Goal: Task Accomplishment & Management: Use online tool/utility

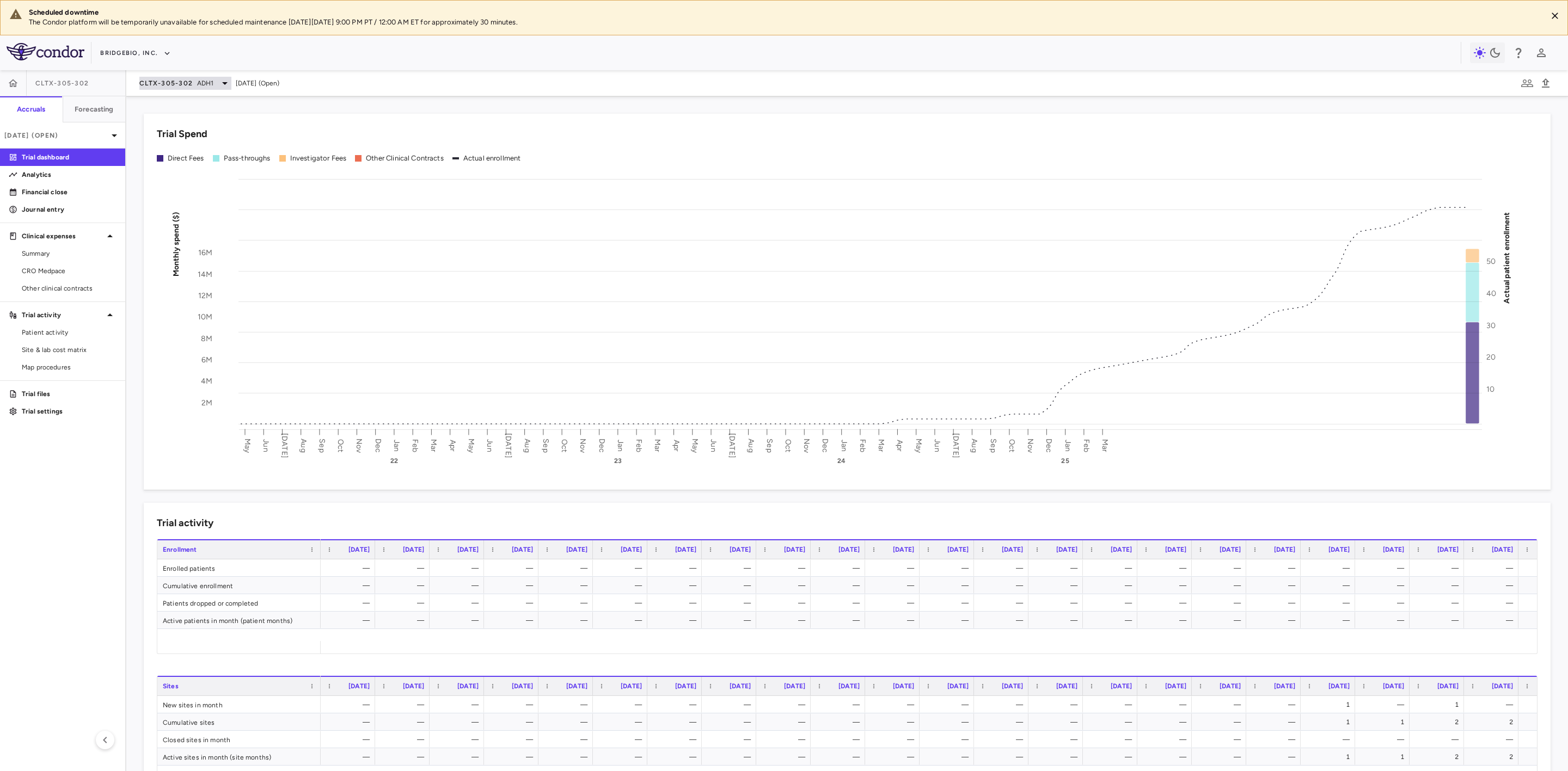
click at [187, 82] on span "CLTX-305-302" at bounding box center [166, 83] width 53 height 9
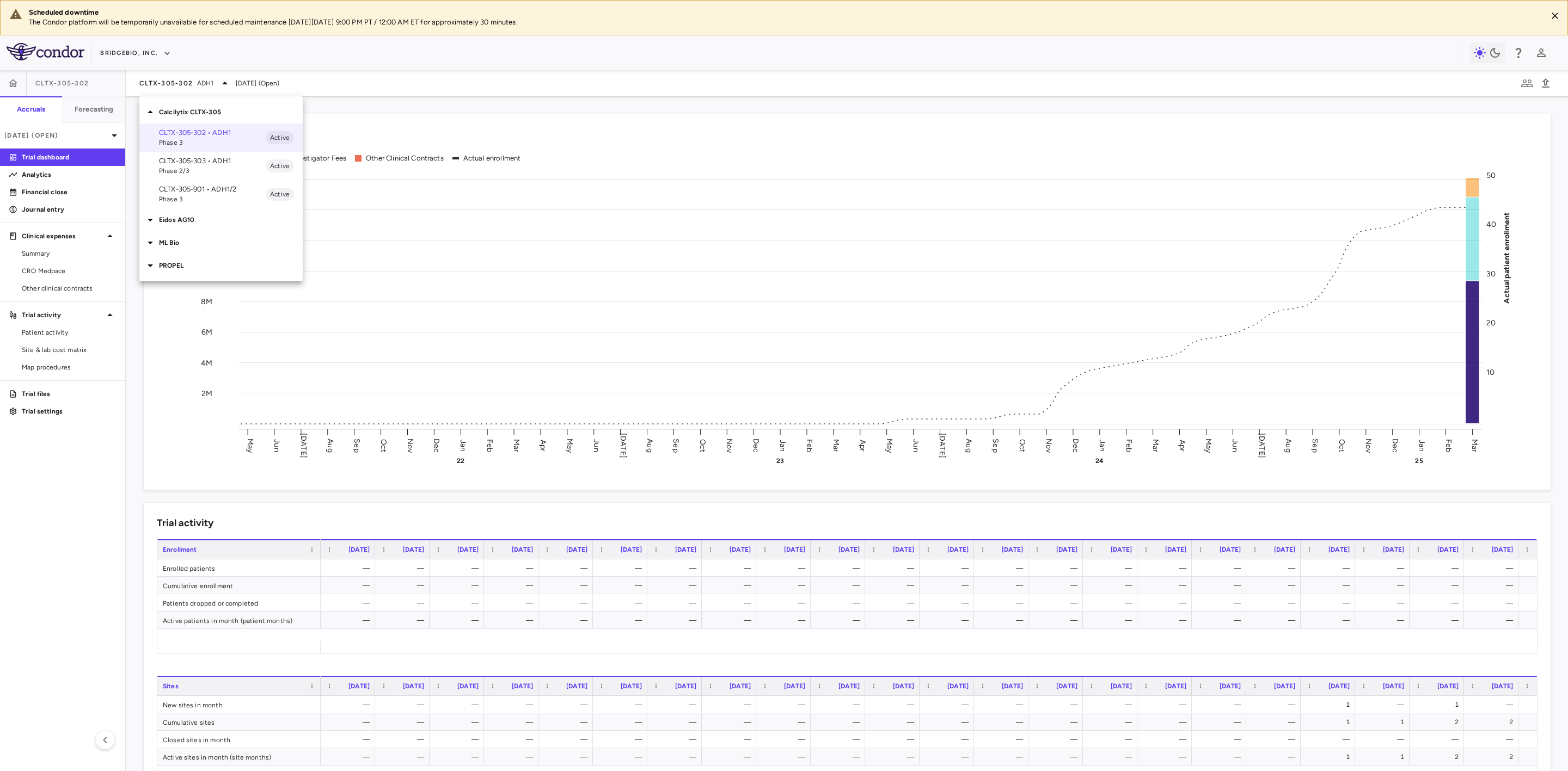
click at [174, 219] on p "Eidos AG10" at bounding box center [231, 220] width 144 height 10
click at [217, 247] on p "AG10-501 • Transthyretin [MEDICAL_DATA] [MEDICAL_DATA]" at bounding box center [212, 250] width 107 height 29
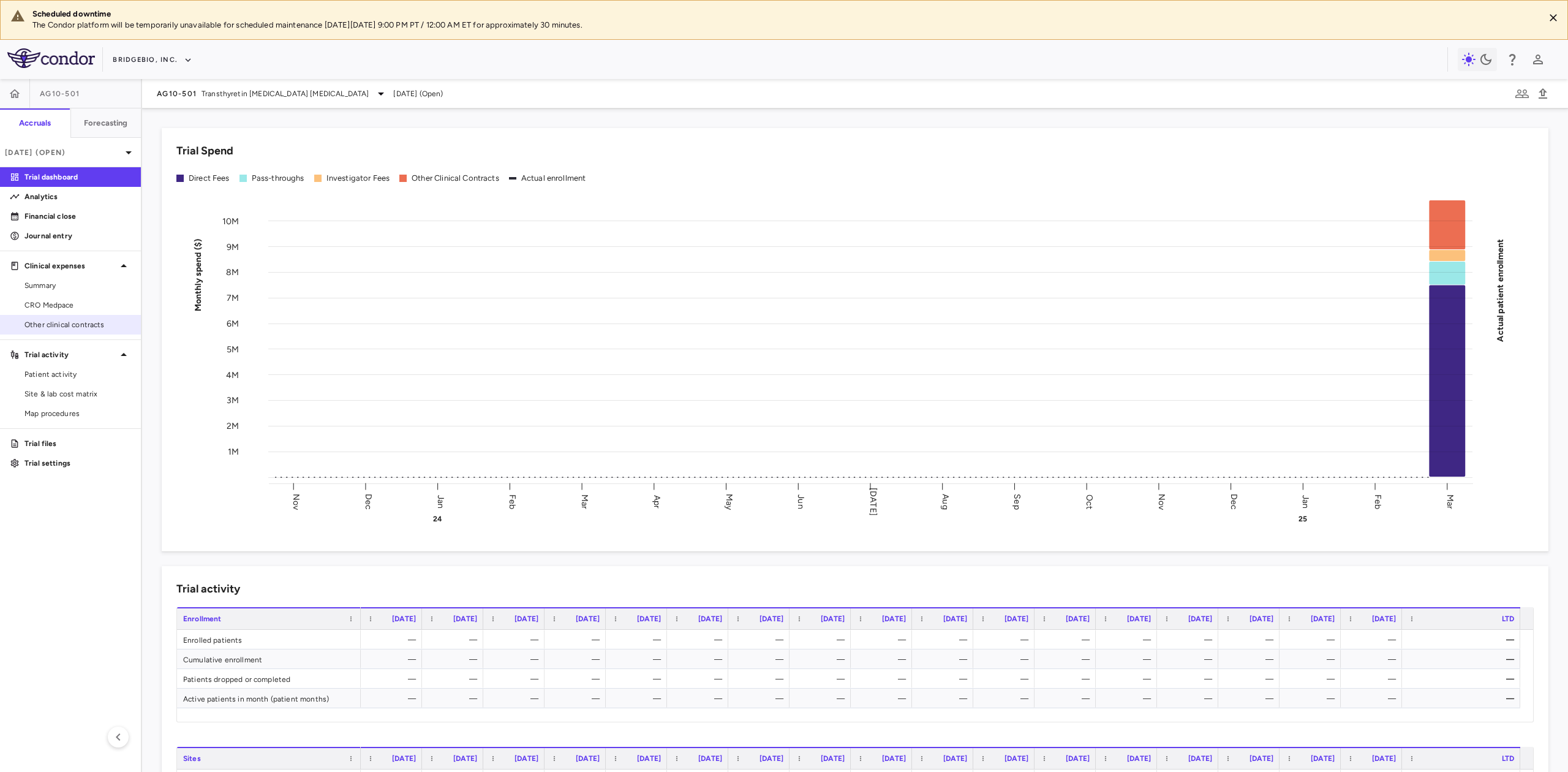
click at [83, 330] on span "Other clinical contracts" at bounding box center [77, 325] width 106 height 11
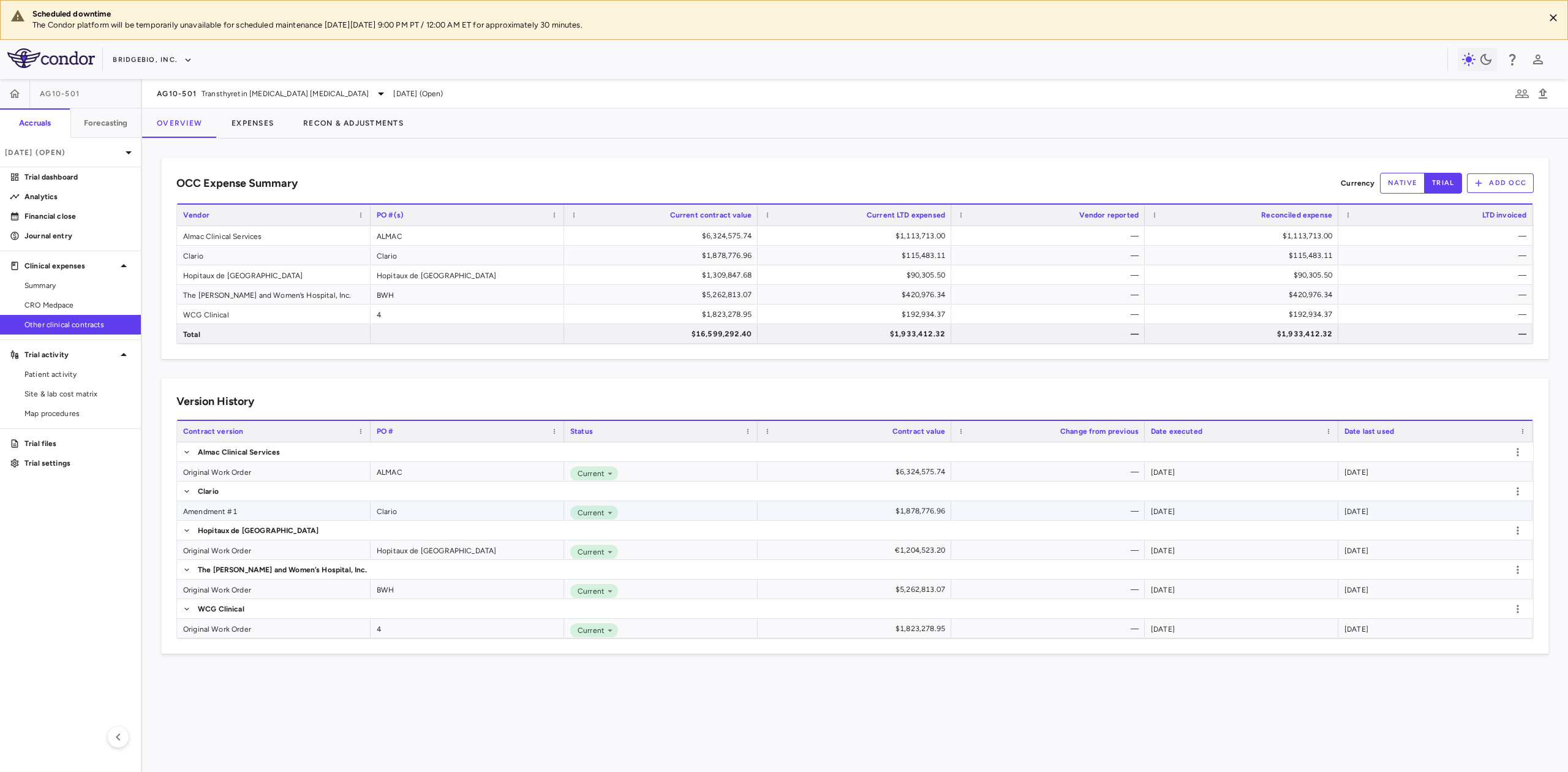
click at [223, 507] on div "Amendment #1" at bounding box center [273, 511] width 194 height 19
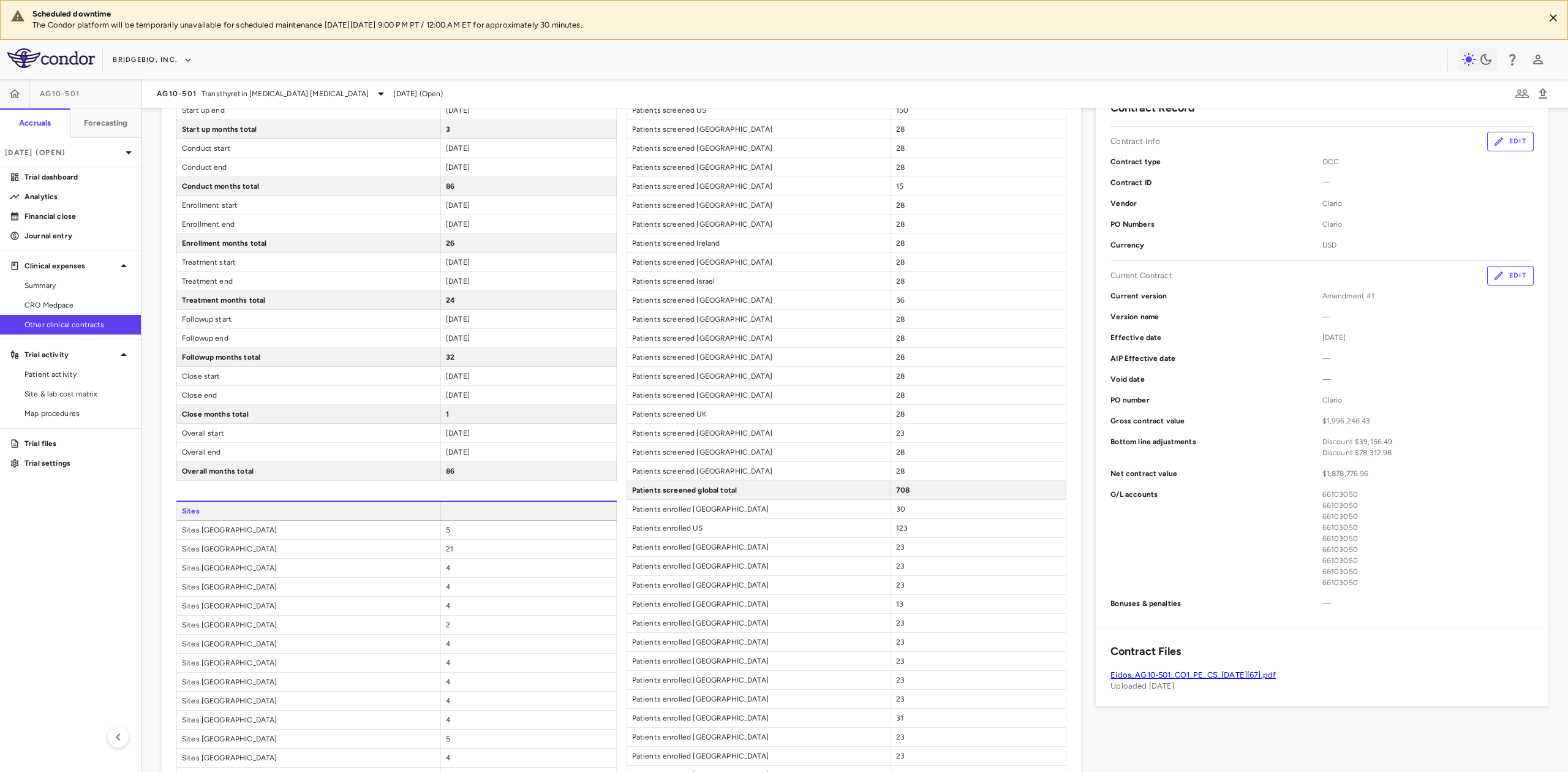
scroll to position [489, 0]
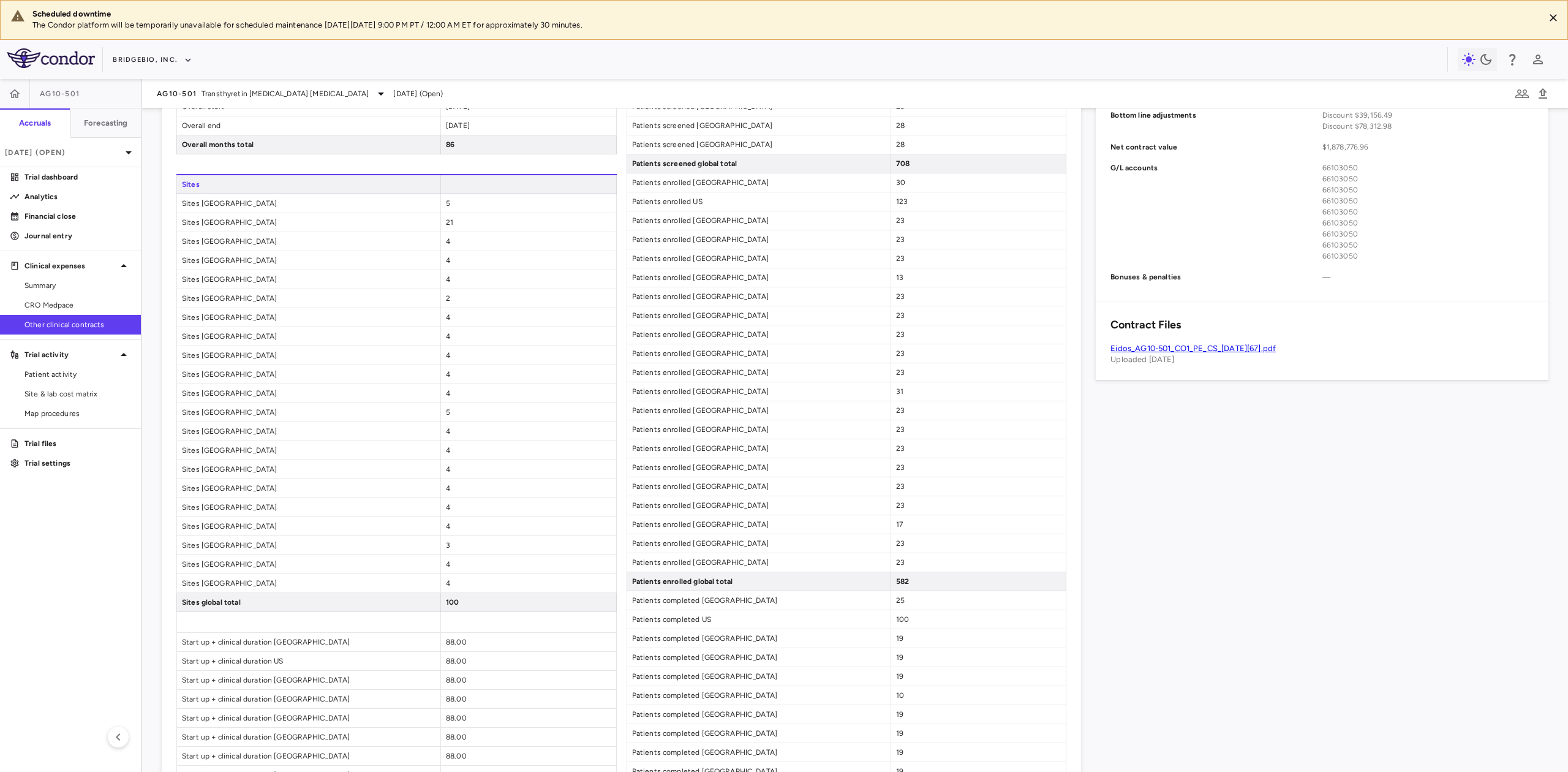
click at [1216, 350] on link "Eidos_AG10-501_CO1_PE_CS_28MAR2025[67].pdf" at bounding box center [1193, 348] width 165 height 9
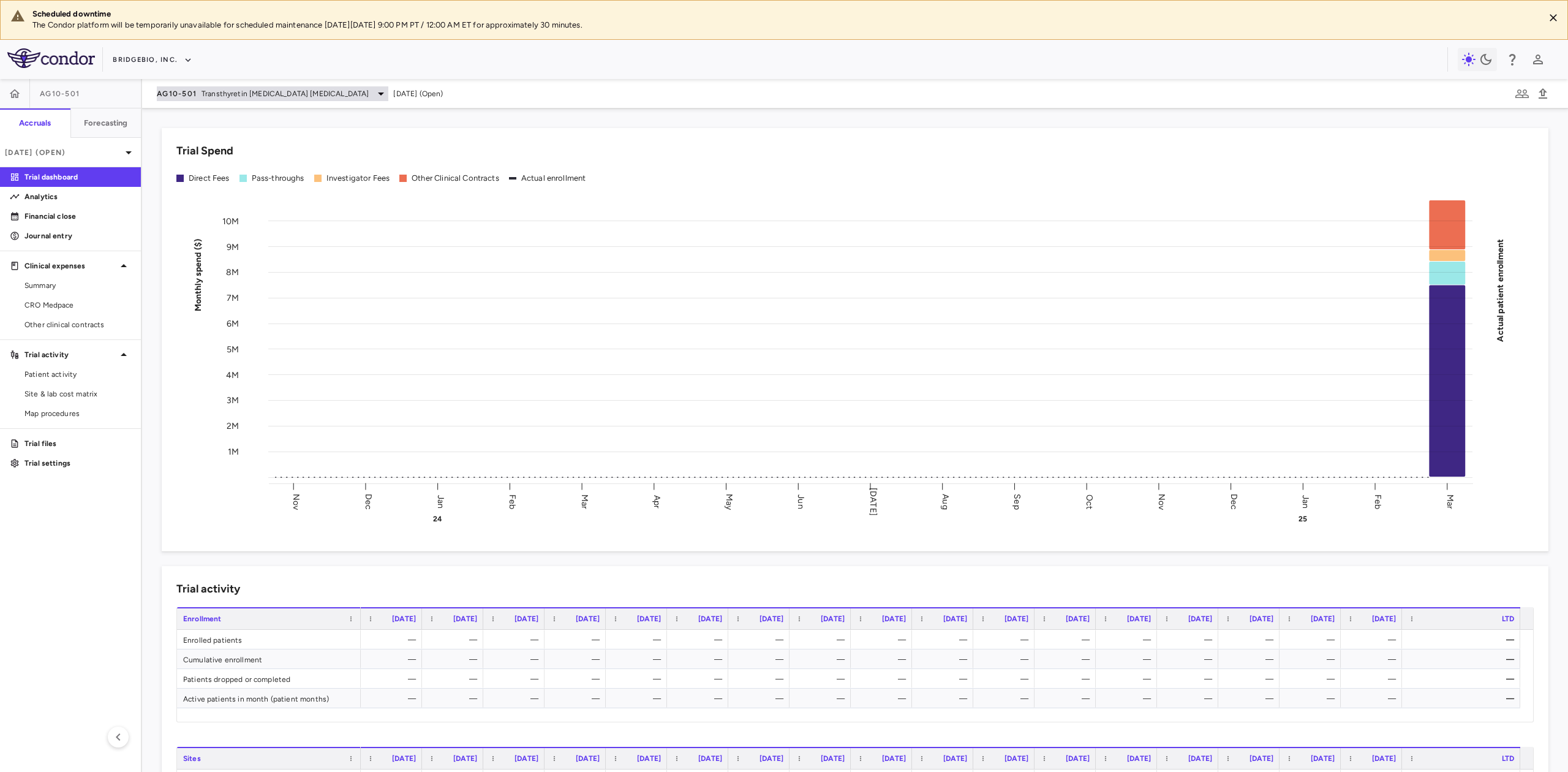
click at [261, 96] on span "Transthyretin Amyloid Cardiomyopathy" at bounding box center [285, 94] width 167 height 11
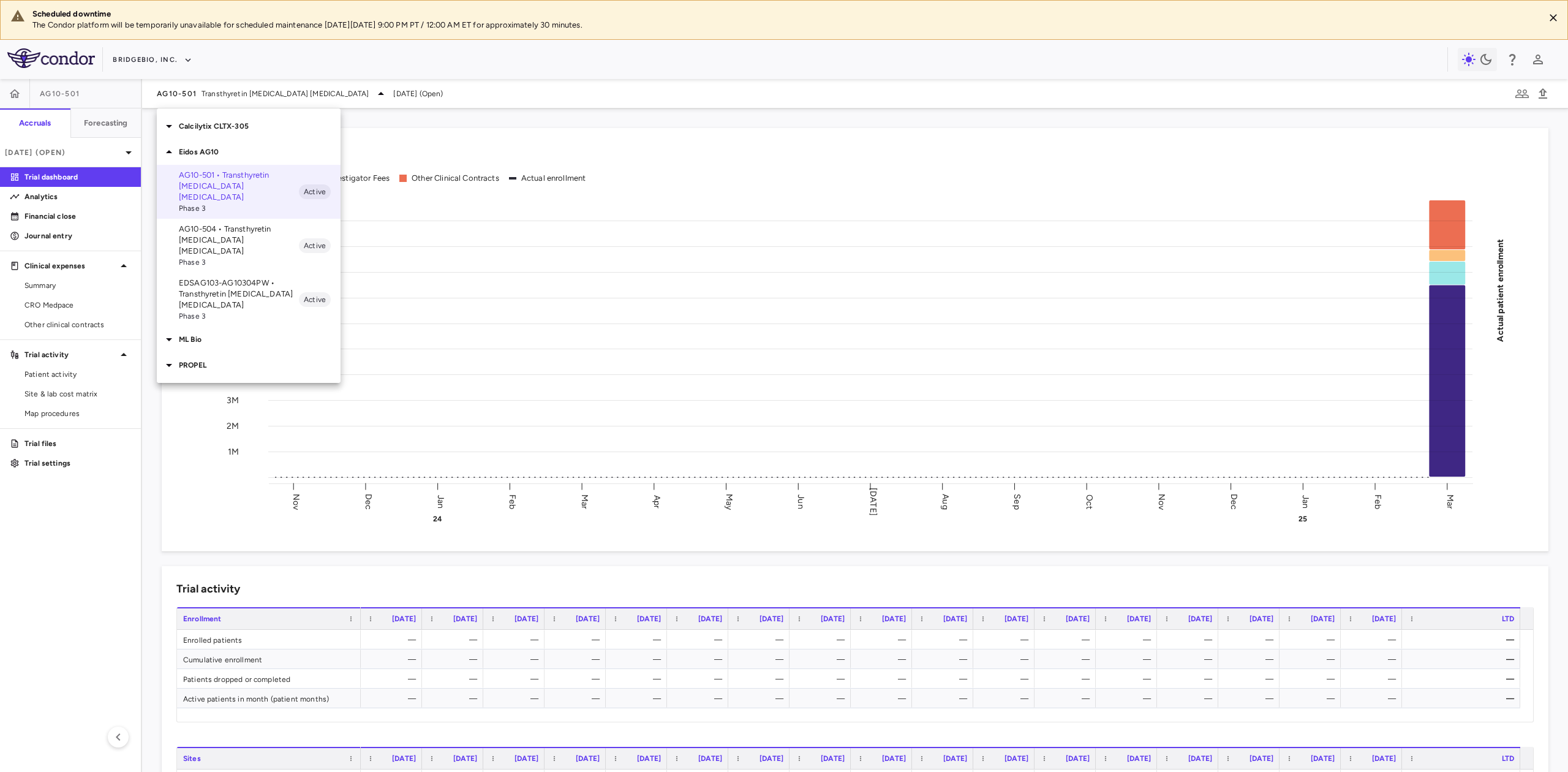
click at [169, 55] on div at bounding box center [784, 386] width 1568 height 772
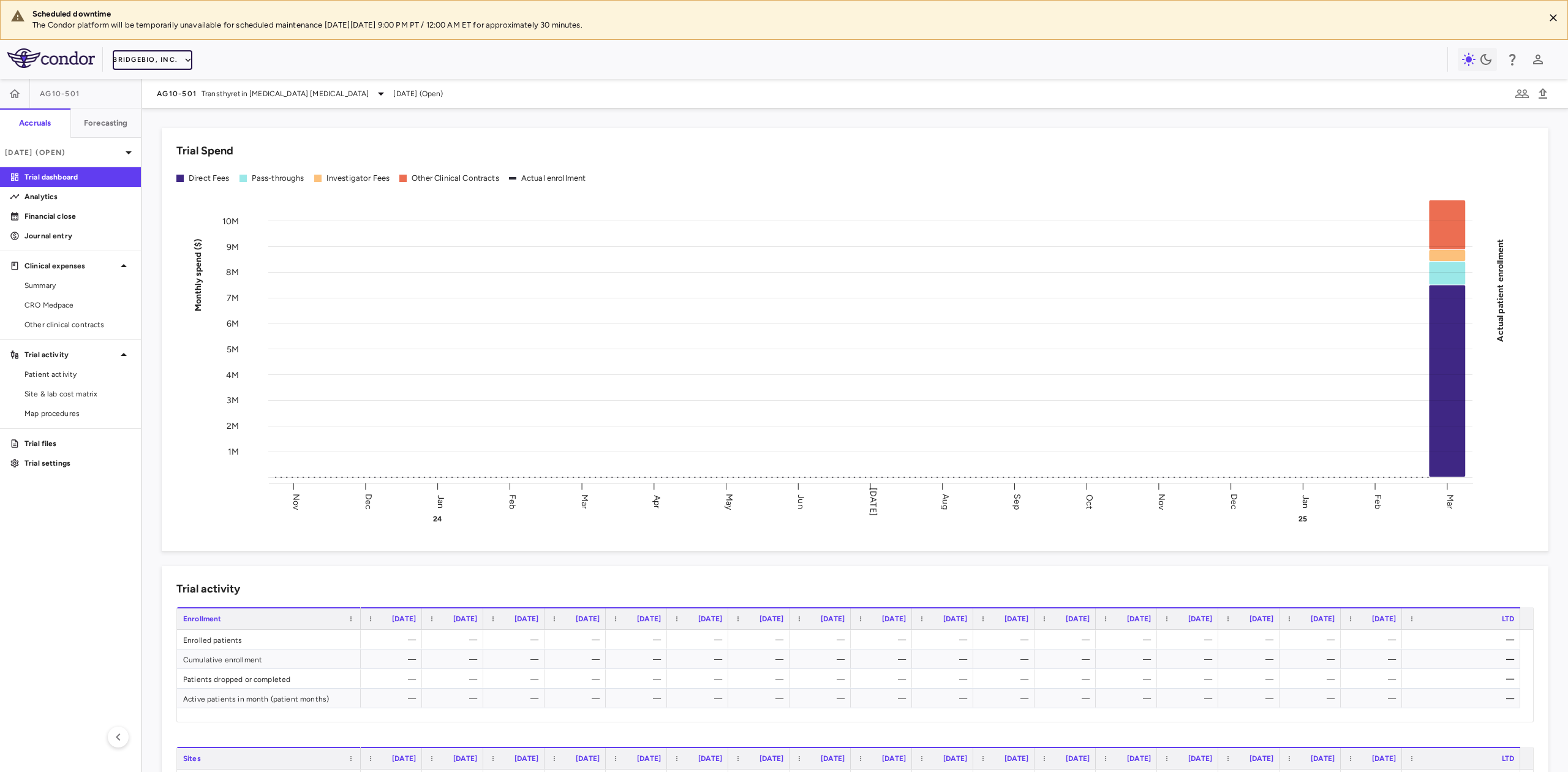
click at [153, 59] on button "BridgeBio, Inc." at bounding box center [152, 60] width 80 height 19
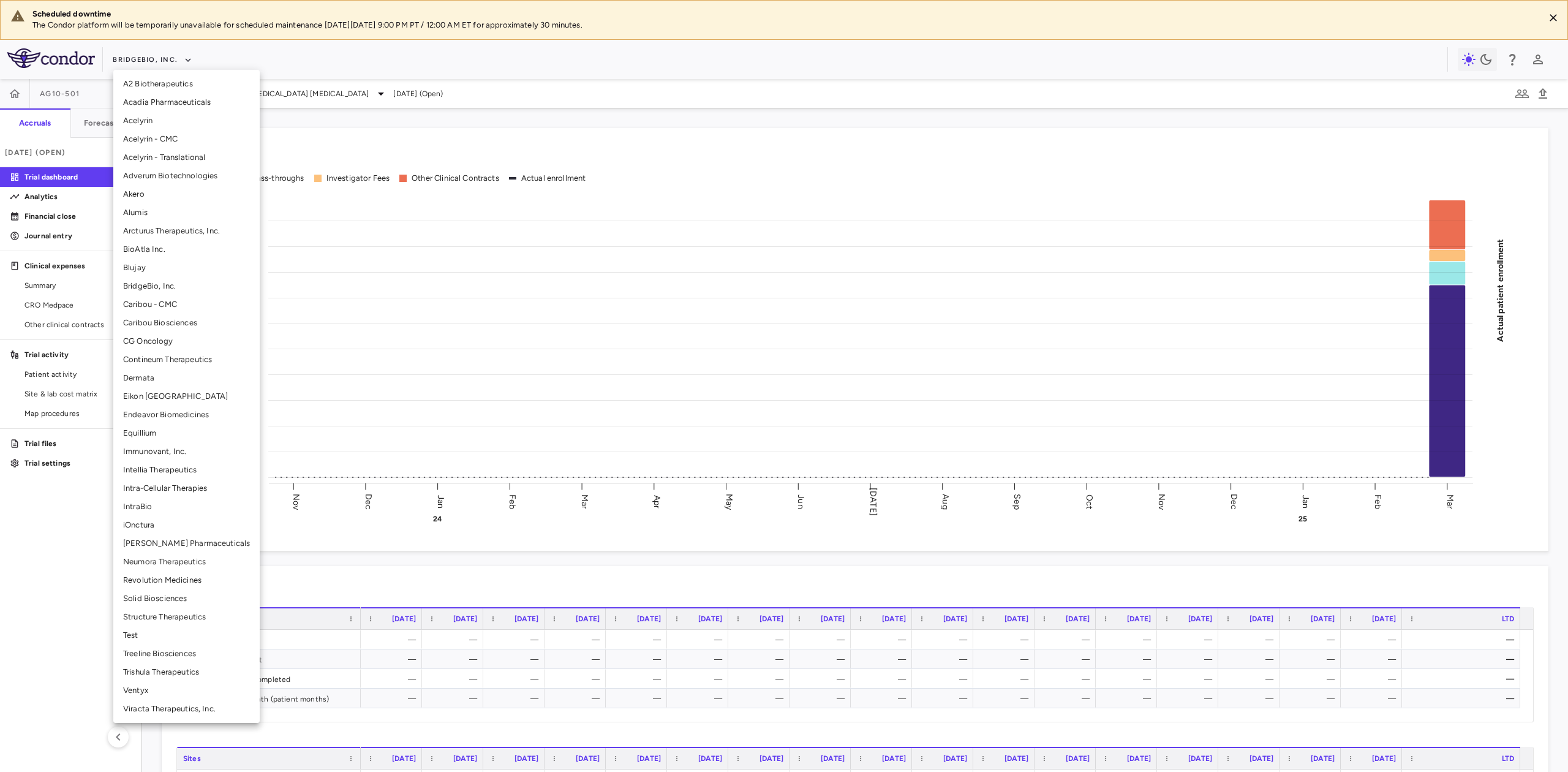
click at [153, 99] on li "Acadia Pharmaceuticals" at bounding box center [187, 102] width 147 height 19
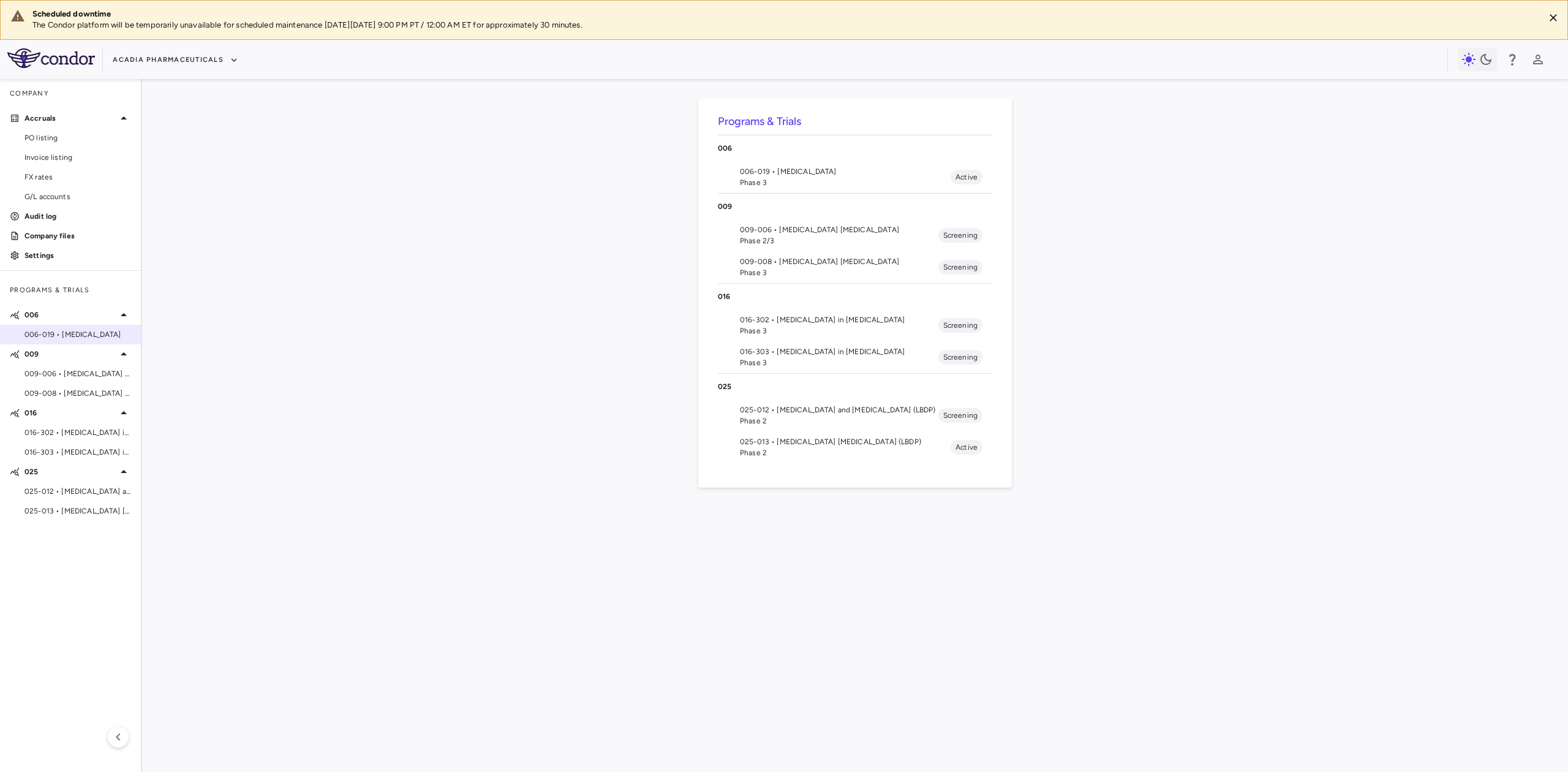
click at [81, 334] on span "006-019 • Rett Syndrome" at bounding box center [77, 335] width 106 height 11
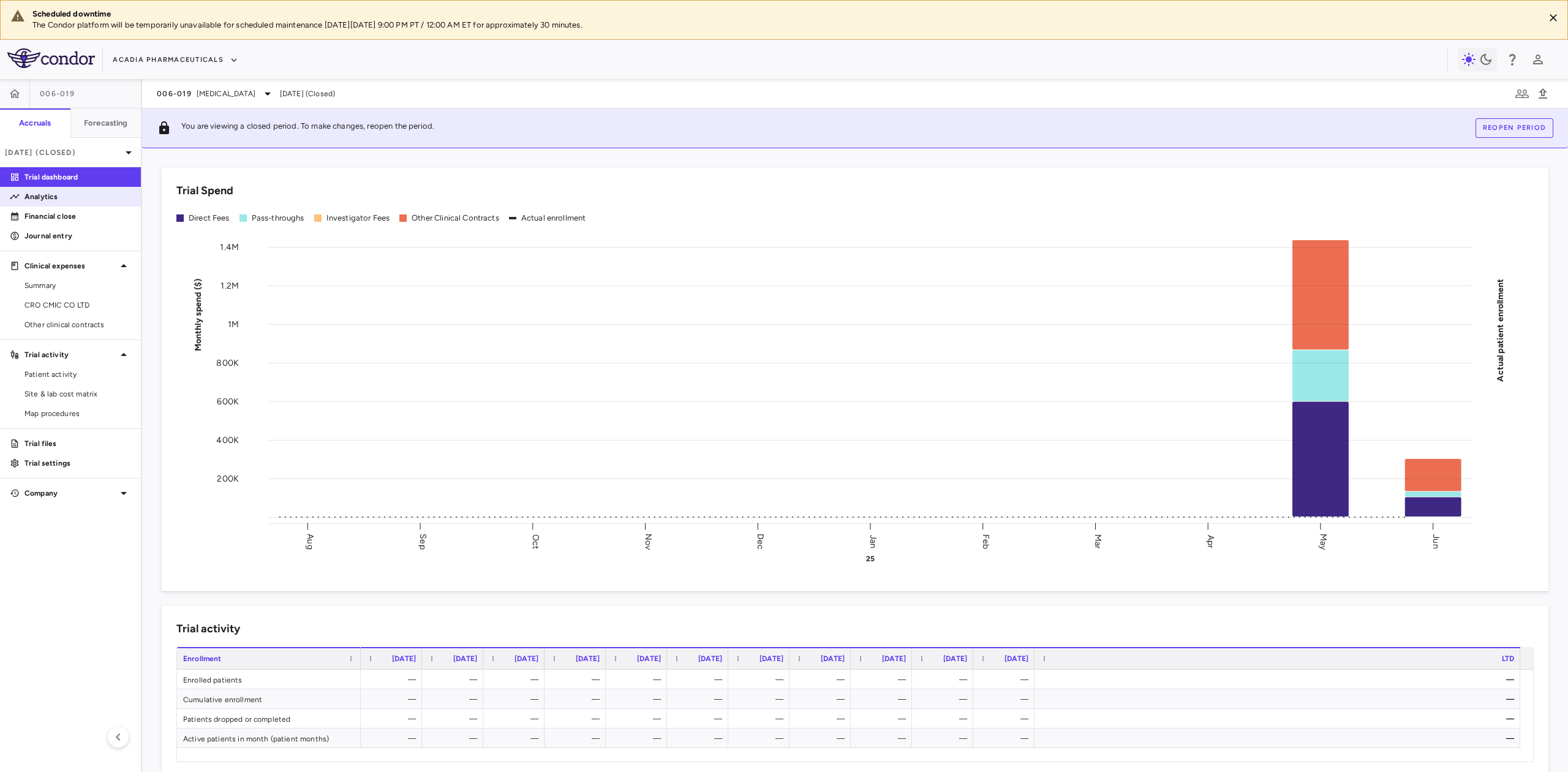
drag, startPoint x: 55, startPoint y: 192, endPoint x: 97, endPoint y: 198, distance: 42.4
click at [55, 192] on p "Analytics" at bounding box center [77, 197] width 106 height 11
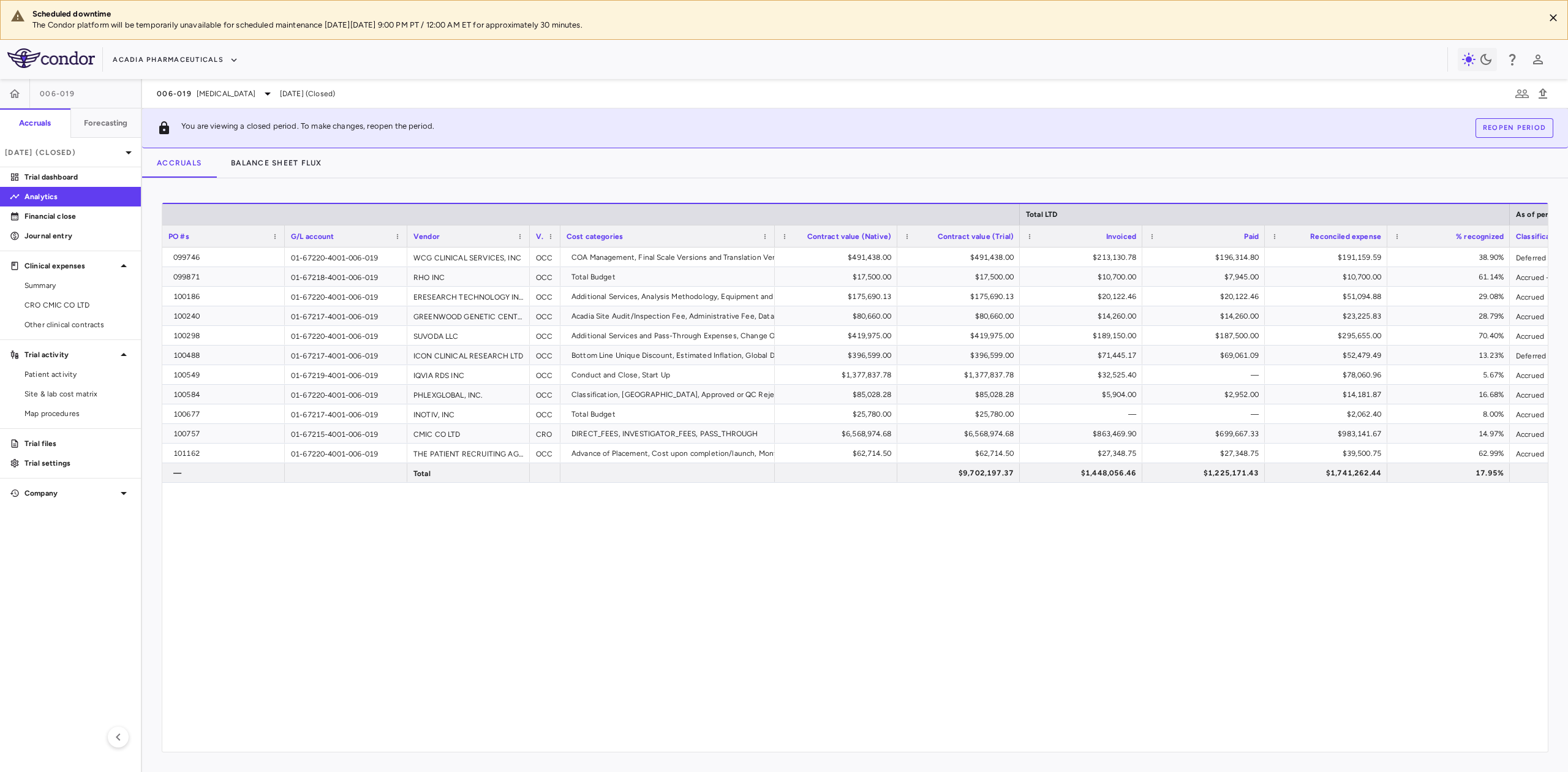
drag, startPoint x: 724, startPoint y: 737, endPoint x: 853, endPoint y: 738, distance: 129.0
click at [853, 738] on div "099746 01-67220-4001-006-019 WCG CLINICAL SERVICES, INC OCC COA Management, Fin…" at bounding box center [855, 494] width 1386 height 492
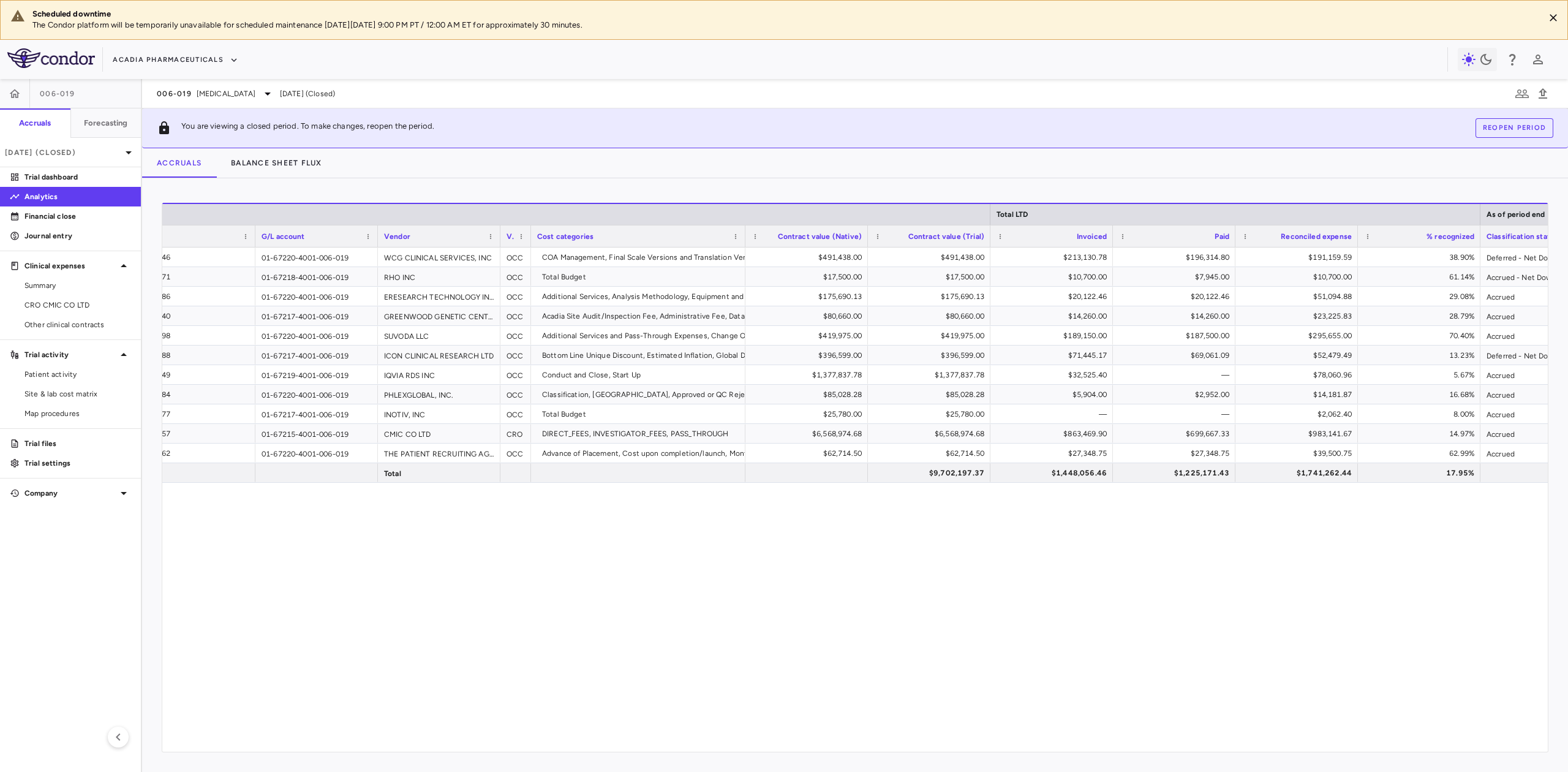
scroll to position [0, 32]
click at [56, 325] on span "Other clinical contracts" at bounding box center [77, 325] width 106 height 11
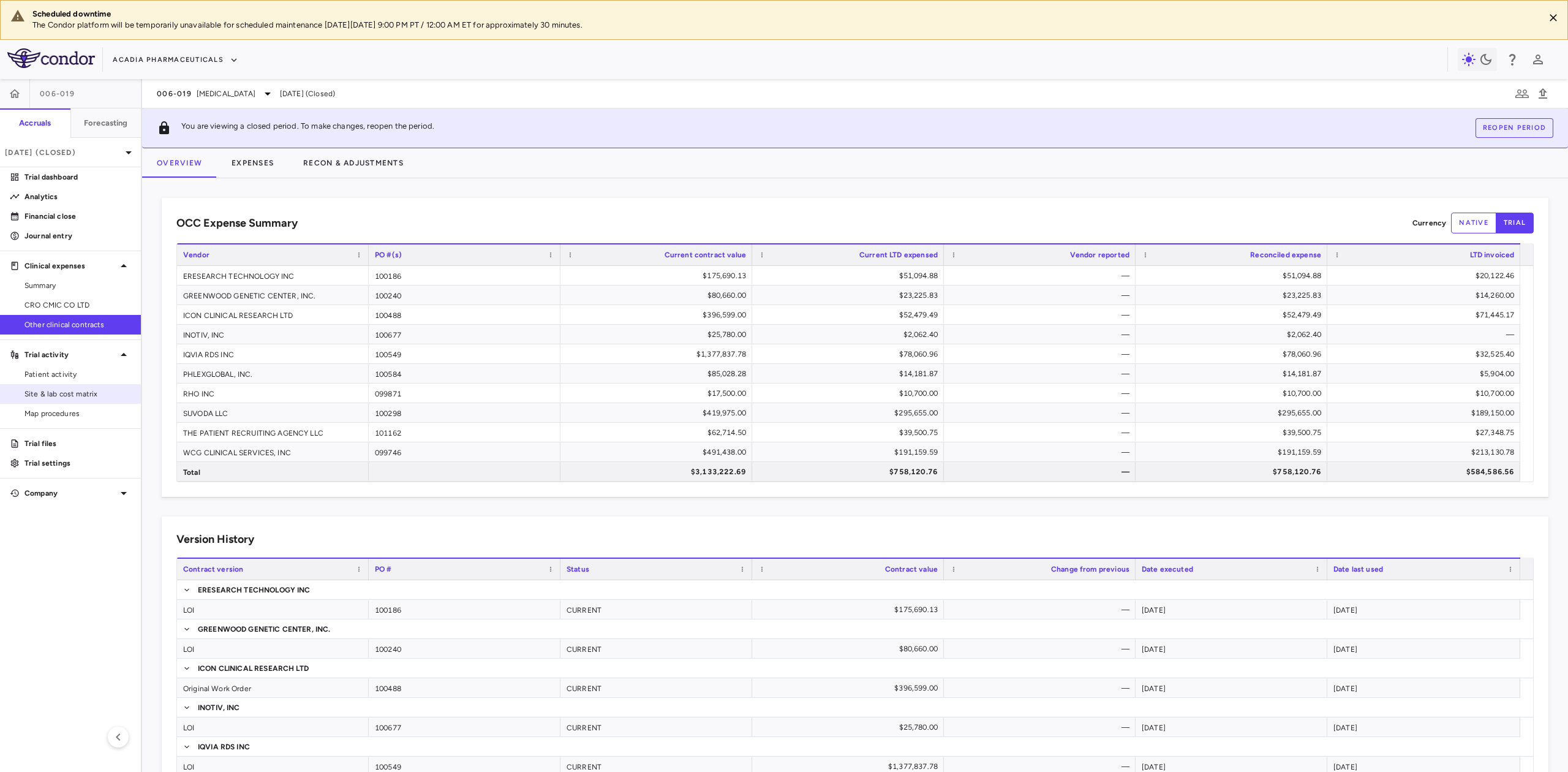
click at [83, 396] on span "Site & lab cost matrix" at bounding box center [77, 394] width 106 height 11
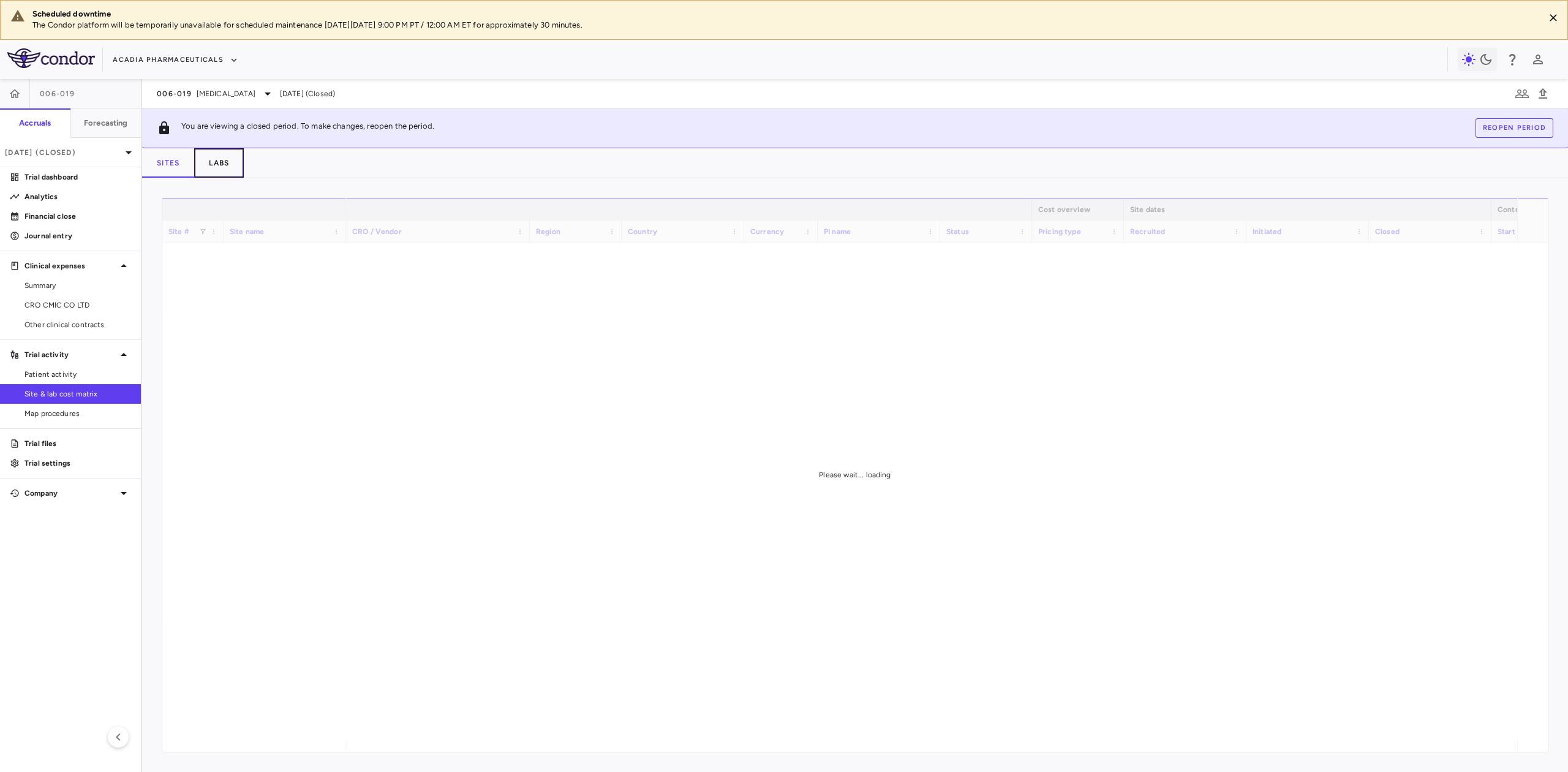
click at [211, 160] on button "Labs" at bounding box center [219, 163] width 50 height 29
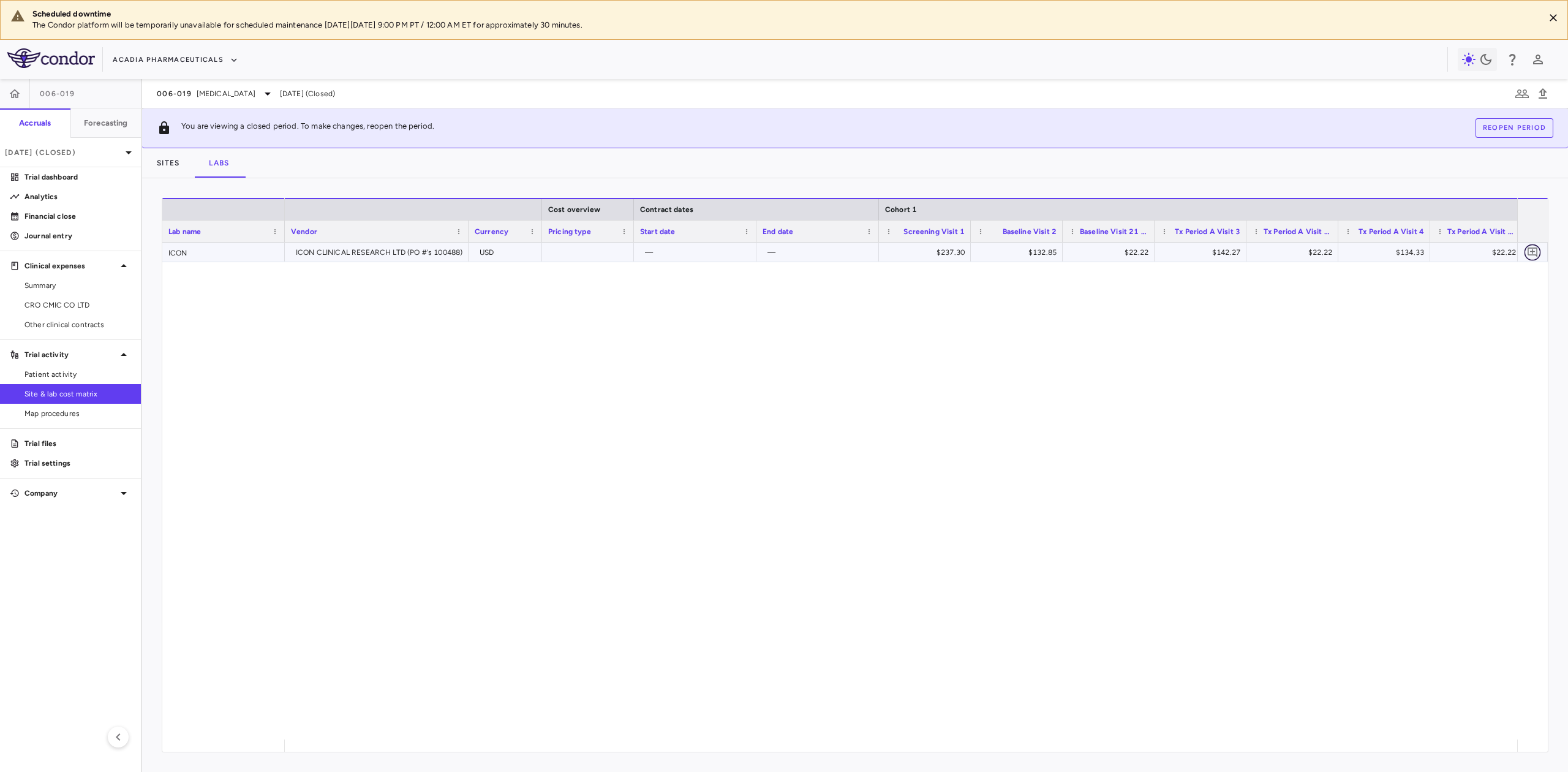
click at [1533, 252] on icon "Add comment" at bounding box center [1533, 252] width 10 height 10
click at [1471, 261] on icon "button" at bounding box center [1474, 261] width 12 height 12
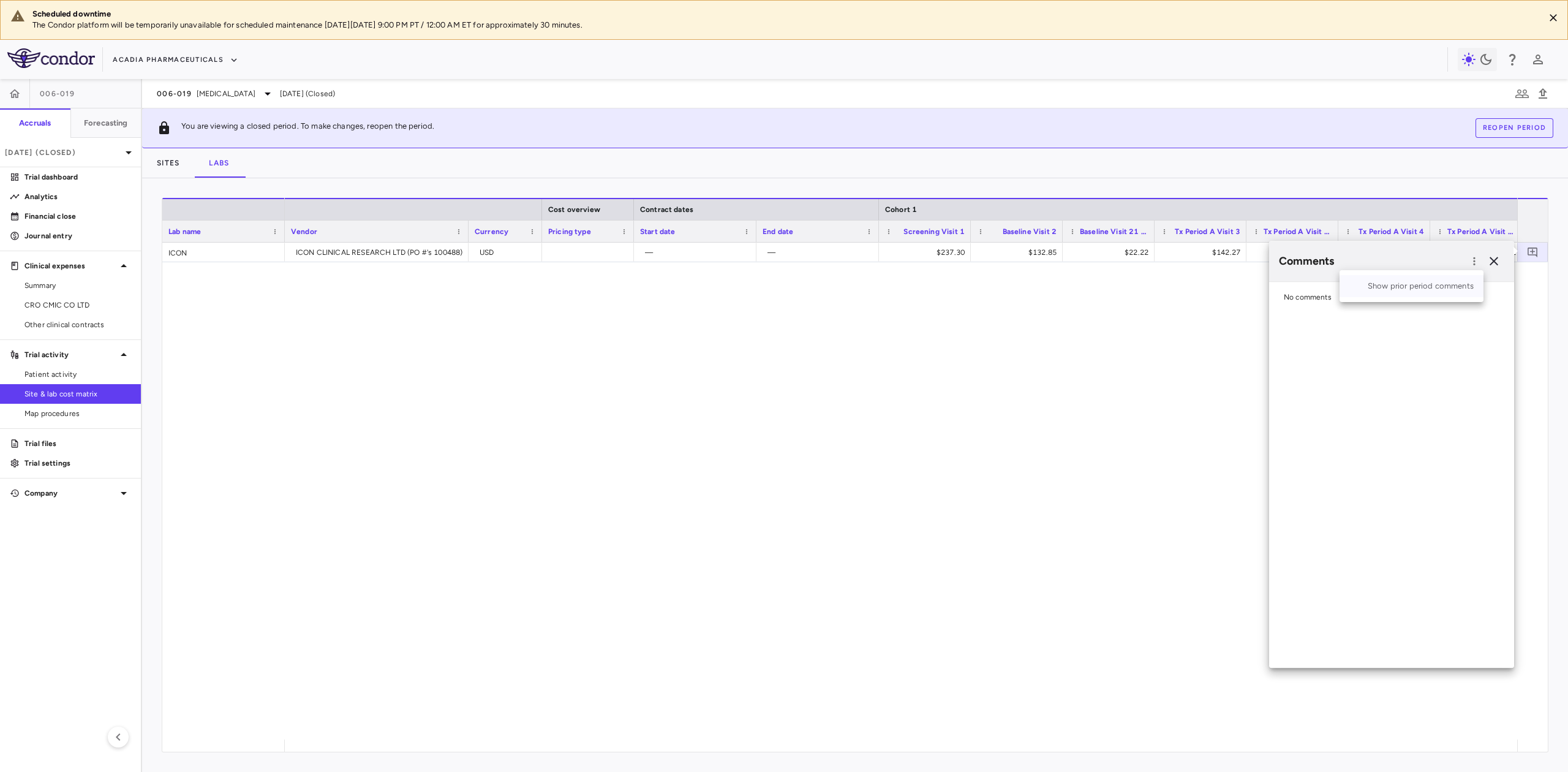
click at [1415, 280] on div "Show prior period comments" at bounding box center [1412, 286] width 144 height 22
click at [1492, 259] on icon "button" at bounding box center [1494, 261] width 9 height 9
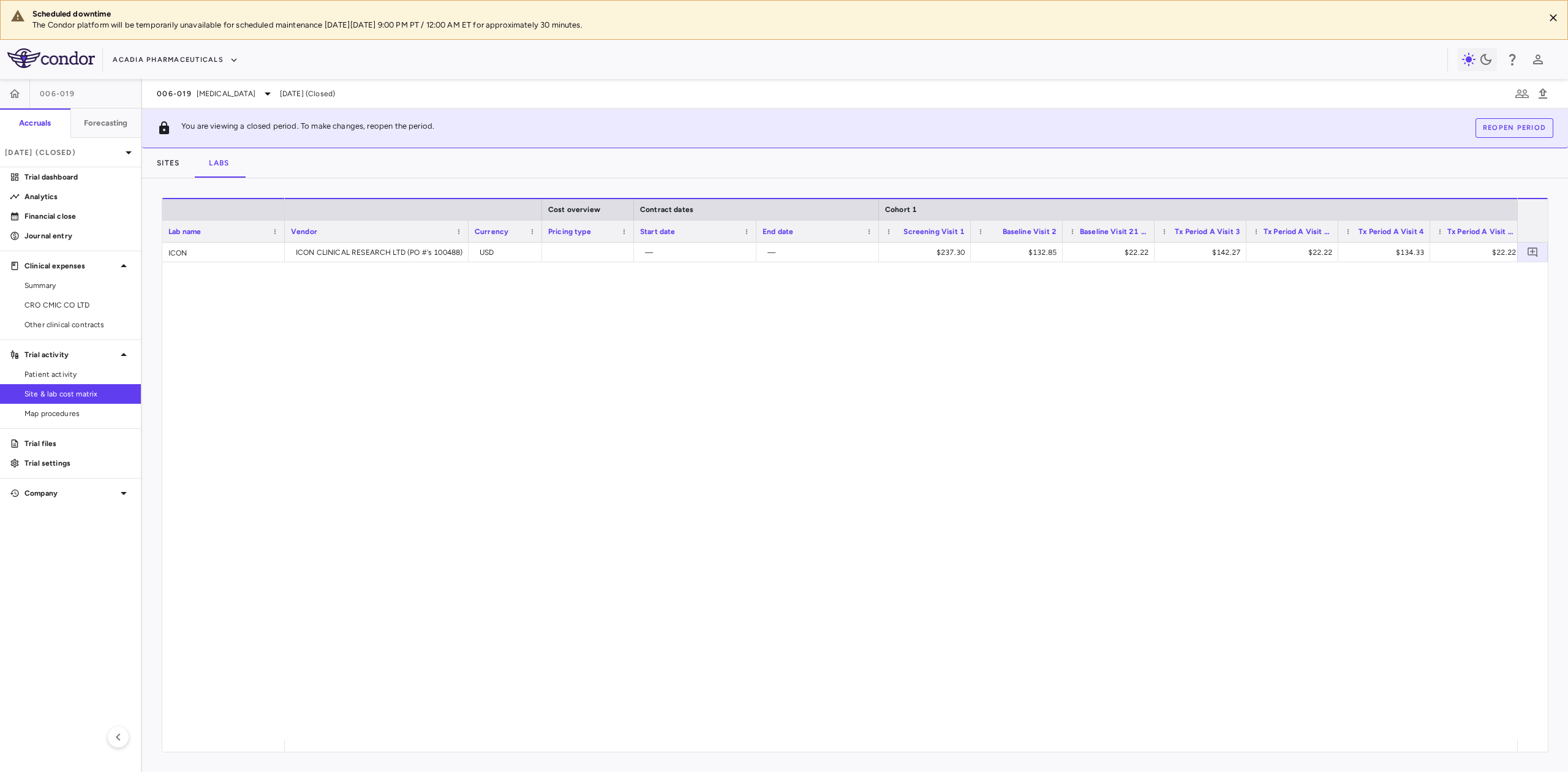
click at [1053, 429] on div "ICON CLINICAL RESEARCH LTD (PO #'s 100488) USD — — $237.30 $132.85 $22.22 $142.…" at bounding box center [901, 491] width 1232 height 497
click at [69, 324] on span "Other clinical contracts" at bounding box center [77, 325] width 106 height 11
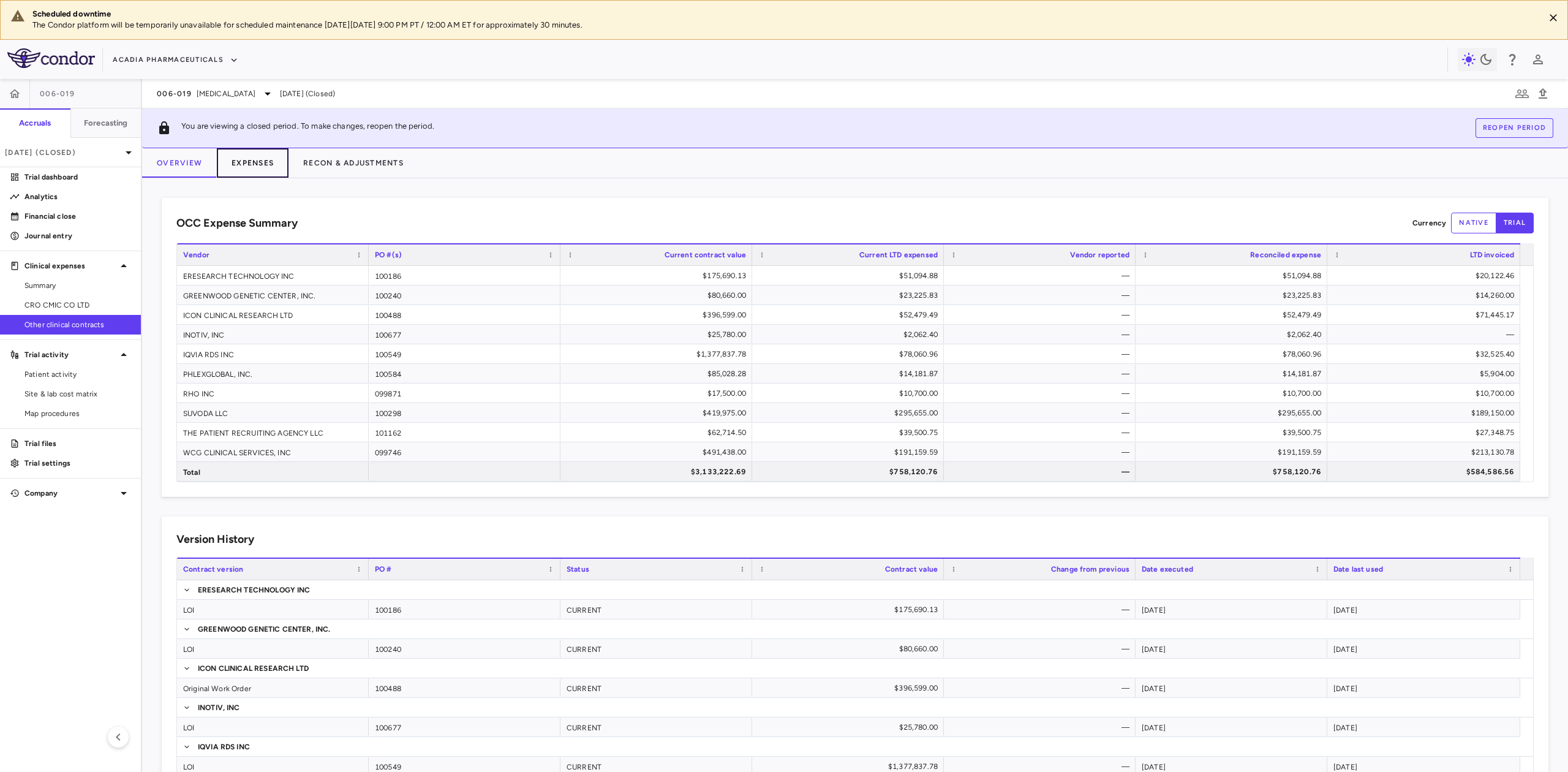
click at [236, 159] on button "Expenses" at bounding box center [252, 163] width 72 height 29
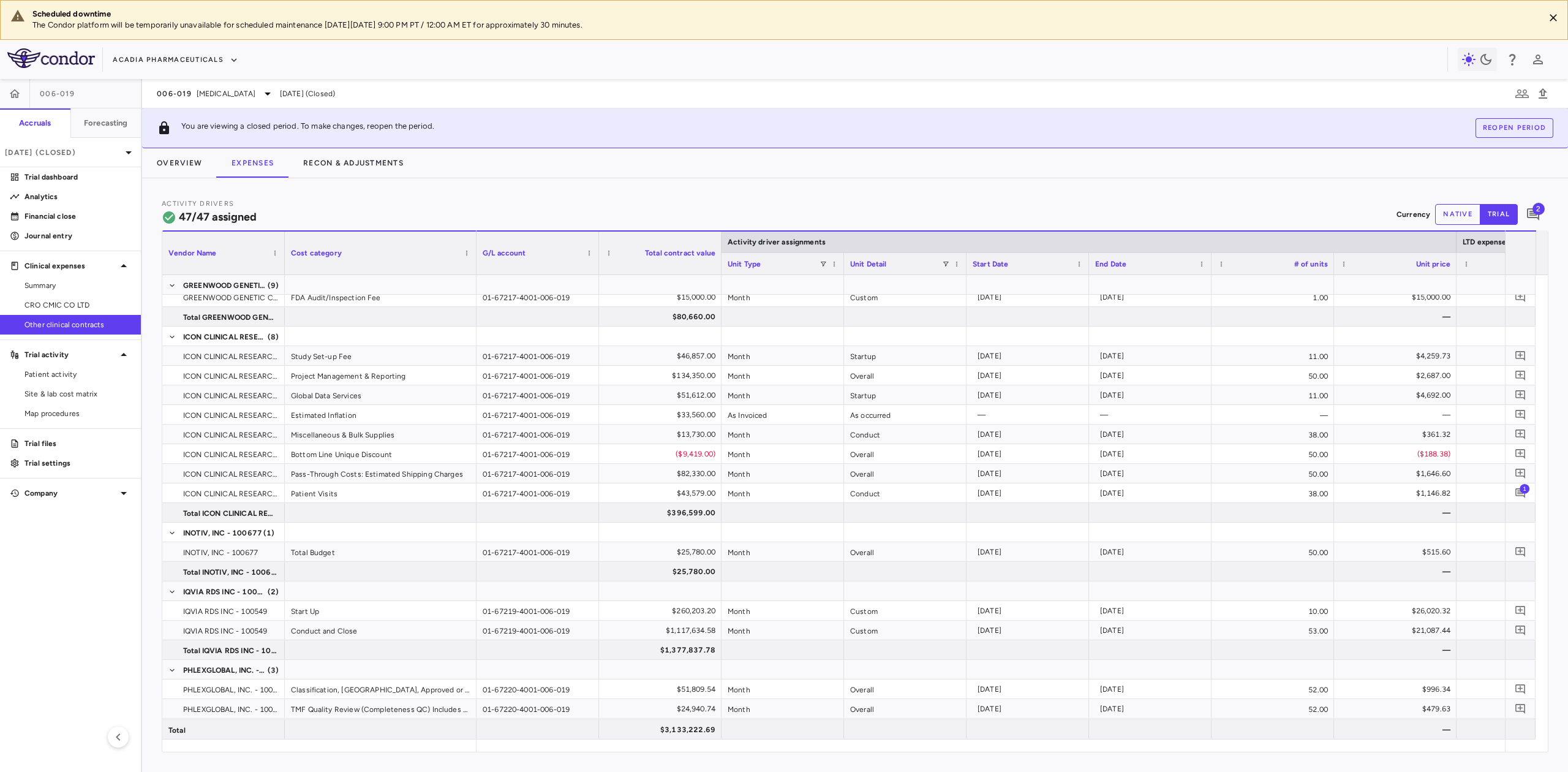
drag, startPoint x: 404, startPoint y: 243, endPoint x: 473, endPoint y: 244, distance: 69.0
click at [473, 244] on div at bounding box center [476, 252] width 5 height 43
click at [48, 439] on p "Trial files" at bounding box center [77, 444] width 106 height 11
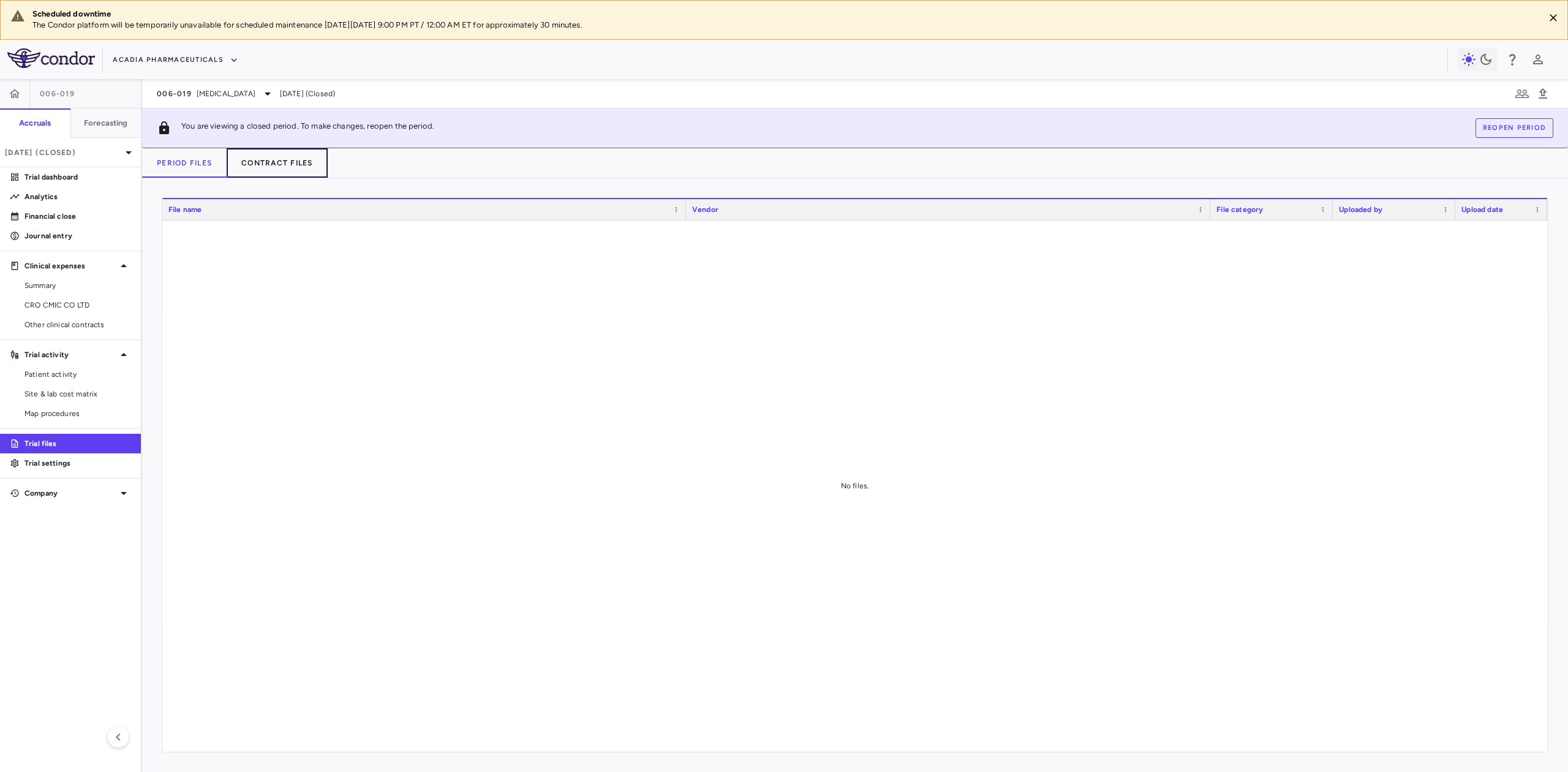
click at [280, 167] on button "Contract Files" at bounding box center [277, 163] width 101 height 29
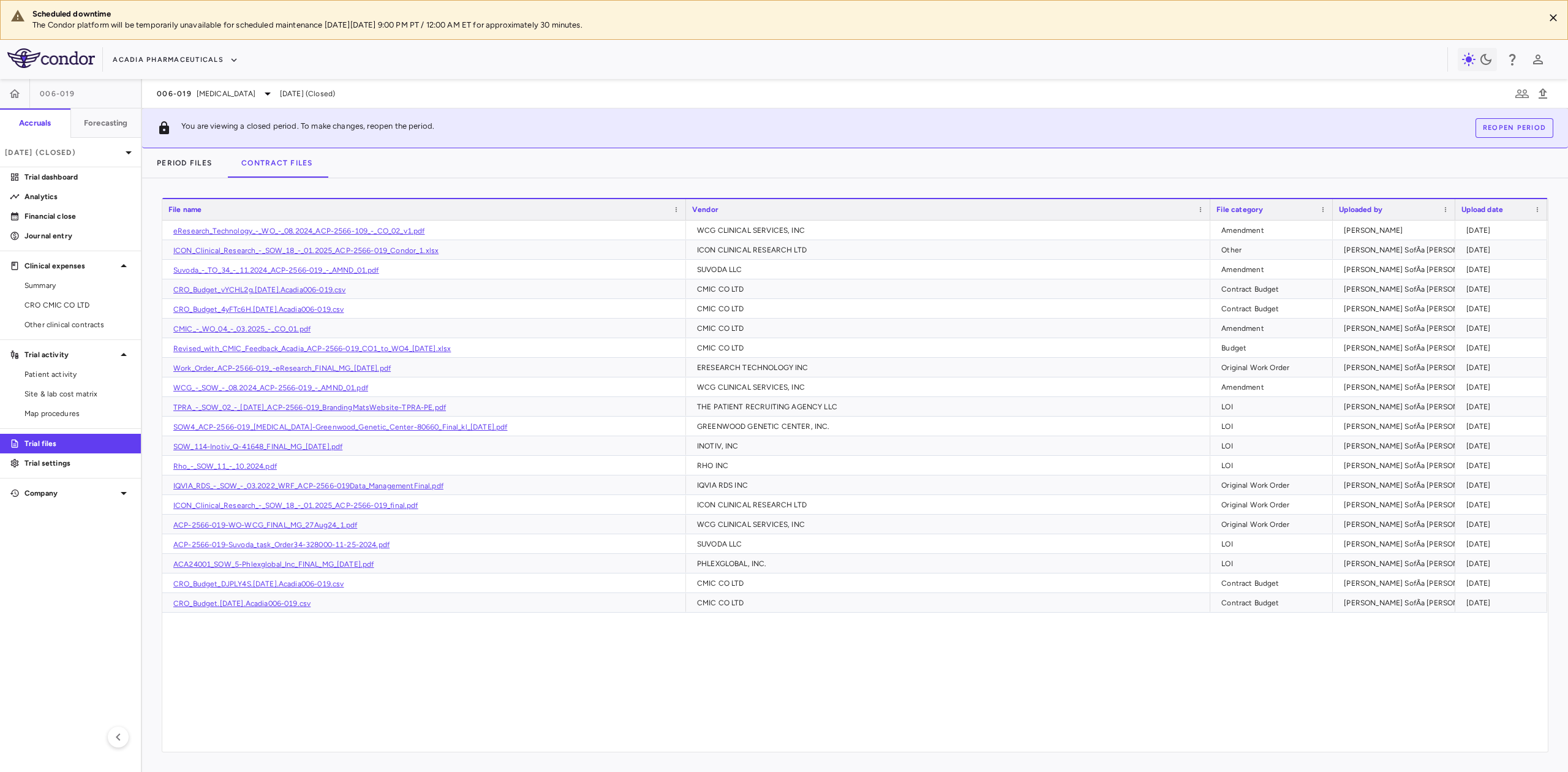
click at [347, 667] on div "eResearch_Technology_-_WO_-_08.2024_ACP-2566-109_-_CO_02_v1.pdf WCG CLINICAL SE…" at bounding box center [855, 486] width 1386 height 531
click at [83, 322] on span "Other clinical contracts" at bounding box center [77, 325] width 106 height 11
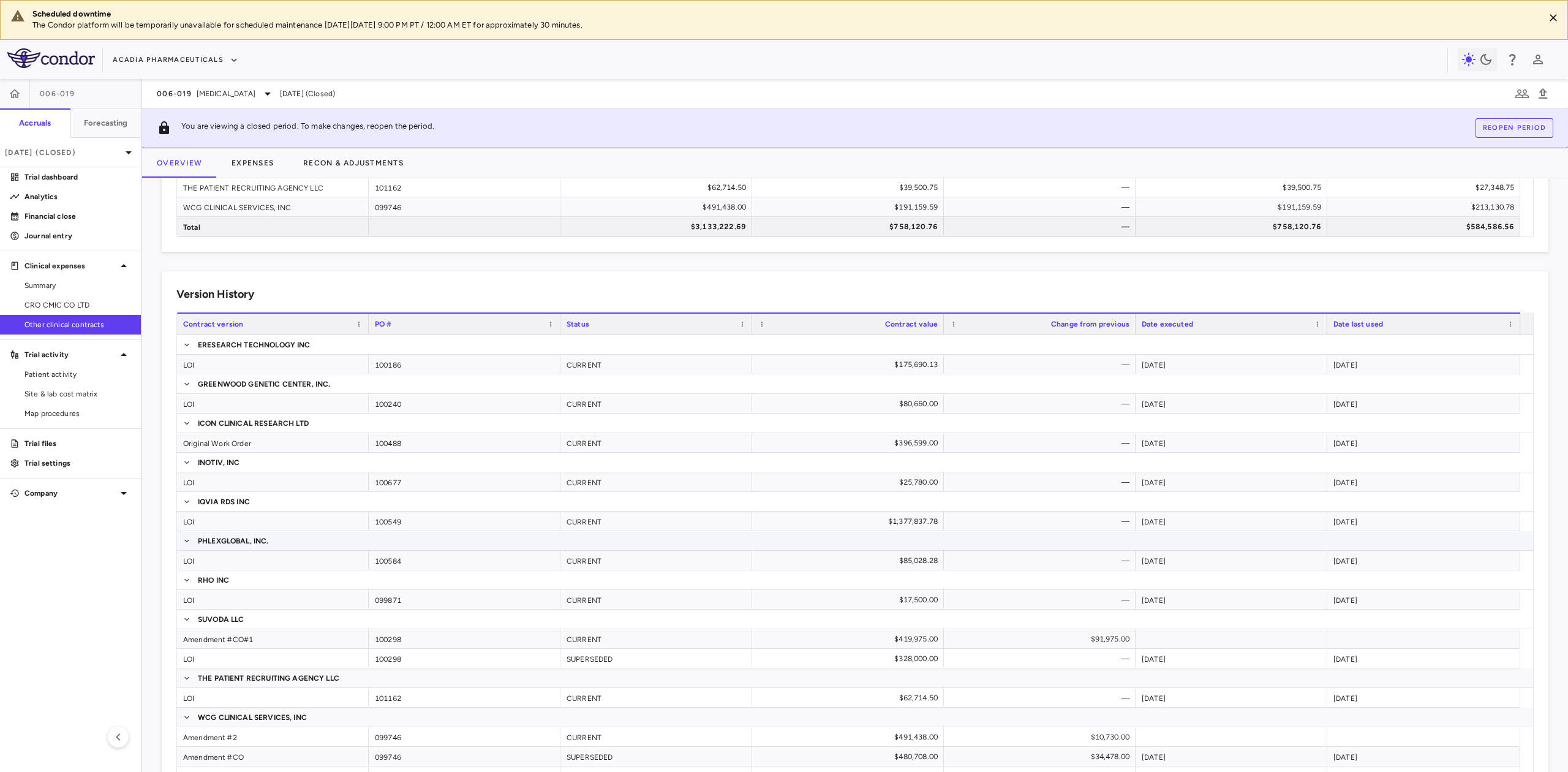
scroll to position [295, 0]
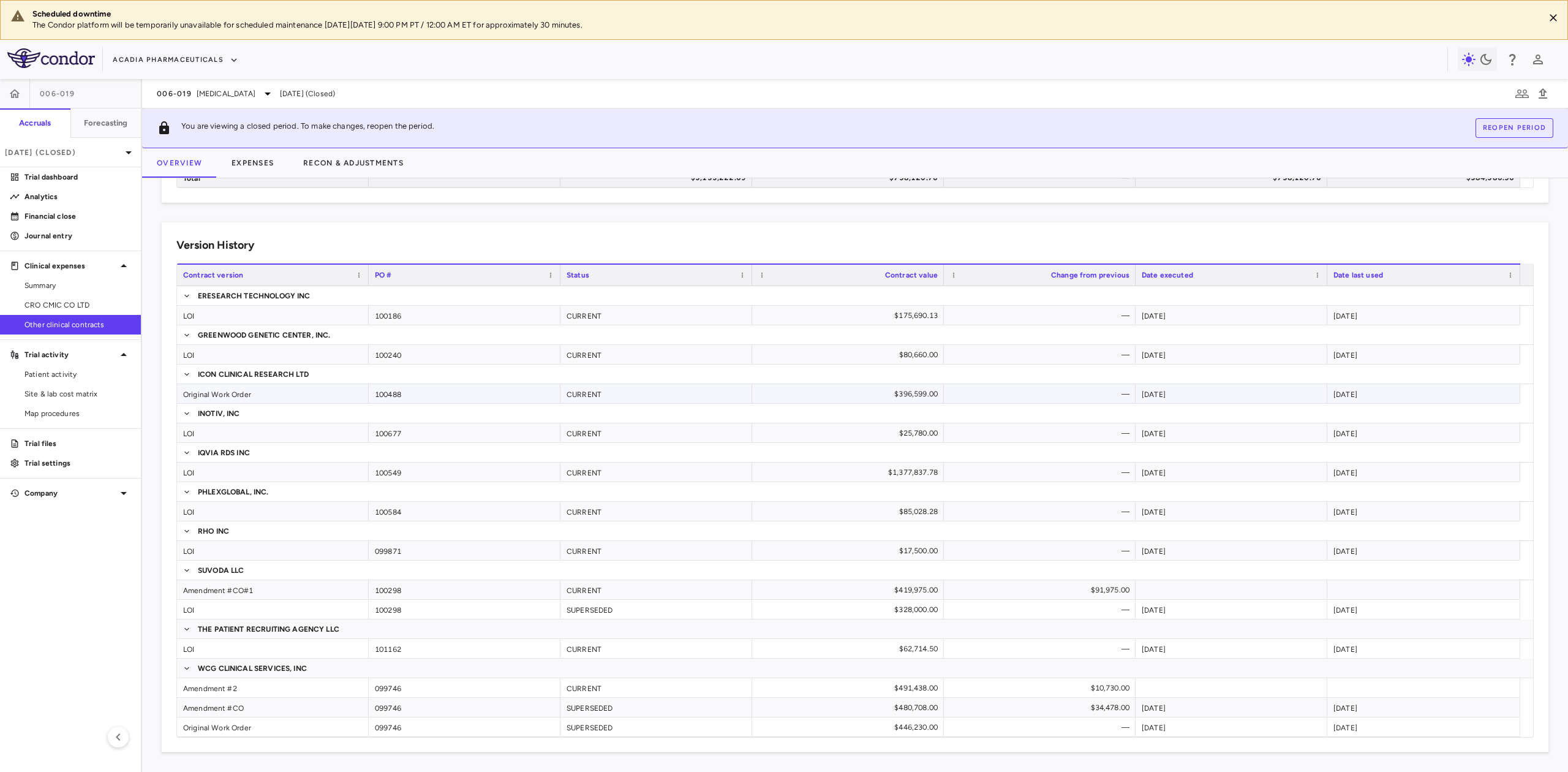
click at [225, 392] on div "Original Work Order" at bounding box center [273, 394] width 192 height 19
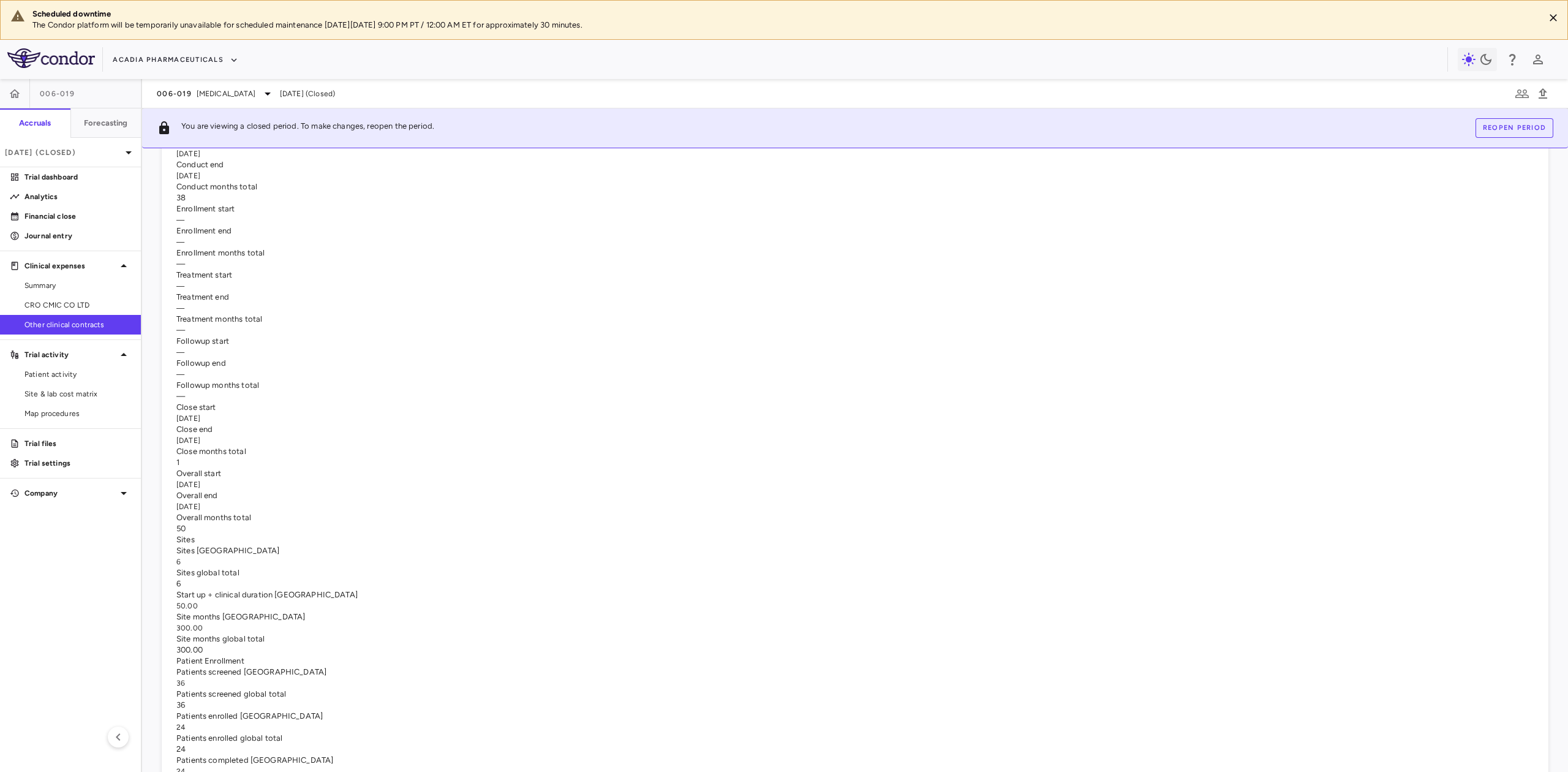
scroll to position [436, 0]
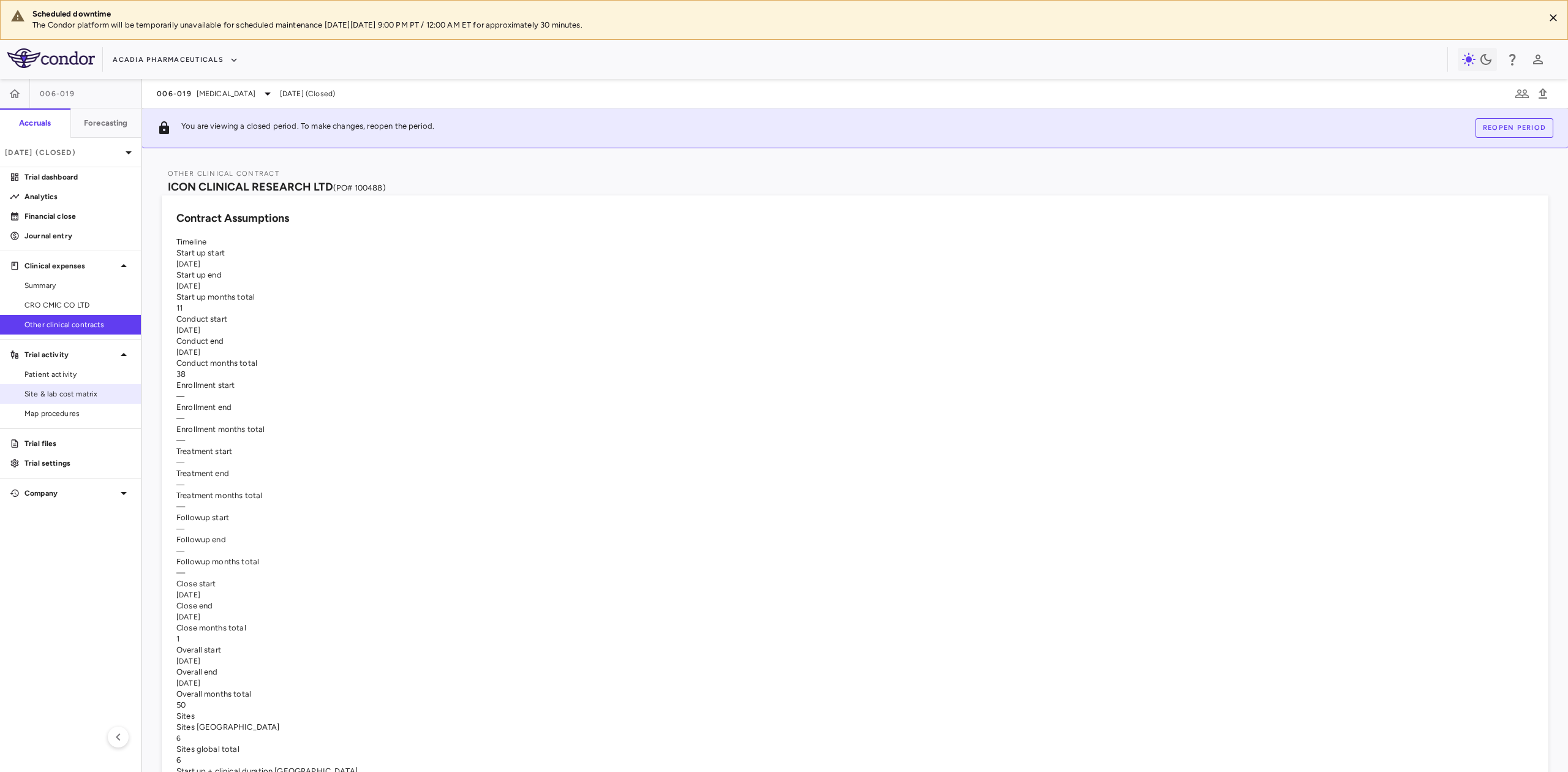
click at [79, 396] on span "Site & lab cost matrix" at bounding box center [77, 394] width 106 height 11
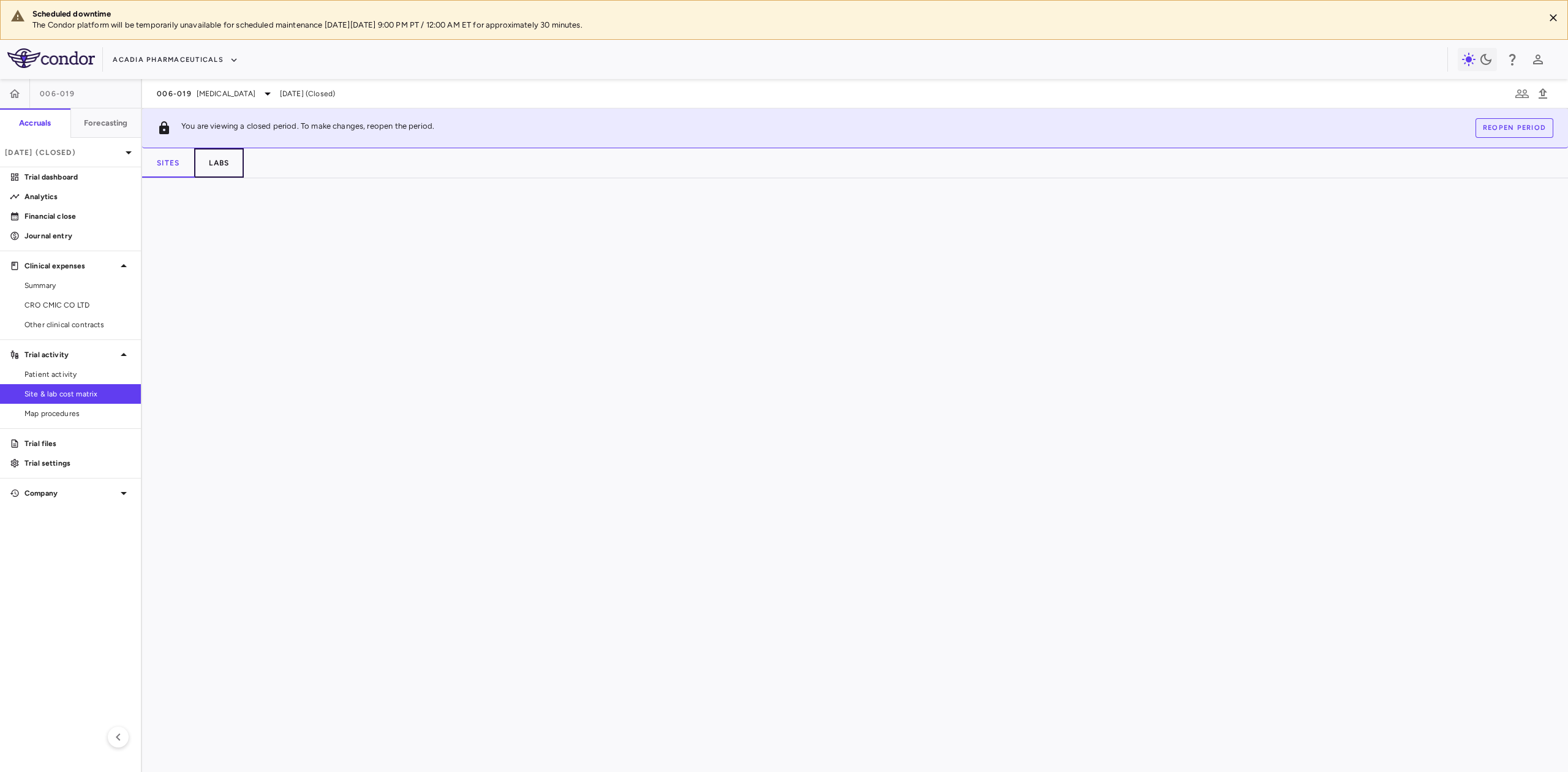
click at [213, 162] on button "Labs" at bounding box center [219, 163] width 50 height 29
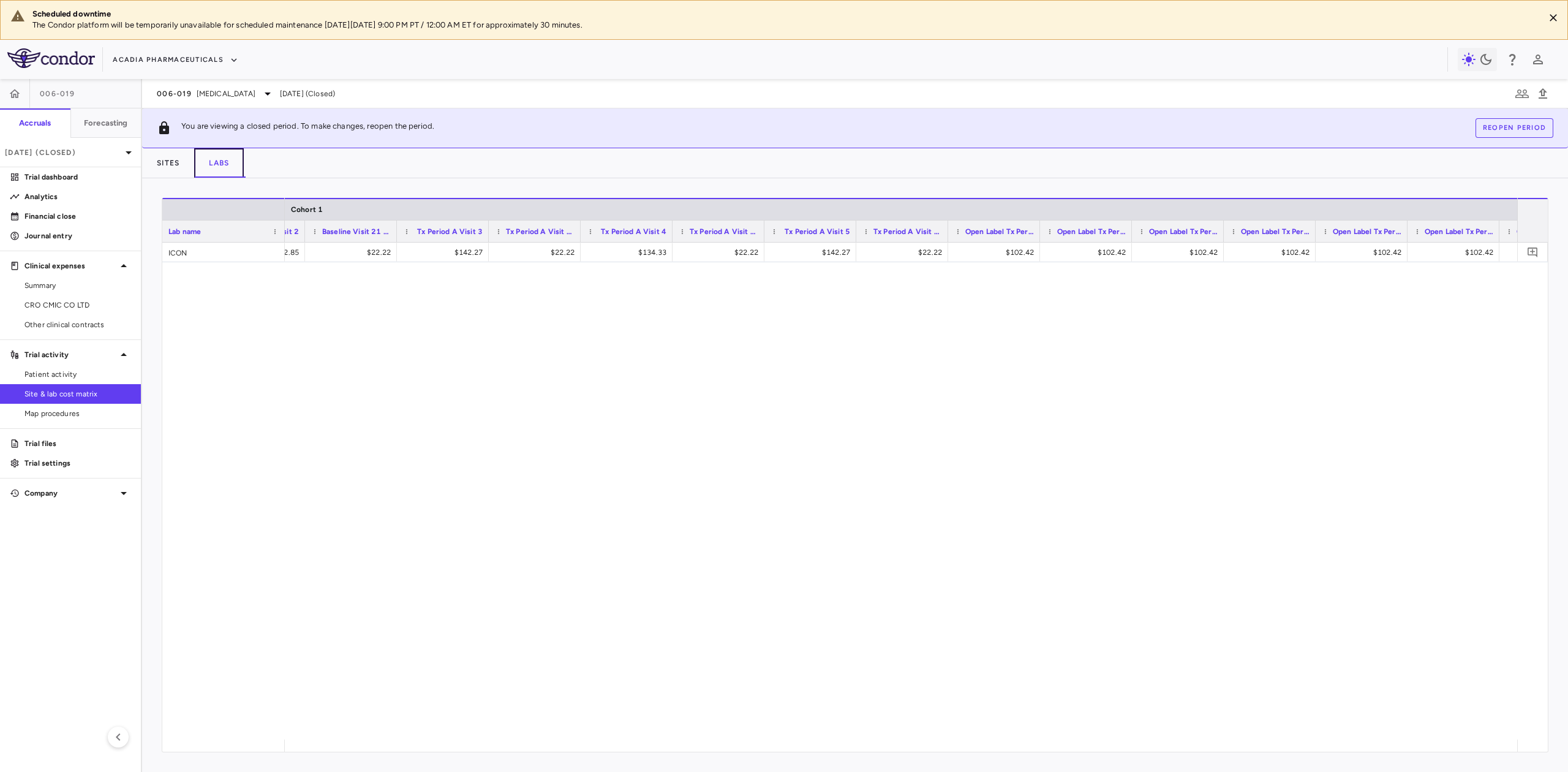
scroll to position [0, 631]
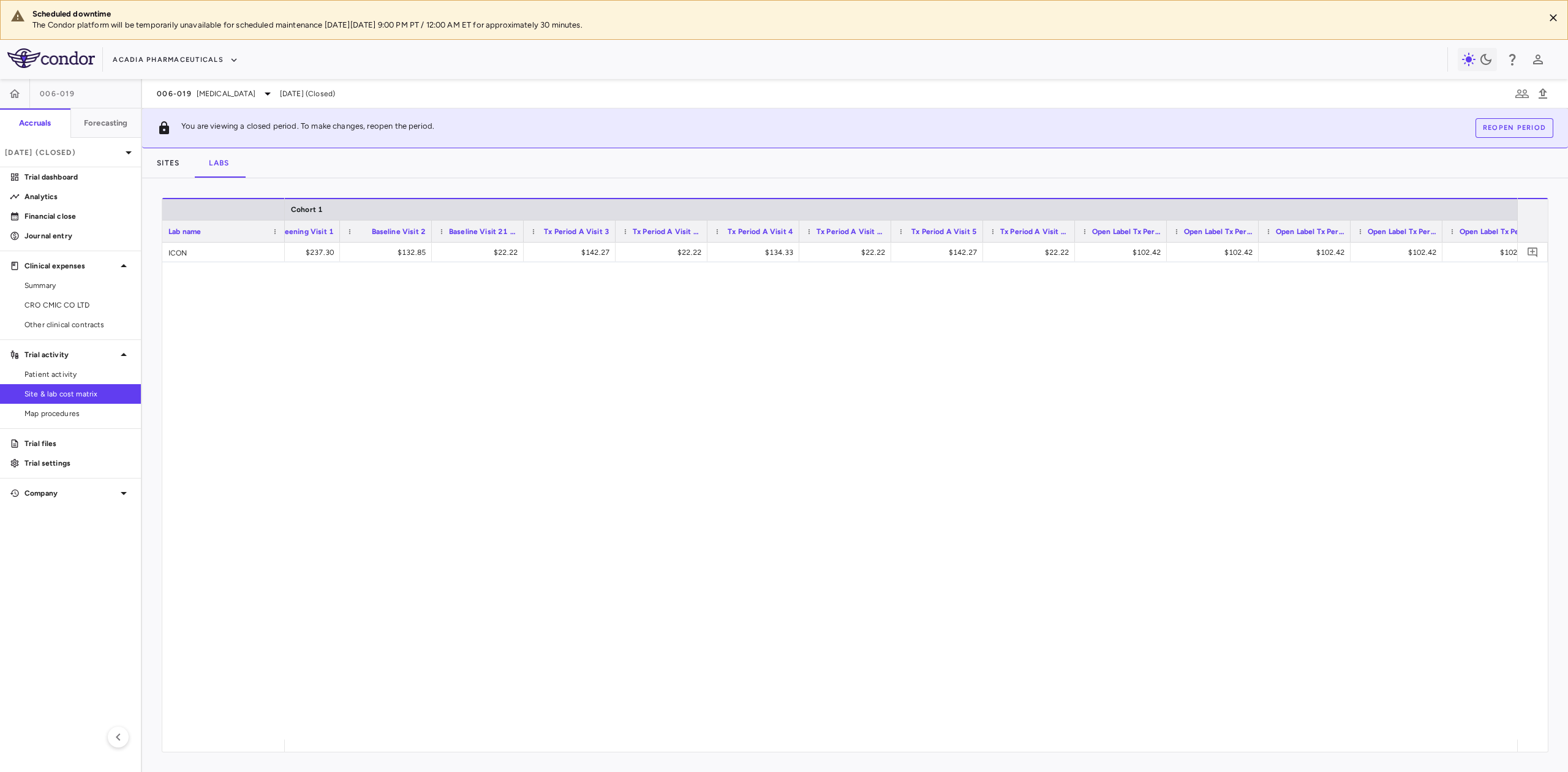
click at [743, 397] on div "$237.30 $132.85 $22.22 $142.27 $22.22 $134.33 $22.22 $142.27 $22.22 $102.42 $10…" at bounding box center [901, 491] width 1232 height 497
click at [620, 632] on div "$237.30 $132.85 $22.22 $142.27 $22.22 $134.33 $22.22 $142.27 $22.22 $102.42 $10…" at bounding box center [901, 491] width 1232 height 497
click at [536, 409] on div "$237.30 $132.85 $22.22 $142.27 $22.22 $134.33 $22.22 $142.27 $22.22 $102.42 $10…" at bounding box center [901, 491] width 1232 height 497
drag, startPoint x: 158, startPoint y: 95, endPoint x: 217, endPoint y: 95, distance: 59.0
click at [217, 95] on div "006-019 Rett Syndrome" at bounding box center [215, 94] width 119 height 15
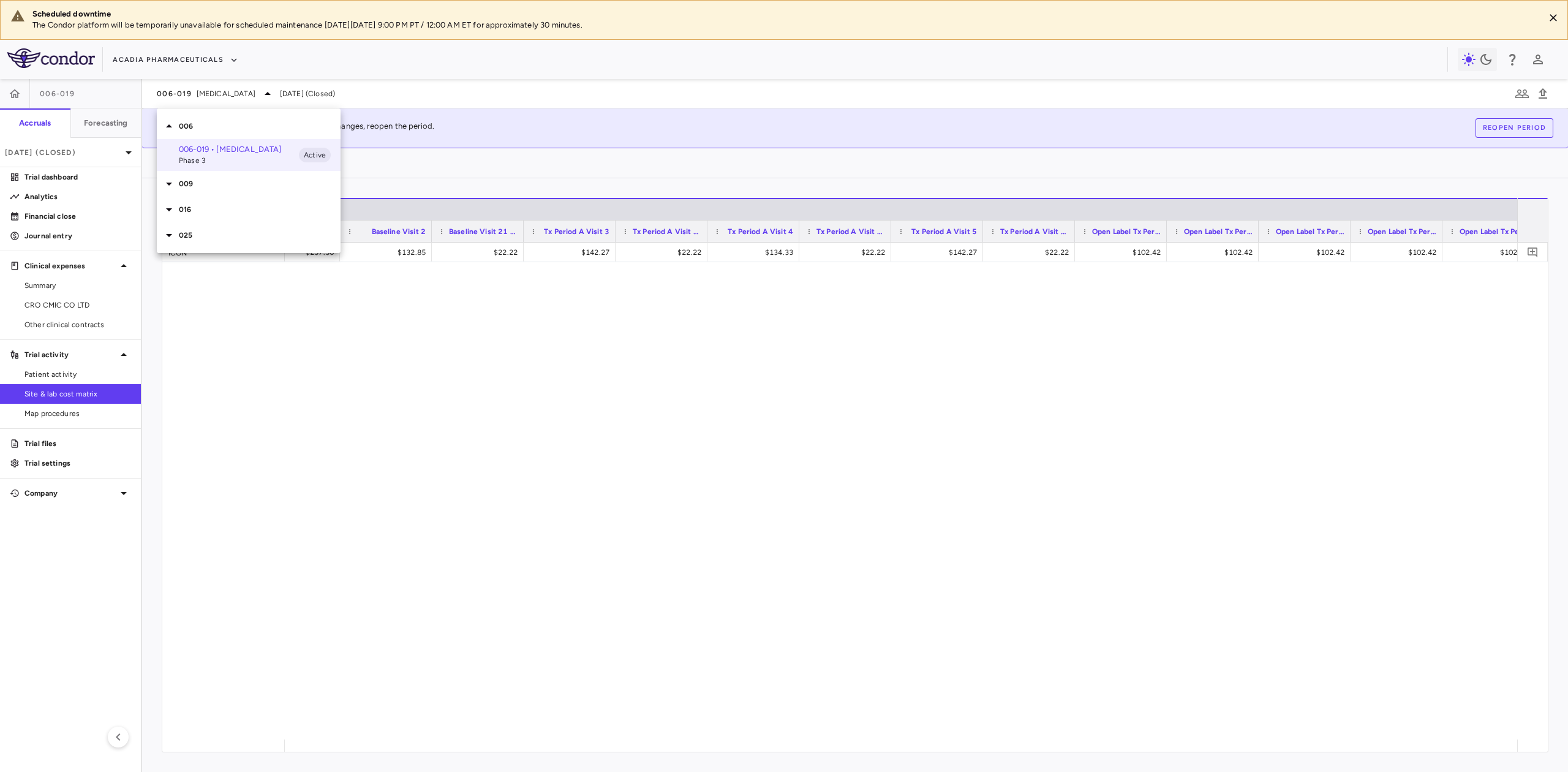
click at [357, 595] on div at bounding box center [784, 386] width 1568 height 772
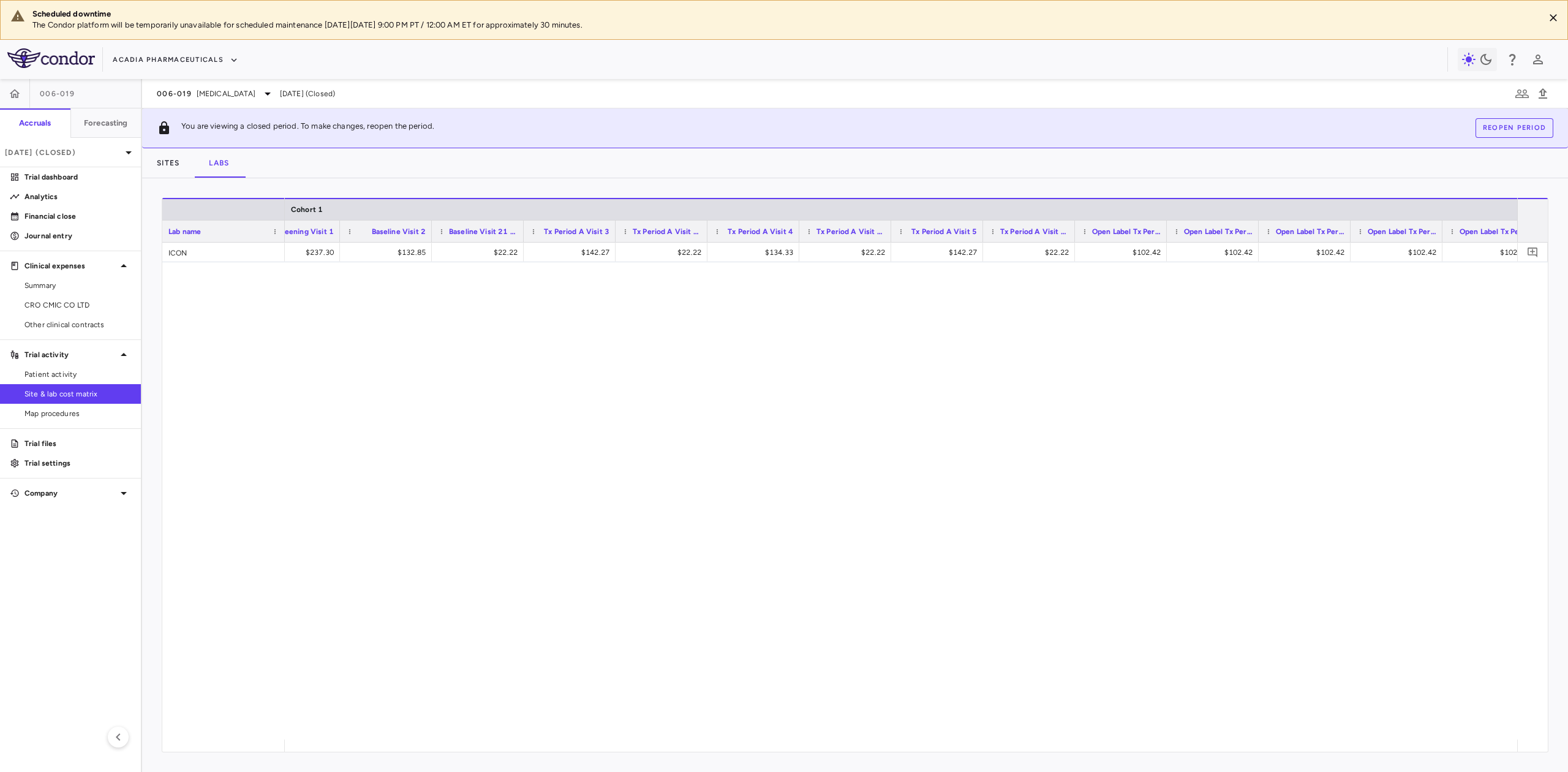
click at [70, 397] on span "Site & lab cost matrix" at bounding box center [77, 394] width 106 height 11
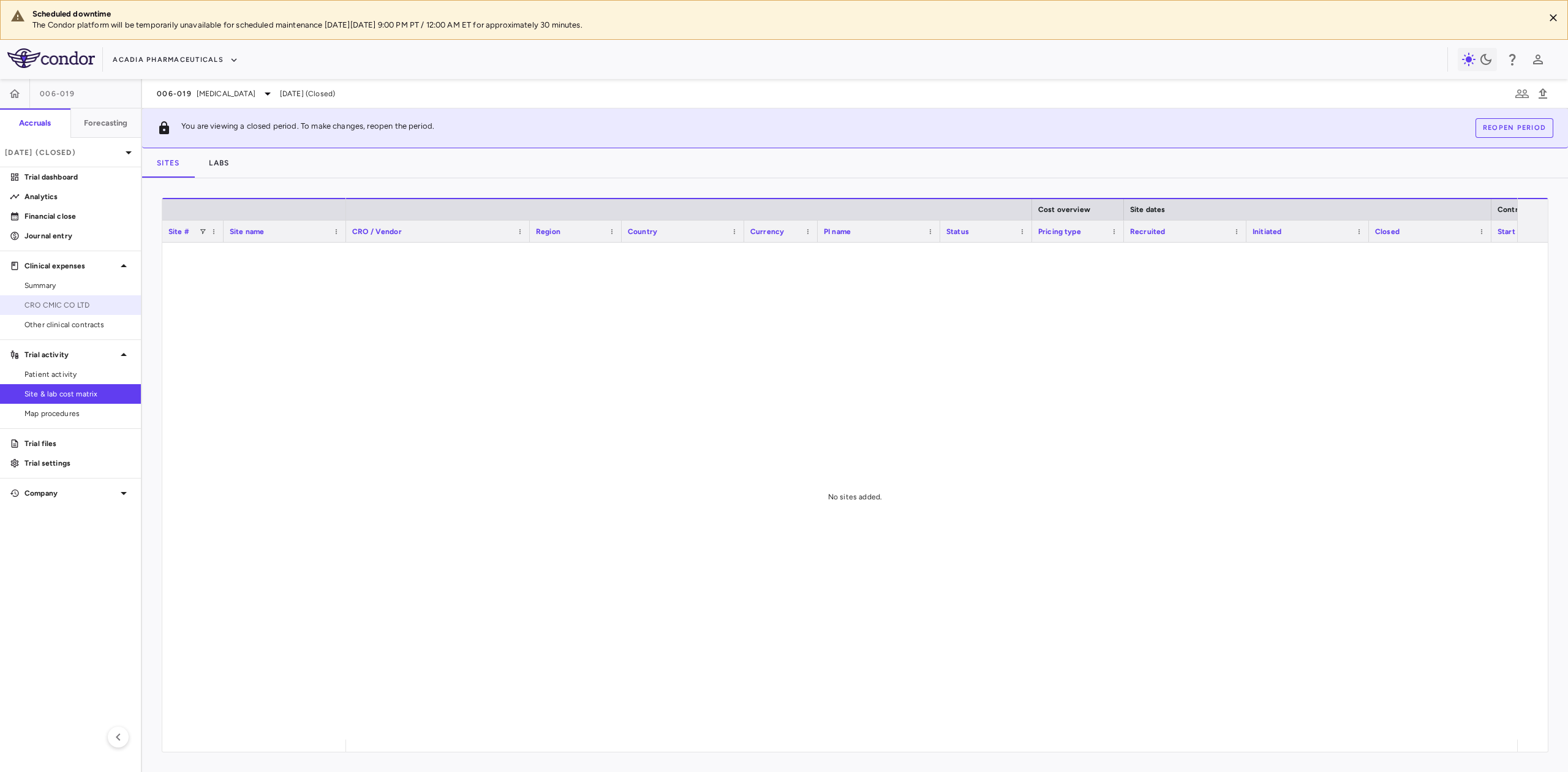
click at [77, 311] on link "CRO CMIC CO LTD" at bounding box center [70, 305] width 141 height 19
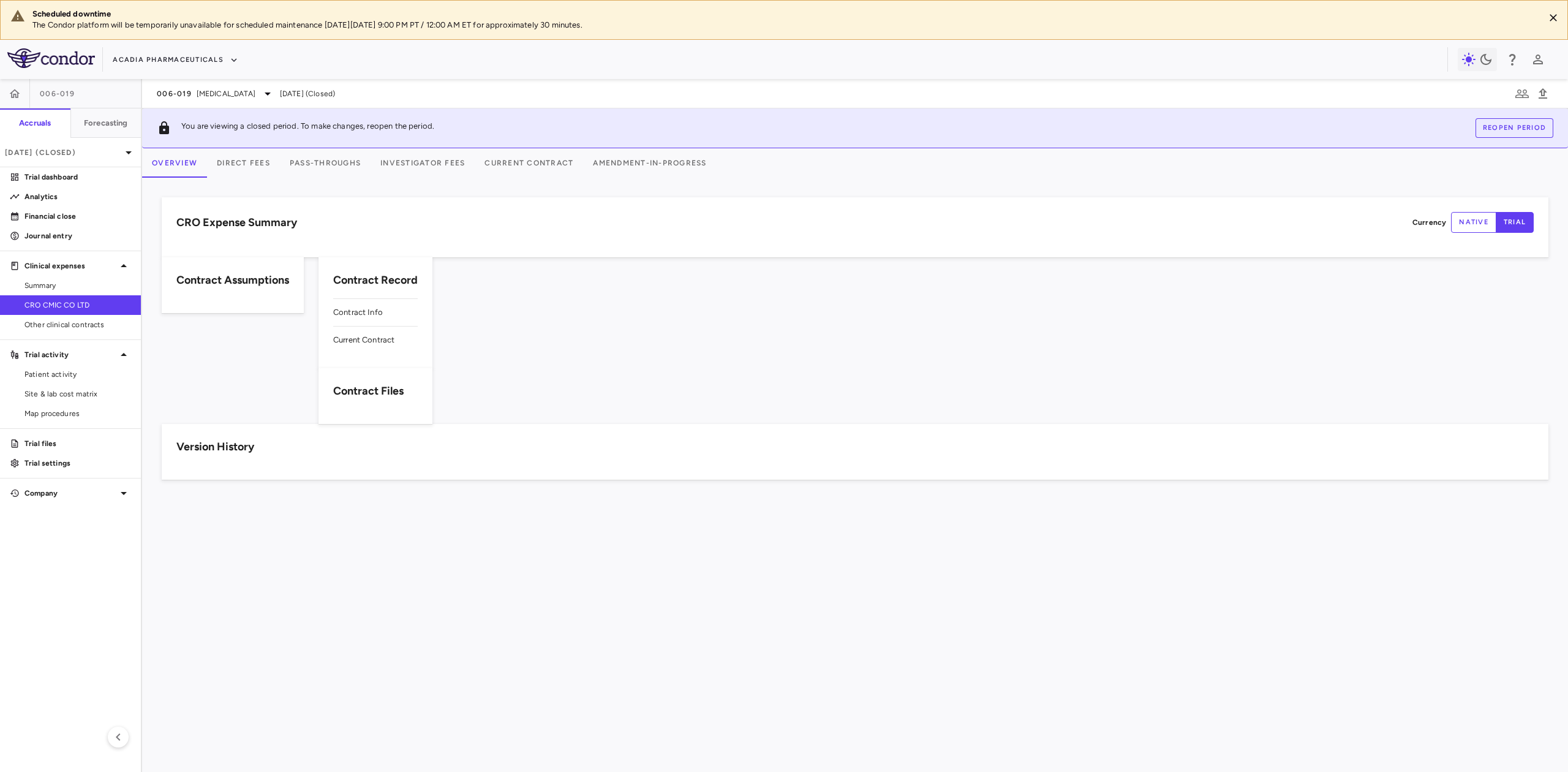
click at [78, 305] on span "CRO CMIC CO LTD" at bounding box center [77, 305] width 106 height 11
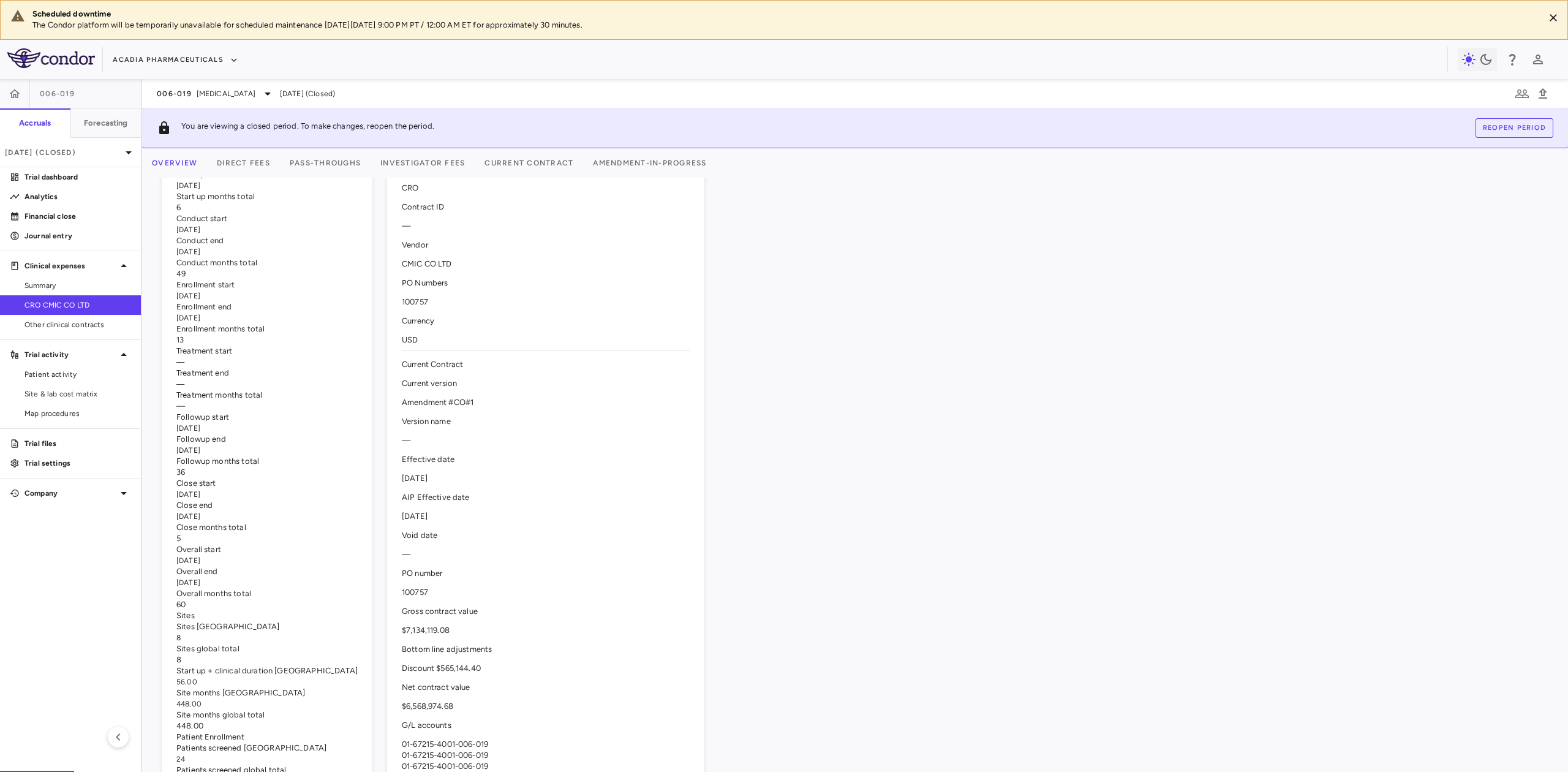
scroll to position [245, 0]
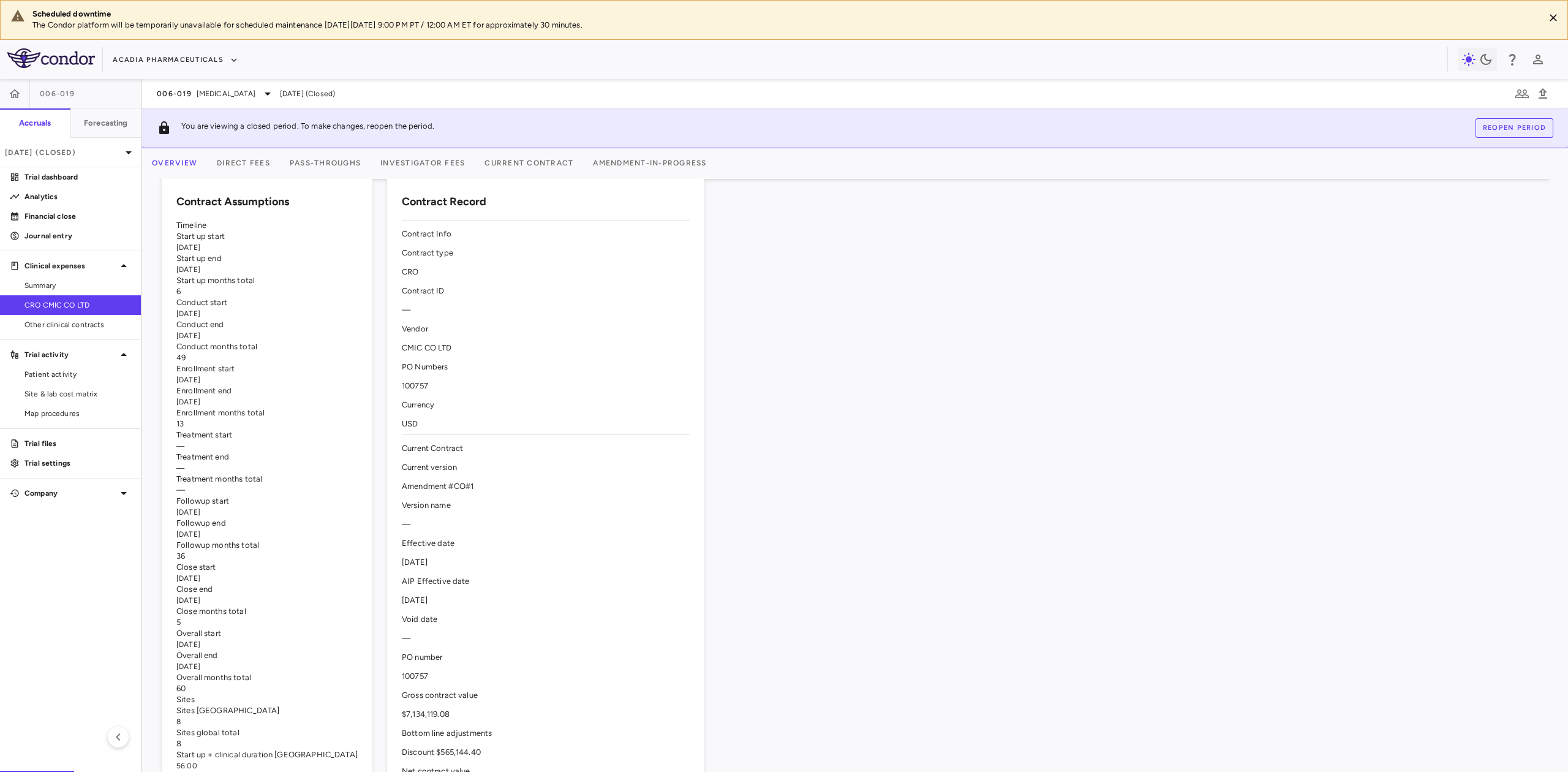
scroll to position [0, 0]
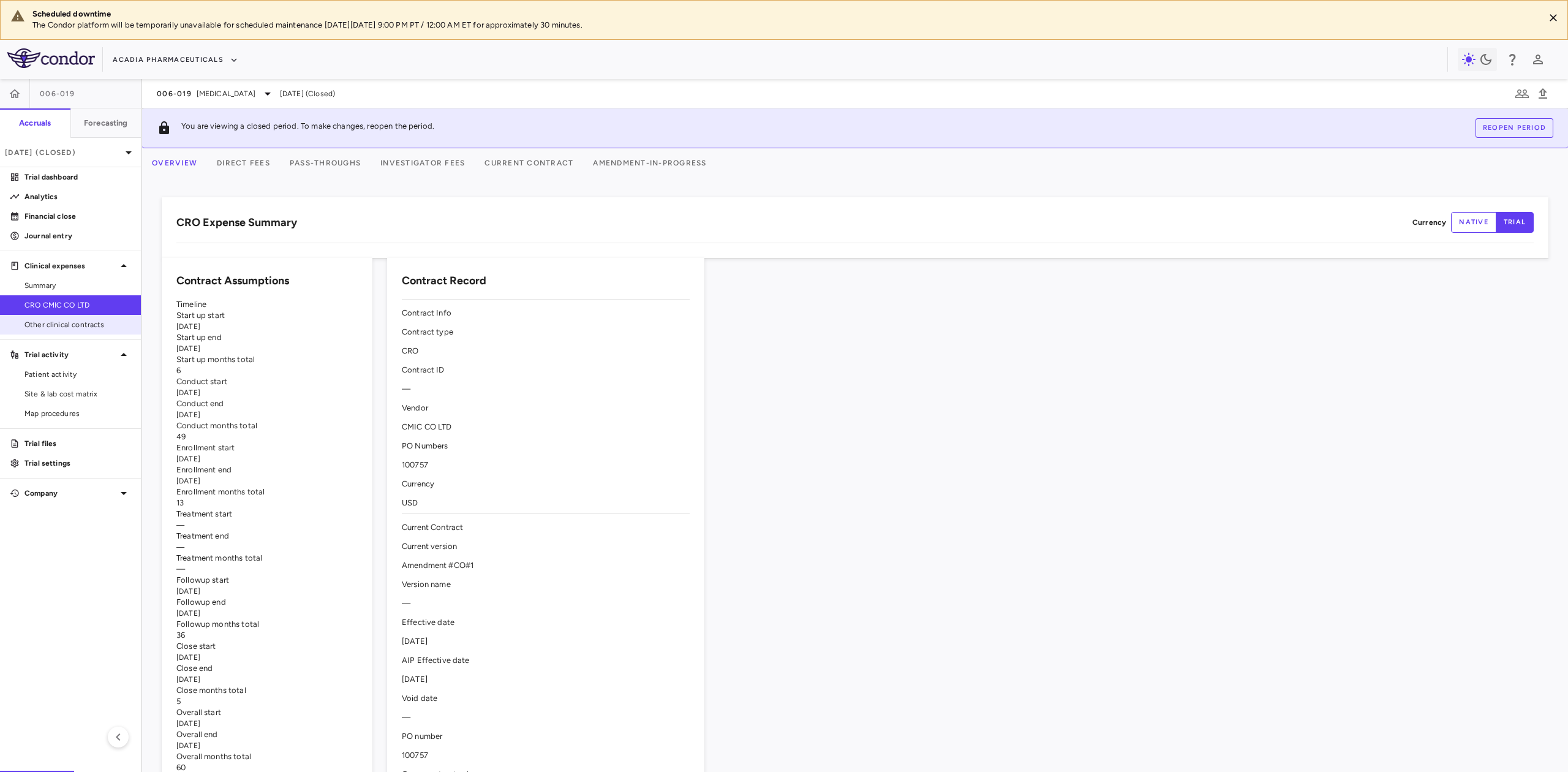
click at [90, 327] on span "Other clinical contracts" at bounding box center [77, 325] width 106 height 11
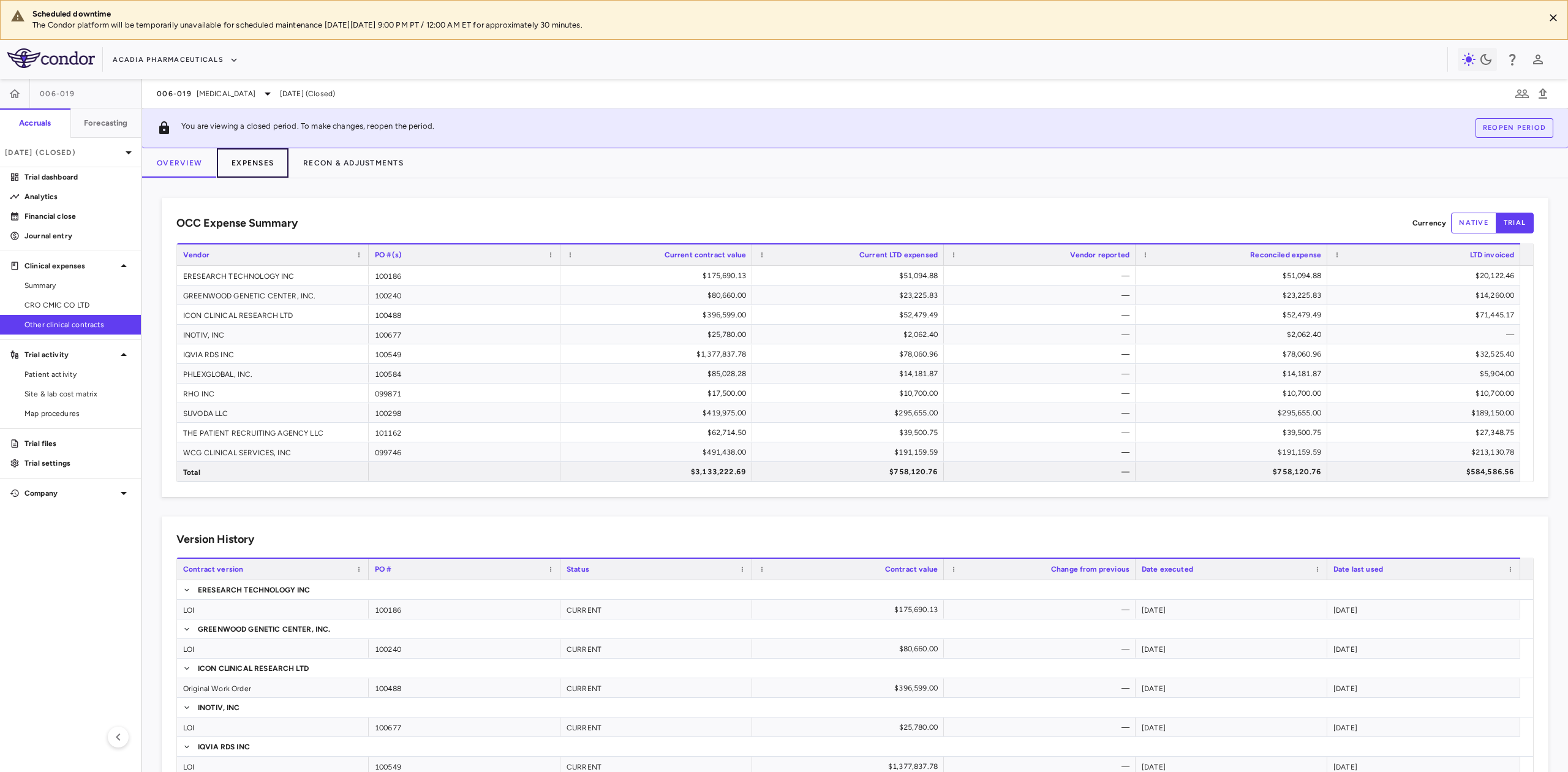
click at [251, 165] on button "Expenses" at bounding box center [252, 163] width 72 height 29
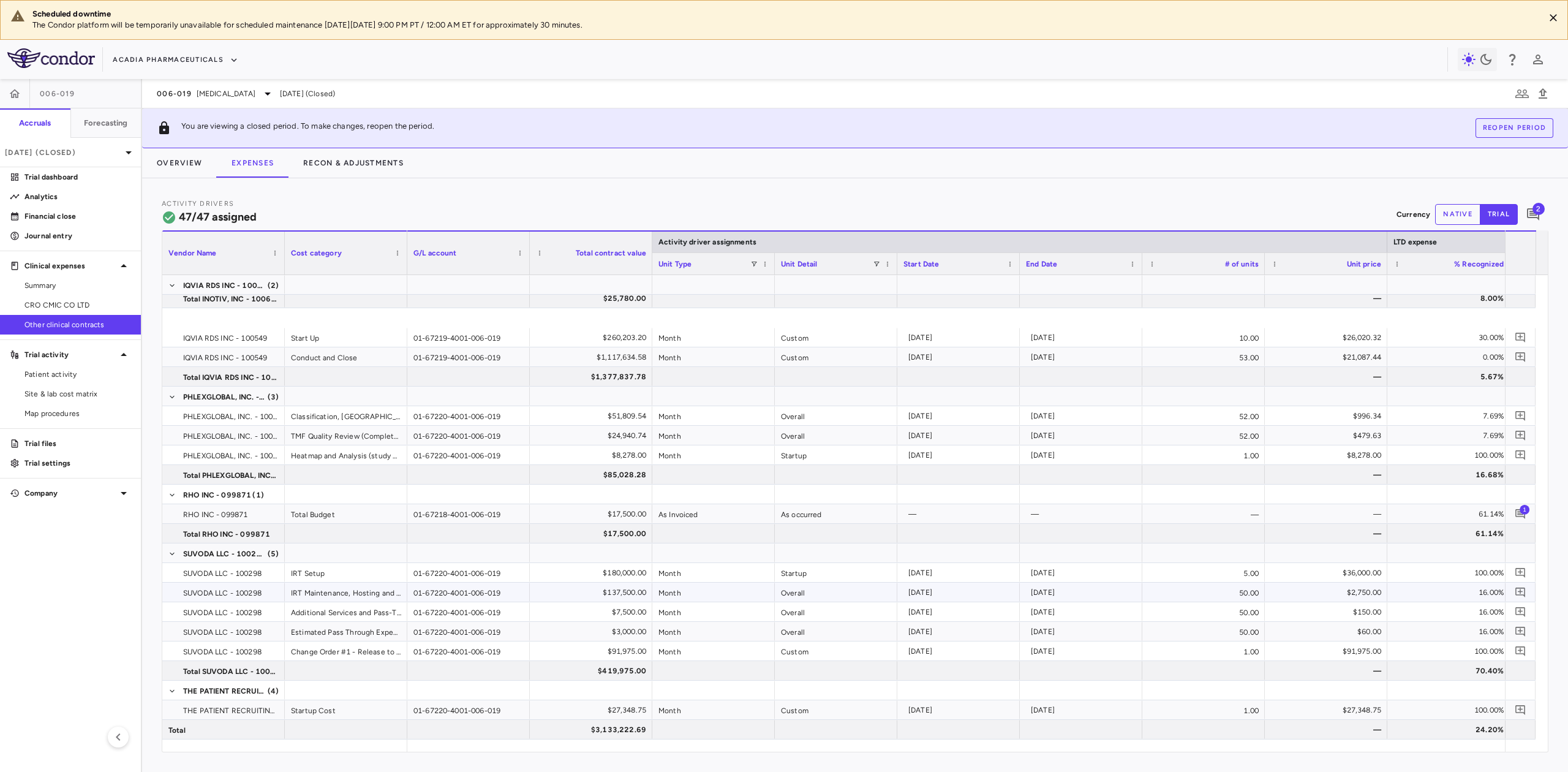
scroll to position [735, 0]
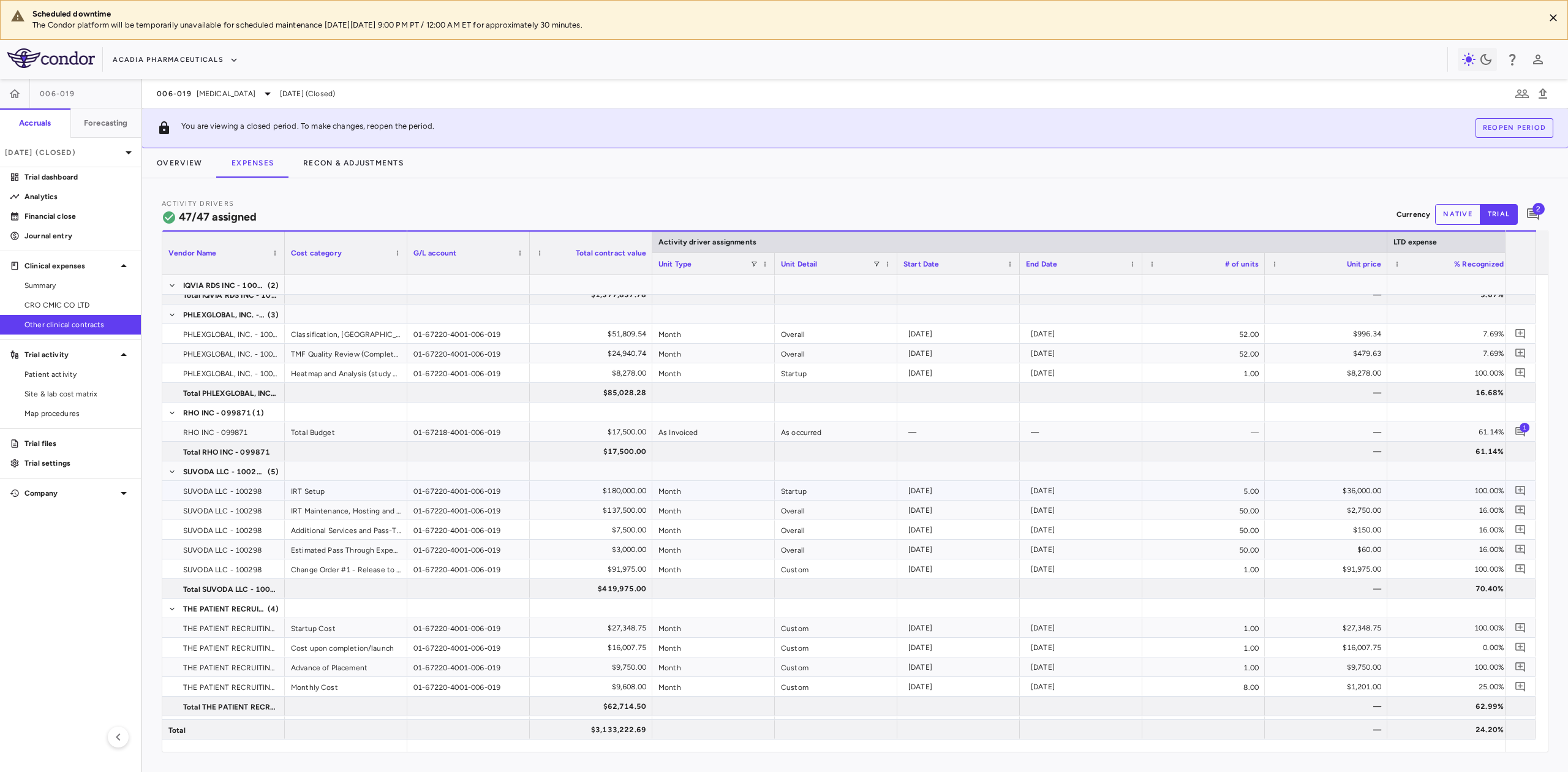
click at [326, 496] on div "IRT Setup" at bounding box center [346, 490] width 123 height 19
click at [347, 511] on div "IRT Maintenance, Hosting and Support" at bounding box center [346, 511] width 123 height 19
click at [359, 536] on div "Additional Services and Pass-Through Expenses" at bounding box center [346, 530] width 123 height 19
click at [376, 565] on div "Change Order #1 - Release to user testing (UAT)" at bounding box center [346, 569] width 123 height 19
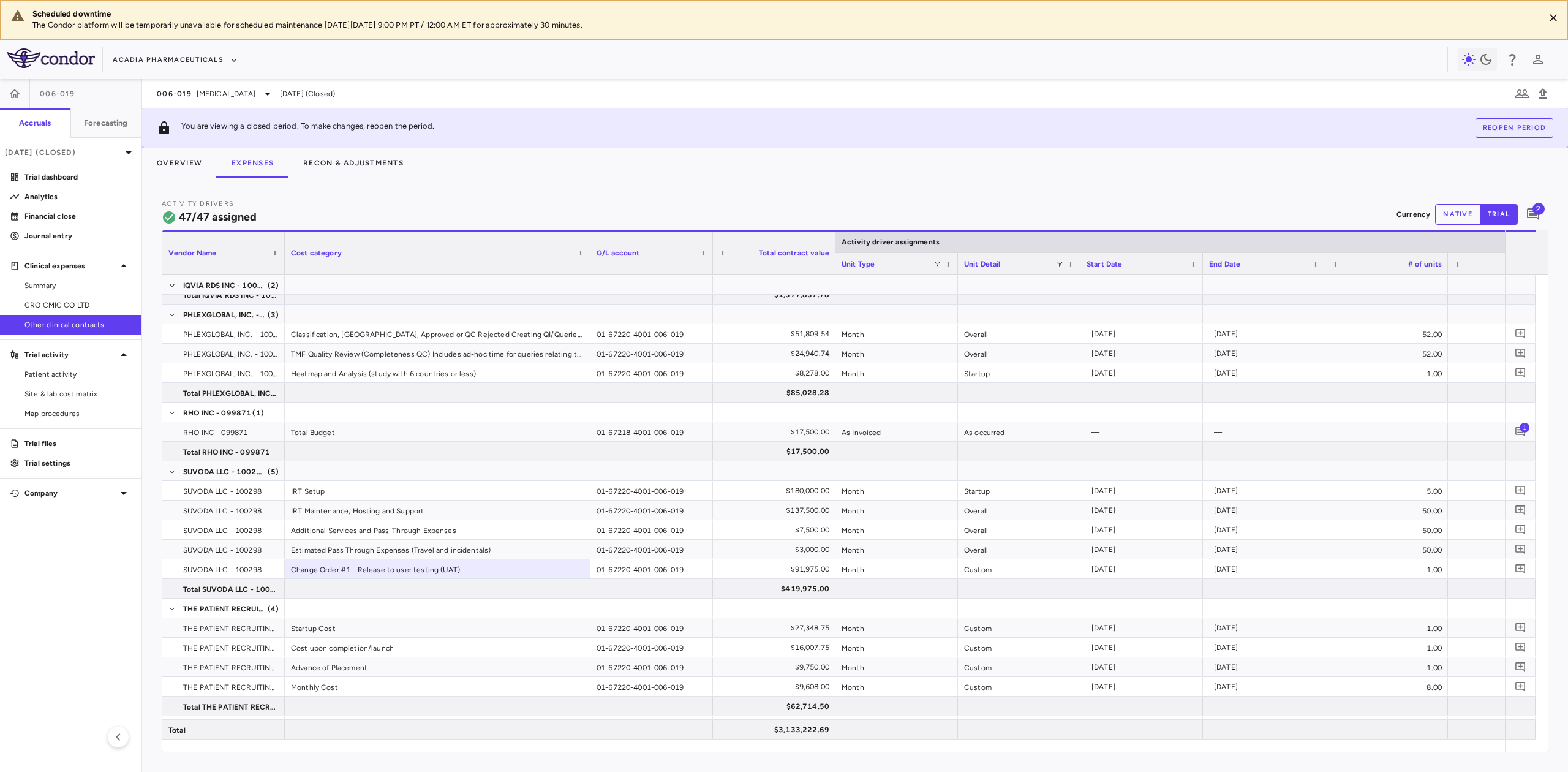
drag, startPoint x: 405, startPoint y: 248, endPoint x: 588, endPoint y: 258, distance: 183.3
click at [588, 258] on div at bounding box center [590, 252] width 5 height 43
click at [465, 565] on div "Change Order #1 - Release to user testing (UAT)" at bounding box center [437, 569] width 306 height 19
click at [1121, 566] on div "[DATE]" at bounding box center [1144, 569] width 106 height 19
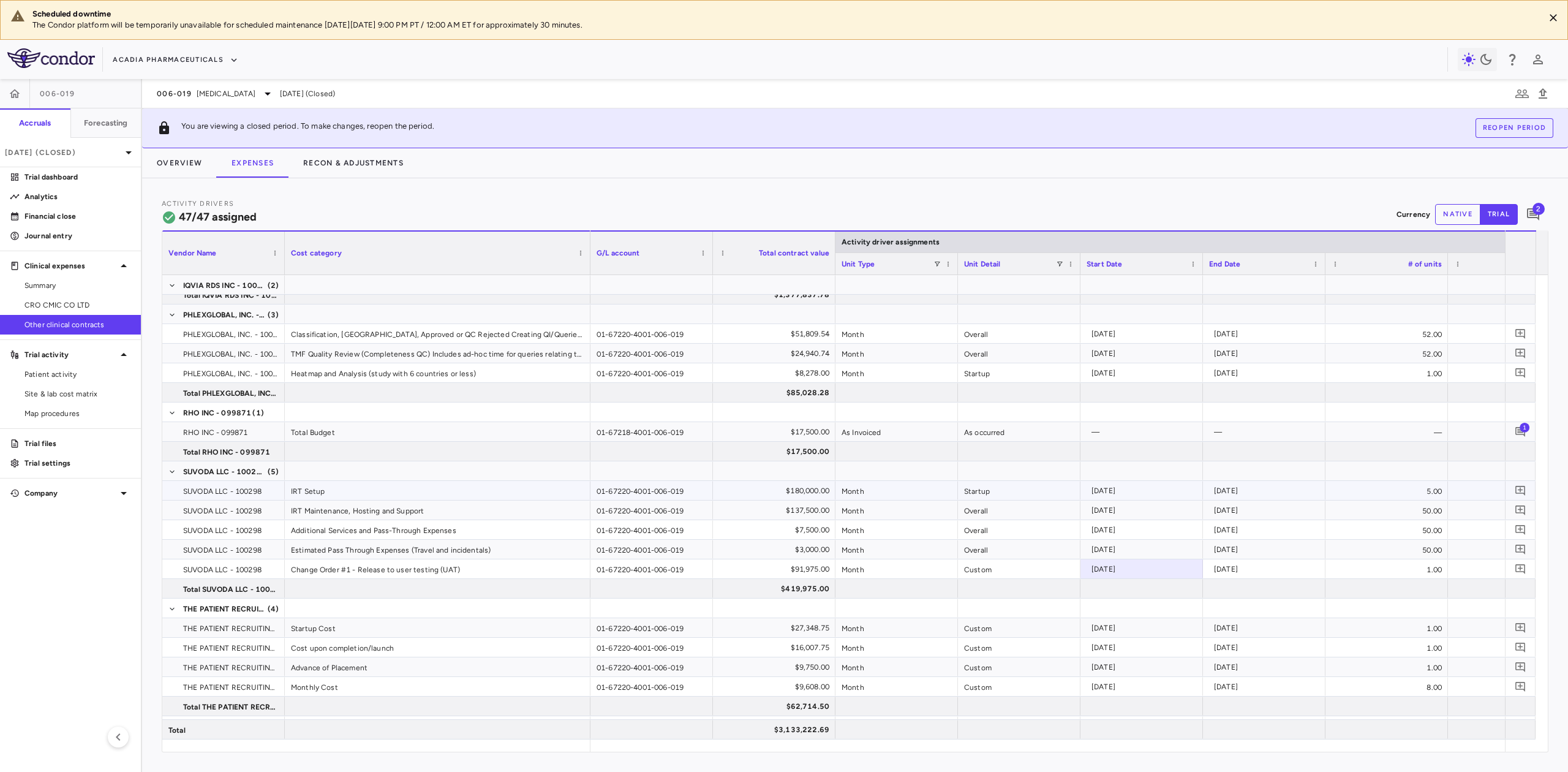
click at [342, 491] on div "IRT Setup" at bounding box center [437, 490] width 306 height 19
click at [346, 523] on div "Additional Services and Pass-Through Expenses" at bounding box center [437, 530] width 306 height 19
click at [363, 553] on div "Estimated Pass Through Expenses (Travel and incidentals)" at bounding box center [437, 549] width 306 height 19
click at [397, 565] on div "Change Order #1 - Release to user testing (UAT)" at bounding box center [437, 569] width 306 height 19
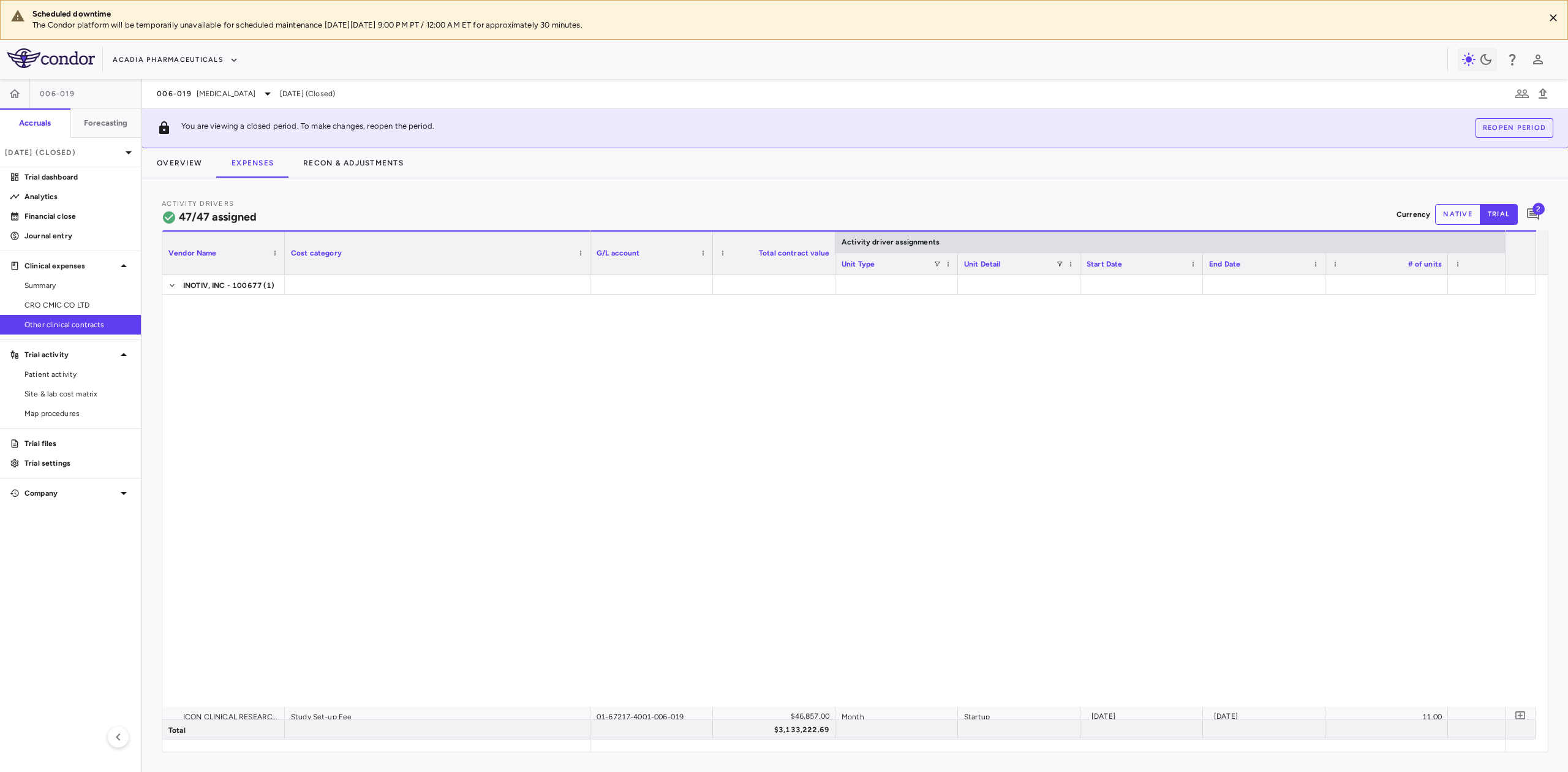
scroll to position [653, 0]
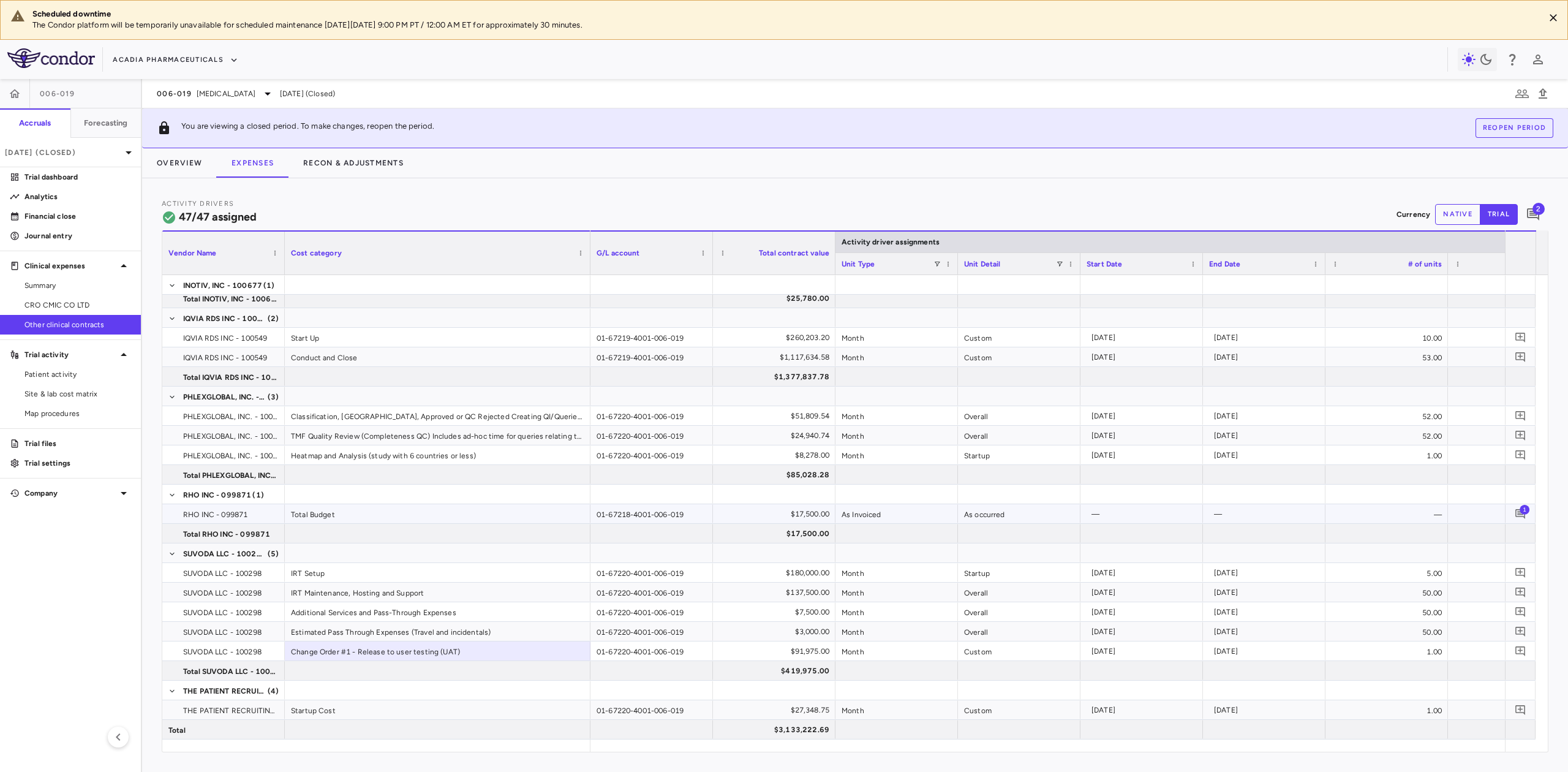
click at [1520, 508] on span "1" at bounding box center [1524, 509] width 10 height 10
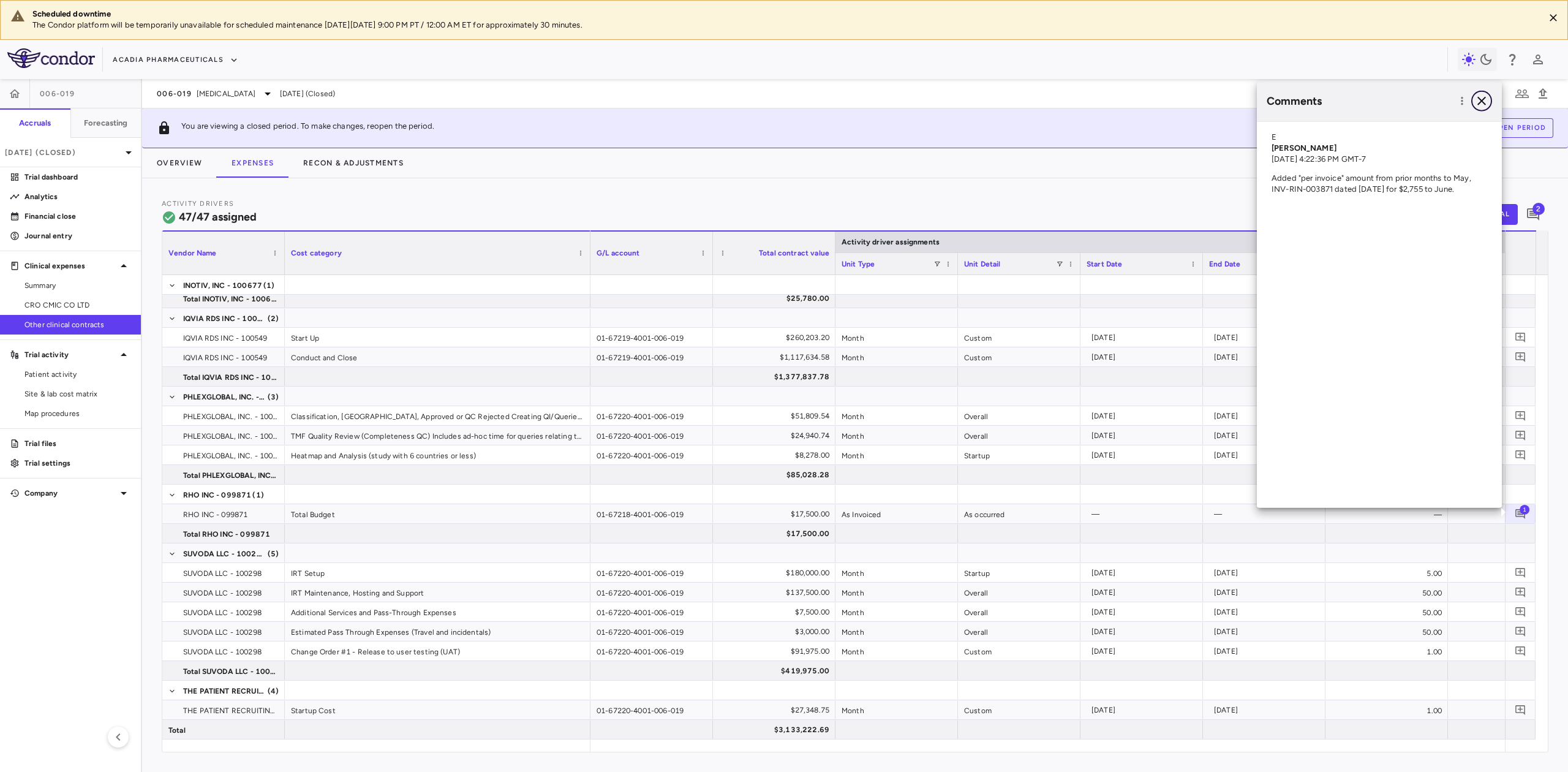
click at [1480, 99] on icon "button" at bounding box center [1482, 101] width 9 height 9
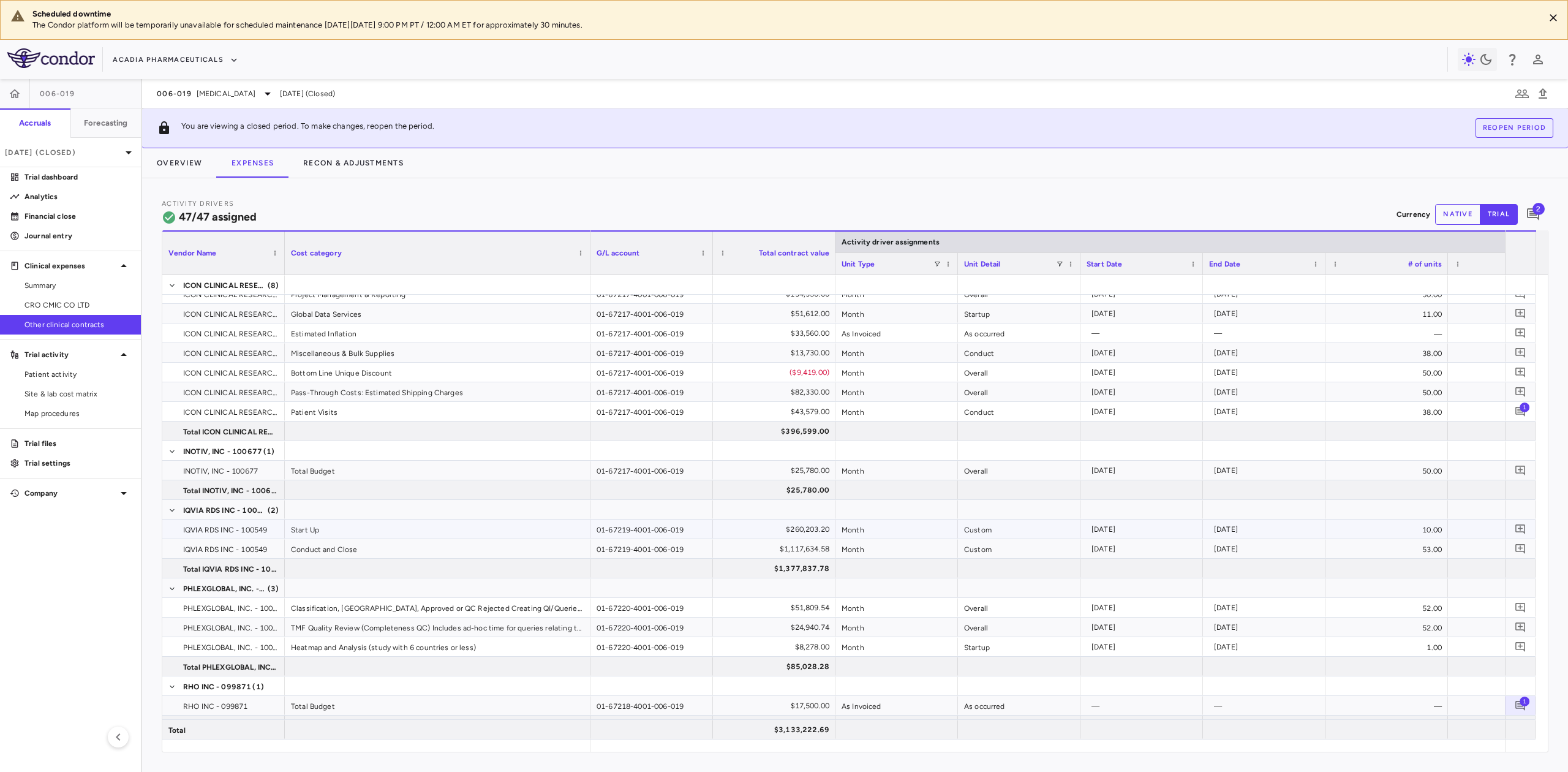
scroll to position [461, 0]
click at [357, 536] on div "Start Up" at bounding box center [437, 529] width 306 height 19
click at [358, 552] on div "Conduct and Close" at bounding box center [437, 549] width 306 height 19
click at [758, 555] on div "$1,117,634.58" at bounding box center [777, 549] width 106 height 19
click at [197, 165] on button "Overview" at bounding box center [179, 163] width 75 height 29
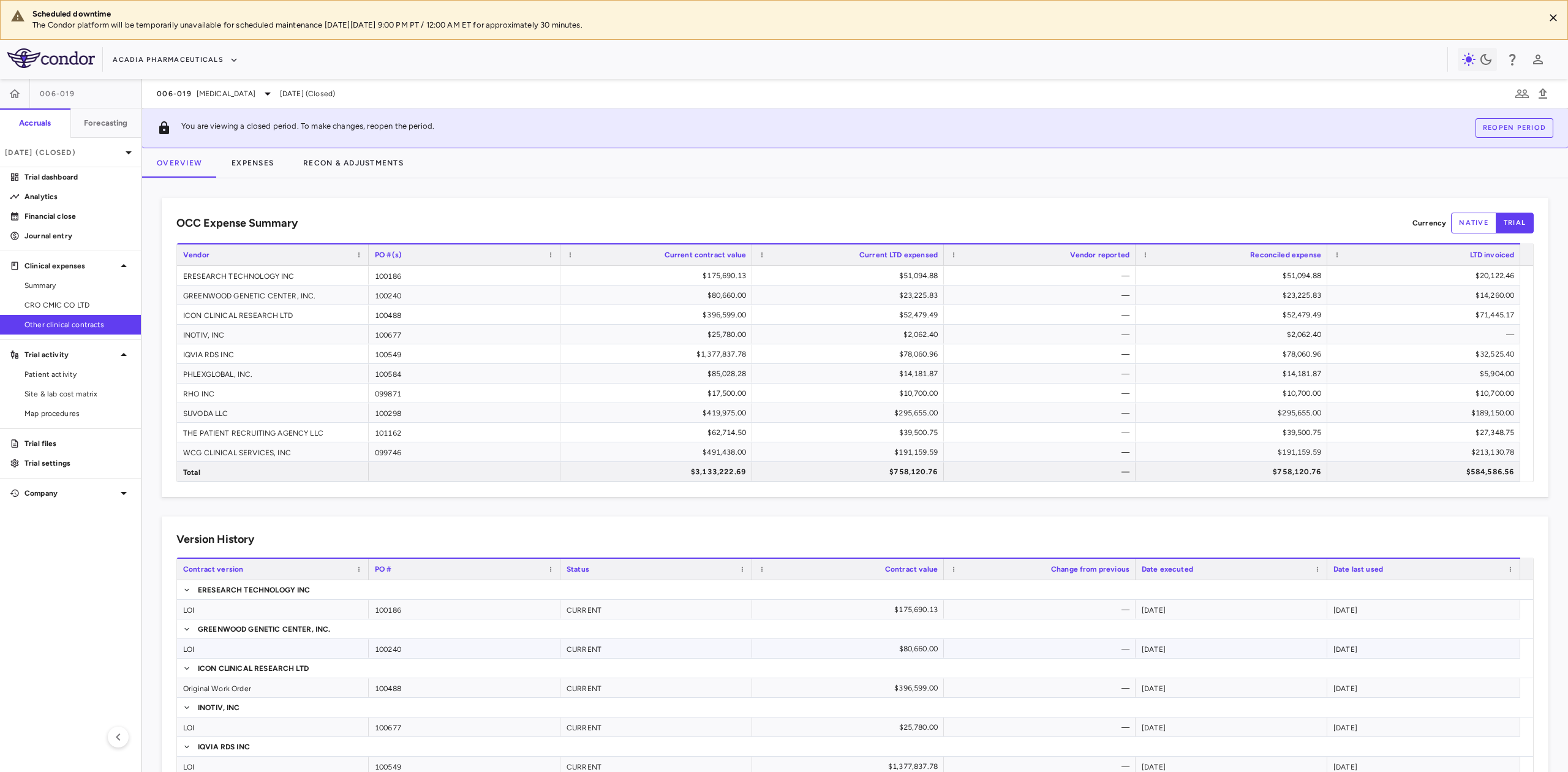
scroll to position [295, 0]
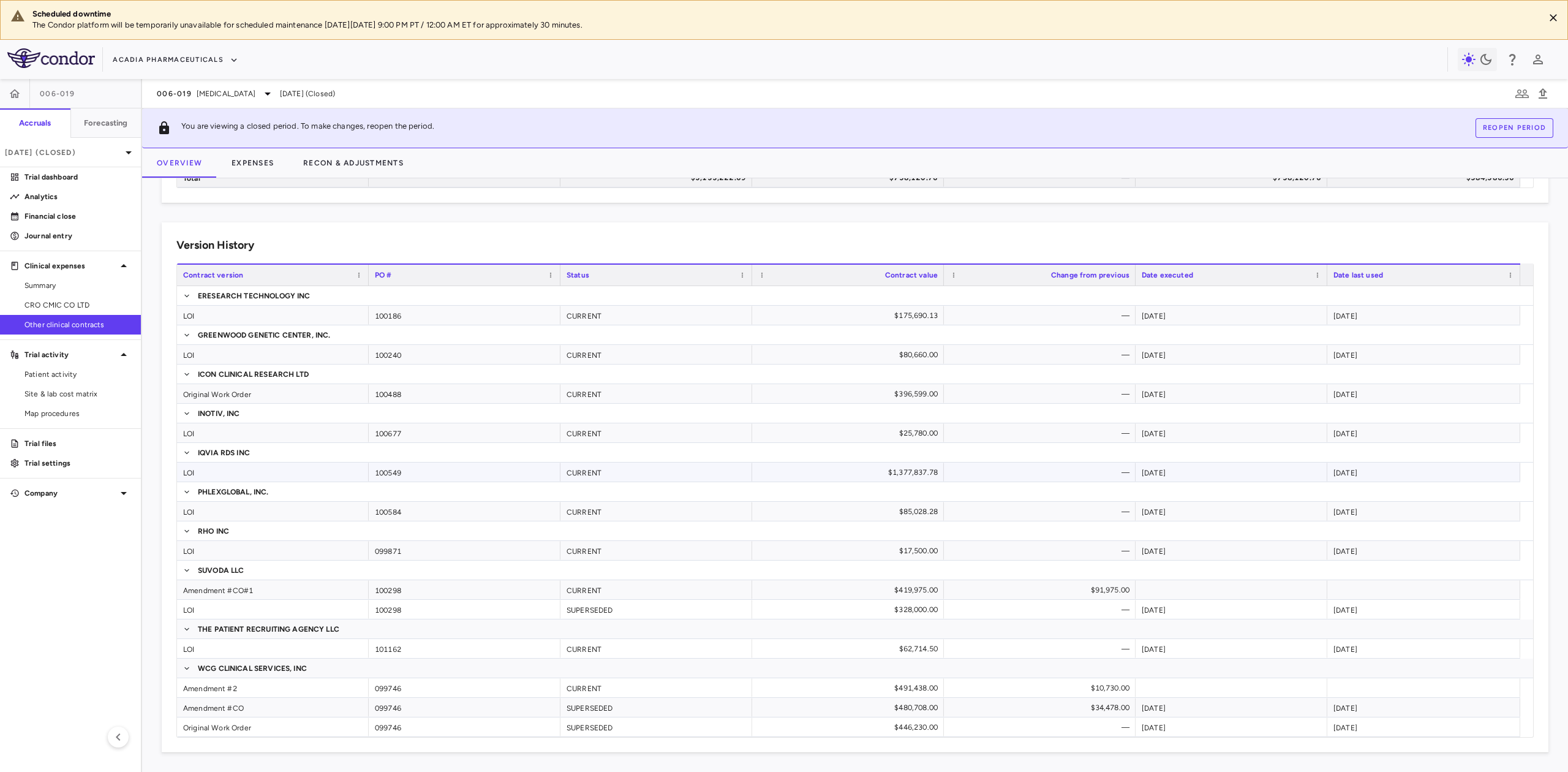
click at [202, 472] on div "LOI" at bounding box center [273, 472] width 192 height 19
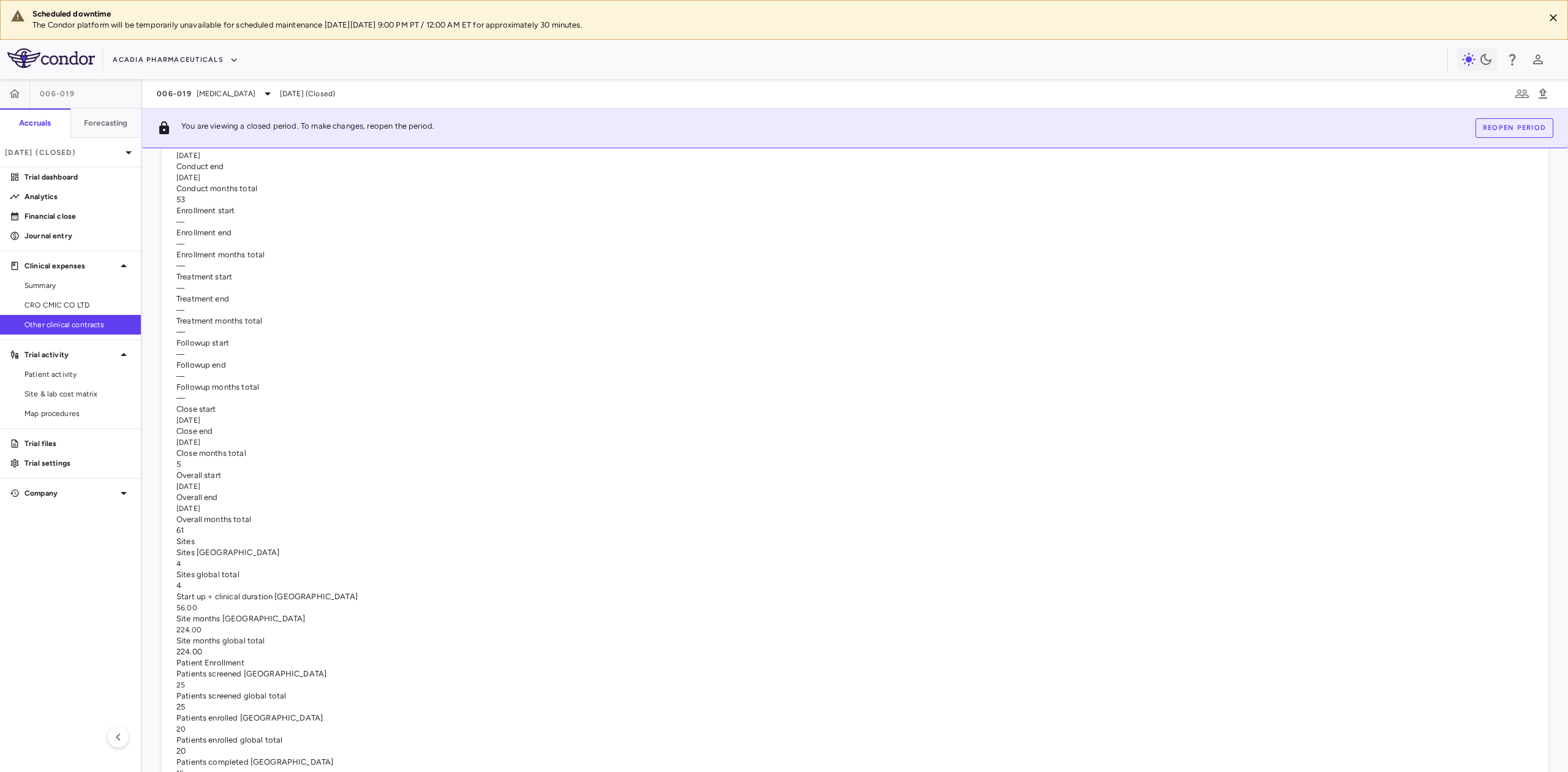
scroll to position [310, 0]
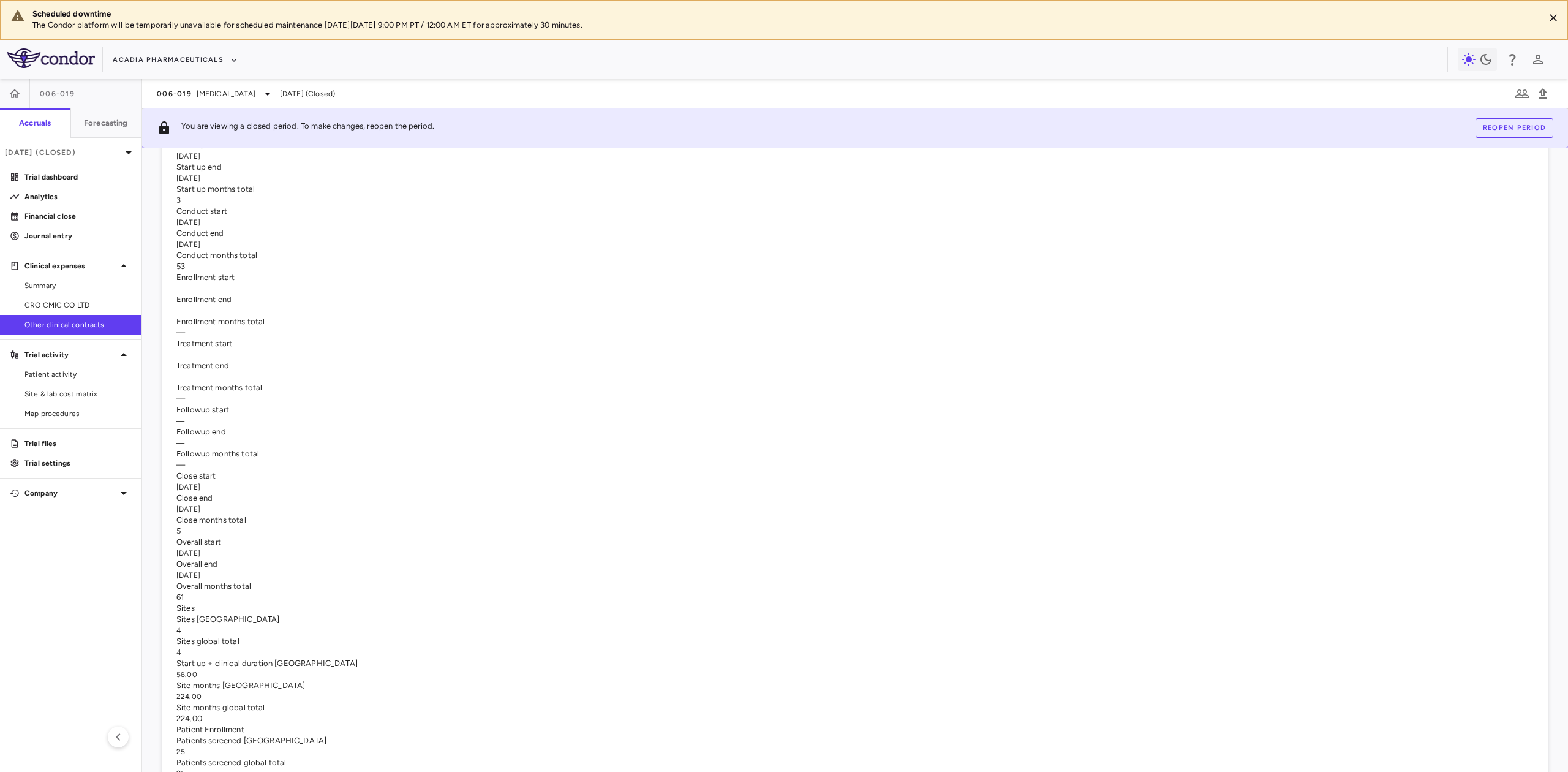
scroll to position [0, 0]
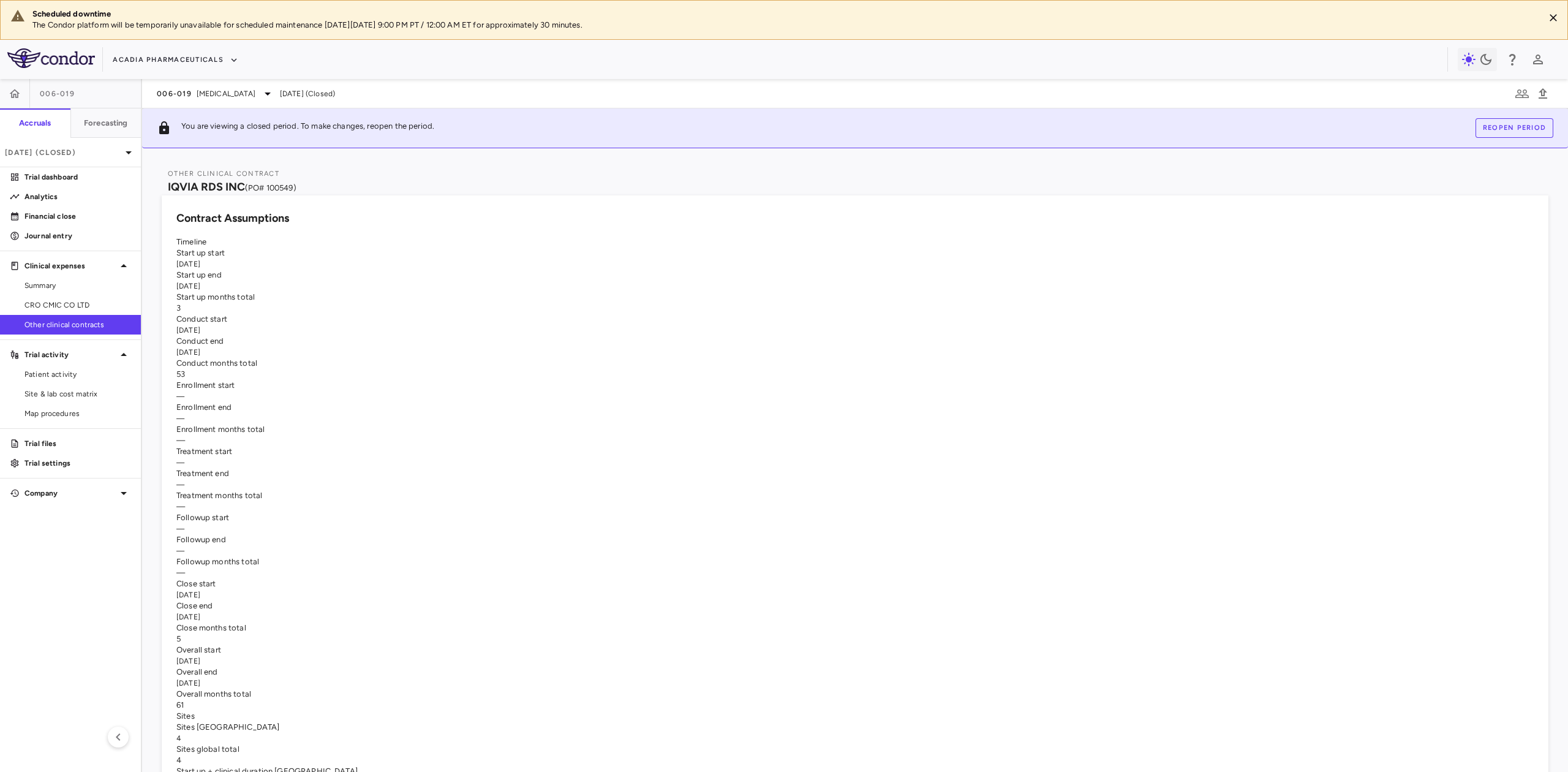
drag, startPoint x: 484, startPoint y: 310, endPoint x: 413, endPoint y: 310, distance: 71.0
click at [413, 292] on div "Start up end 2025-06-30" at bounding box center [855, 280] width 1357 height 22
click at [165, 182] on icon "button" at bounding box center [165, 182] width 0 height 0
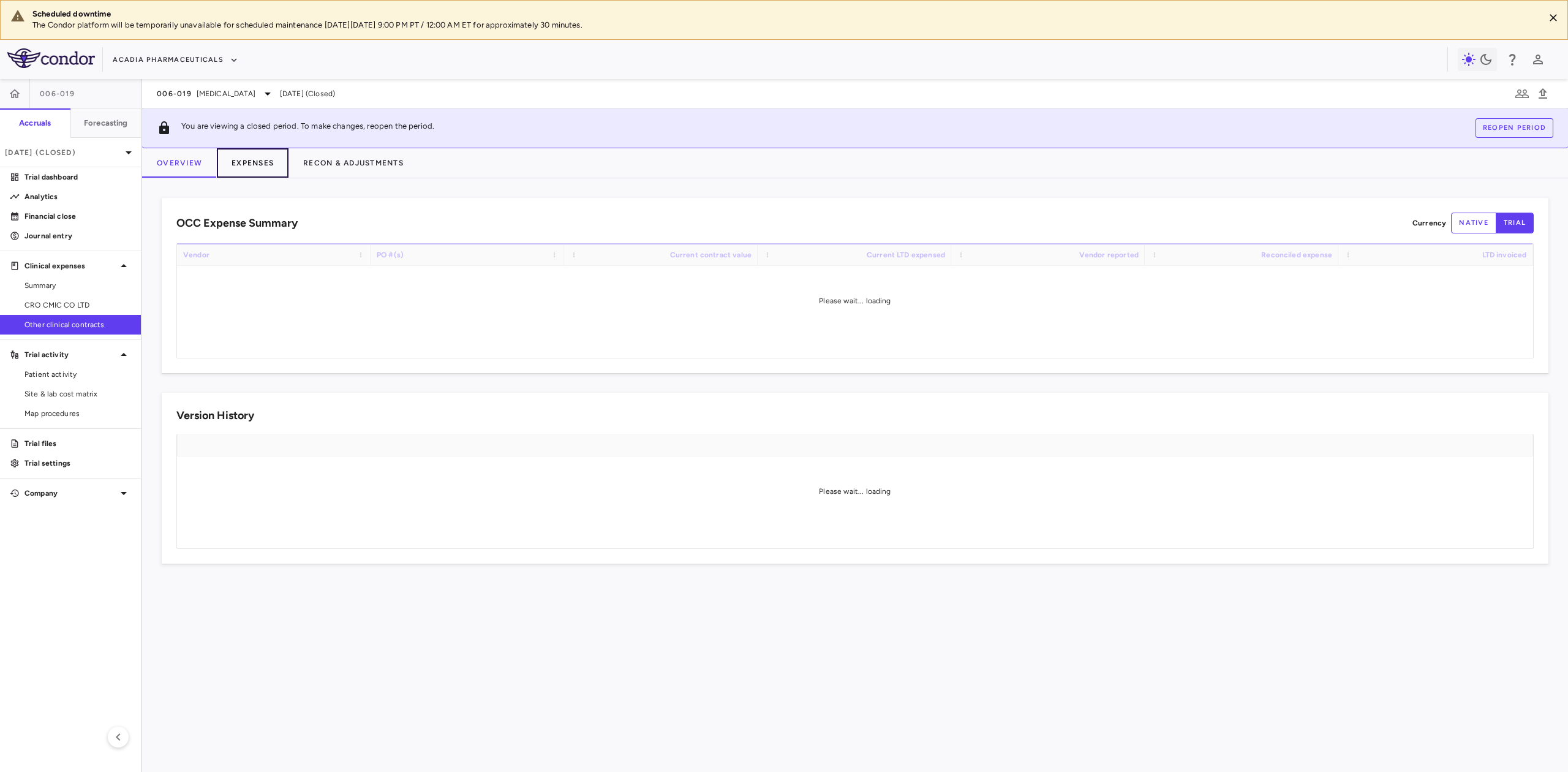
click at [265, 160] on button "Expenses" at bounding box center [252, 163] width 72 height 29
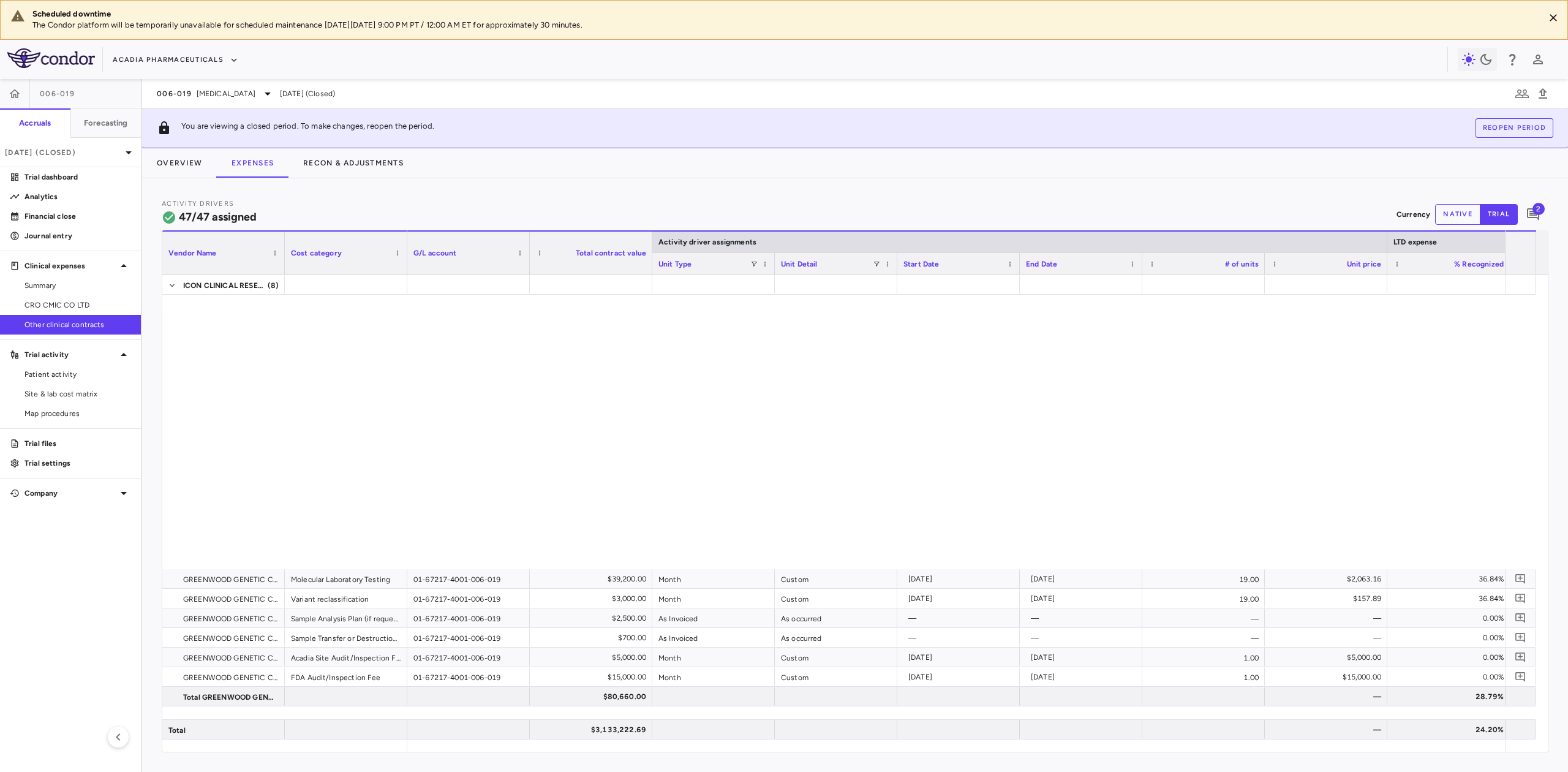
scroll to position [490, 0]
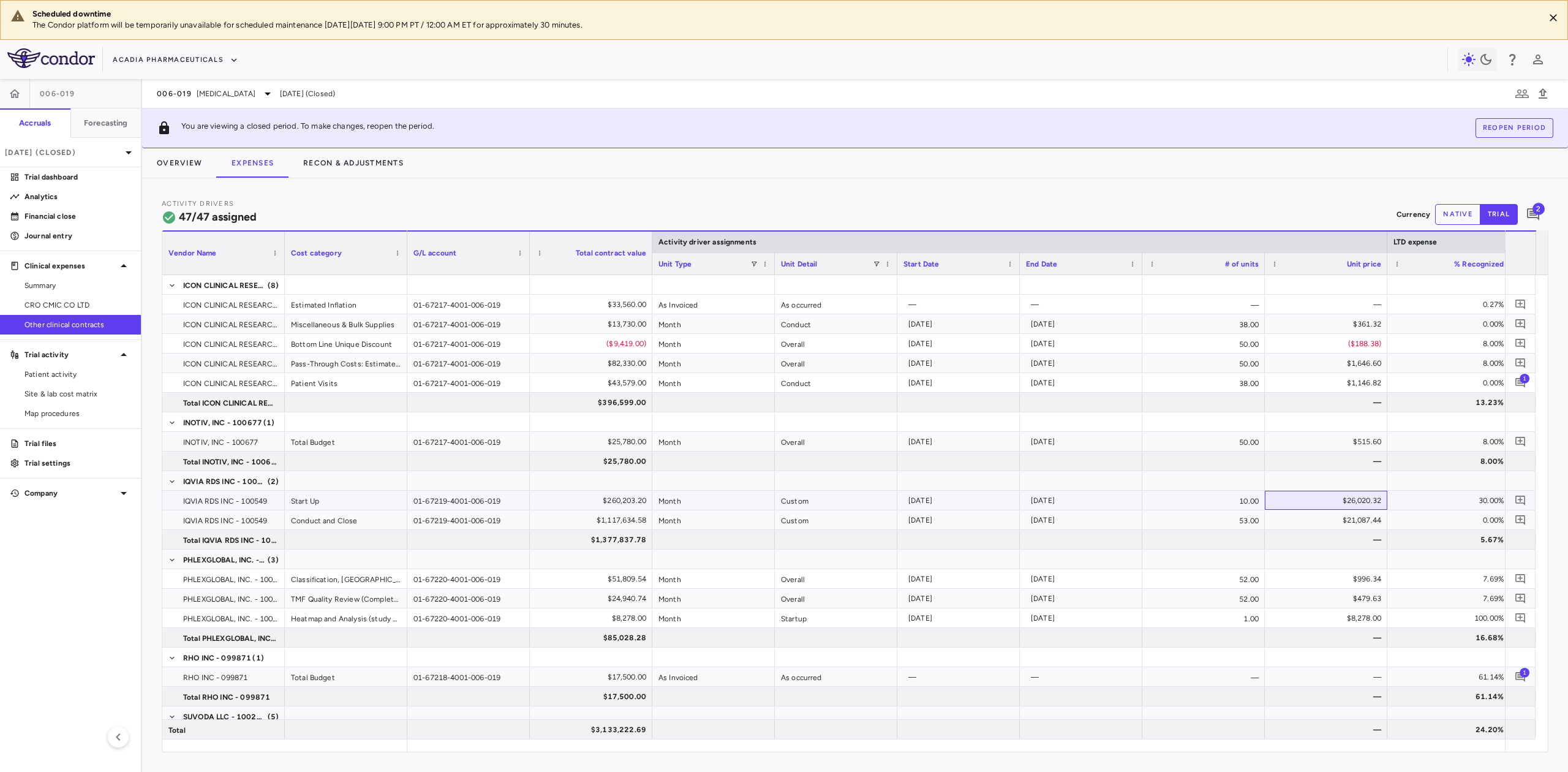
click at [1353, 501] on div "$26,020.32" at bounding box center [1328, 500] width 106 height 19
click at [1350, 523] on div "$21,087.44" at bounding box center [1328, 520] width 106 height 19
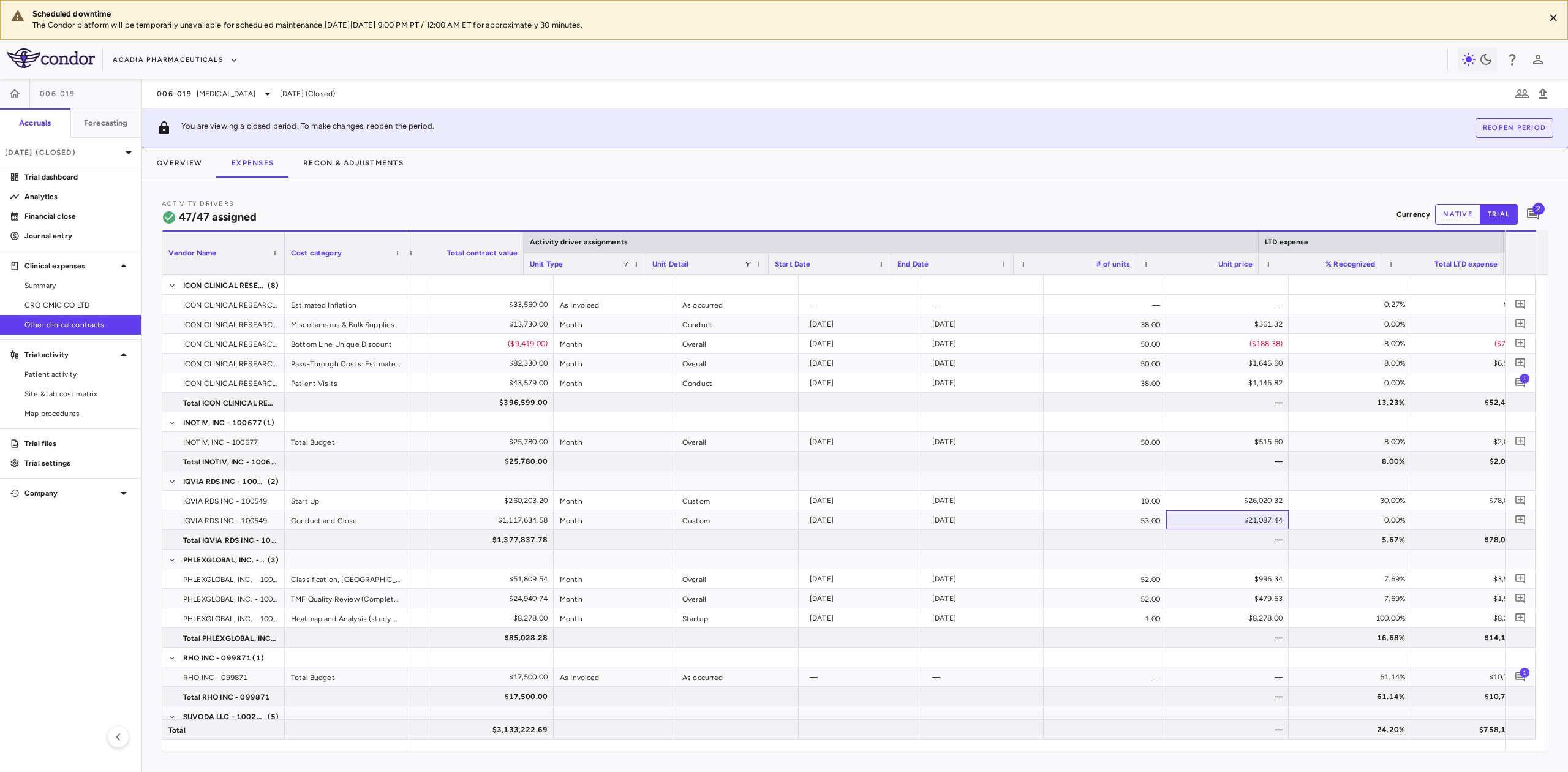
scroll to position [0, 128]
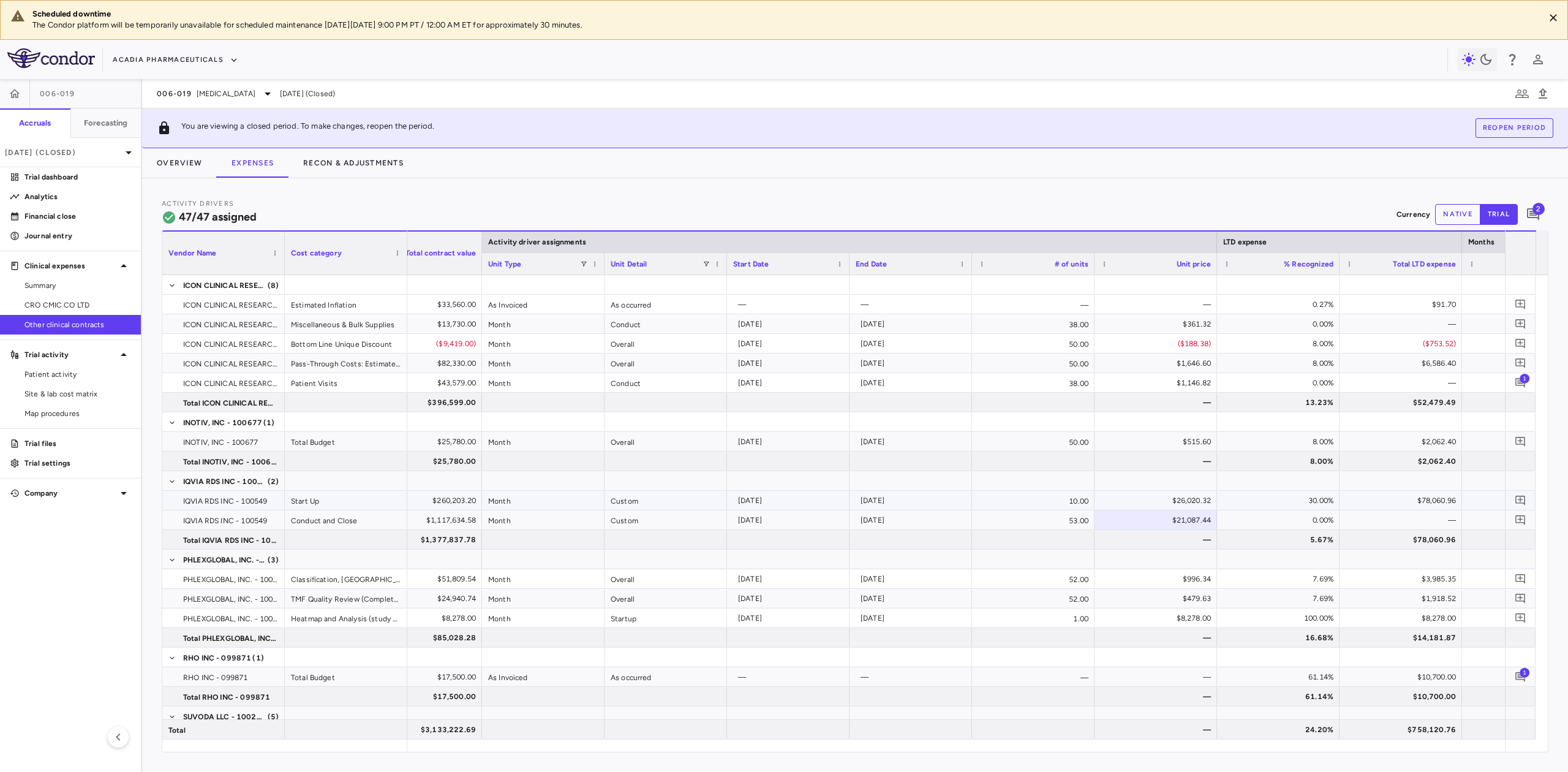
click at [780, 501] on div "2025-03-01" at bounding box center [790, 500] width 106 height 19
click at [917, 495] on div "2025-12-31" at bounding box center [913, 500] width 106 height 19
click at [782, 520] on div "2026-01-01" at bounding box center [790, 520] width 106 height 19
click at [870, 521] on div "2030-05-31" at bounding box center [913, 520] width 106 height 19
click at [758, 499] on div "2025-03-01" at bounding box center [790, 500] width 106 height 19
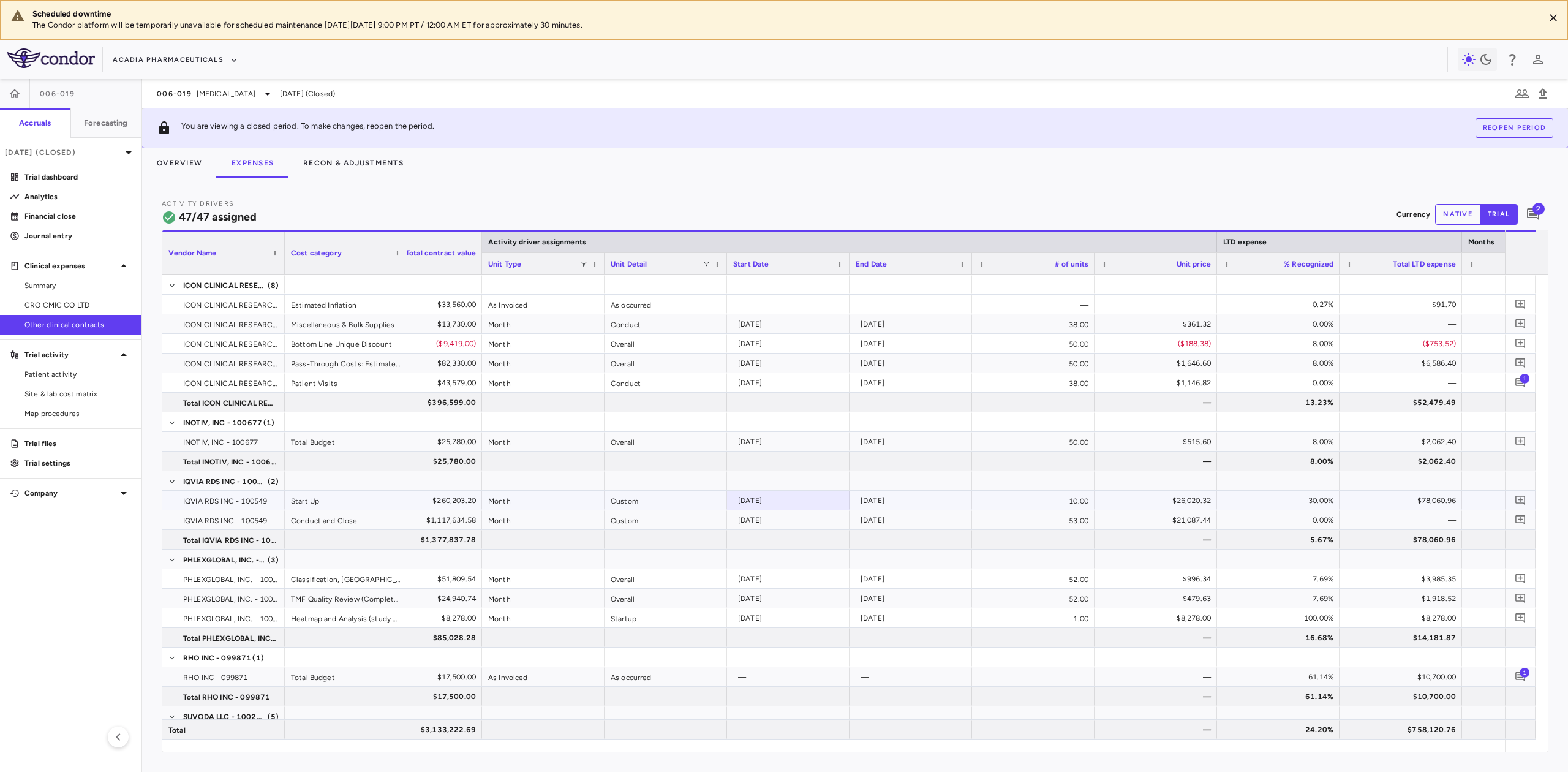
click at [856, 496] on div "2025-12-31" at bounding box center [911, 500] width 111 height 18
click at [782, 506] on div "2025-03-01" at bounding box center [790, 500] width 106 height 19
click at [922, 501] on div "2025-12-31" at bounding box center [913, 500] width 106 height 19
click at [765, 499] on div "2025-03-01" at bounding box center [790, 500] width 106 height 19
click at [893, 503] on div "2025-12-31" at bounding box center [913, 500] width 106 height 19
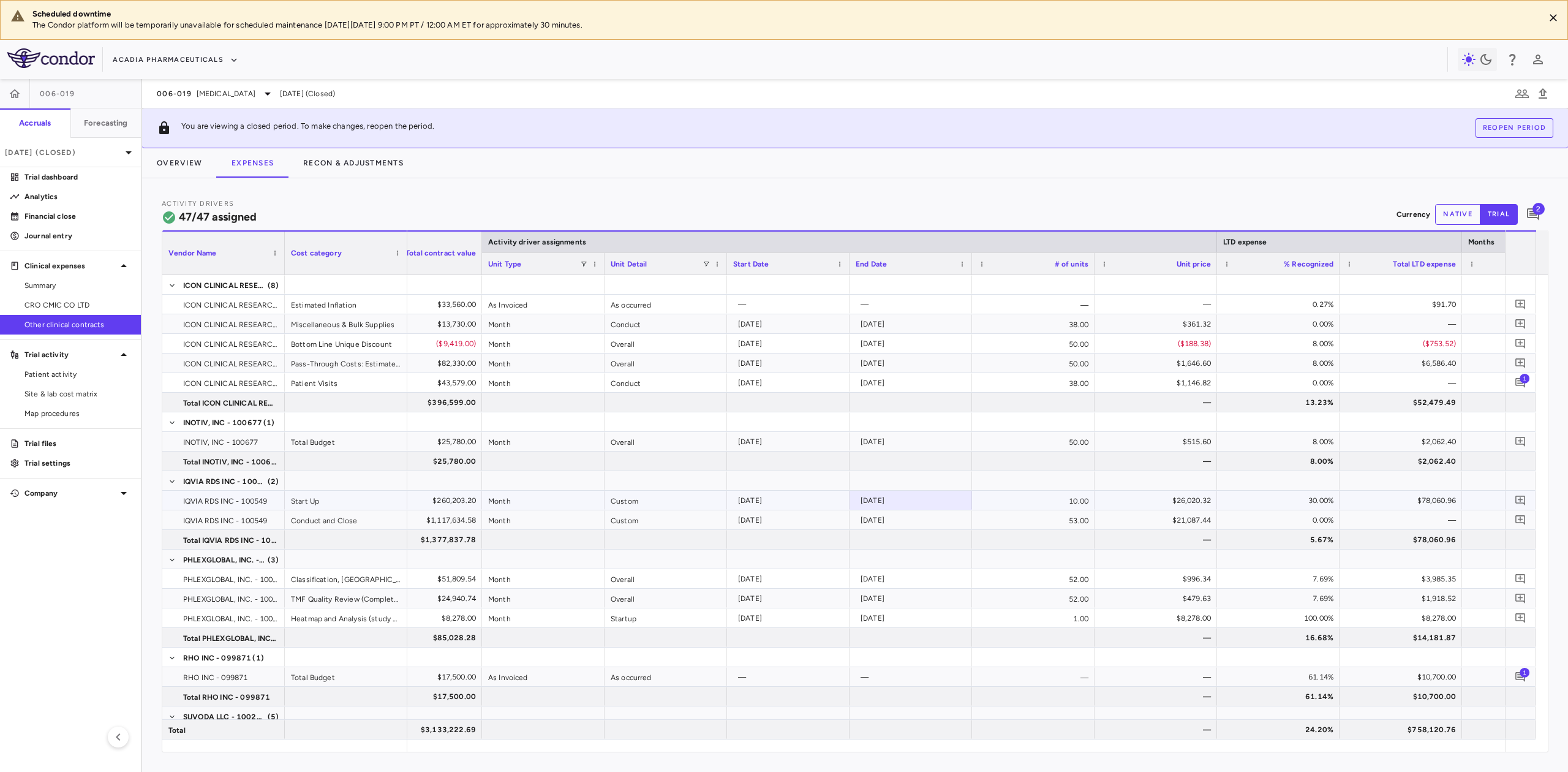
click at [768, 501] on div "2025-03-01" at bounding box center [790, 500] width 106 height 19
click at [885, 501] on div "2025-12-31" at bounding box center [913, 500] width 106 height 19
click at [784, 503] on div "2025-03-01" at bounding box center [790, 500] width 106 height 19
click at [913, 500] on div "2025-12-31" at bounding box center [913, 500] width 106 height 19
click at [765, 505] on div "2025-03-01" at bounding box center [790, 500] width 106 height 19
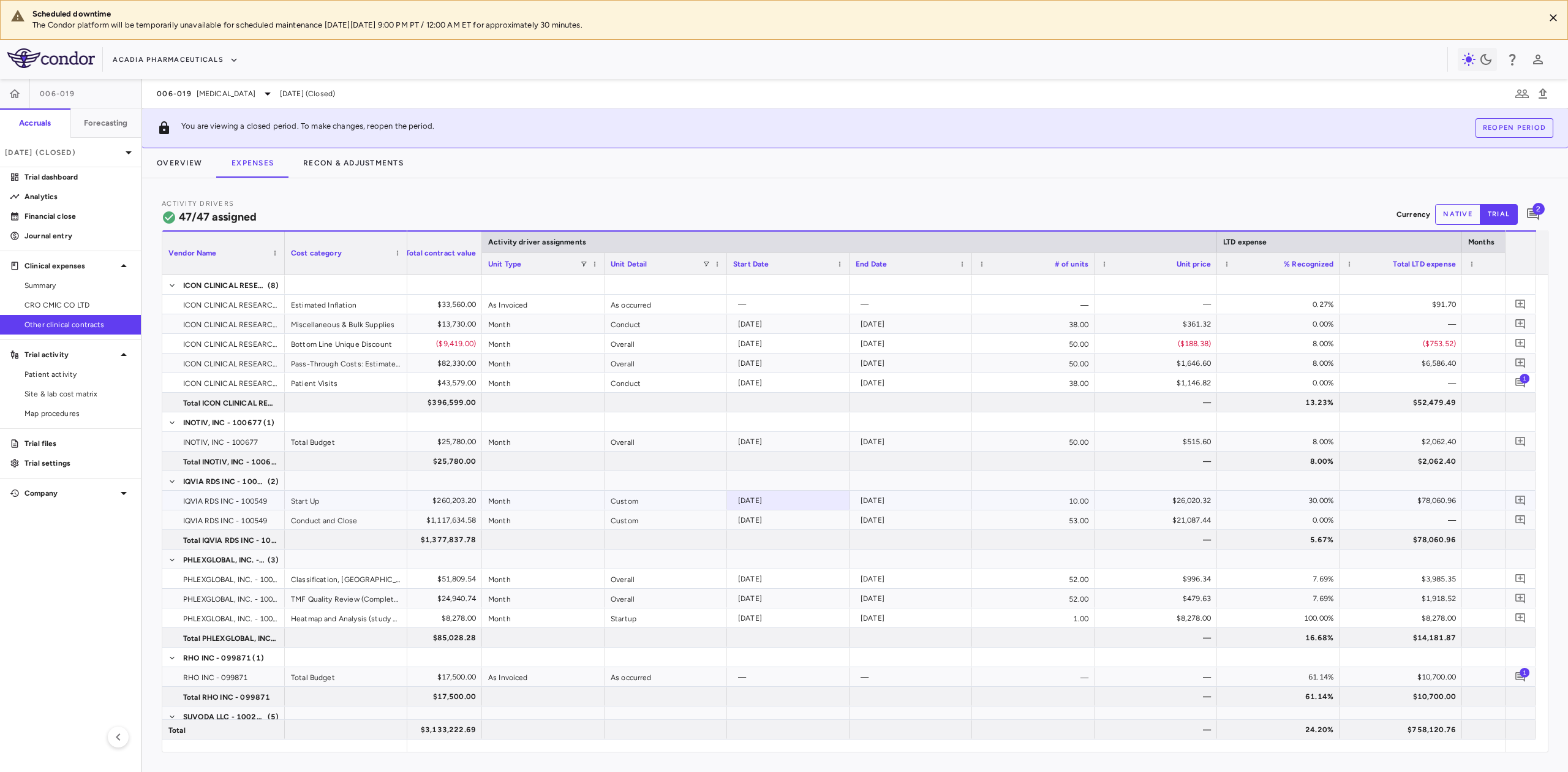
click at [900, 503] on div "2025-12-31" at bounding box center [913, 500] width 106 height 19
click at [790, 501] on div "2025-03-01" at bounding box center [790, 500] width 106 height 19
click at [790, 521] on div "2026-01-01" at bounding box center [790, 520] width 106 height 19
click at [928, 519] on div "2030-05-31" at bounding box center [913, 520] width 106 height 19
click at [1141, 524] on div "$21,087.44" at bounding box center [1158, 520] width 106 height 19
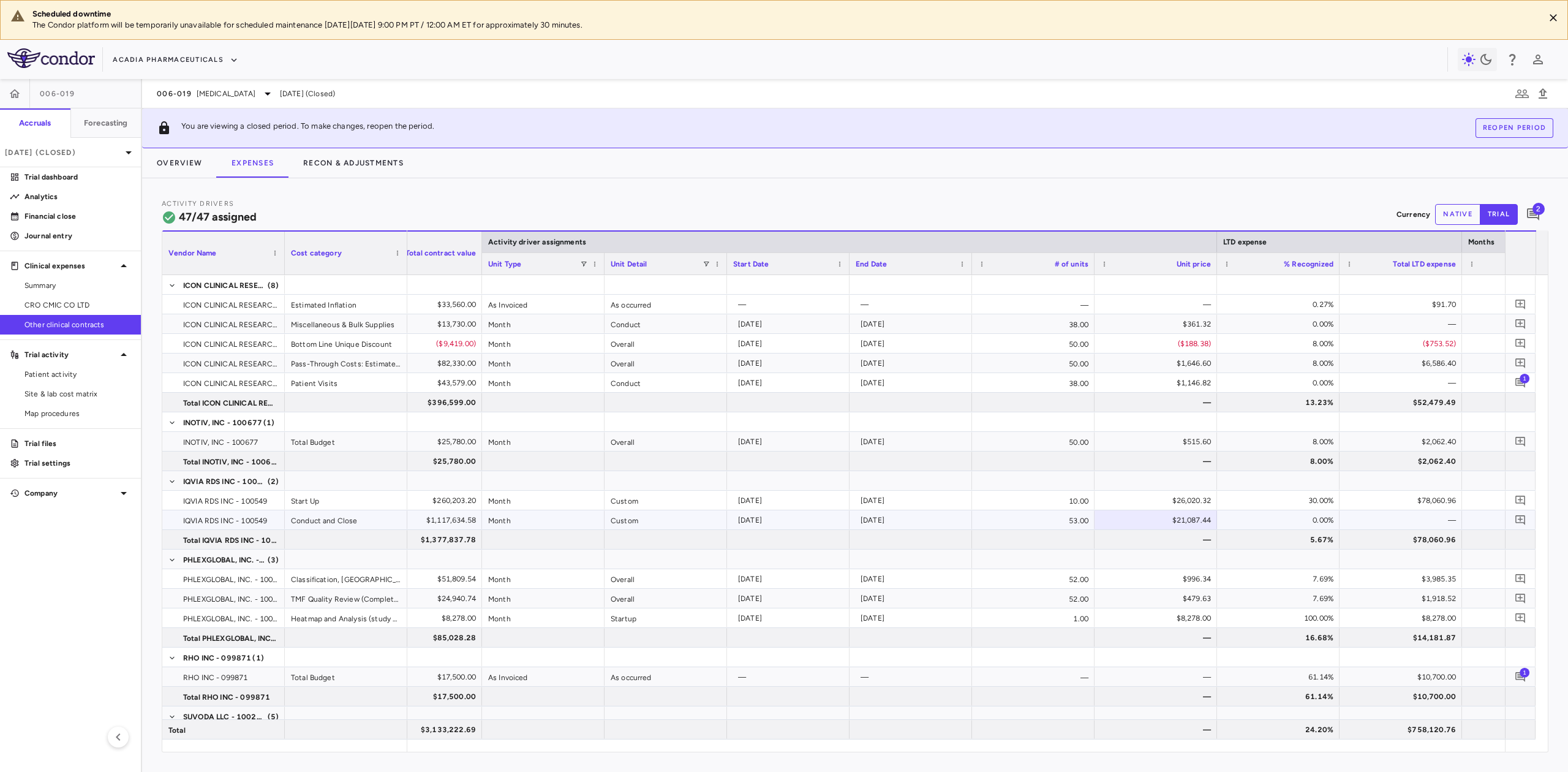
click at [918, 521] on div "2030-05-31" at bounding box center [913, 520] width 106 height 19
click at [462, 501] on div "$260,203.20" at bounding box center [423, 500] width 106 height 19
click at [816, 503] on div "2025-03-01" at bounding box center [790, 500] width 106 height 19
click at [751, 512] on div "2026-01-01" at bounding box center [790, 520] width 106 height 19
click at [473, 519] on div "$1,117,634.58" at bounding box center [423, 520] width 106 height 19
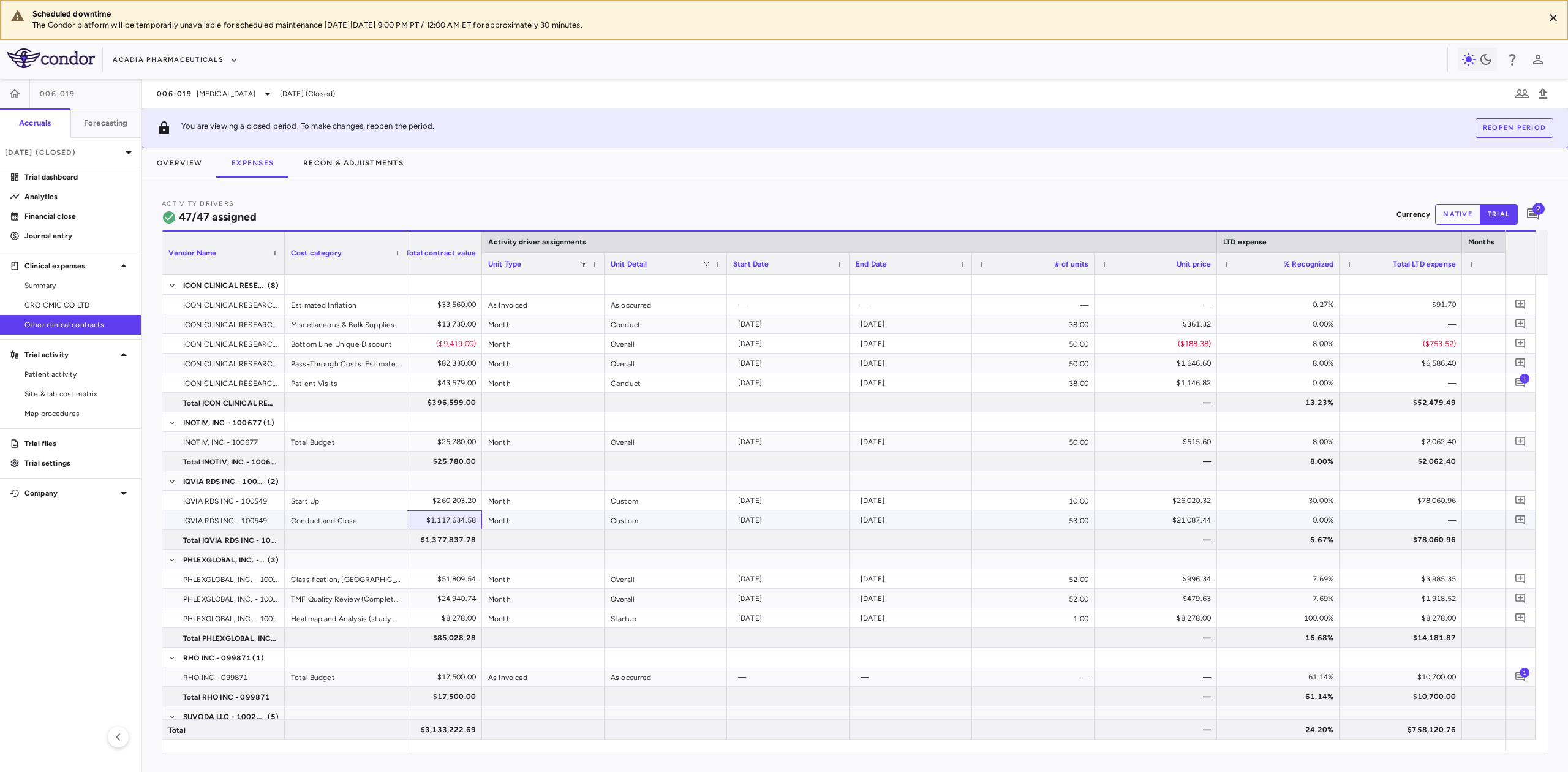
click at [455, 527] on div "$1,117,634.58" at bounding box center [423, 520] width 106 height 19
click at [356, 525] on div "Conduct and Close" at bounding box center [346, 520] width 123 height 19
click at [407, 524] on div "$1,117,634.58" at bounding box center [423, 520] width 106 height 19
click at [448, 535] on div "$1,377,837.78" at bounding box center [423, 540] width 106 height 19
click at [60, 211] on p "Financial close" at bounding box center [77, 216] width 106 height 11
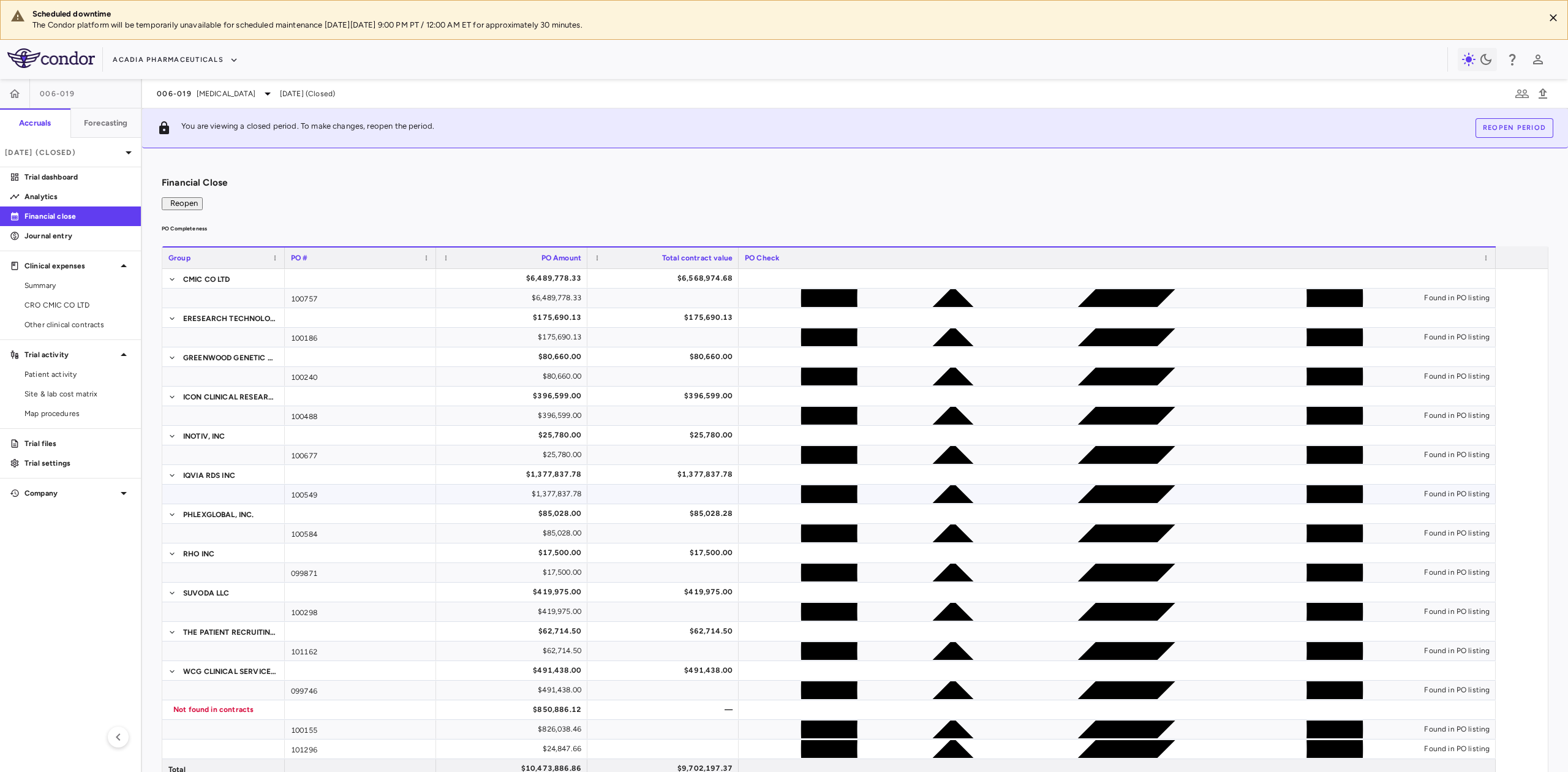
click at [546, 503] on div "$1,377,837.78" at bounding box center [514, 494] width 134 height 19
click at [67, 323] on span "Other clinical contracts" at bounding box center [77, 325] width 106 height 11
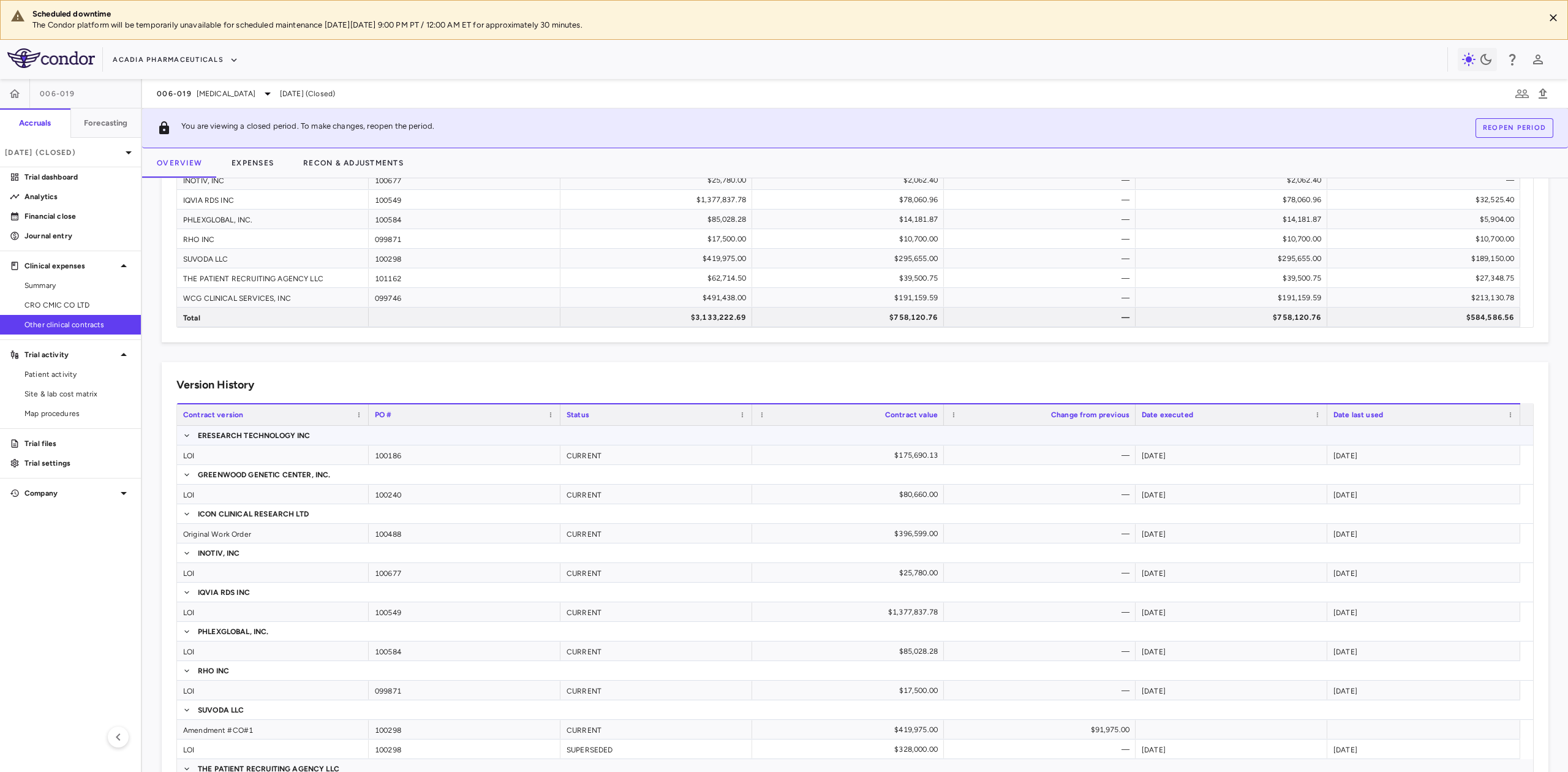
scroll to position [295, 0]
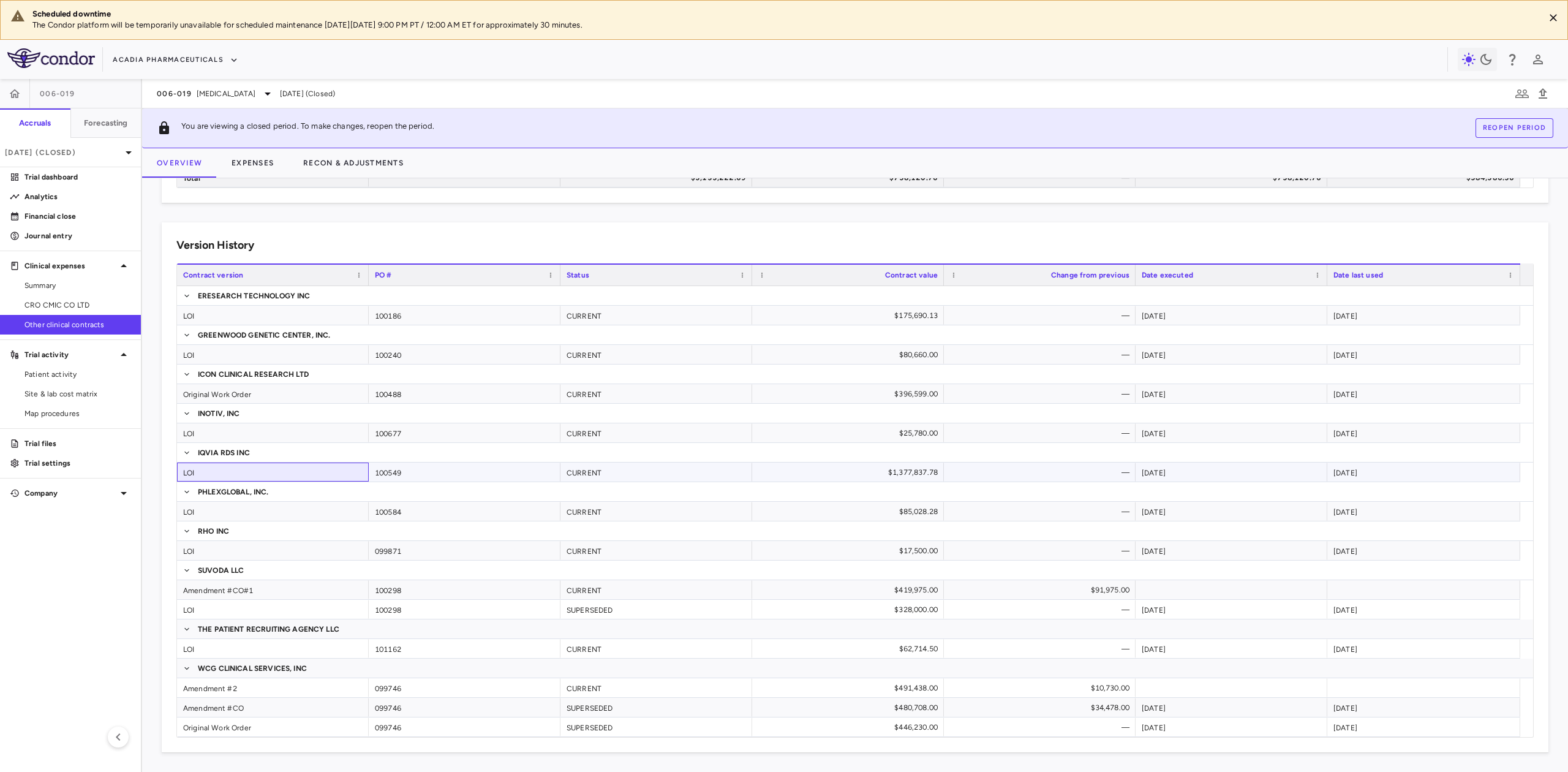
click at [196, 471] on div "LOI" at bounding box center [273, 472] width 192 height 19
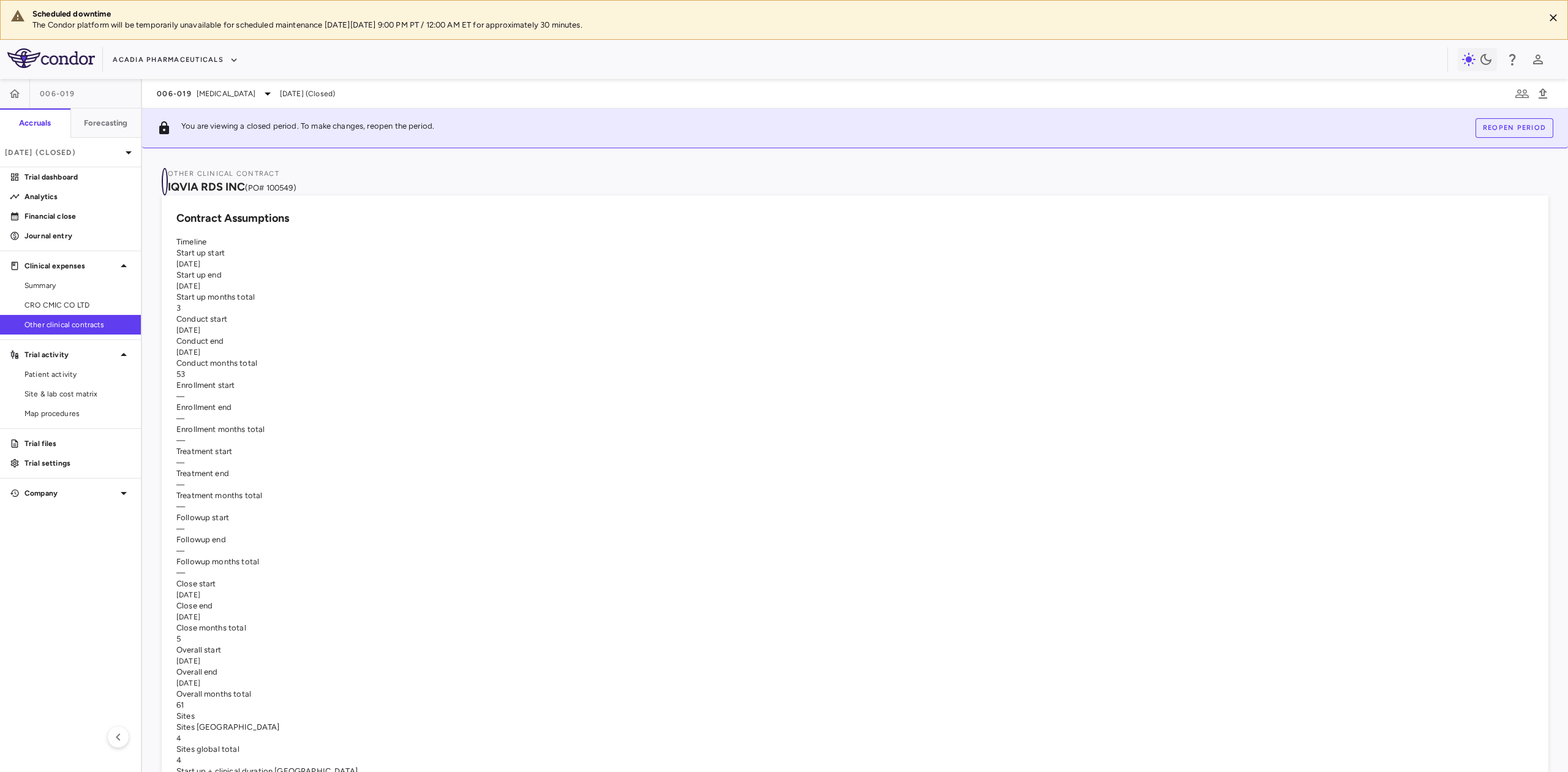
click at [165, 182] on icon "button" at bounding box center [165, 182] width 0 height 0
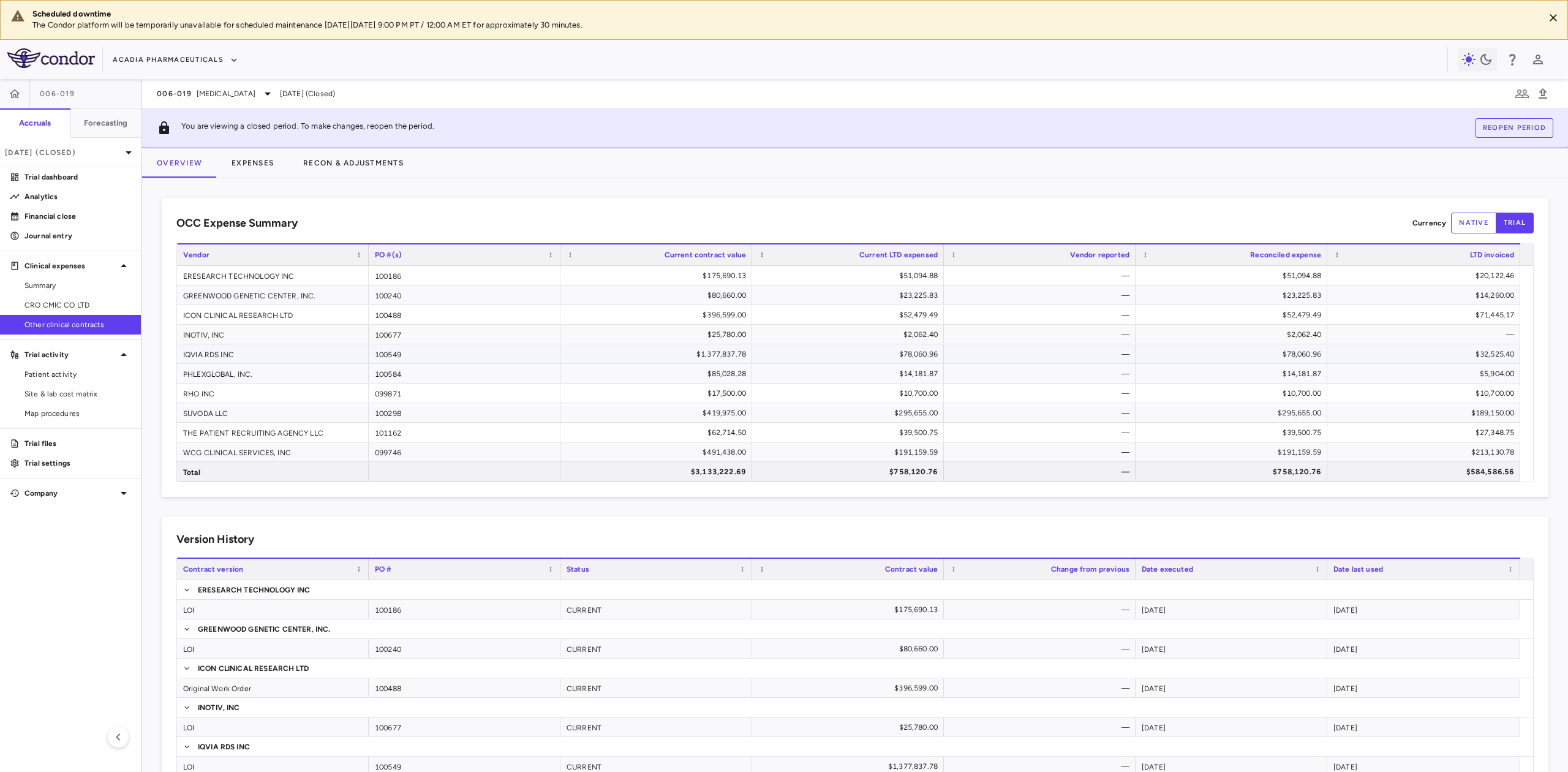
click at [1393, 356] on div "$32,525.40" at bounding box center [1427, 354] width 176 height 19
click at [1287, 356] on div "$78,060.96" at bounding box center [1234, 354] width 174 height 19
click at [1386, 348] on div "$32,525.40" at bounding box center [1427, 354] width 176 height 19
click at [82, 304] on span "CRO CMIC CO LTD" at bounding box center [77, 305] width 106 height 11
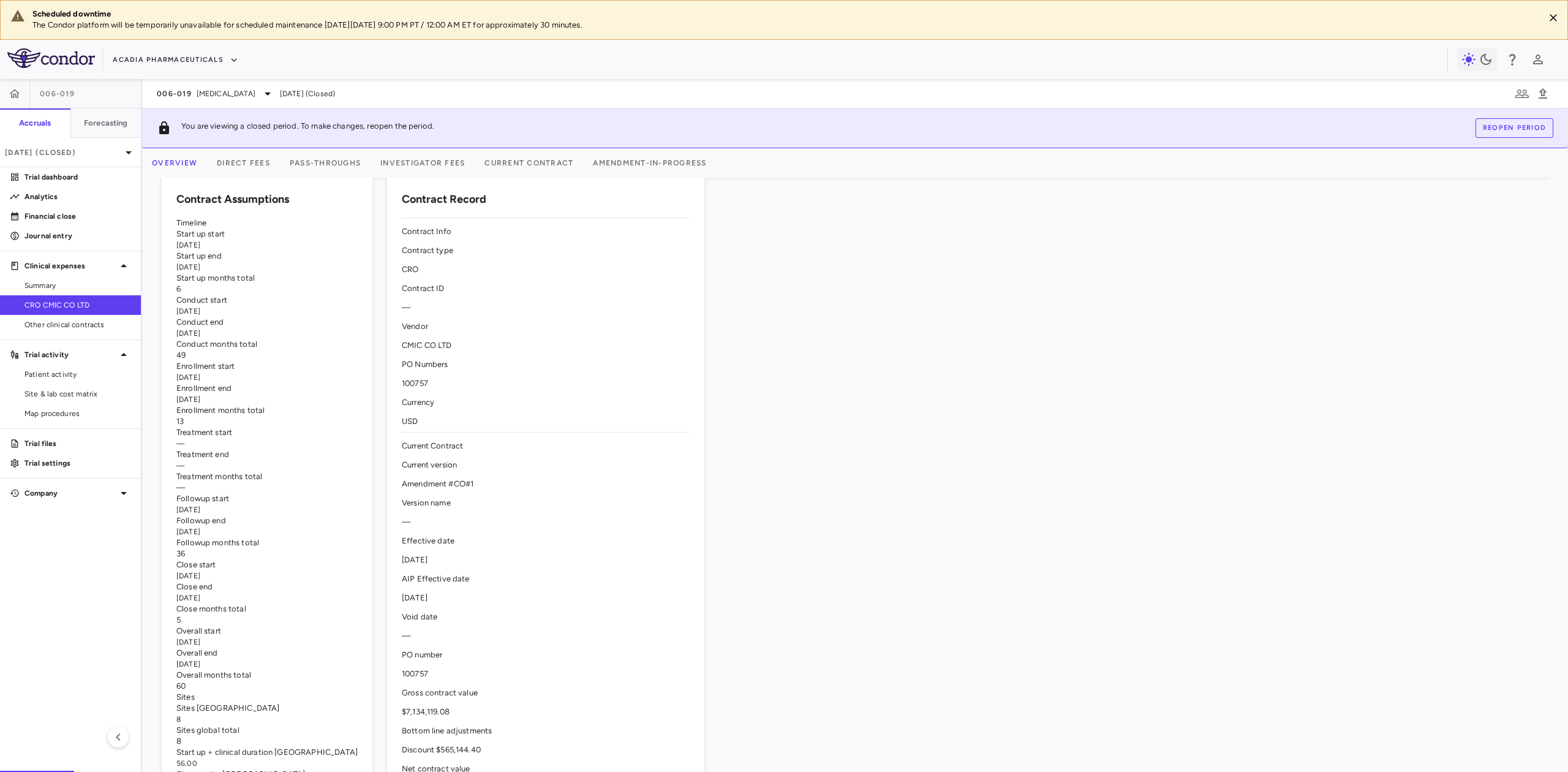
scroll to position [408, 0]
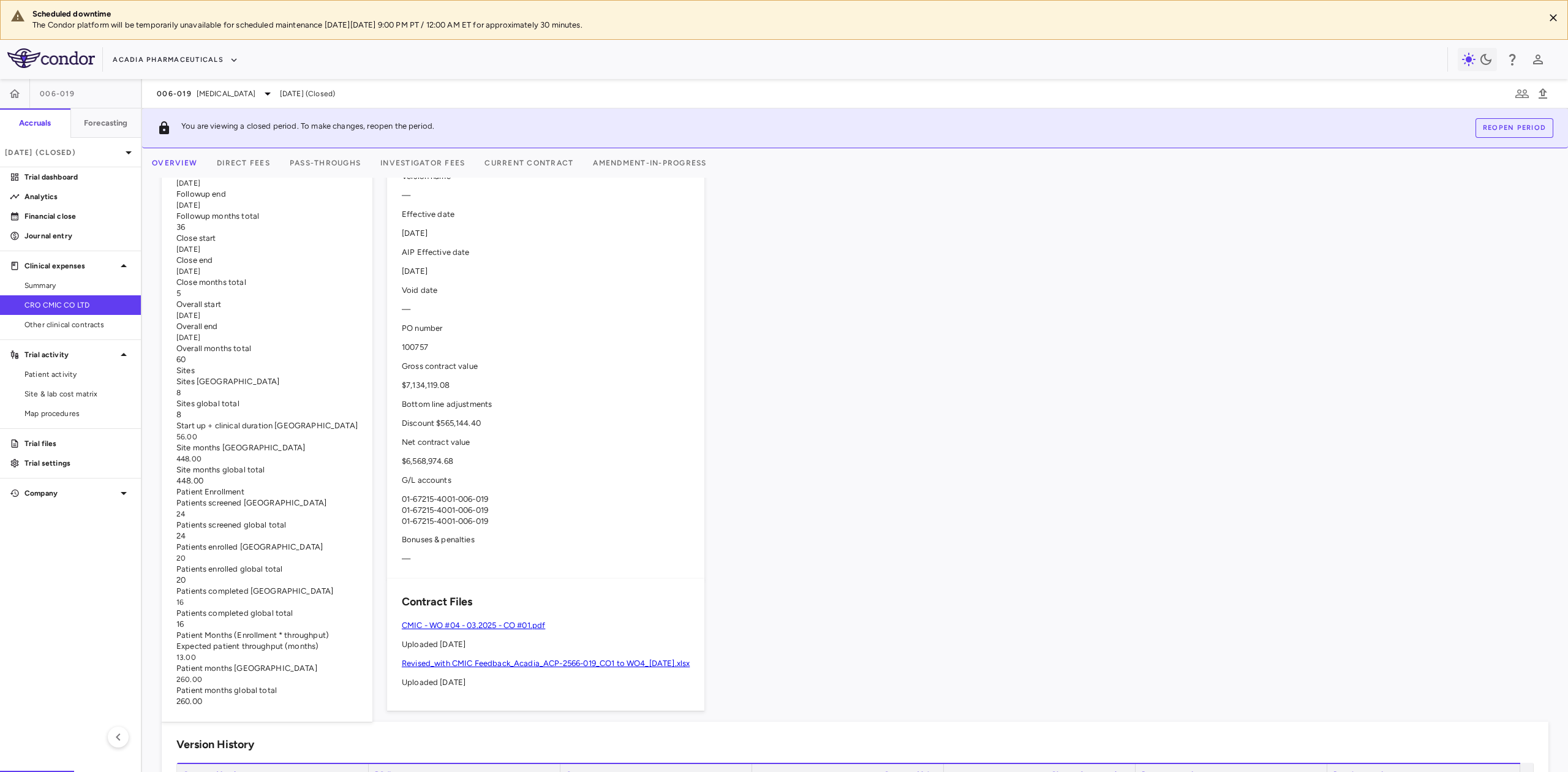
click at [545, 620] on link "CMIC - WO #04 - 03.2025 - CO #01.pdf" at bounding box center [473, 624] width 144 height 9
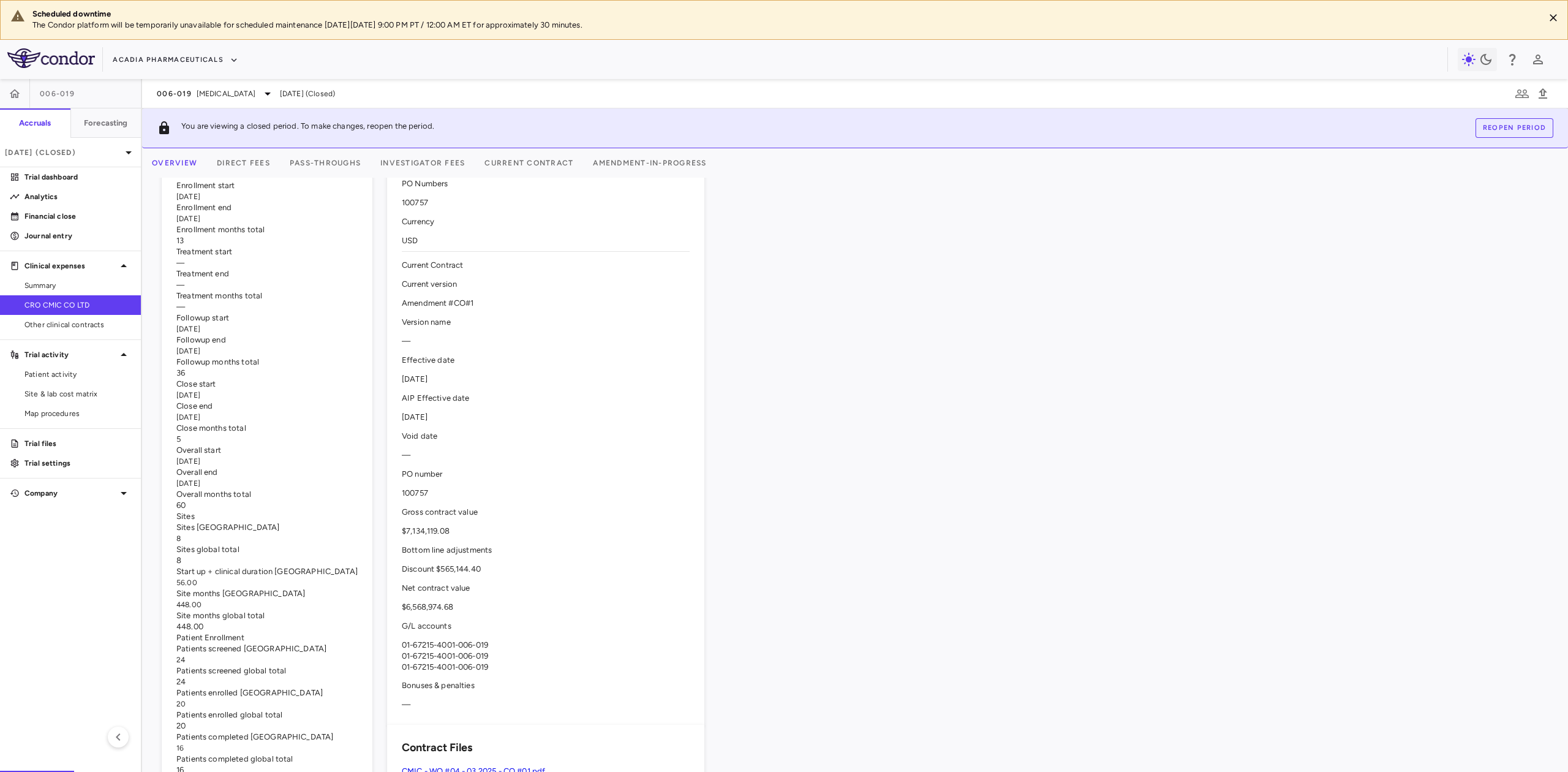
scroll to position [245, 0]
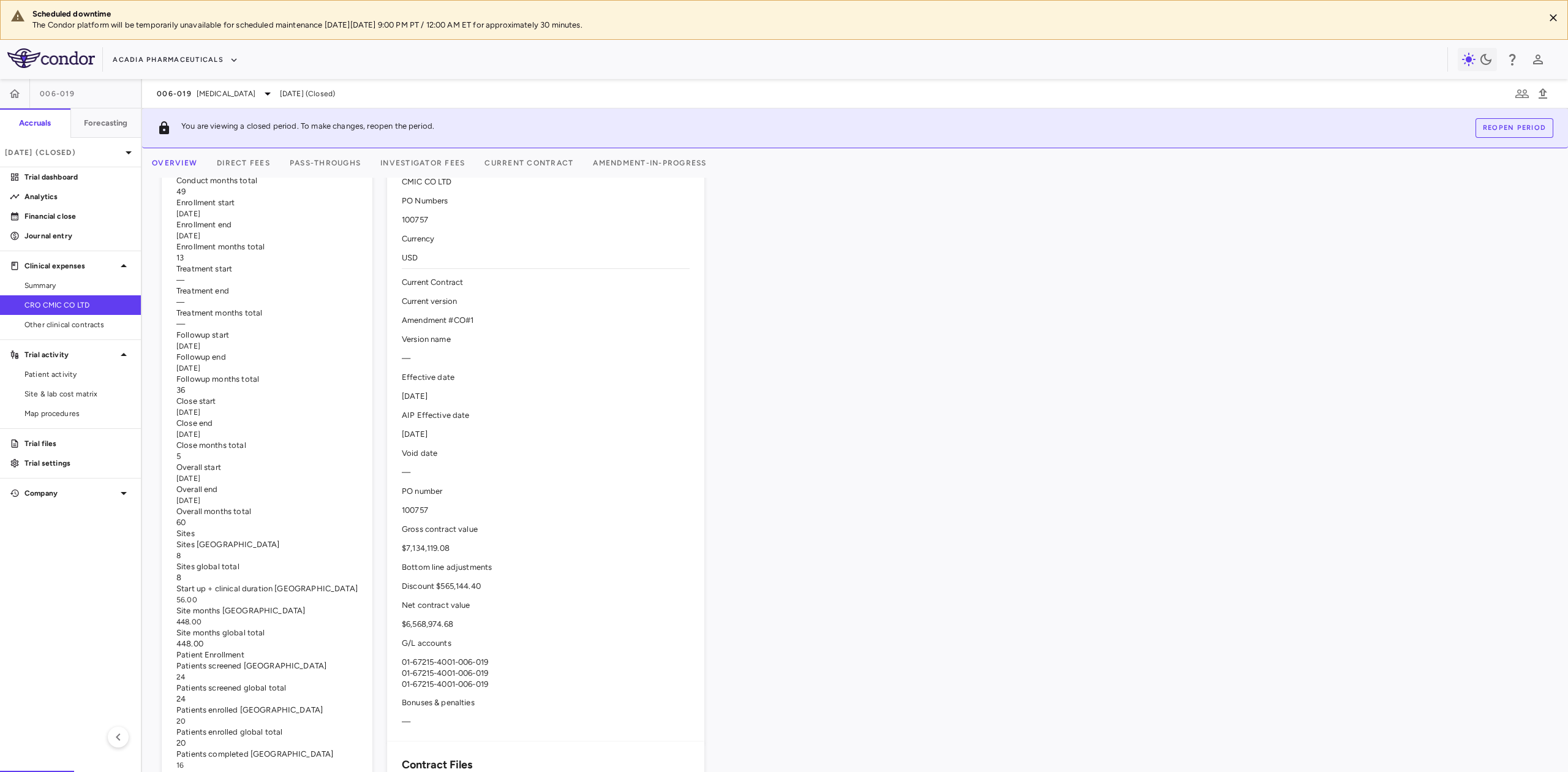
drag, startPoint x: 469, startPoint y: 339, endPoint x: 424, endPoint y: 327, distance: 46.6
click at [358, 327] on div "Timeline Start up start 2024-12-01 Start up end 2025-05-31 Start up months tota…" at bounding box center [267, 291] width 181 height 474
click at [358, 219] on div "[DATE]" at bounding box center [267, 214] width 181 height 11
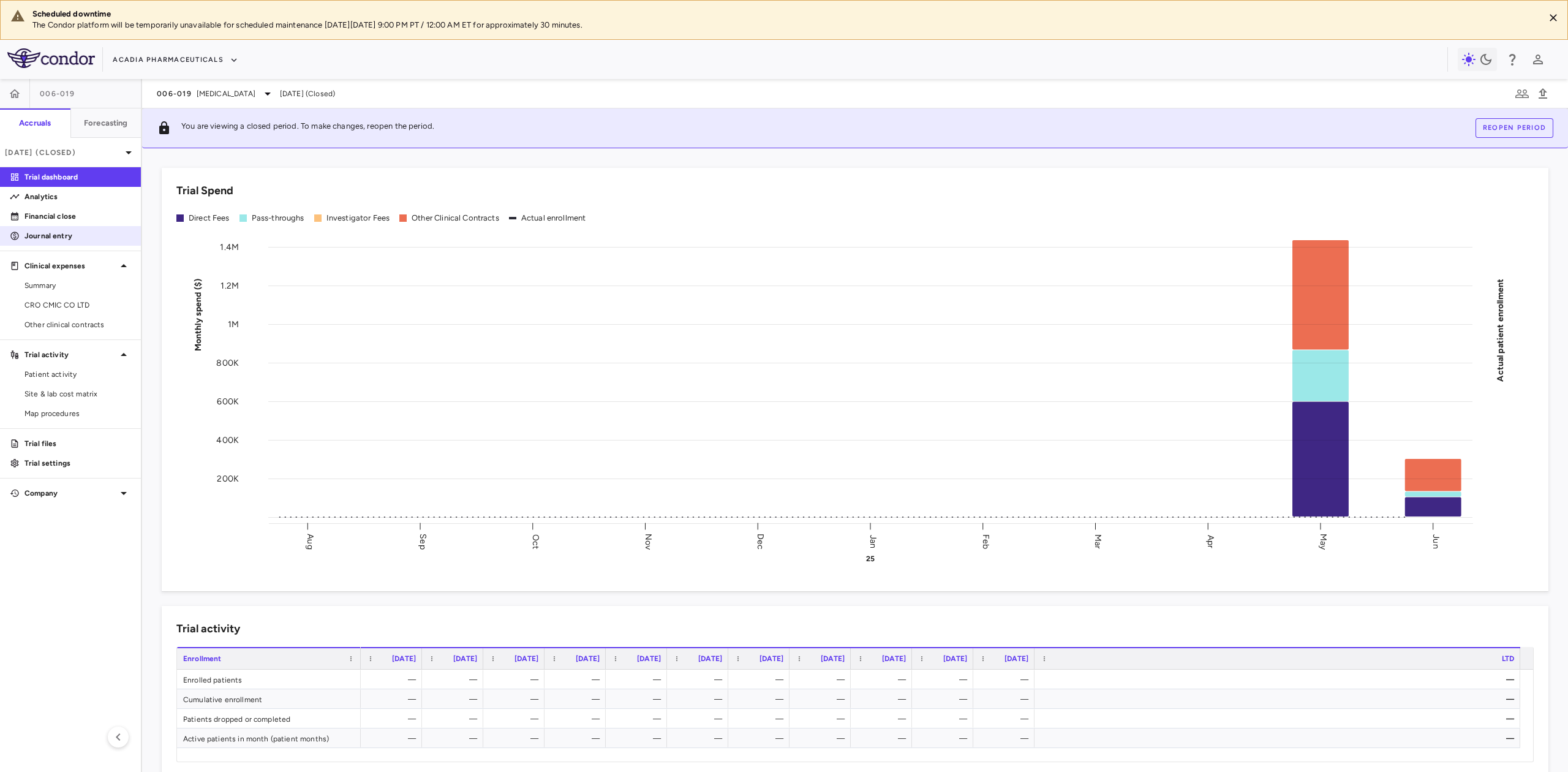
click at [56, 213] on p "Financial close" at bounding box center [77, 216] width 106 height 11
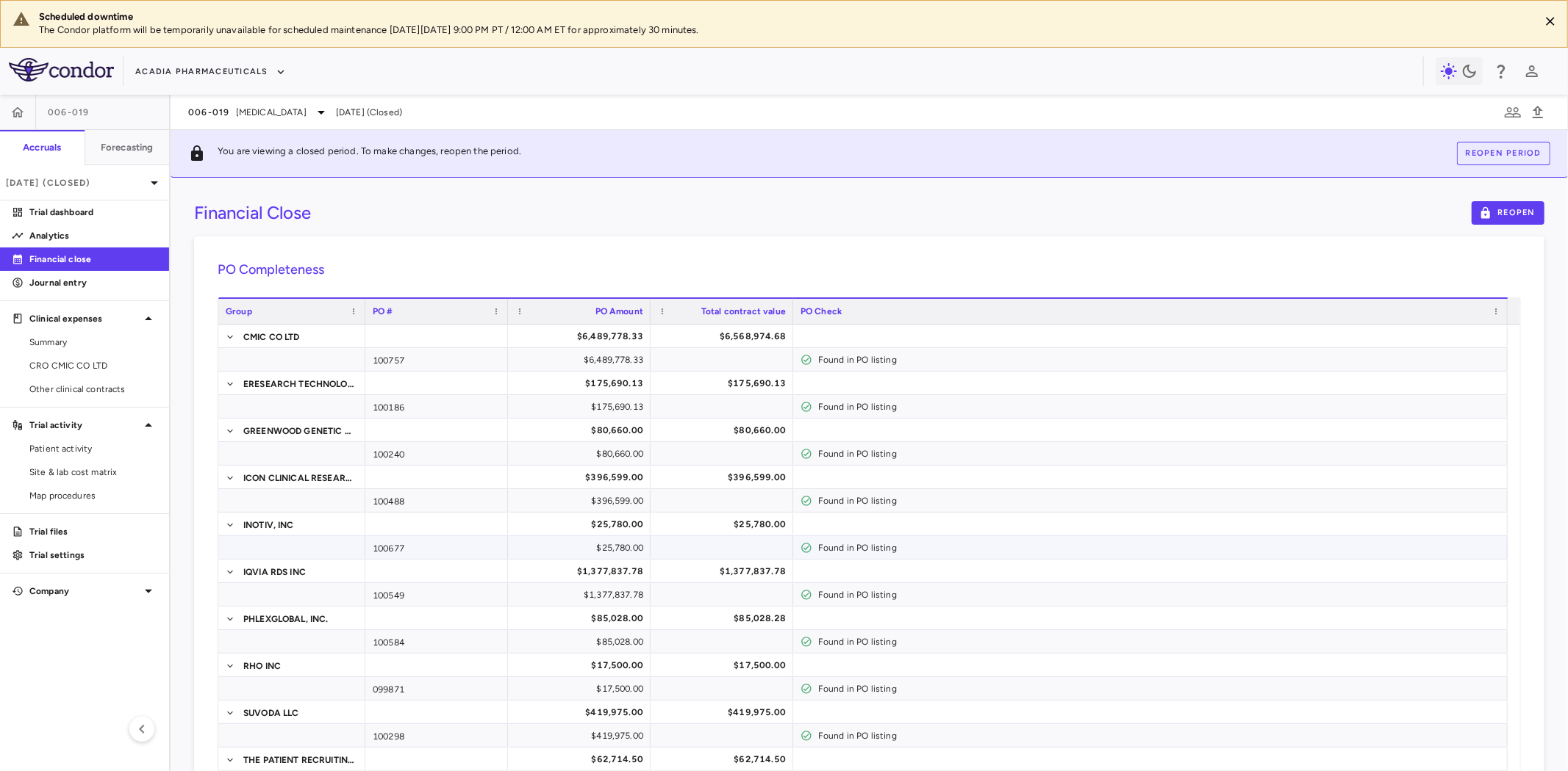
scroll to position [81, 0]
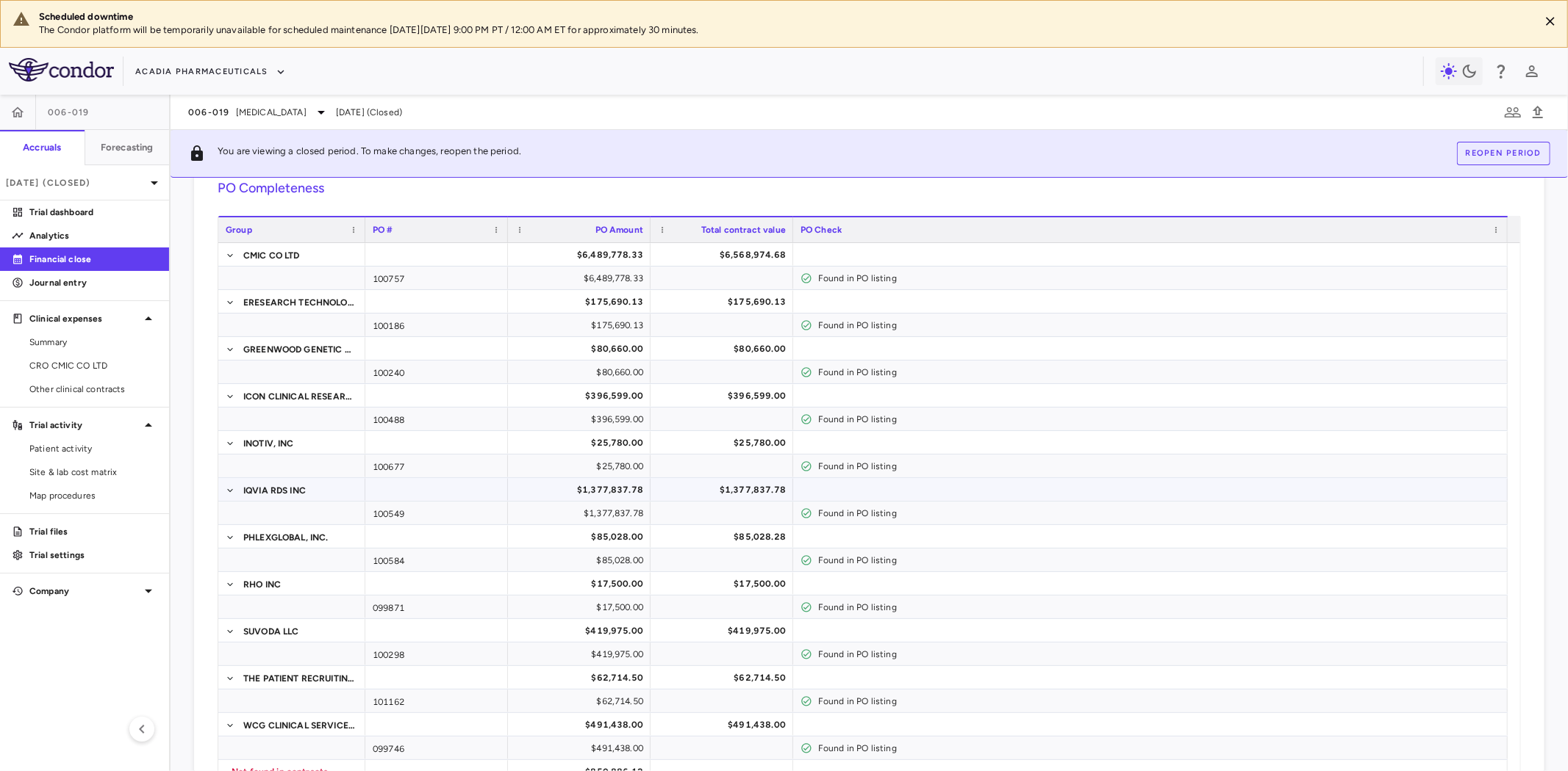
click at [597, 486] on div "$1,377,837.78" at bounding box center [582, 489] width 122 height 23
click at [744, 493] on div "$1,377,837.78" at bounding box center [725, 489] width 122 height 23
click at [88, 390] on span "Other clinical contracts" at bounding box center [93, 390] width 128 height 14
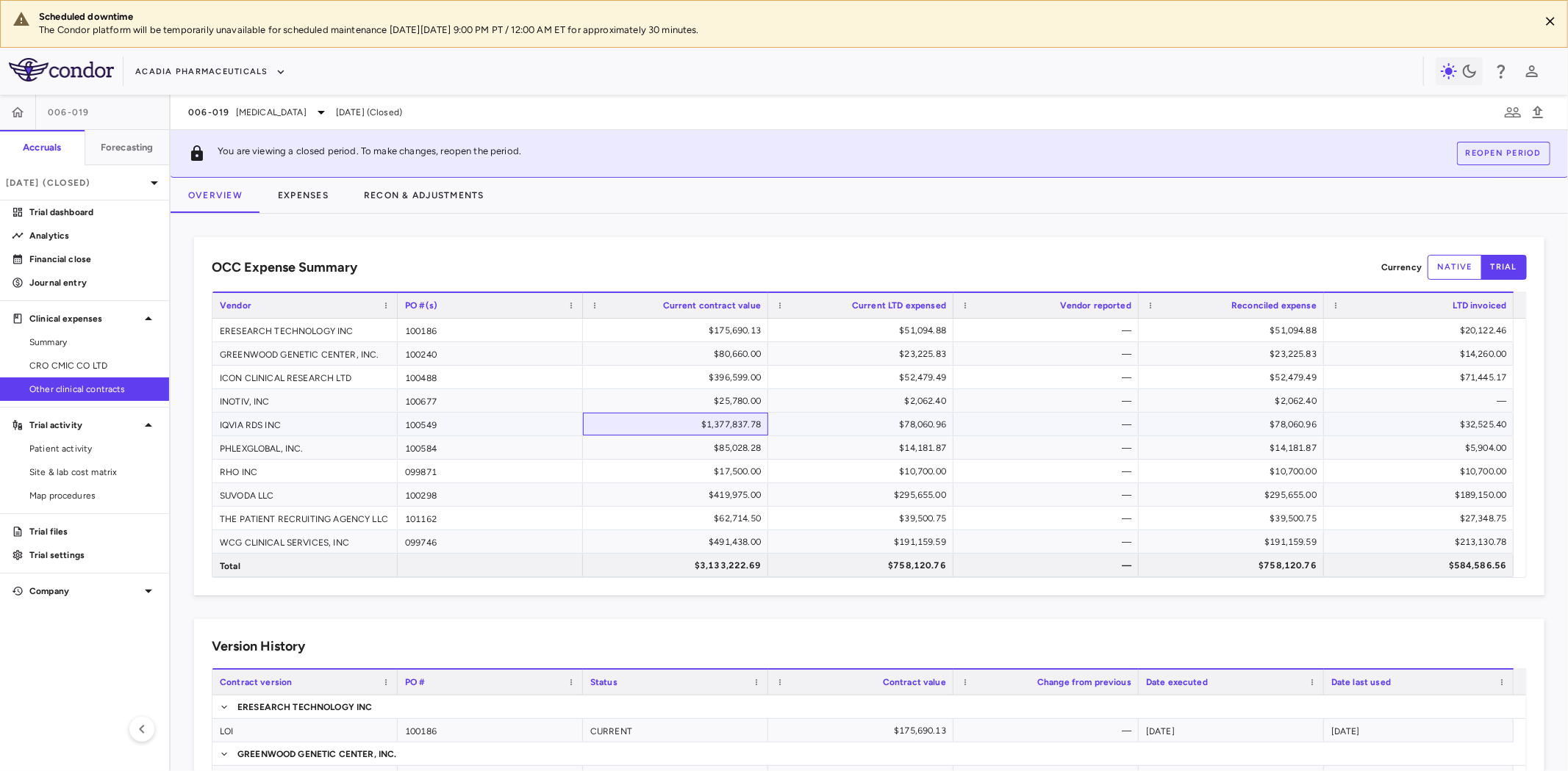
click at [734, 428] on div "$1,377,837.78" at bounding box center [678, 425] width 165 height 23
click at [306, 192] on button "Expenses" at bounding box center [303, 195] width 86 height 35
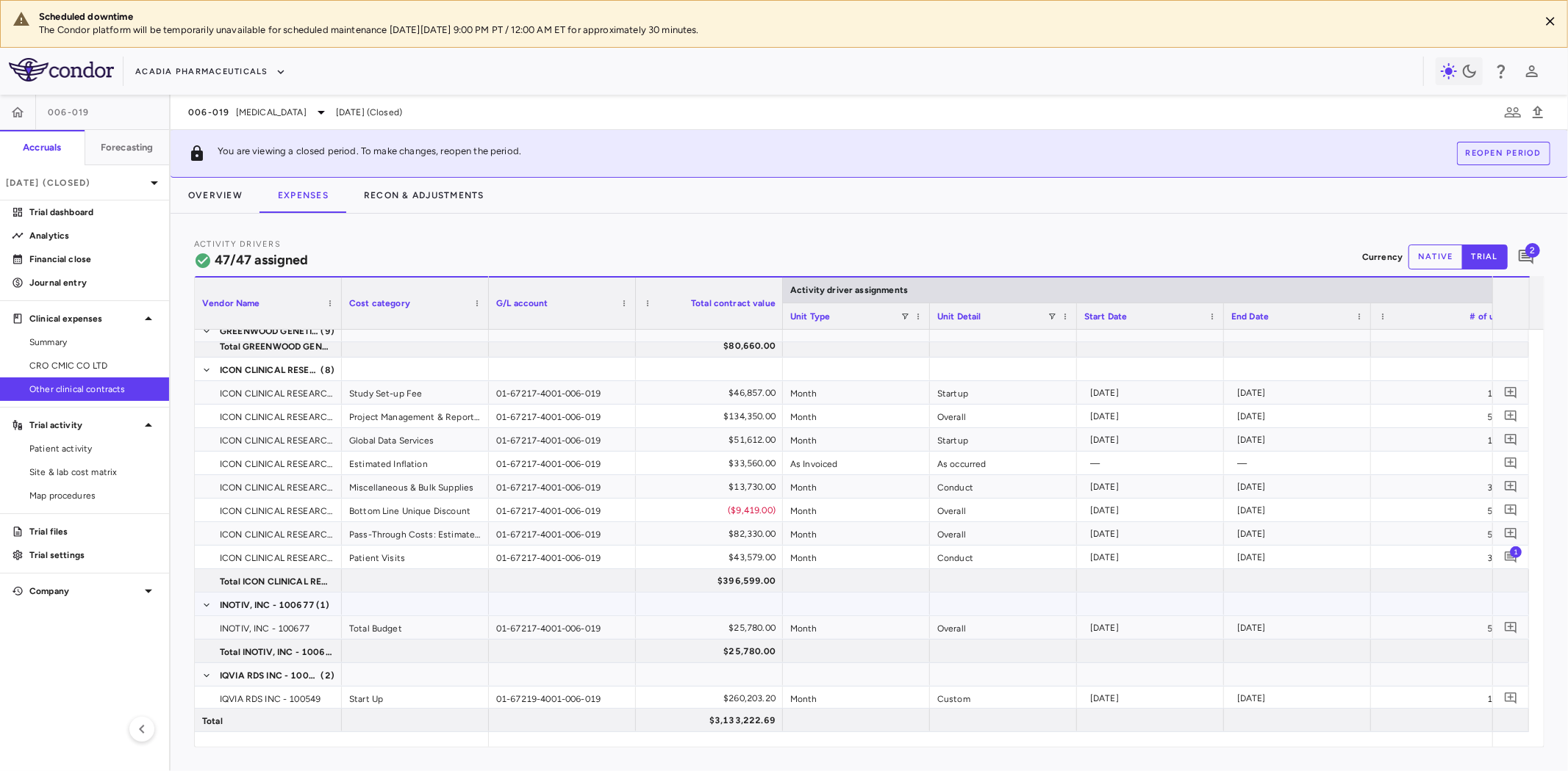
scroll to position [652, 0]
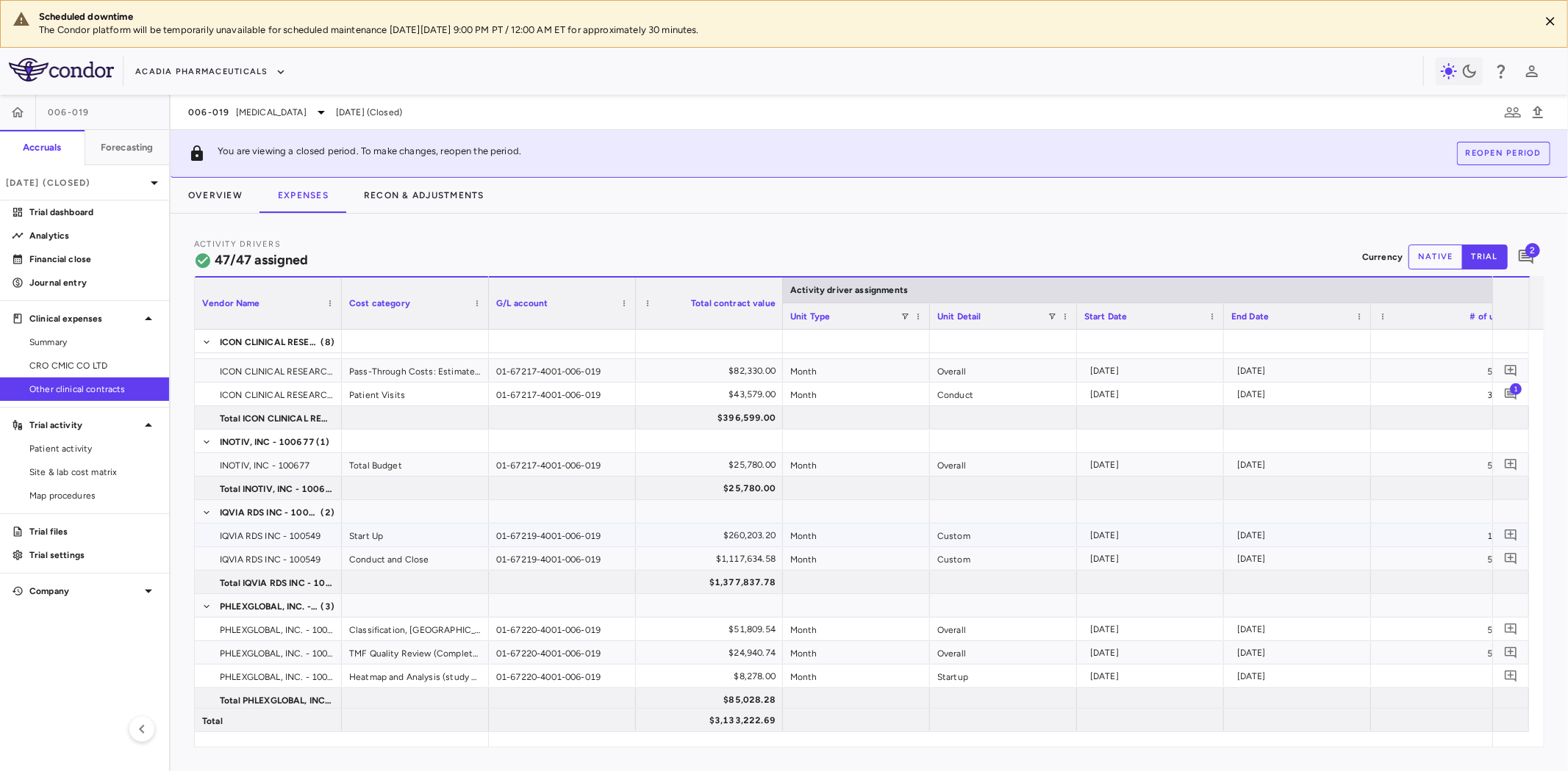
click at [1106, 535] on div "2025-03-01" at bounding box center [1153, 536] width 127 height 23
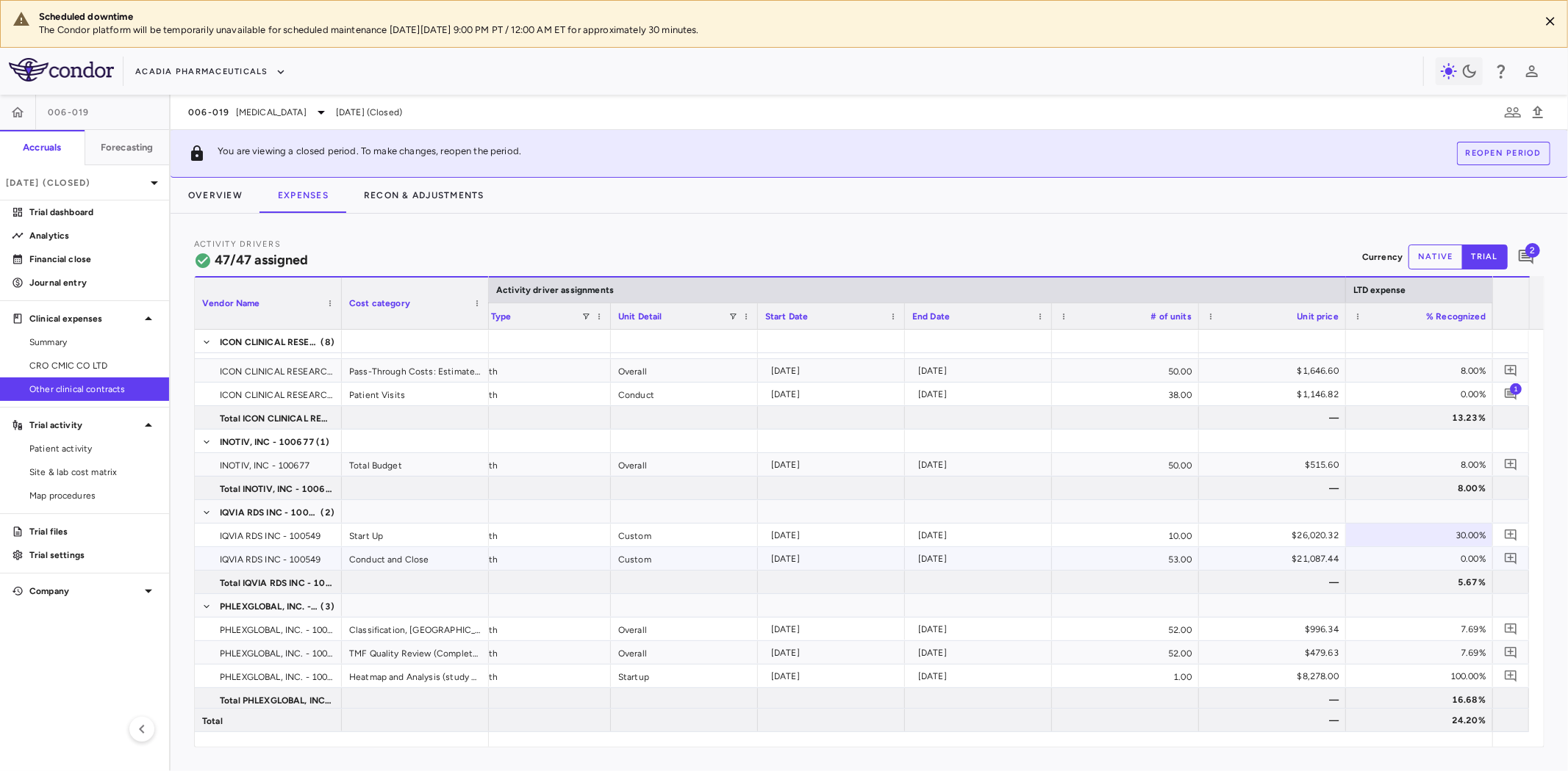
scroll to position [0, 467]
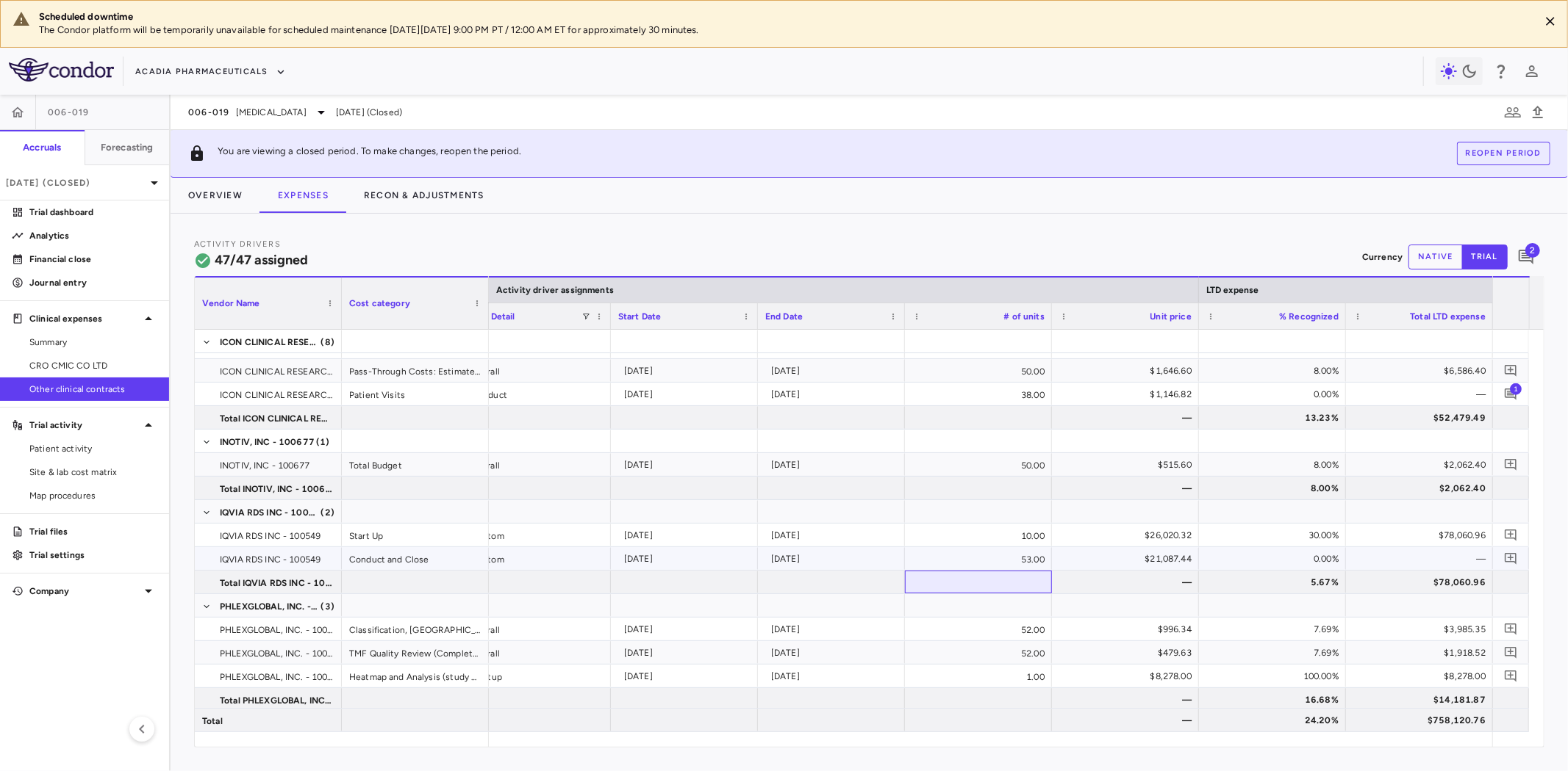
drag, startPoint x: 616, startPoint y: 549, endPoint x: 607, endPoint y: 549, distance: 9.0
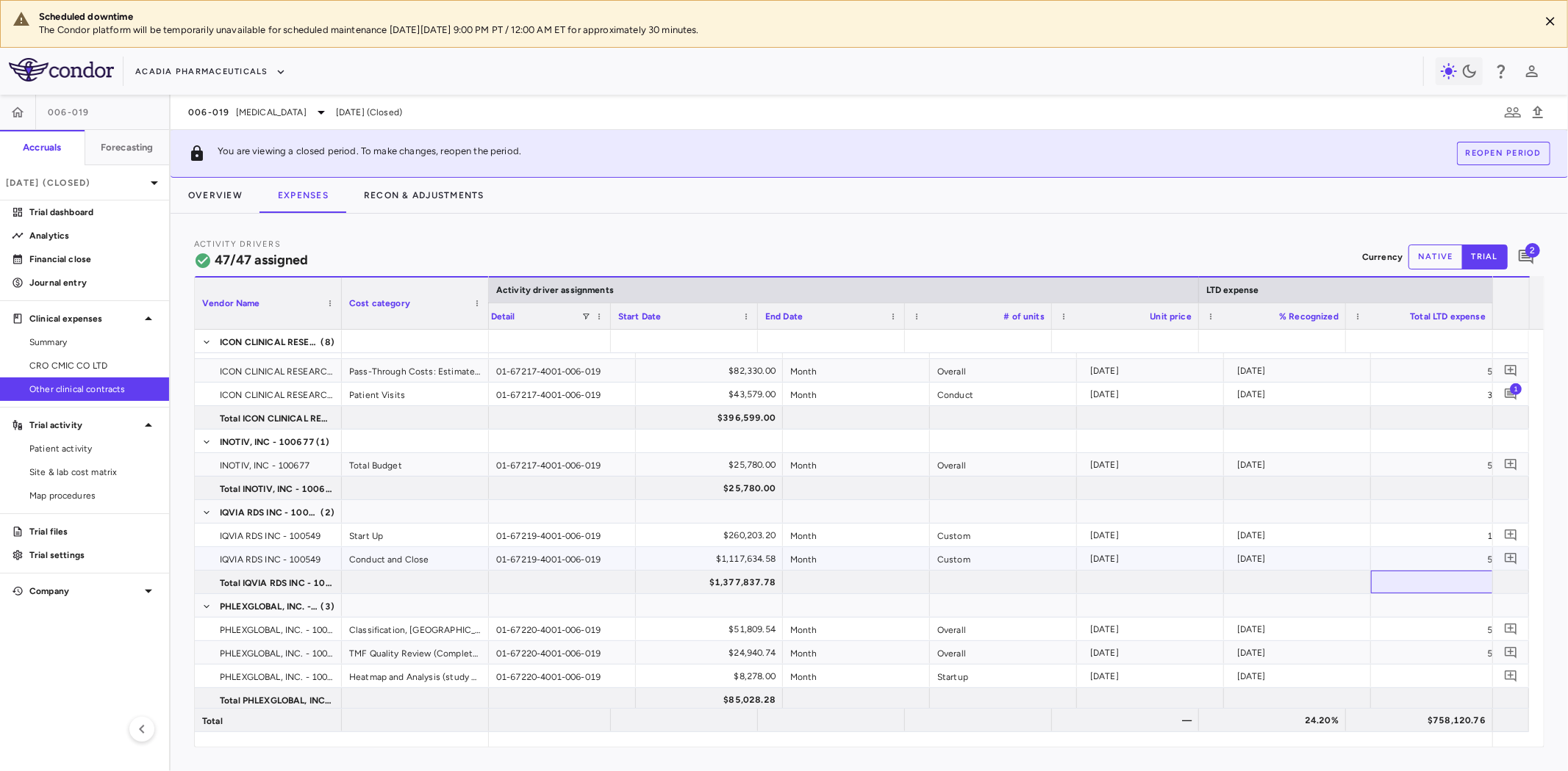
scroll to position [0, 0]
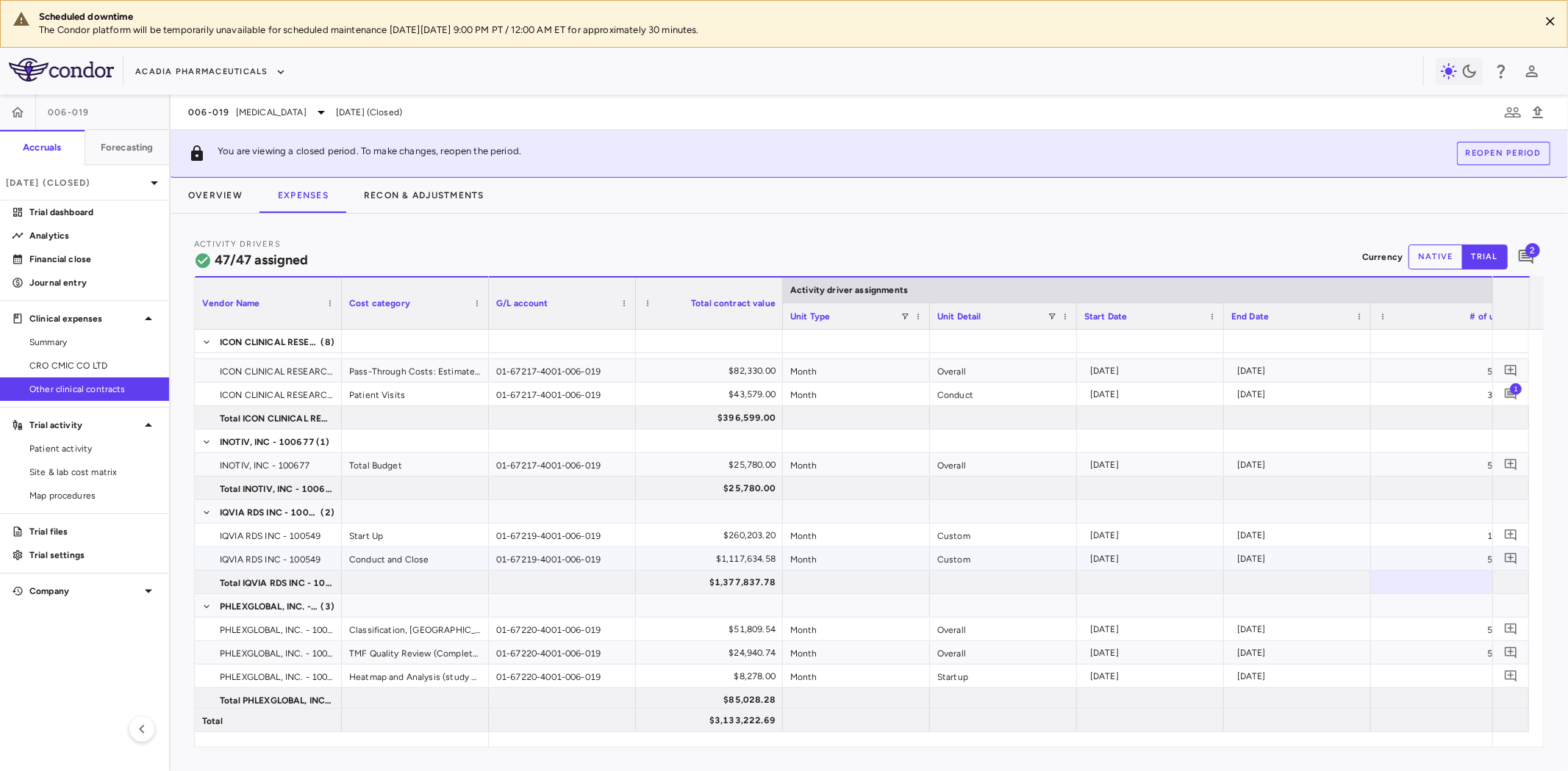
drag, startPoint x: 710, startPoint y: 558, endPoint x: 721, endPoint y: 555, distance: 11.4
click at [710, 557] on div "$1,117,634.58" at bounding box center [712, 559] width 127 height 23
click at [1405, 561] on div "53.00" at bounding box center [1444, 559] width 147 height 23
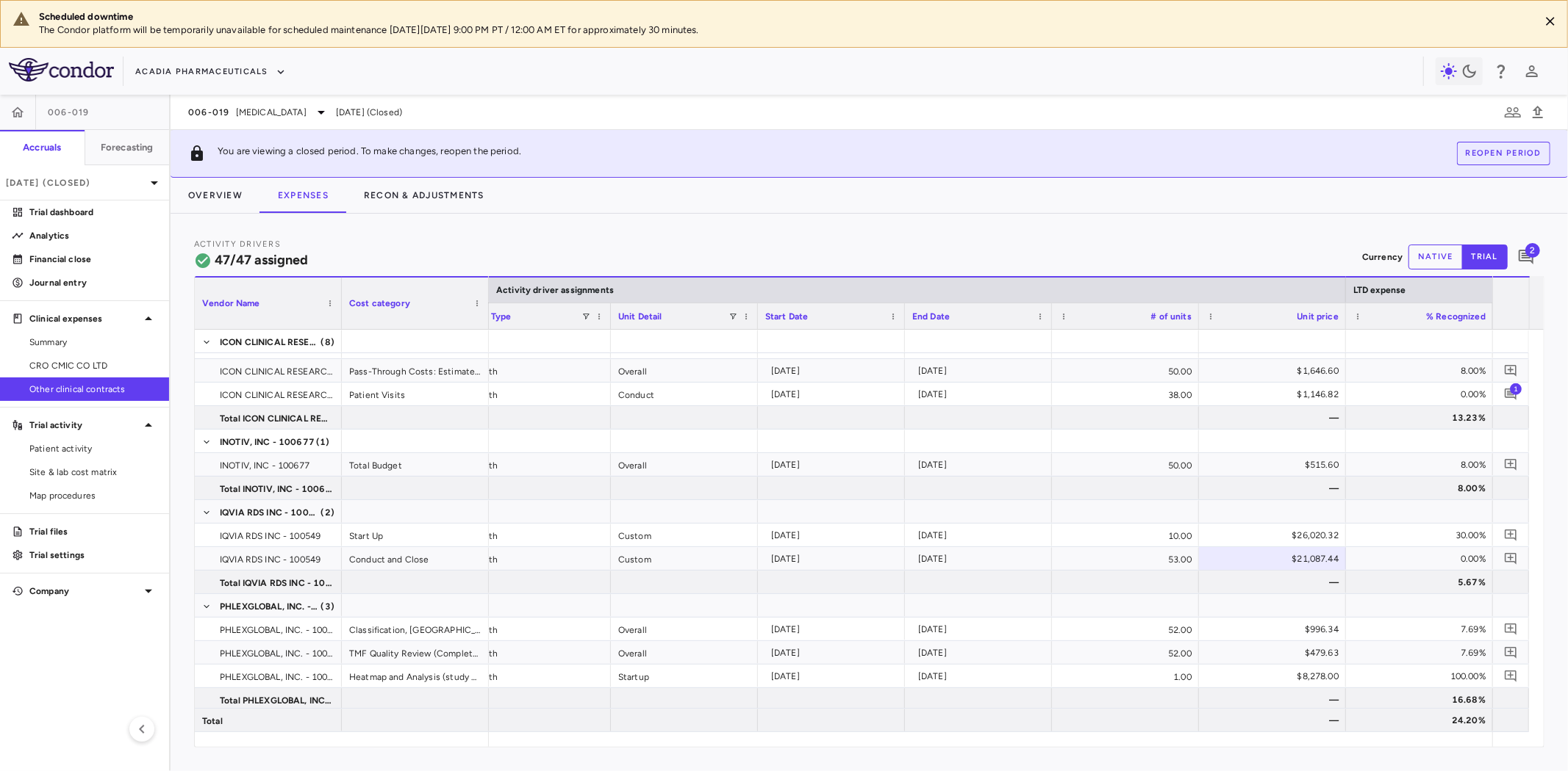
drag, startPoint x: 79, startPoint y: 361, endPoint x: 689, endPoint y: 404, distance: 611.5
click at [79, 360] on span "CRO CMIC CO LTD" at bounding box center [93, 366] width 128 height 14
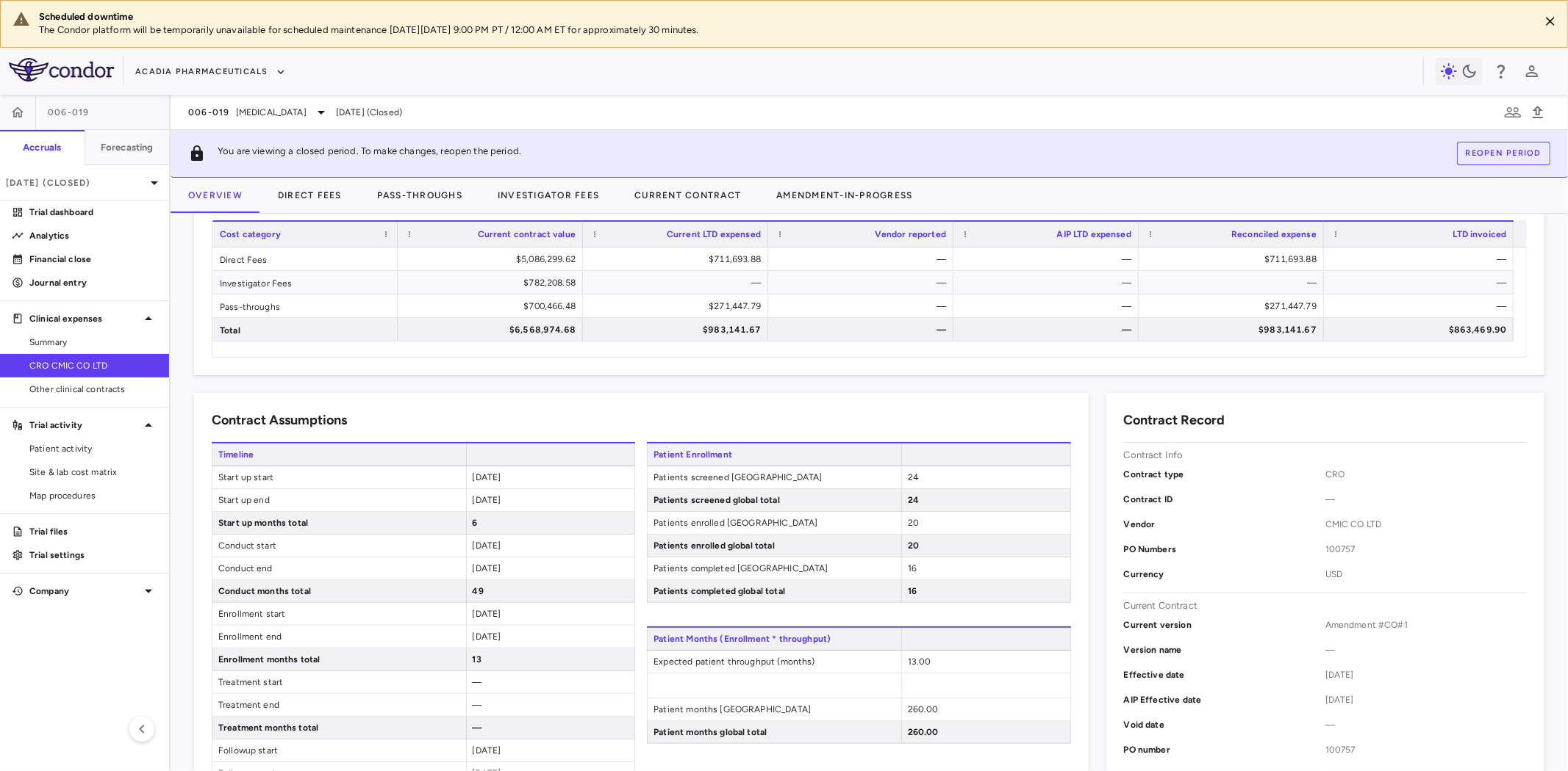
scroll to position [163, 0]
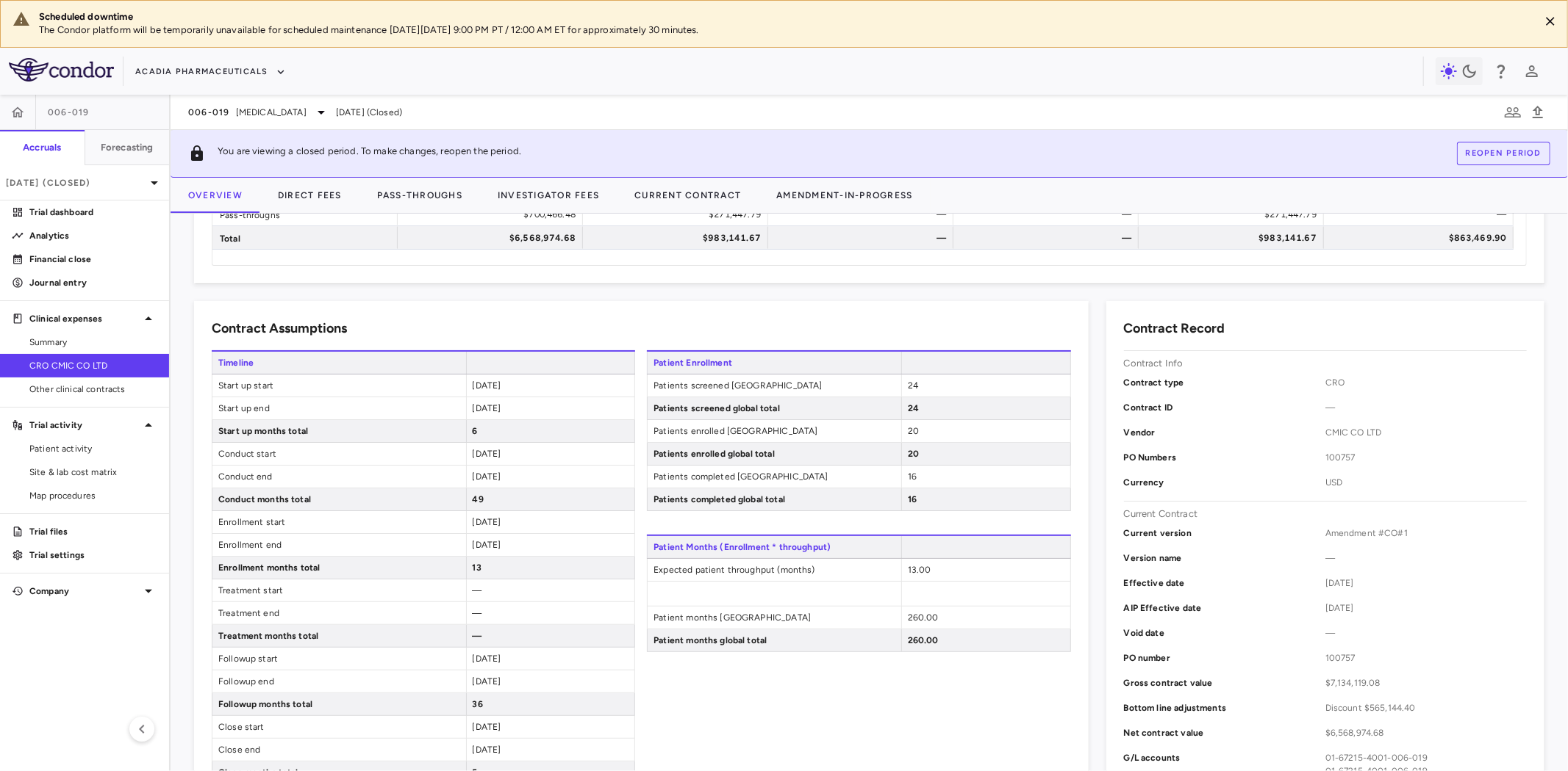
drag, startPoint x: 536, startPoint y: 523, endPoint x: 466, endPoint y: 526, distance: 70.1
click at [467, 526] on div "2025-06-01" at bounding box center [551, 522] width 169 height 22
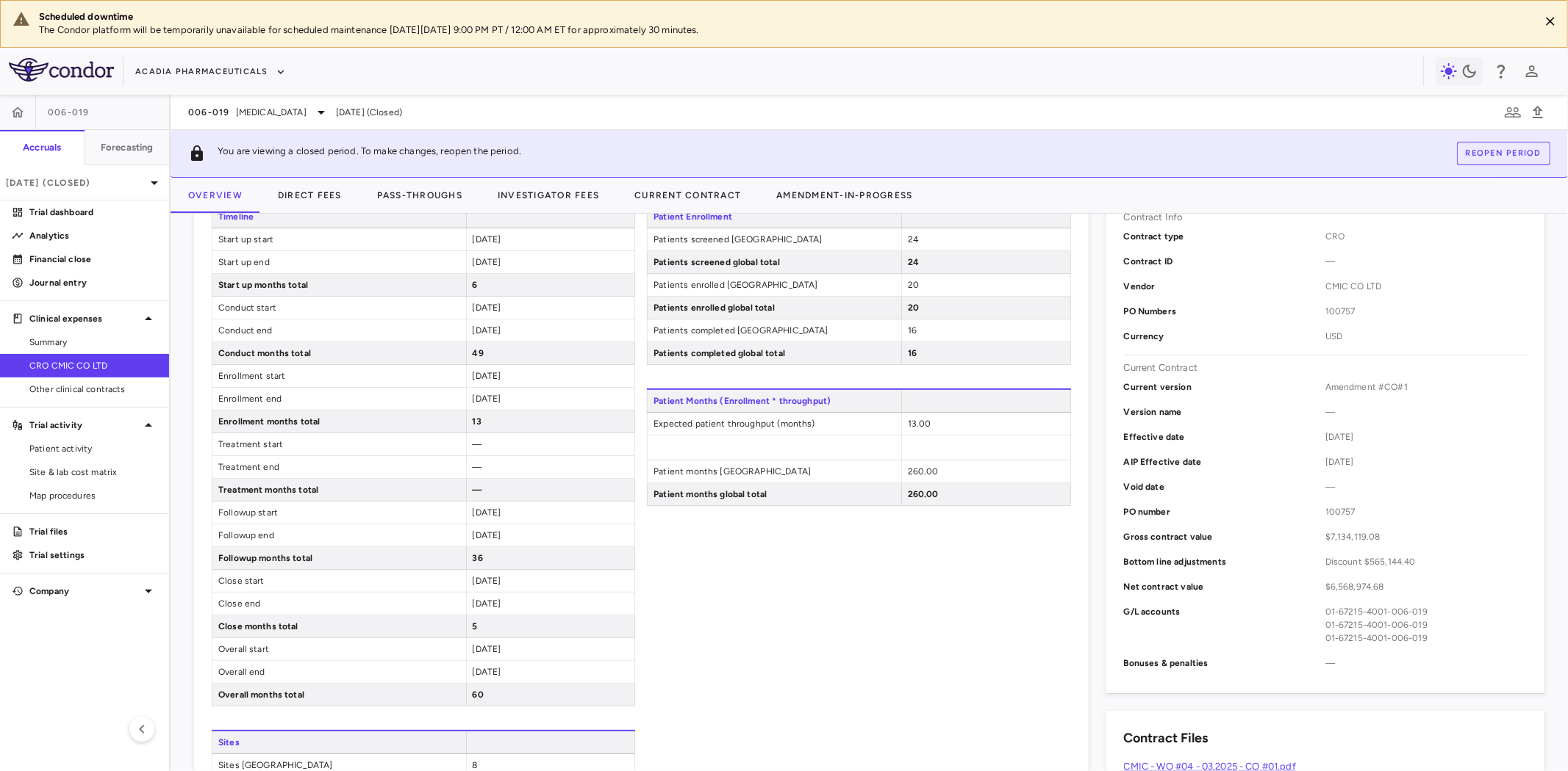
scroll to position [326, 0]
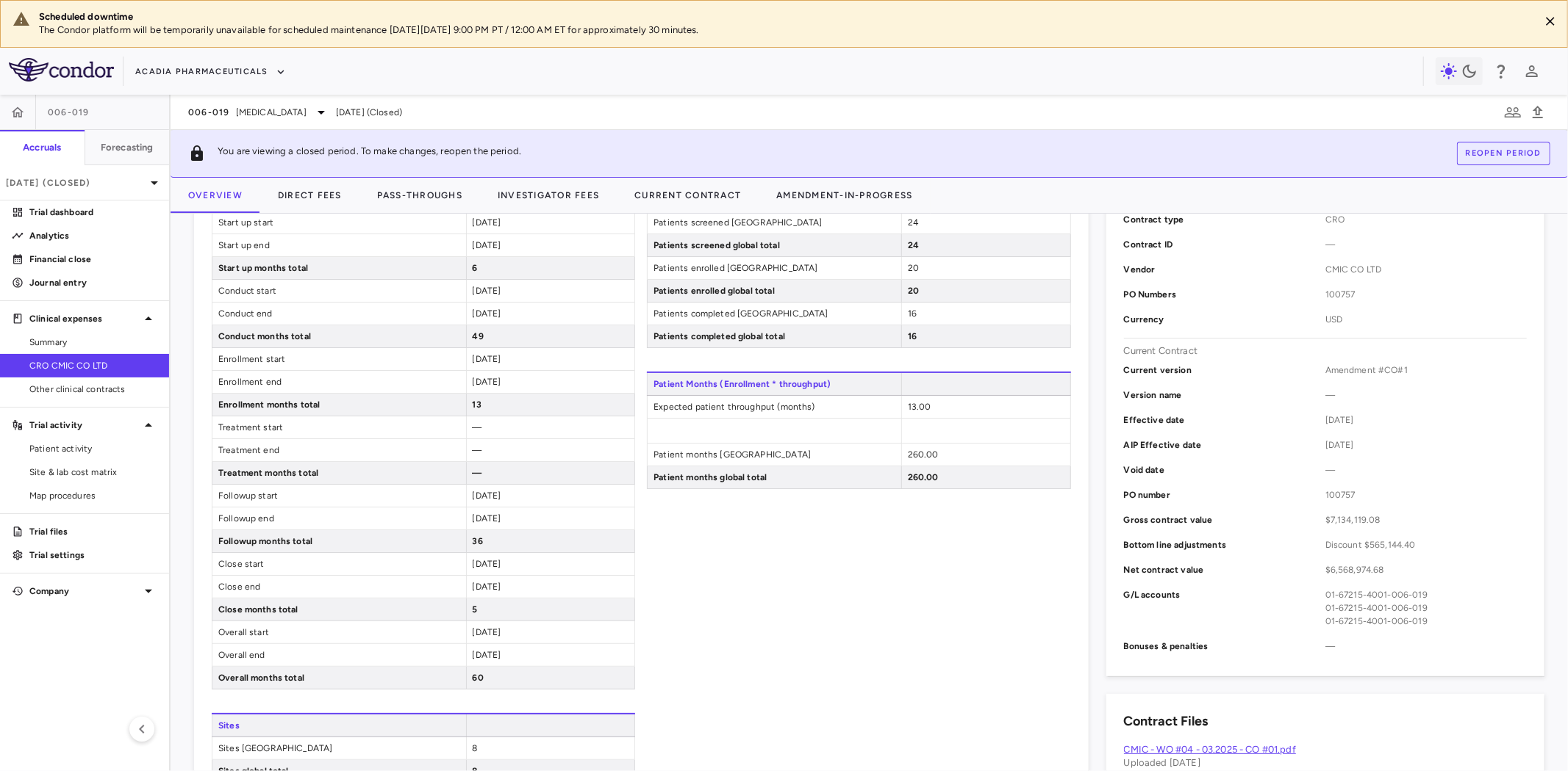
drag, startPoint x: 531, startPoint y: 288, endPoint x: 439, endPoint y: 292, distance: 92.1
click at [439, 292] on div "Conduct start 2025-06-01" at bounding box center [423, 291] width 423 height 23
click at [489, 457] on div "—" at bounding box center [551, 450] width 169 height 22
drag, startPoint x: 515, startPoint y: 458, endPoint x: 451, endPoint y: 441, distance: 66.2
click at [451, 441] on div "Timeline Start up start 2024-12-01 Start up end 2025-05-31 Start up months tota…" at bounding box center [423, 439] width 423 height 503
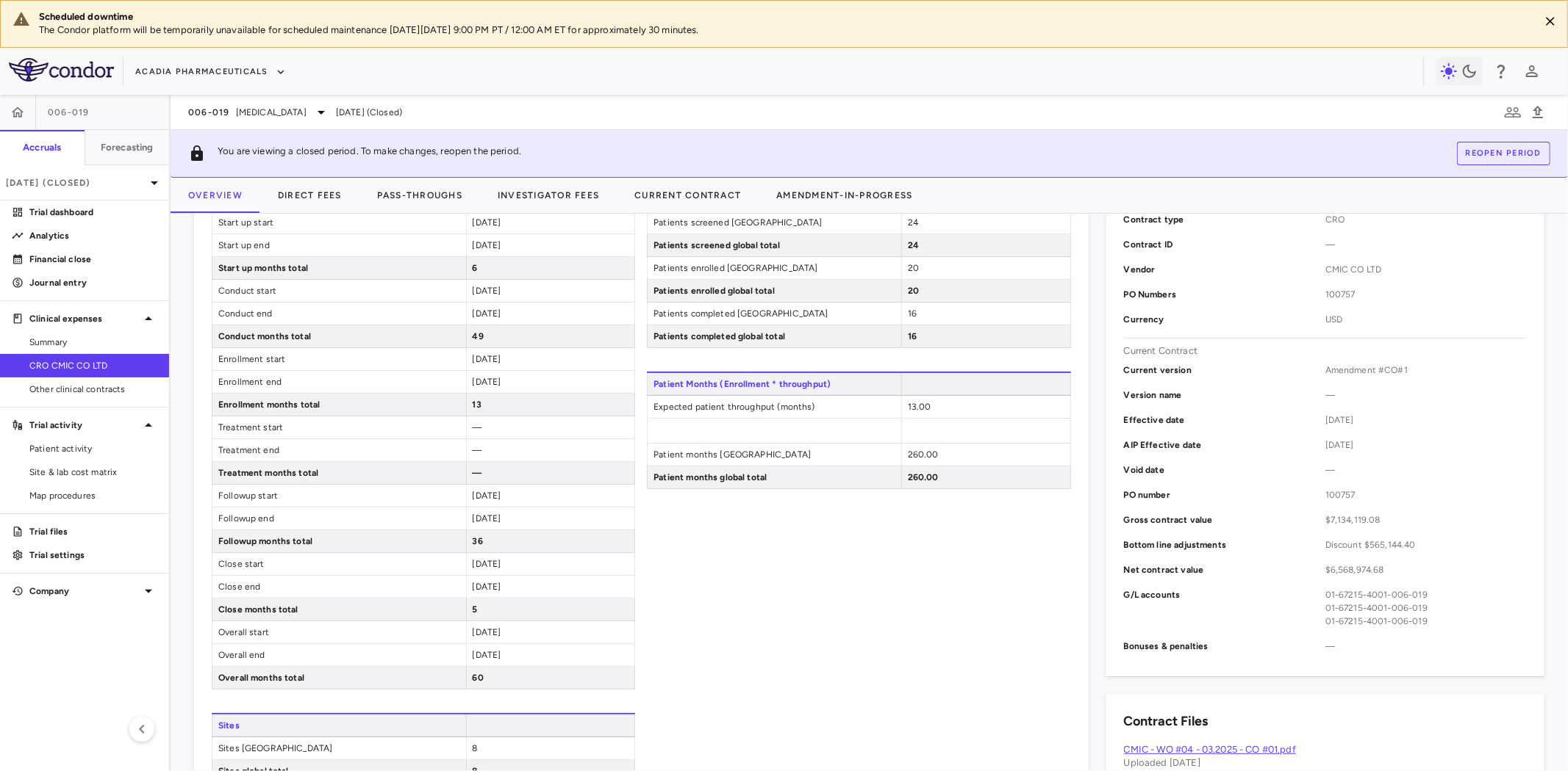
click at [792, 583] on div "Patient Enrollment Patients screened Japan 24 Patients screened global total 24…" at bounding box center [858, 545] width 423 height 714
drag, startPoint x: 937, startPoint y: 409, endPoint x: 842, endPoint y: 406, distance: 95.0
click at [843, 401] on div "Expected patient throughput (months) 13.00" at bounding box center [858, 407] width 423 height 23
click at [813, 593] on div "Patient Enrollment Patients screened Japan 24 Patients screened global total 24…" at bounding box center [858, 545] width 423 height 714
click at [304, 194] on button "Direct Fees" at bounding box center [310, 195] width 100 height 35
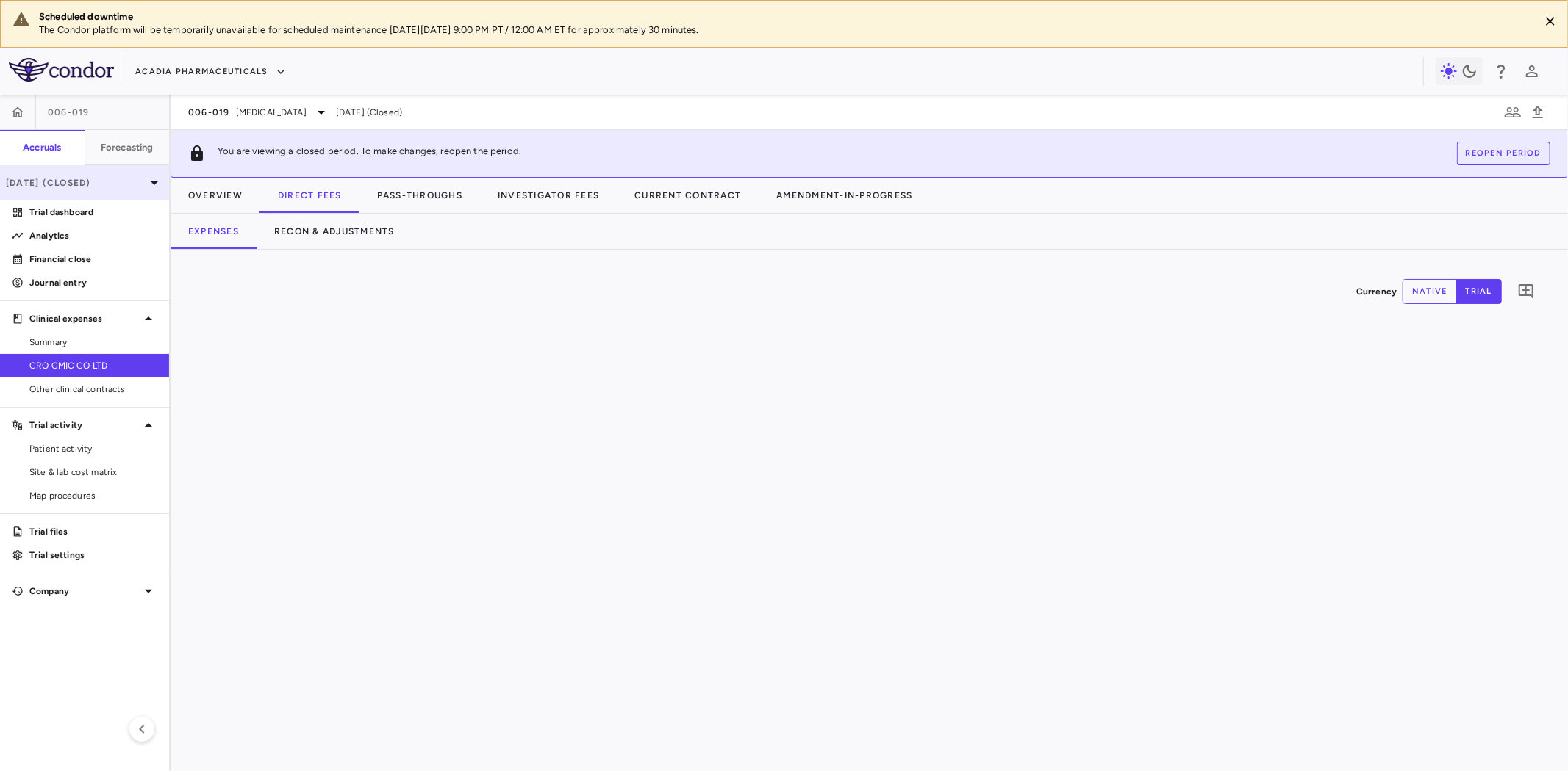
click at [124, 189] on div "Jun 2025 (Closed)" at bounding box center [84, 183] width 169 height 35
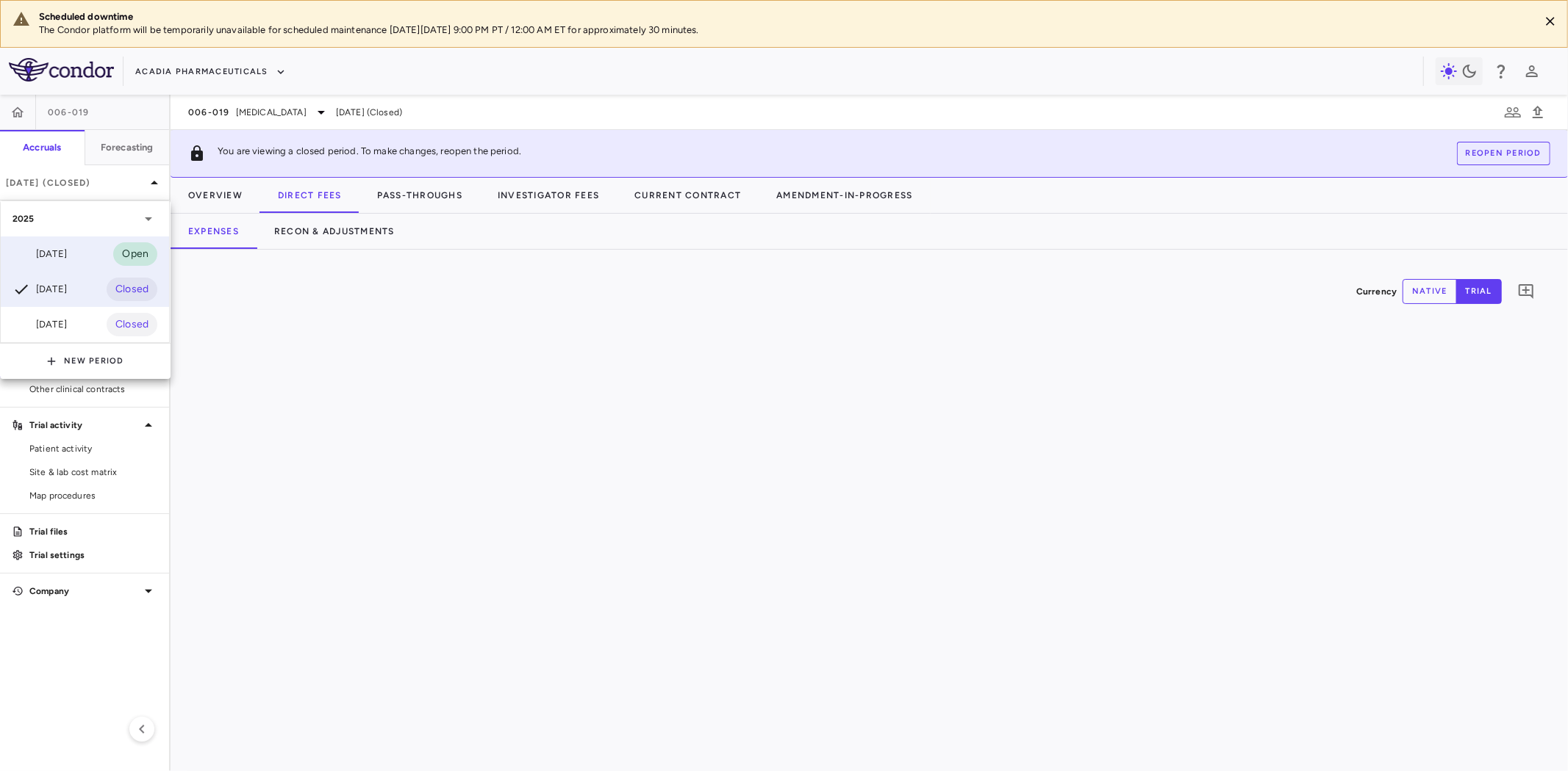
click at [50, 258] on div "Jul 2025" at bounding box center [40, 254] width 54 height 17
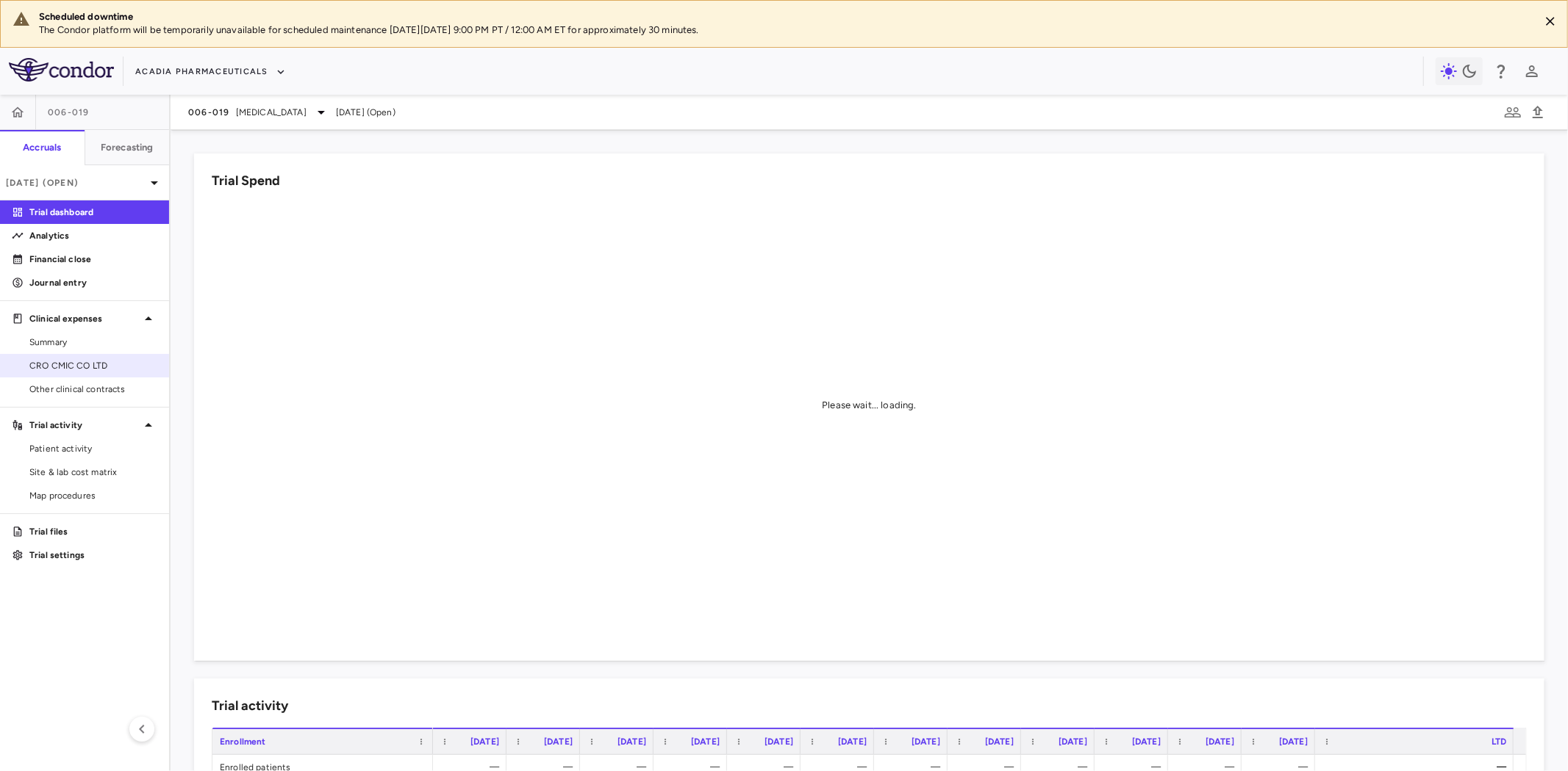
click at [88, 356] on link "CRO CMIC CO LTD" at bounding box center [84, 366] width 169 height 22
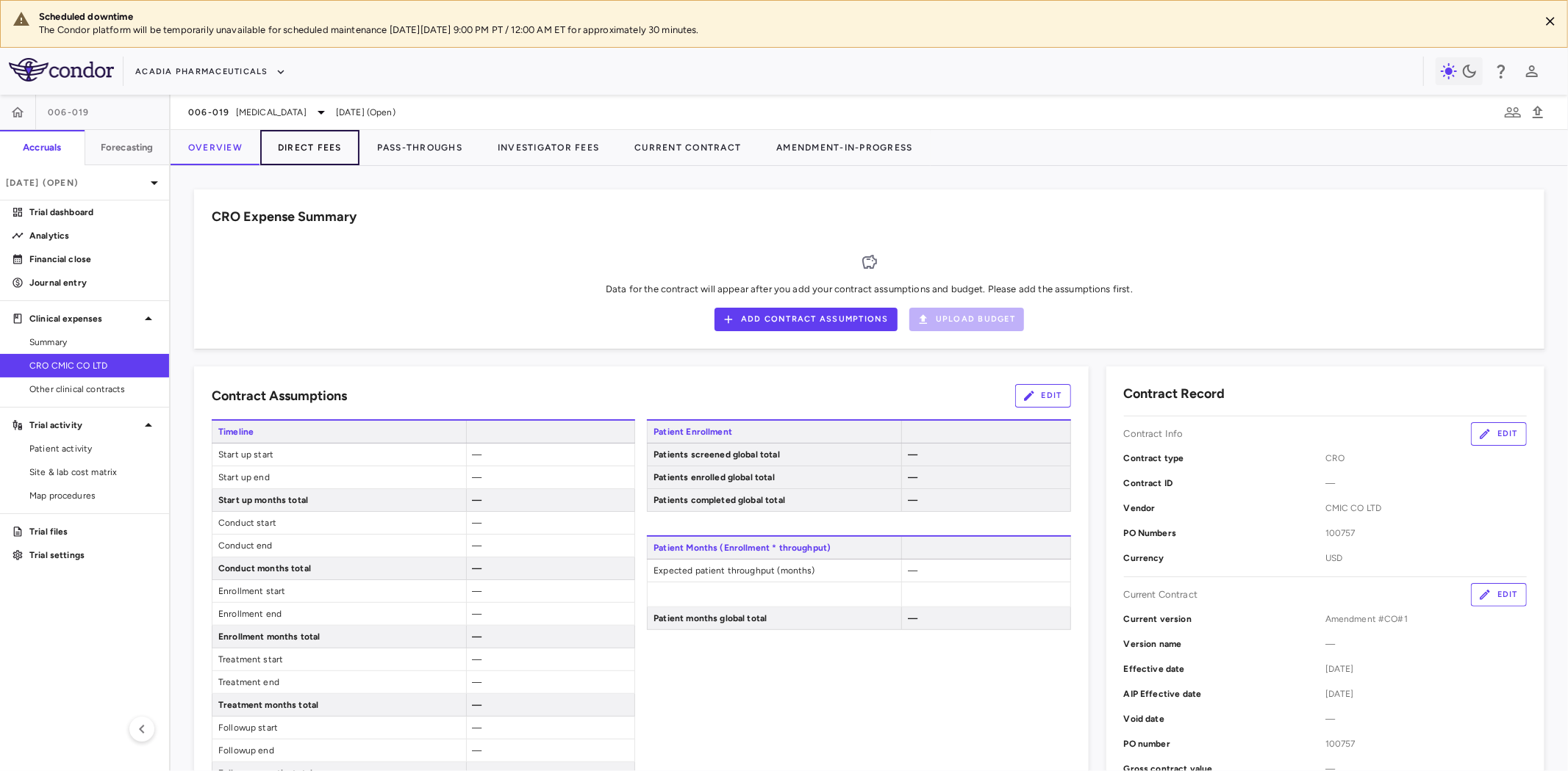
click at [309, 133] on button "Direct Fees" at bounding box center [310, 147] width 100 height 35
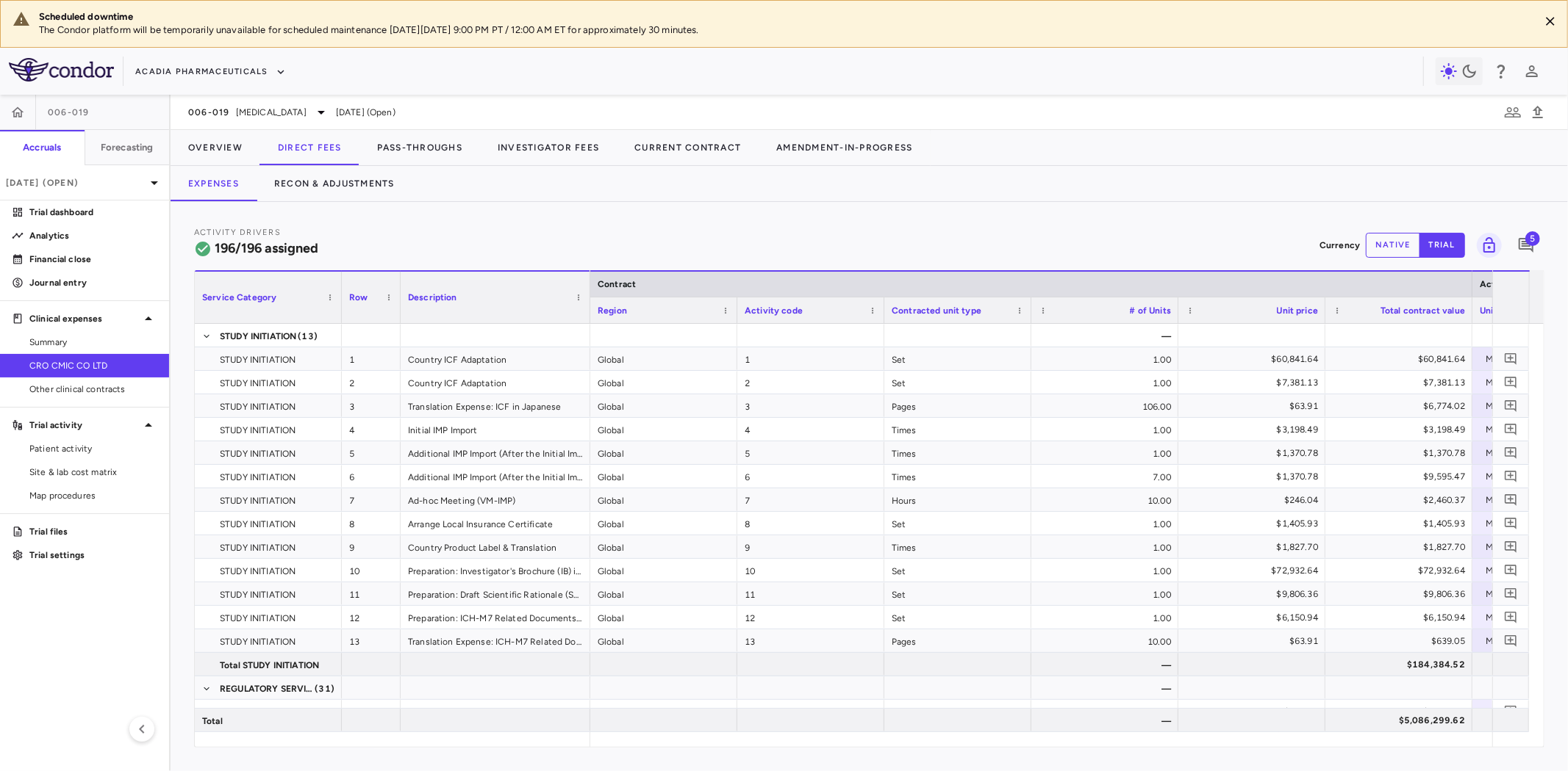
drag, startPoint x: 546, startPoint y: 298, endPoint x: 588, endPoint y: 307, distance: 43.0
click at [588, 307] on div at bounding box center [589, 297] width 6 height 51
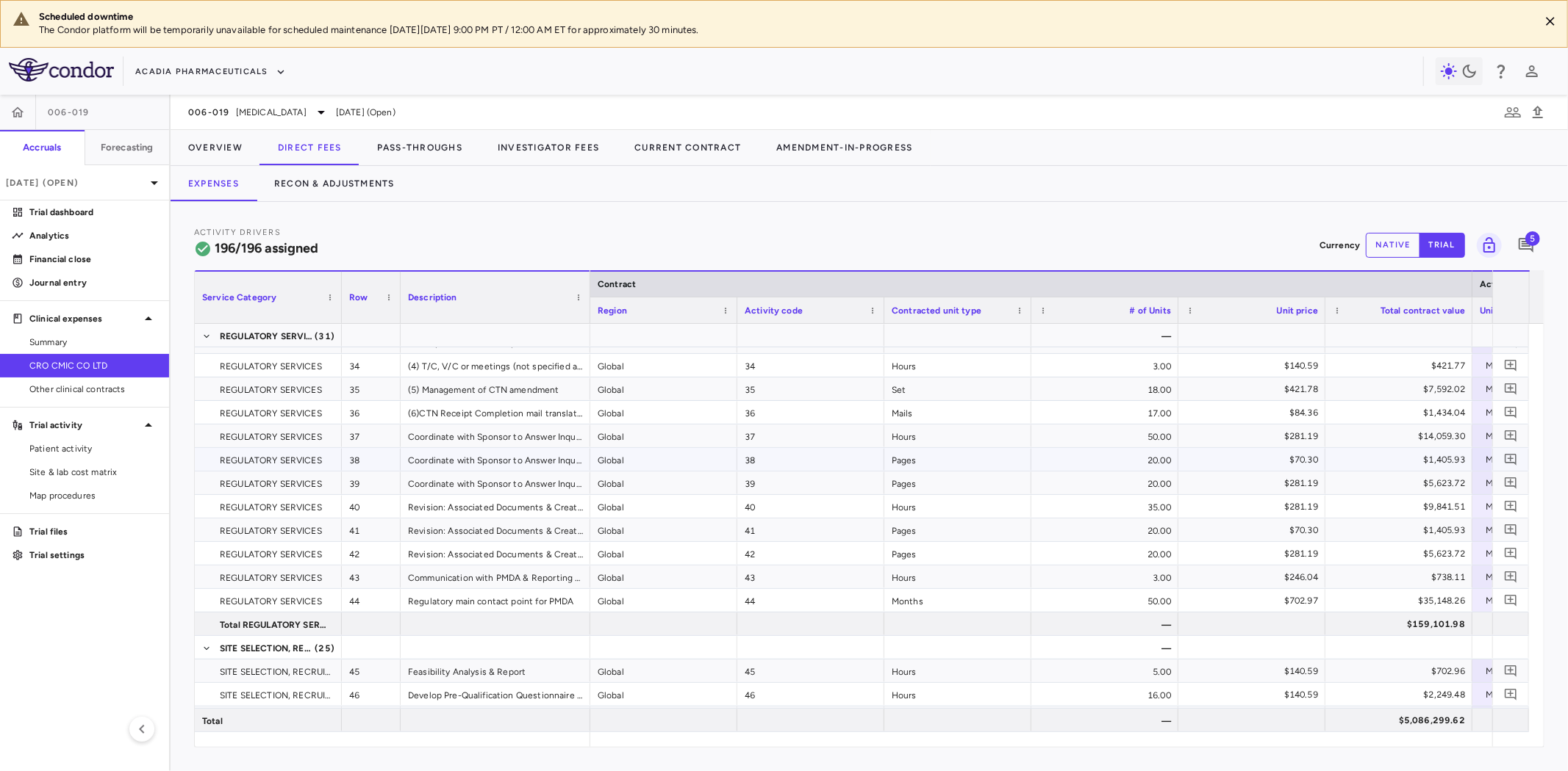
scroll to position [931, 0]
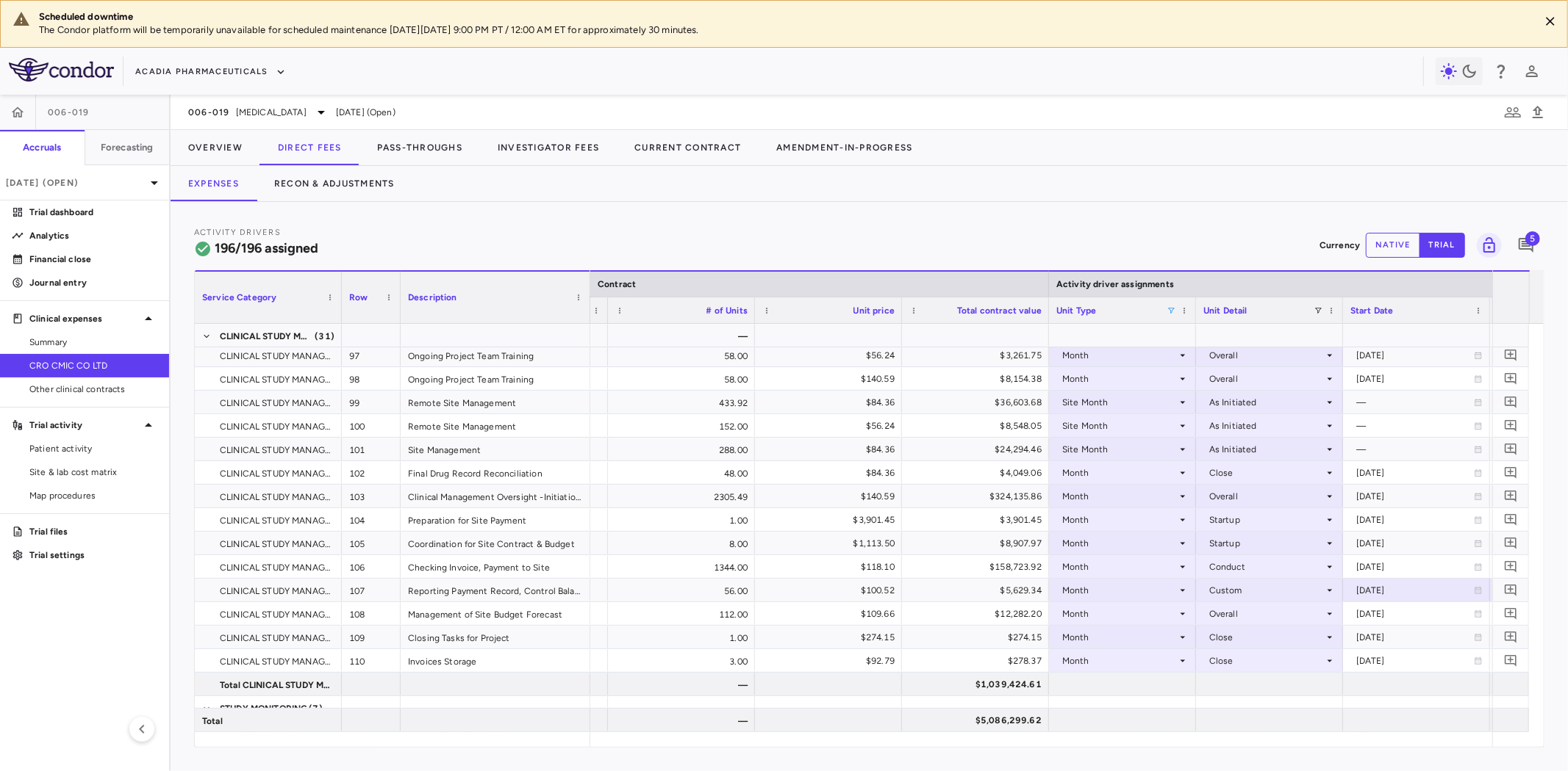
click at [1166, 307] on span at bounding box center [1170, 311] width 9 height 9
click at [1200, 365] on div "(Select All)" at bounding box center [1246, 365] width 121 height 11
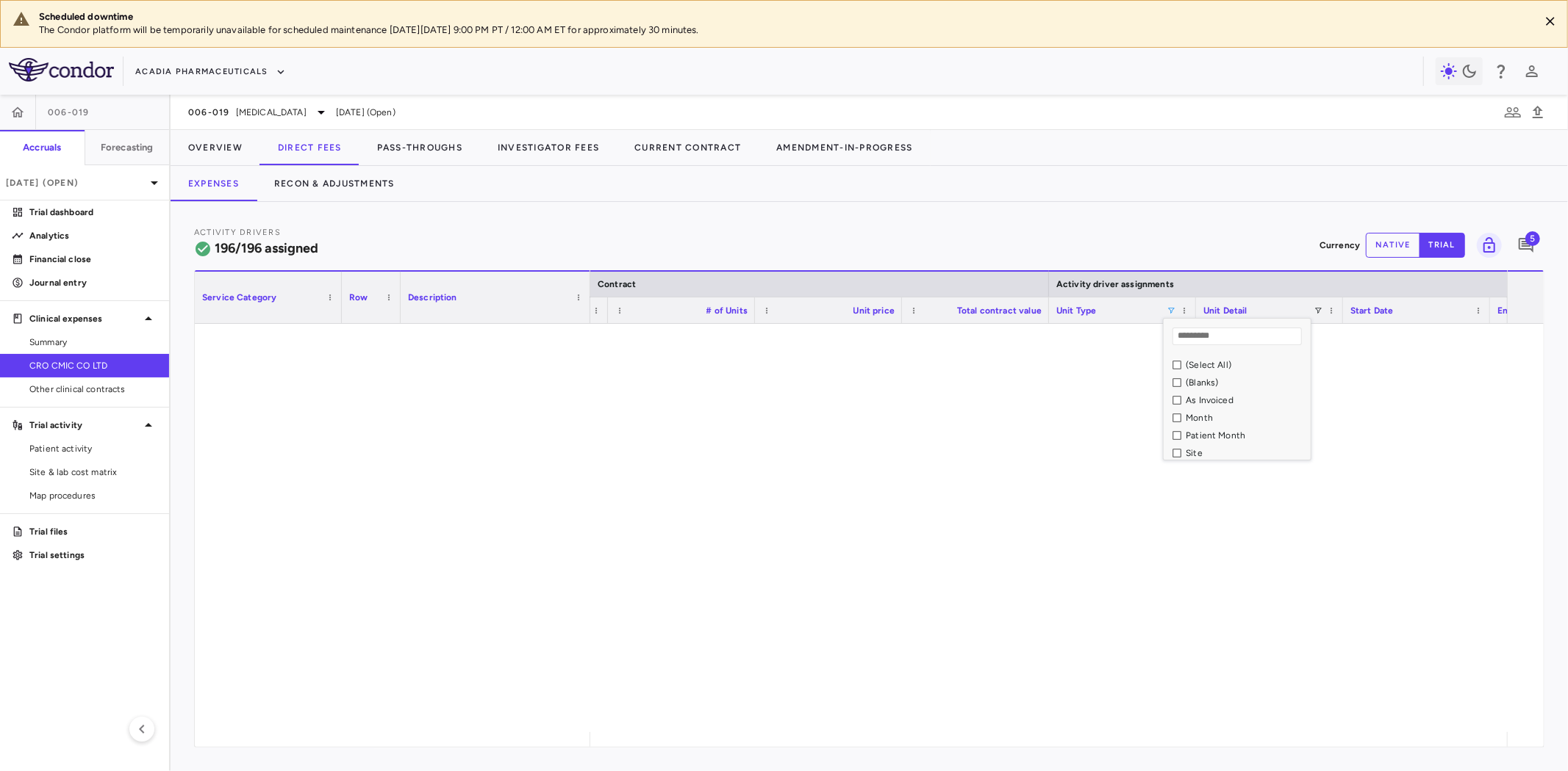
click at [1211, 398] on div "As Invoiced" at bounding box center [1246, 400] width 121 height 11
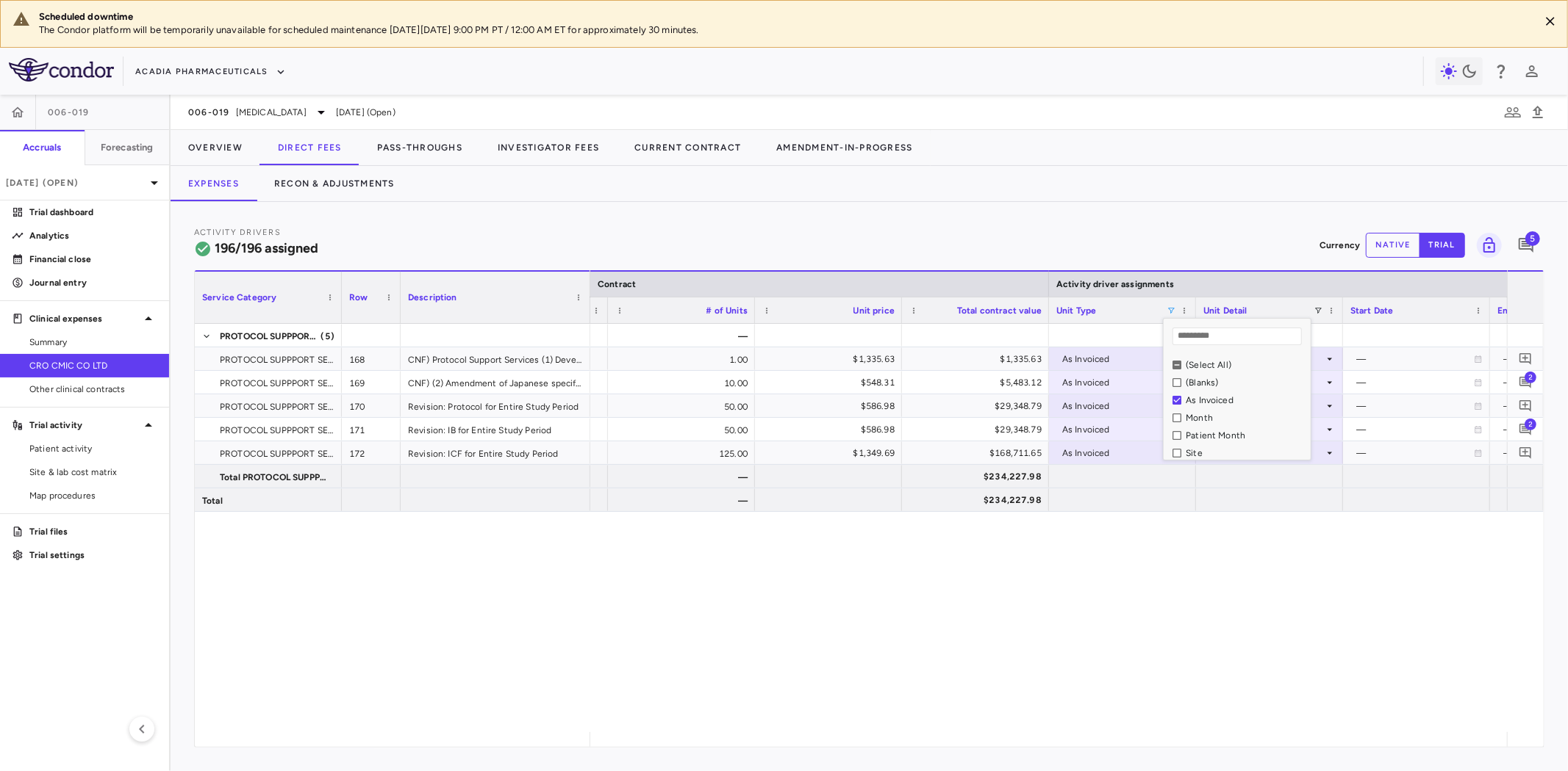
click at [826, 598] on div "— 168 study 1.00 $1,335.63 $1,335.63 As Invoiced As occurred — — Global 169 tim…" at bounding box center [1048, 528] width 917 height 408
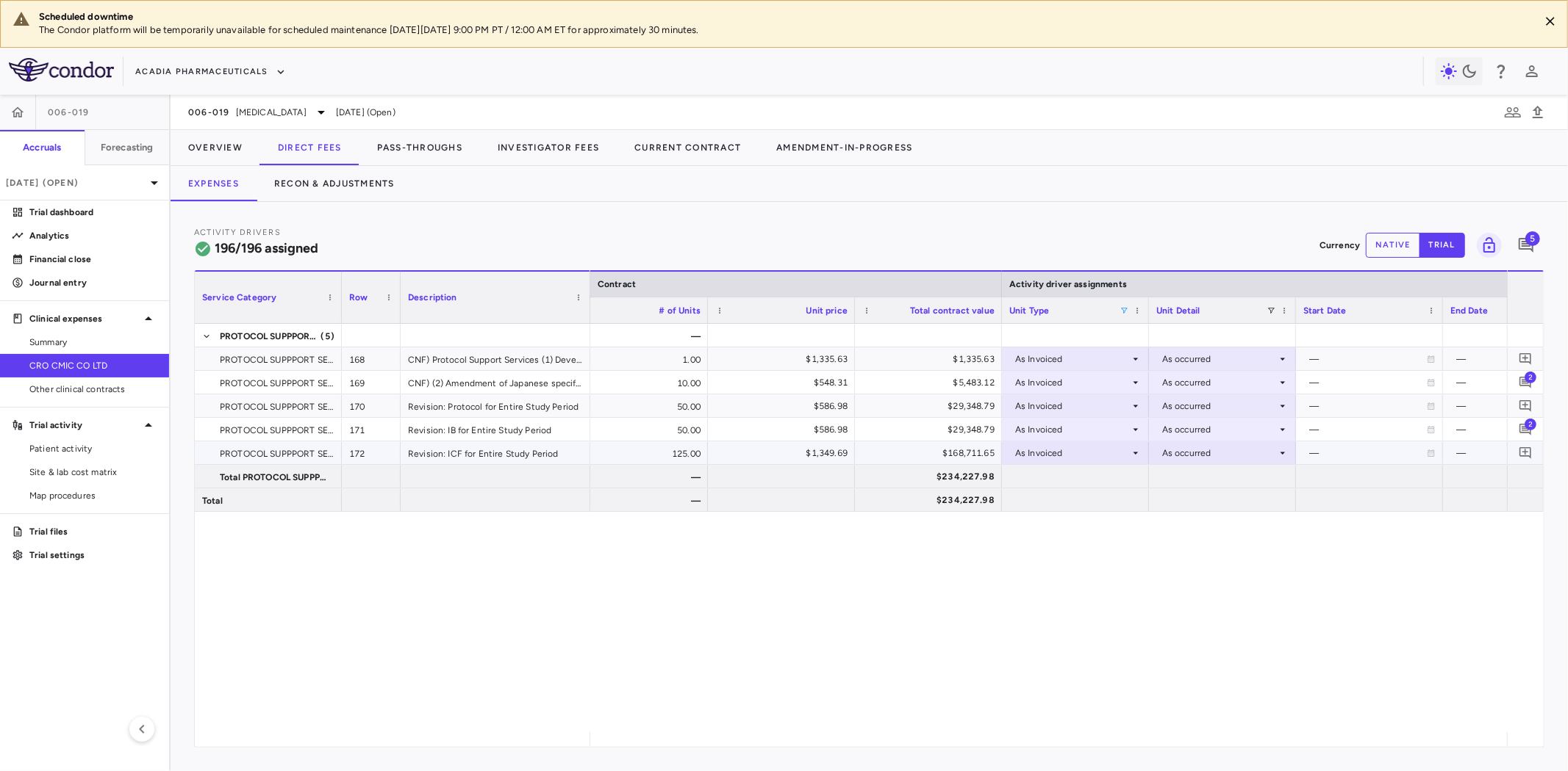
click at [517, 457] on div "Revision: ICF for Entire Study Period" at bounding box center [496, 453] width 190 height 23
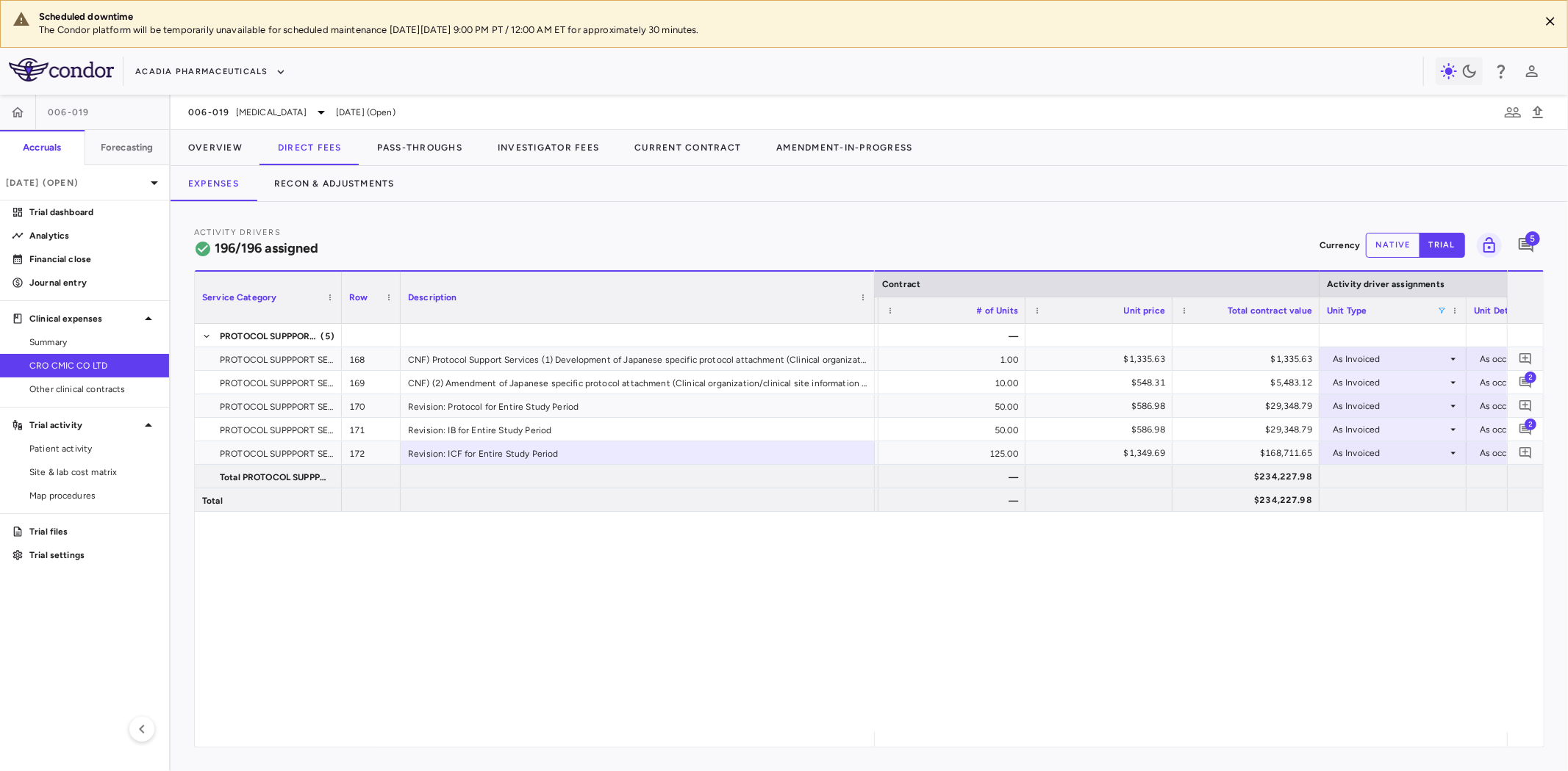
drag, startPoint x: 588, startPoint y: 281, endPoint x: 873, endPoint y: 282, distance: 285.0
click at [873, 282] on div at bounding box center [874, 297] width 6 height 51
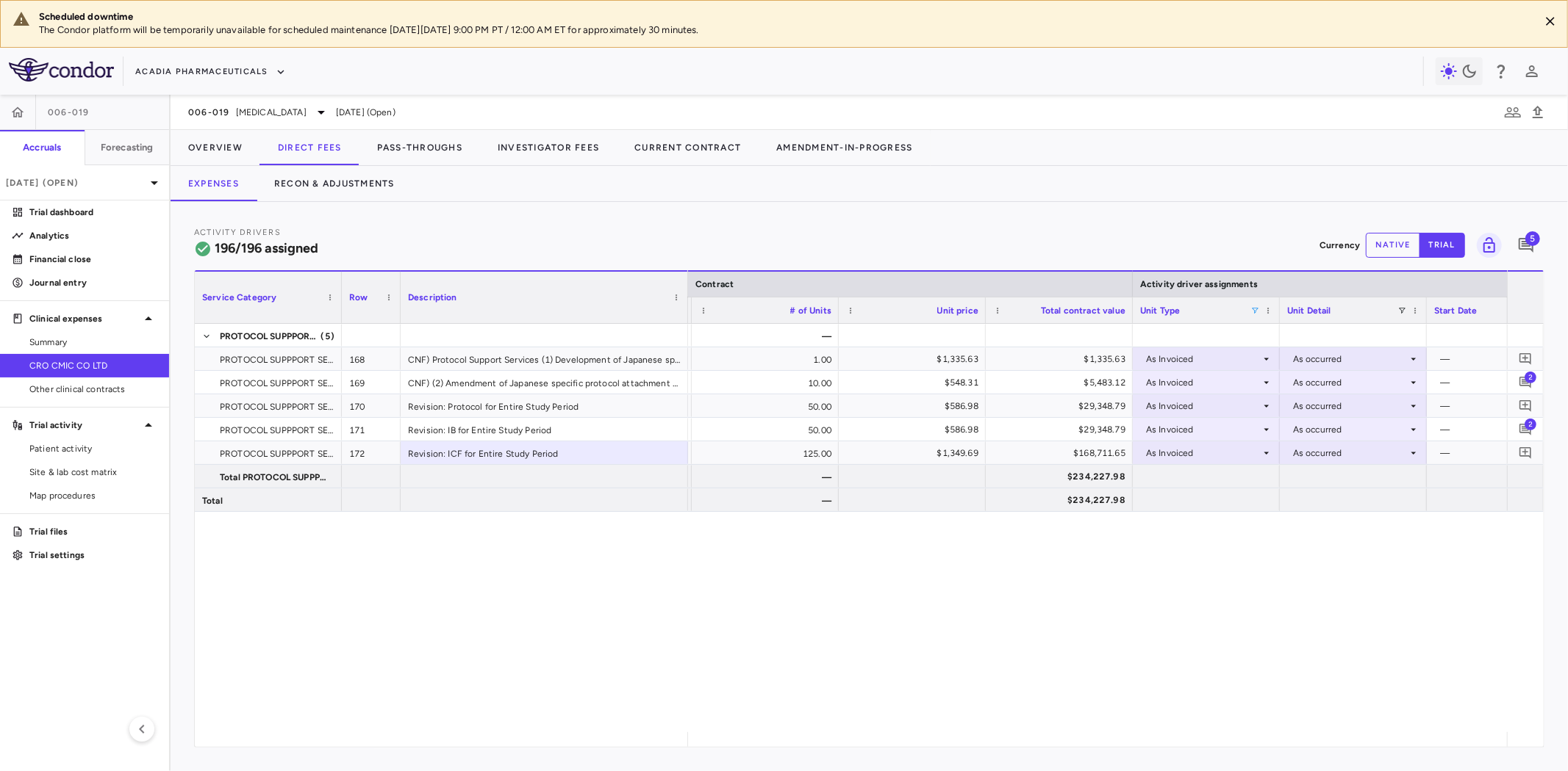
drag, startPoint x: 870, startPoint y: 282, endPoint x: 683, endPoint y: 287, distance: 187.1
click at [684, 287] on div at bounding box center [687, 297] width 6 height 51
click at [423, 634] on div "PROTOCOL SUPPPORT SERVICES (5) PROTOCOL SUPPPORT SERVICES 168 CNF) Protocol Sup…" at bounding box center [869, 528] width 1349 height 408
click at [1251, 309] on span at bounding box center [1254, 311] width 9 height 9
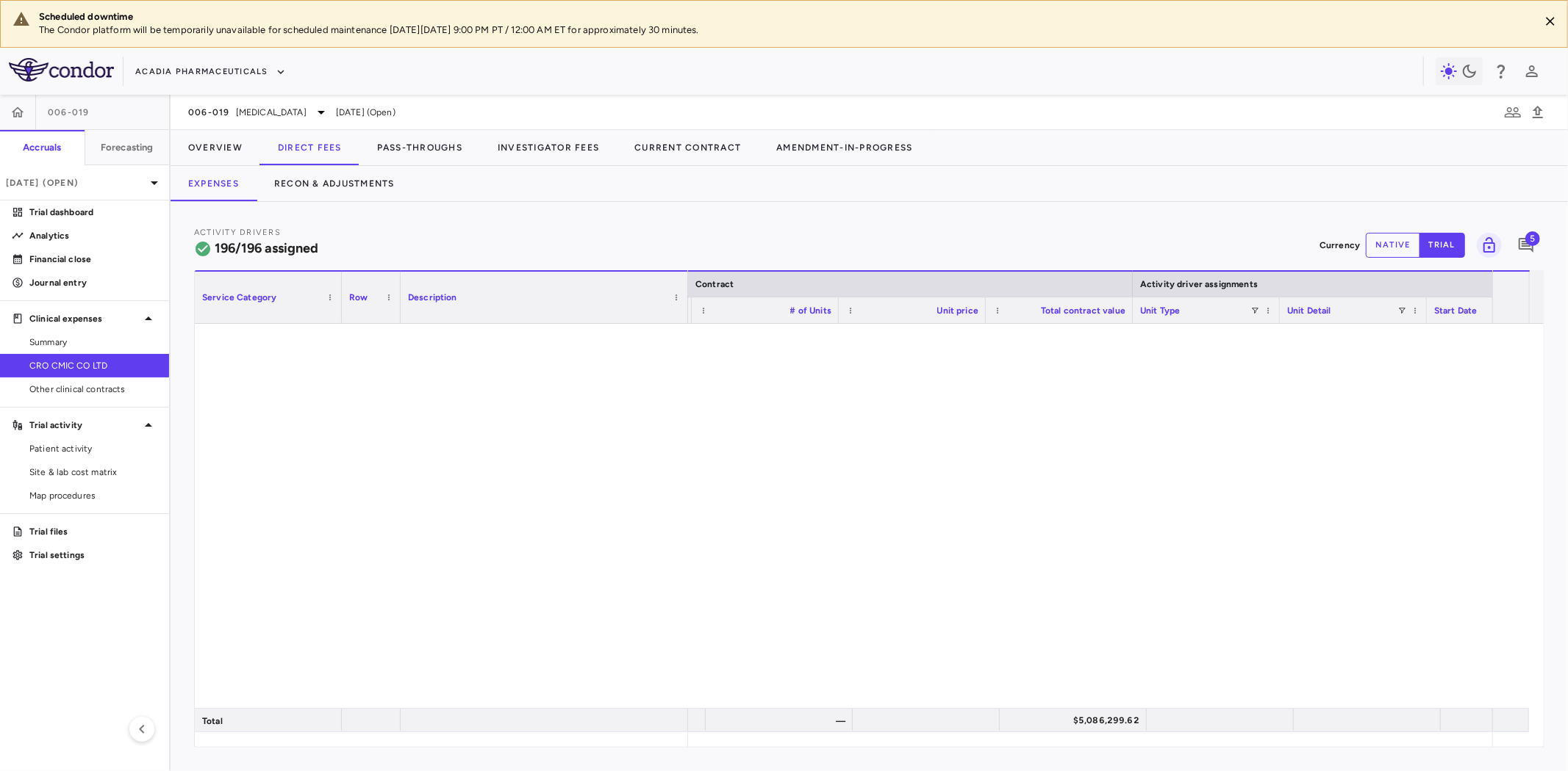
click at [1015, 651] on div "$639.05" at bounding box center [1062, 641] width 127 height 23
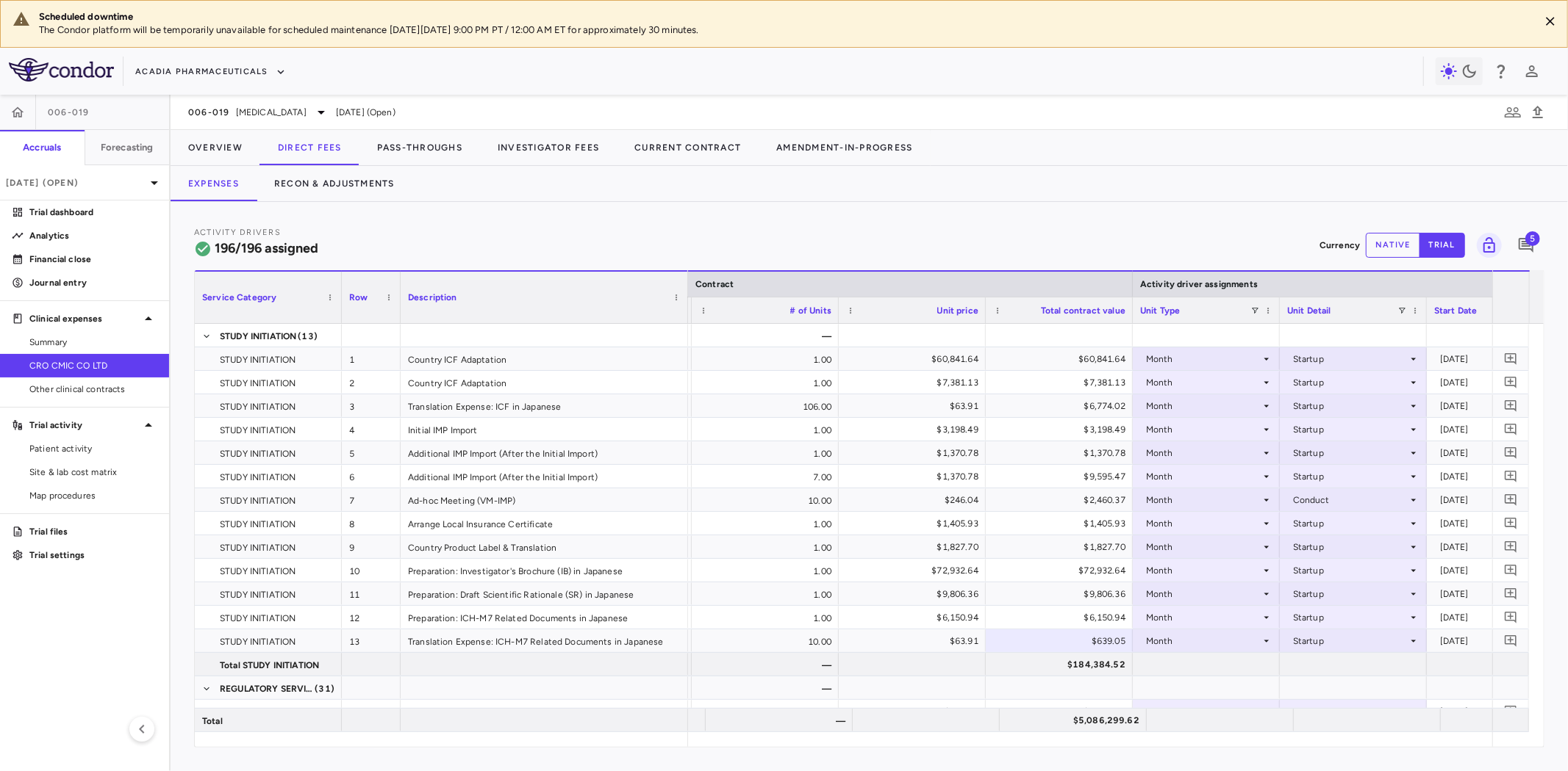
click at [650, 225] on div "Activity Drivers 196/196 assigned Currency native trial 5" at bounding box center [869, 245] width 1350 height 39
click at [344, 188] on button "Recon & Adjustments" at bounding box center [334, 184] width 156 height 35
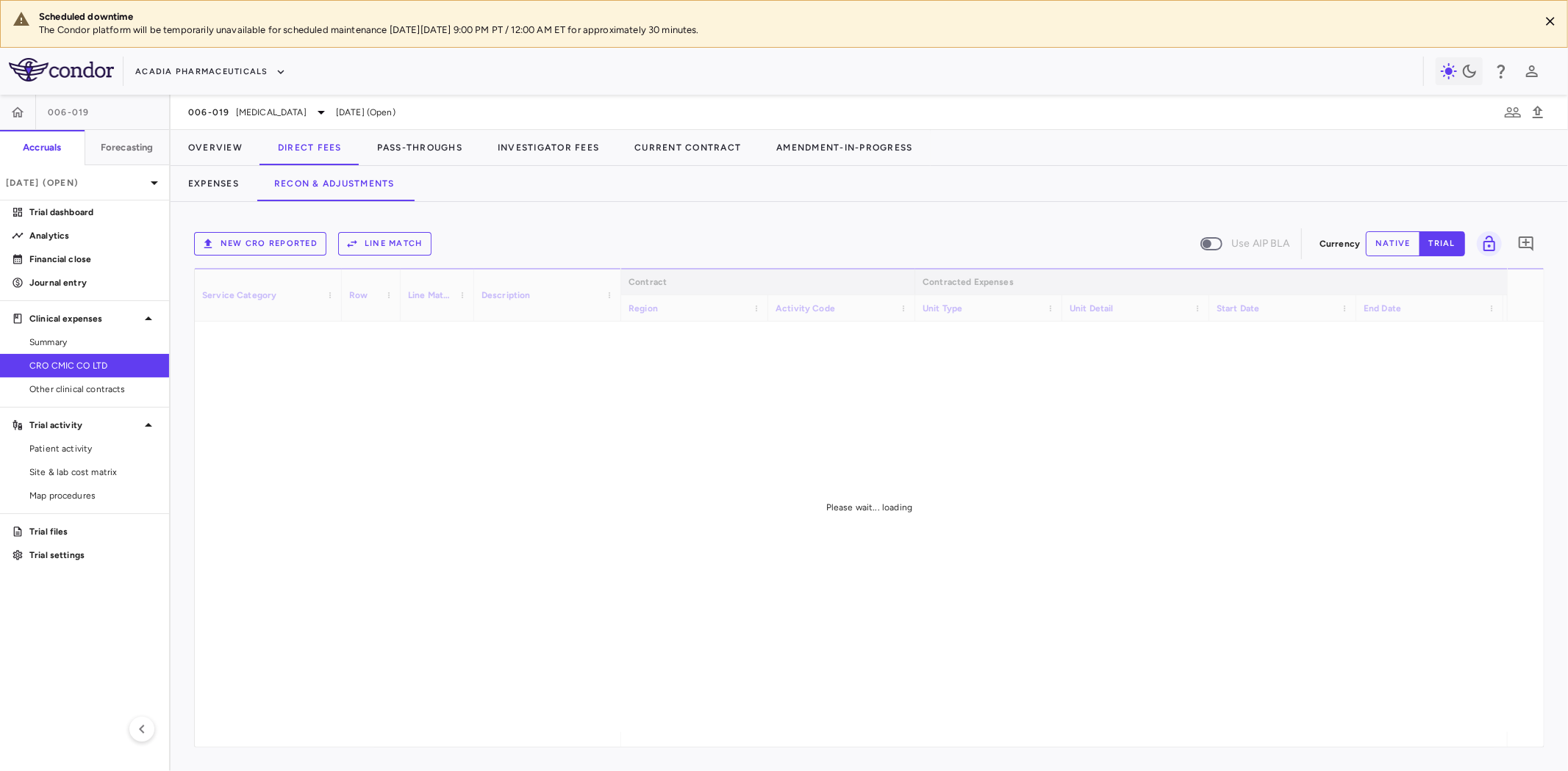
drag, startPoint x: 766, startPoint y: 739, endPoint x: 806, endPoint y: 739, distance: 40.0
click at [806, 739] on div "Service Category Row Line Match" at bounding box center [869, 507] width 1349 height 479
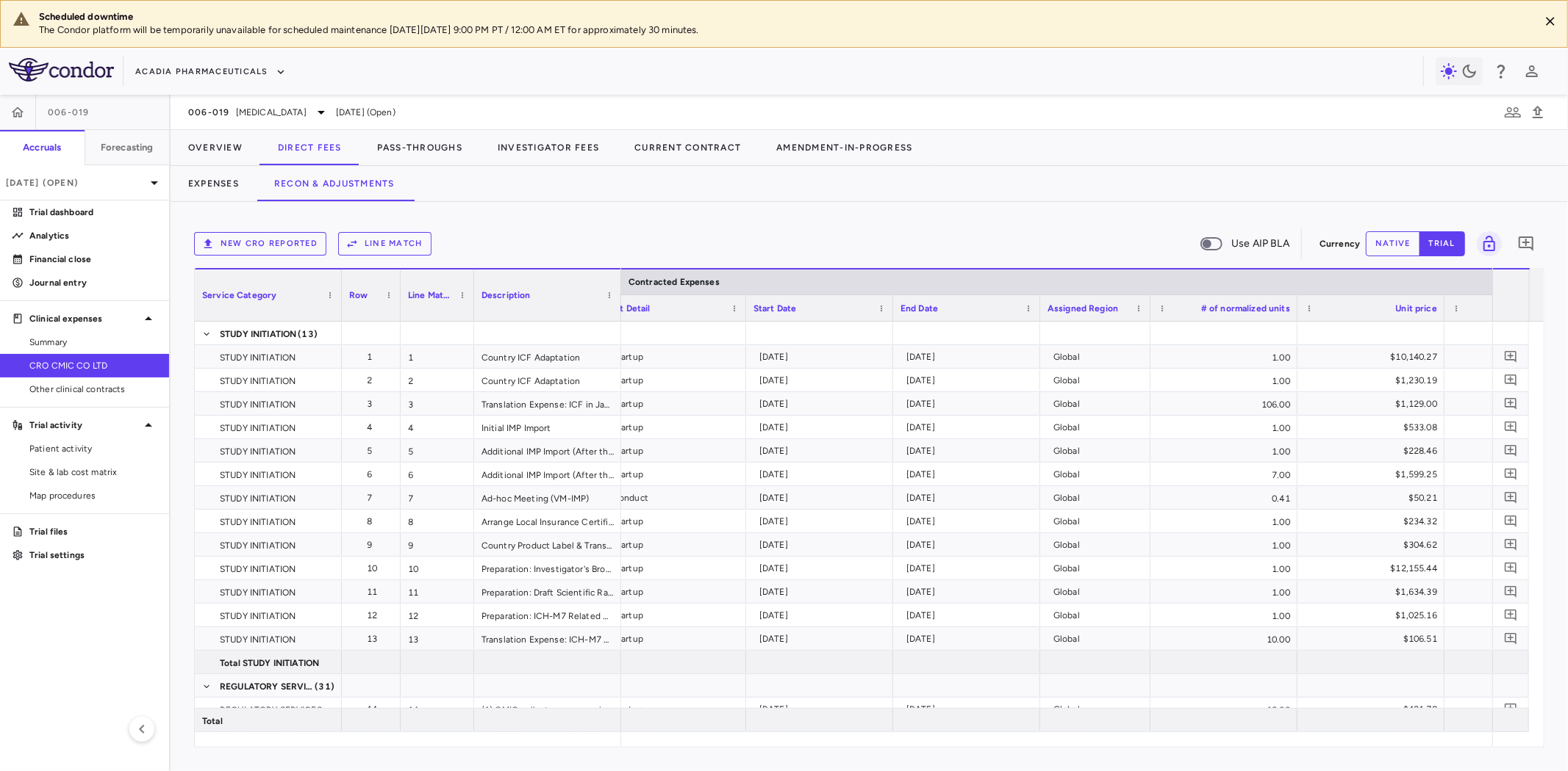
scroll to position [0, 555]
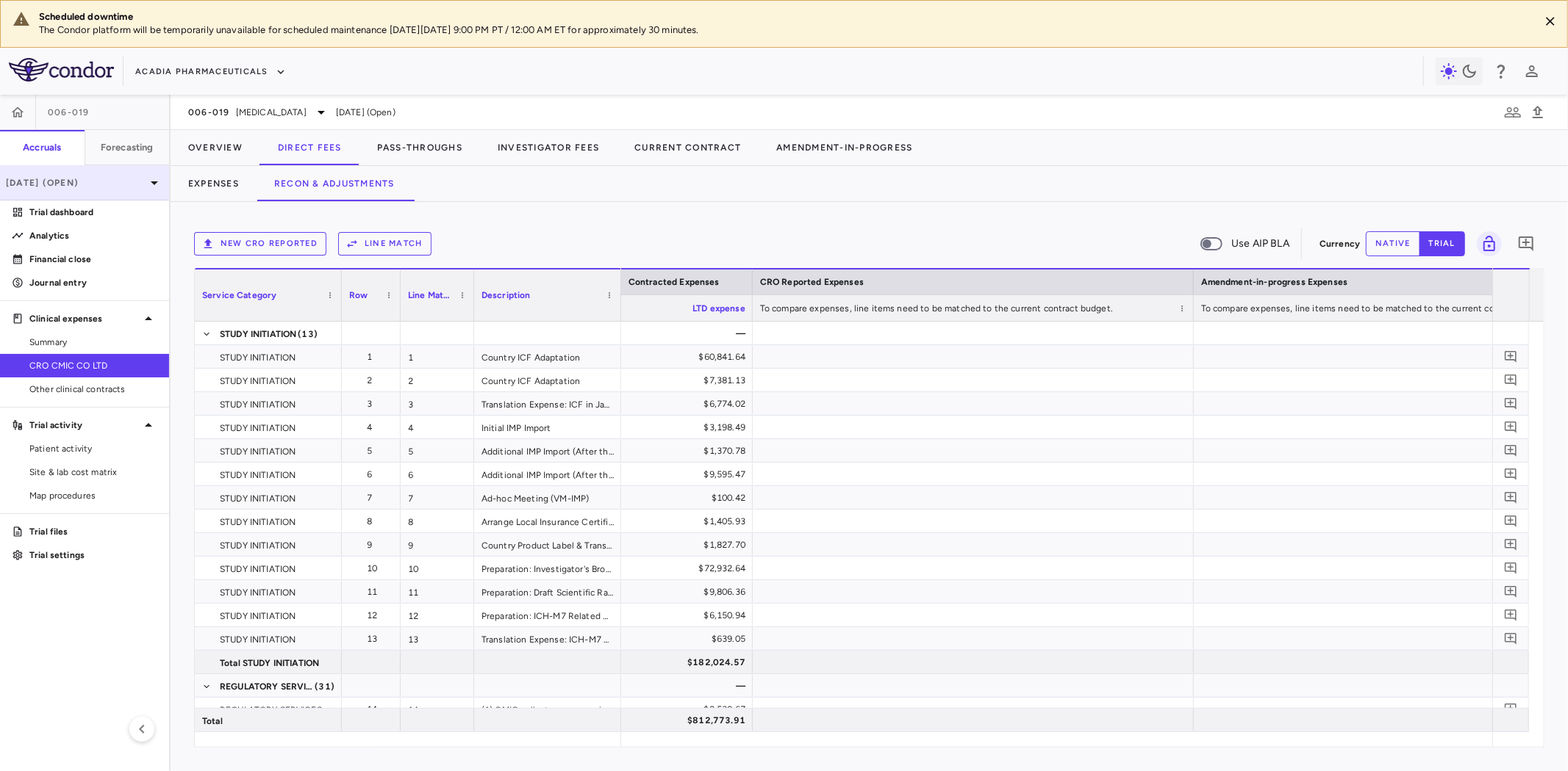
click at [106, 192] on div "Jul 2025 (Open)" at bounding box center [84, 183] width 169 height 35
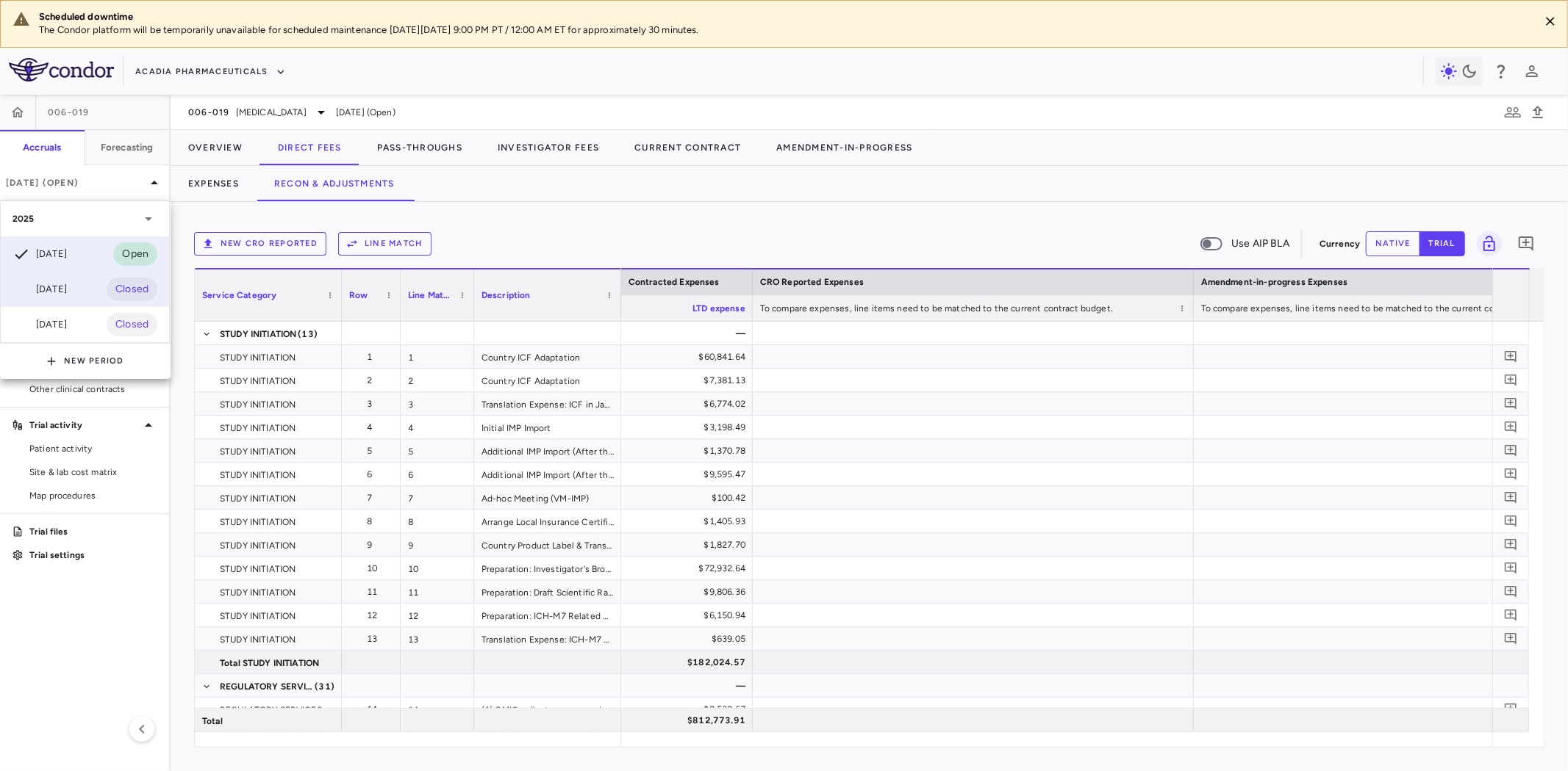
click at [63, 291] on div "[DATE]" at bounding box center [40, 289] width 54 height 17
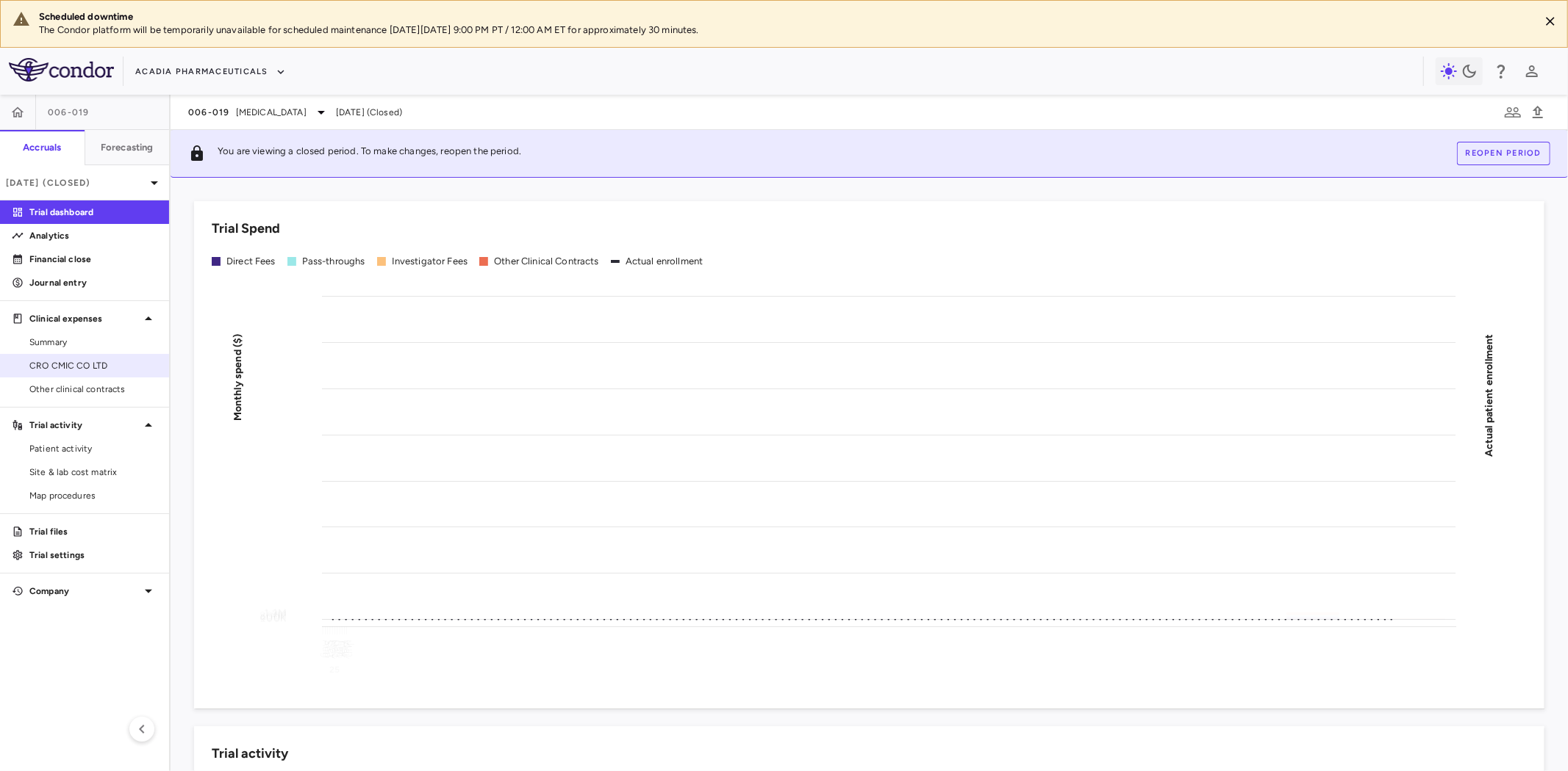
click at [93, 361] on span "CRO CMIC CO LTD" at bounding box center [93, 366] width 128 height 14
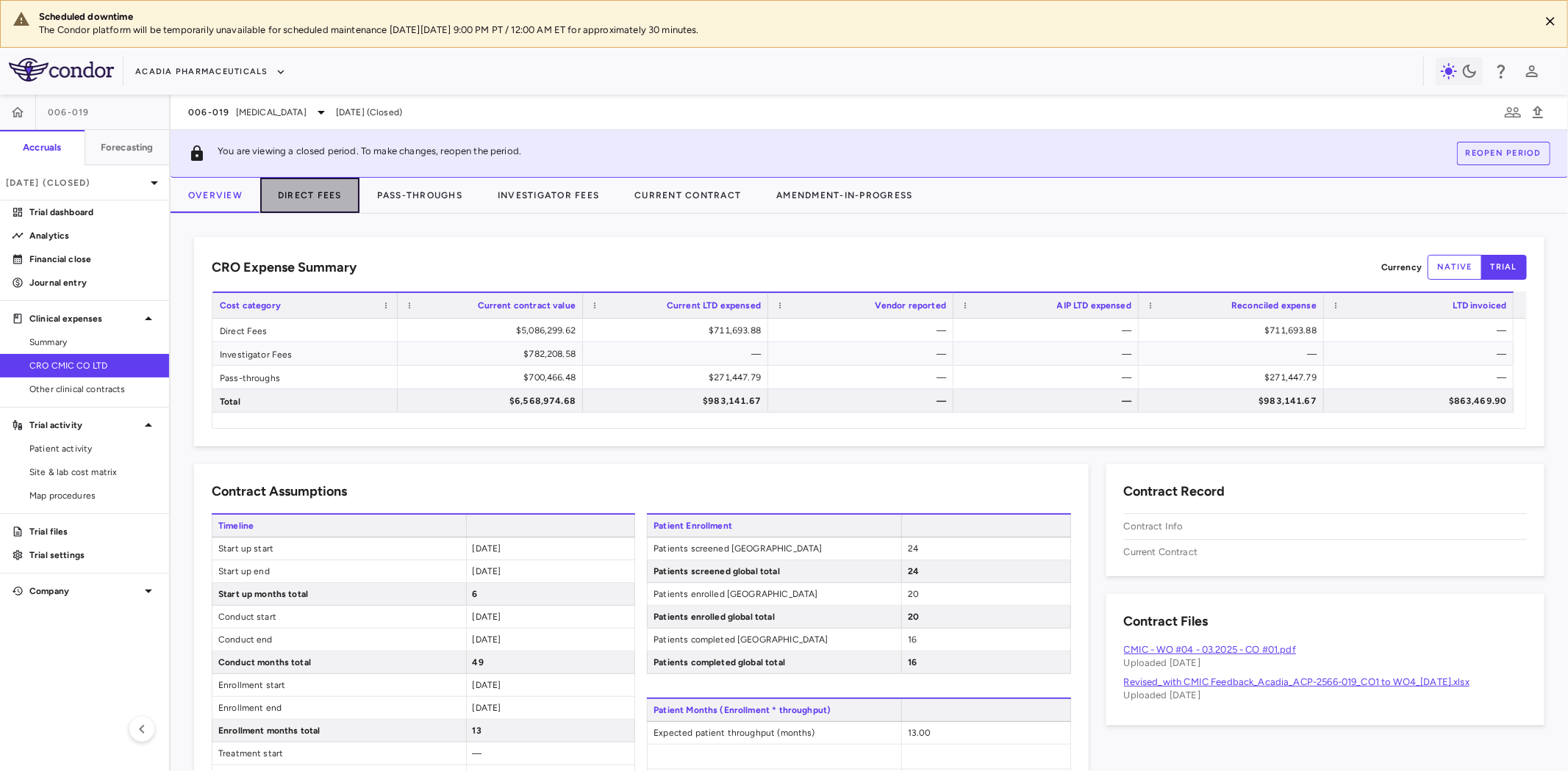
click at [342, 197] on button "Direct Fees" at bounding box center [310, 195] width 100 height 35
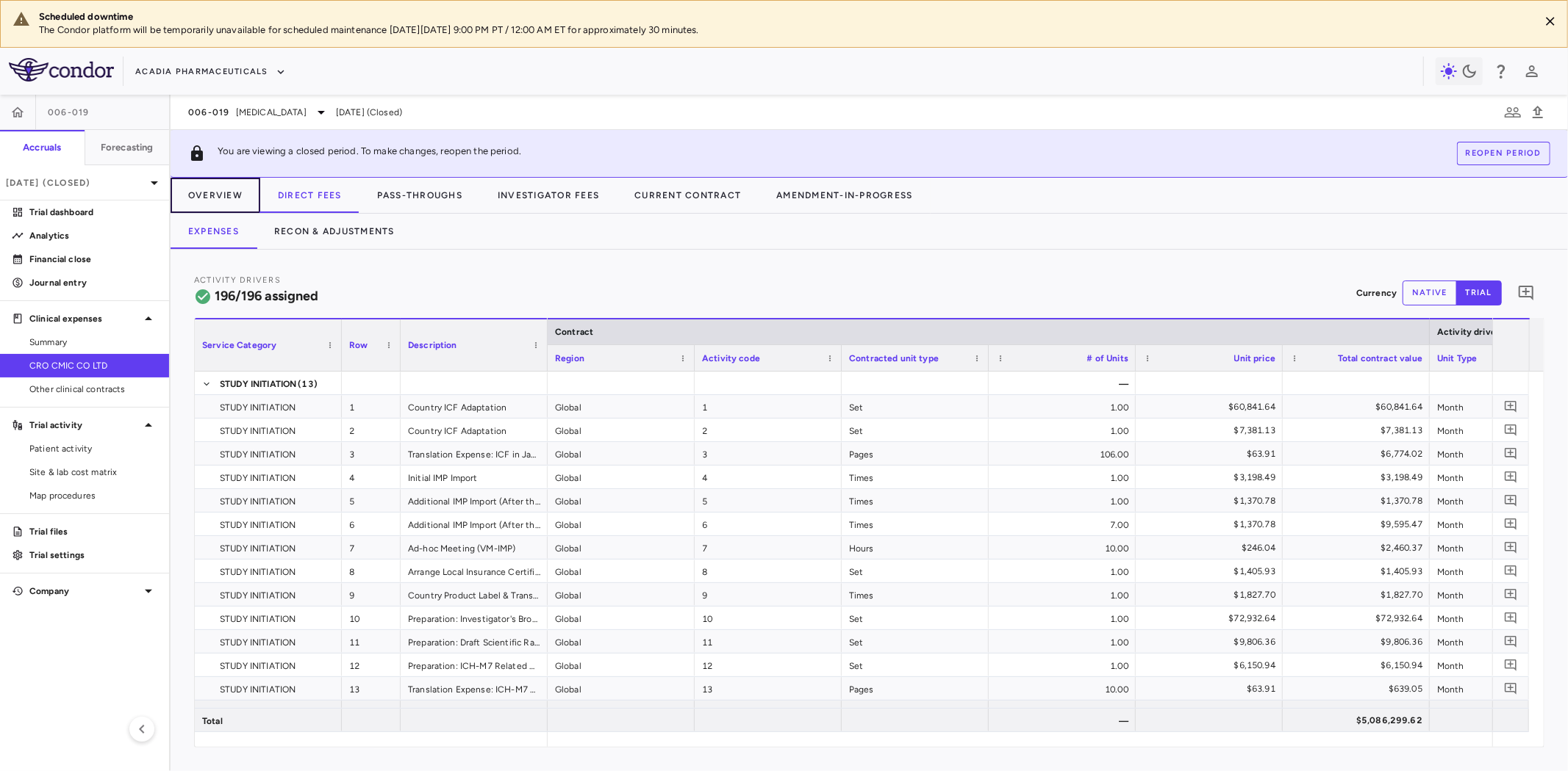
drag, startPoint x: 226, startPoint y: 194, endPoint x: 310, endPoint y: 221, distance: 88.2
click at [226, 193] on button "Overview" at bounding box center [215, 195] width 90 height 35
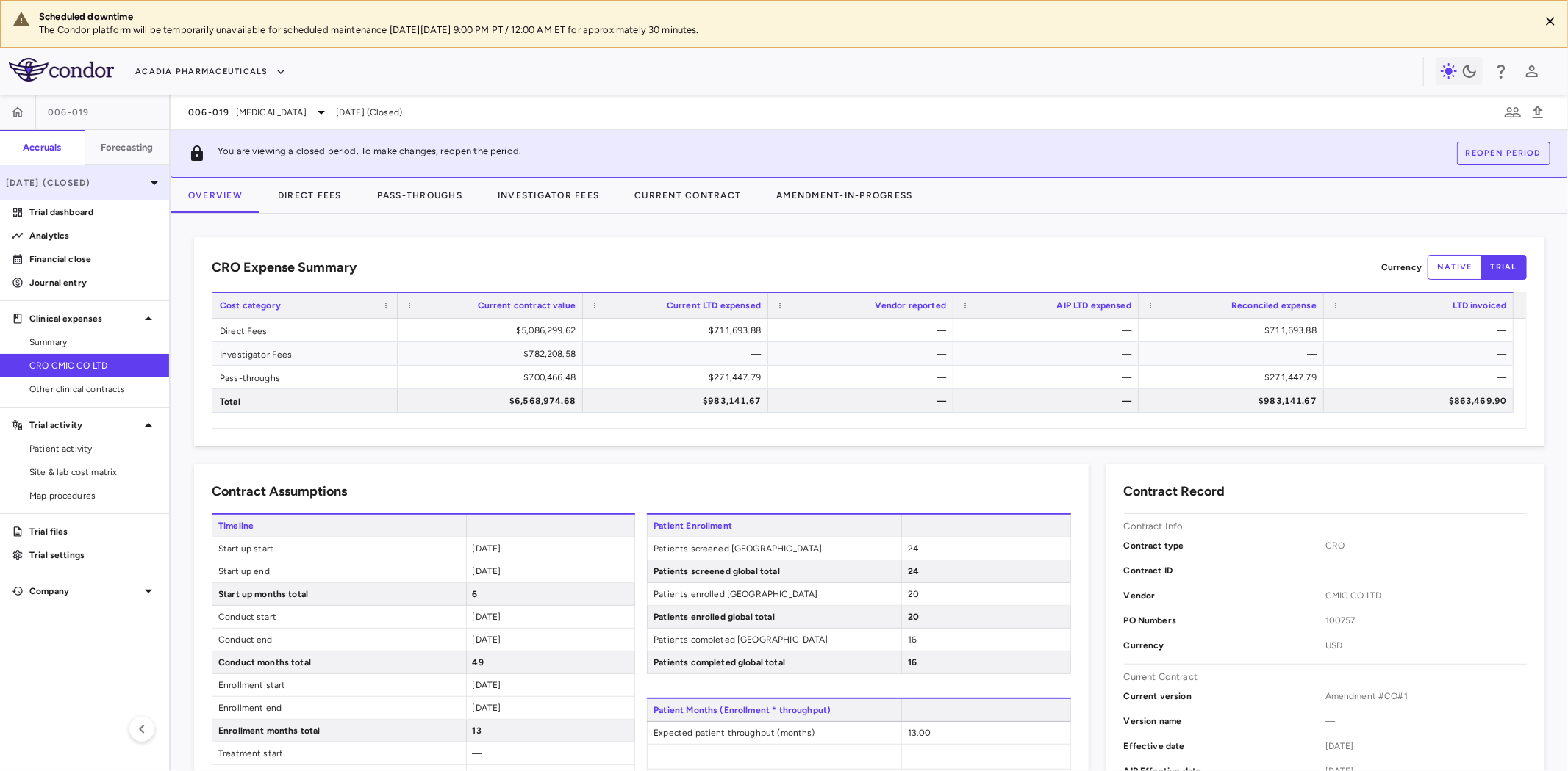
click at [111, 182] on p "Jun 2025 (Closed)" at bounding box center [75, 183] width 139 height 14
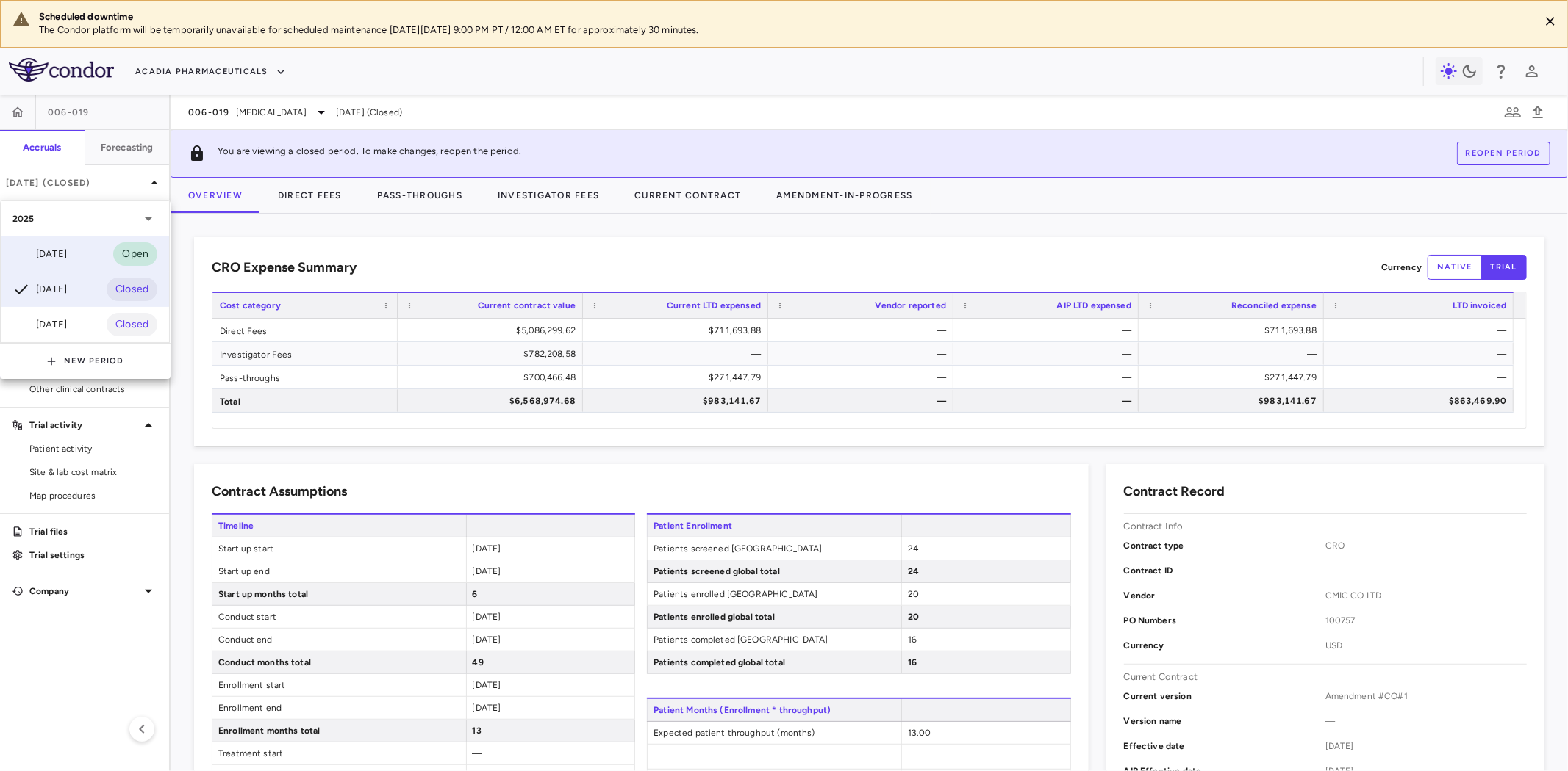
click at [60, 252] on div "Jul 2025" at bounding box center [40, 254] width 54 height 17
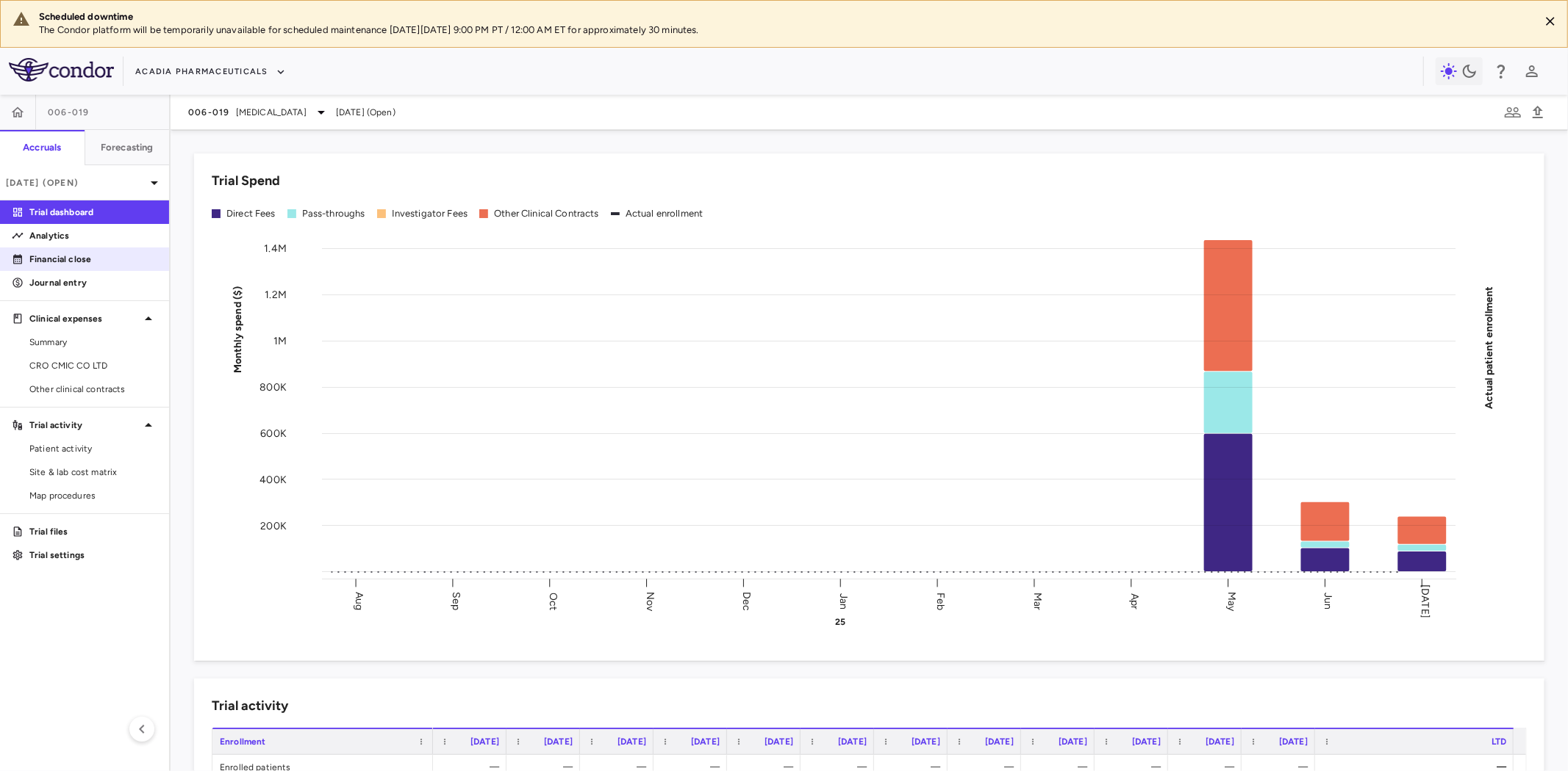
drag, startPoint x: 46, startPoint y: 261, endPoint x: 60, endPoint y: 261, distance: 14.0
click at [46, 261] on p "Financial close" at bounding box center [93, 259] width 128 height 14
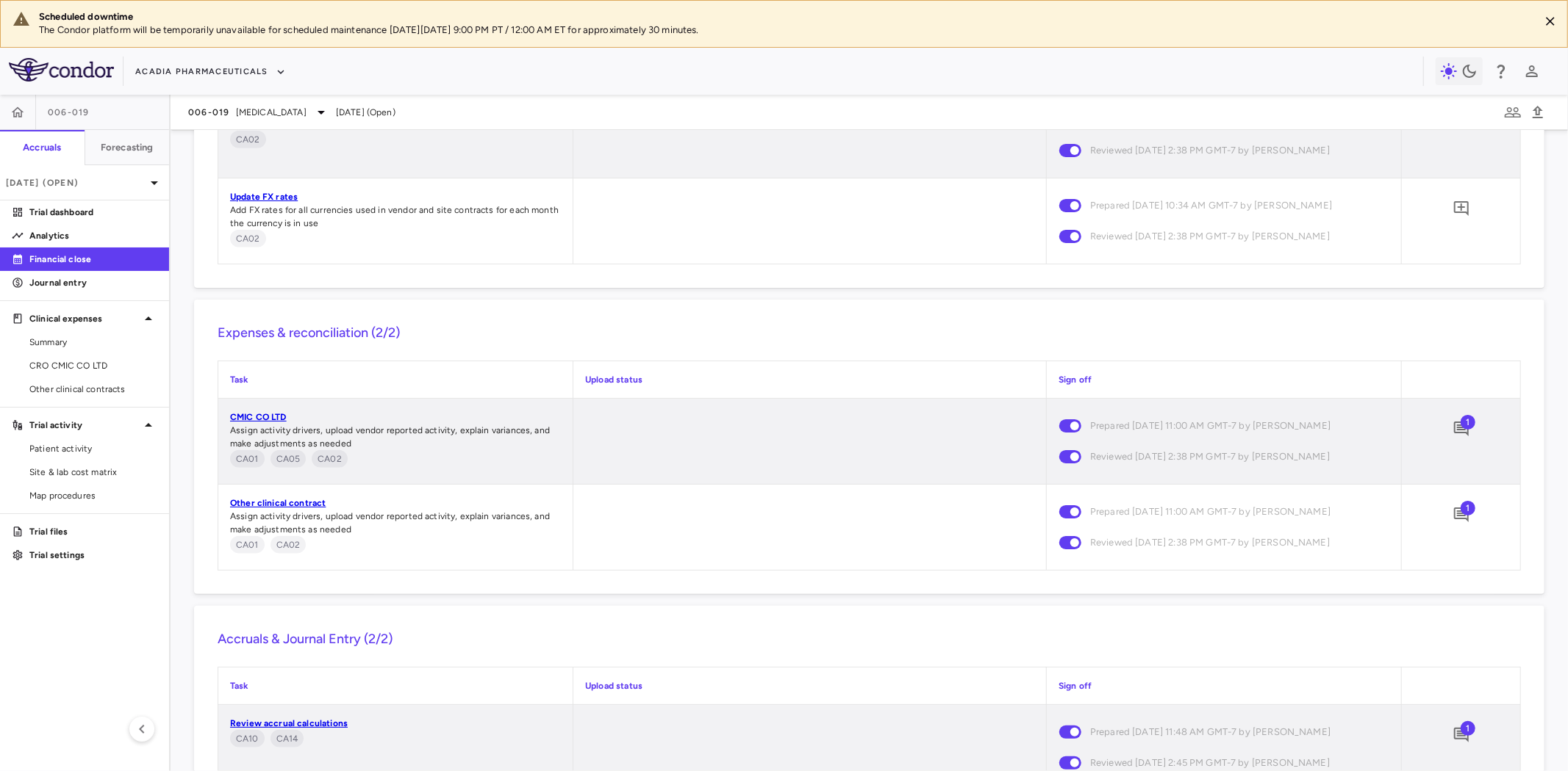
scroll to position [1074, 0]
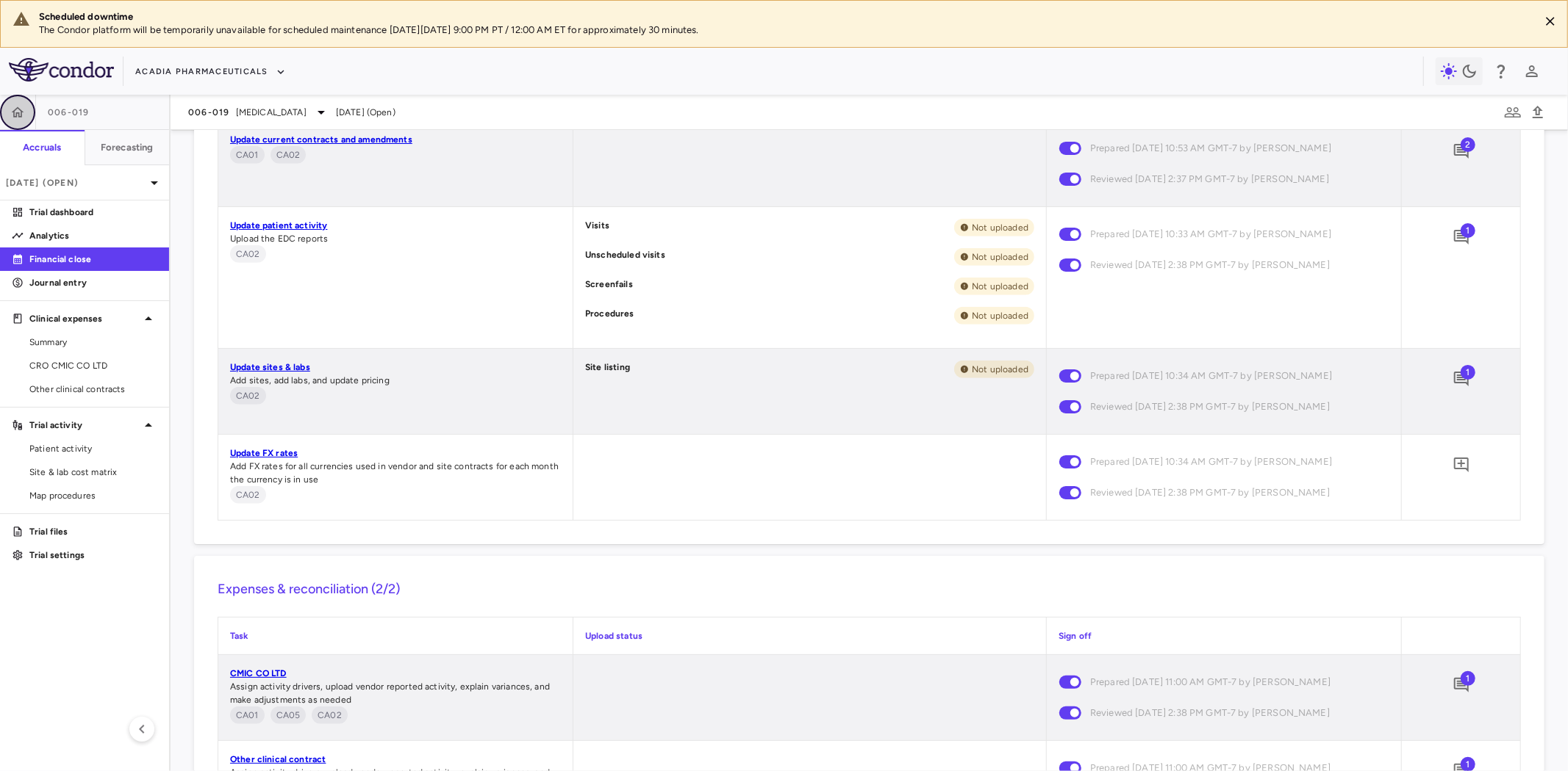
click at [23, 115] on icon "button" at bounding box center [17, 112] width 15 height 15
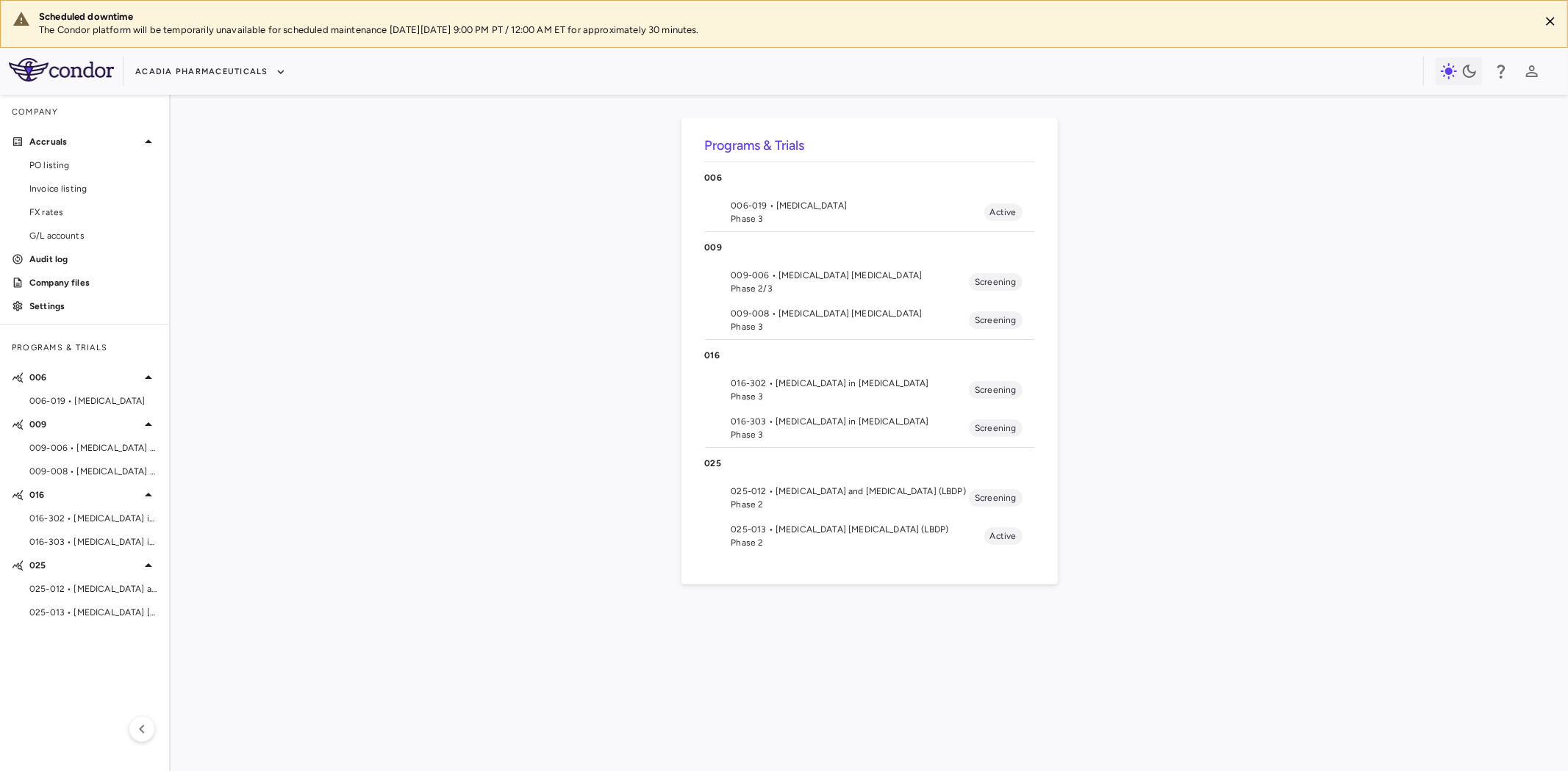
click at [83, 401] on span "006-019 • Rett Syndrome" at bounding box center [93, 401] width 128 height 14
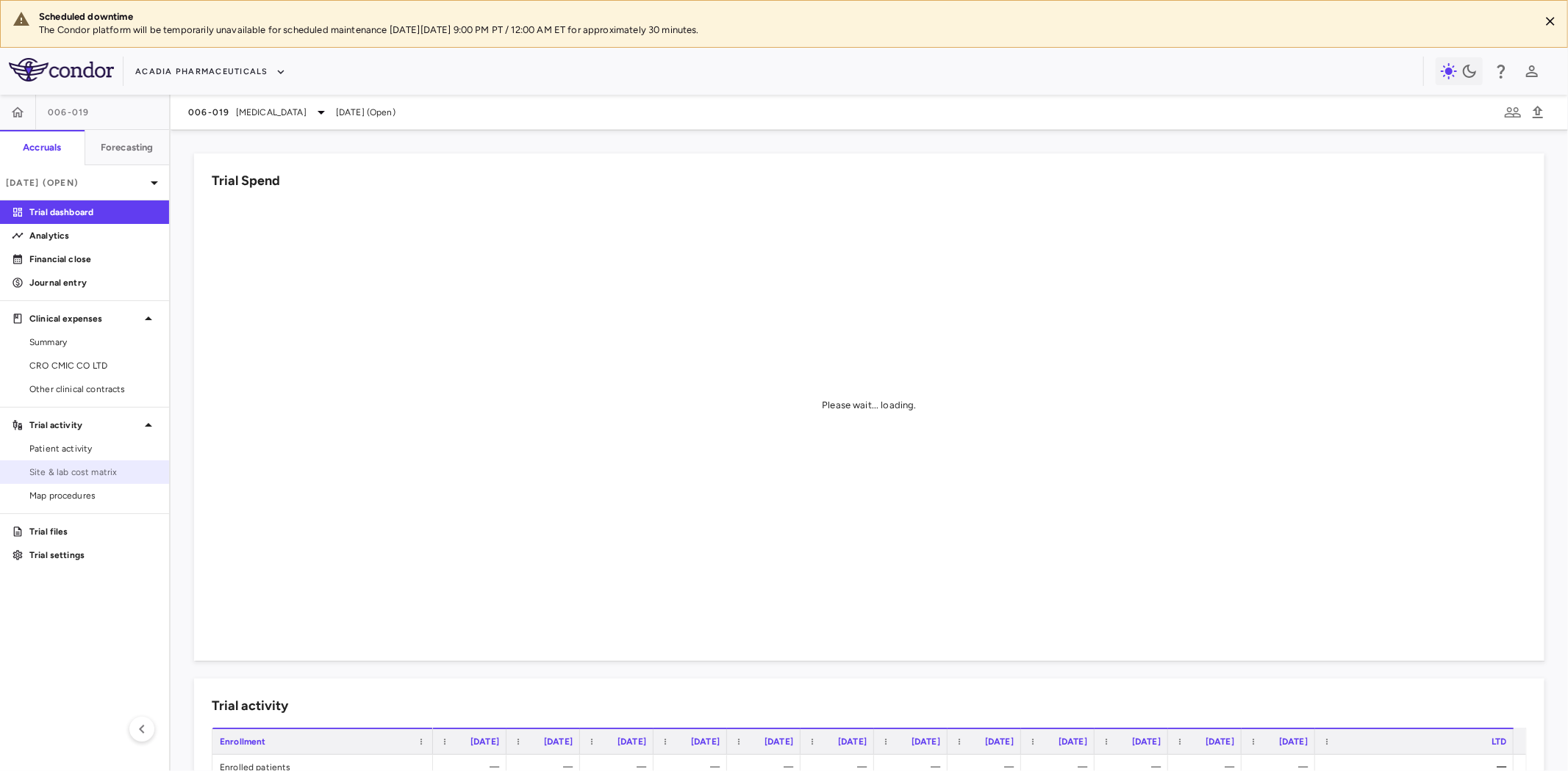
click at [78, 467] on span "Site & lab cost matrix" at bounding box center [93, 473] width 128 height 14
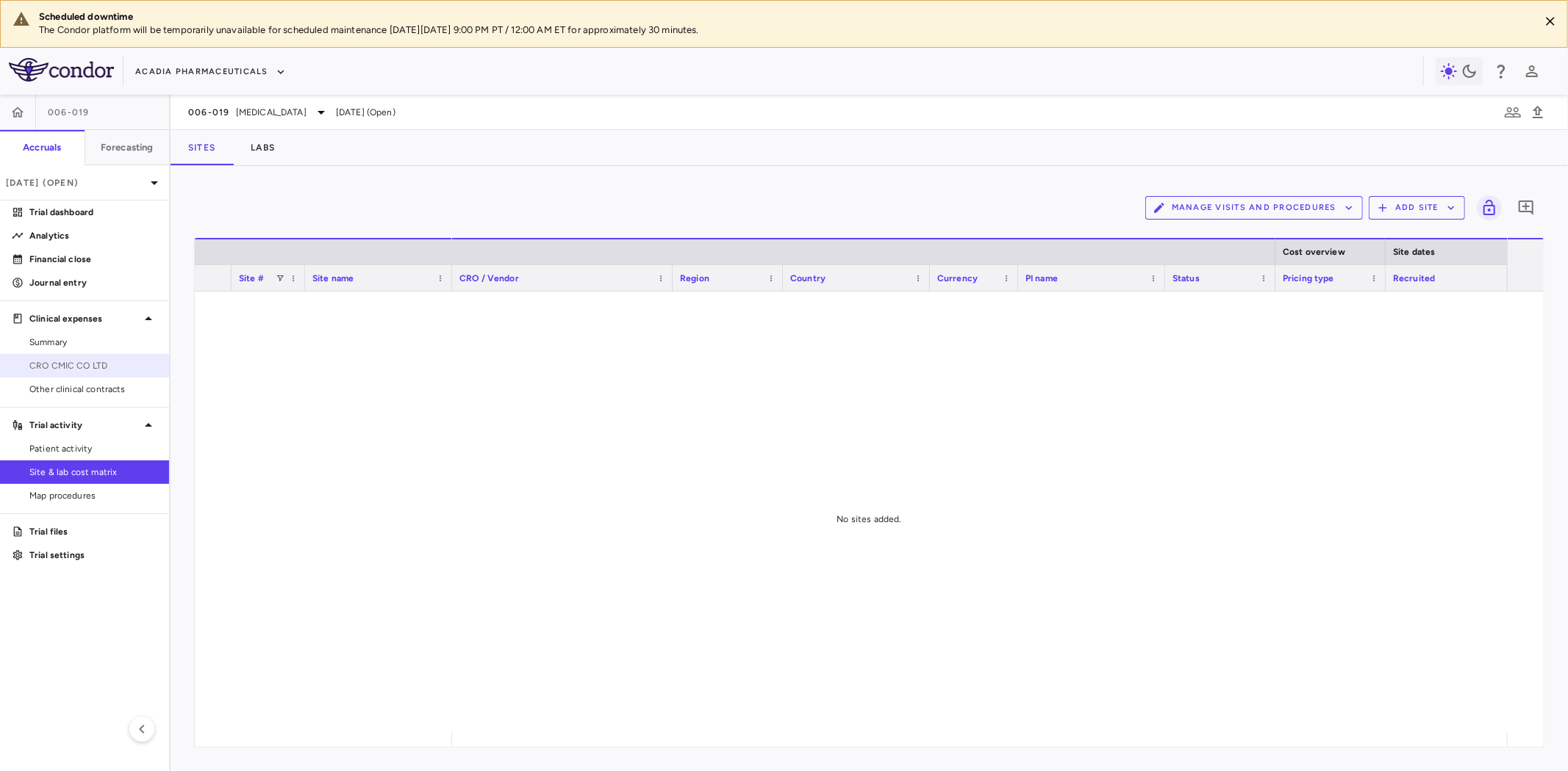
click at [82, 363] on span "CRO CMIC CO LTD" at bounding box center [93, 366] width 128 height 14
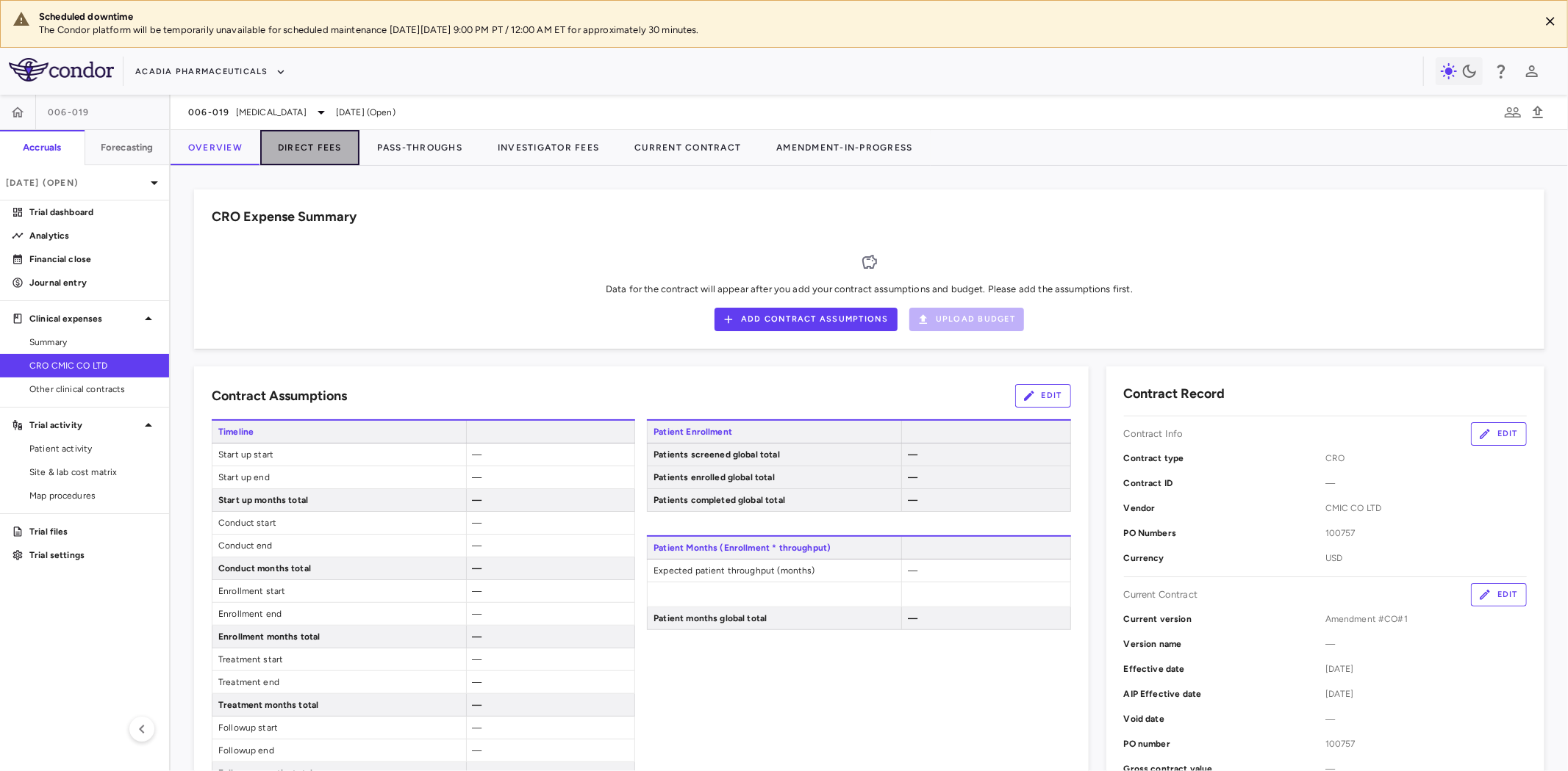
click at [300, 150] on button "Direct Fees" at bounding box center [310, 147] width 100 height 35
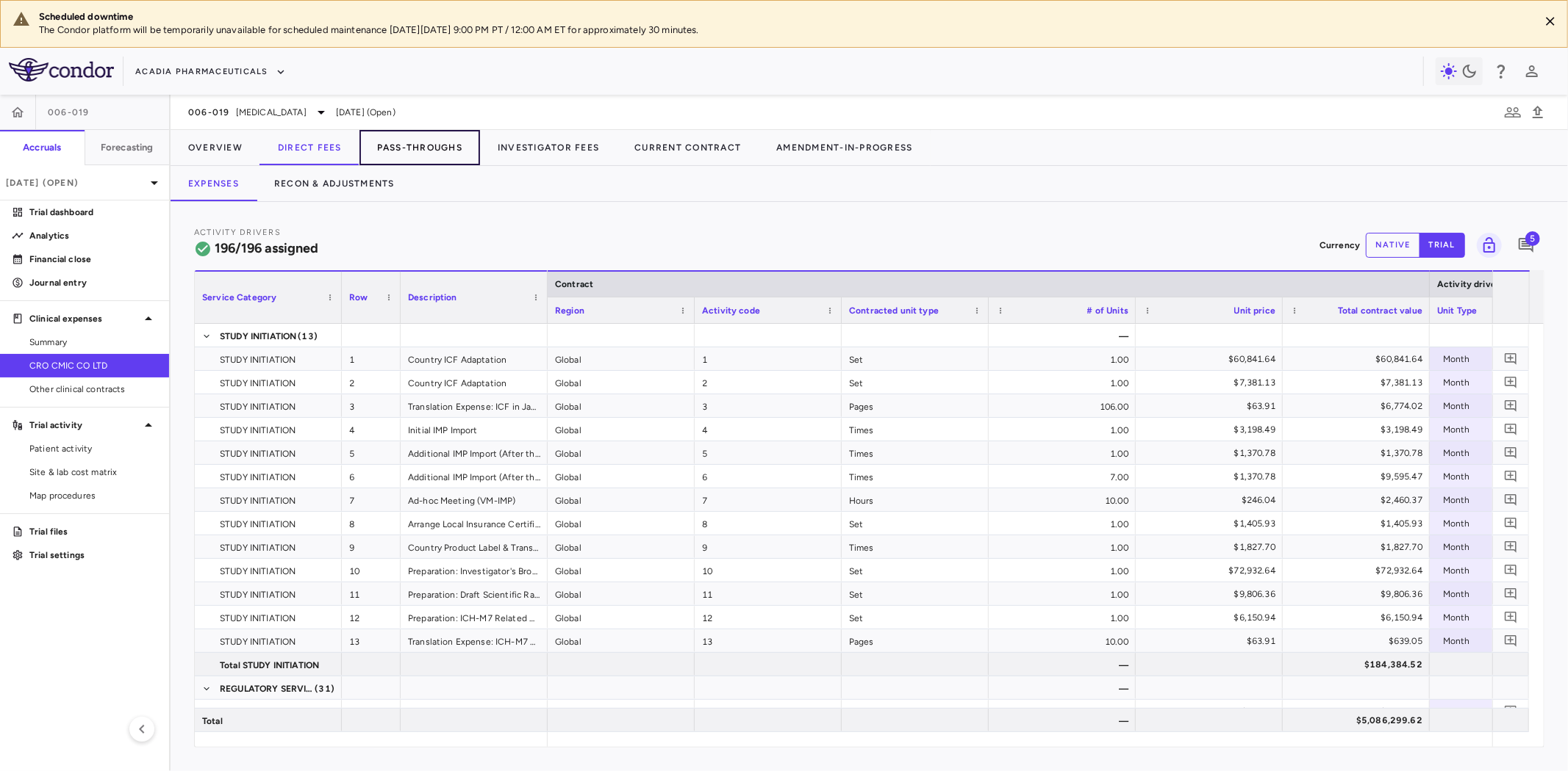
click at [422, 140] on button "Pass-Throughs" at bounding box center [419, 147] width 121 height 35
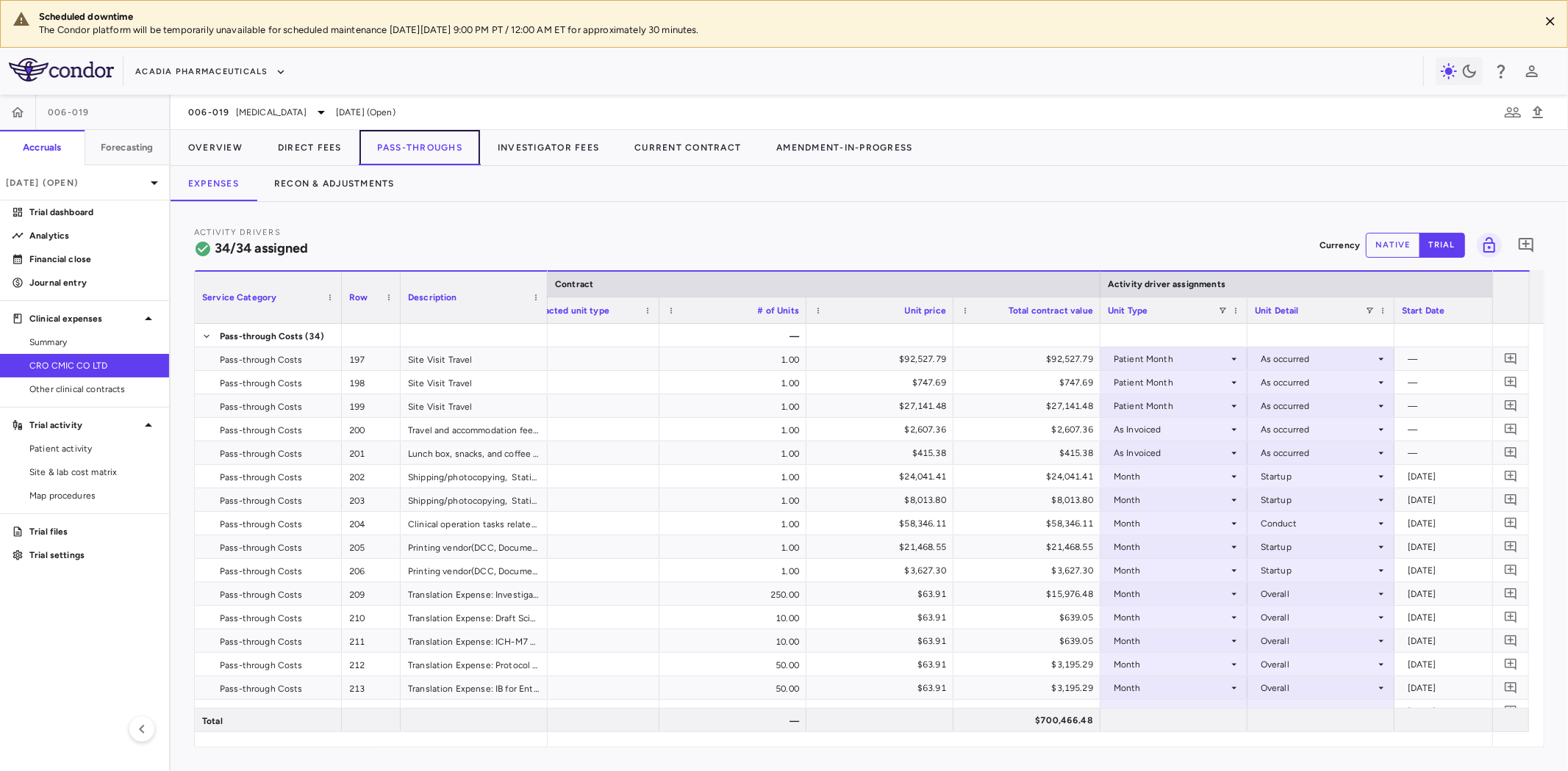
scroll to position [0, 347]
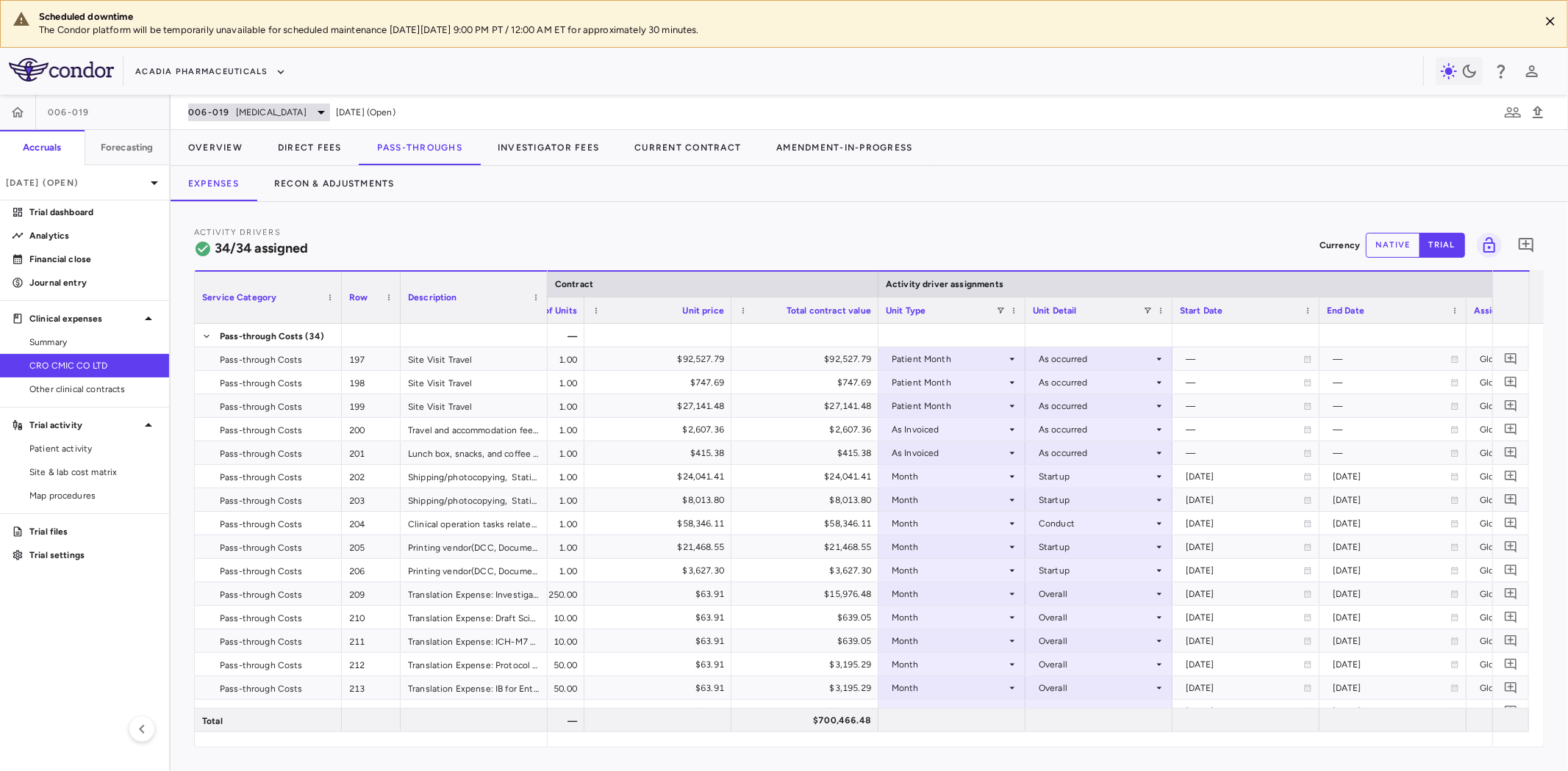
click at [256, 113] on span "Rett Syndrome" at bounding box center [271, 112] width 71 height 14
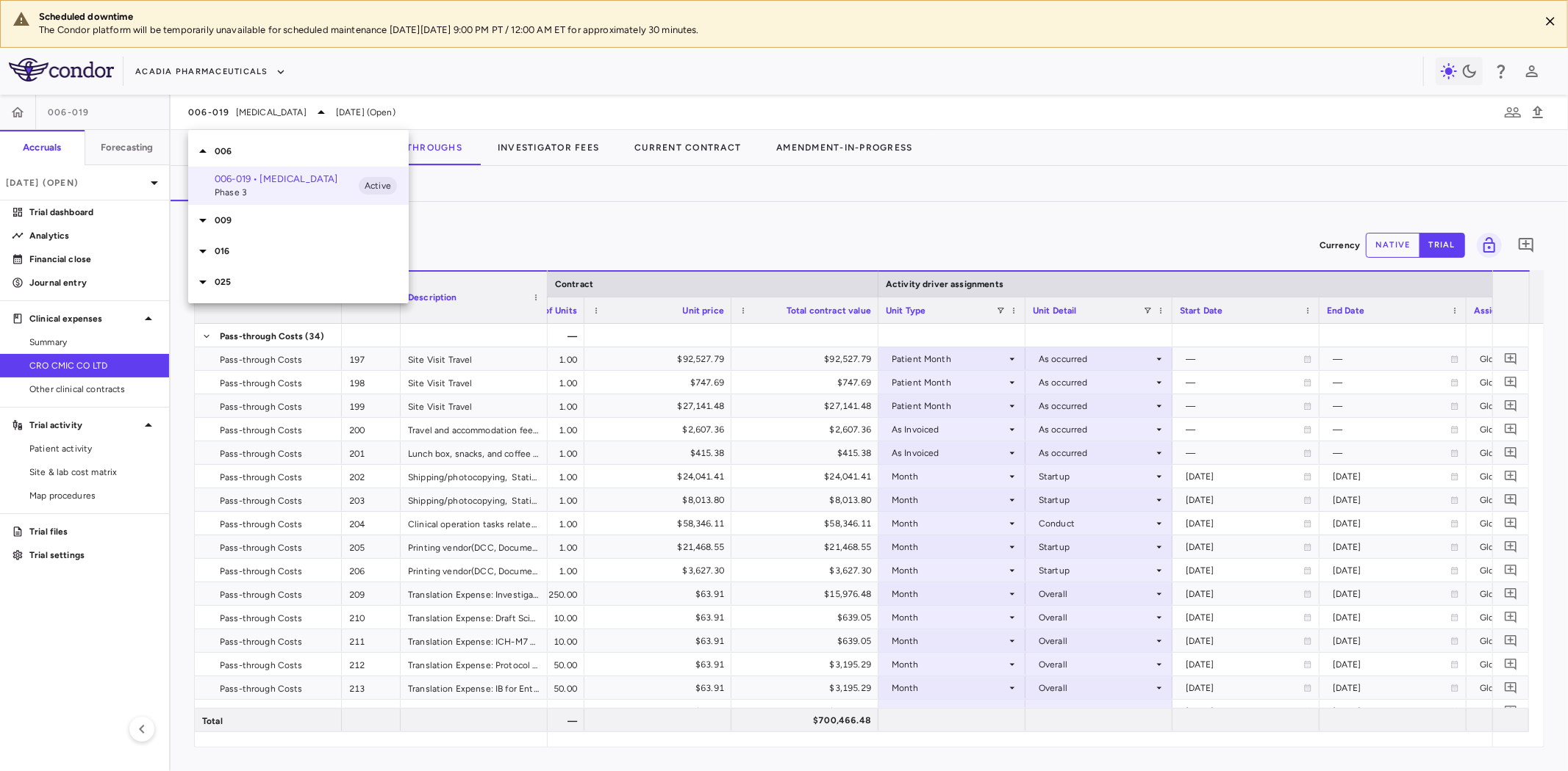
click at [232, 65] on div at bounding box center [784, 385] width 1568 height 771
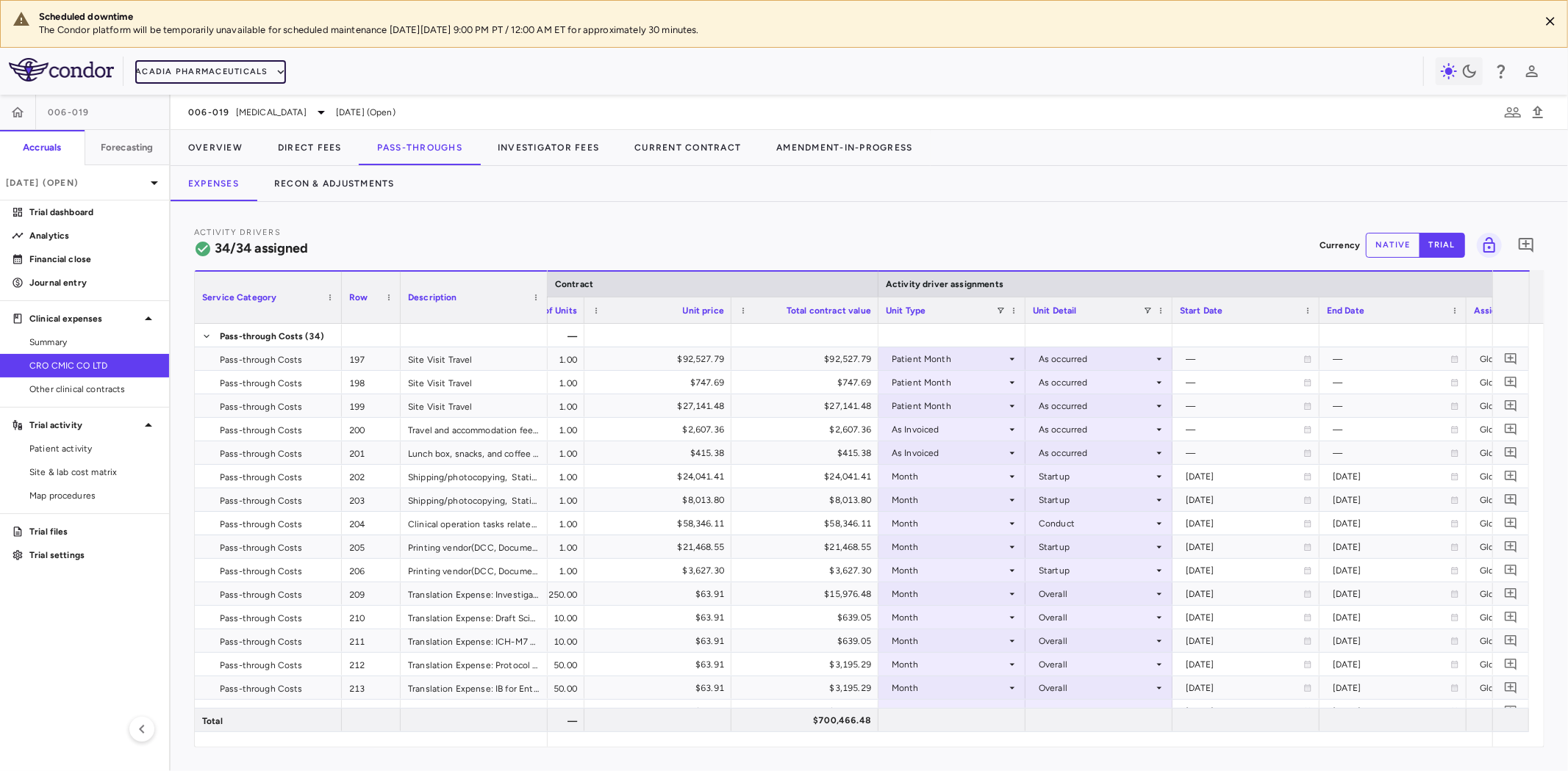
click at [254, 70] on button "Acadia Pharmaceuticals" at bounding box center [211, 72] width 151 height 23
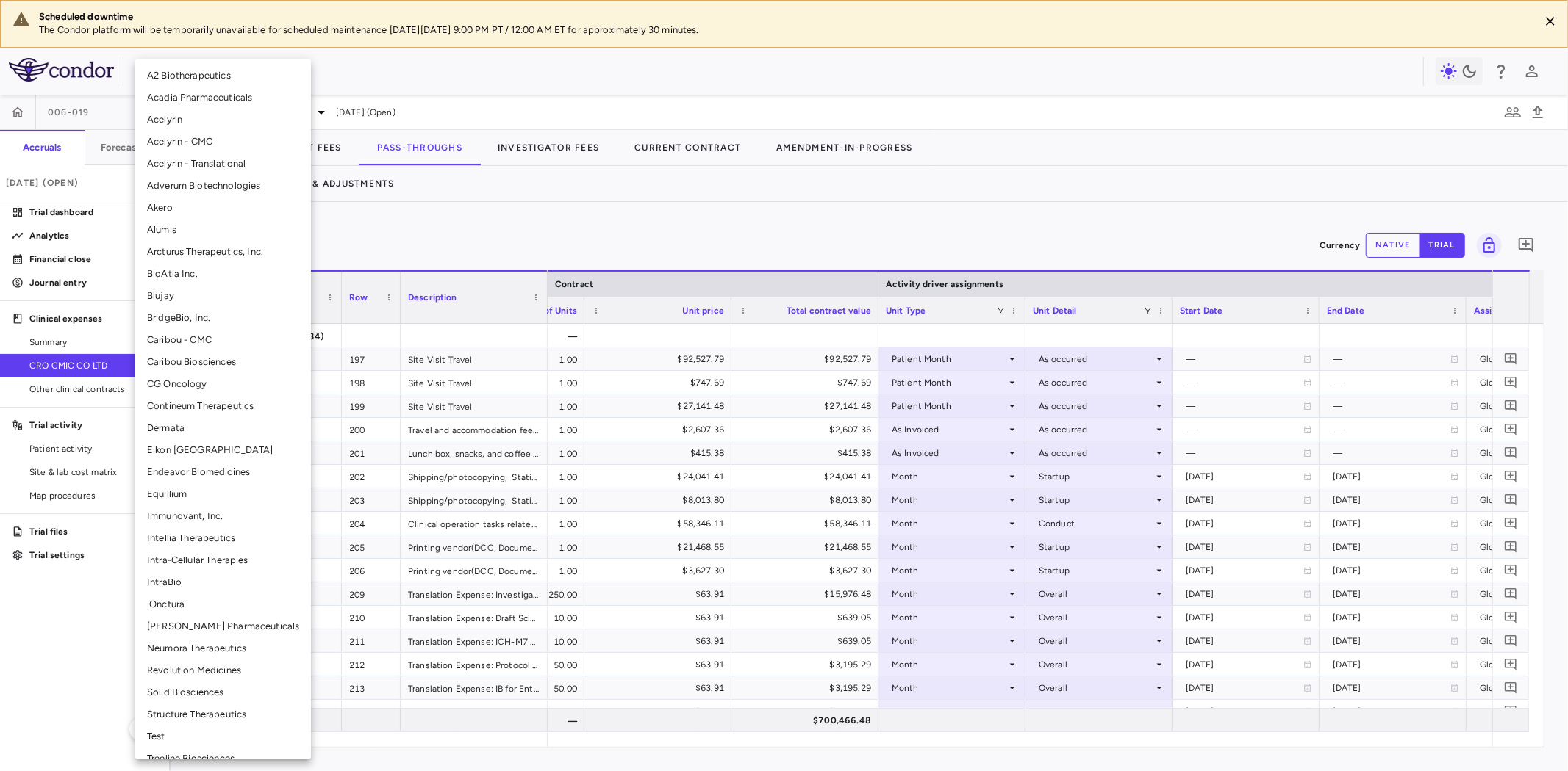
click at [182, 316] on li "BridgeBio, Inc." at bounding box center [224, 317] width 176 height 22
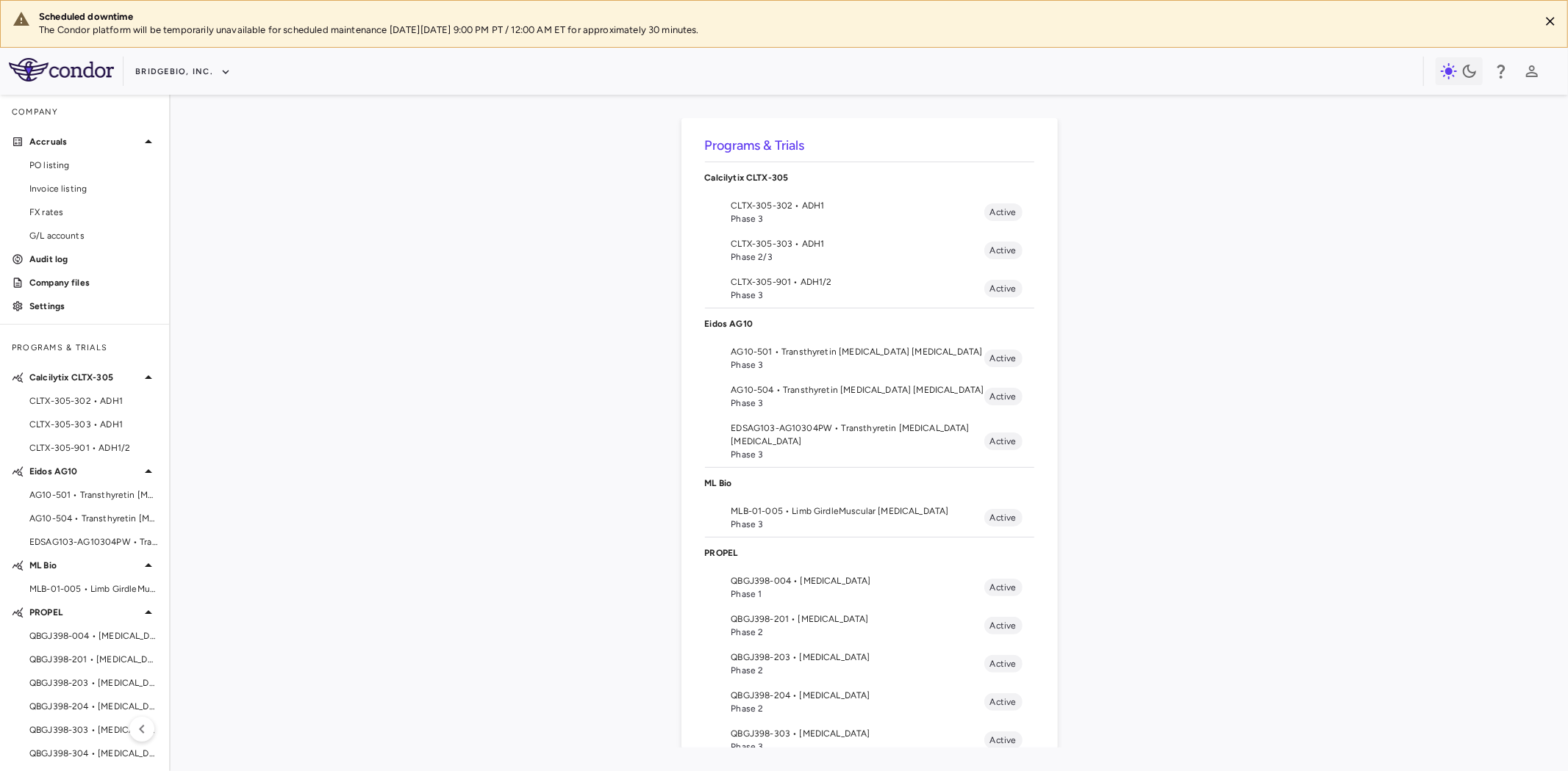
click at [457, 404] on div "Programs & Trials Calcilytix CLTX-305 CLTX-305-302 • ADH1 Phase 3 Active CLTX-3…" at bounding box center [869, 432] width 1350 height 630
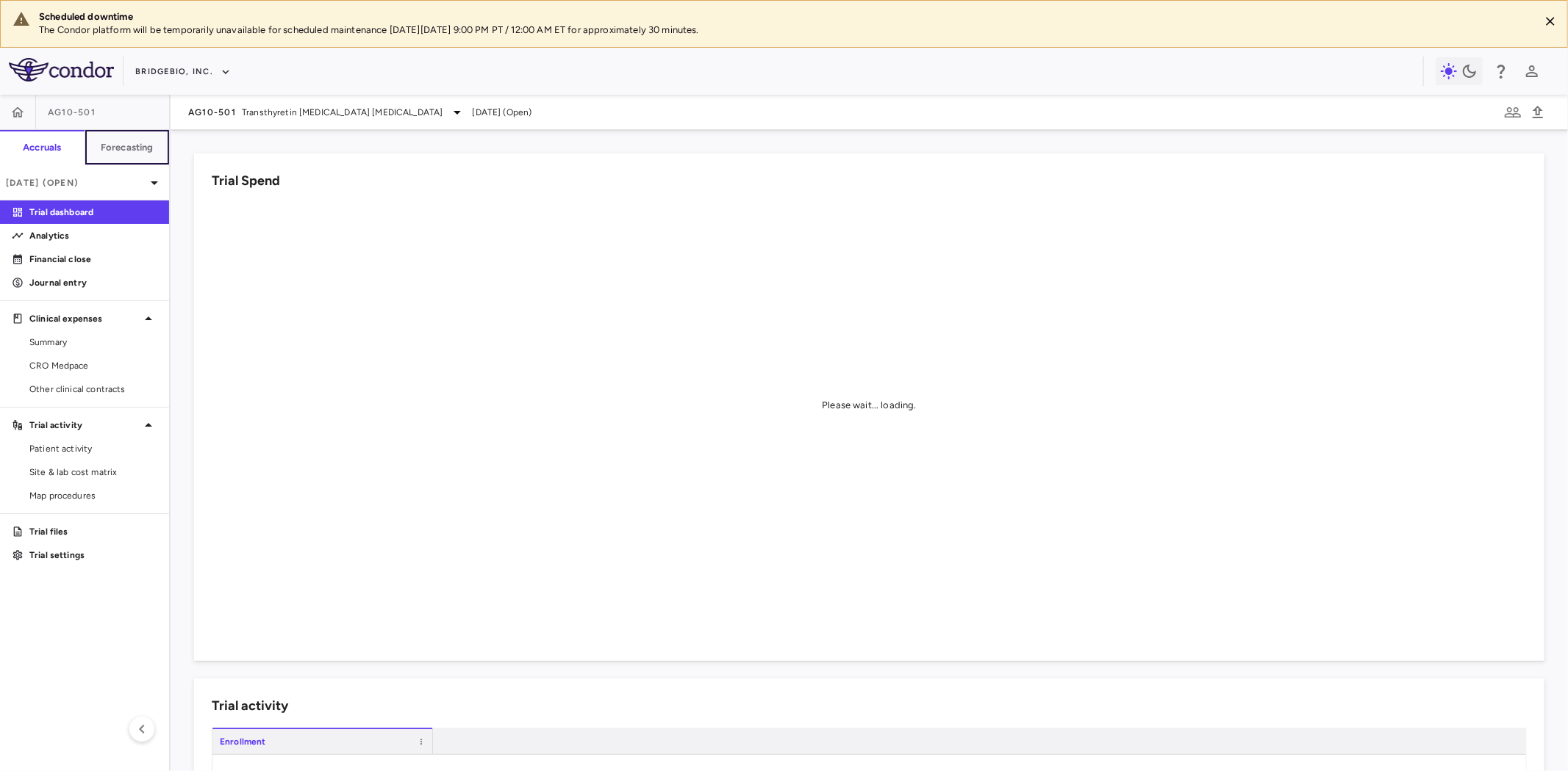
click at [135, 145] on h6 "Forecasting" at bounding box center [127, 148] width 53 height 14
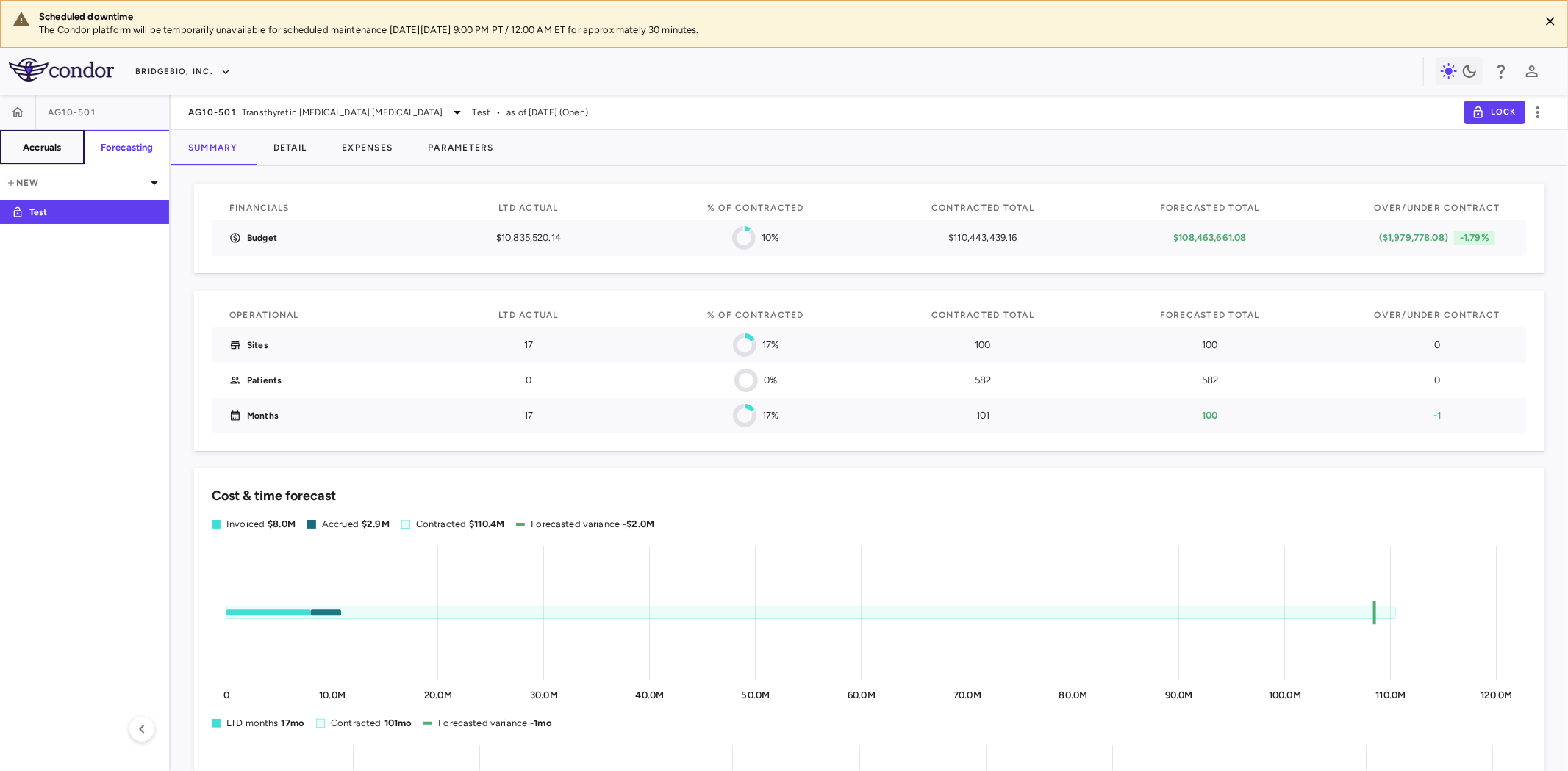
click at [47, 148] on h6 "Accruals" at bounding box center [42, 148] width 38 height 14
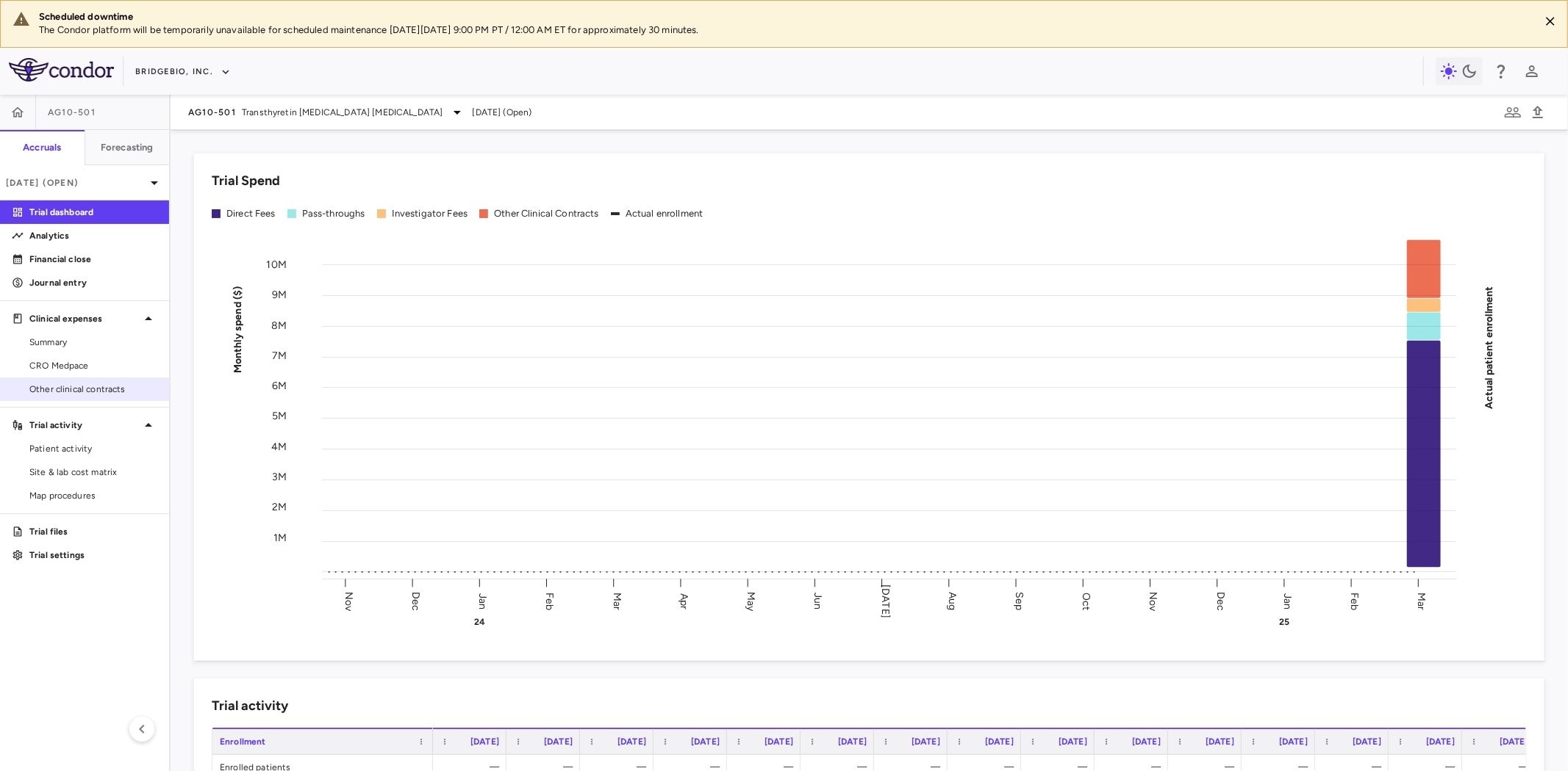
click at [105, 391] on span "Other clinical contracts" at bounding box center [93, 390] width 128 height 14
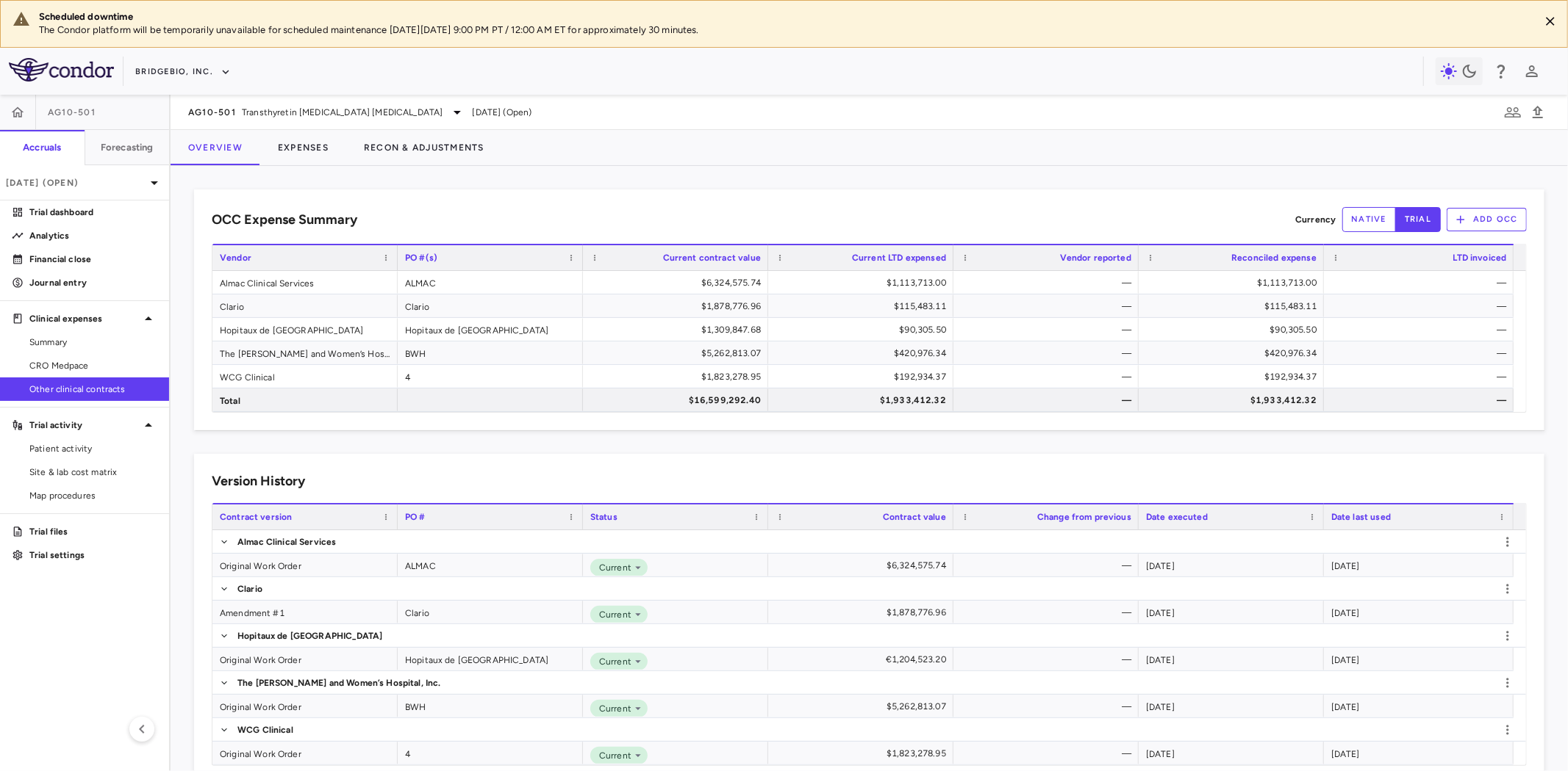
drag, startPoint x: 1209, startPoint y: 162, endPoint x: 240, endPoint y: 151, distance: 969.1
click at [1209, 161] on div "Overview Expenses Recon & Adjustments" at bounding box center [869, 147] width 1398 height 35
click at [301, 149] on button "Expenses" at bounding box center [303, 147] width 86 height 35
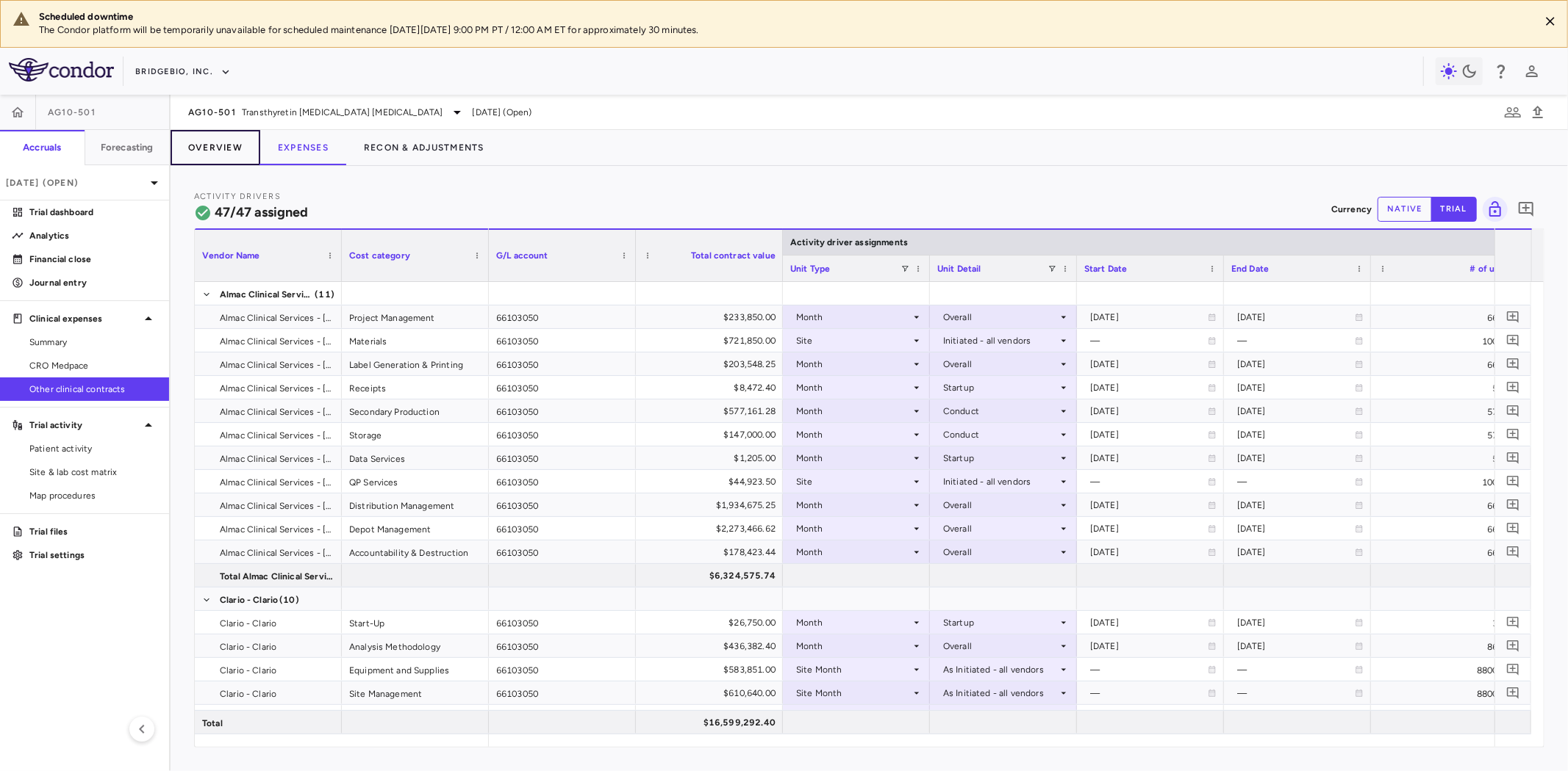
click at [230, 147] on button "Overview" at bounding box center [215, 147] width 90 height 35
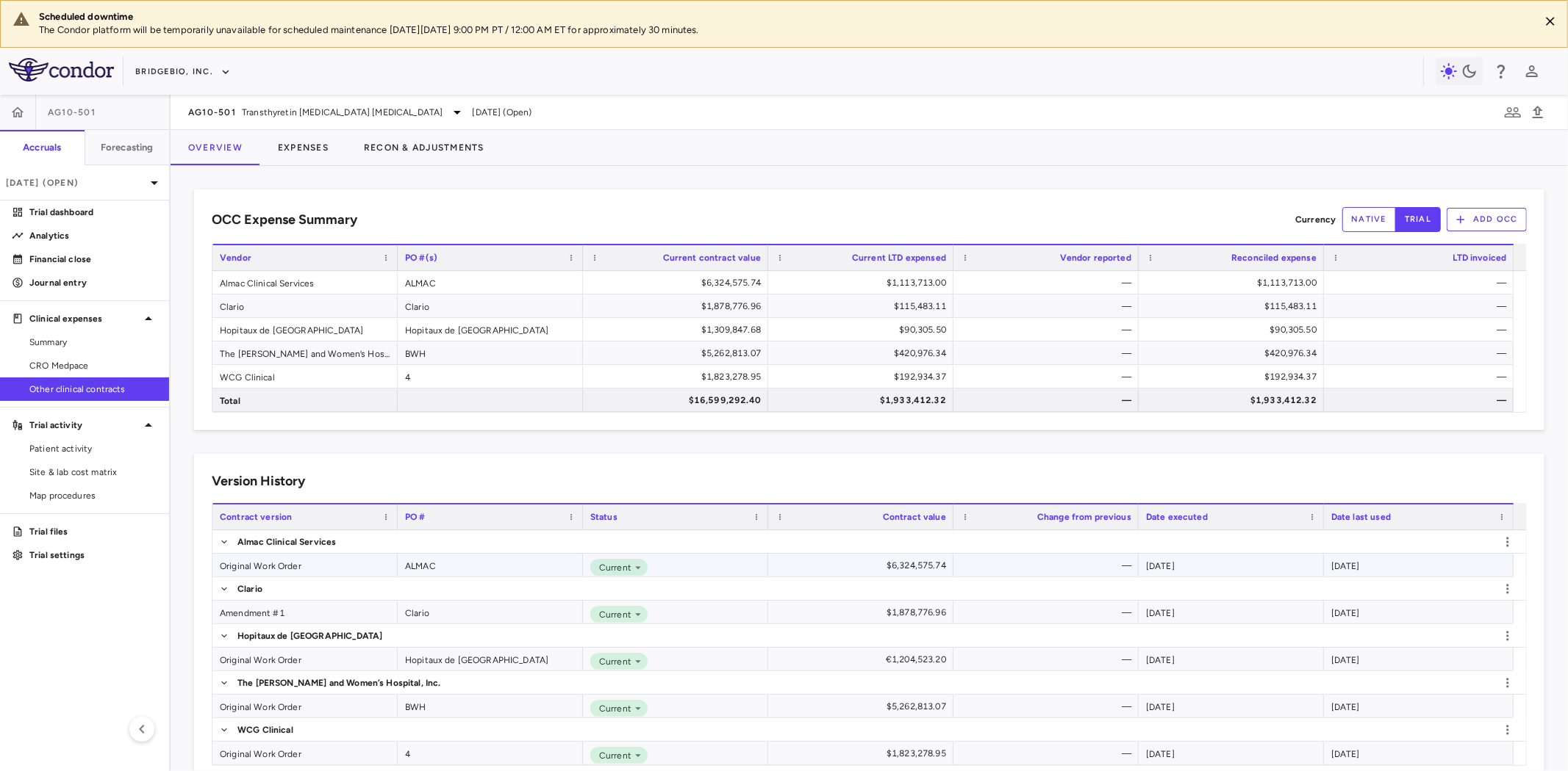
click at [302, 564] on div "Original Work Order" at bounding box center [304, 566] width 185 height 23
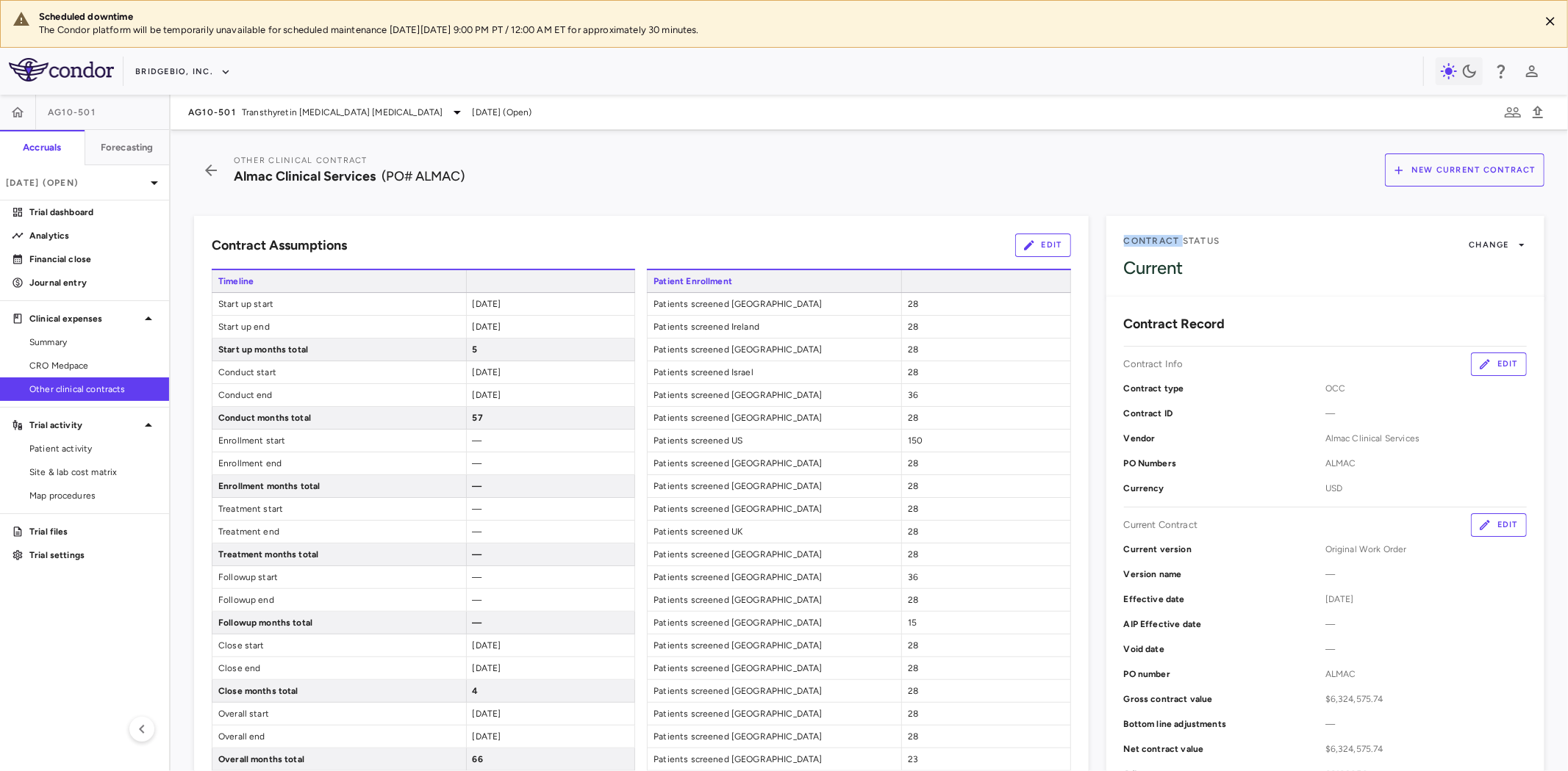
click at [1481, 371] on button "Edit" at bounding box center [1499, 365] width 56 height 23
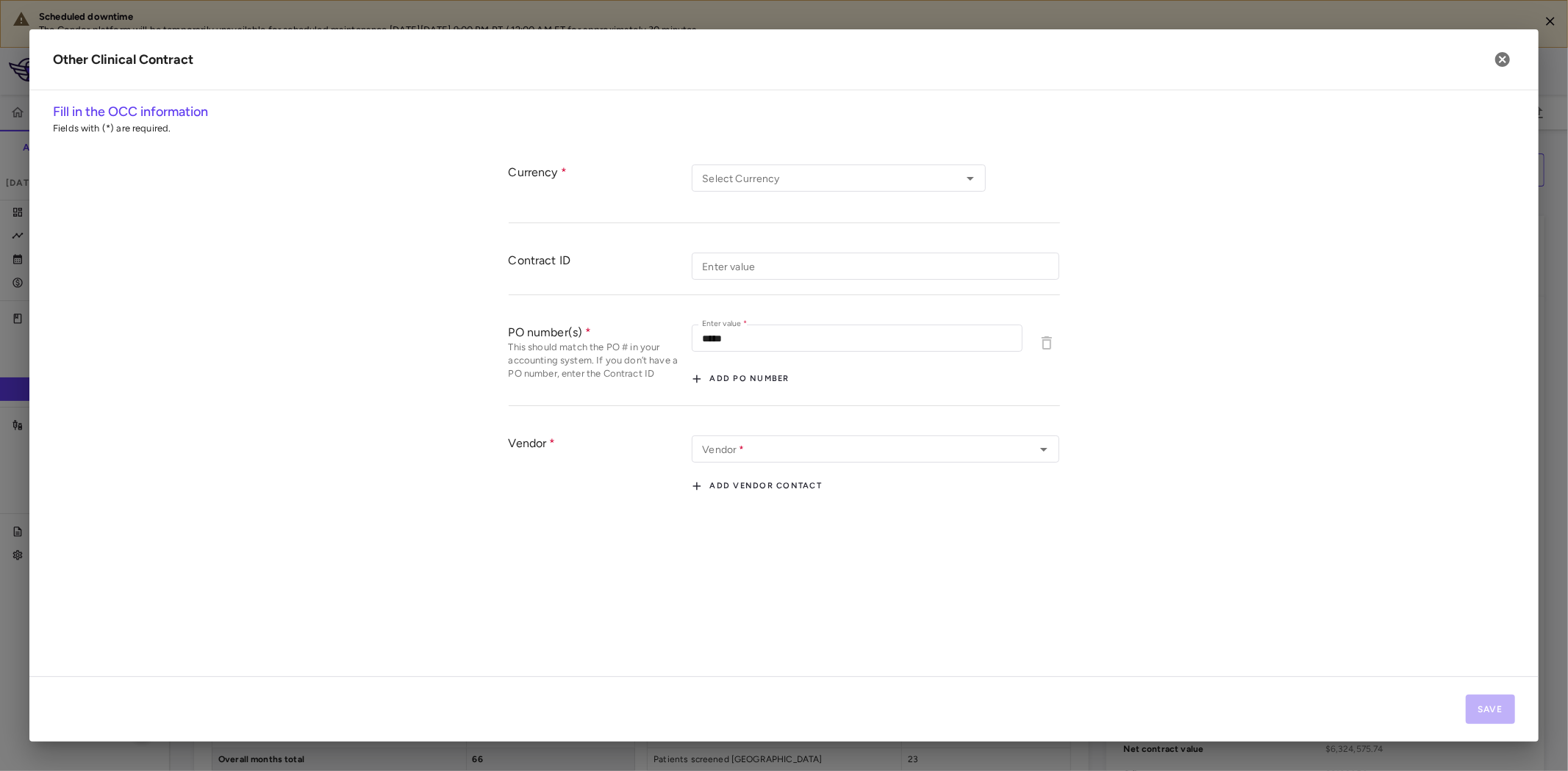
type input "***"
type input "**********"
drag, startPoint x: 753, startPoint y: 343, endPoint x: 637, endPoint y: 348, distance: 116.1
click at [637, 348] on div "PO number(s) This should match the PO # in your accounting system. If you don’t…" at bounding box center [785, 358] width 552 height 96
drag, startPoint x: 770, startPoint y: 357, endPoint x: 774, endPoint y: 333, distance: 24.3
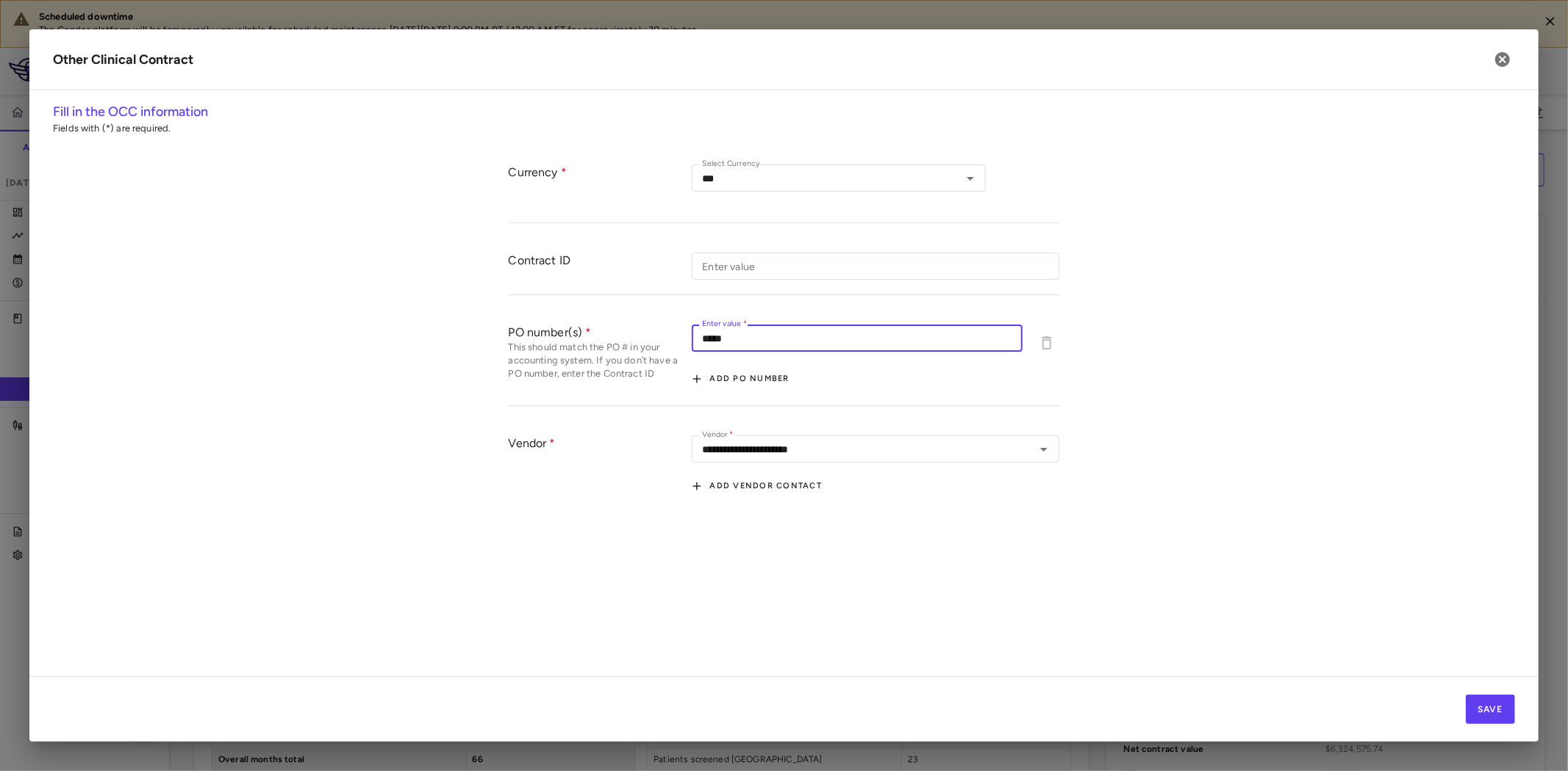
click at [770, 357] on div "Enter value   * ***** Enter value   * Add PO number" at bounding box center [876, 358] width 368 height 66
drag, startPoint x: 774, startPoint y: 333, endPoint x: 806, endPoint y: 341, distance: 33.0
click at [774, 332] on input "*****" at bounding box center [858, 339] width 331 height 27
click at [650, 333] on div "PO number(s) This should match the PO # in your accounting system. If you don’t…" at bounding box center [785, 358] width 552 height 96
paste input "******"
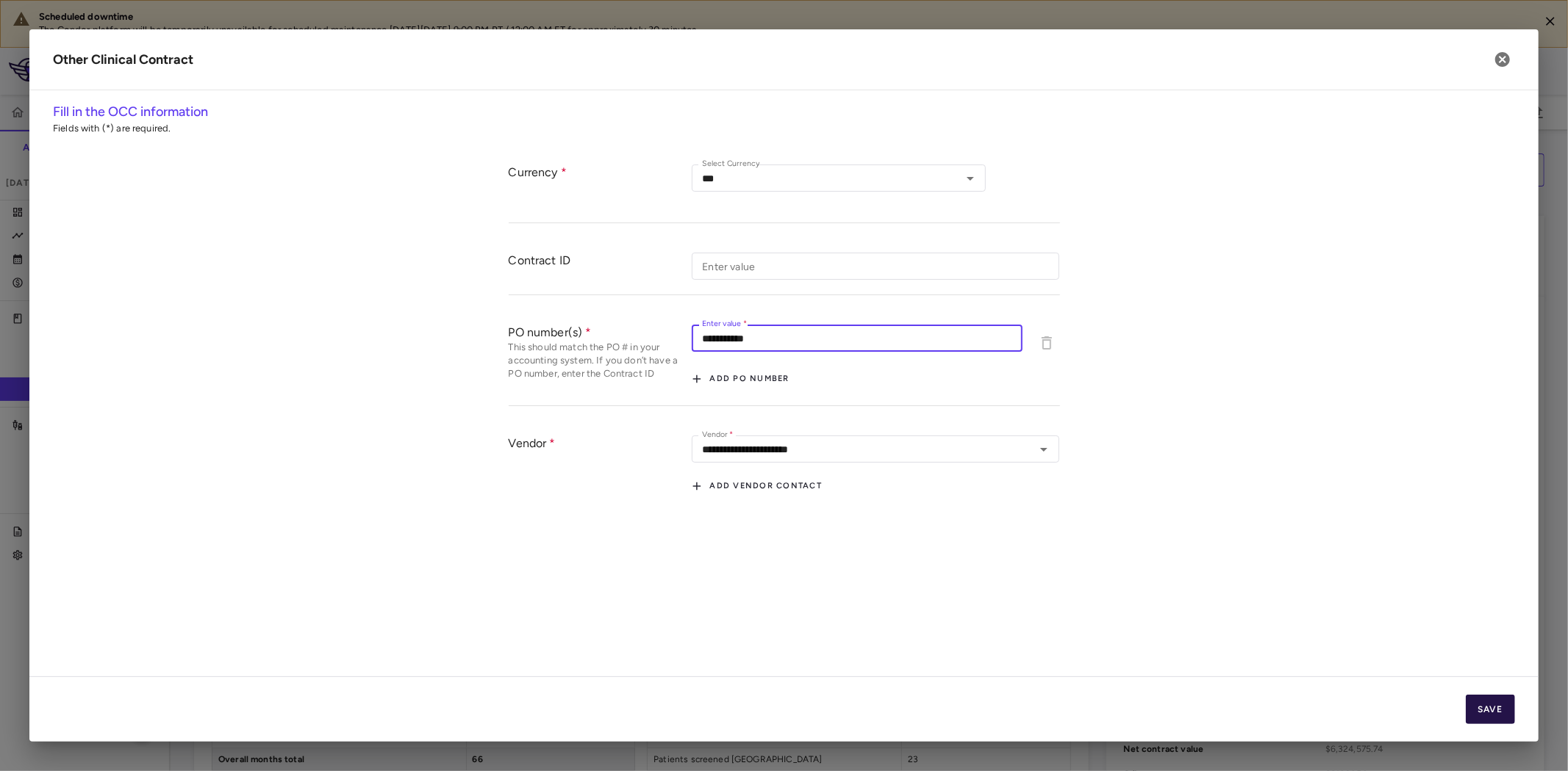
type input "**********"
click at [1501, 707] on button "Save" at bounding box center [1490, 709] width 49 height 29
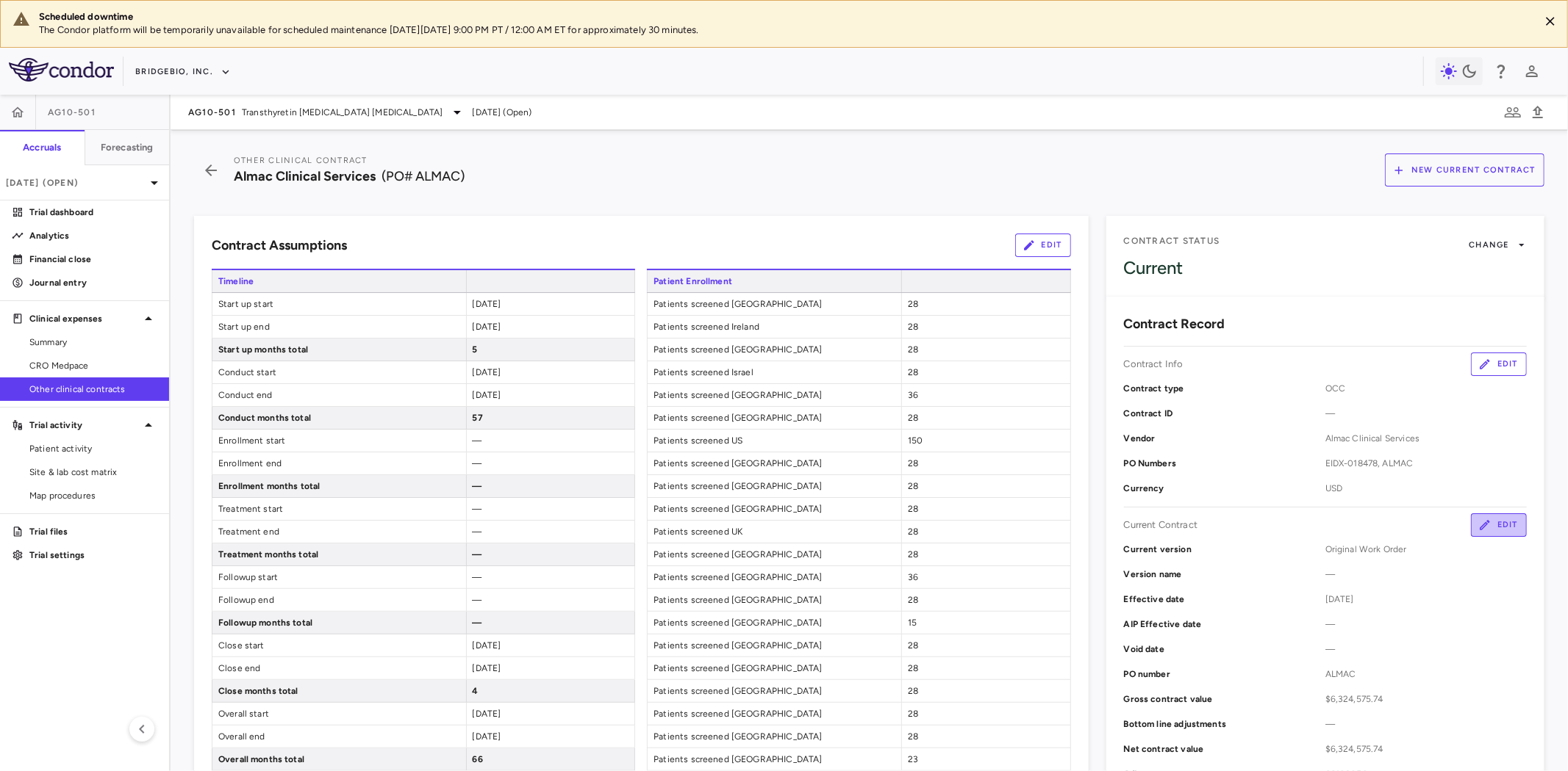
click at [1493, 529] on button "Edit" at bounding box center [1499, 525] width 56 height 23
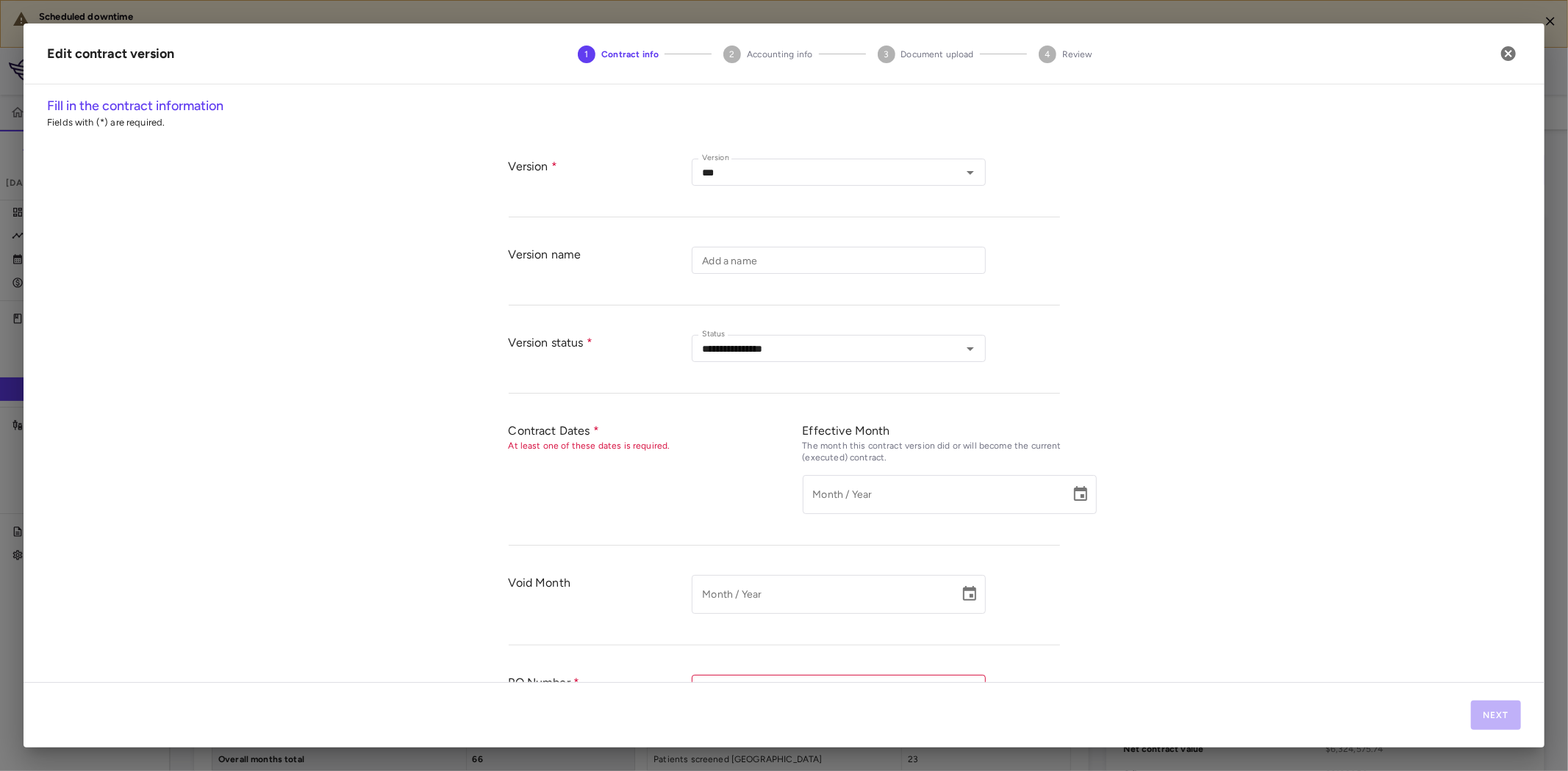
type input "**********"
type input "*********"
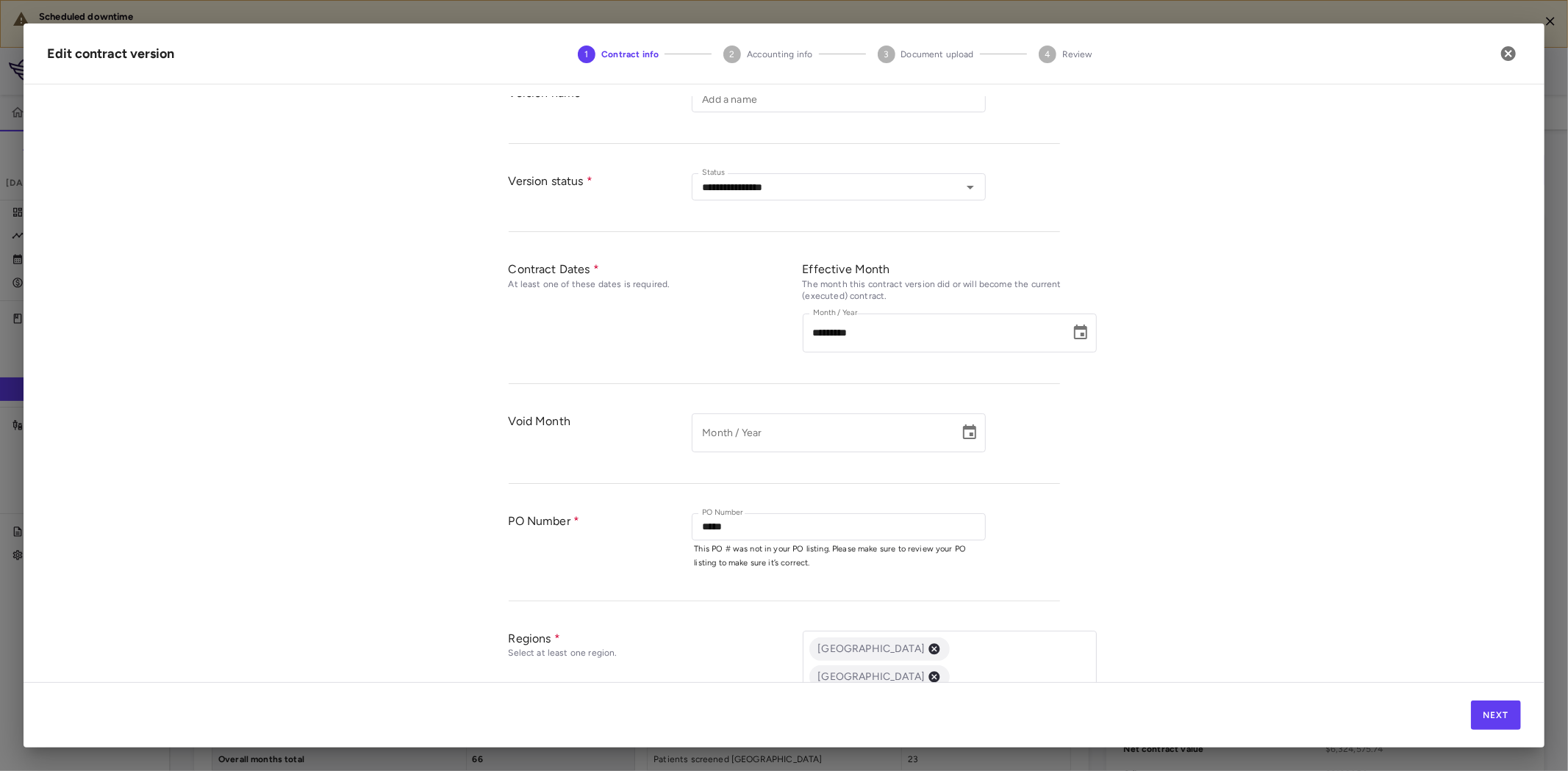
scroll to position [163, 0]
click at [765, 524] on input "*****" at bounding box center [827, 525] width 261 height 18
click at [744, 559] on li "EIDX-018478" at bounding box center [839, 555] width 294 height 22
type input "**********"
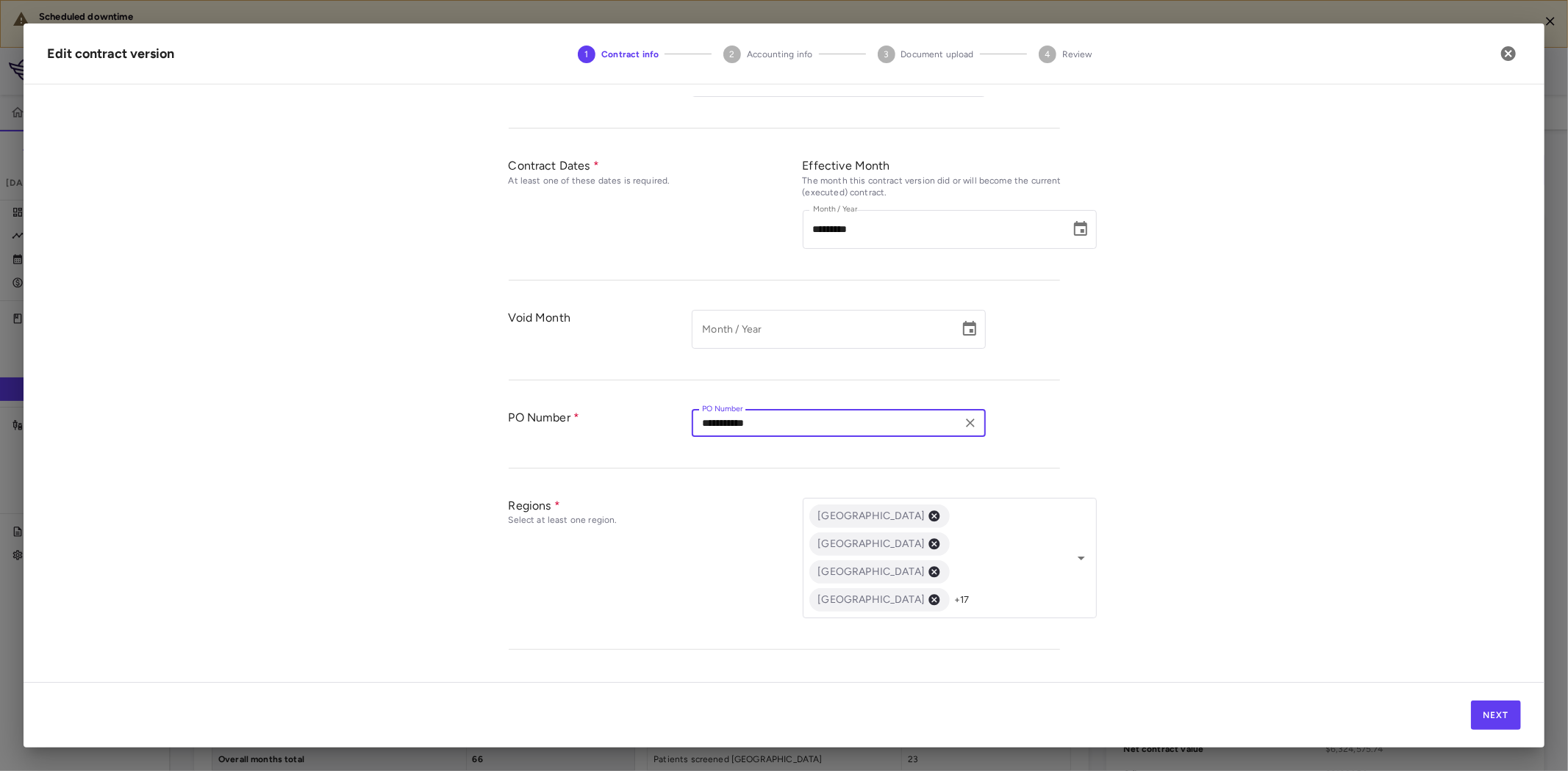
scroll to position [424, 0]
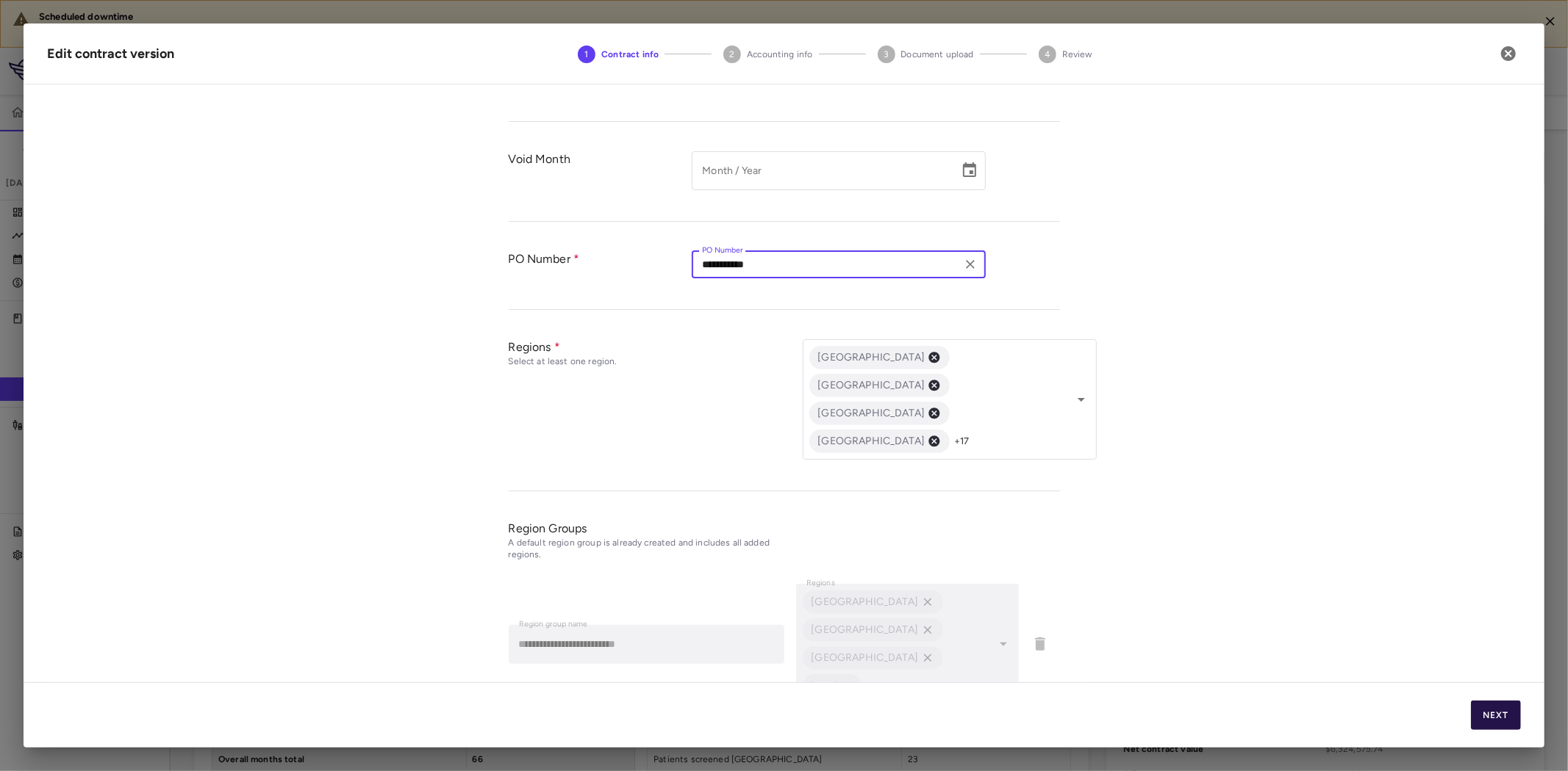
click at [1486, 718] on button "Next" at bounding box center [1496, 716] width 50 height 29
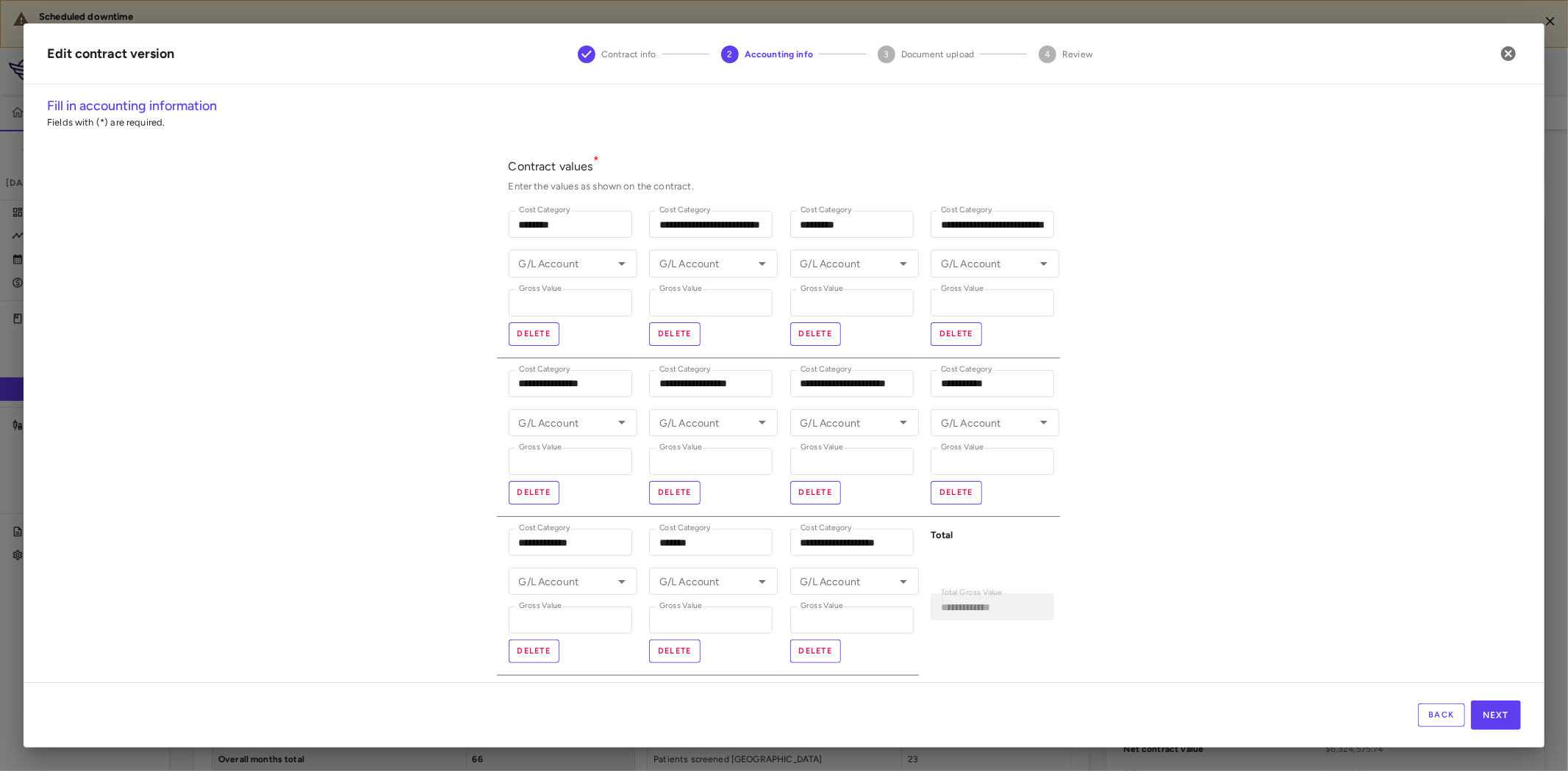
type input "**********"
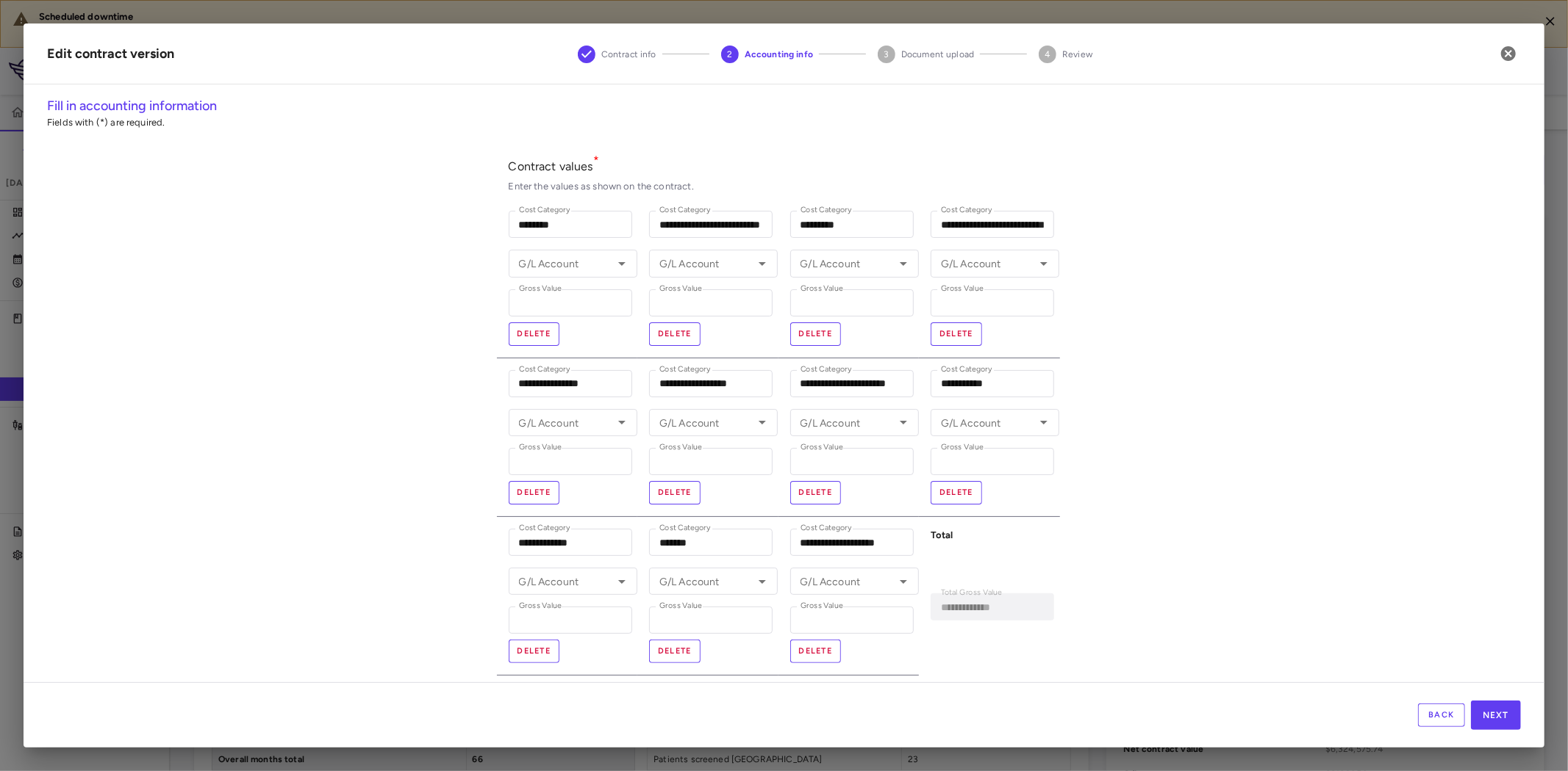
type input "**********"
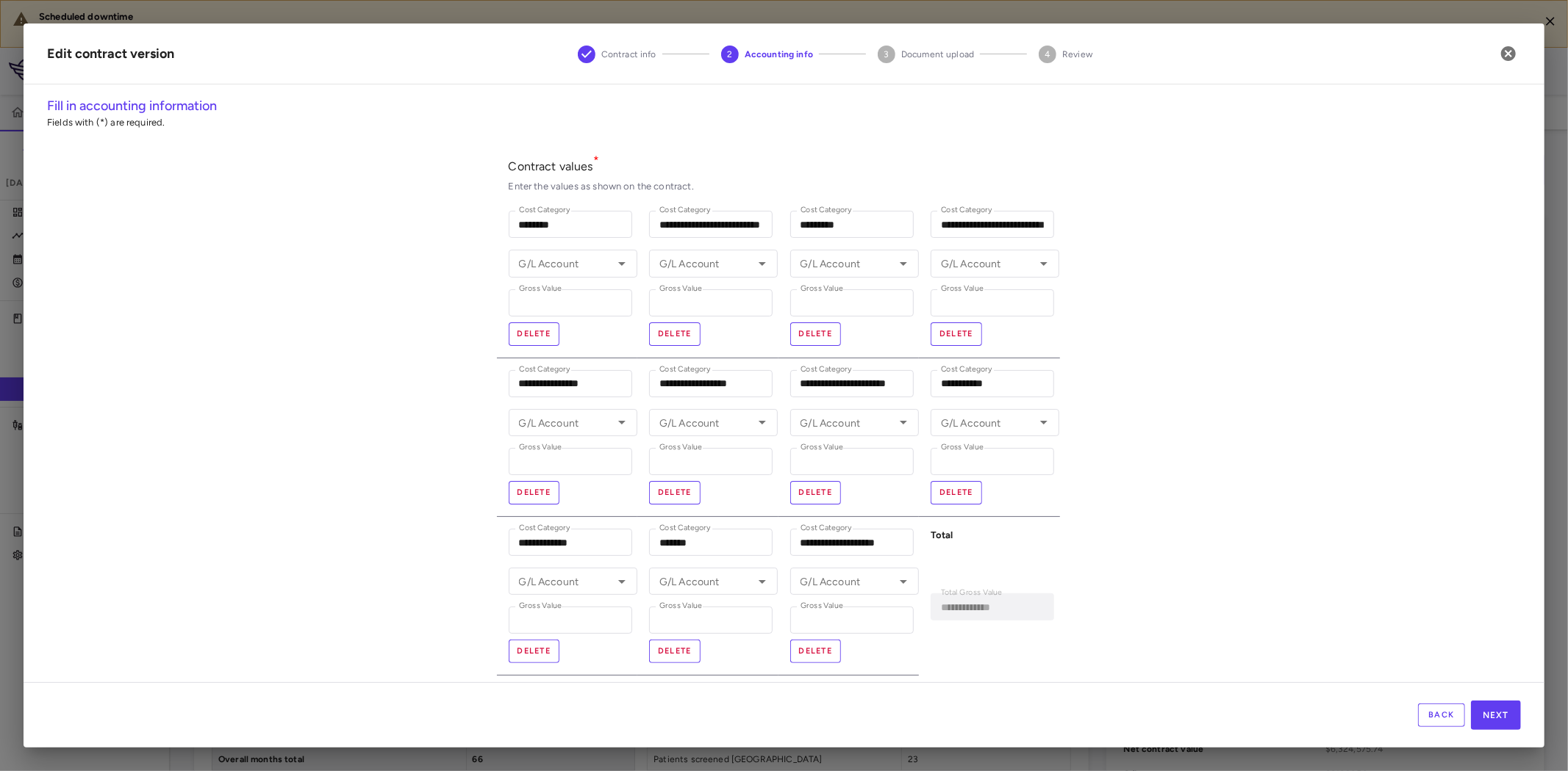
type input "**********"
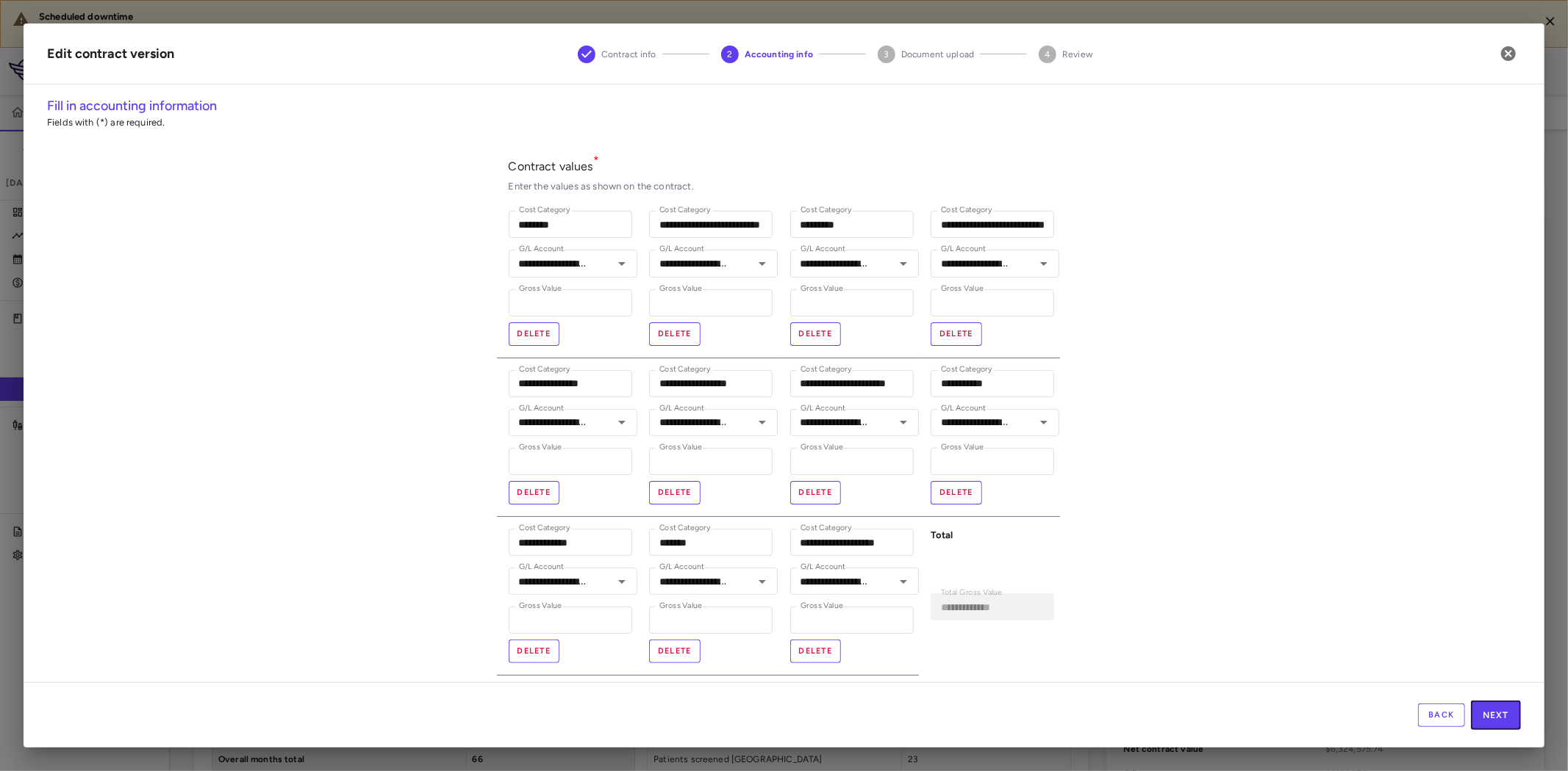
click at [1486, 718] on button "Next" at bounding box center [1496, 716] width 50 height 29
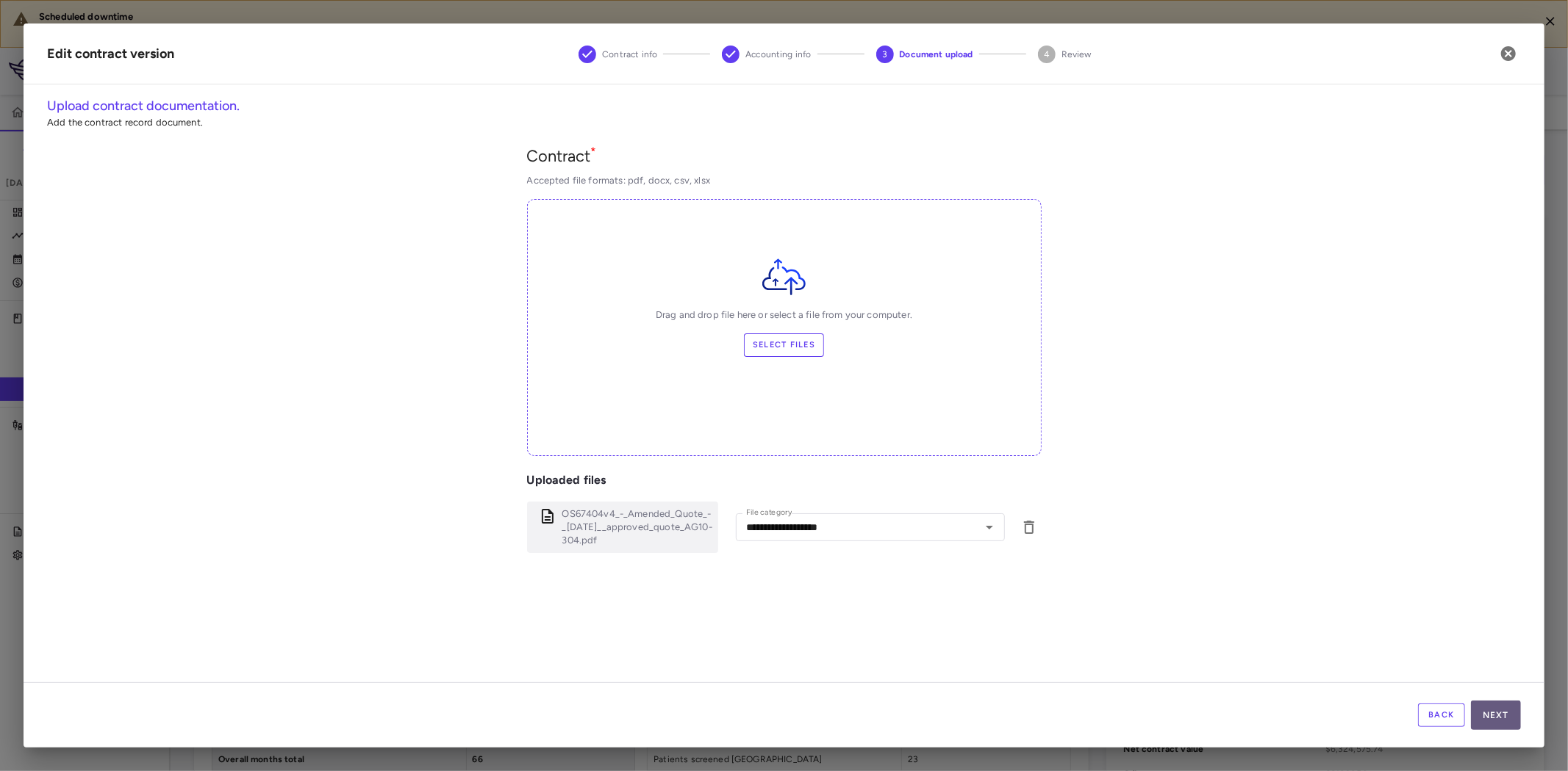
click at [1491, 722] on button "Next" at bounding box center [1496, 716] width 50 height 29
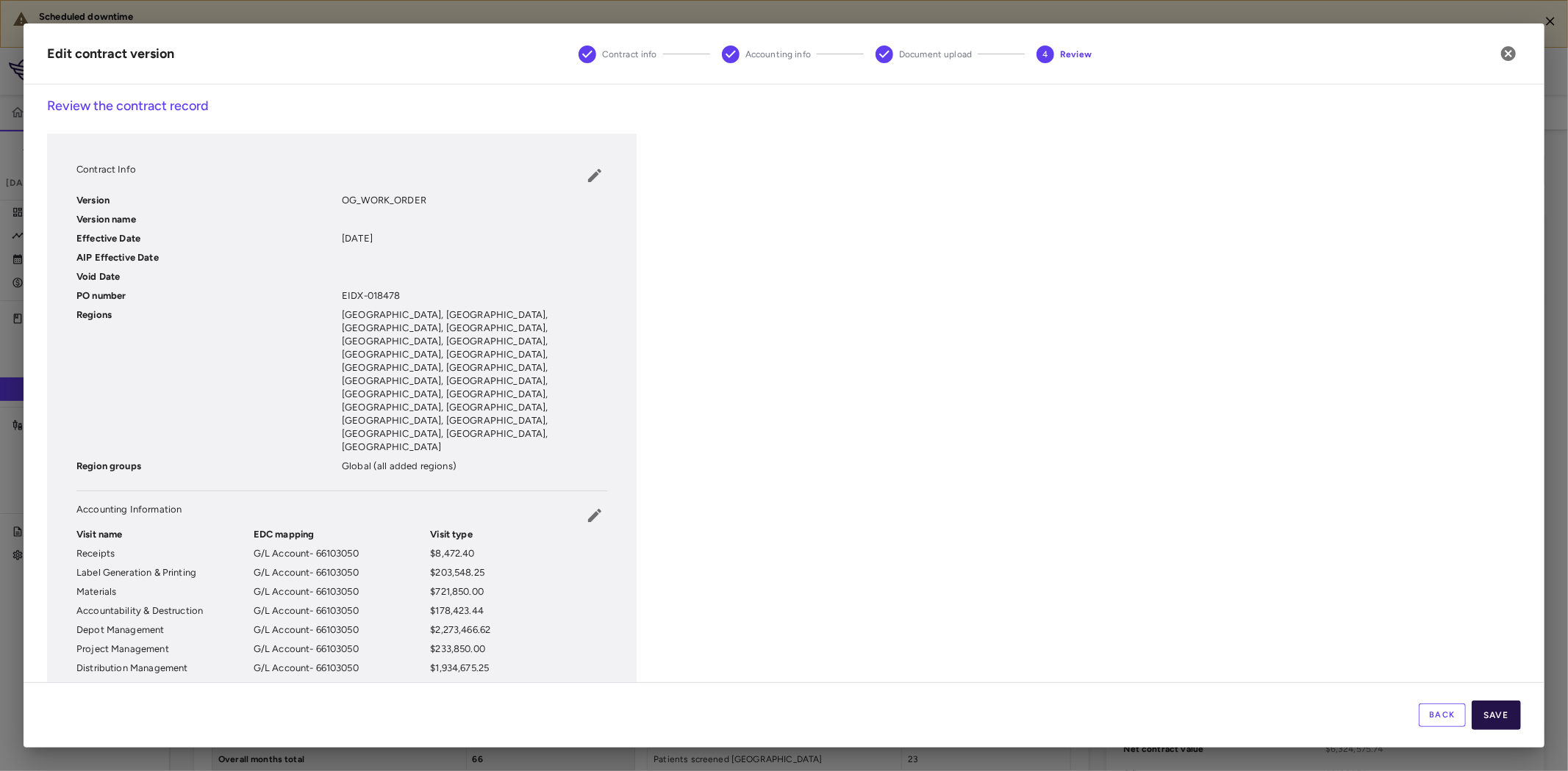
click at [1496, 723] on button "Save" at bounding box center [1496, 716] width 49 height 29
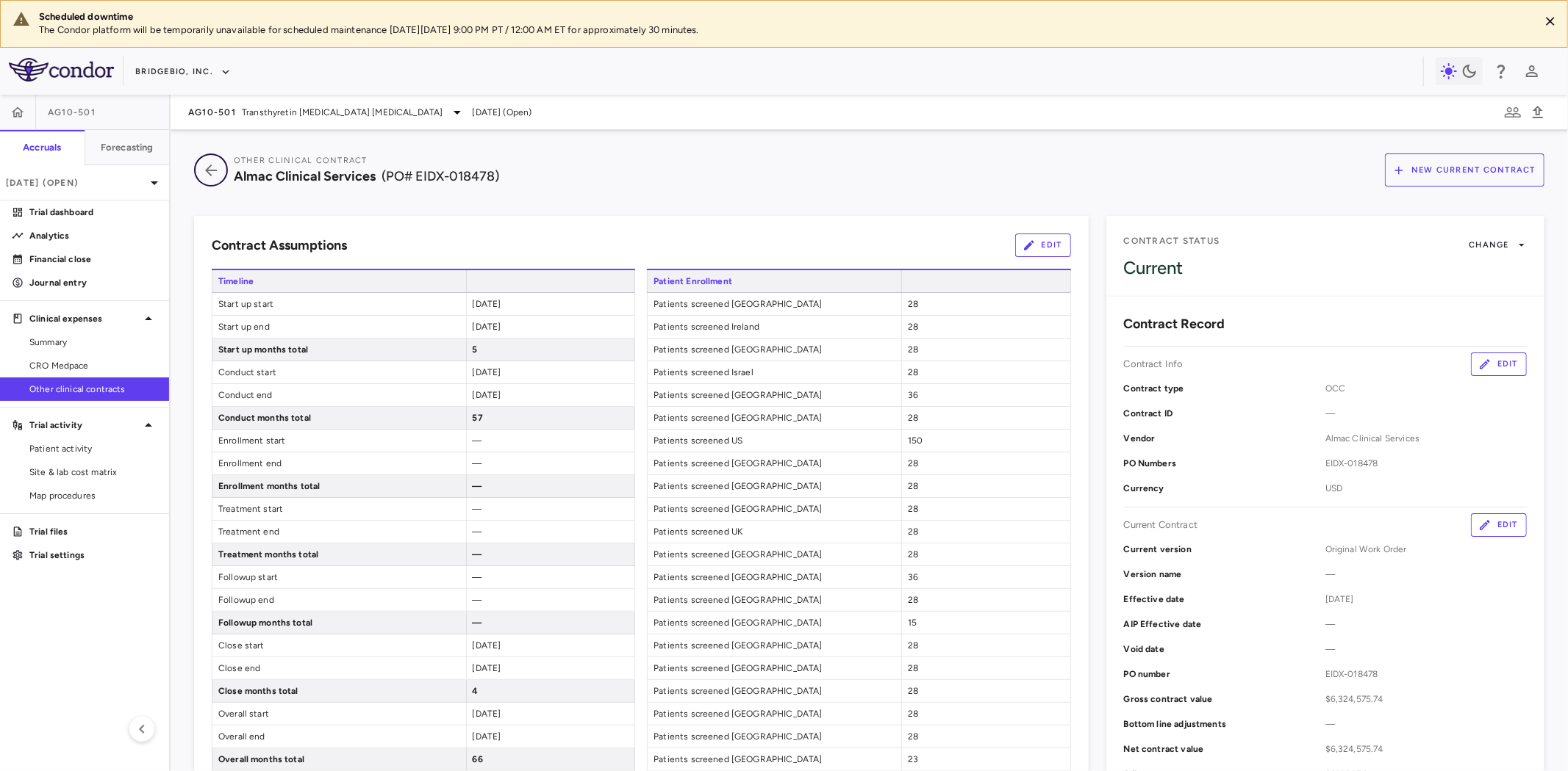
click at [210, 164] on icon "button" at bounding box center [211, 170] width 12 height 12
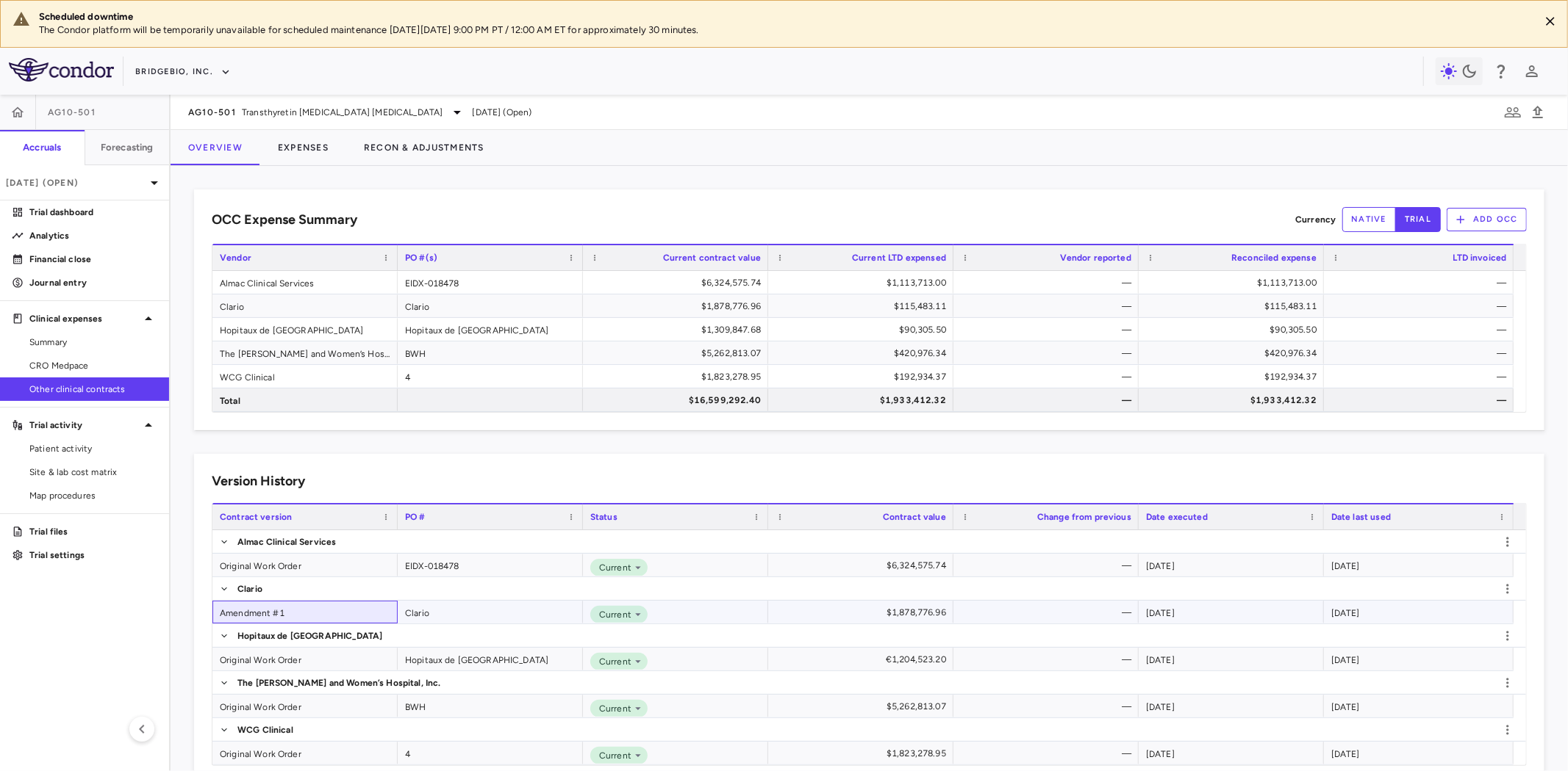
click at [270, 615] on div "Amendment #1" at bounding box center [304, 612] width 185 height 23
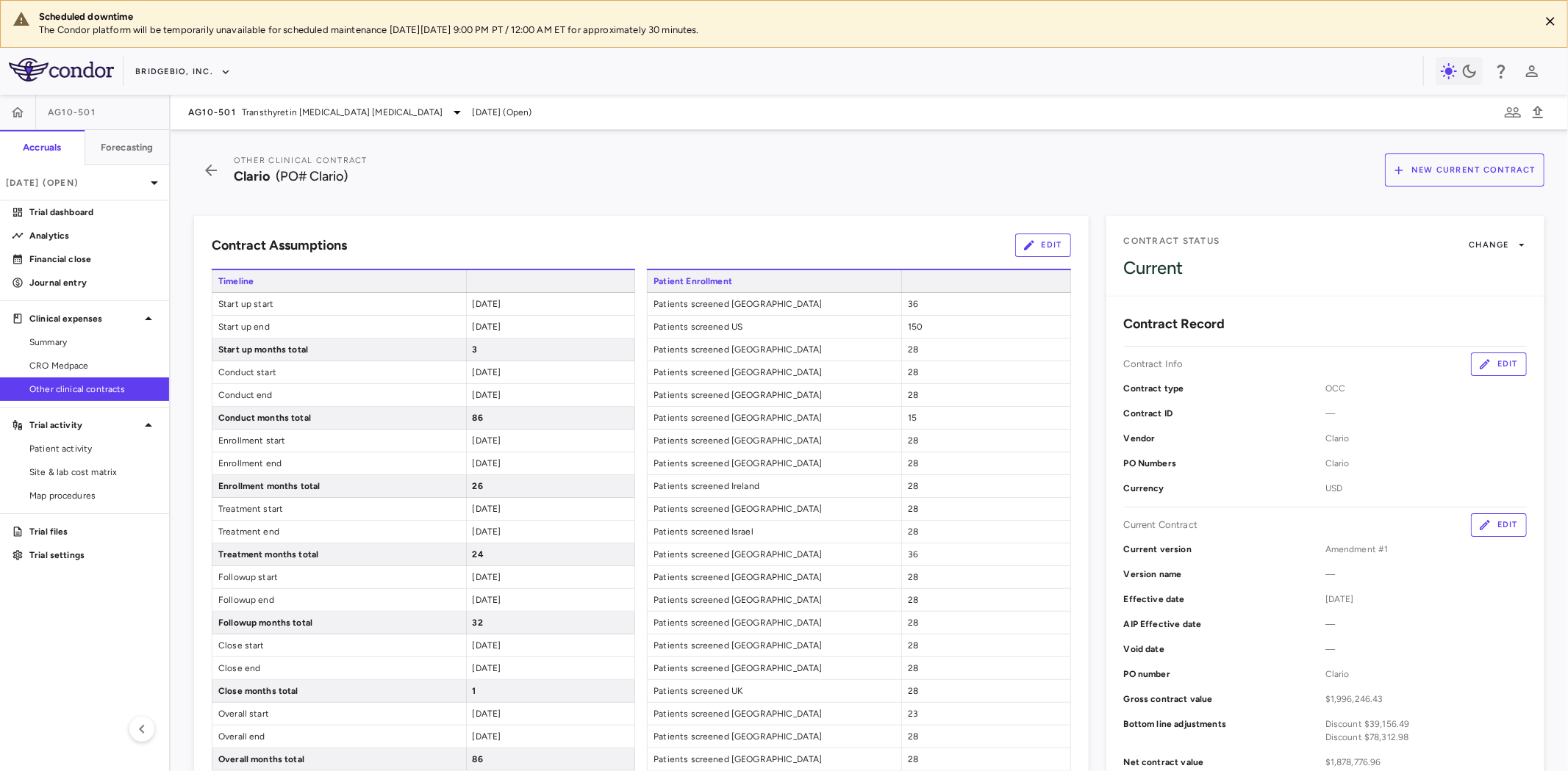
click at [1490, 359] on button "Edit" at bounding box center [1499, 365] width 56 height 23
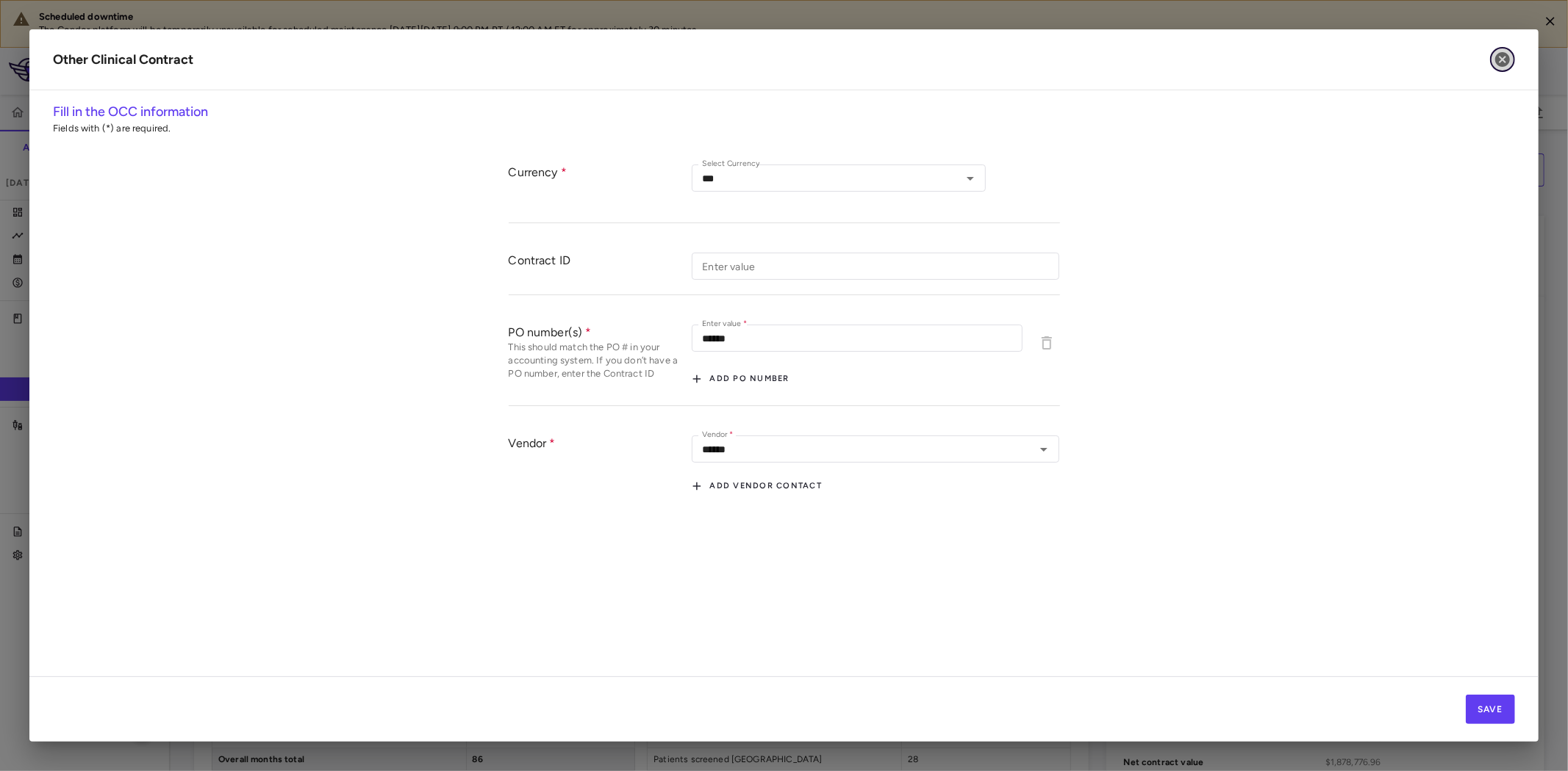
click at [1498, 63] on icon "button" at bounding box center [1502, 59] width 15 height 15
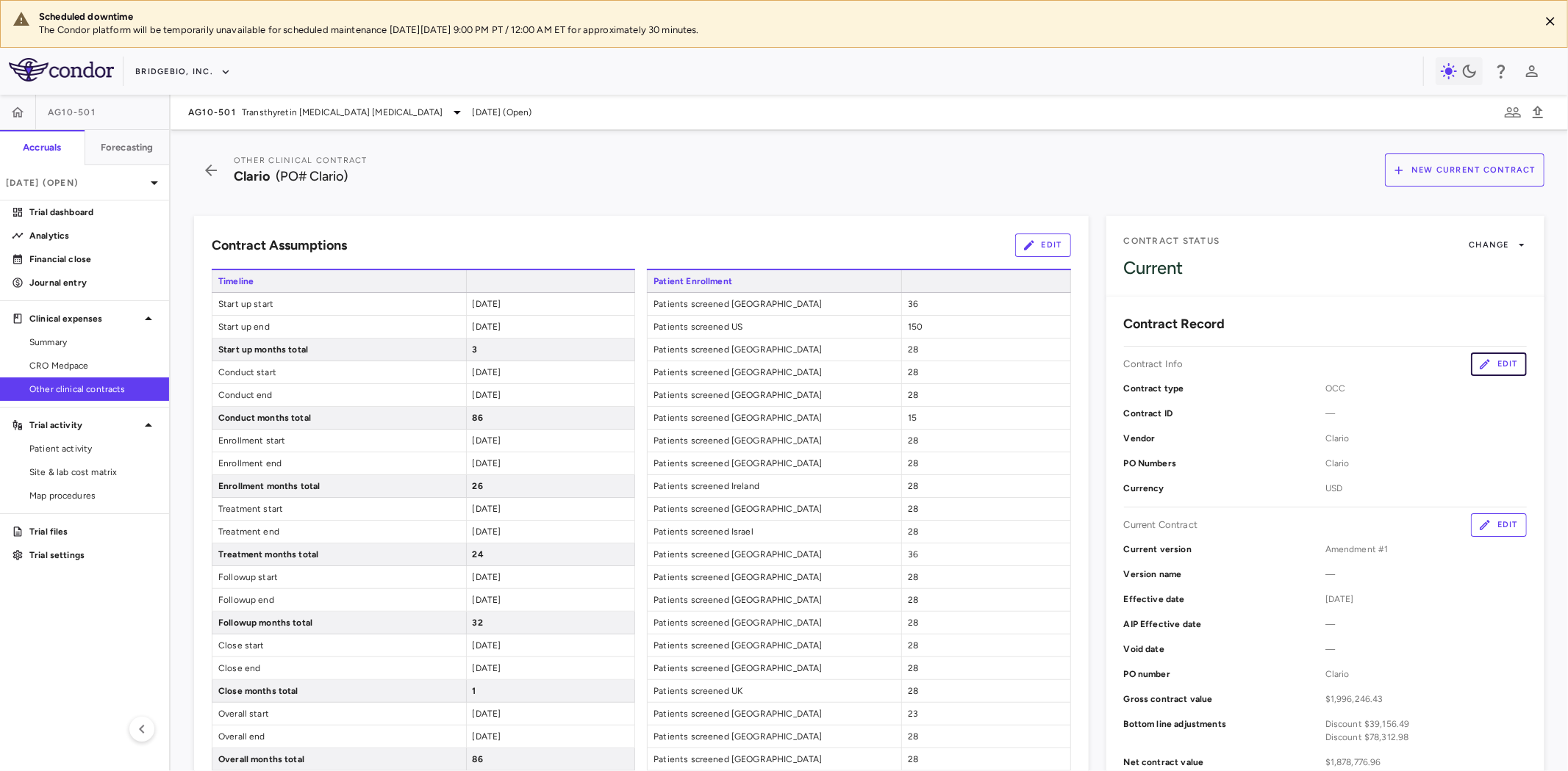
scroll to position [326, 0]
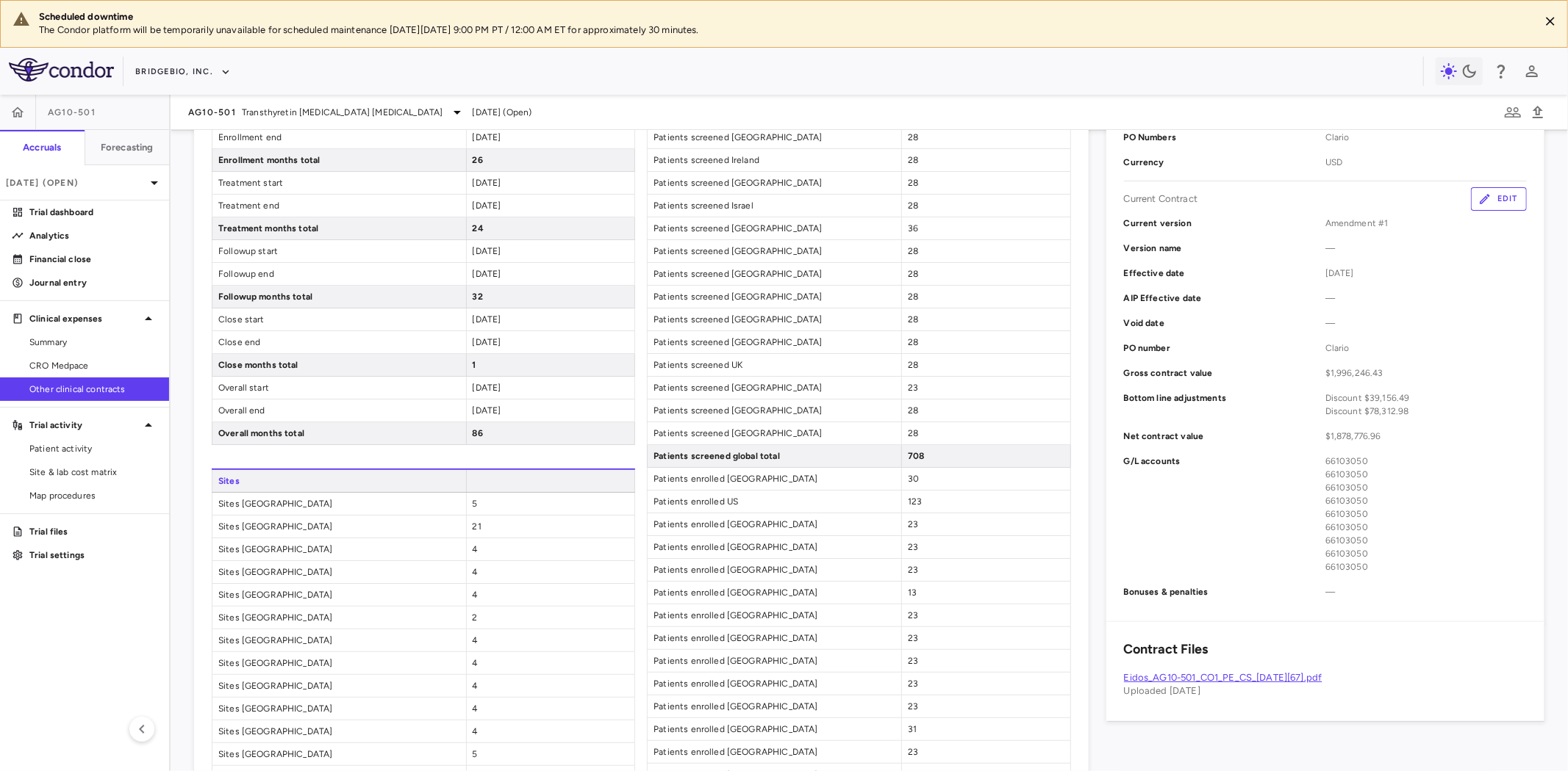
click at [1245, 672] on link "Eidos_AG10-501_CO1_PE_CS_[DATE][67].pdf" at bounding box center [1222, 677] width 198 height 11
click at [118, 143] on h6 "Forecasting" at bounding box center [127, 148] width 53 height 14
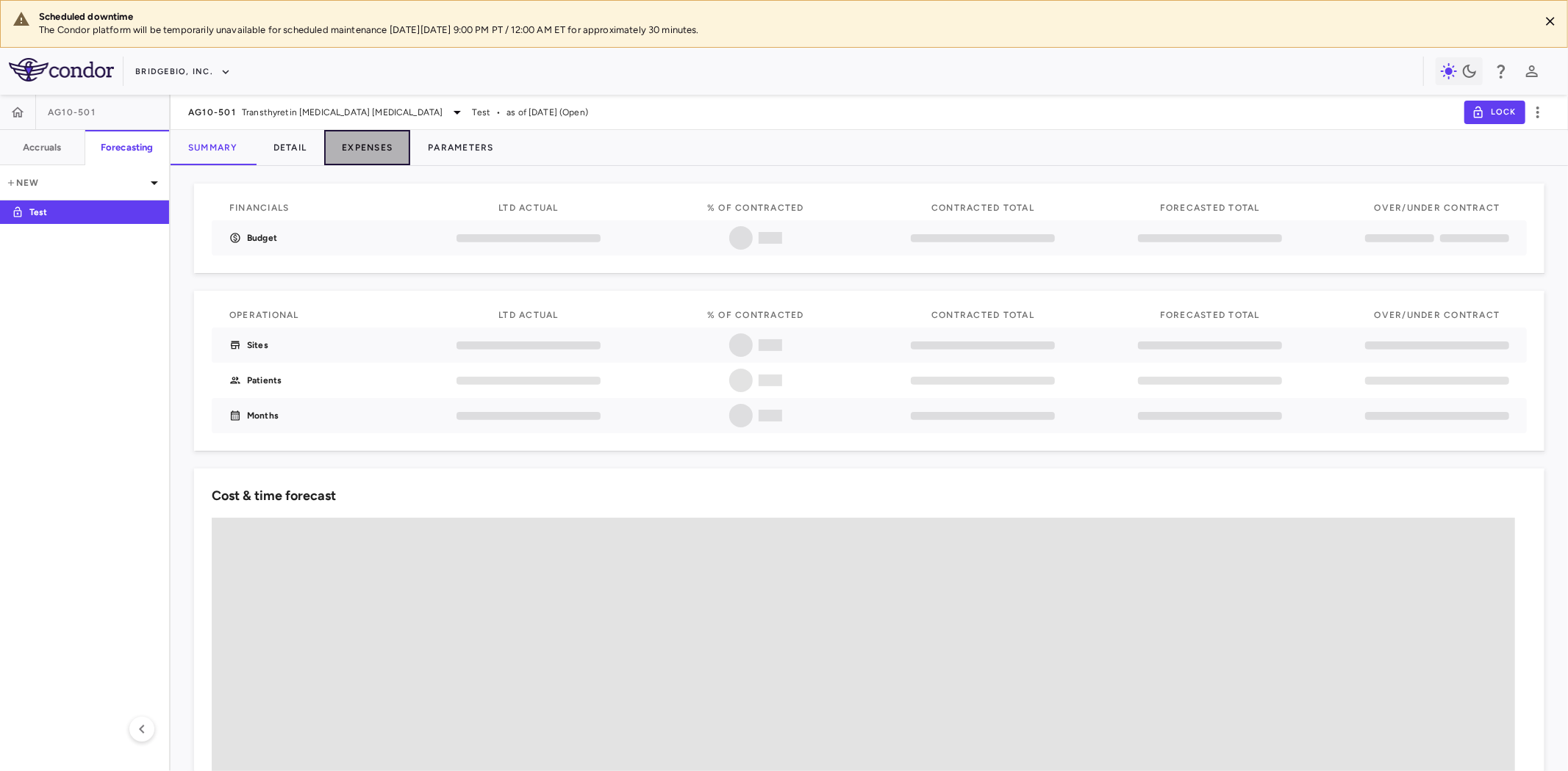
click at [366, 145] on button "Expenses" at bounding box center [367, 147] width 86 height 35
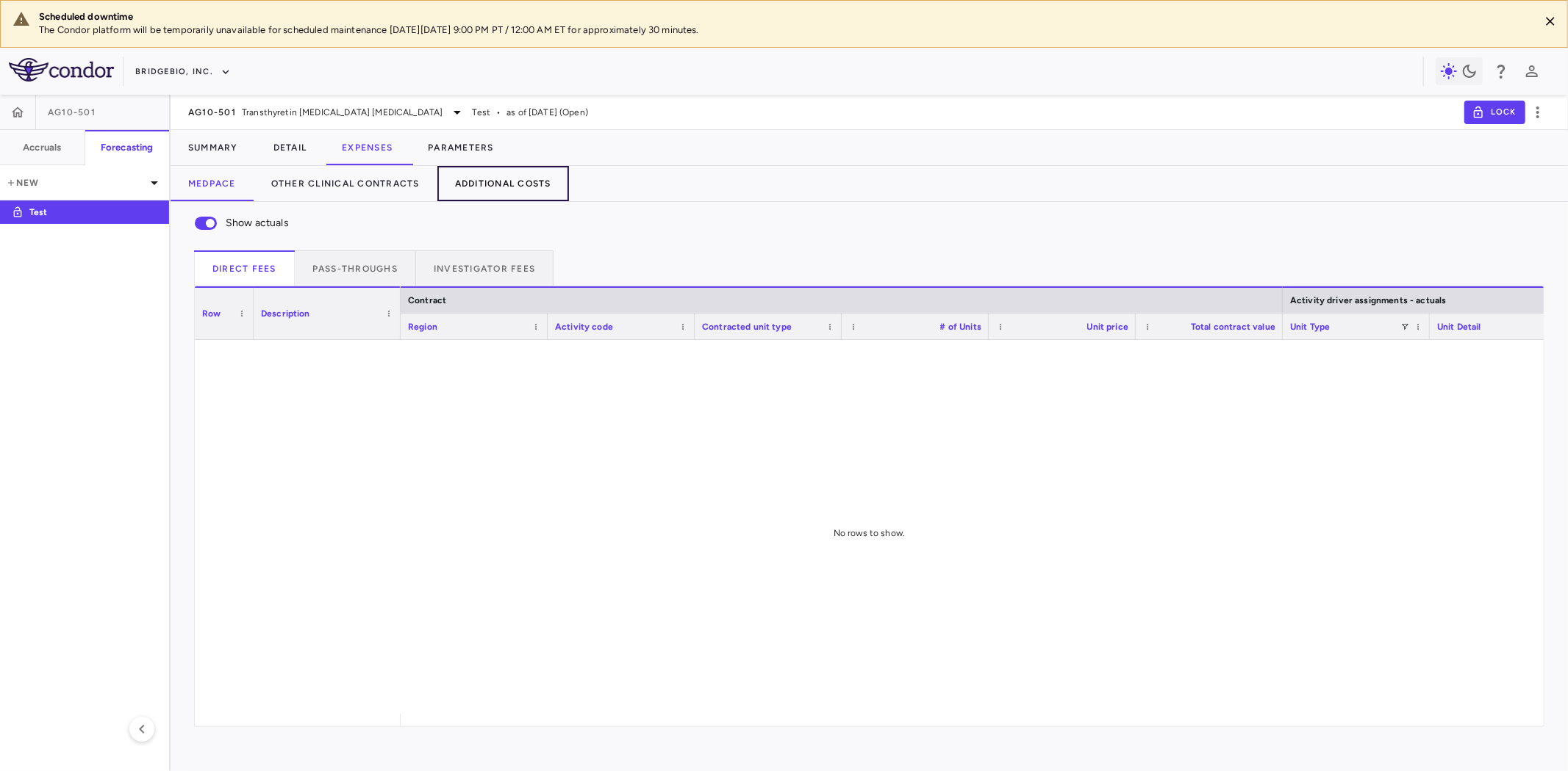
click at [494, 177] on button "Additional Costs" at bounding box center [503, 184] width 132 height 35
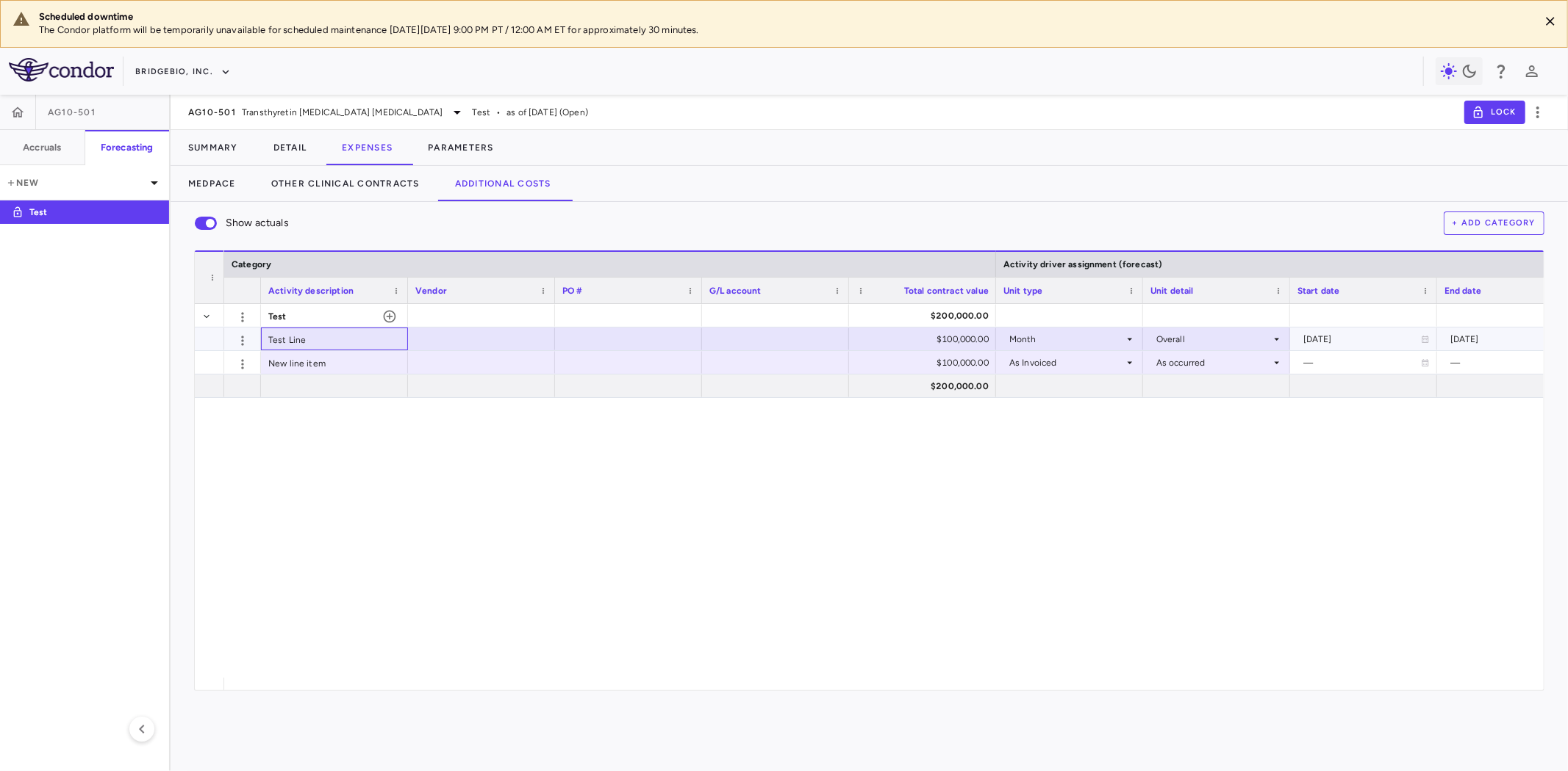
click at [296, 332] on div "Test Line" at bounding box center [335, 340] width 147 height 23
drag, startPoint x: 325, startPoint y: 340, endPoint x: 407, endPoint y: 340, distance: 82.0
click at [407, 340] on div "​ *********" at bounding box center [335, 340] width 147 height 23
click at [286, 306] on span "Test" at bounding box center [277, 316] width 18 height 23
click at [276, 313] on span "Test" at bounding box center [277, 316] width 18 height 23
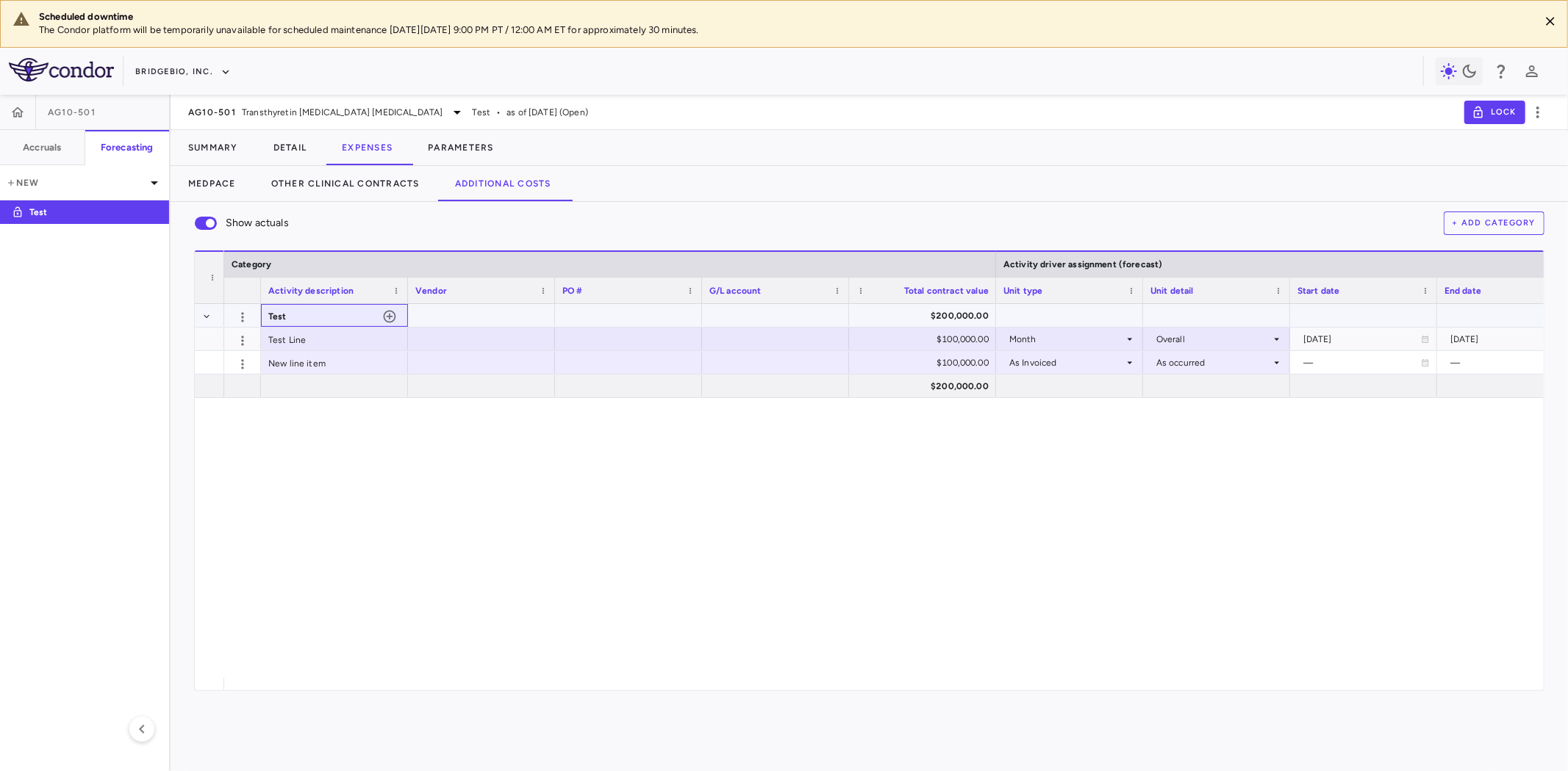
click at [276, 313] on span "Test" at bounding box center [277, 316] width 18 height 23
click at [481, 312] on div at bounding box center [481, 315] width 133 height 21
click at [456, 316] on div at bounding box center [481, 315] width 133 height 21
click at [450, 317] on div at bounding box center [481, 315] width 133 height 21
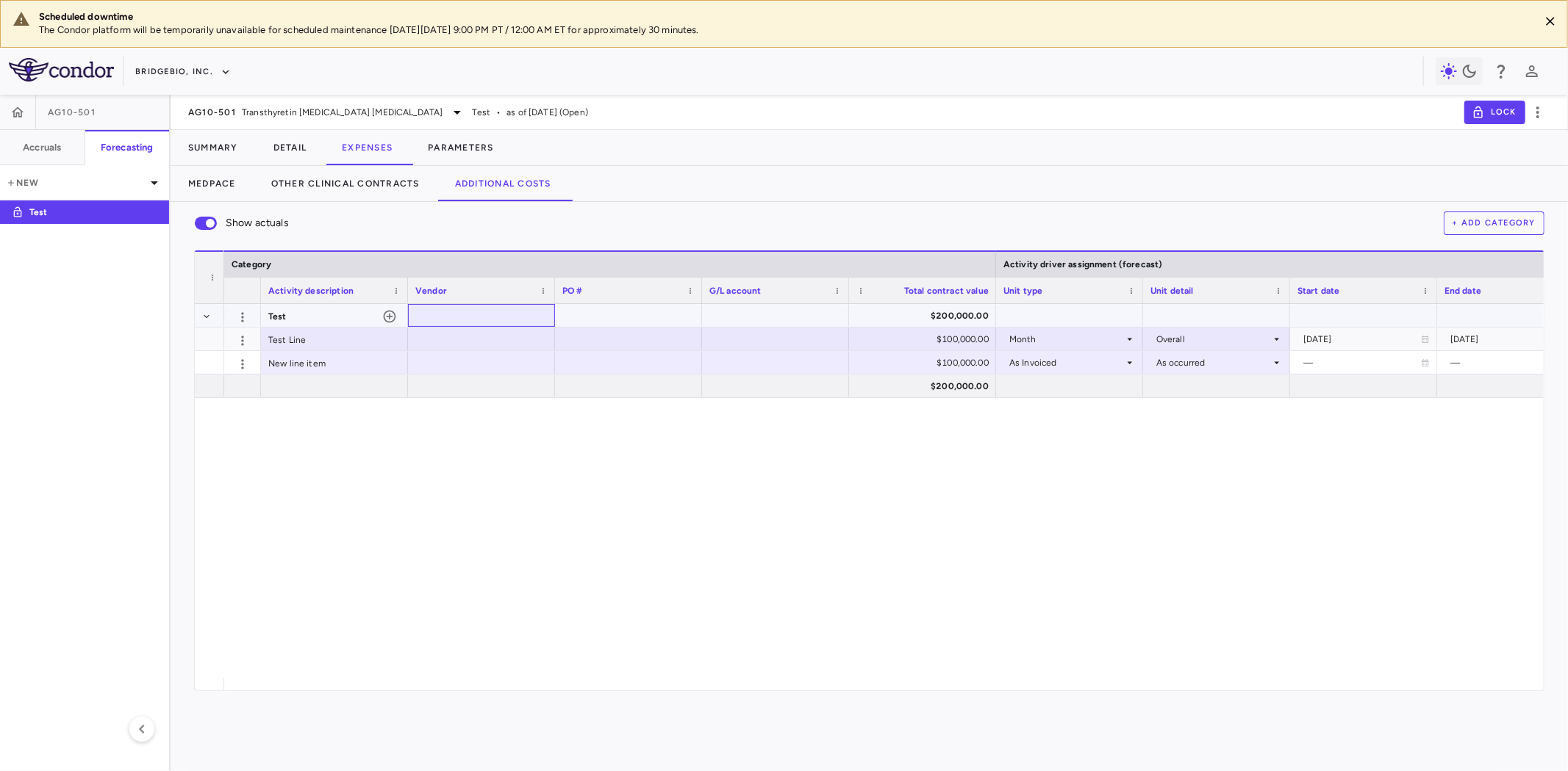
click at [450, 317] on div at bounding box center [481, 315] width 133 height 21
click at [243, 316] on icon "button" at bounding box center [242, 317] width 2 height 10
click at [222, 345] on div "Edit" at bounding box center [216, 346] width 75 height 26
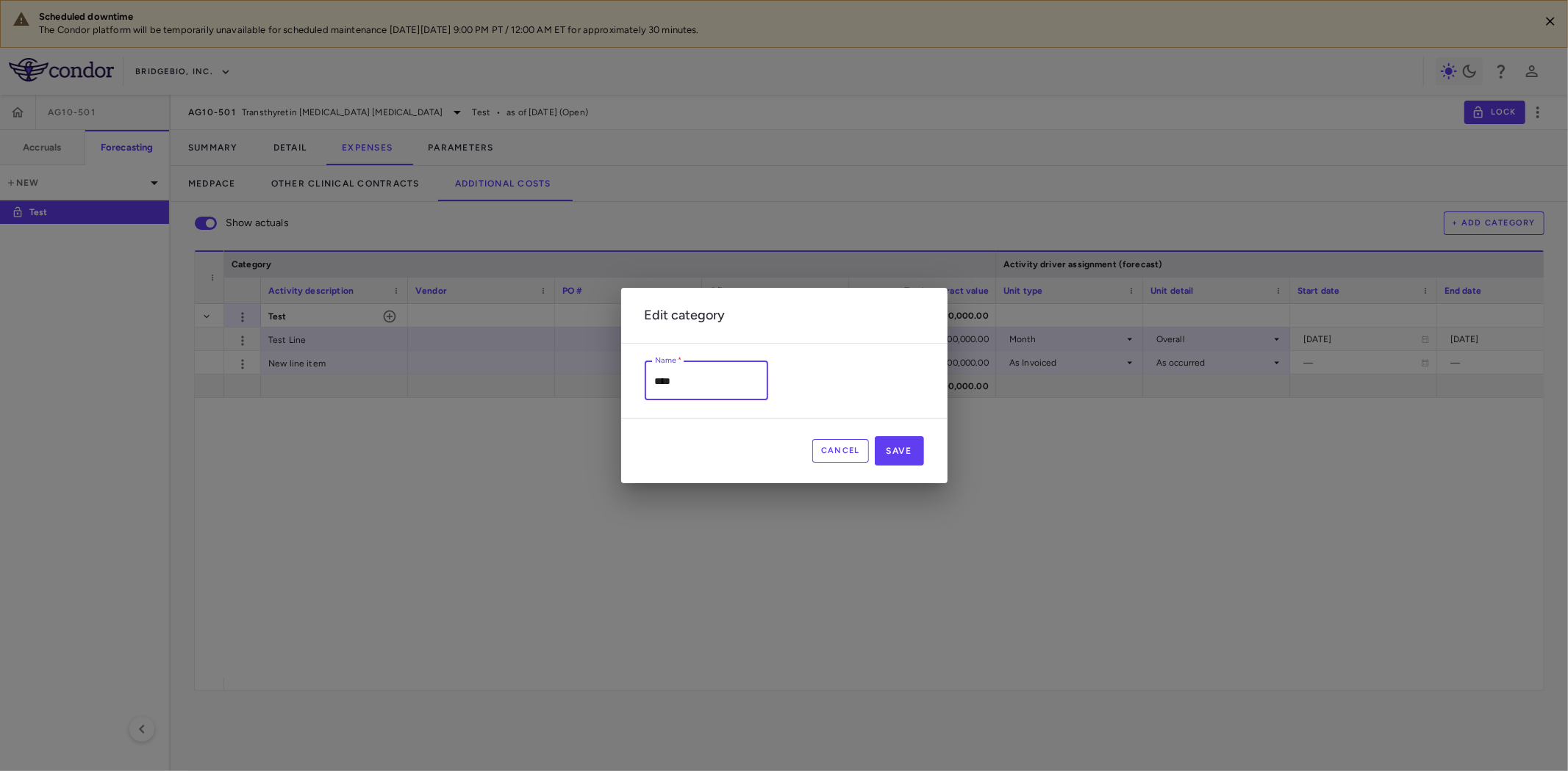
scroll to position [1, 0]
drag, startPoint x: 696, startPoint y: 380, endPoint x: 608, endPoint y: 372, distance: 88.4
click at [608, 372] on div "Edit category Name   * **** Name   * Cancel Save" at bounding box center [784, 385] width 1568 height 771
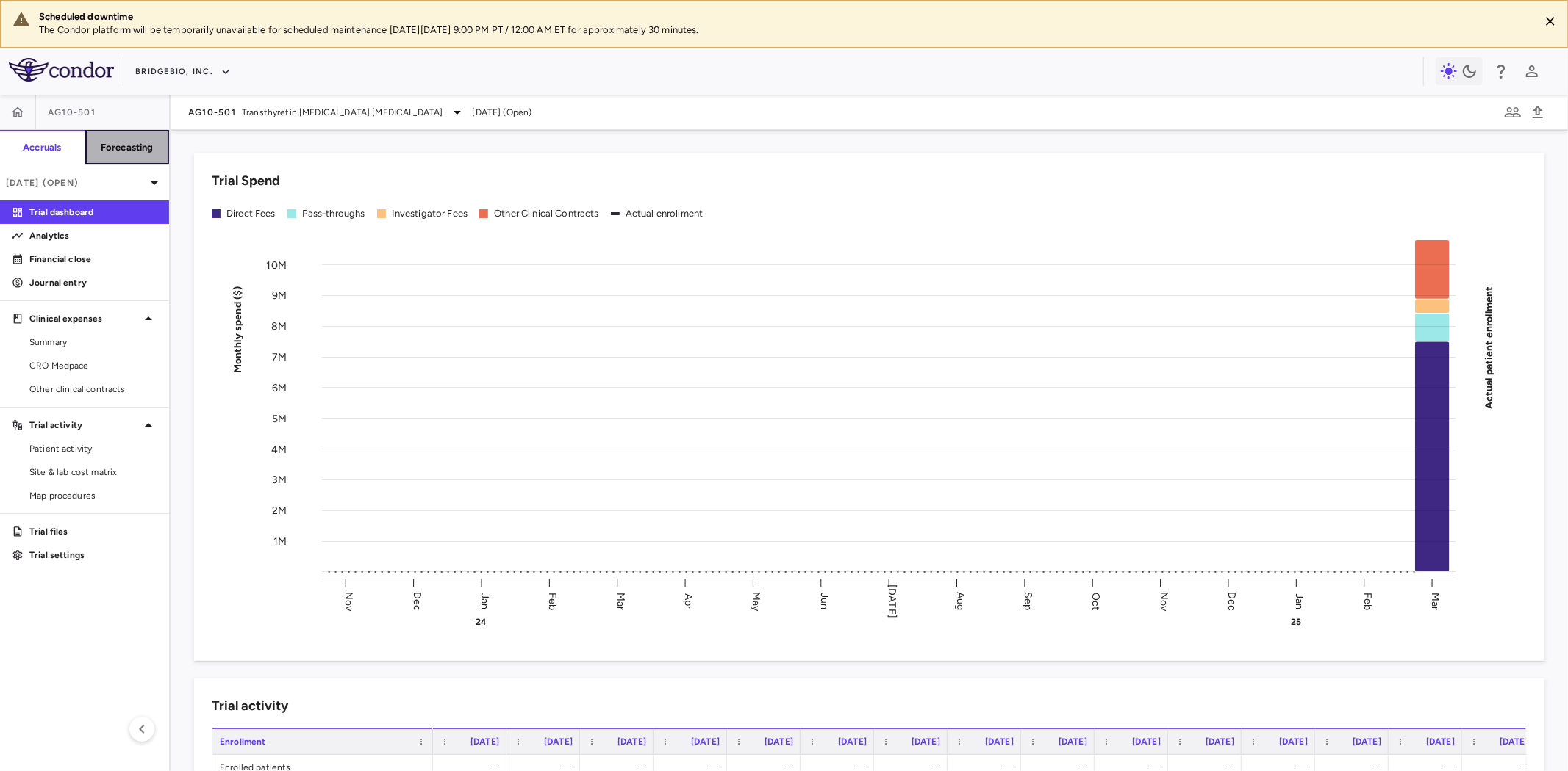
click at [108, 141] on h6 "Forecasting" at bounding box center [127, 148] width 53 height 14
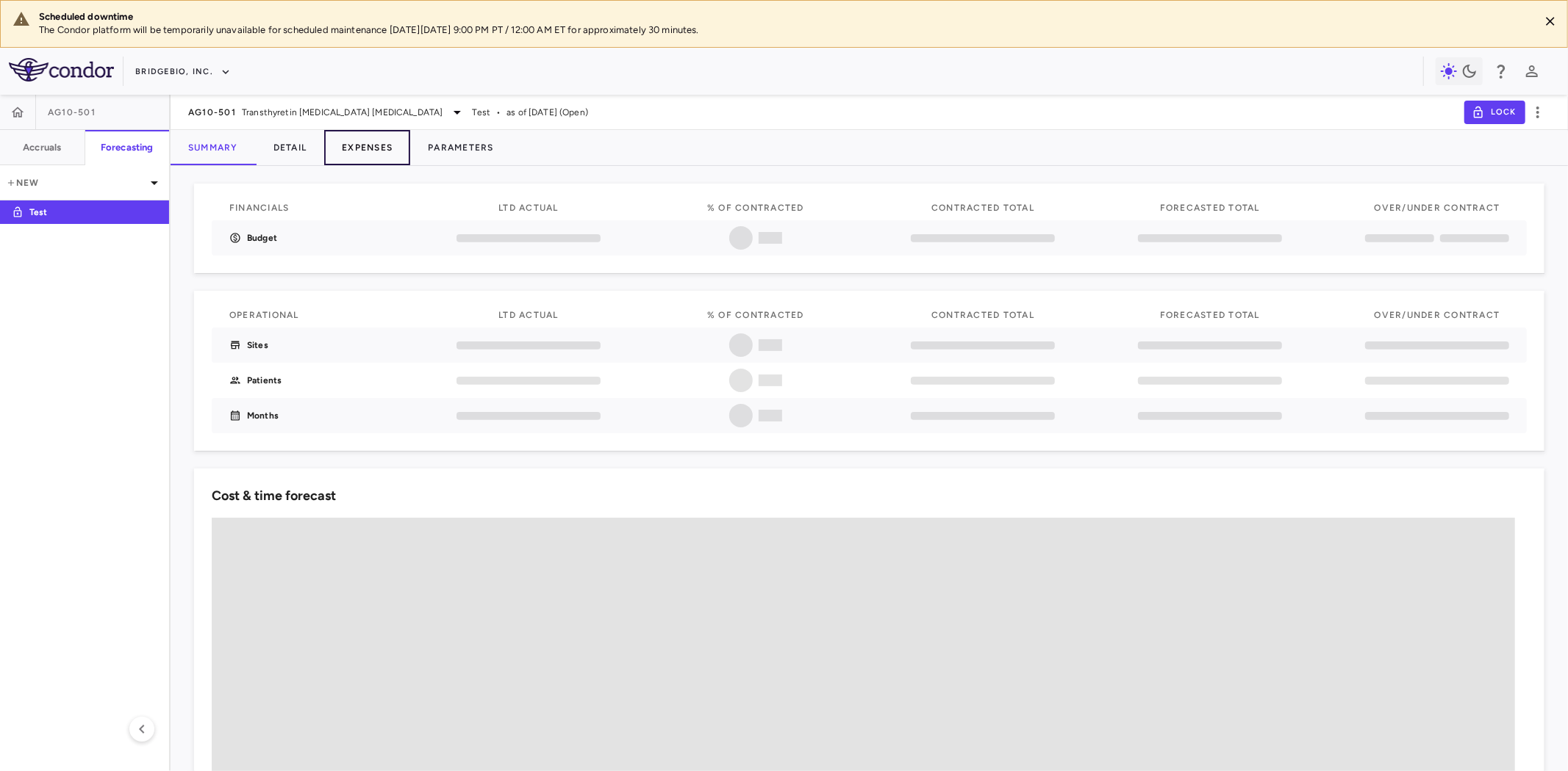
click at [383, 154] on button "Expenses" at bounding box center [367, 147] width 86 height 35
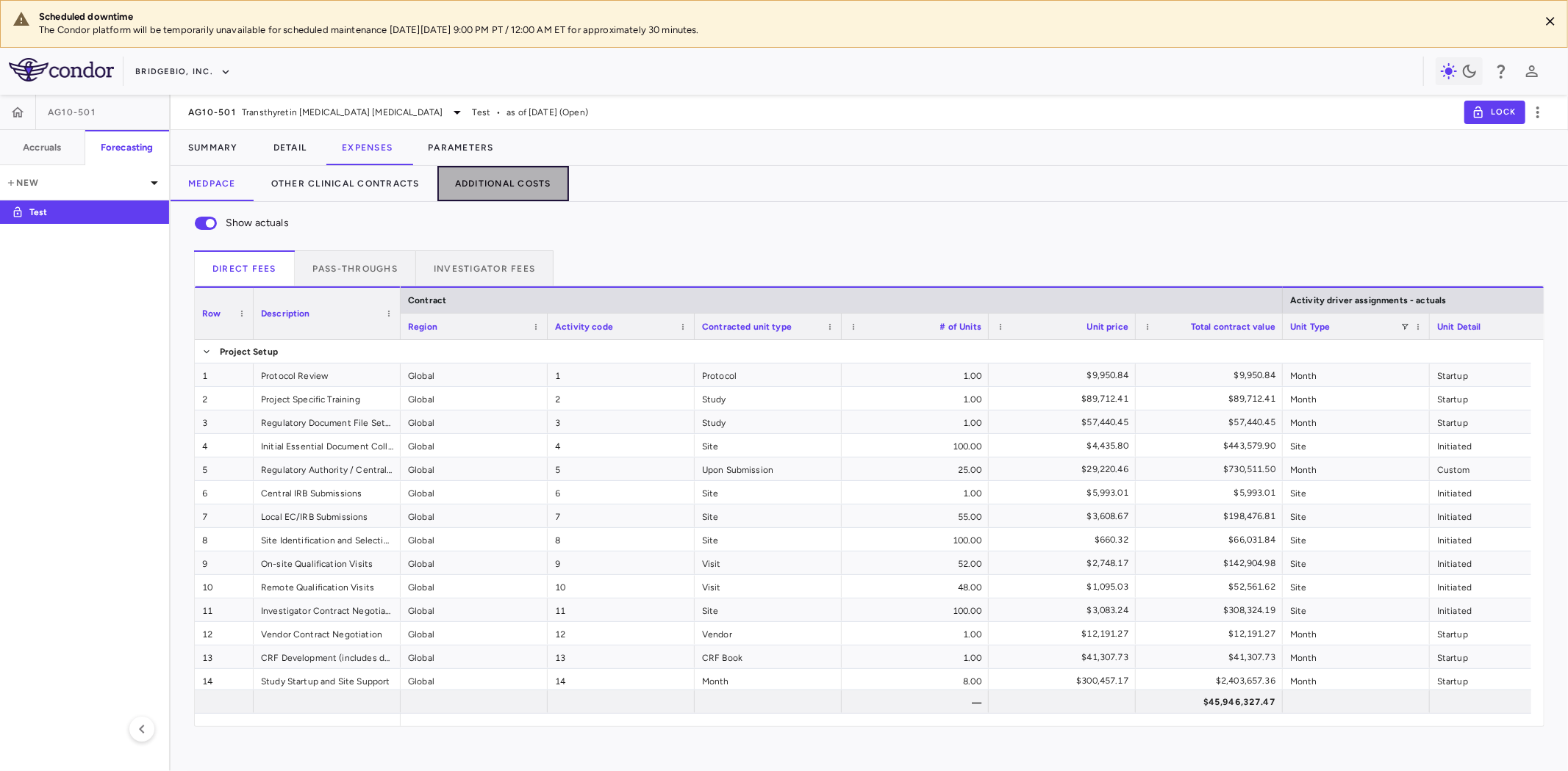
click at [480, 185] on button "Additional Costs" at bounding box center [503, 184] width 132 height 35
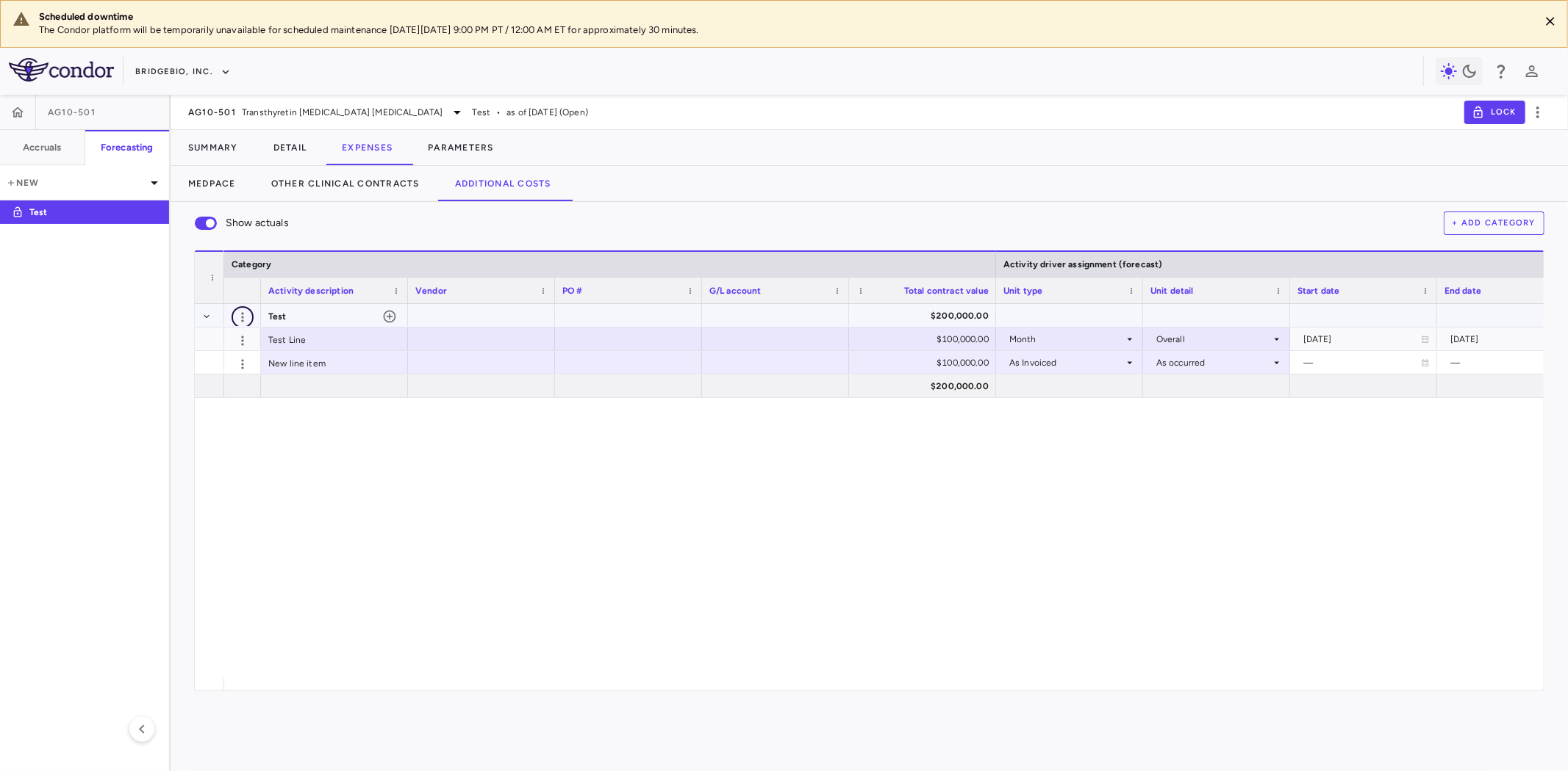
click at [237, 314] on icon "button" at bounding box center [242, 317] width 15 height 15
click at [225, 343] on div "Edit" at bounding box center [216, 346] width 75 height 26
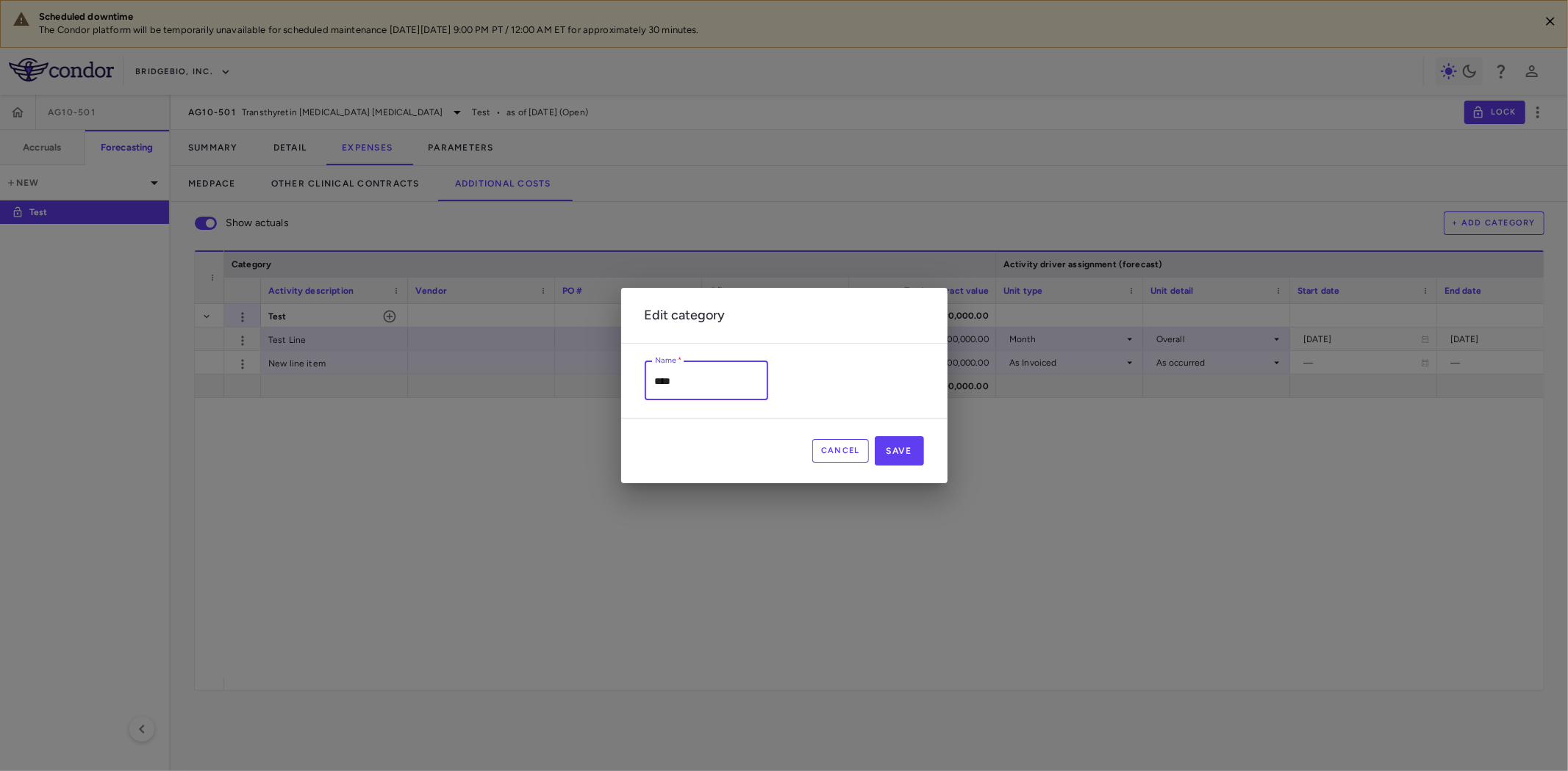
scroll to position [1, 0]
drag, startPoint x: 695, startPoint y: 377, endPoint x: 739, endPoint y: 390, distance: 45.9
click at [695, 377] on input "****" at bounding box center [707, 381] width 124 height 39
drag, startPoint x: 603, startPoint y: 383, endPoint x: 586, endPoint y: 386, distance: 17.3
click at [586, 386] on div "Edit category Name   * **** Name   * Cancel Save" at bounding box center [784, 385] width 1568 height 771
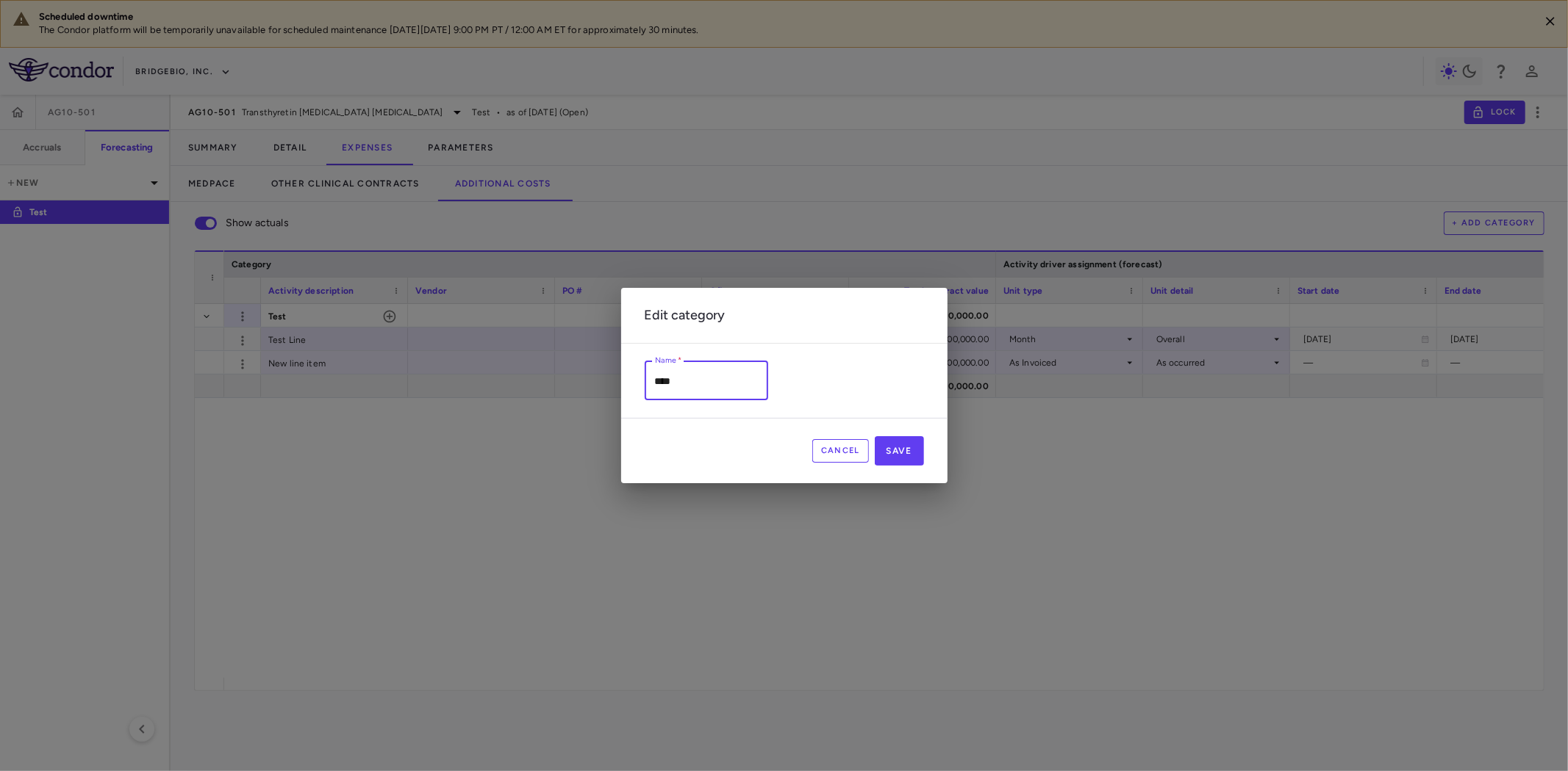
paste input "**********"
type input "**********"
click at [913, 452] on button "Save" at bounding box center [899, 451] width 49 height 29
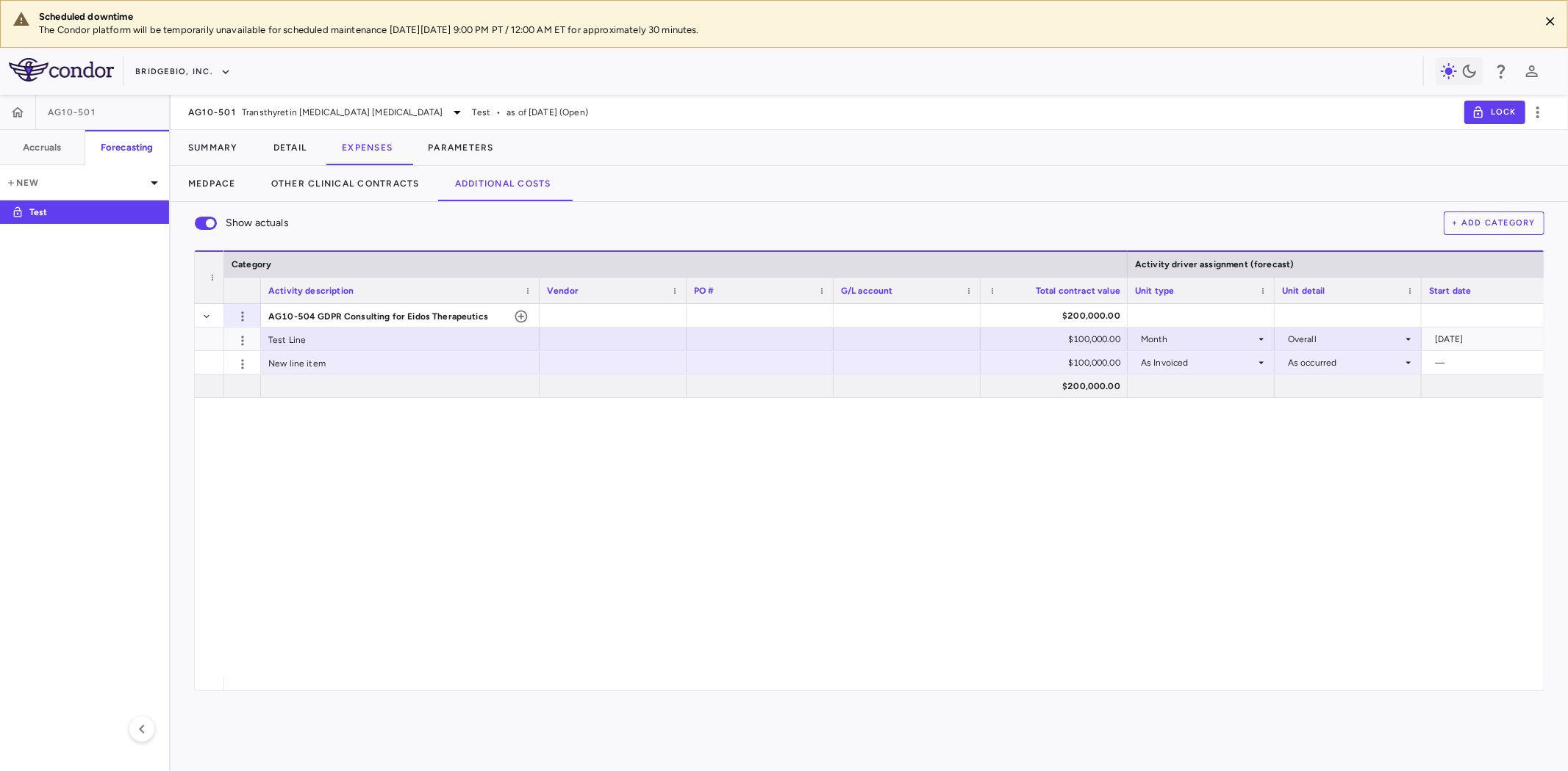
drag, startPoint x: 407, startPoint y: 288, endPoint x: 539, endPoint y: 285, distance: 132.0
click at [539, 285] on div at bounding box center [539, 290] width 6 height 26
click at [583, 316] on div at bounding box center [613, 315] width 133 height 21
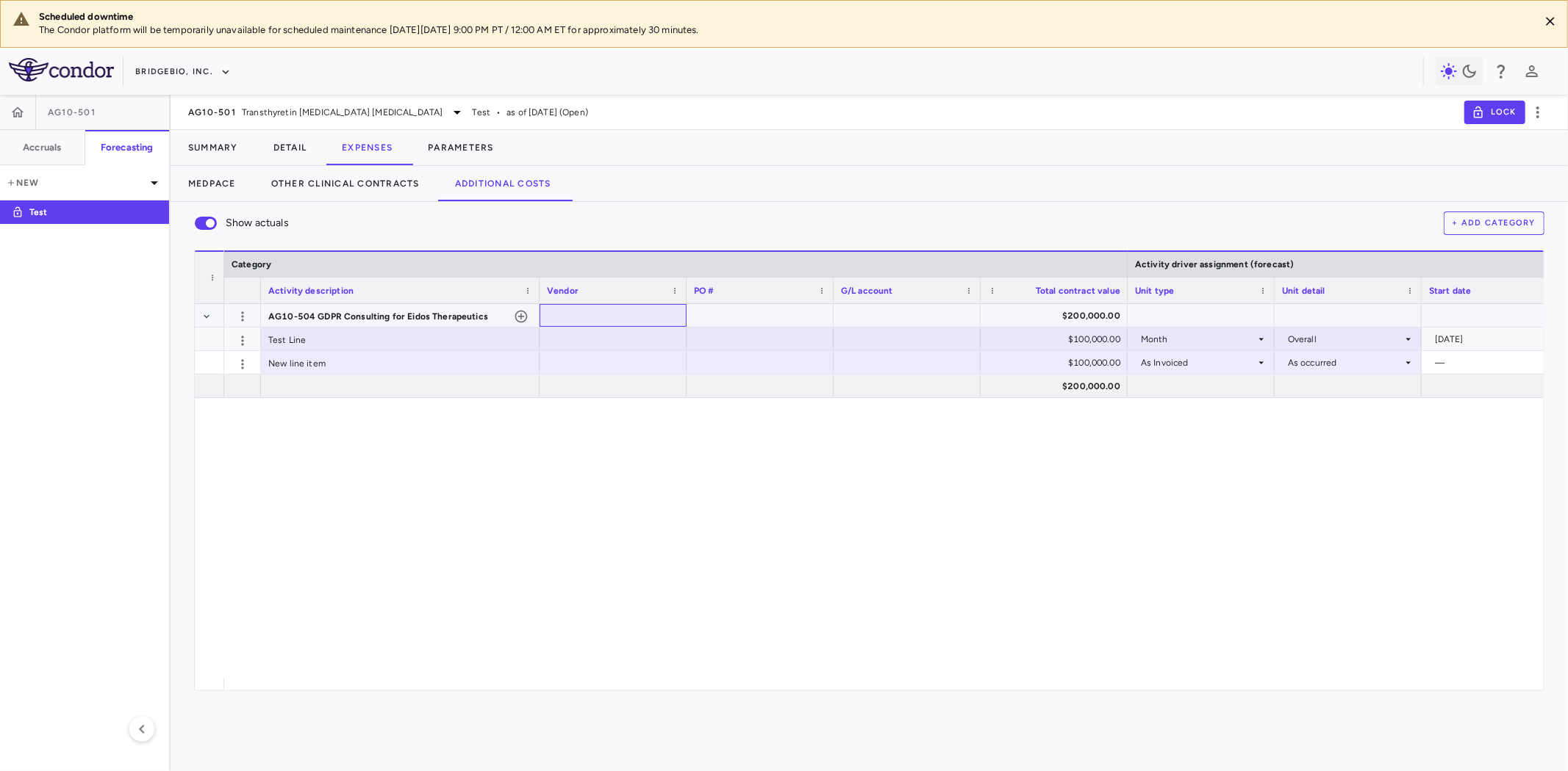
click at [583, 316] on div at bounding box center [613, 315] width 133 height 21
click at [729, 319] on div at bounding box center [760, 315] width 133 height 21
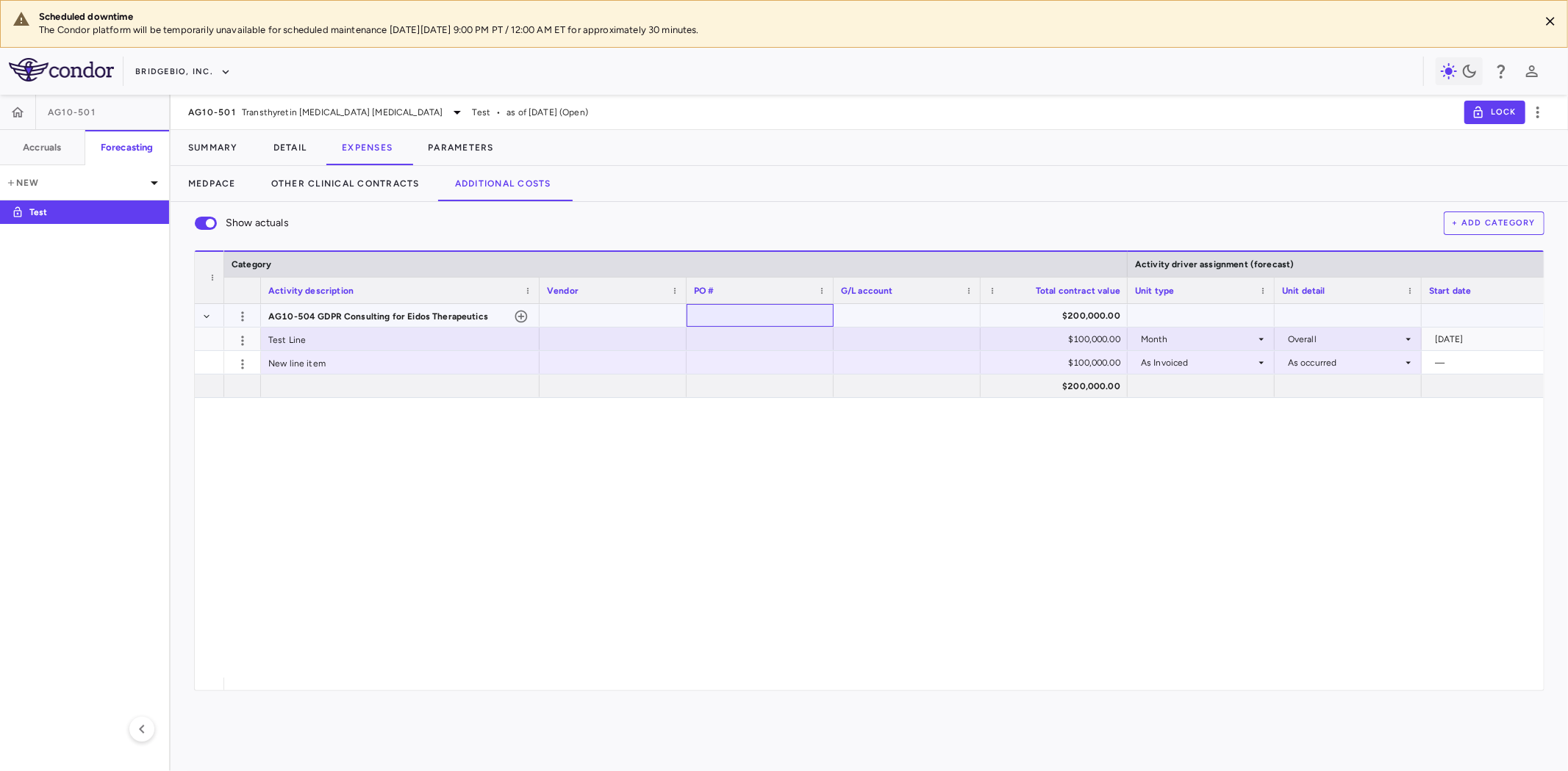
click at [729, 319] on div at bounding box center [760, 315] width 133 height 21
click at [591, 319] on div at bounding box center [613, 315] width 133 height 21
click at [777, 316] on div at bounding box center [760, 315] width 133 height 21
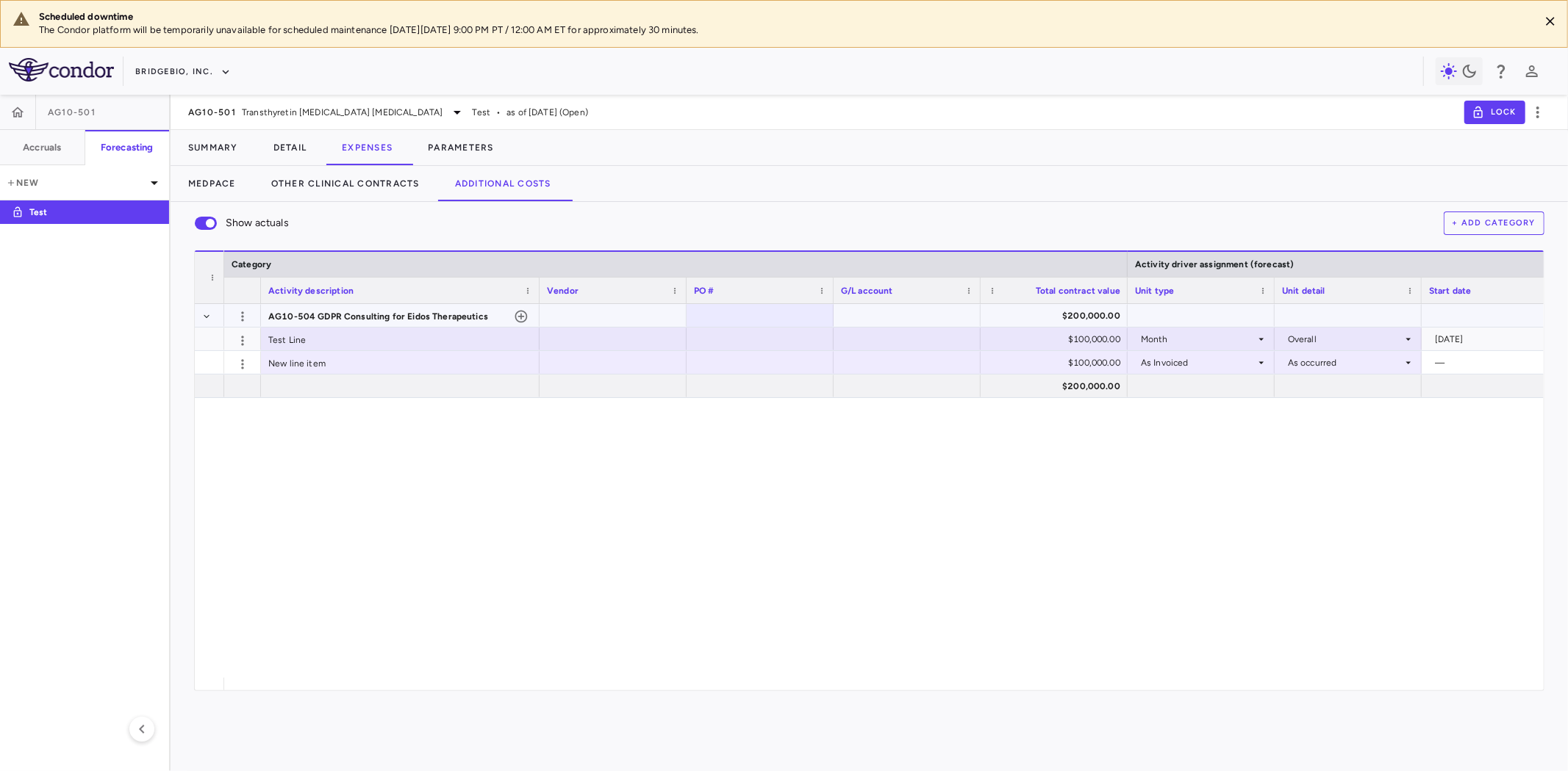
click at [662, 322] on div at bounding box center [613, 315] width 133 height 21
click at [771, 321] on div at bounding box center [760, 315] width 133 height 21
click at [644, 318] on div at bounding box center [613, 315] width 133 height 21
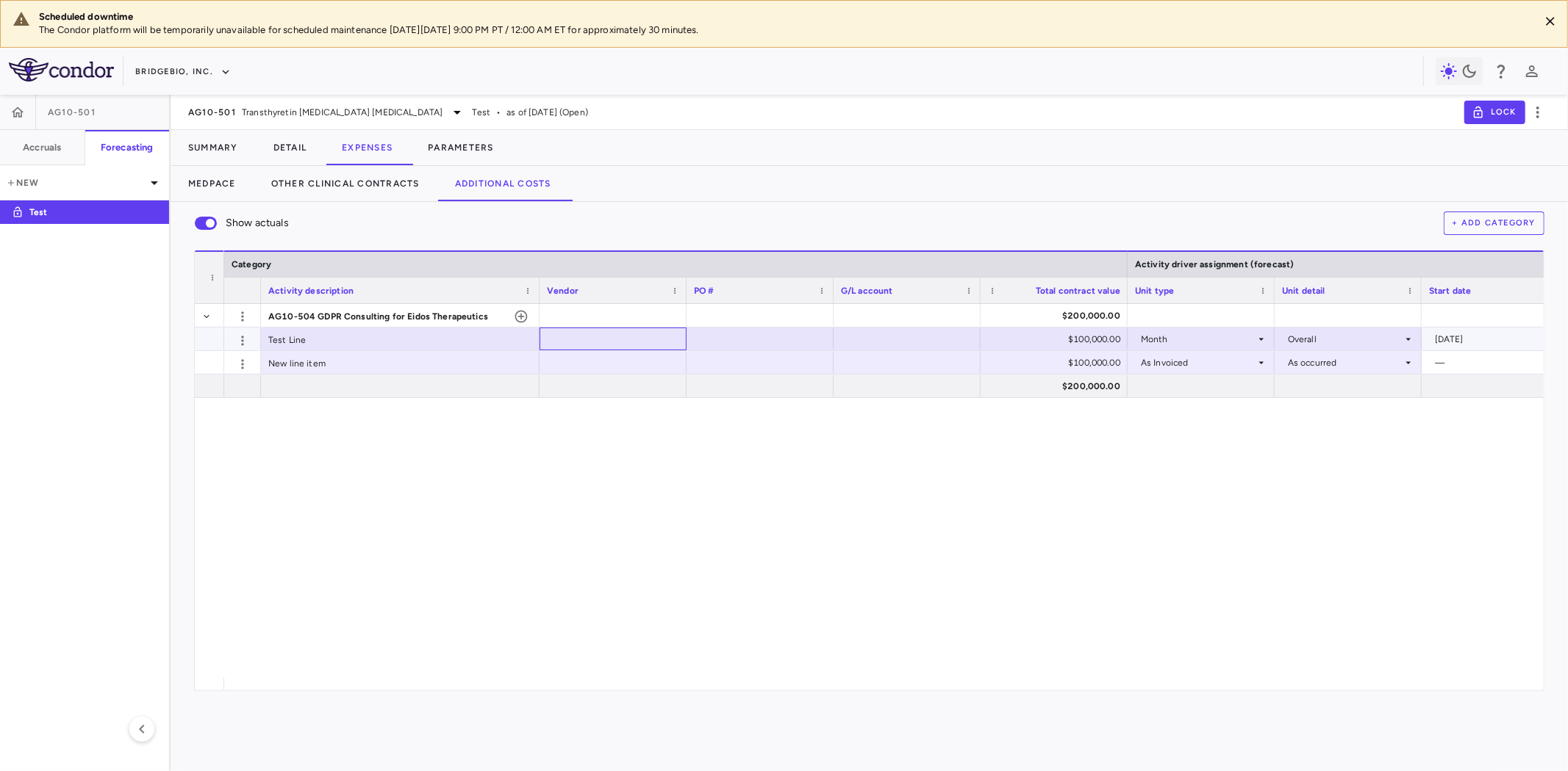
click at [623, 336] on div at bounding box center [613, 339] width 133 height 21
click at [619, 338] on input "text" at bounding box center [624, 340] width 124 height 24
click at [451, 347] on div "Test Line" at bounding box center [401, 340] width 279 height 23
click at [246, 339] on icon "button" at bounding box center [242, 341] width 15 height 15
click at [388, 350] on div at bounding box center [784, 385] width 1568 height 771
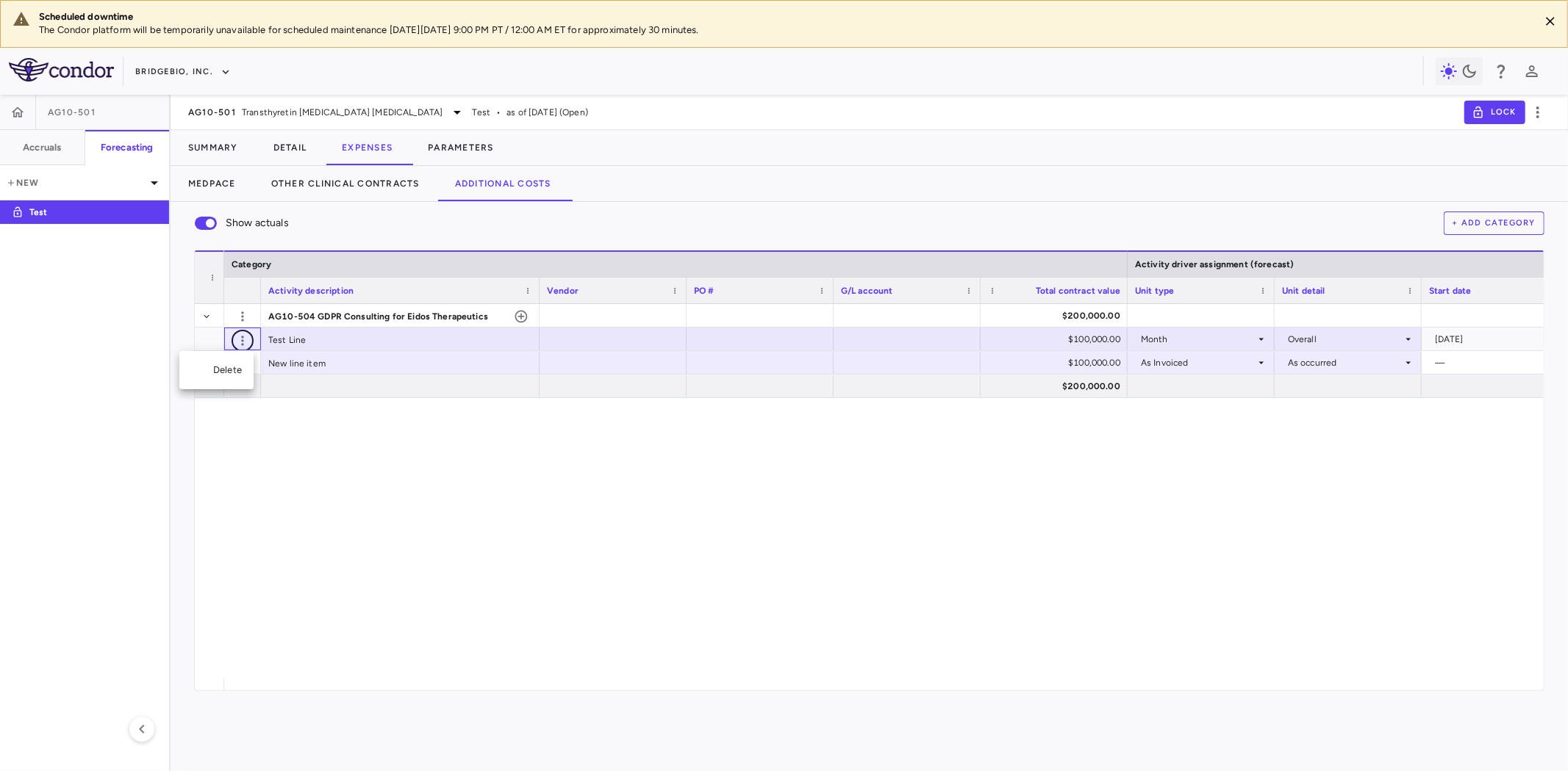
scroll to position [1, 0]
click at [377, 342] on div "Test Line" at bounding box center [401, 340] width 279 height 23
click at [619, 338] on div at bounding box center [613, 339] width 133 height 21
click at [664, 338] on input "text" at bounding box center [624, 340] width 124 height 24
click at [729, 346] on div at bounding box center [760, 339] width 133 height 21
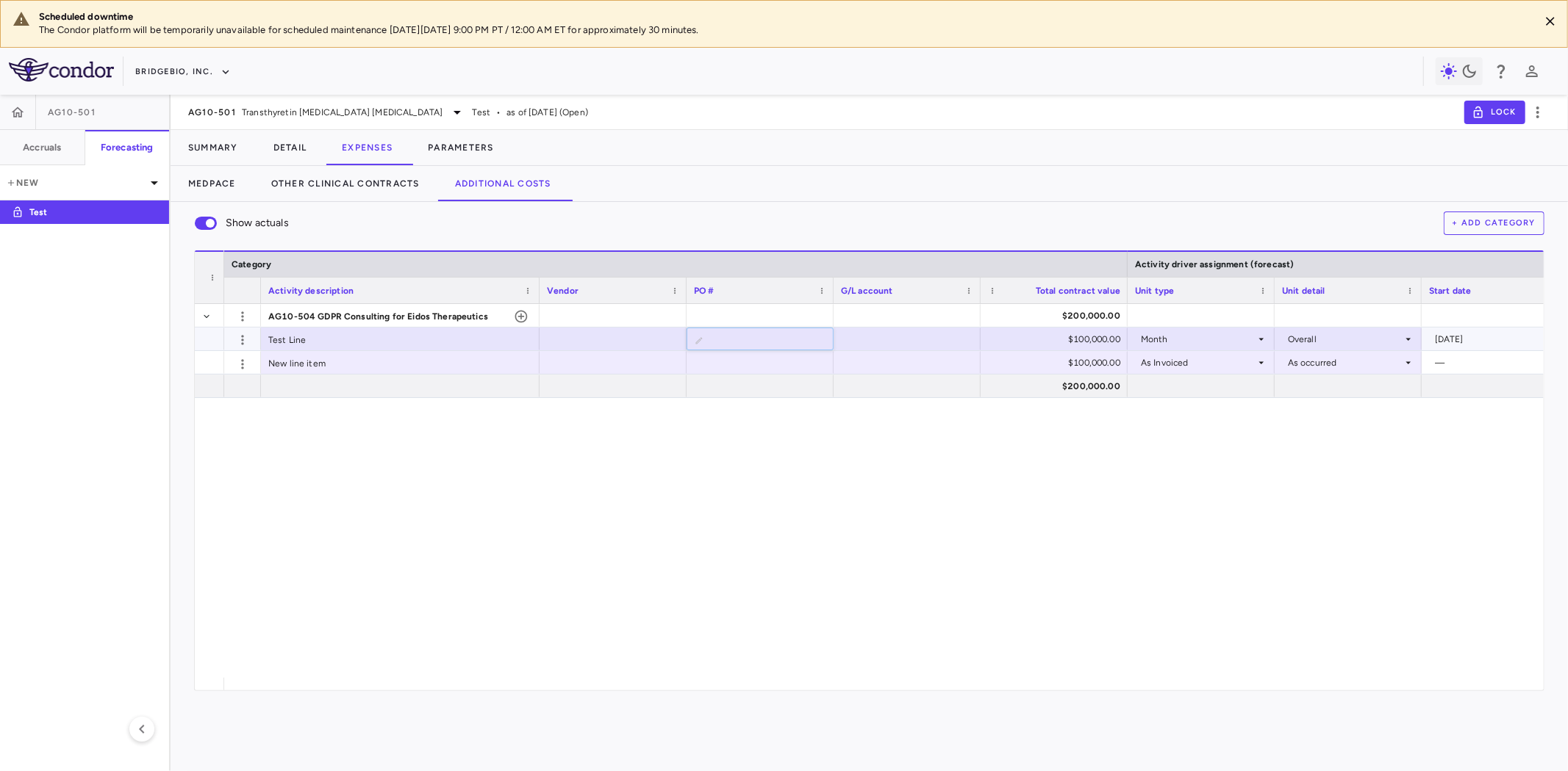
click at [566, 329] on div at bounding box center [613, 339] width 133 height 21
click at [584, 309] on div at bounding box center [613, 315] width 133 height 21
click at [581, 313] on div at bounding box center [613, 315] width 133 height 21
click at [399, 340] on div "Test Line" at bounding box center [401, 340] width 279 height 23
click at [402, 454] on div "AG10-504 GDPR Consulting for Eidos Therapeutics $200,000.00 ​ ********* $100,00…" at bounding box center [884, 490] width 1319 height 374
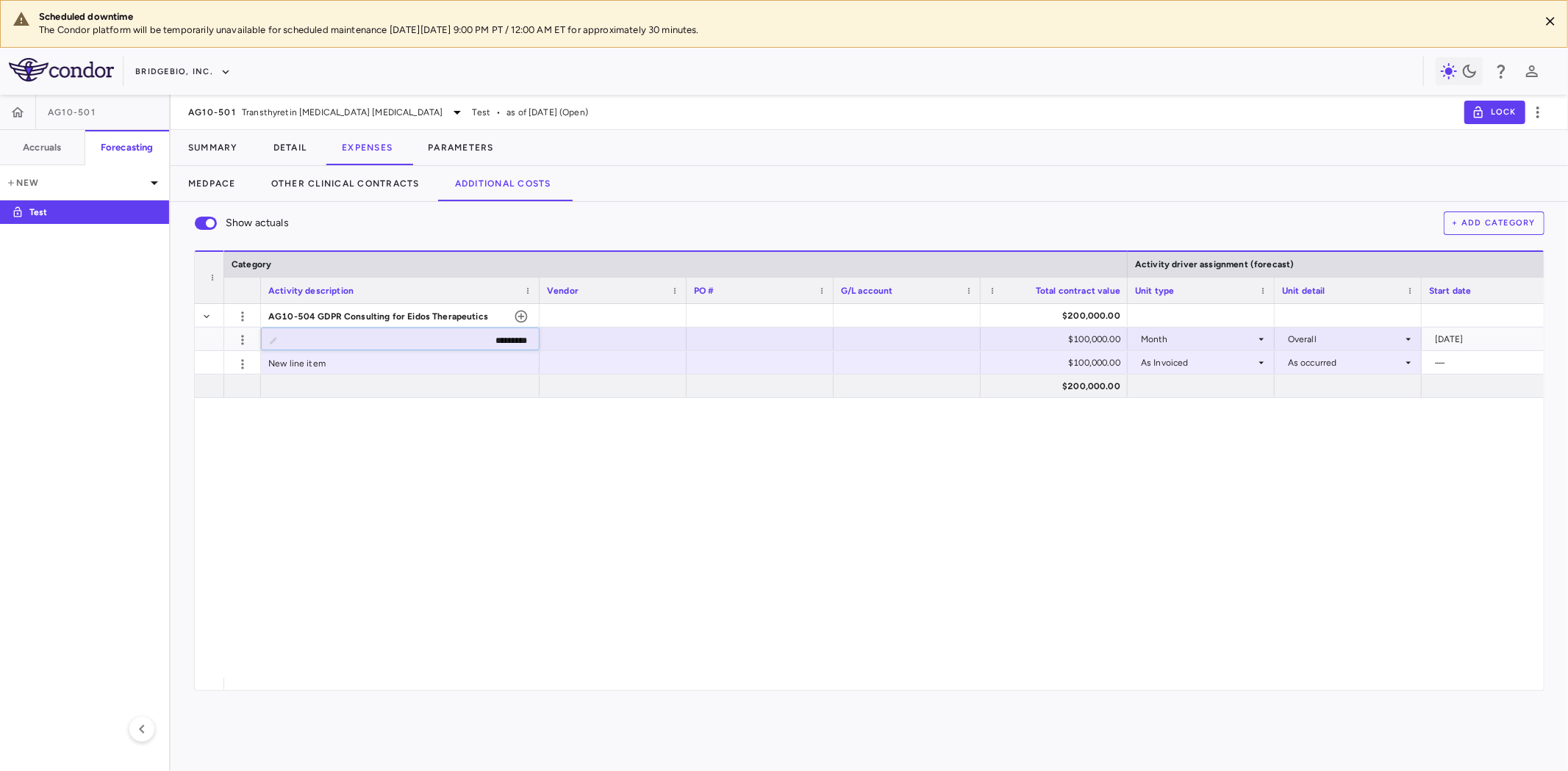
click at [457, 399] on div "AG10-504 GDPR Consulting for Eidos Therapeutics $200,000.00 ​ ********* $100,00…" at bounding box center [884, 490] width 1319 height 374
click at [472, 383] on div at bounding box center [401, 386] width 279 height 23
click at [726, 341] on div at bounding box center [760, 339] width 133 height 21
type input "**********"
click at [805, 364] on div at bounding box center [760, 363] width 133 height 21
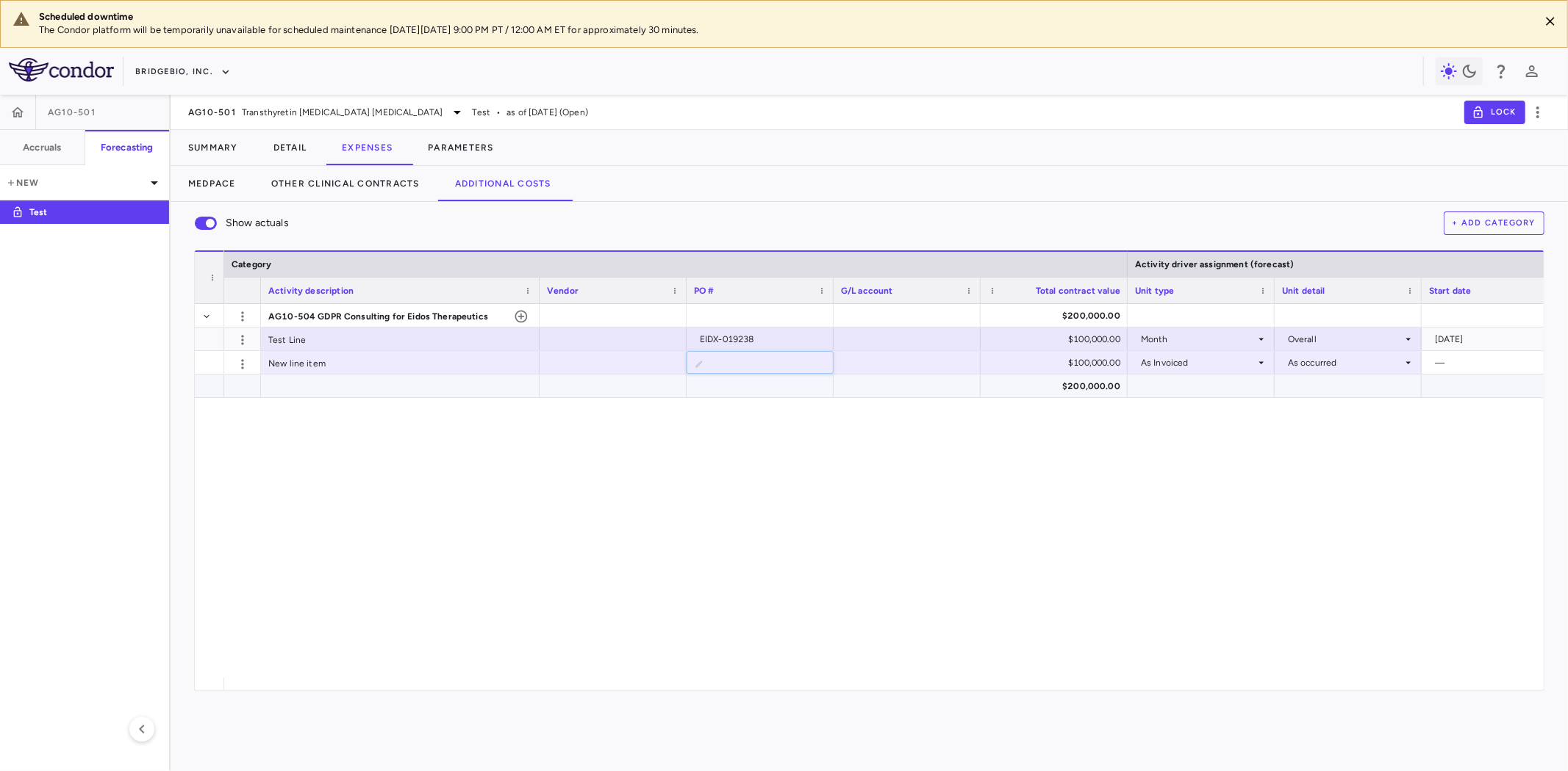
click at [901, 393] on div at bounding box center [907, 386] width 133 height 21
click at [599, 335] on div at bounding box center [613, 339] width 133 height 21
type input "**********"
click at [349, 343] on div "Test Line" at bounding box center [401, 340] width 279 height 23
drag, startPoint x: 567, startPoint y: 481, endPoint x: 435, endPoint y: 282, distance: 238.8
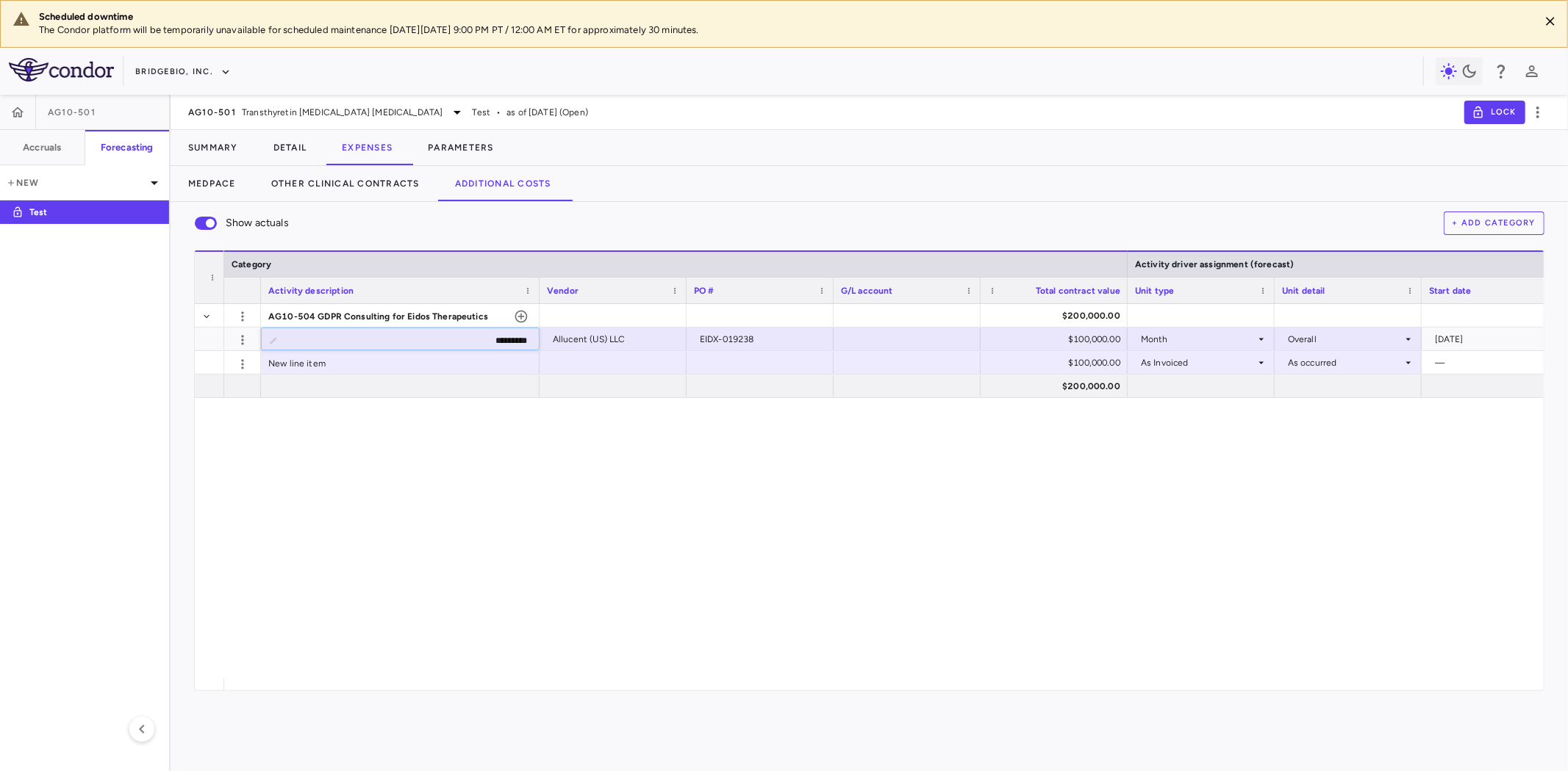
click at [567, 481] on div "AG10-504 GDPR Consulting for Eidos Therapeutics $200,000.00 ​ ********* Allucen…" at bounding box center [884, 490] width 1319 height 374
click at [31, 148] on h6 "Accruals" at bounding box center [42, 148] width 38 height 14
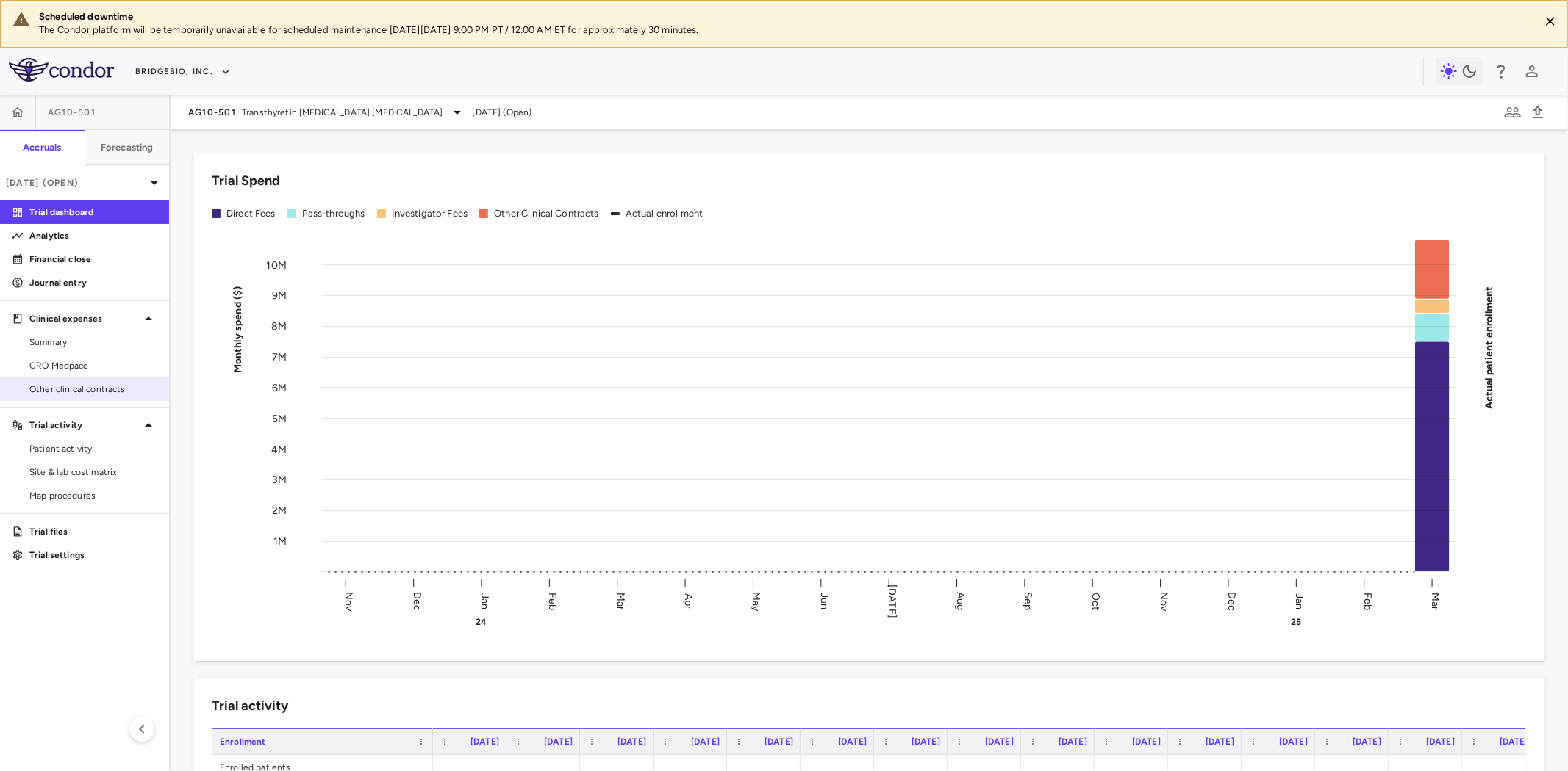
click at [92, 396] on span "Other clinical contracts" at bounding box center [93, 390] width 128 height 14
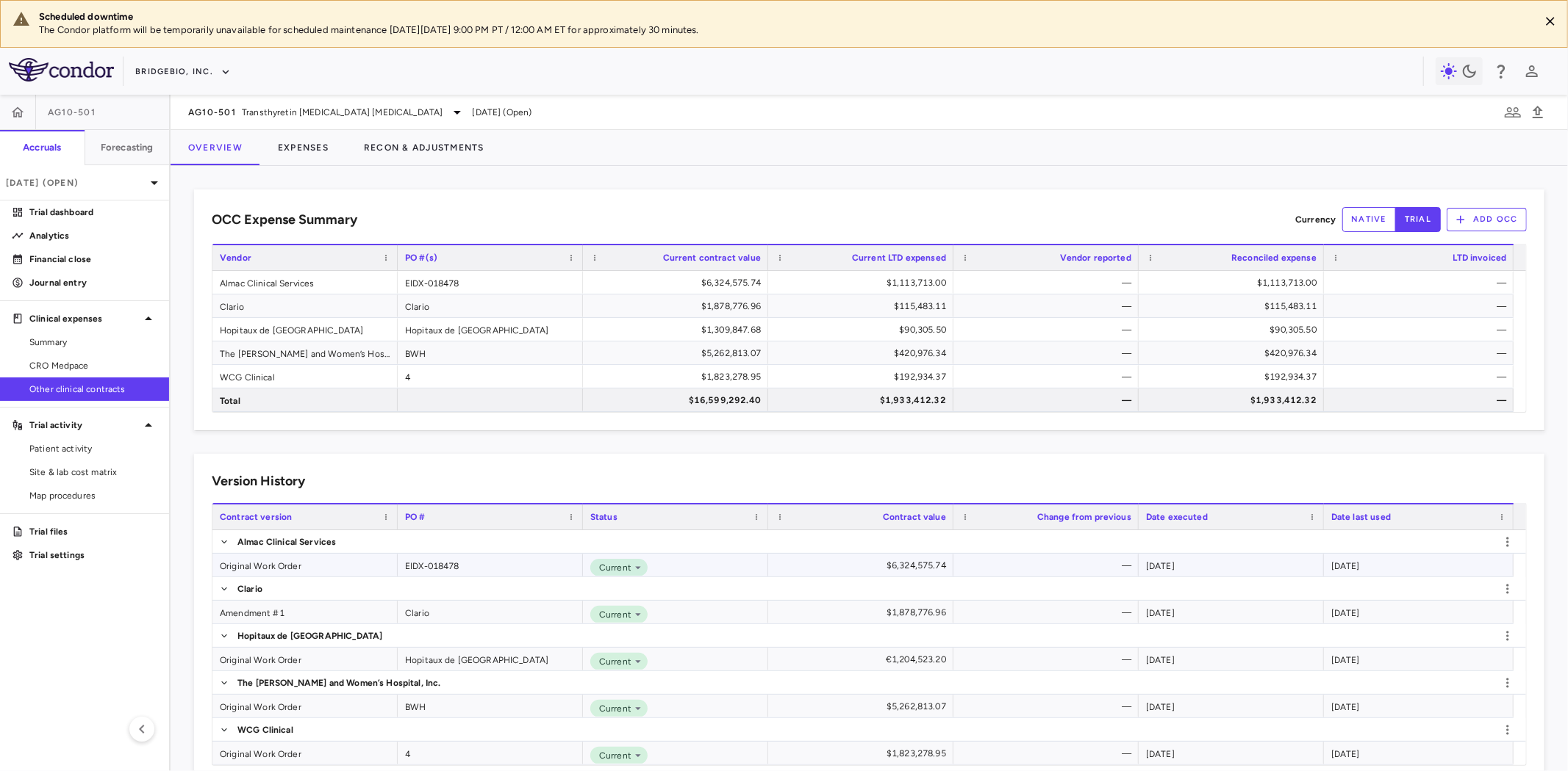
click at [300, 564] on div "Original Work Order" at bounding box center [304, 566] width 185 height 23
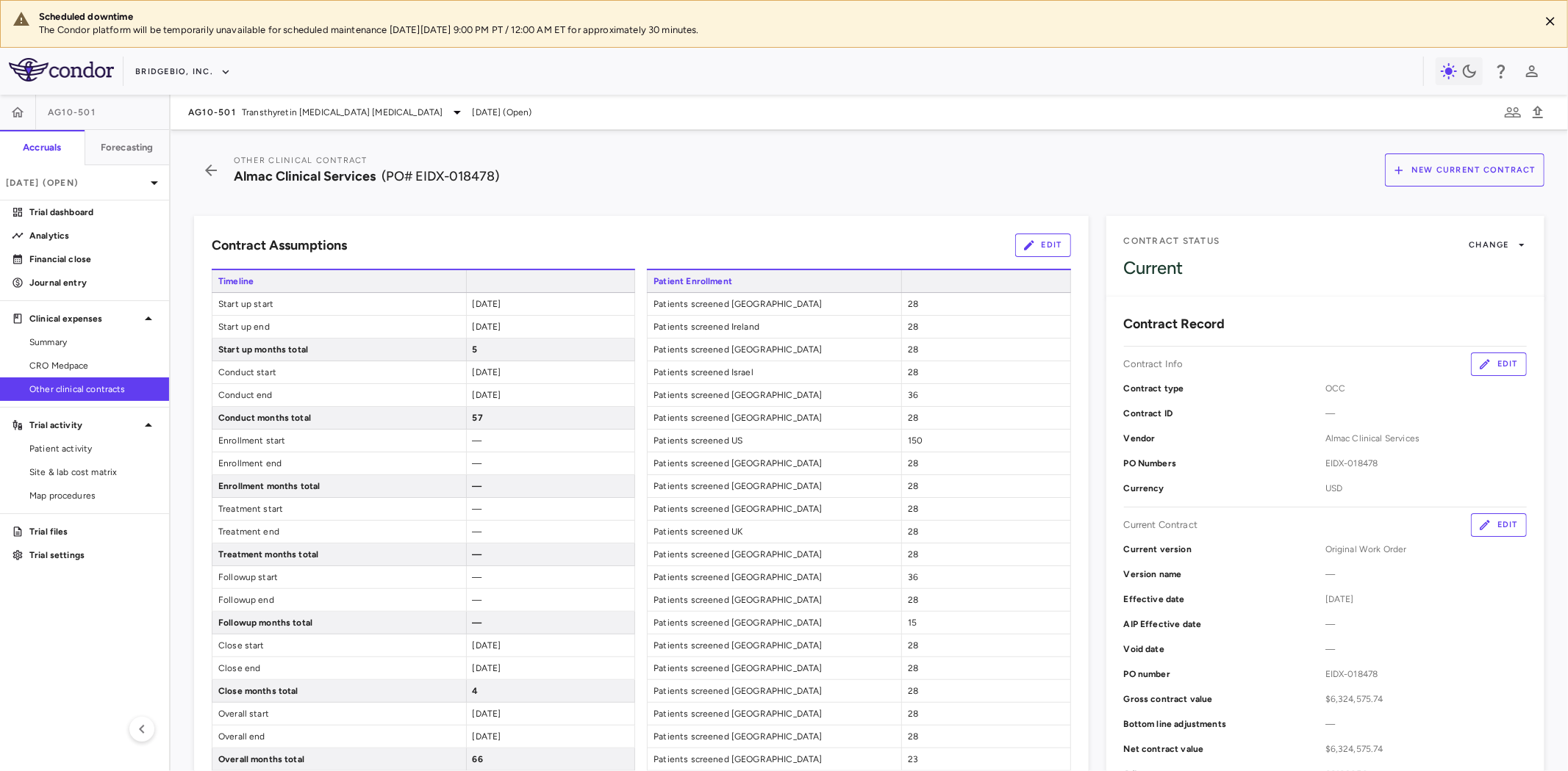
click at [1481, 368] on button "Edit" at bounding box center [1499, 365] width 56 height 23
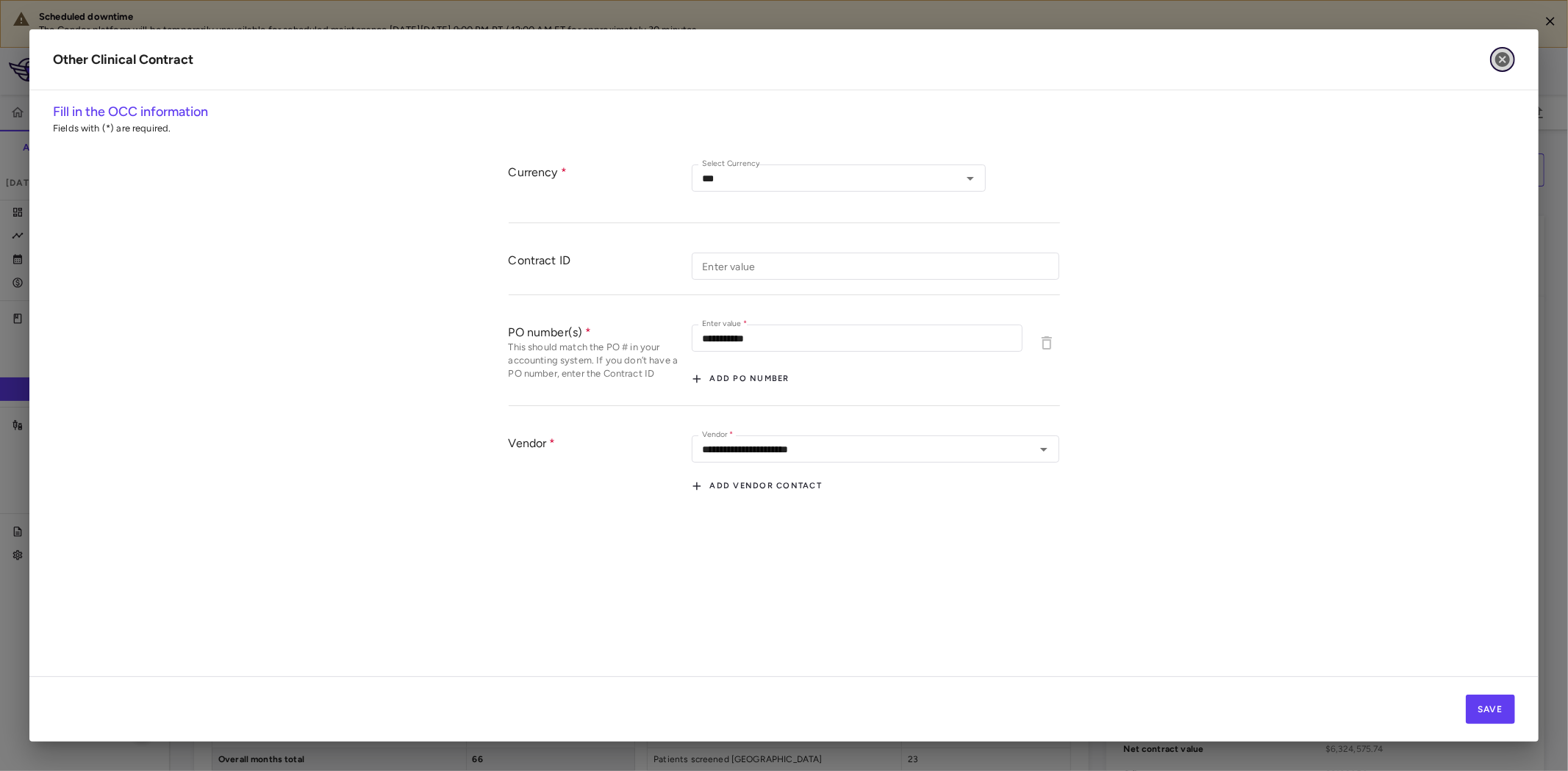
click at [1509, 60] on icon "button" at bounding box center [1502, 59] width 15 height 15
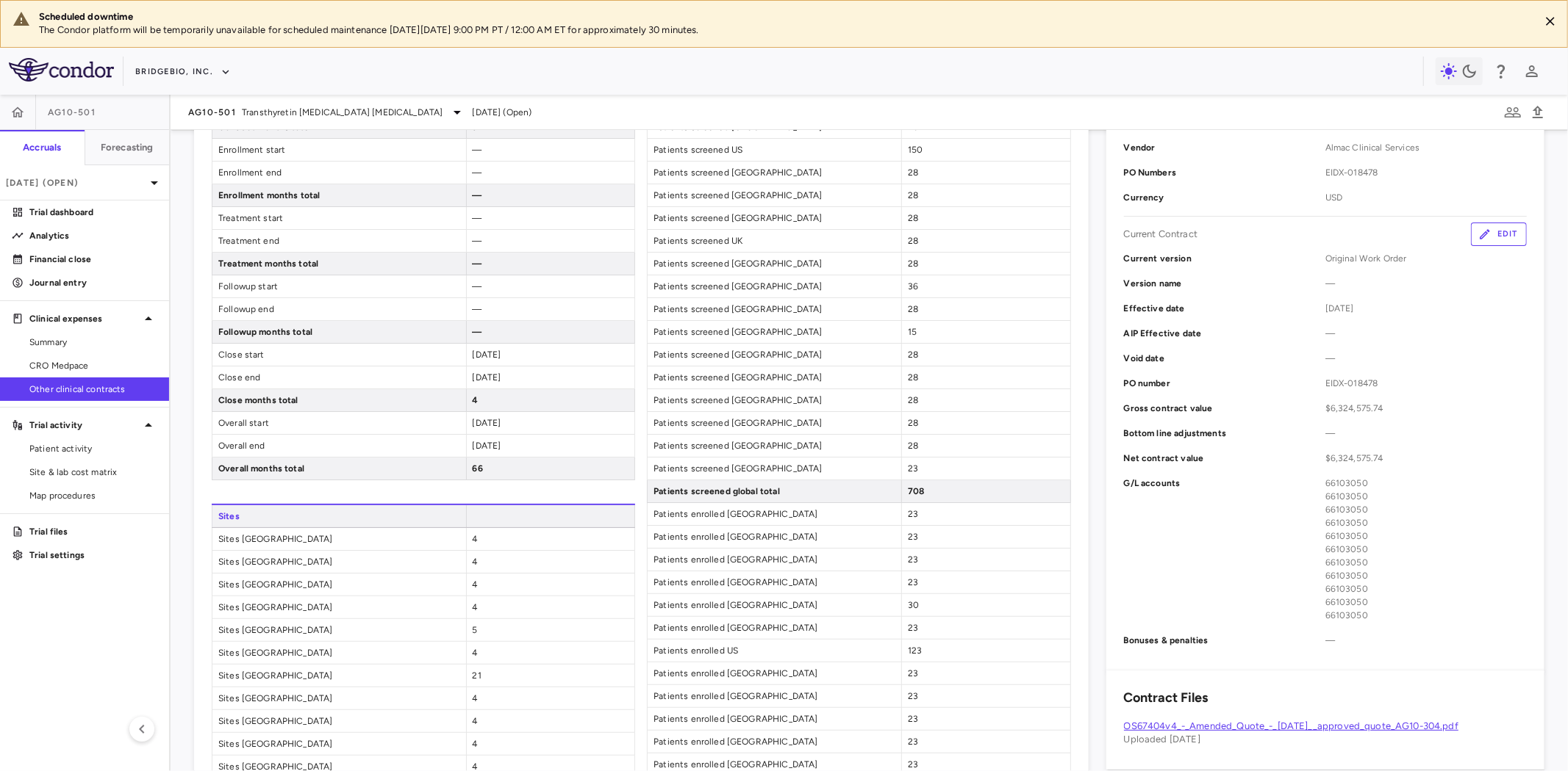
scroll to position [245, 0]
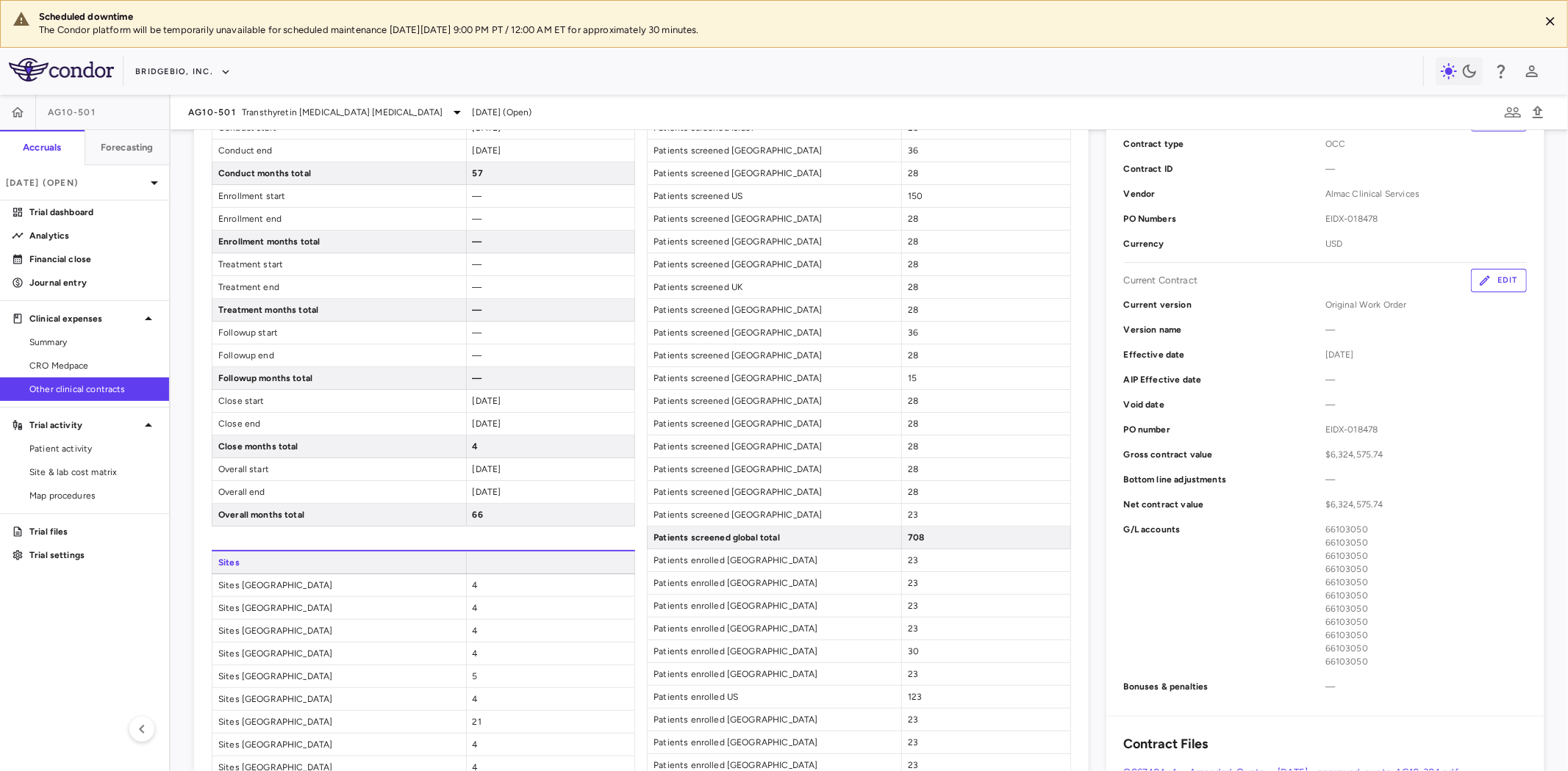
click at [1490, 280] on button "Edit" at bounding box center [1499, 281] width 56 height 23
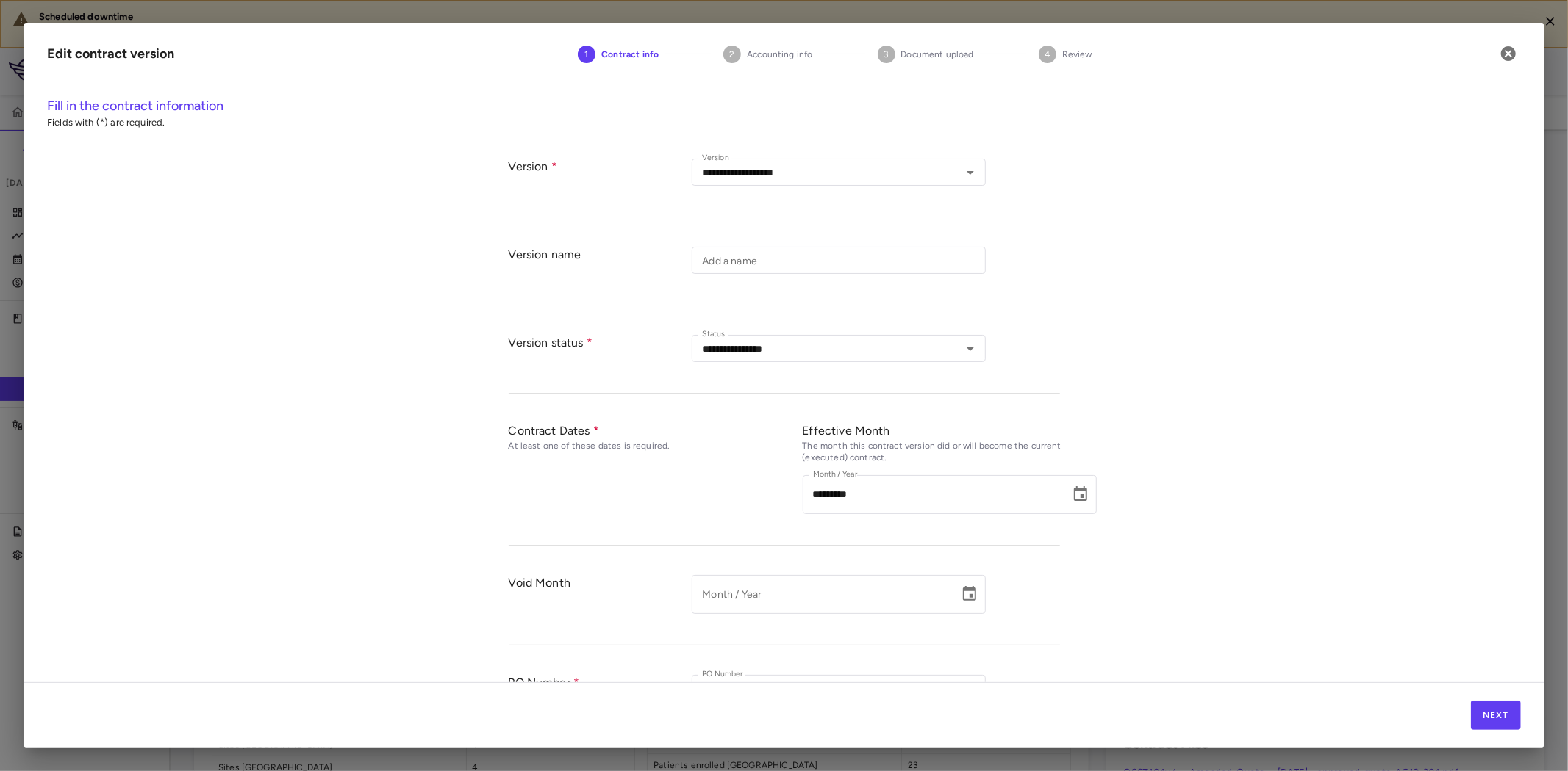
type input "**********"
type input "*********"
type input "**********"
click at [1512, 52] on icon "button" at bounding box center [1508, 53] width 15 height 15
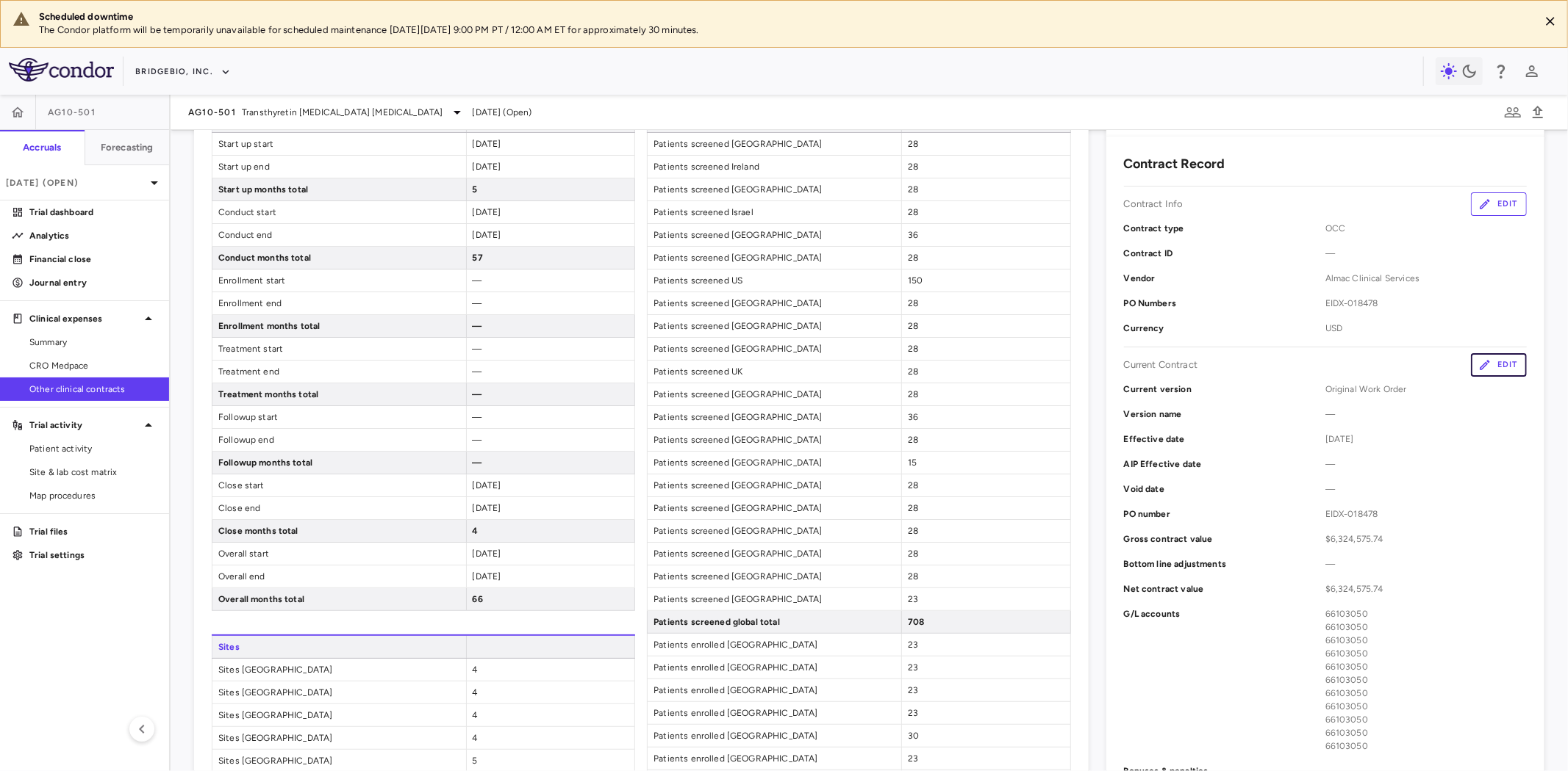
scroll to position [81, 0]
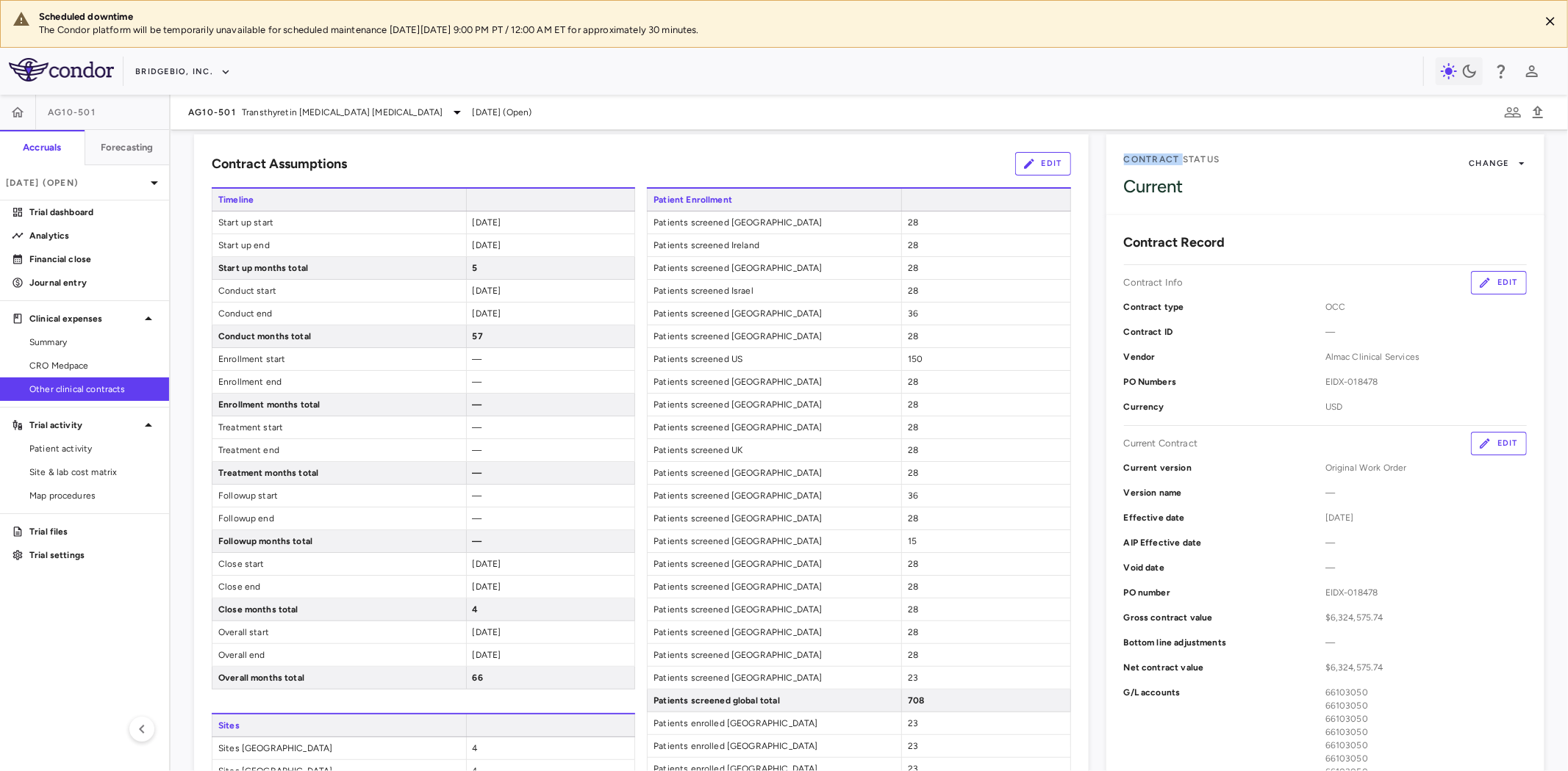
click at [1487, 280] on button "Edit" at bounding box center [1499, 282] width 56 height 23
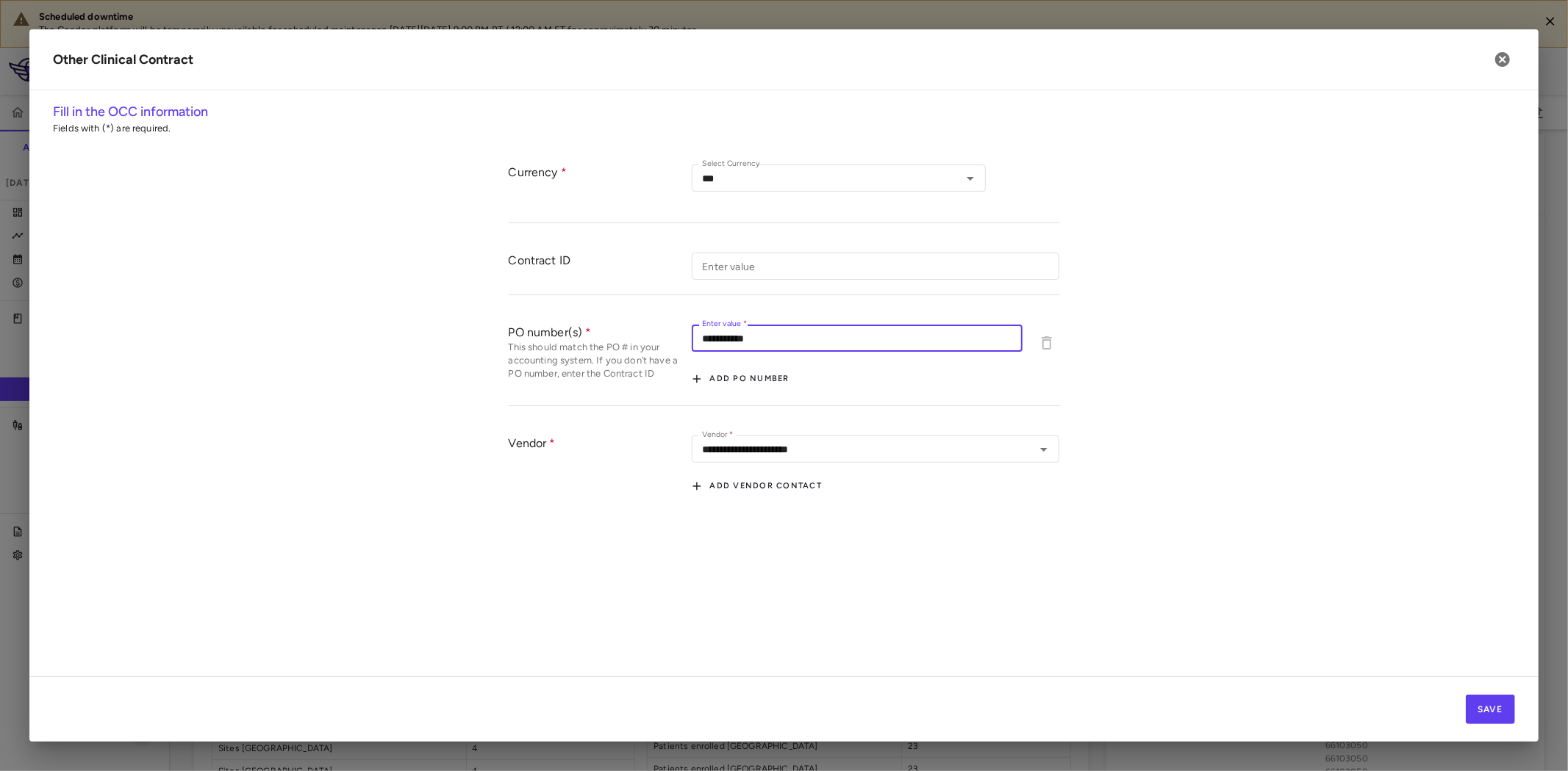
drag, startPoint x: 797, startPoint y: 341, endPoint x: 625, endPoint y: 335, distance: 172.1
click at [625, 335] on div "**********" at bounding box center [785, 358] width 552 height 96
paste input "text"
type input "**********"
click at [1496, 715] on button "Save" at bounding box center [1490, 709] width 49 height 29
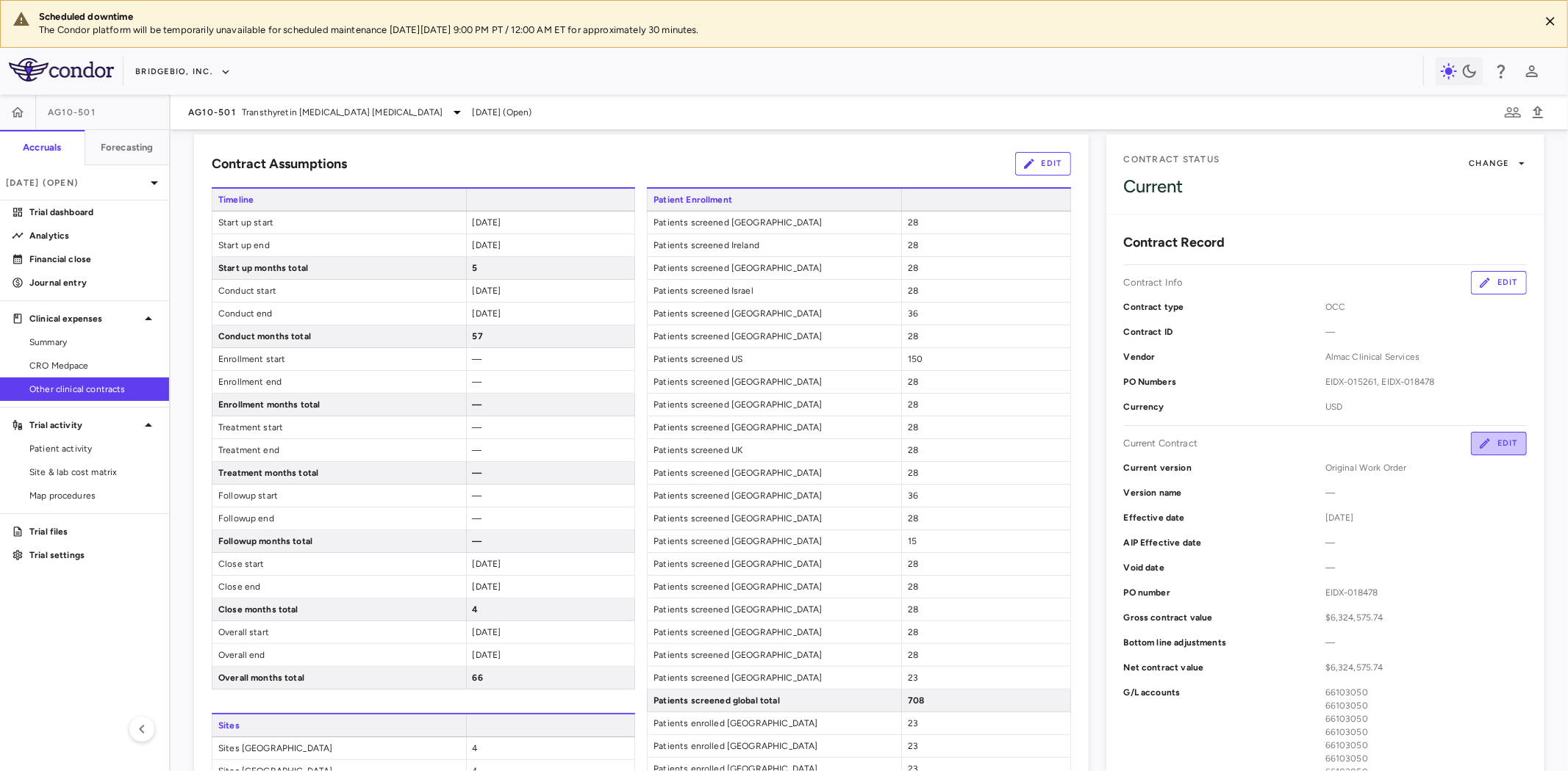
click at [1490, 449] on button "Edit" at bounding box center [1499, 444] width 56 height 23
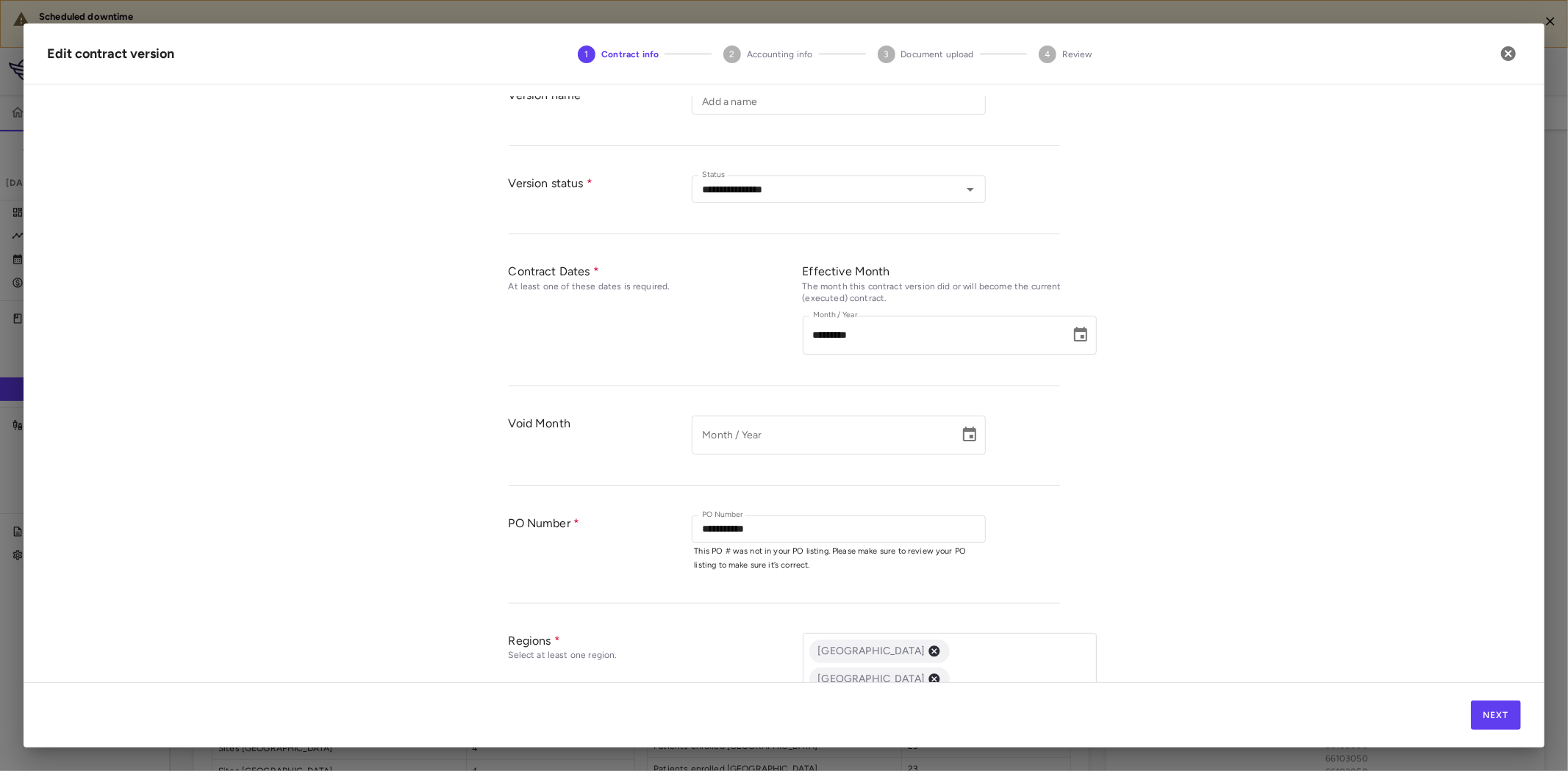
scroll to position [163, 0]
click at [782, 526] on input "**********" at bounding box center [827, 525] width 261 height 18
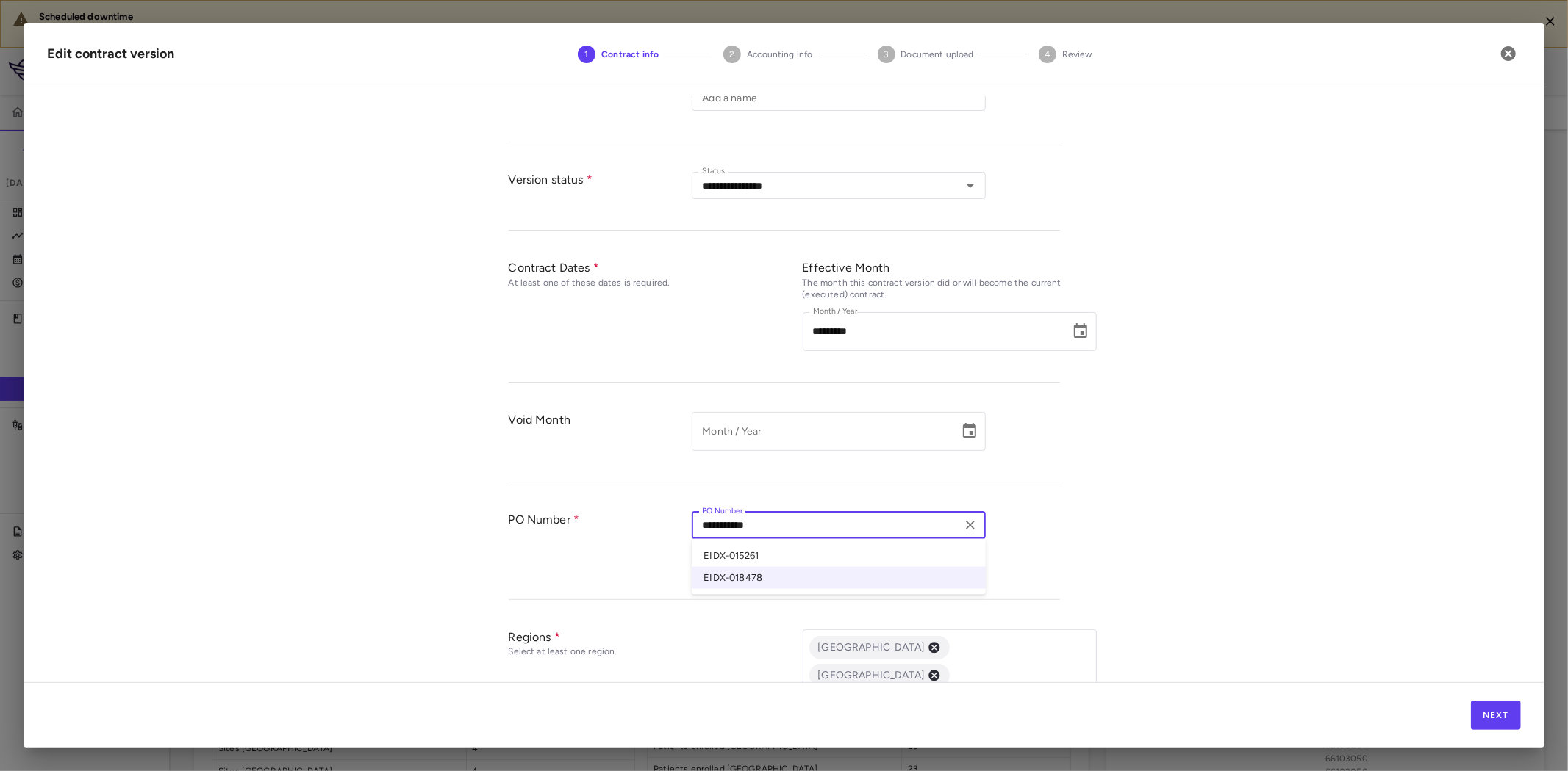
click at [748, 552] on li "EIDX-015261" at bounding box center [839, 555] width 294 height 22
type input "**********"
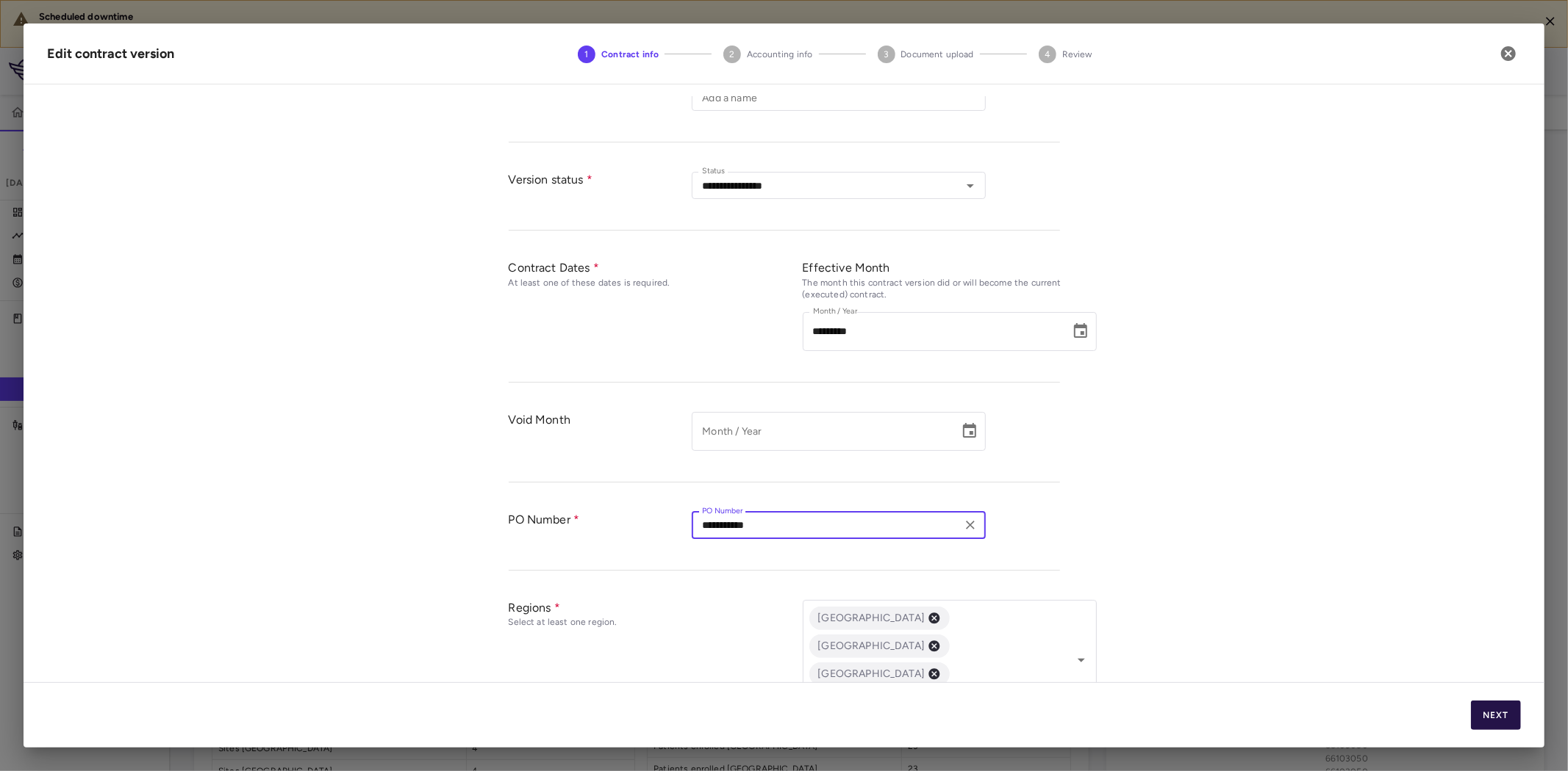
click at [1485, 711] on button "Next" at bounding box center [1496, 716] width 50 height 29
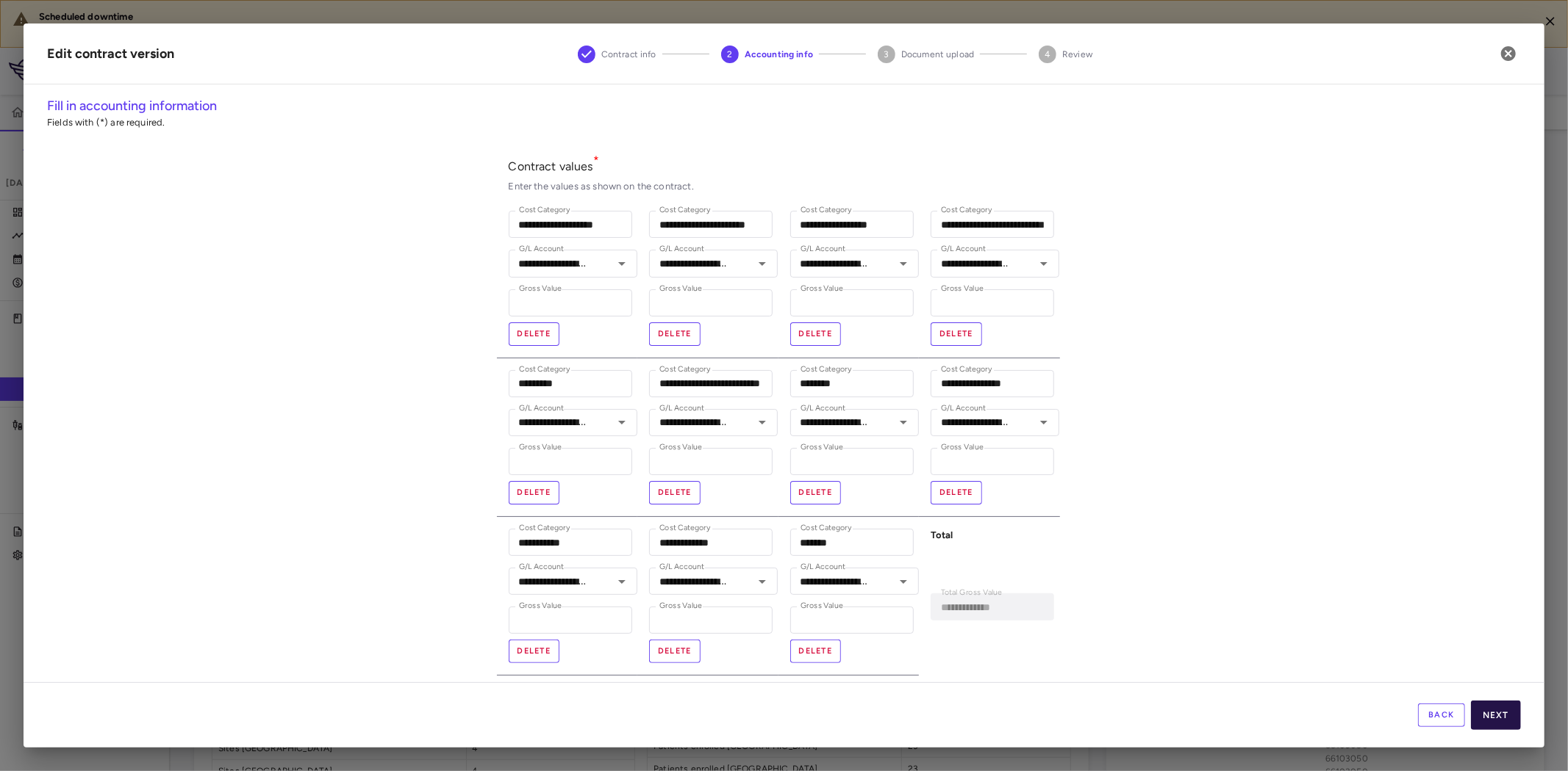
click at [1504, 714] on button "Next" at bounding box center [1496, 716] width 50 height 29
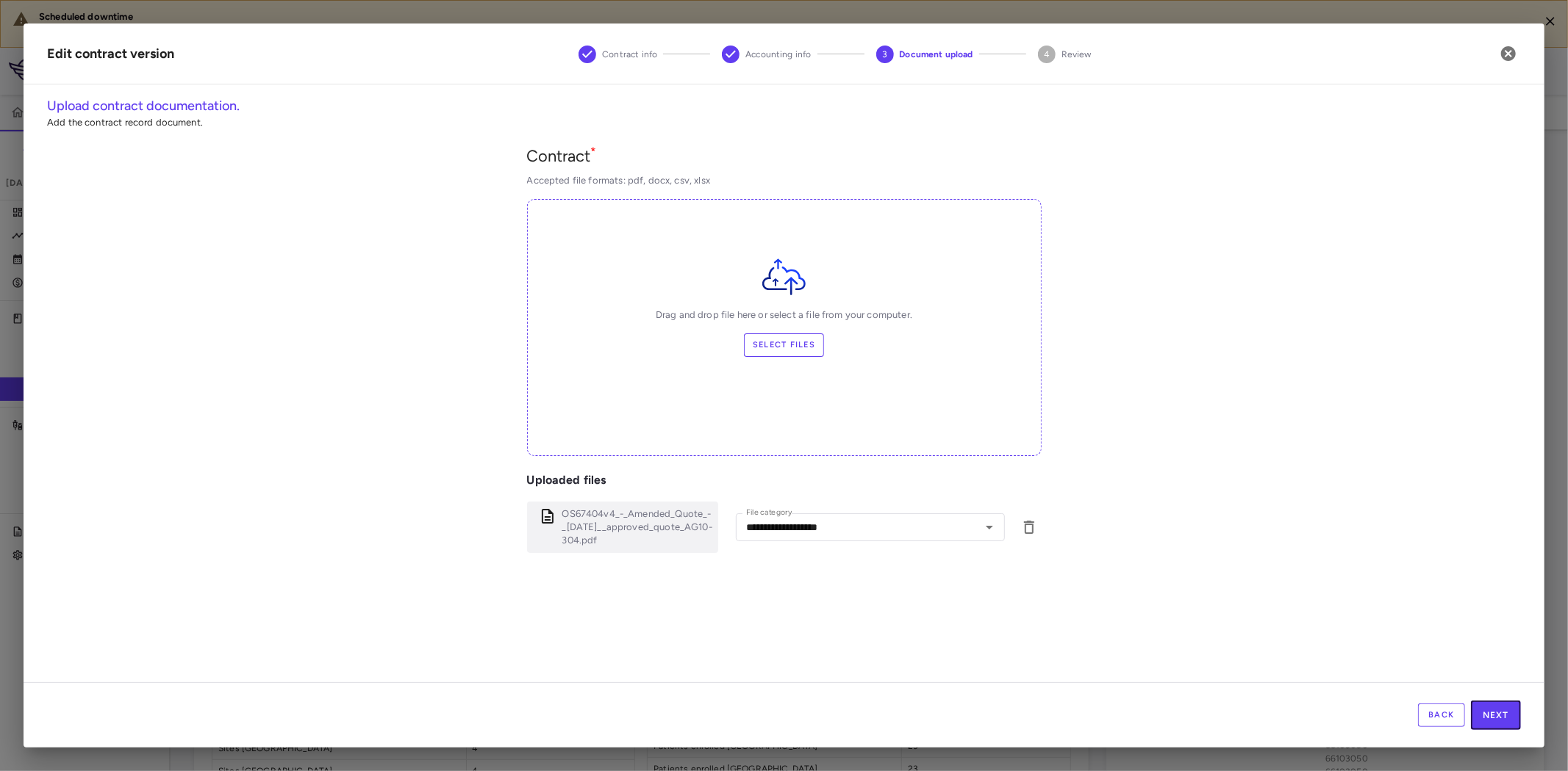
click at [1504, 714] on button "Next" at bounding box center [1496, 716] width 50 height 29
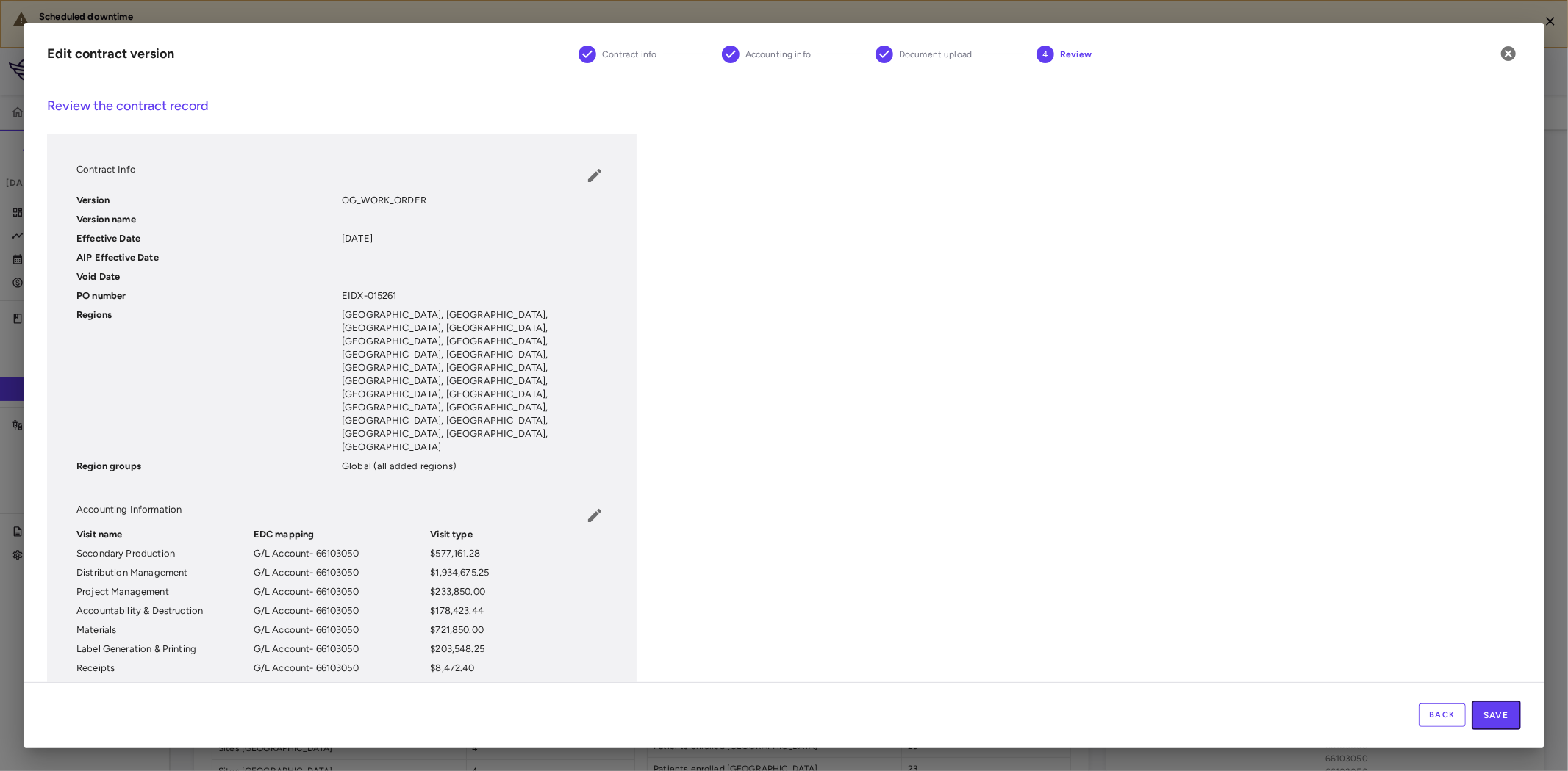
click at [1504, 714] on button "Save" at bounding box center [1496, 716] width 49 height 29
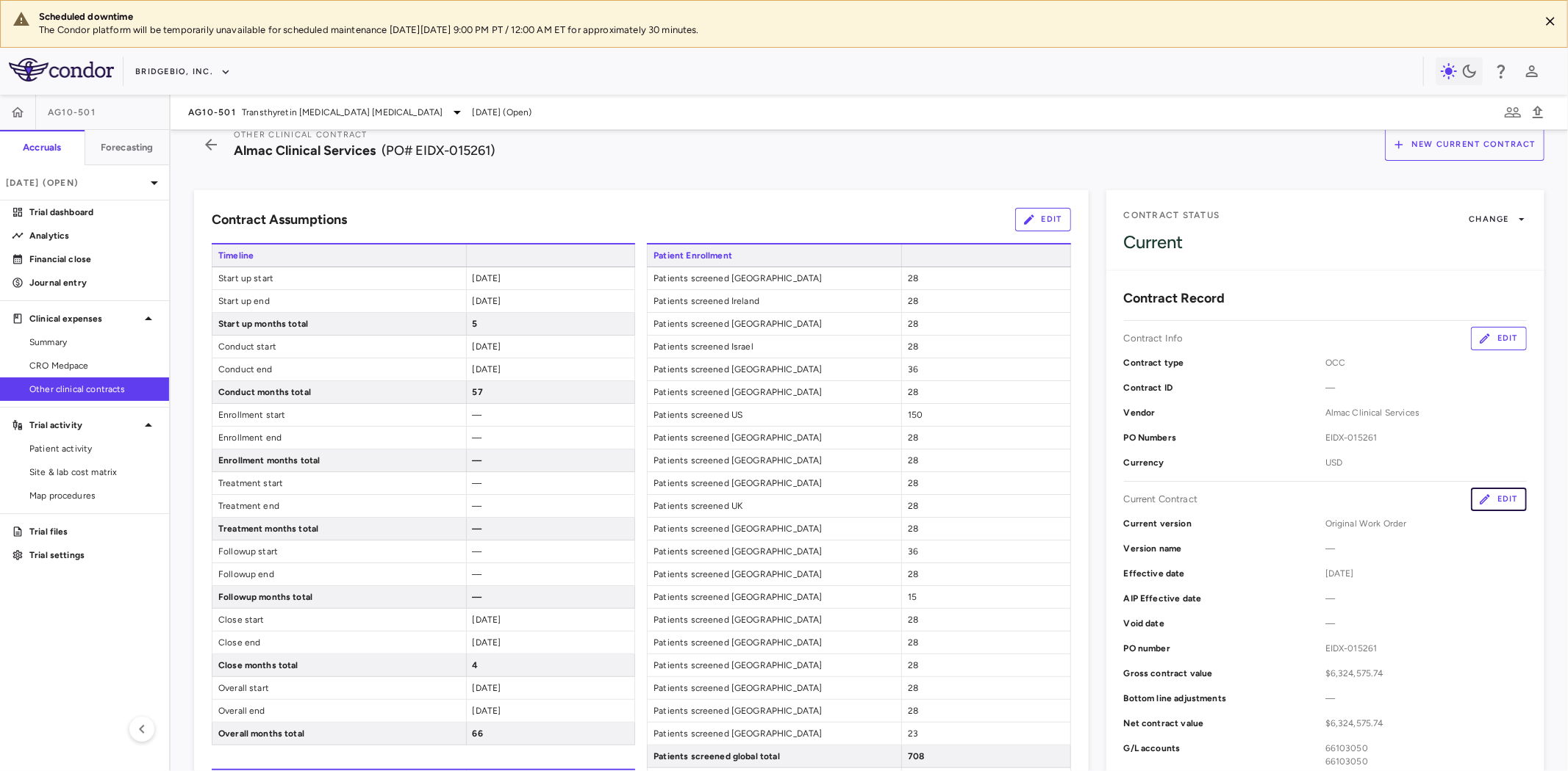
scroll to position [0, 0]
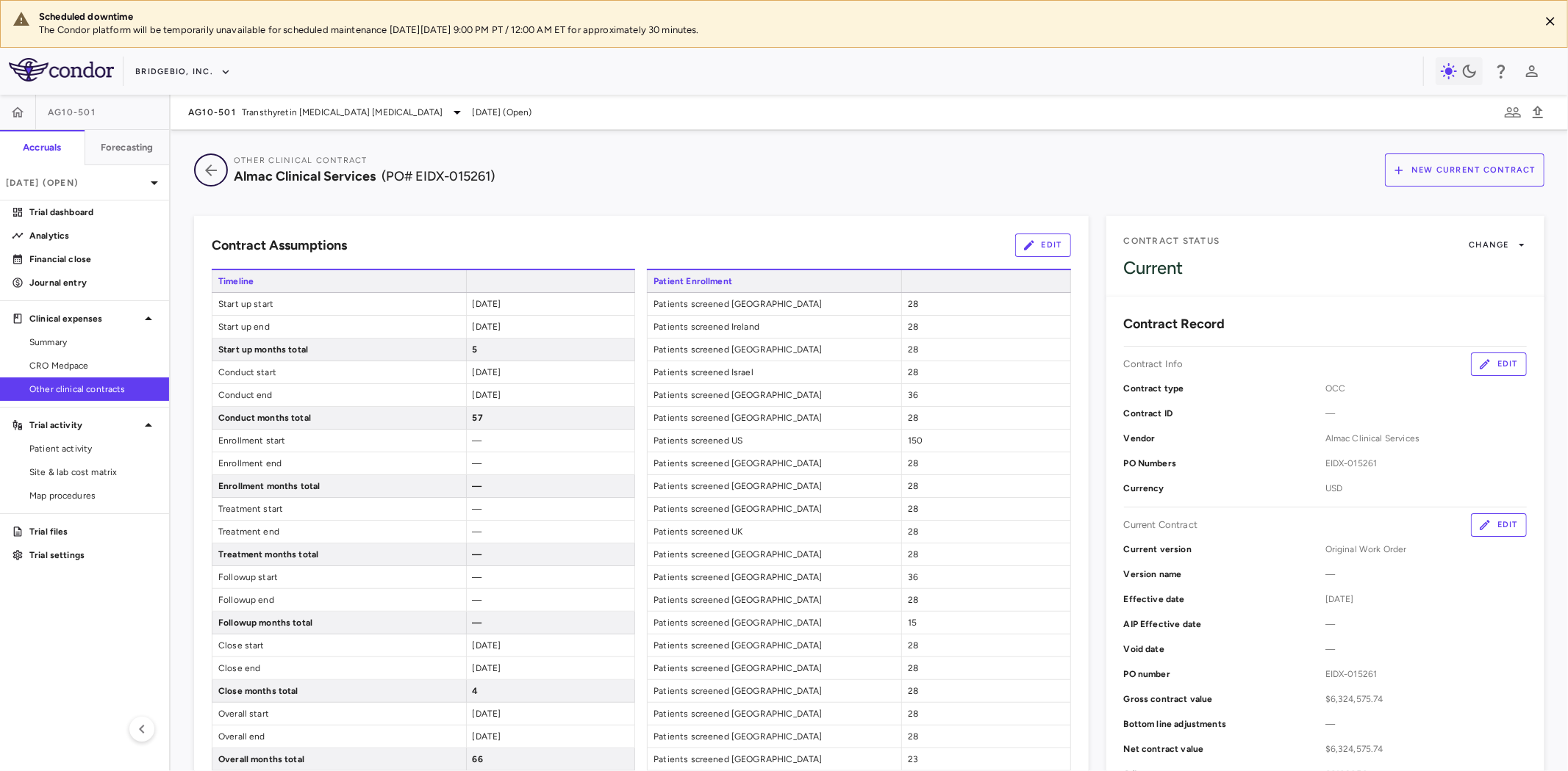
click at [222, 172] on icon "button" at bounding box center [210, 170] width 26 height 17
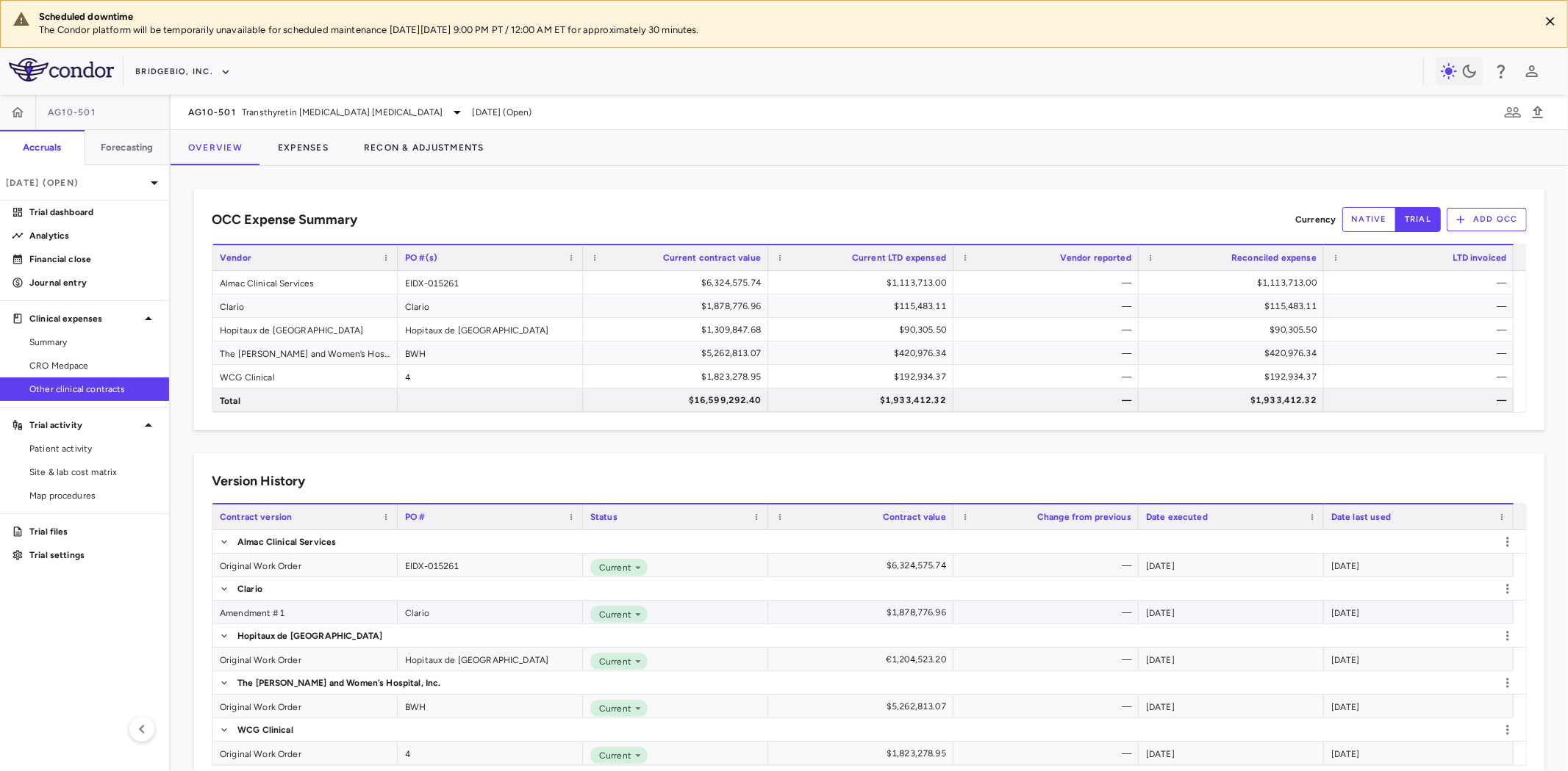
click at [274, 613] on div "Amendment #1" at bounding box center [304, 612] width 185 height 23
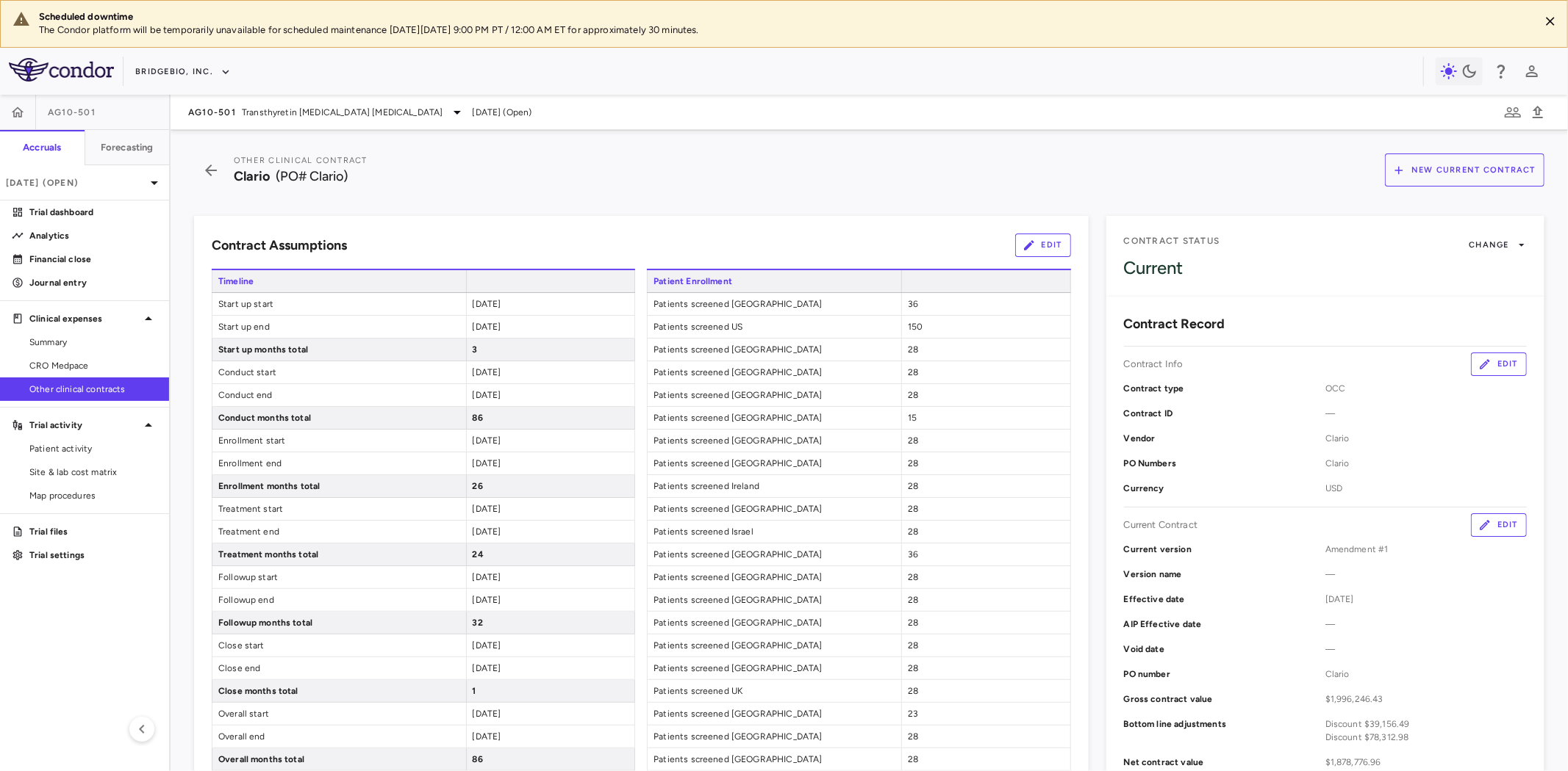
click at [1481, 366] on button "Edit" at bounding box center [1499, 365] width 56 height 23
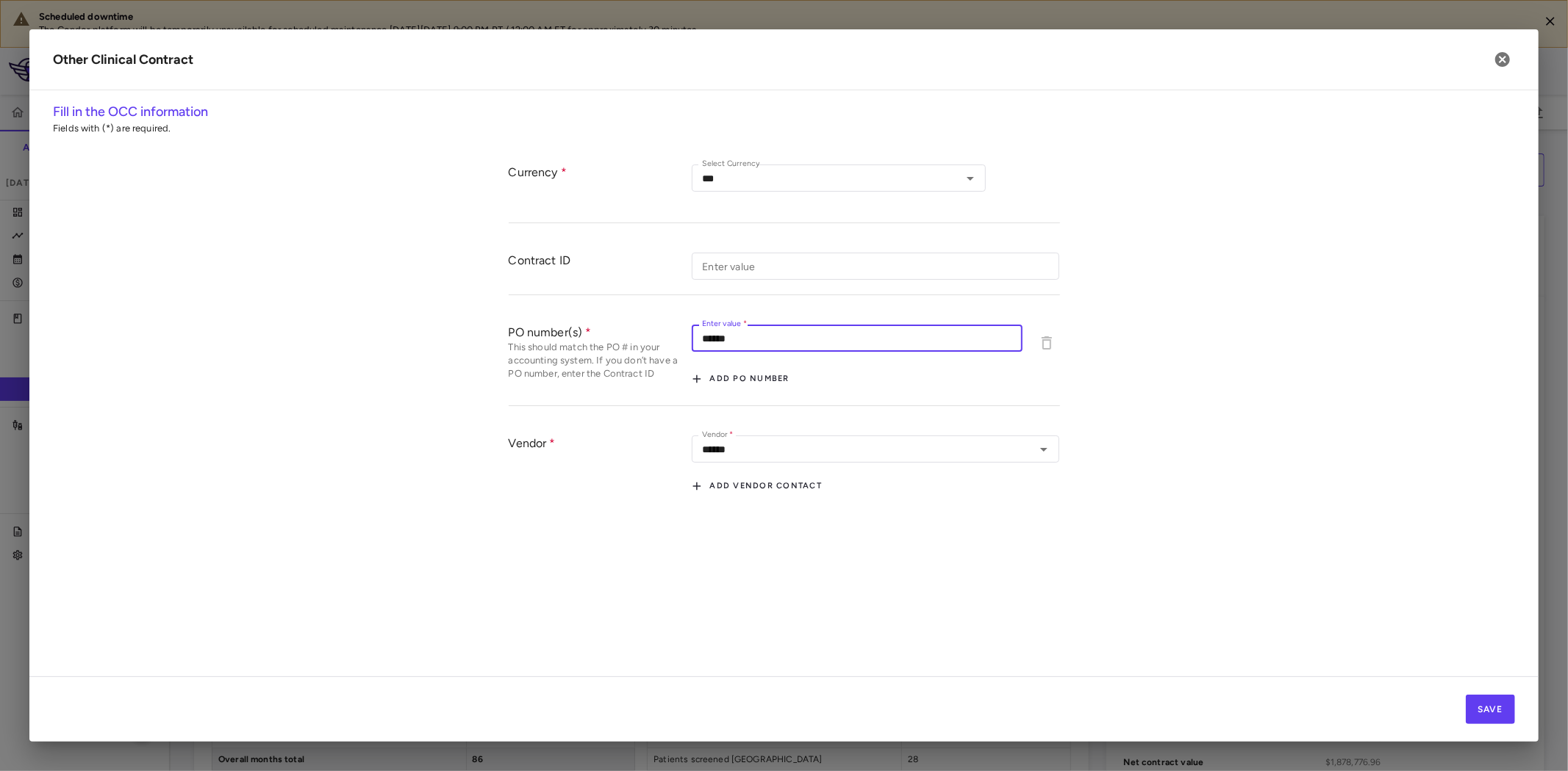
drag, startPoint x: 789, startPoint y: 341, endPoint x: 678, endPoint y: 350, distance: 111.4
click at [678, 350] on div "PO number(s) This should match the PO # in your accounting system. If you don’t…" at bounding box center [785, 358] width 552 height 96
paste input "*****"
type input "**********"
click at [1483, 707] on button "Save" at bounding box center [1490, 709] width 49 height 29
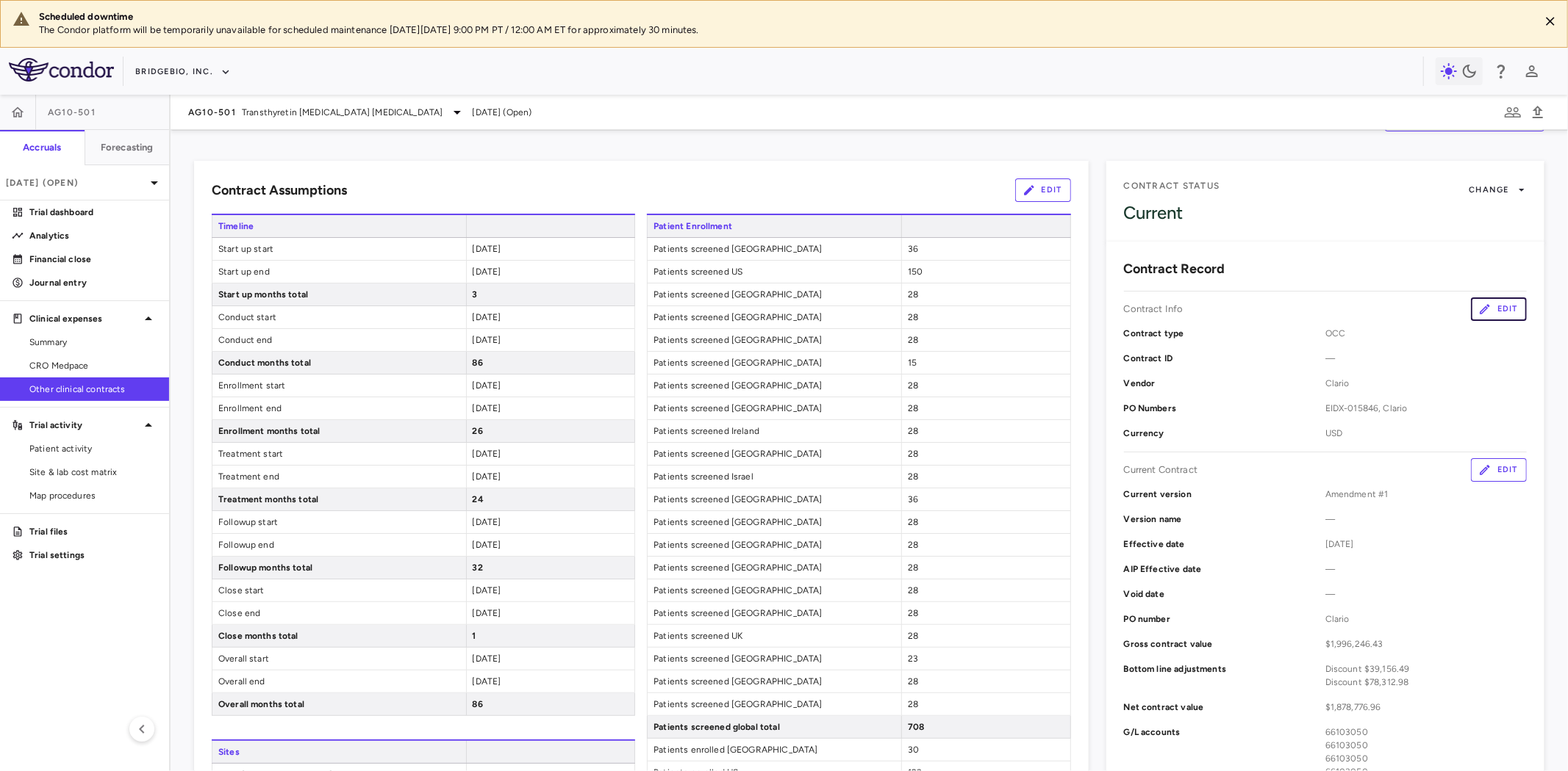
scroll to position [81, 0]
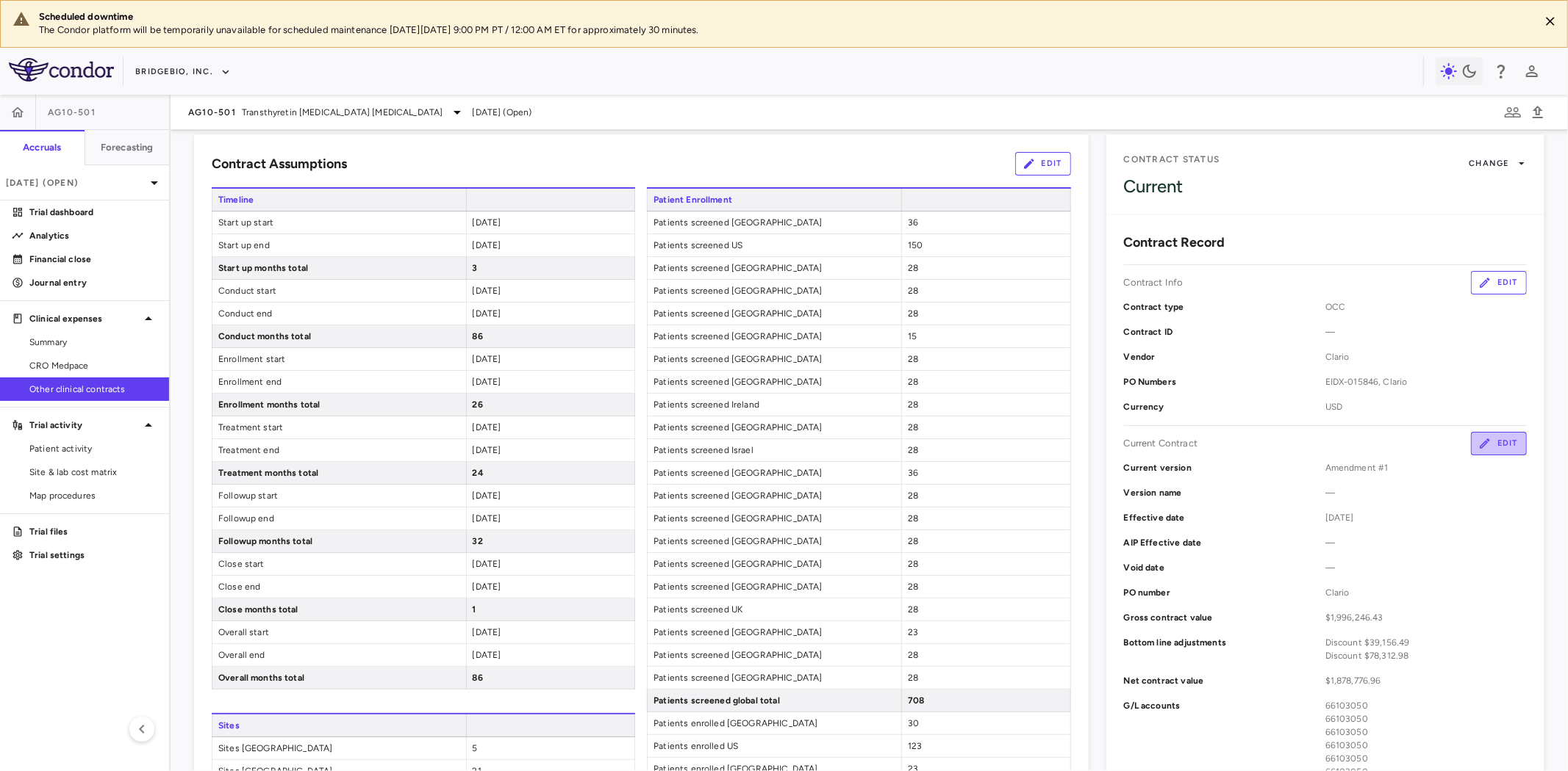
click at [1493, 446] on button "Edit" at bounding box center [1499, 444] width 56 height 23
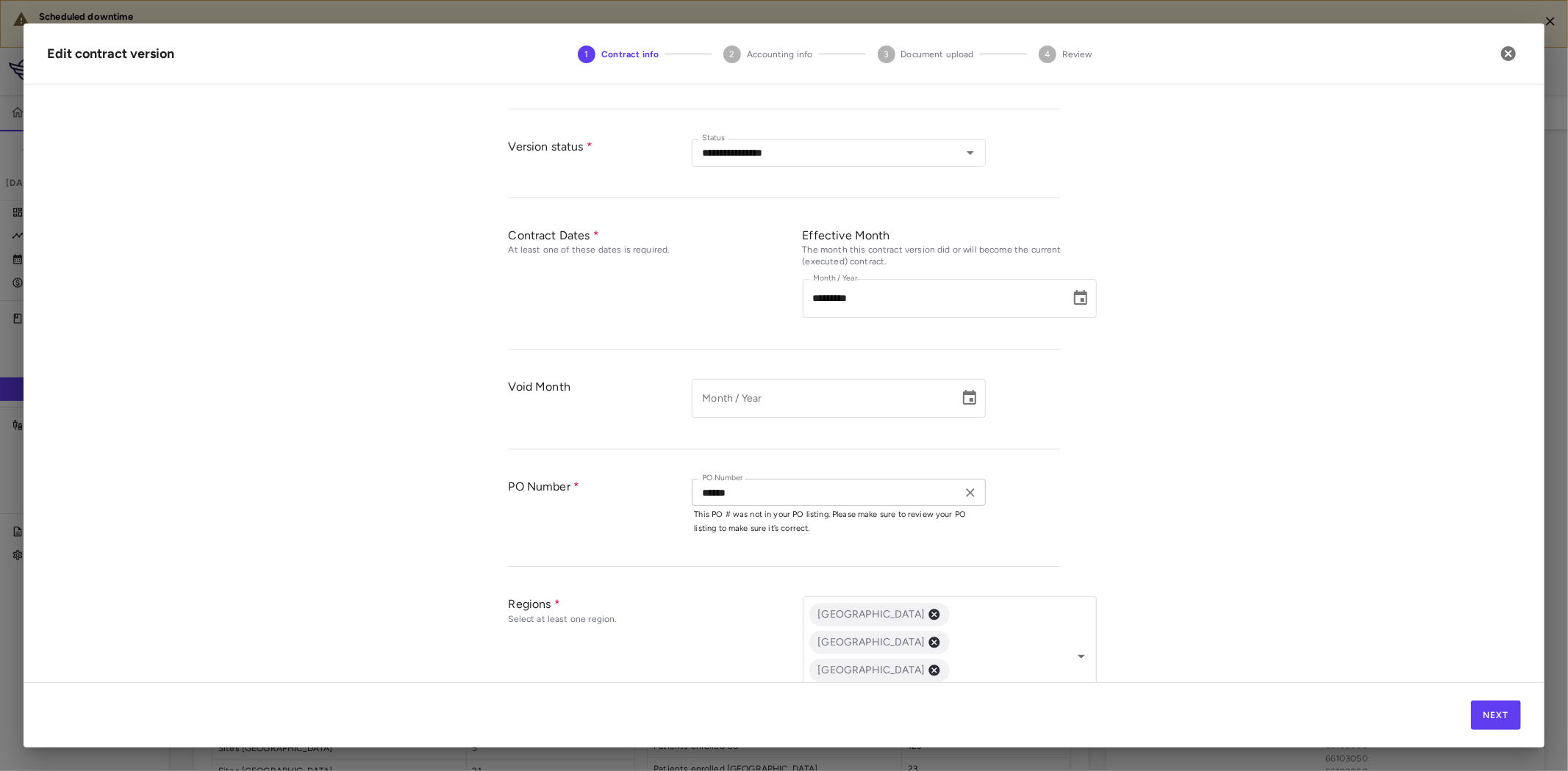
scroll to position [245, 0]
click at [769, 489] on input "******" at bounding box center [827, 491] width 261 height 18
click at [761, 525] on li "EIDX-015846" at bounding box center [839, 522] width 294 height 22
type input "**********"
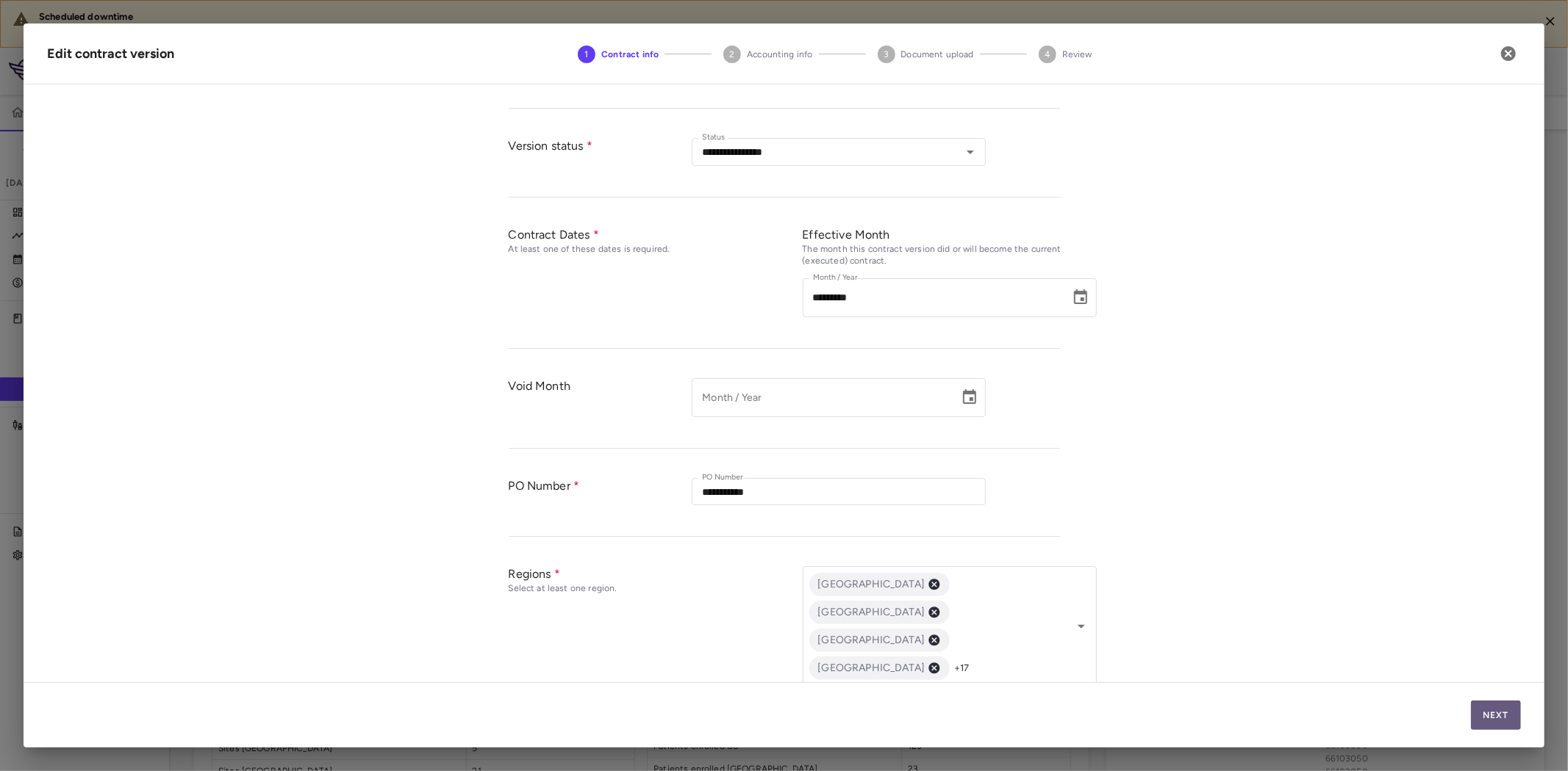
click at [1505, 714] on button "Next" at bounding box center [1496, 716] width 50 height 29
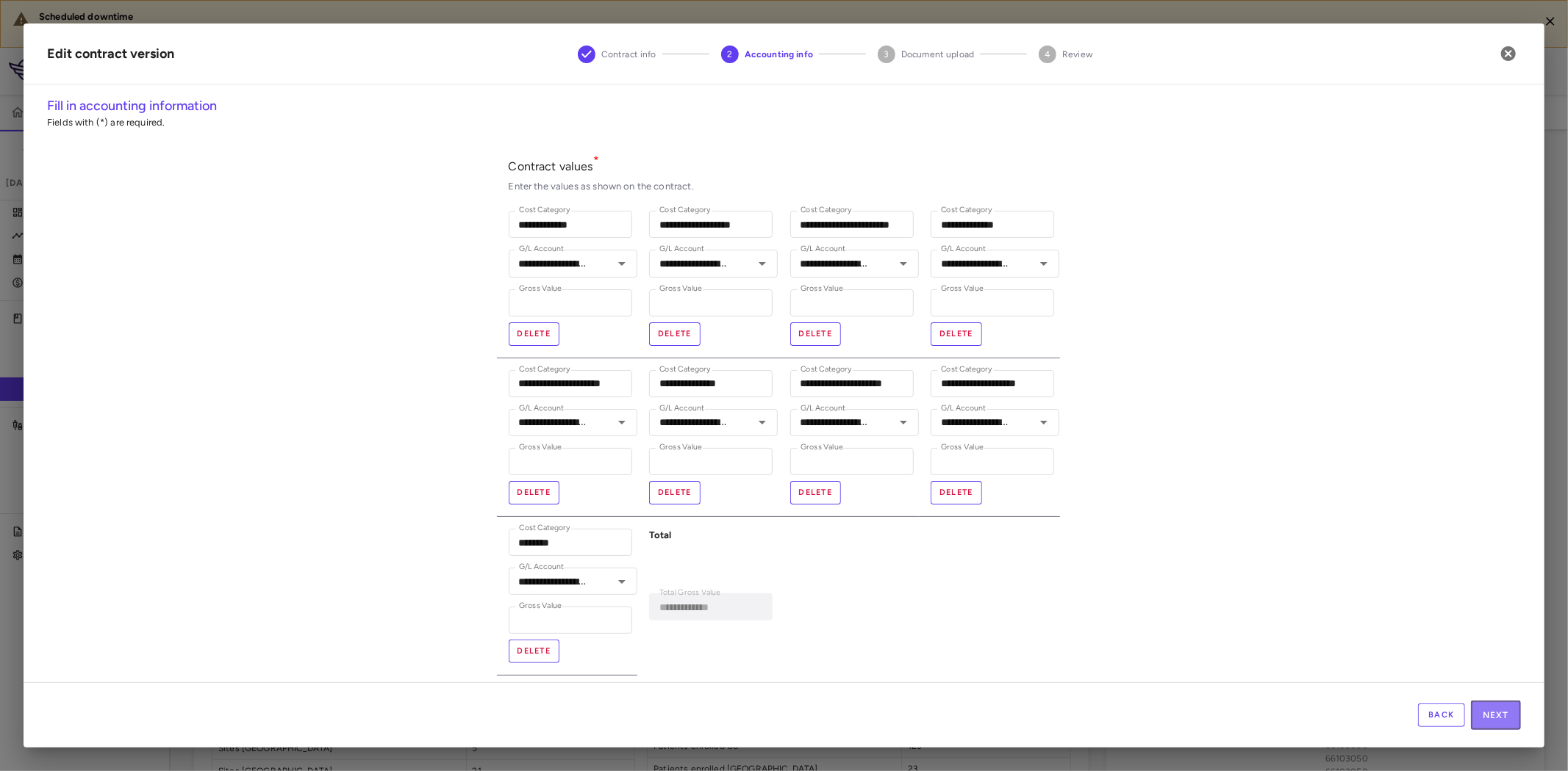
click at [1505, 714] on button "Next" at bounding box center [1496, 716] width 50 height 29
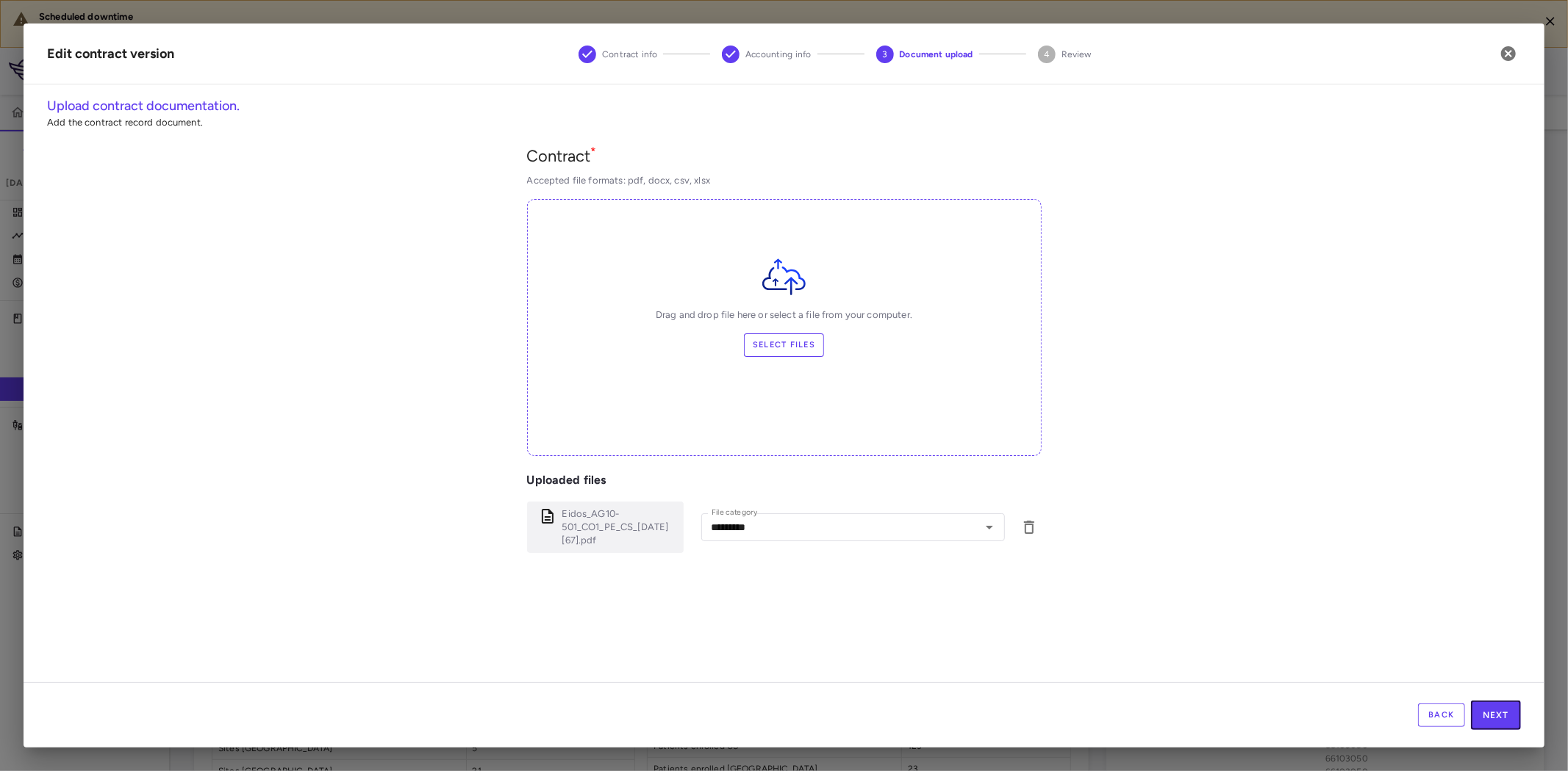
click at [1505, 714] on button "Next" at bounding box center [1496, 716] width 50 height 29
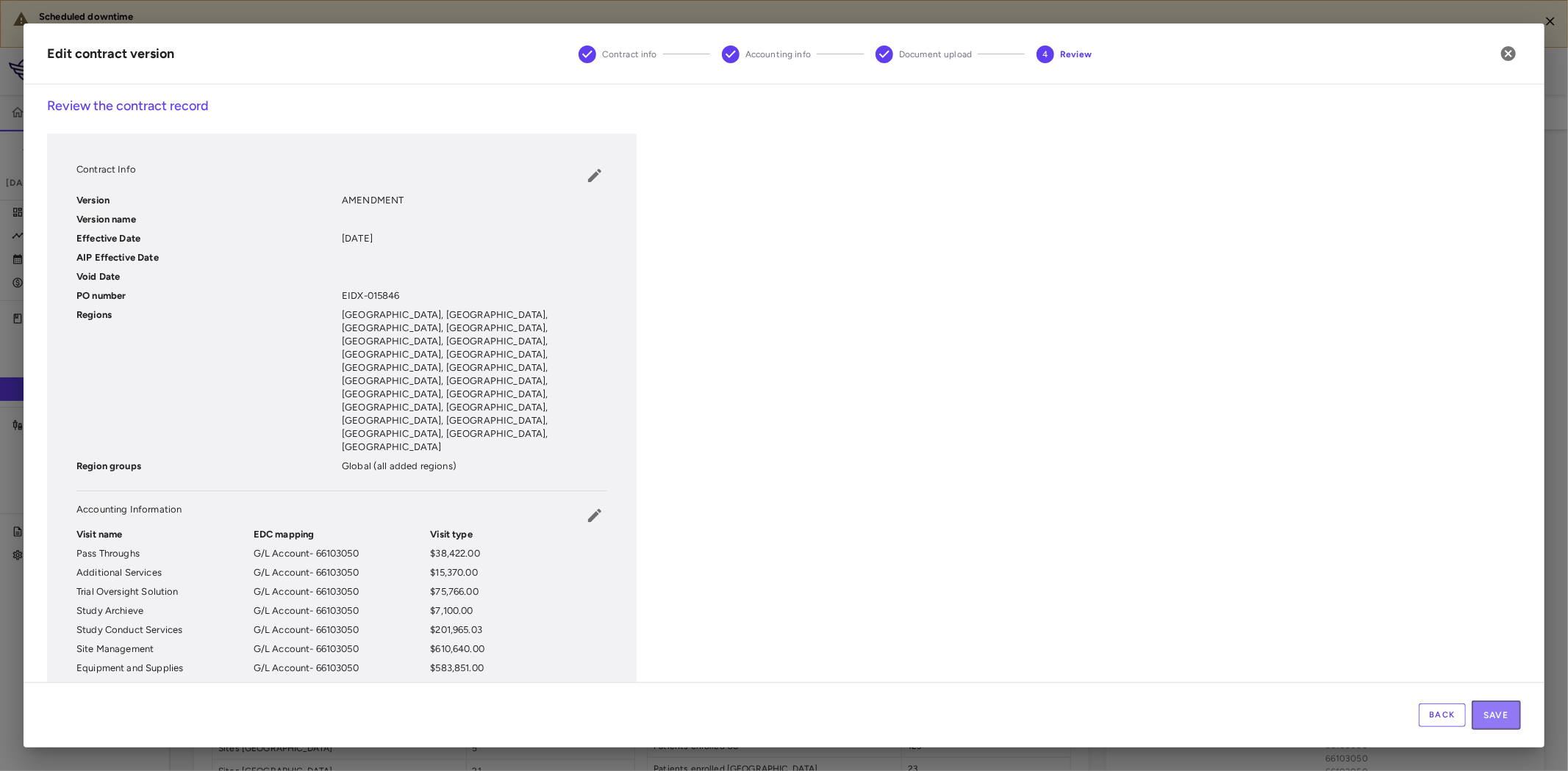
click at [1505, 714] on button "Save" at bounding box center [1496, 716] width 49 height 29
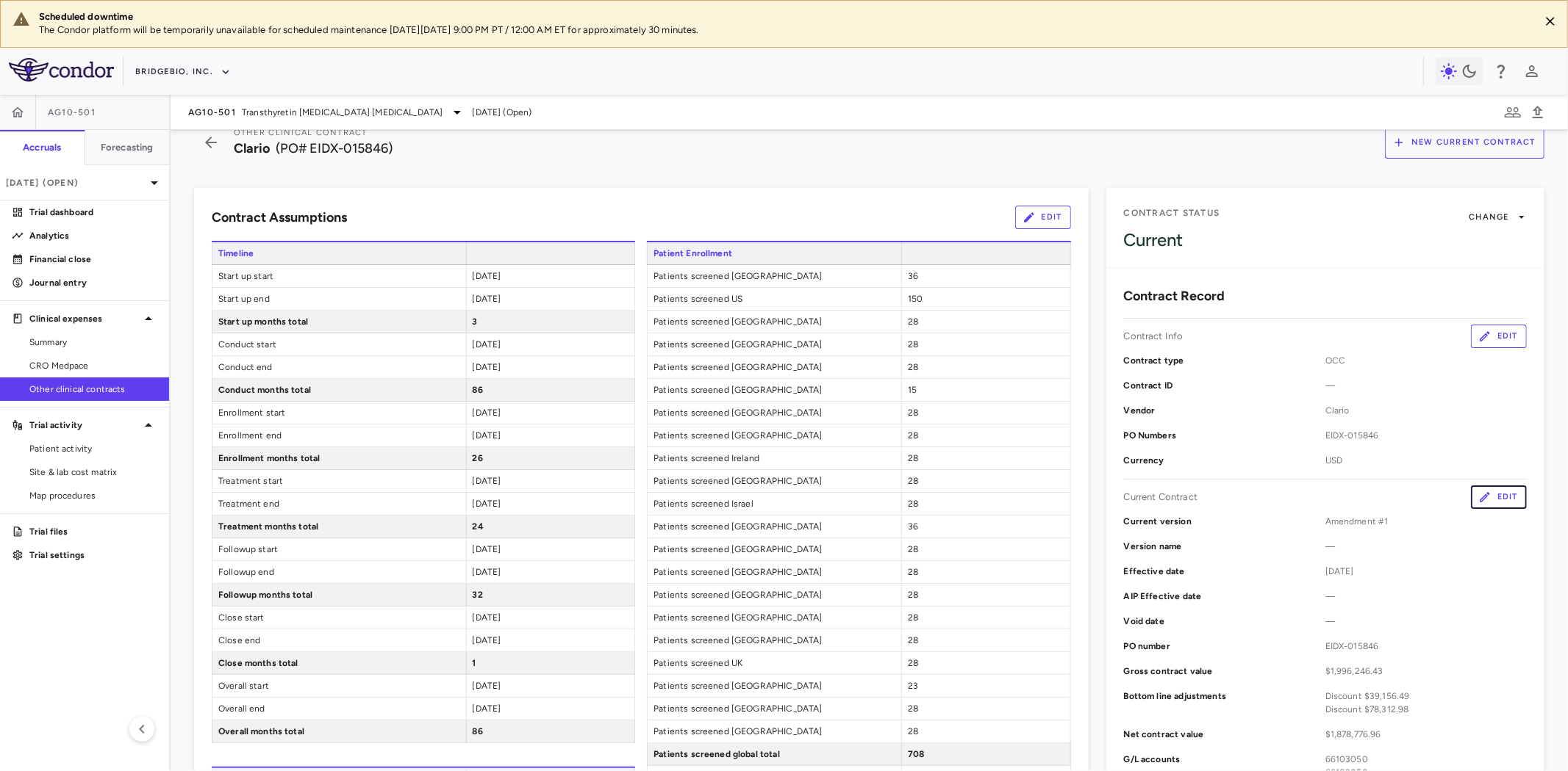
scroll to position [0, 0]
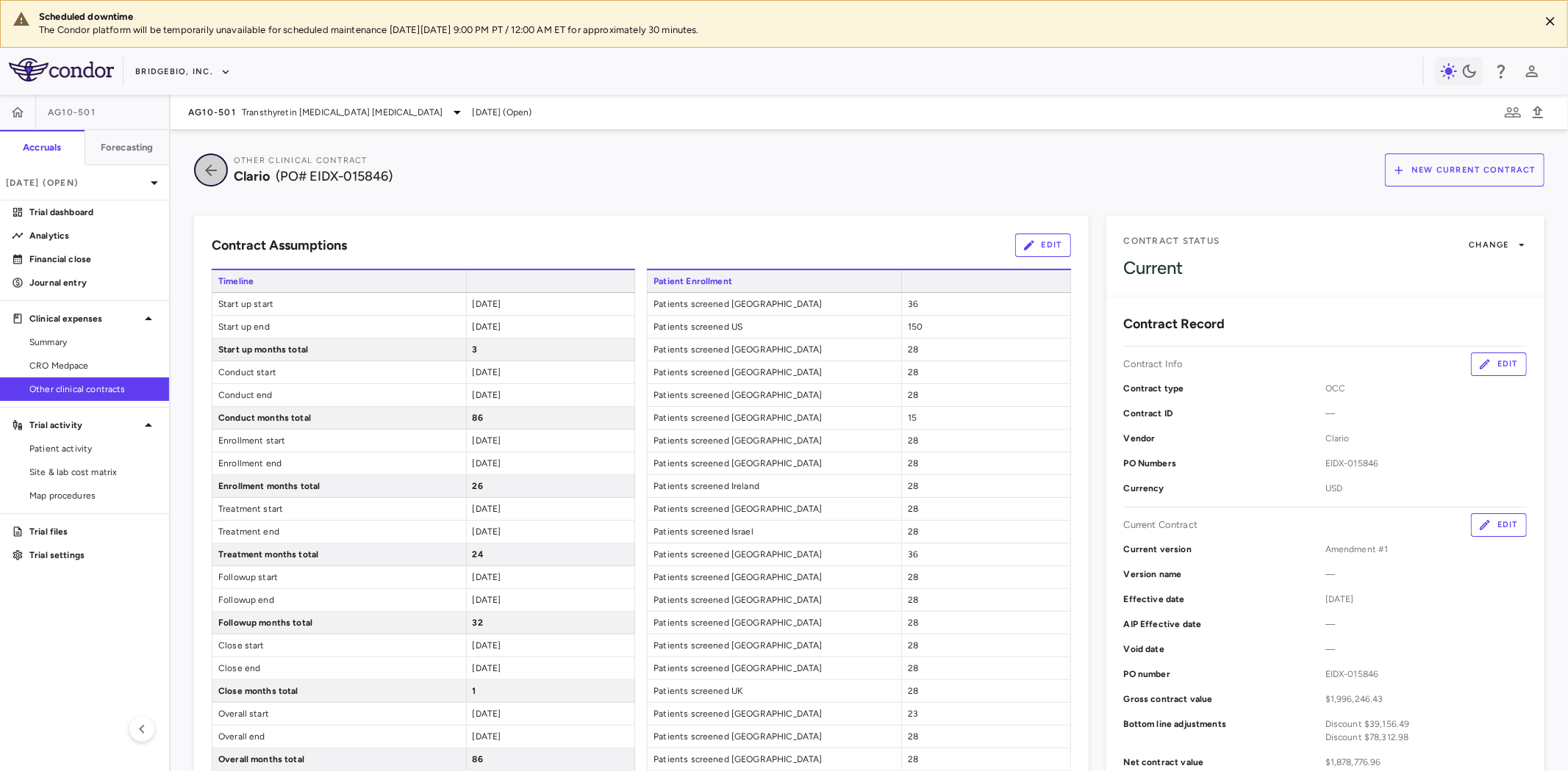
click at [213, 171] on icon "button" at bounding box center [210, 170] width 26 height 17
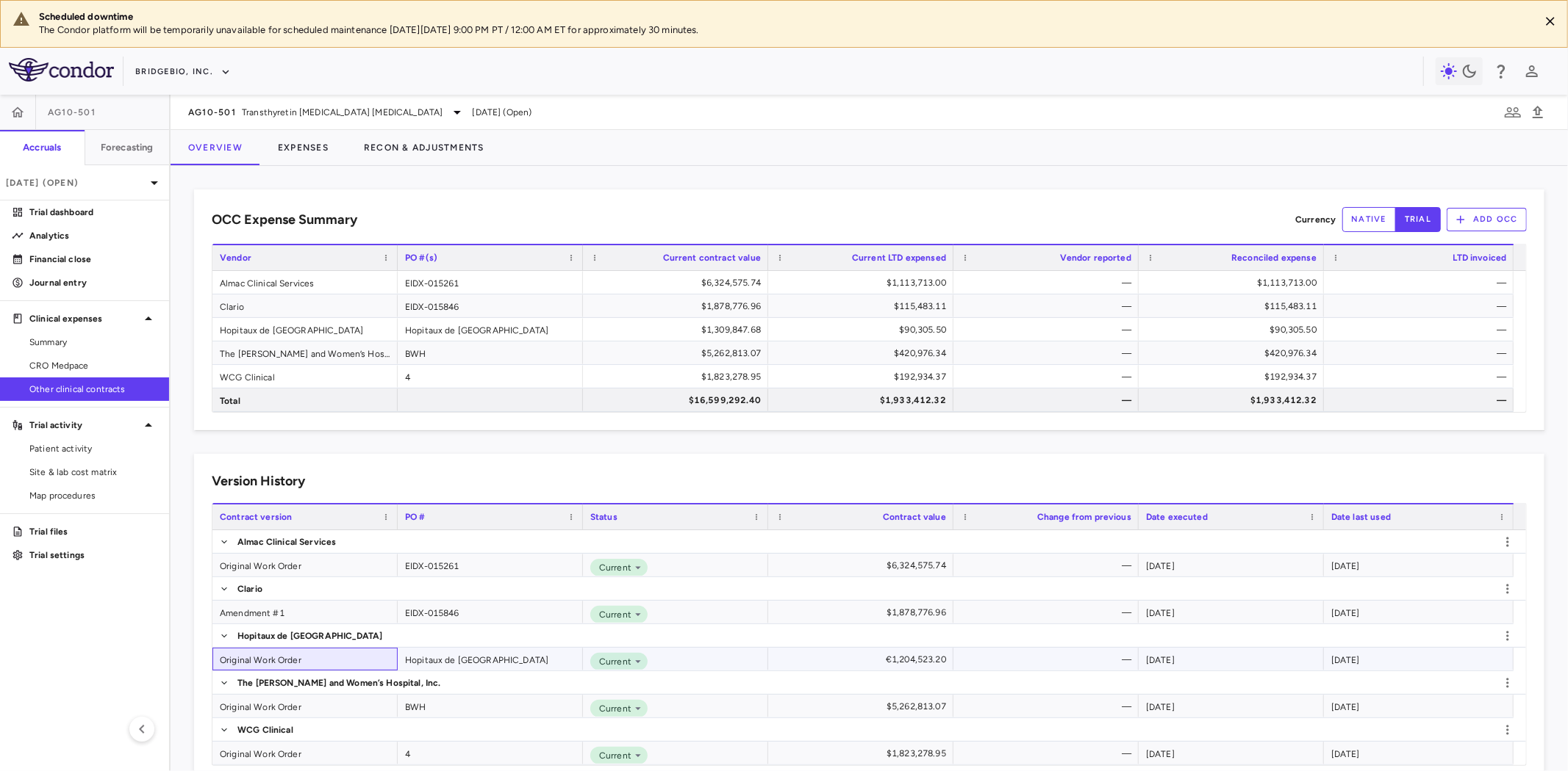
click at [296, 658] on div "Original Work Order" at bounding box center [304, 660] width 185 height 23
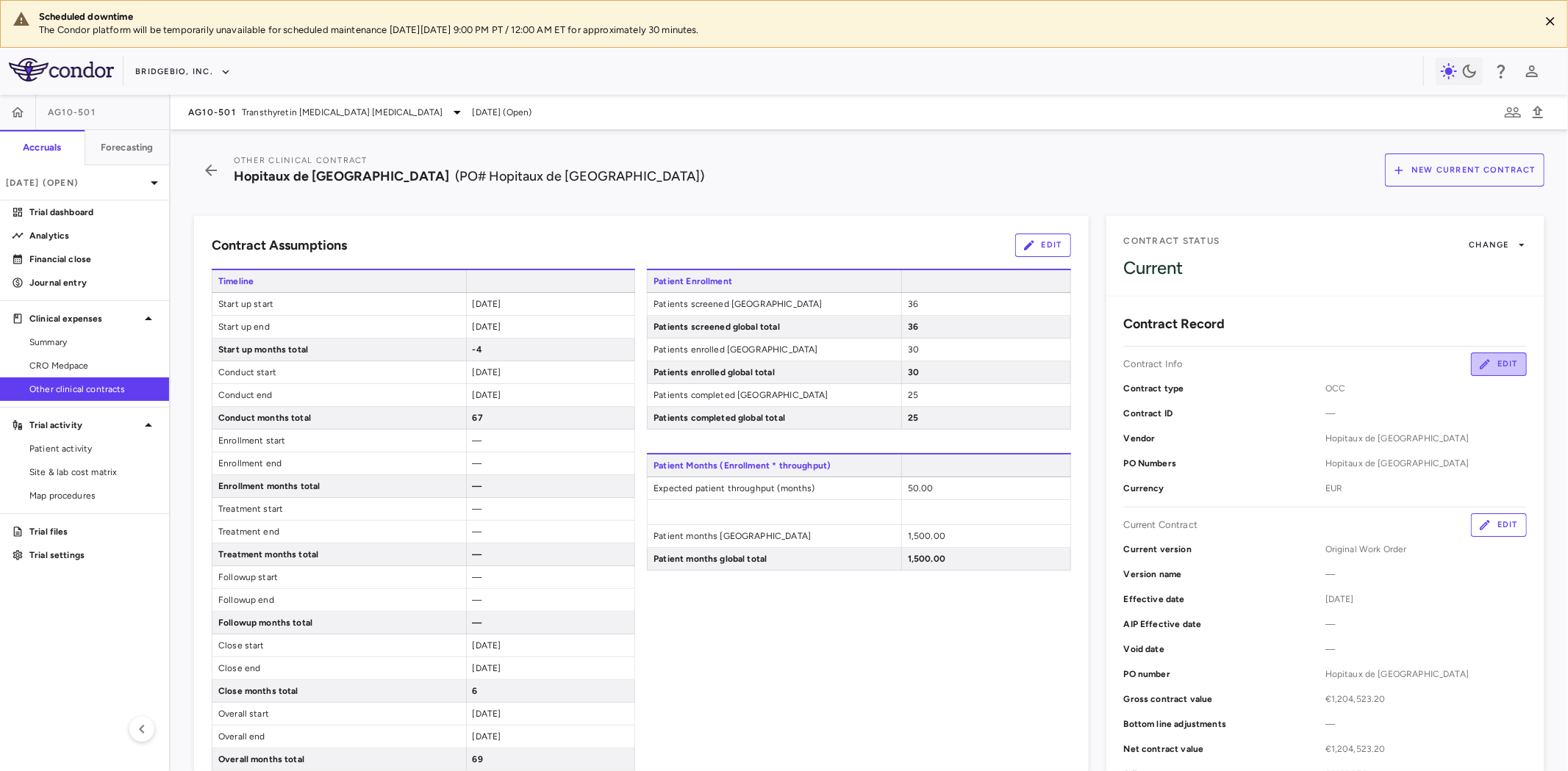
click at [1476, 371] on button "Edit" at bounding box center [1499, 365] width 56 height 23
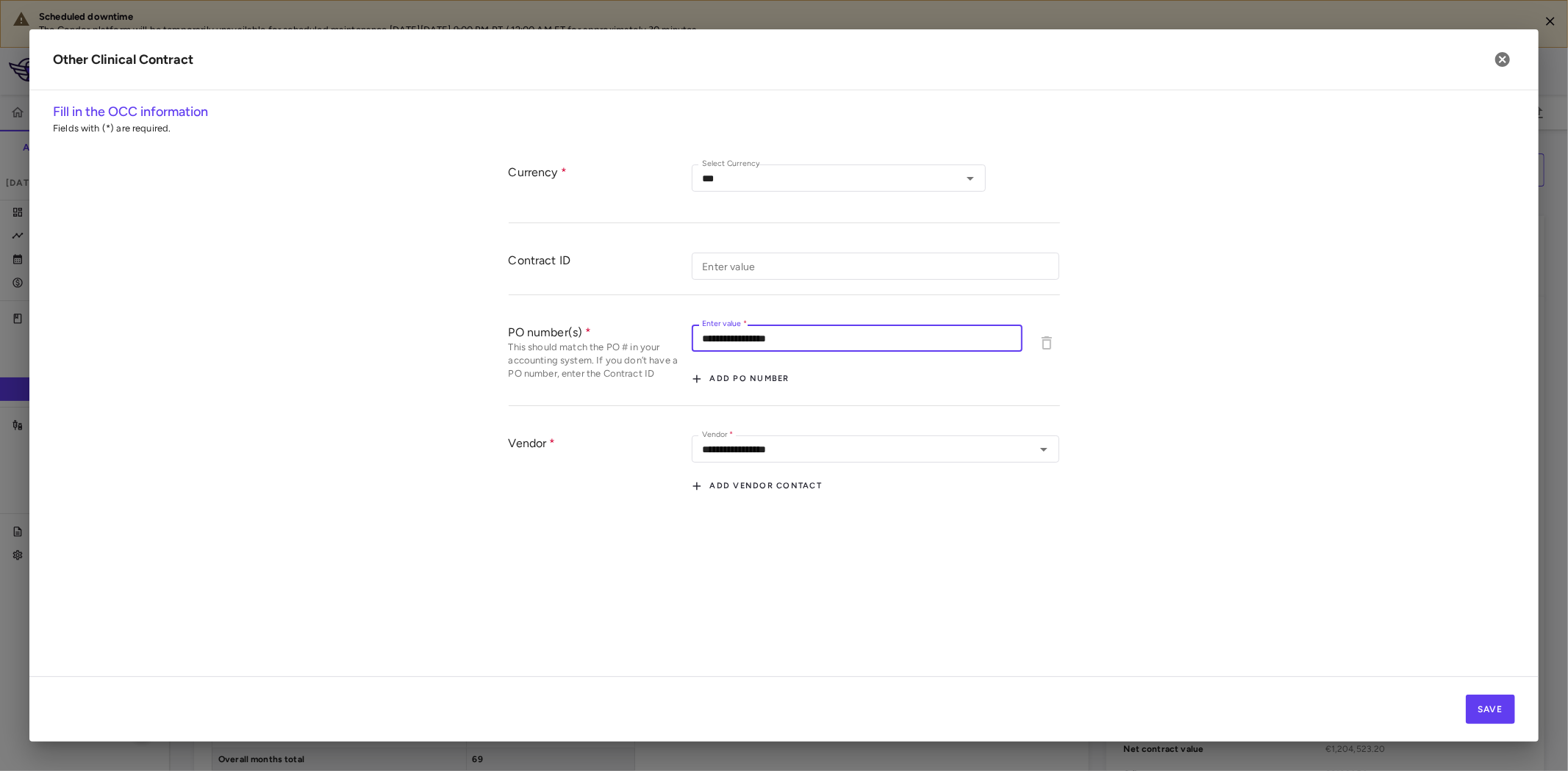
drag, startPoint x: 806, startPoint y: 337, endPoint x: 648, endPoint y: 331, distance: 158.1
click at [648, 331] on div "**********" at bounding box center [785, 358] width 552 height 96
paste input "text"
type input "**********"
click at [1478, 710] on button "Save" at bounding box center [1490, 709] width 49 height 29
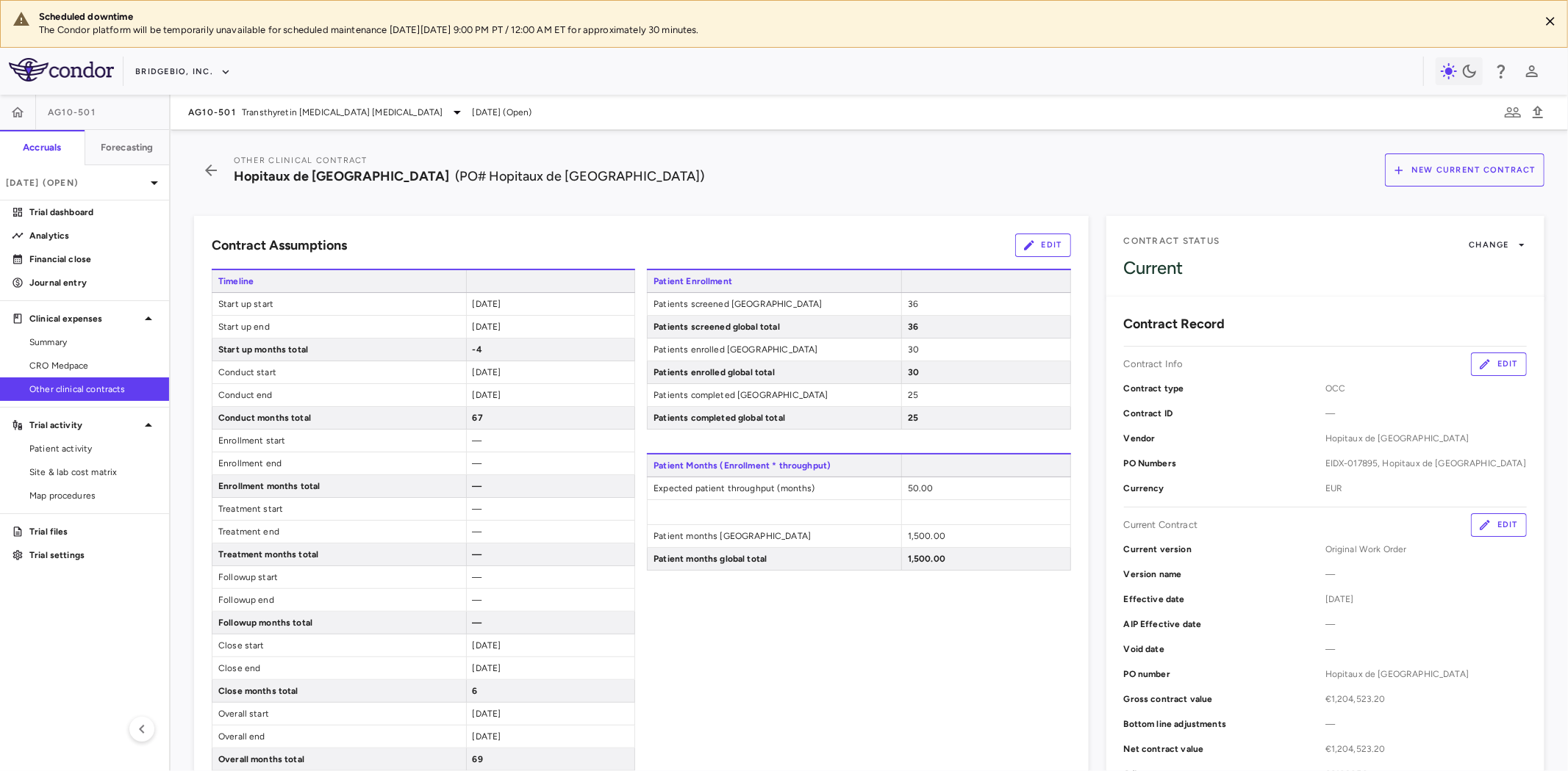
click at [1479, 519] on button "Edit" at bounding box center [1499, 525] width 56 height 23
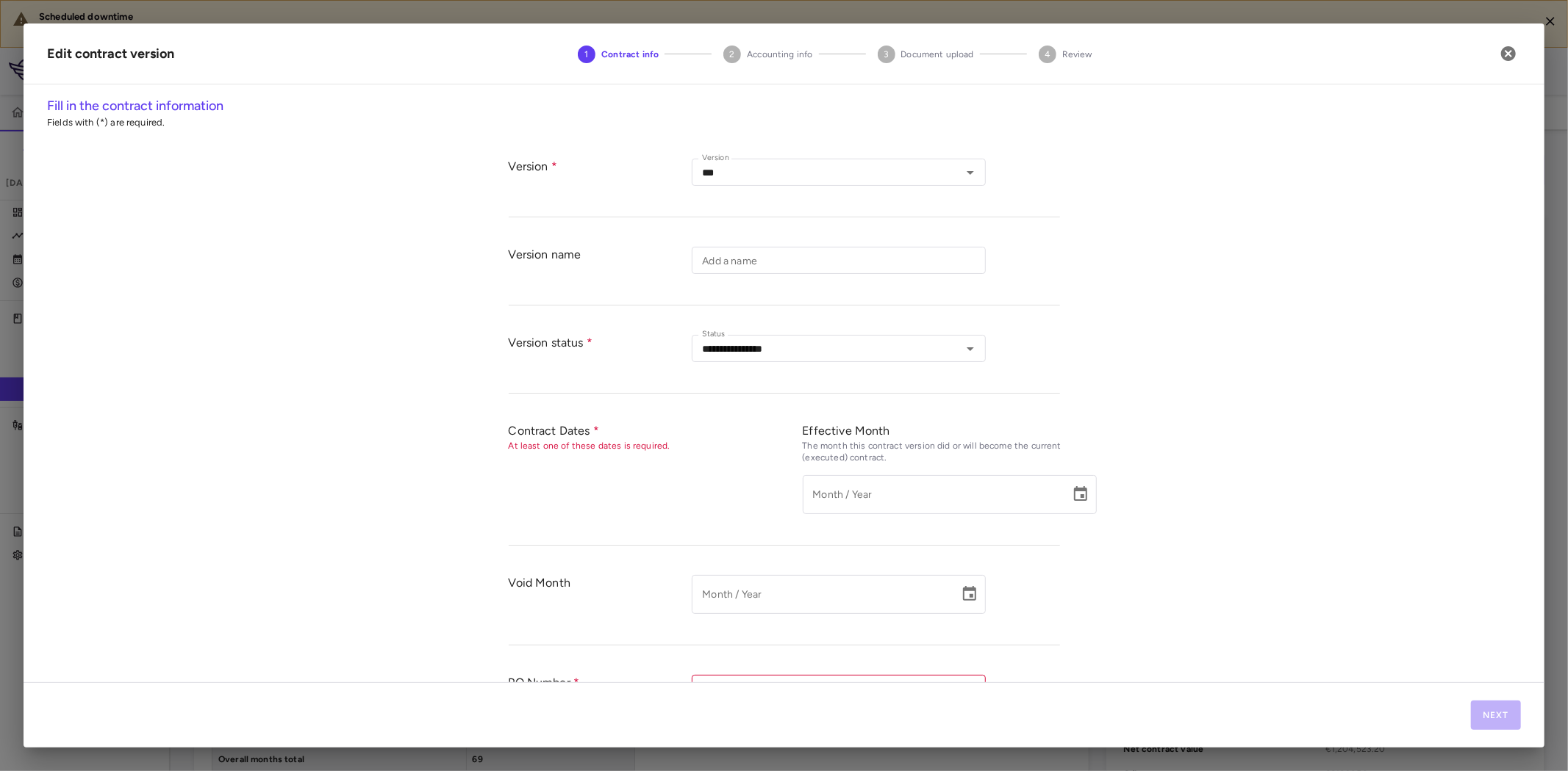
type input "**********"
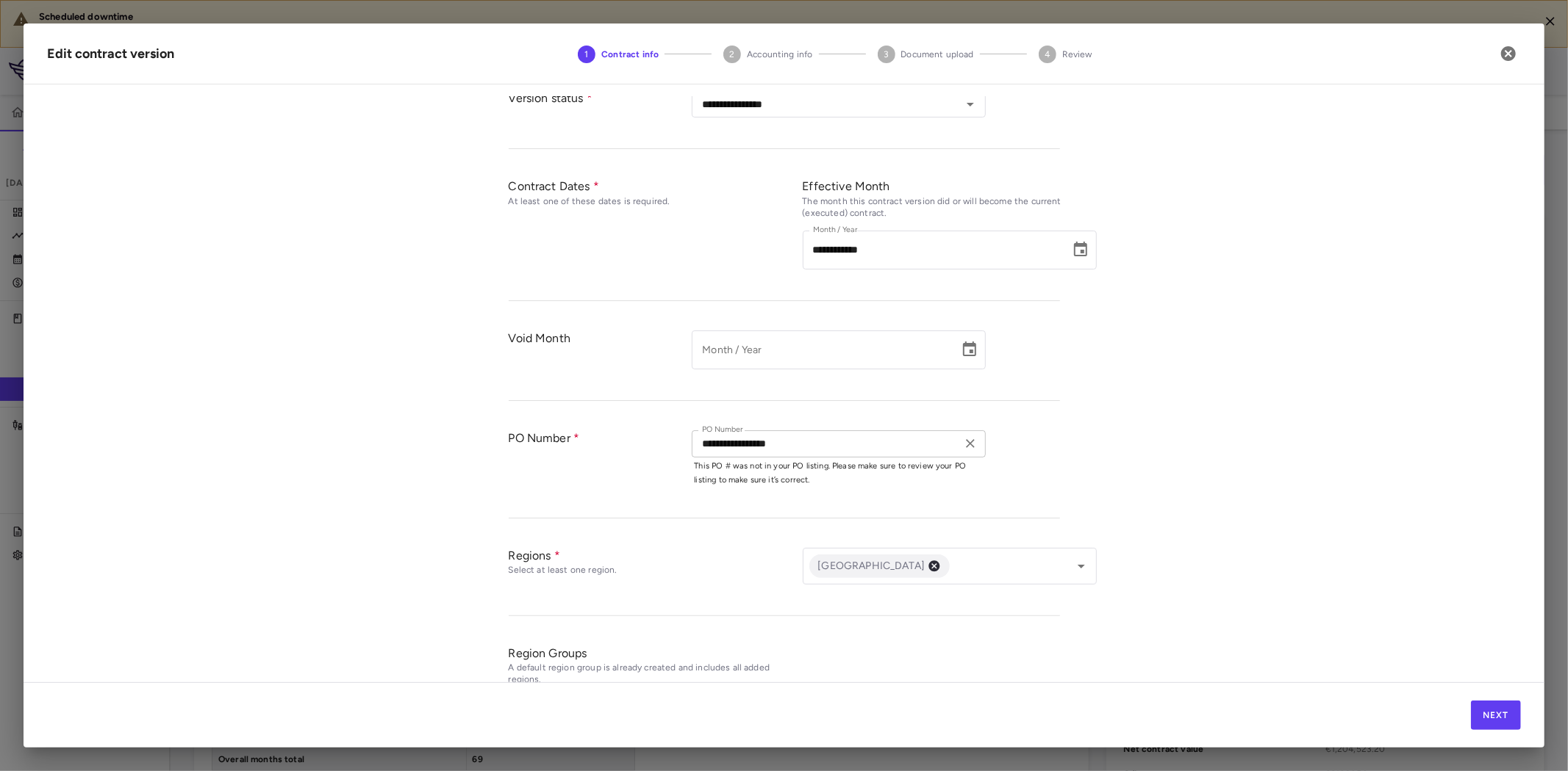
click at [790, 441] on input "**********" at bounding box center [827, 444] width 261 height 18
click at [763, 472] on li "EIDX-017895" at bounding box center [839, 473] width 294 height 22
type input "**********"
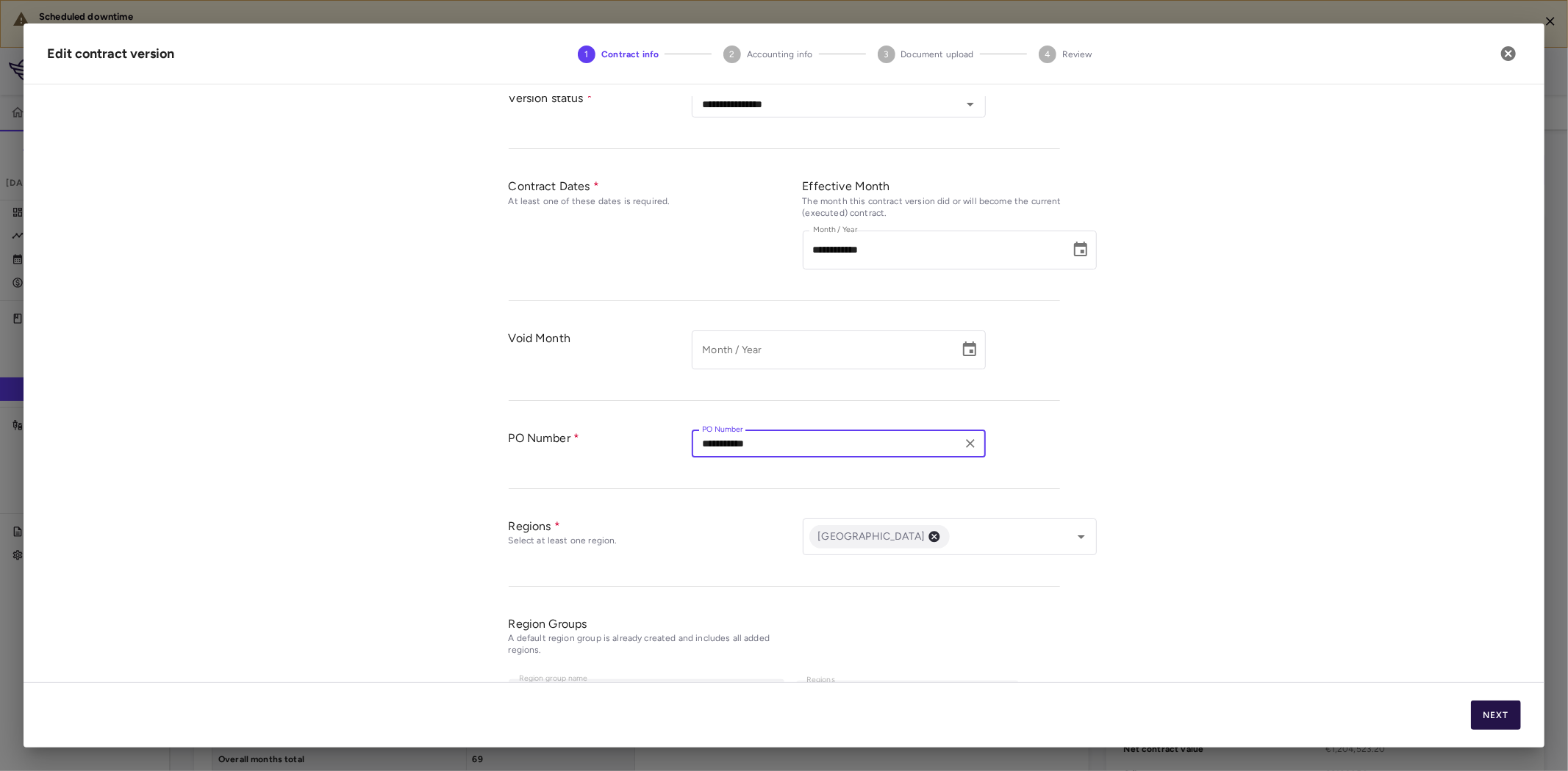
click at [1491, 710] on button "Next" at bounding box center [1496, 716] width 50 height 29
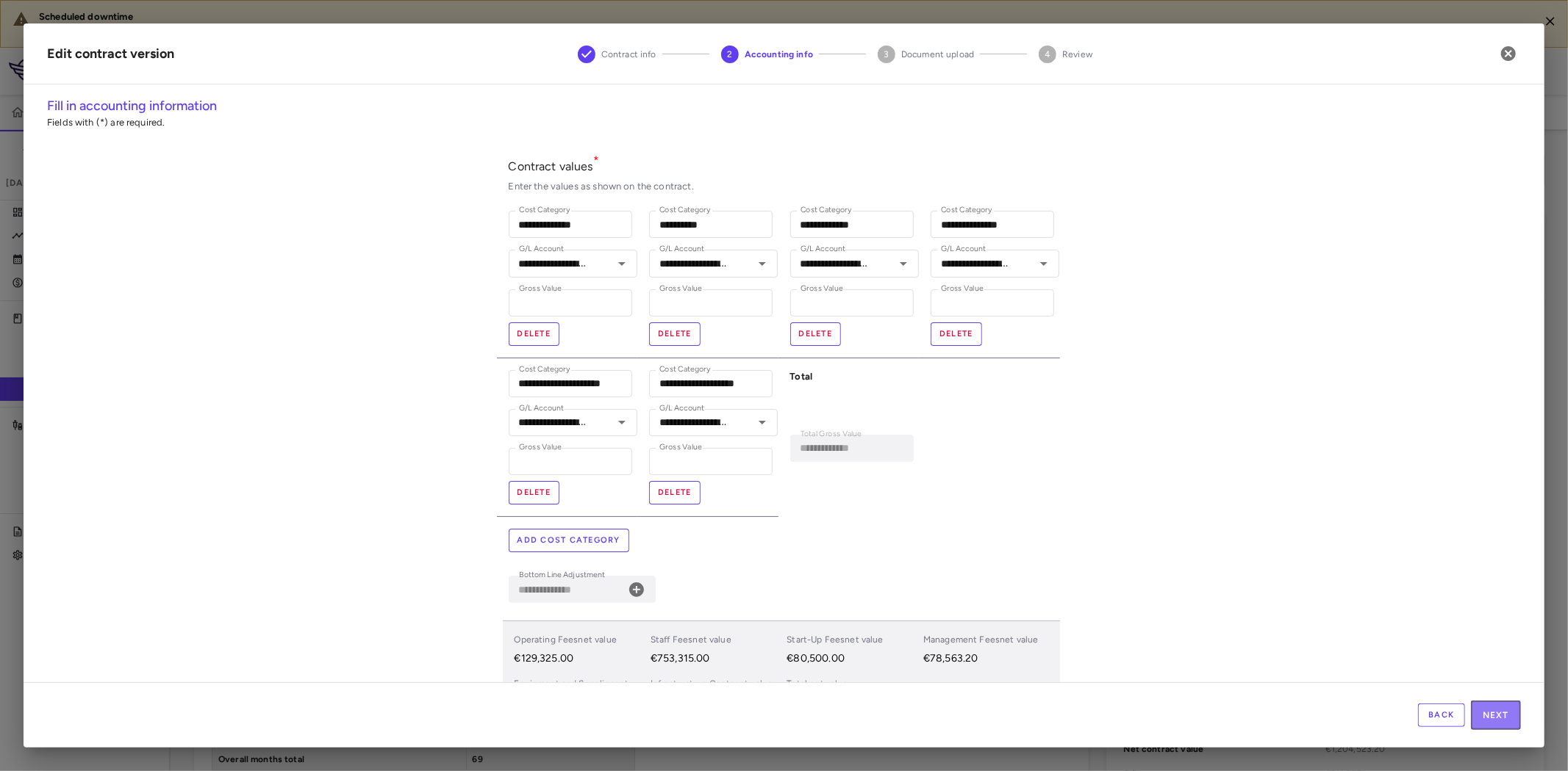
click at [1491, 710] on button "Next" at bounding box center [1496, 716] width 50 height 29
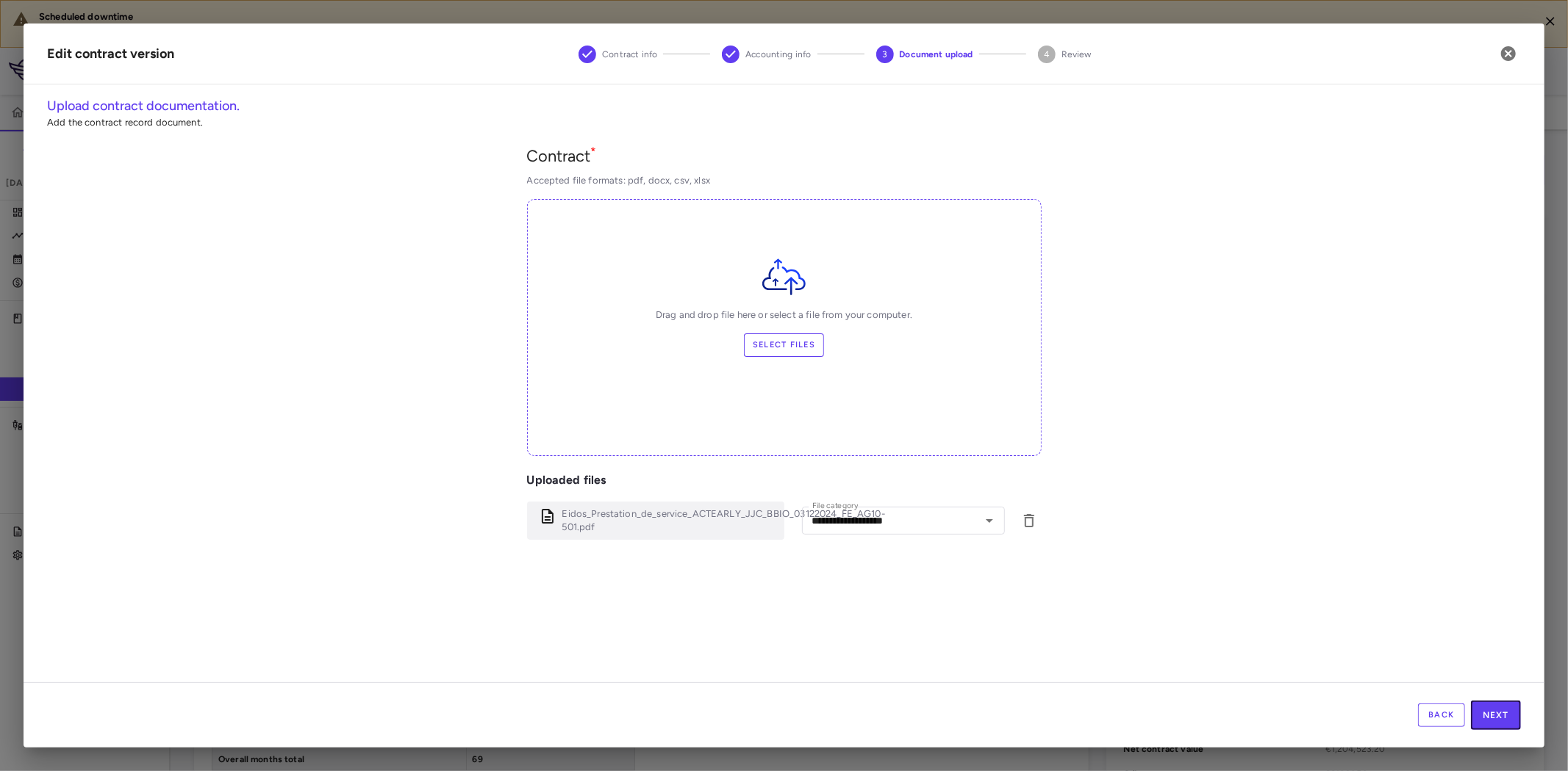
click at [1491, 710] on button "Next" at bounding box center [1496, 716] width 50 height 29
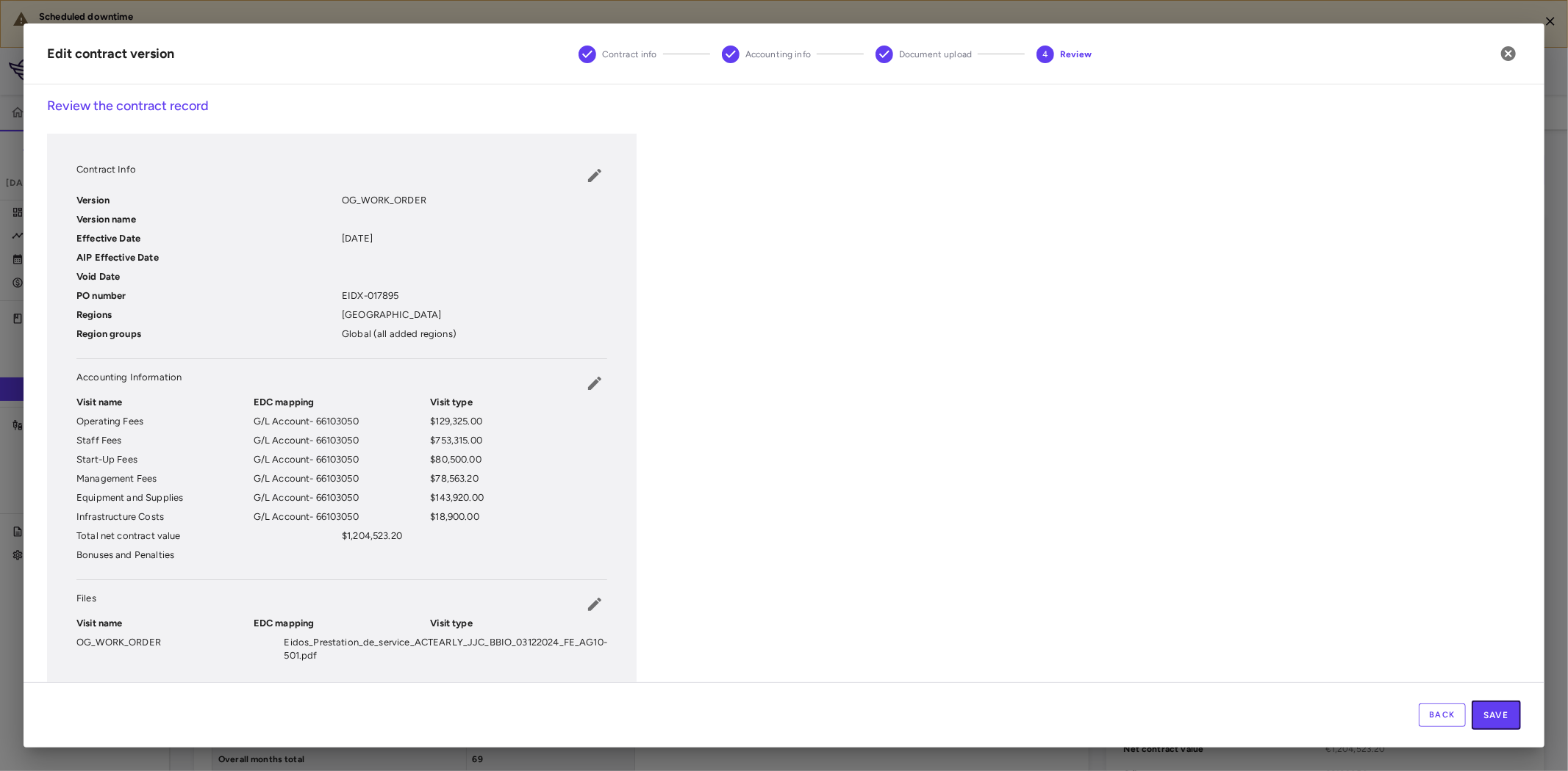
click at [1491, 710] on button "Save" at bounding box center [1496, 716] width 49 height 29
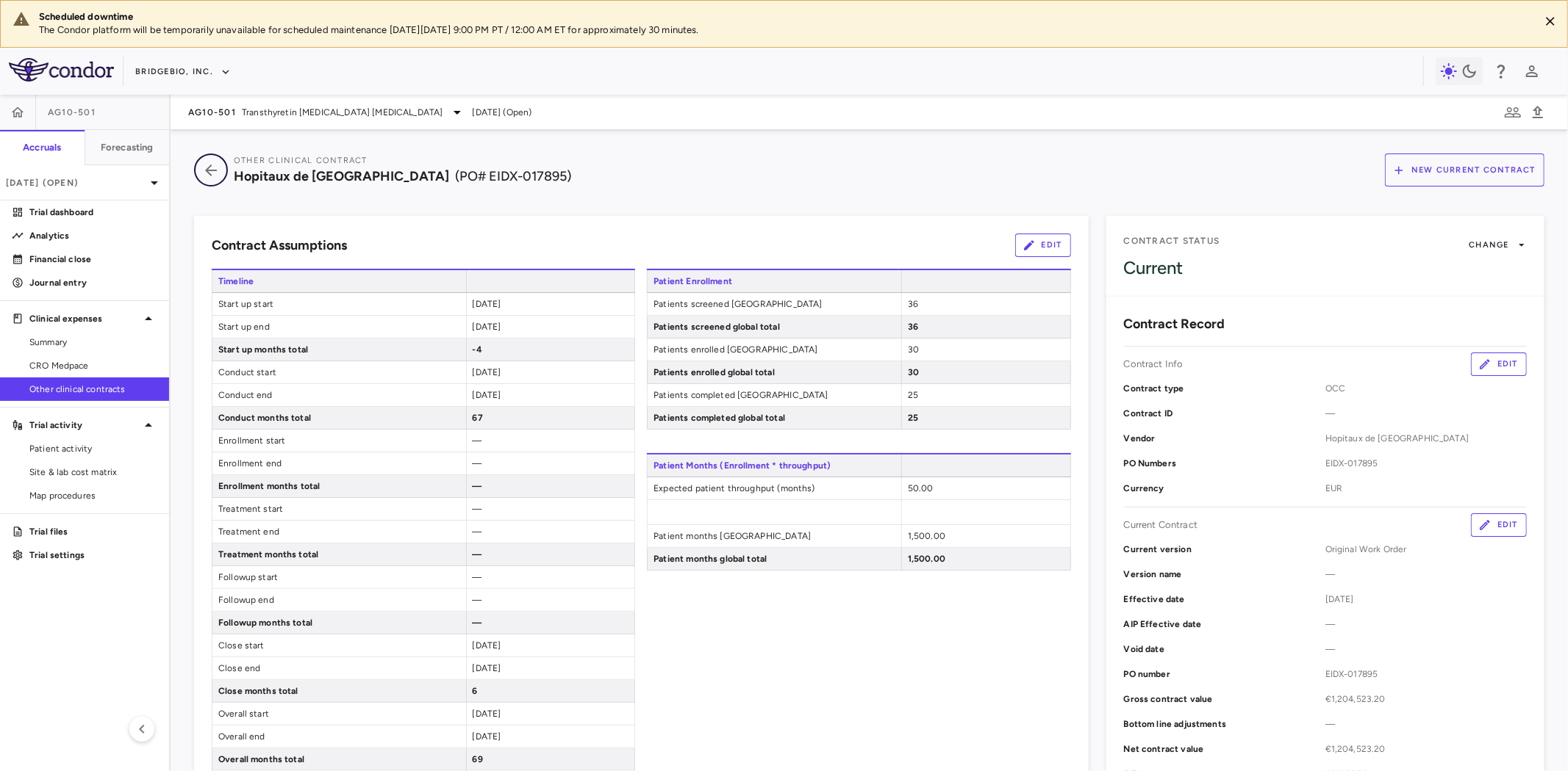
click at [213, 170] on icon "button" at bounding box center [211, 170] width 12 height 12
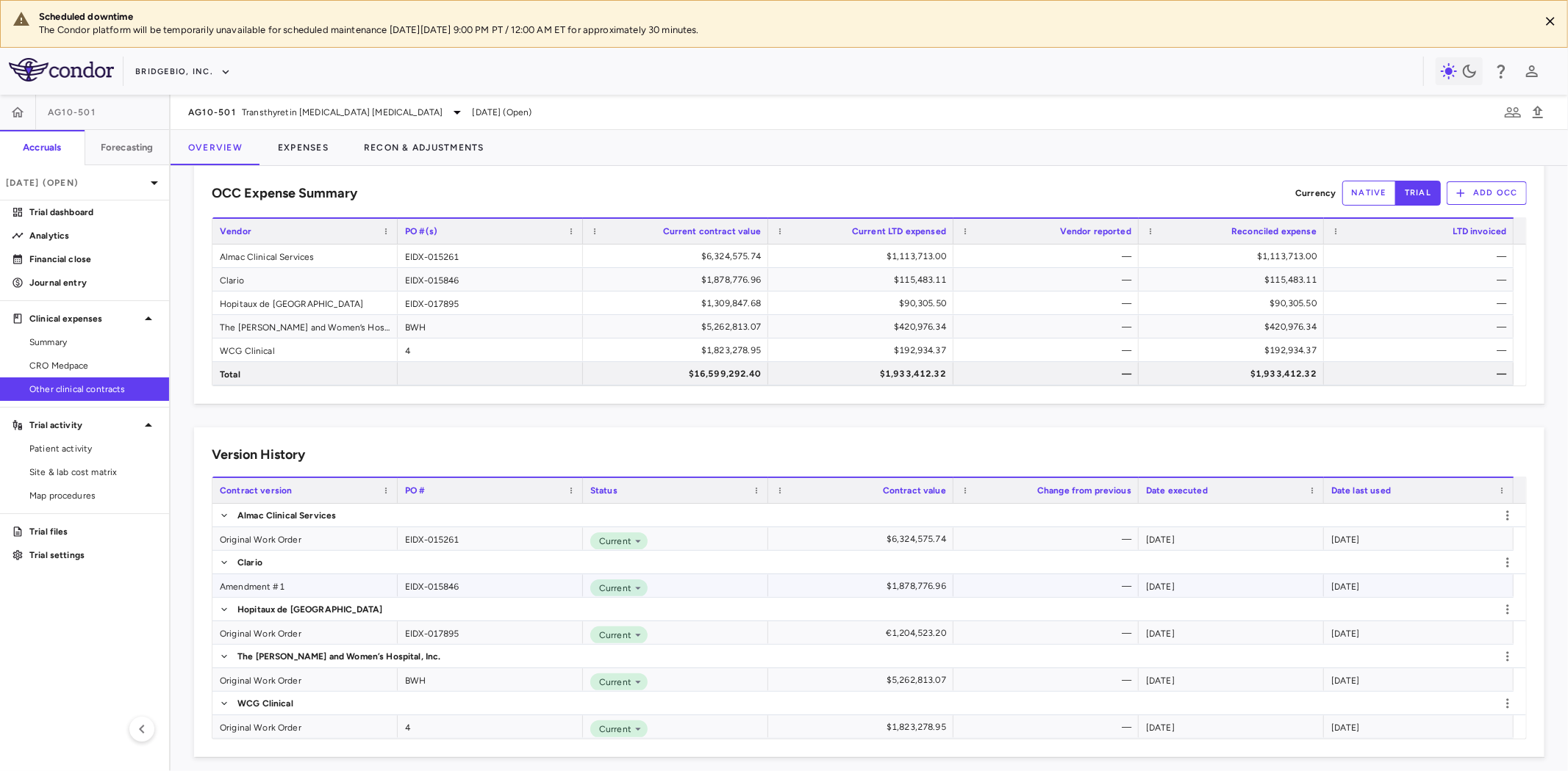
scroll to position [37, 0]
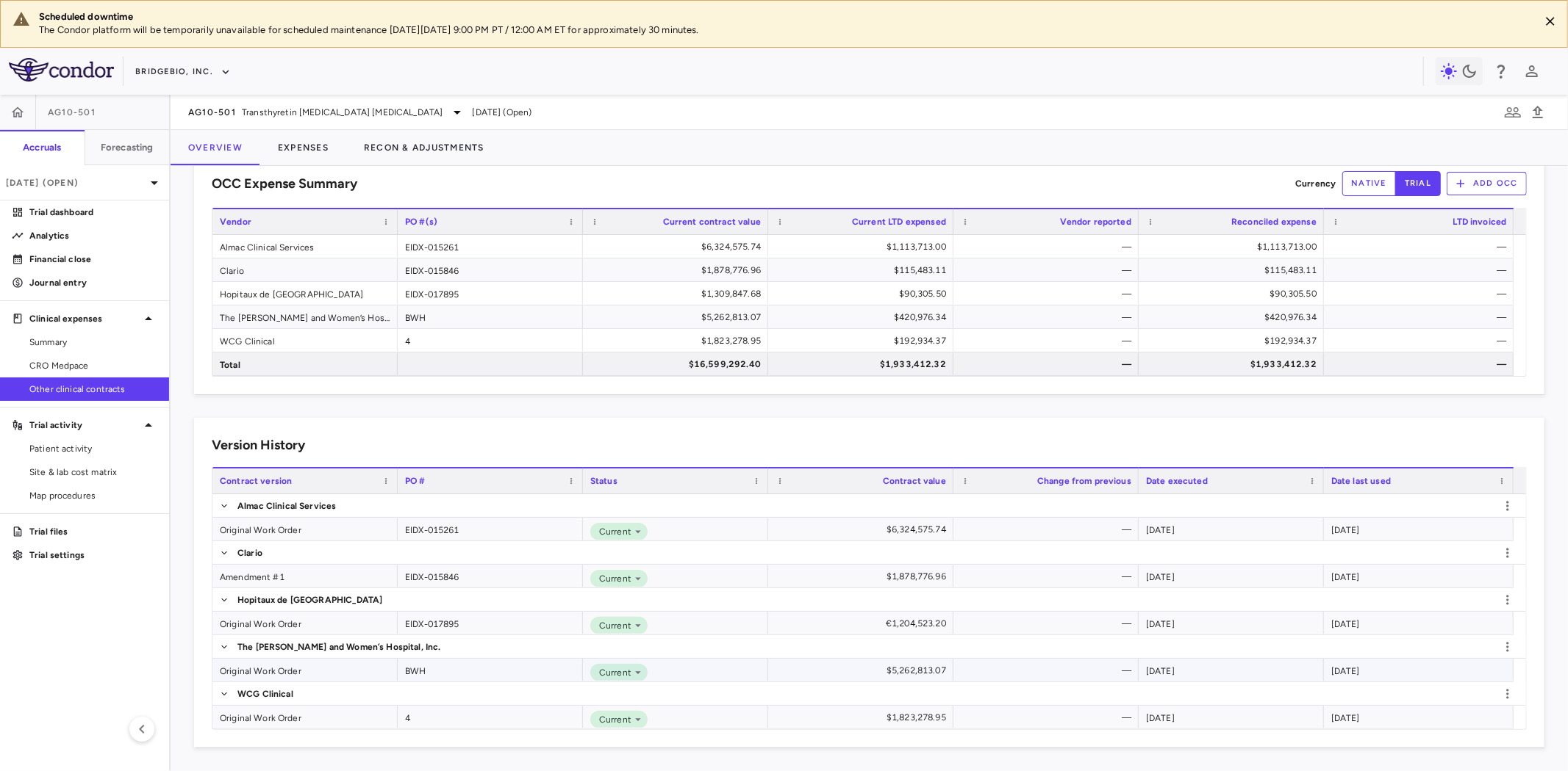
click at [288, 671] on div "Original Work Order" at bounding box center [304, 670] width 185 height 23
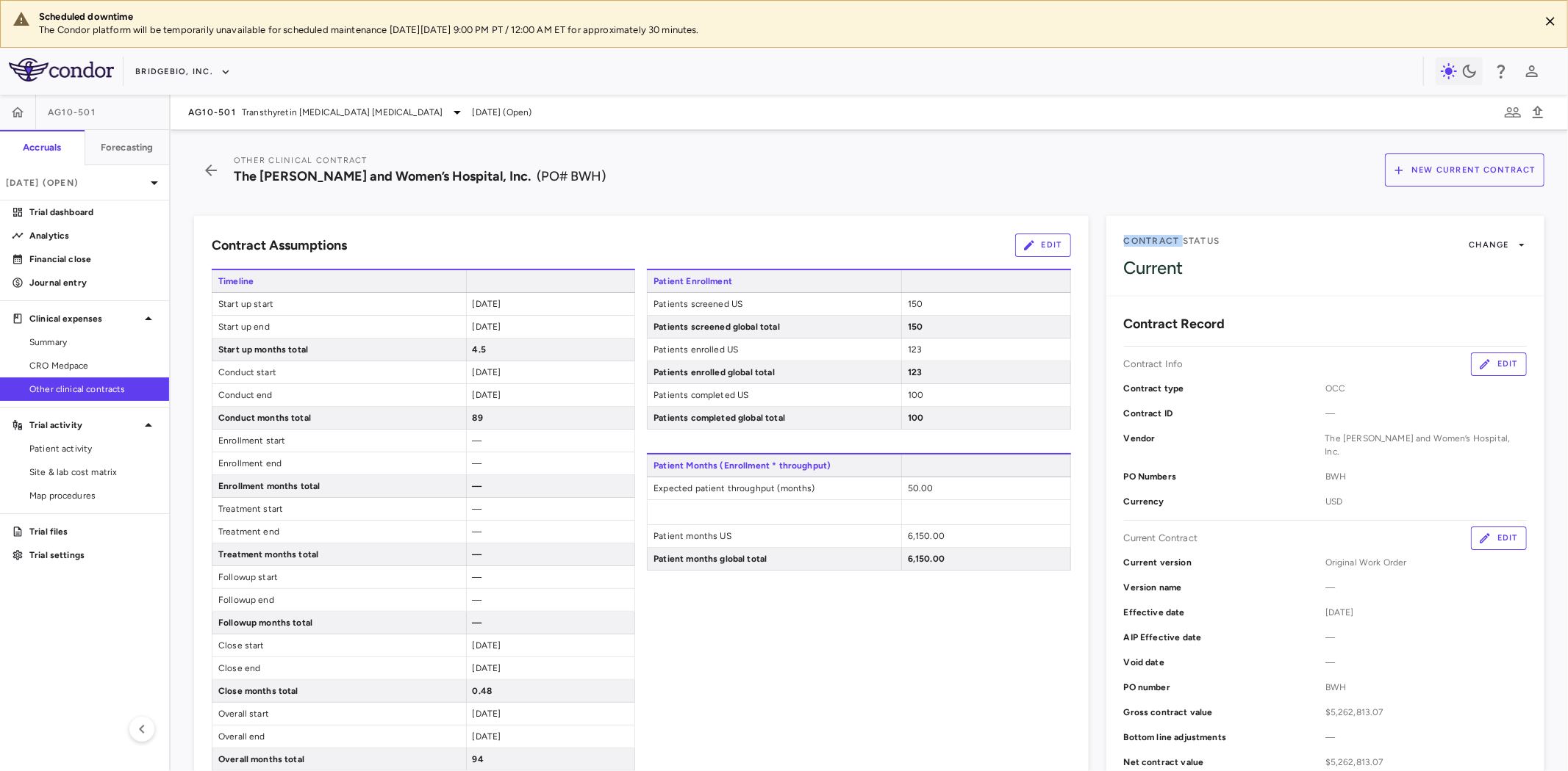
click at [1485, 360] on button "Edit" at bounding box center [1499, 365] width 56 height 23
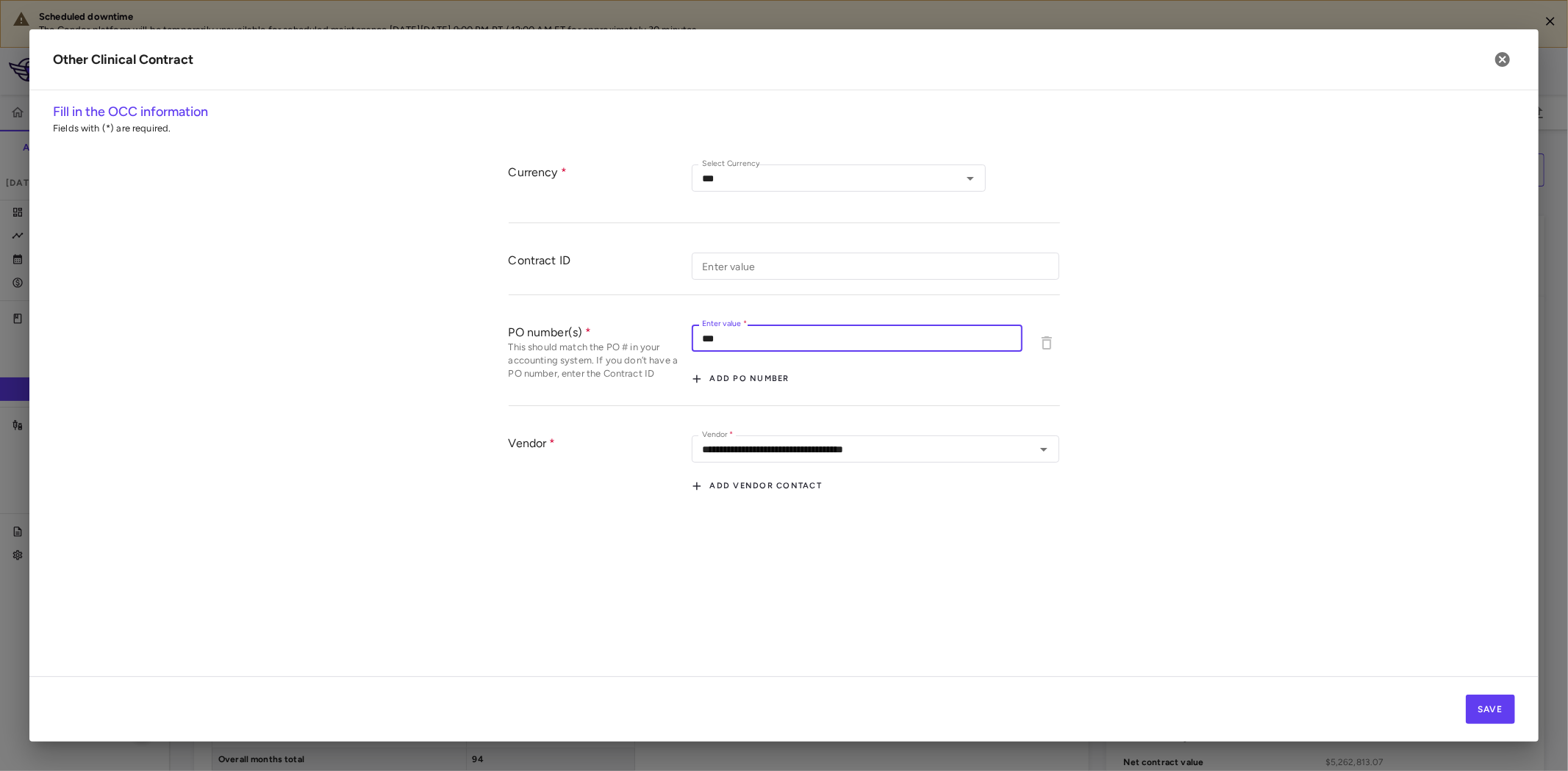
drag, startPoint x: 763, startPoint y: 334, endPoint x: 626, endPoint y: 334, distance: 137.0
click at [626, 334] on div "PO number(s) This should match the PO # in your accounting system. If you don’t…" at bounding box center [785, 358] width 552 height 96
paste input "********"
type input "**********"
click at [1491, 706] on button "Save" at bounding box center [1490, 709] width 49 height 29
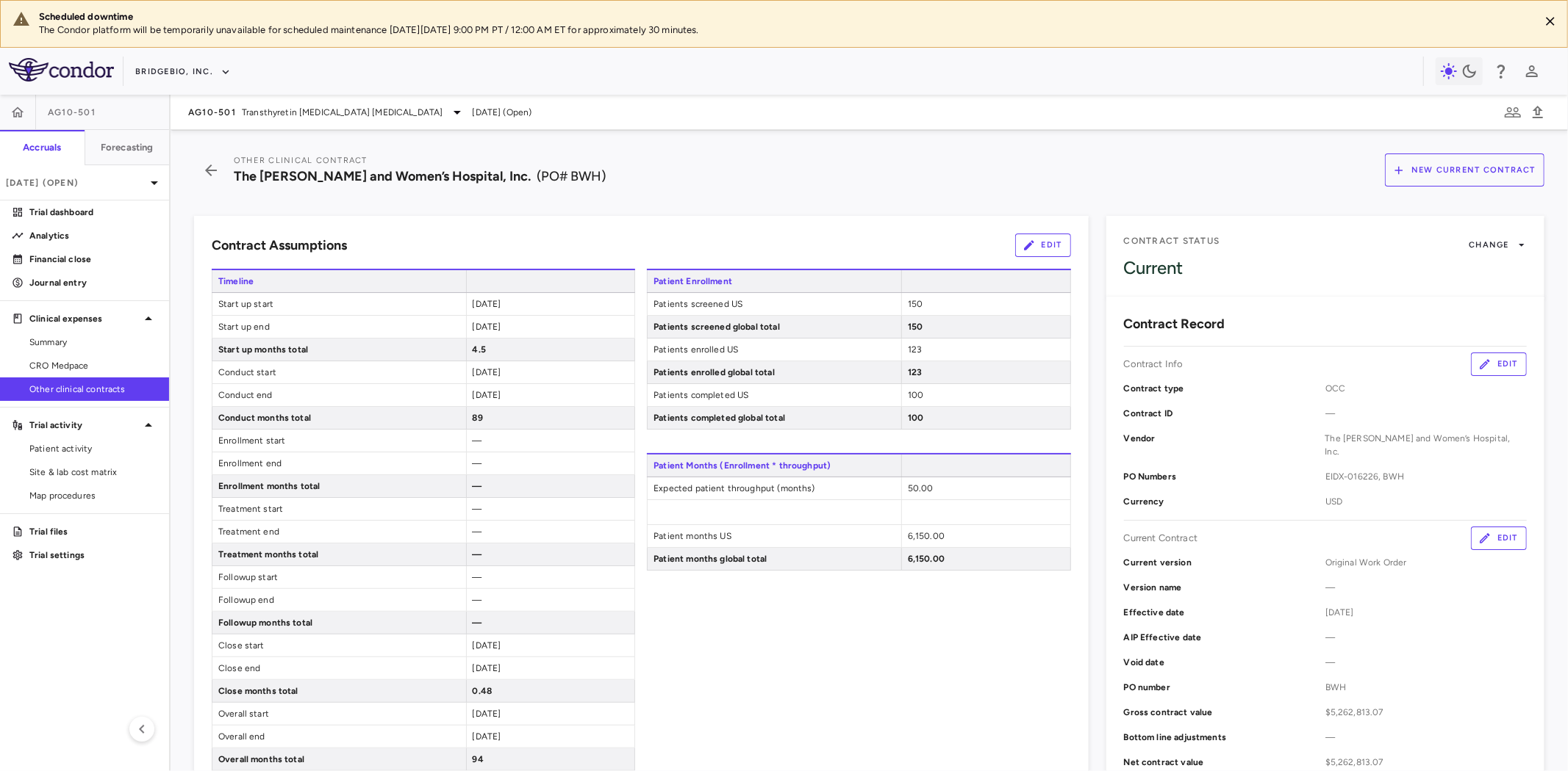
click at [1481, 527] on button "Edit" at bounding box center [1499, 539] width 56 height 23
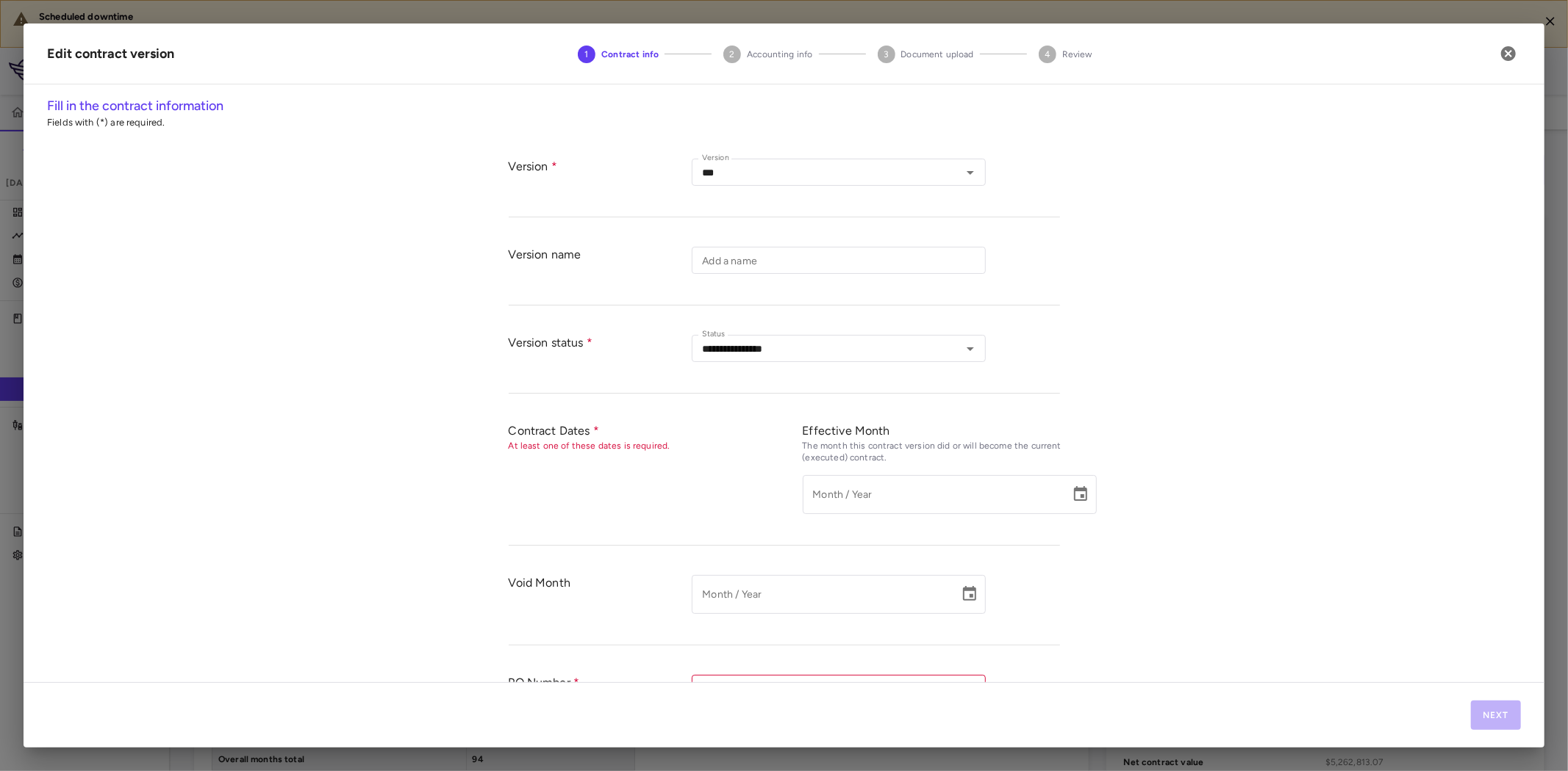
type input "**********"
type input "*********"
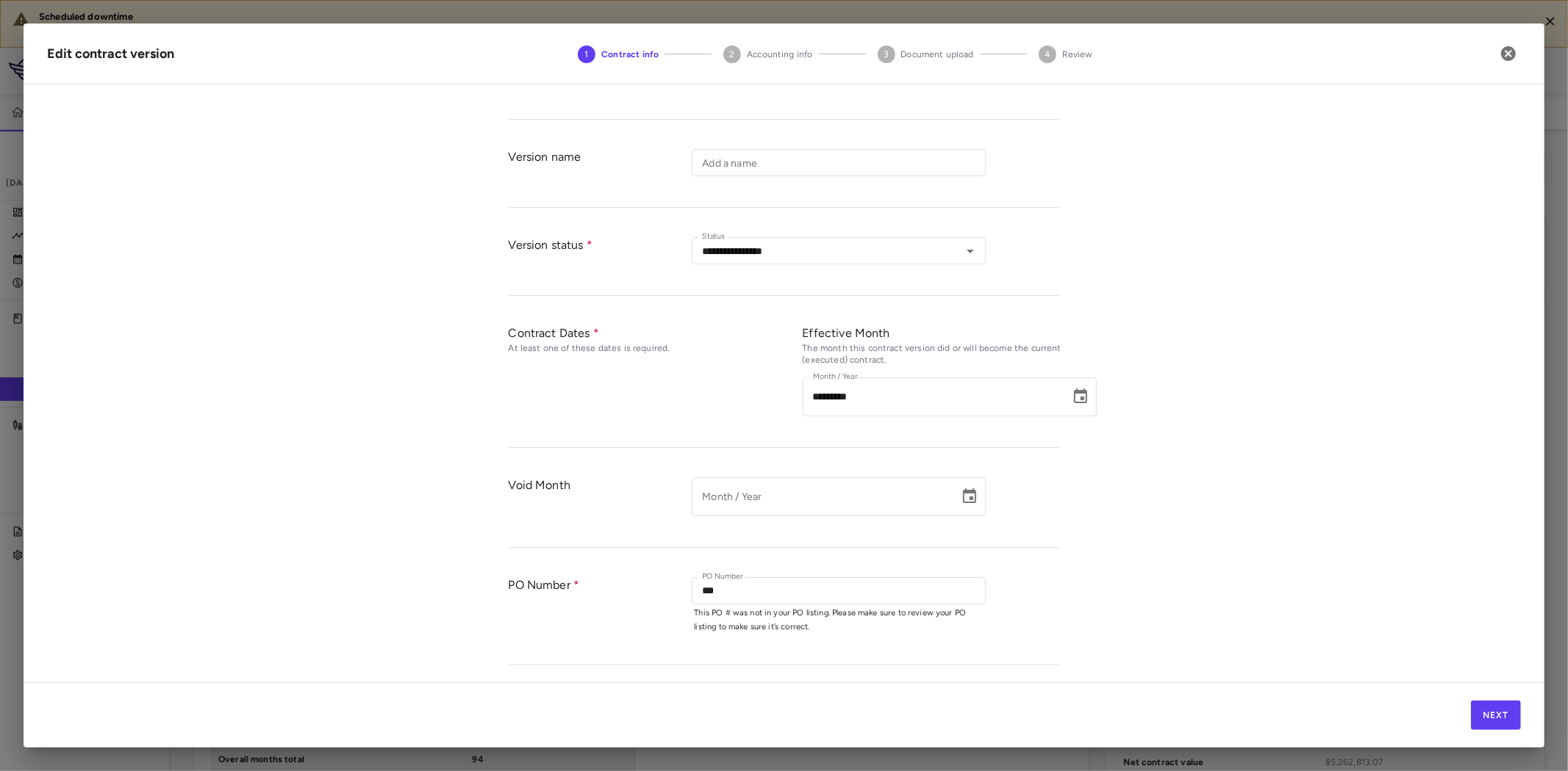
scroll to position [245, 0]
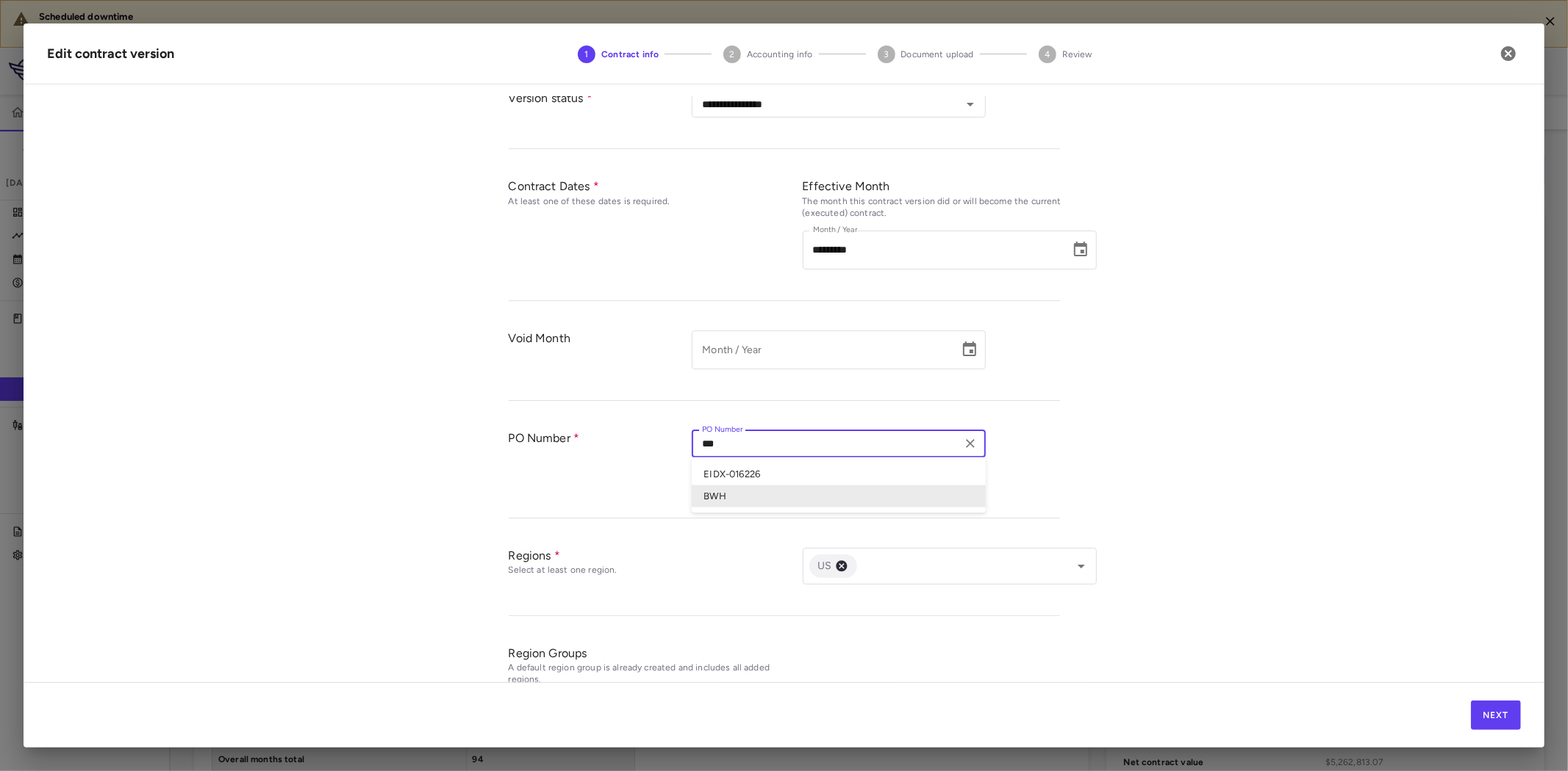
click at [752, 445] on input "***" at bounding box center [827, 444] width 261 height 18
click at [747, 476] on li "EIDX-016226" at bounding box center [839, 473] width 294 height 22
type input "**********"
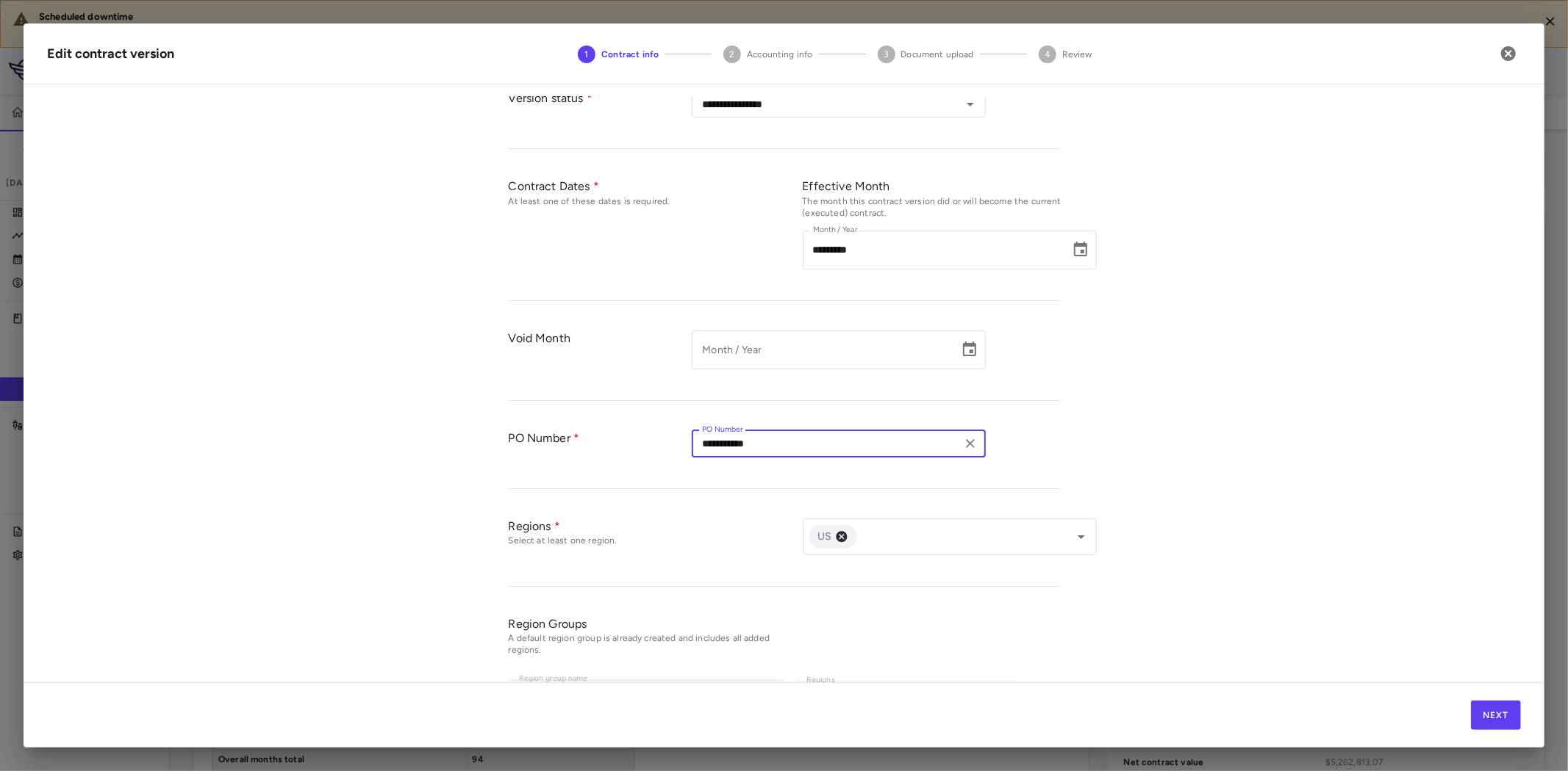
click at [1369, 517] on div "**********" at bounding box center [783, 389] width 1521 height 586
click at [1487, 726] on button "Next" at bounding box center [1496, 716] width 50 height 29
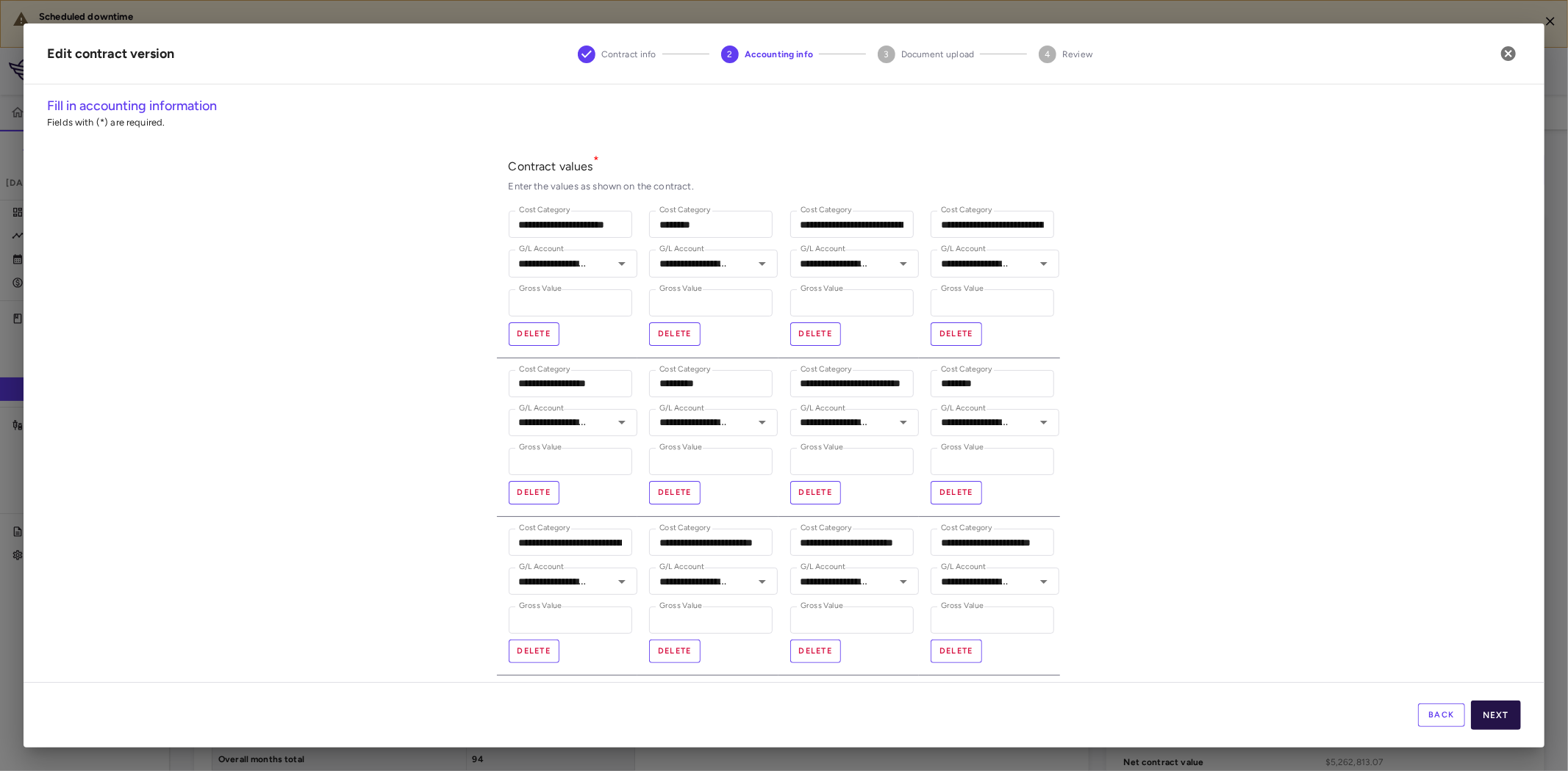
click at [1496, 723] on button "Next" at bounding box center [1496, 716] width 50 height 29
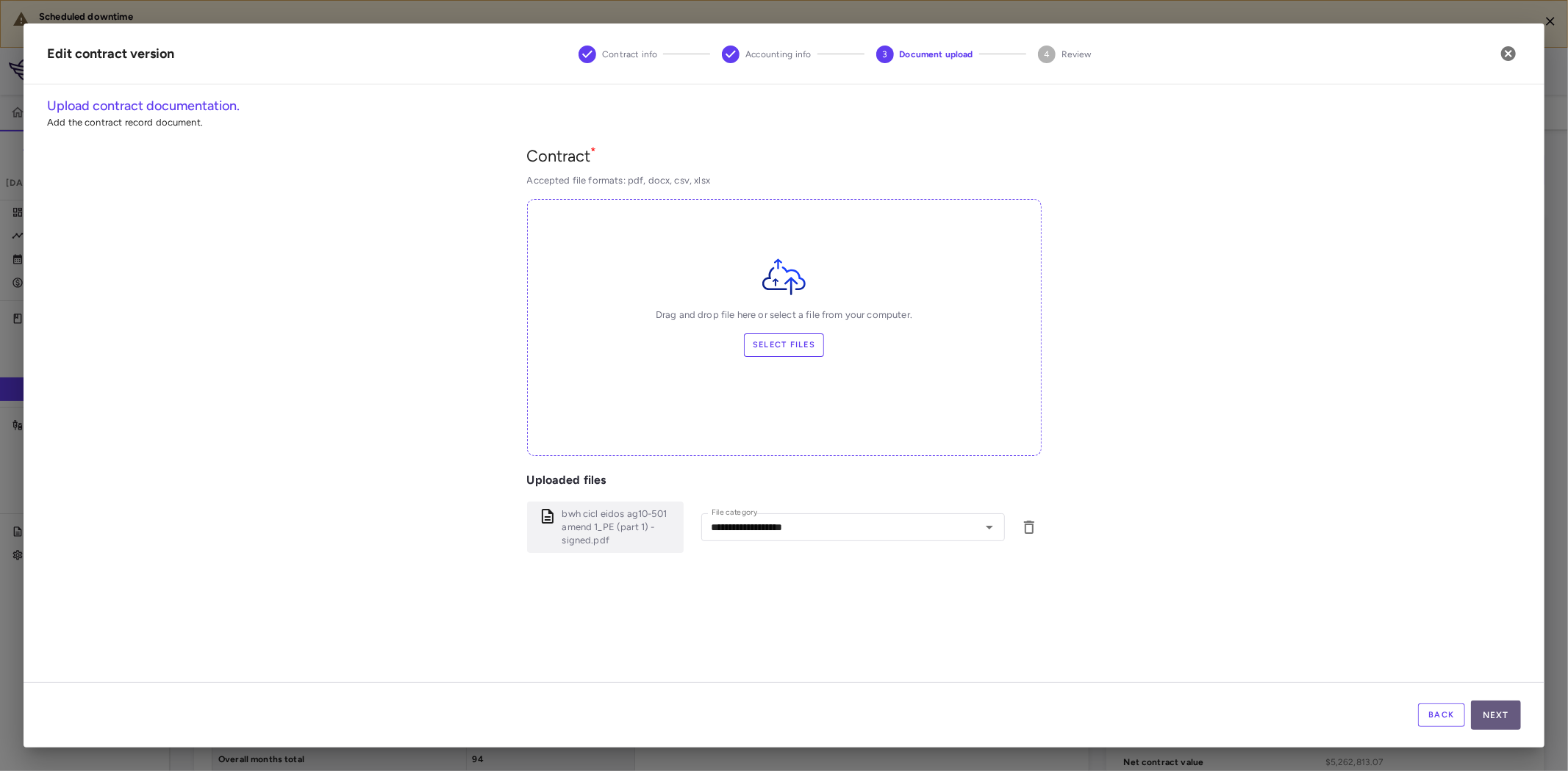
click at [1496, 722] on button "Next" at bounding box center [1496, 716] width 50 height 29
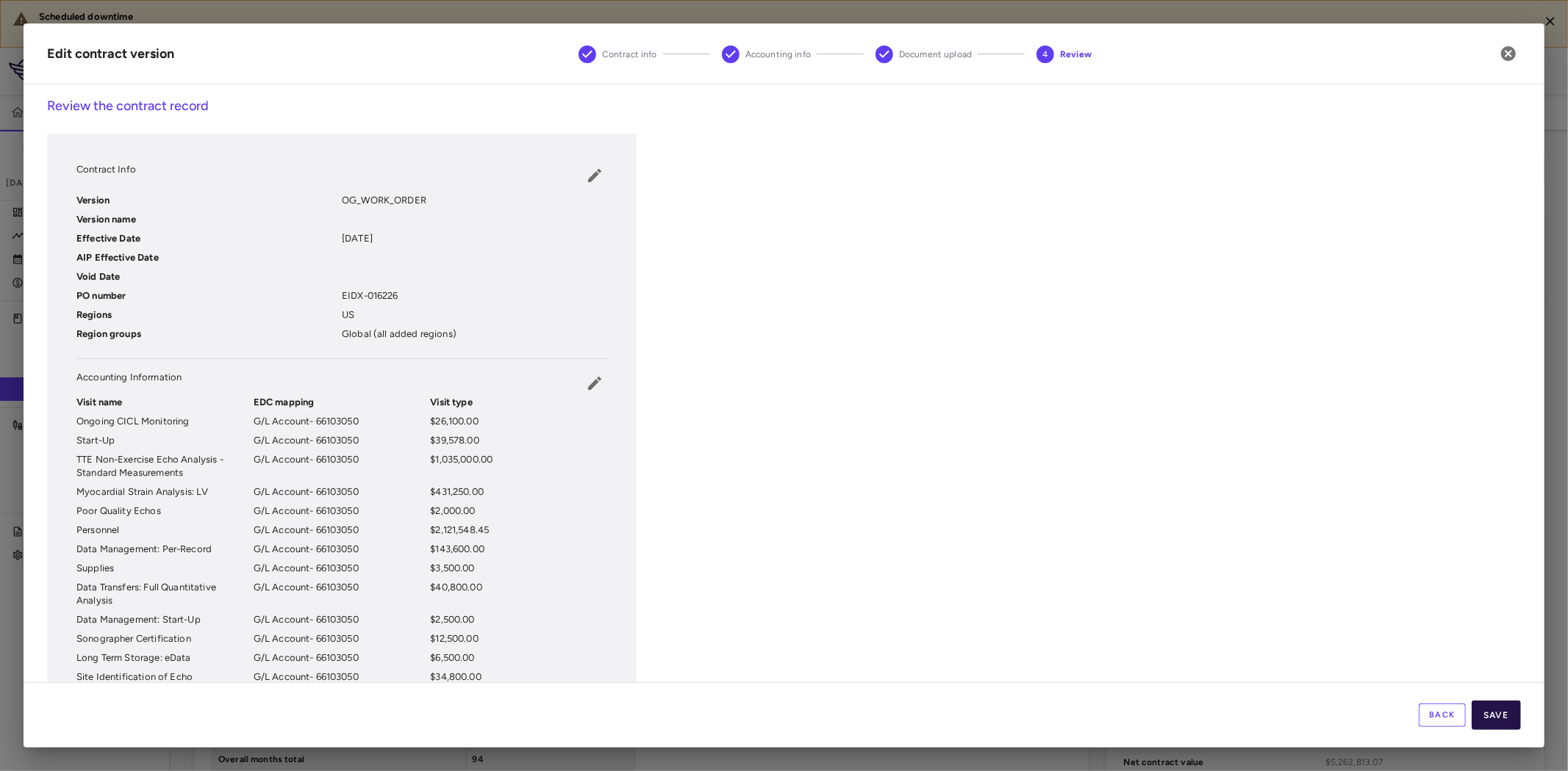
click at [1507, 710] on button "Save" at bounding box center [1496, 716] width 49 height 29
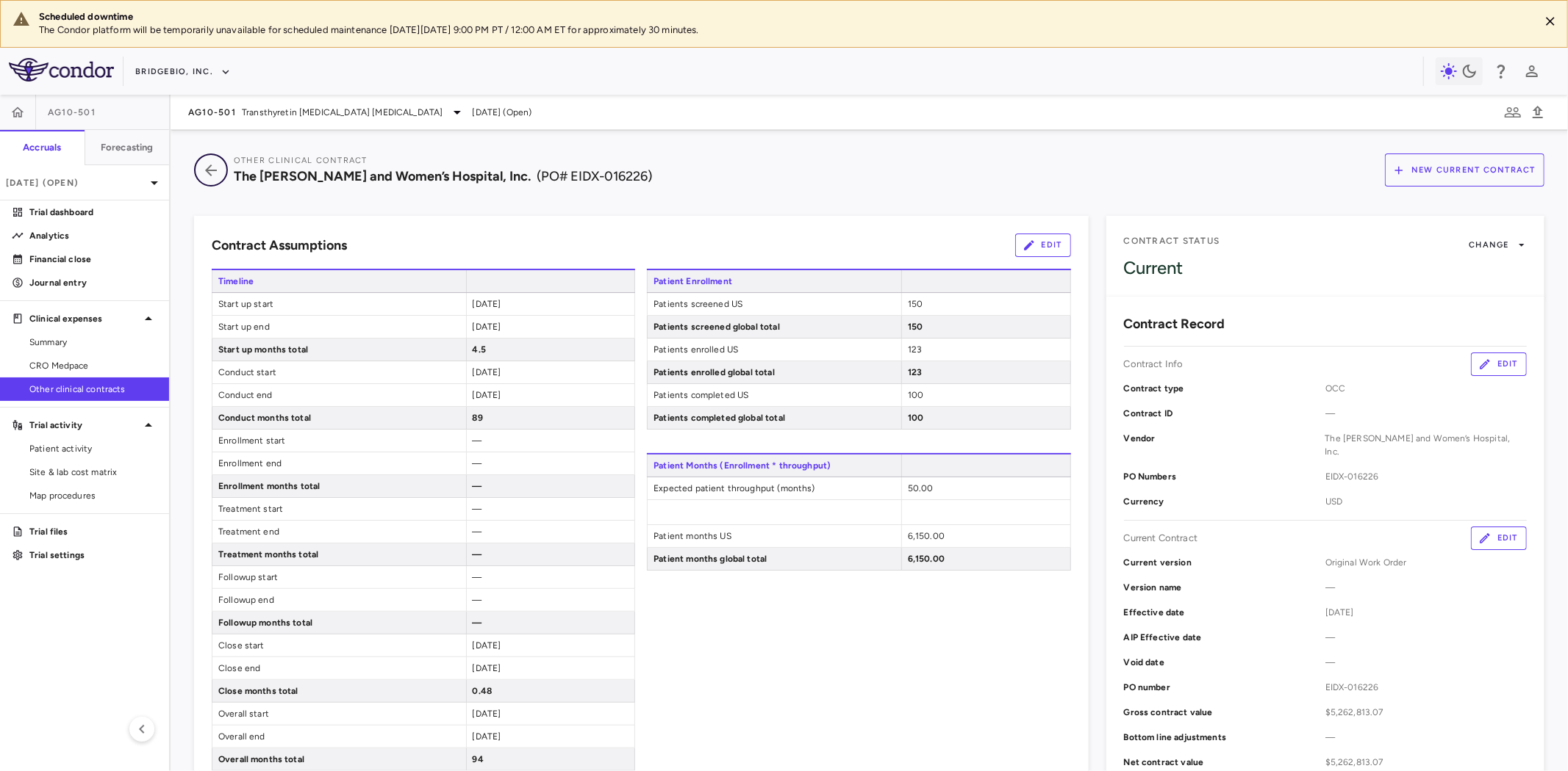
click at [213, 169] on icon "button" at bounding box center [211, 170] width 12 height 12
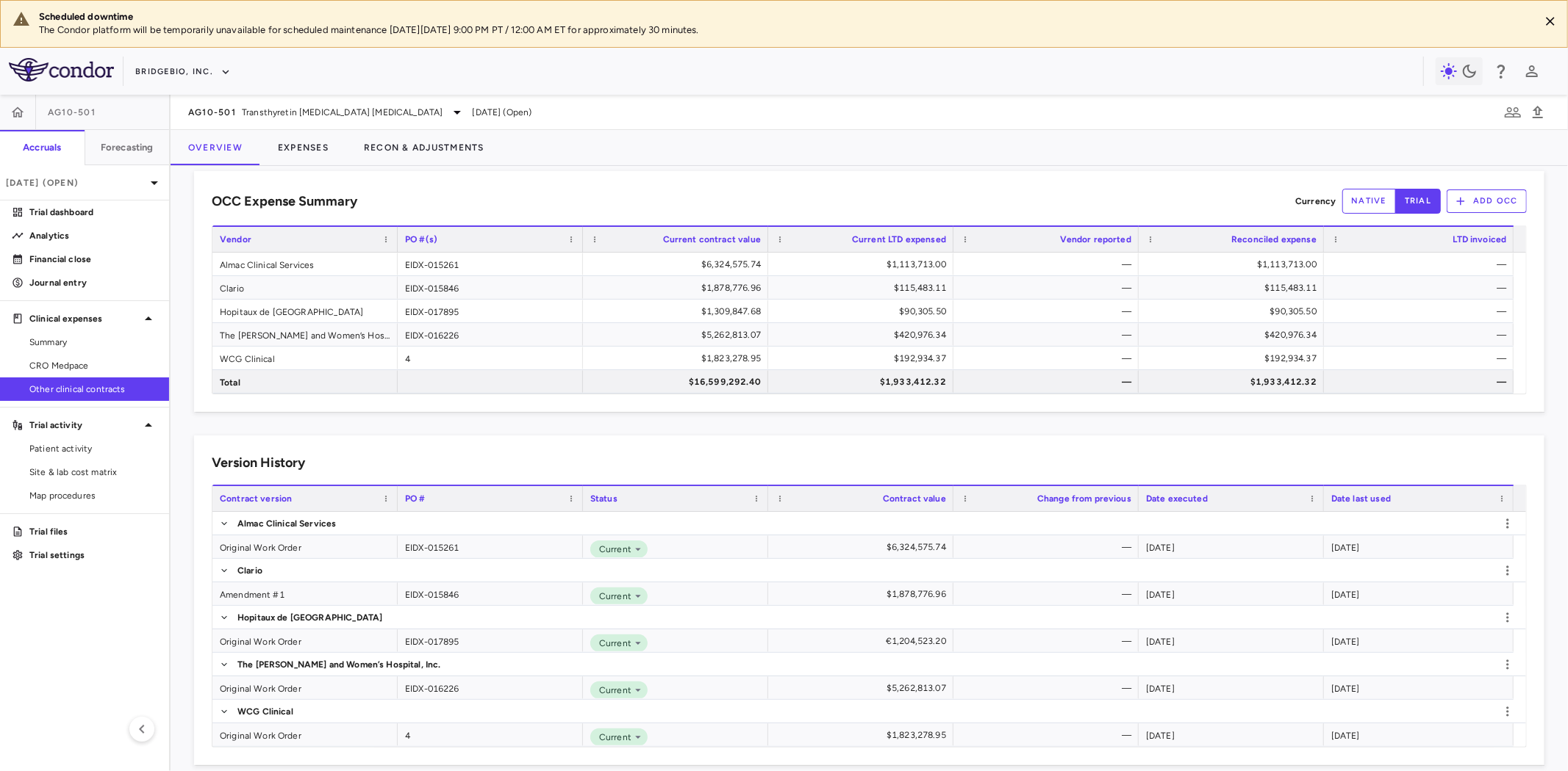
scroll to position [37, 0]
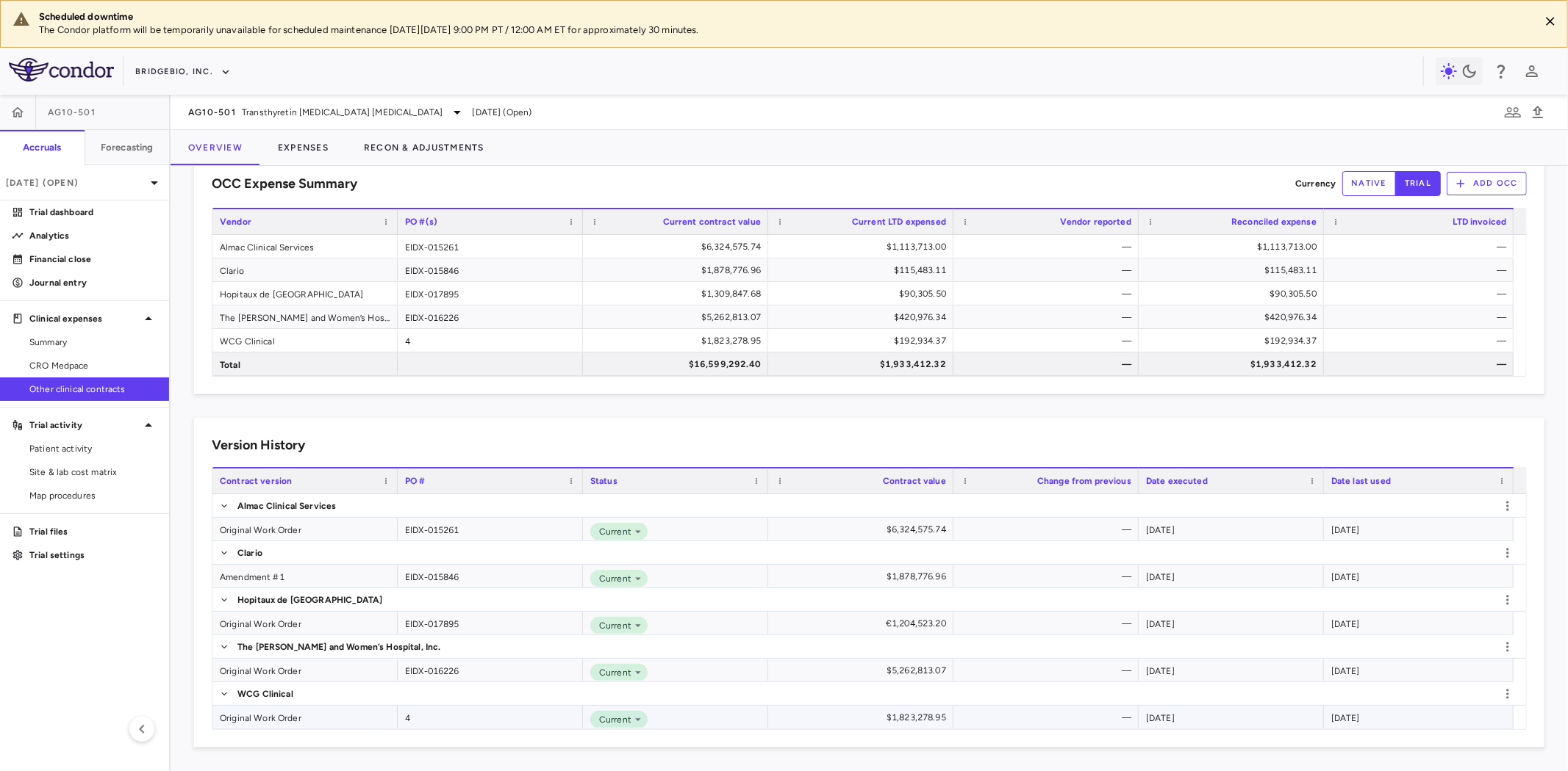
click at [301, 721] on div "Original Work Order" at bounding box center [304, 718] width 185 height 23
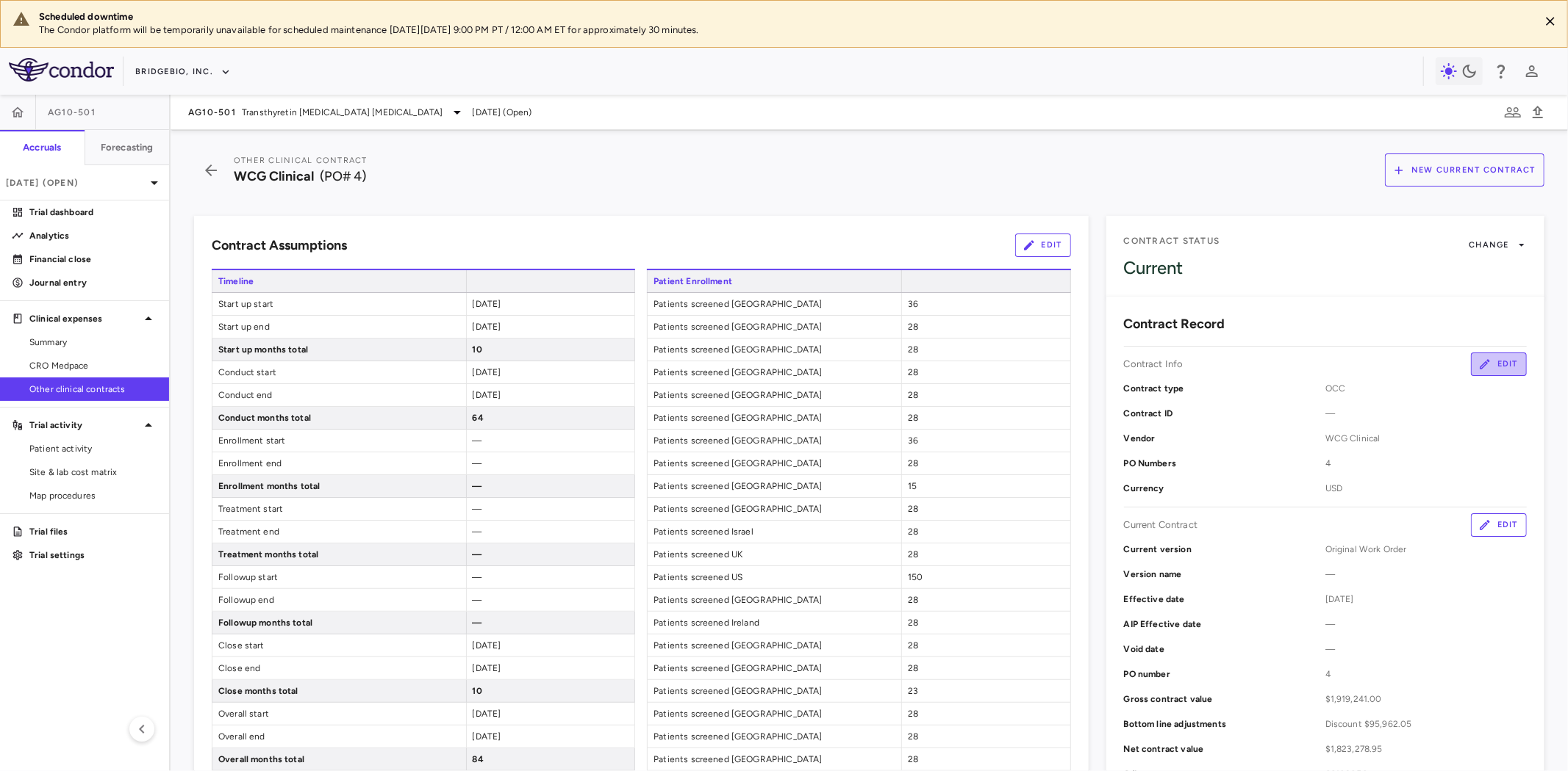
click at [1481, 361] on button "Edit" at bounding box center [1499, 365] width 56 height 23
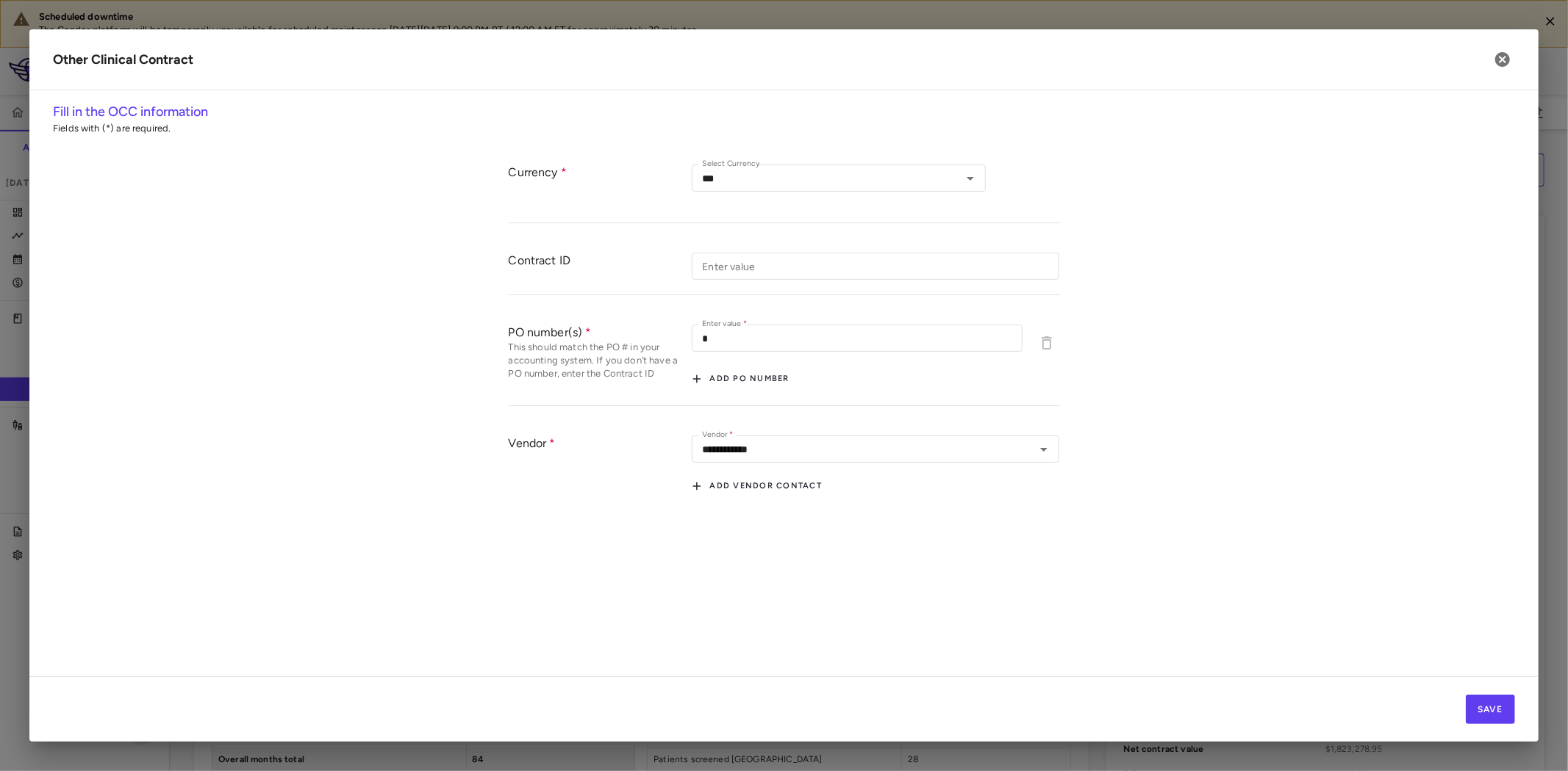
drag, startPoint x: 799, startPoint y: 449, endPoint x: 627, endPoint y: 451, distance: 172.0
click at [627, 451] on div "**********" at bounding box center [785, 466] width 552 height 92
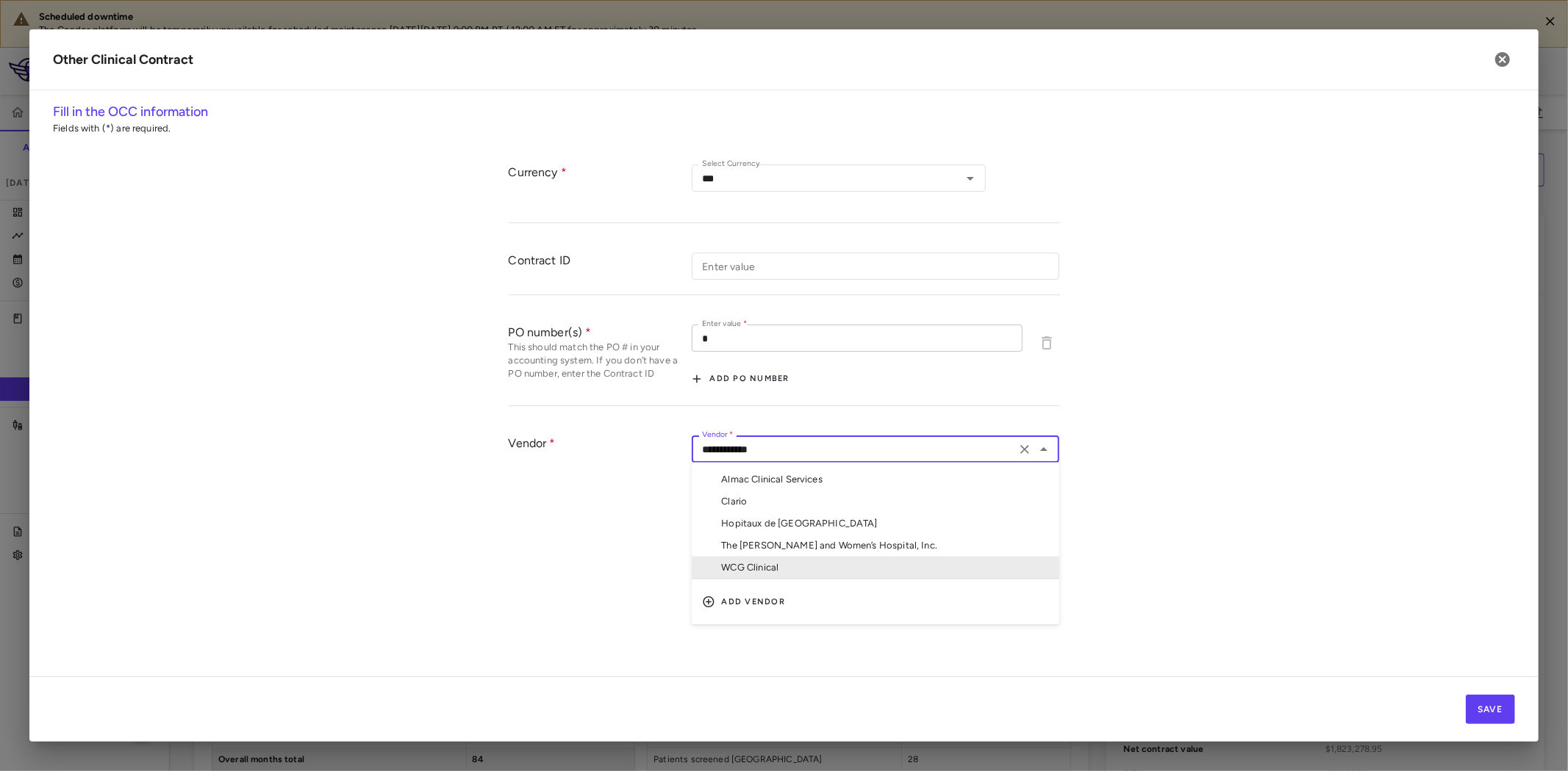
click at [776, 331] on input "*" at bounding box center [858, 339] width 331 height 27
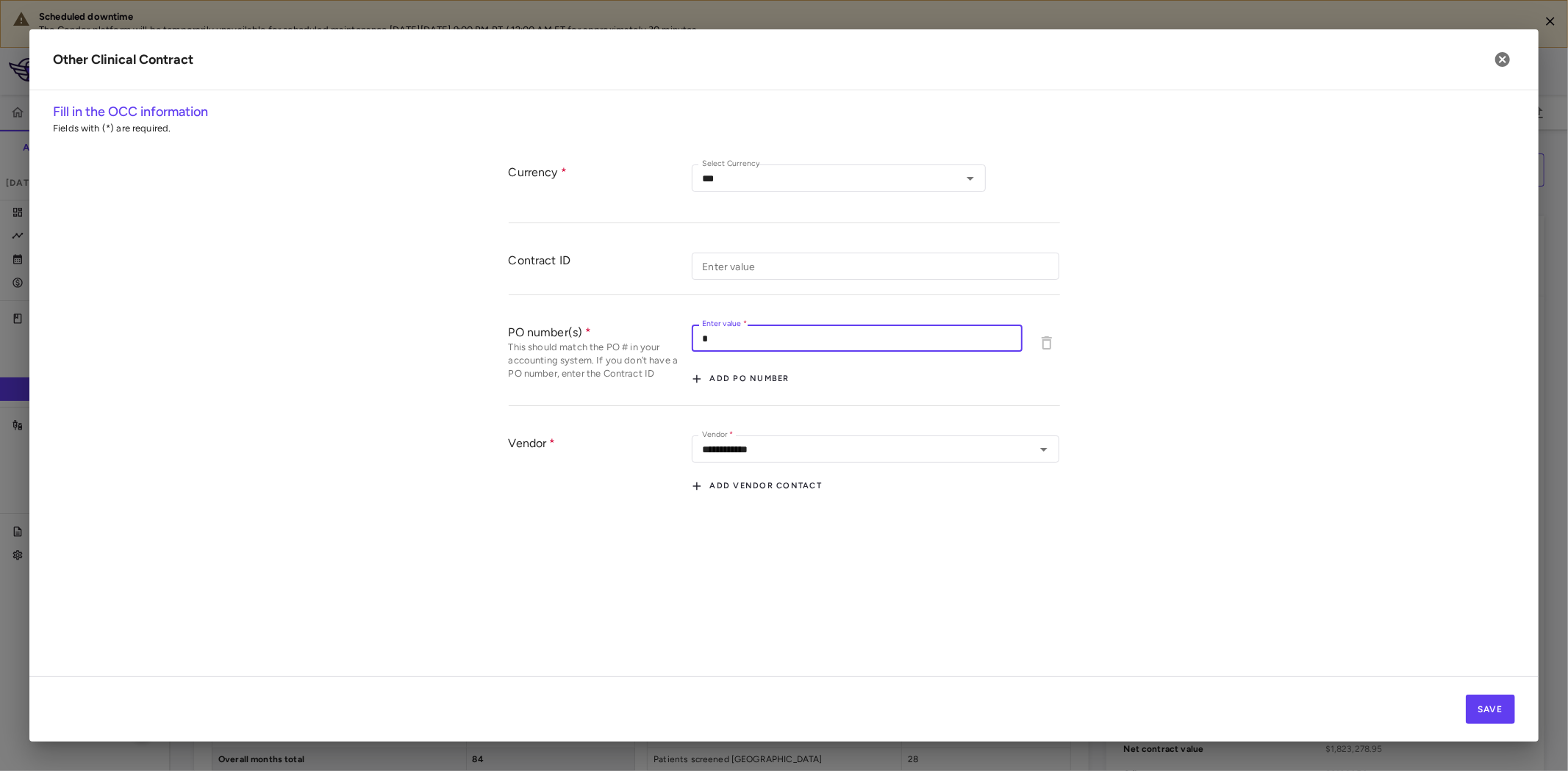
drag, startPoint x: 731, startPoint y: 334, endPoint x: 641, endPoint y: 336, distance: 90.0
click at [641, 335] on div "PO number(s) This should match the PO # in your accounting system. If you don’t…" at bounding box center [785, 358] width 552 height 96
paste input "**********"
type input "**********"
click at [1240, 390] on div "**********" at bounding box center [784, 331] width 1462 height 363
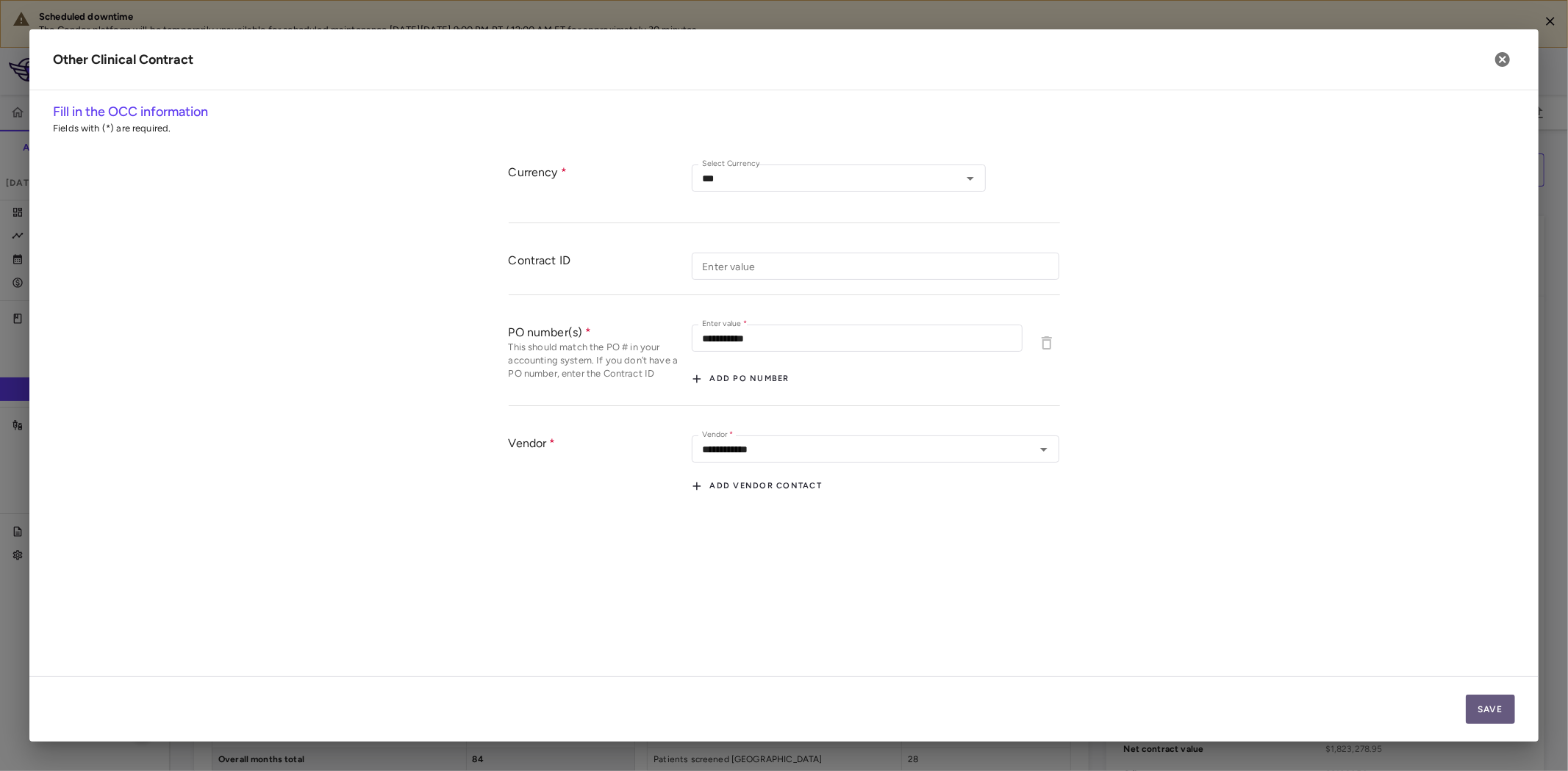
click at [1487, 707] on button "Save" at bounding box center [1490, 709] width 49 height 29
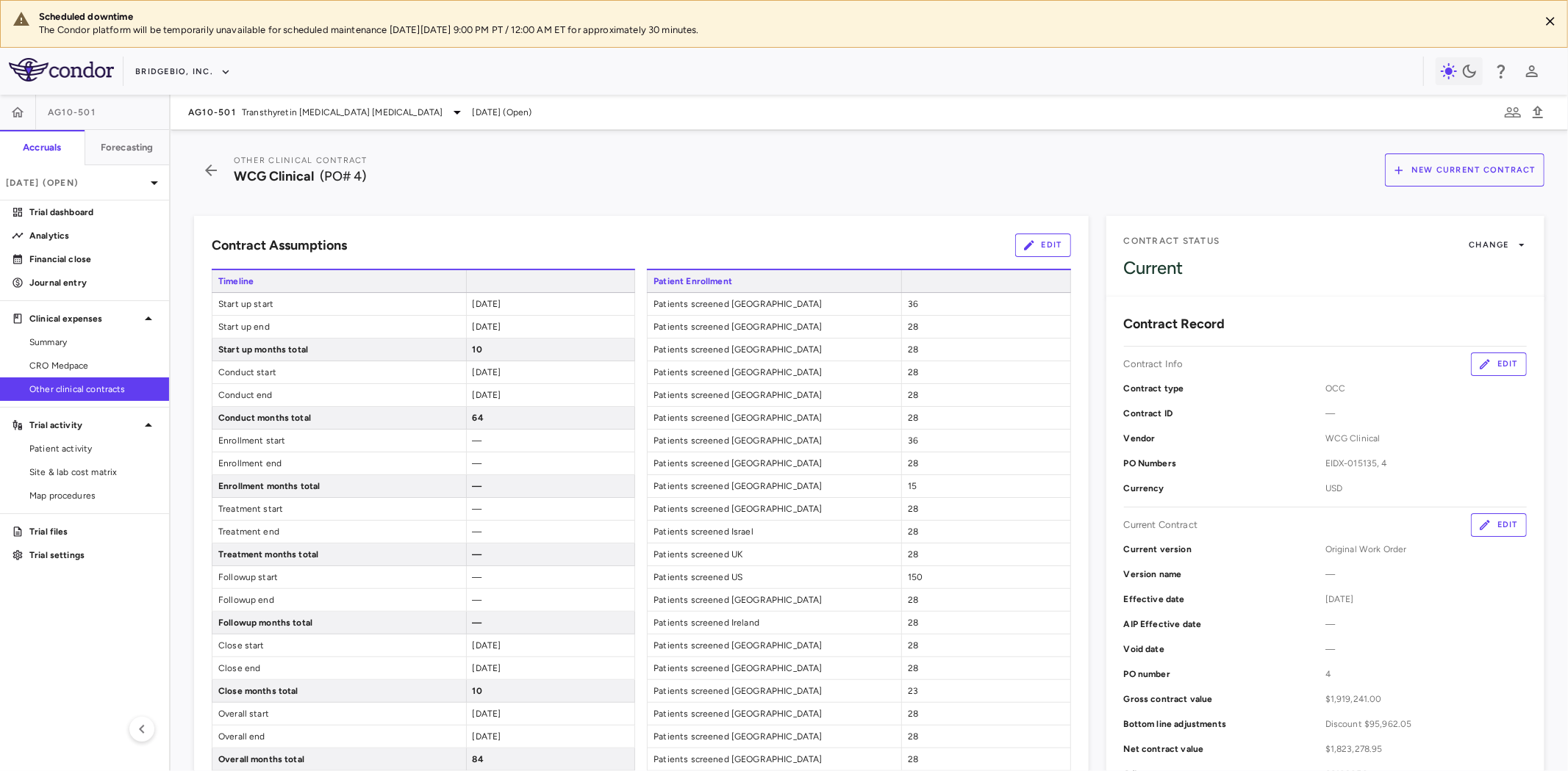
click at [1481, 524] on button "Edit" at bounding box center [1499, 525] width 56 height 23
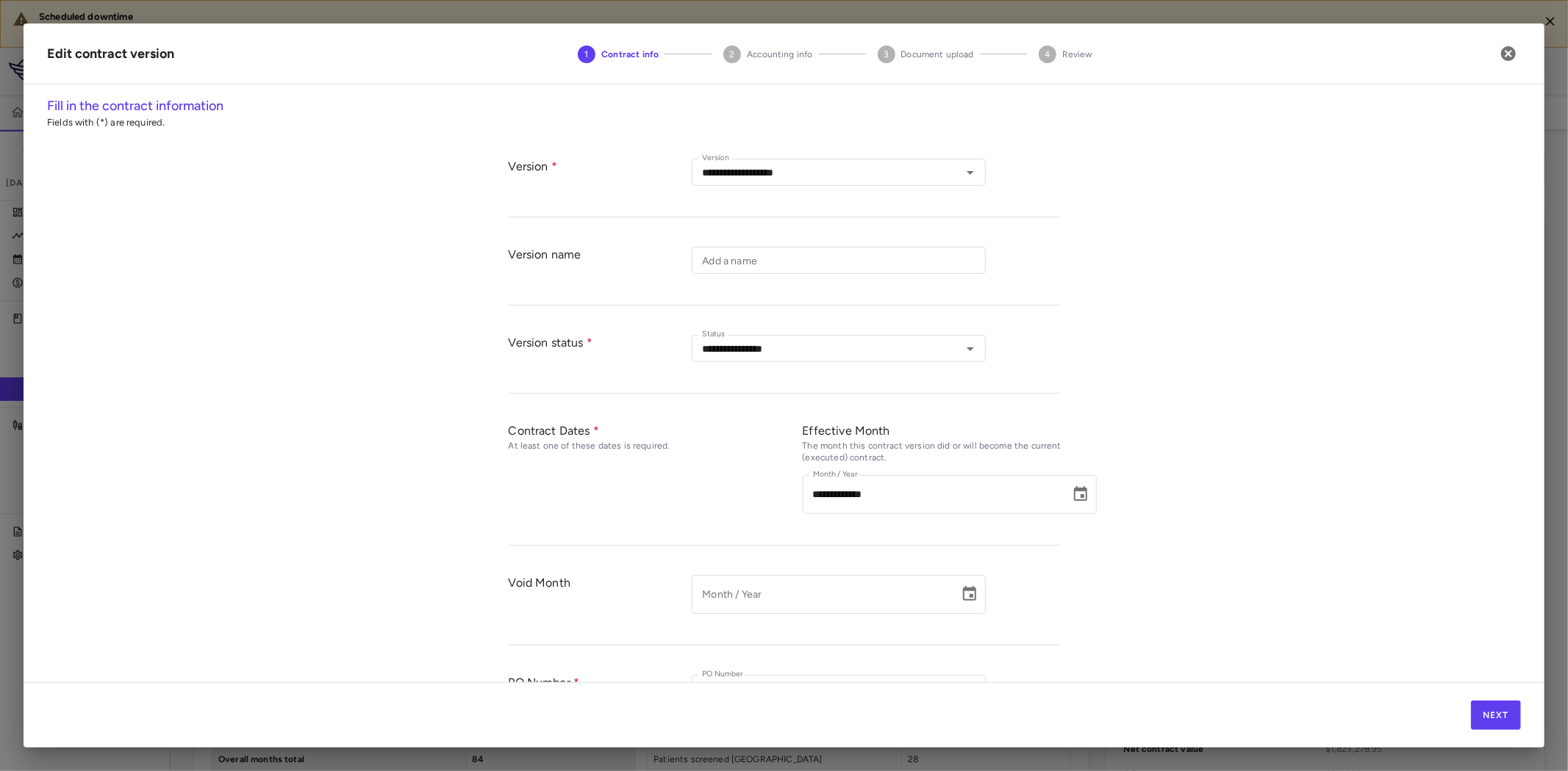
type input "**********"
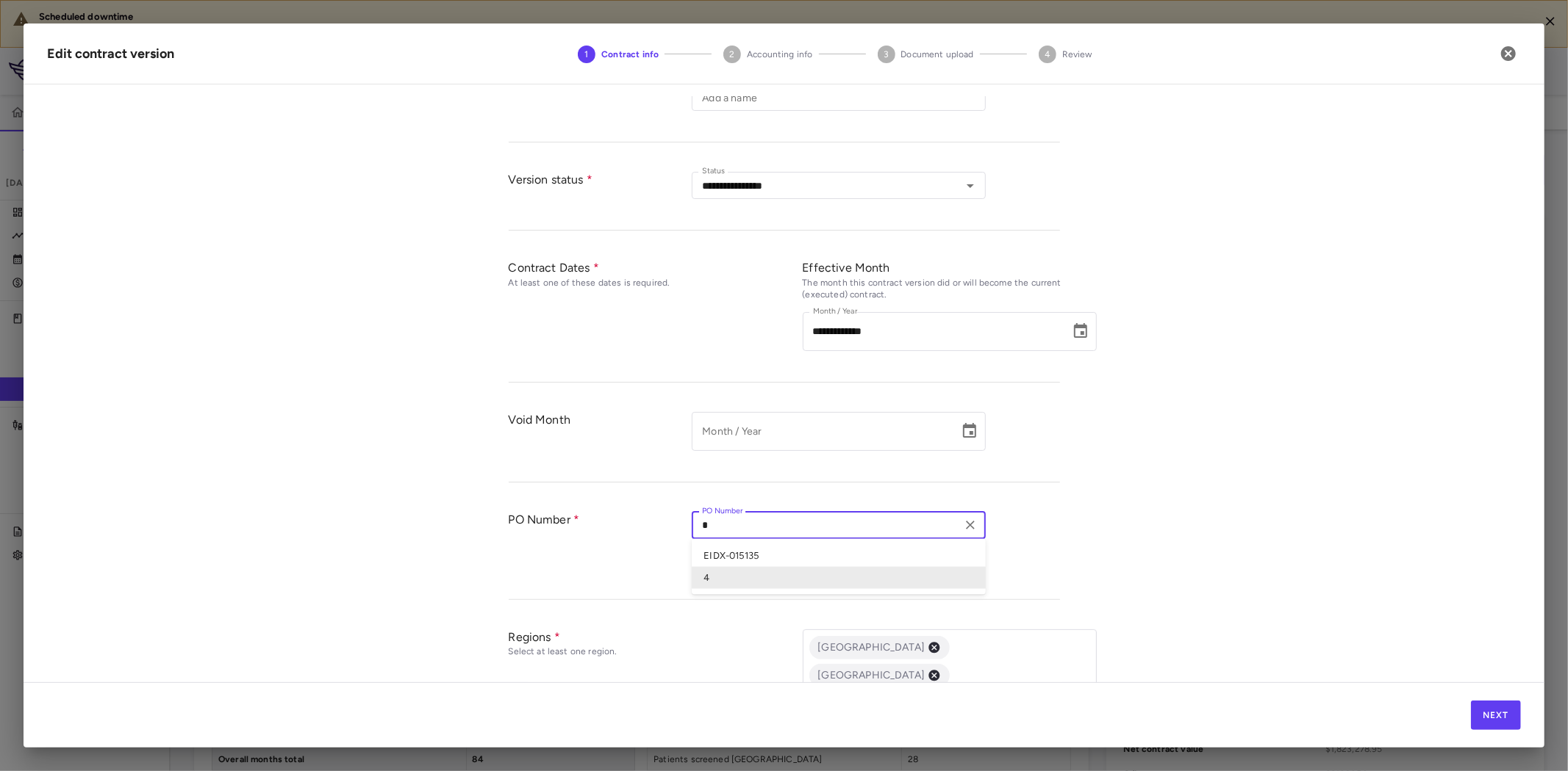
click at [781, 524] on input "*" at bounding box center [827, 525] width 261 height 18
click at [771, 555] on li "EIDX-015135" at bounding box center [839, 555] width 294 height 22
type input "**********"
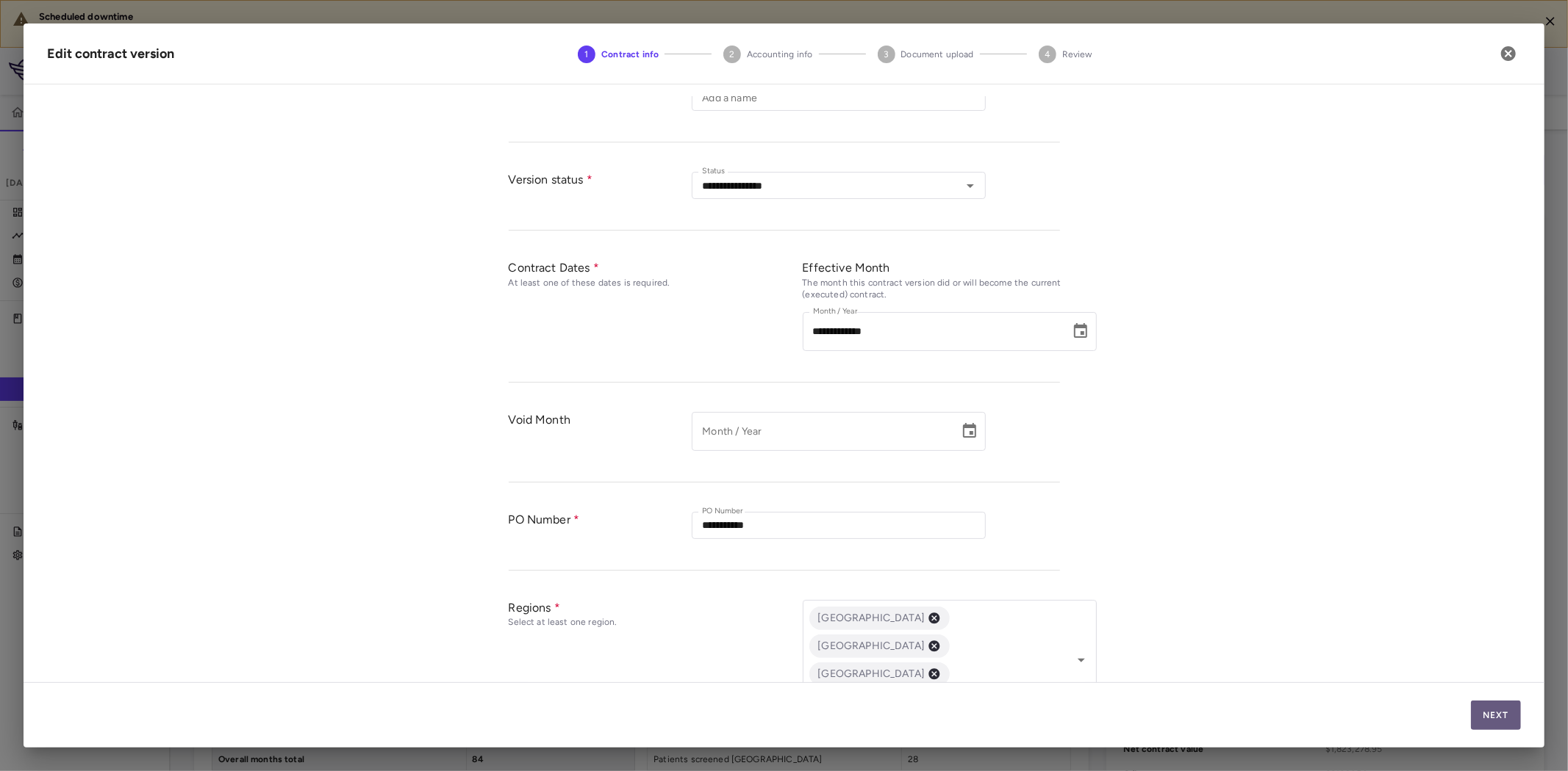
click at [1499, 720] on button "Next" at bounding box center [1496, 716] width 50 height 29
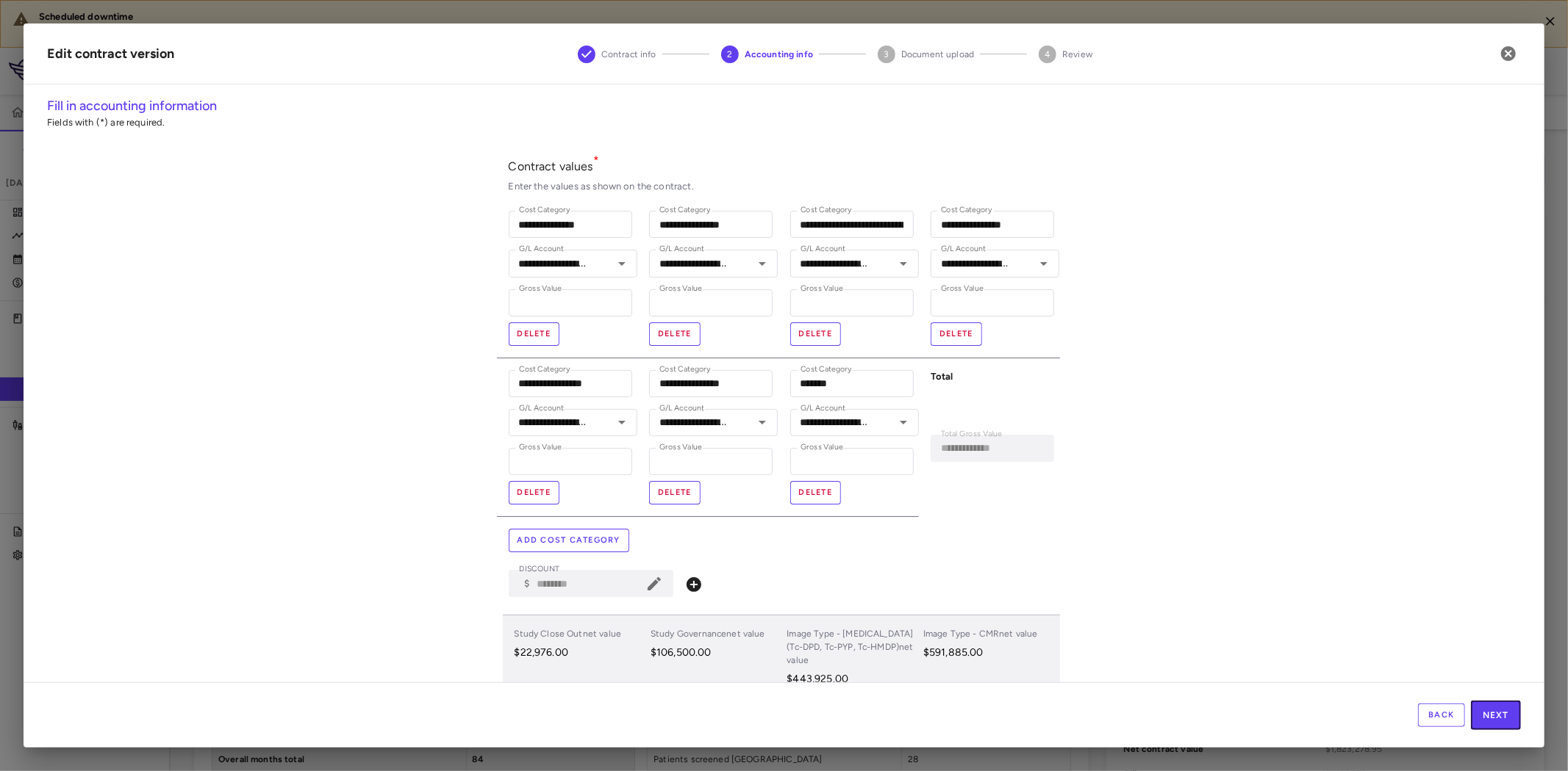
click at [1499, 720] on button "Next" at bounding box center [1496, 716] width 50 height 29
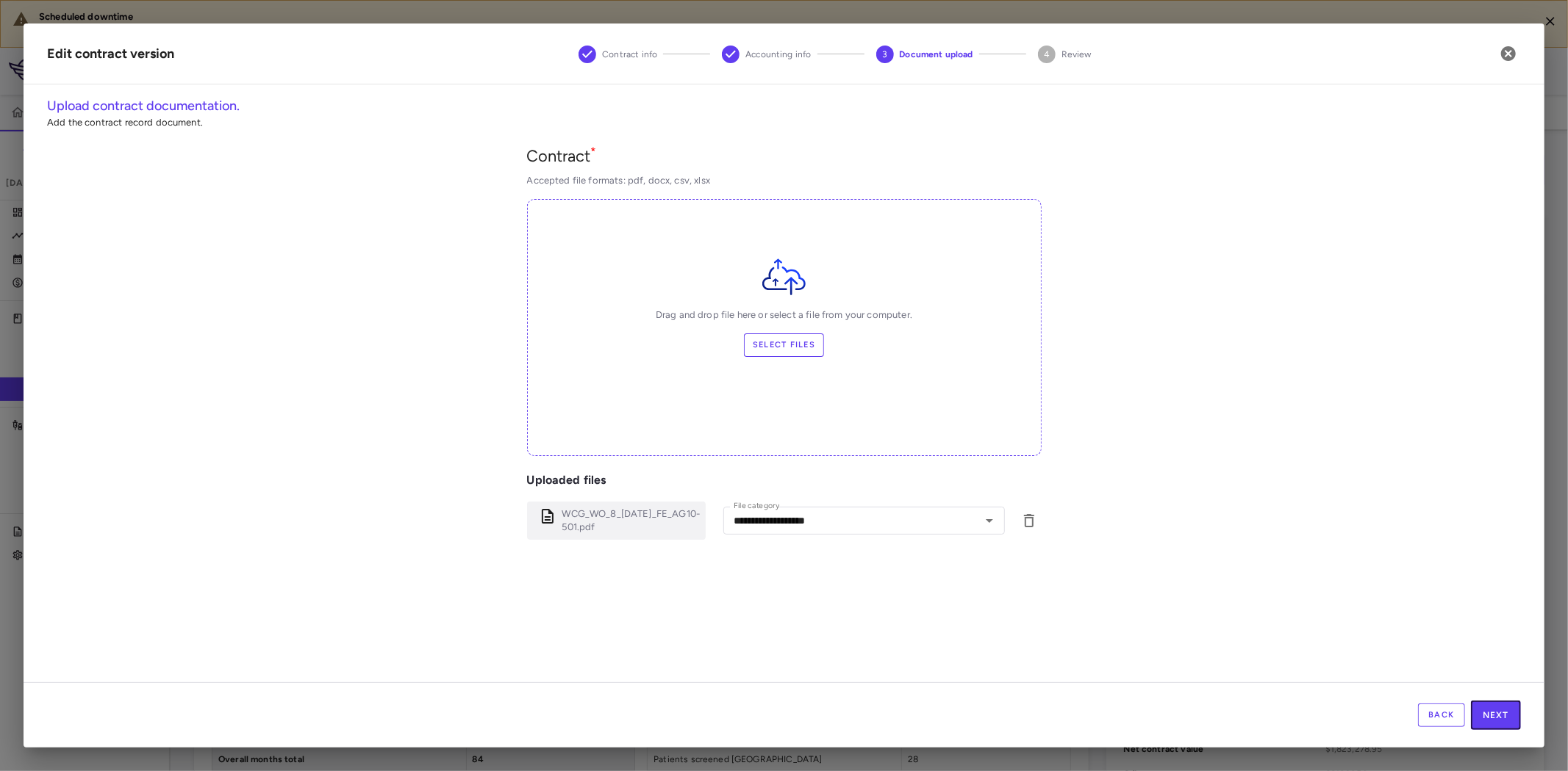
click at [1499, 720] on button "Next" at bounding box center [1496, 716] width 50 height 29
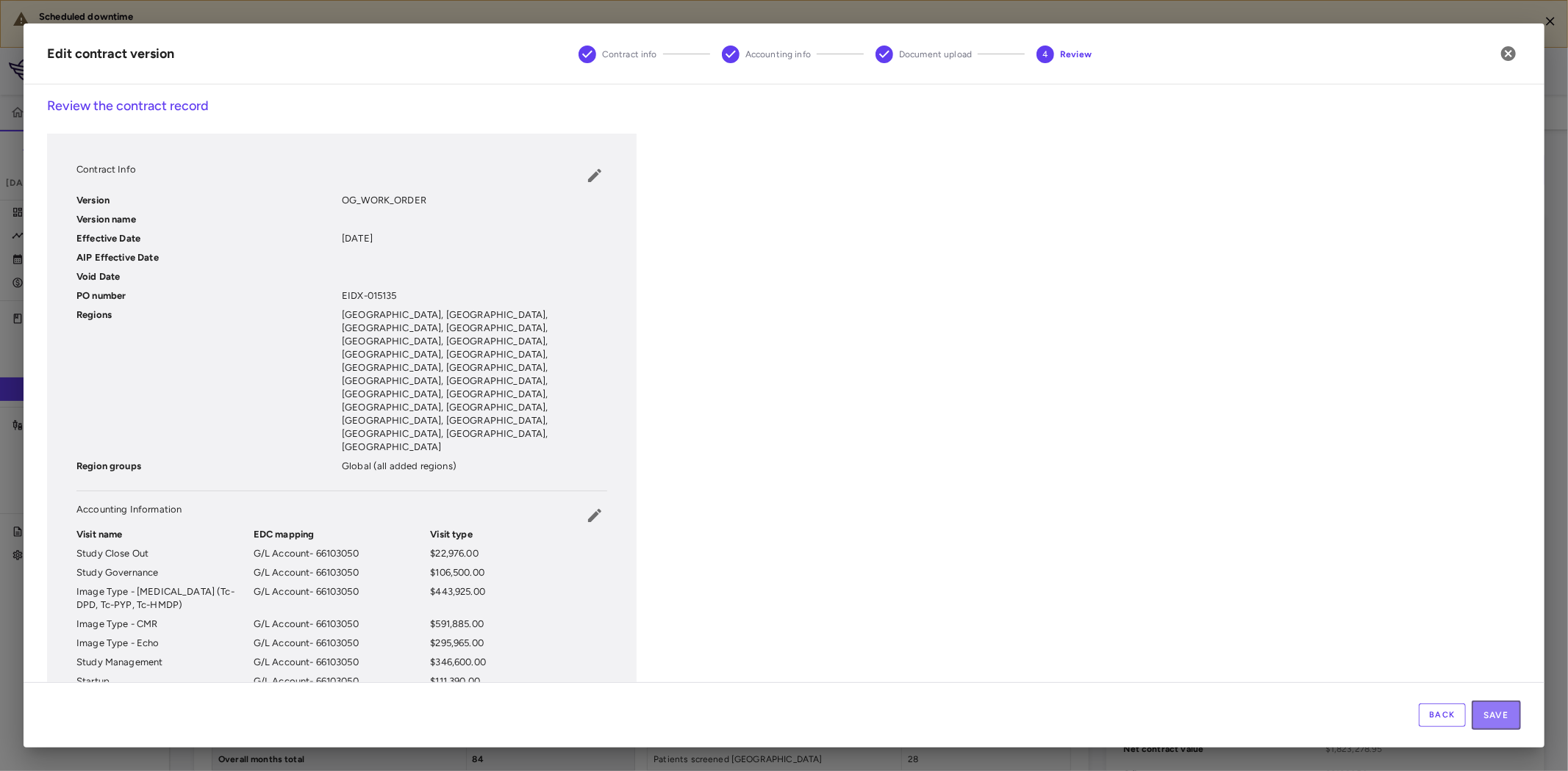
click at [1502, 719] on button "Save" at bounding box center [1496, 716] width 49 height 29
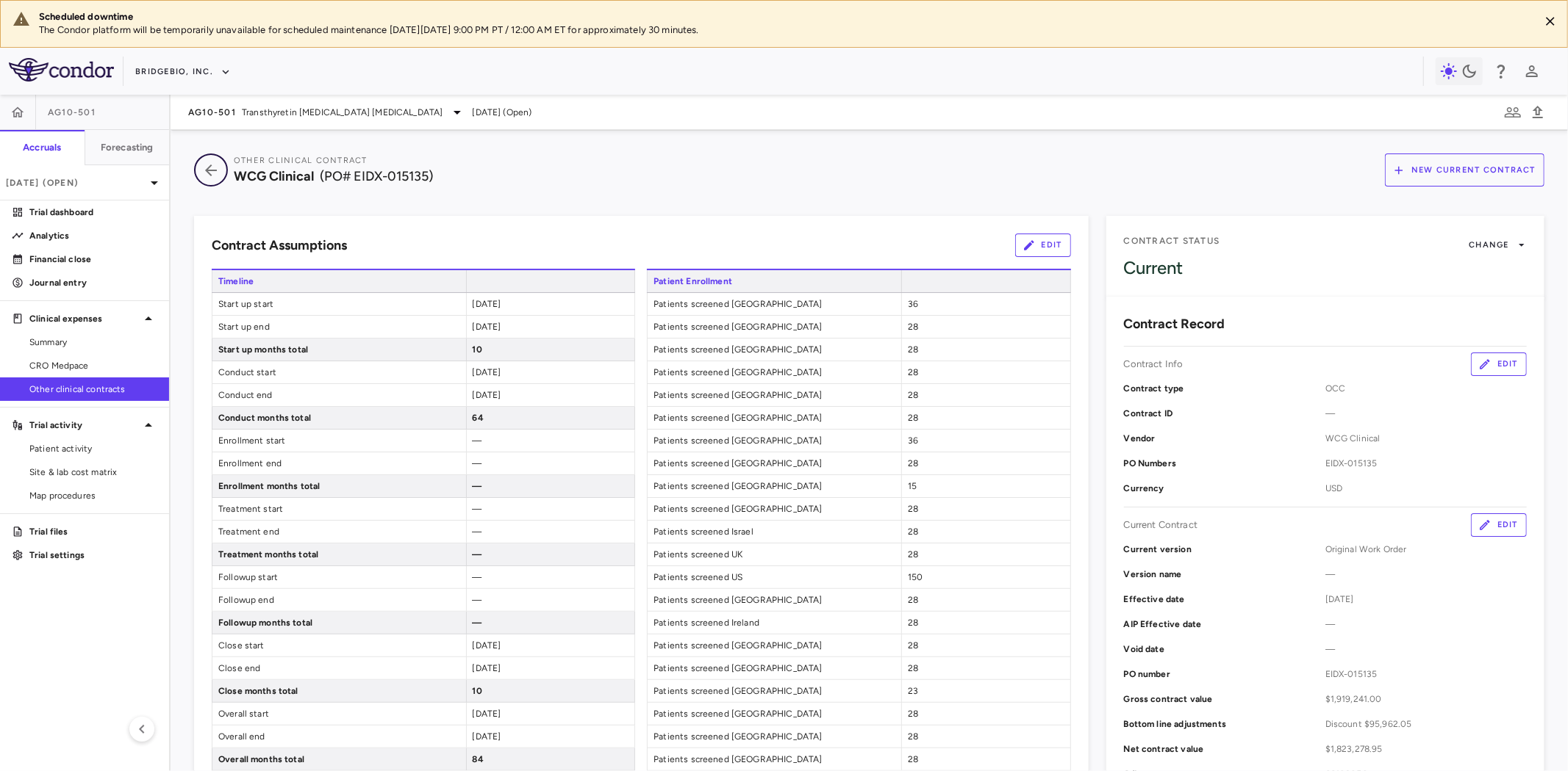
click at [215, 167] on icon "button" at bounding box center [210, 170] width 26 height 17
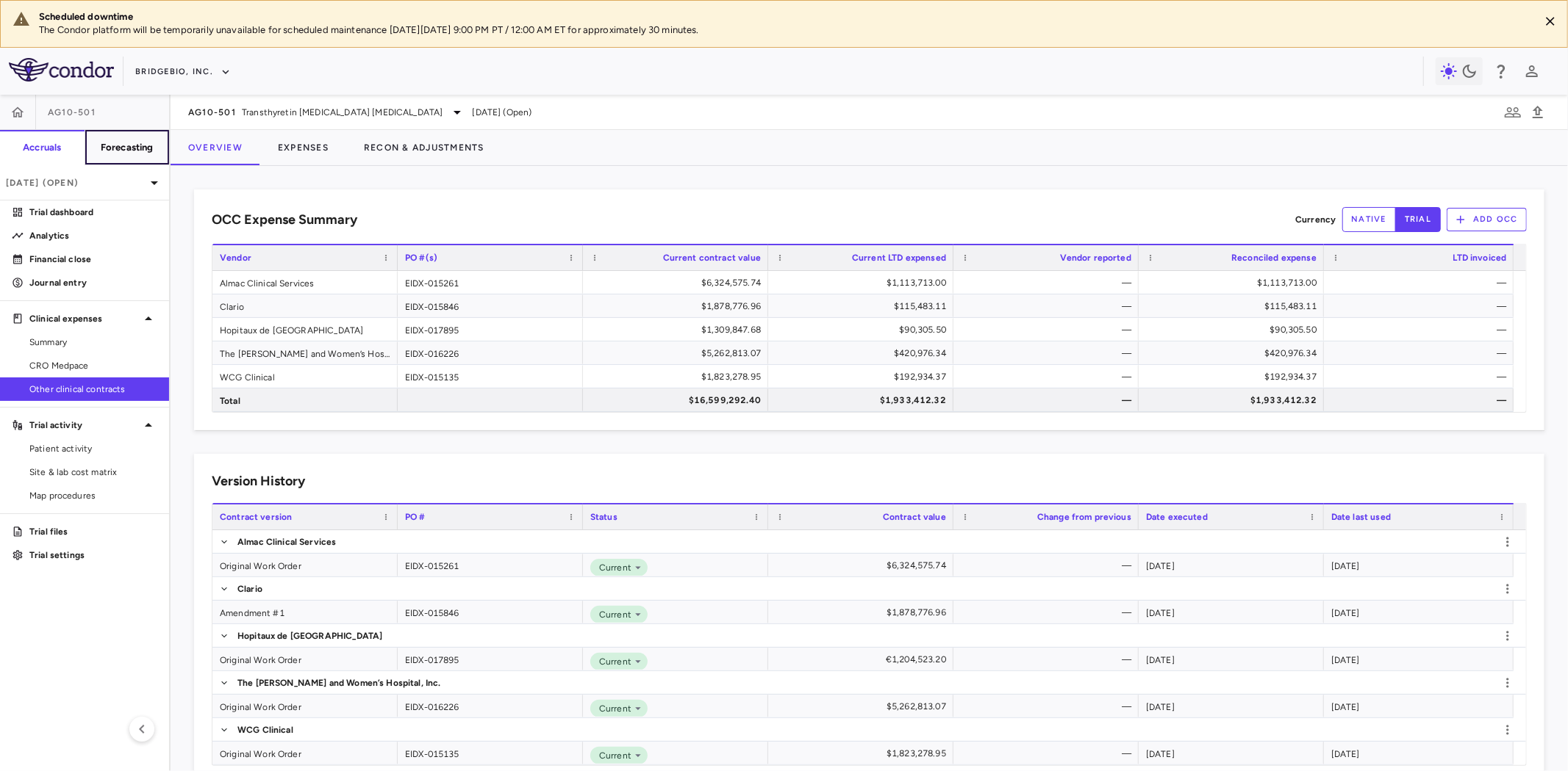
click at [136, 134] on button "Forecasting" at bounding box center [127, 147] width 85 height 35
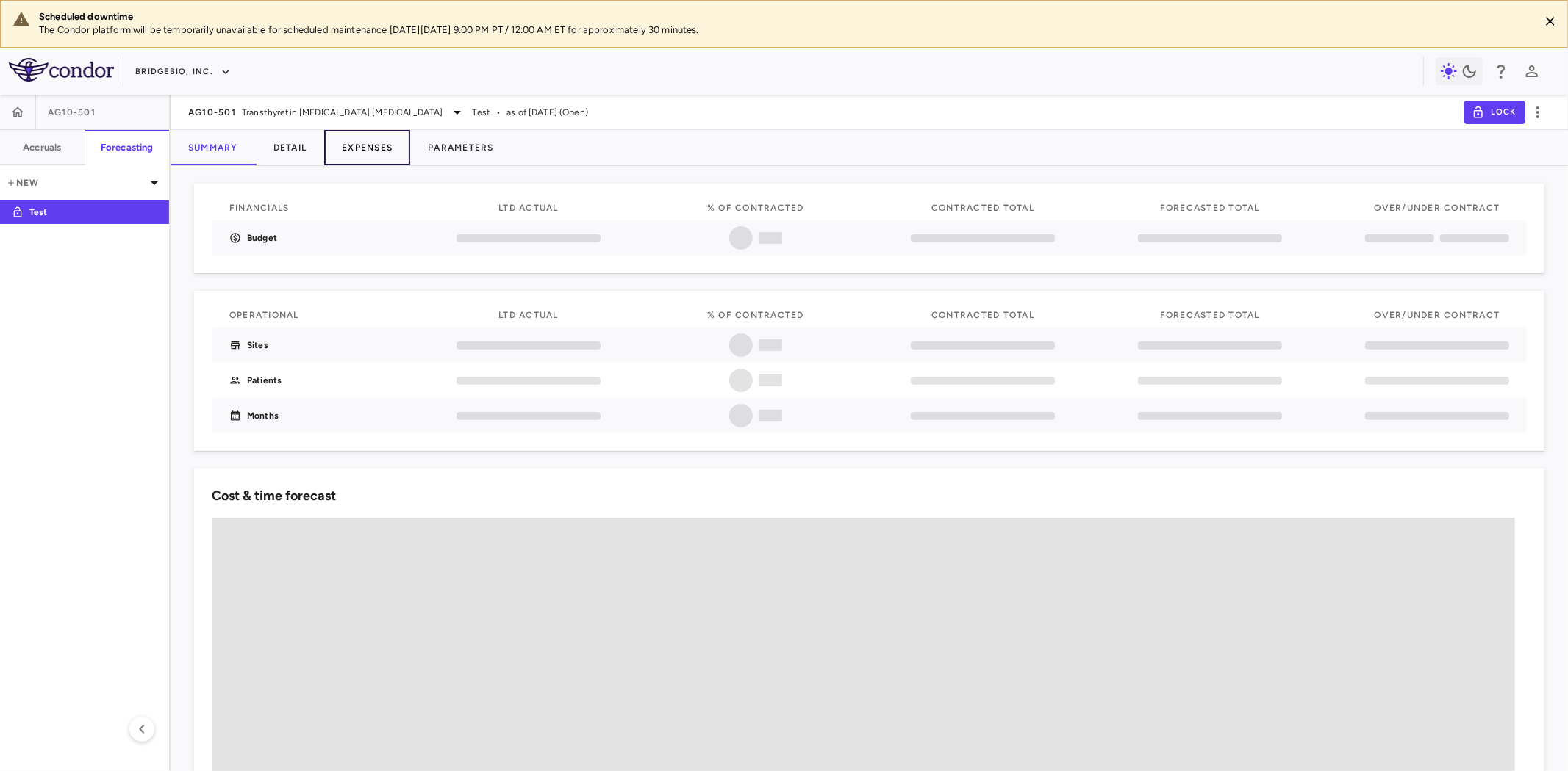
click at [362, 145] on button "Expenses" at bounding box center [367, 147] width 86 height 35
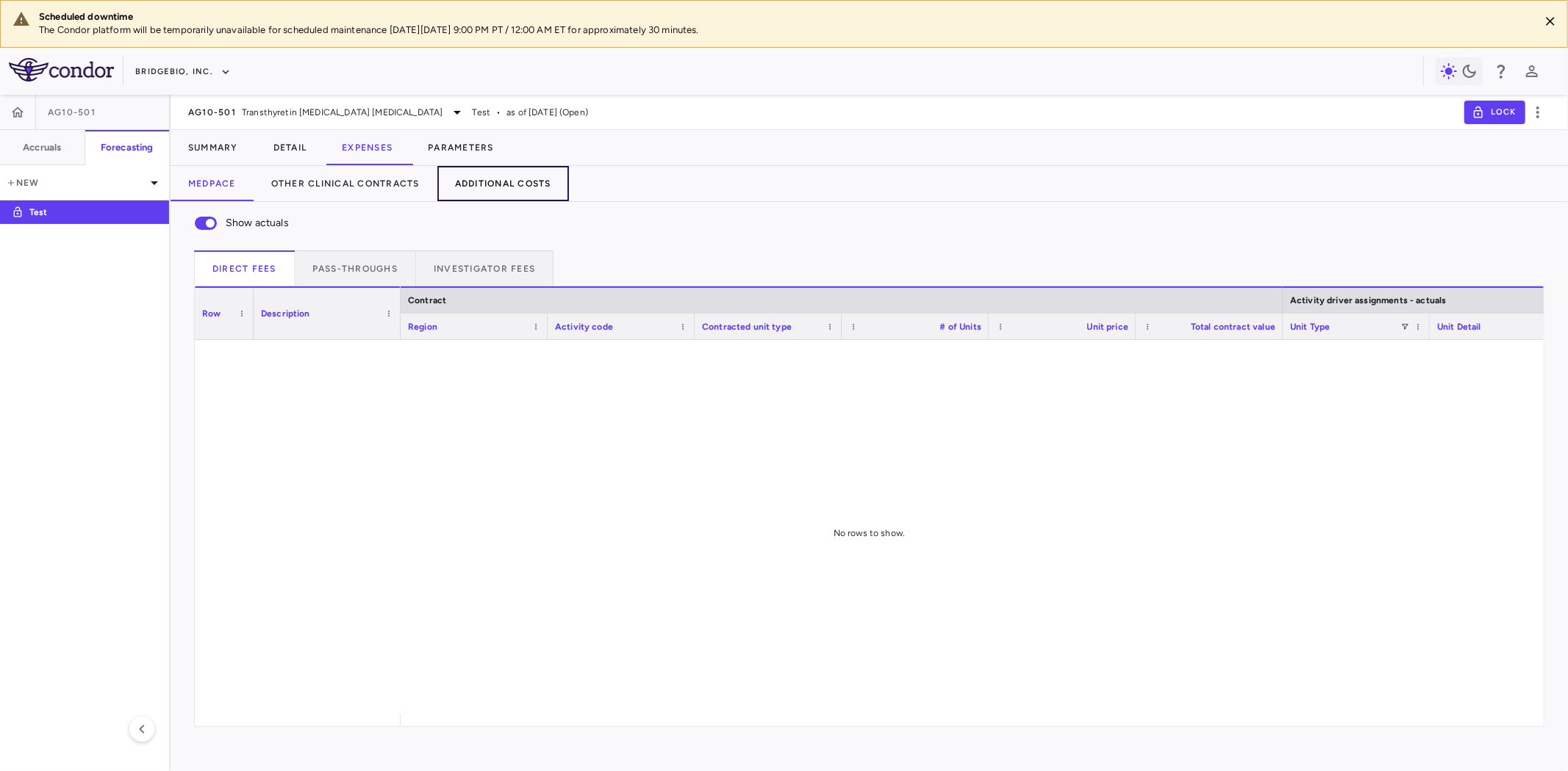
click at [515, 170] on button "Additional Costs" at bounding box center [503, 184] width 132 height 35
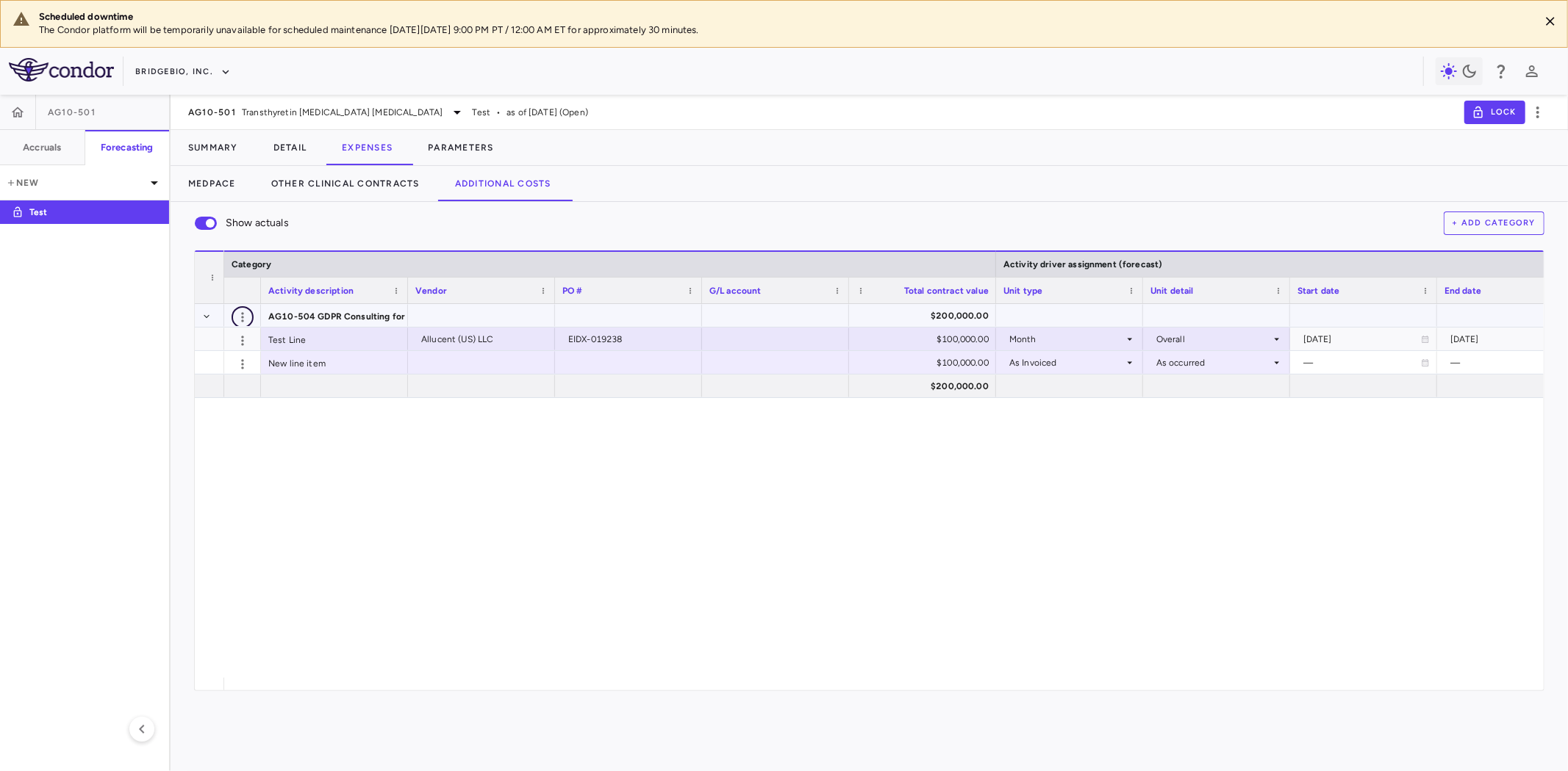
click at [239, 319] on icon "button" at bounding box center [242, 317] width 15 height 15
click at [229, 378] on div "Delete" at bounding box center [216, 372] width 75 height 26
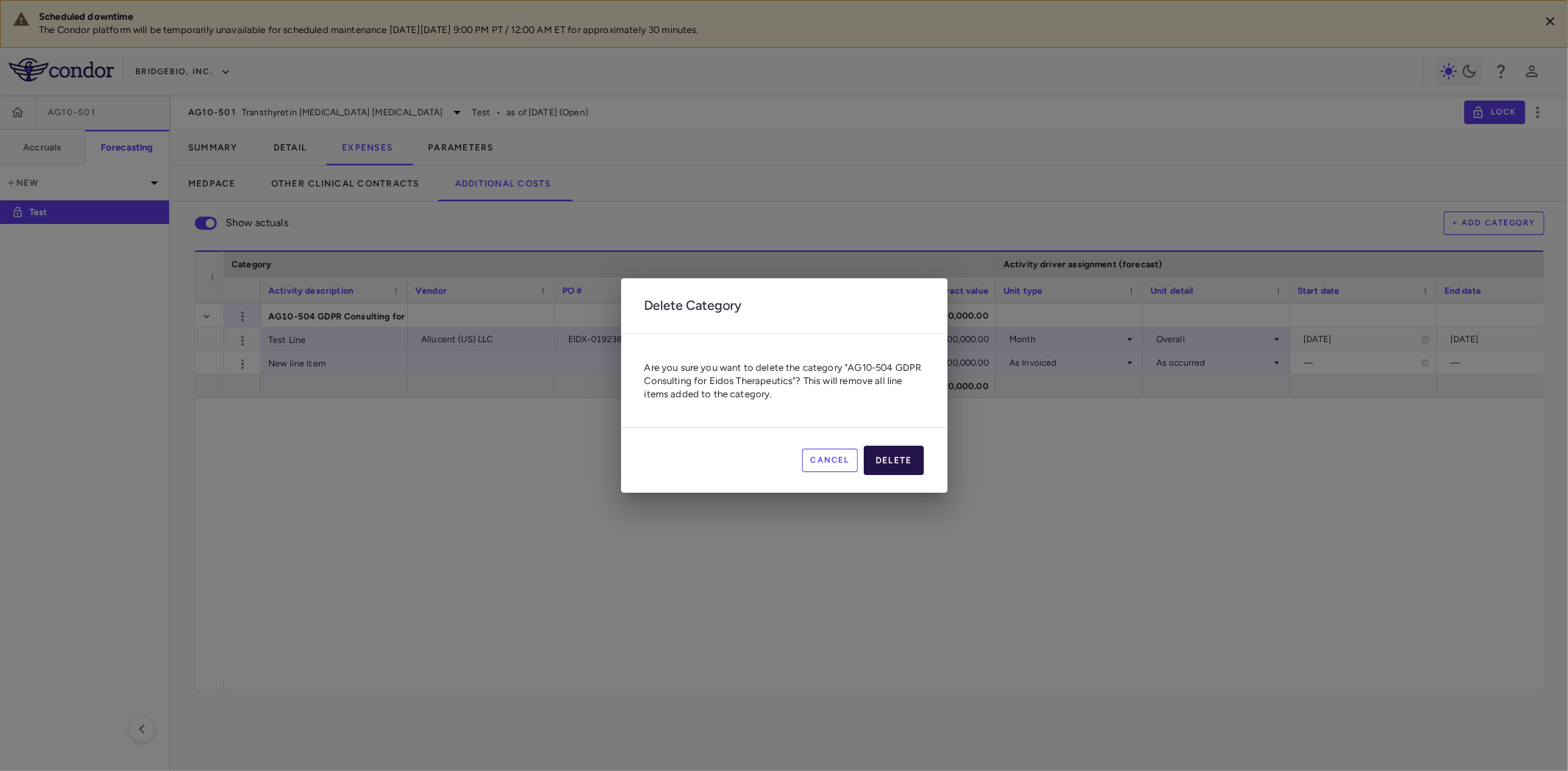
click at [895, 462] on button "Delete" at bounding box center [893, 460] width 60 height 29
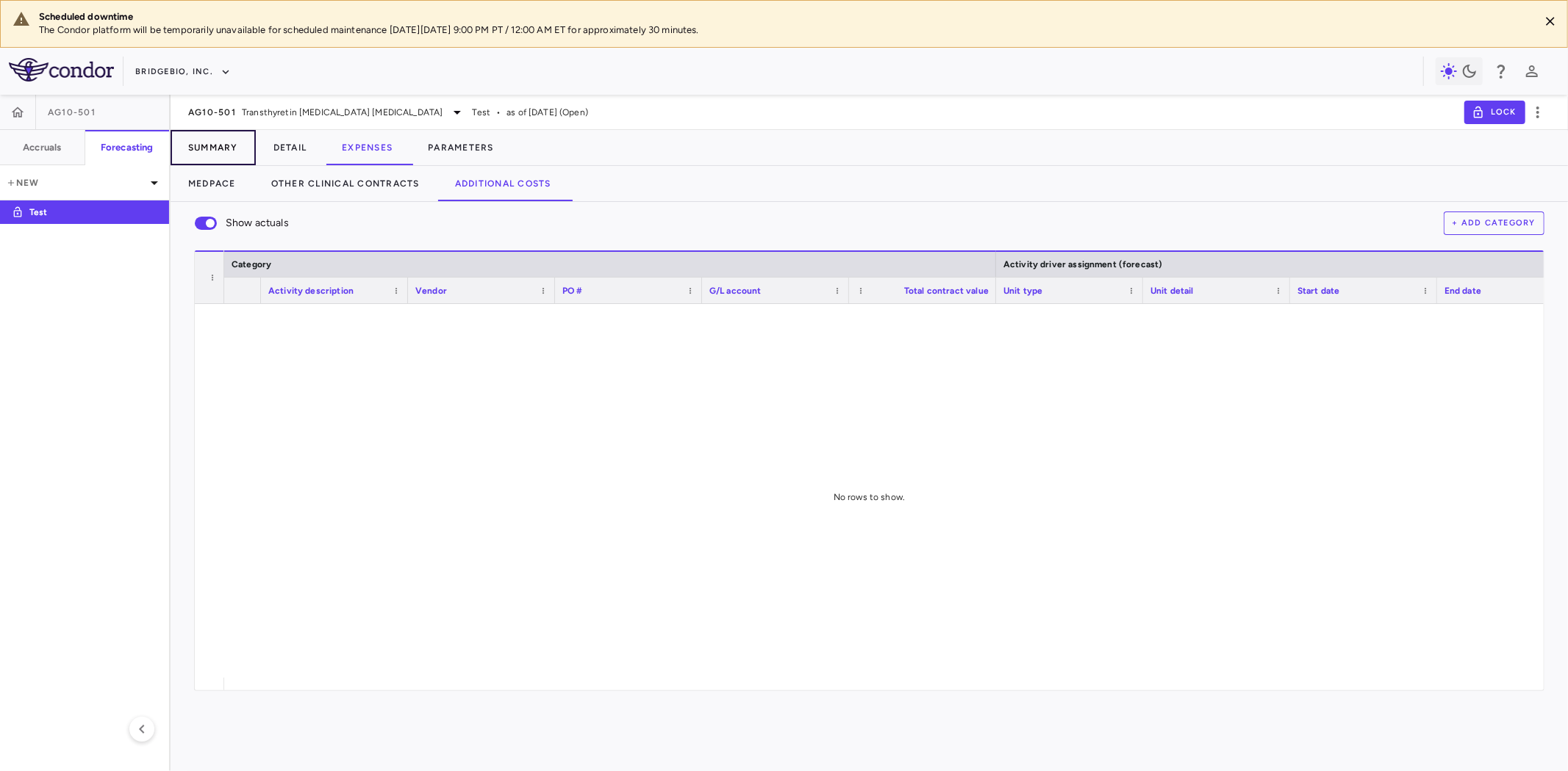
click at [211, 148] on button "Summary" at bounding box center [213, 147] width 85 height 35
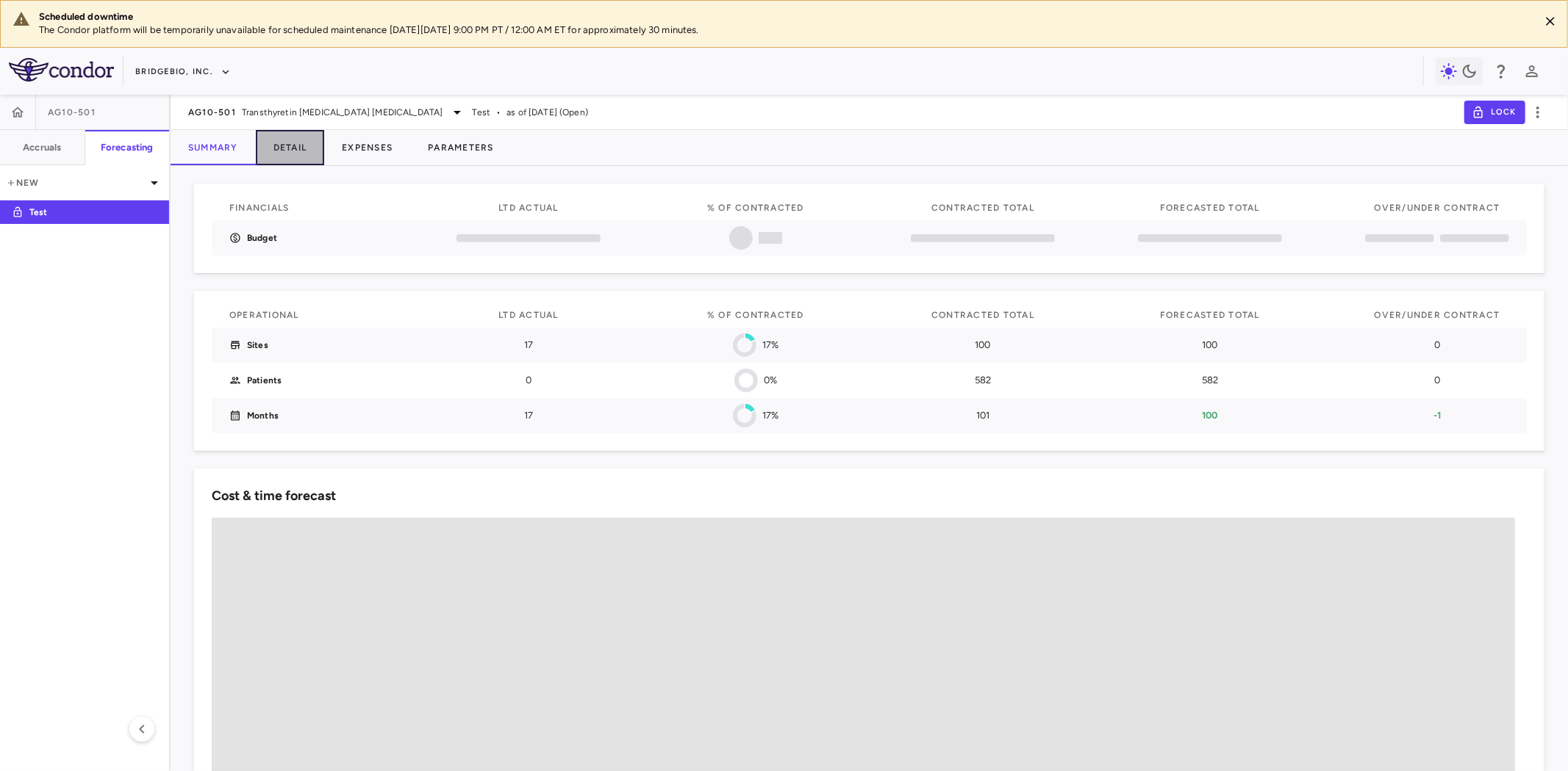
drag, startPoint x: 285, startPoint y: 144, endPoint x: 93, endPoint y: 233, distance: 211.6
click at [285, 143] on button "Detail" at bounding box center [289, 147] width 69 height 35
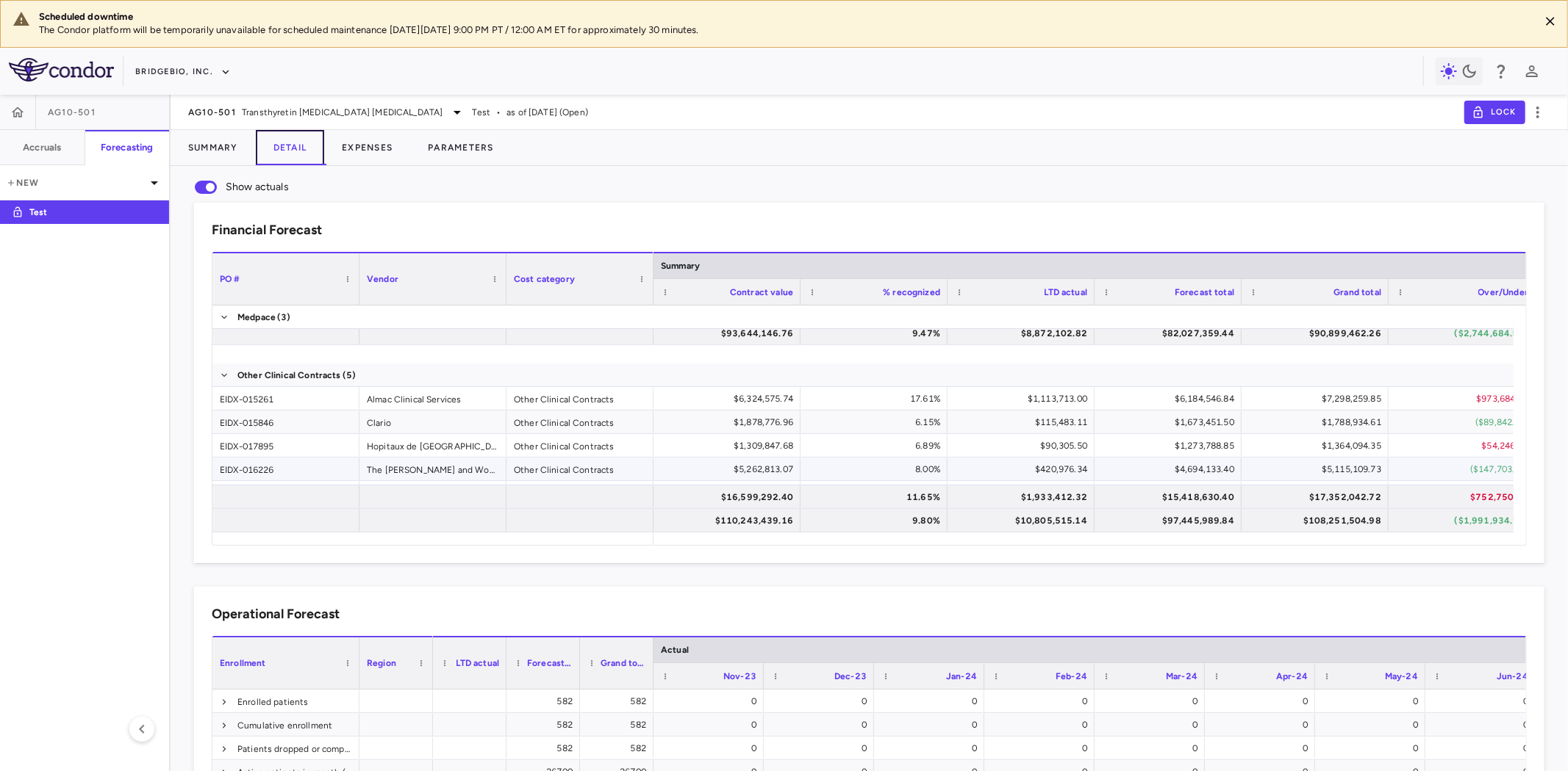
scroll to position [78, 0]
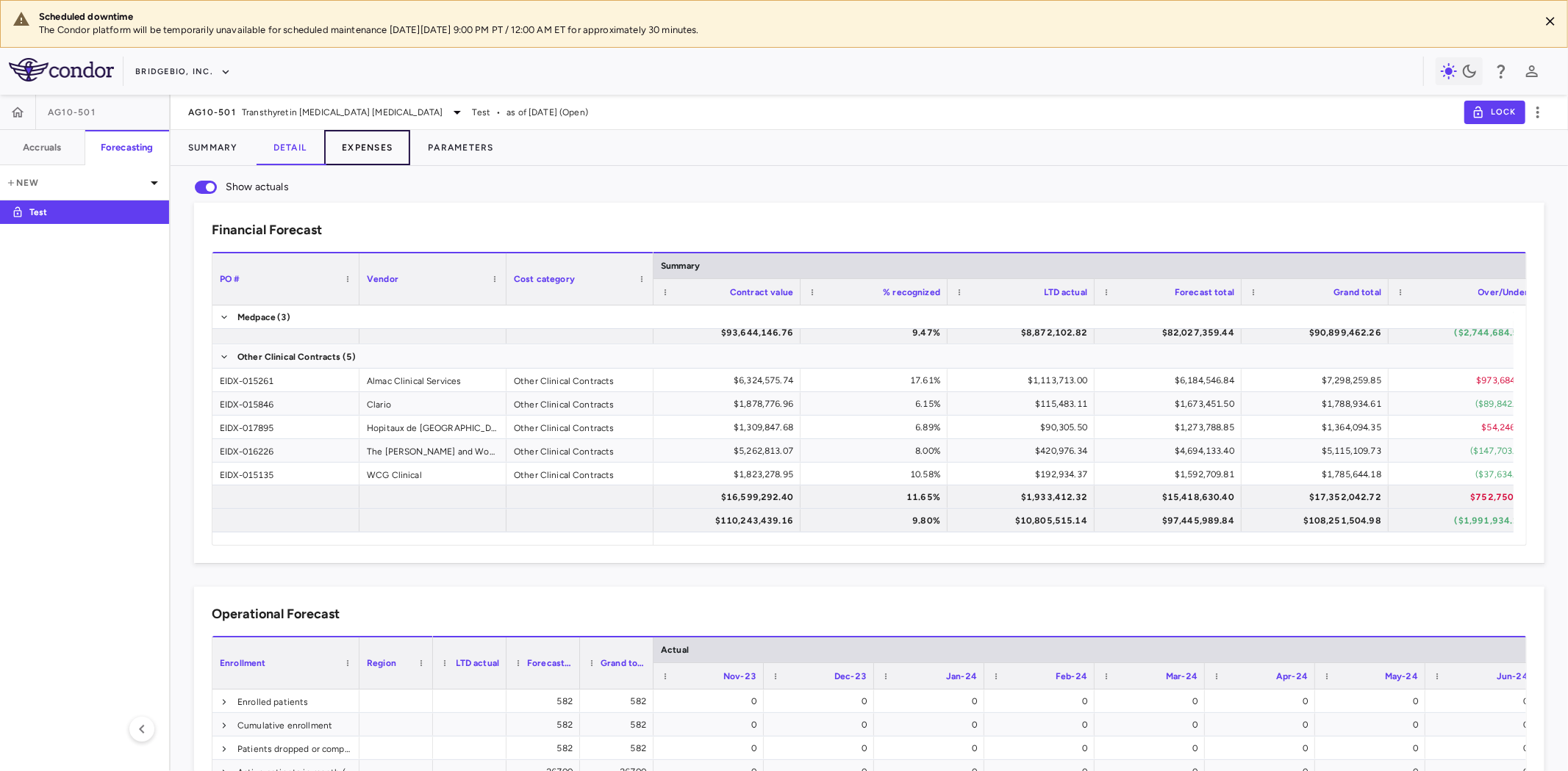
click at [375, 144] on button "Expenses" at bounding box center [367, 147] width 86 height 35
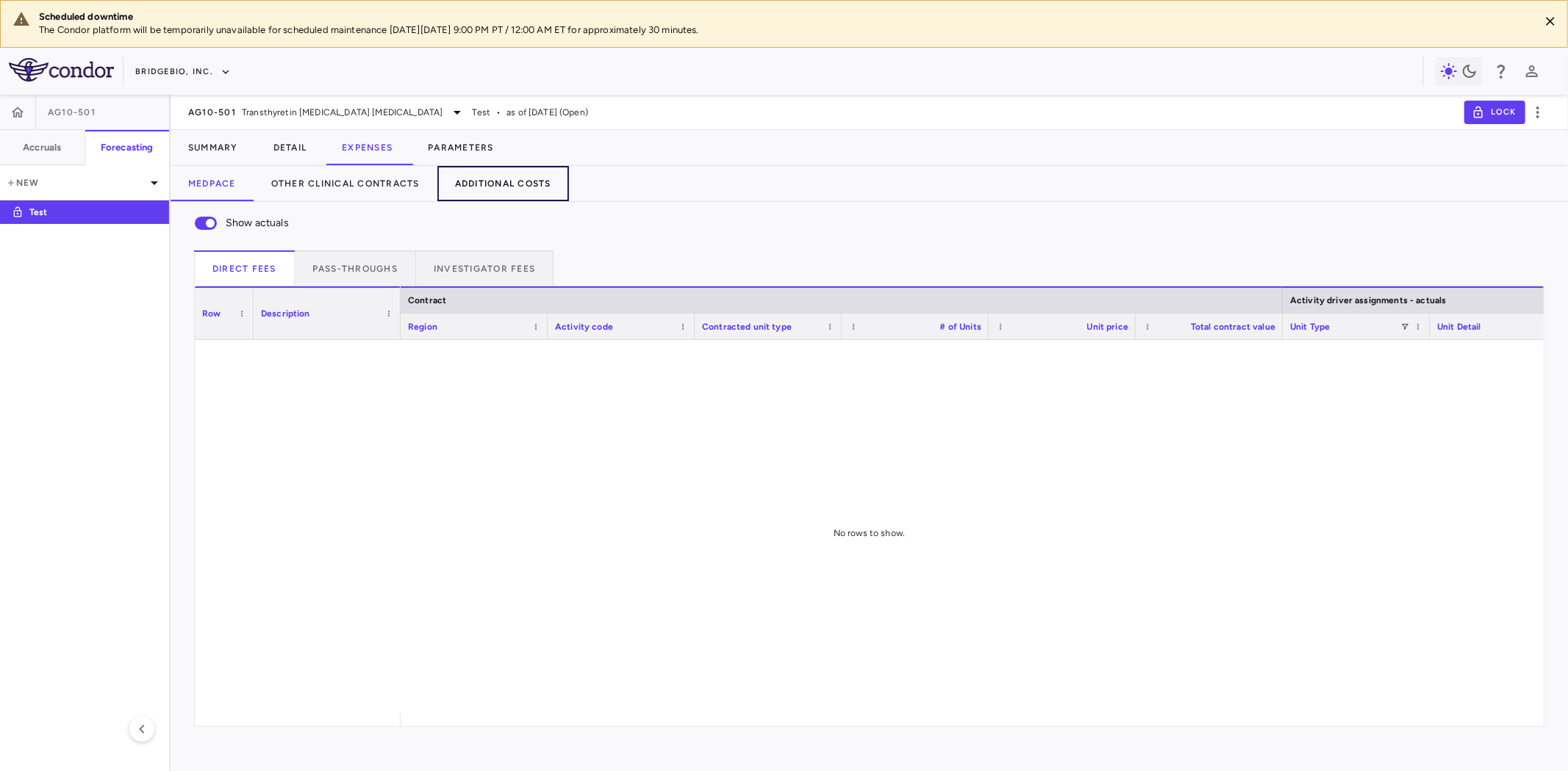
click at [531, 177] on button "Additional Costs" at bounding box center [503, 184] width 132 height 35
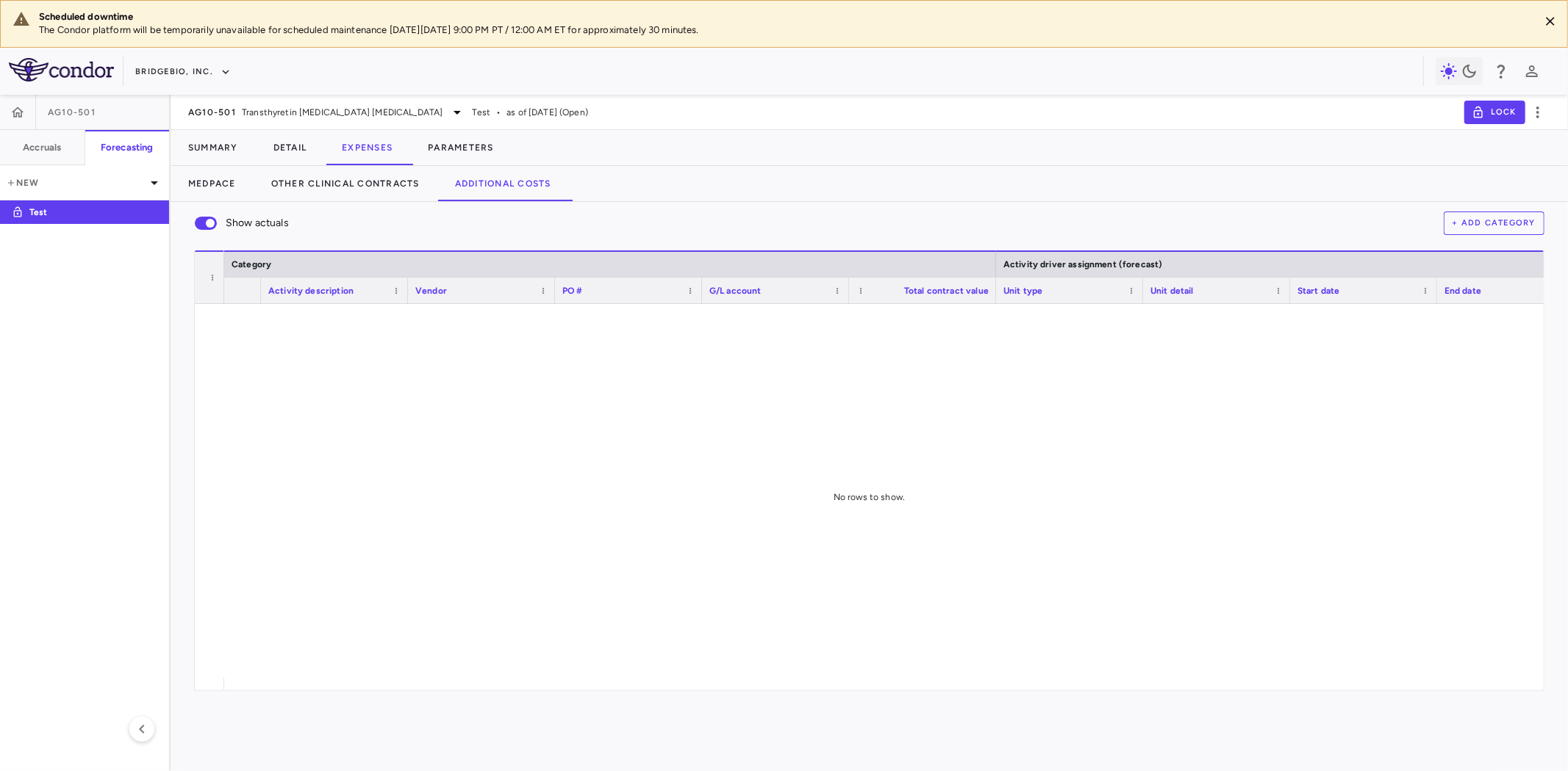
click at [1505, 222] on button "+ Add Category" at bounding box center [1494, 223] width 102 height 23
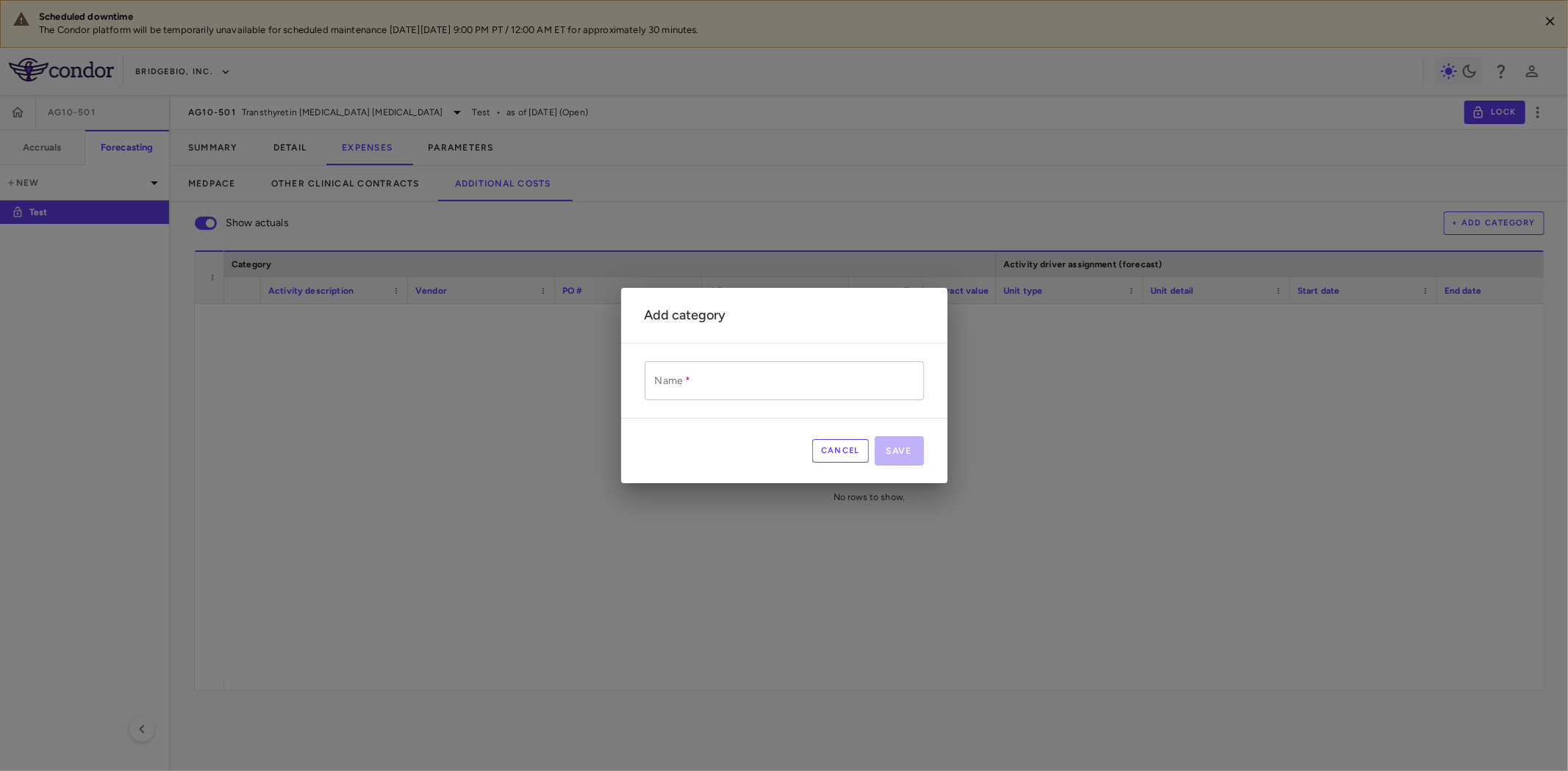
click at [762, 377] on input "Name   *" at bounding box center [784, 381] width 280 height 39
click at [708, 384] on input "Name   *" at bounding box center [784, 381] width 280 height 39
type input "**********"
click at [891, 453] on button "Save" at bounding box center [899, 451] width 49 height 29
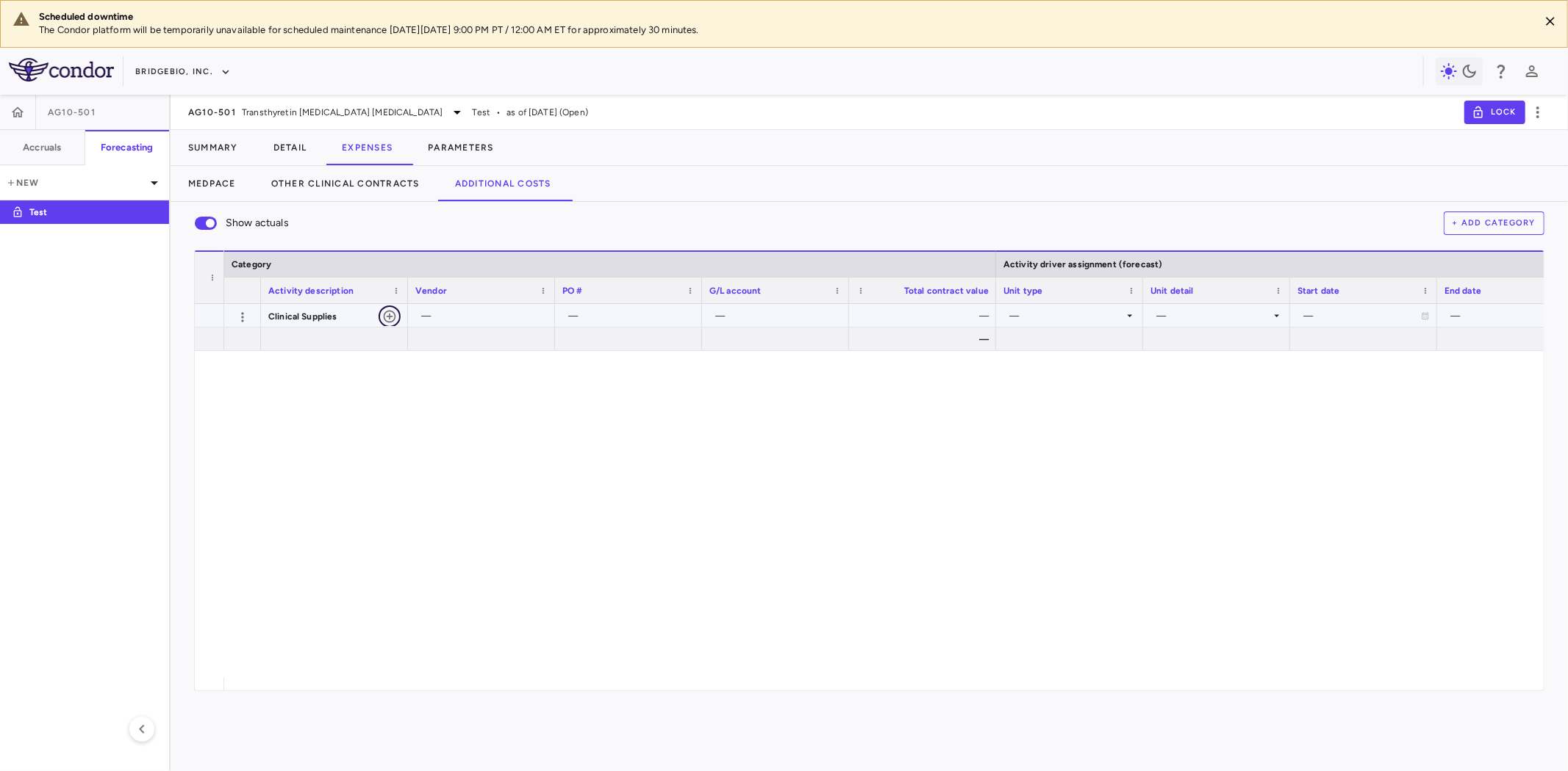
click at [390, 316] on icon "button" at bounding box center [389, 316] width 15 height 15
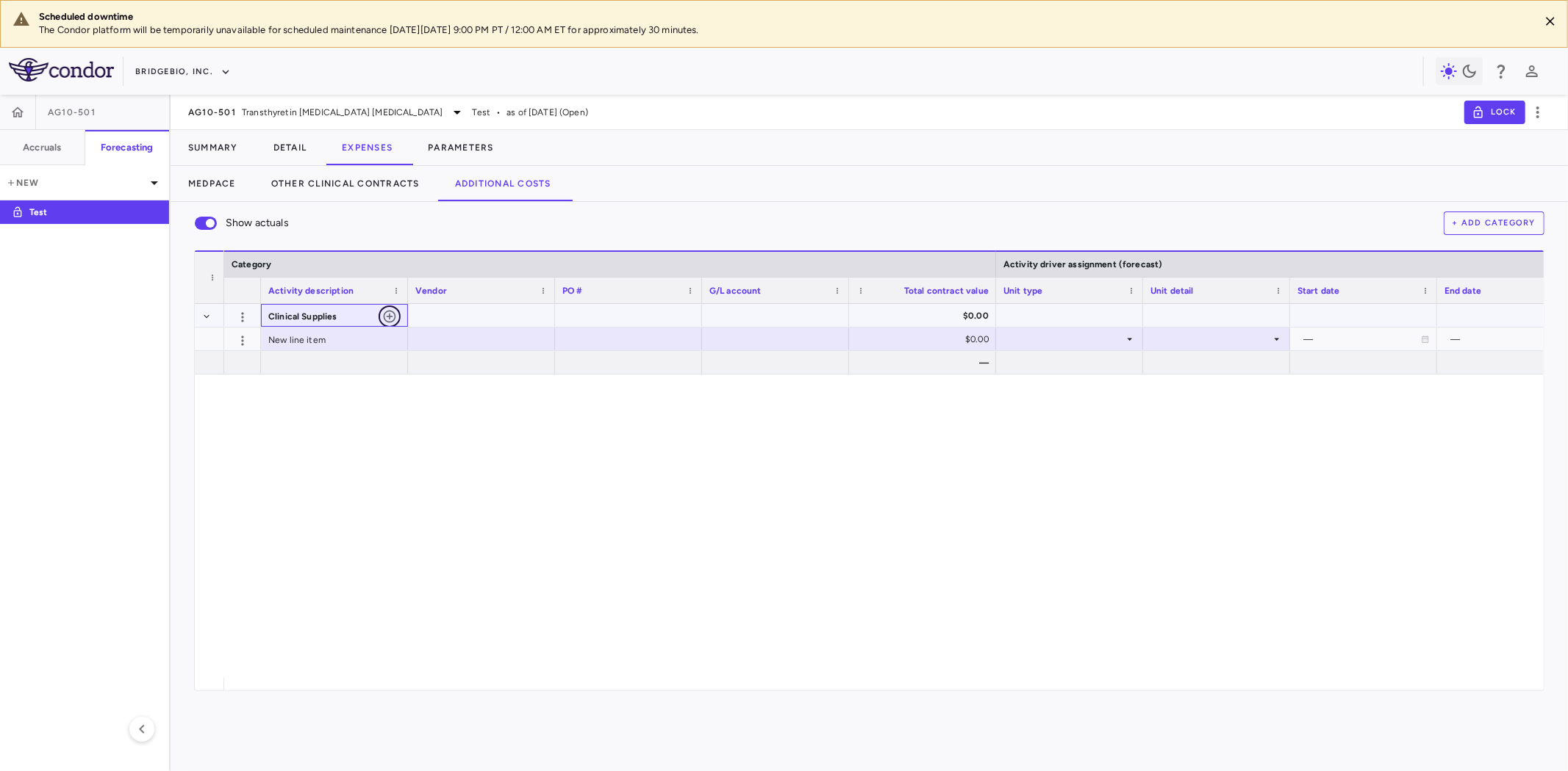
click at [393, 314] on icon "button" at bounding box center [389, 316] width 15 height 15
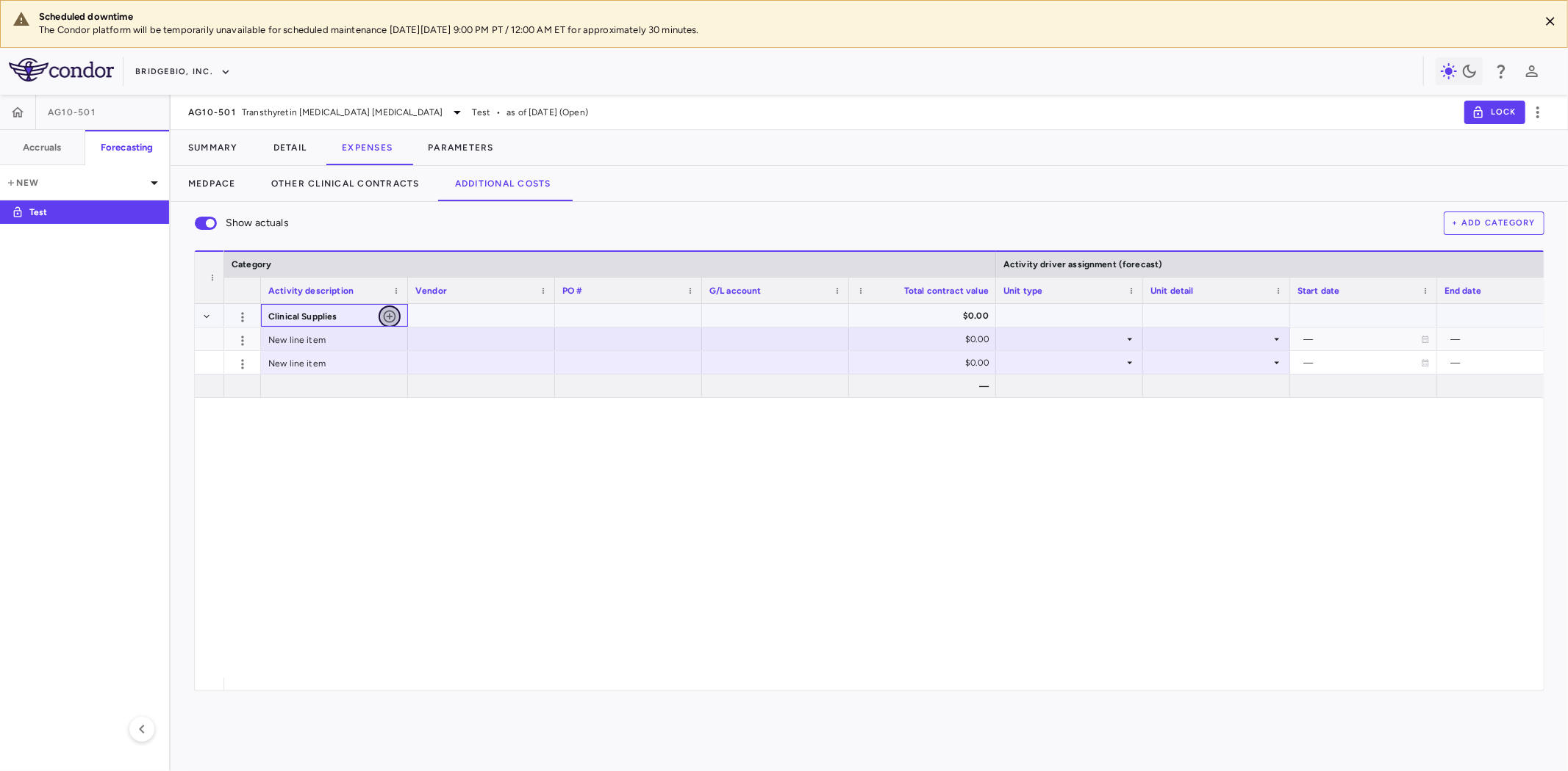
click at [393, 316] on icon "button" at bounding box center [389, 316] width 15 height 15
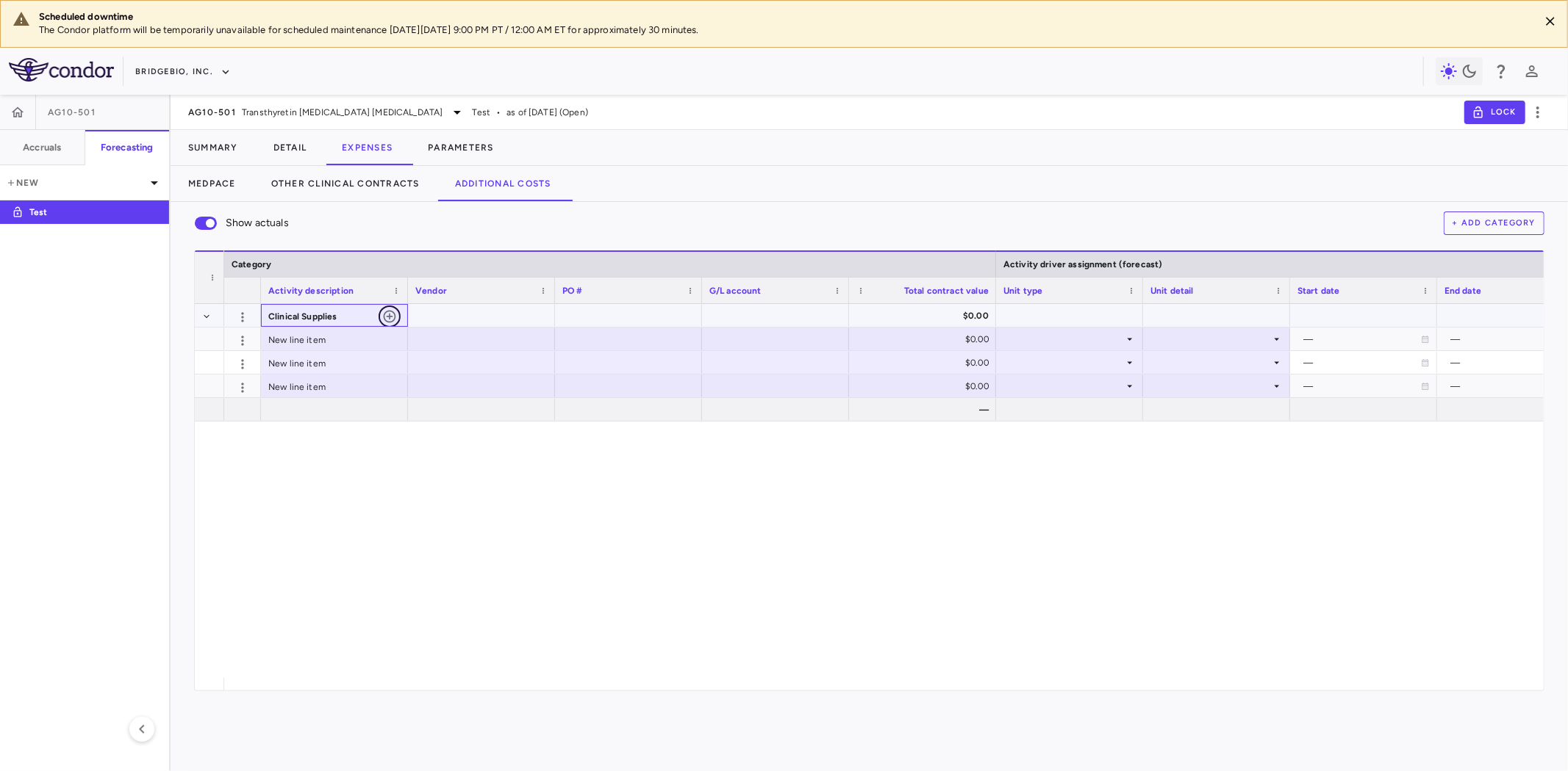
click at [393, 316] on icon "button" at bounding box center [389, 316] width 15 height 15
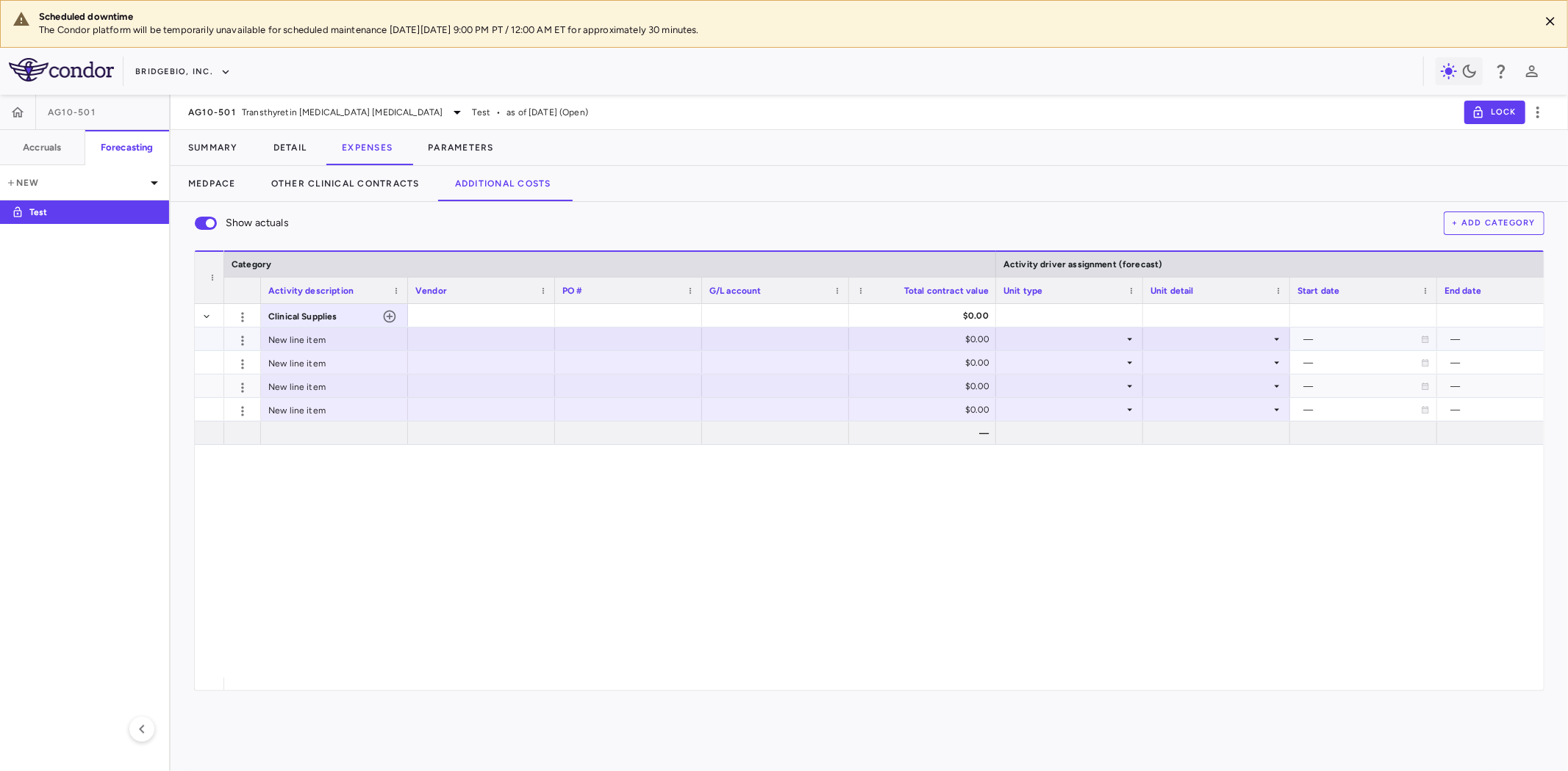
click at [468, 341] on div at bounding box center [481, 339] width 133 height 21
click at [466, 360] on div at bounding box center [481, 363] width 133 height 21
click at [469, 384] on div at bounding box center [481, 386] width 133 height 21
click at [468, 408] on div at bounding box center [481, 409] width 133 height 21
click at [601, 333] on div at bounding box center [628, 339] width 133 height 21
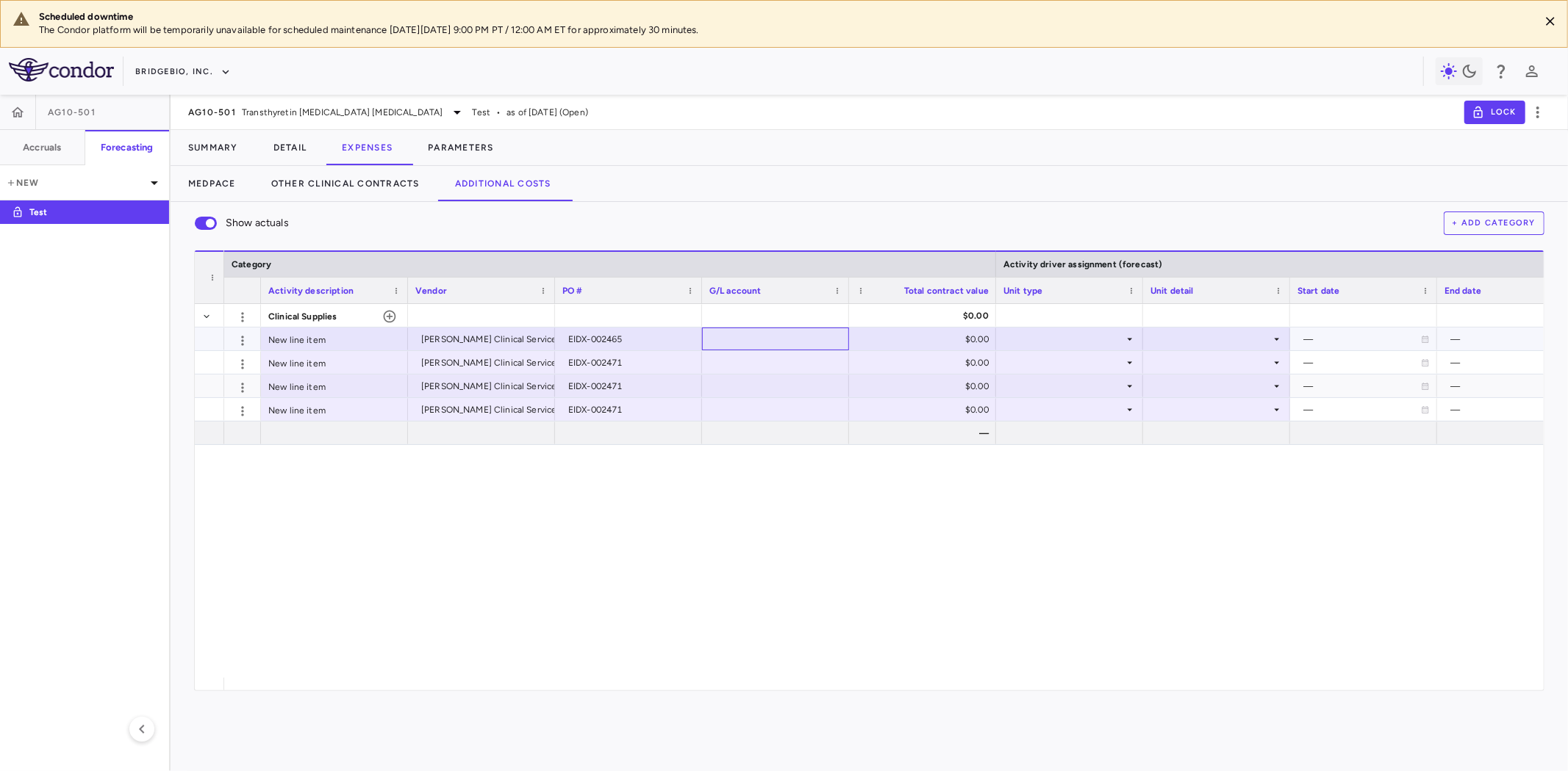
click at [733, 335] on div at bounding box center [775, 339] width 133 height 21
type input "********"
click at [787, 365] on div at bounding box center [775, 363] width 133 height 21
type input "********"
click at [759, 384] on div at bounding box center [775, 386] width 133 height 21
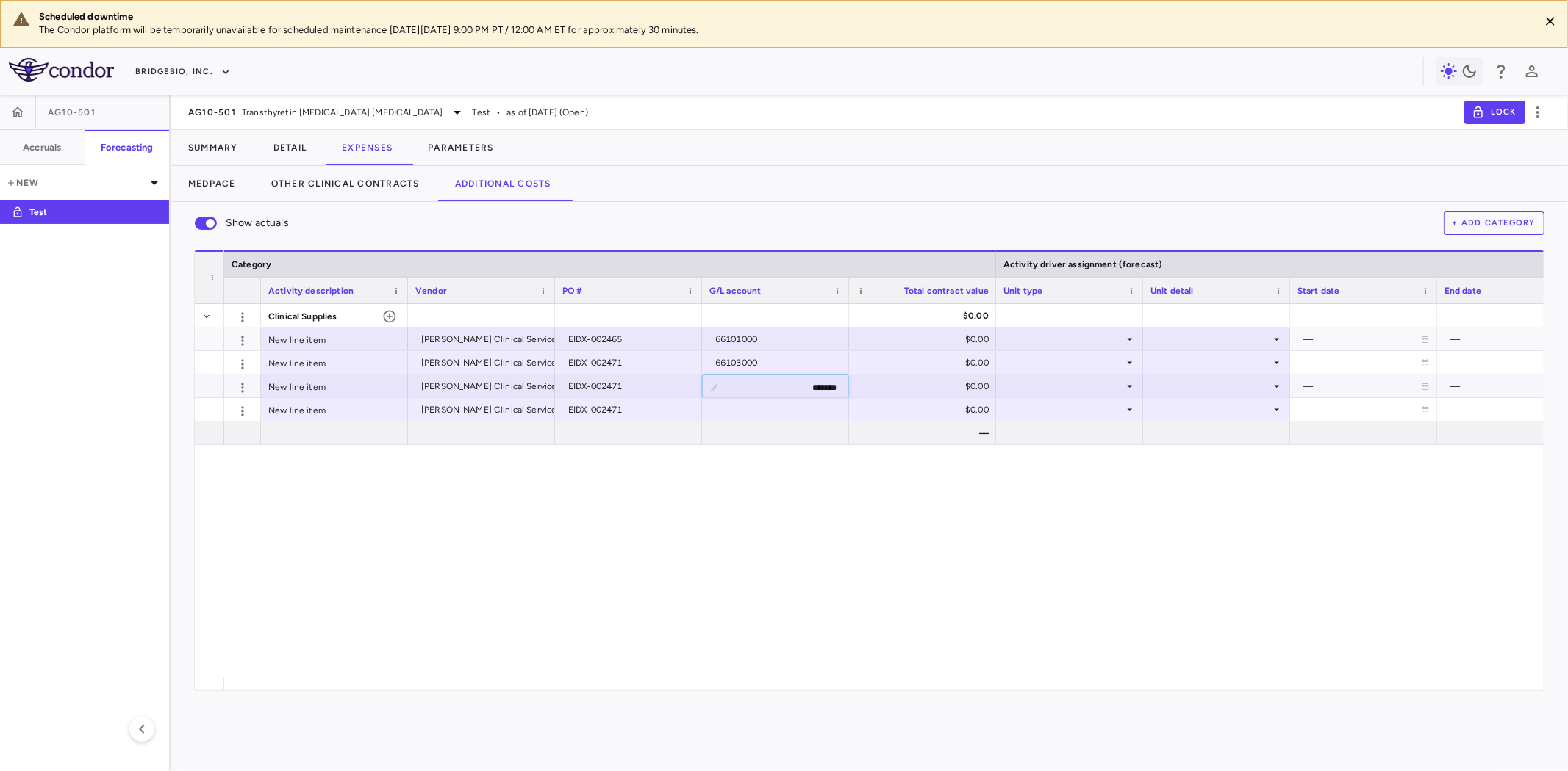
type input "********"
click at [748, 415] on div at bounding box center [775, 409] width 133 height 21
type input "********"
click at [750, 431] on div at bounding box center [775, 433] width 133 height 21
click at [694, 592] on div "Clinical Supplies $0.00 — New line item Fisher Clinical Services, Inc. (Fisher …" at bounding box center [884, 490] width 1319 height 374
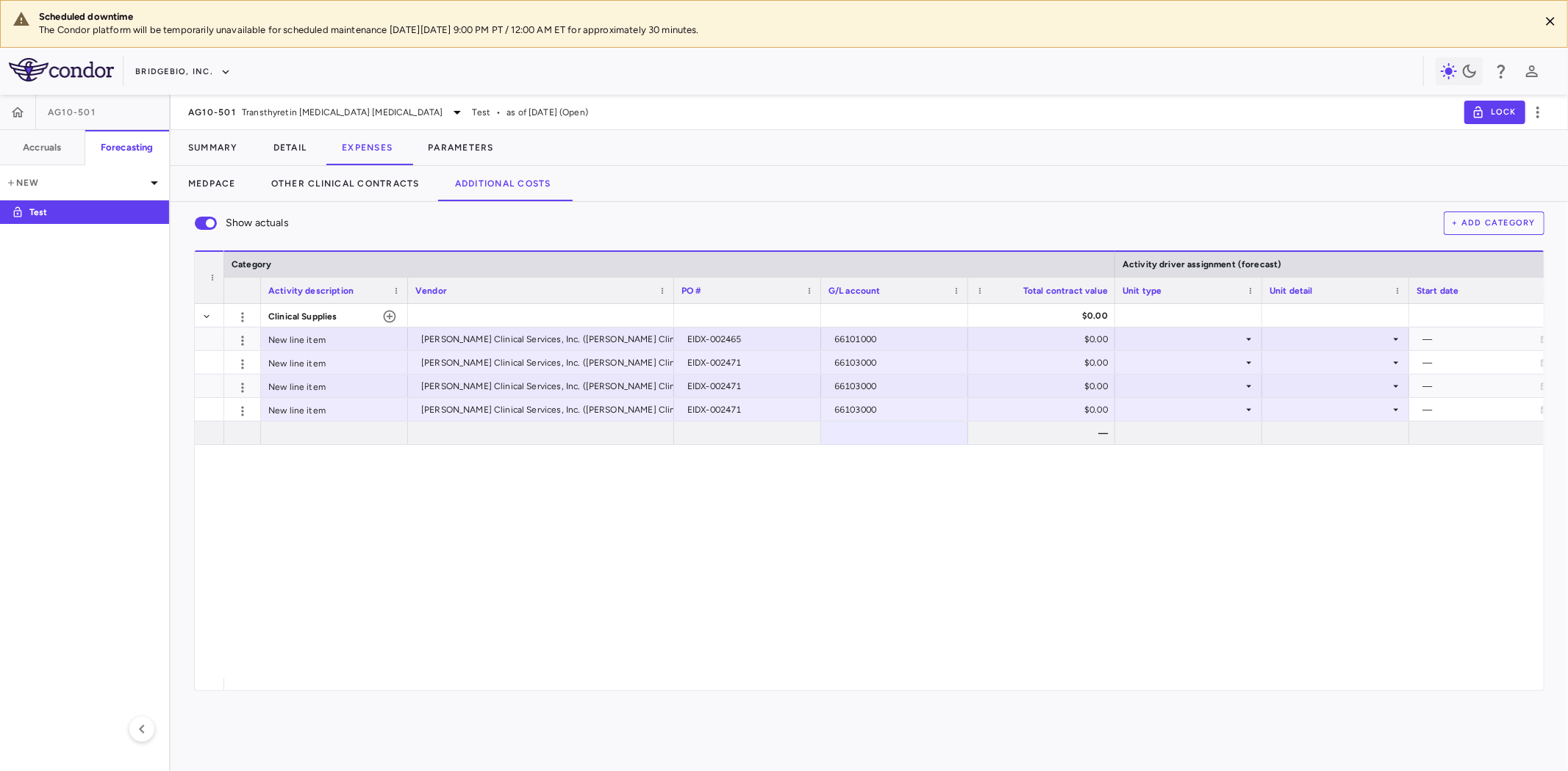
drag, startPoint x: 555, startPoint y: 292, endPoint x: 674, endPoint y: 290, distance: 119.0
click at [674, 290] on div at bounding box center [674, 290] width 6 height 26
drag, startPoint x: 258, startPoint y: 288, endPoint x: 273, endPoint y: 287, distance: 15.0
click at [273, 287] on div at bounding box center [274, 290] width 6 height 26
click at [592, 557] on div "Clinical Supplies $0.00 — New line item Fisher Clinical Services, Inc. (Fisher …" at bounding box center [884, 490] width 1319 height 374
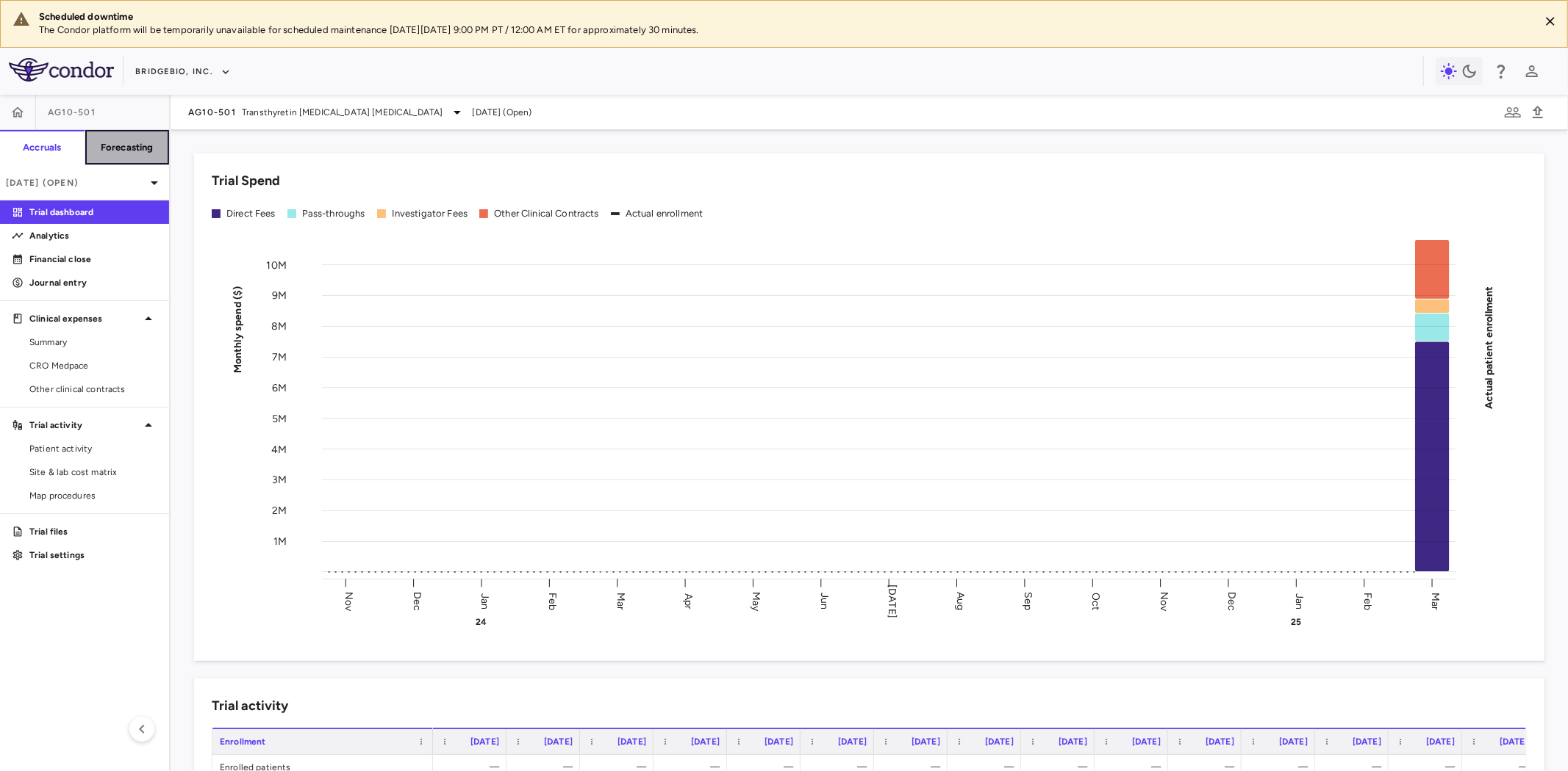
click at [126, 151] on h6 "Forecasting" at bounding box center [127, 148] width 53 height 14
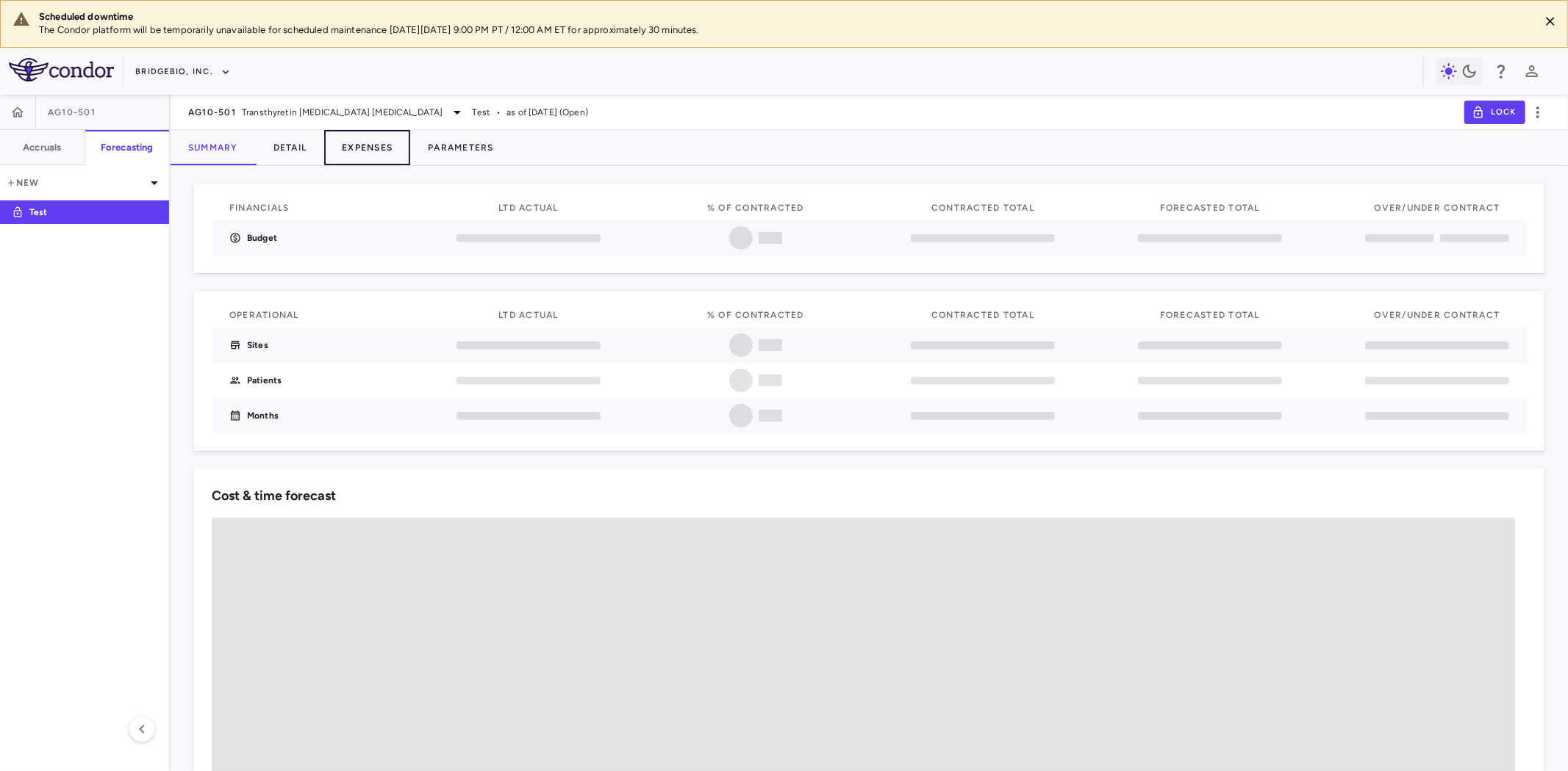
click at [370, 155] on button "Expenses" at bounding box center [367, 147] width 86 height 35
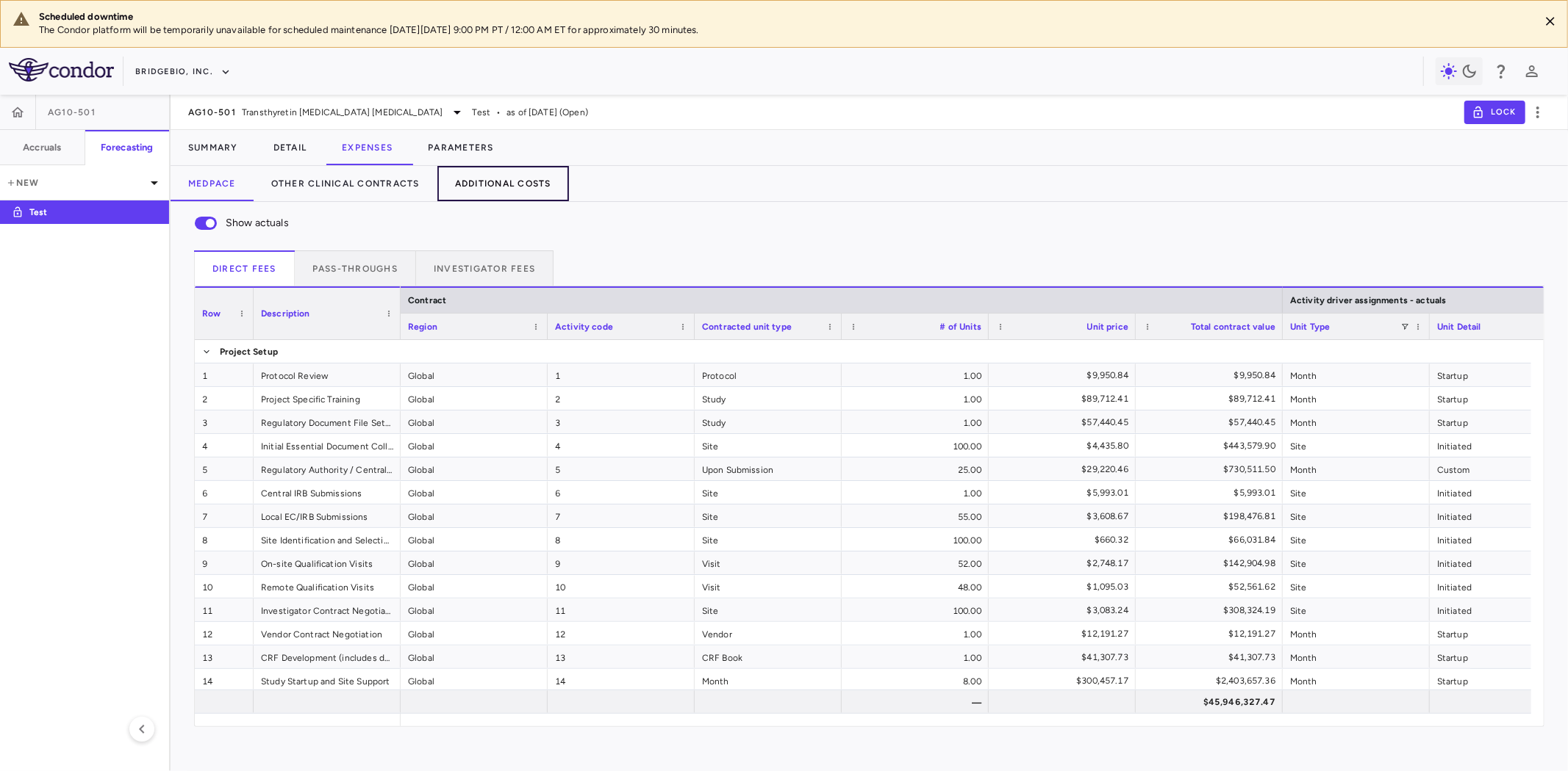
click at [520, 174] on button "Additional Costs" at bounding box center [503, 184] width 132 height 35
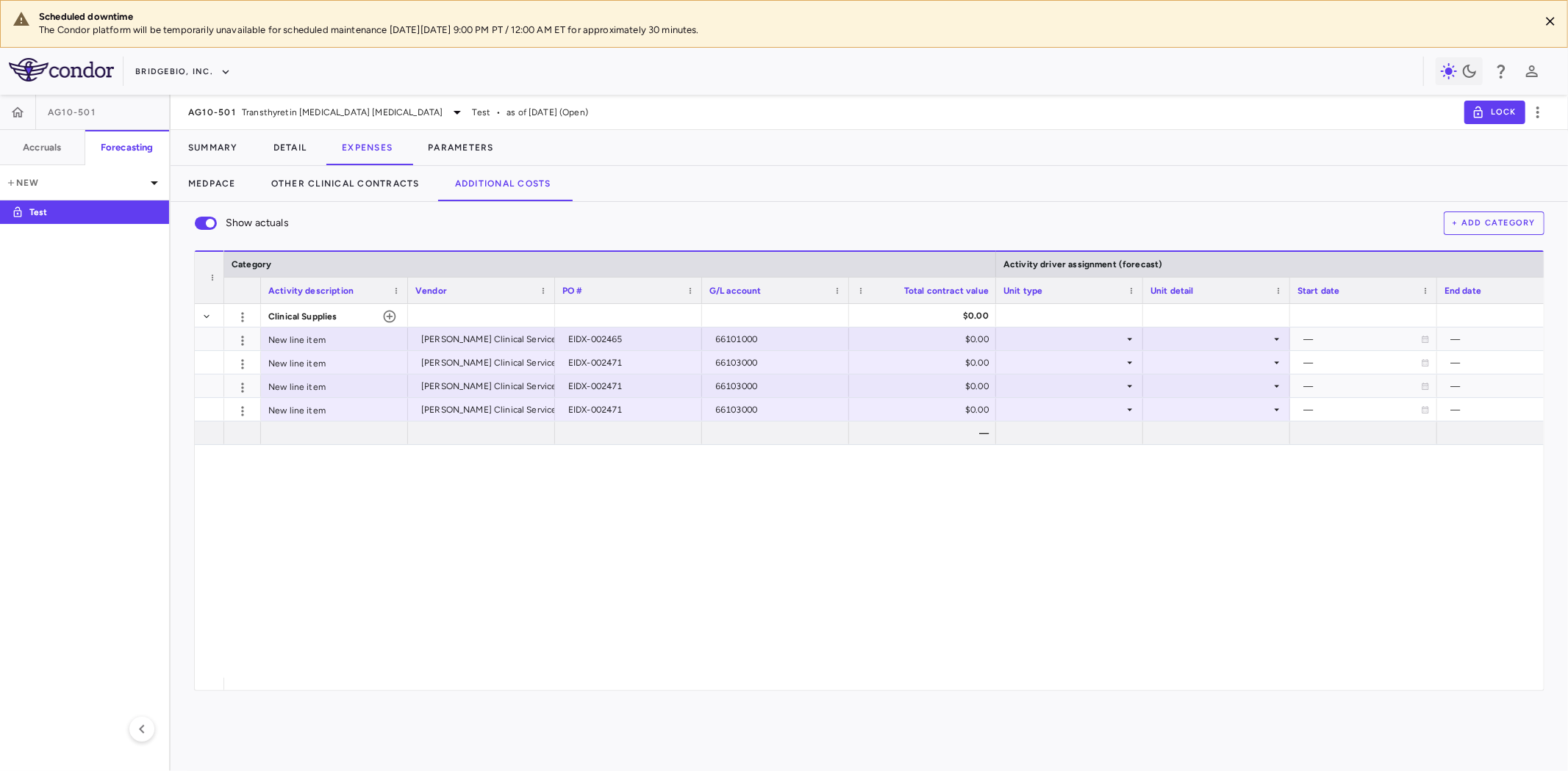
click at [1505, 219] on button "+ Add Category" at bounding box center [1494, 223] width 102 height 23
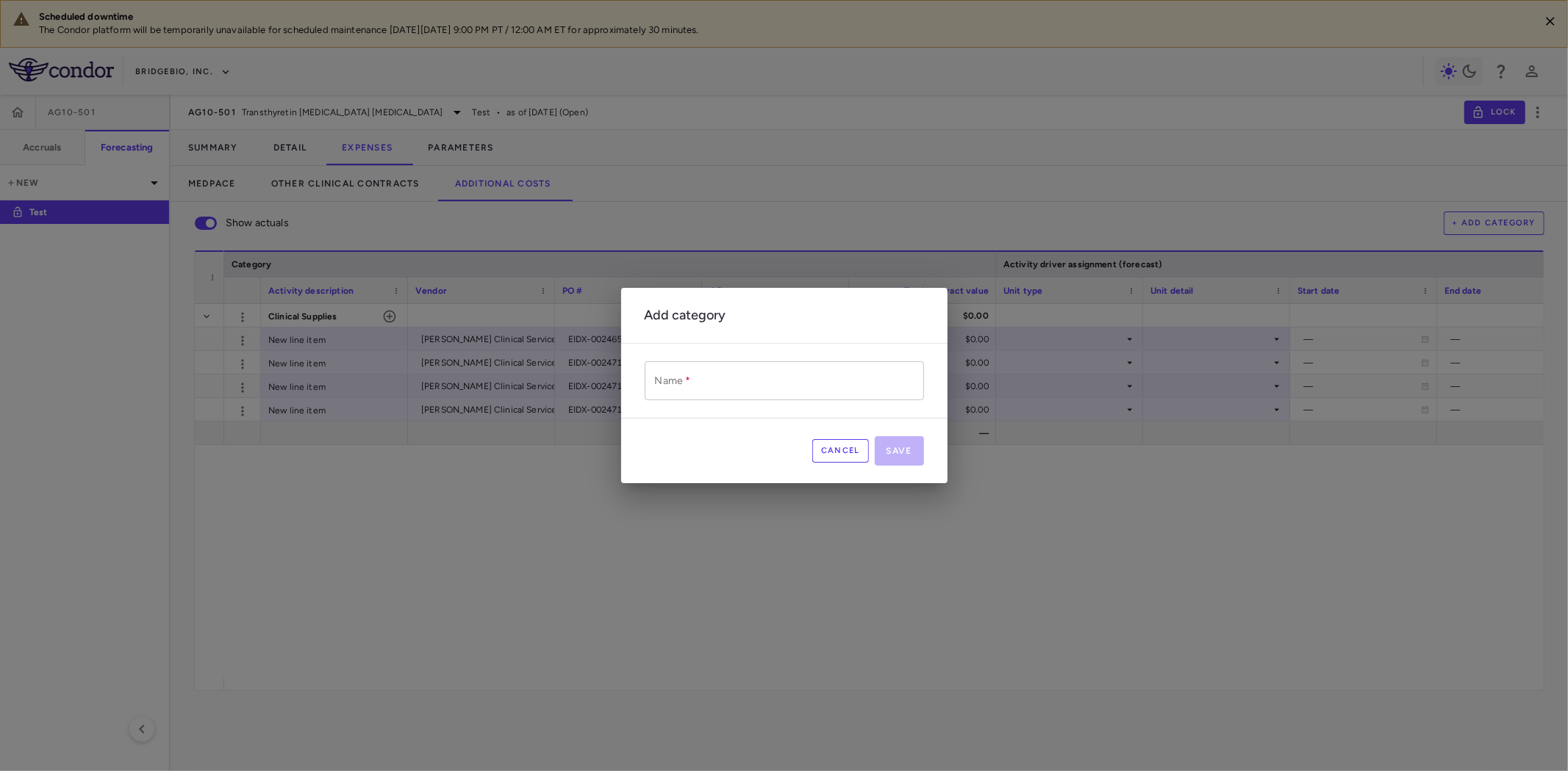
click at [760, 383] on input "Name   *" at bounding box center [784, 381] width 280 height 39
type input "******"
click at [905, 448] on button "Save" at bounding box center [899, 451] width 49 height 29
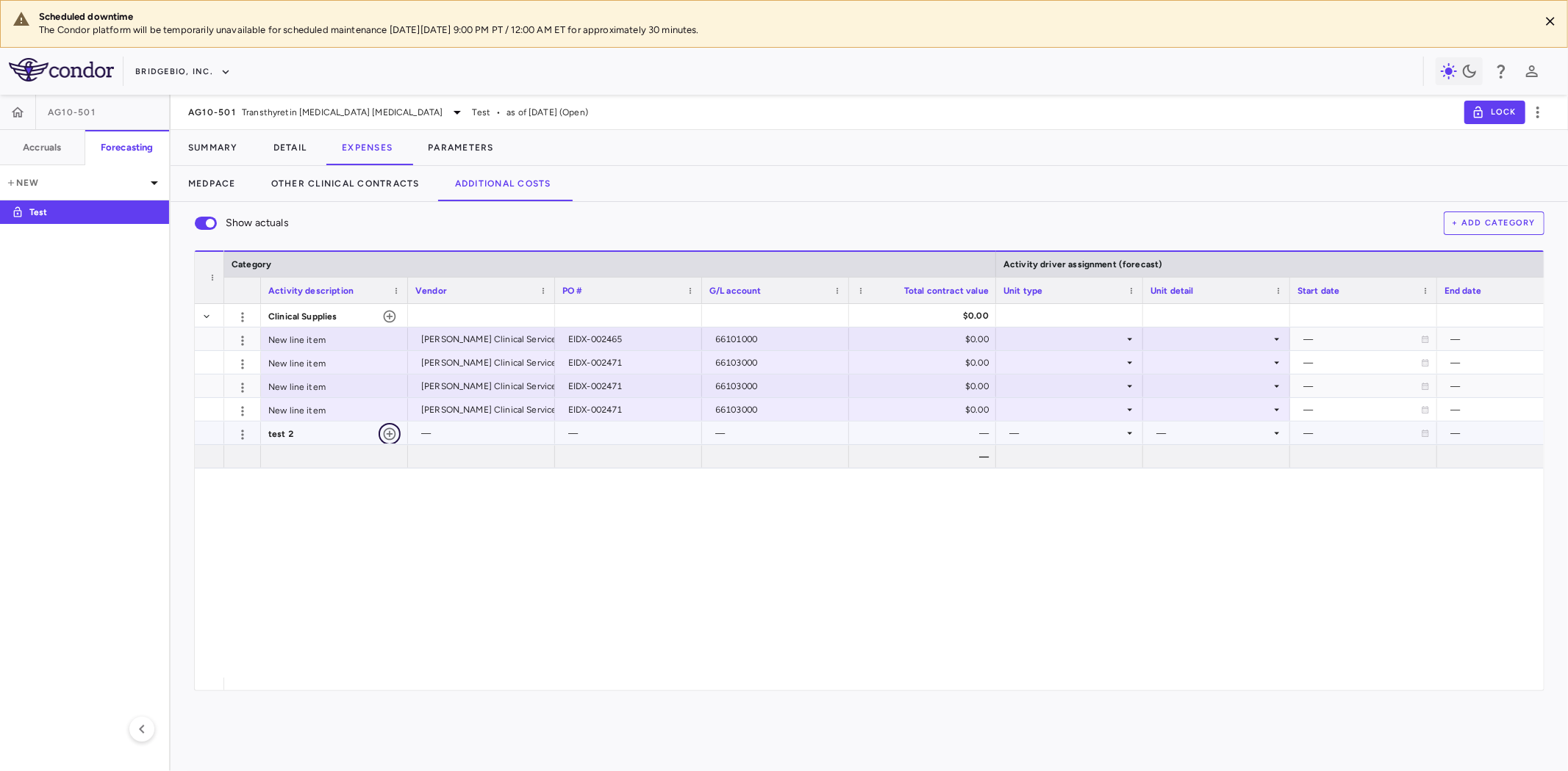
click at [393, 433] on icon "button" at bounding box center [389, 433] width 15 height 15
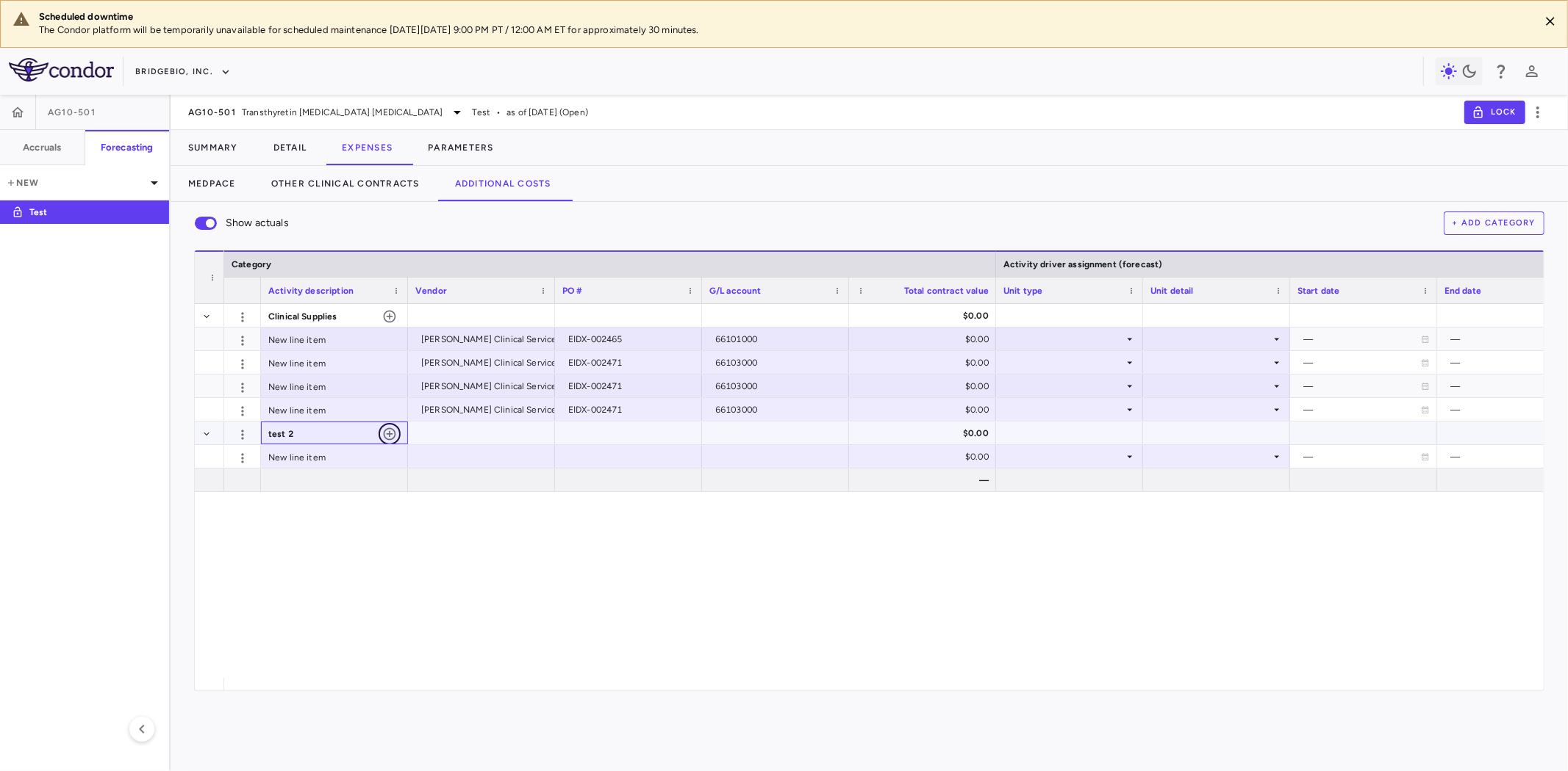
click at [387, 433] on icon "button" at bounding box center [389, 433] width 15 height 15
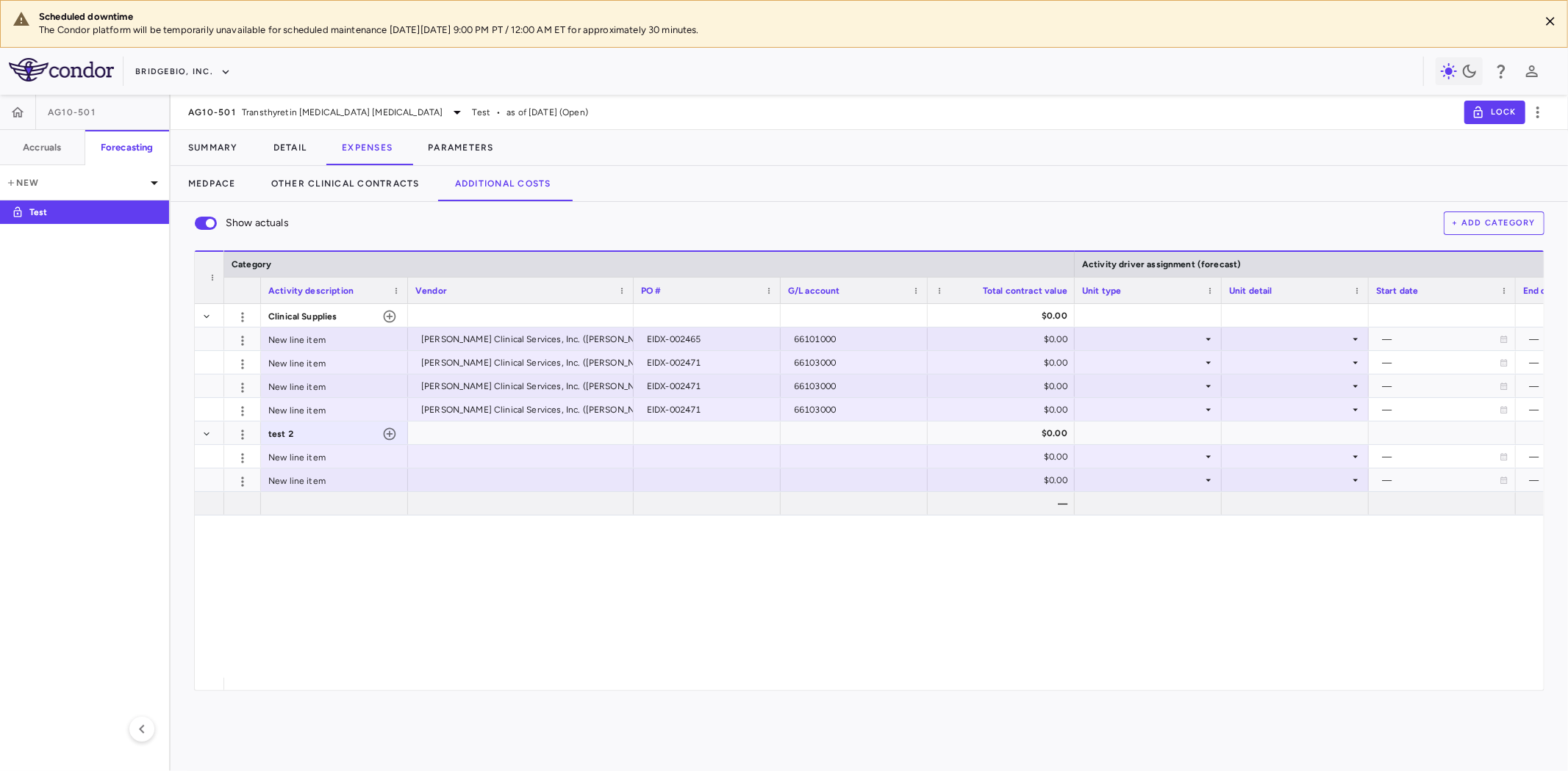
drag, startPoint x: 552, startPoint y: 289, endPoint x: 630, endPoint y: 292, distance: 78.1
click at [630, 292] on div at bounding box center [633, 290] width 6 height 26
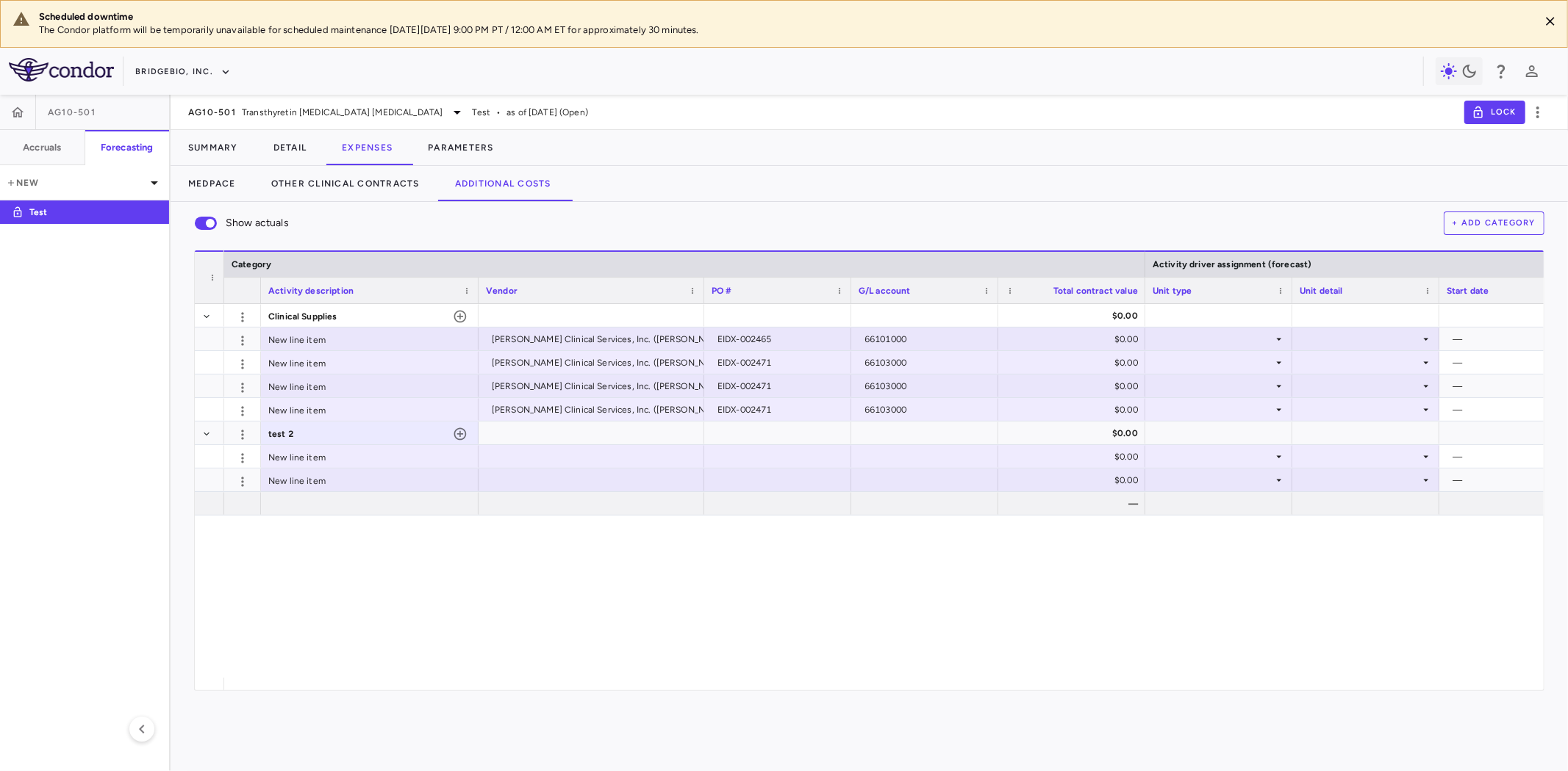
drag, startPoint x: 405, startPoint y: 288, endPoint x: 475, endPoint y: 290, distance: 70.0
click at [475, 290] on div at bounding box center [478, 290] width 6 height 26
click at [325, 314] on span "Clinical Supplies" at bounding box center [302, 316] width 69 height 23
click at [317, 431] on div "test 2" at bounding box center [370, 434] width 203 height 23
click at [322, 313] on span "Clinical Supplies" at bounding box center [302, 316] width 69 height 23
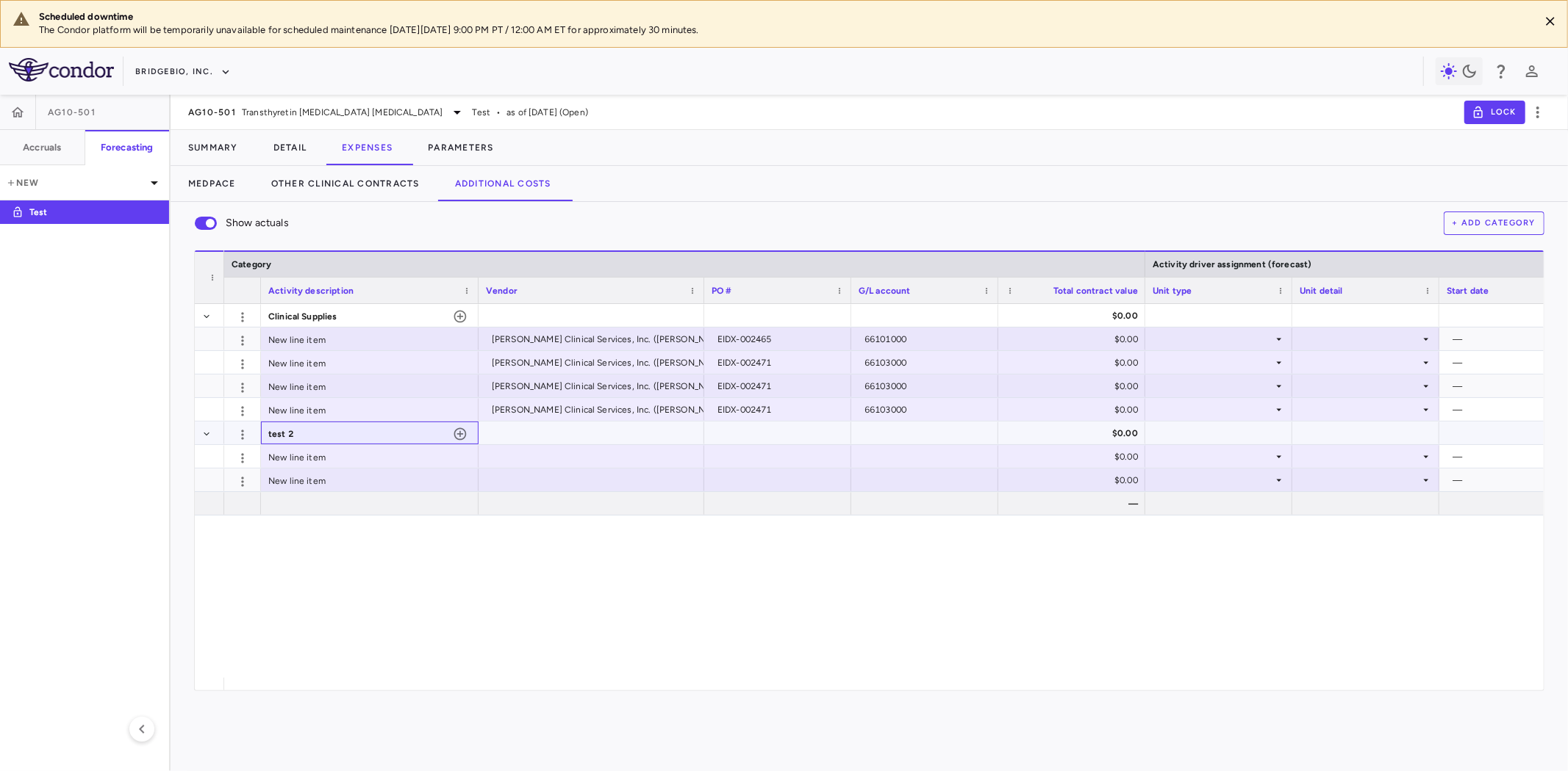
click at [304, 427] on div "test 2" at bounding box center [370, 434] width 203 height 23
click at [311, 313] on span "Clinical Supplies" at bounding box center [302, 316] width 69 height 23
click at [328, 561] on div "Clinical Supplies $0.00 New line item [PERSON_NAME] Clinical Services, Inc. ([P…" at bounding box center [884, 490] width 1319 height 374
click at [344, 317] on div "Clinical Supplies" at bounding box center [370, 316] width 203 height 23
click at [349, 433] on div "test 2" at bounding box center [370, 434] width 203 height 23
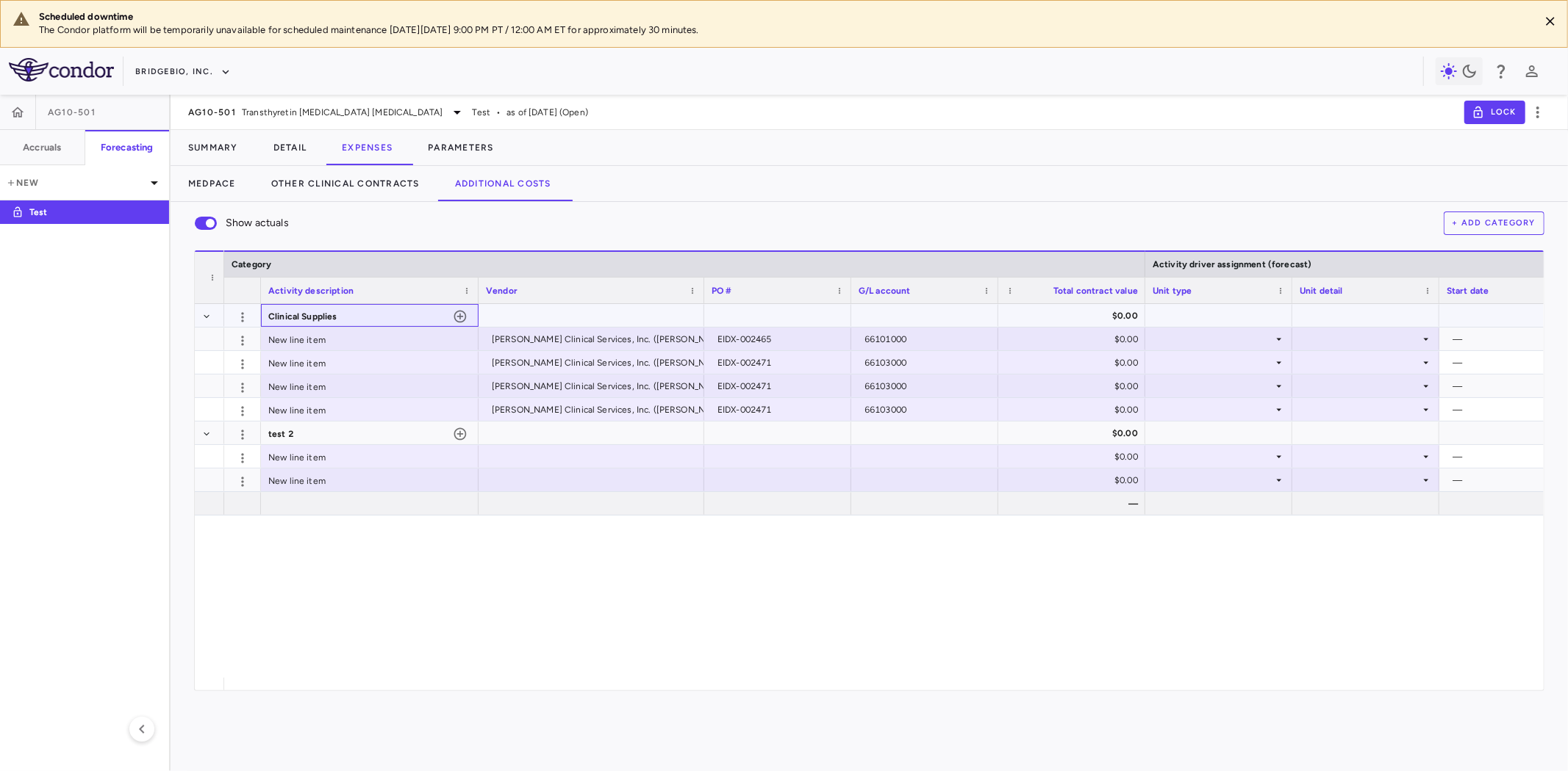
drag, startPoint x: 344, startPoint y: 313, endPoint x: 331, endPoint y: 310, distance: 13.3
click at [344, 312] on div "Clinical Supplies" at bounding box center [370, 316] width 203 height 23
click at [244, 311] on icon "button" at bounding box center [242, 317] width 15 height 15
click at [222, 343] on div "Edit" at bounding box center [216, 346] width 75 height 26
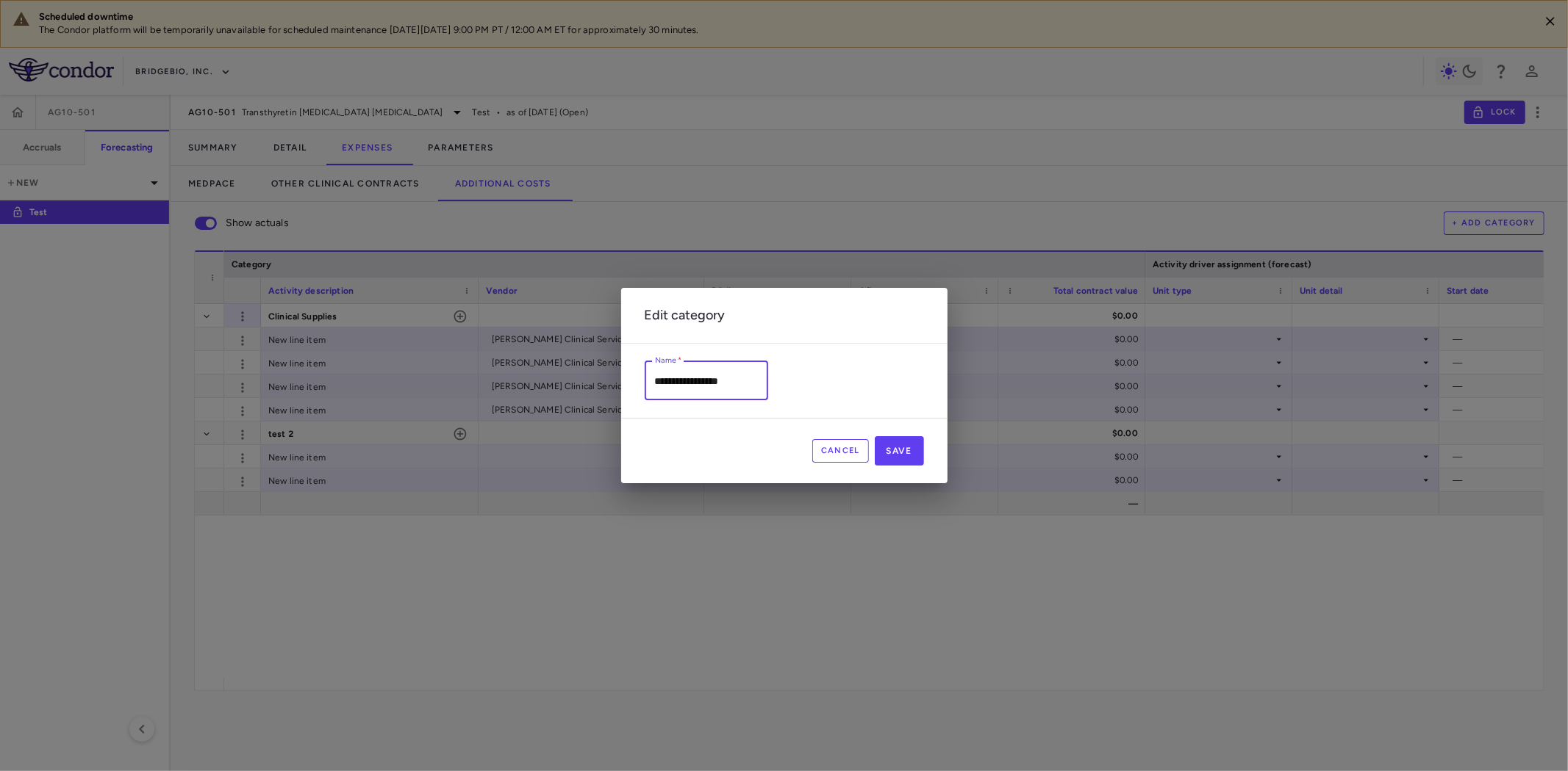
drag, startPoint x: 736, startPoint y: 380, endPoint x: 537, endPoint y: 368, distance: 199.4
click at [537, 368] on div "**********" at bounding box center [784, 385] width 1568 height 771
click at [844, 454] on button "Cancel" at bounding box center [840, 451] width 56 height 23
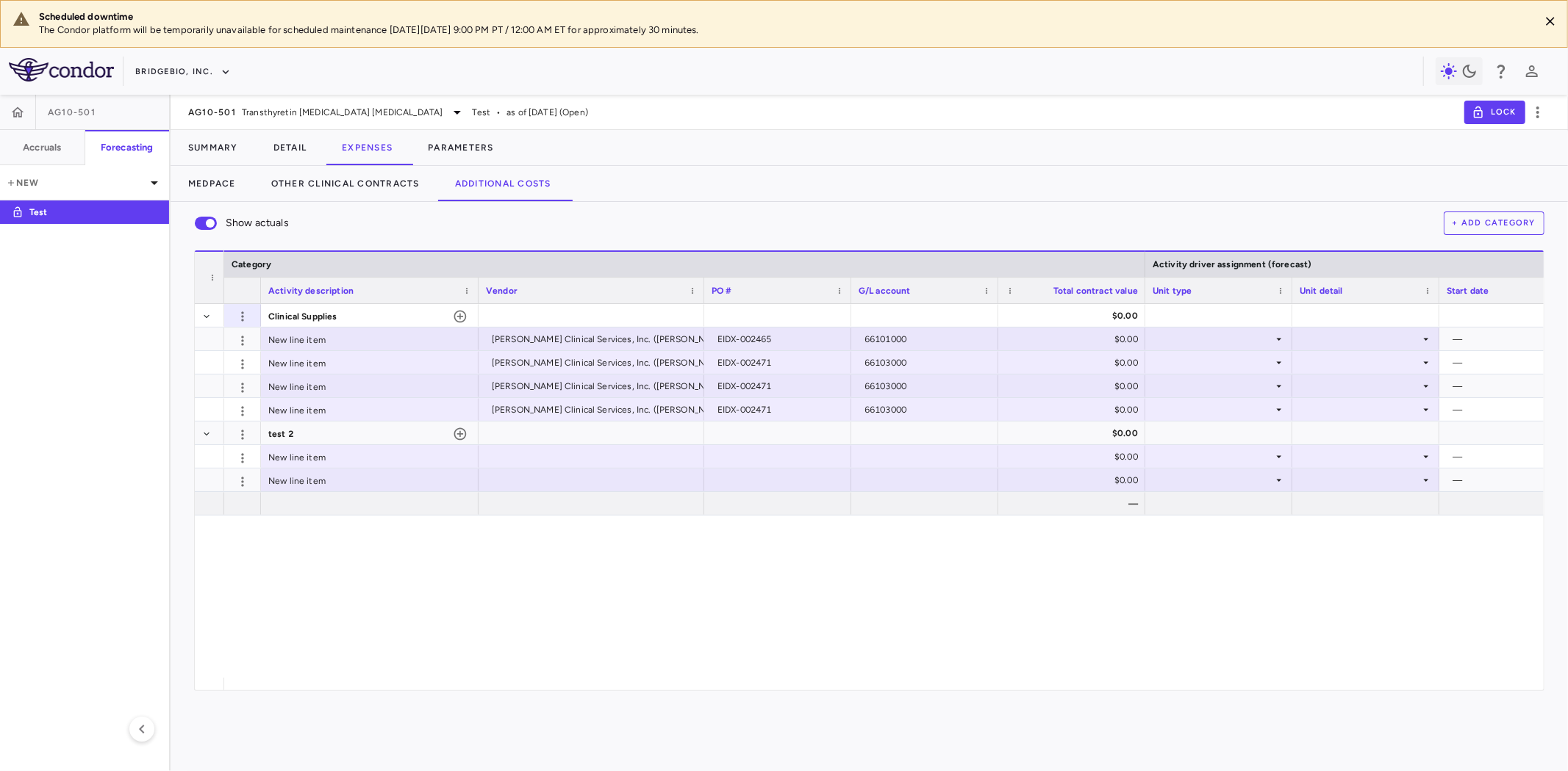
click at [402, 608] on div "Clinical Supplies $0.00 New line item [PERSON_NAME] Clinical Services, Inc. ([P…" at bounding box center [884, 490] width 1319 height 374
click at [261, 298] on div at bounding box center [261, 290] width 6 height 26
click at [533, 574] on div "Clinical Supplies $0.00 New line item [PERSON_NAME] Clinical Services, Inc. ([P…" at bounding box center [884, 490] width 1319 height 374
drag, startPoint x: 1221, startPoint y: 325, endPoint x: 1223, endPoint y: 334, distance: 9.2
click at [1221, 326] on div at bounding box center [1221, 315] width 147 height 23
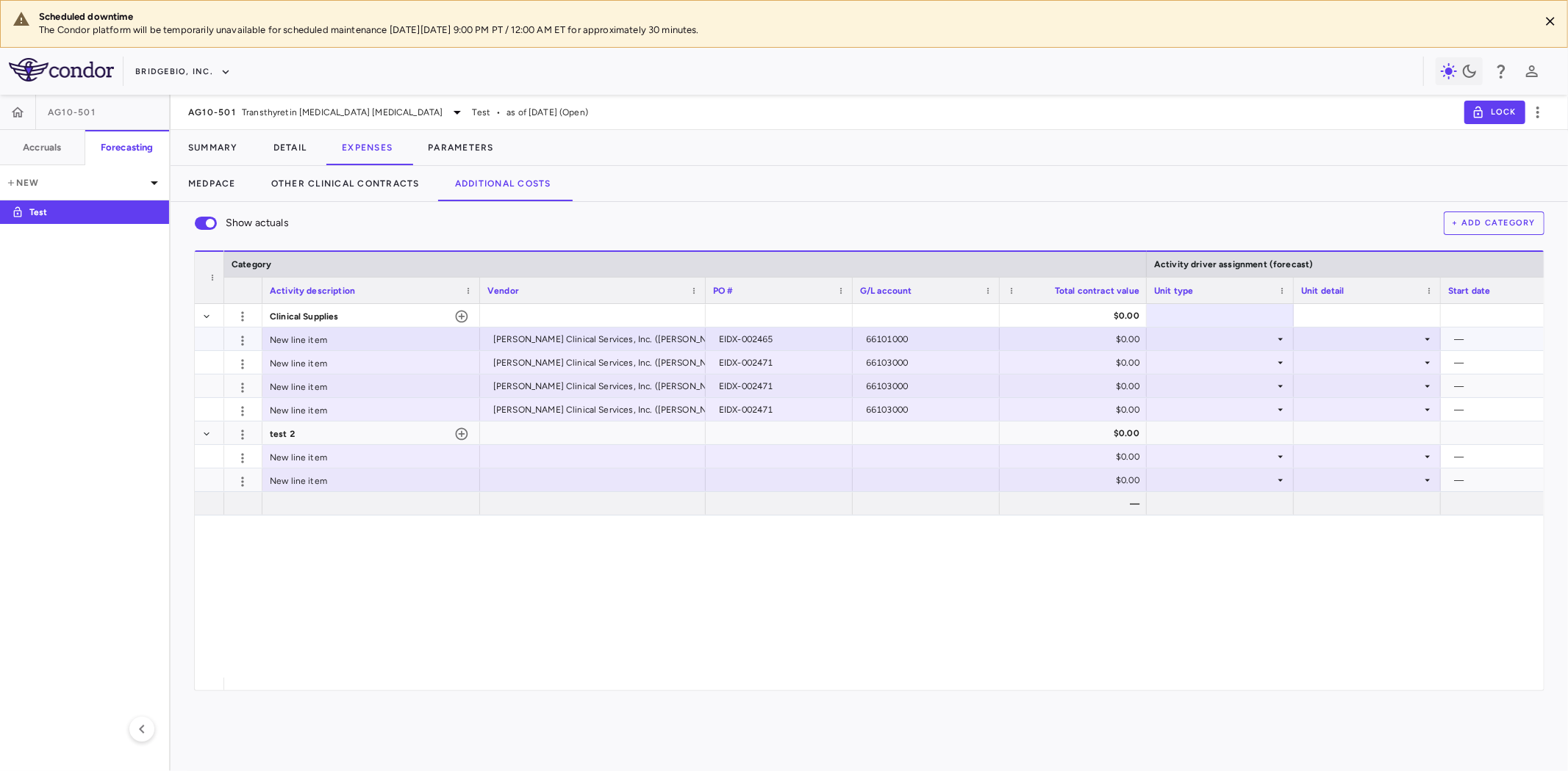
click at [1223, 333] on div at bounding box center [1220, 339] width 133 height 21
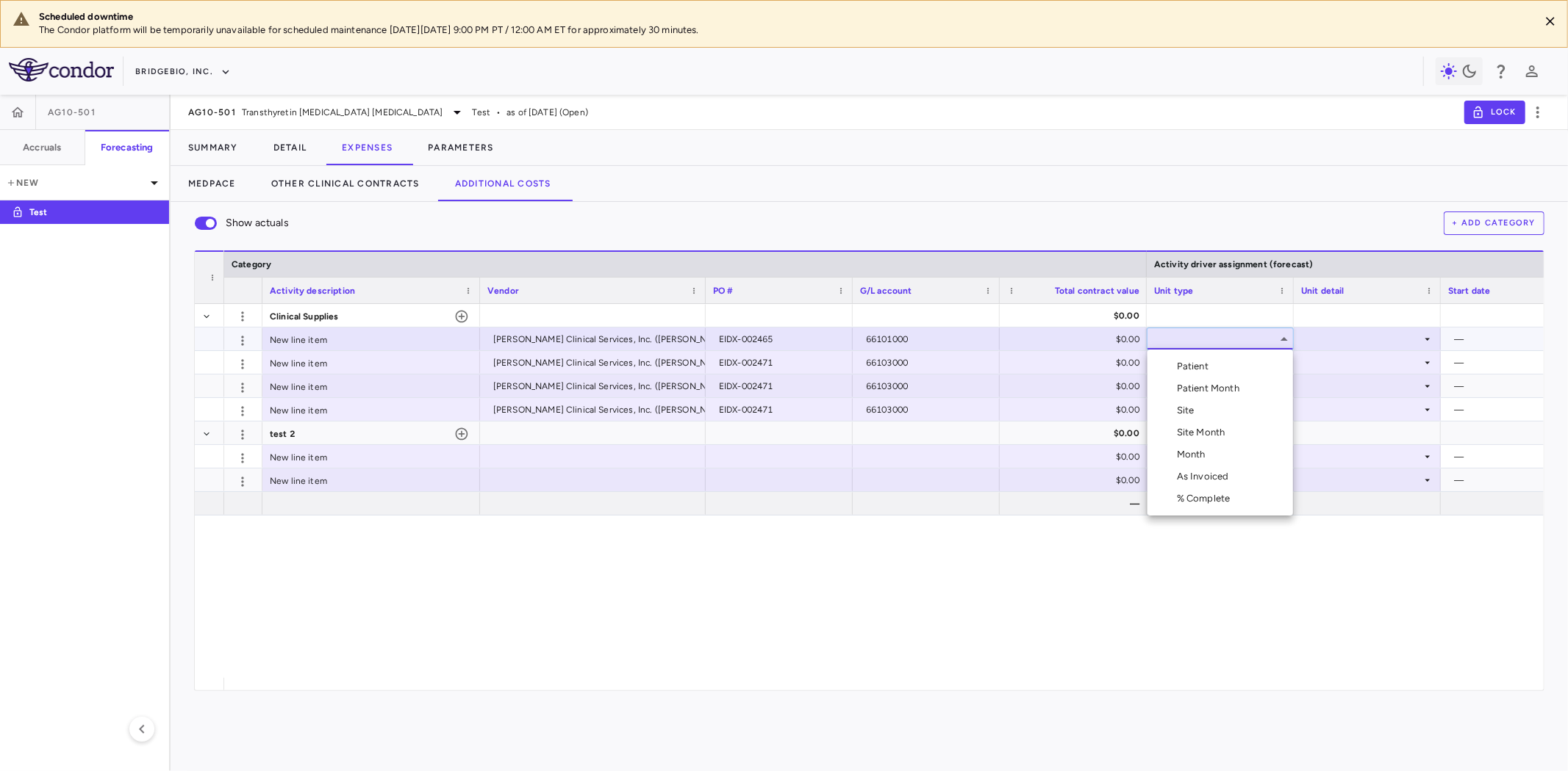
click at [655, 615] on div at bounding box center [784, 385] width 1568 height 771
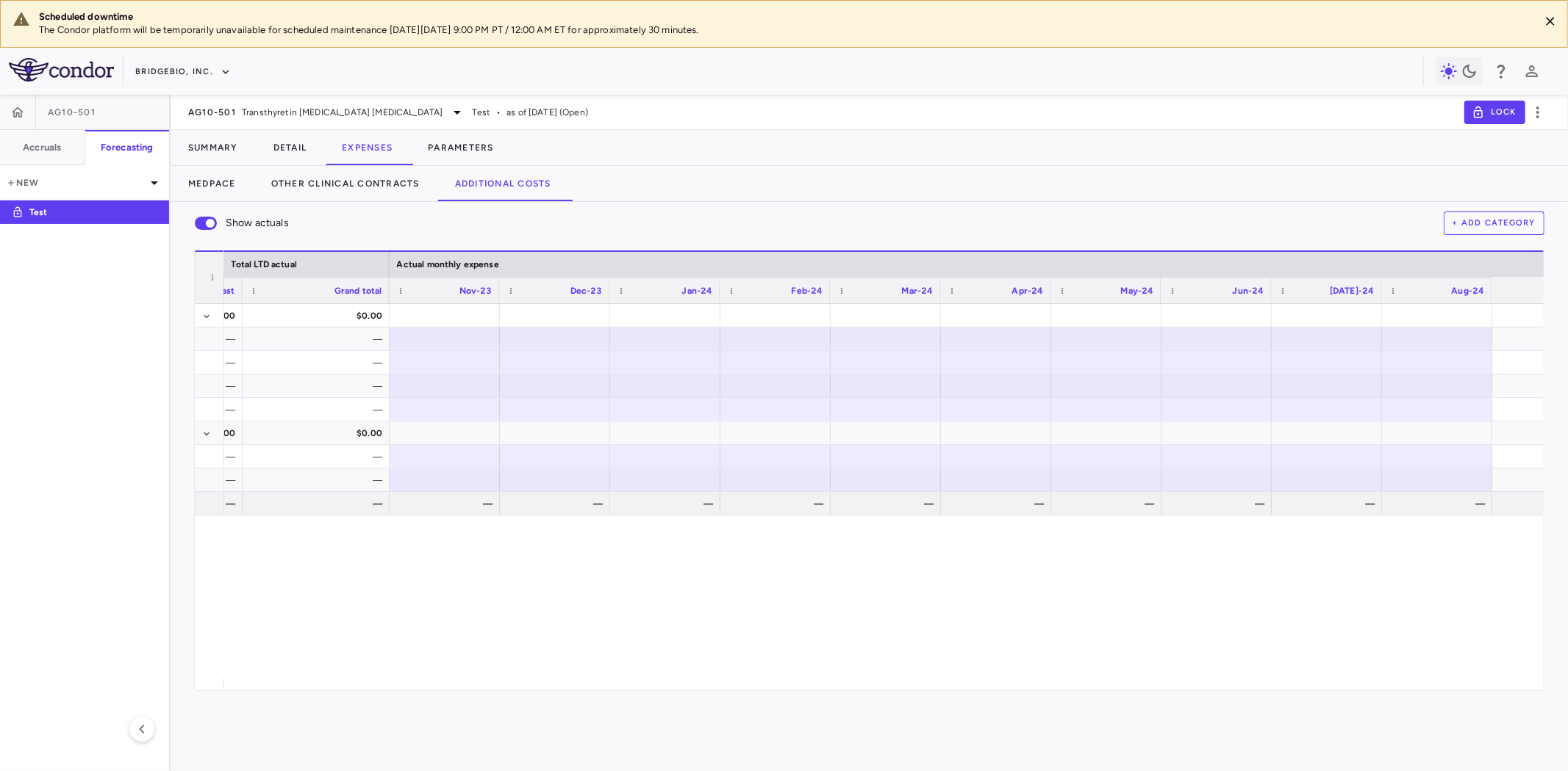
scroll to position [0, 1396]
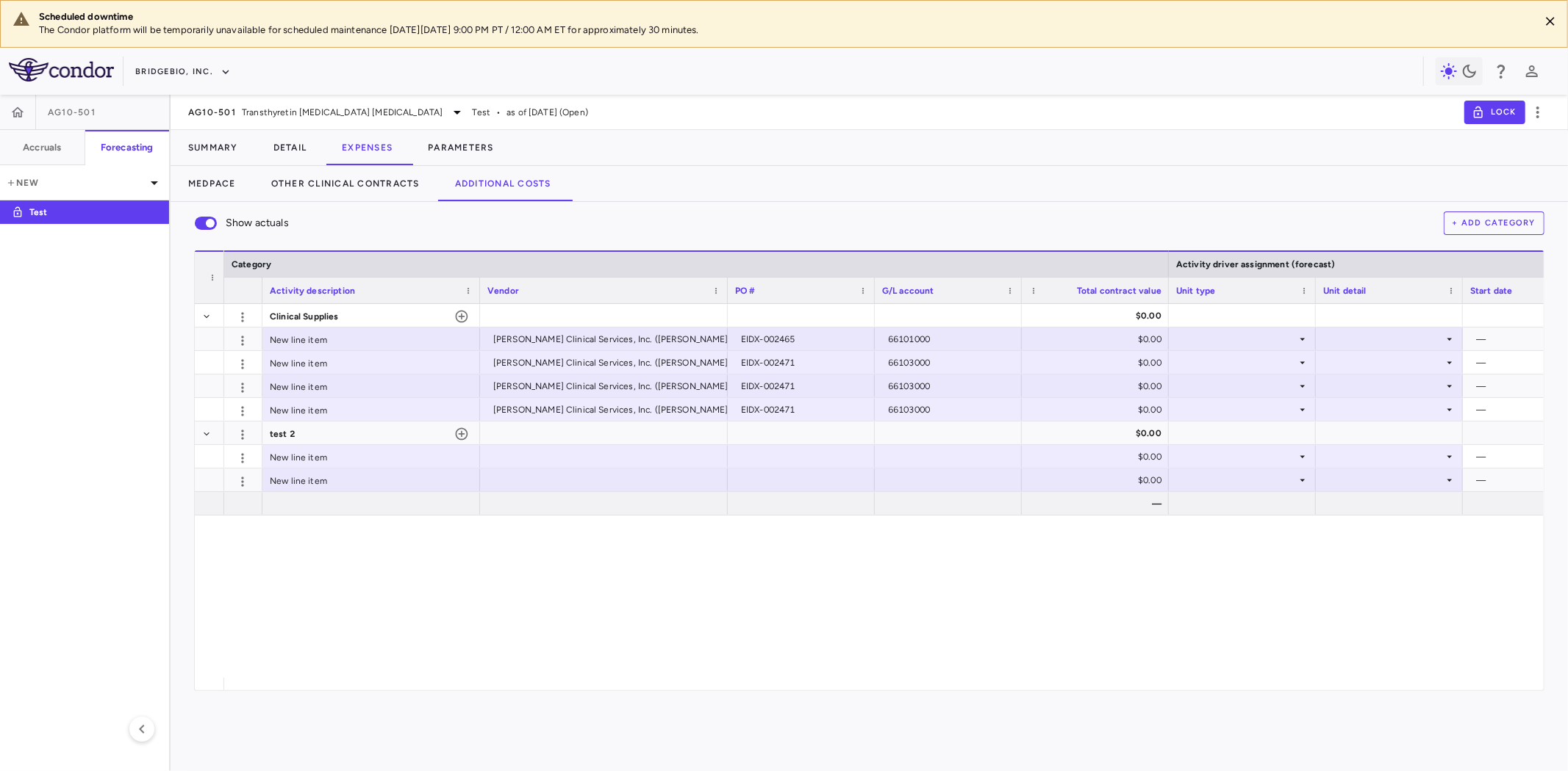
drag, startPoint x: 706, startPoint y: 286, endPoint x: 728, endPoint y: 292, distance: 22.8
click at [728, 292] on div at bounding box center [727, 290] width 6 height 26
click at [319, 336] on div "New line item" at bounding box center [371, 340] width 218 height 23
click at [319, 336] on input "**********" at bounding box center [382, 340] width 195 height 24
click at [380, 338] on input "**********" at bounding box center [382, 340] width 195 height 24
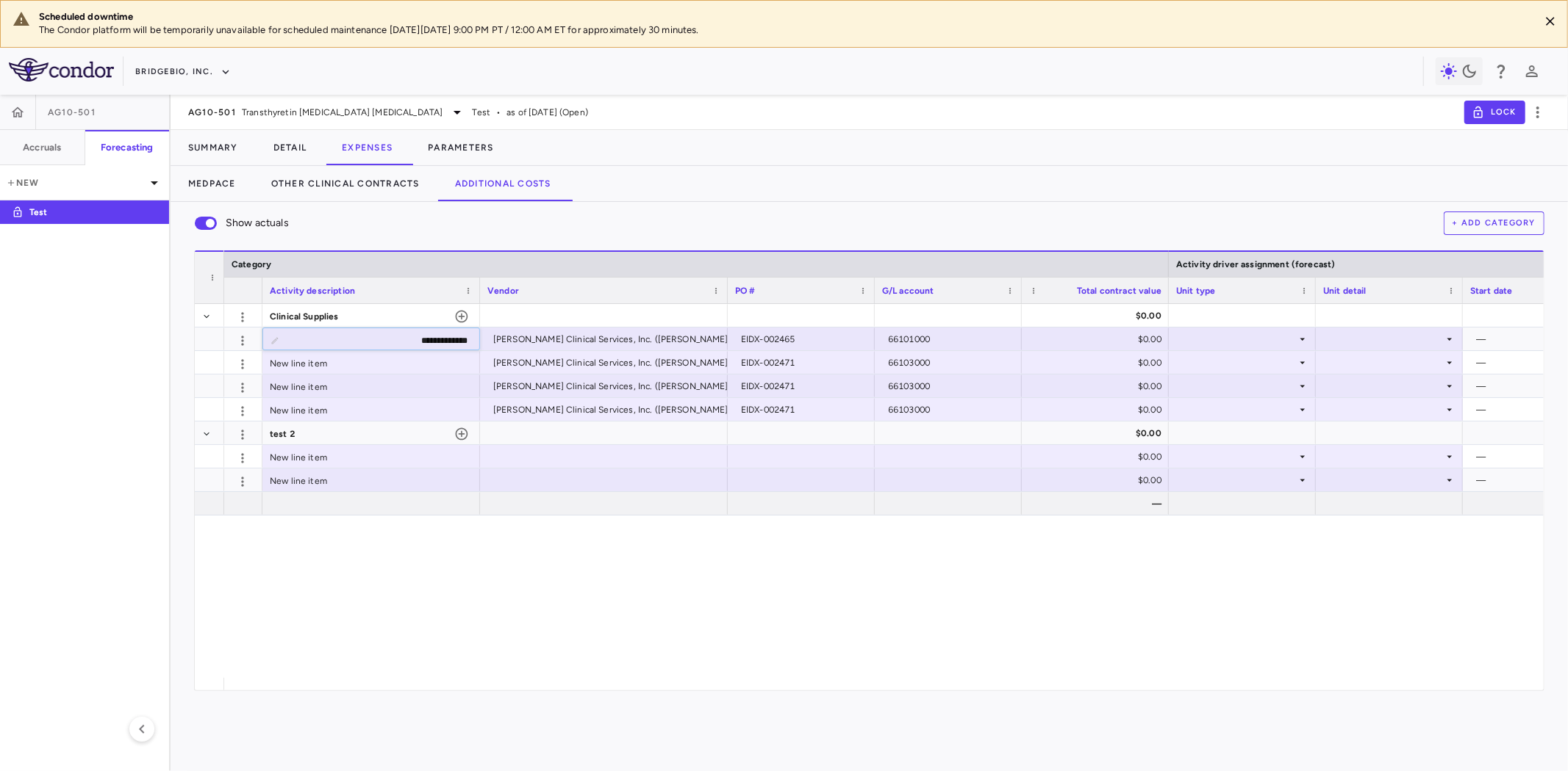
click at [628, 219] on div "Show actuals + Add Category" at bounding box center [869, 223] width 1350 height 31
click at [582, 391] on div "[PERSON_NAME] Clinical Services, Inc. ([PERSON_NAME] Clinical Services)" at bounding box center [648, 386] width 308 height 23
click at [1074, 415] on div "$0.00" at bounding box center [1098, 410] width 127 height 23
click at [916, 434] on div at bounding box center [948, 433] width 133 height 21
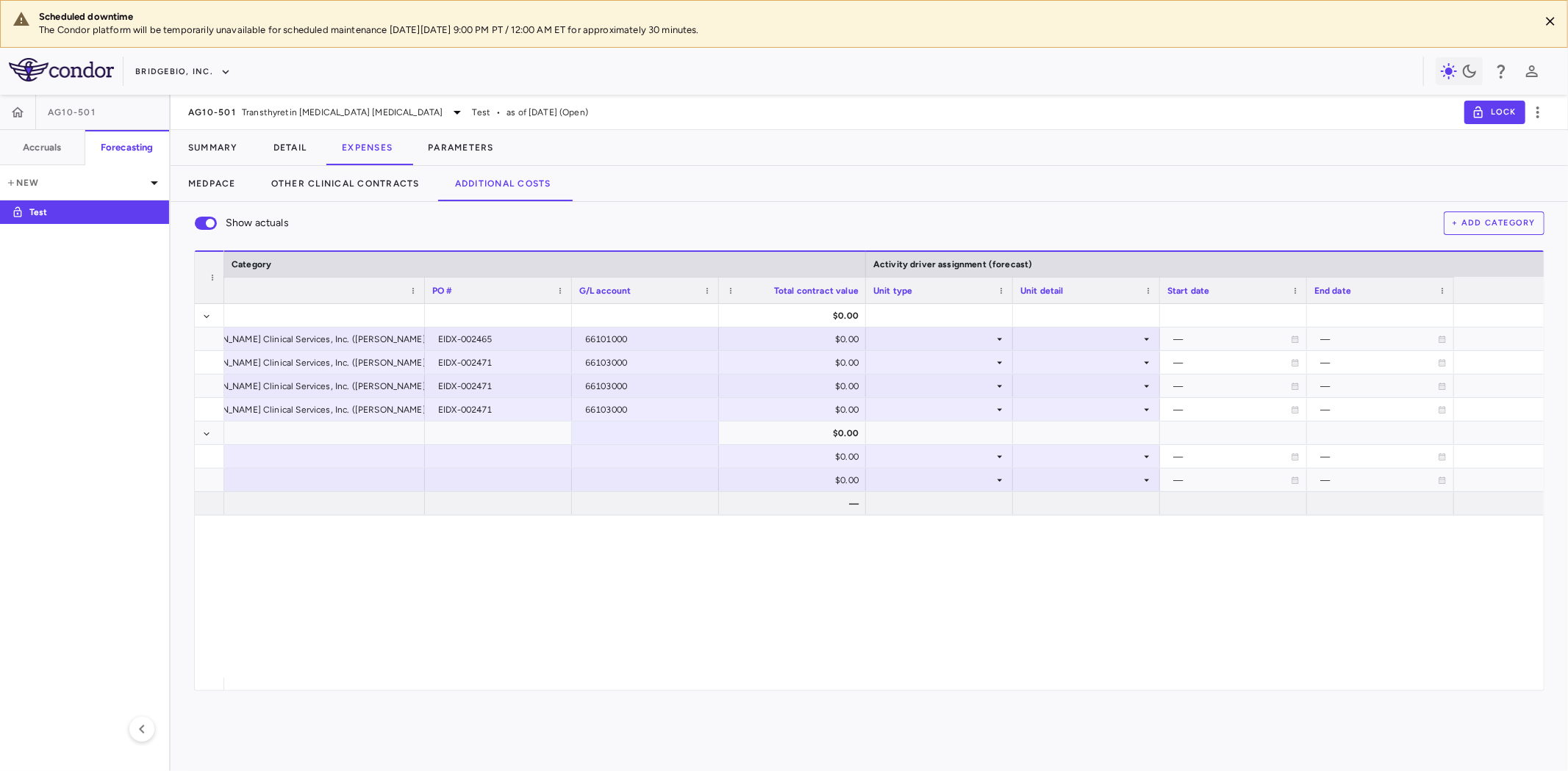
scroll to position [0, 0]
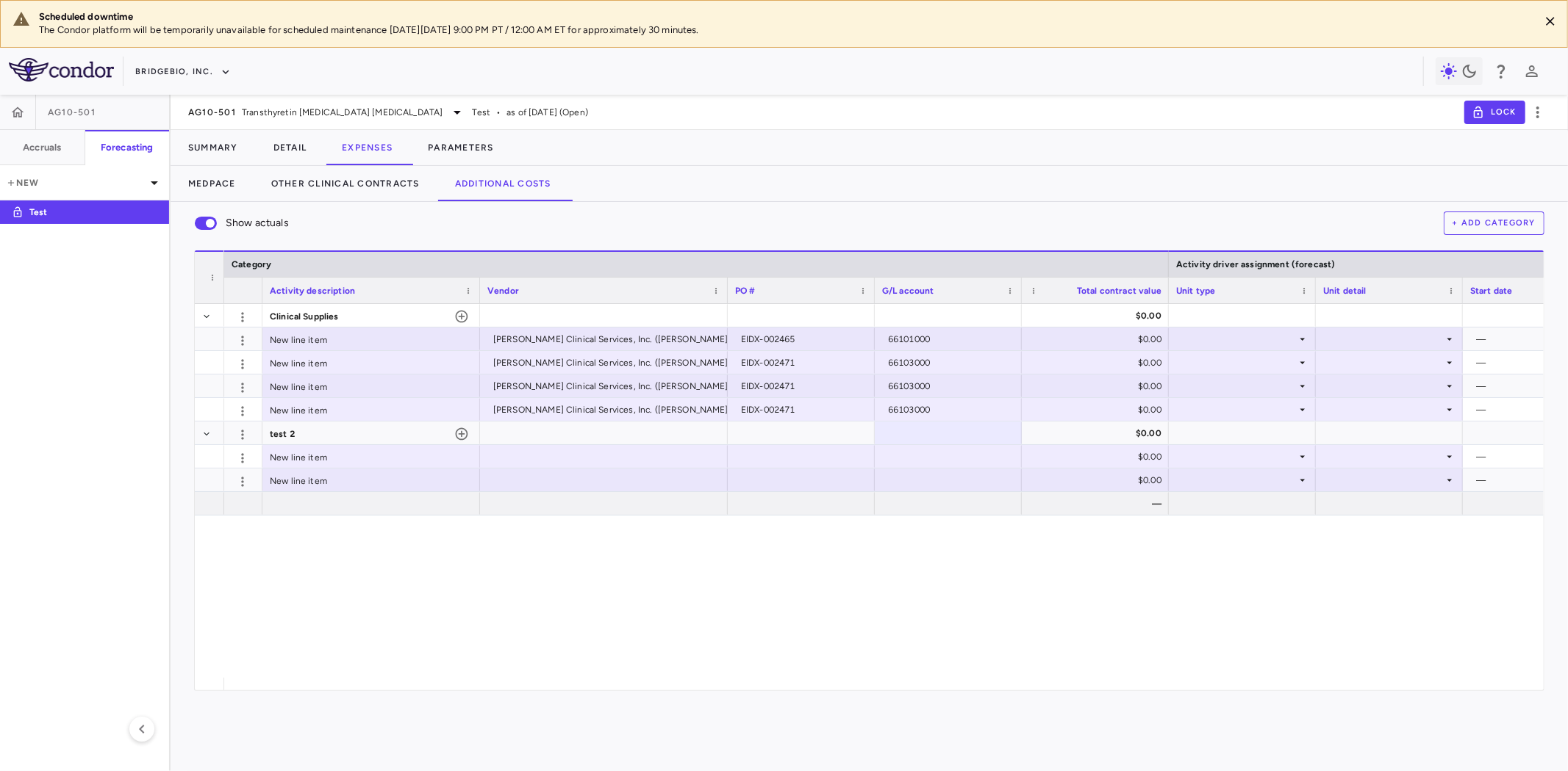
click at [166, 589] on aside "AG10-501 Accruals Forecasting New Test" at bounding box center [85, 433] width 170 height 677
click at [609, 603] on div "Clinical Supplies $0.00 New line item [PERSON_NAME] Clinical Services, Inc. ([P…" at bounding box center [884, 490] width 1319 height 374
click at [470, 597] on div "Clinical Supplies $0.00 New line item [PERSON_NAME] Clinical Services, Inc. ([P…" at bounding box center [884, 490] width 1319 height 374
click at [332, 317] on span "Clinical Supplies" at bounding box center [304, 316] width 69 height 23
drag, startPoint x: 300, startPoint y: 316, endPoint x: 320, endPoint y: 313, distance: 20.2
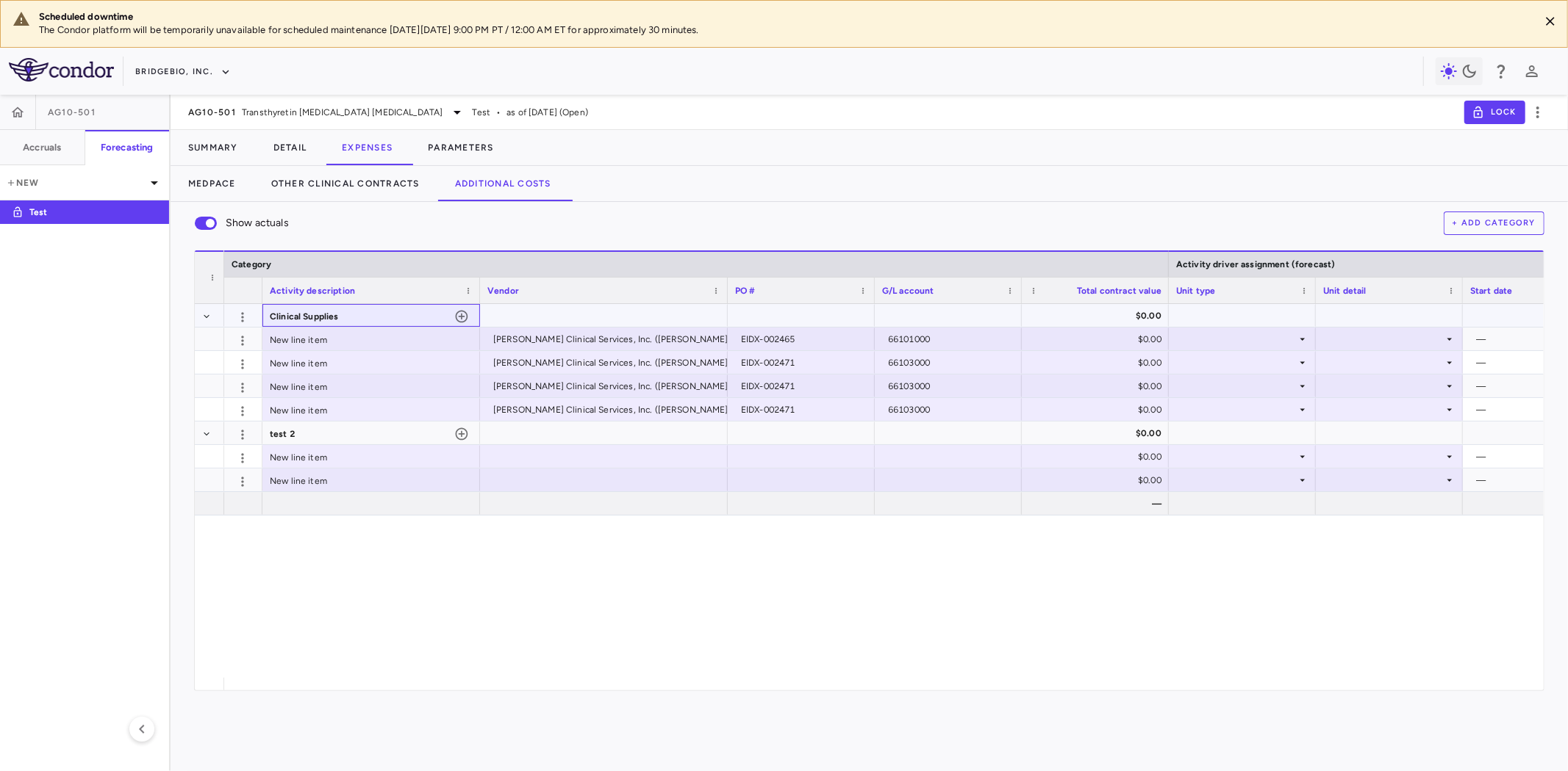
click at [300, 316] on span "Clinical Supplies" at bounding box center [304, 316] width 69 height 23
click at [241, 435] on icon "button" at bounding box center [242, 434] width 15 height 15
click at [223, 493] on div "Delete" at bounding box center [216, 490] width 75 height 26
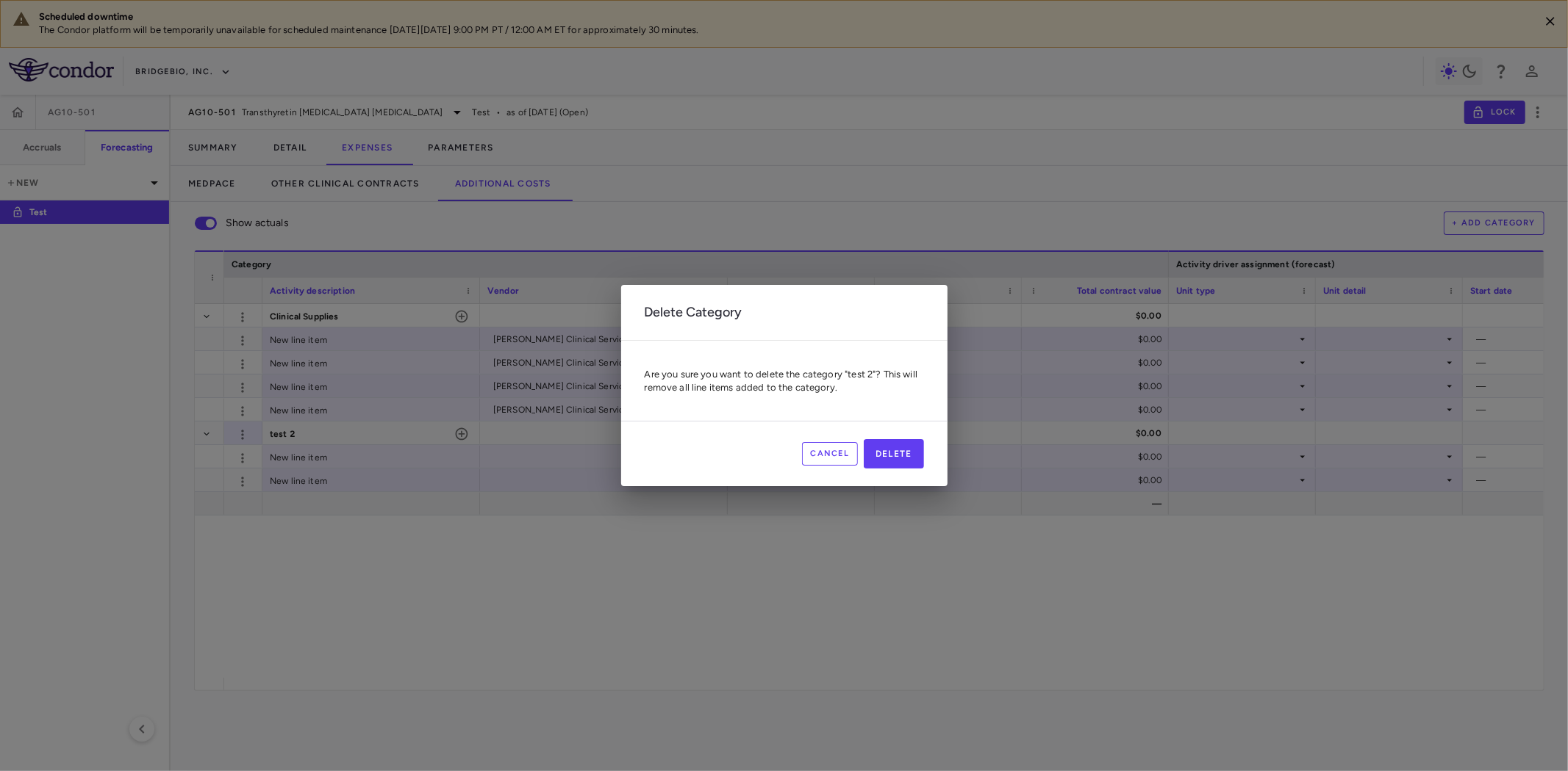
scroll to position [1, 0]
click at [906, 456] on button "Delete" at bounding box center [893, 454] width 60 height 29
click at [891, 451] on button "Delete" at bounding box center [893, 454] width 60 height 29
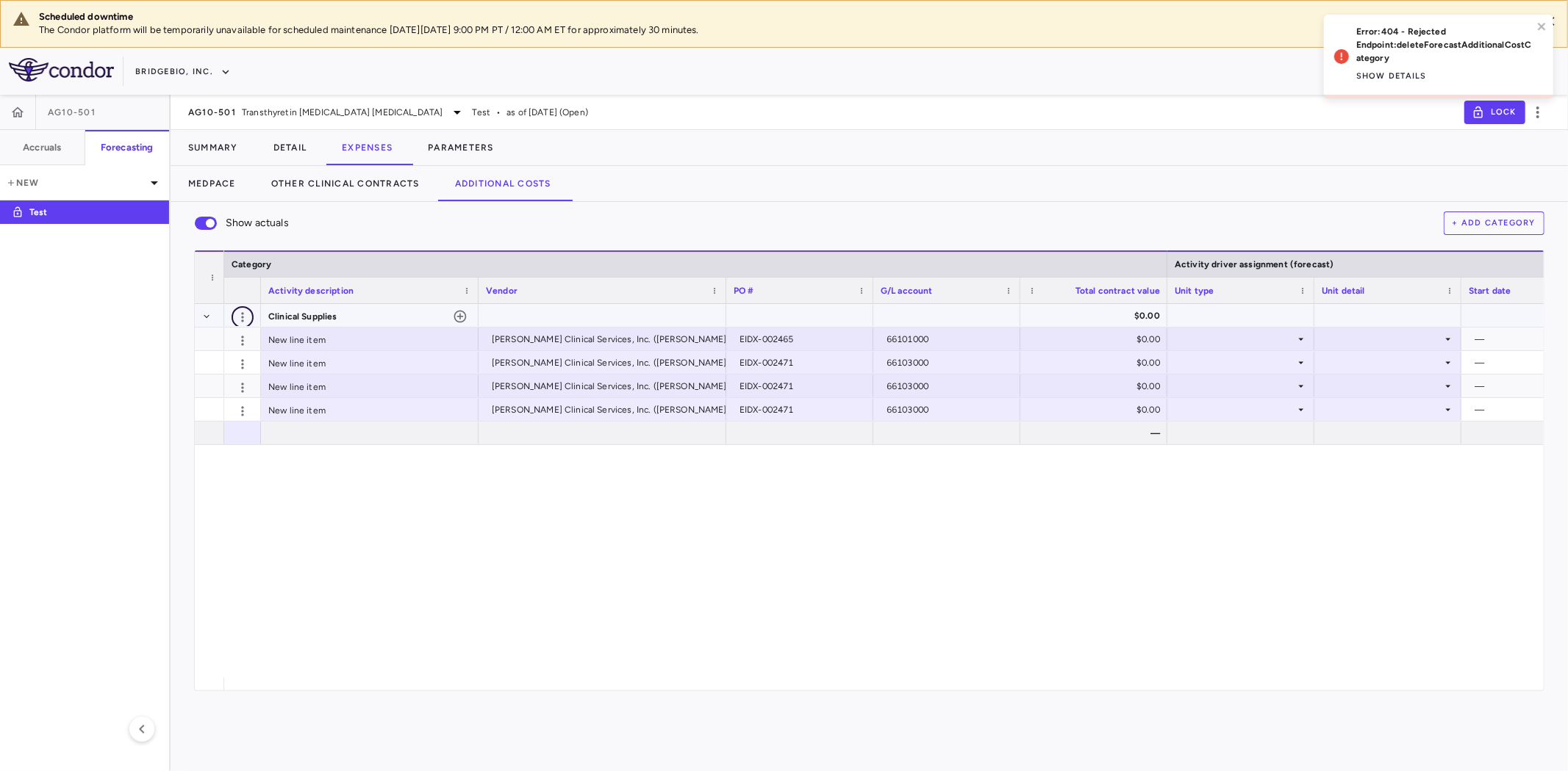
click at [244, 317] on icon "button" at bounding box center [242, 317] width 15 height 15
click at [225, 350] on div "Edit" at bounding box center [216, 346] width 75 height 26
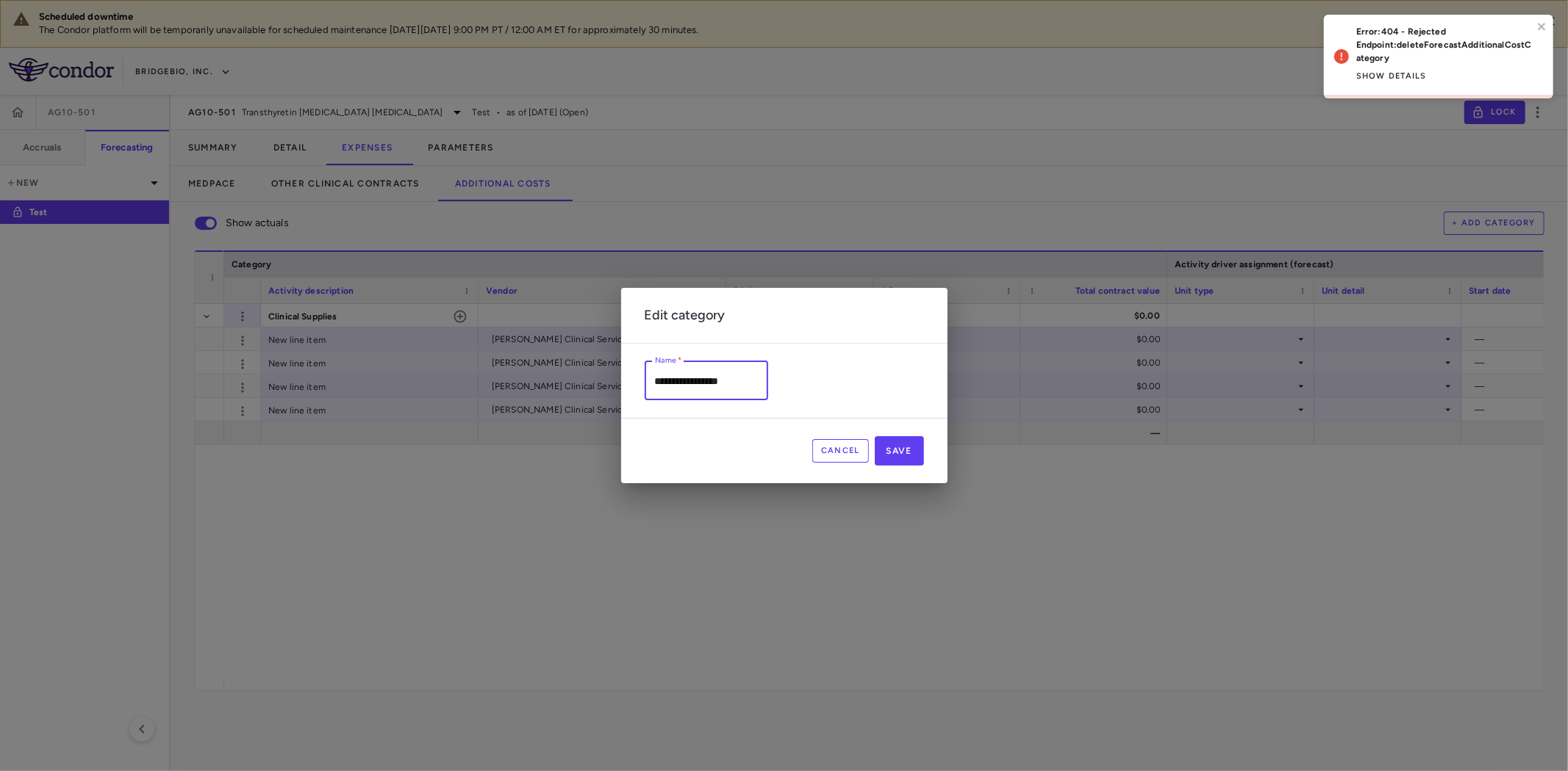
click at [590, 376] on div "**********" at bounding box center [784, 385] width 1568 height 771
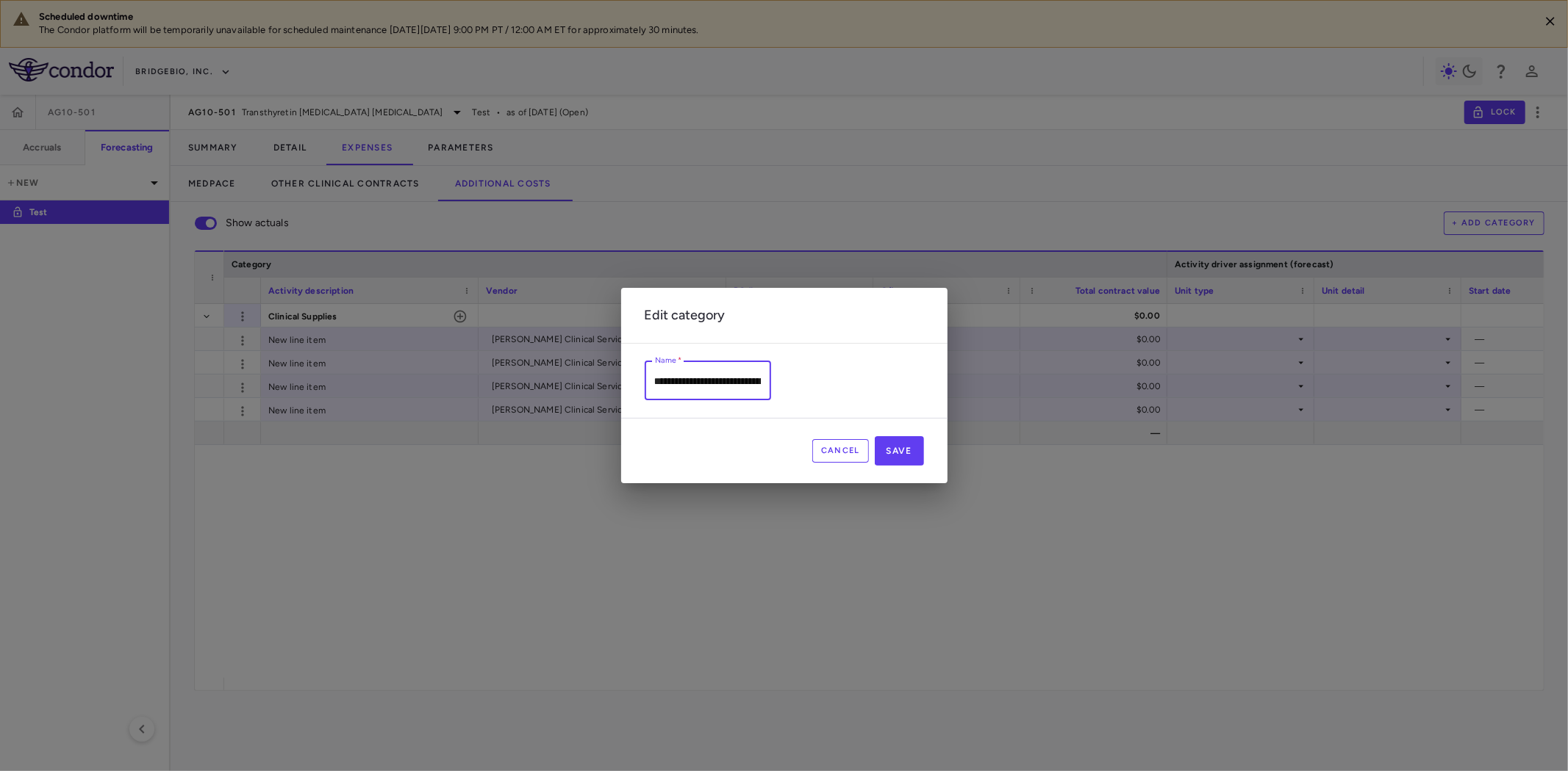
scroll to position [0, 0]
drag, startPoint x: 680, startPoint y: 375, endPoint x: 696, endPoint y: 376, distance: 16.0
click at [696, 376] on input "**********" at bounding box center [708, 381] width 127 height 39
click at [729, 376] on input "**********" at bounding box center [708, 381] width 127 height 39
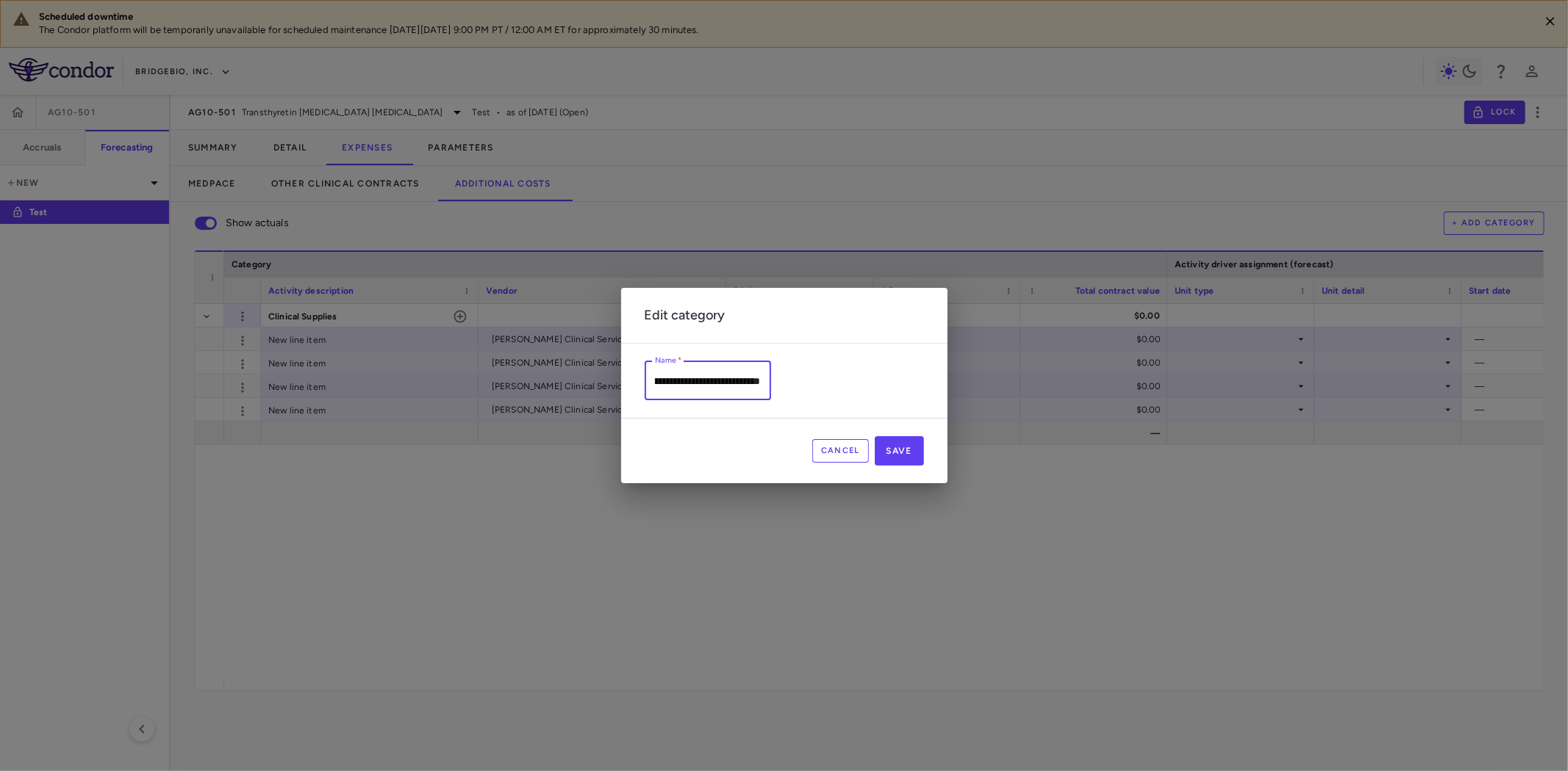
drag, startPoint x: 740, startPoint y: 382, endPoint x: 707, endPoint y: 371, distance: 34.8
click at [707, 371] on input "**********" at bounding box center [708, 381] width 127 height 39
click at [678, 386] on input "**********" at bounding box center [708, 381] width 127 height 39
type input "**********"
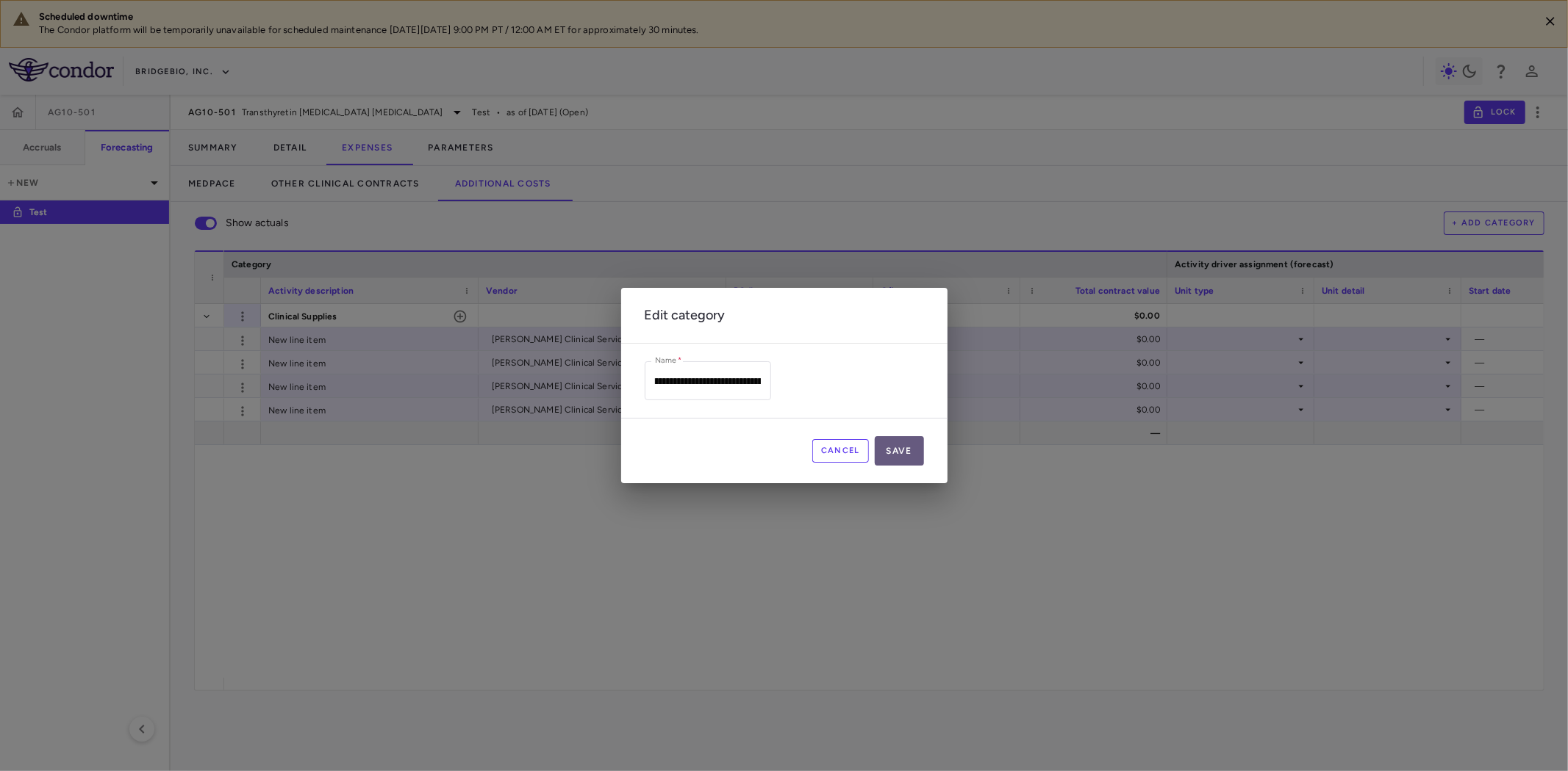
click at [902, 441] on button "Save" at bounding box center [899, 451] width 49 height 29
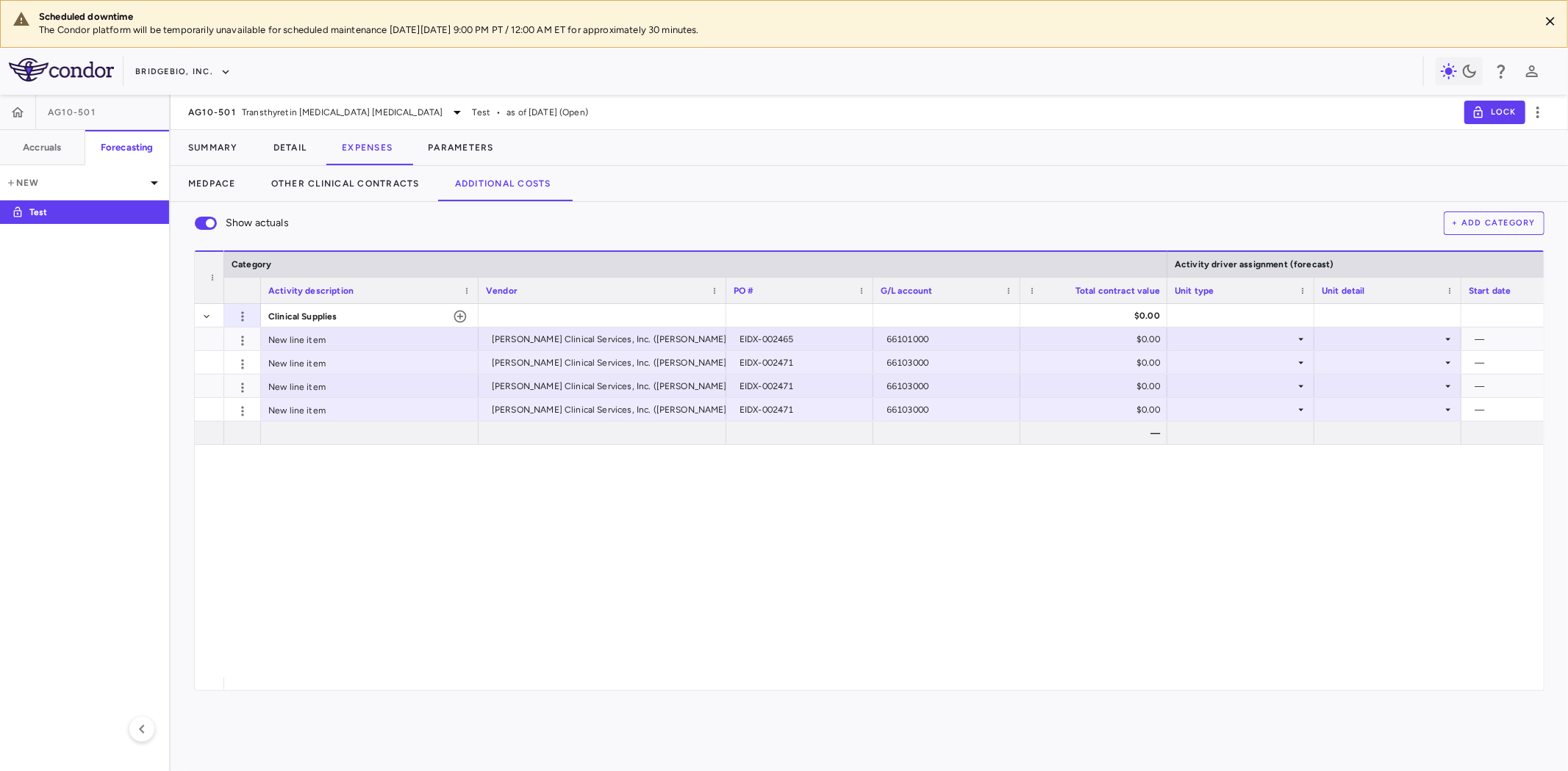
click at [523, 580] on div "Clinical Supplies $0.00 New line item [PERSON_NAME] Clinical Services, Inc. ([P…" at bounding box center [884, 490] width 1319 height 374
drag, startPoint x: 258, startPoint y: 290, endPoint x: 266, endPoint y: 290, distance: 8.0
click at [266, 290] on div at bounding box center [268, 290] width 6 height 26
click at [652, 568] on div "Other Clinical Contracts (not included in accruals) $0.00 New line item [PERSON…" at bounding box center [884, 490] width 1319 height 374
click at [336, 193] on button "Other Clinical Contracts" at bounding box center [346, 184] width 184 height 35
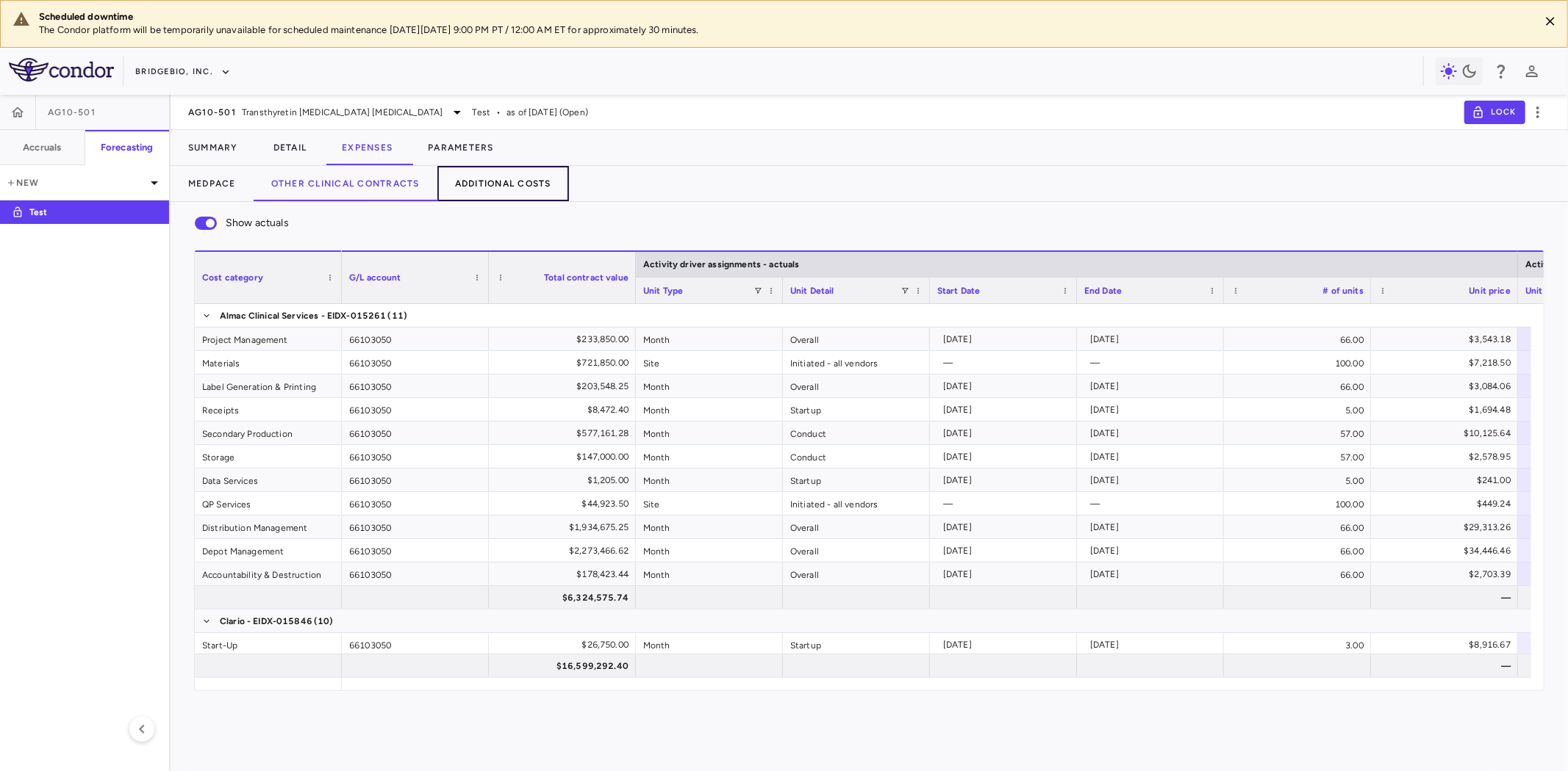
click at [516, 188] on button "Additional Costs" at bounding box center [503, 184] width 132 height 35
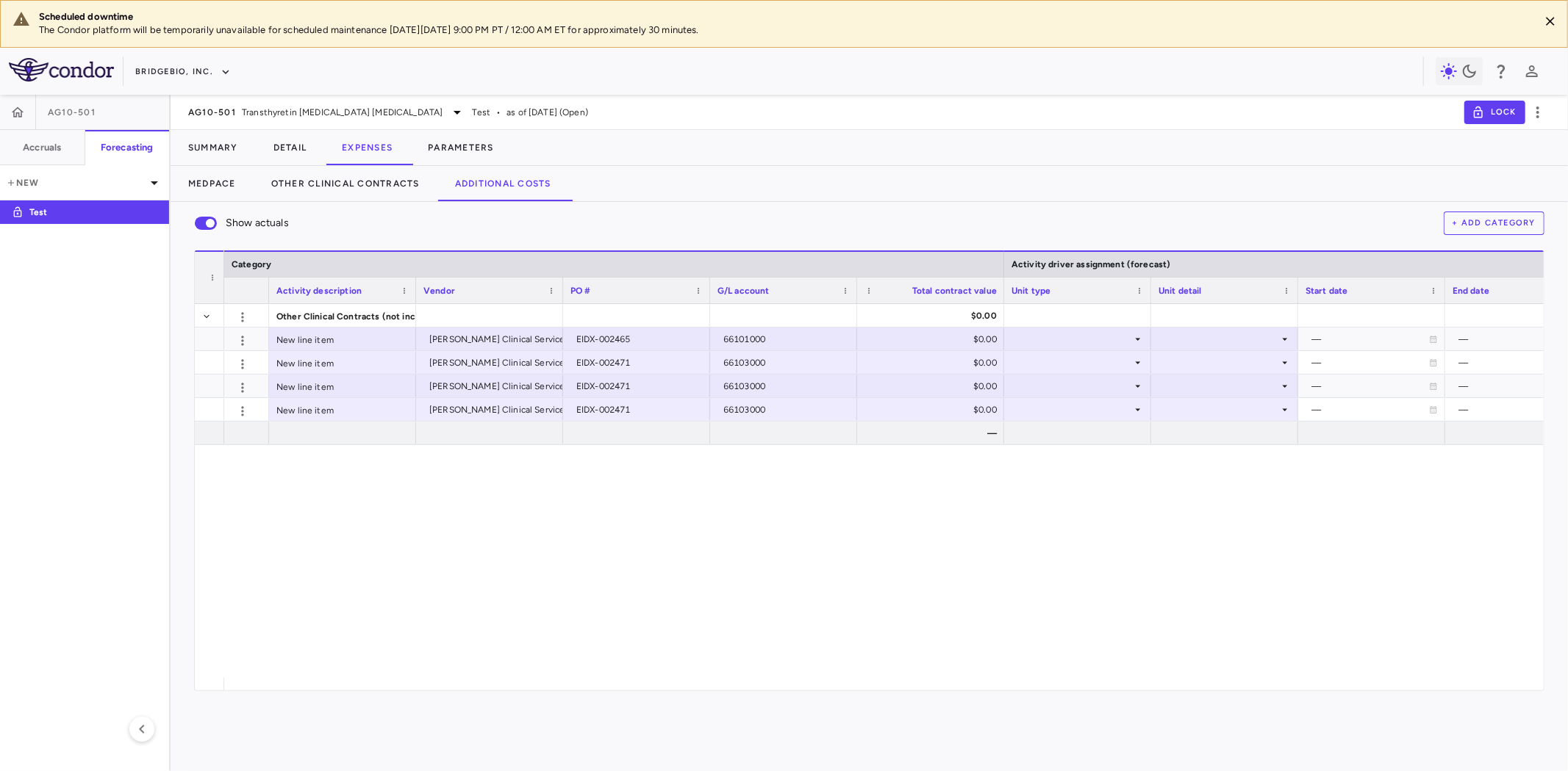
drag, startPoint x: 258, startPoint y: 291, endPoint x: 267, endPoint y: 291, distance: 9.0
click at [267, 291] on div at bounding box center [268, 290] width 6 height 26
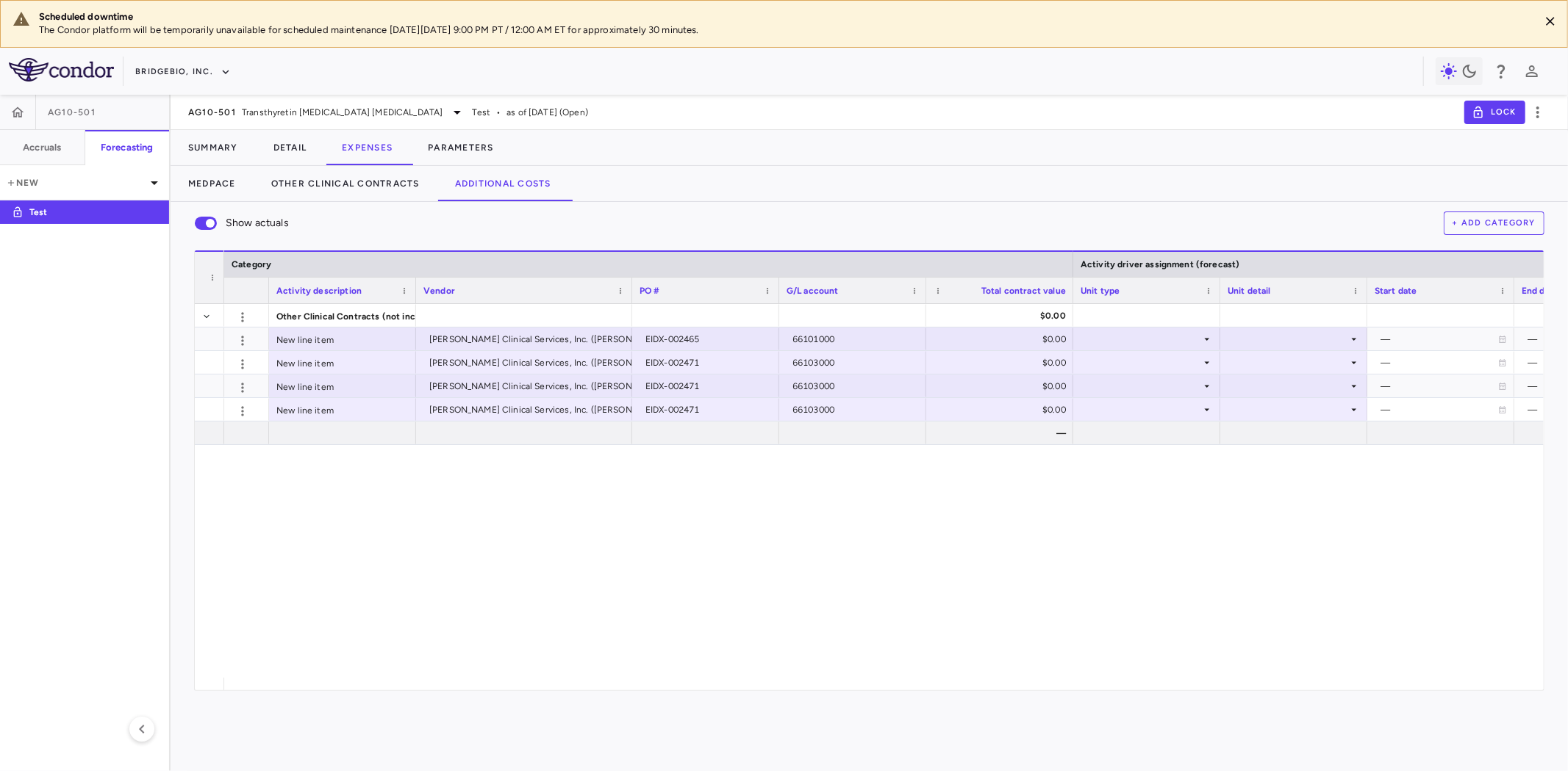
drag, startPoint x: 560, startPoint y: 292, endPoint x: 629, endPoint y: 287, distance: 69.2
click at [629, 287] on div at bounding box center [631, 290] width 6 height 26
drag, startPoint x: 630, startPoint y: 288, endPoint x: 649, endPoint y: 290, distance: 19.1
click at [649, 290] on div at bounding box center [650, 290] width 6 height 26
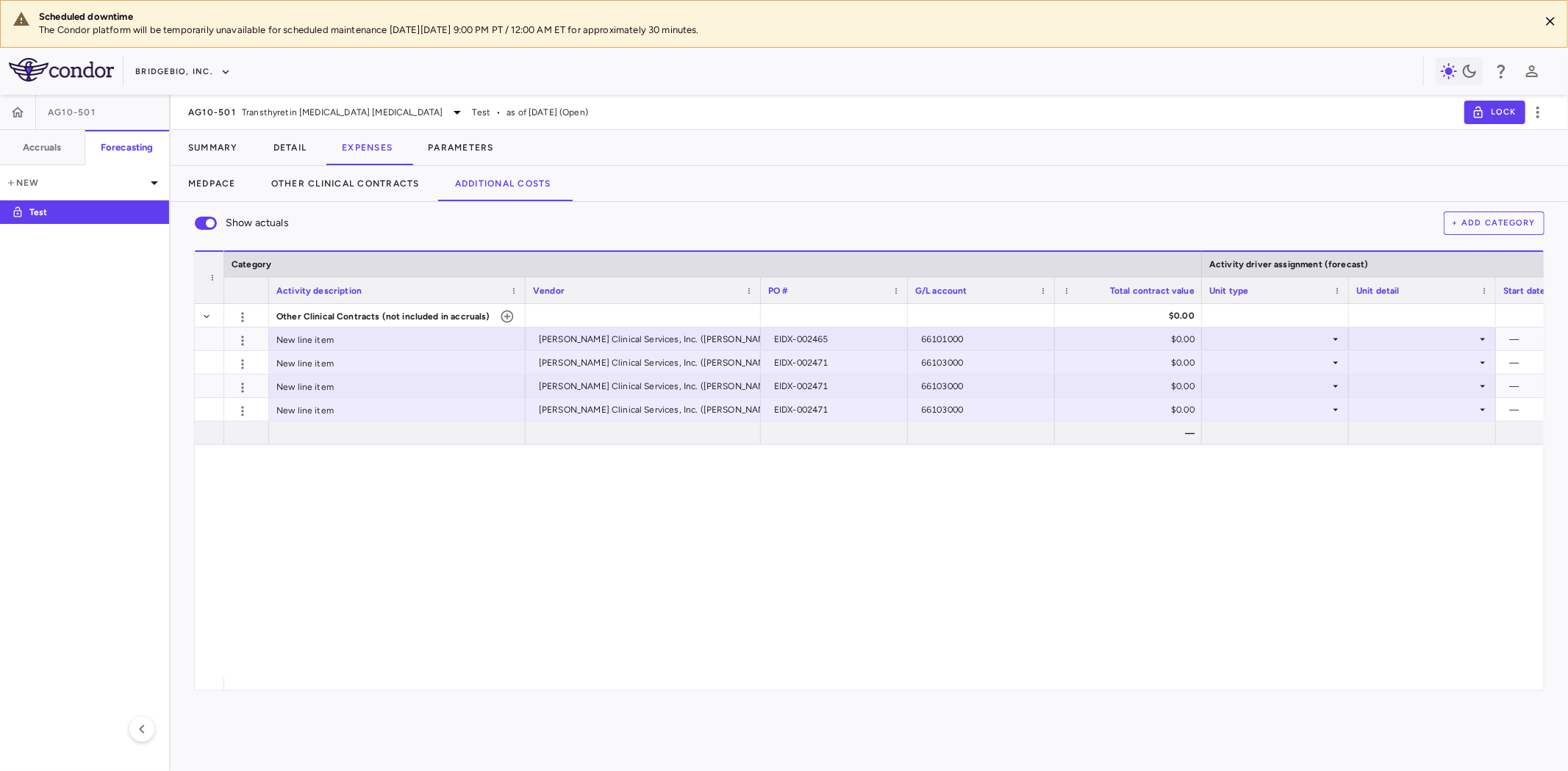
drag, startPoint x: 415, startPoint y: 285, endPoint x: 525, endPoint y: 288, distance: 110.0
click at [525, 288] on div at bounding box center [525, 290] width 6 height 26
click at [319, 607] on div "Other Clinical Contracts (not included in accruals) $0.00 New line item [PERSON…" at bounding box center [884, 490] width 1319 height 374
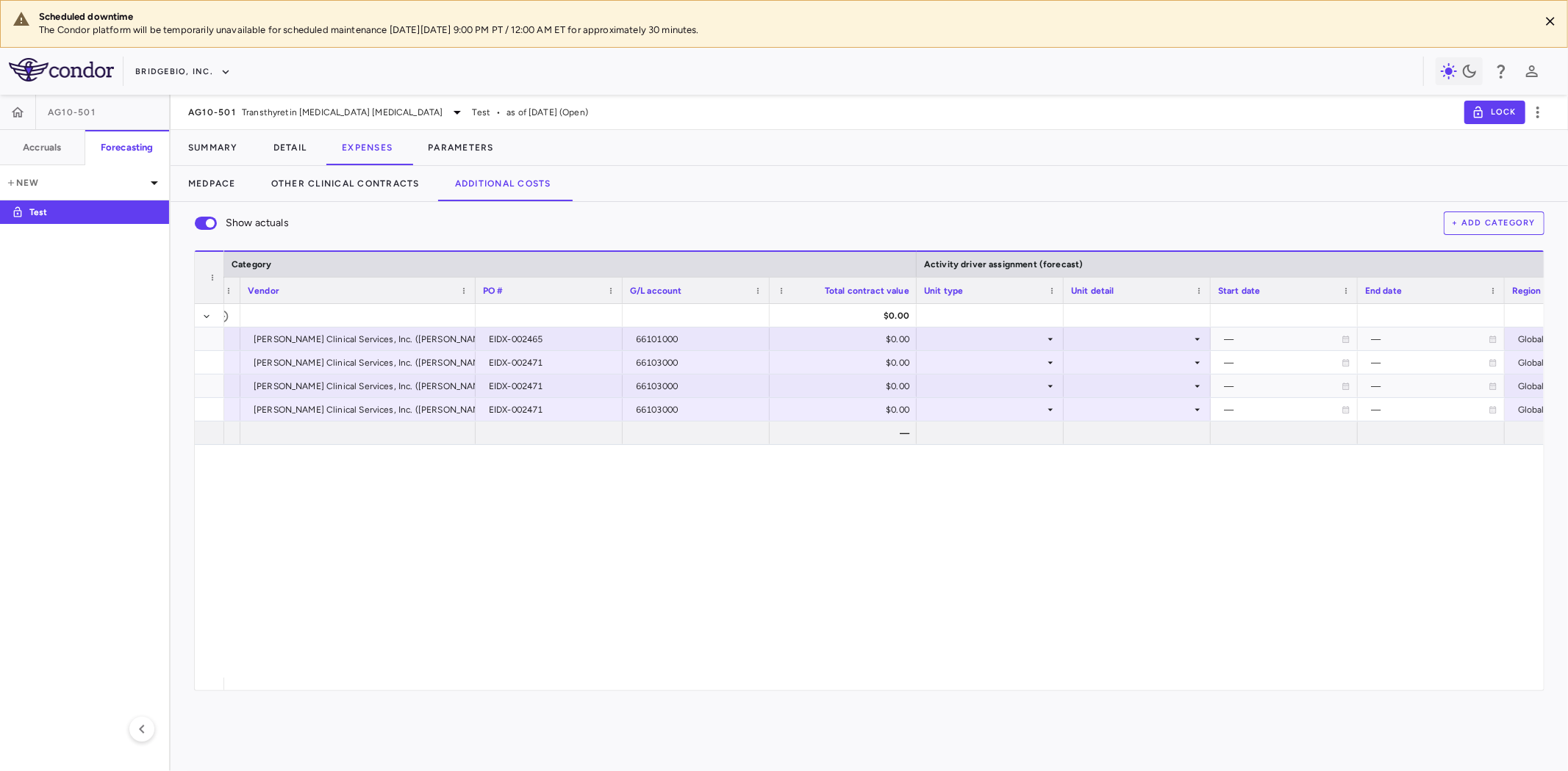
scroll to position [0, 459]
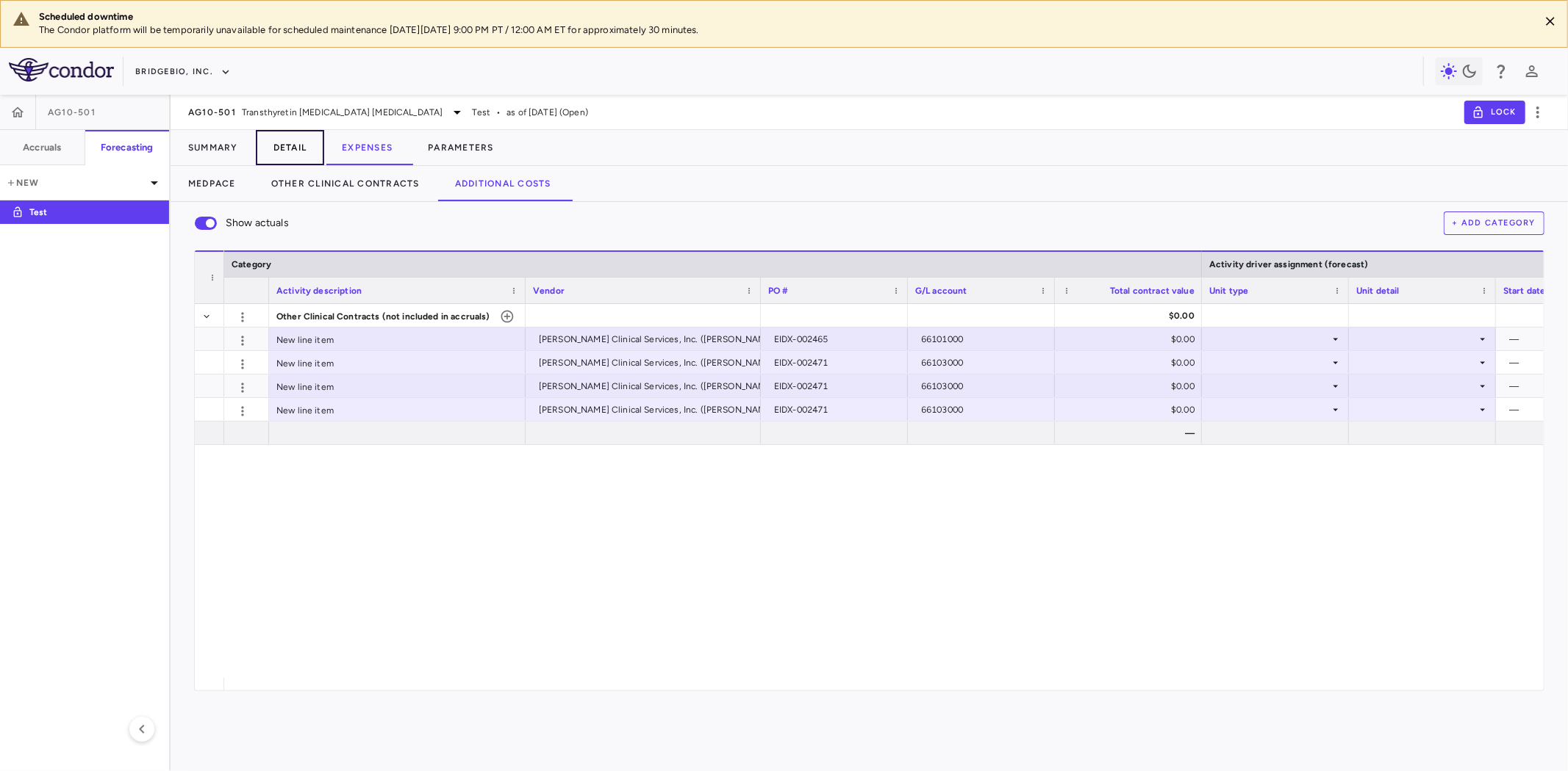
click at [295, 148] on button "Detail" at bounding box center [289, 147] width 69 height 35
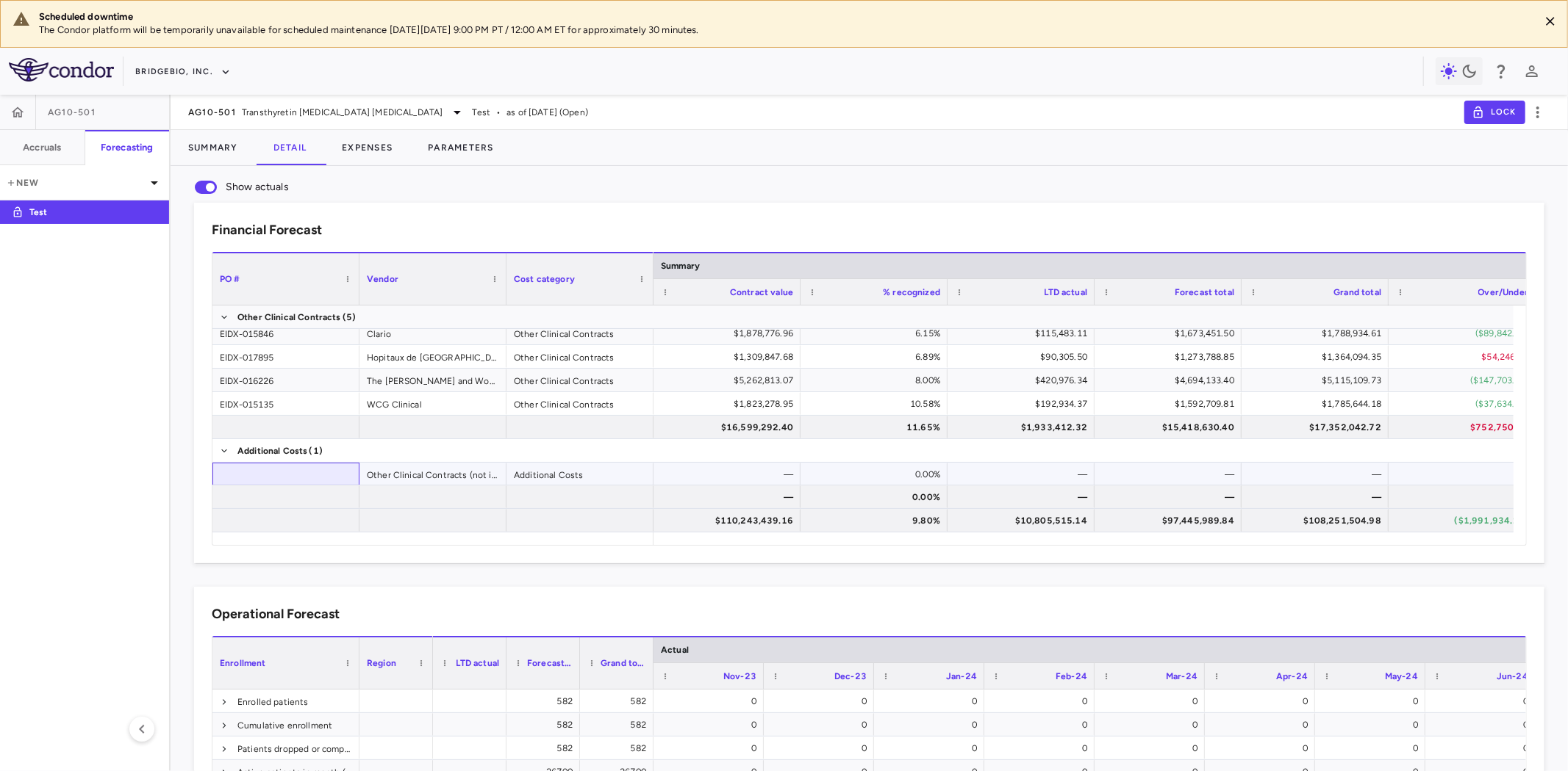
click at [301, 481] on div at bounding box center [286, 474] width 147 height 23
click at [307, 478] on div at bounding box center [286, 474] width 147 height 23
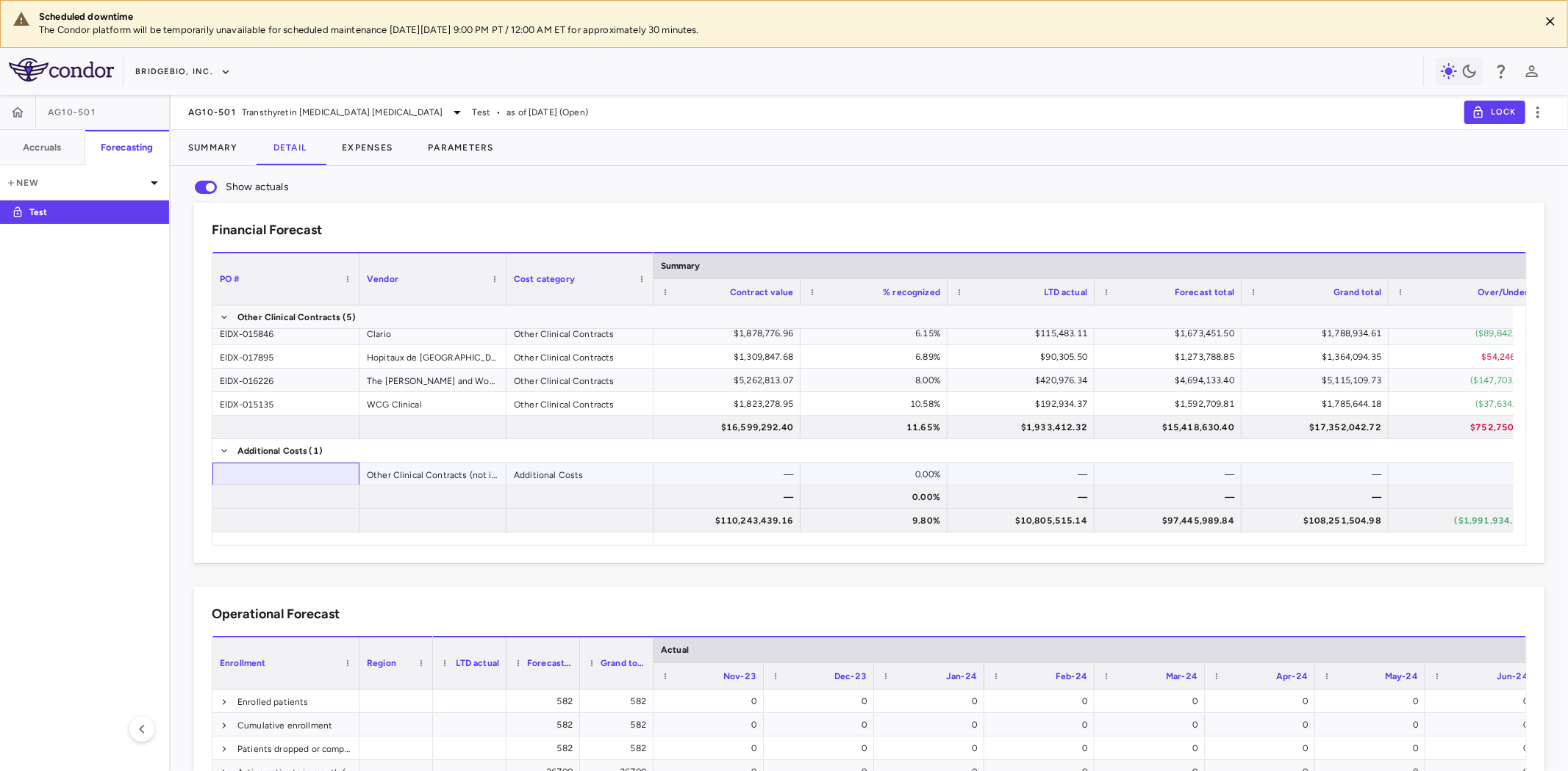
click at [307, 478] on div at bounding box center [286, 474] width 147 height 23
click at [319, 476] on div at bounding box center [286, 474] width 147 height 23
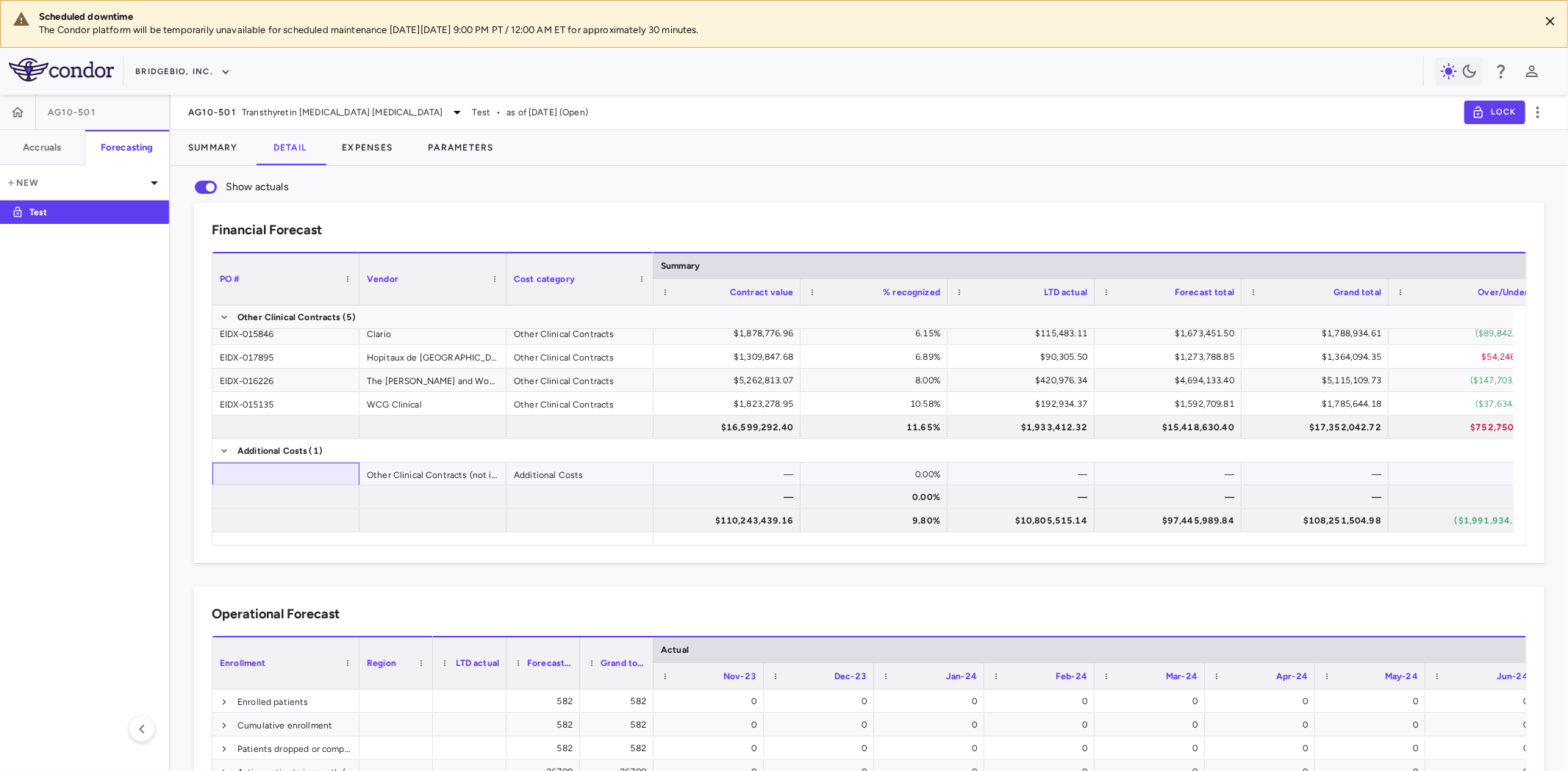
click at [319, 476] on div at bounding box center [286, 474] width 147 height 23
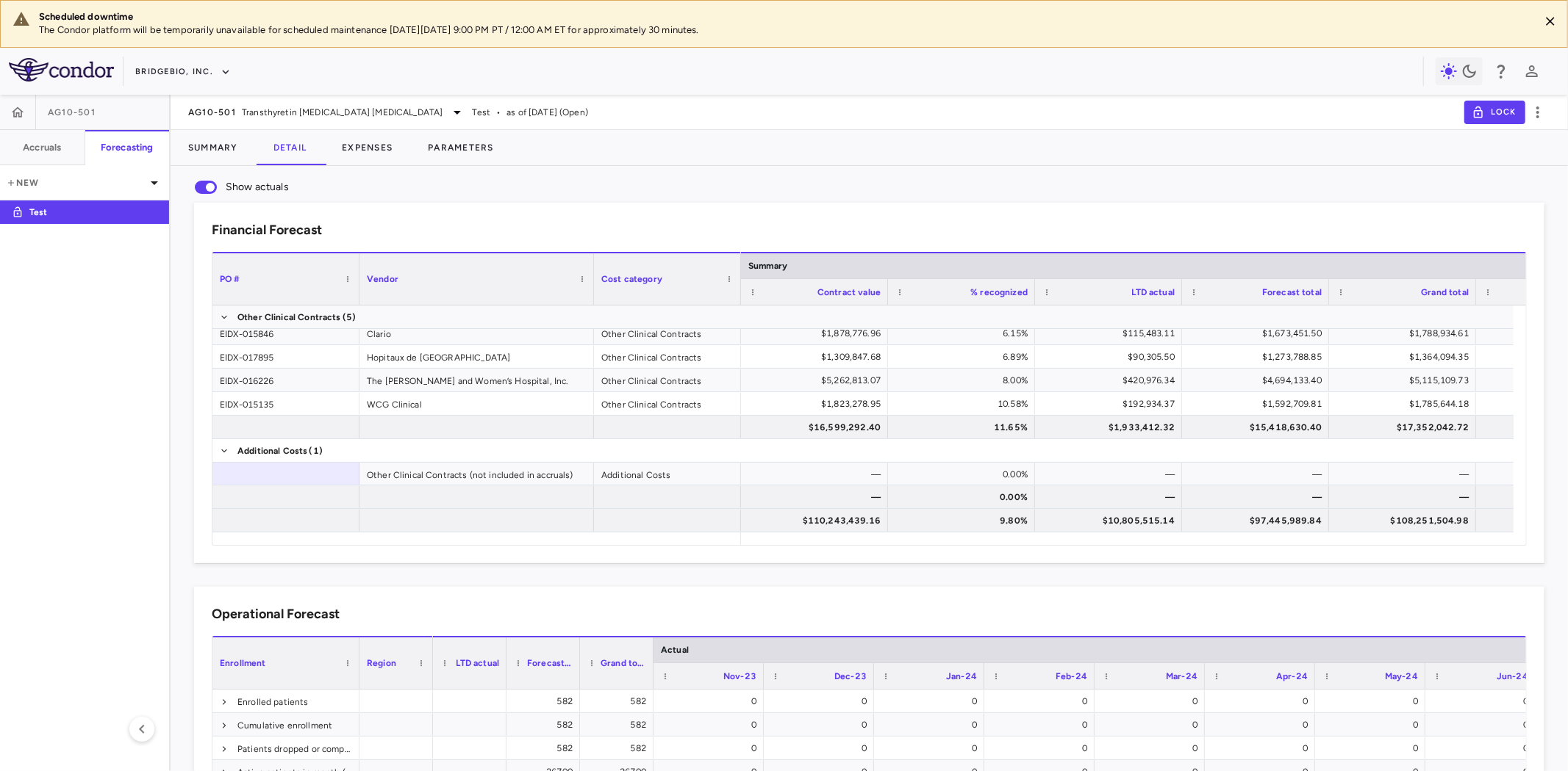
drag, startPoint x: 503, startPoint y: 266, endPoint x: 591, endPoint y: 267, distance: 88.0
click at [591, 267] on div at bounding box center [593, 279] width 6 height 51
click at [319, 494] on div at bounding box center [286, 497] width 147 height 23
click at [468, 496] on div at bounding box center [476, 497] width 234 height 23
click at [679, 493] on div at bounding box center [668, 497] width 147 height 23
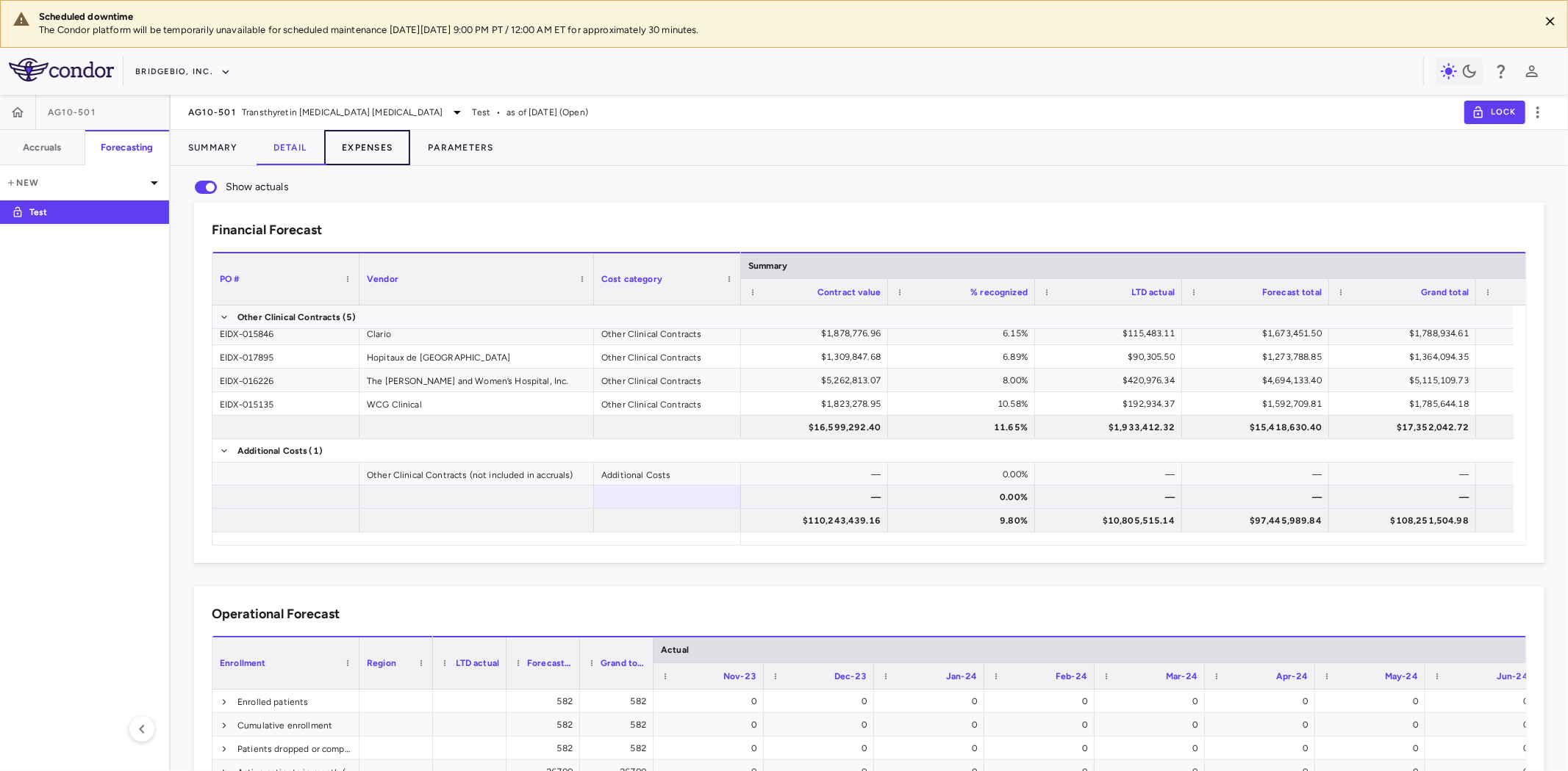
click at [377, 149] on button "Expenses" at bounding box center [367, 147] width 86 height 35
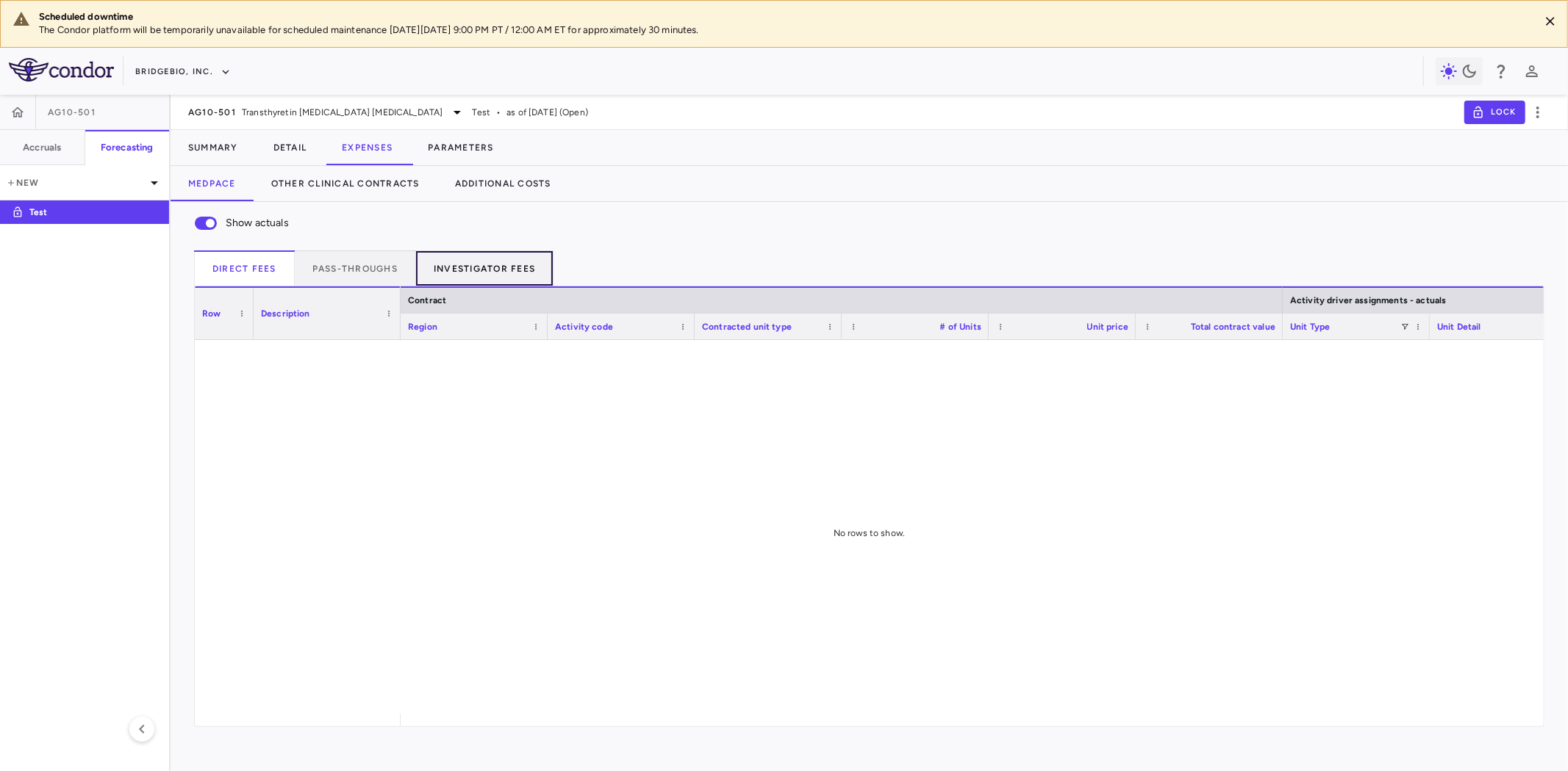
click at [506, 274] on button "Investigator Fees" at bounding box center [485, 268] width 137 height 35
click at [528, 173] on button "Additional Costs" at bounding box center [503, 184] width 132 height 35
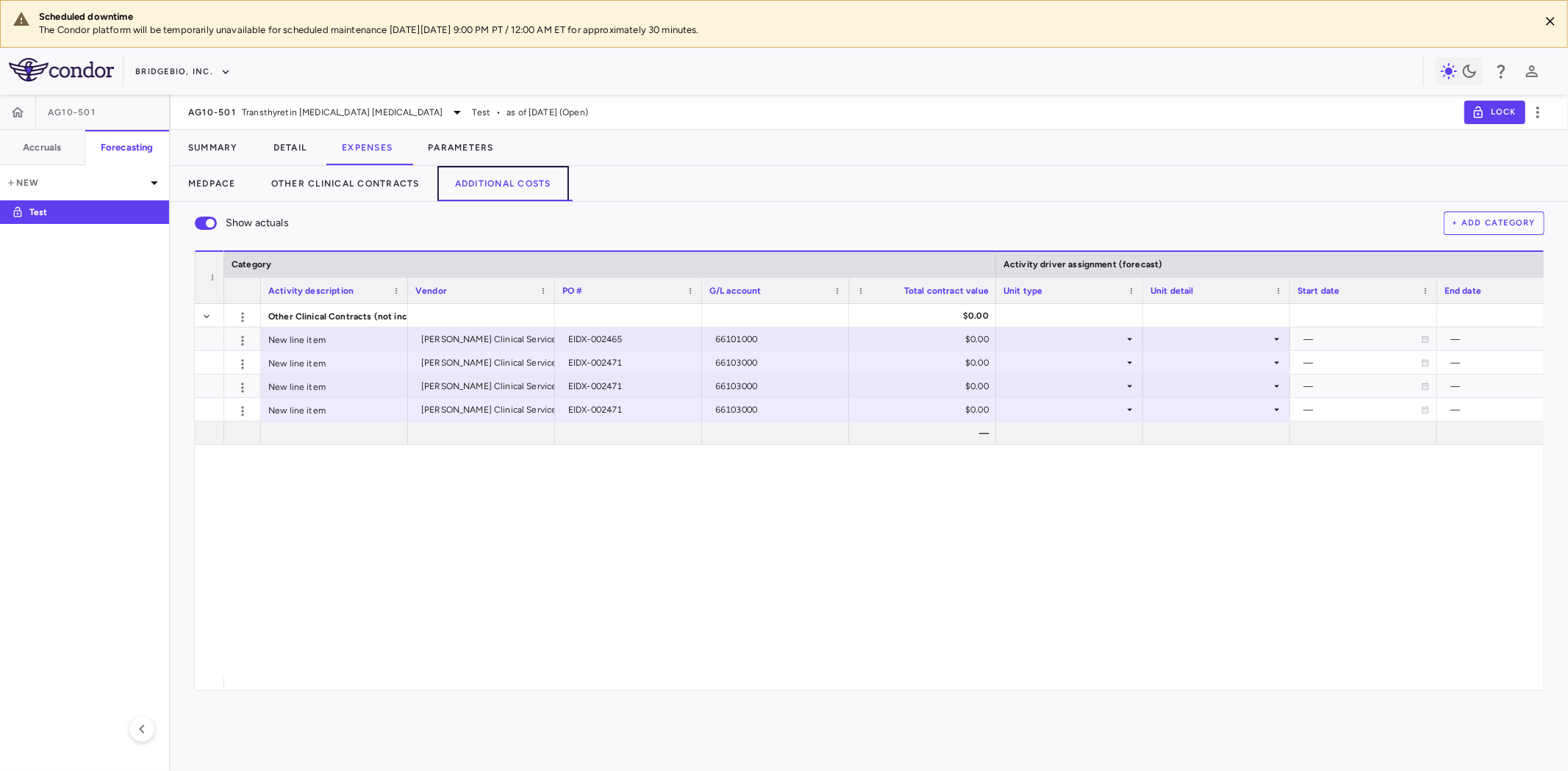
scroll to position [0, 284]
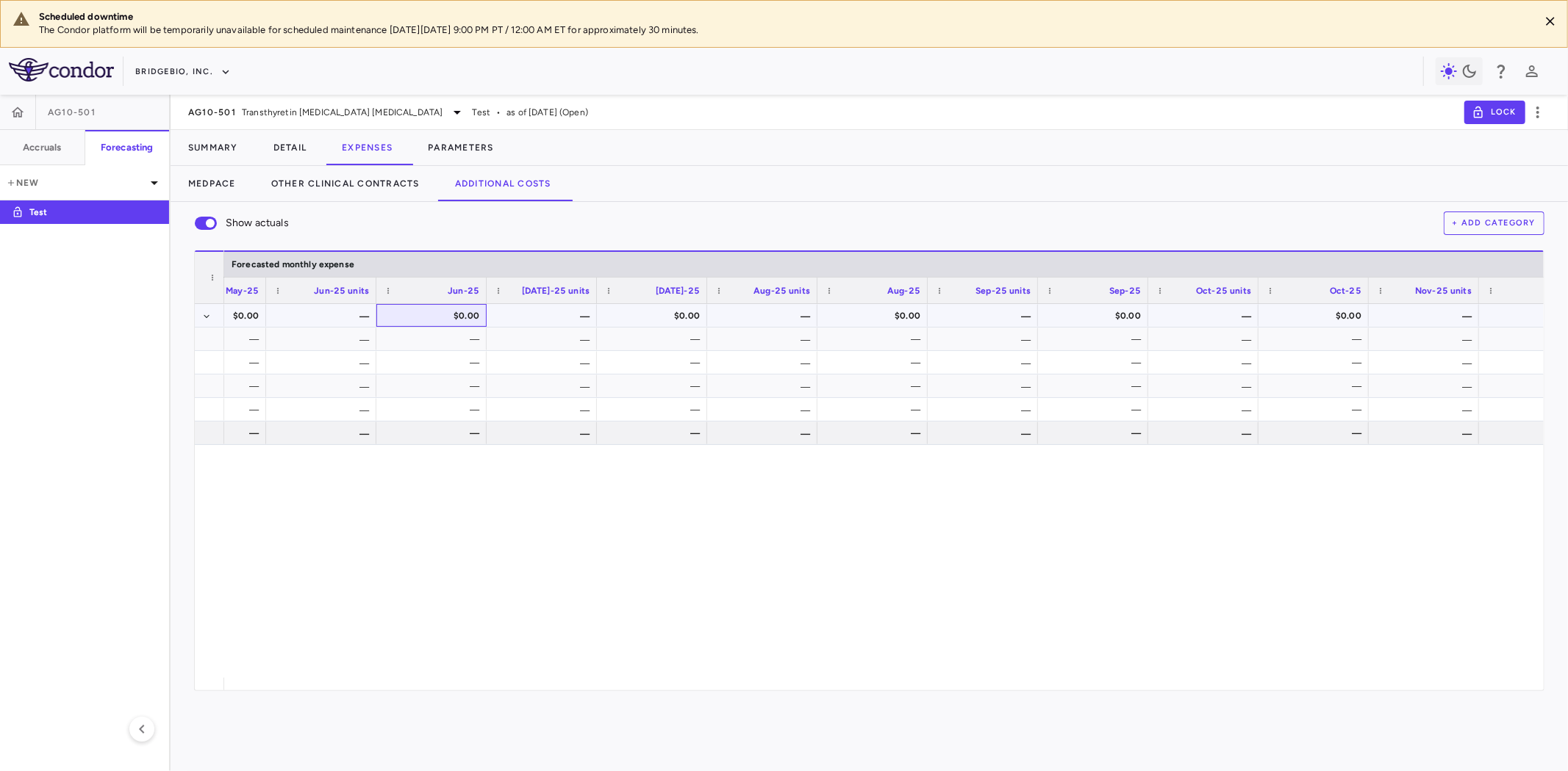
click at [434, 326] on div "$0.00" at bounding box center [432, 315] width 110 height 23
click at [442, 332] on div "—" at bounding box center [435, 340] width 90 height 23
click at [443, 332] on div "—" at bounding box center [435, 340] width 90 height 23
click at [423, 341] on div "—" at bounding box center [435, 340] width 90 height 23
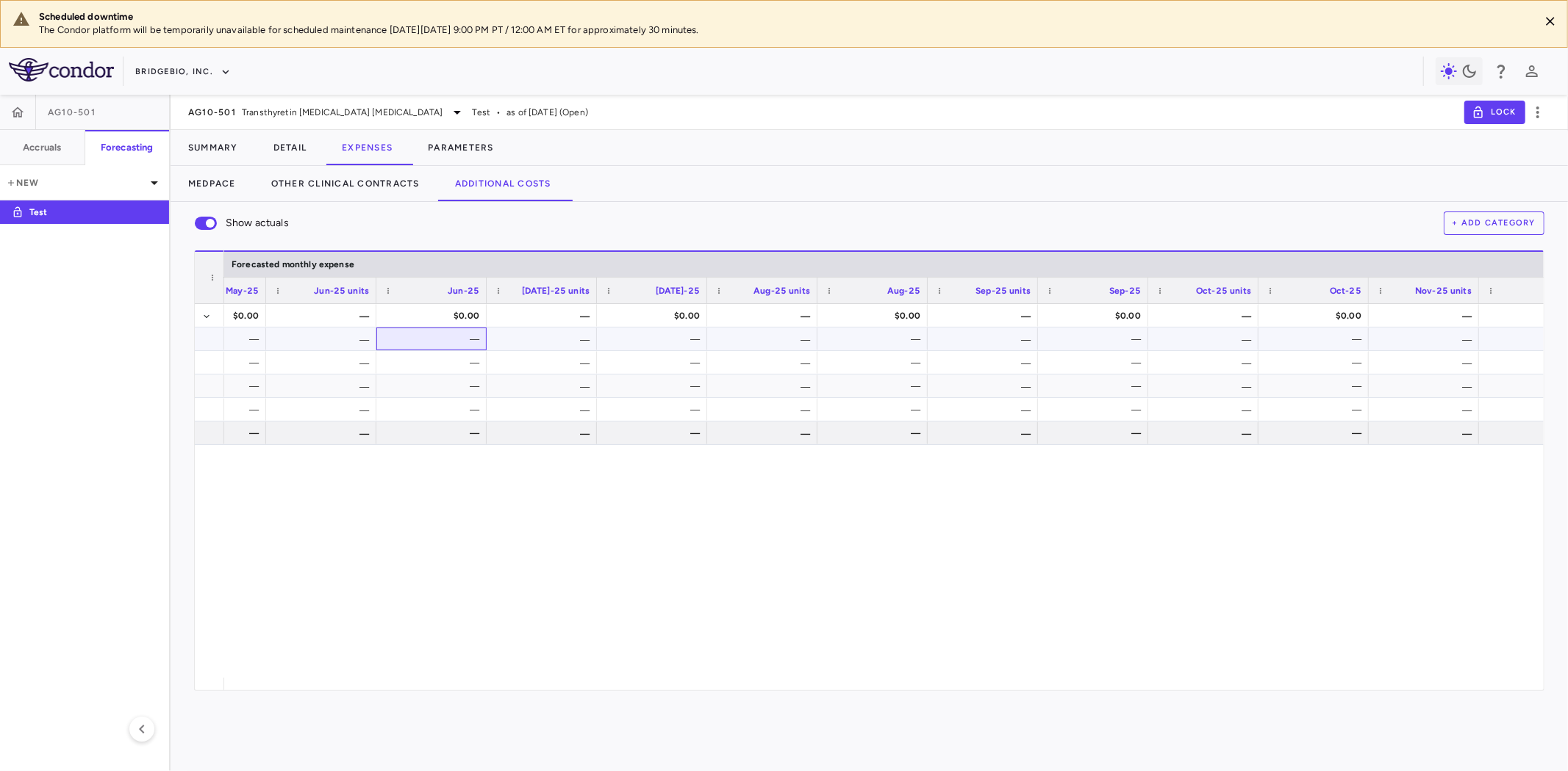
click at [423, 341] on div "—" at bounding box center [435, 340] width 90 height 23
click at [343, 341] on div "—" at bounding box center [321, 340] width 110 height 23
click at [343, 341] on div "—" at bounding box center [321, 340] width 110 height 23
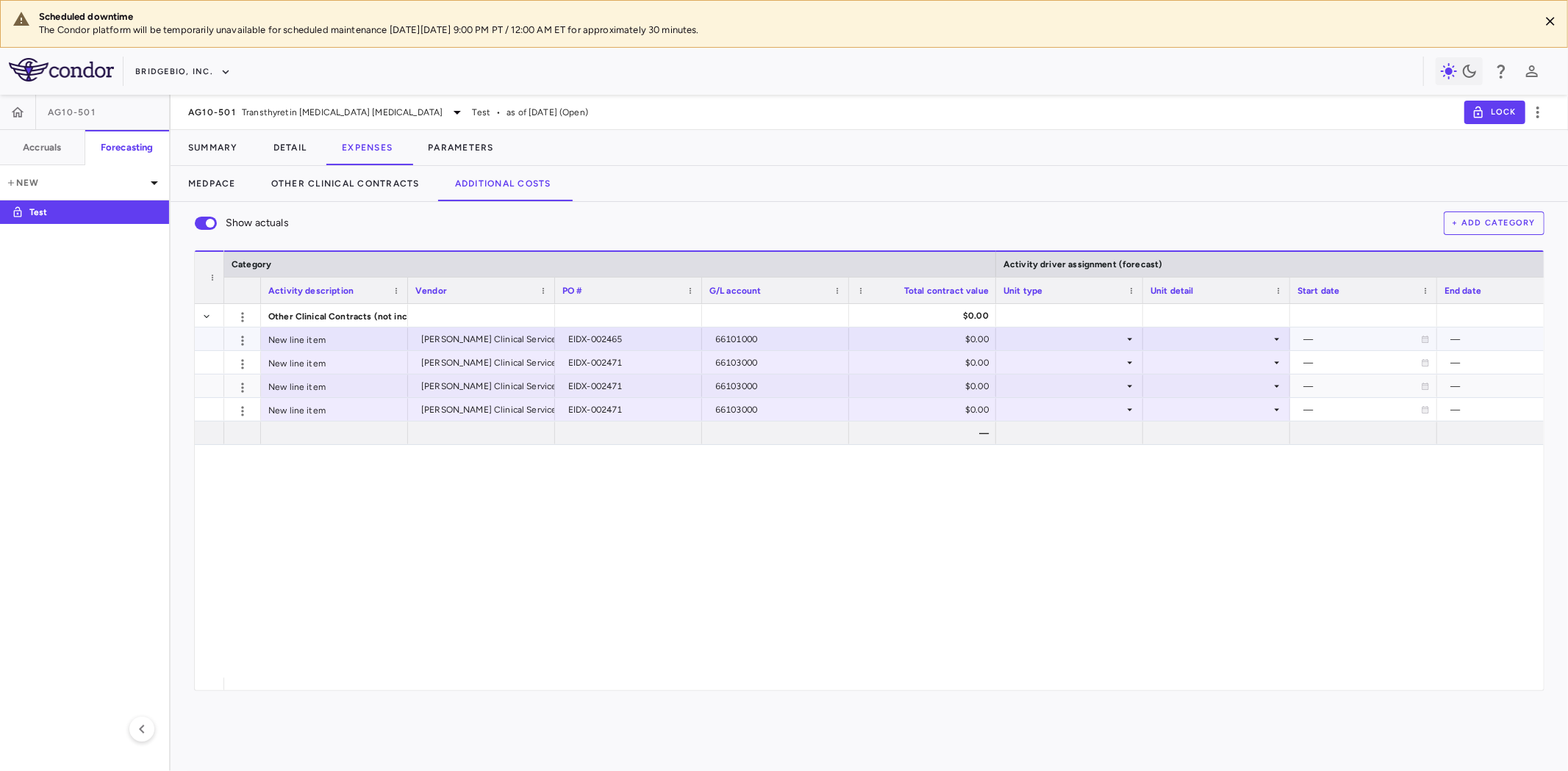
click at [937, 340] on div "$0.00" at bounding box center [925, 340] width 127 height 23
type input "*******"
click at [1086, 316] on div at bounding box center [1070, 315] width 133 height 21
click at [1128, 341] on icon at bounding box center [1130, 340] width 12 height 12
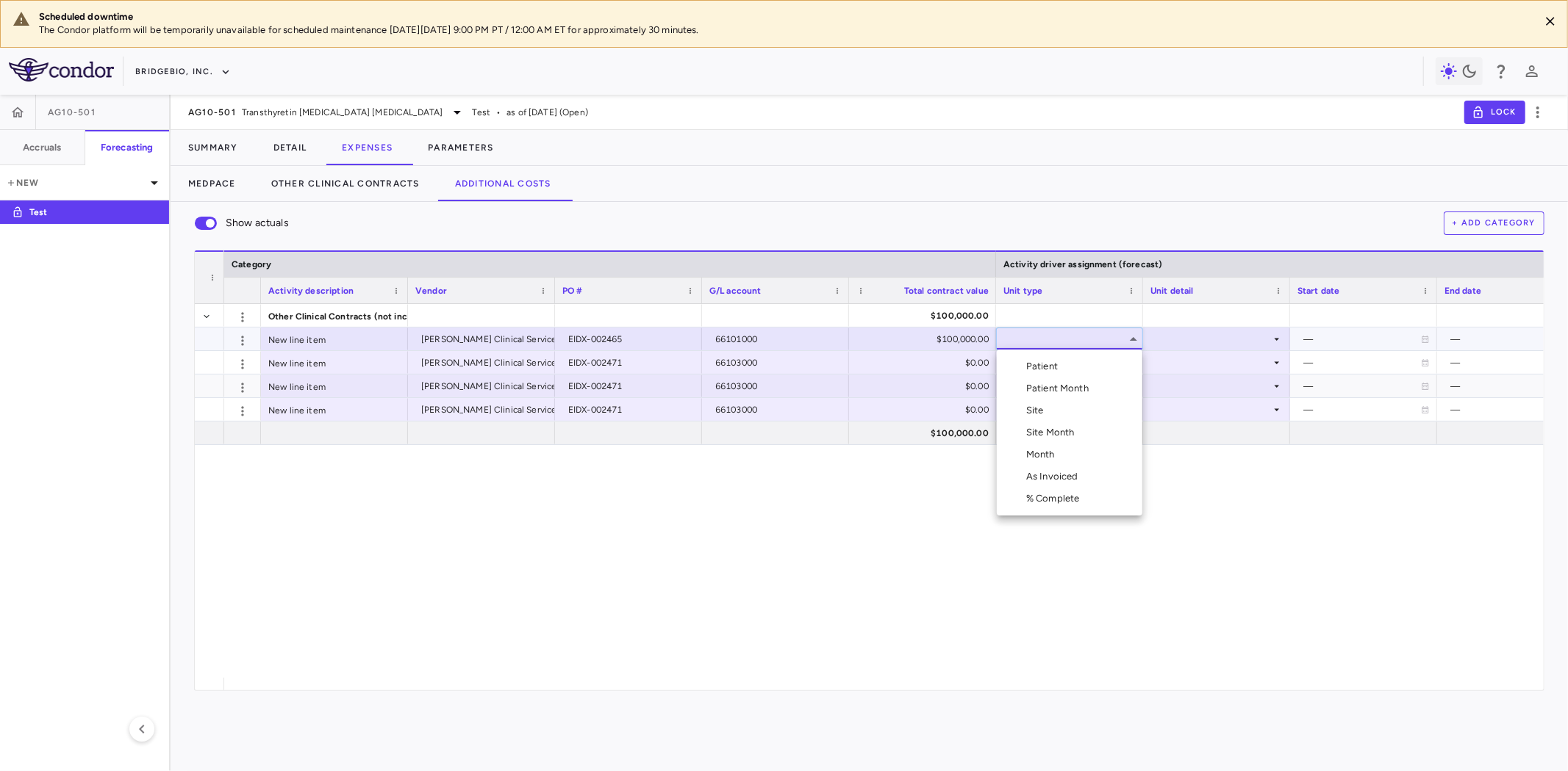
click at [1044, 457] on div "Month" at bounding box center [1043, 455] width 35 height 14
click at [1188, 335] on div at bounding box center [1217, 339] width 133 height 21
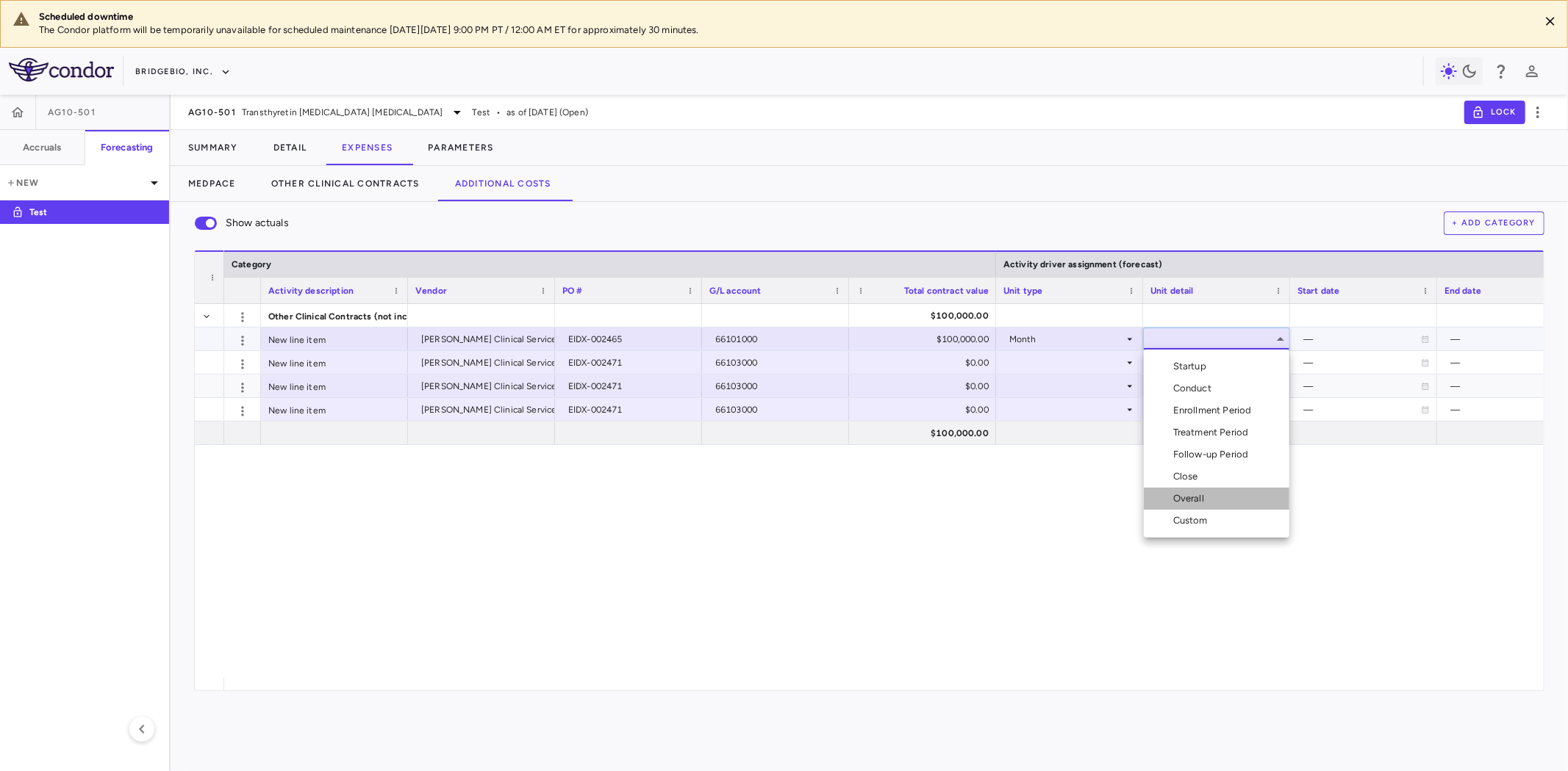
click at [1198, 496] on div "Overall" at bounding box center [1191, 499] width 37 height 14
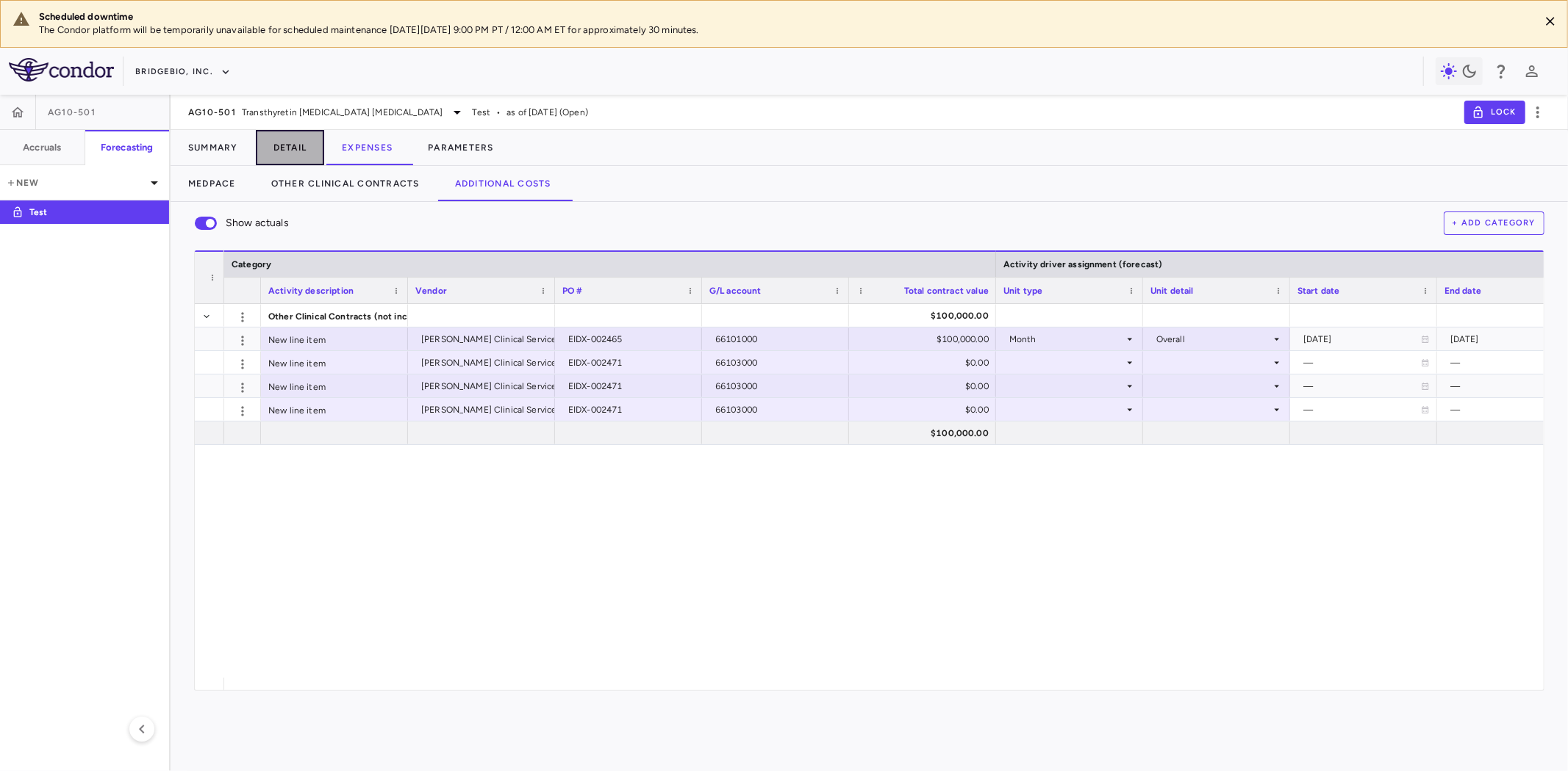
click at [288, 148] on button "Detail" at bounding box center [289, 147] width 69 height 35
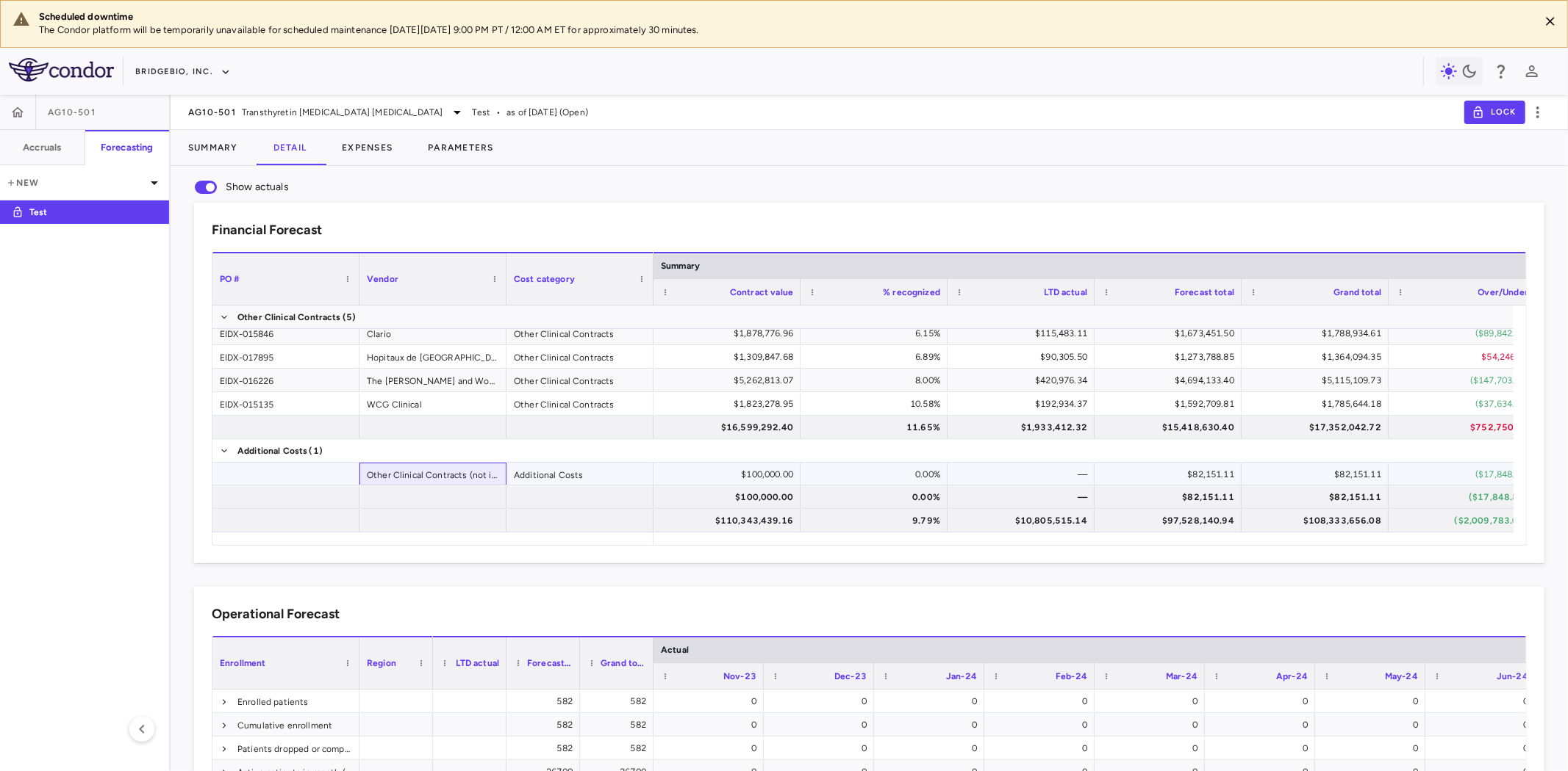
click at [403, 478] on div "Other Clinical Contracts (not included in accruals)" at bounding box center [433, 474] width 147 height 23
click at [299, 473] on div at bounding box center [286, 474] width 147 height 23
click at [457, 479] on div "Other Clinical Contracts (not included in accruals)" at bounding box center [433, 474] width 147 height 23
drag, startPoint x: 582, startPoint y: 474, endPoint x: 559, endPoint y: 478, distance: 23.3
click at [582, 473] on div "Additional Costs" at bounding box center [580, 474] width 147 height 23
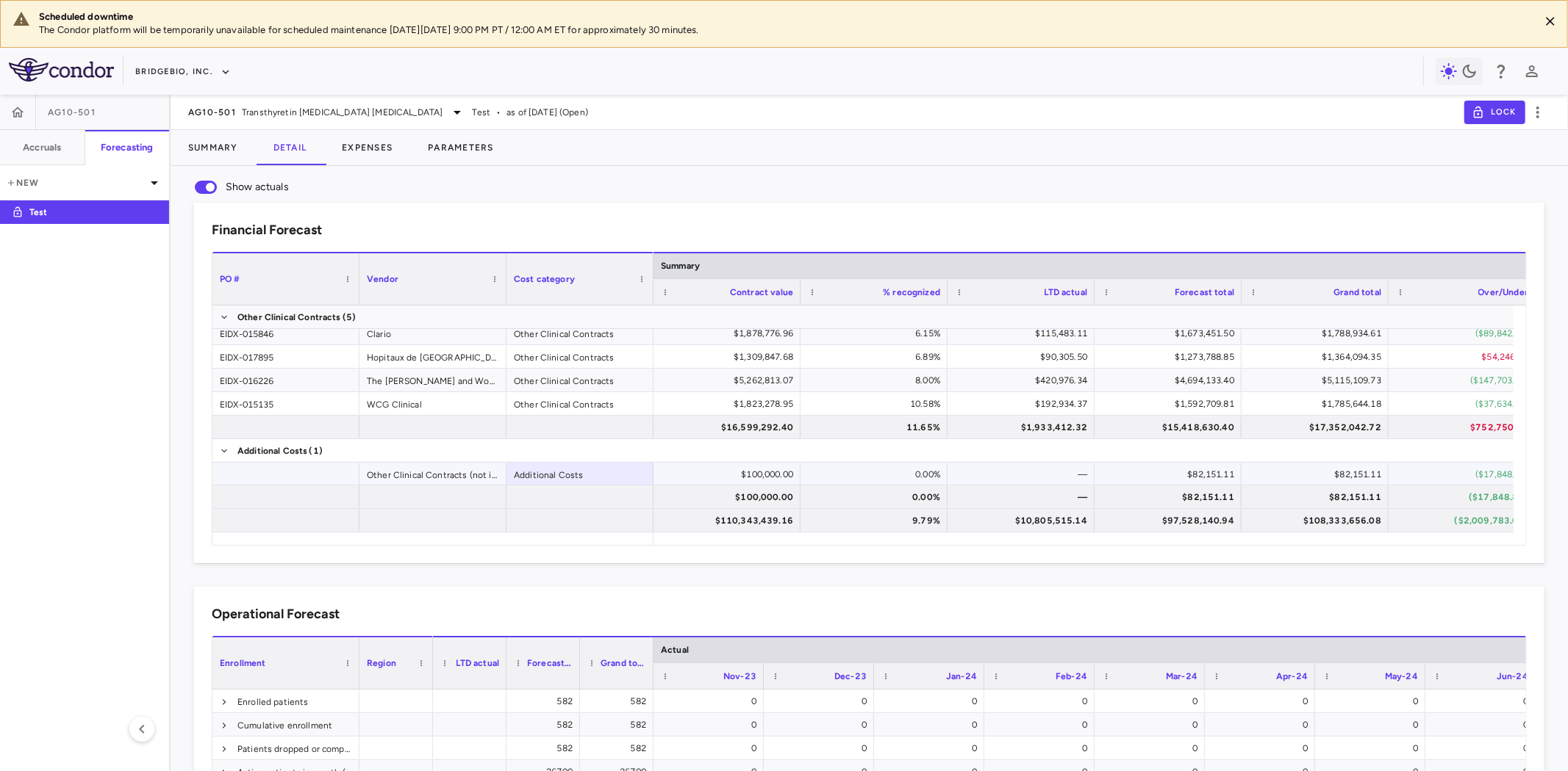
click at [368, 478] on div "Other Clinical Contracts (not included in accruals)" at bounding box center [433, 474] width 147 height 23
click at [278, 474] on div at bounding box center [286, 474] width 147 height 23
click at [533, 475] on div "Additional Costs" at bounding box center [580, 474] width 147 height 23
click at [427, 475] on div "Other Clinical Contracts (not included in accruals)" at bounding box center [433, 474] width 147 height 23
click at [314, 473] on div at bounding box center [286, 474] width 147 height 23
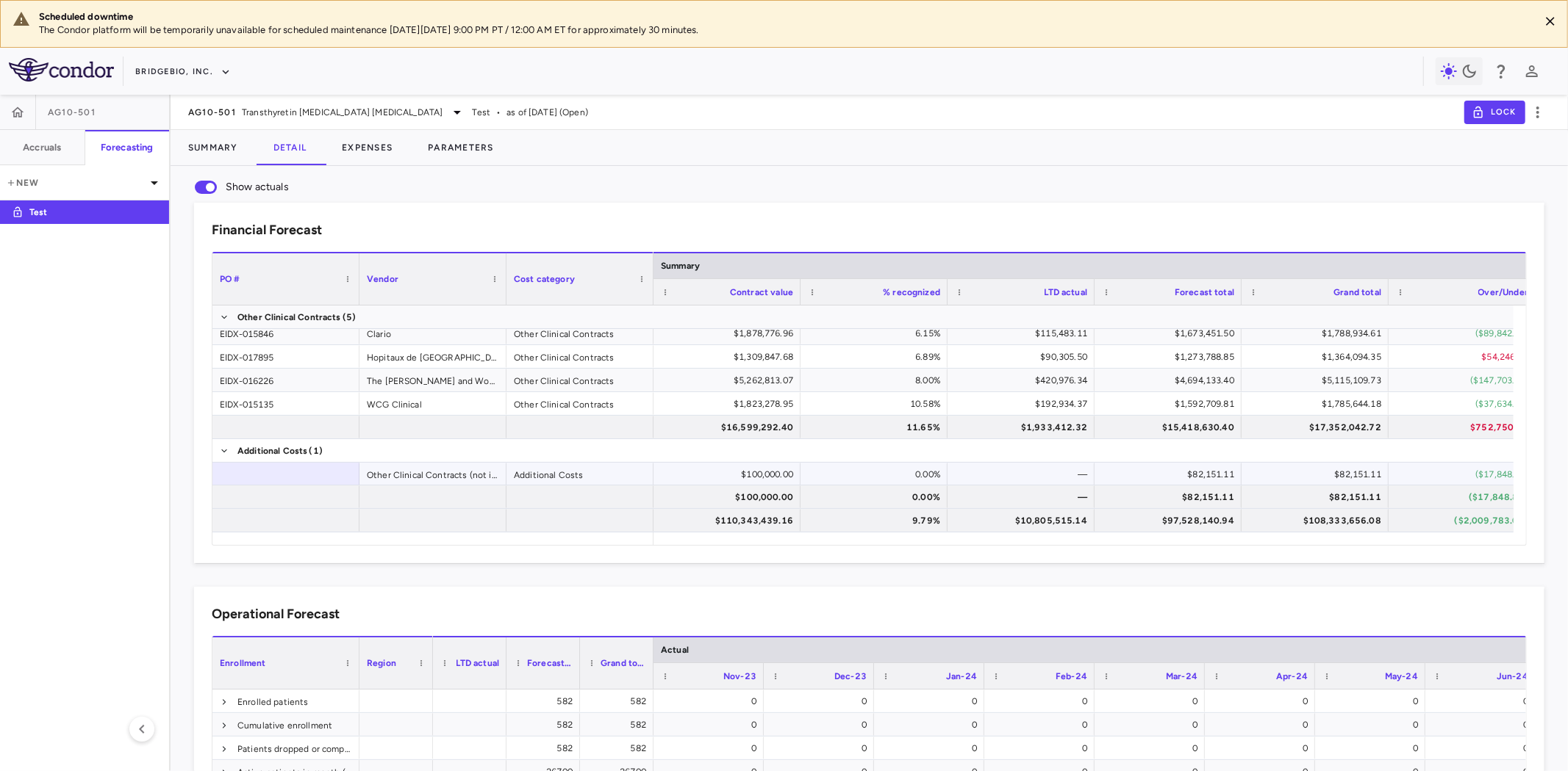
click at [485, 473] on div "Other Clinical Contracts (not included in accruals)" at bounding box center [433, 474] width 147 height 23
click at [356, 145] on button "Expenses" at bounding box center [367, 147] width 86 height 35
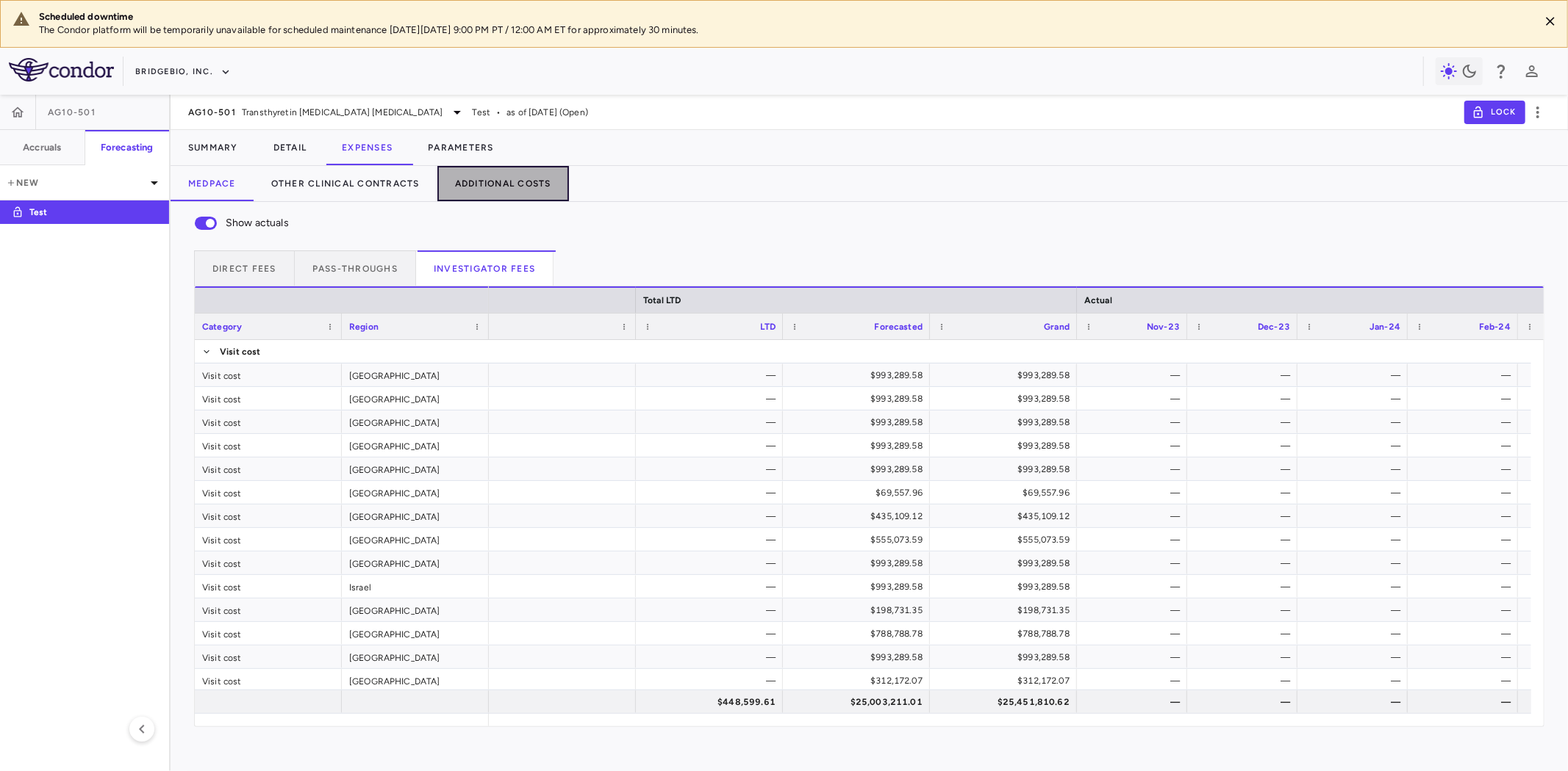
click at [522, 185] on button "Additional Costs" at bounding box center [503, 184] width 132 height 35
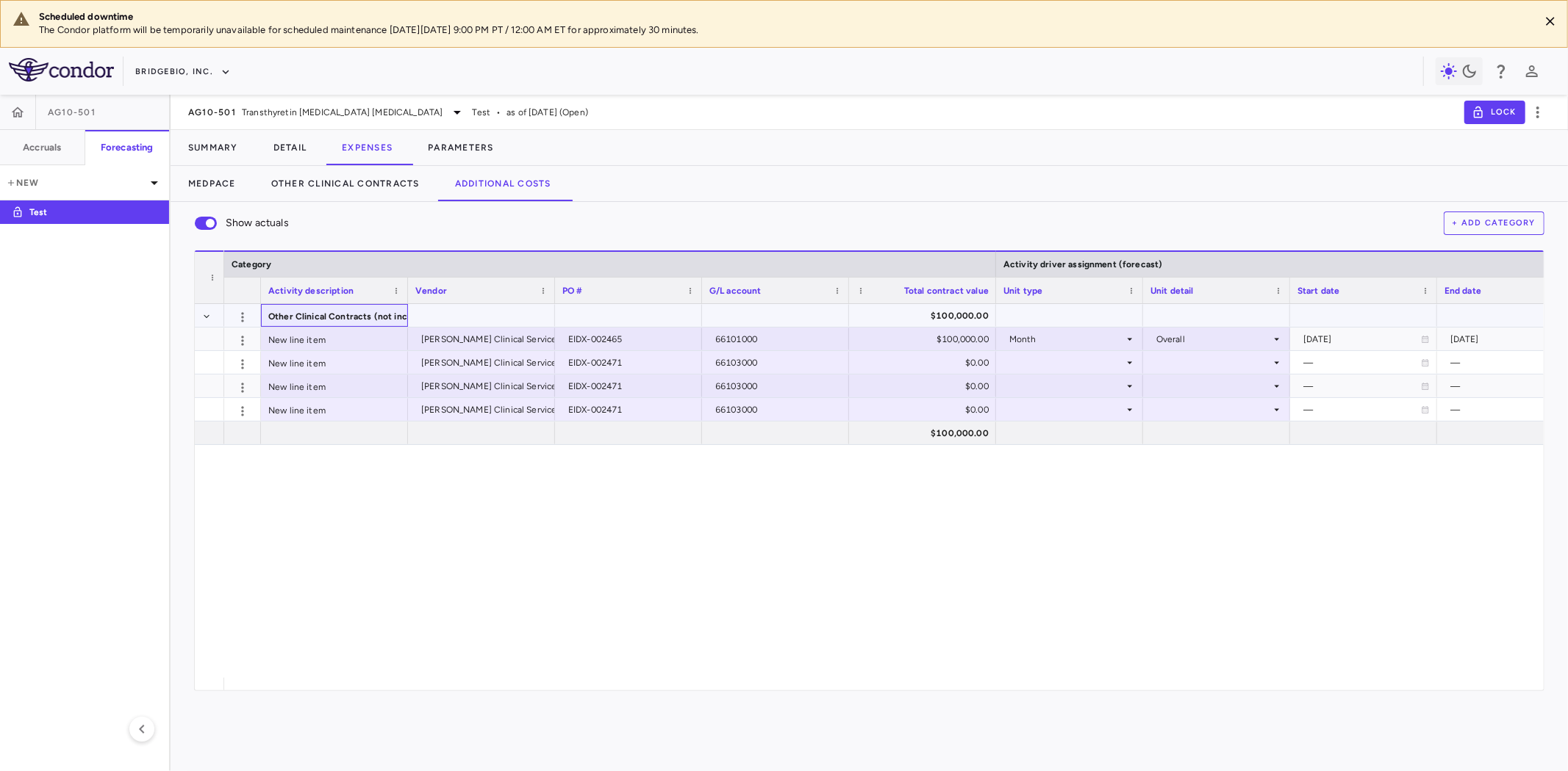
click at [319, 313] on span "Other Clinical Contracts (not included in accruals)" at bounding box center [375, 316] width 214 height 23
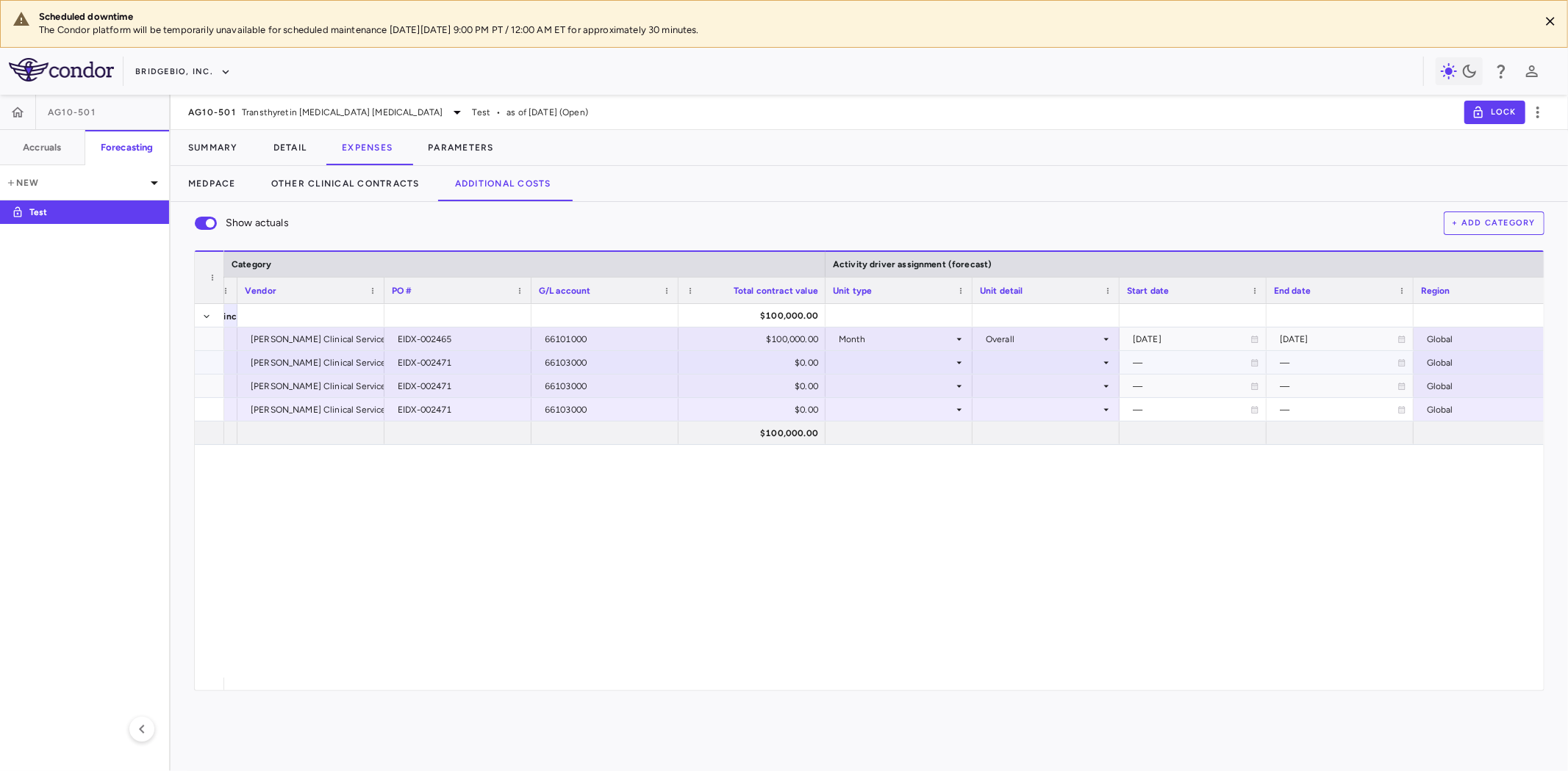
click at [796, 361] on div "$0.00" at bounding box center [755, 363] width 127 height 23
type input "*******"
click at [895, 364] on div at bounding box center [899, 363] width 133 height 21
click at [870, 480] on div "Month" at bounding box center [873, 479] width 35 height 14
click at [1034, 368] on div at bounding box center [1045, 363] width 133 height 21
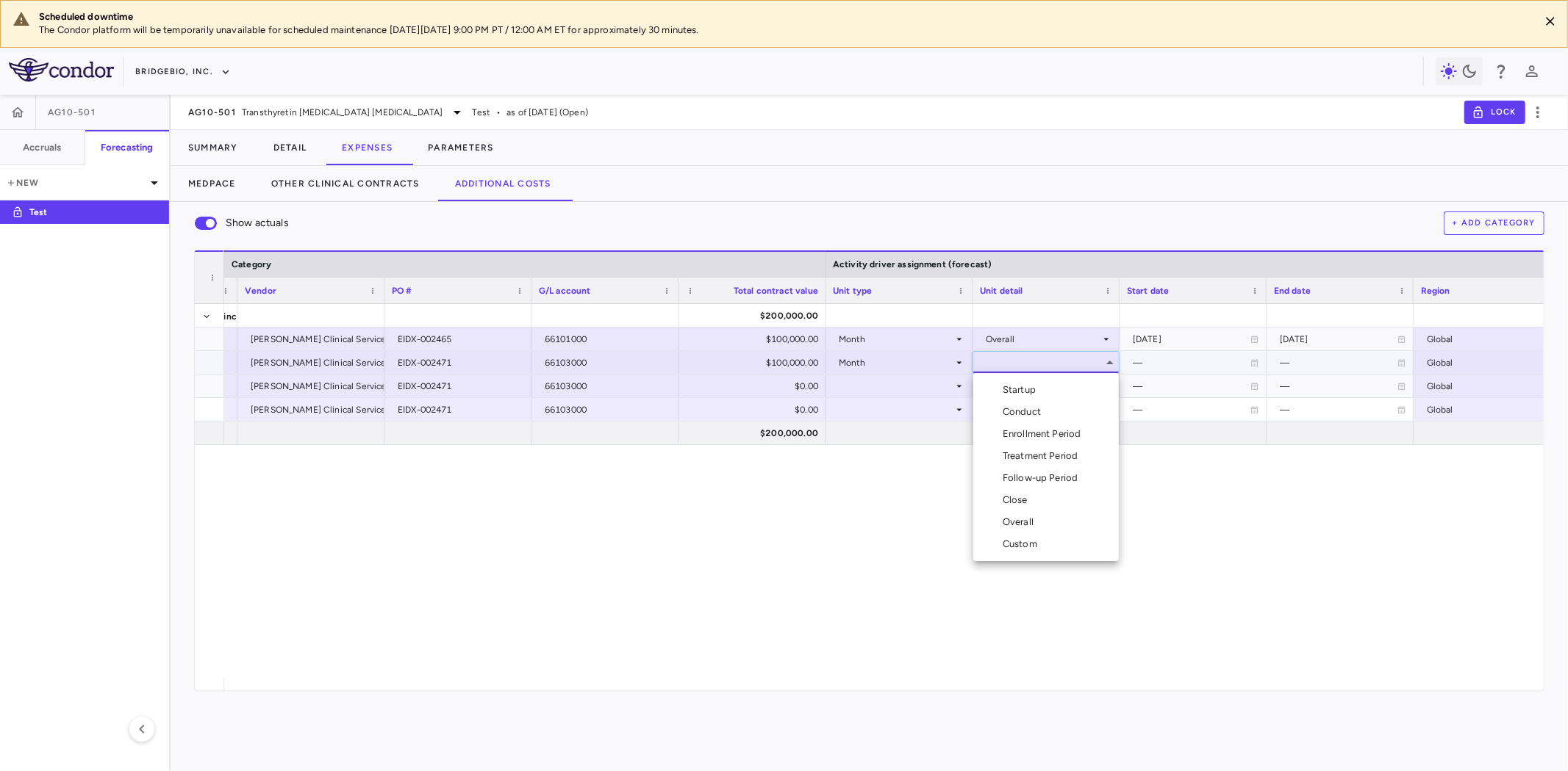
click at [1028, 493] on div "Close" at bounding box center [1018, 500] width 31 height 14
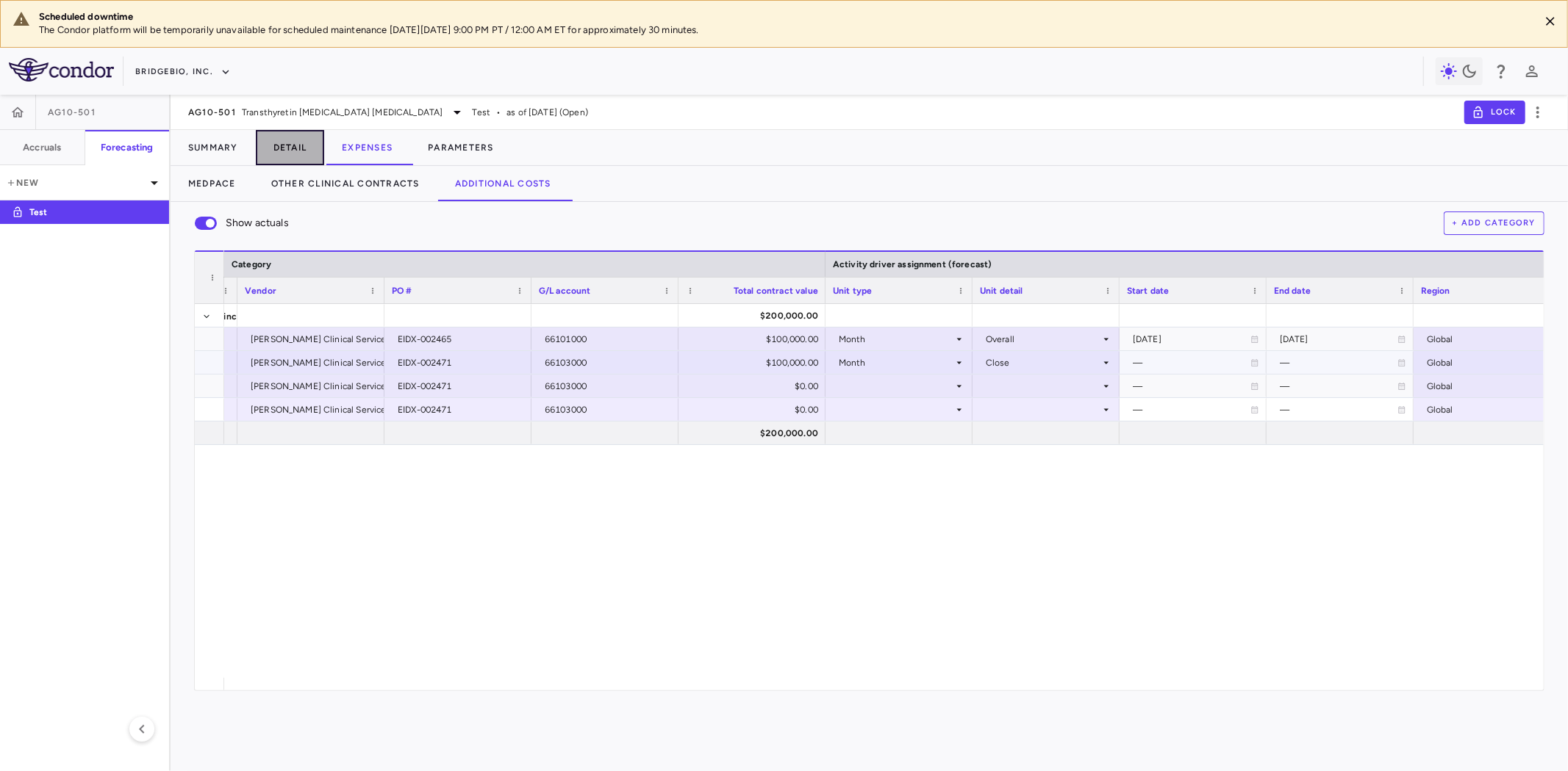
click at [289, 149] on button "Detail" at bounding box center [289, 147] width 69 height 35
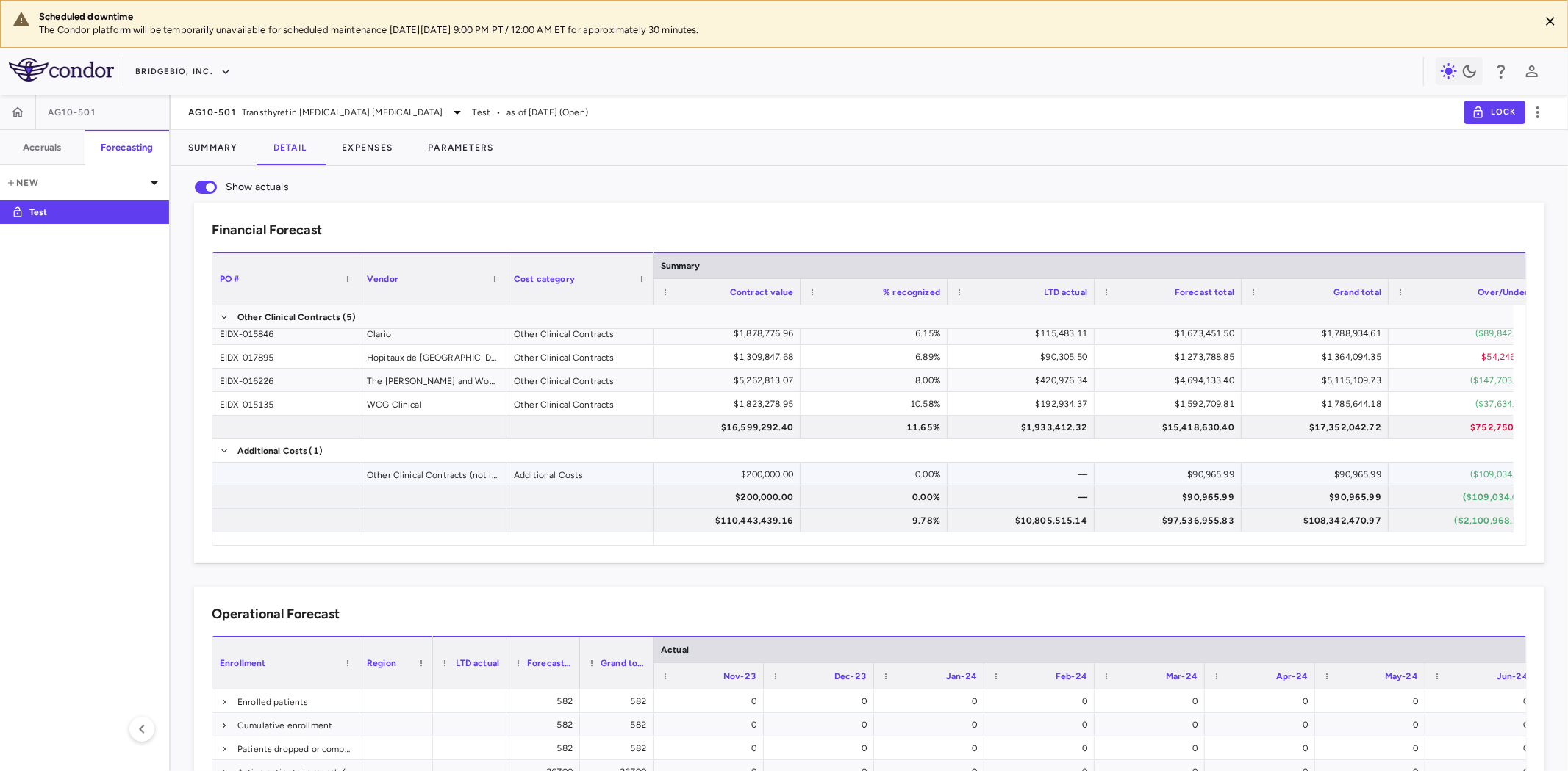
click at [313, 471] on div at bounding box center [286, 474] width 147 height 23
click at [397, 466] on div "Other Clinical Contracts (not included in accruals)" at bounding box center [433, 474] width 147 height 23
click at [273, 465] on div at bounding box center [286, 474] width 147 height 23
click at [387, 472] on div "Other Clinical Contracts (not included in accruals)" at bounding box center [433, 474] width 147 height 23
click at [264, 472] on div at bounding box center [286, 474] width 147 height 23
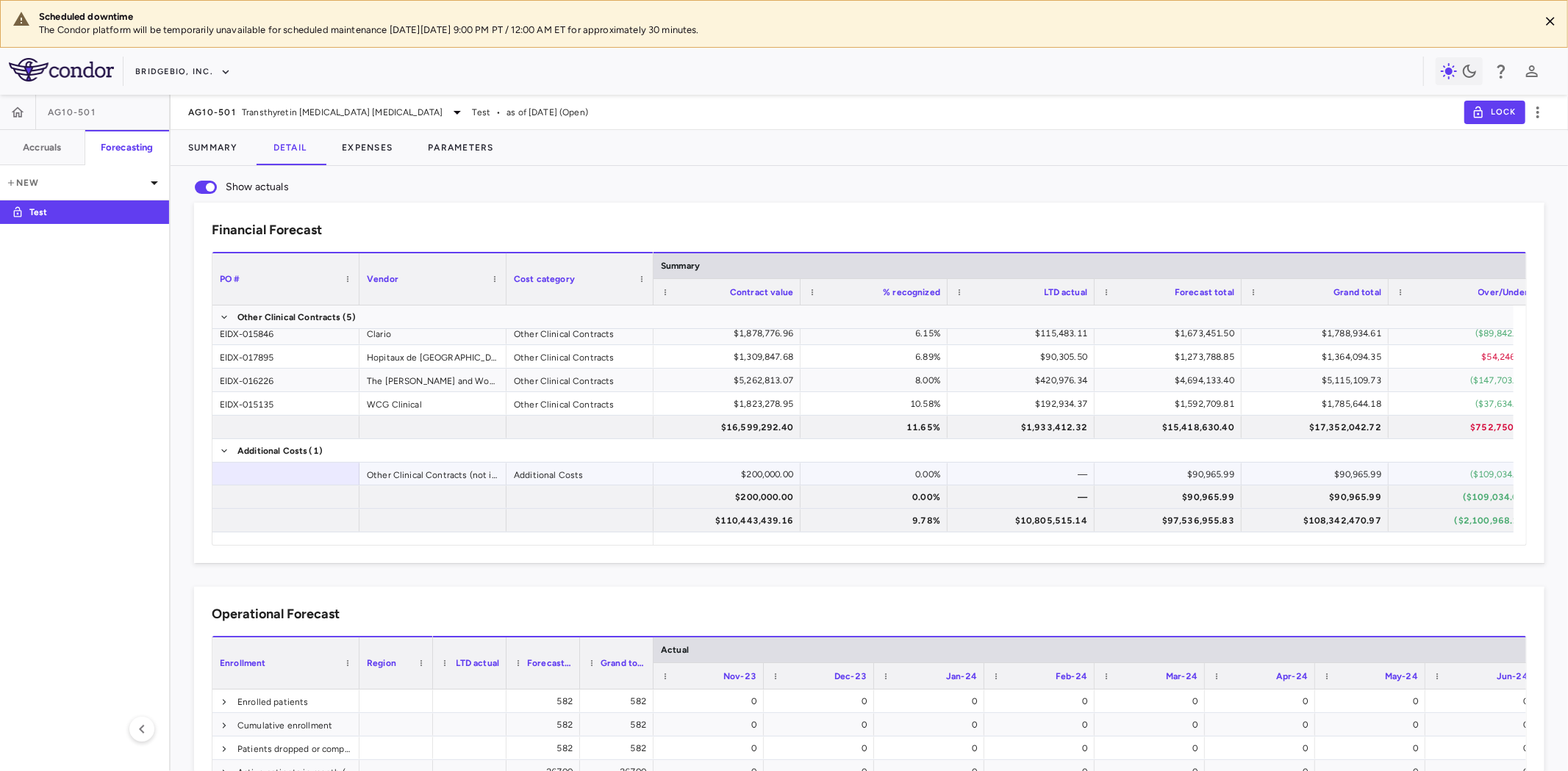
click at [420, 467] on div "Other Clinical Contracts (not included in accruals)" at bounding box center [433, 474] width 147 height 23
click at [511, 479] on div "Additional Costs" at bounding box center [580, 474] width 147 height 23
click at [258, 475] on div at bounding box center [286, 474] width 147 height 23
click at [369, 472] on div "Other Clinical Contracts (not included in accruals)" at bounding box center [433, 474] width 147 height 23
click at [587, 476] on div "Additional Costs" at bounding box center [580, 474] width 147 height 23
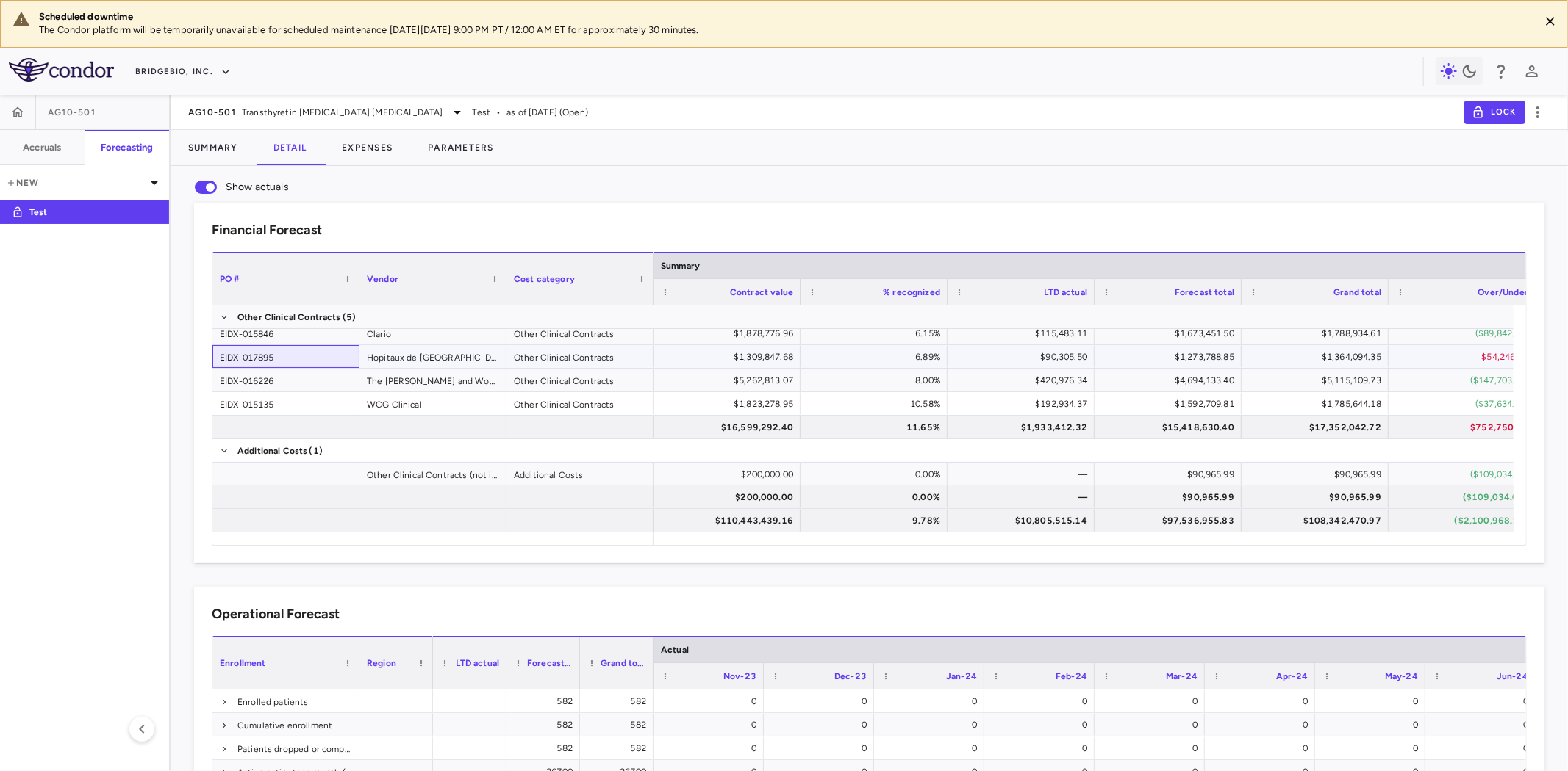
click at [309, 366] on div "EIDX-017895" at bounding box center [286, 357] width 147 height 23
click at [298, 463] on div at bounding box center [286, 474] width 147 height 23
click at [312, 503] on div at bounding box center [286, 497] width 147 height 23
click at [317, 332] on div "EIDX-015846" at bounding box center [286, 334] width 147 height 23
click at [295, 402] on div "EIDX-015135" at bounding box center [286, 404] width 147 height 23
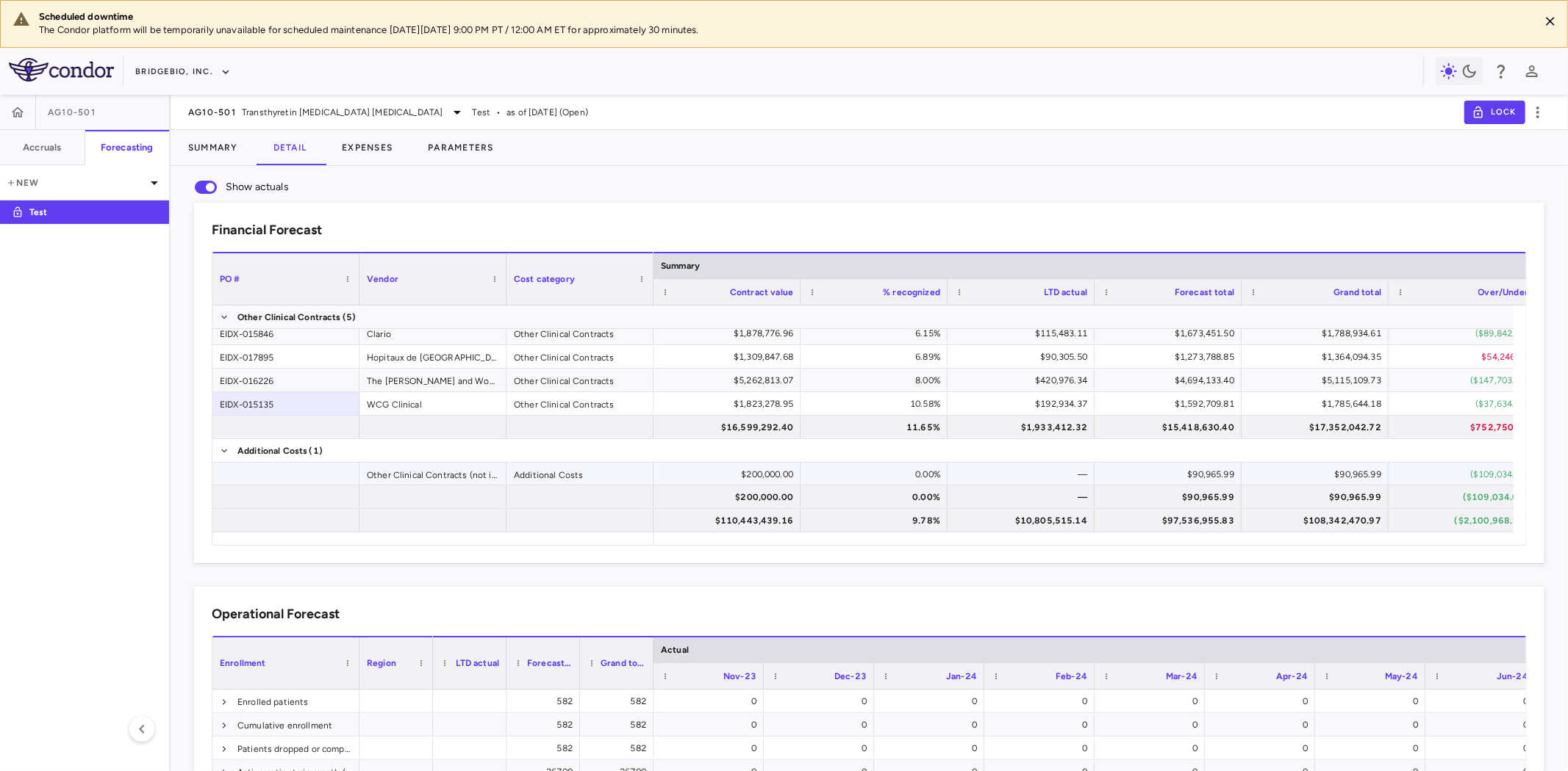
click at [303, 465] on div at bounding box center [286, 474] width 147 height 23
click at [307, 496] on div at bounding box center [286, 497] width 147 height 23
click at [481, 512] on div at bounding box center [433, 520] width 147 height 23
click at [319, 404] on div "EIDX-015135" at bounding box center [286, 404] width 147 height 23
click at [303, 475] on div at bounding box center [286, 474] width 147 height 23
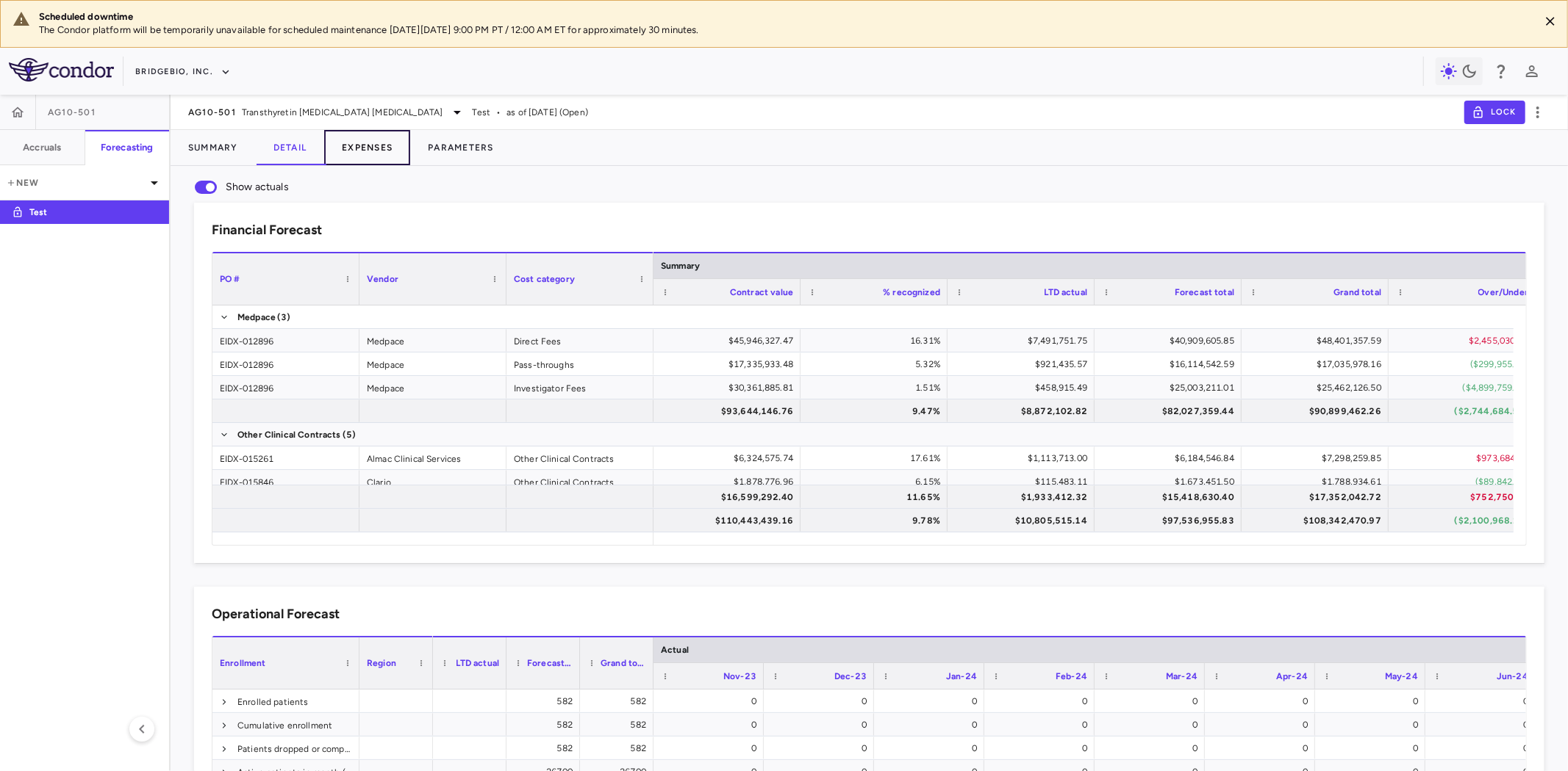
click at [385, 143] on button "Expenses" at bounding box center [367, 147] width 86 height 35
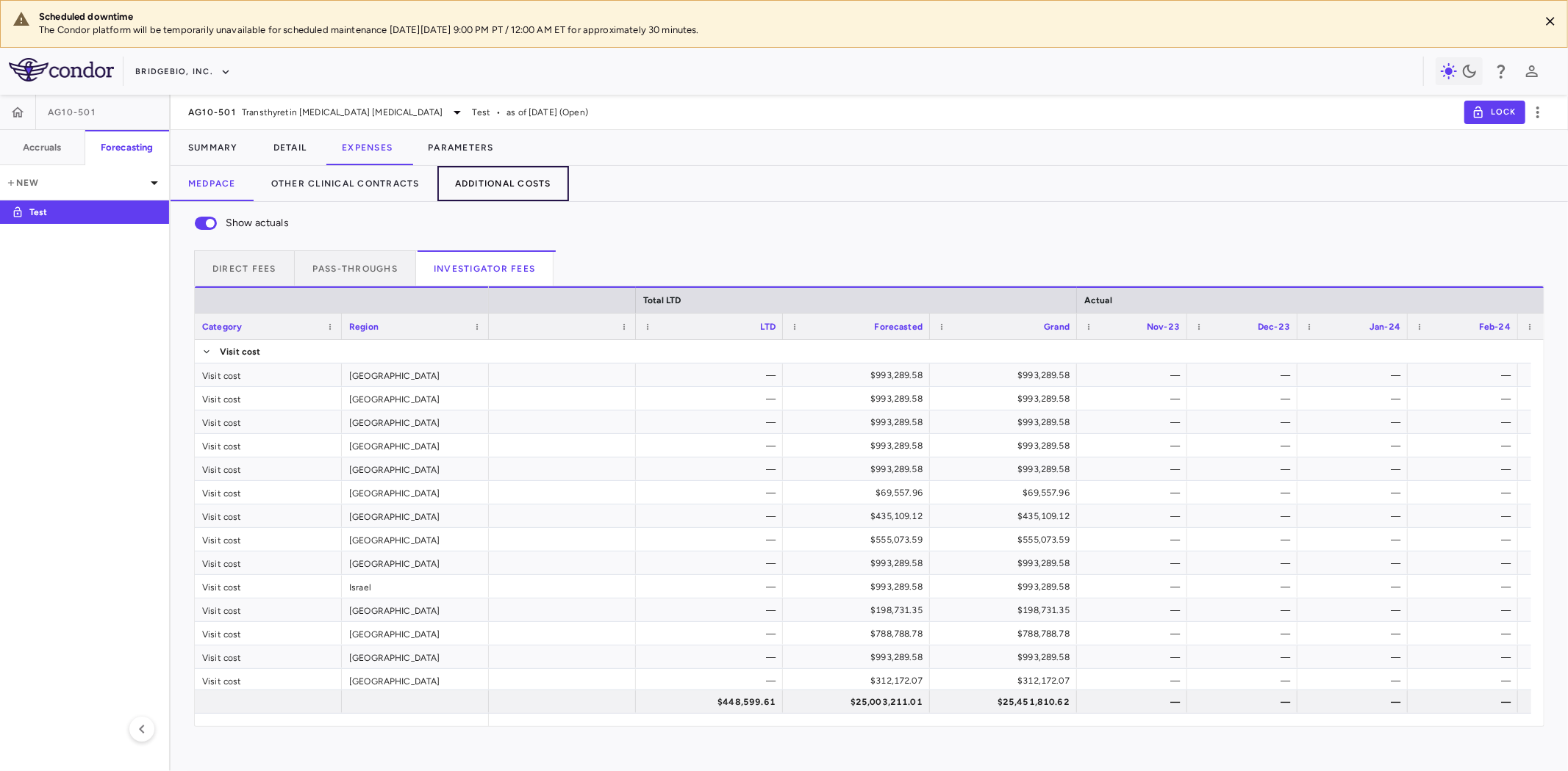
click at [502, 185] on button "Additional Costs" at bounding box center [503, 184] width 132 height 35
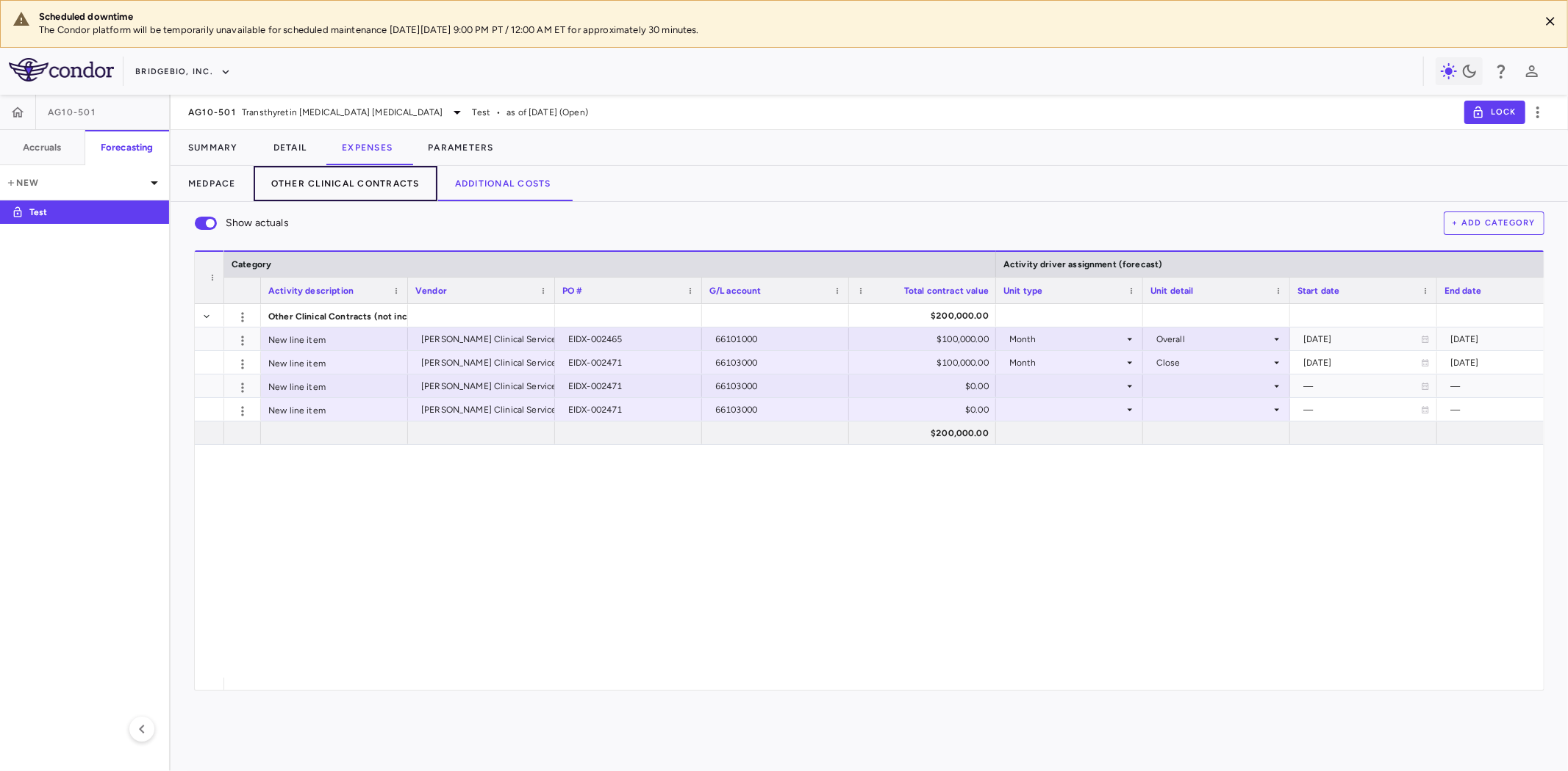
click at [344, 188] on button "Other Clinical Contracts" at bounding box center [346, 184] width 184 height 35
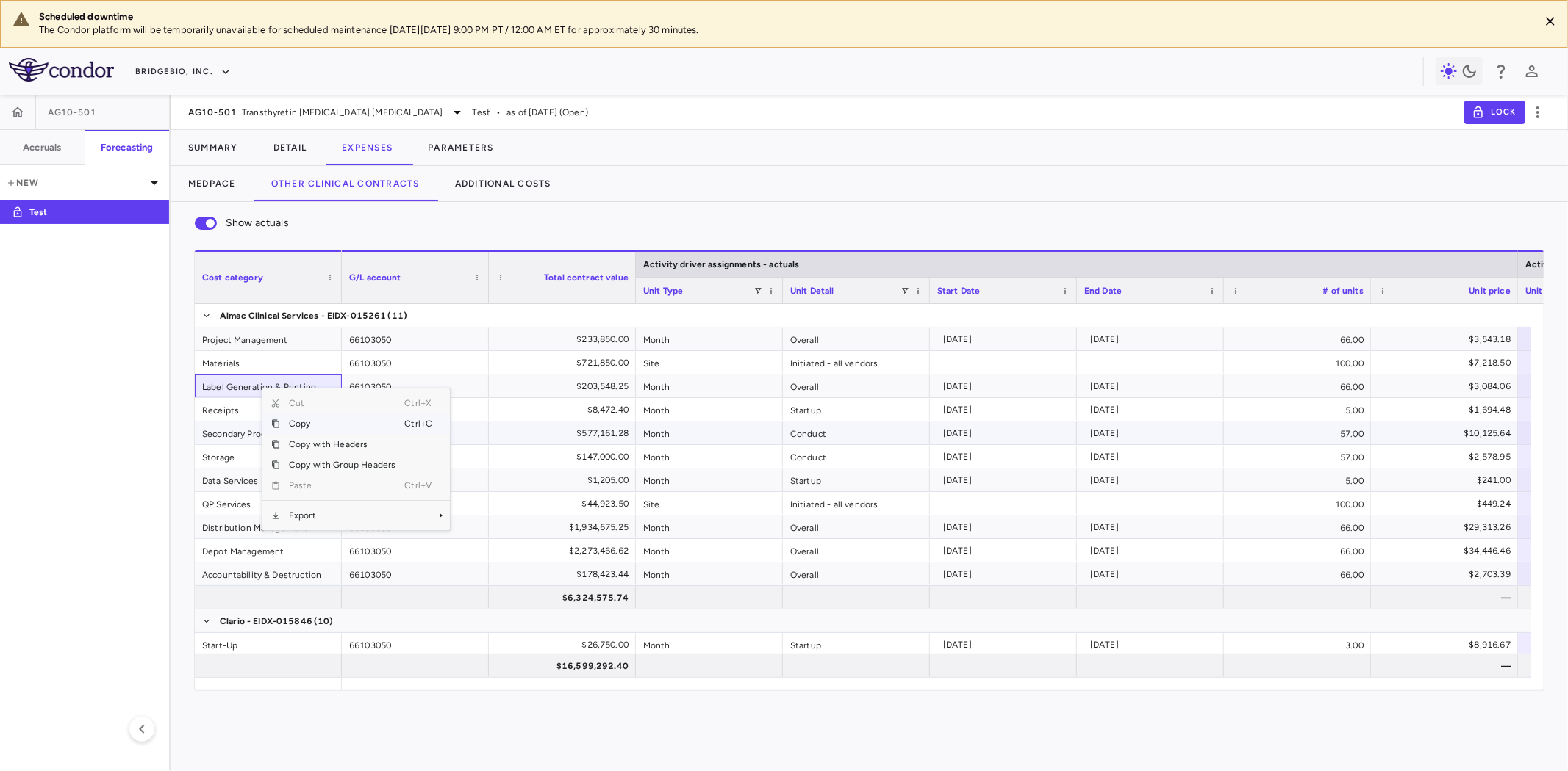
click at [204, 430] on div "Secondary Production" at bounding box center [268, 433] width 147 height 23
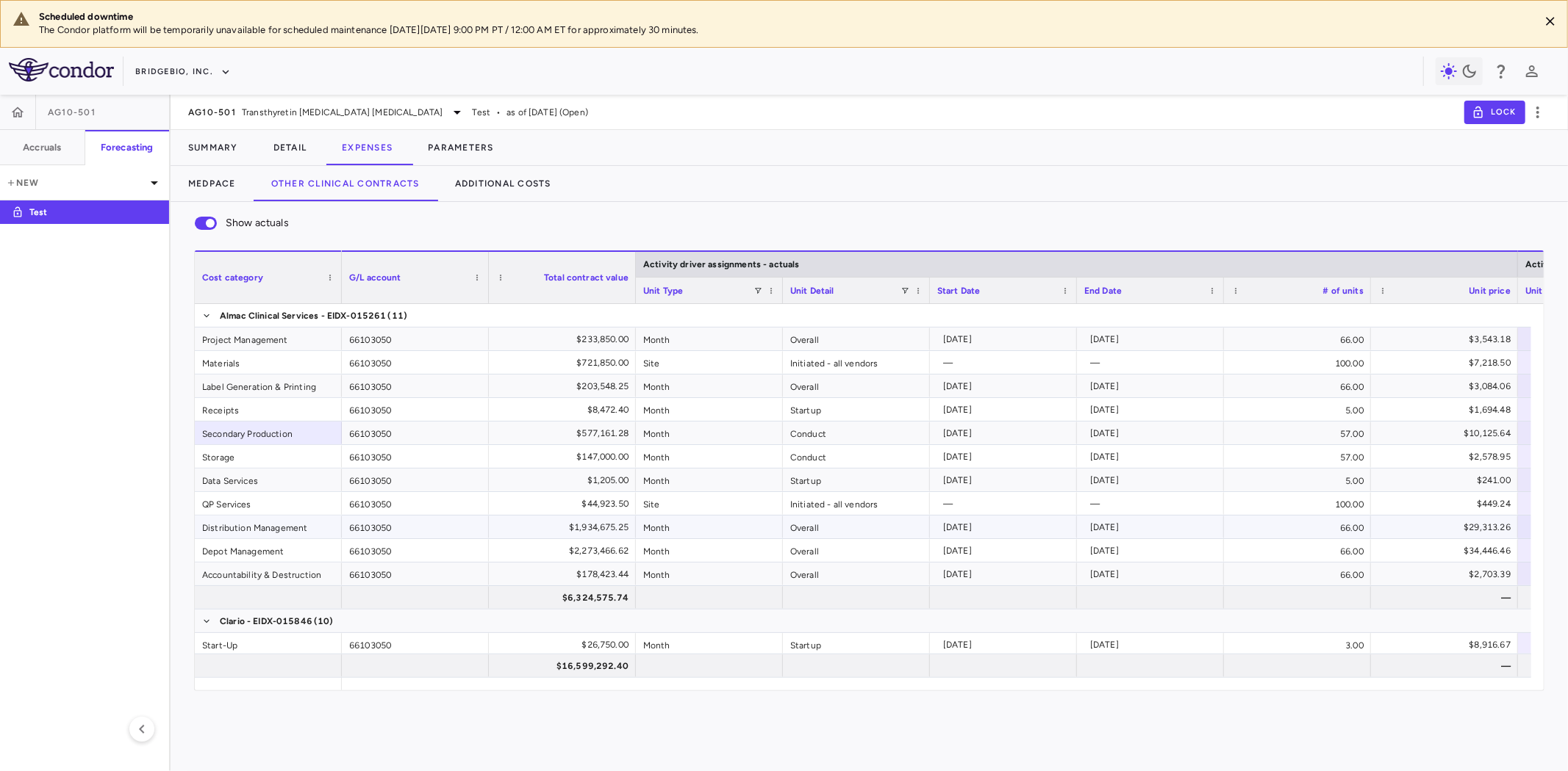
click at [230, 533] on div "Distribution Management" at bounding box center [268, 527] width 147 height 23
click at [240, 570] on div "Accountability & Destruction" at bounding box center [268, 575] width 147 height 23
click at [299, 151] on button "Detail" at bounding box center [289, 147] width 69 height 35
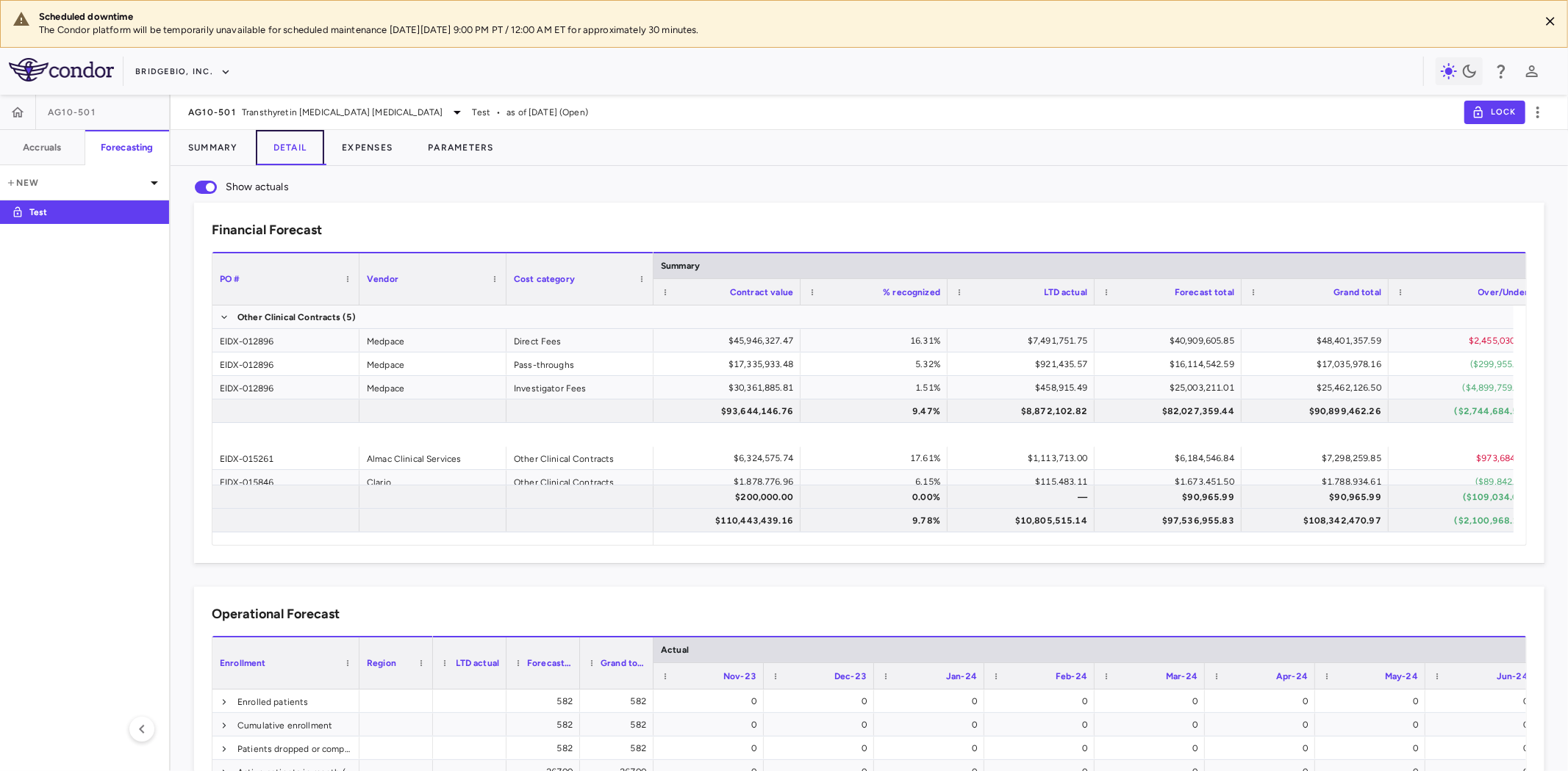
scroll to position [148, 0]
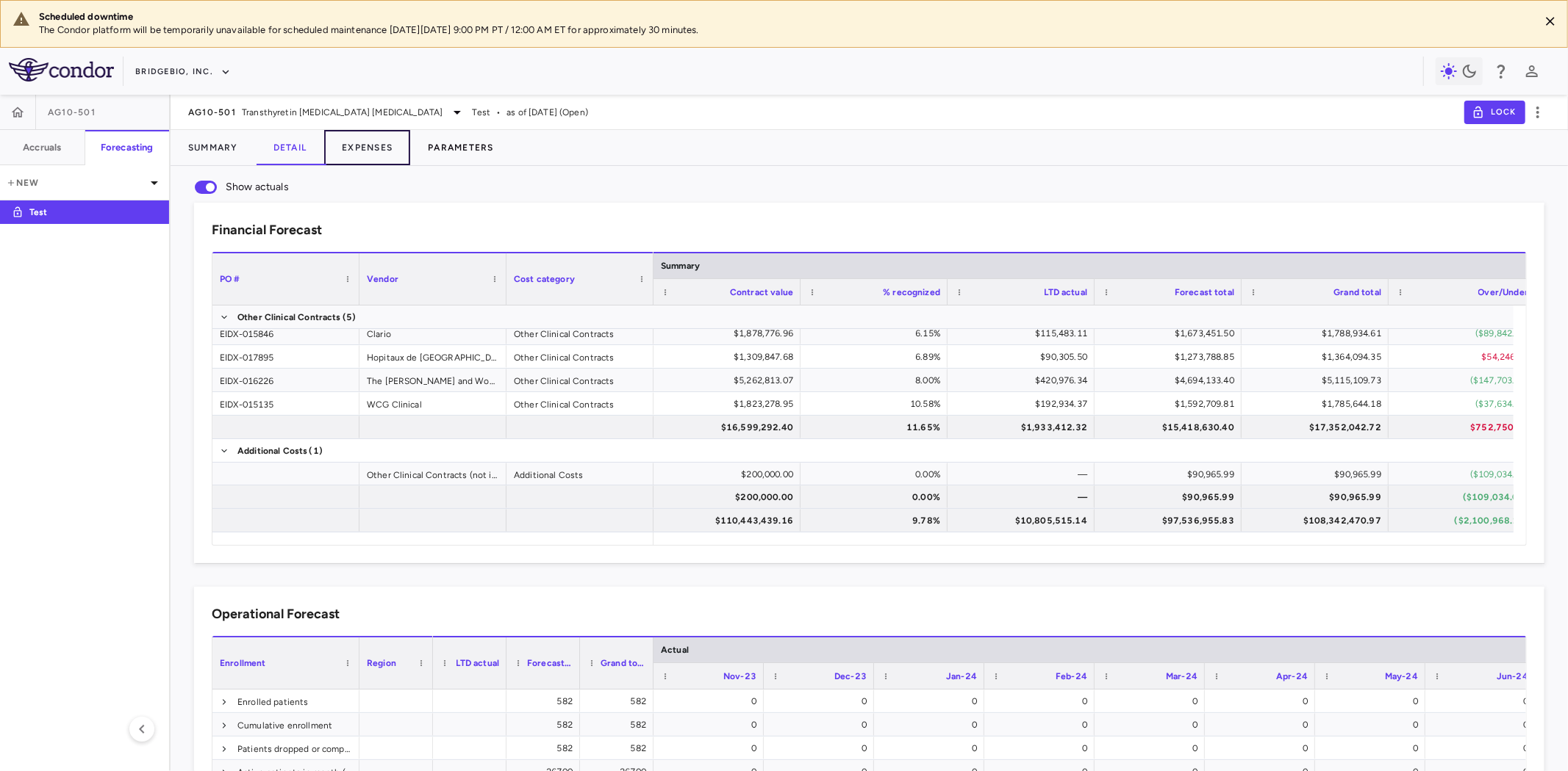
click at [374, 140] on button "Expenses" at bounding box center [367, 147] width 86 height 35
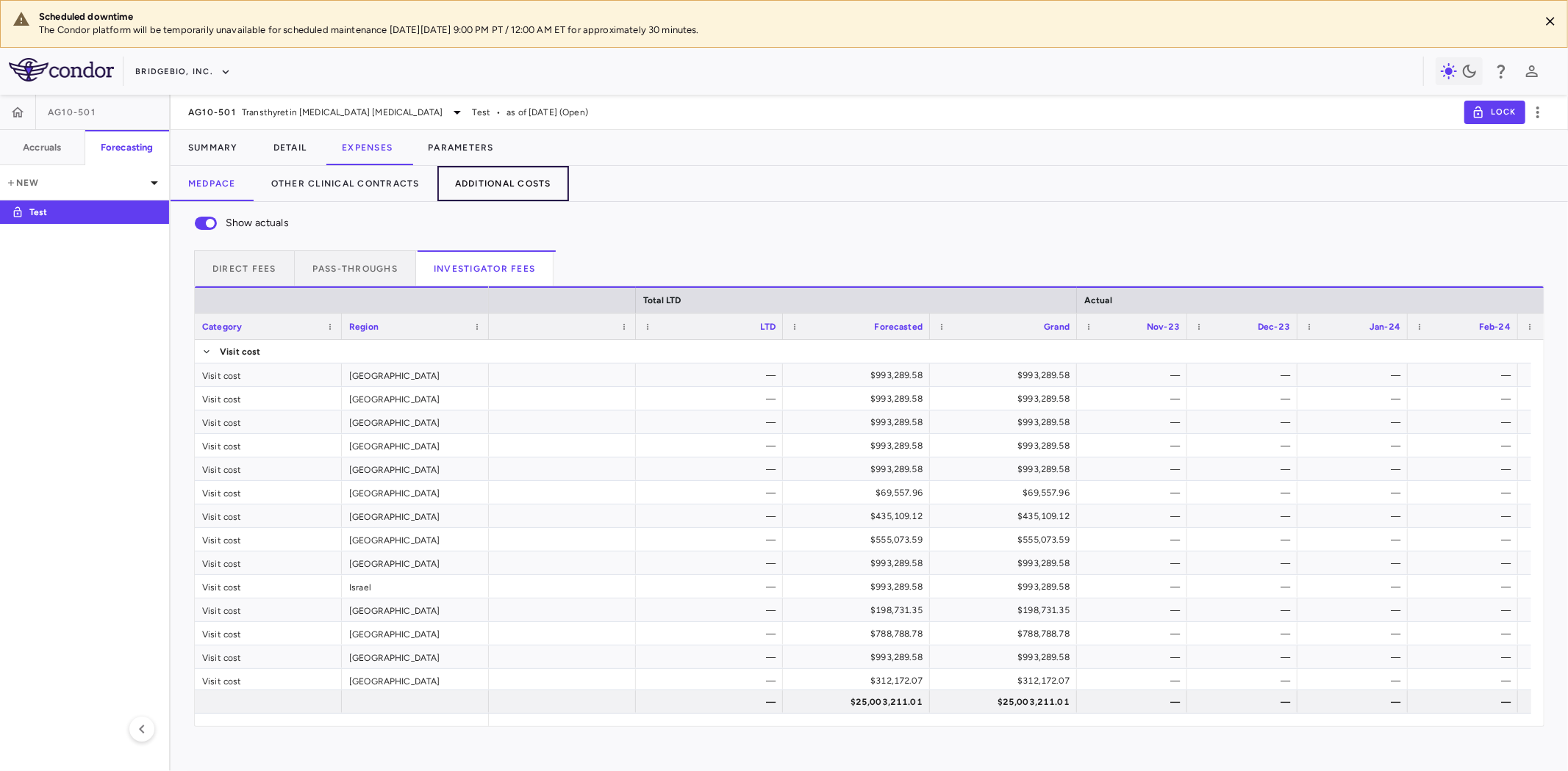
click at [515, 175] on button "Additional Costs" at bounding box center [503, 184] width 132 height 35
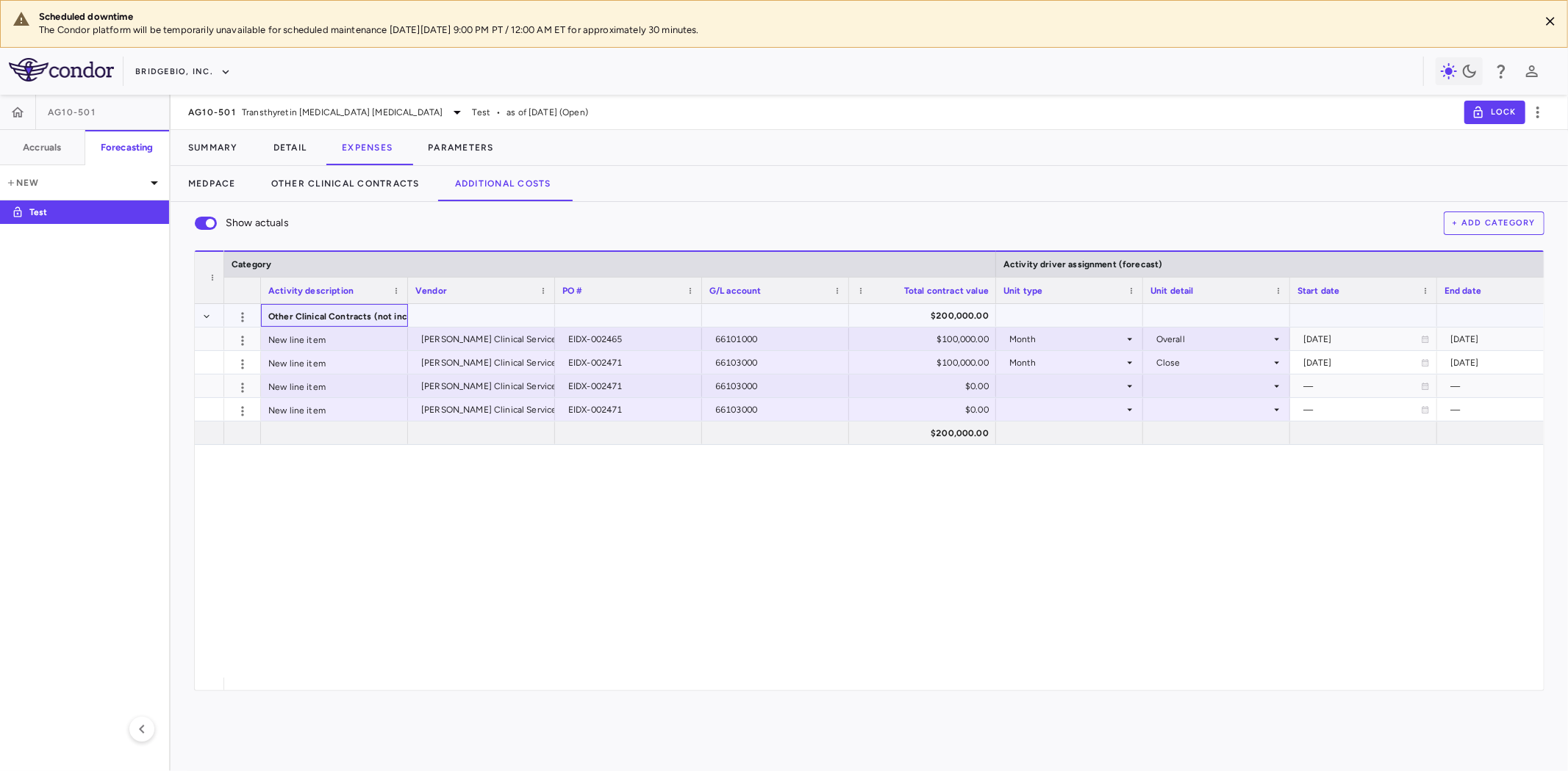
click at [344, 318] on span "Other Clinical Contracts (not included in accruals)" at bounding box center [375, 316] width 214 height 23
click at [281, 313] on span "Other Clinical Contracts (not included in accruals)" at bounding box center [375, 316] width 214 height 23
click at [275, 313] on span "Other Clinical Contracts (not included in accruals)" at bounding box center [375, 316] width 214 height 23
drag, startPoint x: 258, startPoint y: 291, endPoint x: 268, endPoint y: 288, distance: 10.4
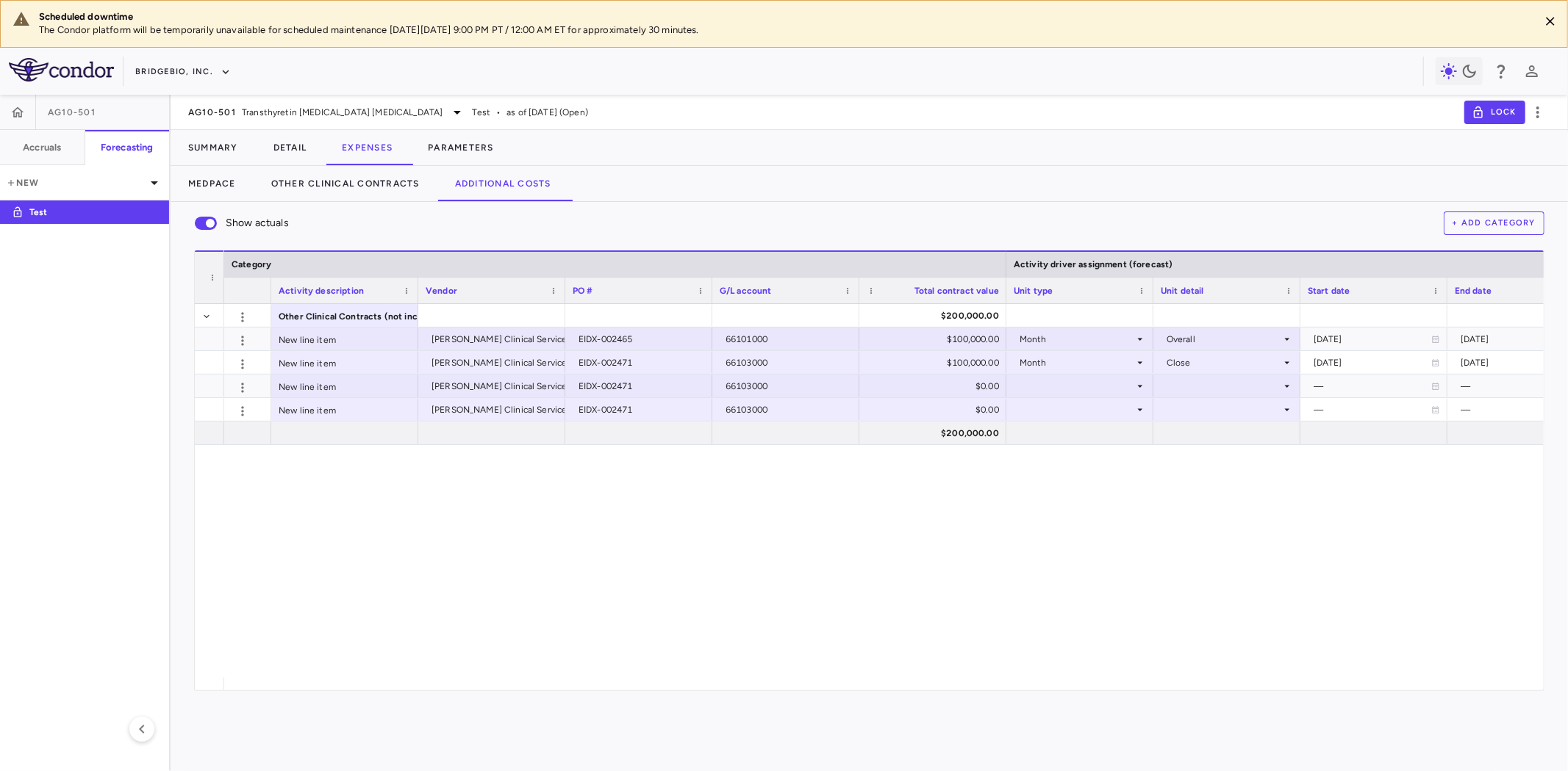
click at [268, 288] on div at bounding box center [270, 290] width 6 height 26
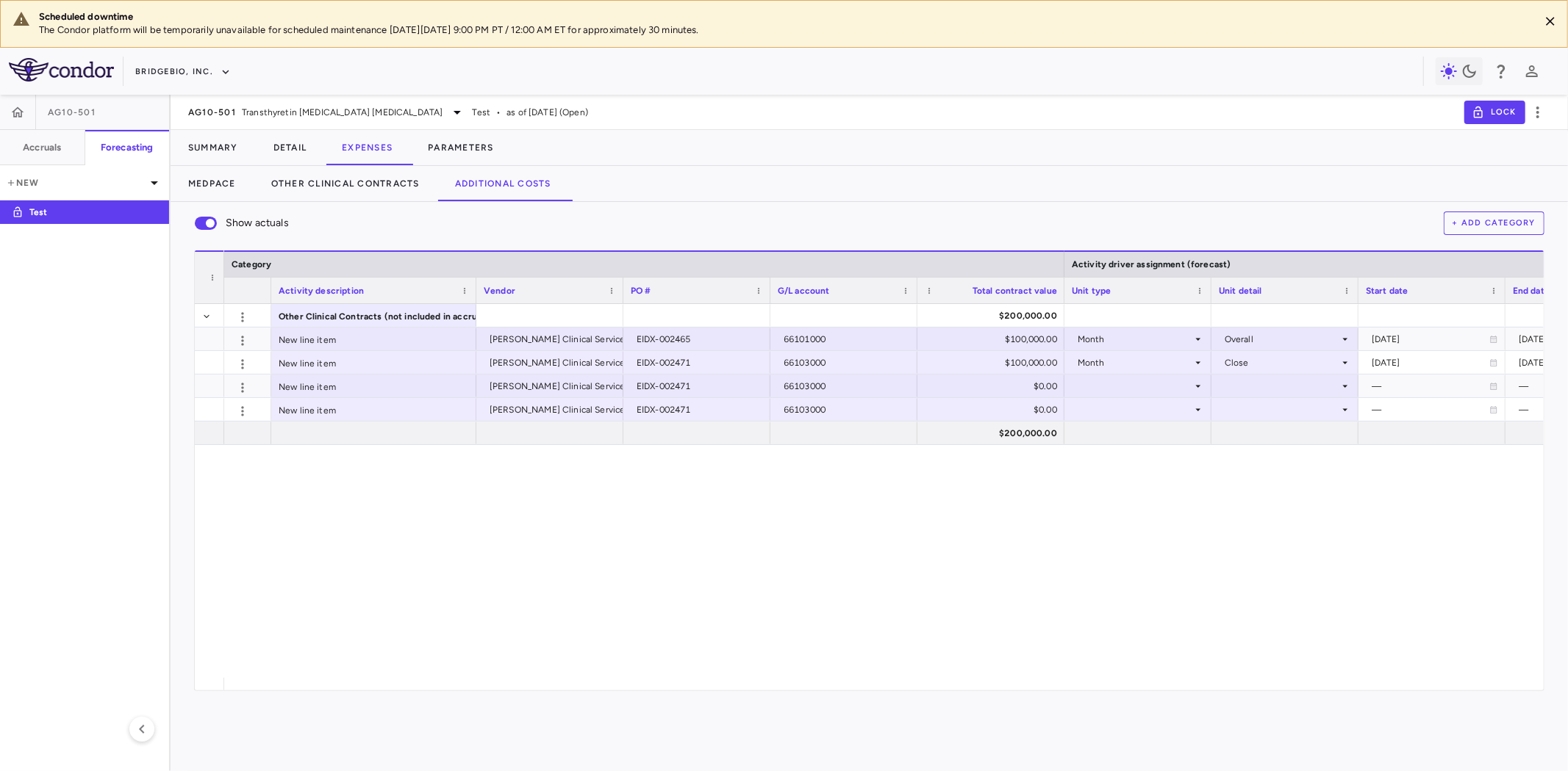
drag, startPoint x: 414, startPoint y: 287, endPoint x: 472, endPoint y: 284, distance: 58.1
click at [472, 284] on div at bounding box center [475, 290] width 6 height 26
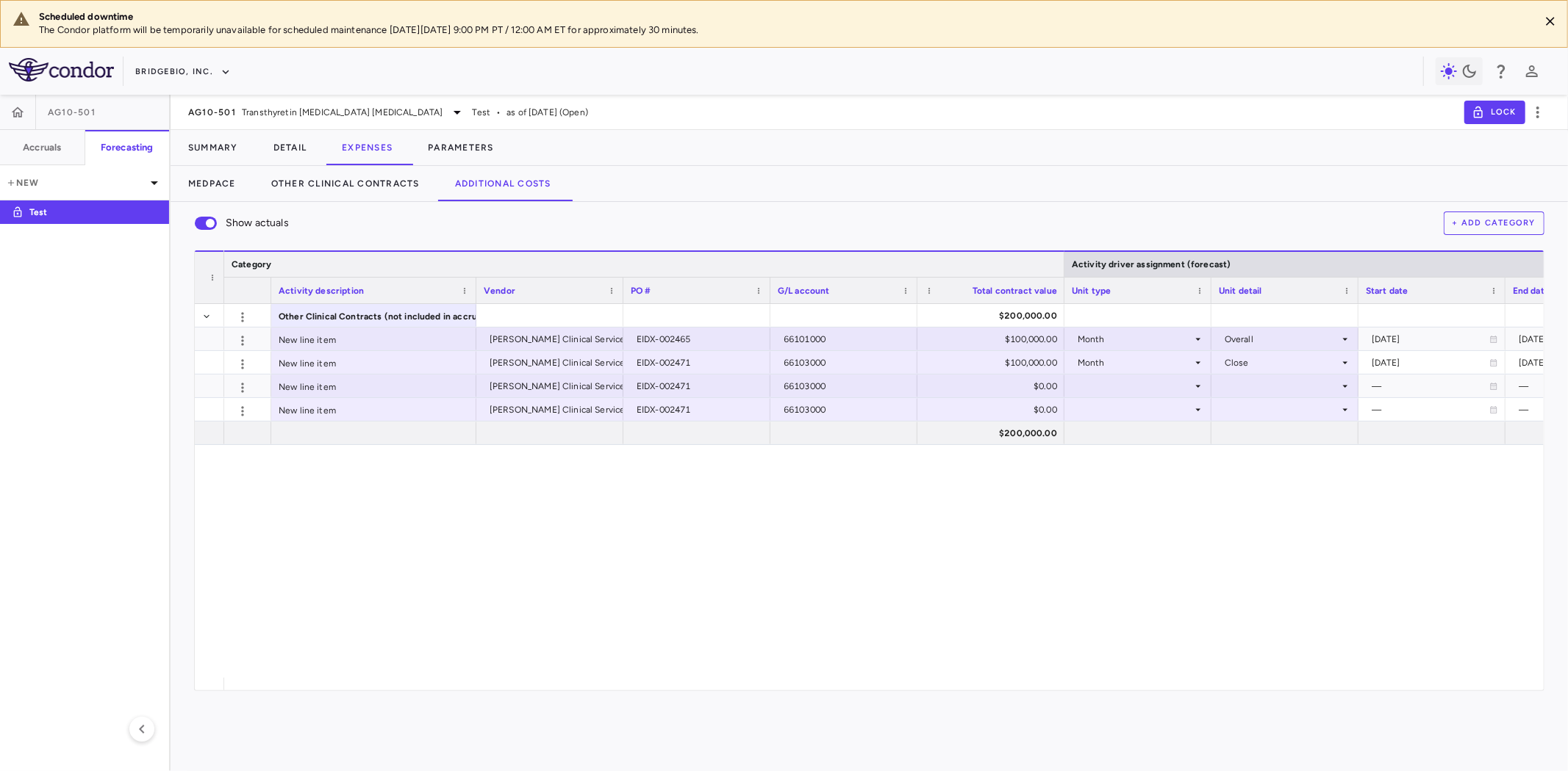
click at [1063, 261] on div at bounding box center [1064, 265] width 6 height 25
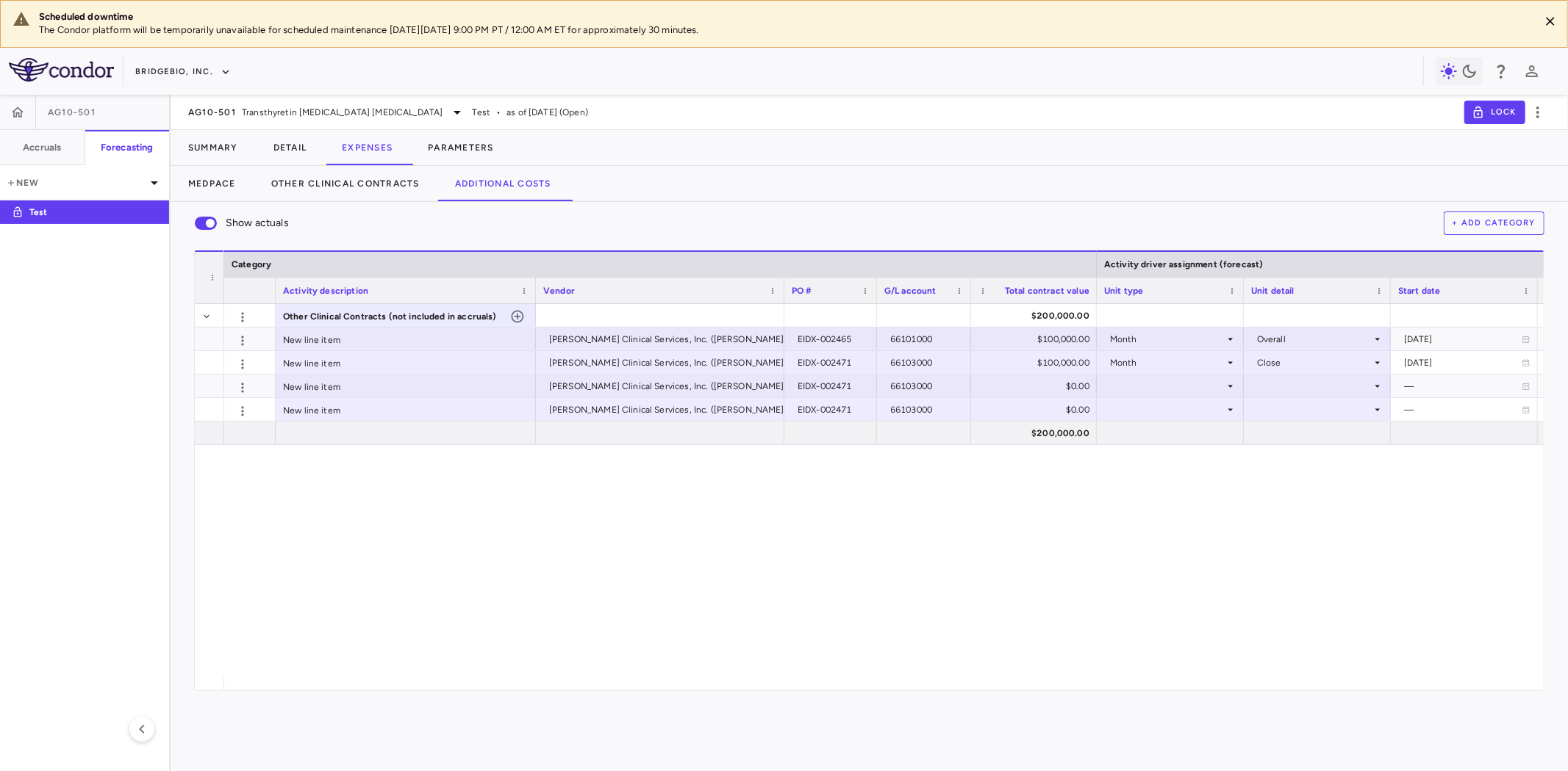
click at [608, 546] on div "Other Clinical Contracts (not included in accruals) $200,000.00 New line item F…" at bounding box center [884, 490] width 1319 height 374
click at [292, 142] on button "Detail" at bounding box center [289, 147] width 69 height 35
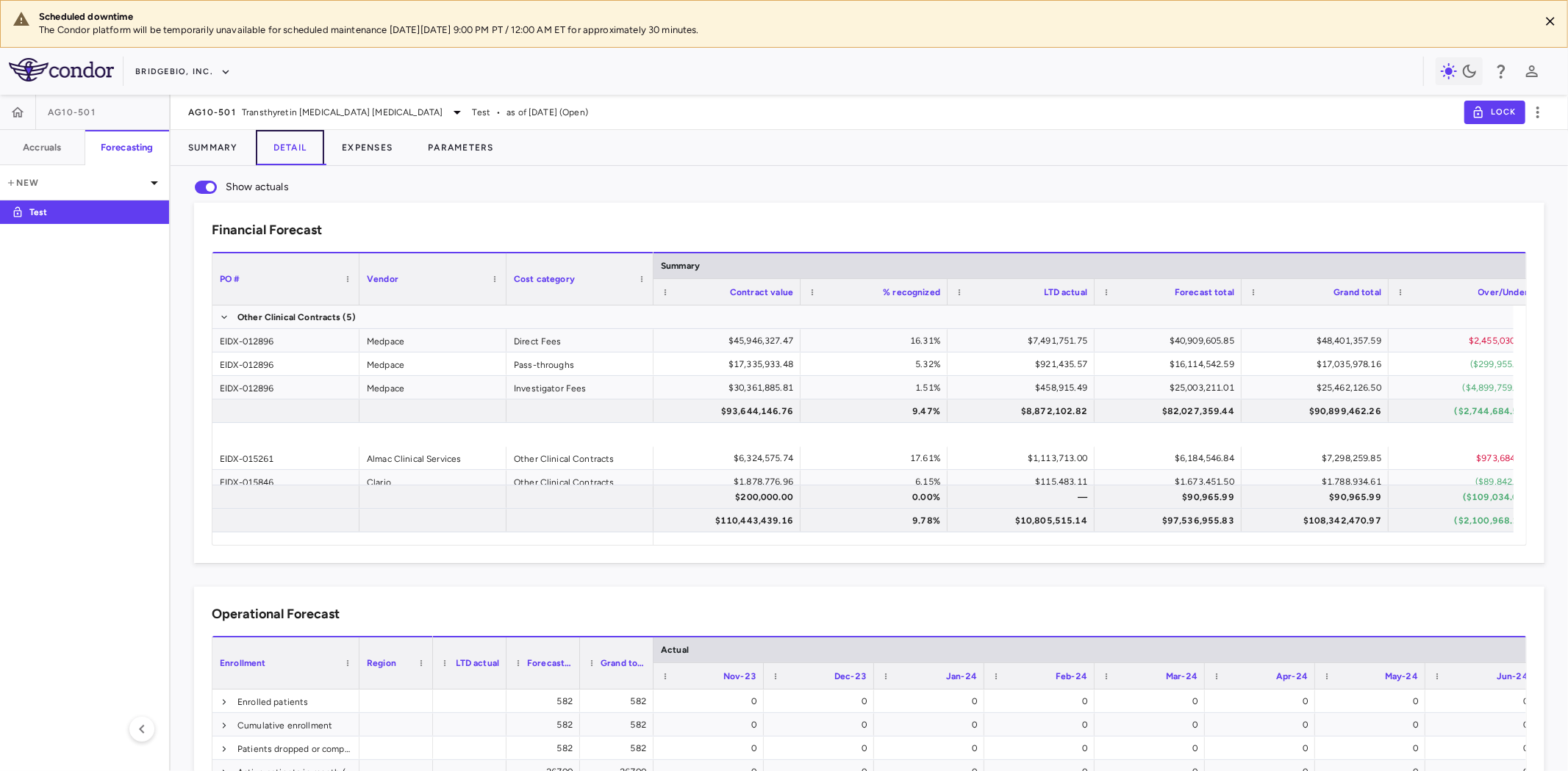
scroll to position [148, 0]
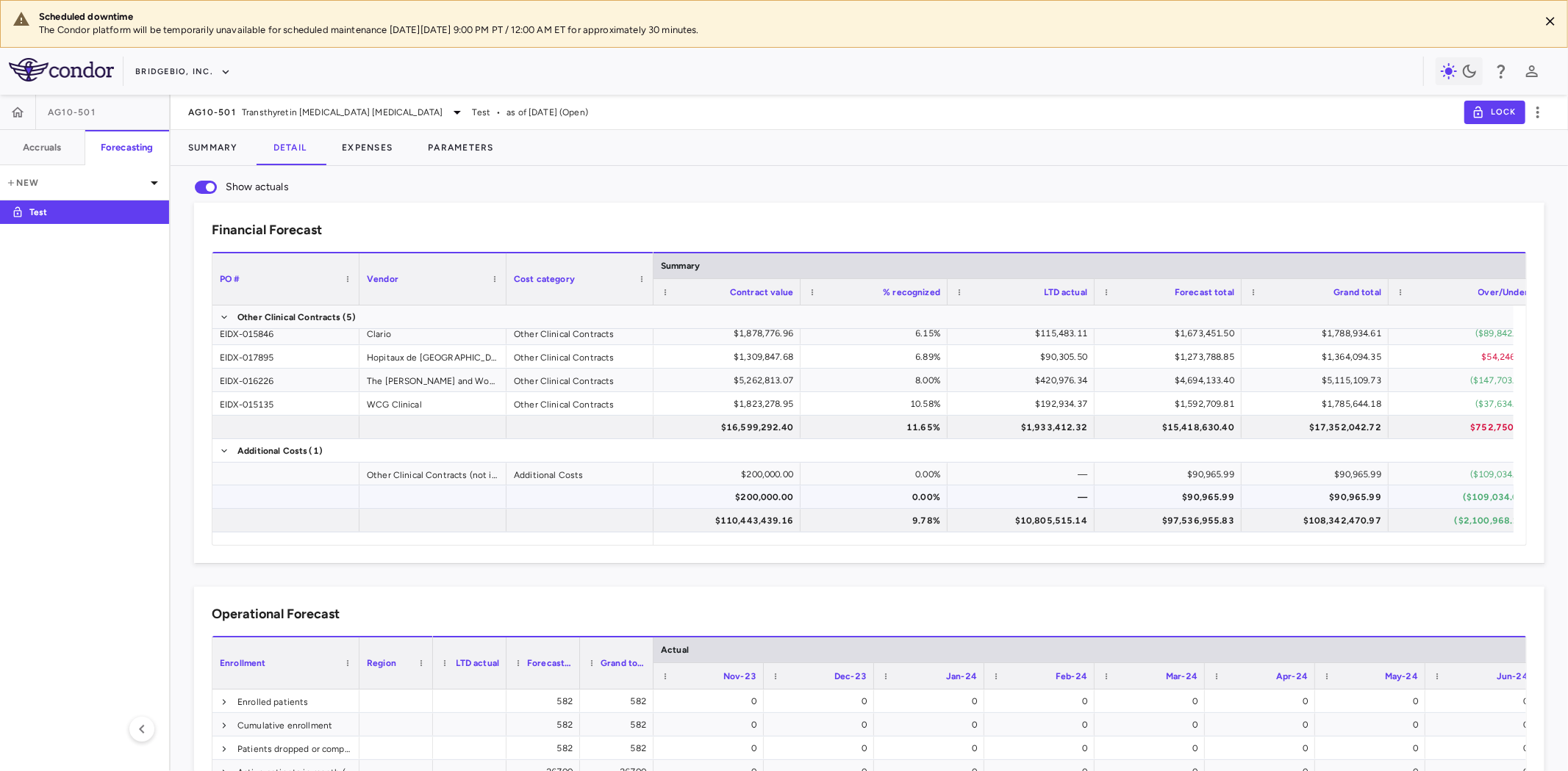
click at [434, 482] on div "Other Clinical Contracts (not included in accruals)" at bounding box center [433, 474] width 147 height 23
click at [380, 476] on div "Other Clinical Contracts (not included in accruals)" at bounding box center [433, 474] width 147 height 23
click at [281, 410] on div "EIDX-015135" at bounding box center [286, 404] width 147 height 23
click at [417, 478] on div "Other Clinical Contracts (not included in accruals)" at bounding box center [433, 474] width 147 height 23
click at [295, 404] on div "EIDX-015135" at bounding box center [286, 404] width 147 height 23
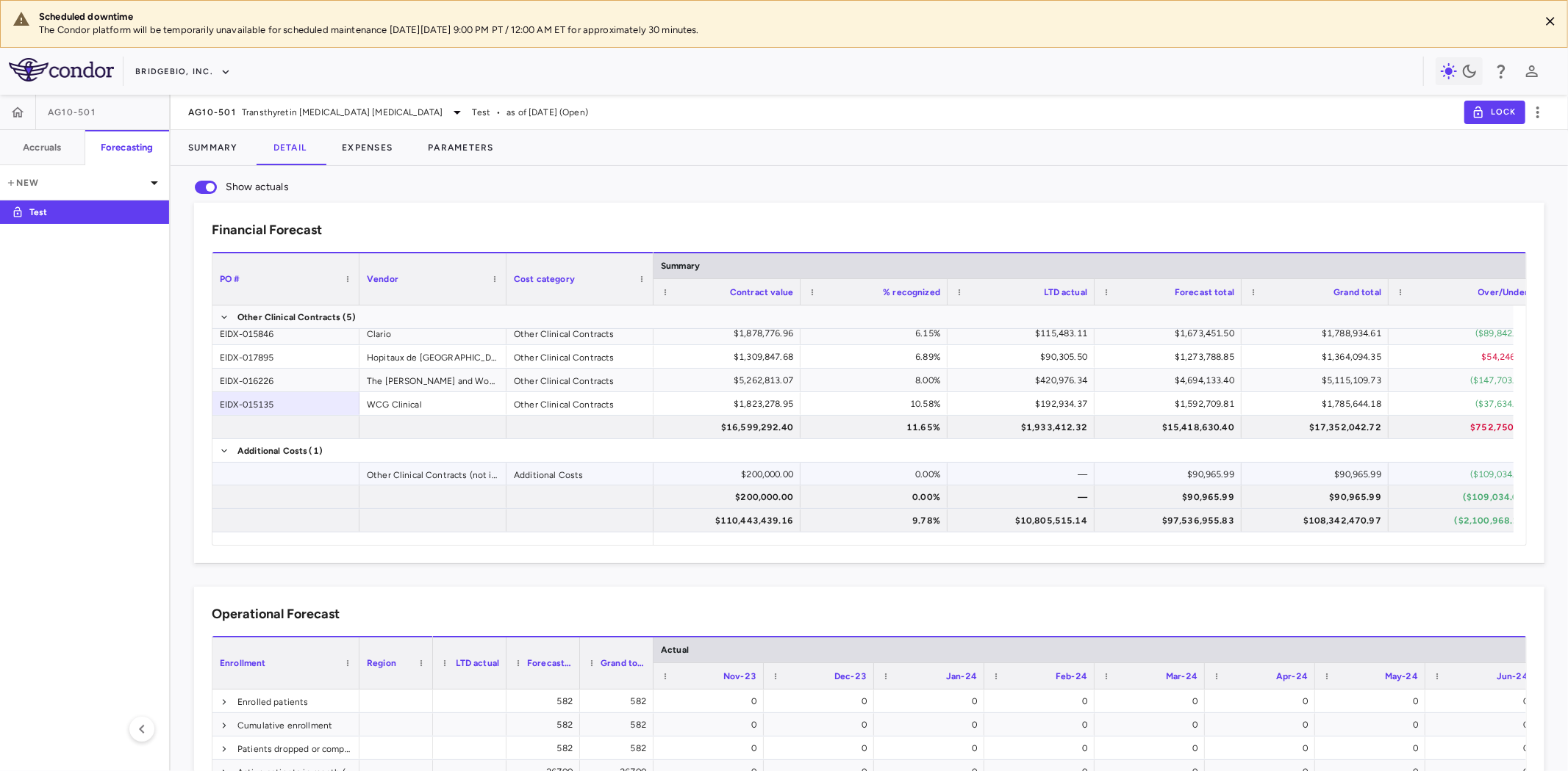
click at [439, 473] on div "Other Clinical Contracts (not included in accruals)" at bounding box center [433, 474] width 147 height 23
click at [285, 408] on div "EIDX-015135" at bounding box center [286, 404] width 147 height 23
click at [417, 473] on div "Other Clinical Contracts (not included in accruals)" at bounding box center [433, 474] width 147 height 23
click at [286, 400] on div "EIDX-015135" at bounding box center [286, 404] width 147 height 23
click at [411, 471] on div "Other Clinical Contracts (not included in accruals)" at bounding box center [433, 474] width 147 height 23
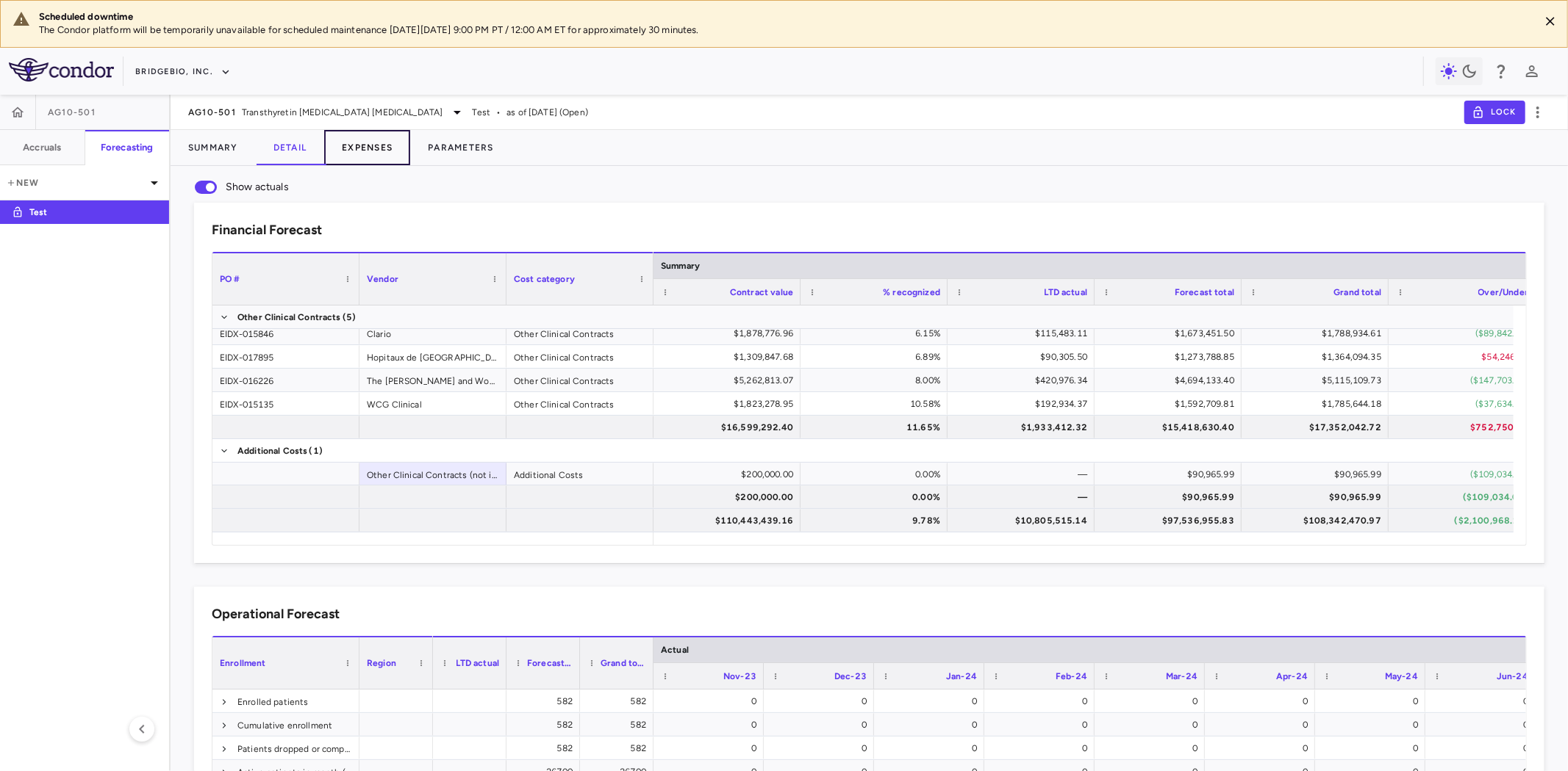
click at [372, 145] on button "Expenses" at bounding box center [367, 147] width 86 height 35
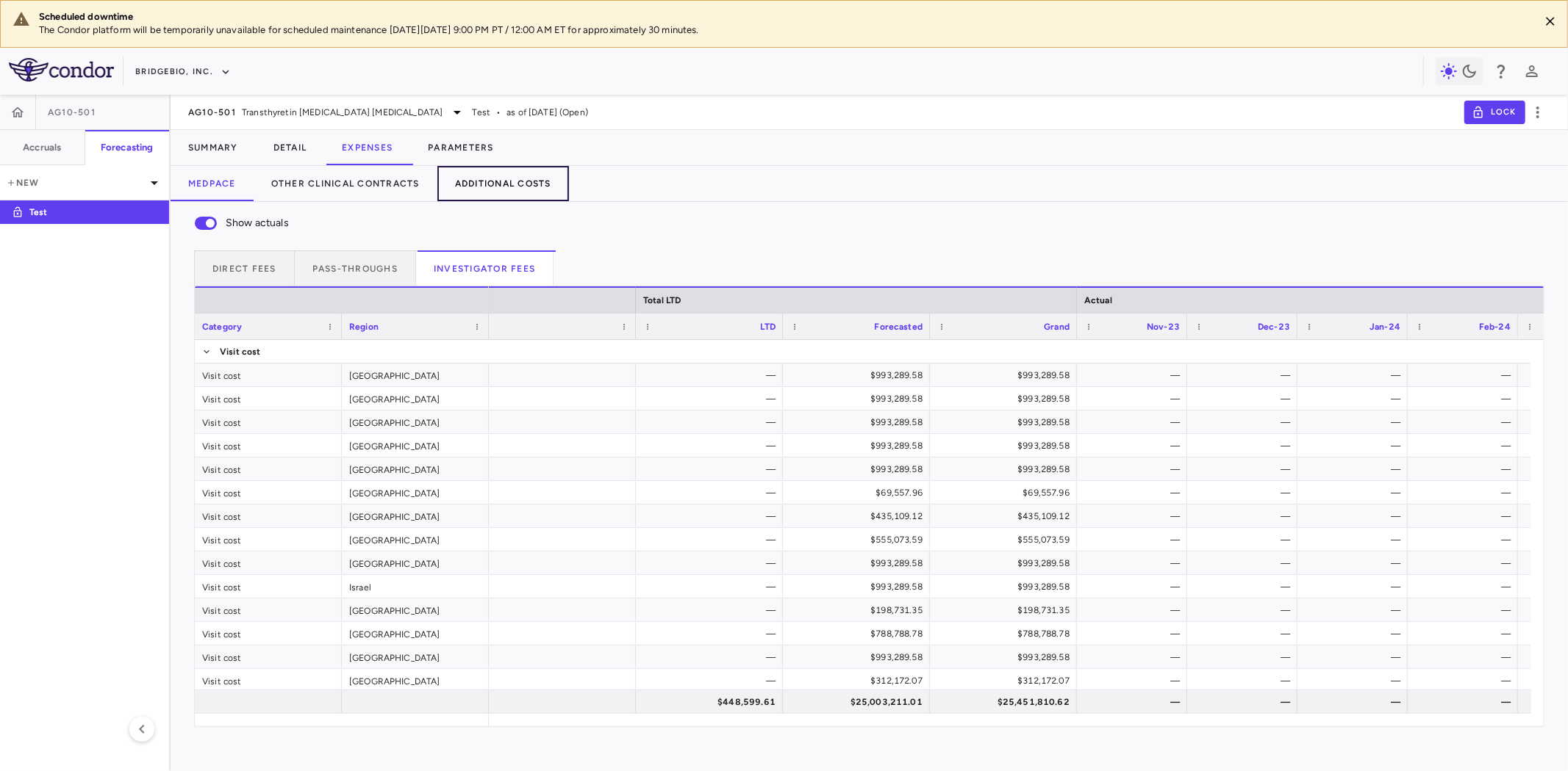
click at [510, 189] on button "Additional Costs" at bounding box center [503, 184] width 132 height 35
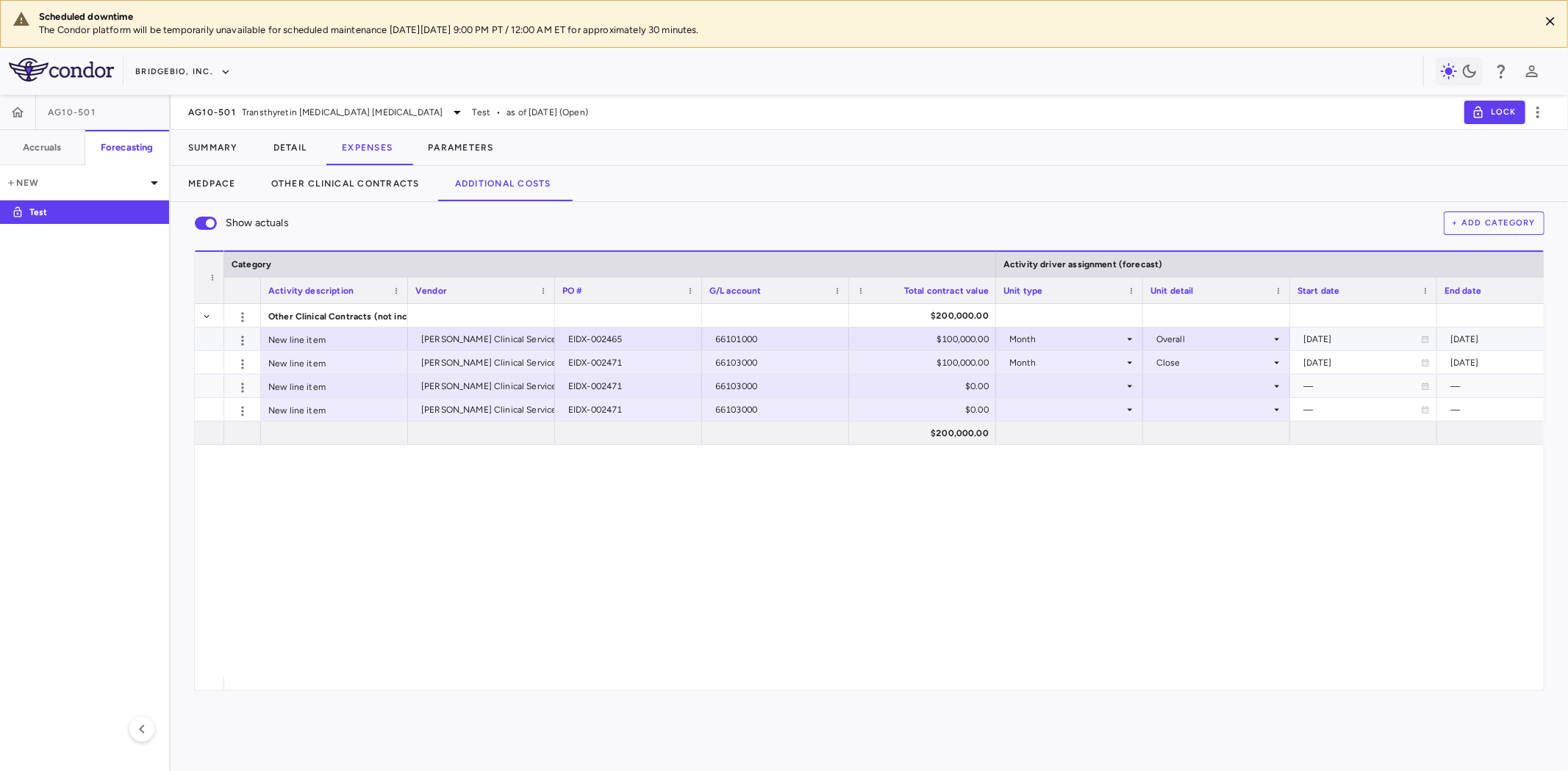
click at [643, 337] on div "EIDX-002465" at bounding box center [631, 340] width 127 height 23
click at [325, 314] on span "Other Clinical Contracts (not included in accruals)" at bounding box center [375, 316] width 214 height 23
click at [245, 321] on icon "button" at bounding box center [242, 317] width 15 height 15
click at [225, 345] on div "Edit" at bounding box center [216, 346] width 75 height 26
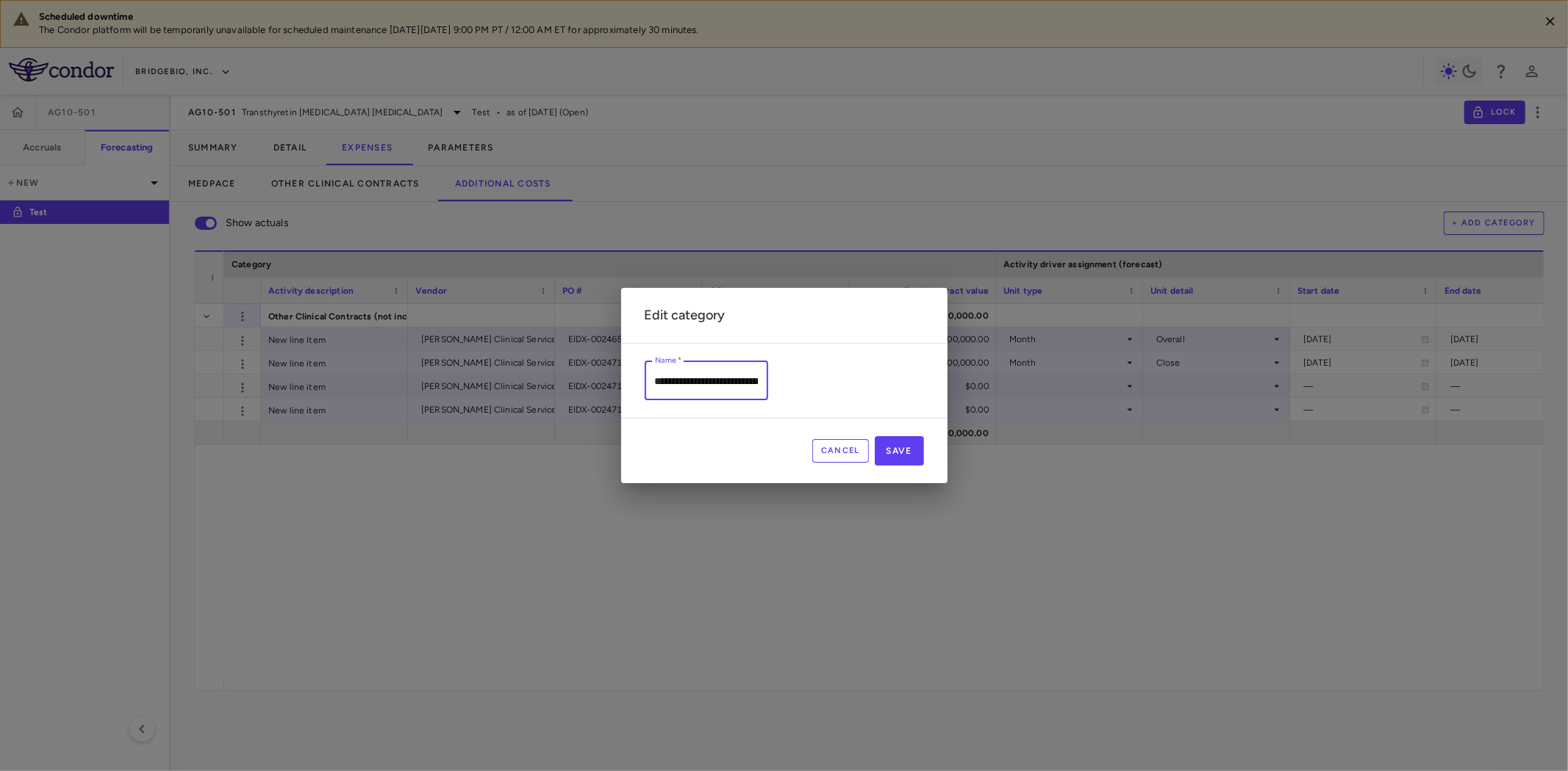
scroll to position [0, 129]
click at [759, 380] on input "**********" at bounding box center [708, 381] width 127 height 39
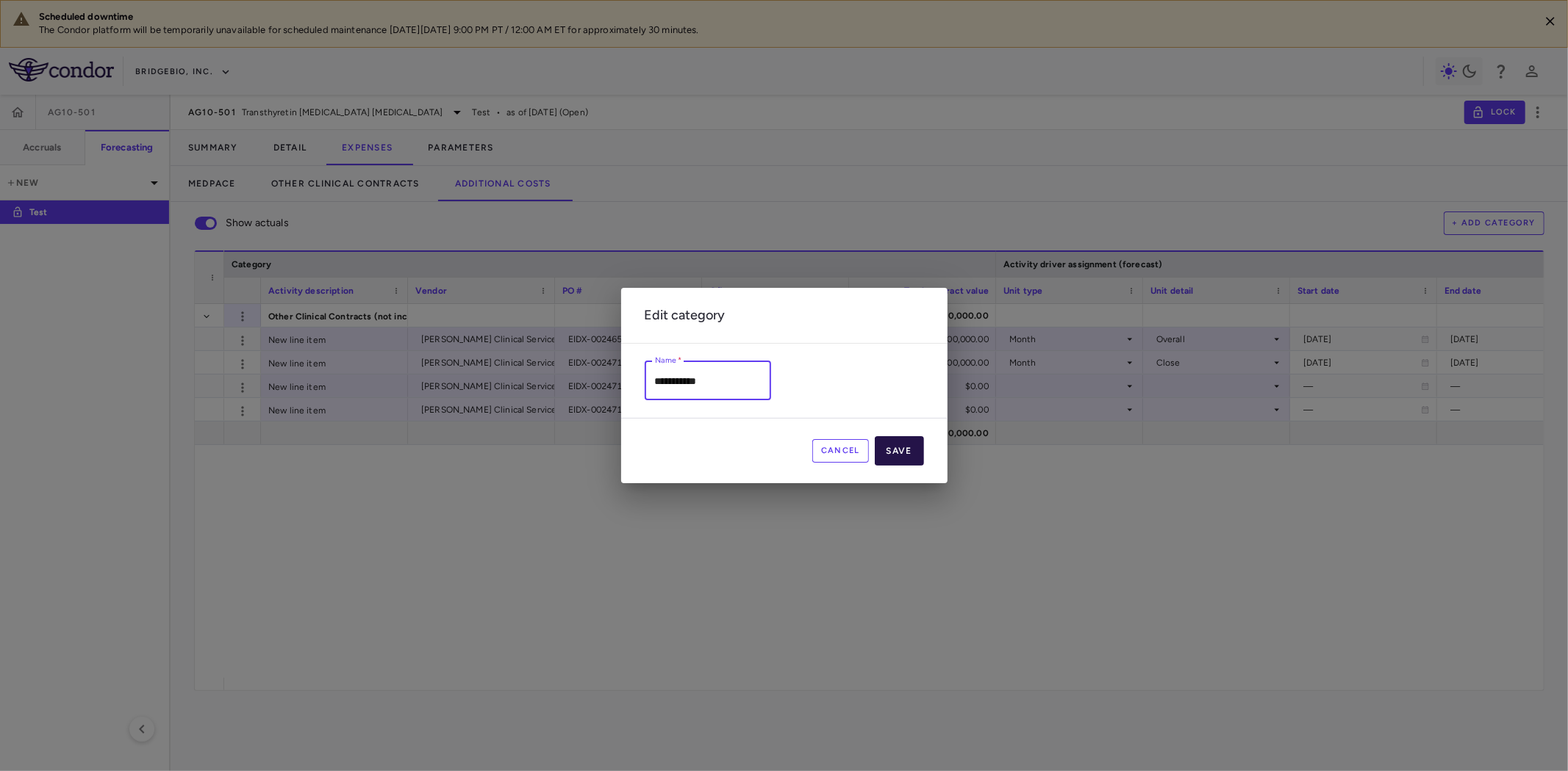
type input "**********"
click at [919, 451] on button "Save" at bounding box center [899, 451] width 49 height 29
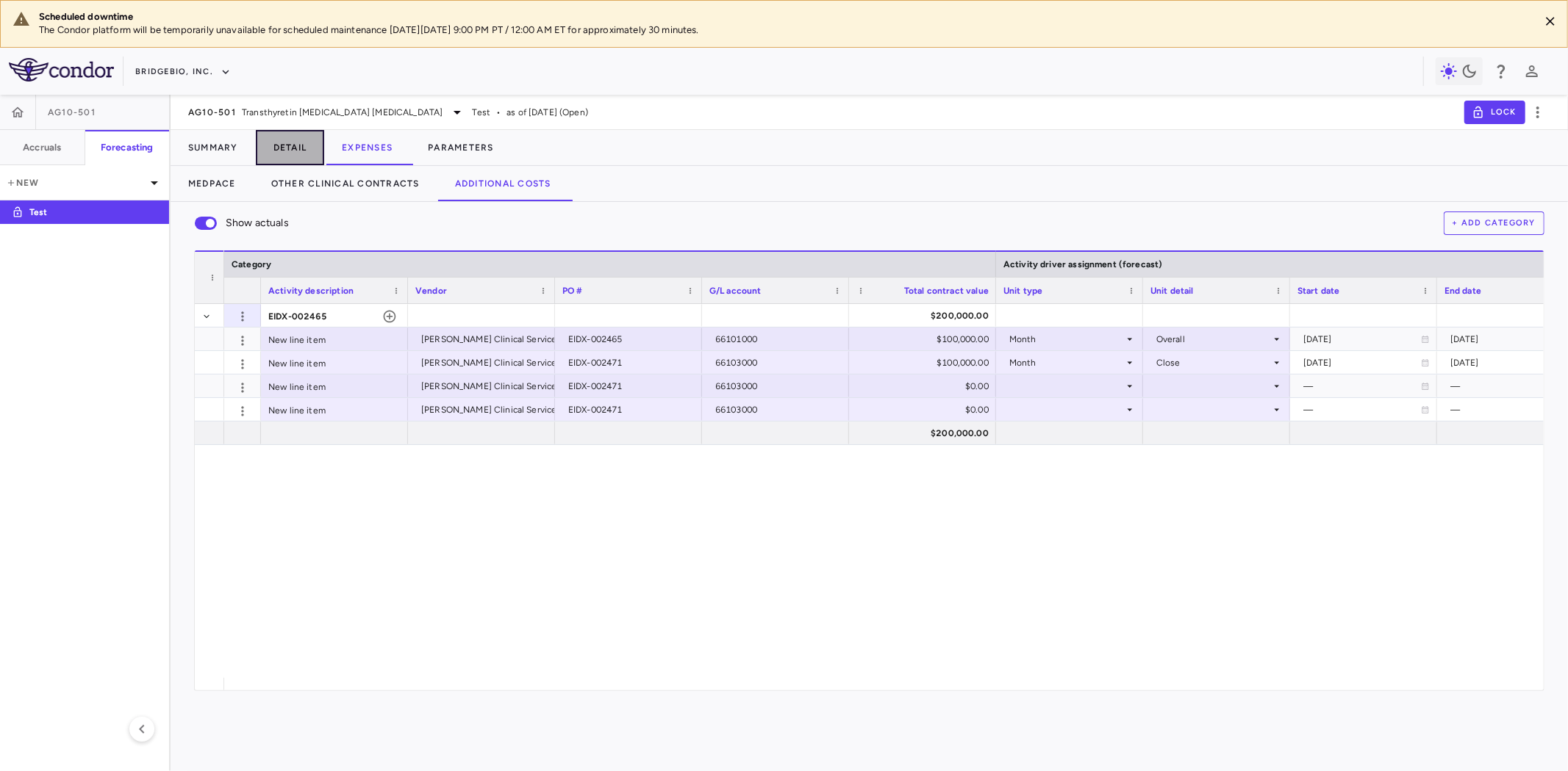
click at [287, 157] on button "Detail" at bounding box center [289, 147] width 69 height 35
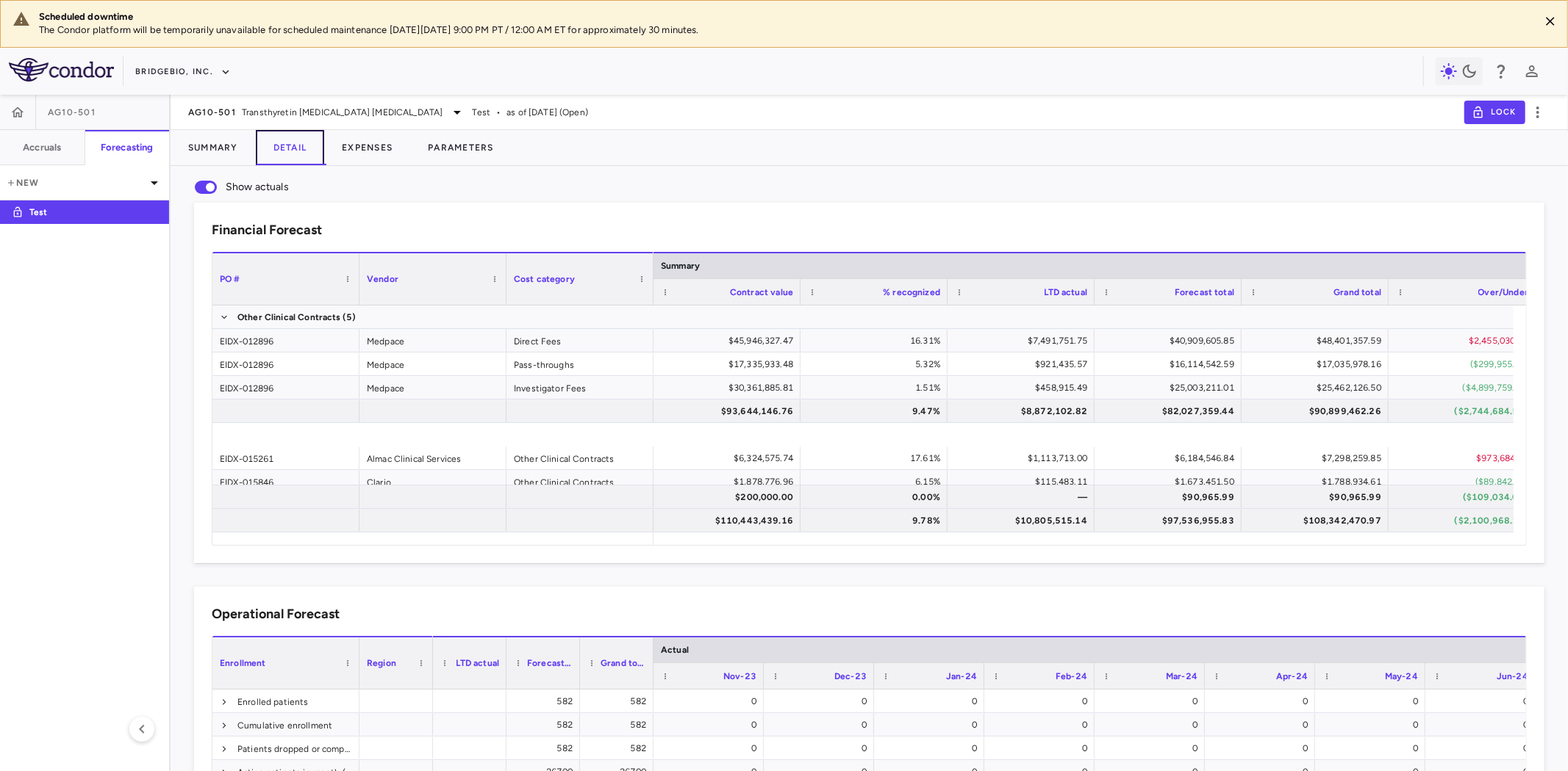
scroll to position [148, 0]
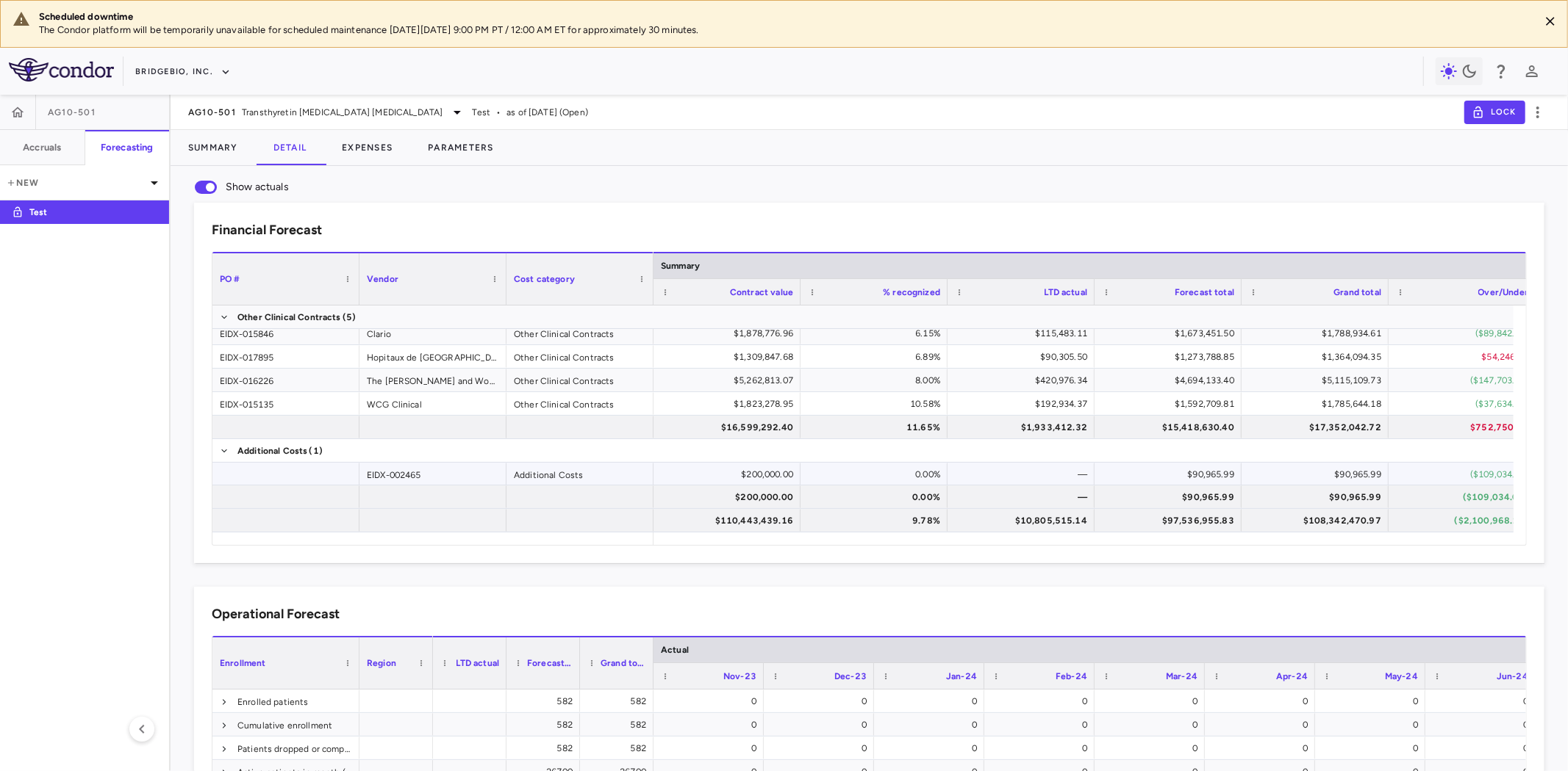
click at [419, 474] on div "EIDX-002465" at bounding box center [433, 474] width 147 height 23
click at [427, 525] on div at bounding box center [433, 520] width 147 height 23
click at [311, 518] on div at bounding box center [286, 520] width 147 height 23
click at [592, 516] on div at bounding box center [580, 520] width 147 height 23
click at [375, 150] on button "Expenses" at bounding box center [367, 147] width 86 height 35
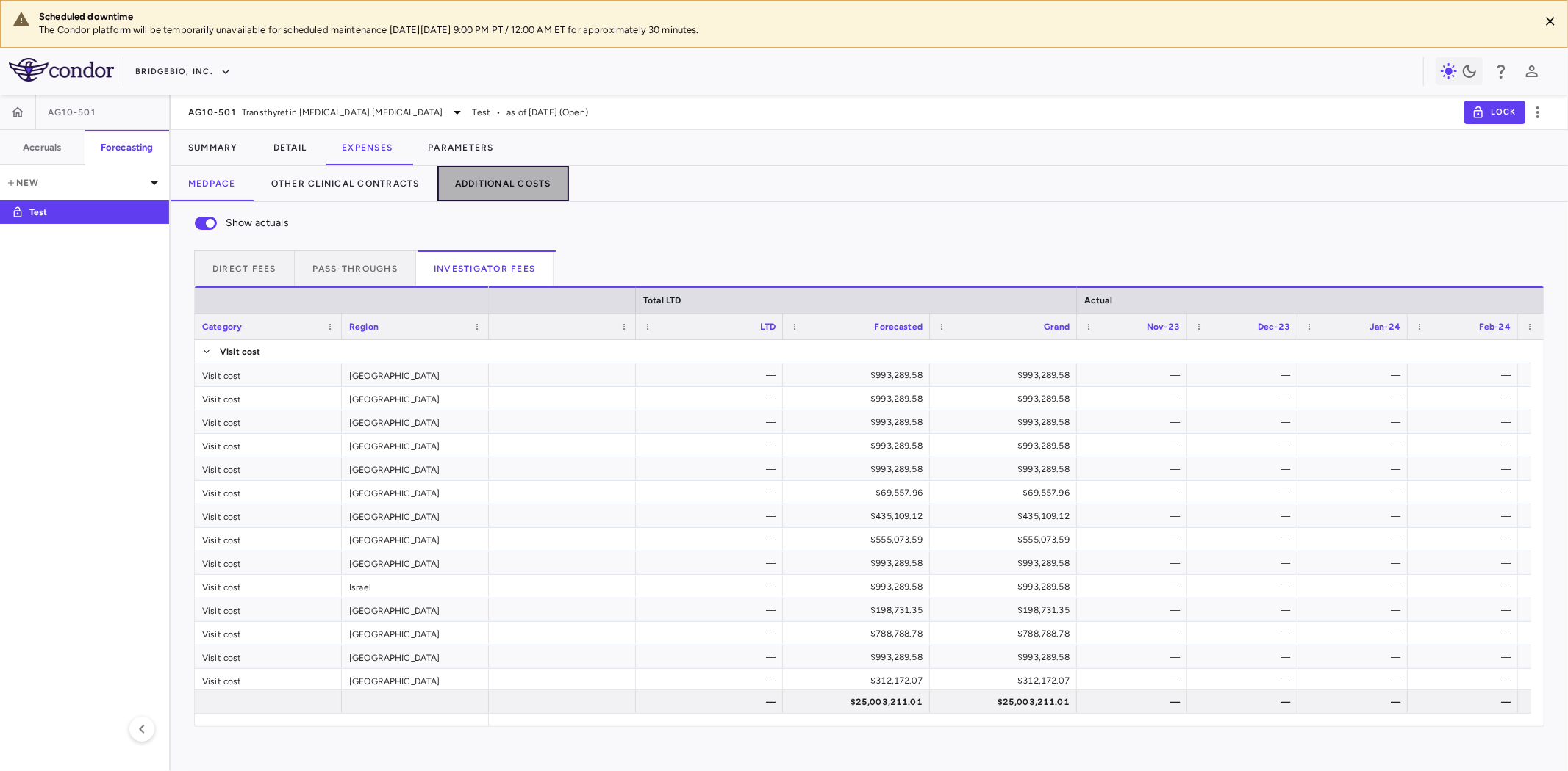
click at [498, 198] on button "Additional Costs" at bounding box center [503, 184] width 132 height 35
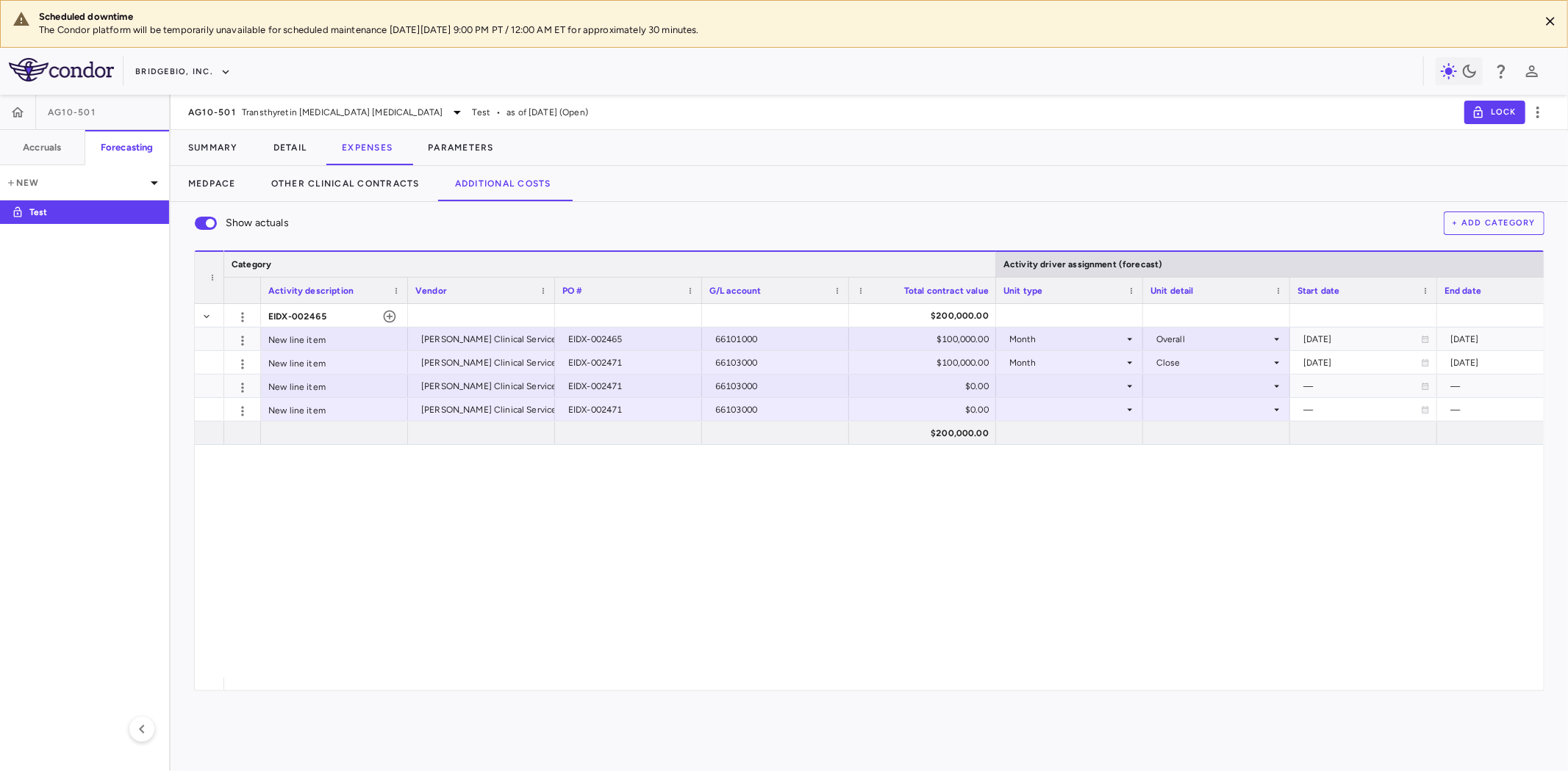
click at [995, 258] on div at bounding box center [995, 265] width 6 height 25
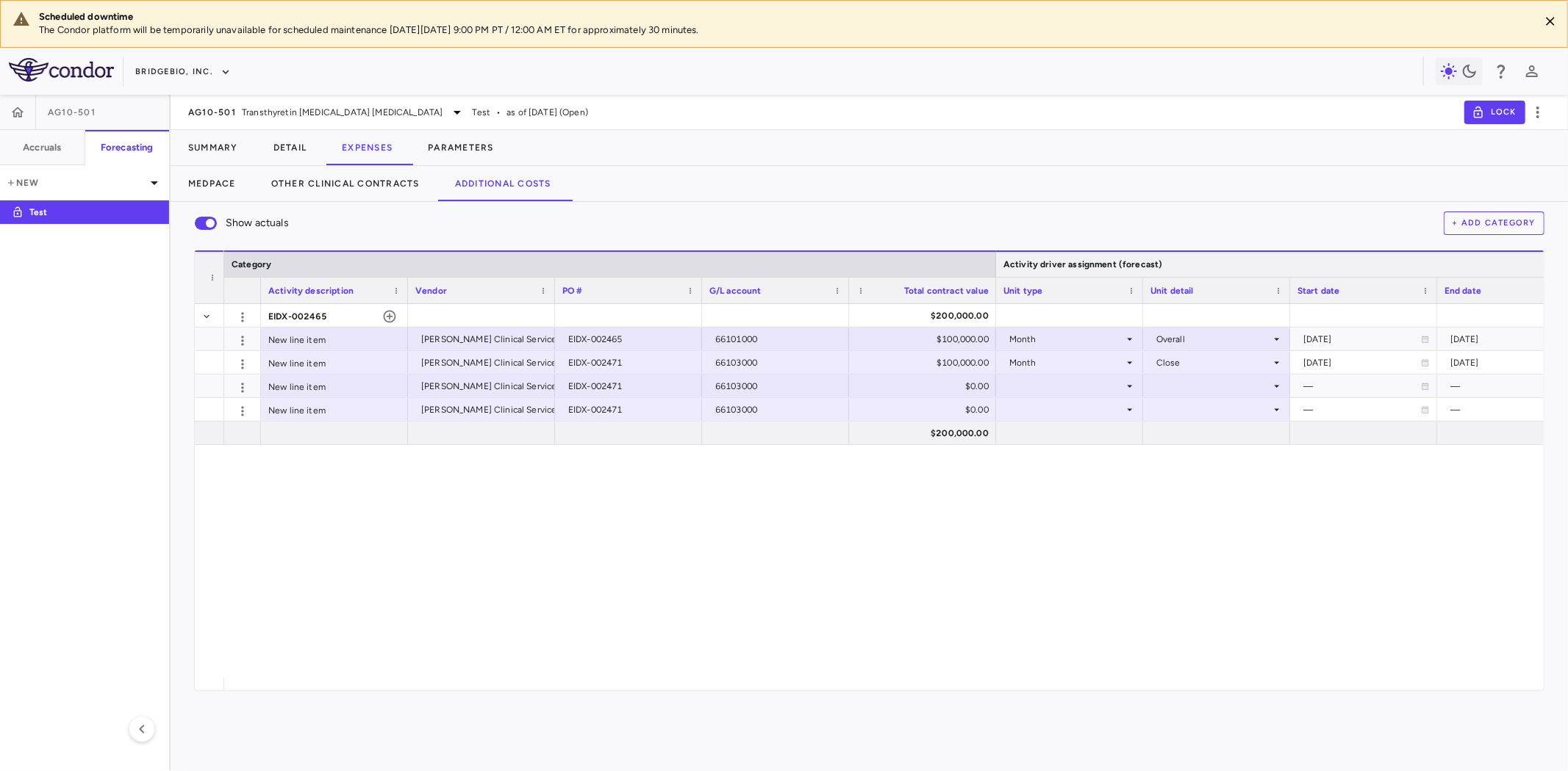
click at [994, 258] on div at bounding box center [995, 265] width 6 height 25
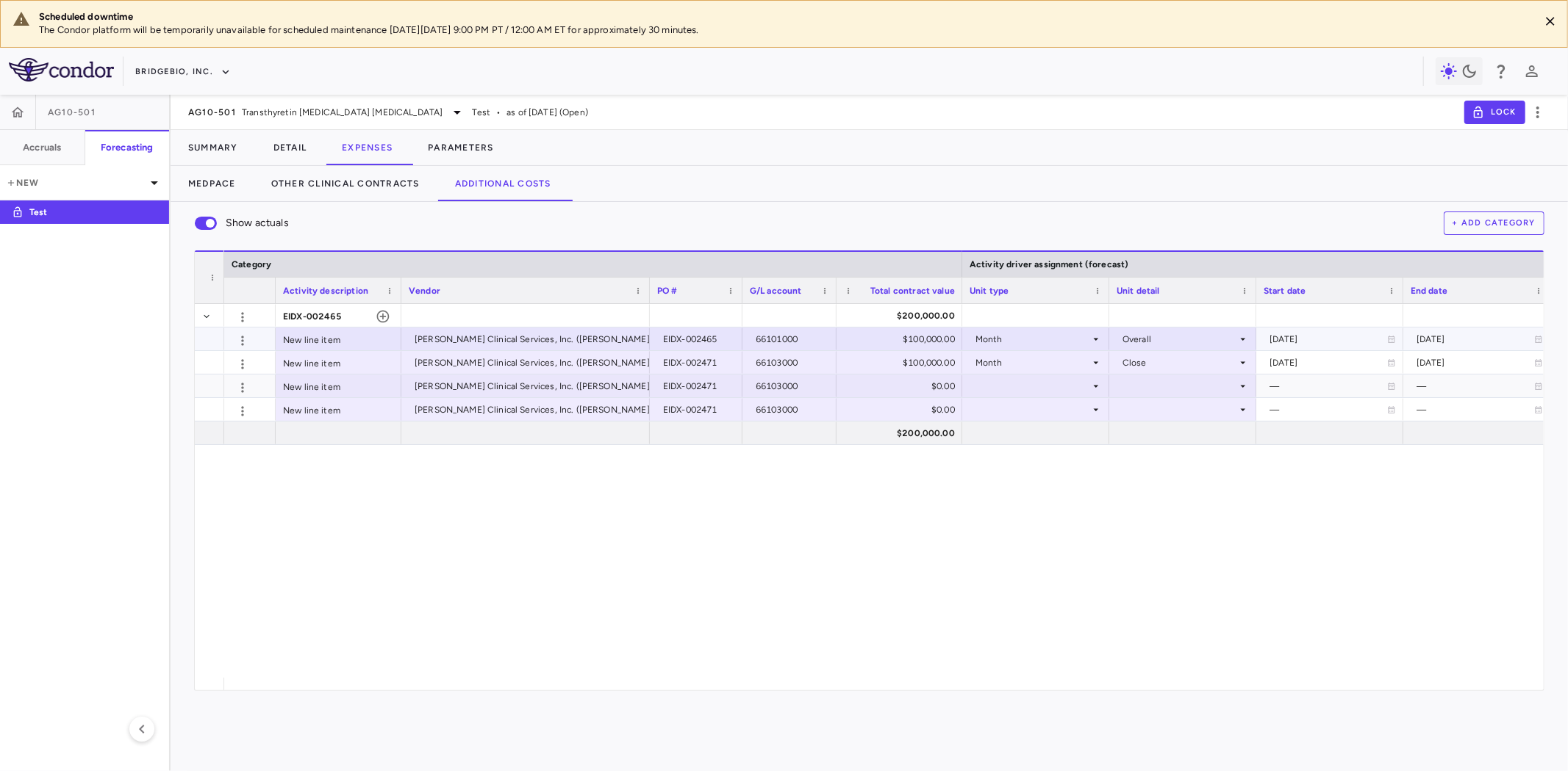
click at [434, 341] on div "Fisher Clinical Services, Inc. (Fisher Clinical Services)" at bounding box center [568, 340] width 308 height 23
click at [692, 334] on div "EIDX-002465" at bounding box center [699, 340] width 72 height 23
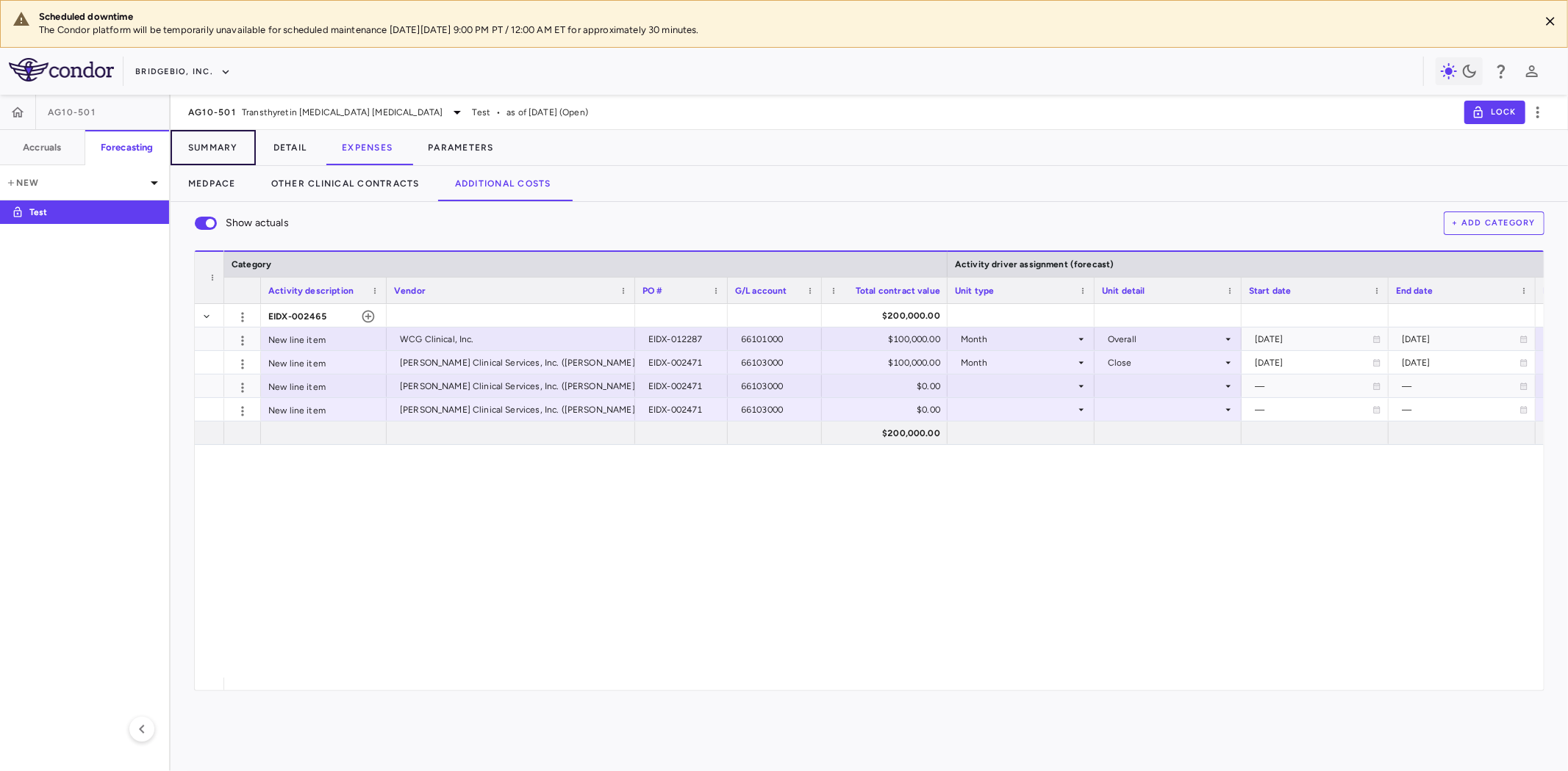
drag, startPoint x: 228, startPoint y: 139, endPoint x: 266, endPoint y: 165, distance: 46.0
click at [227, 139] on button "Summary" at bounding box center [213, 147] width 85 height 35
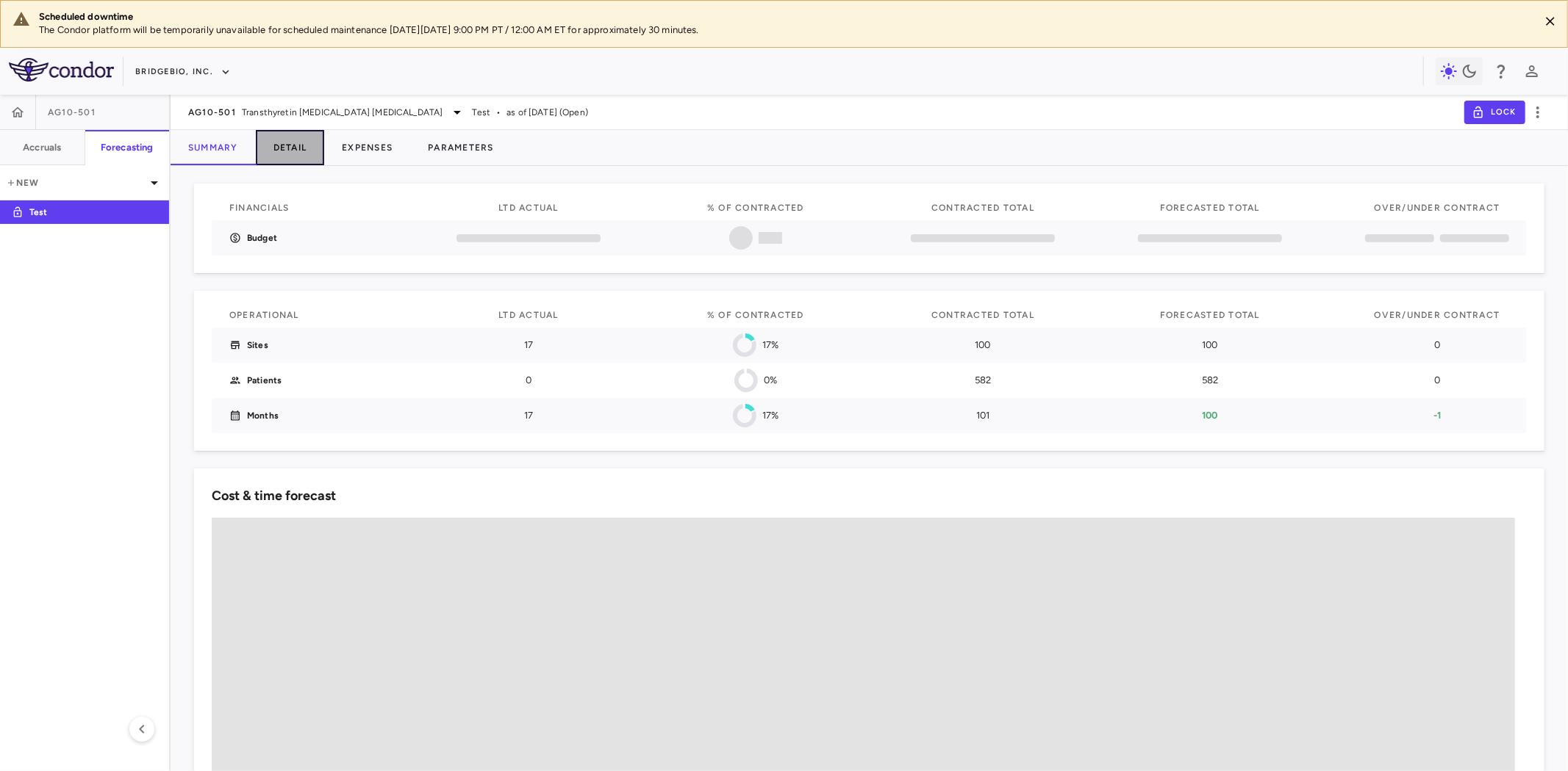
click at [290, 147] on button "Detail" at bounding box center [289, 147] width 69 height 35
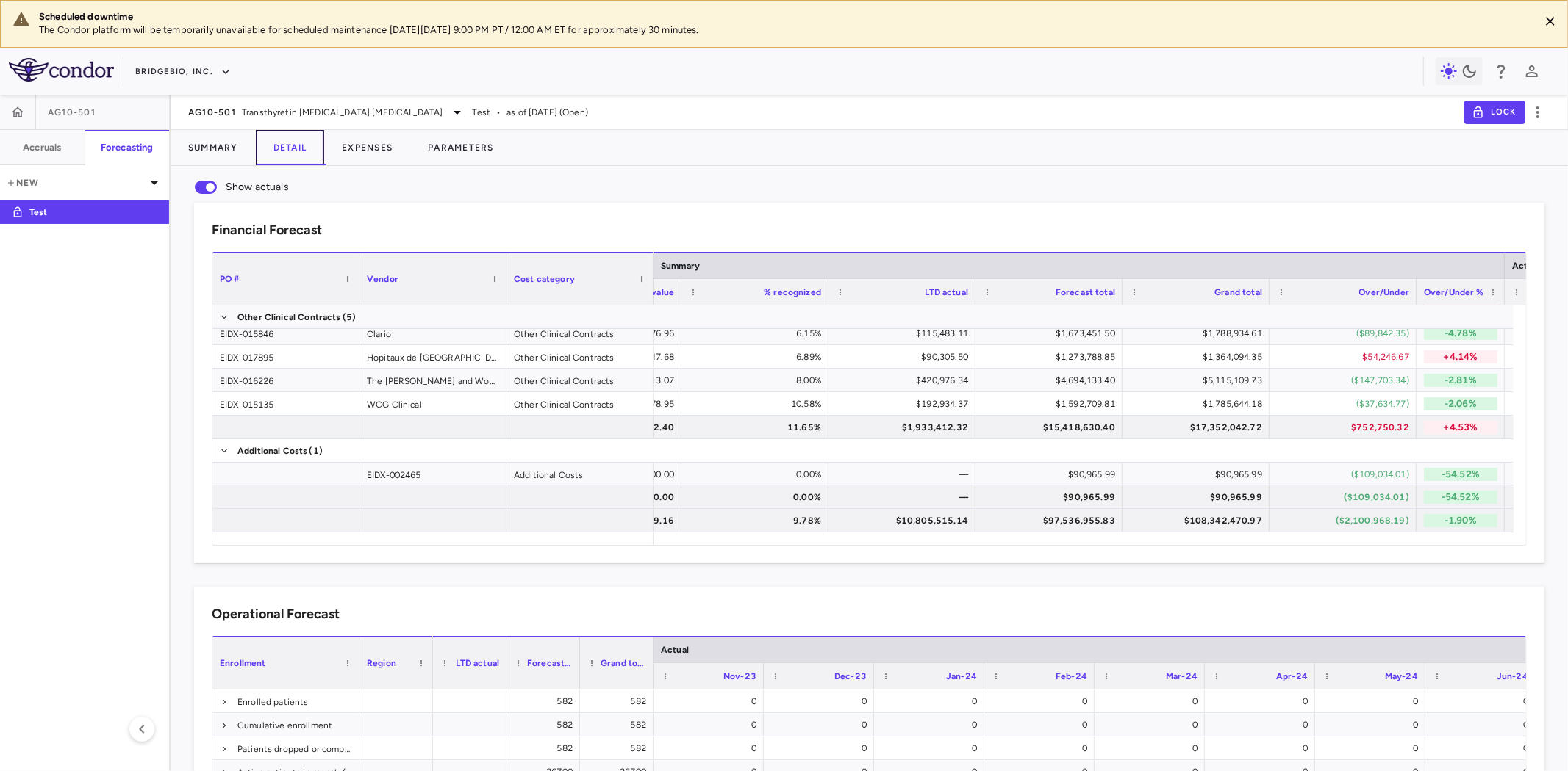
scroll to position [0, 133]
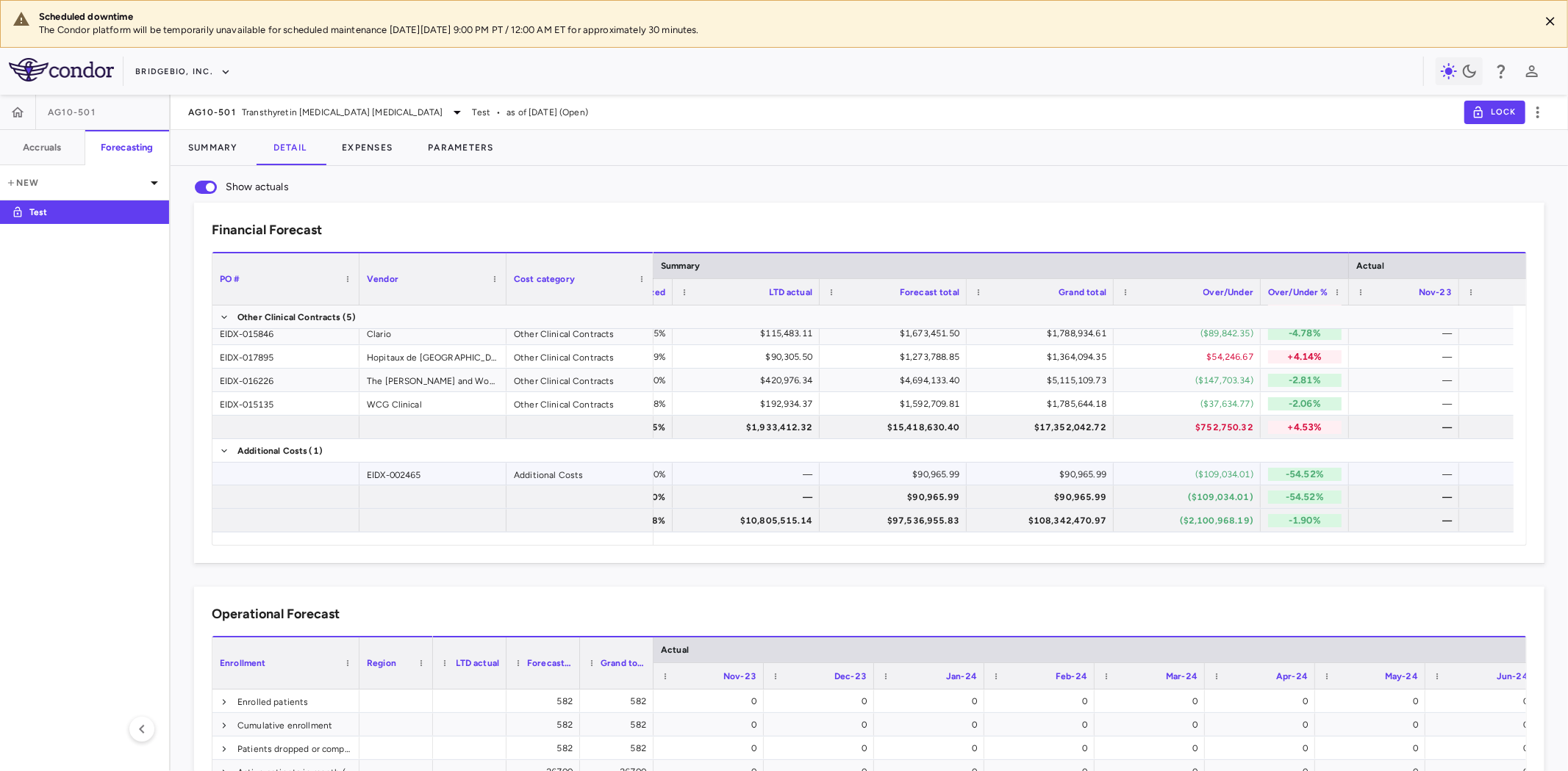
click at [922, 472] on div "$90,965.99" at bounding box center [896, 474] width 127 height 23
click at [897, 496] on div "$90,965.99" at bounding box center [896, 497] width 127 height 23
click at [386, 148] on button "Expenses" at bounding box center [367, 147] width 86 height 35
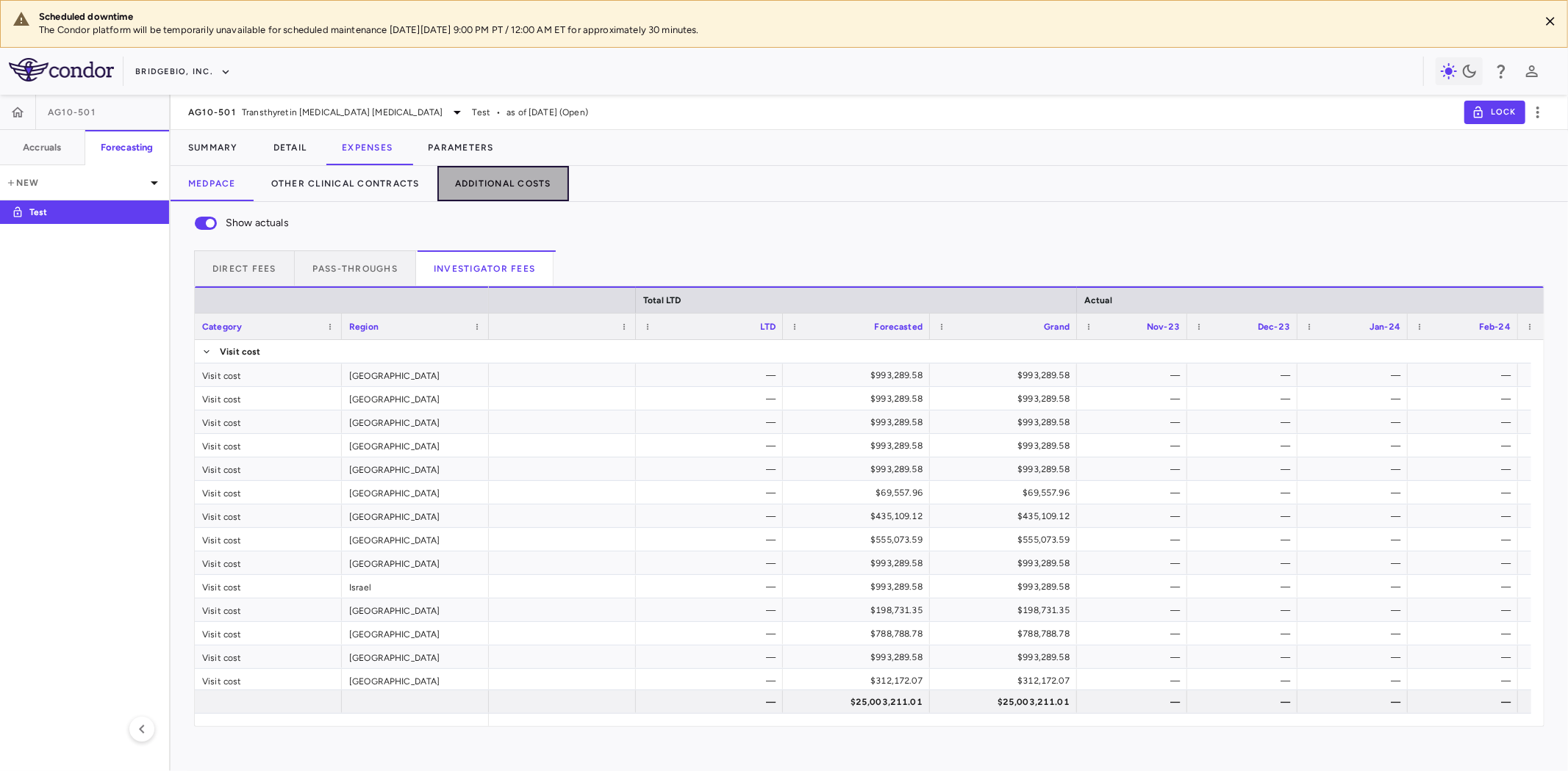
click at [505, 175] on button "Additional Costs" at bounding box center [503, 184] width 132 height 35
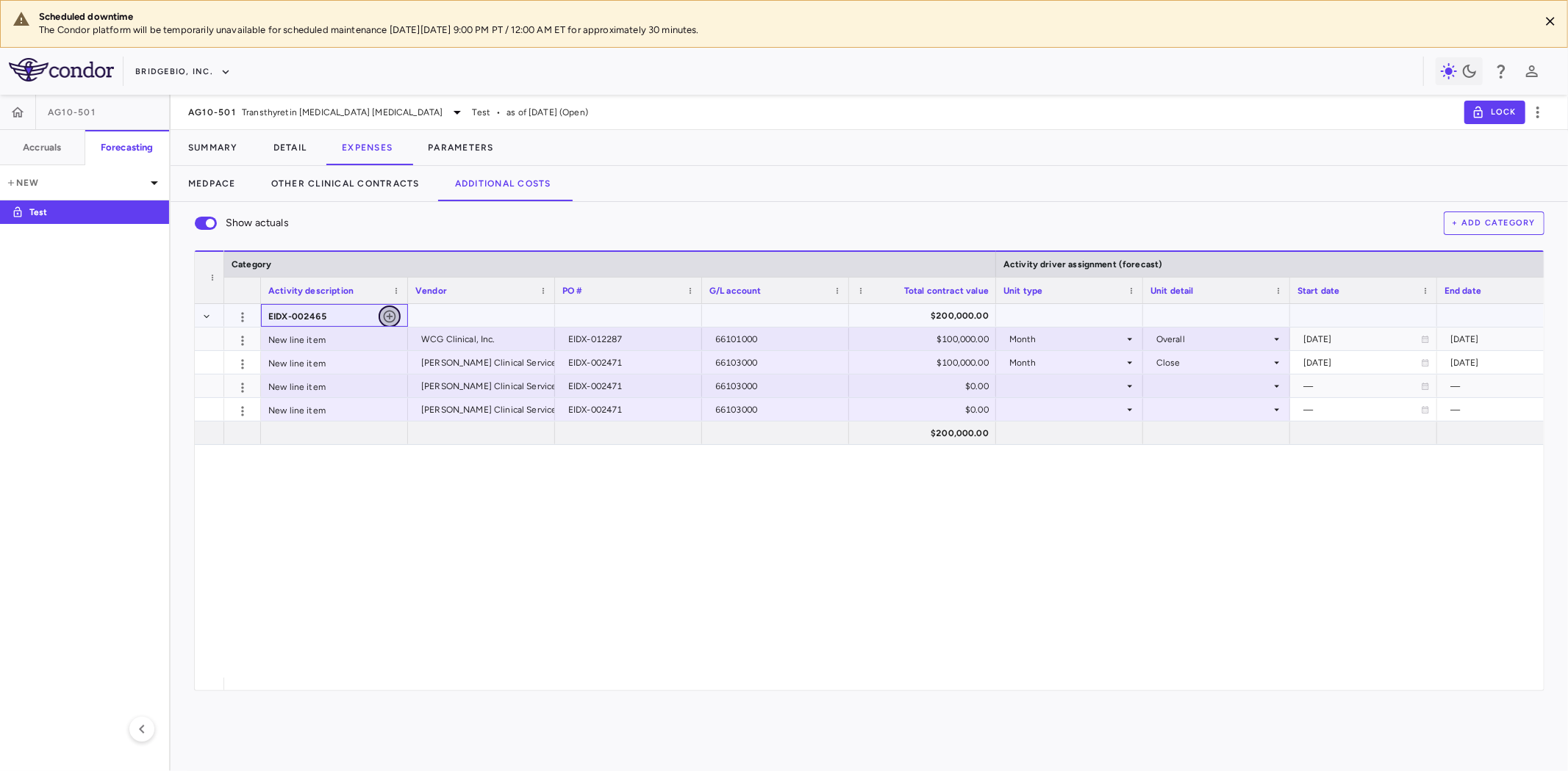
click at [388, 313] on icon "button" at bounding box center [389, 316] width 15 height 15
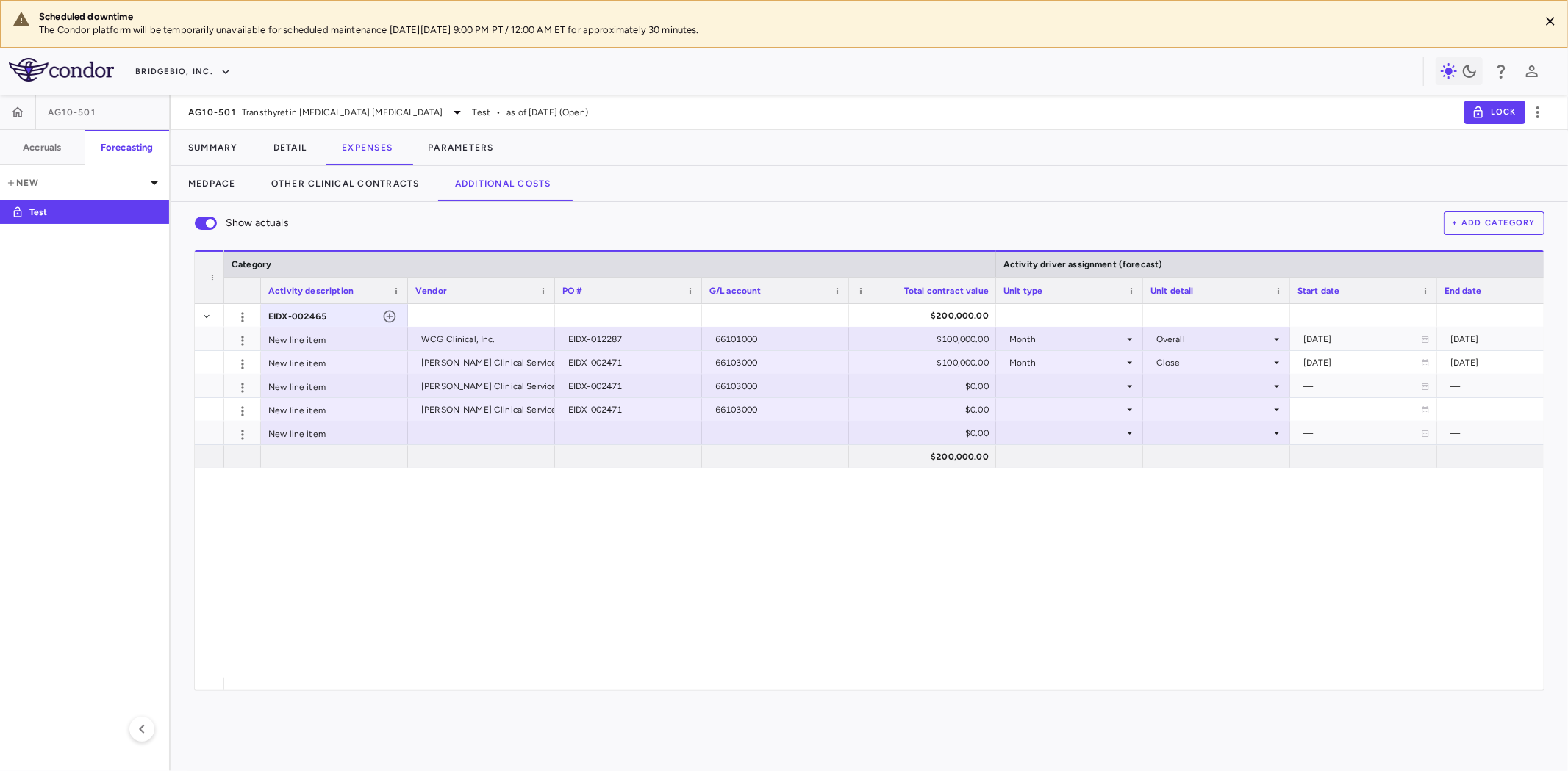
click at [1491, 215] on button "+ Add Category" at bounding box center [1494, 223] width 102 height 23
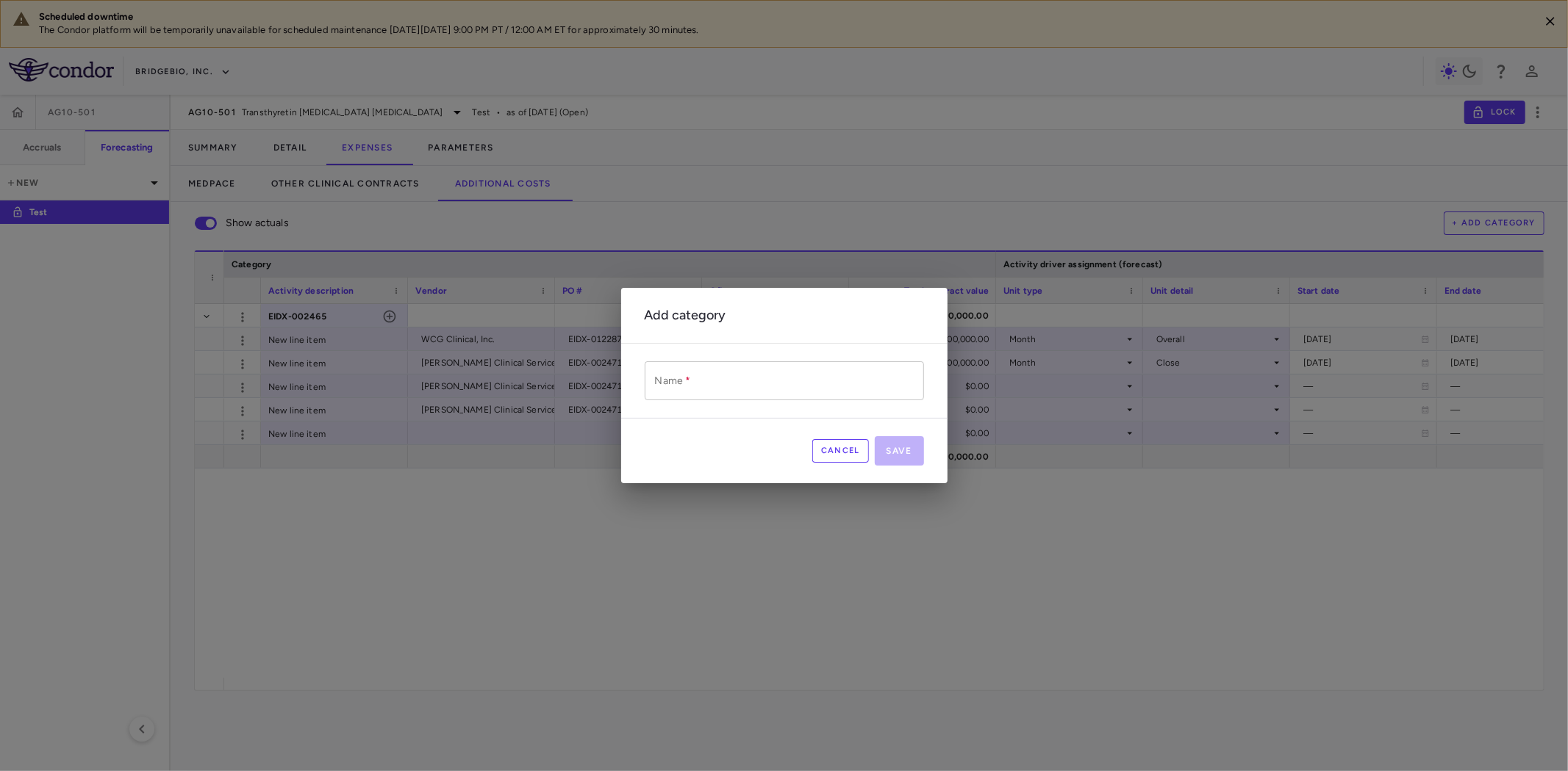
click at [763, 377] on input "Name   *" at bounding box center [784, 381] width 280 height 39
type input "******"
click at [906, 456] on button "Save" at bounding box center [899, 451] width 49 height 29
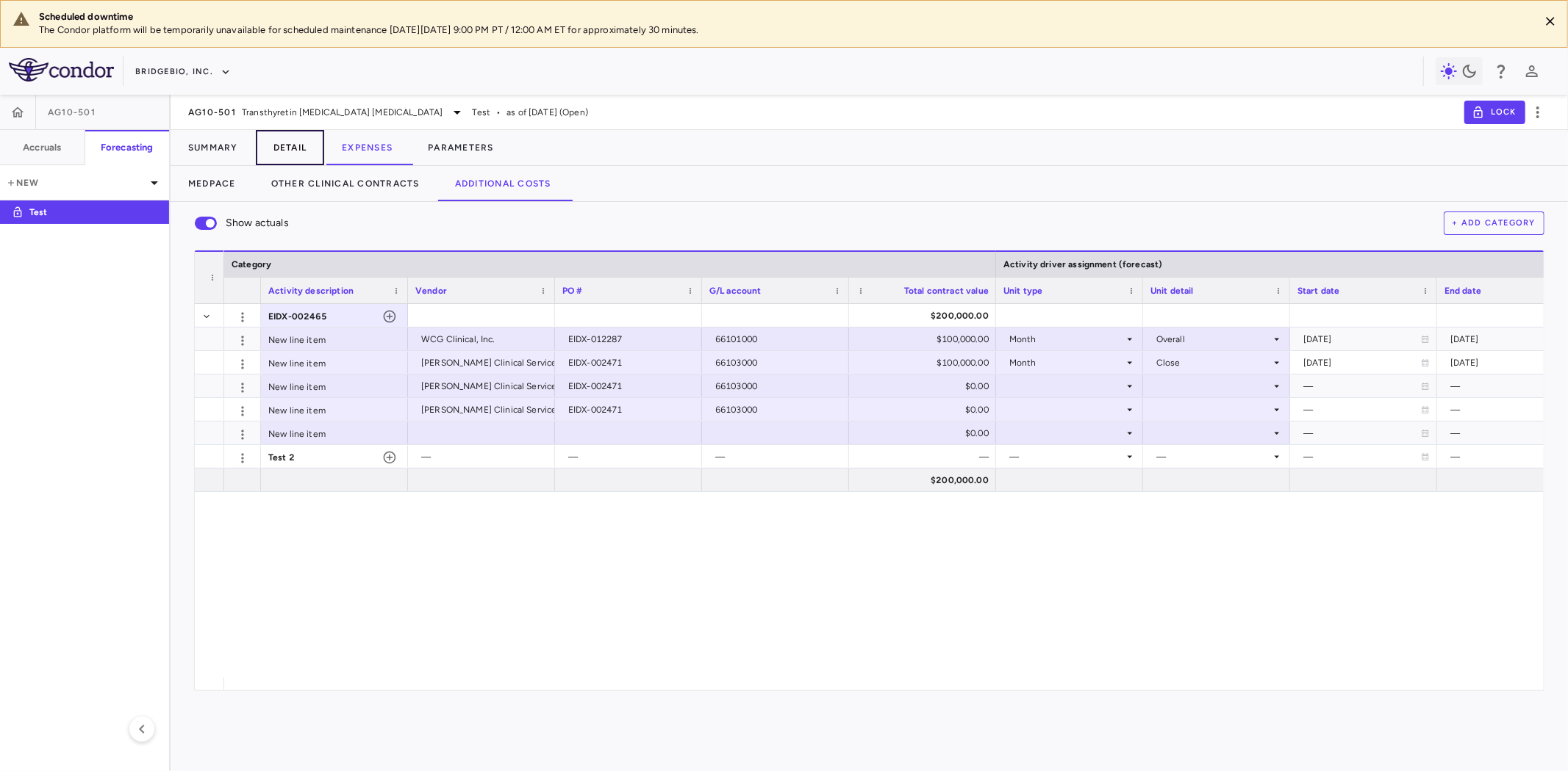
click at [282, 147] on button "Detail" at bounding box center [289, 147] width 69 height 35
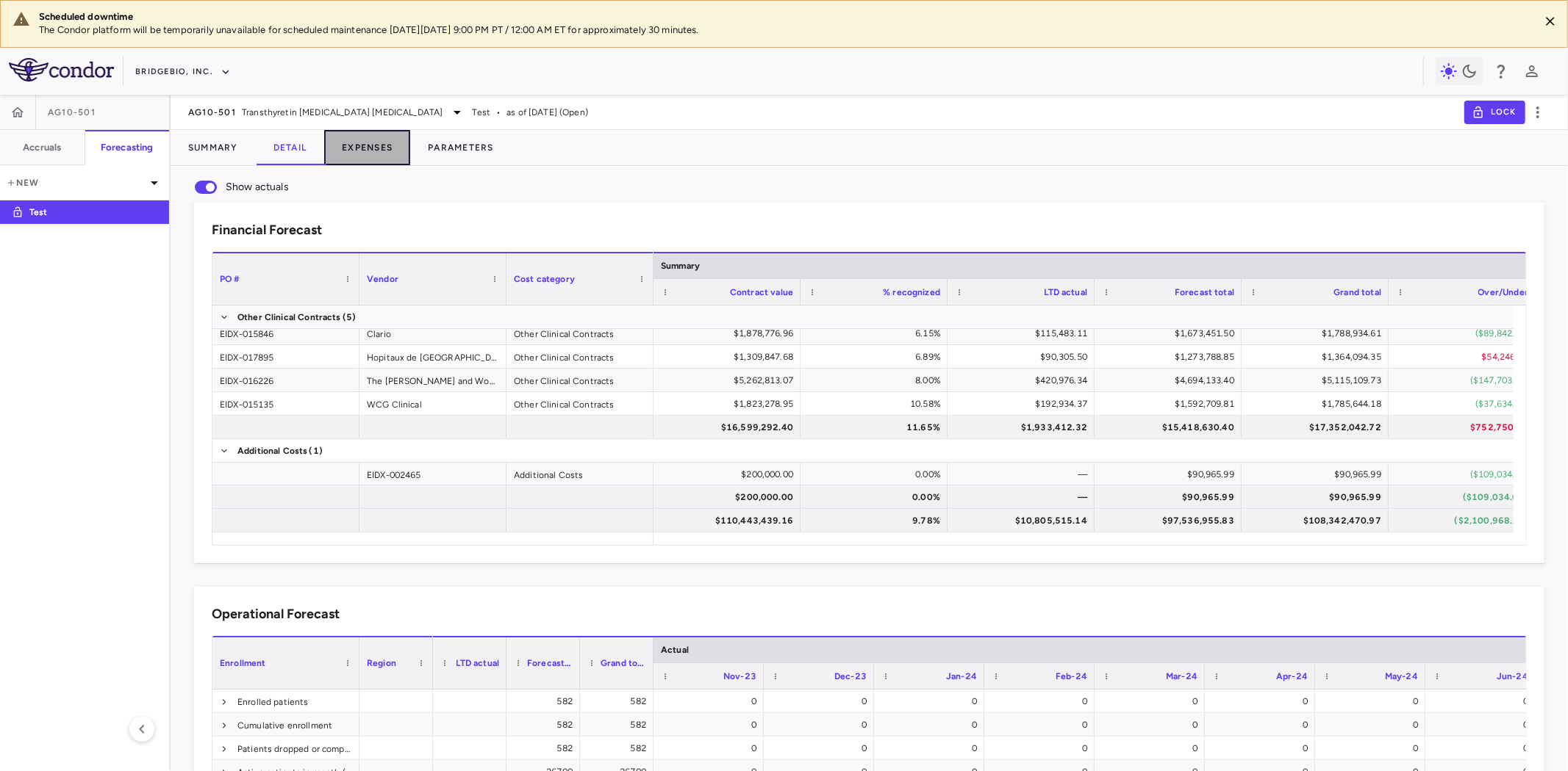
click at [383, 145] on button "Expenses" at bounding box center [367, 147] width 86 height 35
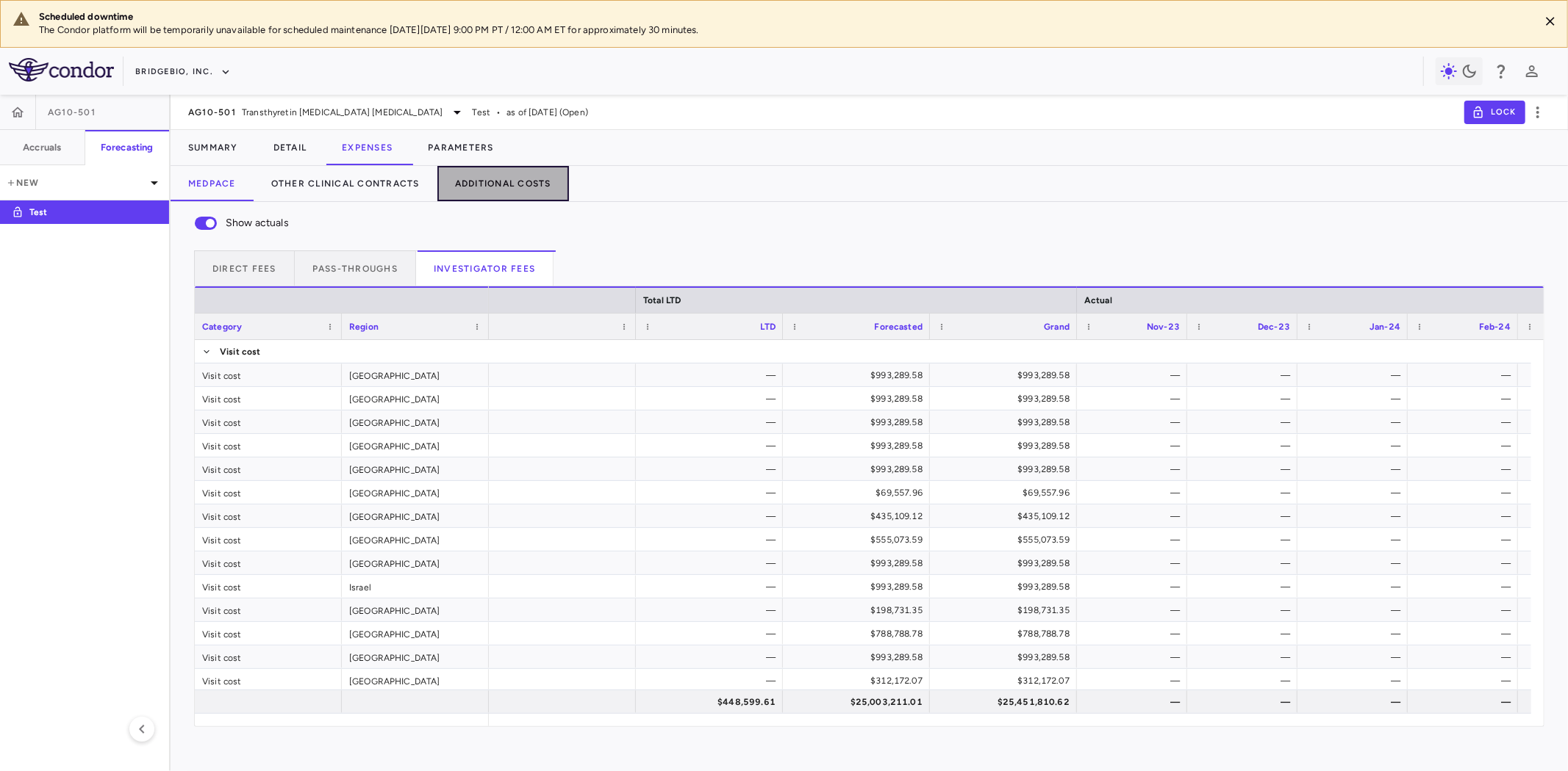
click at [450, 177] on button "Additional Costs" at bounding box center [503, 184] width 132 height 35
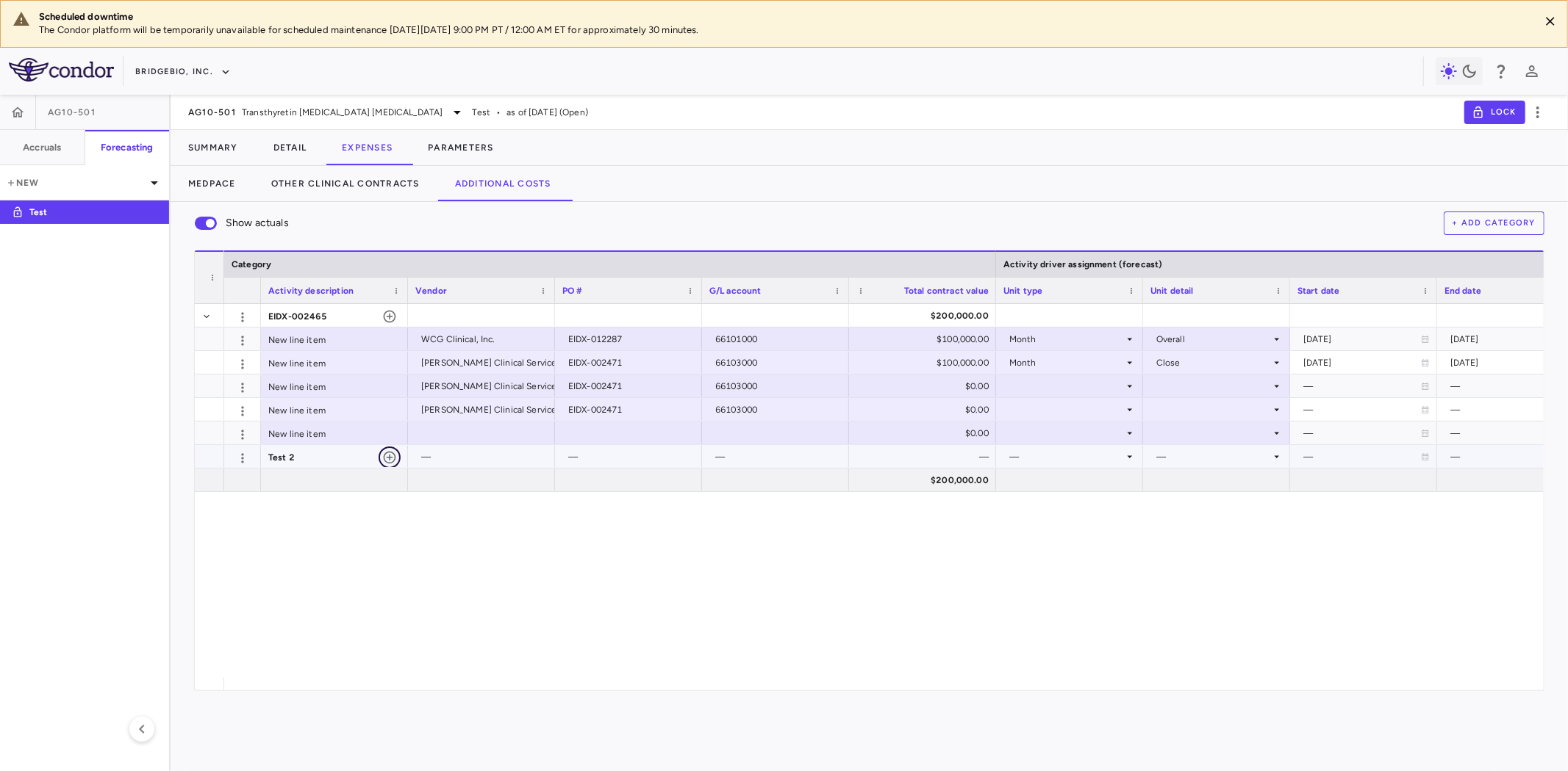
click at [390, 458] on icon "button" at bounding box center [389, 458] width 13 height 13
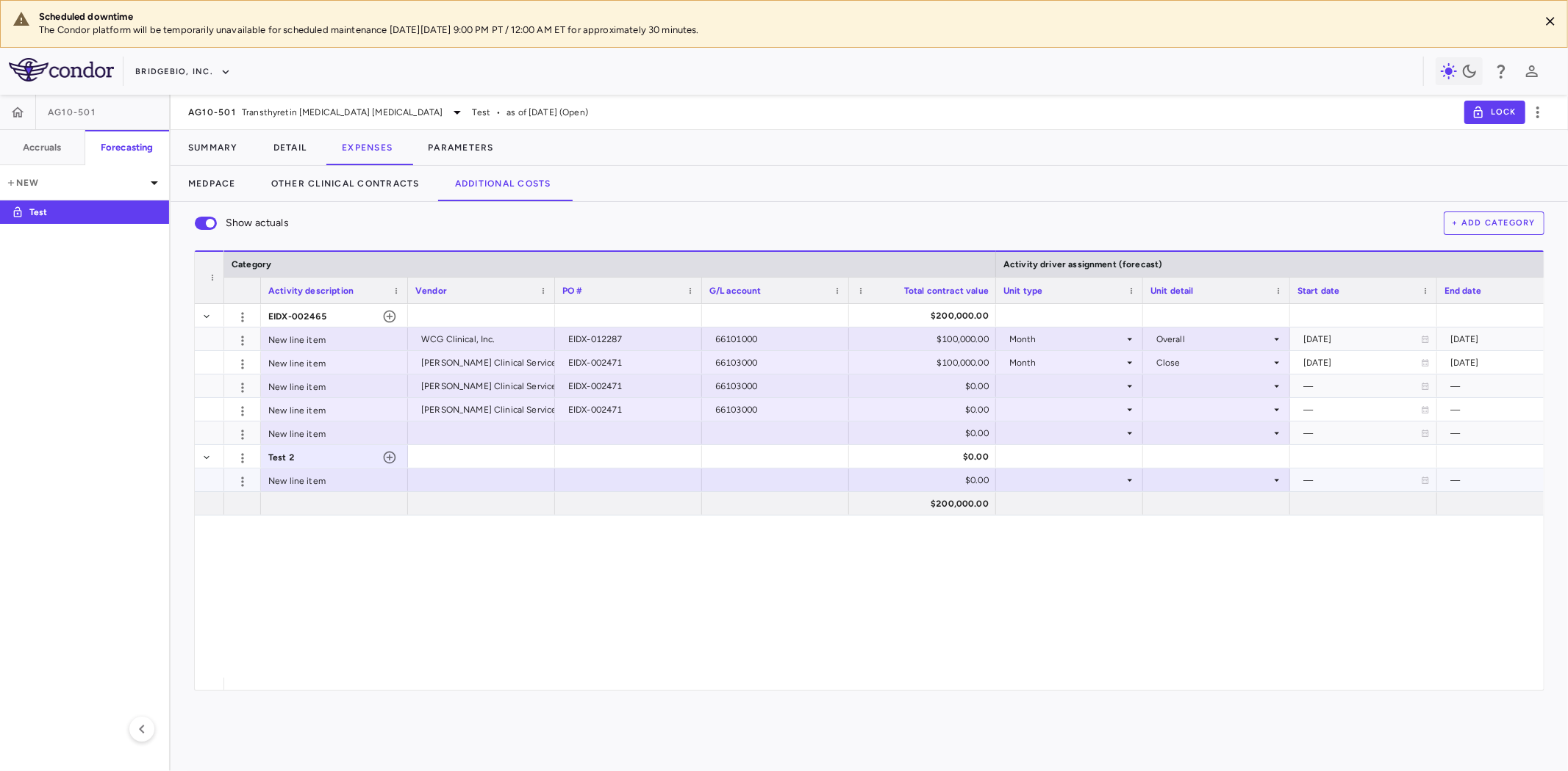
click at [900, 475] on div "$0.00" at bounding box center [925, 481] width 127 height 23
type input "******"
click at [1132, 482] on icon at bounding box center [1130, 481] width 12 height 12
click at [1060, 594] on div "Month" at bounding box center [1043, 596] width 35 height 14
click at [1190, 480] on div at bounding box center [1217, 480] width 133 height 21
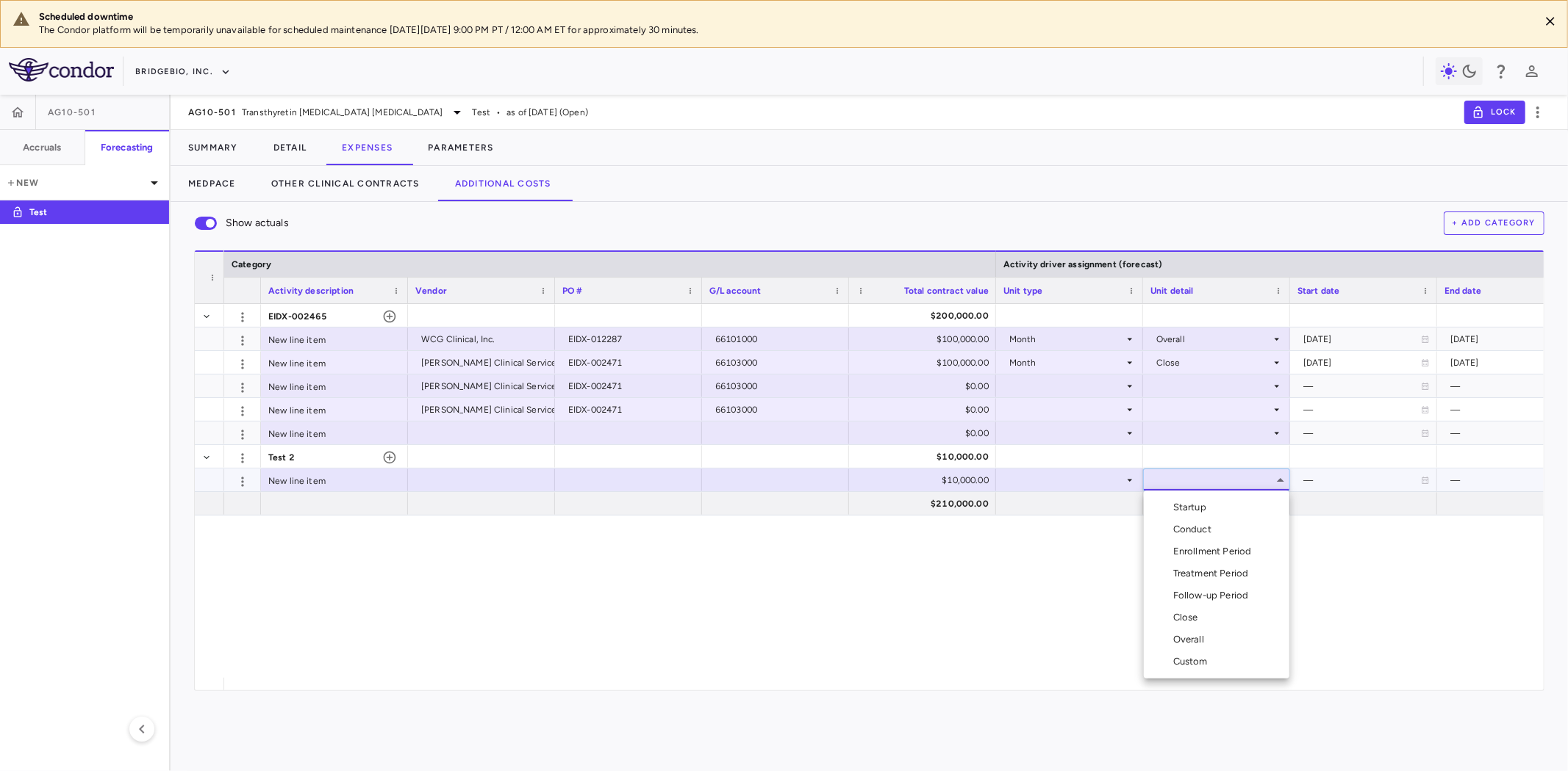
click at [1201, 645] on li "Overall" at bounding box center [1217, 639] width 145 height 22
click at [1077, 486] on div at bounding box center [1070, 480] width 133 height 21
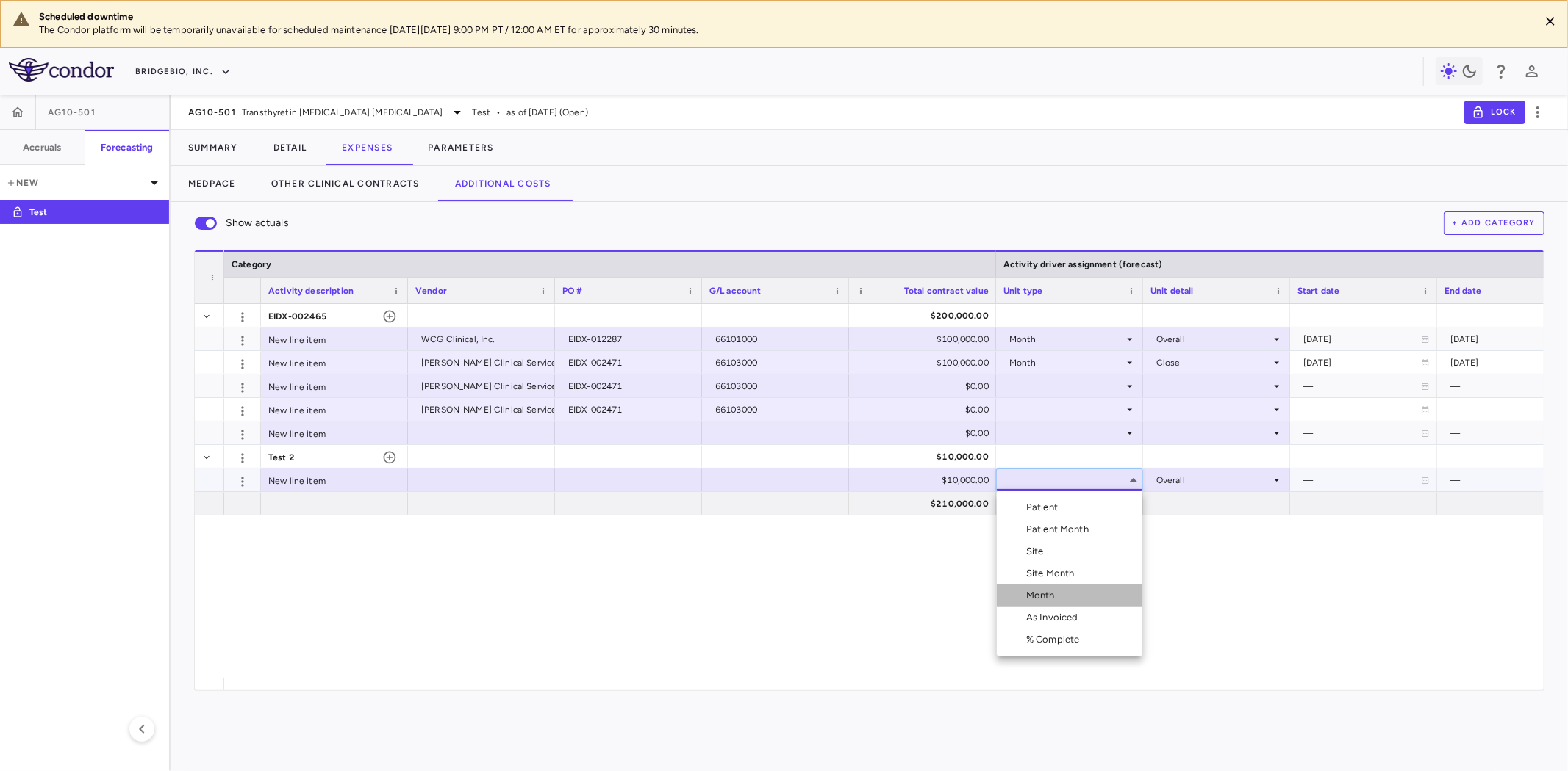
click at [1055, 588] on li "Month" at bounding box center [1070, 596] width 145 height 22
click at [1201, 481] on div at bounding box center [1217, 480] width 133 height 21
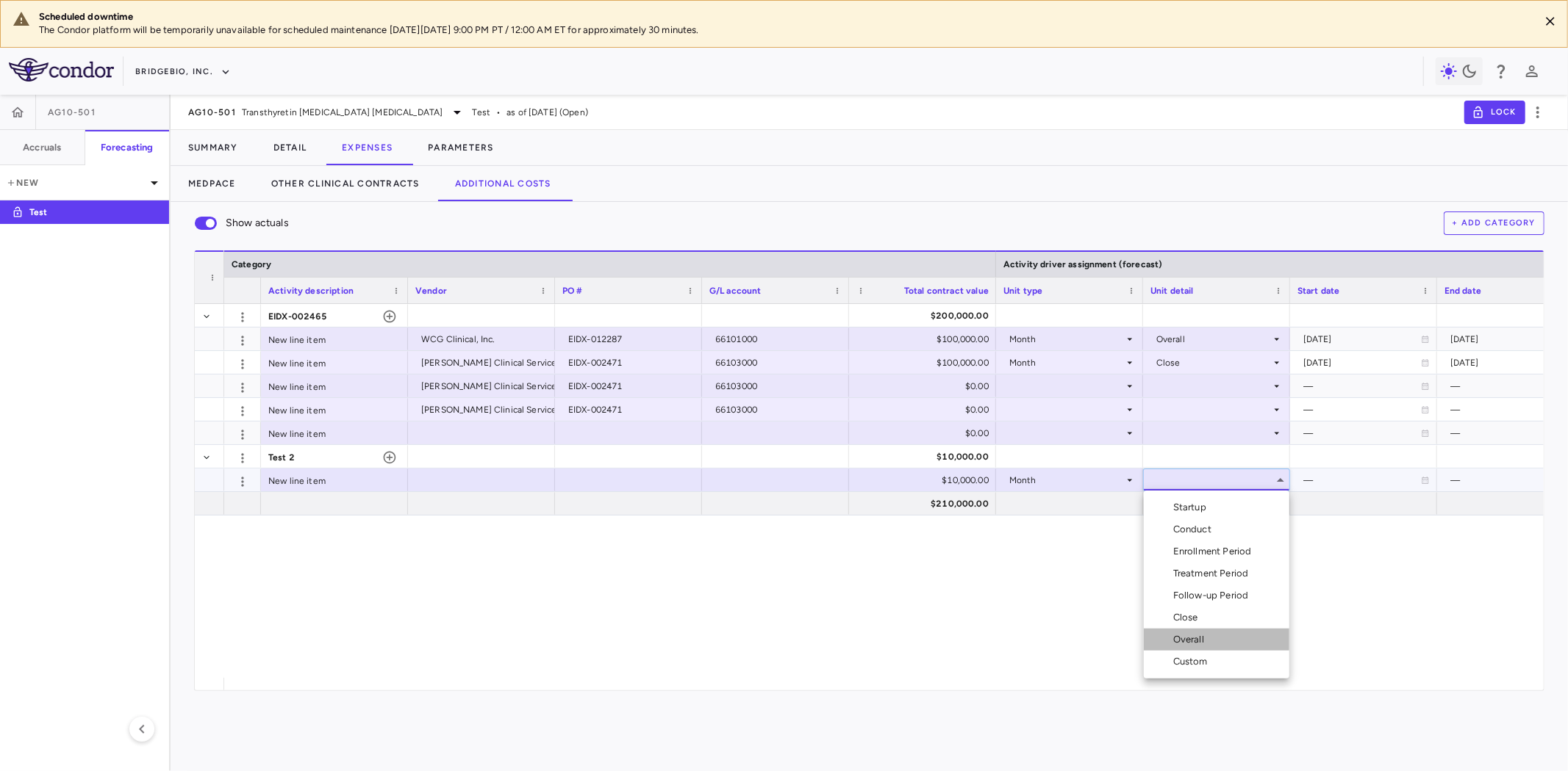
click at [1200, 637] on div "Overall" at bounding box center [1191, 640] width 37 height 14
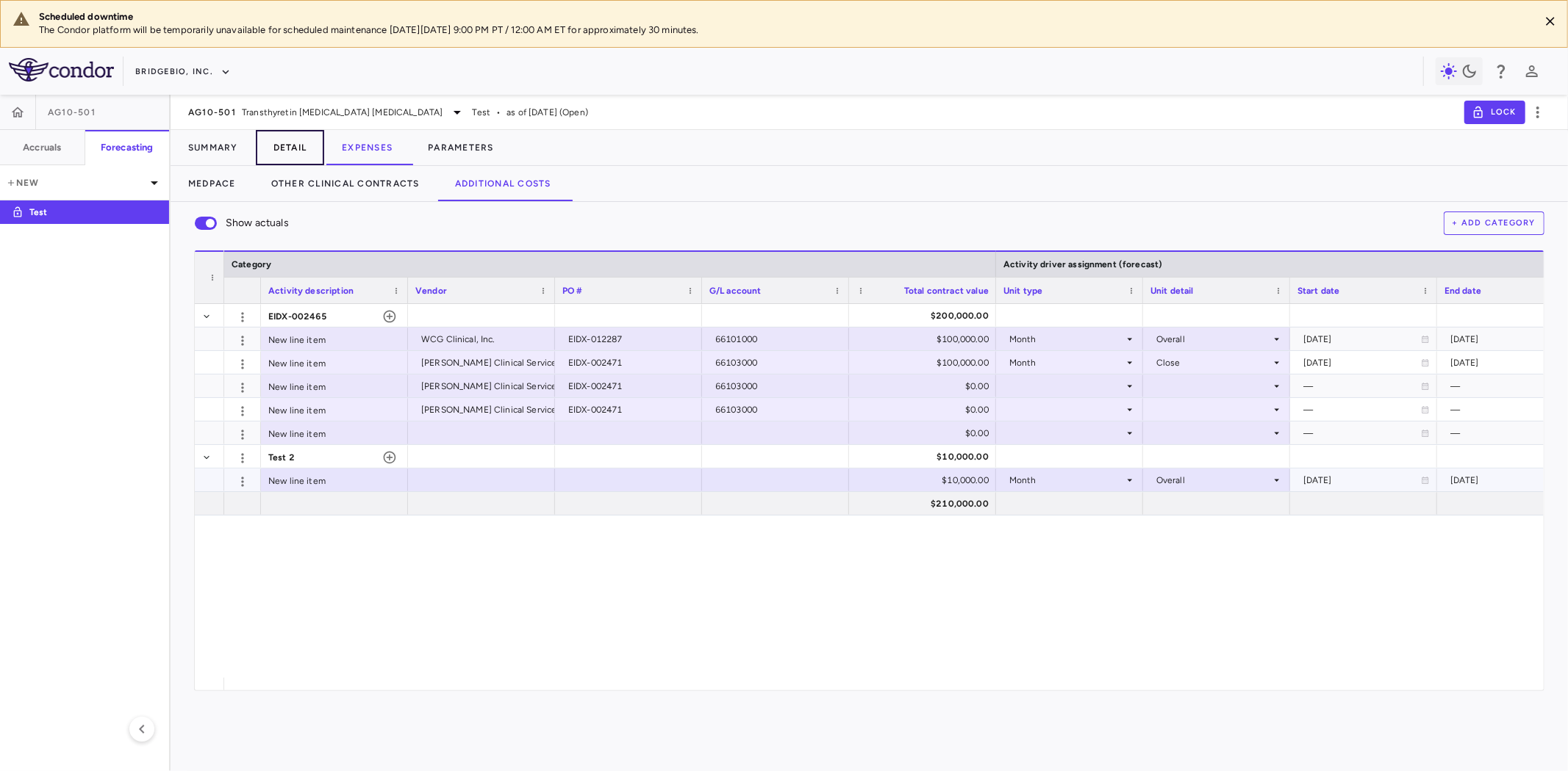
click at [296, 140] on button "Detail" at bounding box center [289, 147] width 69 height 35
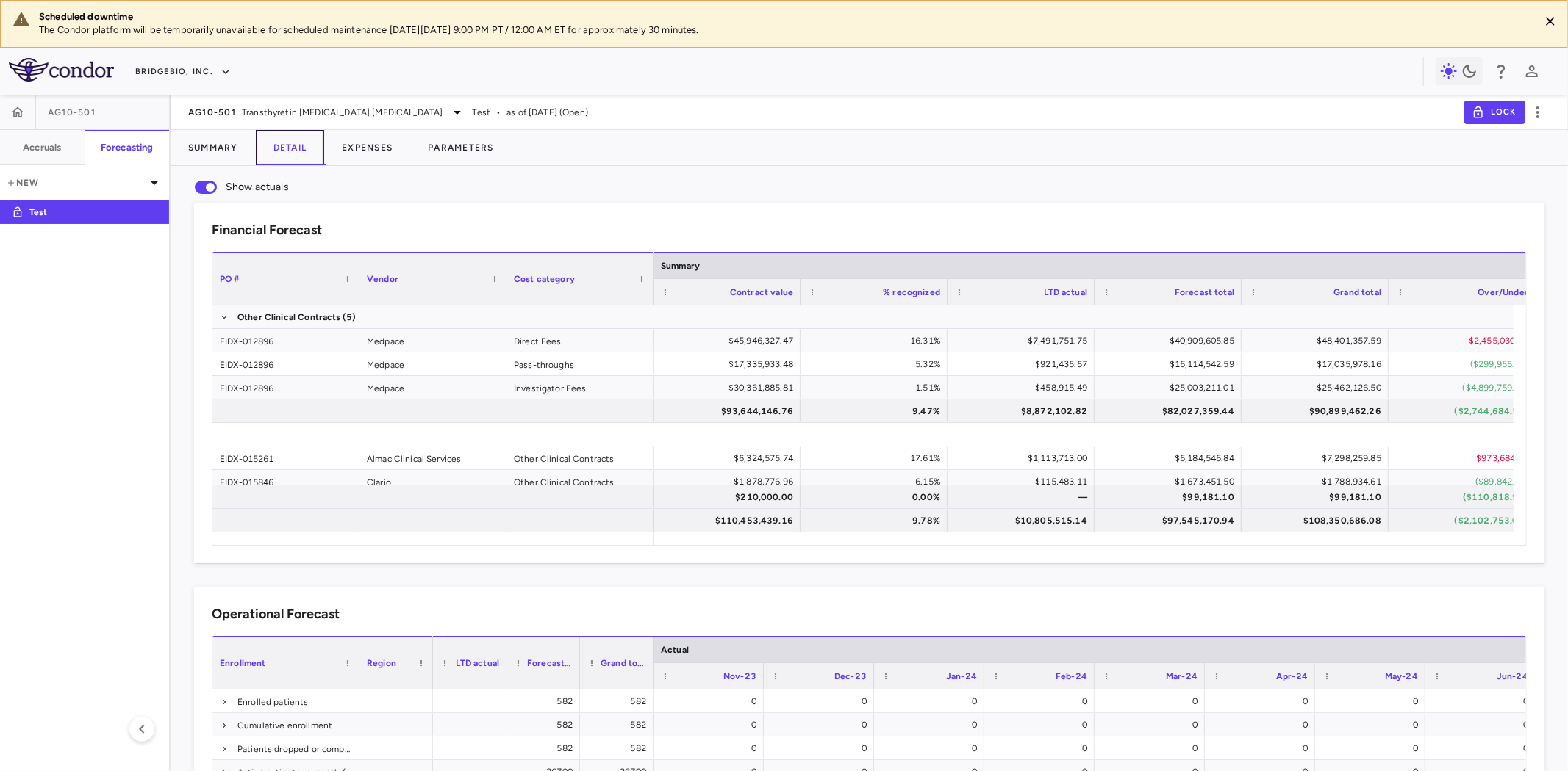
scroll to position [172, 0]
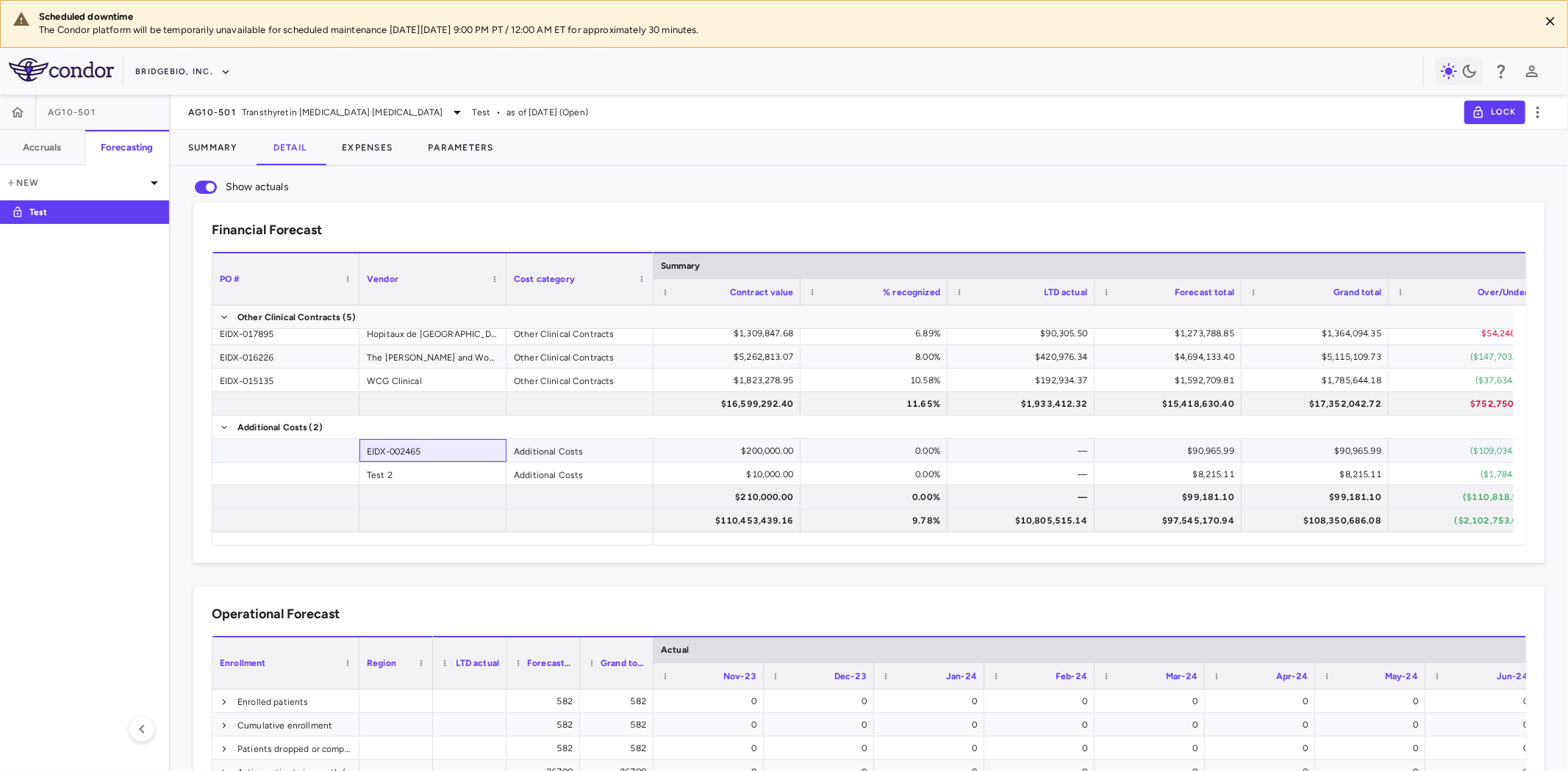
click at [406, 460] on div "EIDX-002465" at bounding box center [433, 451] width 147 height 23
click at [416, 473] on div "Test 2" at bounding box center [433, 474] width 147 height 23
click at [432, 448] on div "EIDX-002465" at bounding box center [433, 451] width 147 height 23
click at [415, 473] on div "Test 2" at bounding box center [433, 474] width 147 height 23
click at [427, 451] on div "EIDX-002465" at bounding box center [433, 451] width 147 height 23
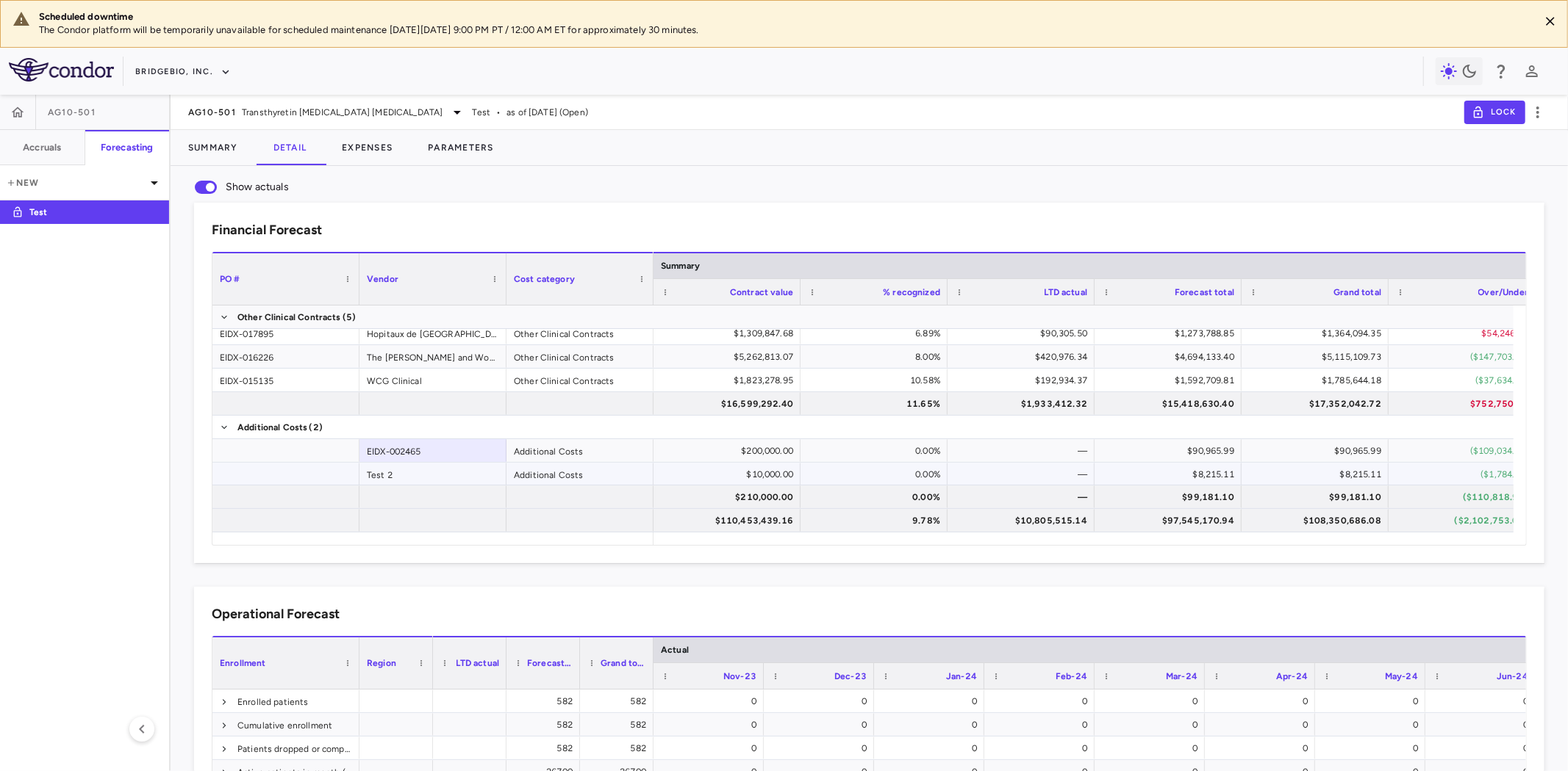
click at [422, 471] on div "Test 2" at bounding box center [433, 474] width 147 height 23
click at [538, 451] on div "Additional Costs" at bounding box center [580, 451] width 147 height 23
click at [561, 469] on div "Additional Costs" at bounding box center [580, 474] width 147 height 23
click at [562, 446] on div "Additional Costs" at bounding box center [580, 451] width 147 height 23
click at [557, 475] on div "Additional Costs" at bounding box center [580, 474] width 147 height 23
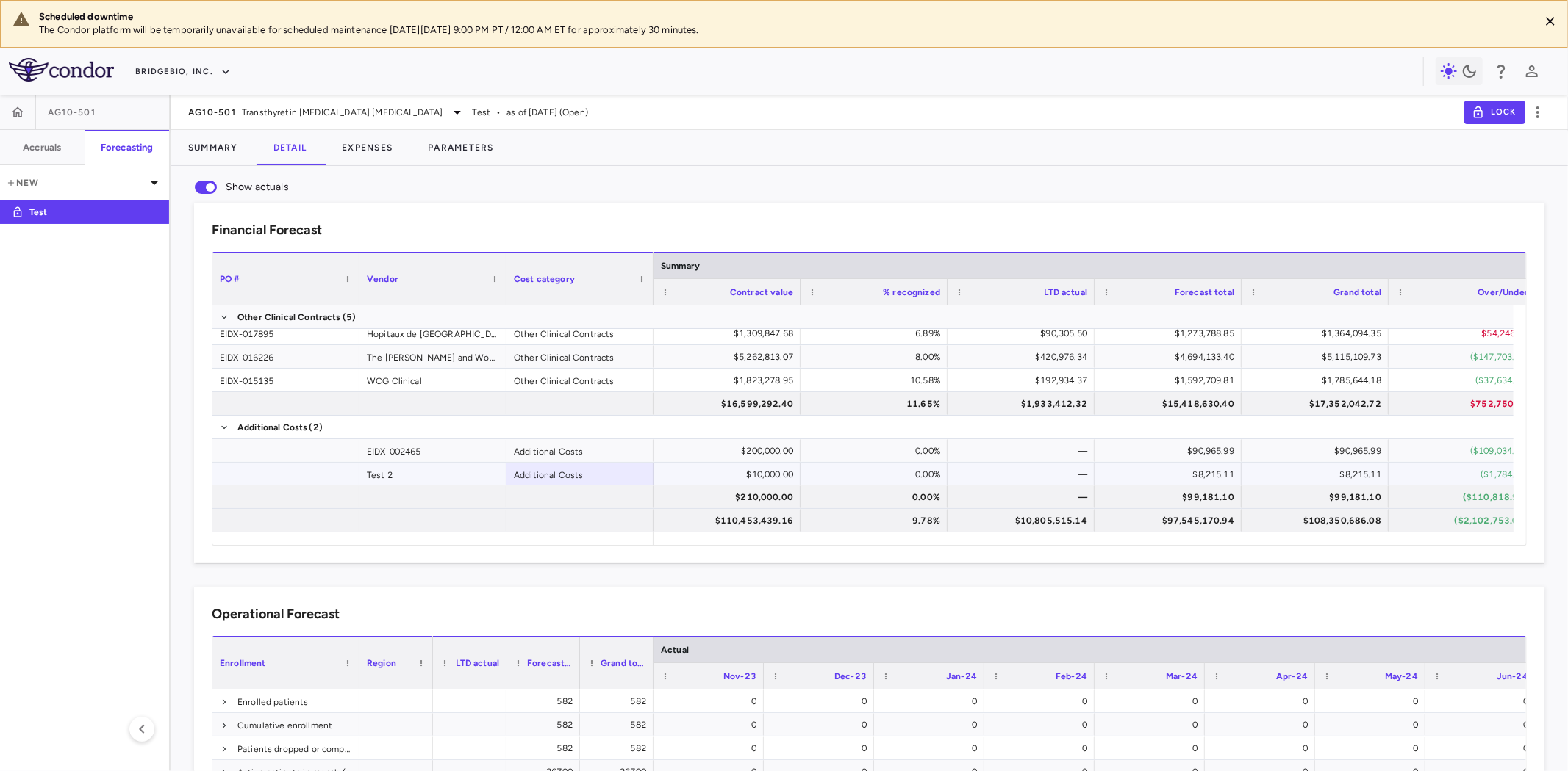
click at [539, 450] on div "Additional Costs" at bounding box center [580, 451] width 147 height 23
click at [530, 467] on div "Additional Costs" at bounding box center [580, 474] width 147 height 23
click at [407, 453] on div "EIDX-002465" at bounding box center [433, 451] width 147 height 23
click at [386, 470] on div "Test 2" at bounding box center [433, 474] width 147 height 23
click at [427, 453] on div "EIDX-002465" at bounding box center [433, 451] width 147 height 23
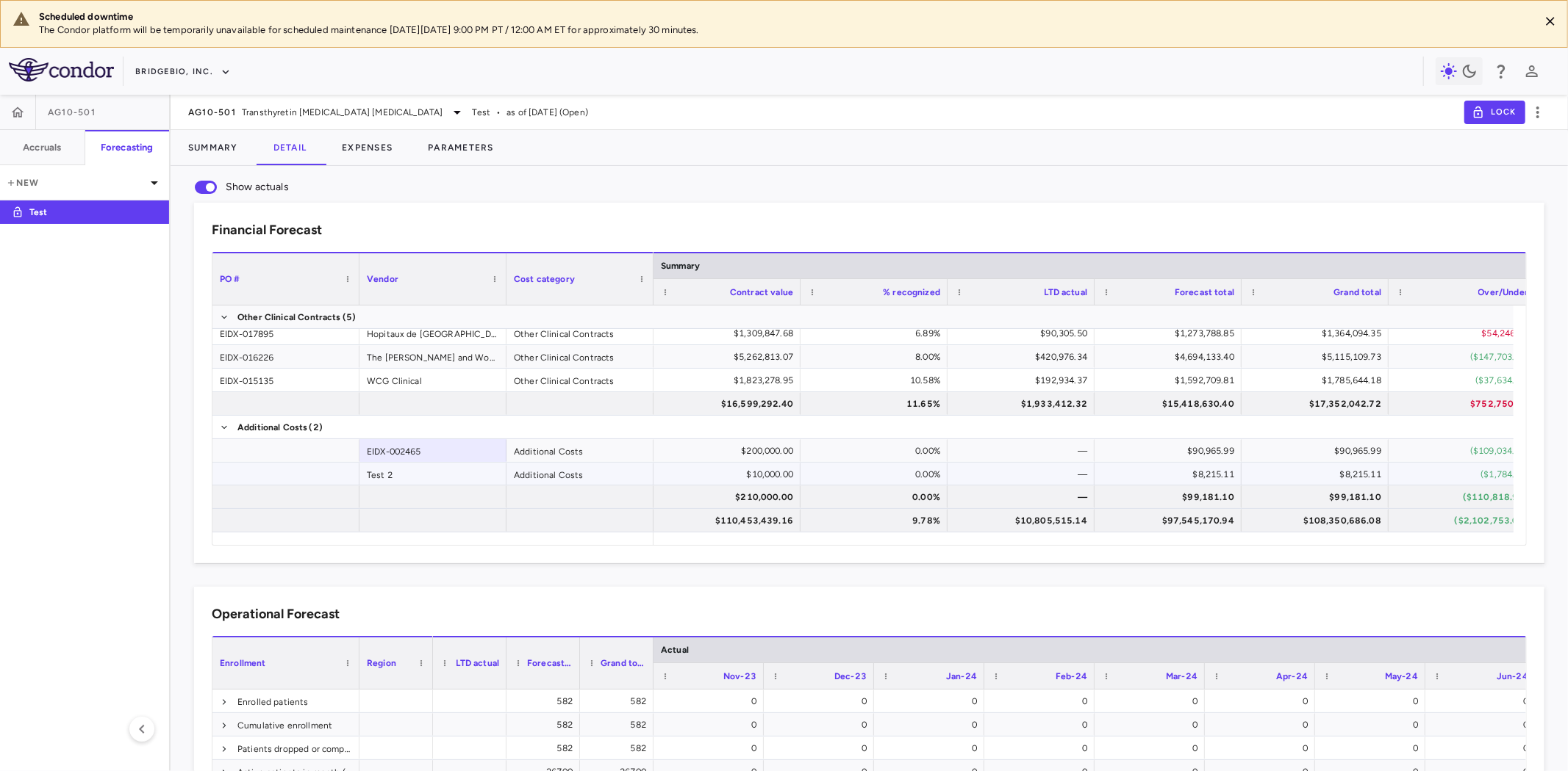
click at [417, 471] on div "Test 2" at bounding box center [433, 474] width 147 height 23
click at [468, 454] on div "EIDX-002465" at bounding box center [433, 451] width 147 height 23
click at [452, 469] on div "Test 2" at bounding box center [433, 474] width 147 height 23
click at [576, 454] on div "Additional Costs" at bounding box center [580, 451] width 147 height 23
click at [564, 475] on div "Additional Costs" at bounding box center [580, 474] width 147 height 23
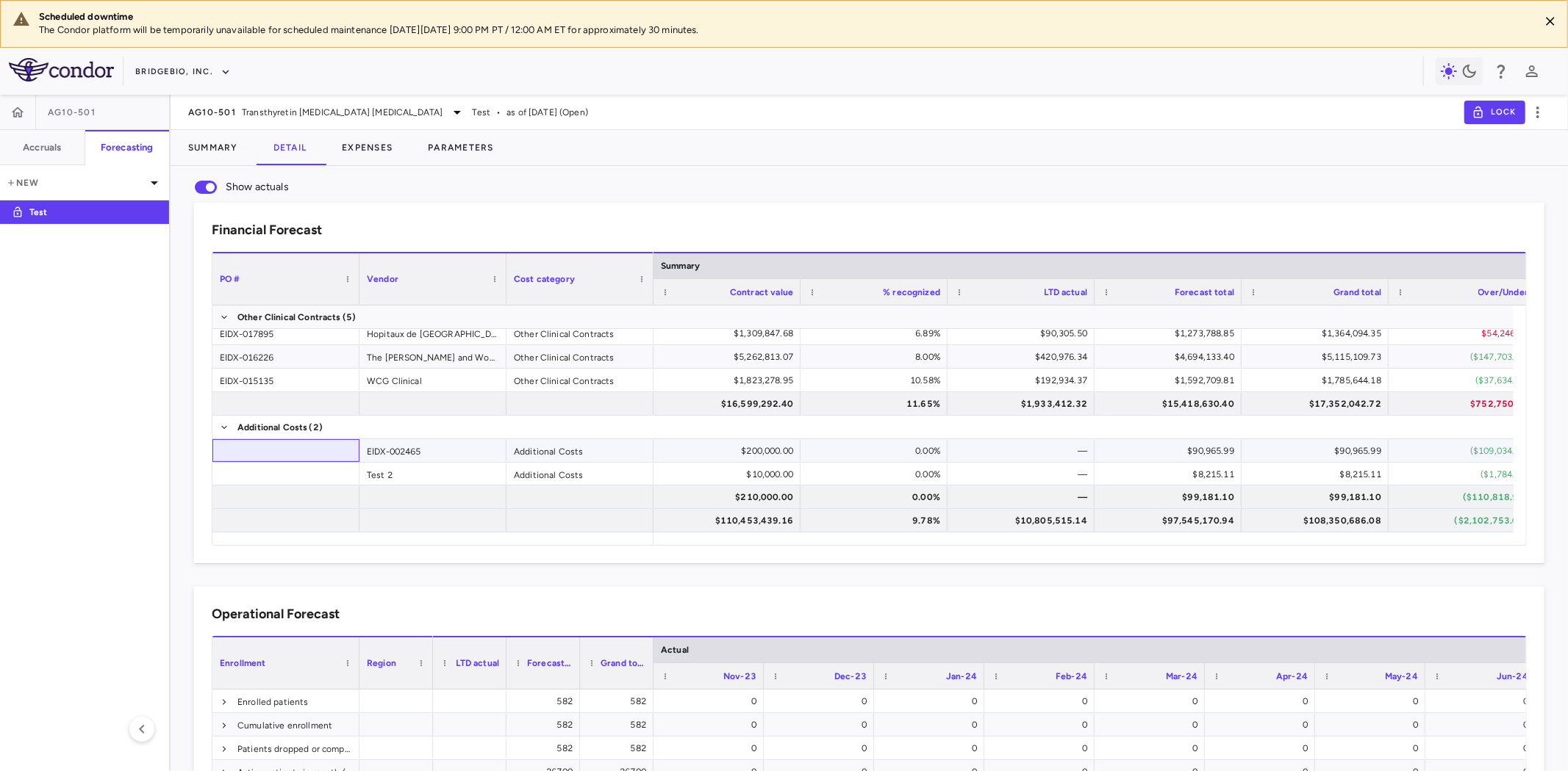
click at [301, 454] on div at bounding box center [286, 451] width 147 height 23
click at [439, 445] on div "EIDX-002465" at bounding box center [433, 451] width 147 height 23
click at [377, 152] on button "Expenses" at bounding box center [367, 147] width 86 height 35
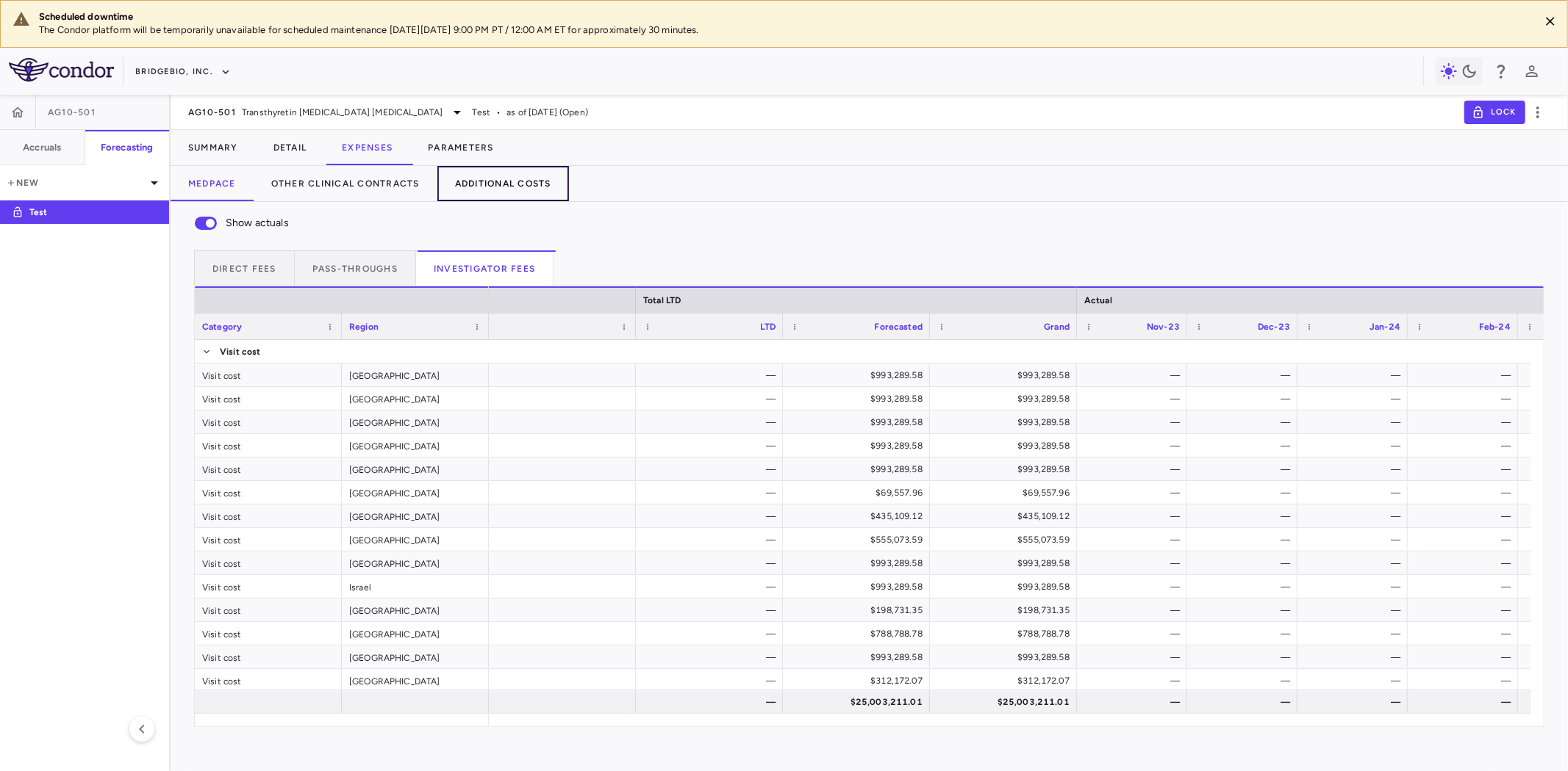
click at [503, 182] on button "Additional Costs" at bounding box center [503, 184] width 132 height 35
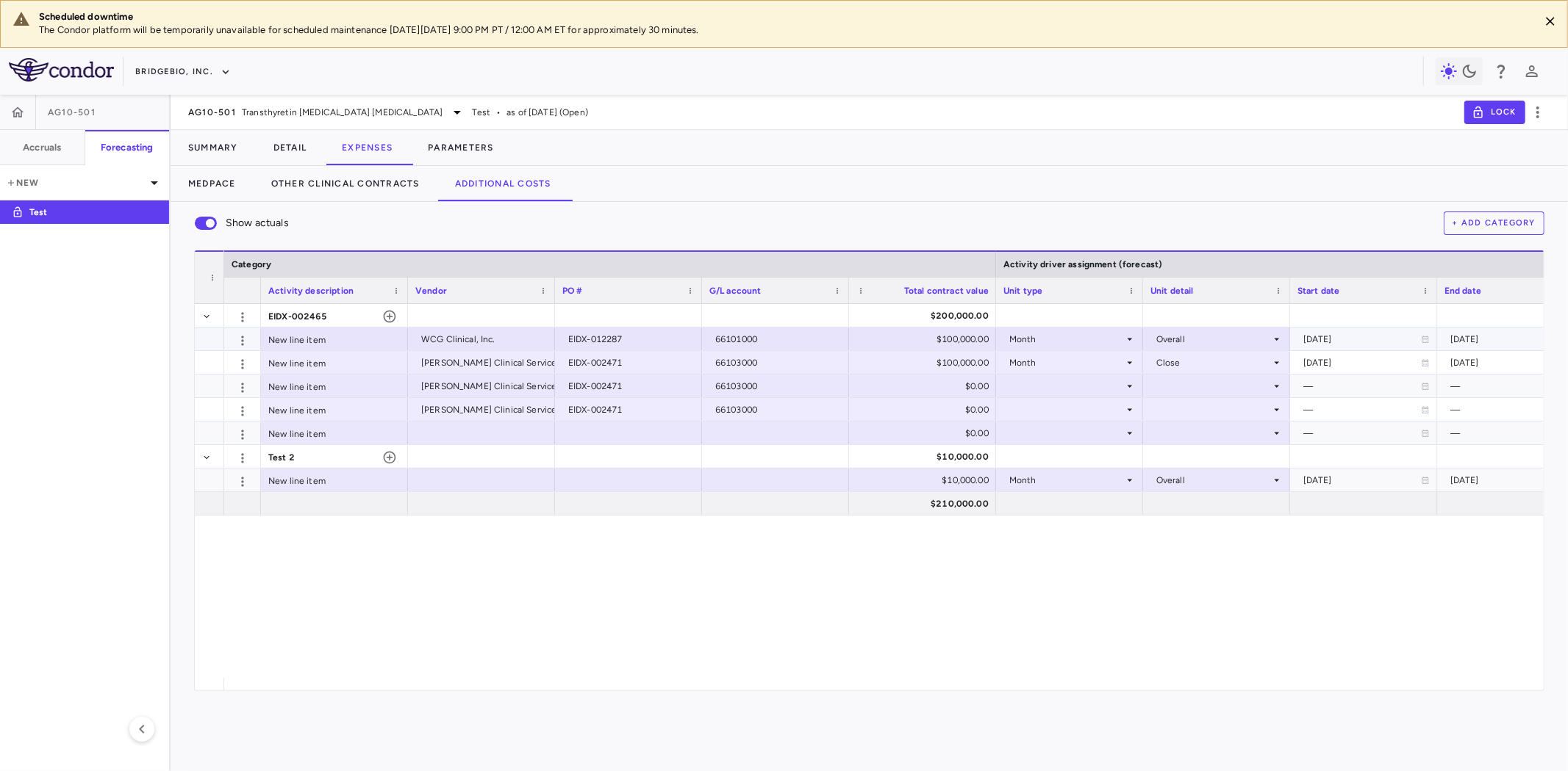
click at [449, 337] on div "WCG Clinical, Inc." at bounding box center [484, 340] width 127 height 23
click at [449, 338] on input "**********" at bounding box center [493, 340] width 124 height 24
drag, startPoint x: 472, startPoint y: 343, endPoint x: 608, endPoint y: 351, distance: 136.2
click at [332, 311] on div "EIDX-002465" at bounding box center [334, 316] width 133 height 23
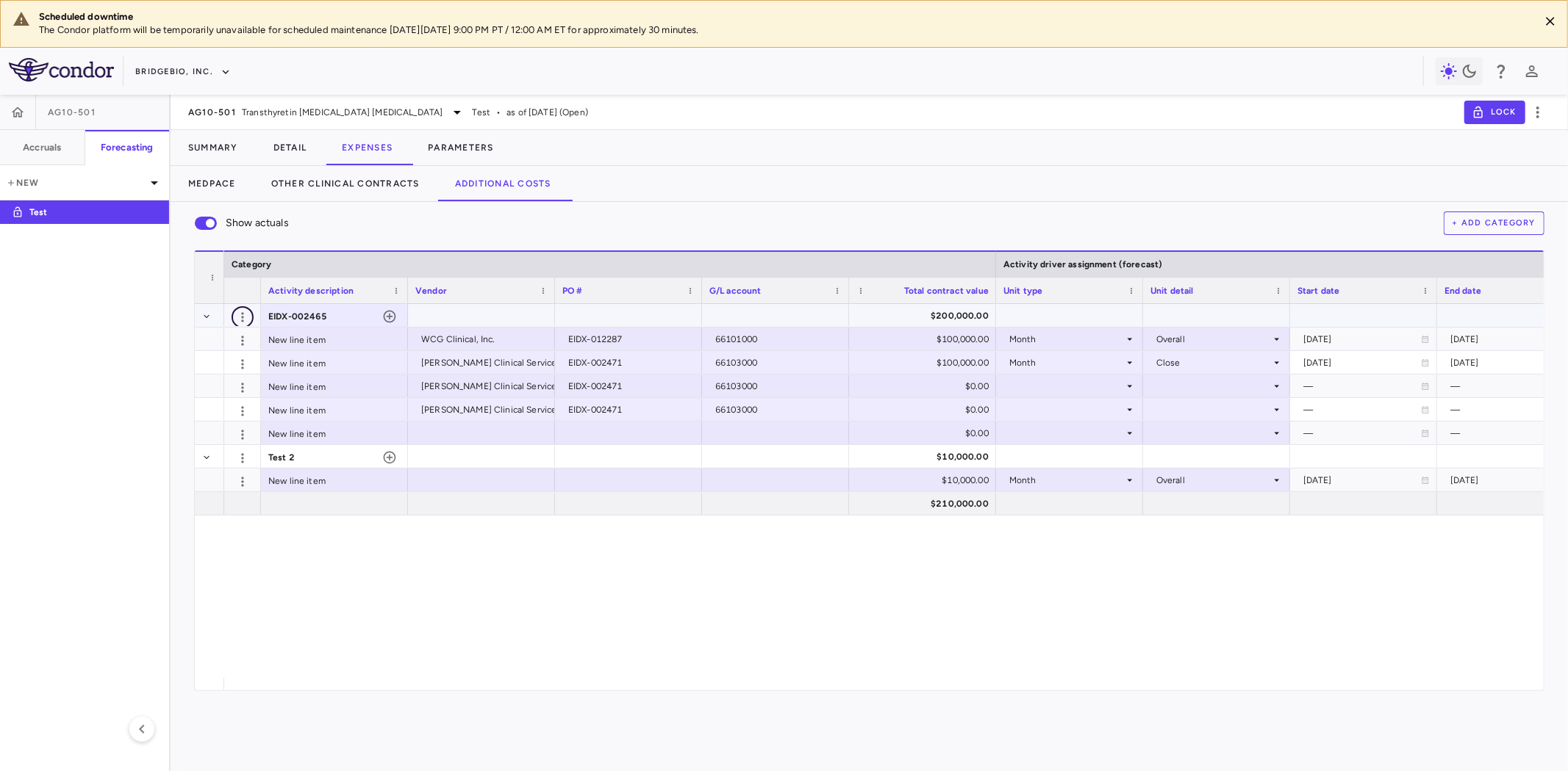
click at [246, 311] on icon "button" at bounding box center [242, 317] width 15 height 15
click at [229, 346] on div "Edit" at bounding box center [216, 346] width 75 height 26
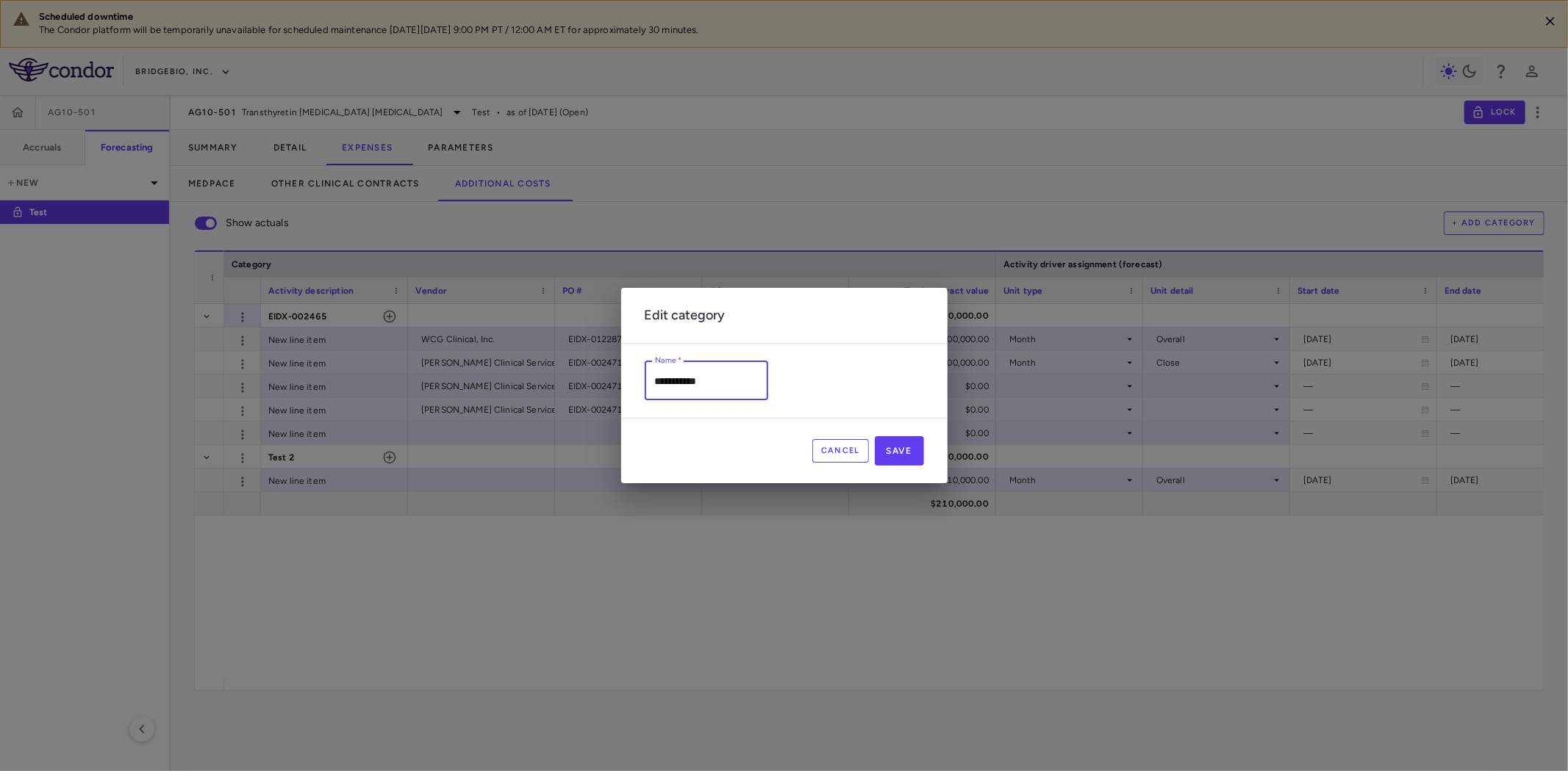
scroll to position [1, 0]
click at [601, 373] on div "**********" at bounding box center [784, 385] width 1568 height 771
type input "**********"
click at [918, 451] on button "Save" at bounding box center [899, 451] width 49 height 29
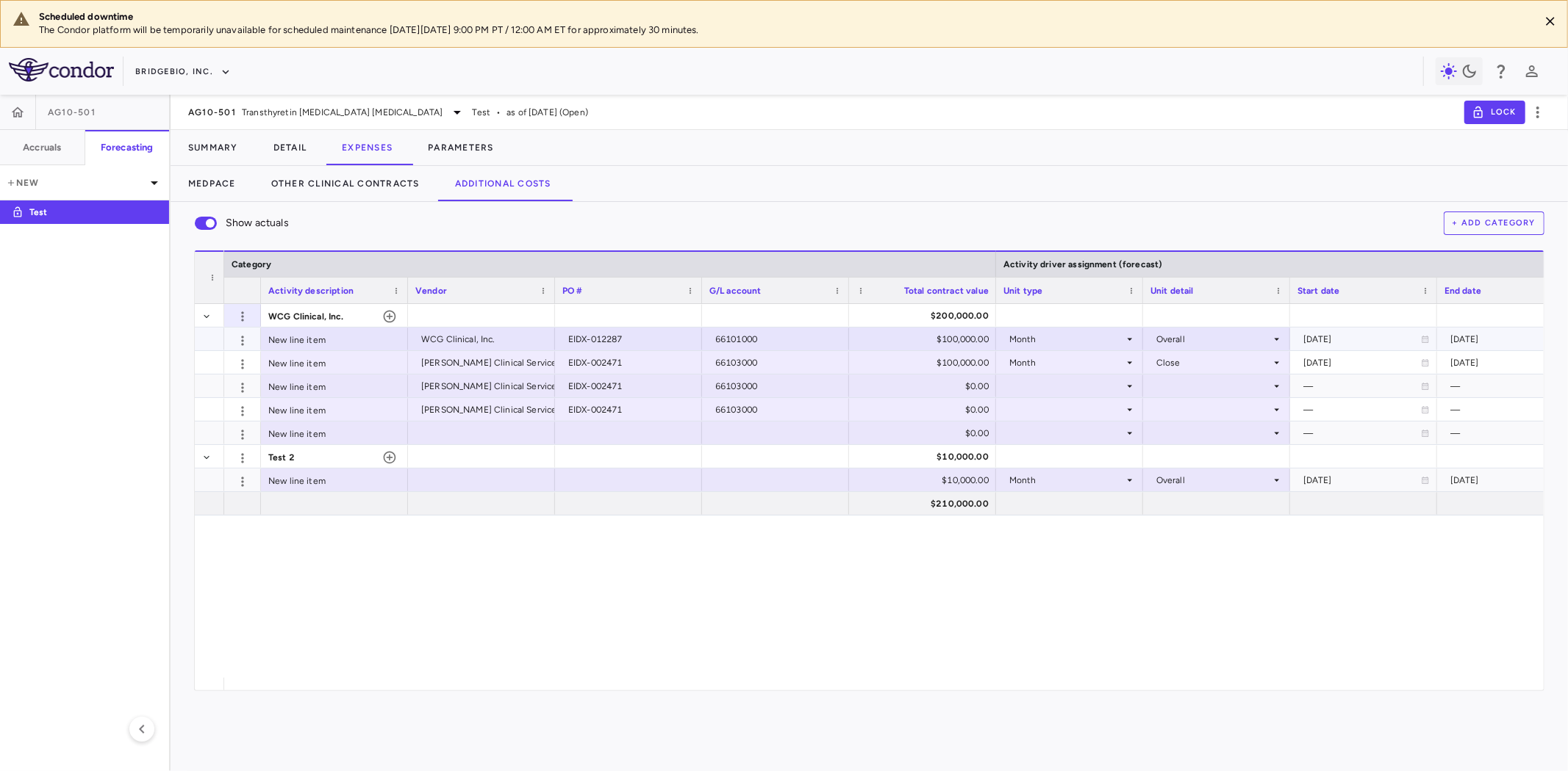
click at [743, 338] on div "66101000" at bounding box center [778, 340] width 127 height 23
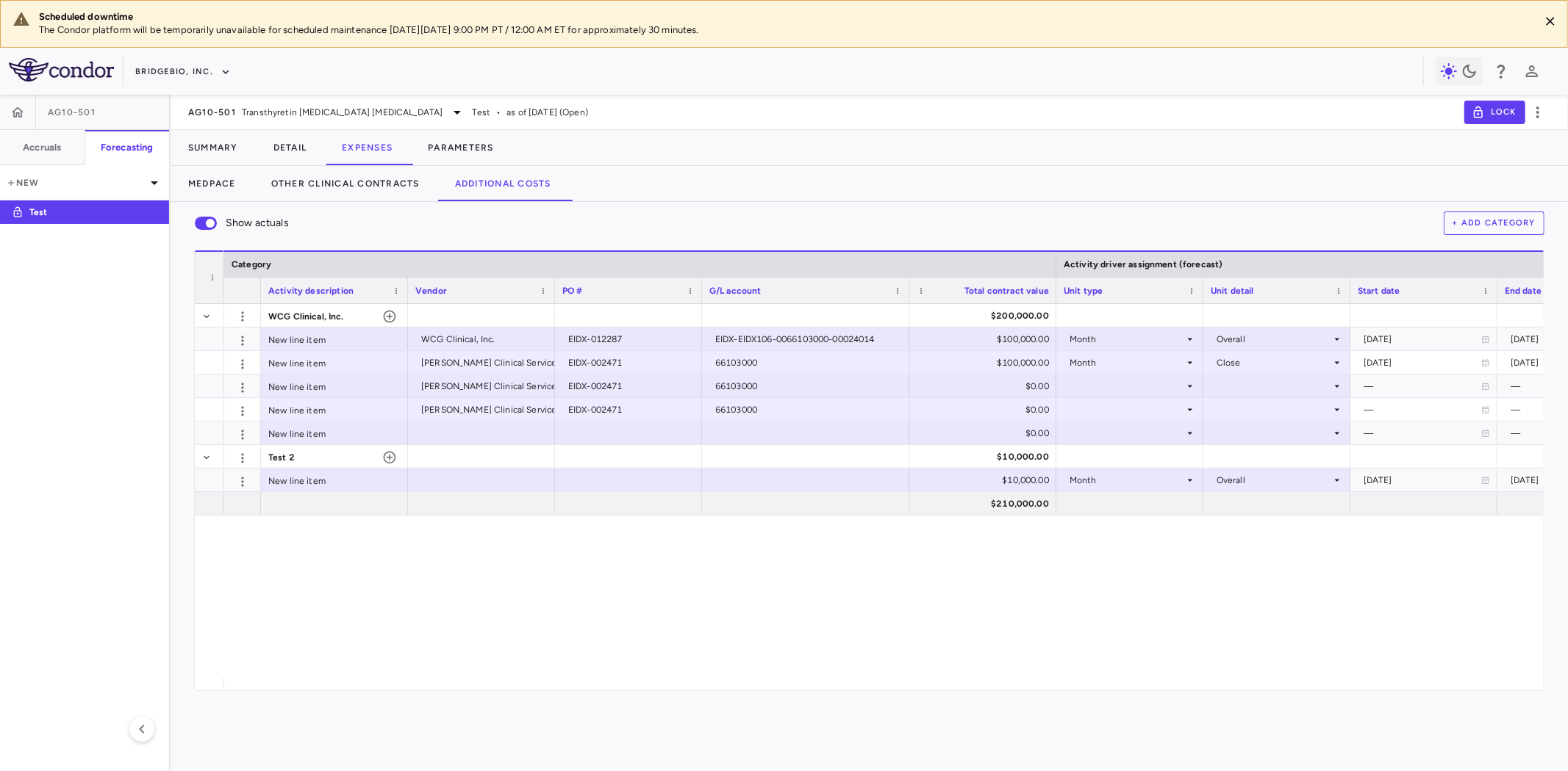
drag, startPoint x: 847, startPoint y: 288, endPoint x: 907, endPoint y: 281, distance: 60.4
click at [907, 281] on div at bounding box center [909, 290] width 6 height 26
click at [286, 152] on button "Detail" at bounding box center [289, 147] width 69 height 35
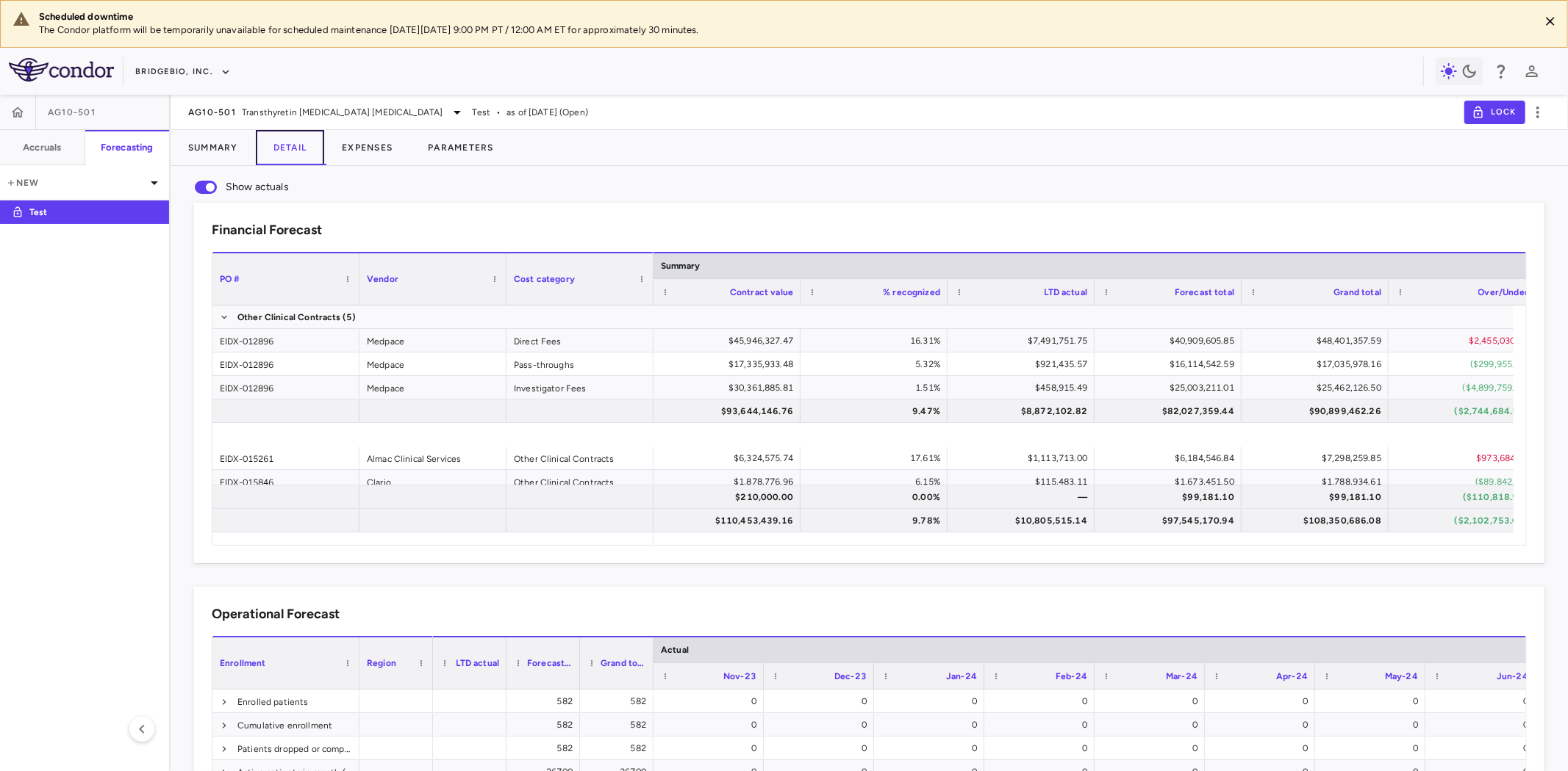
scroll to position [172, 0]
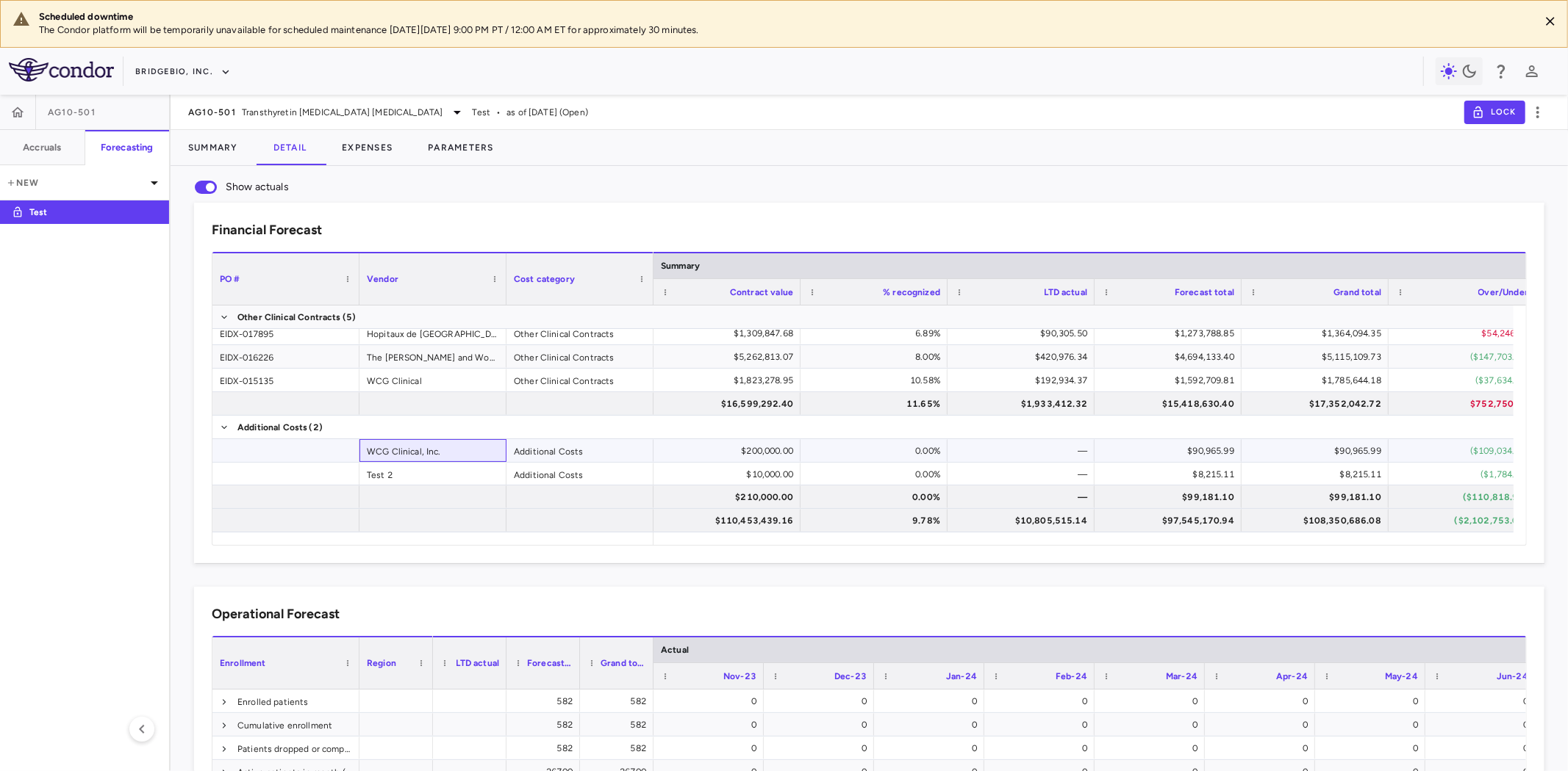
click at [445, 457] on div "WCG Clinical, Inc." at bounding box center [433, 451] width 147 height 23
click at [294, 453] on div at bounding box center [286, 451] width 147 height 23
click at [436, 454] on div "WCG Clinical, Inc." at bounding box center [433, 451] width 147 height 23
click at [332, 450] on div at bounding box center [286, 451] width 147 height 23
click at [560, 459] on div "Additional Costs" at bounding box center [580, 451] width 147 height 23
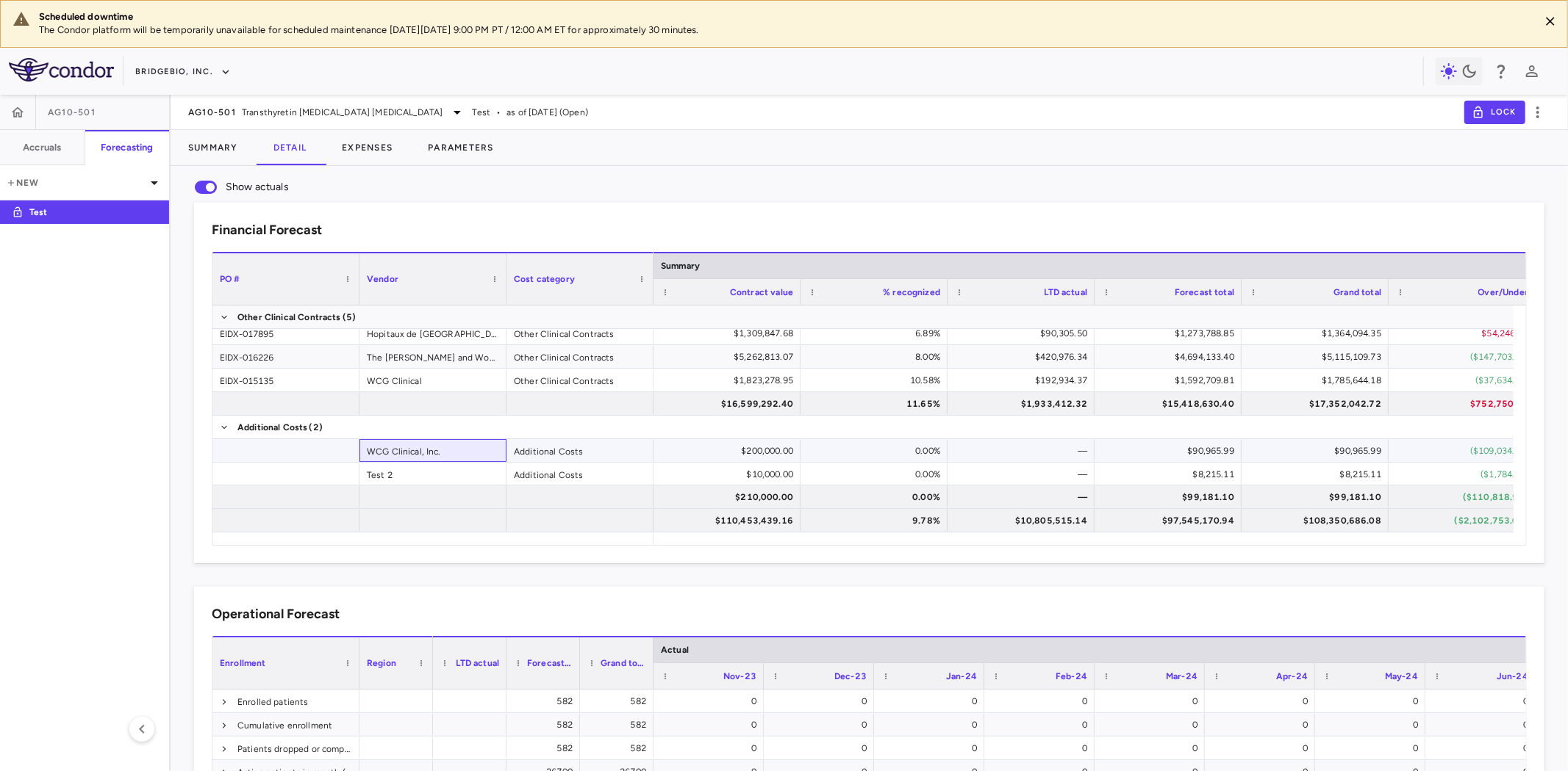
click at [432, 451] on div "WCG Clinical, Inc." at bounding box center [433, 451] width 147 height 23
click at [414, 471] on div "Test 2" at bounding box center [433, 474] width 147 height 23
click at [544, 475] on div "Additional Costs" at bounding box center [580, 474] width 147 height 23
click at [399, 470] on div "Test 2" at bounding box center [433, 474] width 147 height 23
click at [563, 470] on div "Additional Costs" at bounding box center [580, 474] width 147 height 23
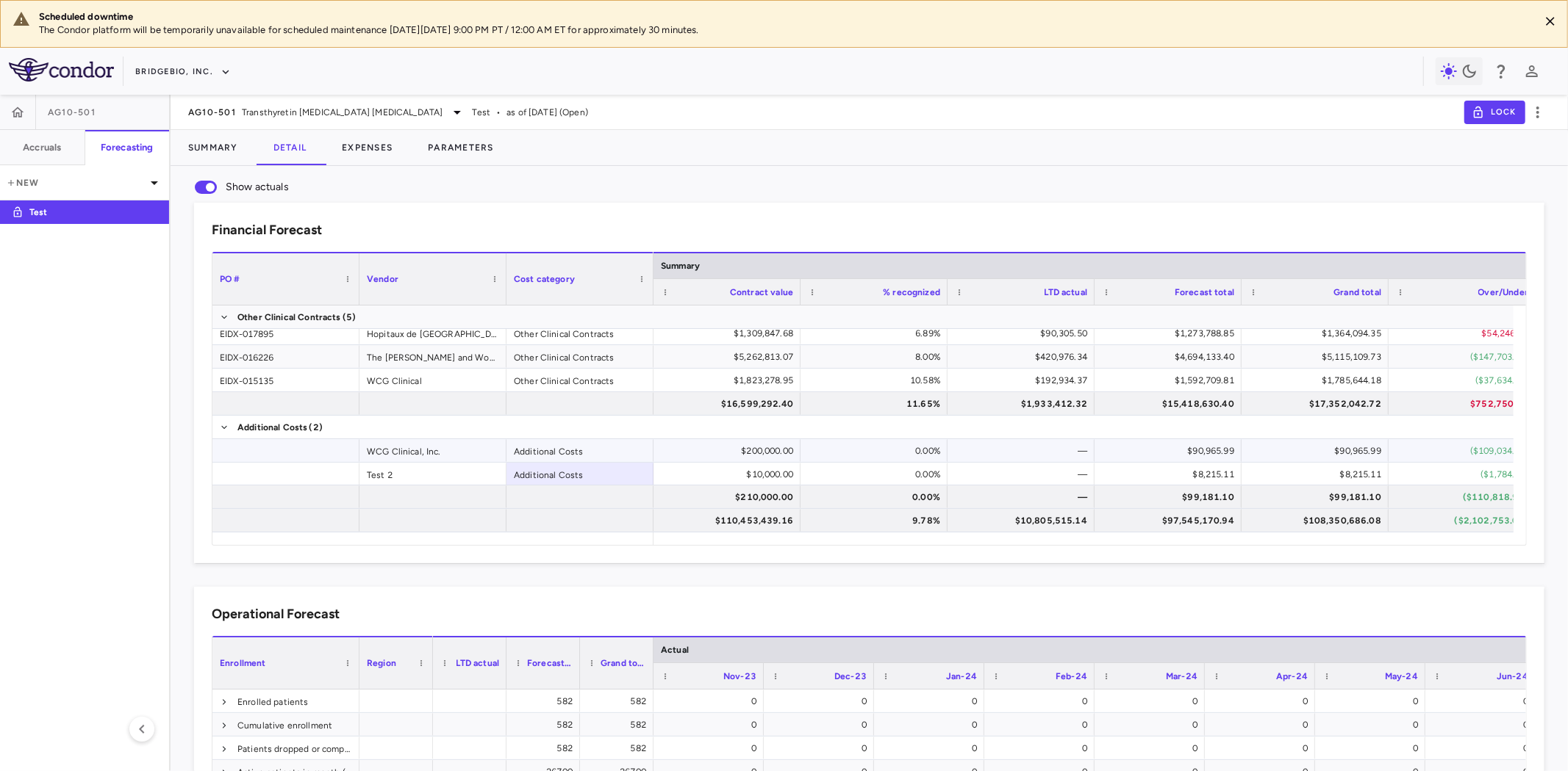
click at [311, 451] on div at bounding box center [286, 451] width 147 height 23
click at [310, 475] on div at bounding box center [286, 474] width 147 height 23
click at [553, 457] on div "Additional Costs" at bounding box center [580, 451] width 147 height 23
click at [541, 476] on div "Additional Costs" at bounding box center [580, 474] width 147 height 23
click at [530, 454] on div "Additional Costs" at bounding box center [580, 451] width 147 height 23
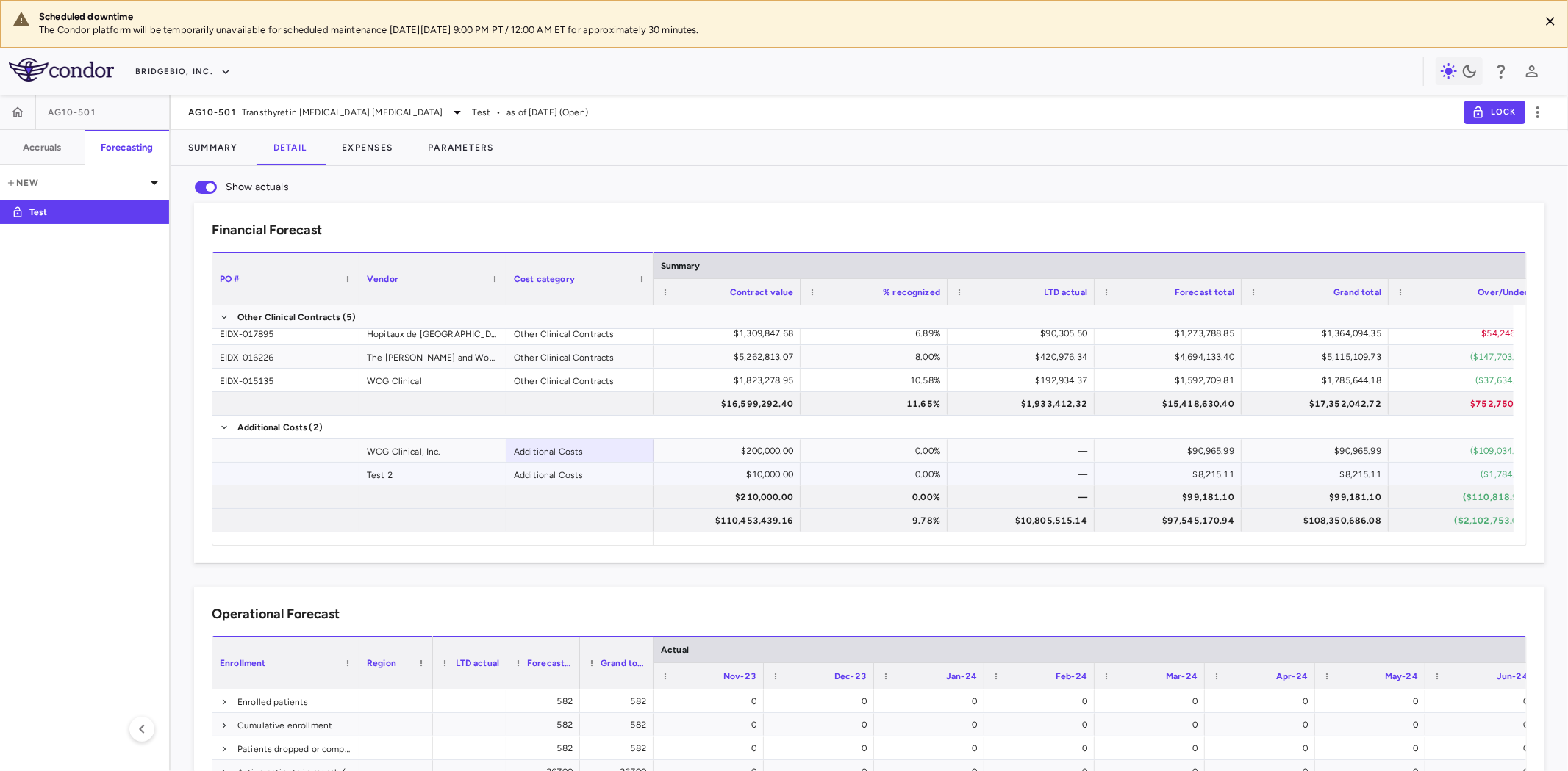
click at [532, 470] on div "Additional Costs" at bounding box center [580, 474] width 147 height 23
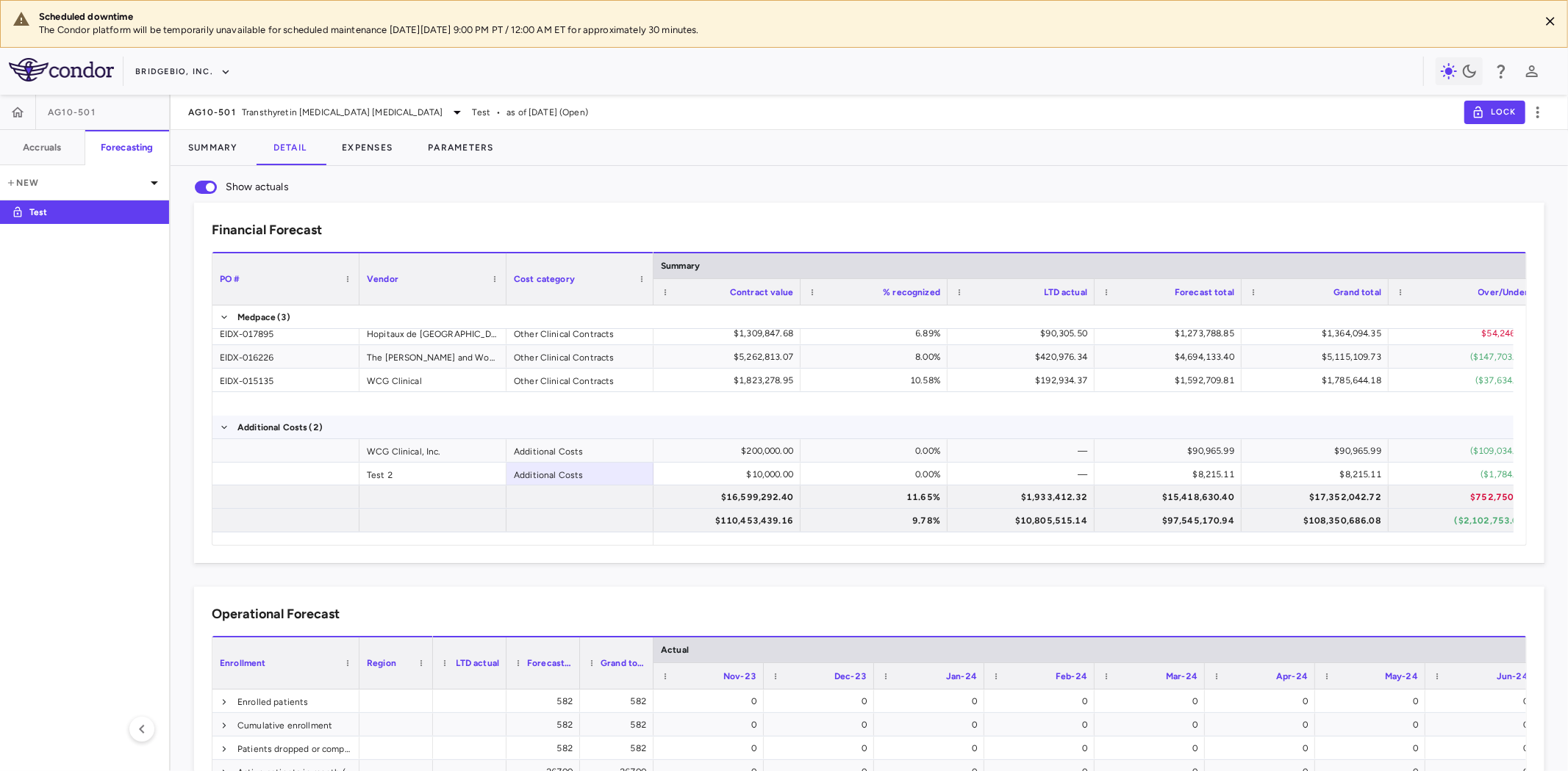
scroll to position [0, 0]
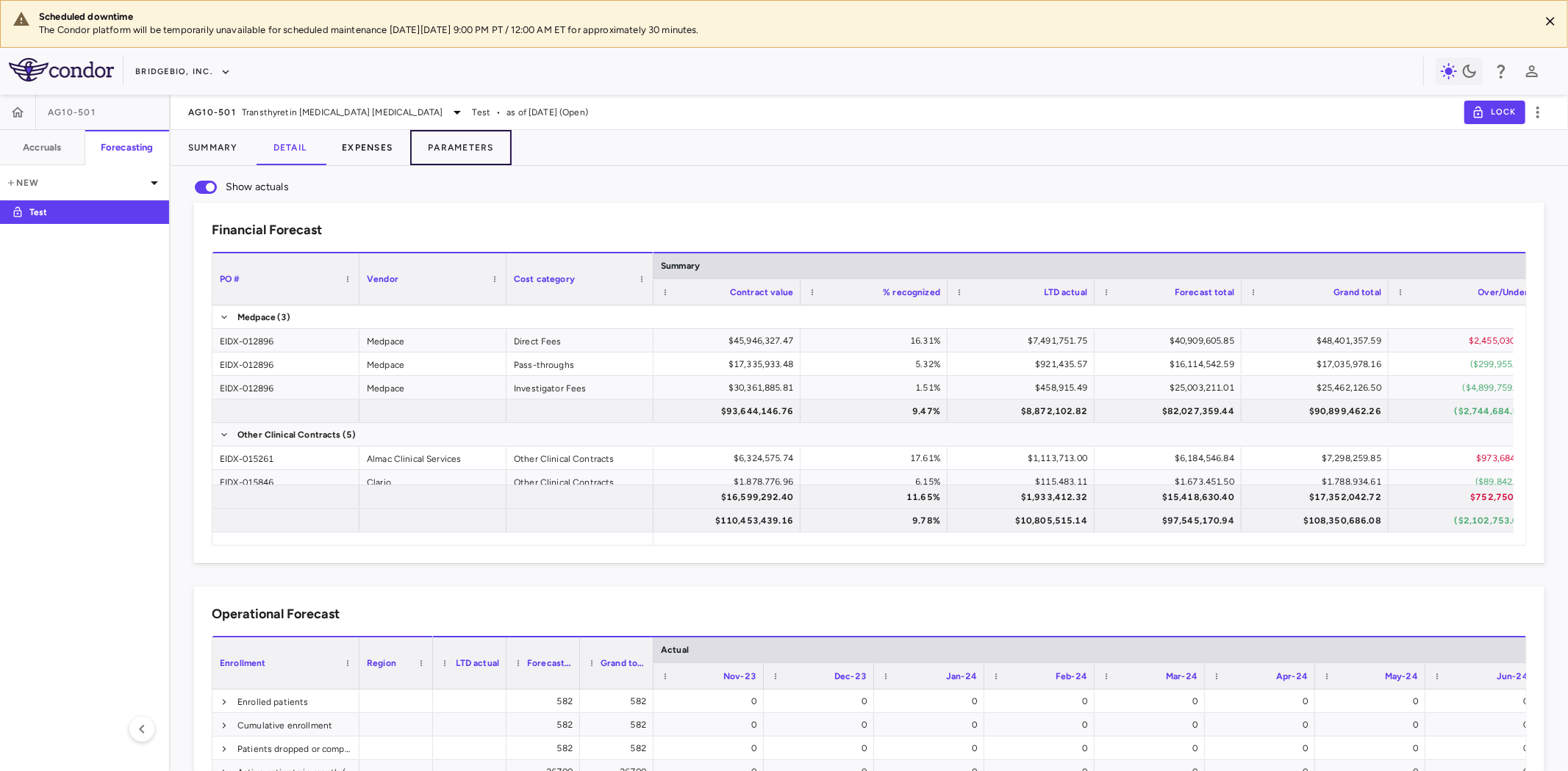
drag, startPoint x: 460, startPoint y: 145, endPoint x: 365, endPoint y: 150, distance: 95.1
click at [460, 145] on button "Parameters" at bounding box center [461, 147] width 102 height 35
click at [349, 147] on button "Expenses" at bounding box center [367, 147] width 86 height 35
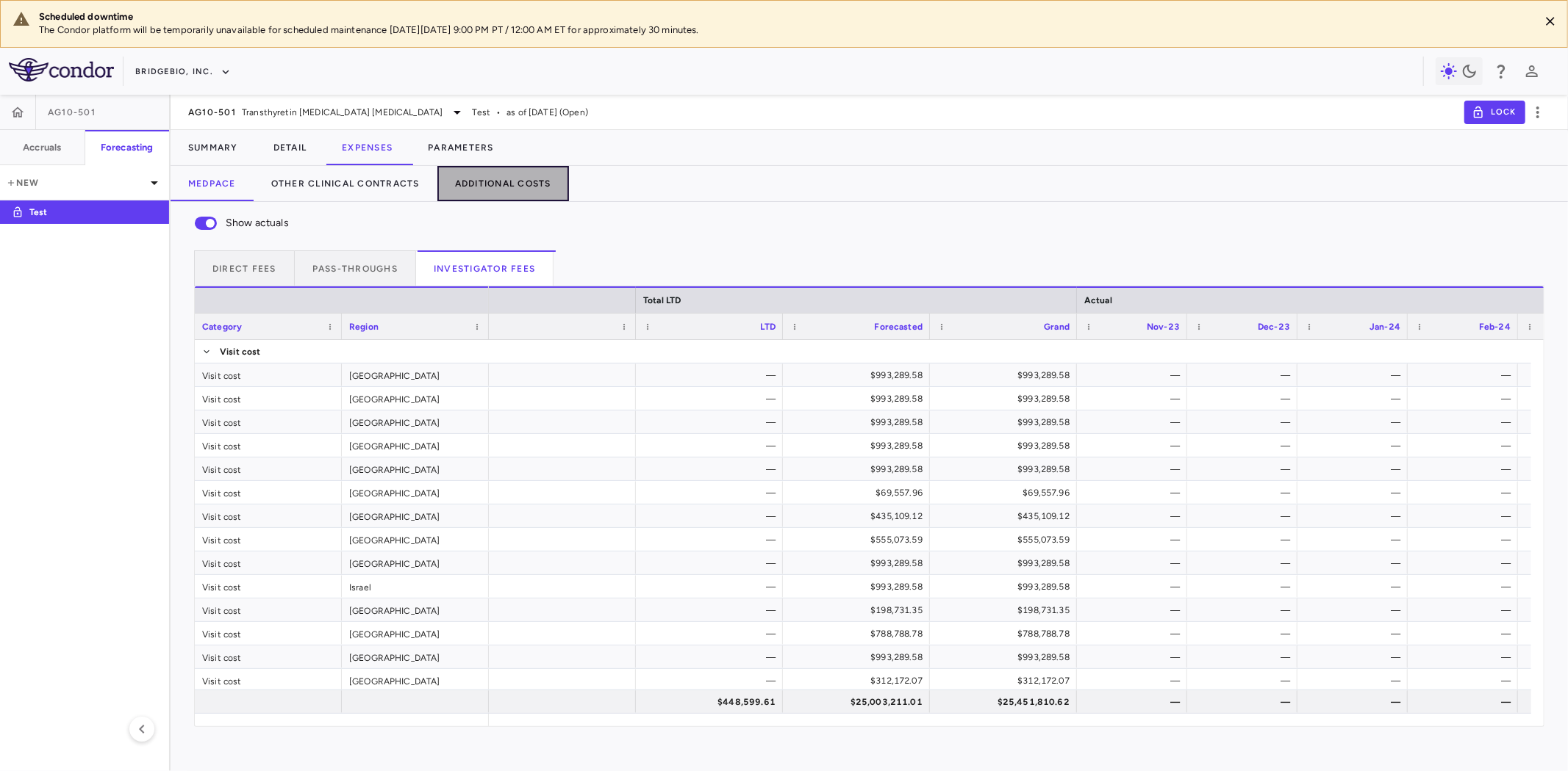
click at [496, 188] on button "Additional Costs" at bounding box center [503, 184] width 132 height 35
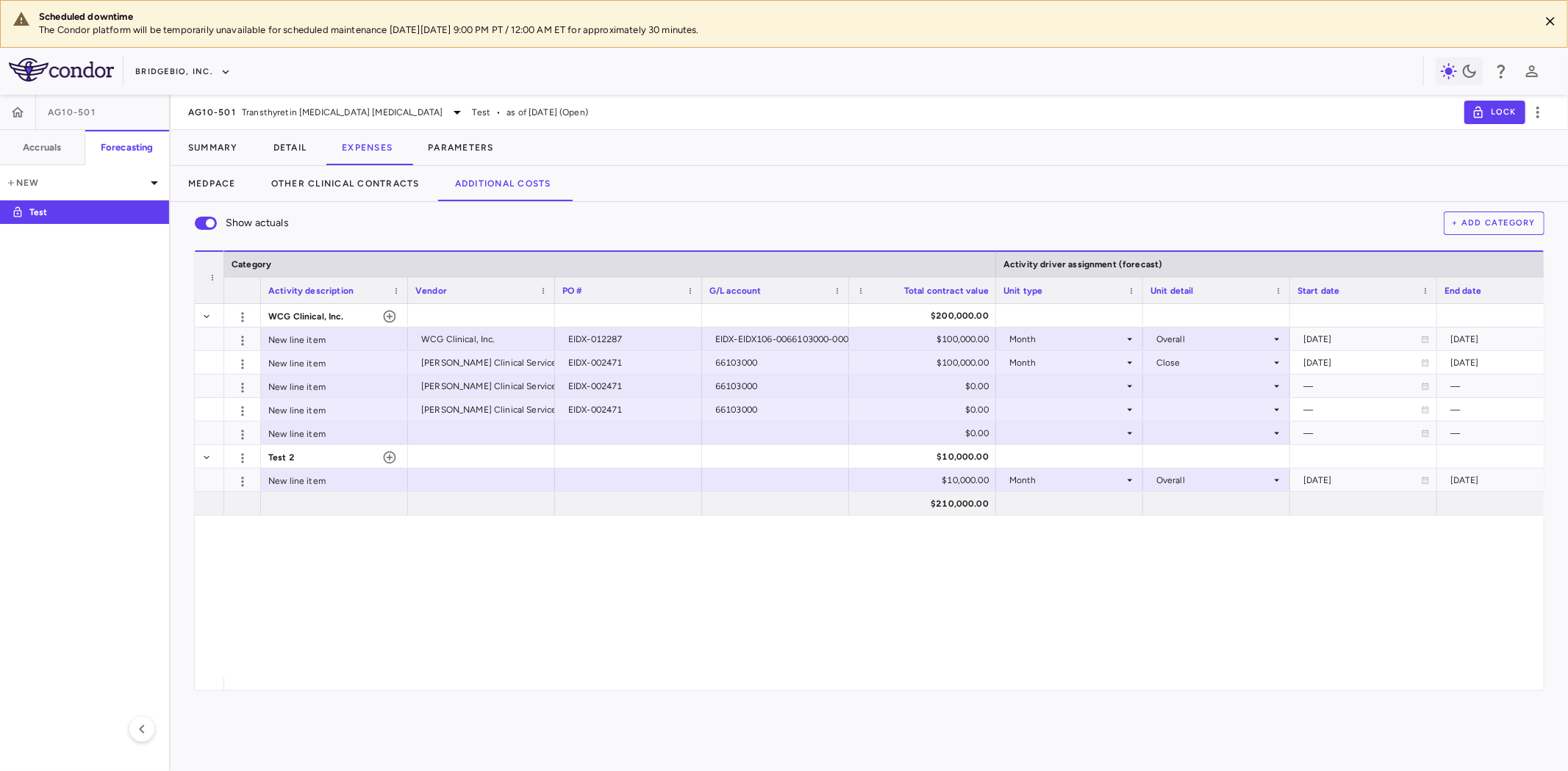
click at [731, 224] on div "Show actuals + Add Category" at bounding box center [869, 223] width 1350 height 31
click at [406, 291] on div at bounding box center [407, 290] width 6 height 26
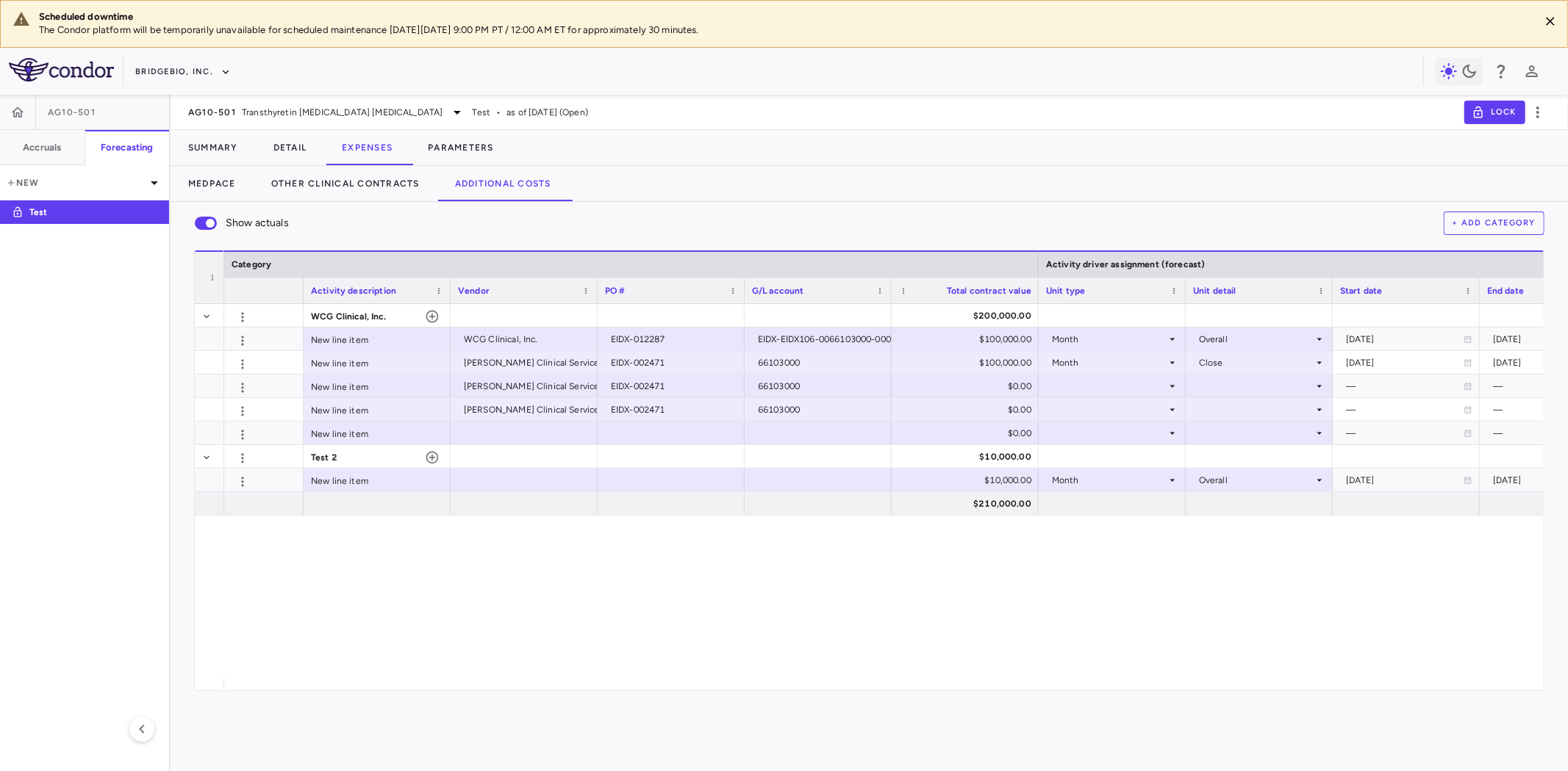
drag, startPoint x: 259, startPoint y: 290, endPoint x: 302, endPoint y: 294, distance: 43.2
click at [302, 294] on div at bounding box center [303, 290] width 6 height 26
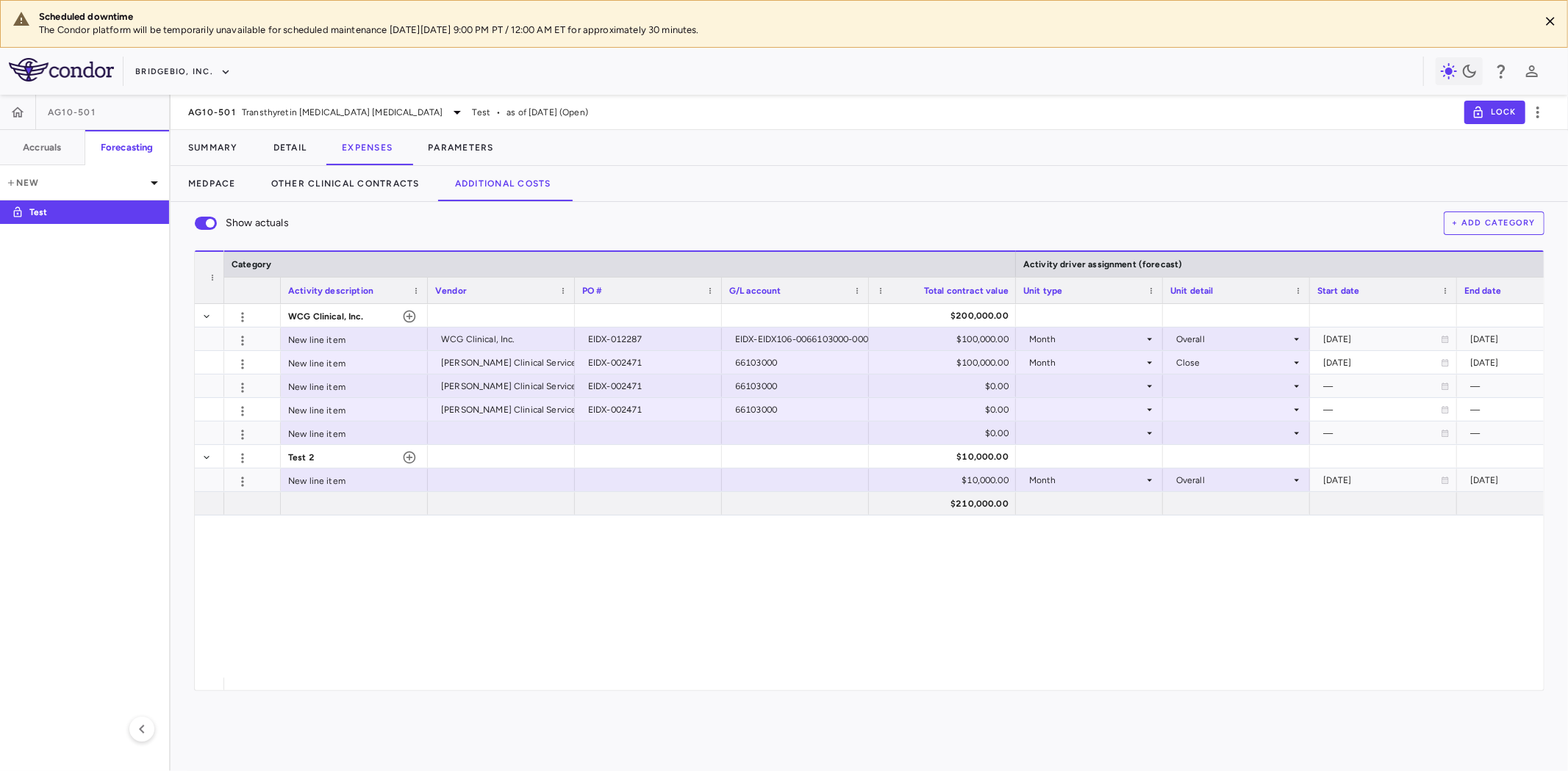
drag, startPoint x: 302, startPoint y: 295, endPoint x: 280, endPoint y: 299, distance: 22.4
click at [280, 299] on div at bounding box center [280, 290] width 6 height 26
click at [342, 319] on span "WCG Clinical, Inc." at bounding box center [326, 316] width 75 height 23
click at [309, 457] on span "Test 2" at bounding box center [301, 458] width 26 height 23
click at [310, 457] on span "Test 2" at bounding box center [301, 458] width 26 height 23
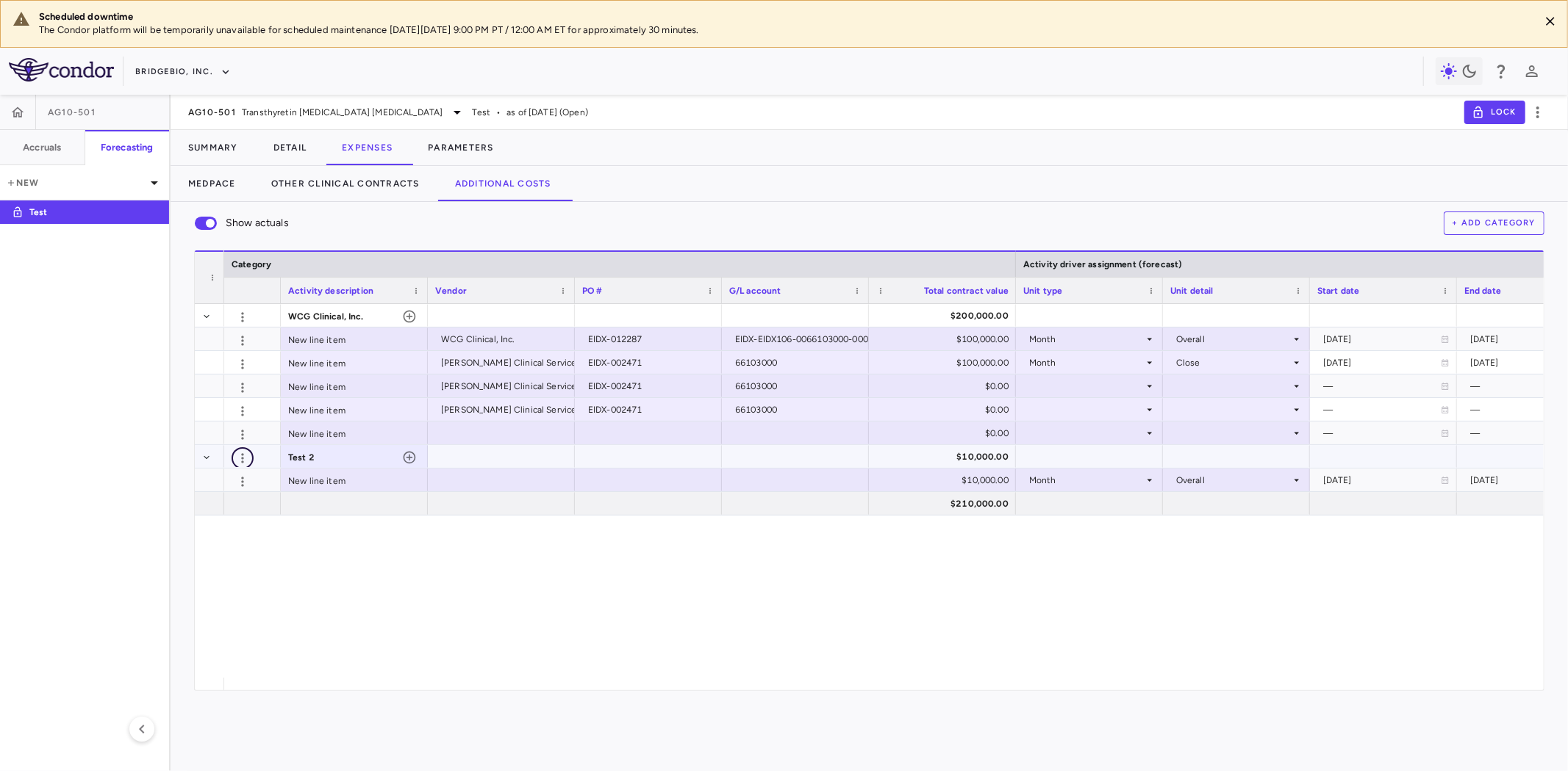
click at [244, 458] on icon "button" at bounding box center [242, 458] width 15 height 15
click at [227, 481] on div "Edit" at bounding box center [216, 488] width 75 height 26
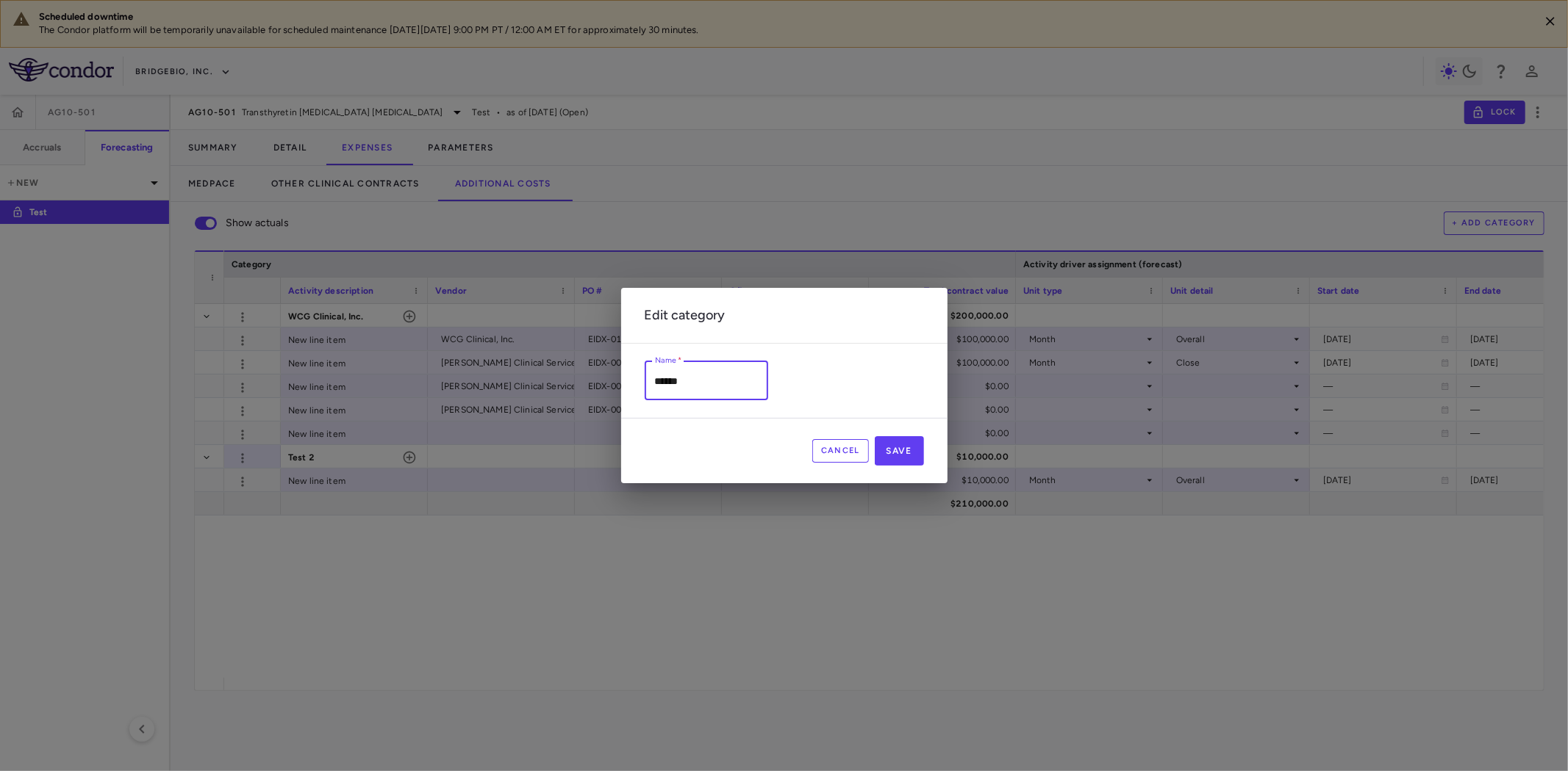
scroll to position [1, 0]
drag, startPoint x: 692, startPoint y: 378, endPoint x: 649, endPoint y: 379, distance: 43.0
click at [649, 379] on input "******" at bounding box center [707, 381] width 124 height 39
type input "**********"
click at [910, 451] on button "Save" at bounding box center [899, 451] width 49 height 29
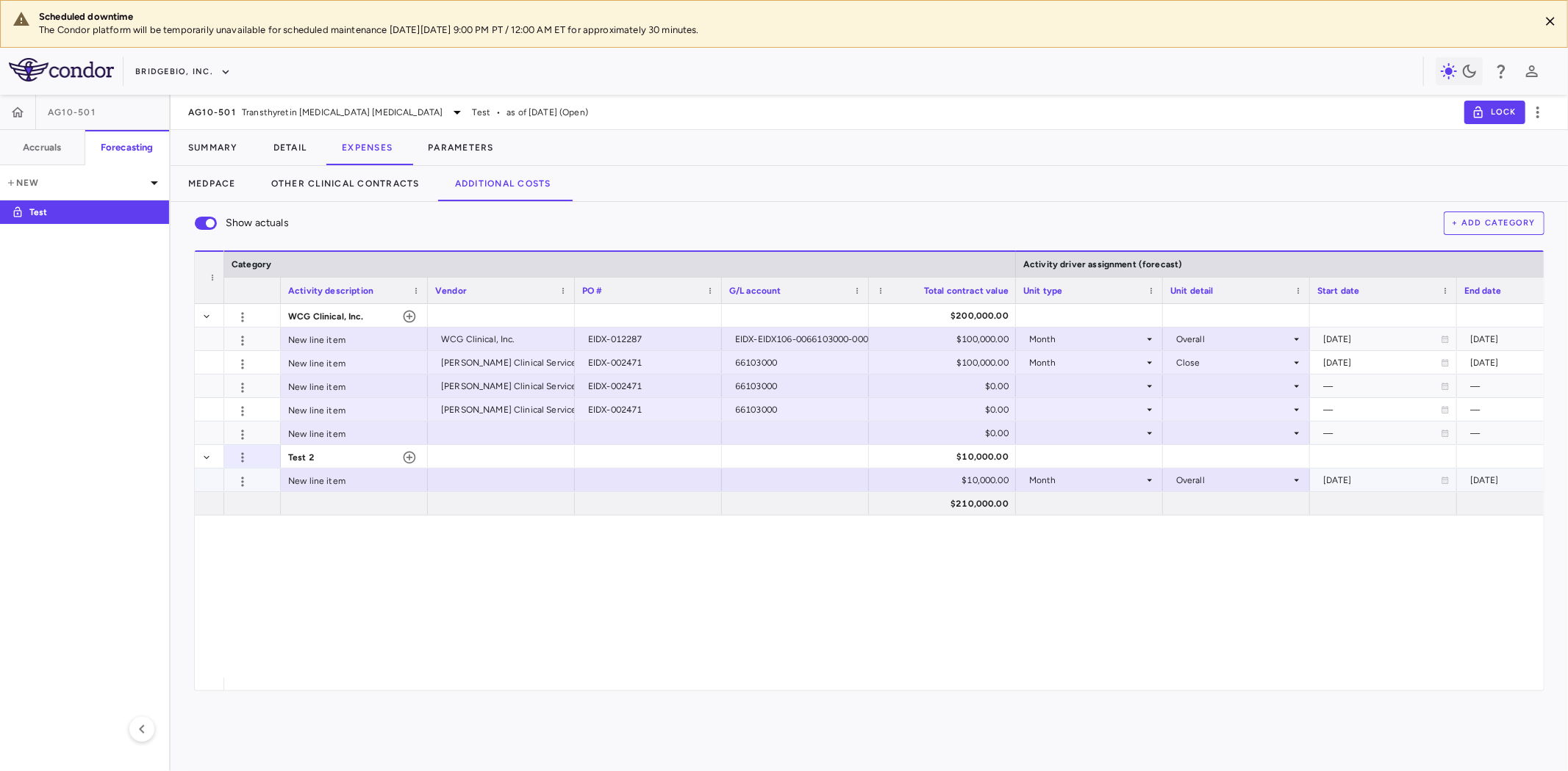
click at [359, 479] on div "New line item" at bounding box center [354, 481] width 147 height 23
click at [410, 457] on icon "button" at bounding box center [408, 458] width 15 height 15
click at [410, 457] on div "Test 2" at bounding box center [354, 458] width 133 height 23
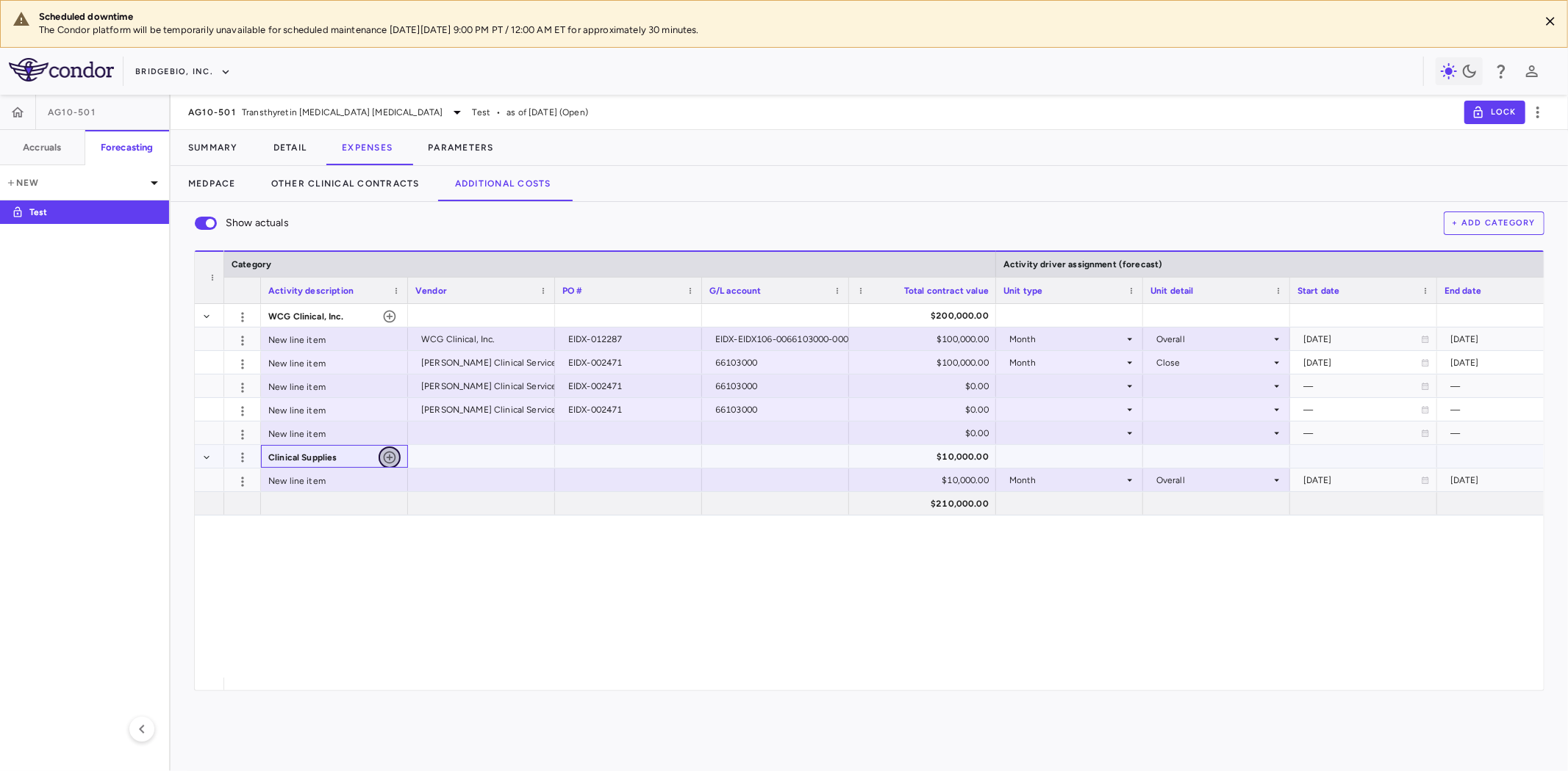
click at [386, 457] on icon "button" at bounding box center [389, 458] width 15 height 15
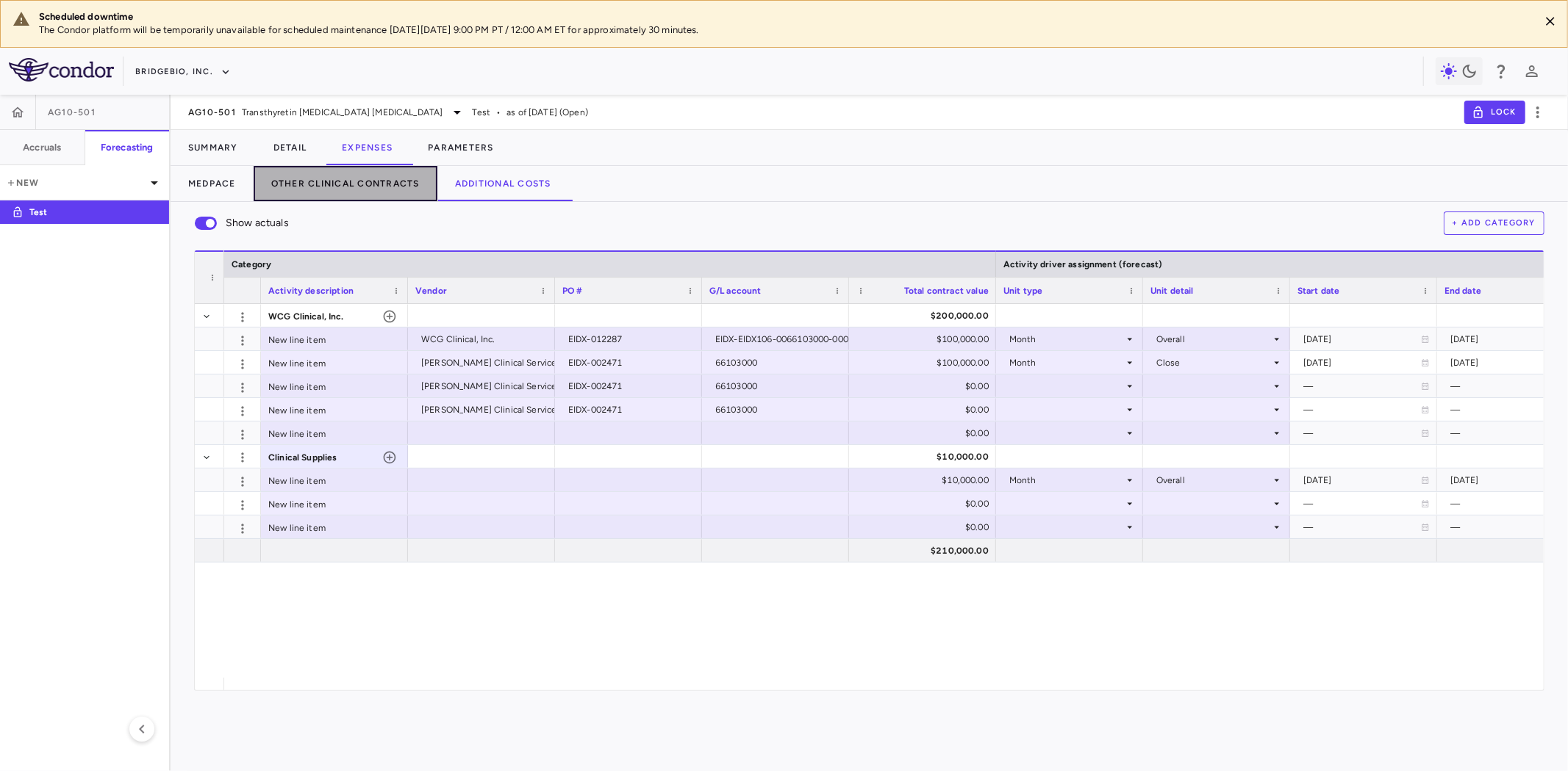
click at [350, 185] on button "Other Clinical Contracts" at bounding box center [346, 184] width 184 height 35
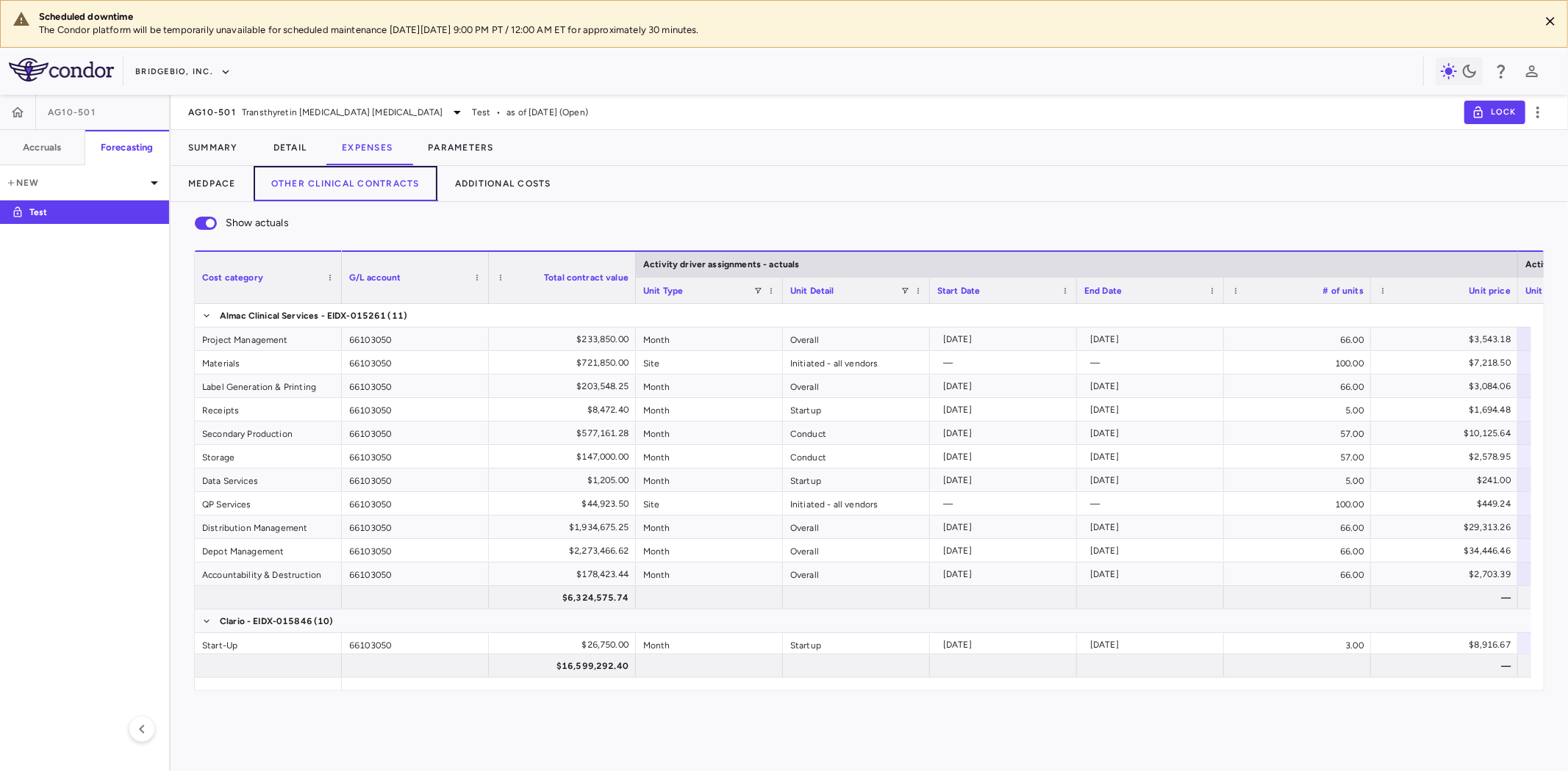
scroll to position [1037, 0]
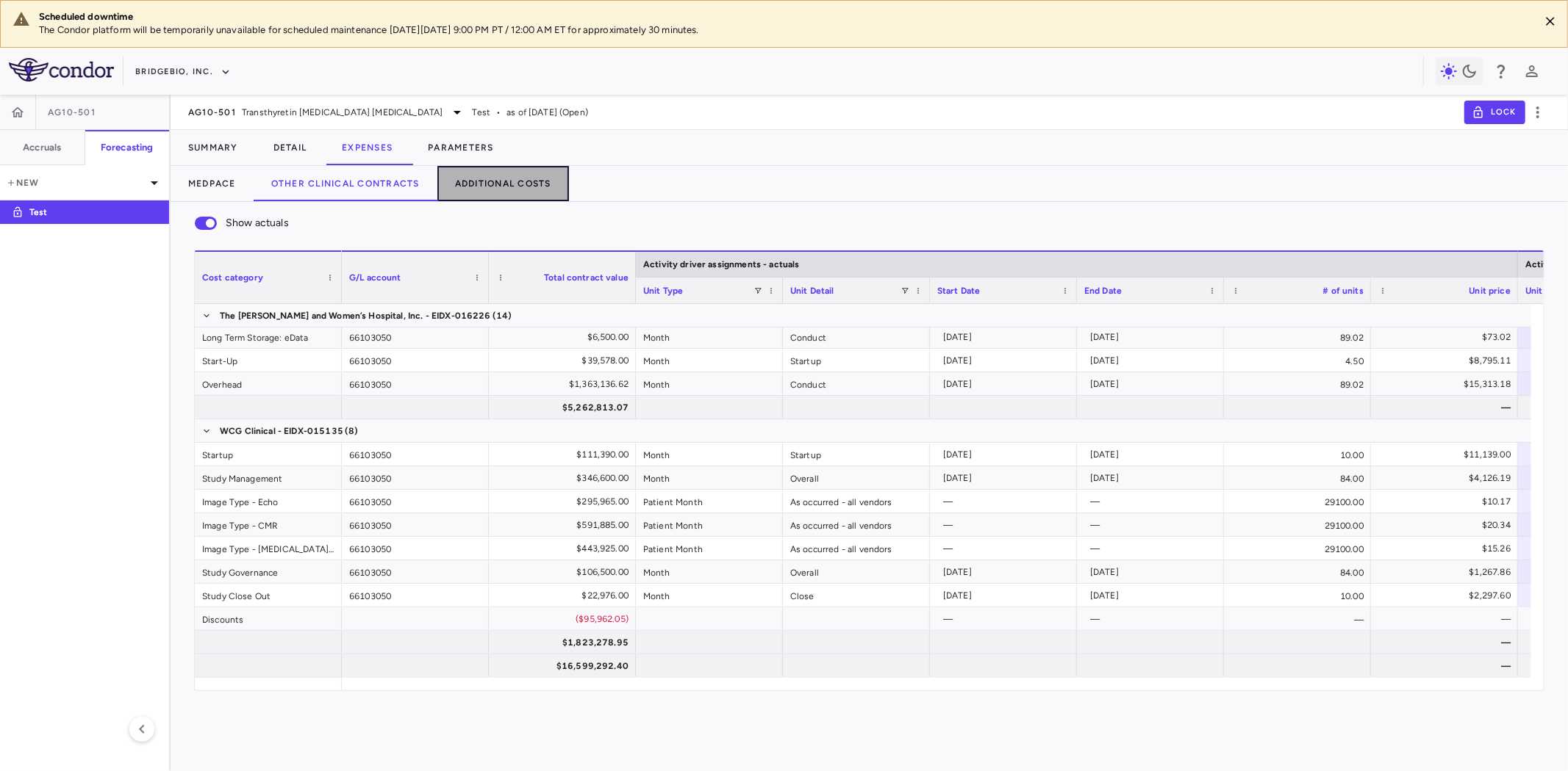
click at [513, 185] on button "Additional Costs" at bounding box center [503, 184] width 132 height 35
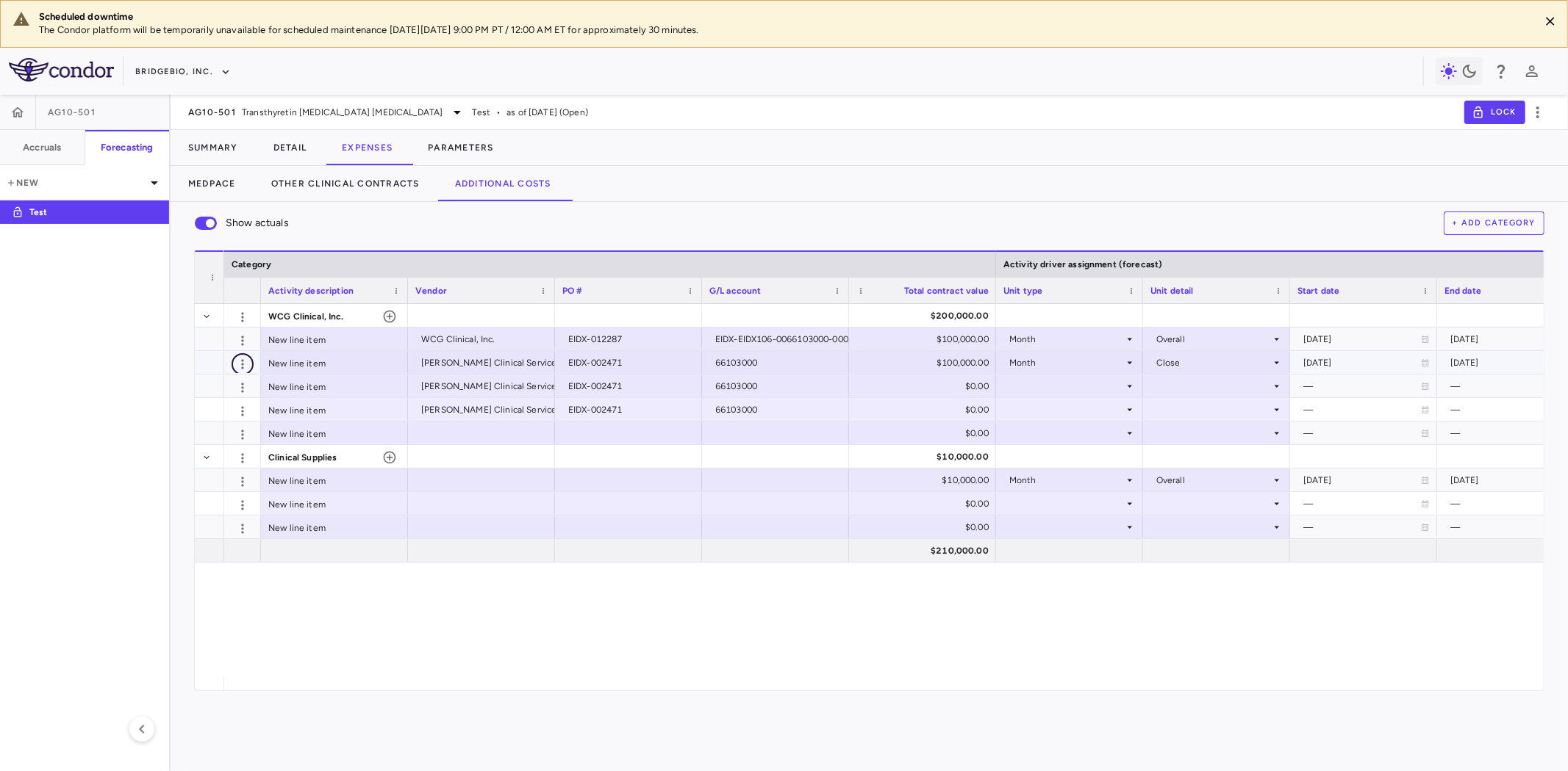
click at [240, 360] on icon "button" at bounding box center [242, 364] width 15 height 15
click at [223, 397] on div "Delete" at bounding box center [216, 393] width 75 height 26
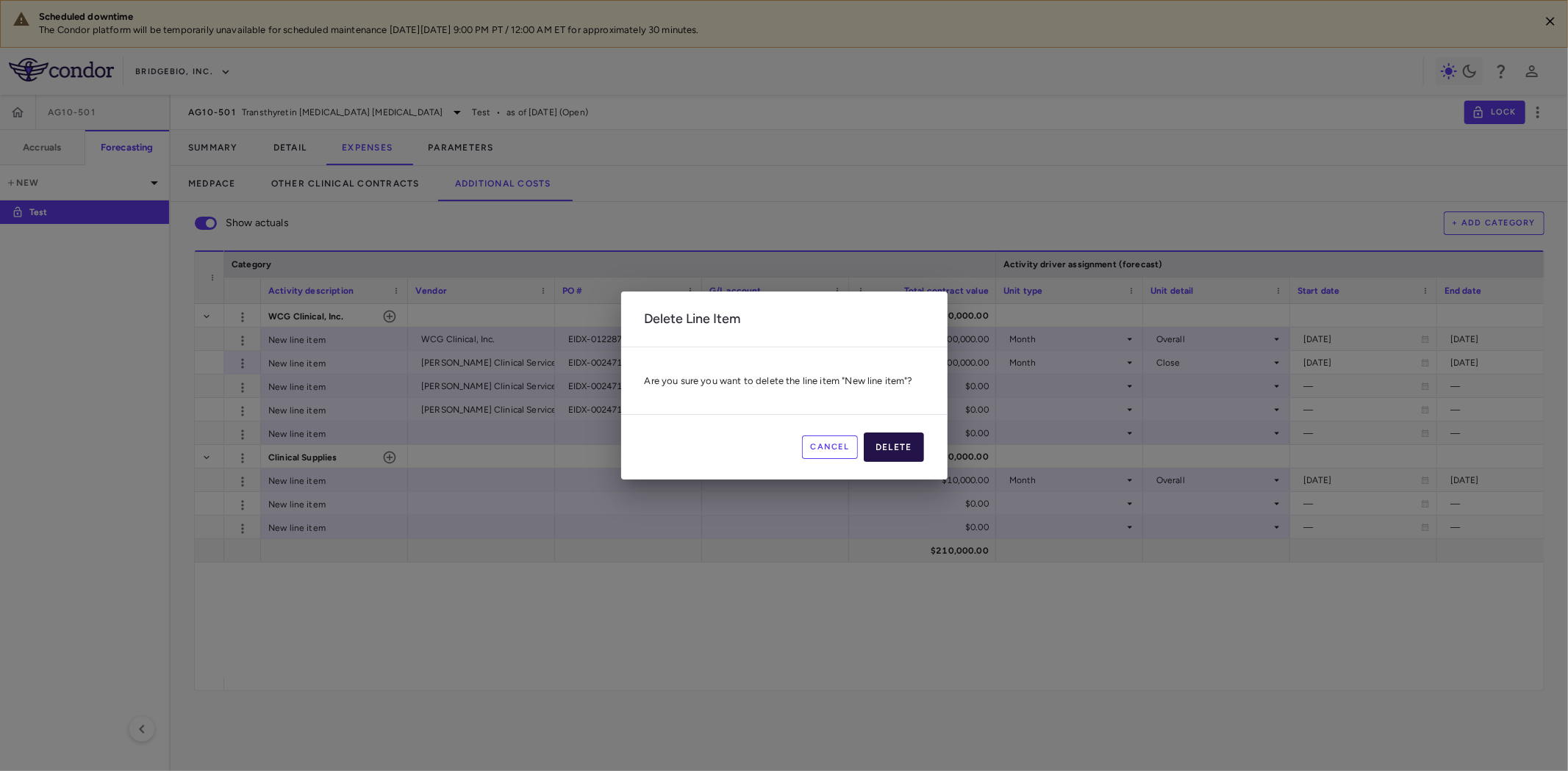
click at [895, 452] on button "Delete" at bounding box center [893, 447] width 60 height 29
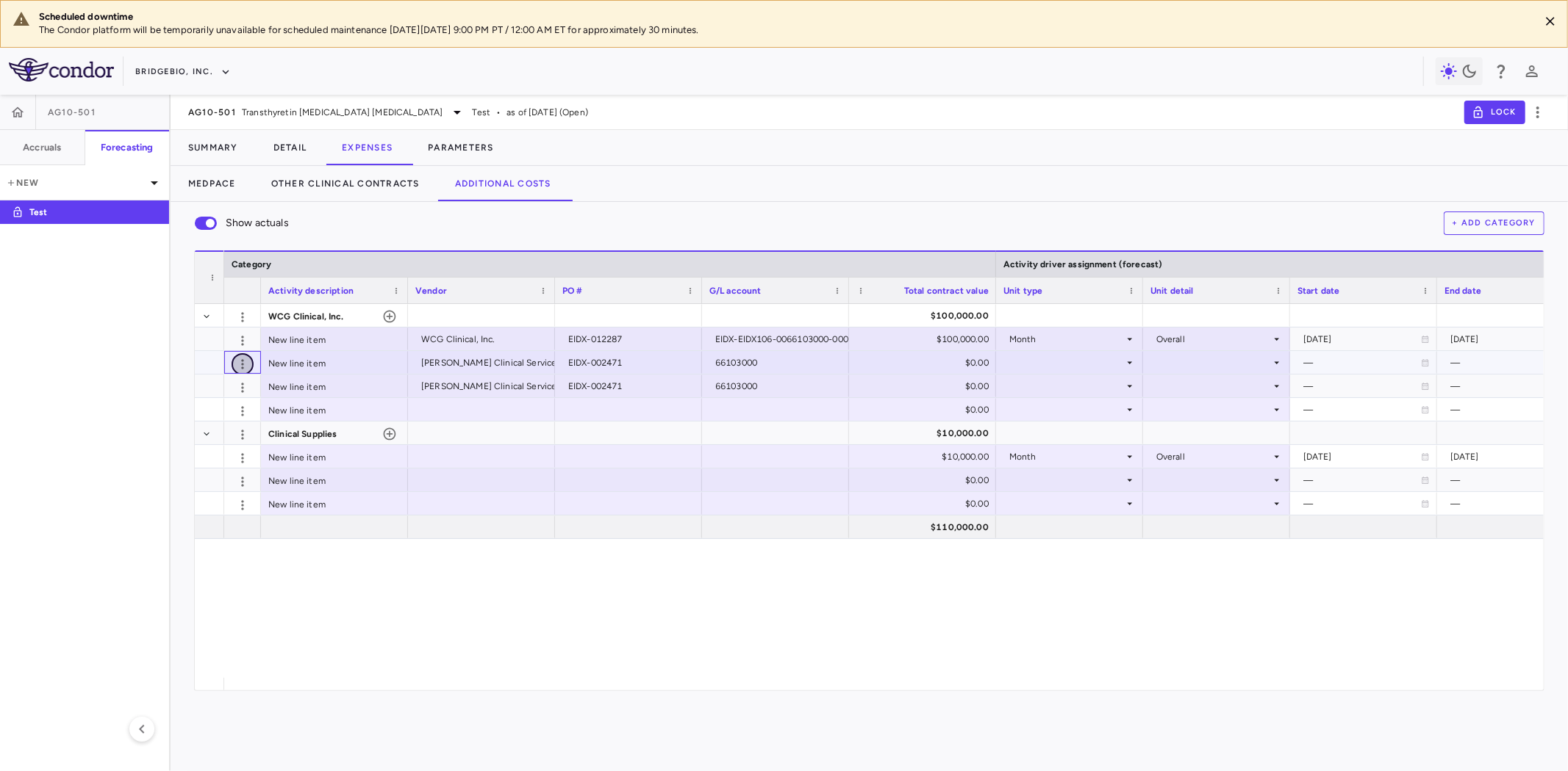
click at [245, 365] on icon "button" at bounding box center [242, 364] width 15 height 15
click at [227, 401] on div "Delete" at bounding box center [216, 393] width 75 height 26
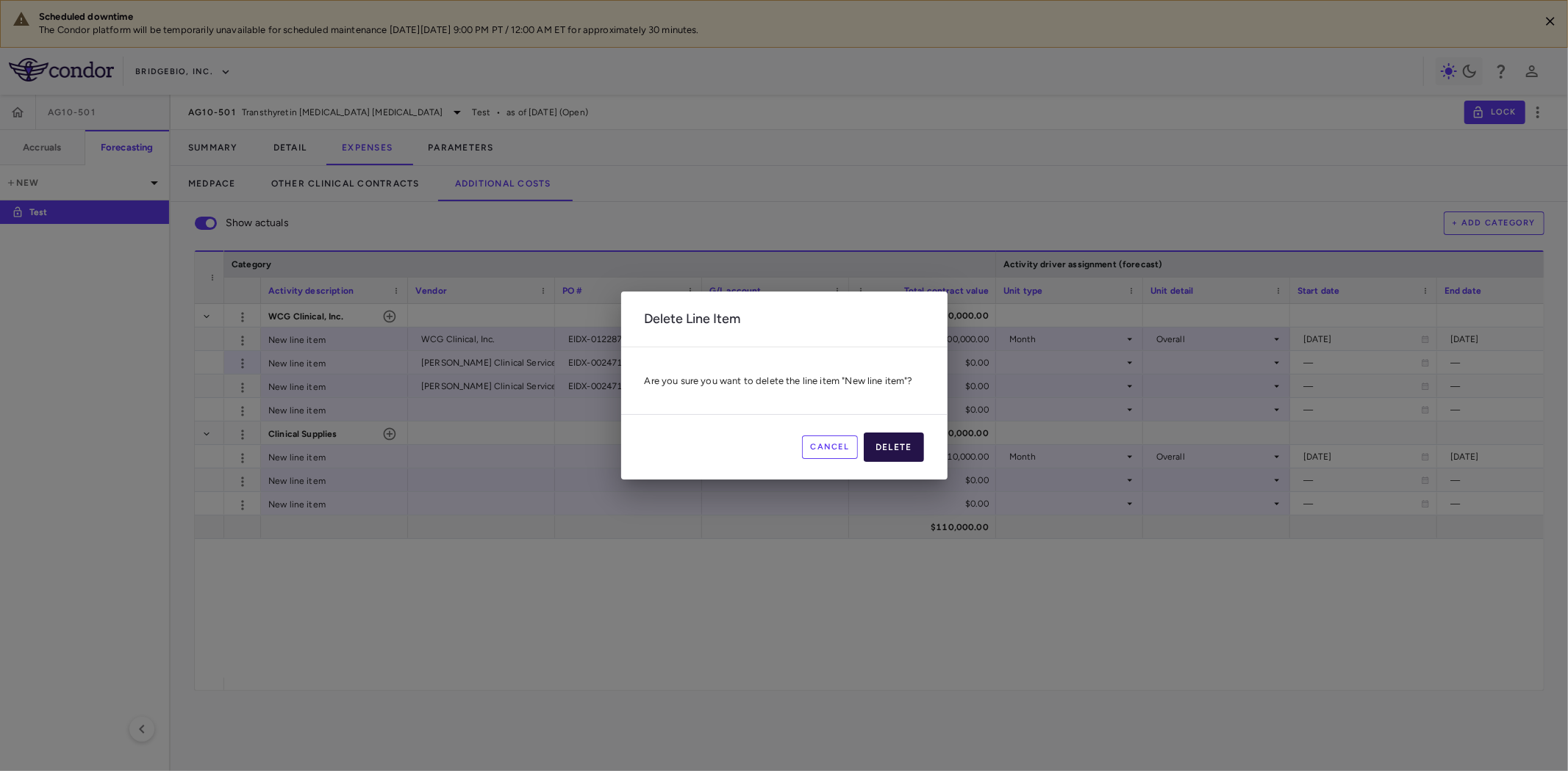
click at [898, 447] on button "Delete" at bounding box center [893, 447] width 60 height 29
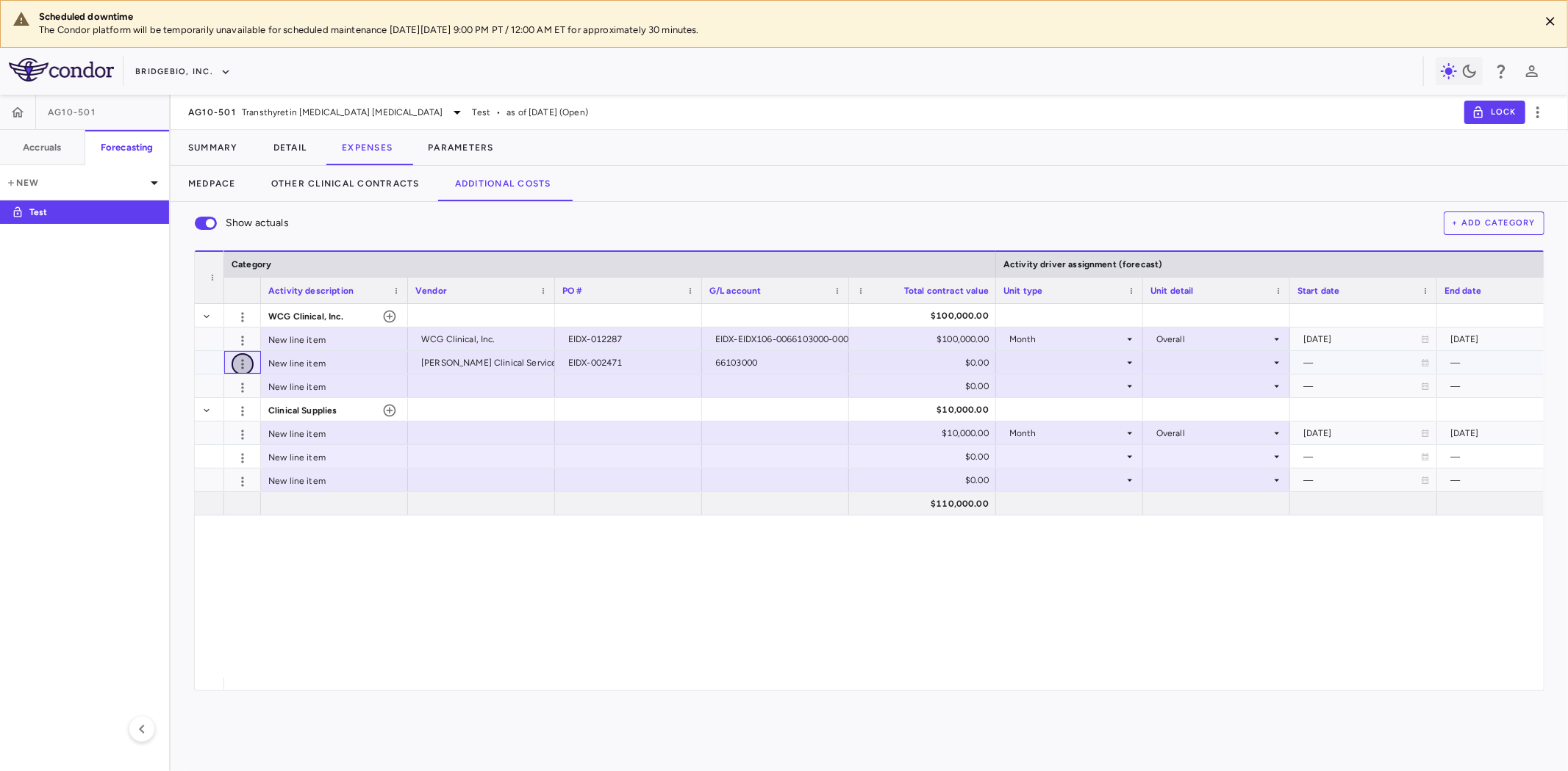
click at [245, 365] on icon "button" at bounding box center [242, 364] width 15 height 15
click at [221, 391] on div "Delete" at bounding box center [216, 393] width 75 height 26
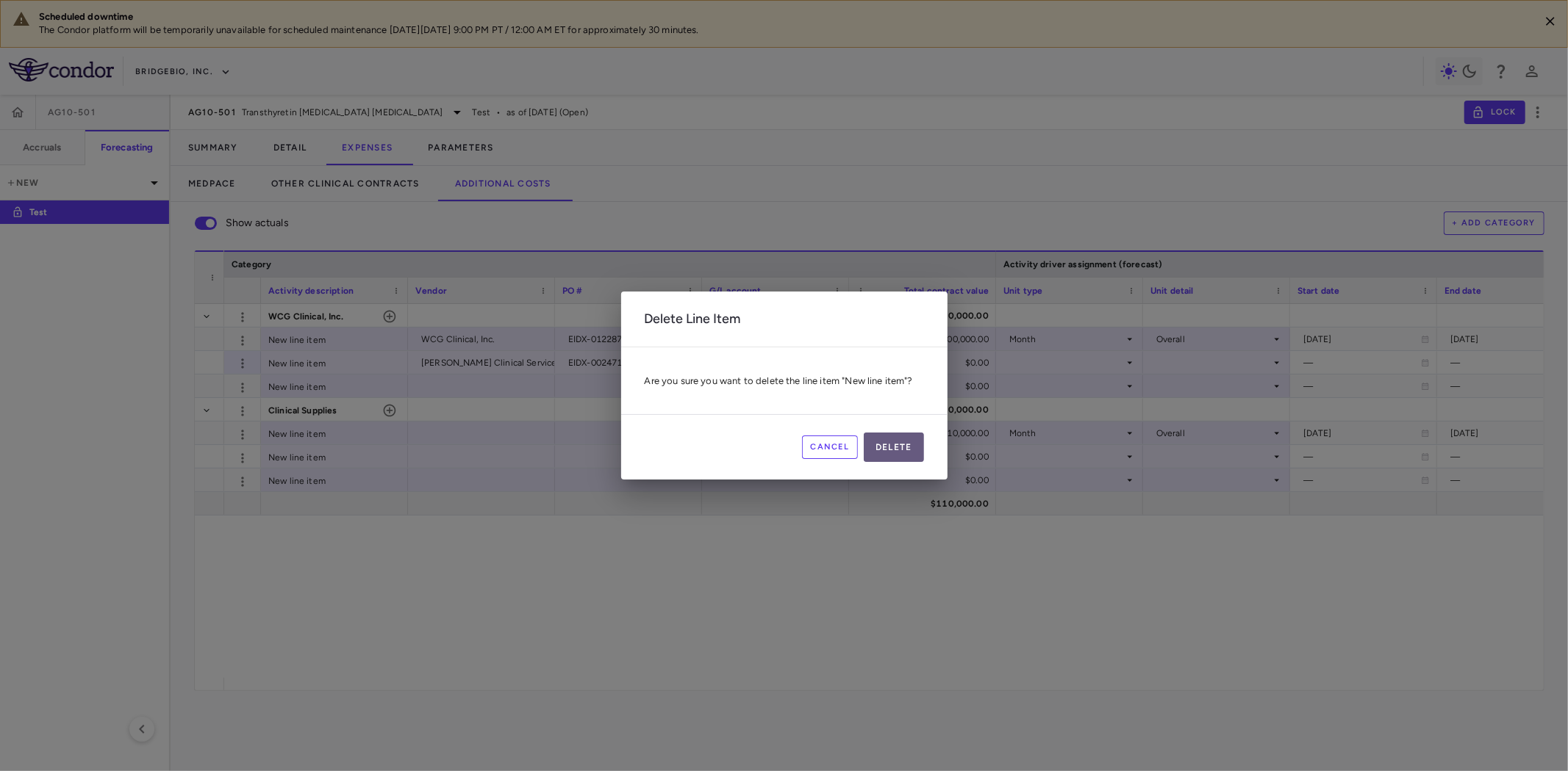
click at [903, 444] on button "Delete" at bounding box center [893, 447] width 60 height 29
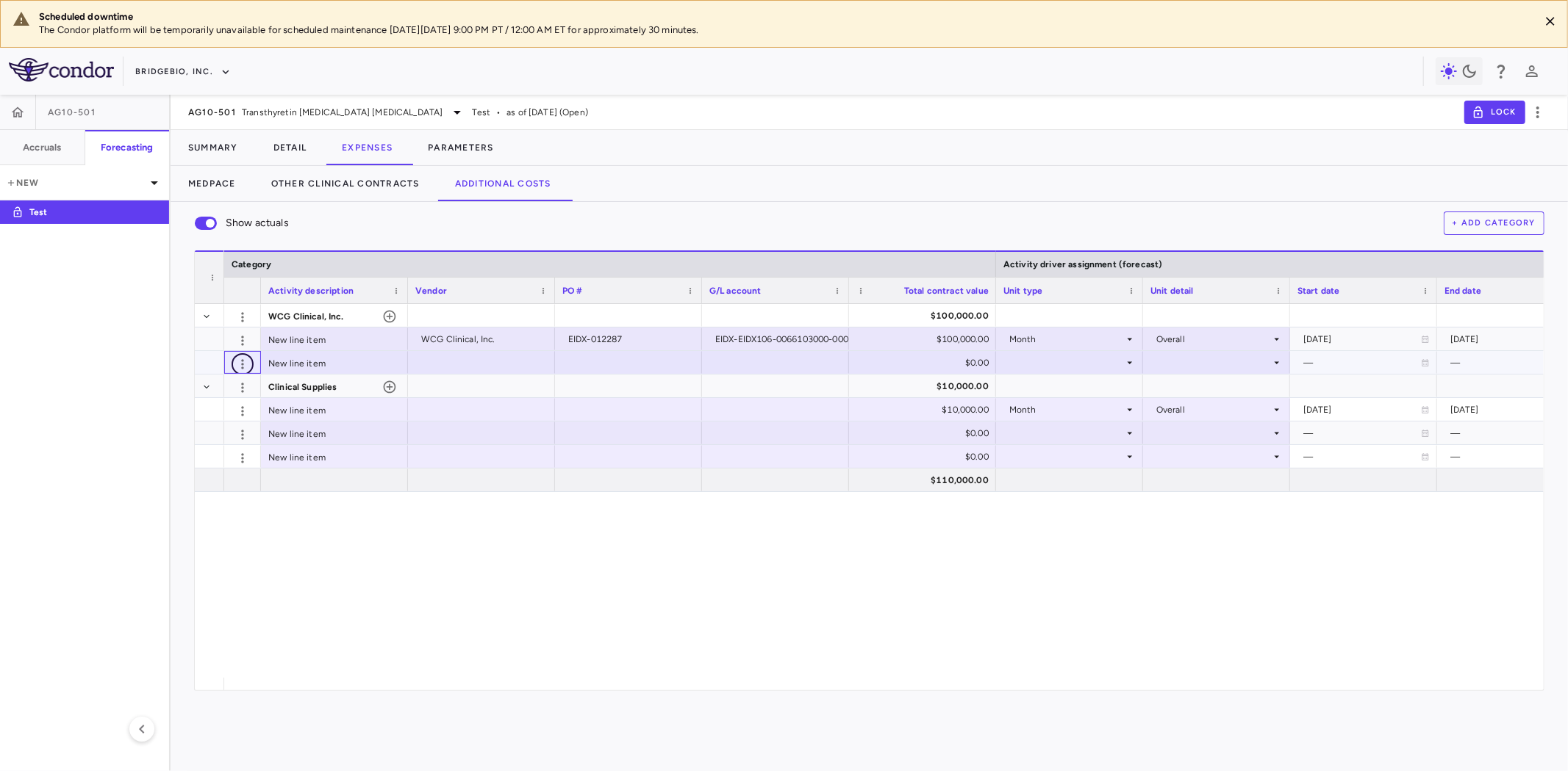
click at [240, 365] on icon "button" at bounding box center [242, 364] width 15 height 15
click at [238, 399] on div "Delete" at bounding box center [216, 393] width 75 height 26
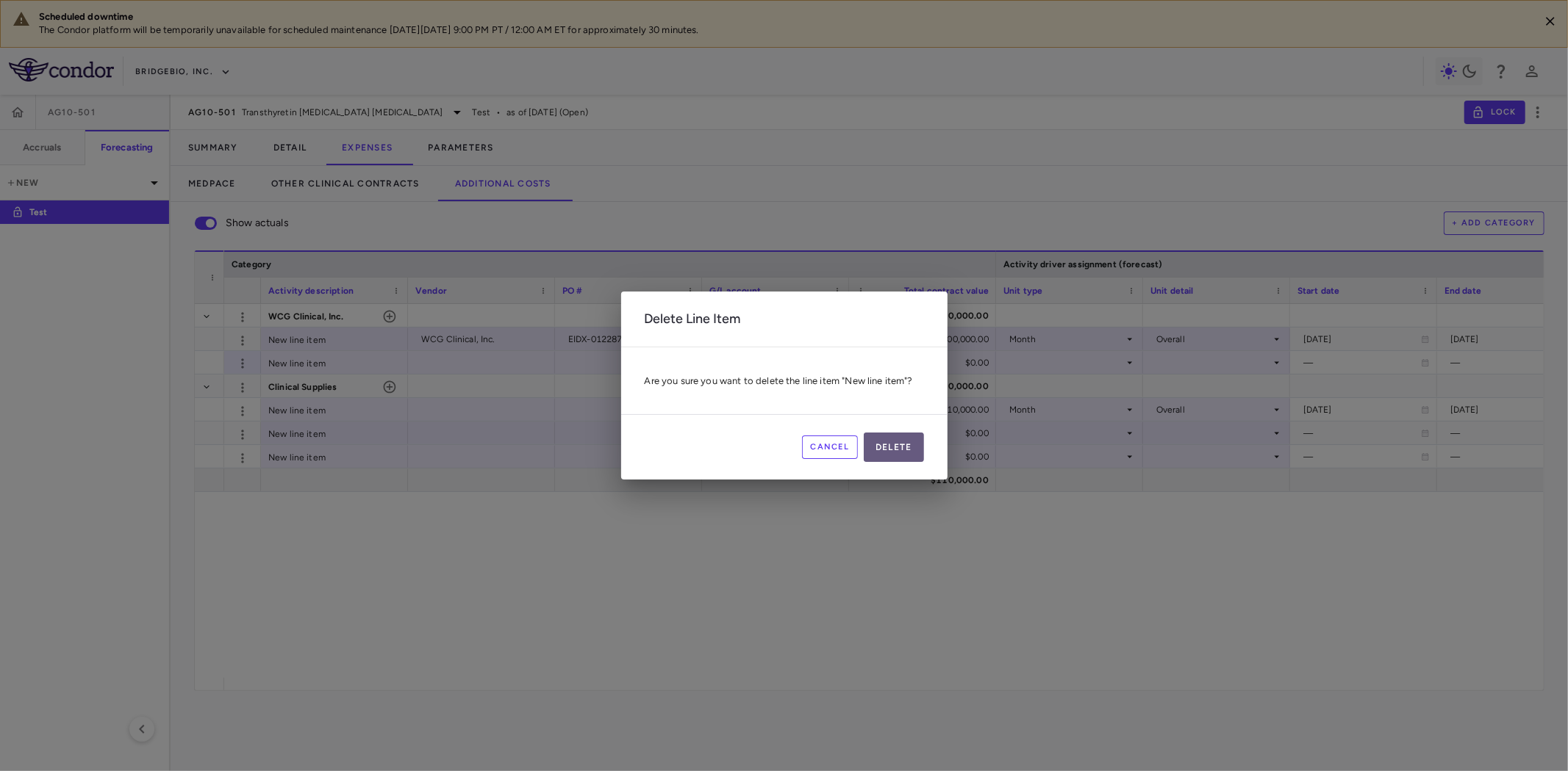
click at [909, 448] on button "Delete" at bounding box center [893, 447] width 60 height 29
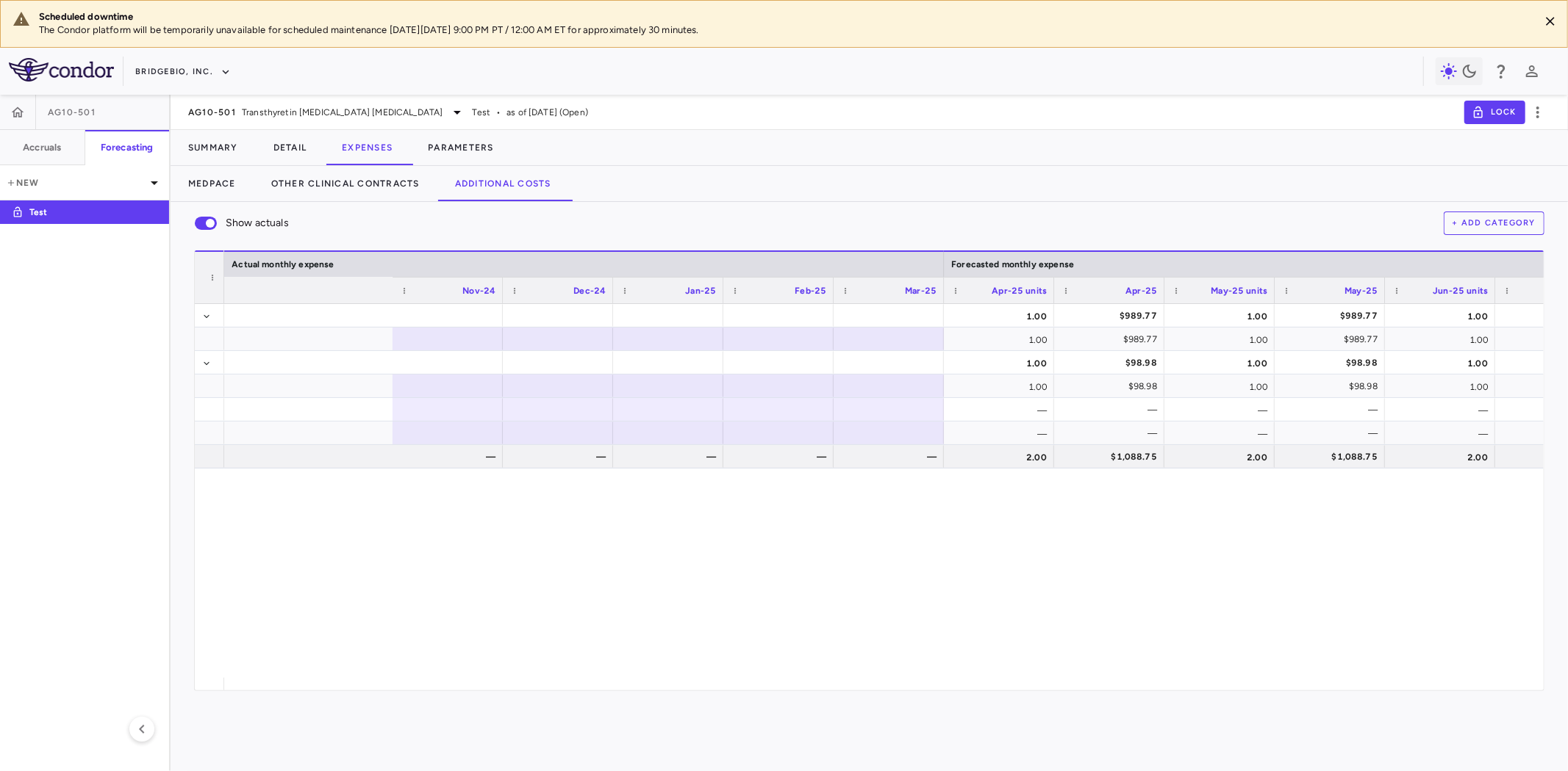
scroll to position [0, 3887]
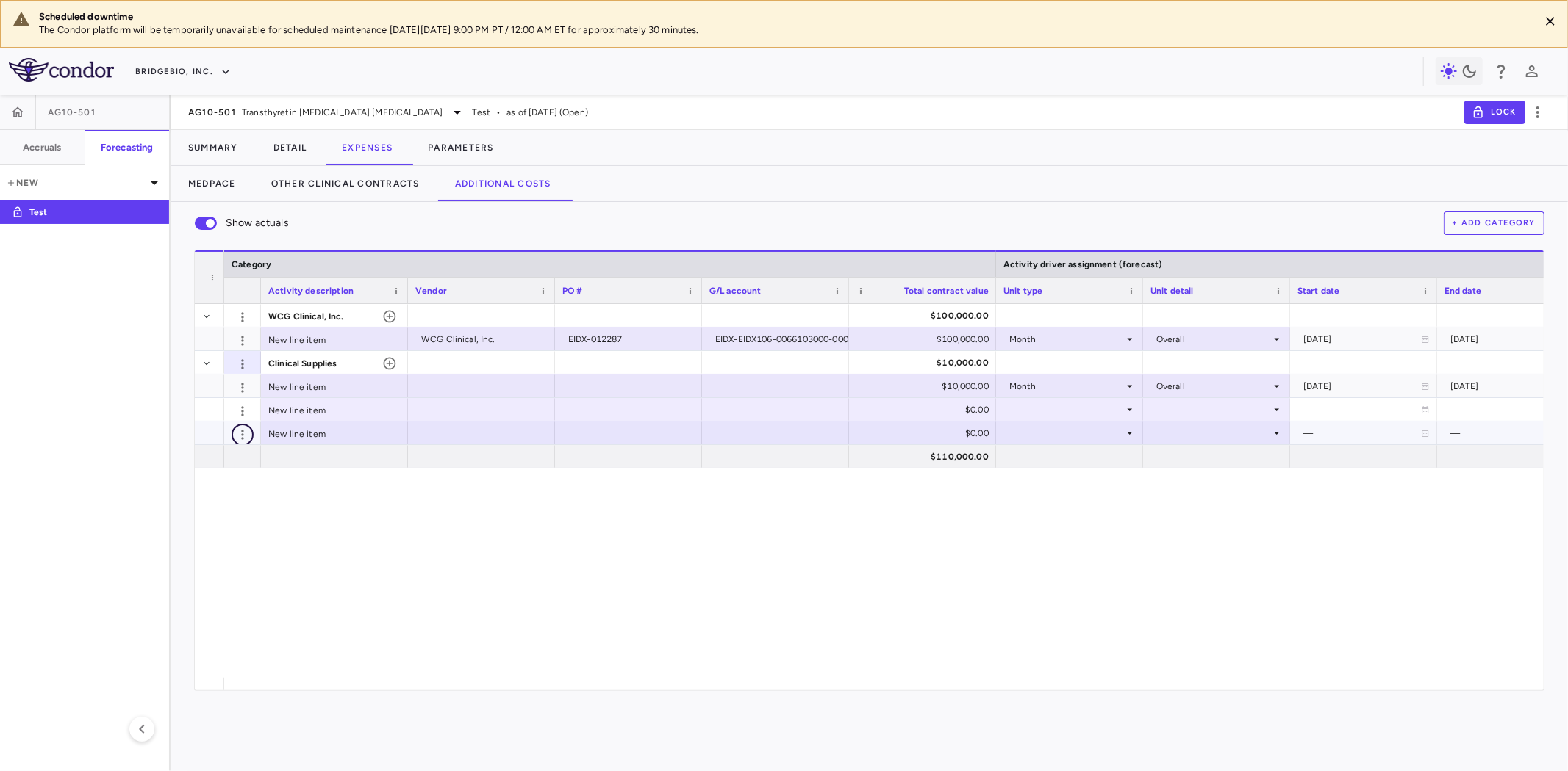
click at [247, 431] on icon "button" at bounding box center [242, 434] width 15 height 15
click at [231, 468] on div "Delete" at bounding box center [216, 463] width 75 height 26
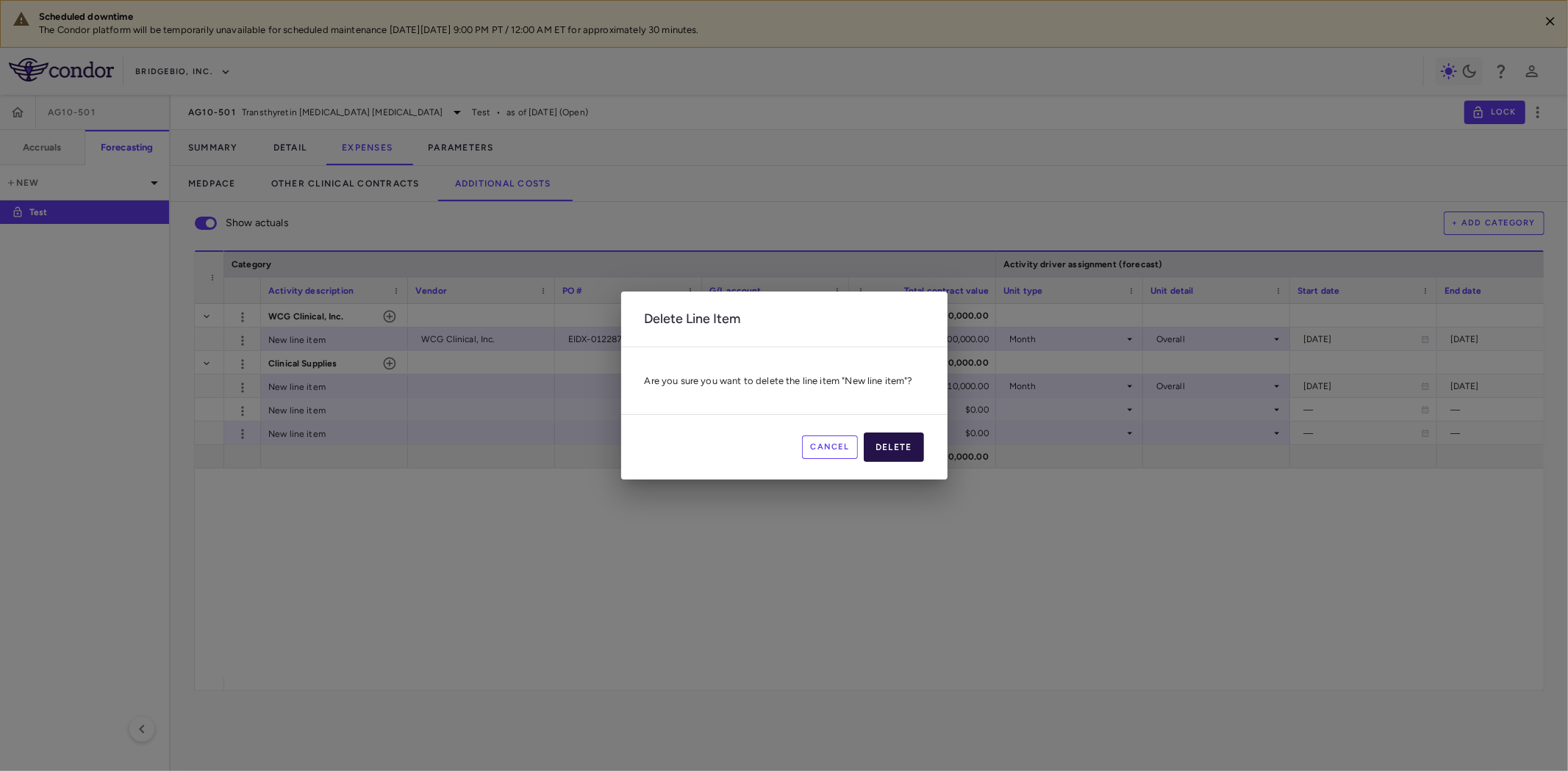
click at [912, 444] on button "Delete" at bounding box center [893, 447] width 60 height 29
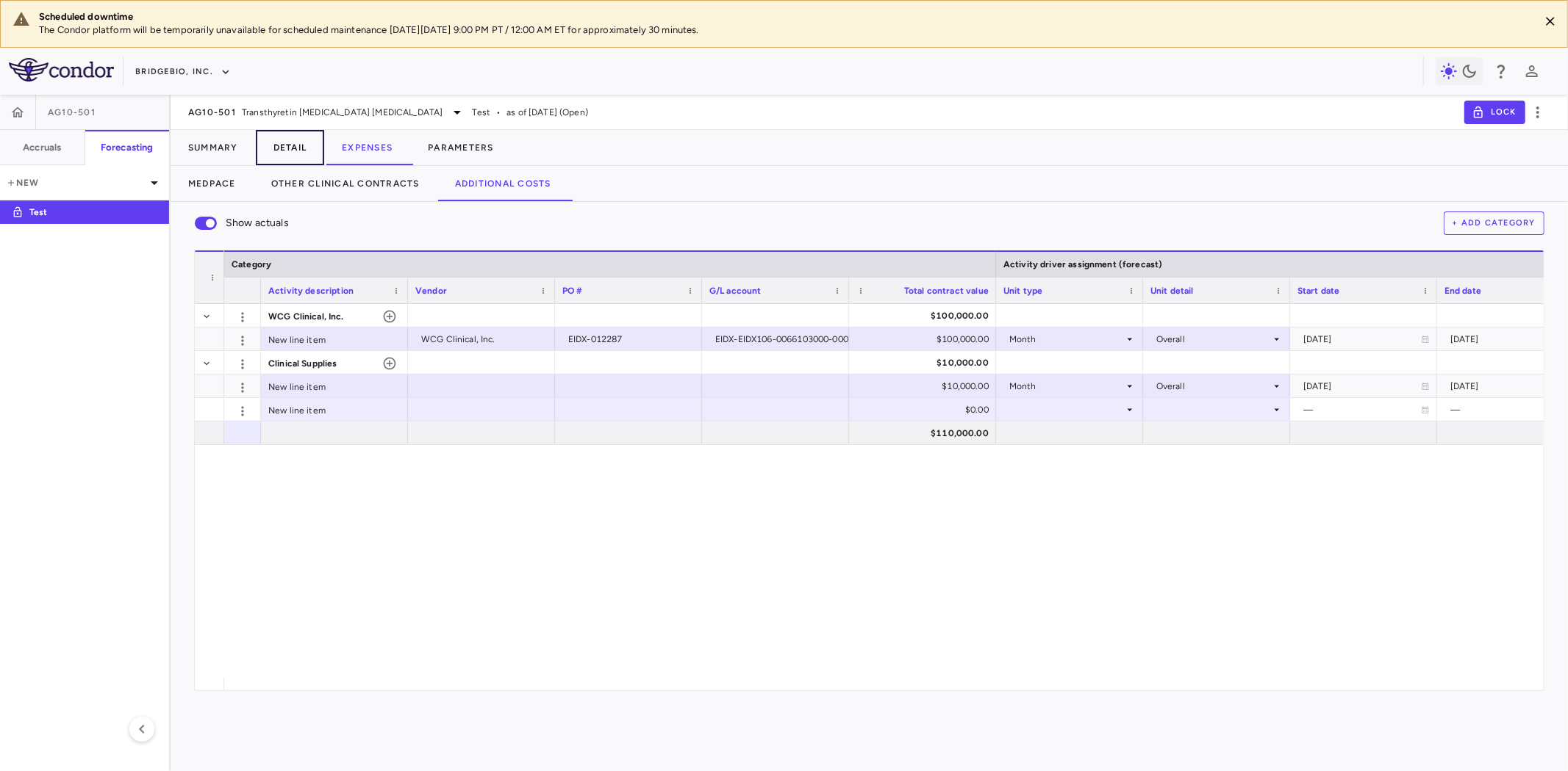
click at [300, 148] on button "Detail" at bounding box center [289, 147] width 69 height 35
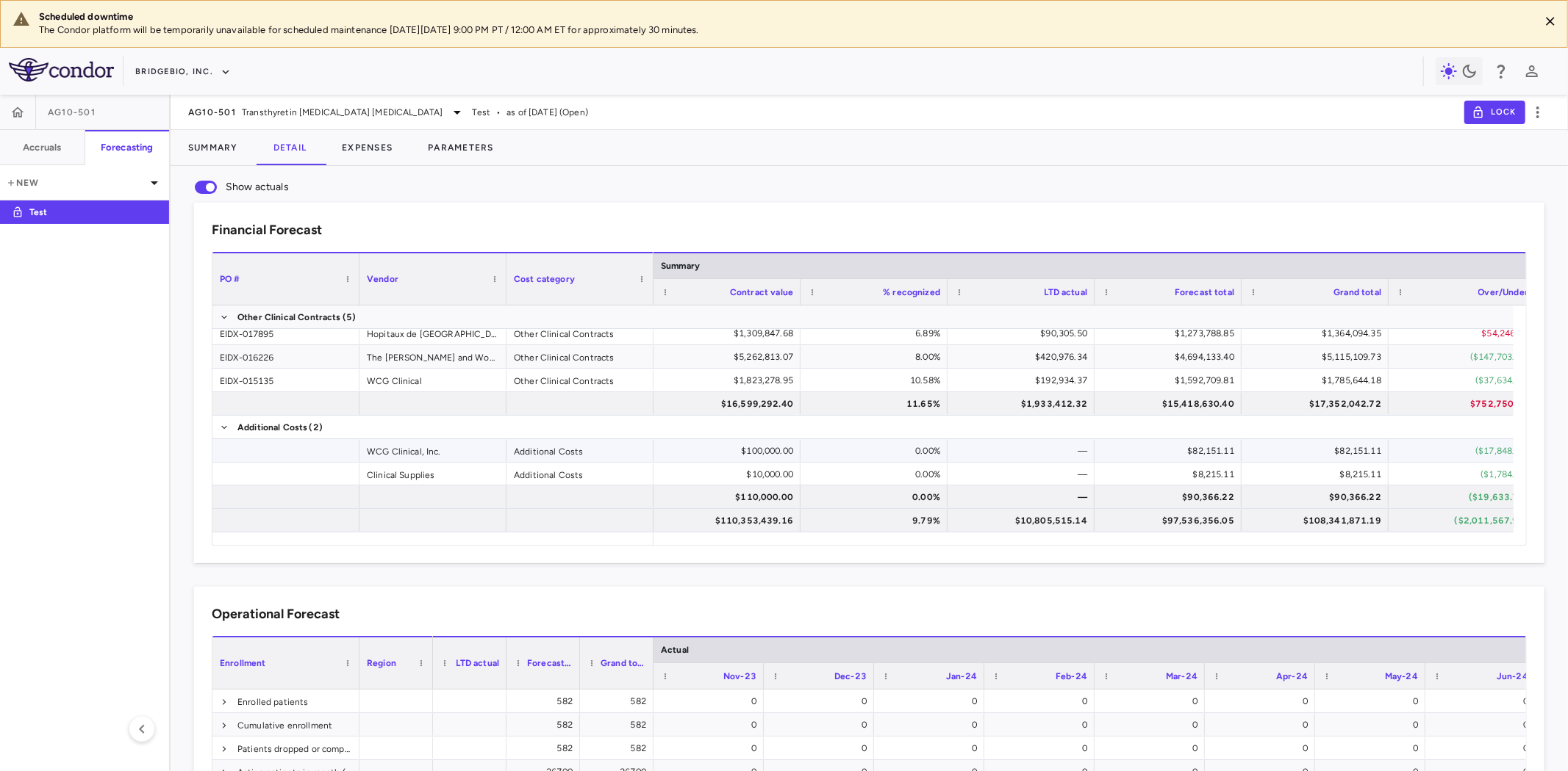
click at [295, 460] on div at bounding box center [286, 451] width 147 height 23
click at [298, 472] on div at bounding box center [286, 474] width 147 height 23
click at [337, 456] on div at bounding box center [286, 451] width 147 height 23
click at [320, 478] on div at bounding box center [286, 474] width 147 height 23
click at [555, 445] on div "Additional Costs" at bounding box center [580, 451] width 147 height 23
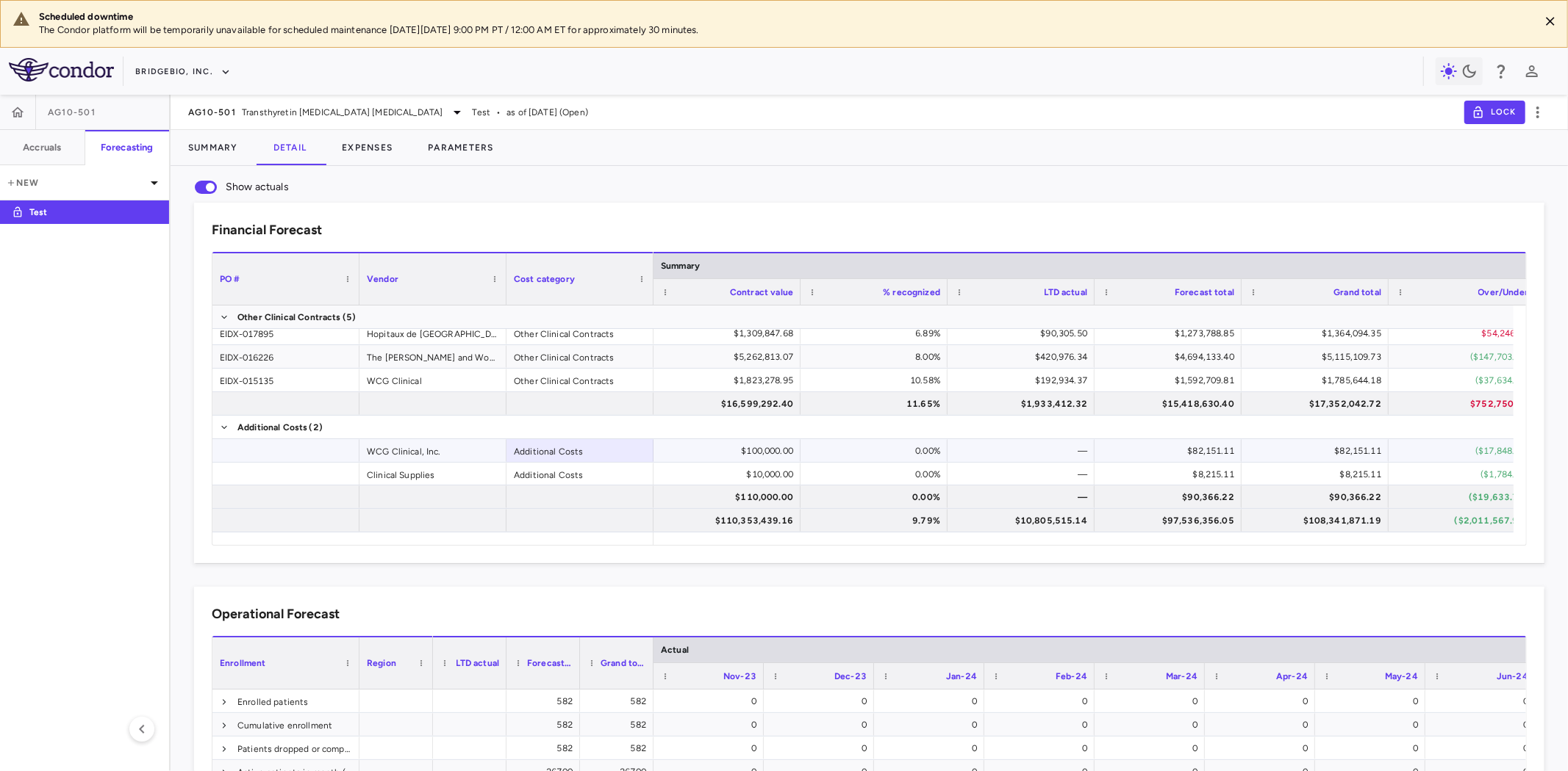
click at [423, 450] on div "WCG Clinical, Inc." at bounding box center [433, 451] width 147 height 23
click at [429, 475] on div "Clinical Supplies" at bounding box center [433, 474] width 147 height 23
click at [563, 474] on div "Additional Costs" at bounding box center [580, 474] width 147 height 23
click at [729, 462] on div "$10,000.00" at bounding box center [727, 474] width 147 height 23
click at [398, 457] on div "WCG Clinical, Inc." at bounding box center [433, 451] width 147 height 23
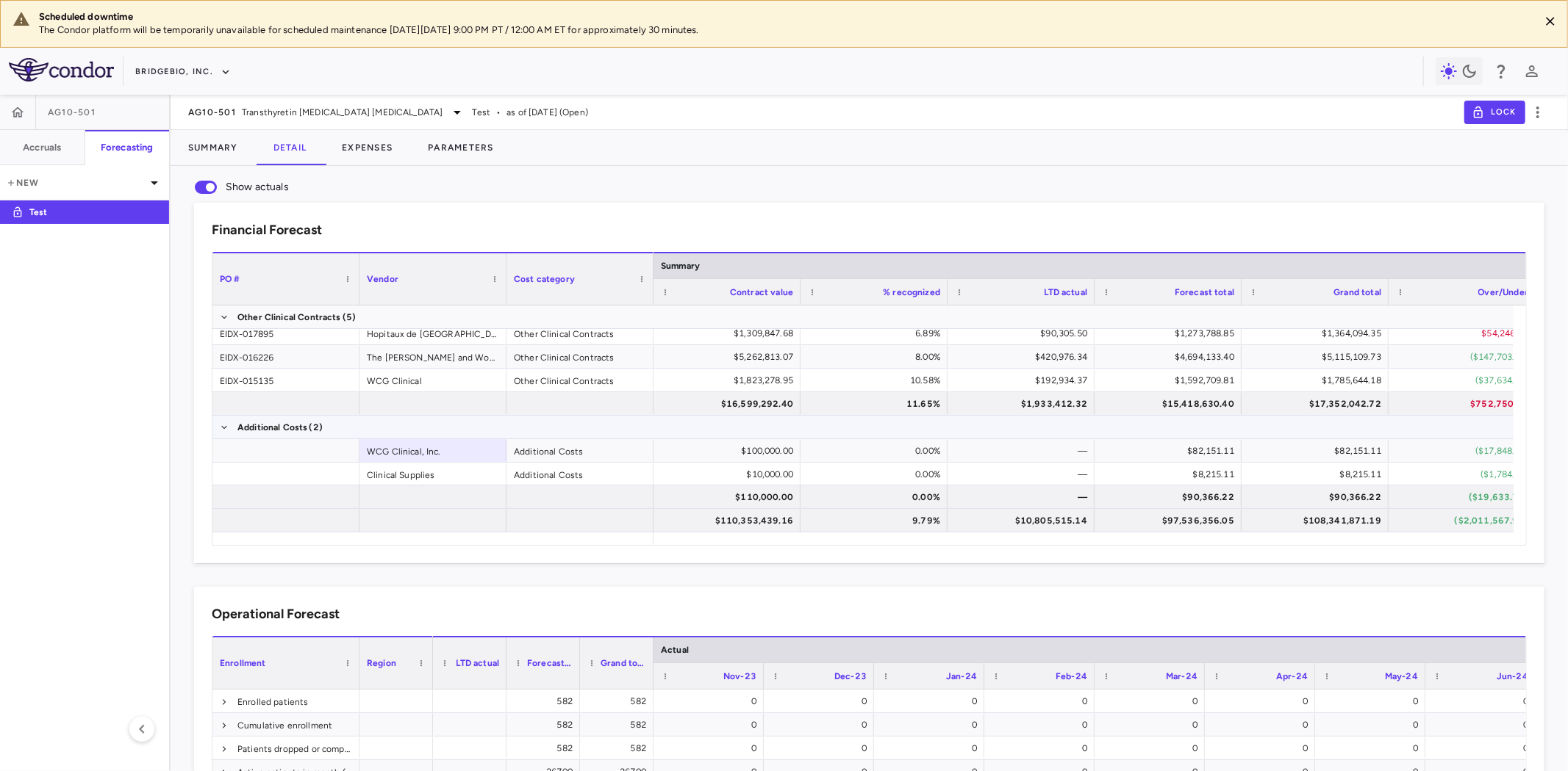
click at [301, 436] on span "Additional Costs" at bounding box center [272, 428] width 70 height 23
click at [304, 454] on div at bounding box center [286, 451] width 147 height 23
click at [306, 472] on div at bounding box center [286, 474] width 147 height 23
click at [348, 441] on div at bounding box center [286, 451] width 147 height 23
click at [339, 470] on div at bounding box center [286, 474] width 147 height 23
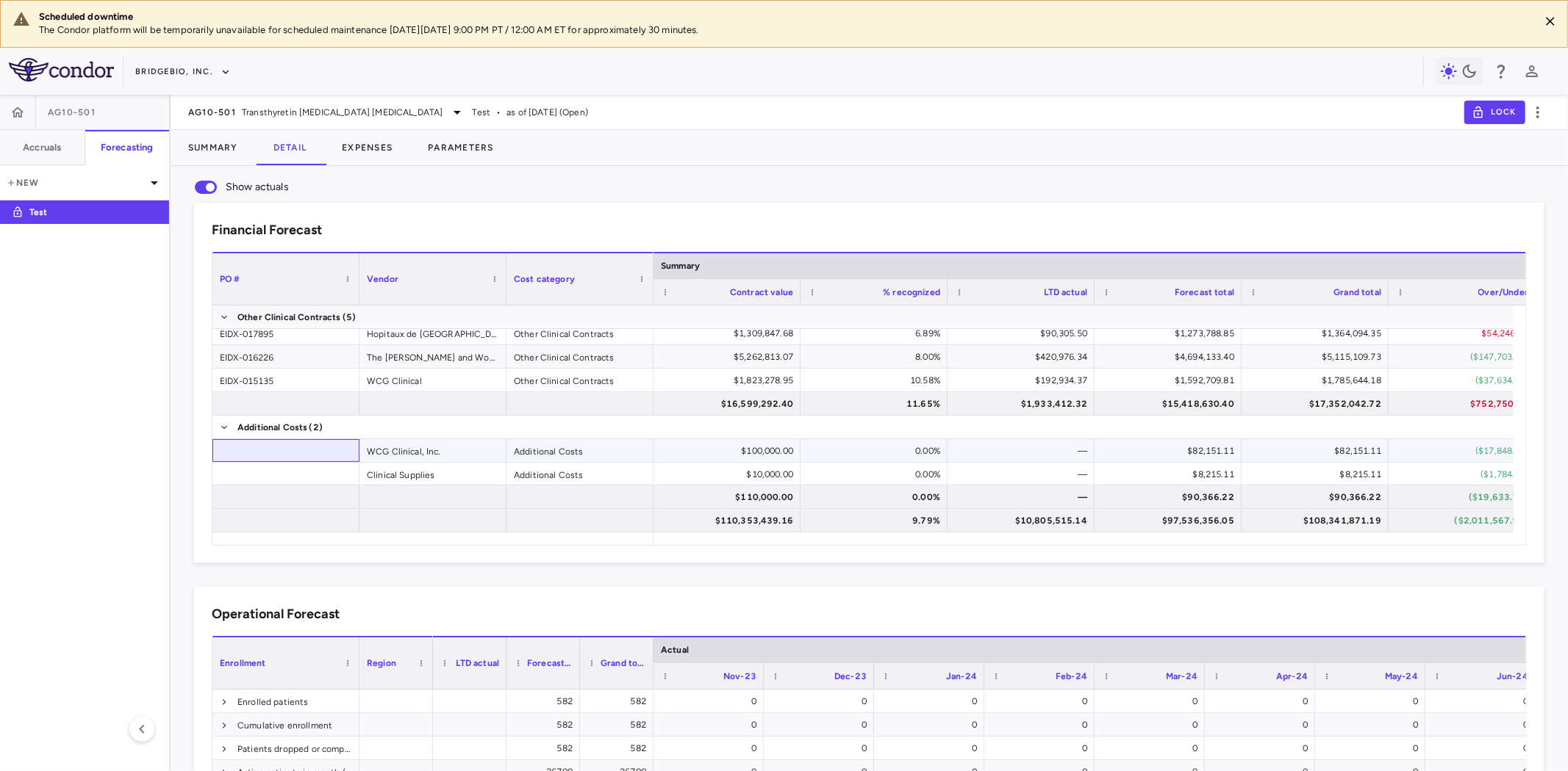
click at [341, 451] on div at bounding box center [286, 451] width 147 height 23
click at [295, 478] on div at bounding box center [286, 474] width 147 height 23
click at [428, 475] on div "Clinical Supplies" at bounding box center [433, 474] width 147 height 23
click at [417, 448] on div "WCG Clinical, Inc." at bounding box center [433, 451] width 147 height 23
click at [406, 476] on div "Clinical Supplies" at bounding box center [433, 474] width 147 height 23
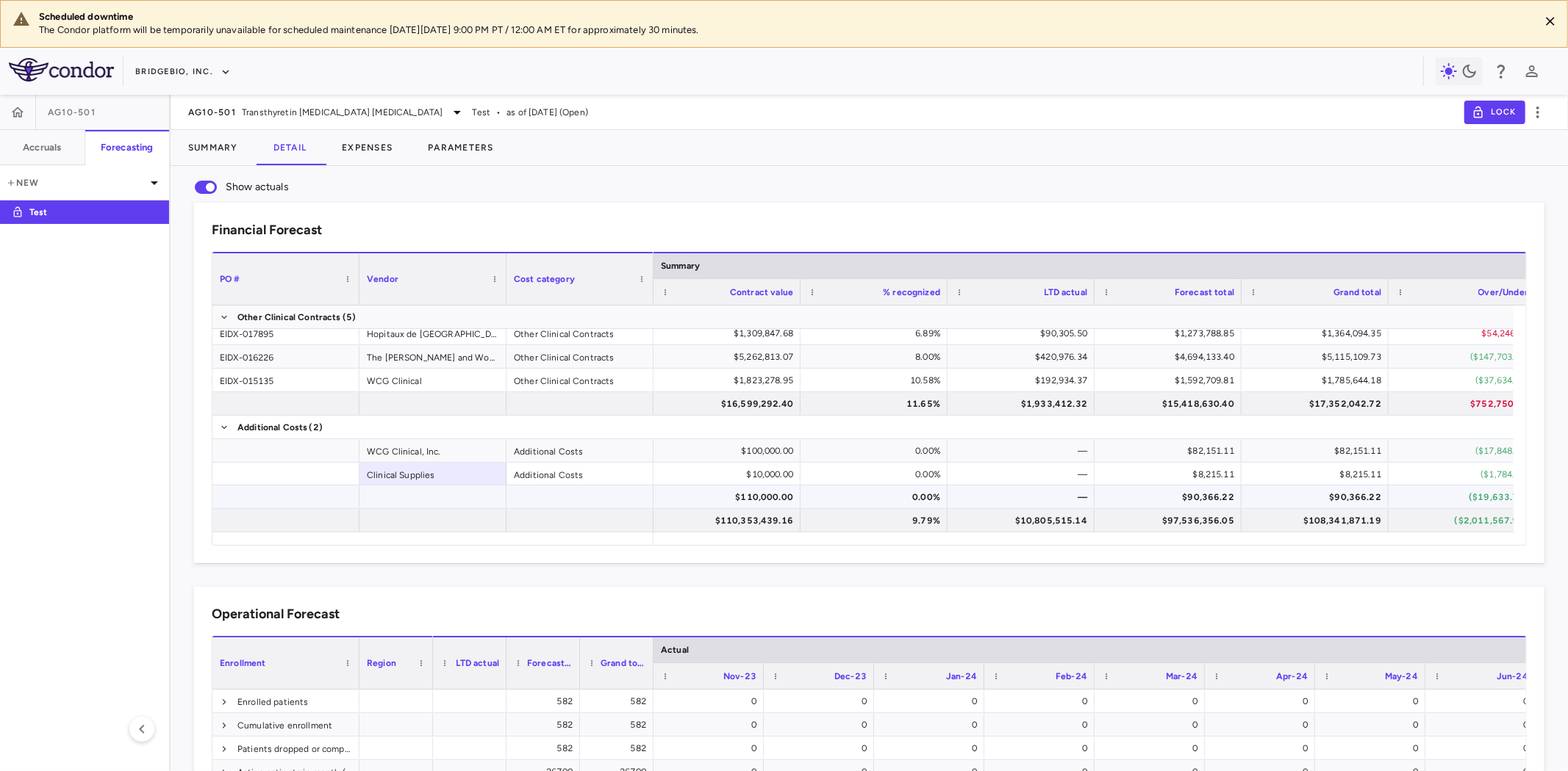
click at [416, 500] on div at bounding box center [433, 497] width 147 height 23
click at [297, 452] on div at bounding box center [286, 451] width 147 height 23
click at [304, 473] on div at bounding box center [286, 474] width 147 height 23
click at [315, 493] on div at bounding box center [286, 497] width 147 height 23
click at [321, 449] on div at bounding box center [286, 451] width 147 height 23
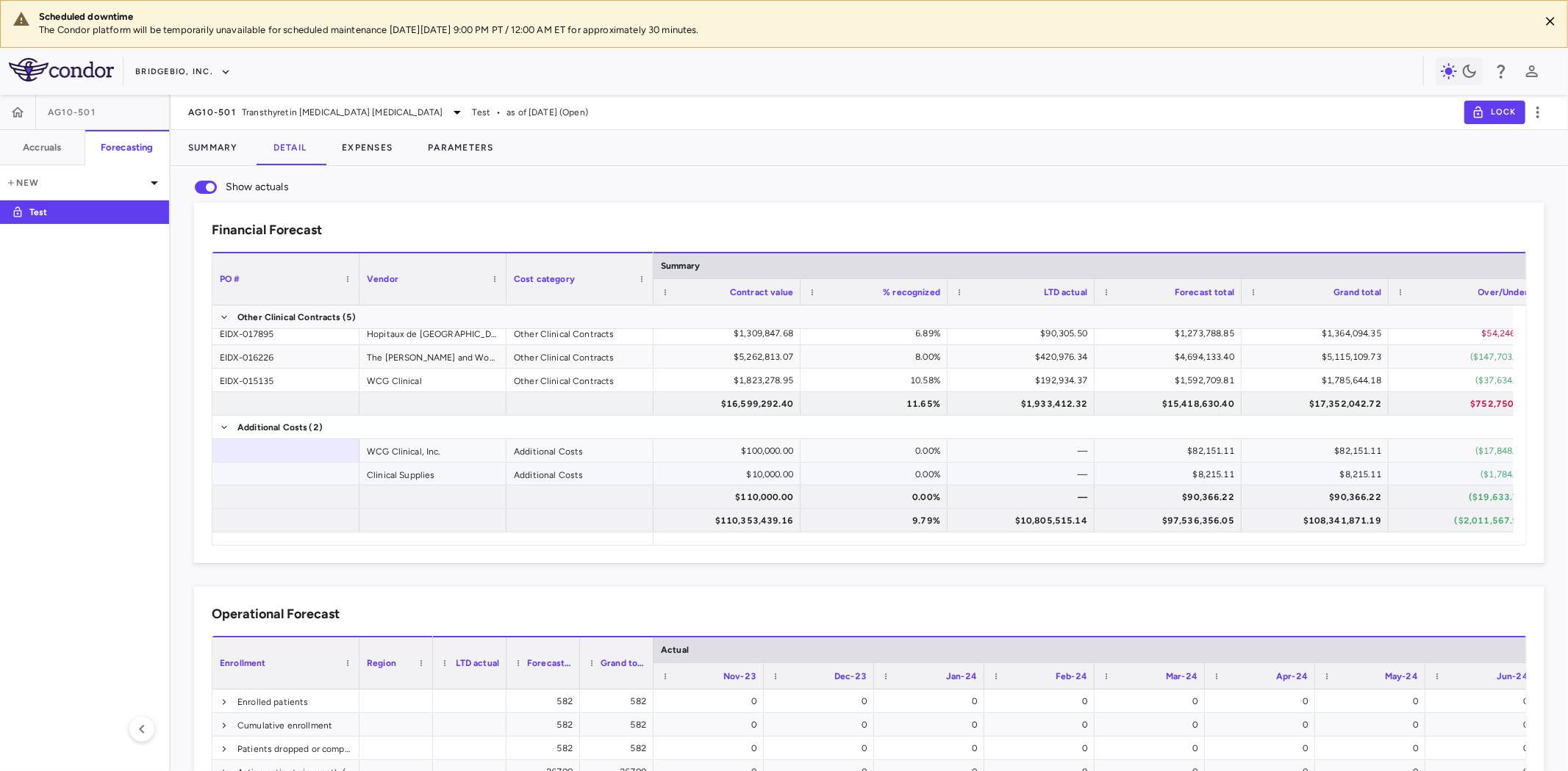
click at [324, 481] on div at bounding box center [286, 474] width 147 height 23
click at [322, 504] on div at bounding box center [286, 497] width 147 height 23
click at [377, 145] on button "Expenses" at bounding box center [367, 147] width 86 height 35
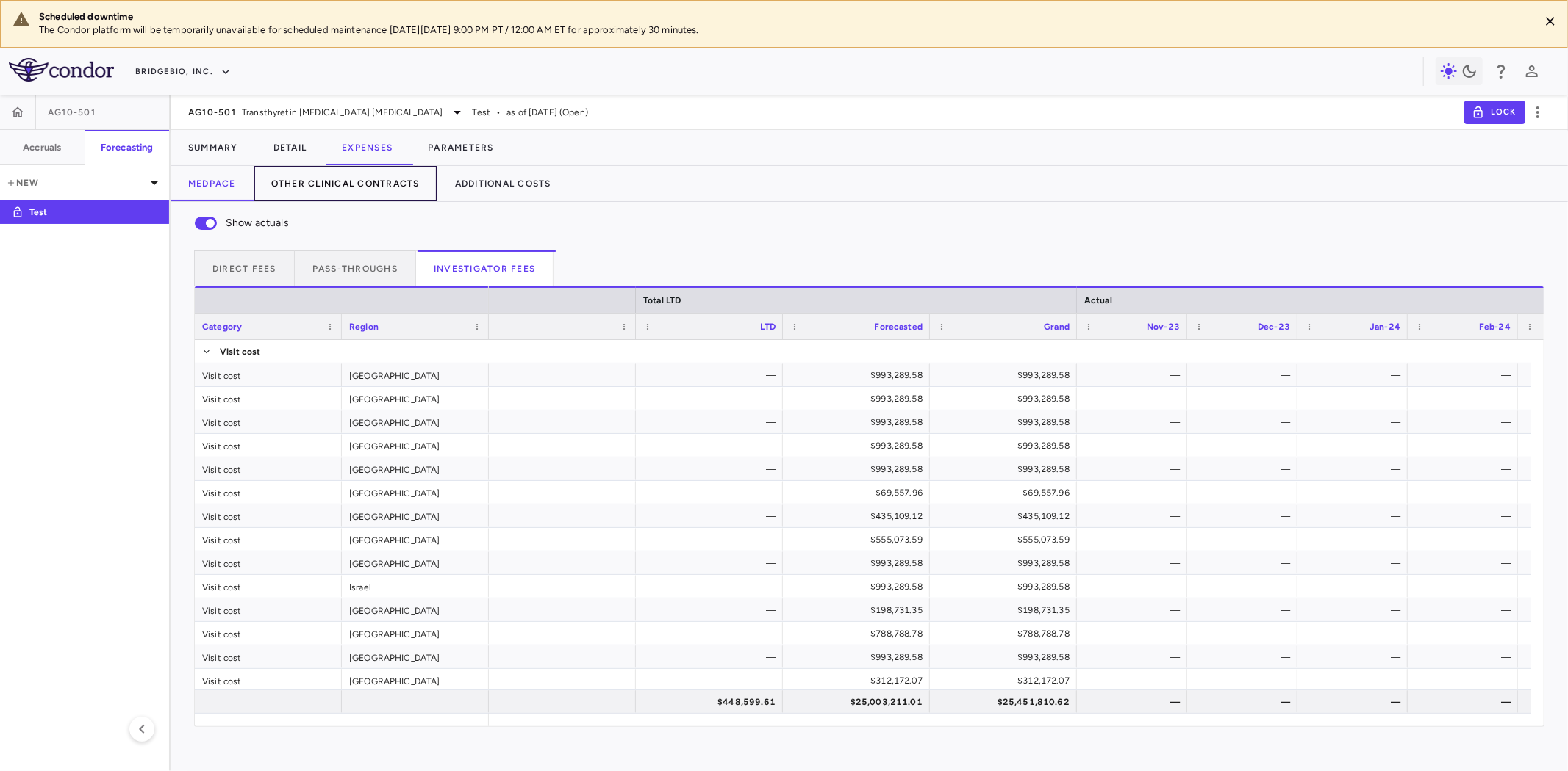
click at [361, 178] on button "Other Clinical Contracts" at bounding box center [346, 184] width 184 height 35
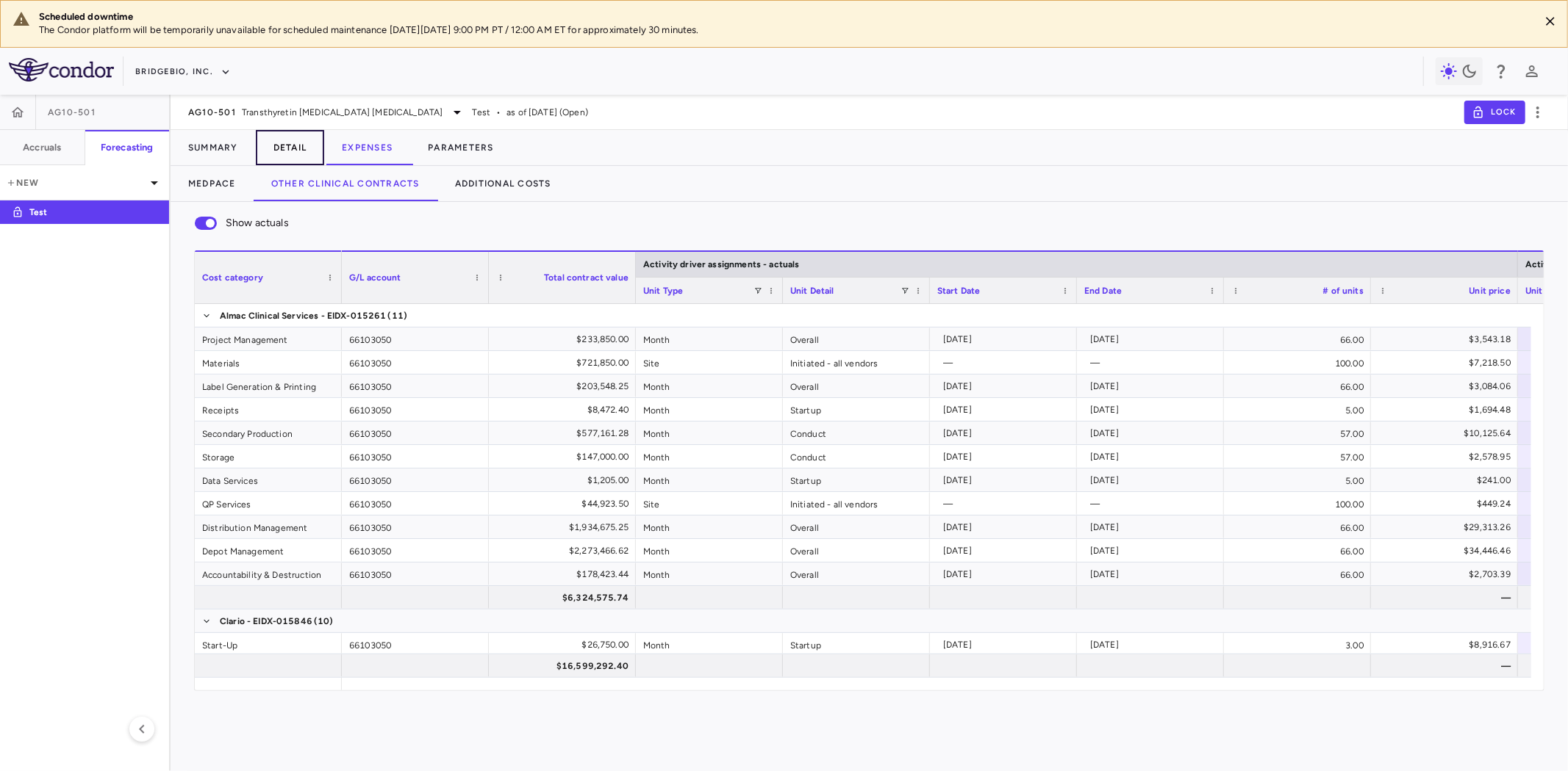
click at [283, 142] on button "Detail" at bounding box center [289, 147] width 69 height 35
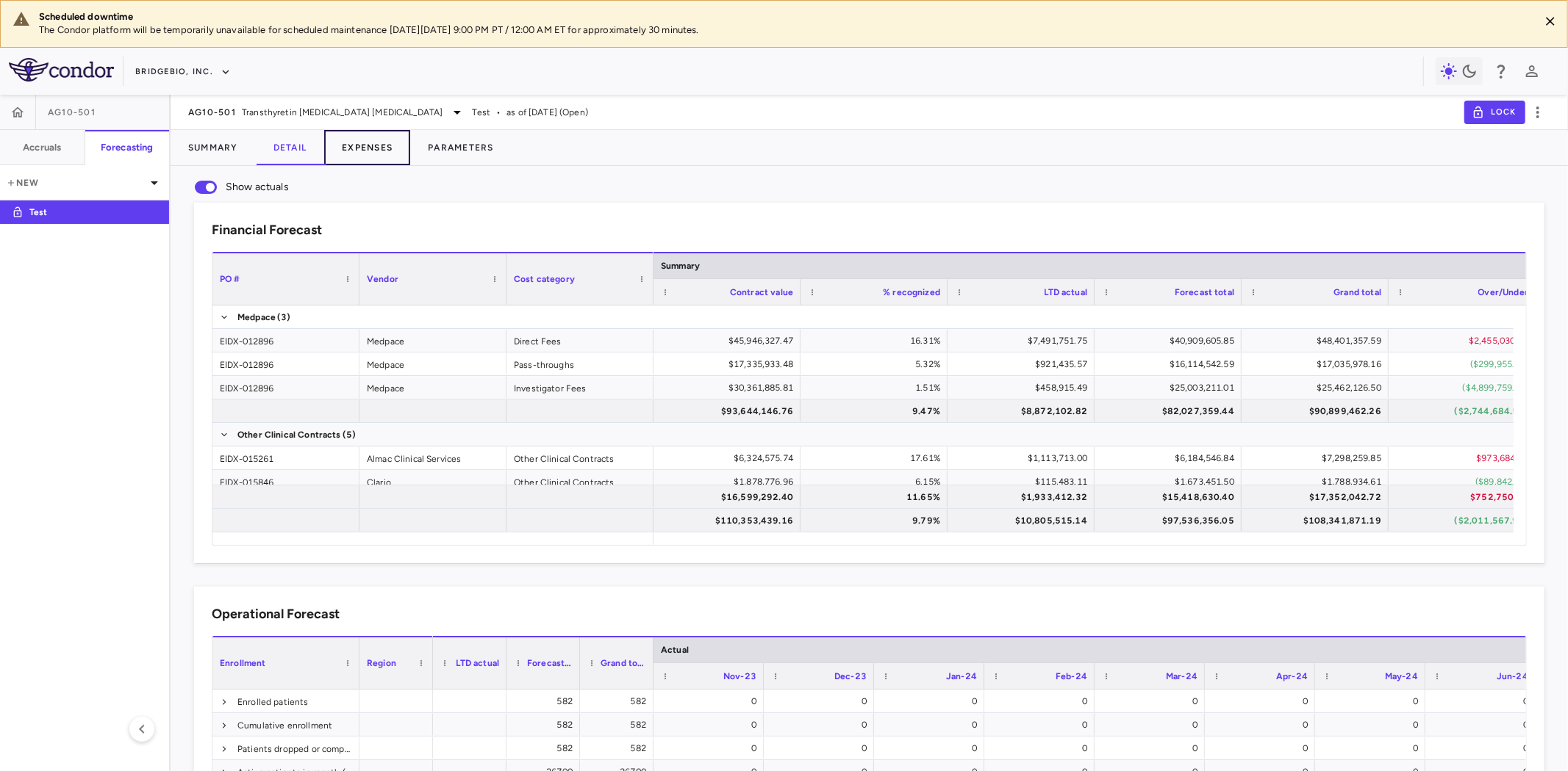
click at [375, 157] on button "Expenses" at bounding box center [367, 147] width 86 height 35
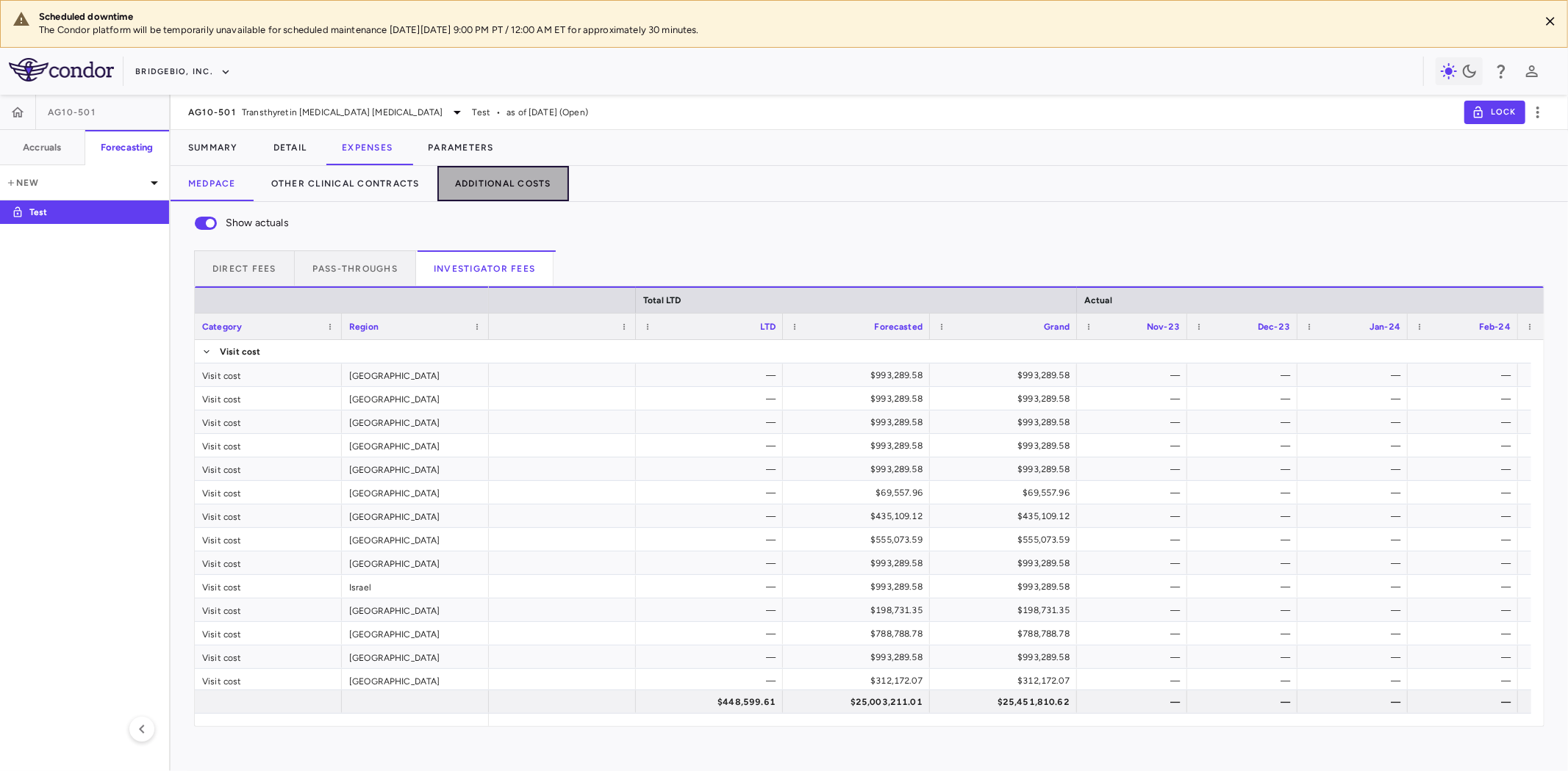
click at [521, 185] on button "Additional Costs" at bounding box center [503, 184] width 132 height 35
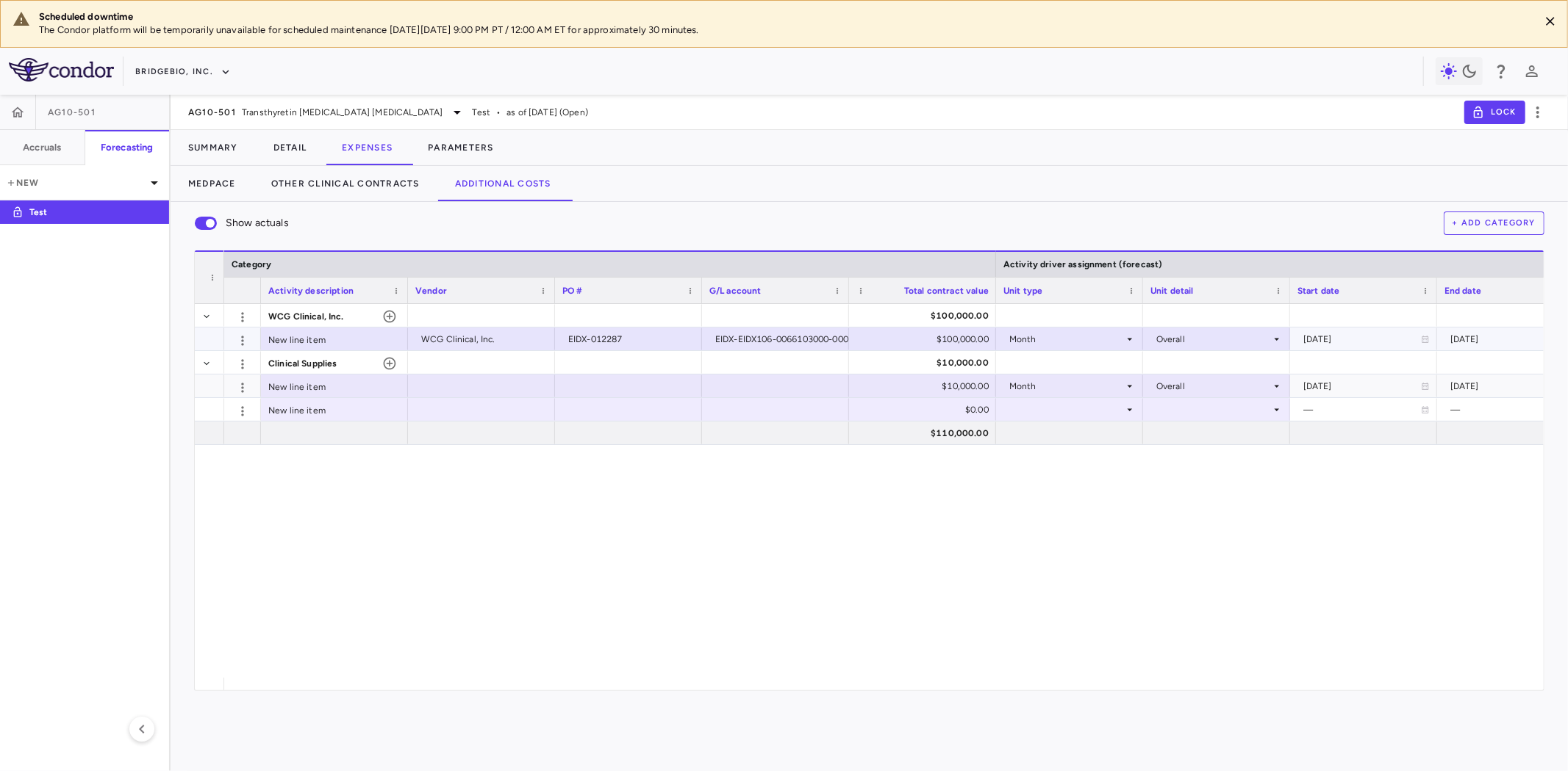
click at [941, 340] on div "$100,000.00" at bounding box center [925, 340] width 127 height 23
drag, startPoint x: 927, startPoint y: 340, endPoint x: 980, endPoint y: 339, distance: 53.0
click at [980, 339] on input "******" at bounding box center [934, 340] width 124 height 24
click at [890, 211] on div "Show actuals + Add Category" at bounding box center [869, 223] width 1350 height 31
click at [660, 512] on div "WCG Clinical, Inc. $100,000.00 New line item WCG Clinical, Inc. EIDX-012287 EID…" at bounding box center [884, 490] width 1319 height 374
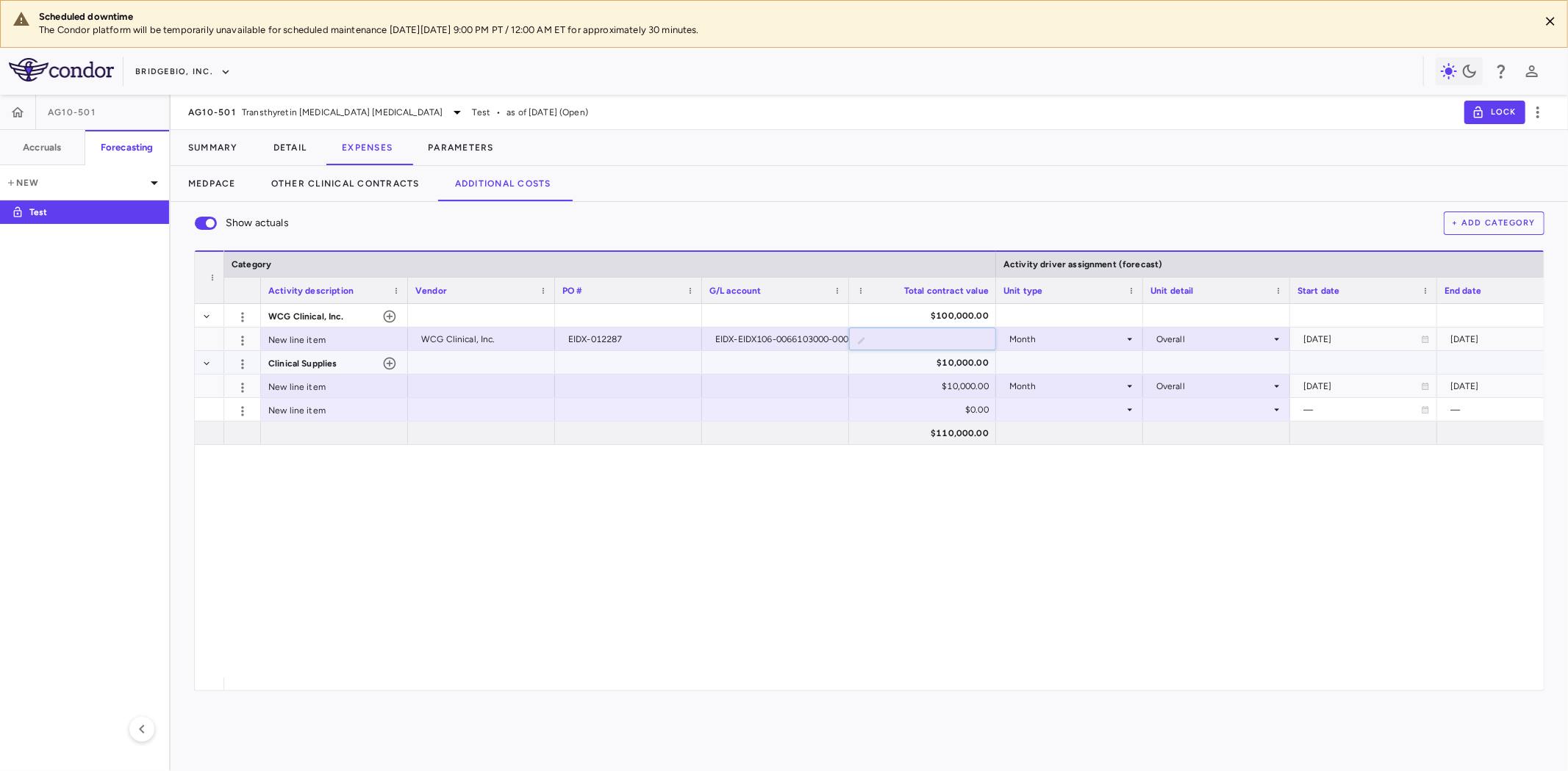
click at [486, 366] on div at bounding box center [481, 363] width 133 height 21
click at [467, 136] on button "Parameters" at bounding box center [461, 147] width 102 height 35
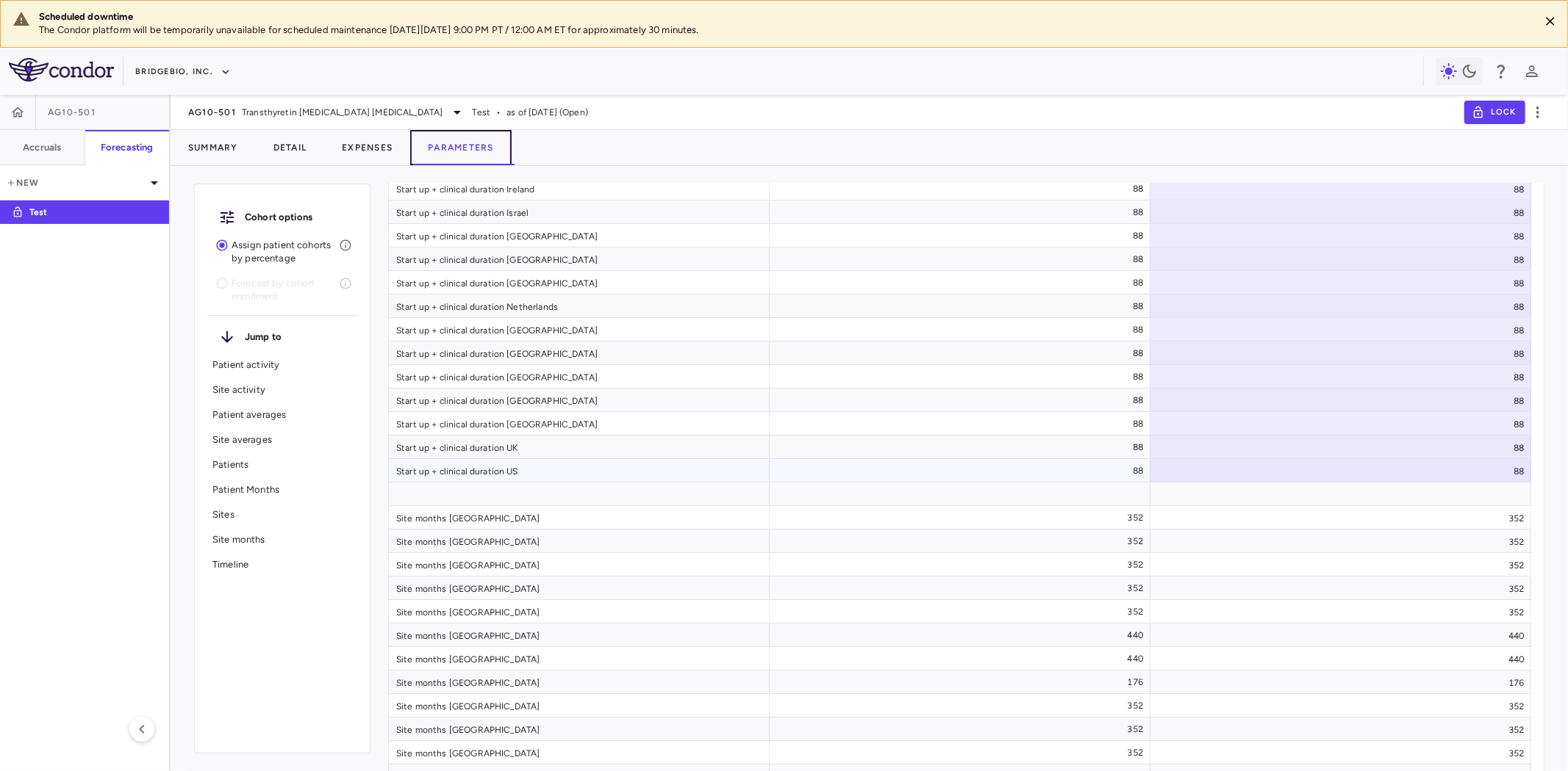
scroll to position [9430, 0]
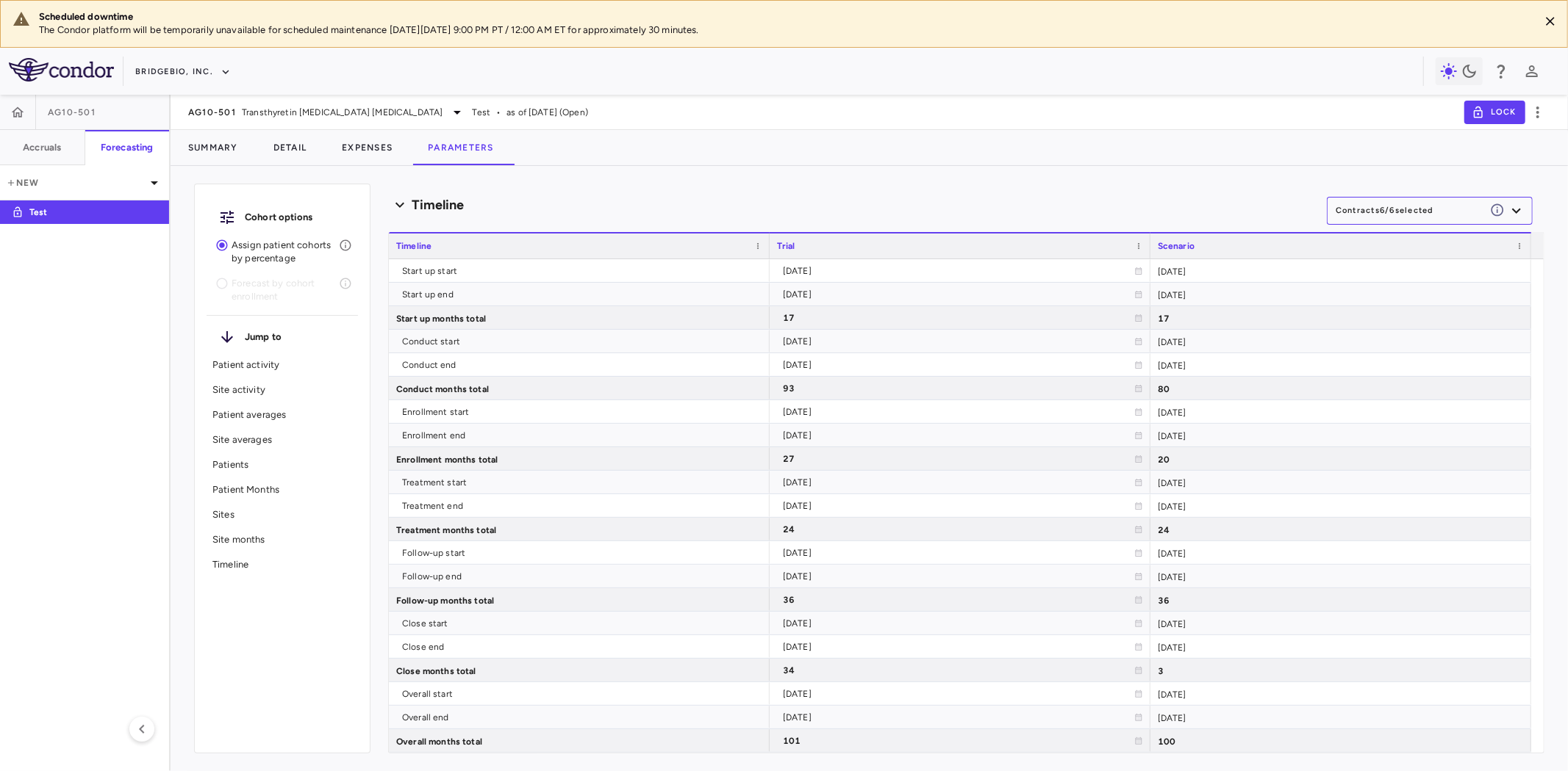
click at [1508, 206] on icon "button" at bounding box center [1517, 211] width 17 height 17
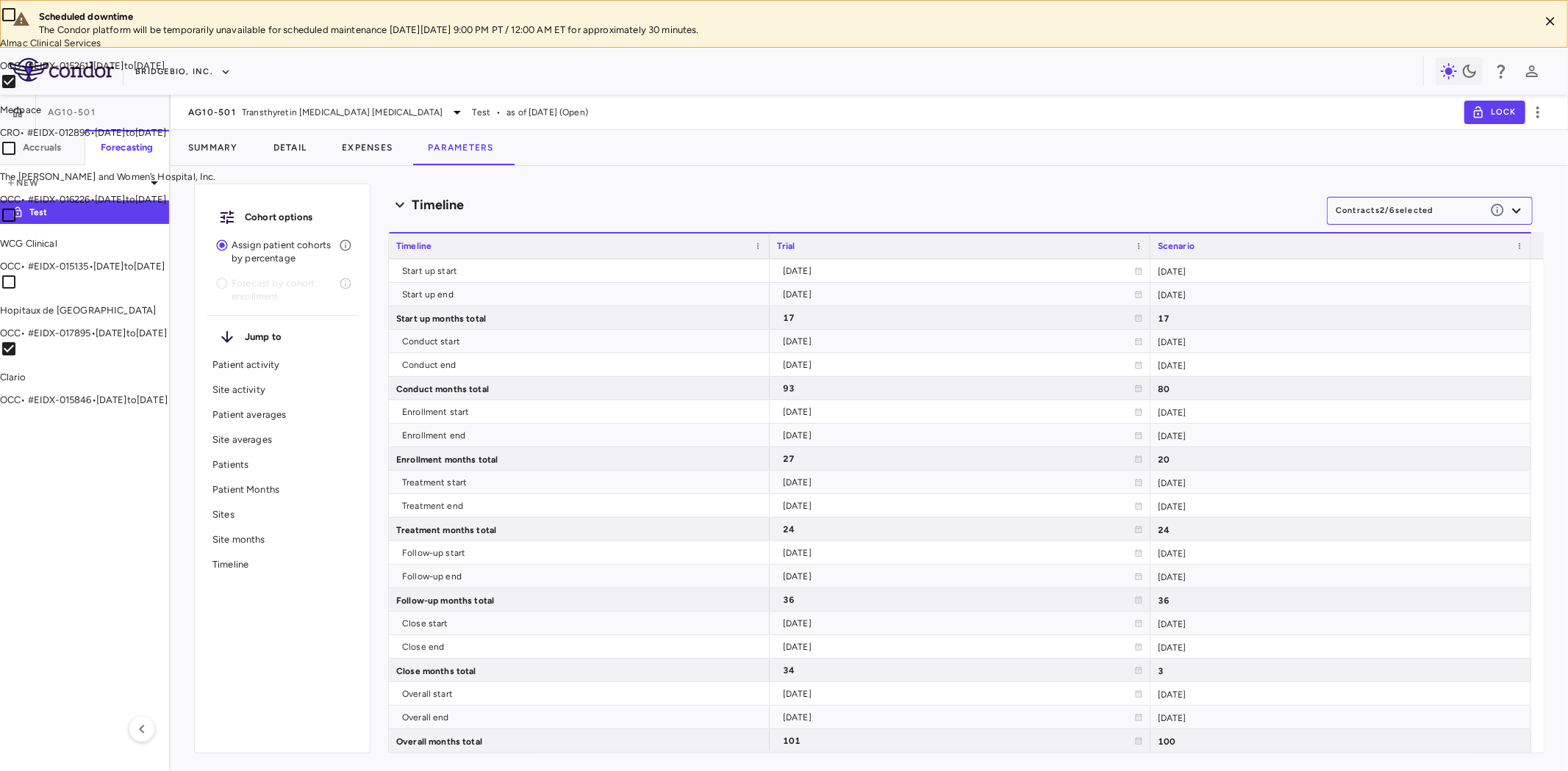
click at [1275, 407] on li "Clario OCC • # EIDX-015846 • 2024-06-01 to 2031-07-31" at bounding box center [784, 373] width 1568 height 67
click at [1456, 549] on div at bounding box center [784, 385] width 1568 height 771
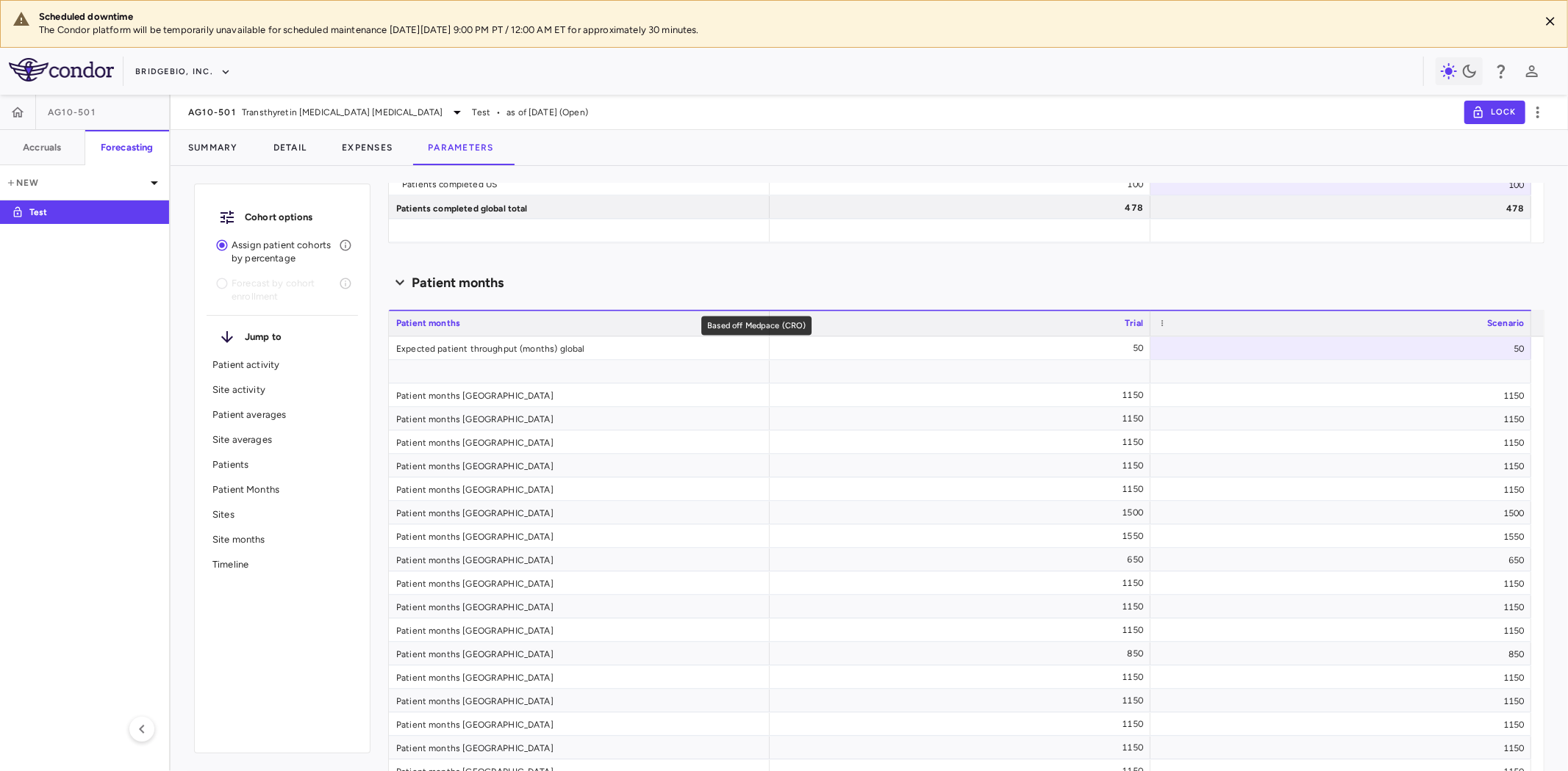
scroll to position [9430, 0]
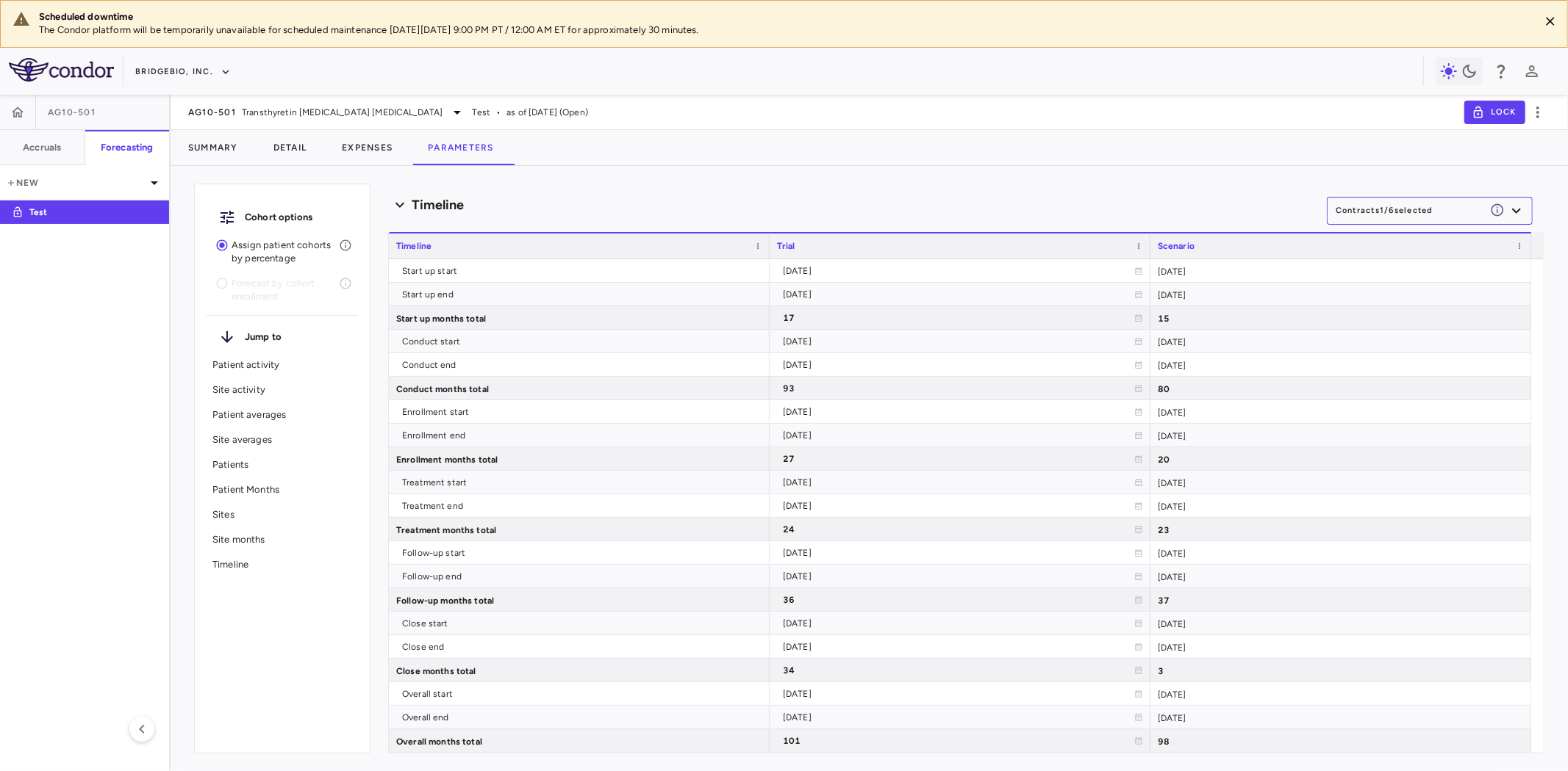
click at [909, 202] on div "Timeline" at bounding box center [858, 205] width 939 height 20
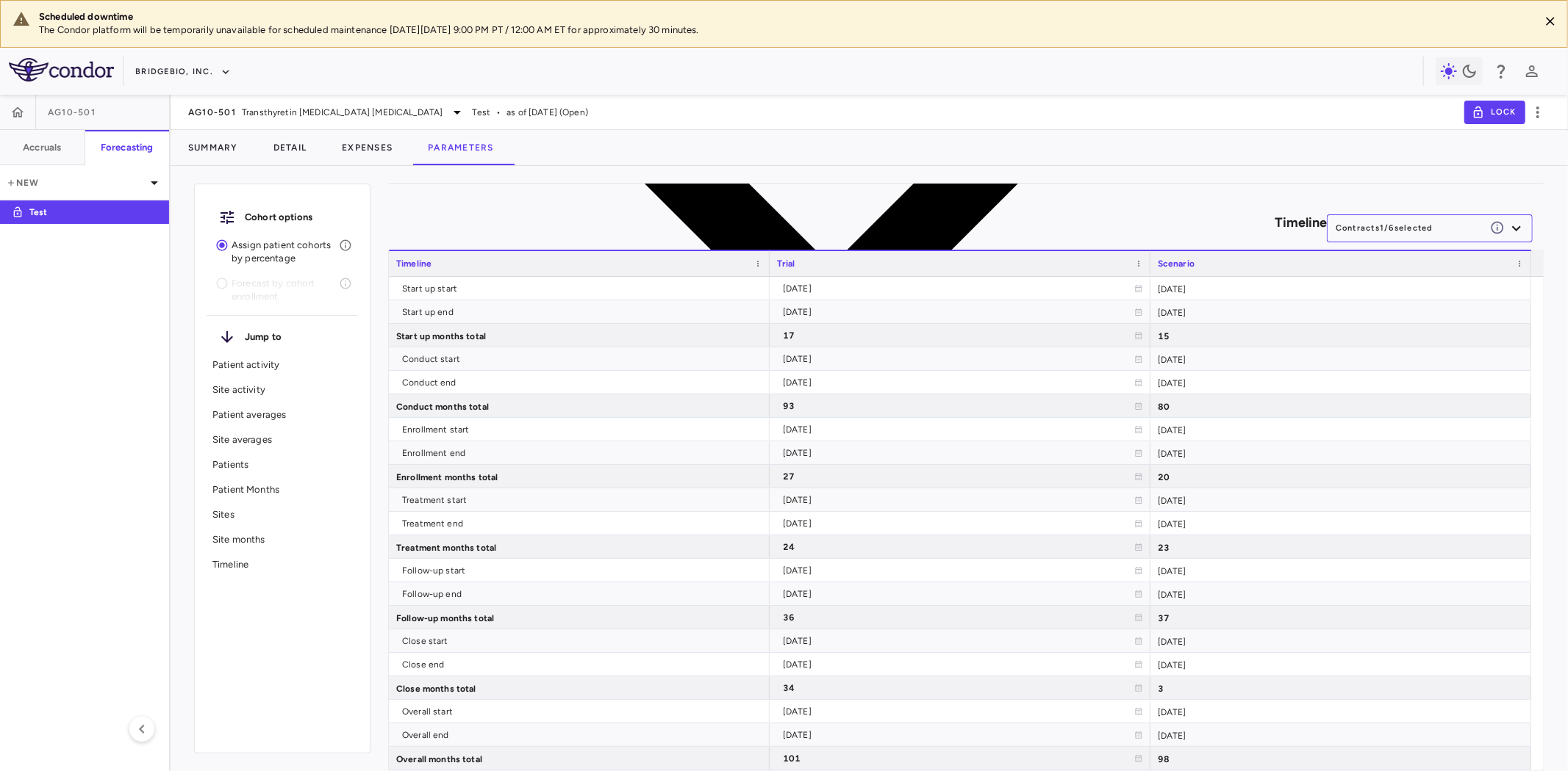
scroll to position [8896, 0]
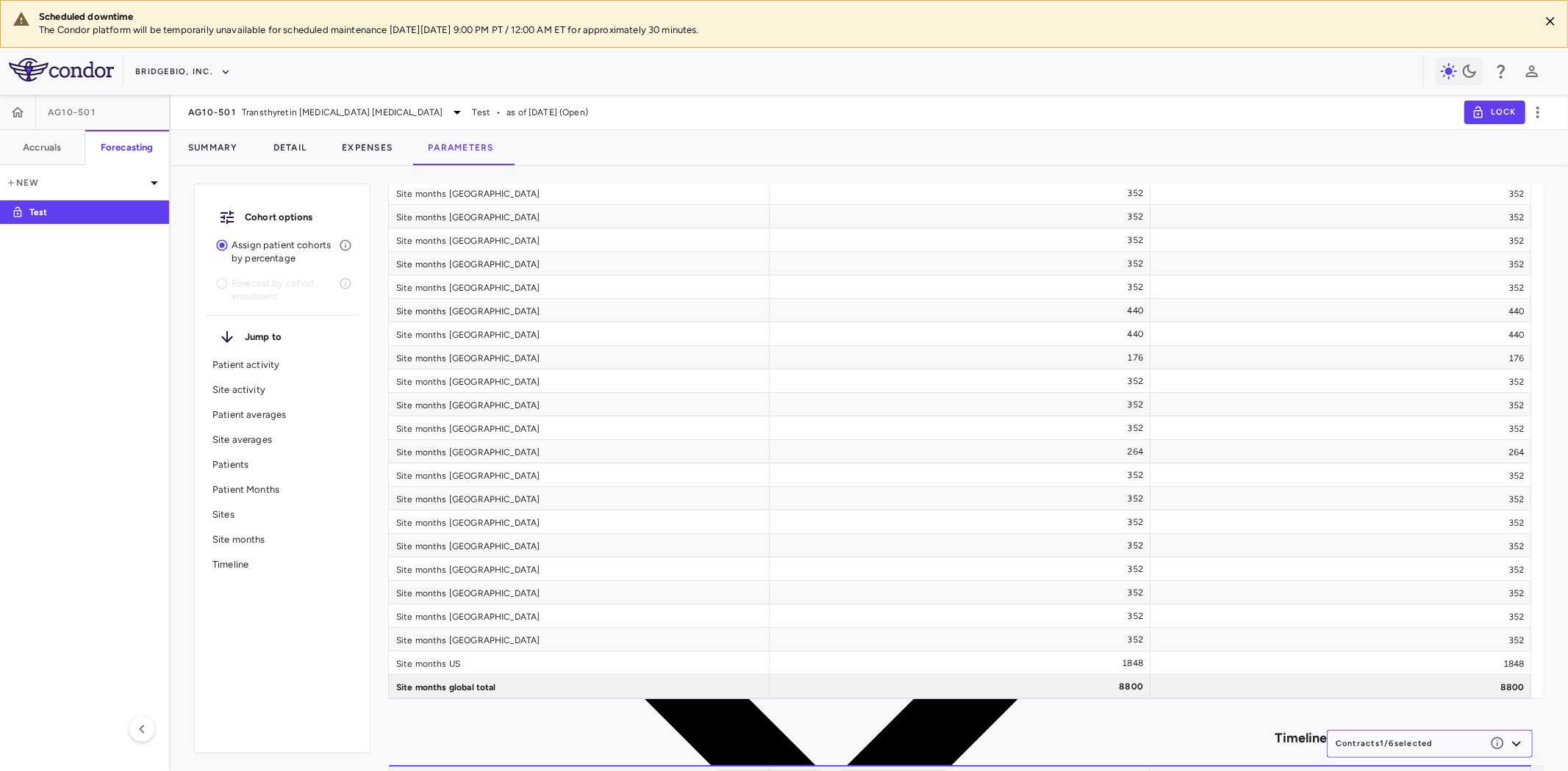
click at [1275, 737] on h6 "Timeline" at bounding box center [1301, 738] width 52 height 20
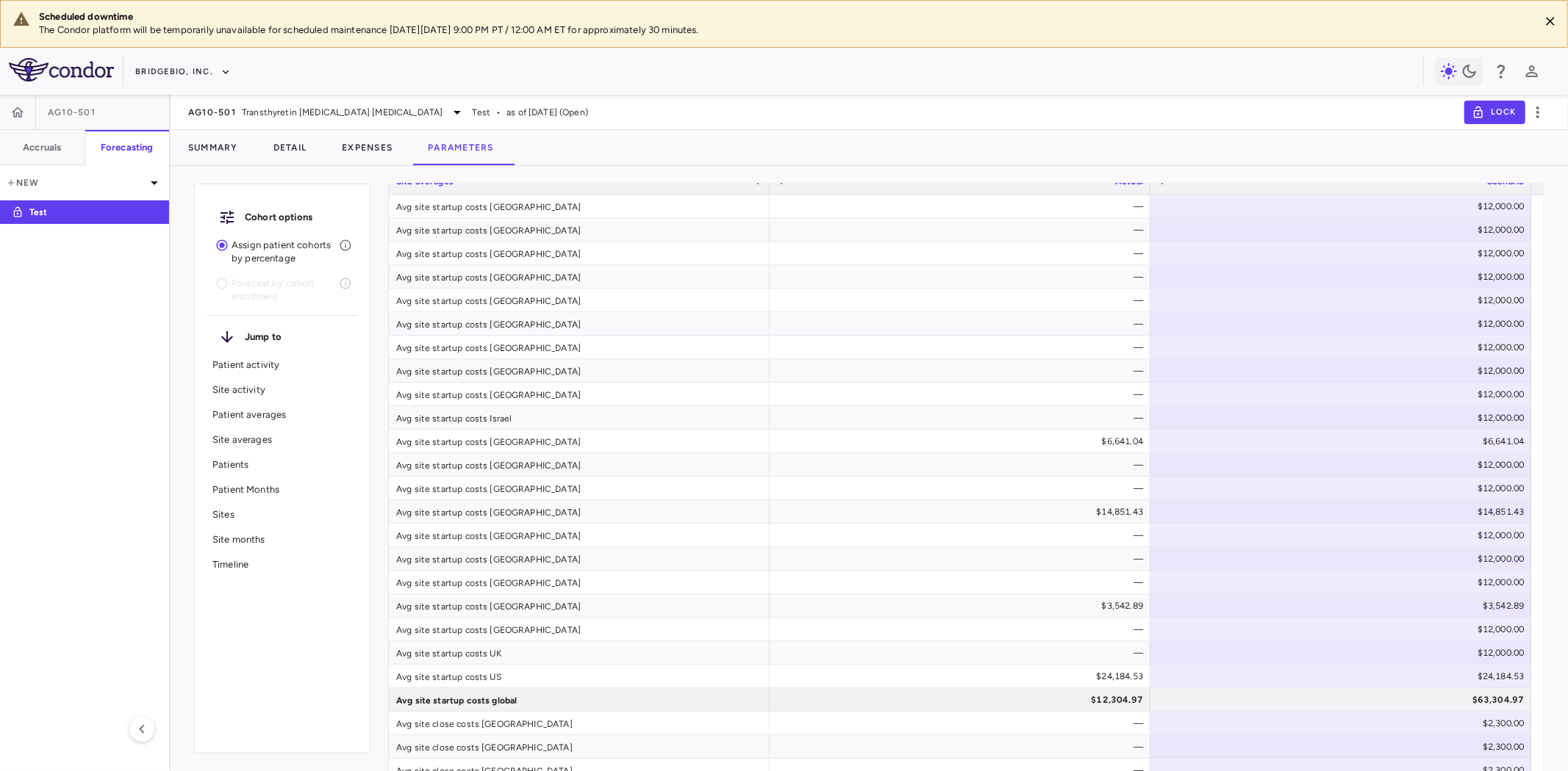
scroll to position [2245, 0]
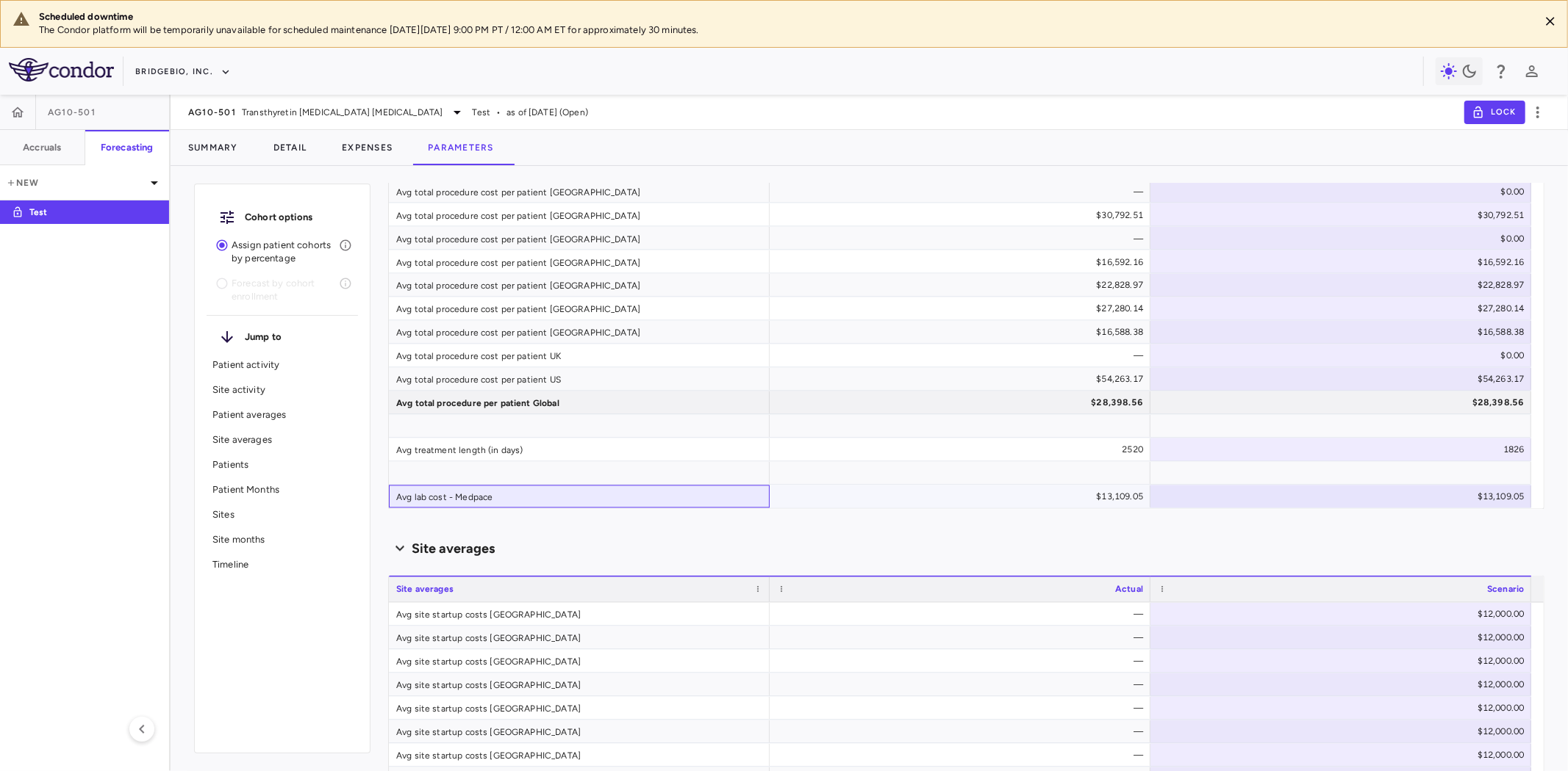
click at [483, 492] on div "Avg lab cost - Medpace" at bounding box center [579, 497] width 380 height 23
click at [591, 530] on div "Scenario planning Patient activity Show monthly actuals ​ LPI ******** ​ Drag h…" at bounding box center [966, 478] width 1157 height 588
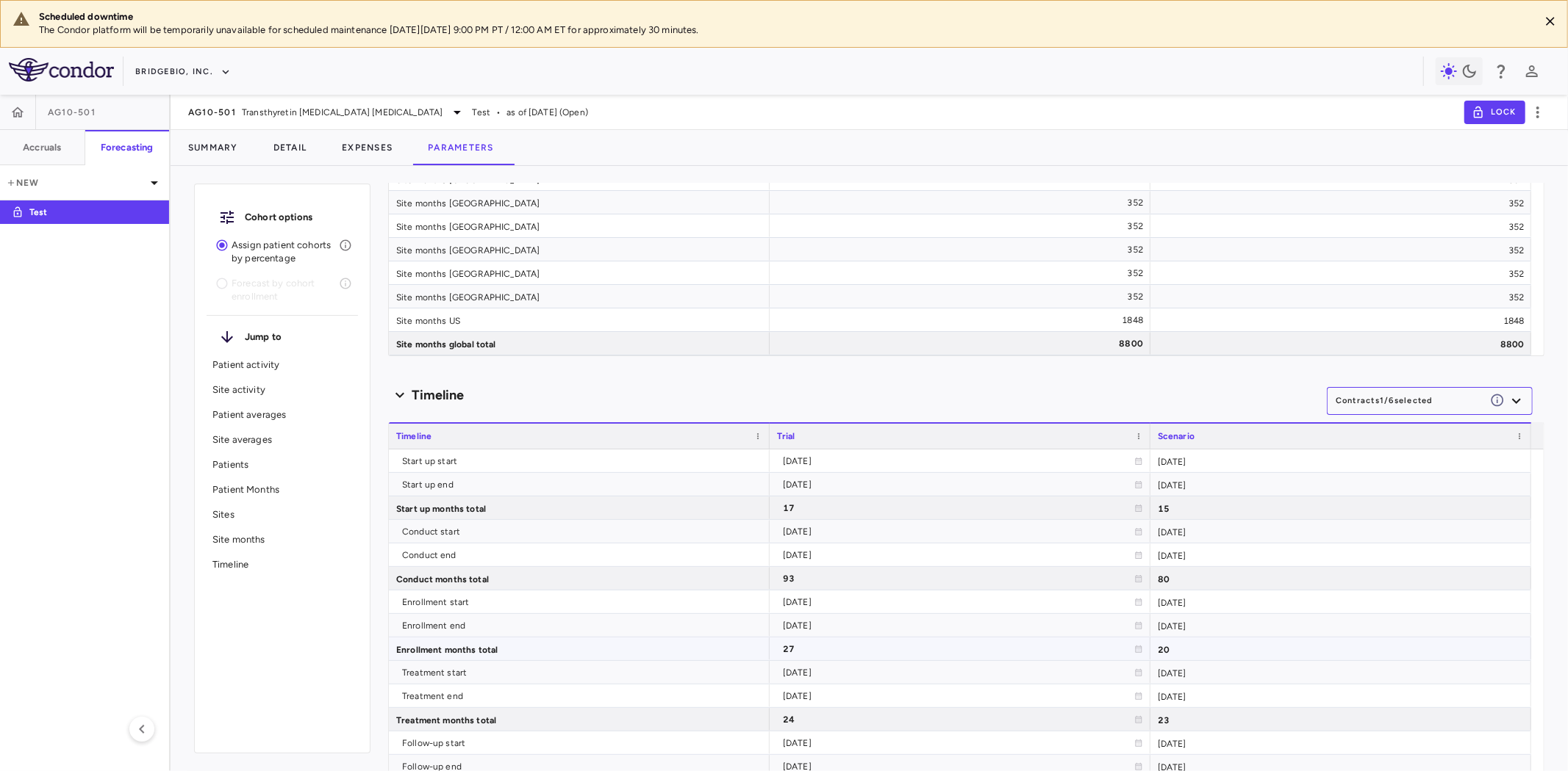
scroll to position [9348, 0]
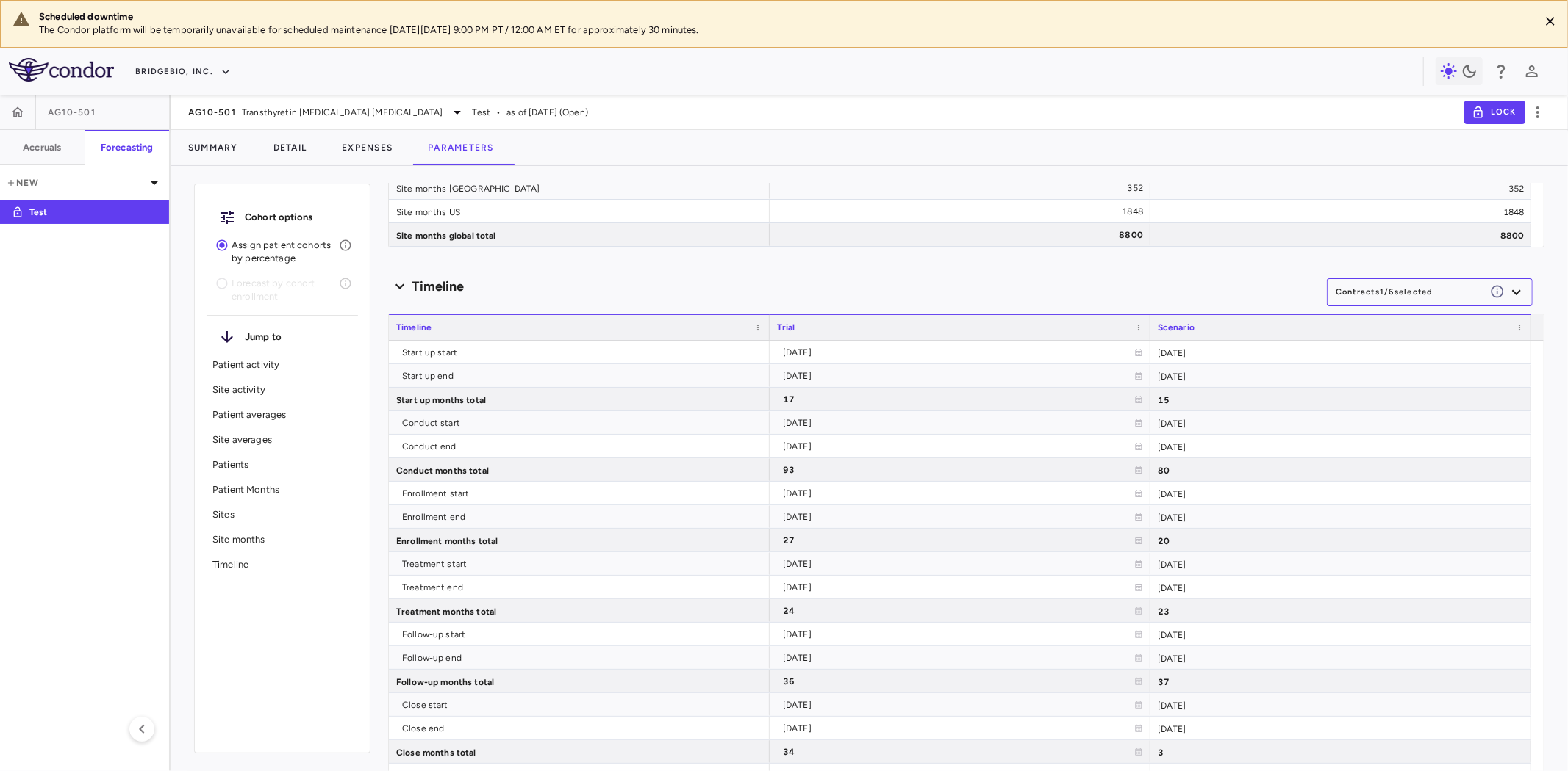
click at [1509, 295] on icon "button" at bounding box center [1517, 292] width 17 height 17
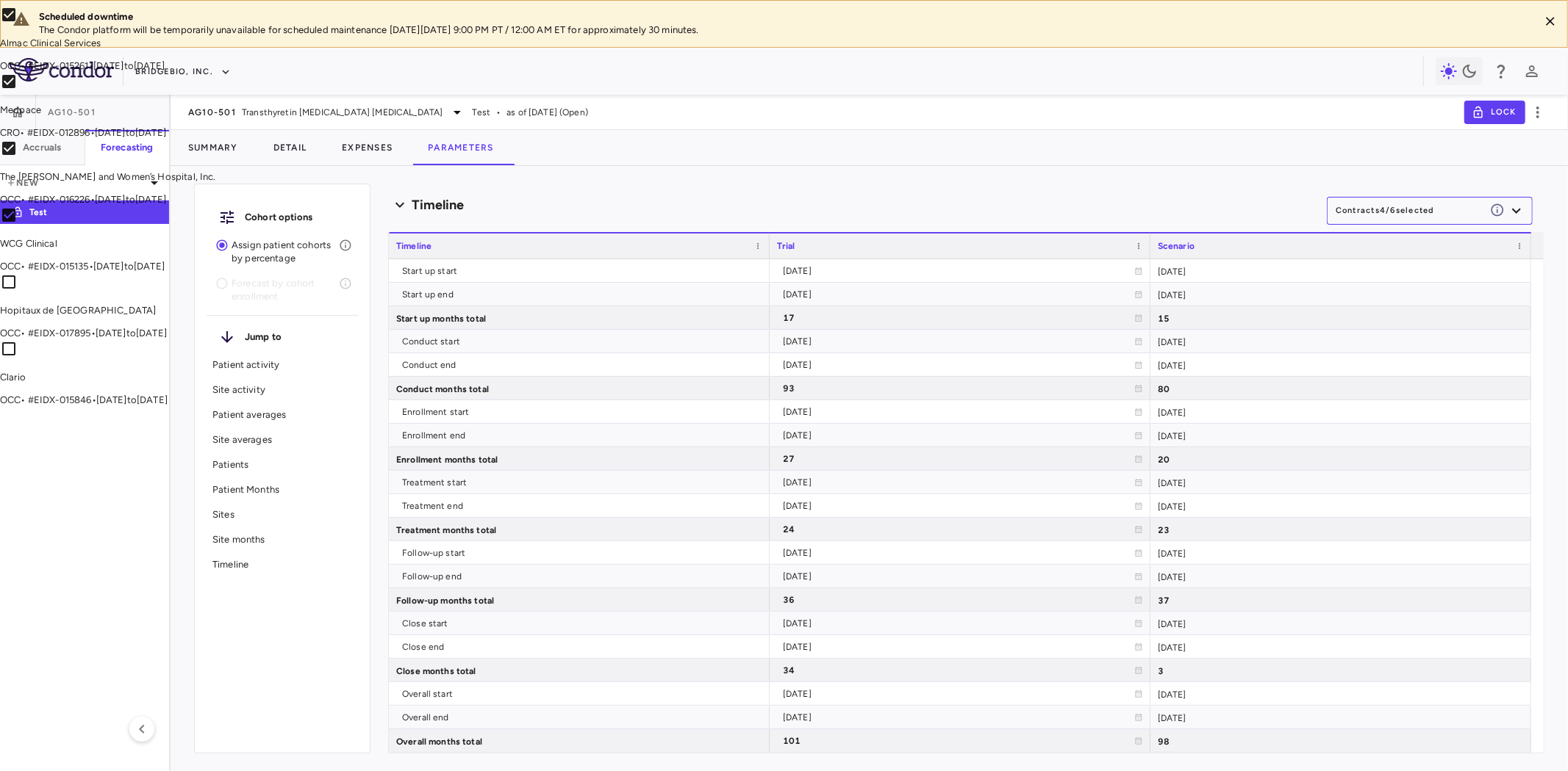
scroll to position [6872, 0]
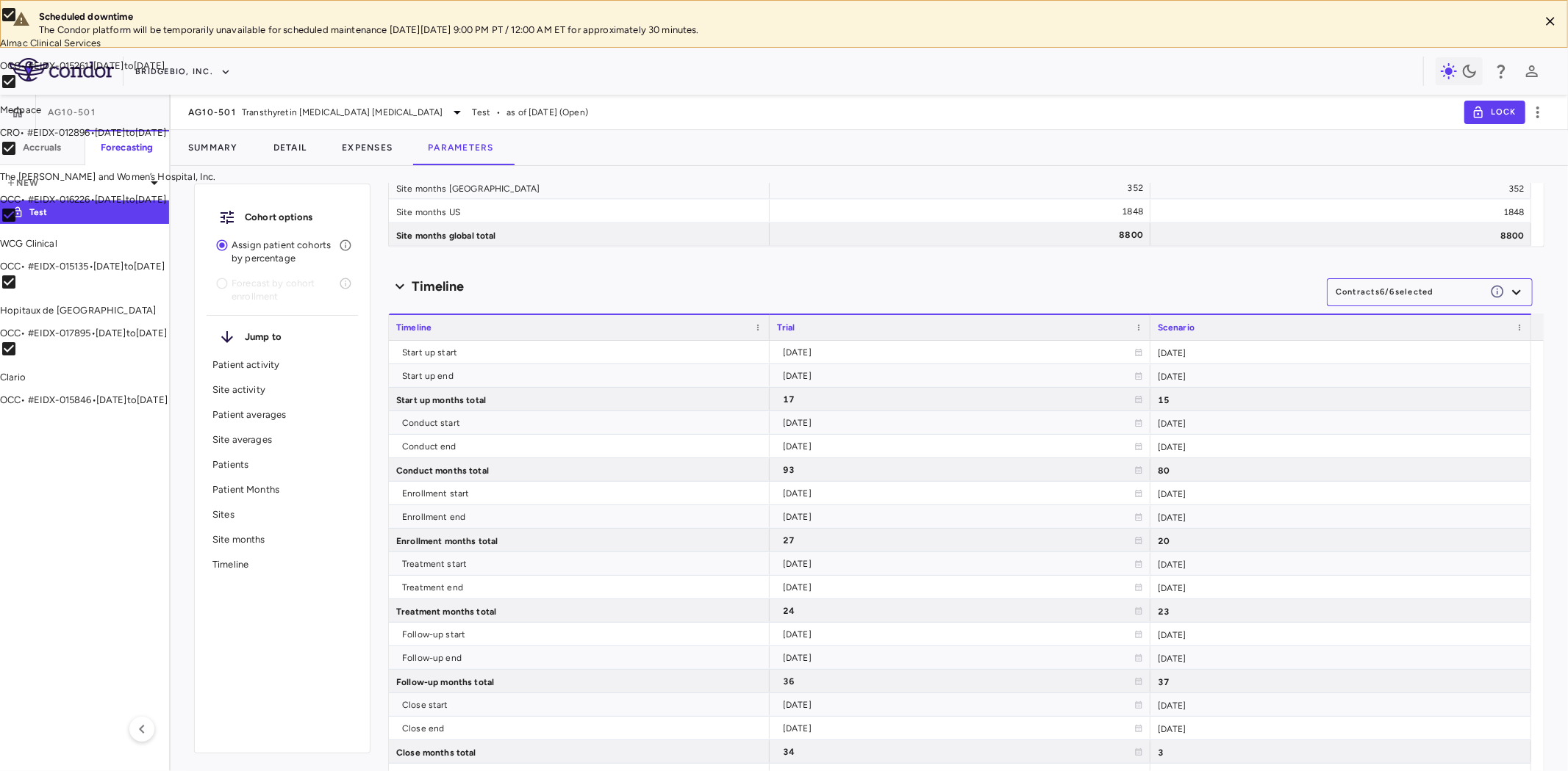
click at [1442, 294] on div at bounding box center [784, 385] width 1568 height 771
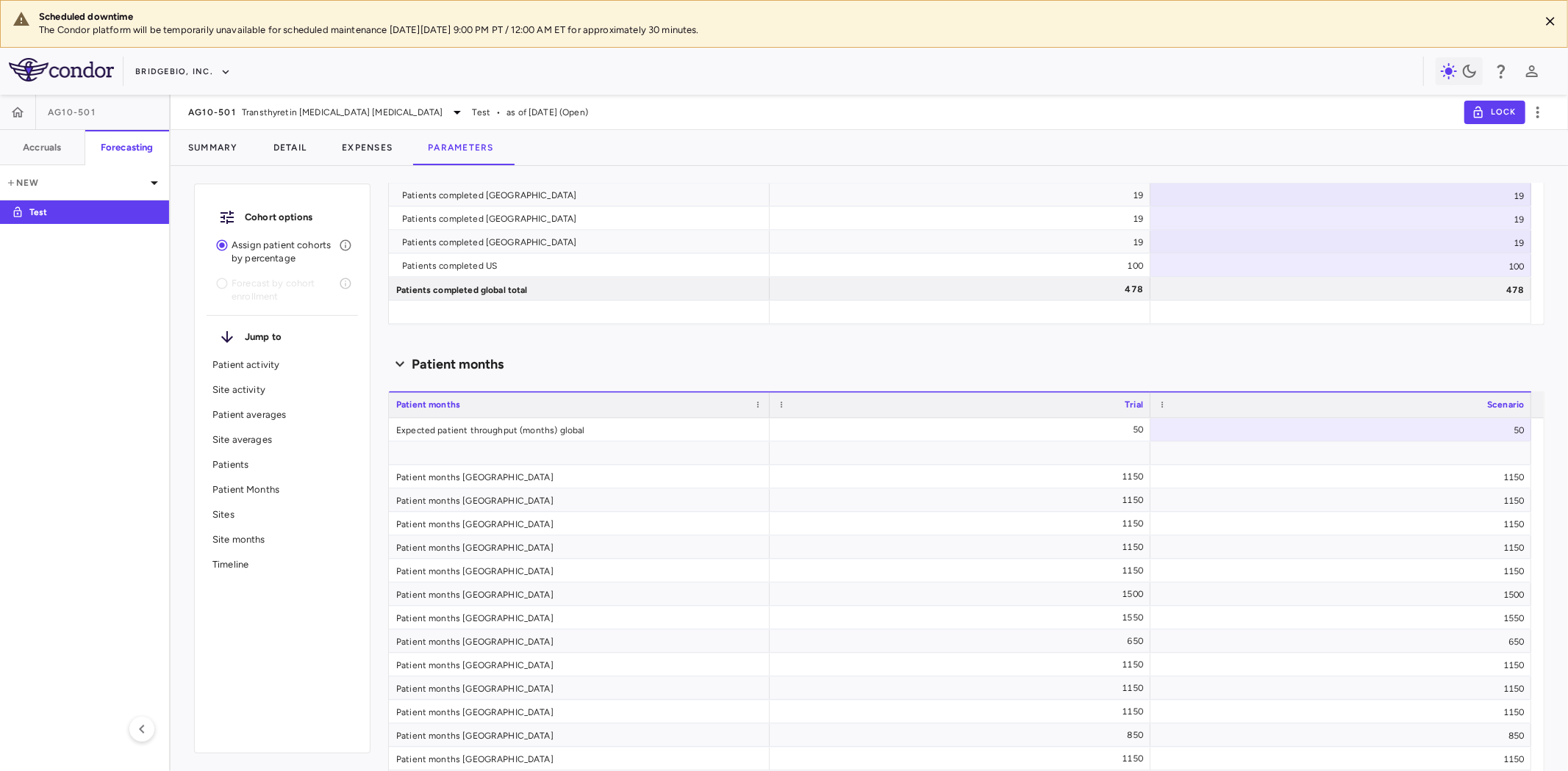
scroll to position [9348, 0]
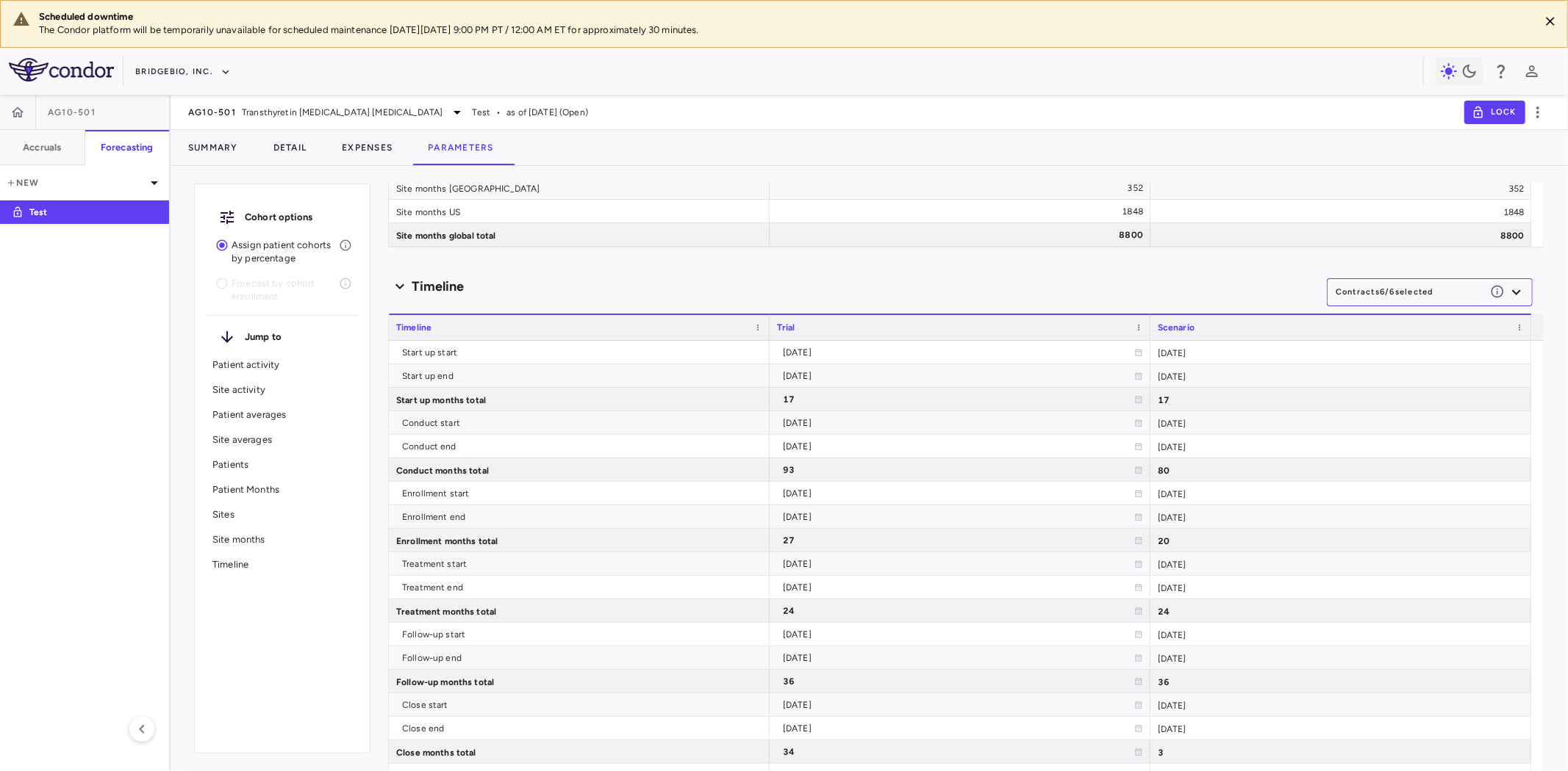
click at [467, 274] on div "Timeline Contracts 6 / 6 selected" at bounding box center [966, 286] width 1157 height 31
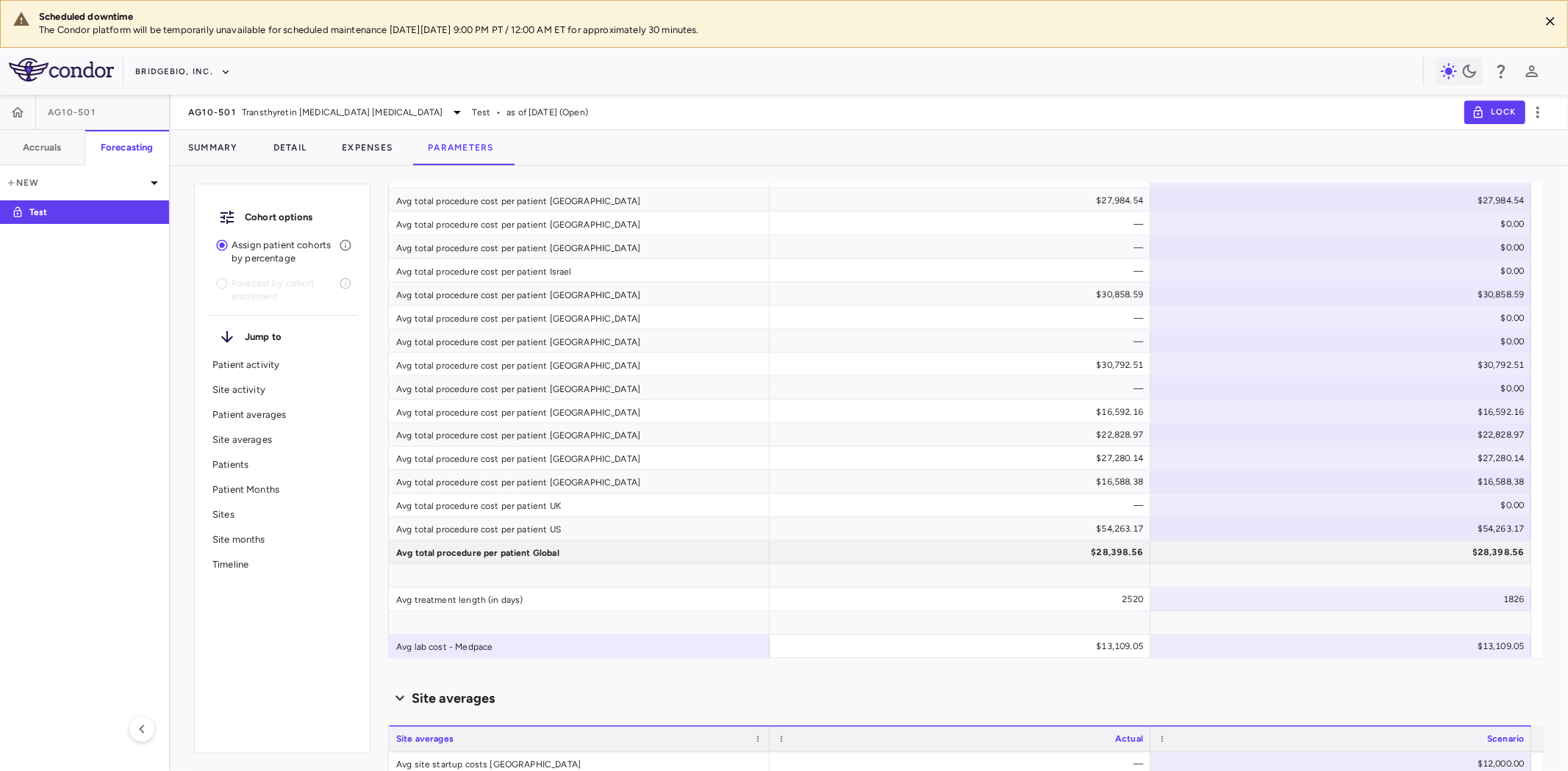
scroll to position [0, 0]
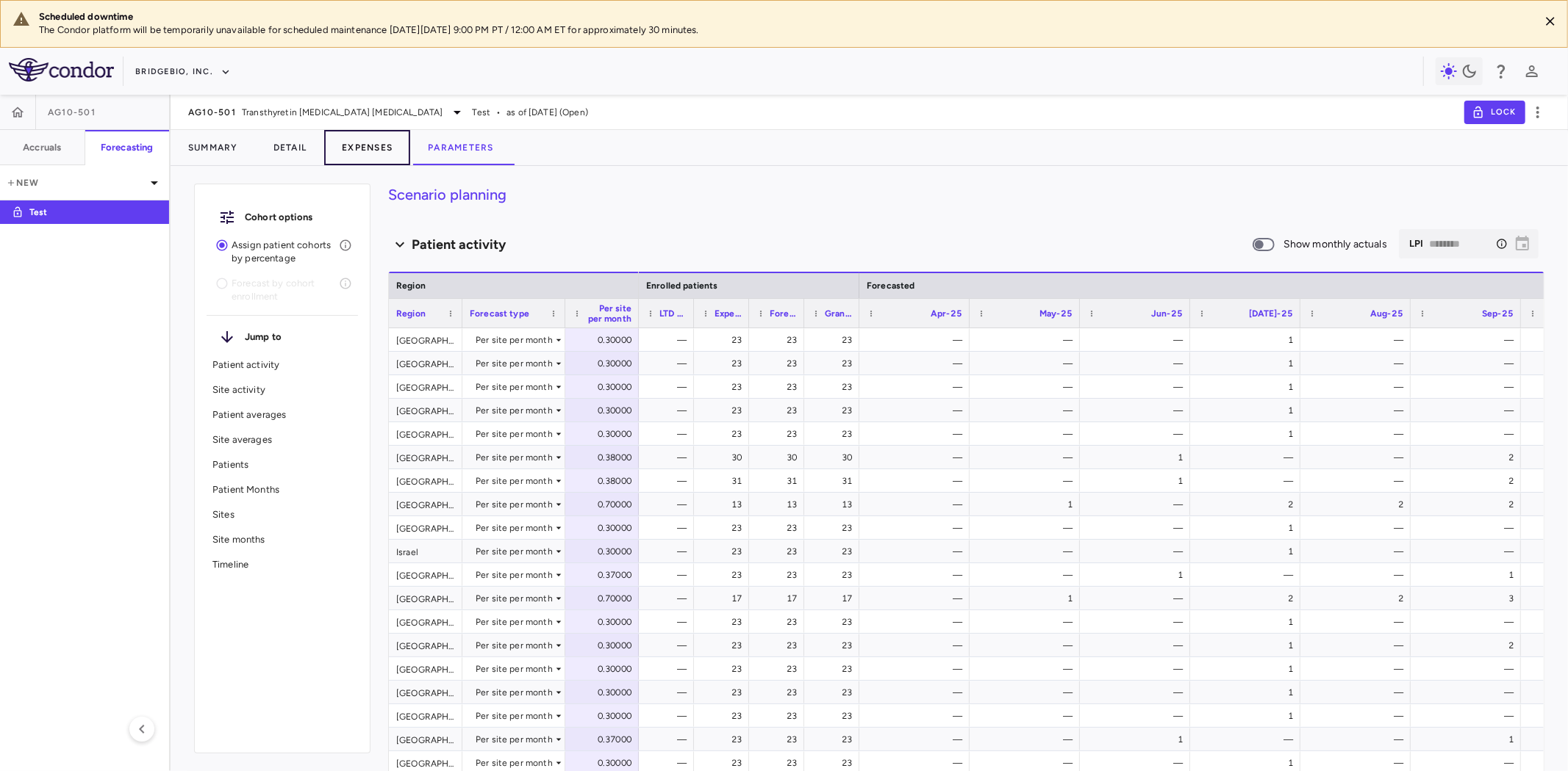
click at [387, 151] on button "Expenses" at bounding box center [367, 147] width 86 height 35
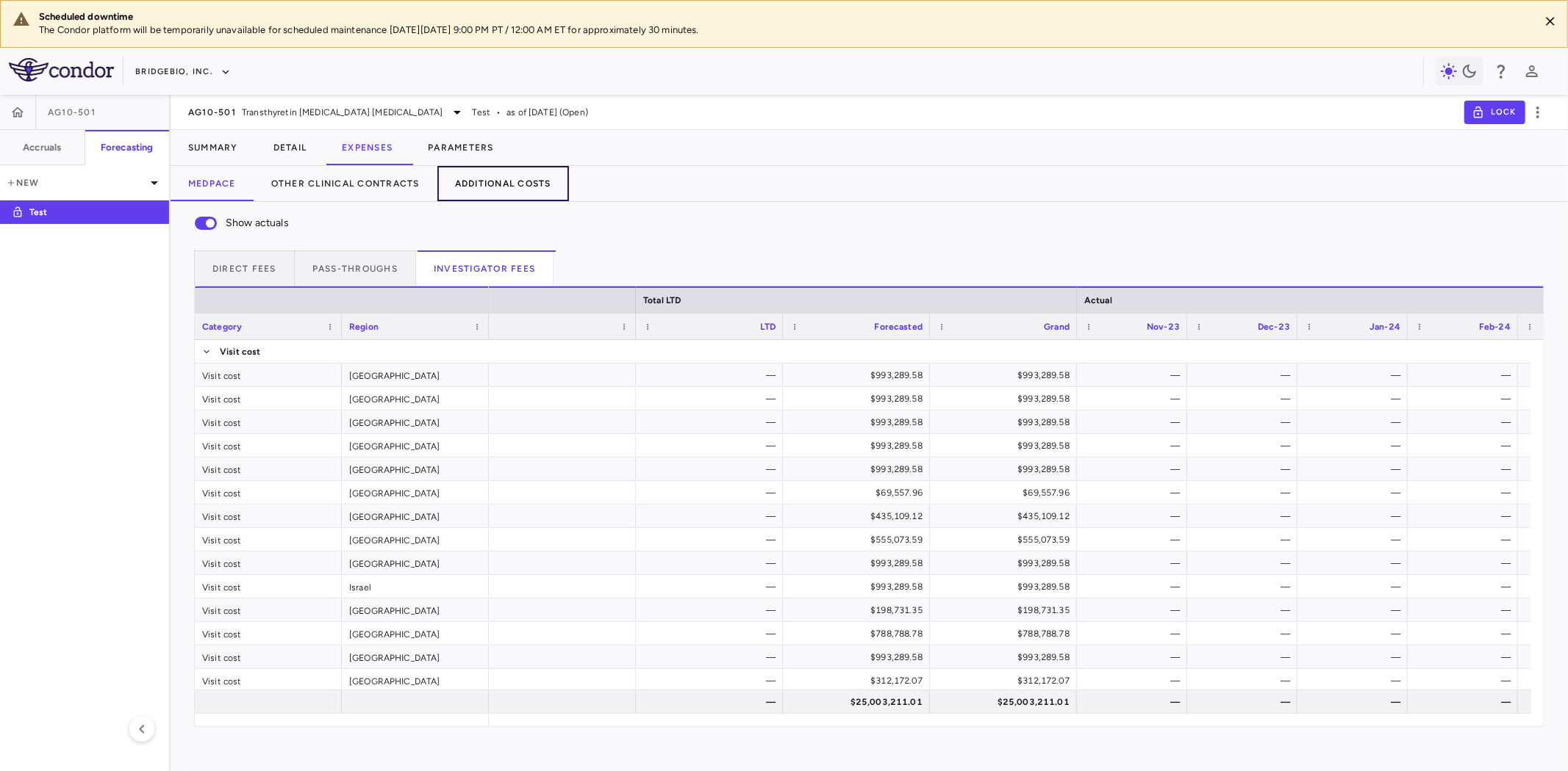
click at [498, 190] on button "Additional Costs" at bounding box center [503, 184] width 132 height 35
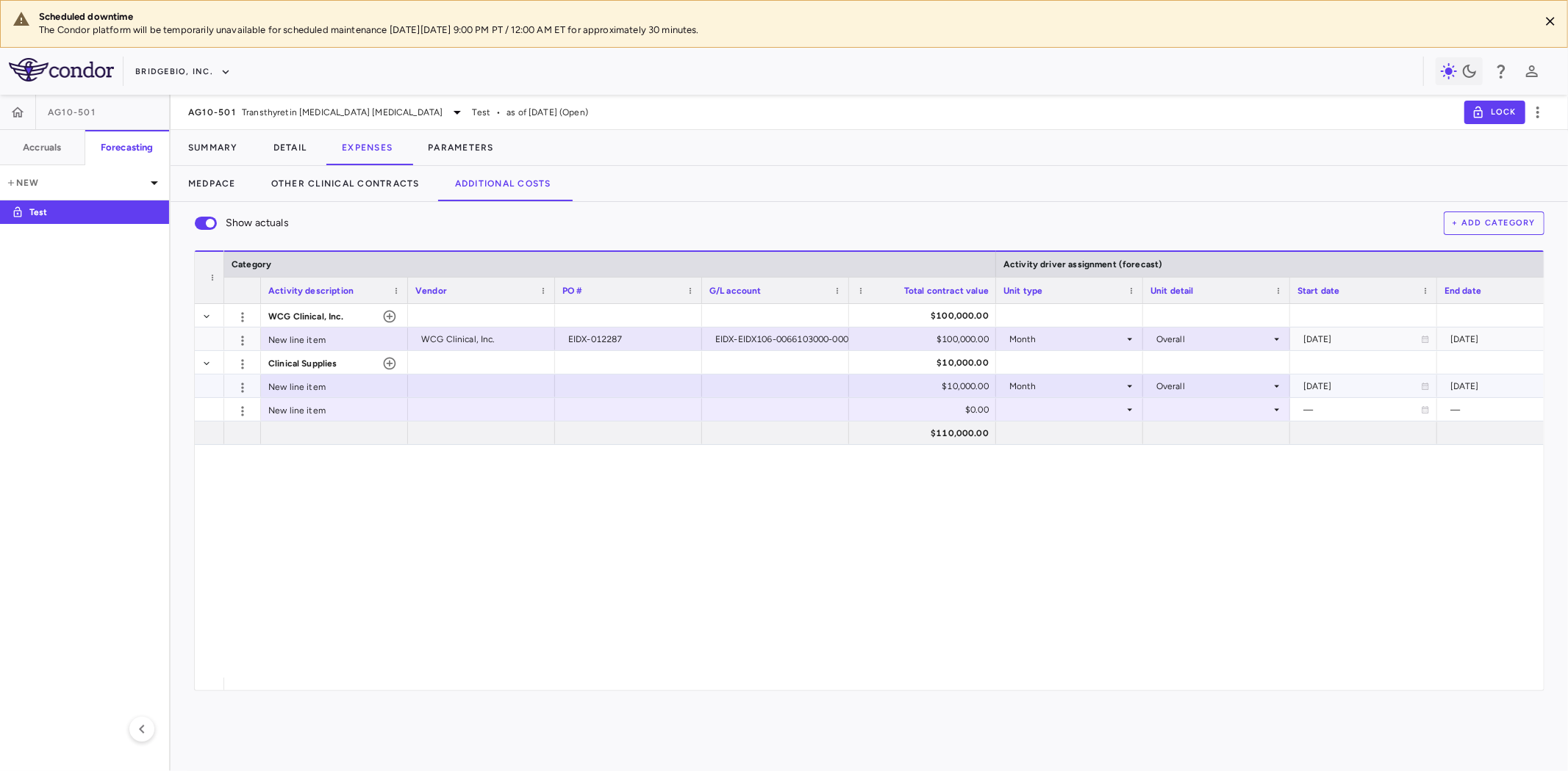
click at [629, 386] on div at bounding box center [628, 386] width 133 height 21
click at [457, 391] on div at bounding box center [481, 386] width 133 height 21
click at [312, 387] on div "New line item" at bounding box center [335, 386] width 147 height 23
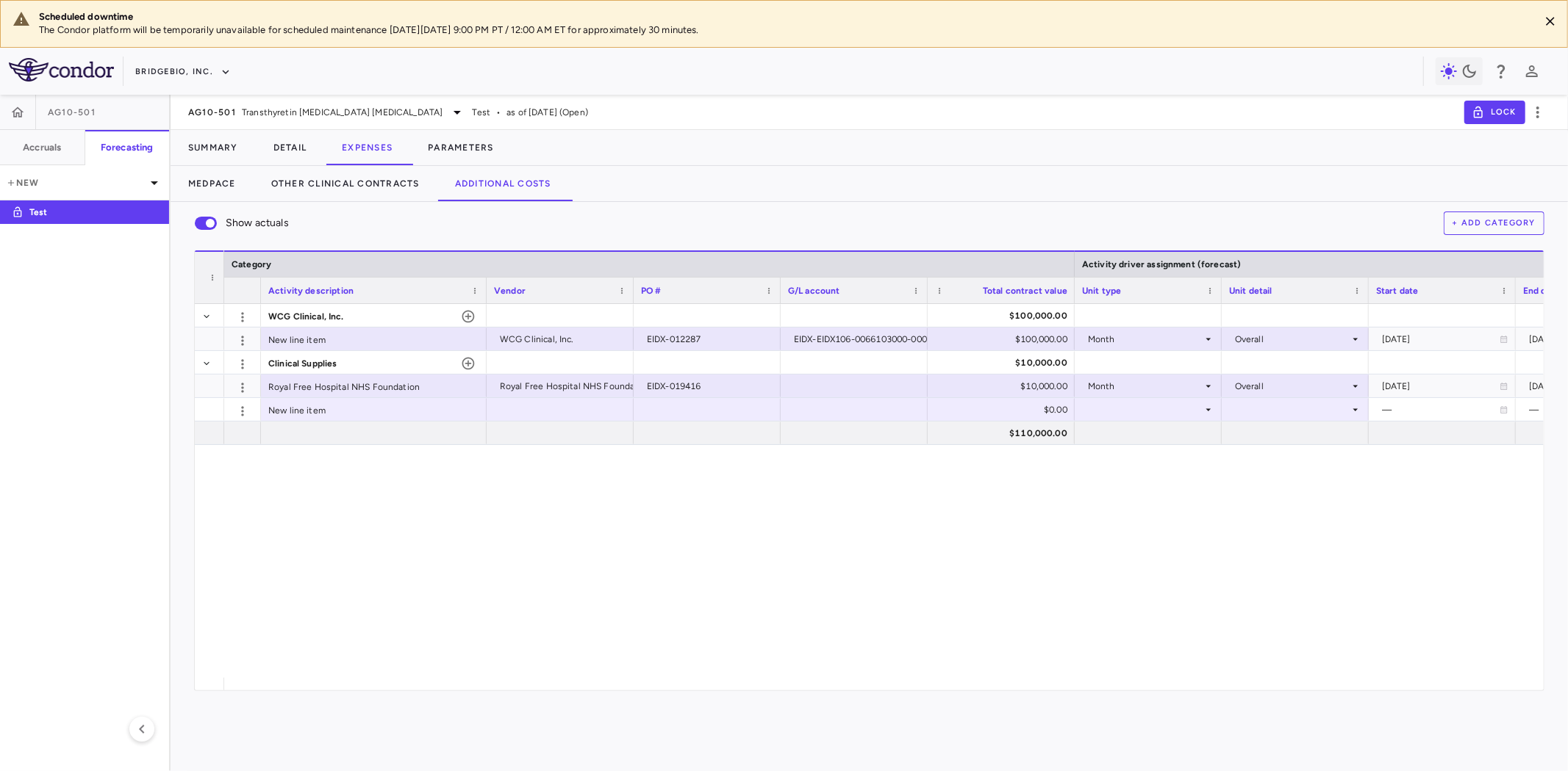
drag, startPoint x: 405, startPoint y: 288, endPoint x: 467, endPoint y: 292, distance: 62.1
click at [483, 292] on div at bounding box center [486, 290] width 6 height 26
click at [529, 385] on div "Royal Free Hospital NHS Foundation" at bounding box center [558, 386] width 151 height 23
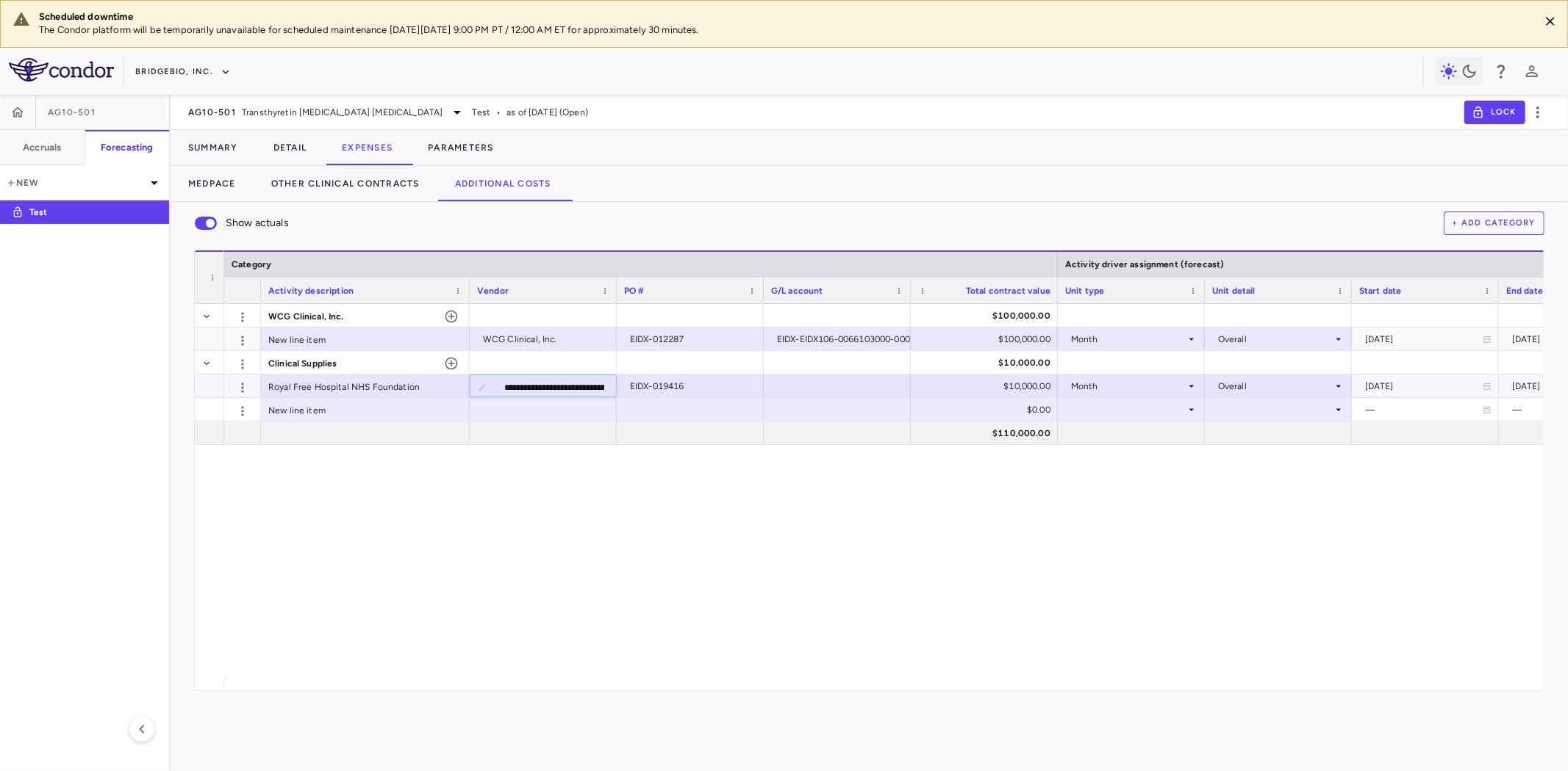
scroll to position [0, 47]
click at [349, 386] on div "Royal Free Hospital NHS Foundation" at bounding box center [366, 386] width 209 height 23
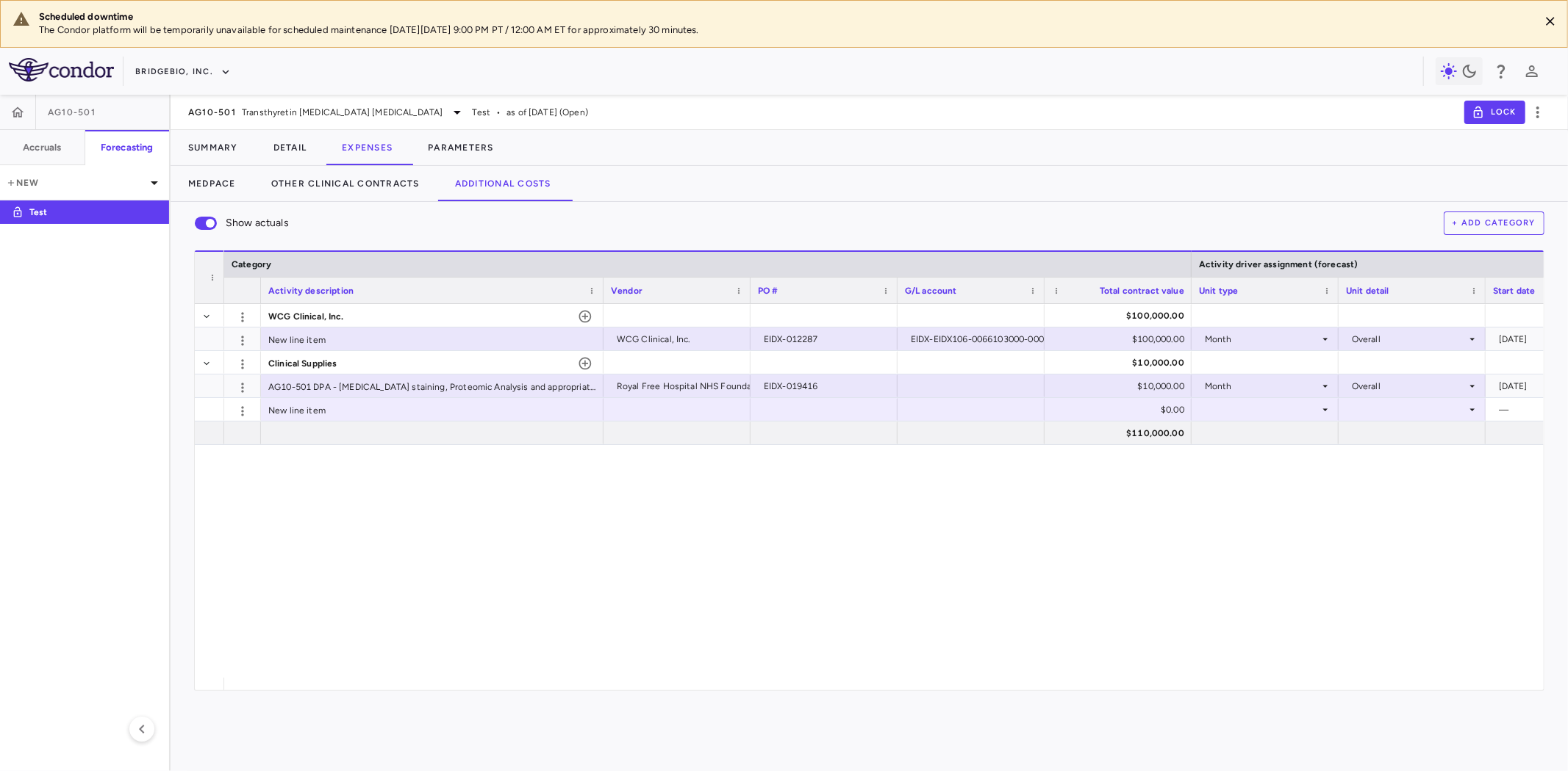
drag, startPoint x: 467, startPoint y: 292, endPoint x: 601, endPoint y: 301, distance: 134.3
click at [601, 301] on div at bounding box center [603, 290] width 6 height 26
click at [377, 341] on div "New line item" at bounding box center [433, 340] width 343 height 23
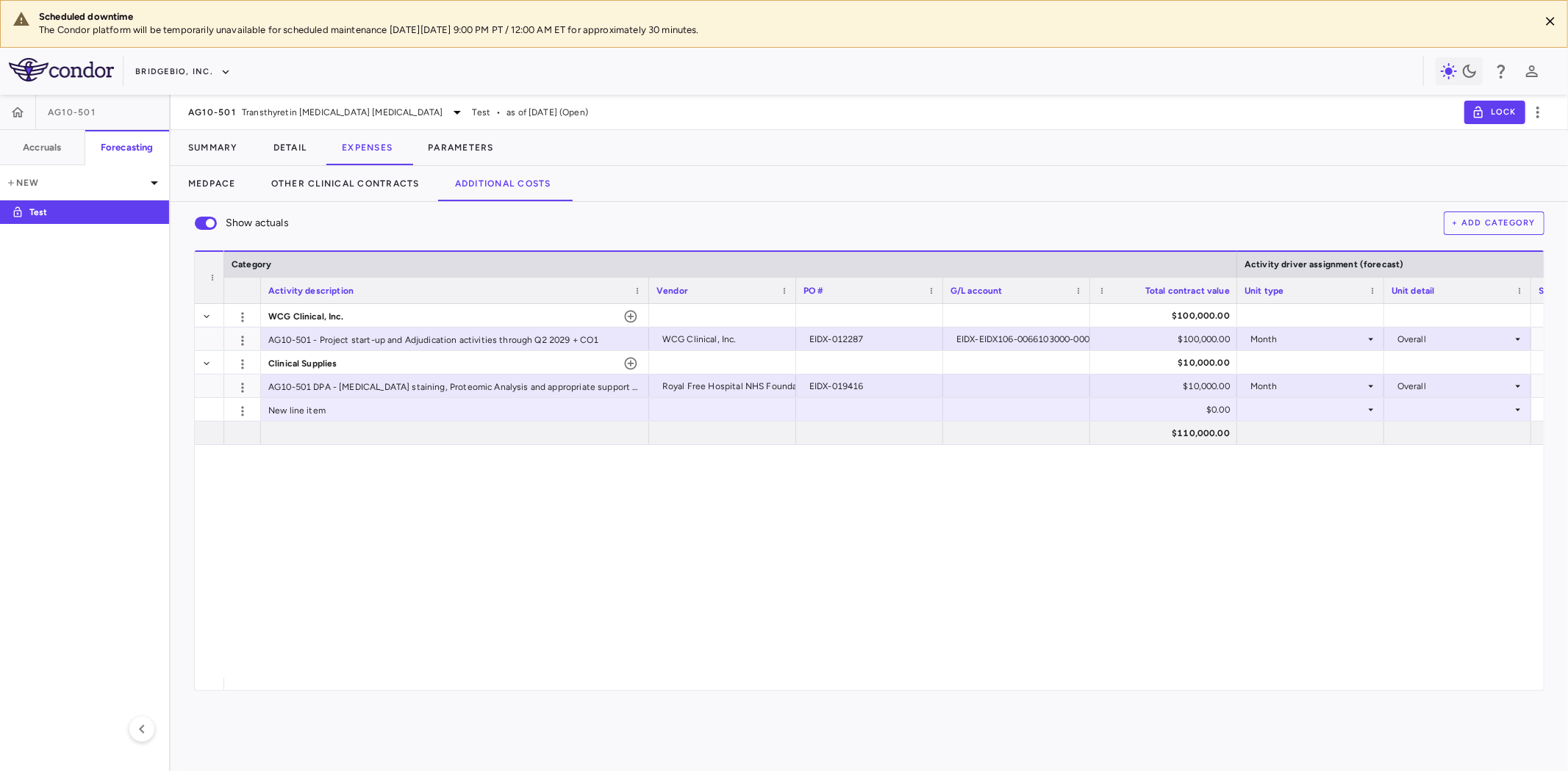
drag, startPoint x: 601, startPoint y: 294, endPoint x: 647, endPoint y: 294, distance: 46.0
click at [647, 294] on div at bounding box center [648, 290] width 6 height 26
click at [989, 387] on div at bounding box center [1016, 386] width 133 height 21
click at [244, 410] on icon "button" at bounding box center [242, 411] width 15 height 15
click at [237, 439] on div "Delete" at bounding box center [216, 440] width 75 height 26
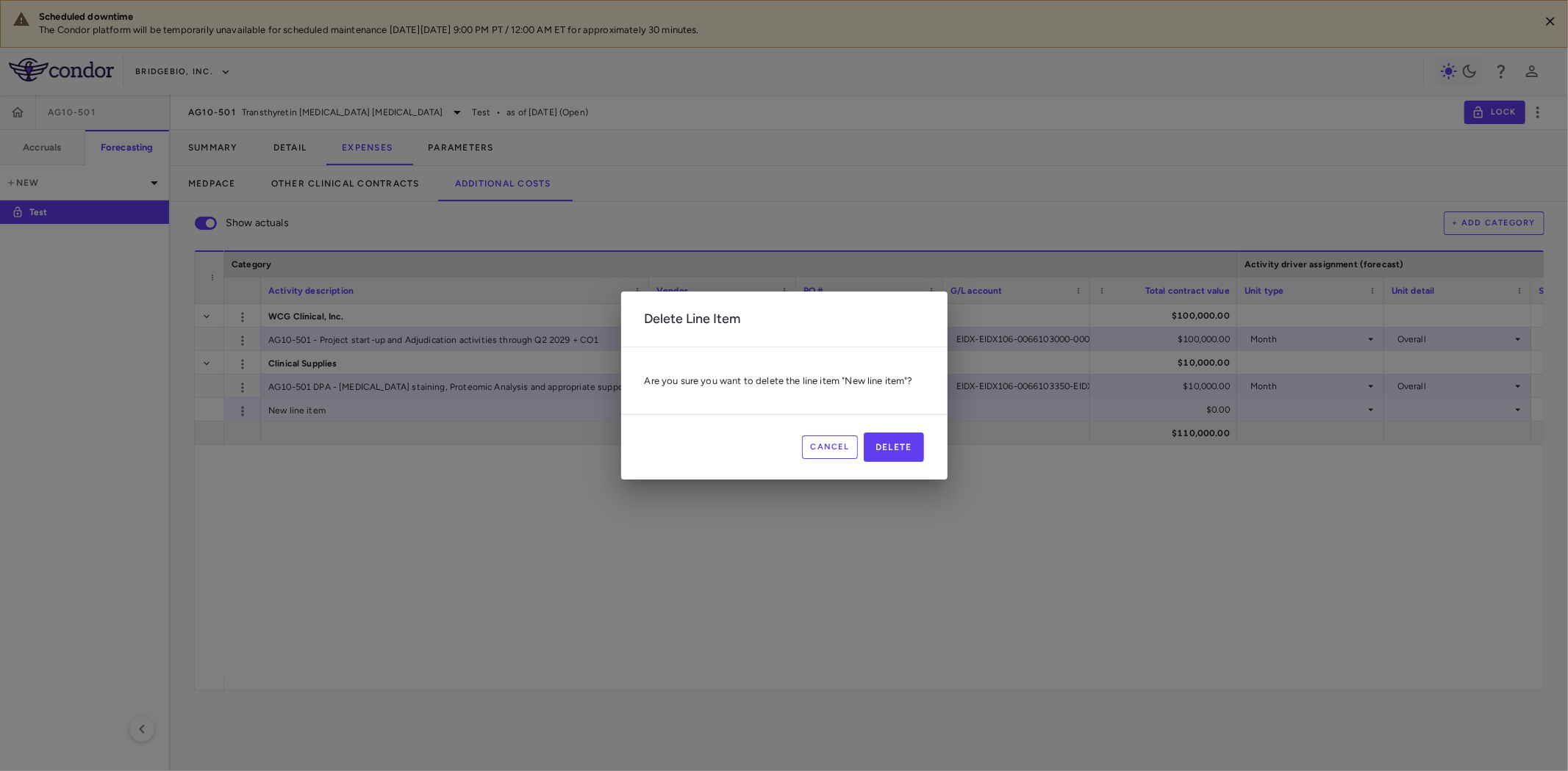
scroll to position [1, 0]
click at [907, 454] on button "Delete" at bounding box center [893, 447] width 60 height 29
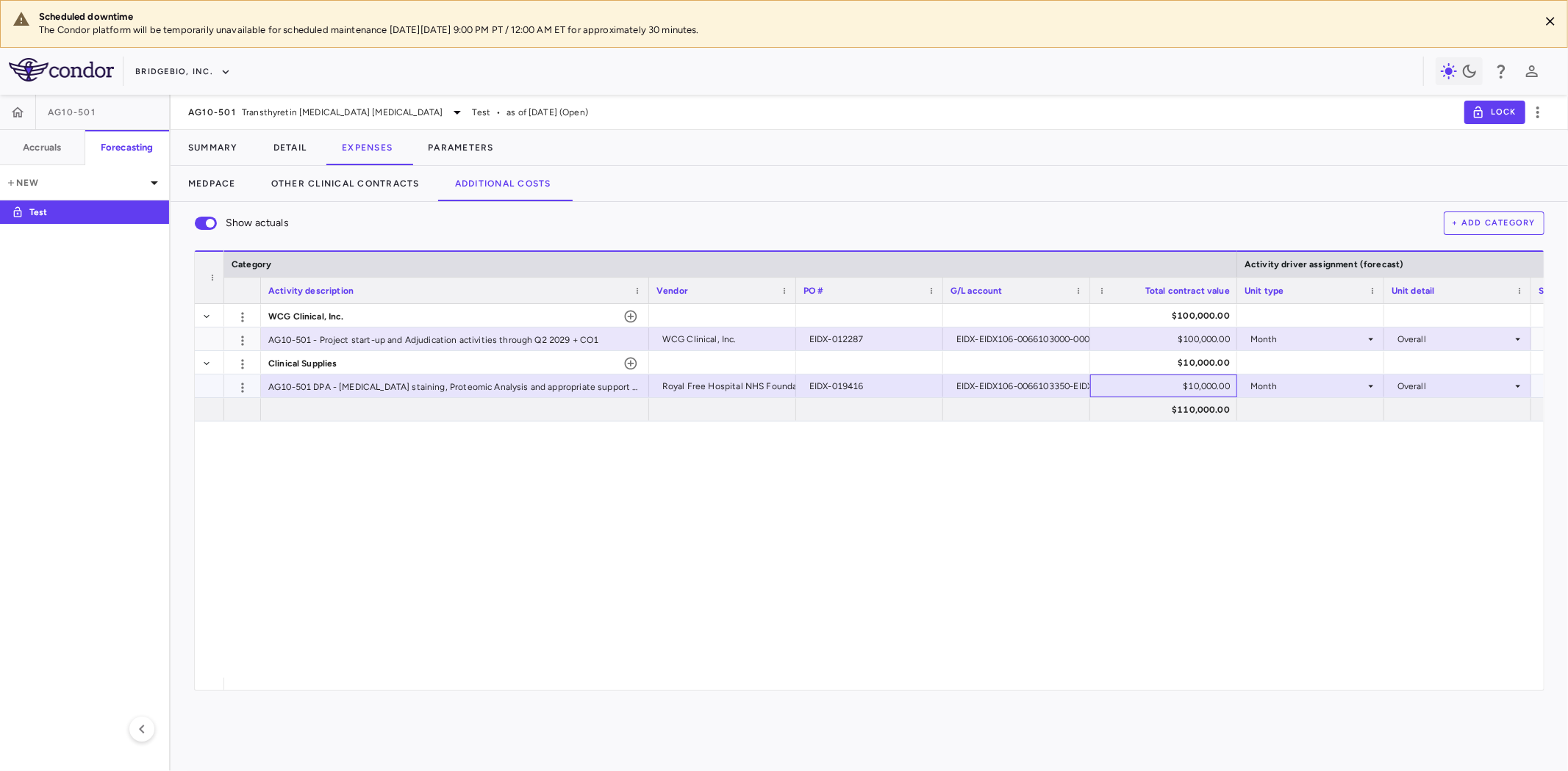
click at [1172, 384] on div "$10,000.00" at bounding box center [1166, 386] width 127 height 23
click at [1195, 414] on div "$100,000.00" at bounding box center [1166, 410] width 127 height 23
click at [1244, 489] on div "WCG Clinical, Inc. $100,000.00 AG10-501 - Project start-up and Adjudication act…" at bounding box center [884, 490] width 1319 height 374
click at [1169, 340] on div "$100,000.00" at bounding box center [1166, 340] width 127 height 23
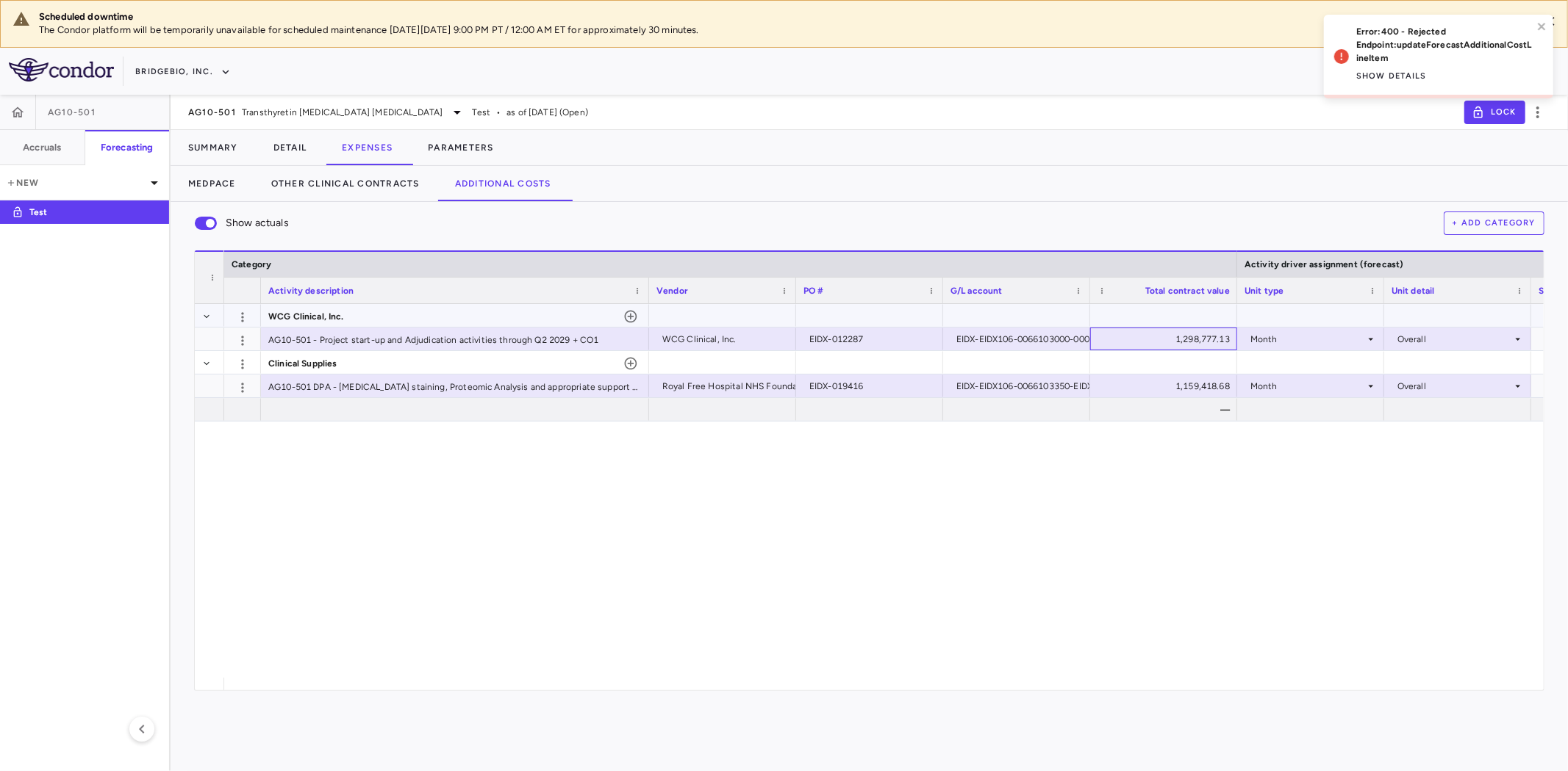
click at [1192, 333] on div "1,298,777.13" at bounding box center [1166, 340] width 127 height 23
click at [1157, 343] on input "number" at bounding box center [1175, 340] width 124 height 24
type input "**********"
click at [1184, 390] on div "1,159,418.68" at bounding box center [1166, 386] width 127 height 23
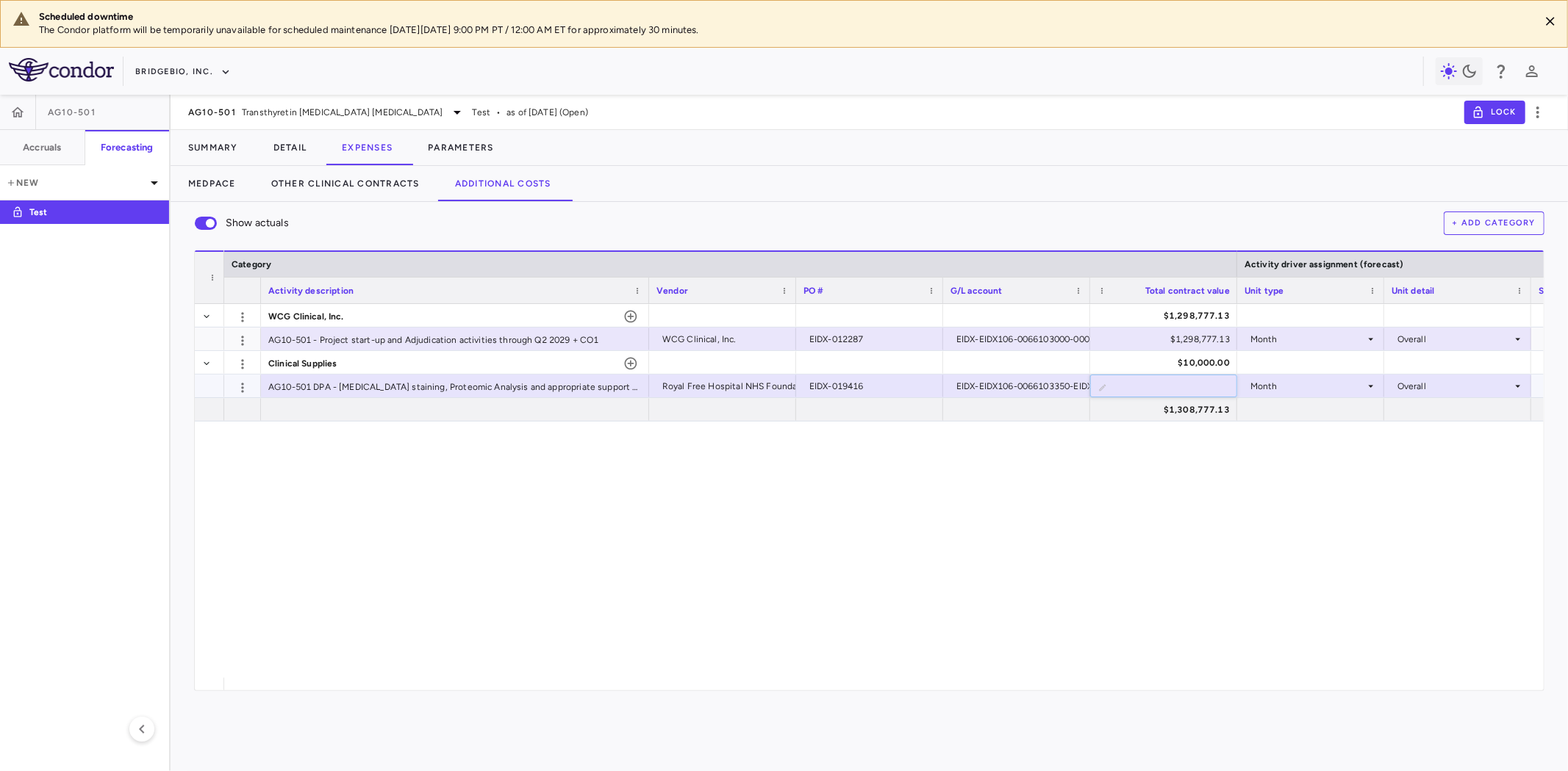
type input "**********"
click at [1277, 402] on div at bounding box center [1311, 409] width 133 height 21
click at [1333, 386] on div "Month" at bounding box center [1308, 386] width 114 height 23
click at [675, 561] on div at bounding box center [784, 385] width 1568 height 771
click at [1325, 386] on div "Month" at bounding box center [1308, 386] width 114 height 23
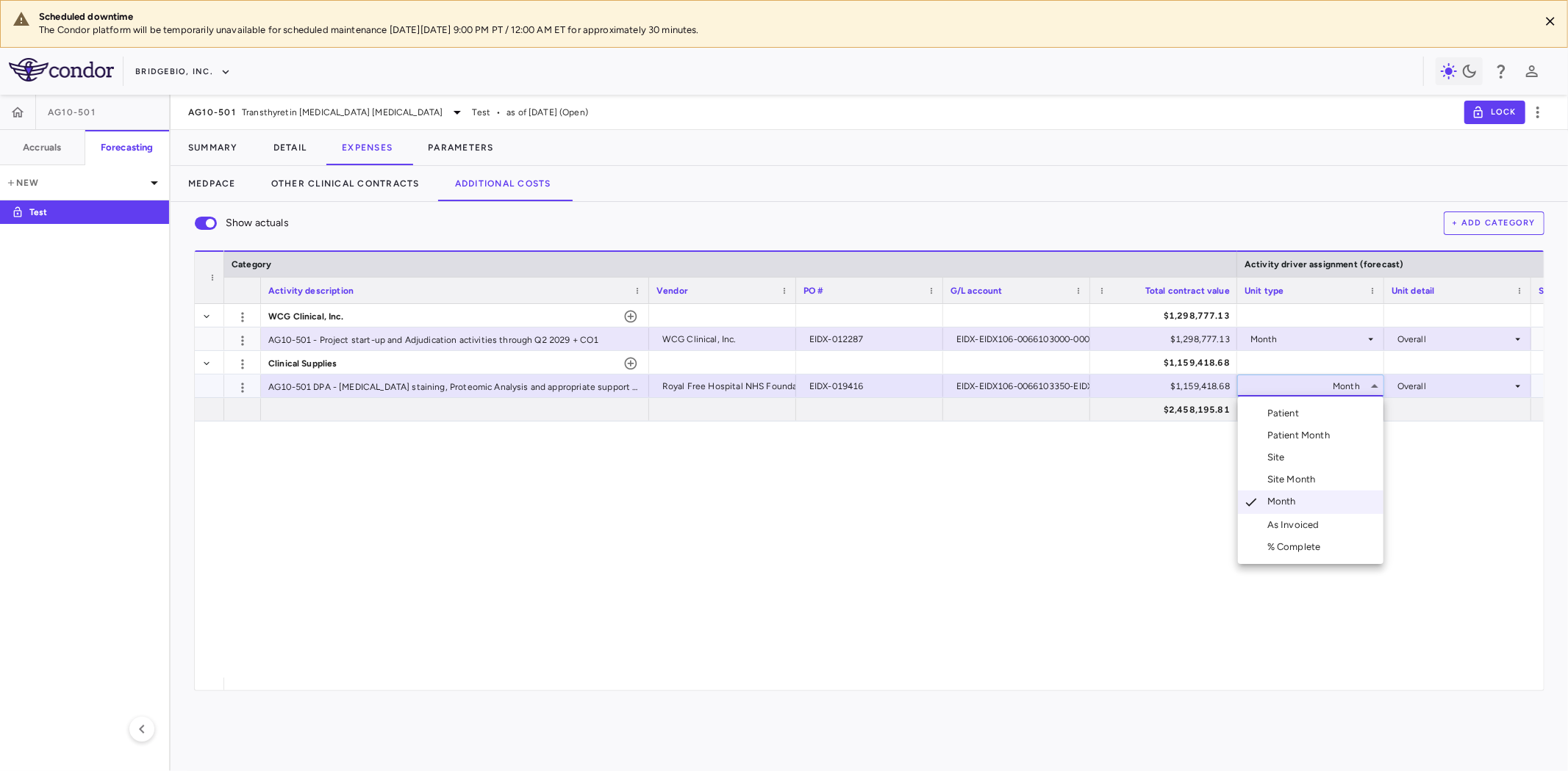
click at [1323, 436] on div "Patient Month" at bounding box center [1301, 436] width 69 height 14
click at [1434, 387] on div at bounding box center [1458, 386] width 133 height 21
click at [1429, 416] on div "As occurred" at bounding box center [1443, 414] width 59 height 14
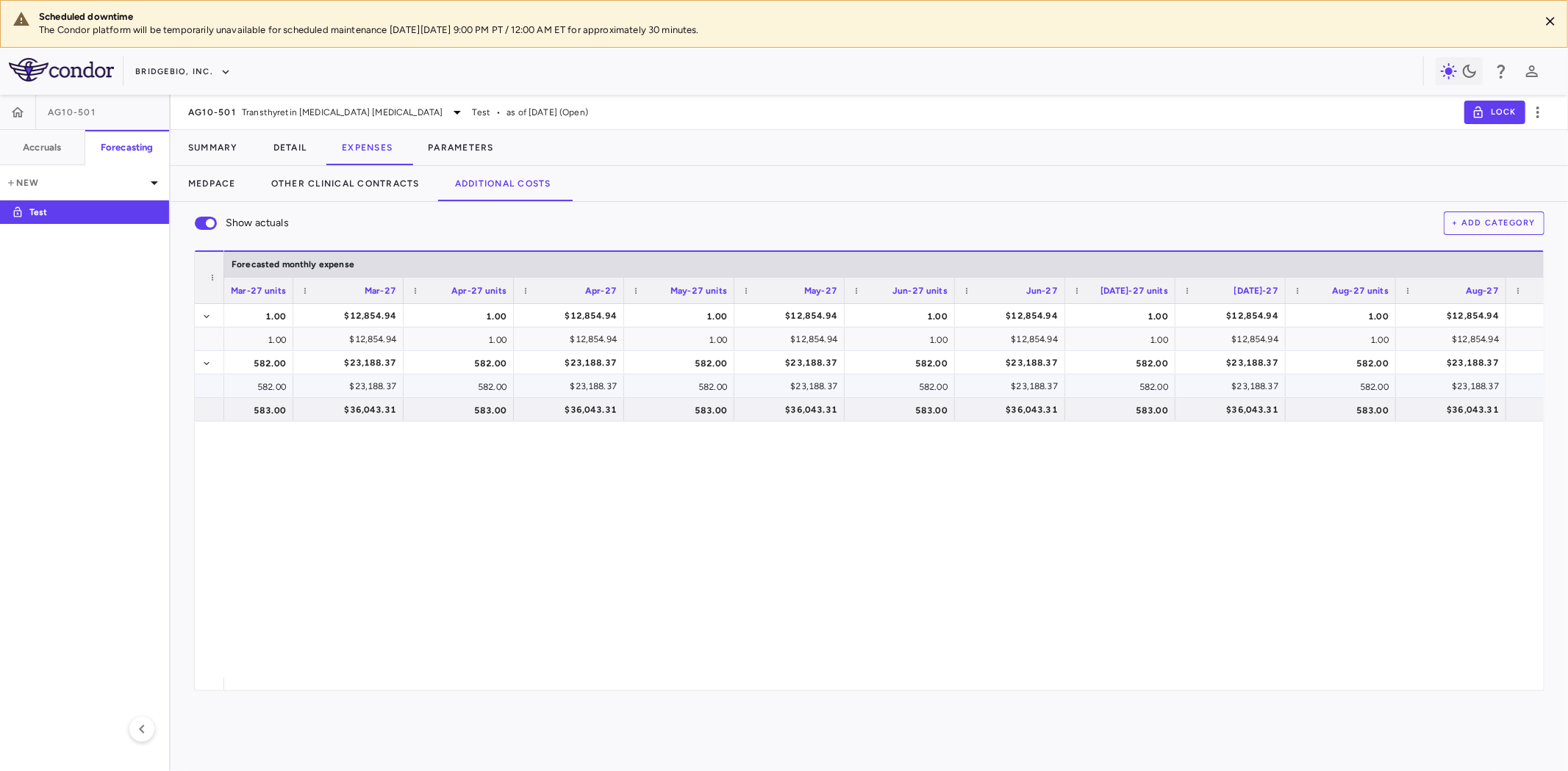
scroll to position [0, 2642]
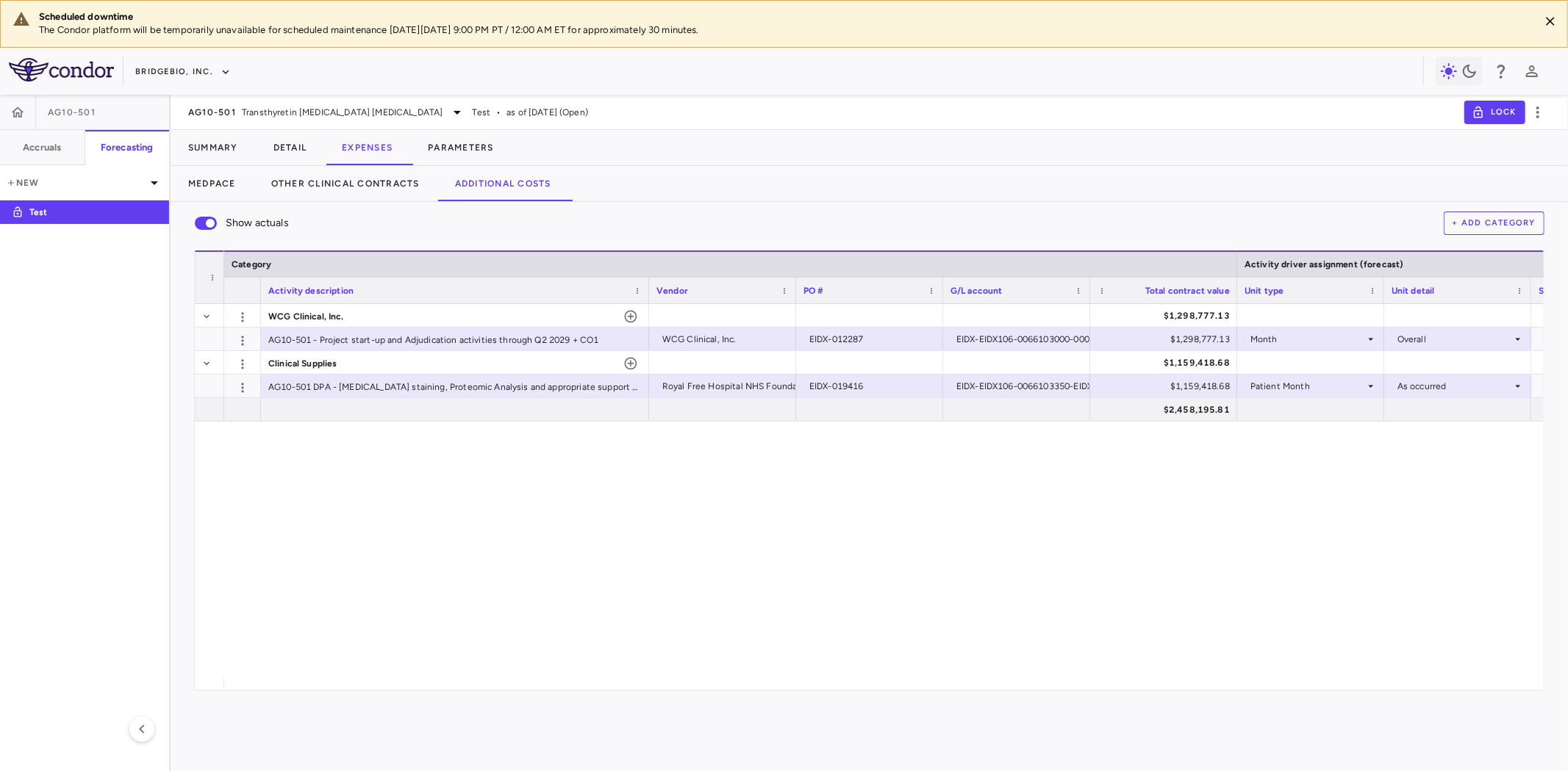
click at [1501, 225] on button "+ Add Category" at bounding box center [1494, 223] width 102 height 23
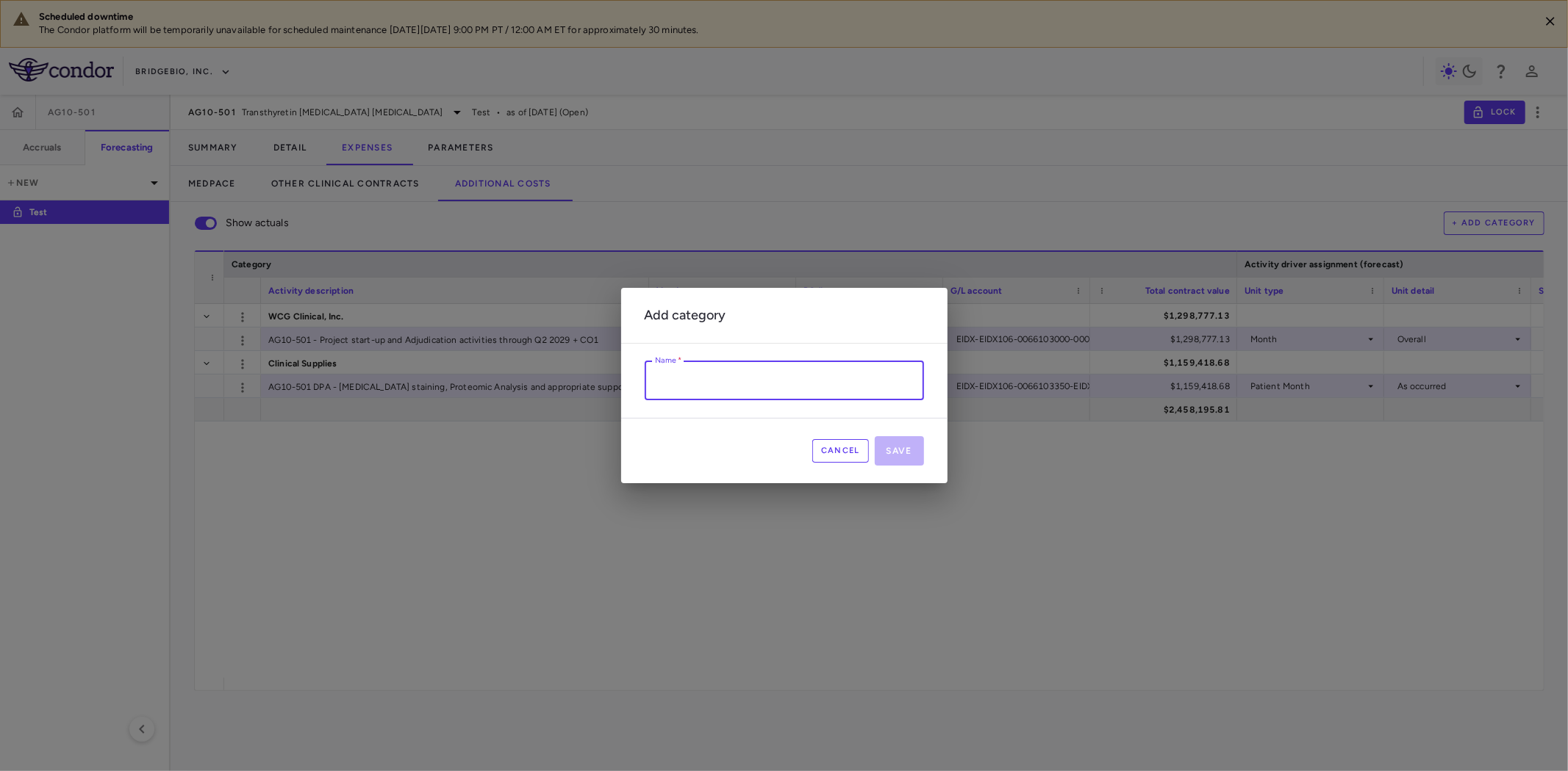
click at [730, 380] on input "Name   *" at bounding box center [784, 381] width 280 height 39
paste input "**********"
type input "**********"
click at [905, 454] on button "Save" at bounding box center [899, 451] width 49 height 29
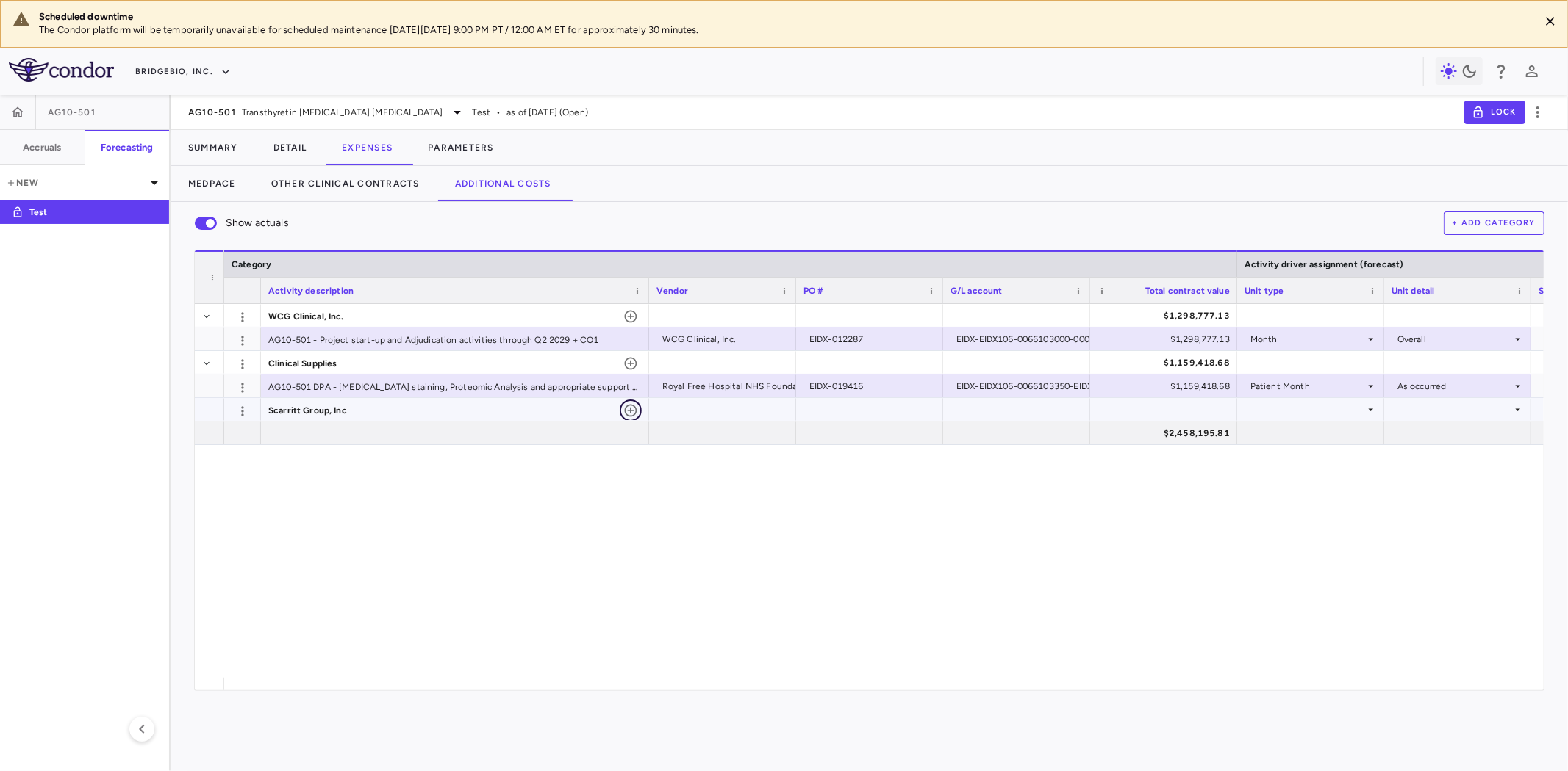
click at [628, 410] on icon "button" at bounding box center [631, 410] width 13 height 13
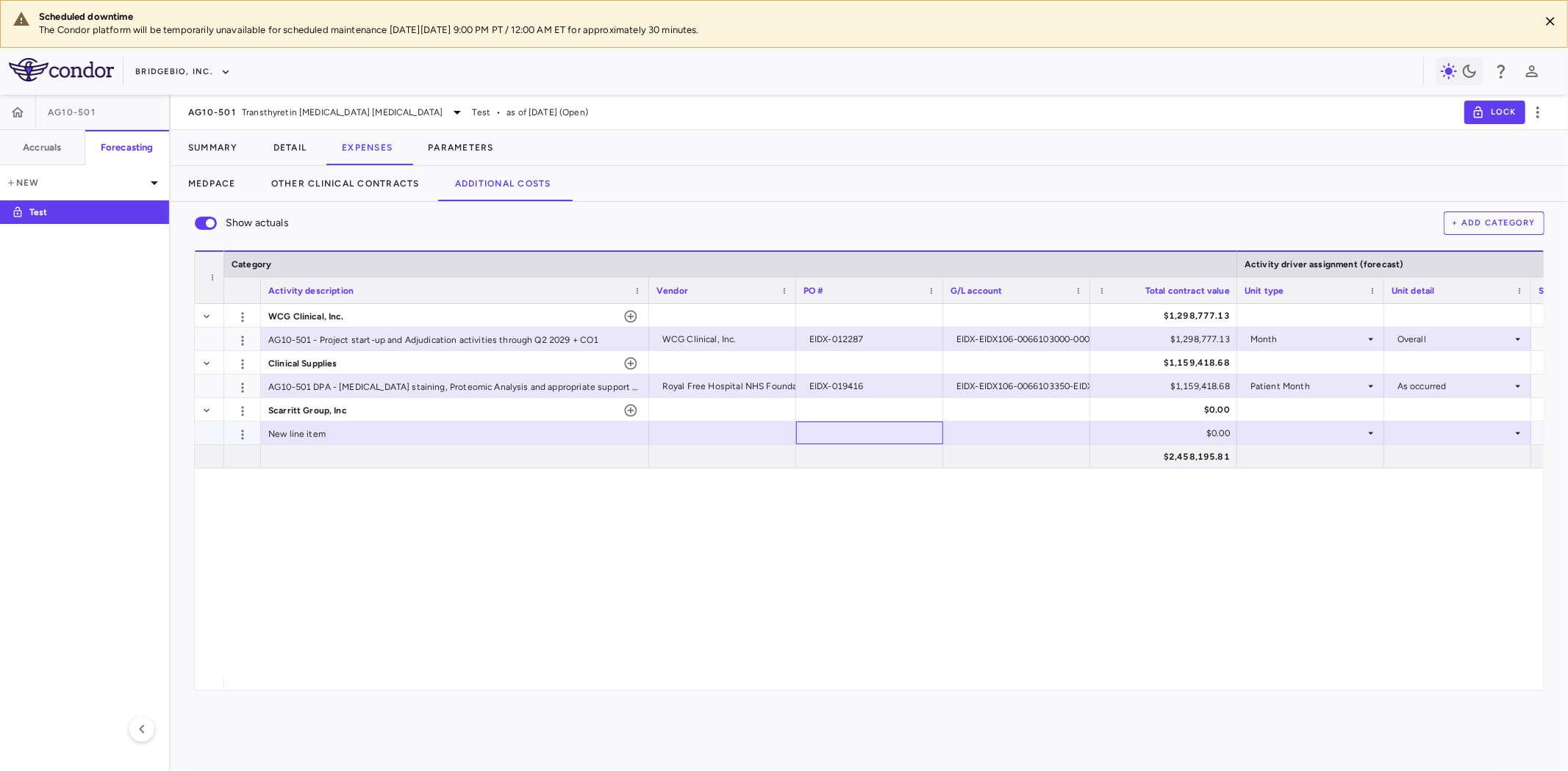
click at [877, 437] on div at bounding box center [869, 433] width 133 height 21
click at [672, 431] on div at bounding box center [722, 433] width 133 height 21
click at [1161, 432] on div "$0.00" at bounding box center [1166, 433] width 127 height 23
click at [317, 430] on div "New line item" at bounding box center [455, 433] width 388 height 23
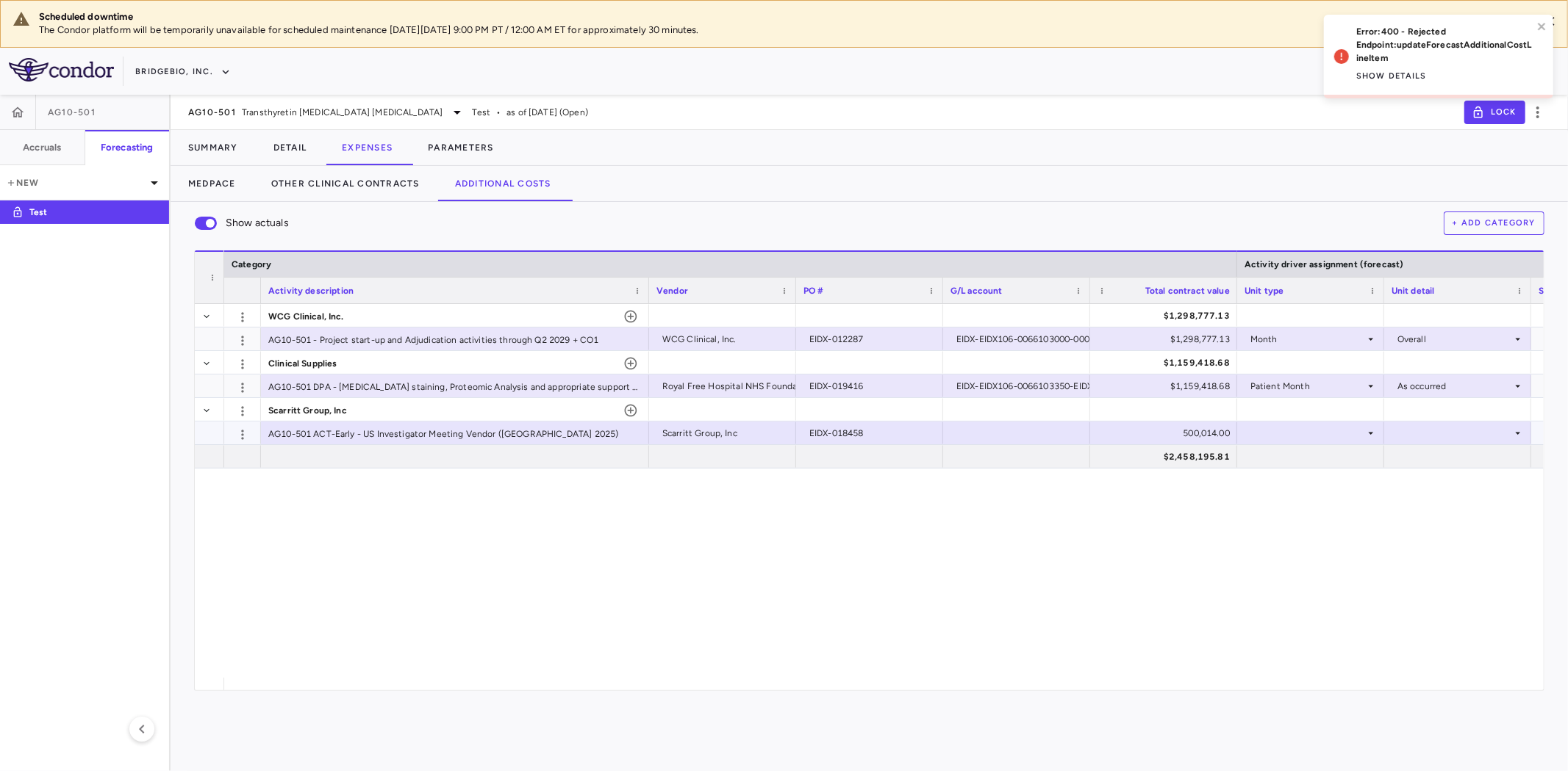
click at [1161, 438] on div "500,014.00" at bounding box center [1166, 433] width 127 height 23
type input "******"
click at [989, 454] on div at bounding box center [1016, 457] width 133 height 21
click at [1016, 429] on div at bounding box center [1016, 433] width 133 height 21
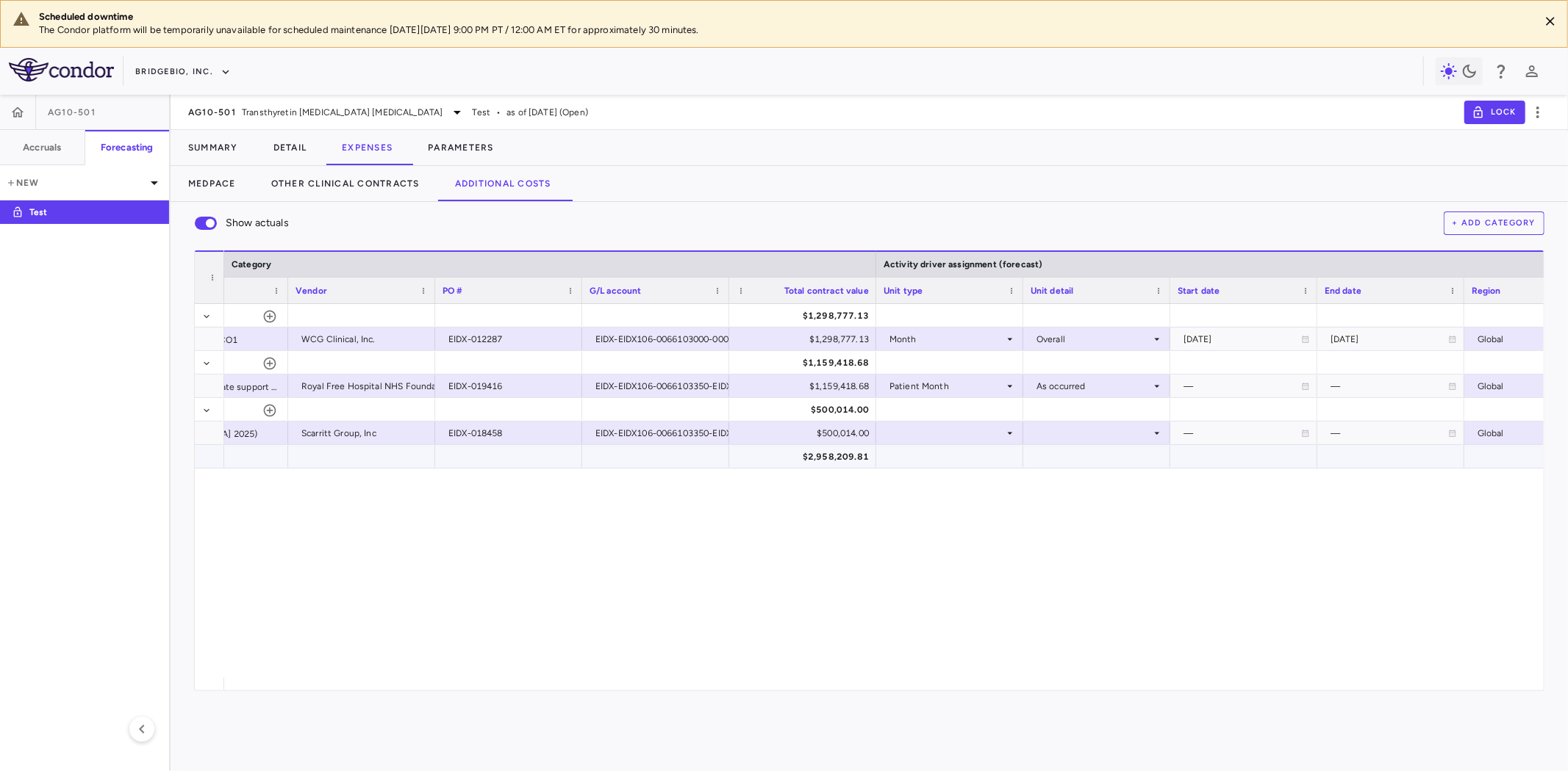
click at [845, 457] on div "$2,958,209.81" at bounding box center [805, 457] width 127 height 23
click at [51, 149] on h6 "Accruals" at bounding box center [42, 148] width 38 height 14
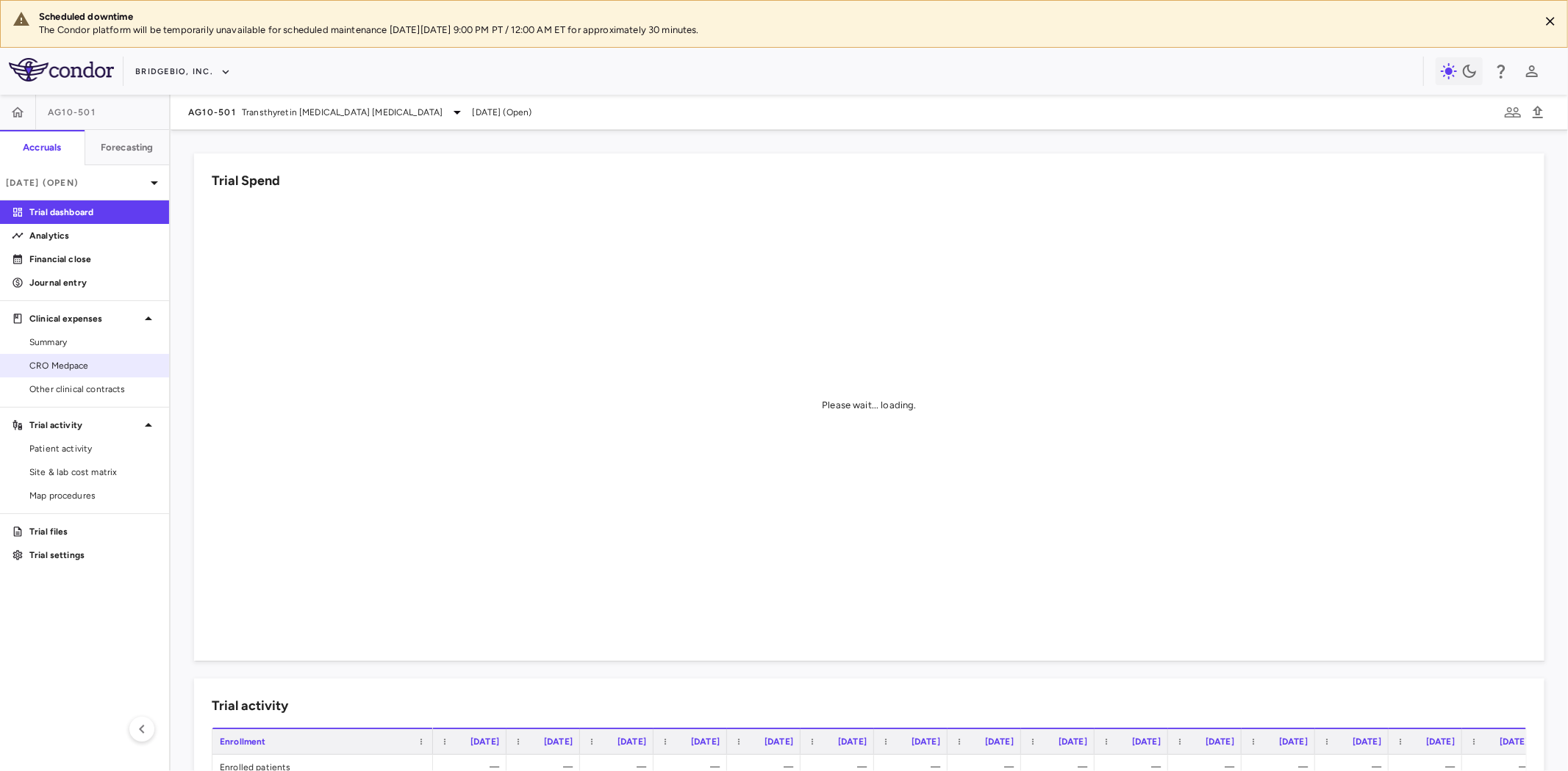
click at [93, 362] on span "CRO Medpace" at bounding box center [93, 366] width 128 height 14
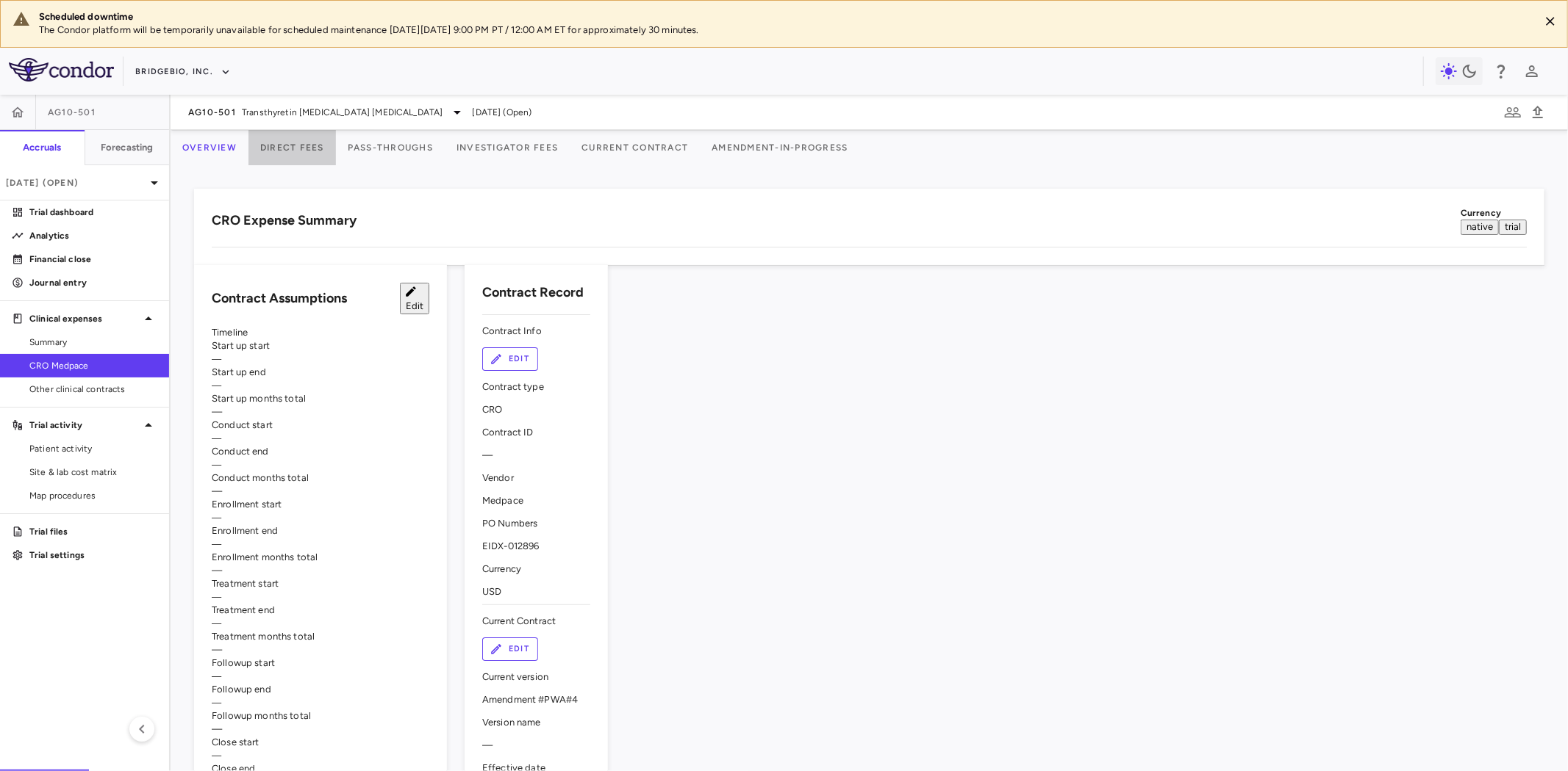
click at [335, 149] on button "Direct Fees" at bounding box center [292, 147] width 87 height 35
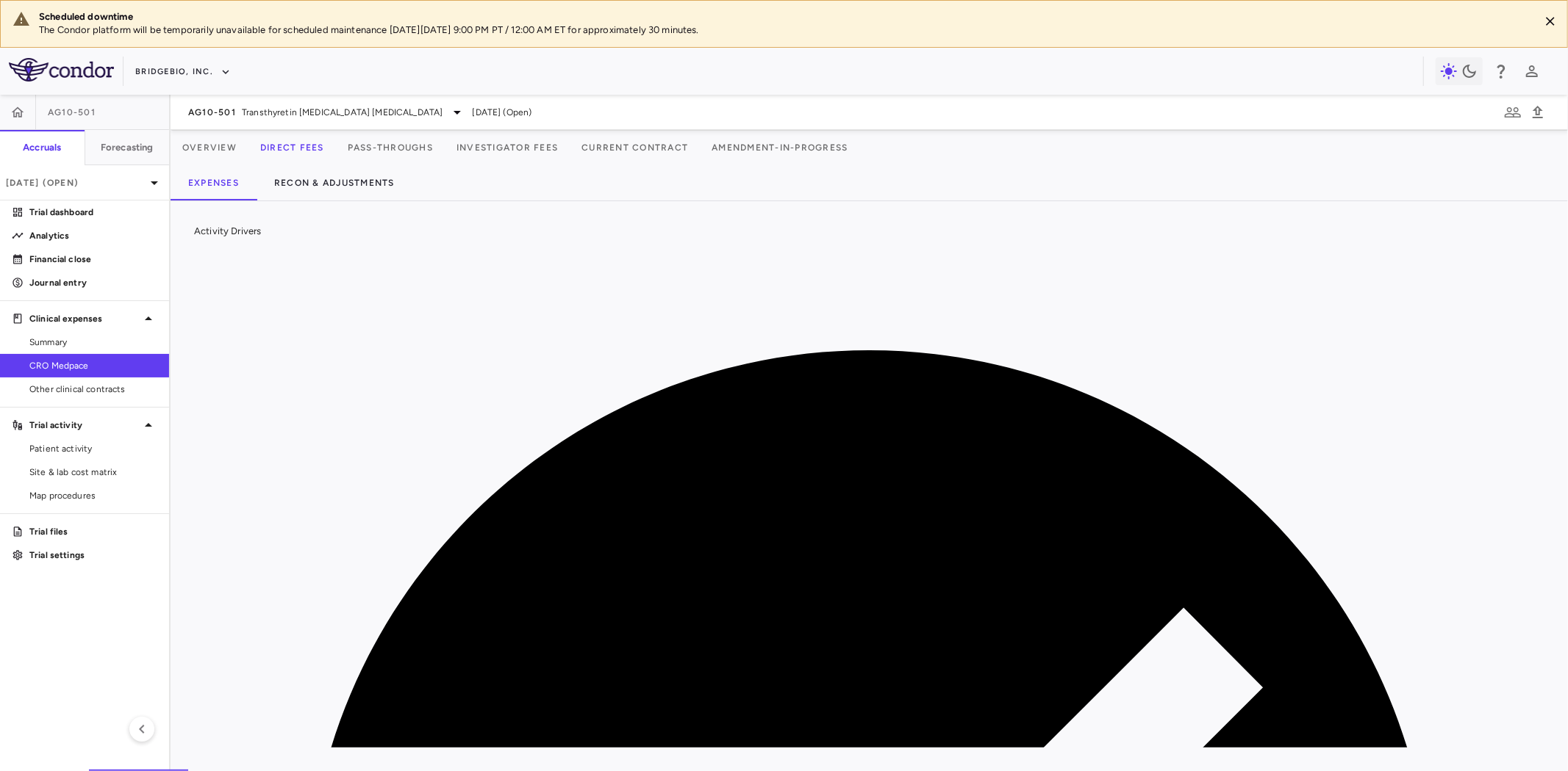
scroll to position [0, 3983]
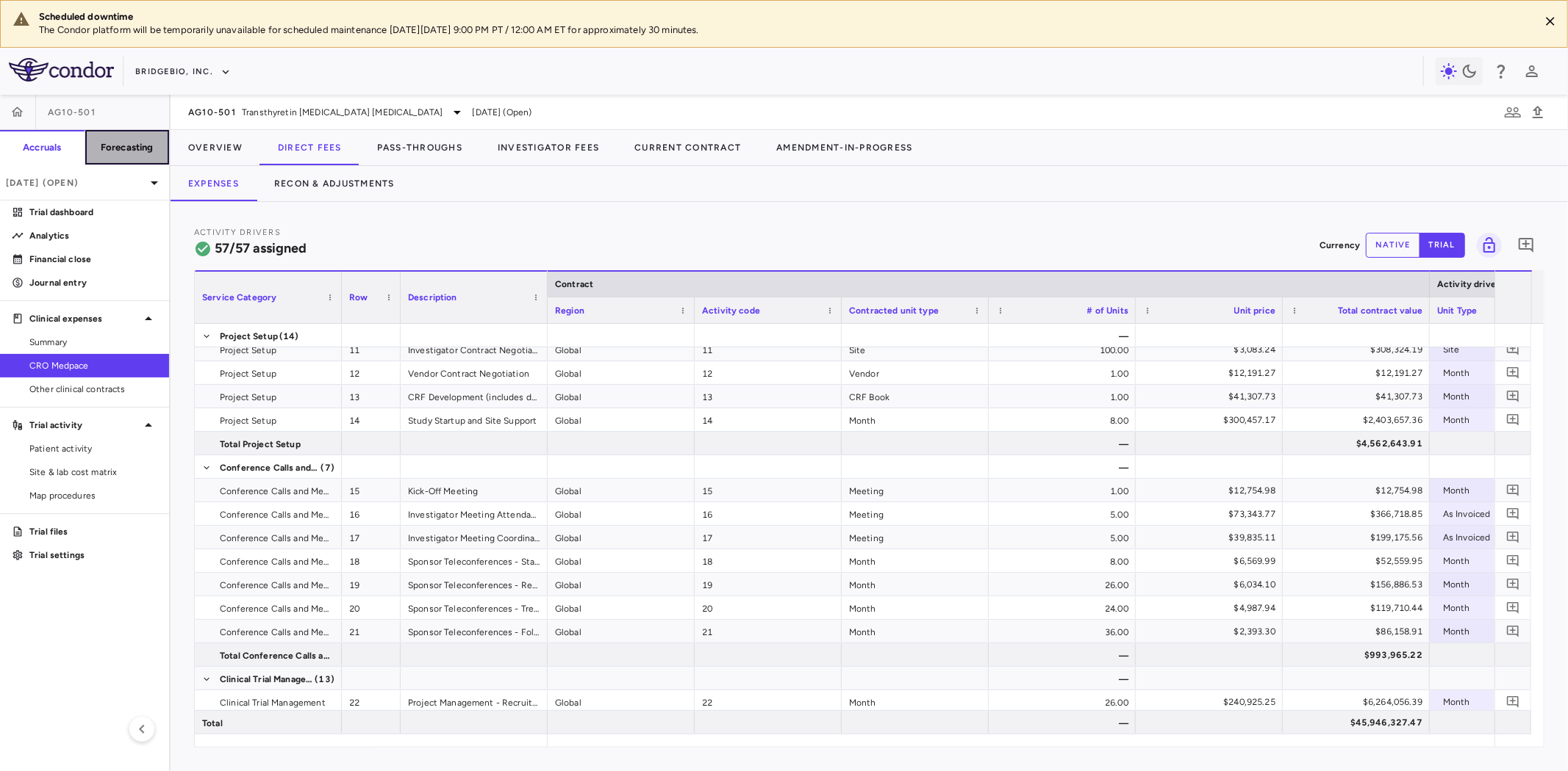
click at [118, 135] on button "Forecasting" at bounding box center [127, 147] width 85 height 35
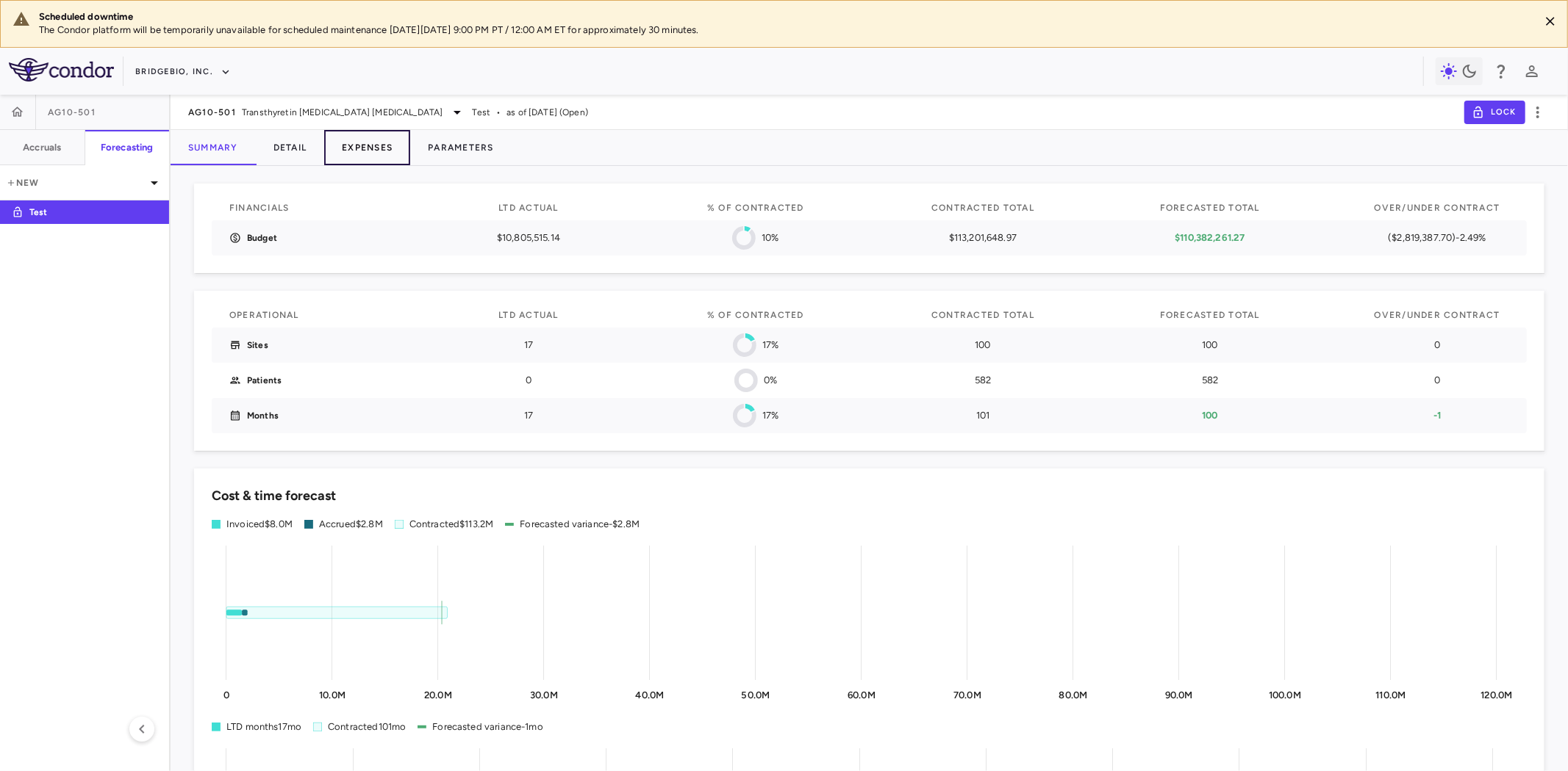
click at [351, 148] on button "Expenses" at bounding box center [367, 147] width 86 height 35
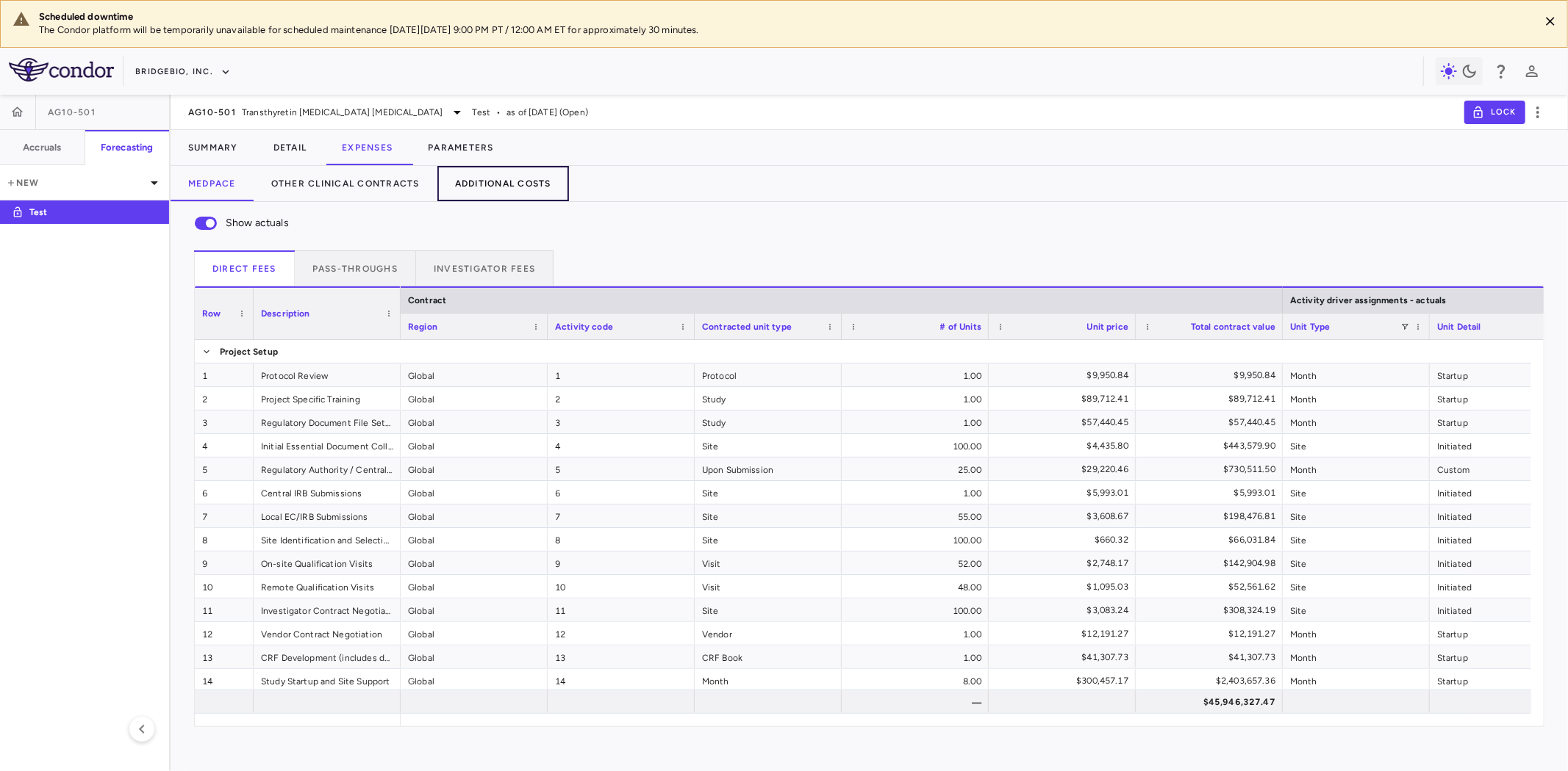
click at [525, 182] on button "Additional Costs" at bounding box center [503, 184] width 132 height 35
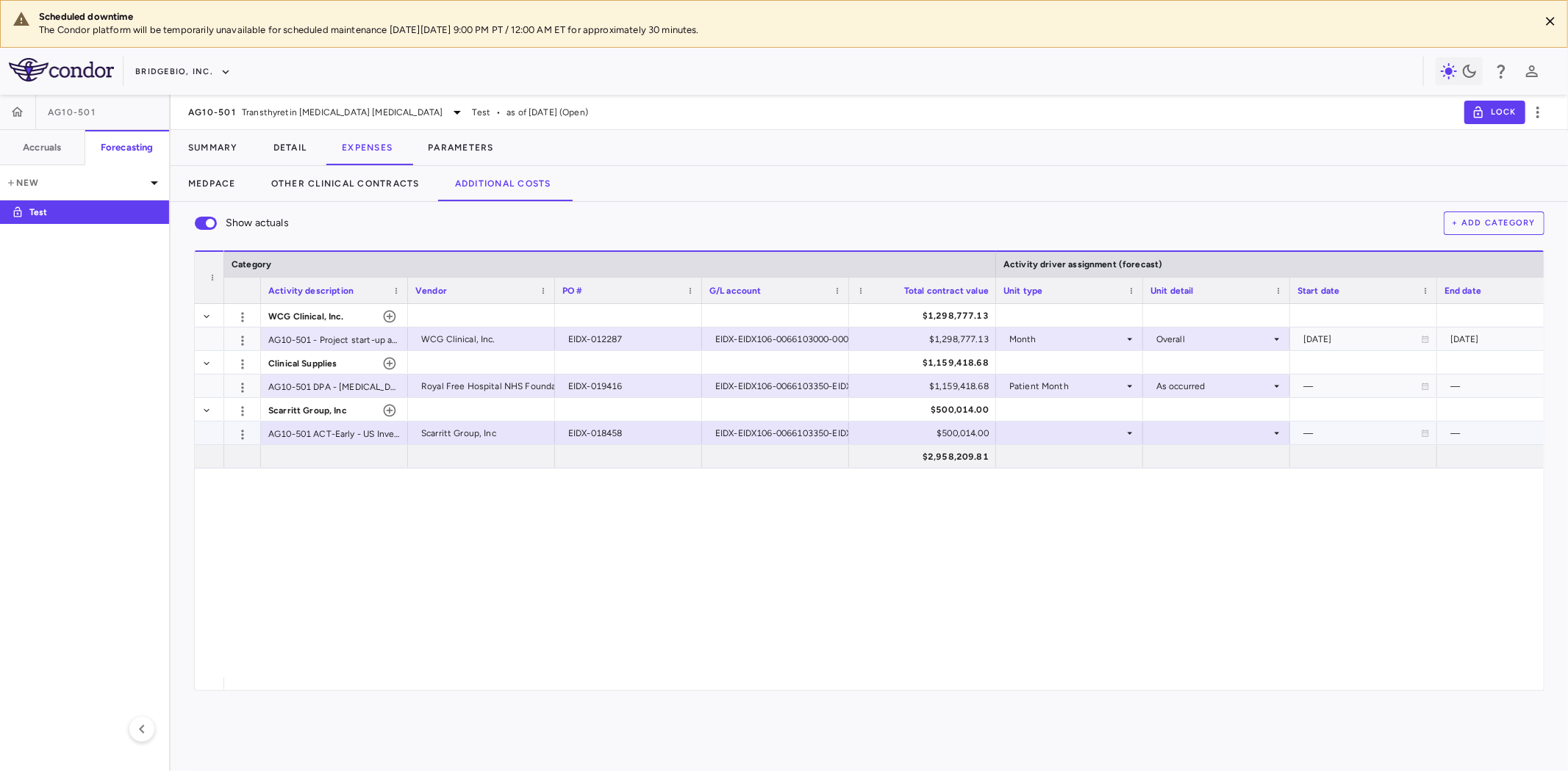
click at [1093, 434] on div at bounding box center [1070, 433] width 133 height 21
click at [1054, 547] on div "Month" at bounding box center [1043, 549] width 35 height 14
click at [1230, 435] on div at bounding box center [1217, 433] width 133 height 21
click at [1208, 622] on li "Custom" at bounding box center [1217, 614] width 145 height 22
click at [1317, 435] on div at bounding box center [1364, 433] width 133 height 21
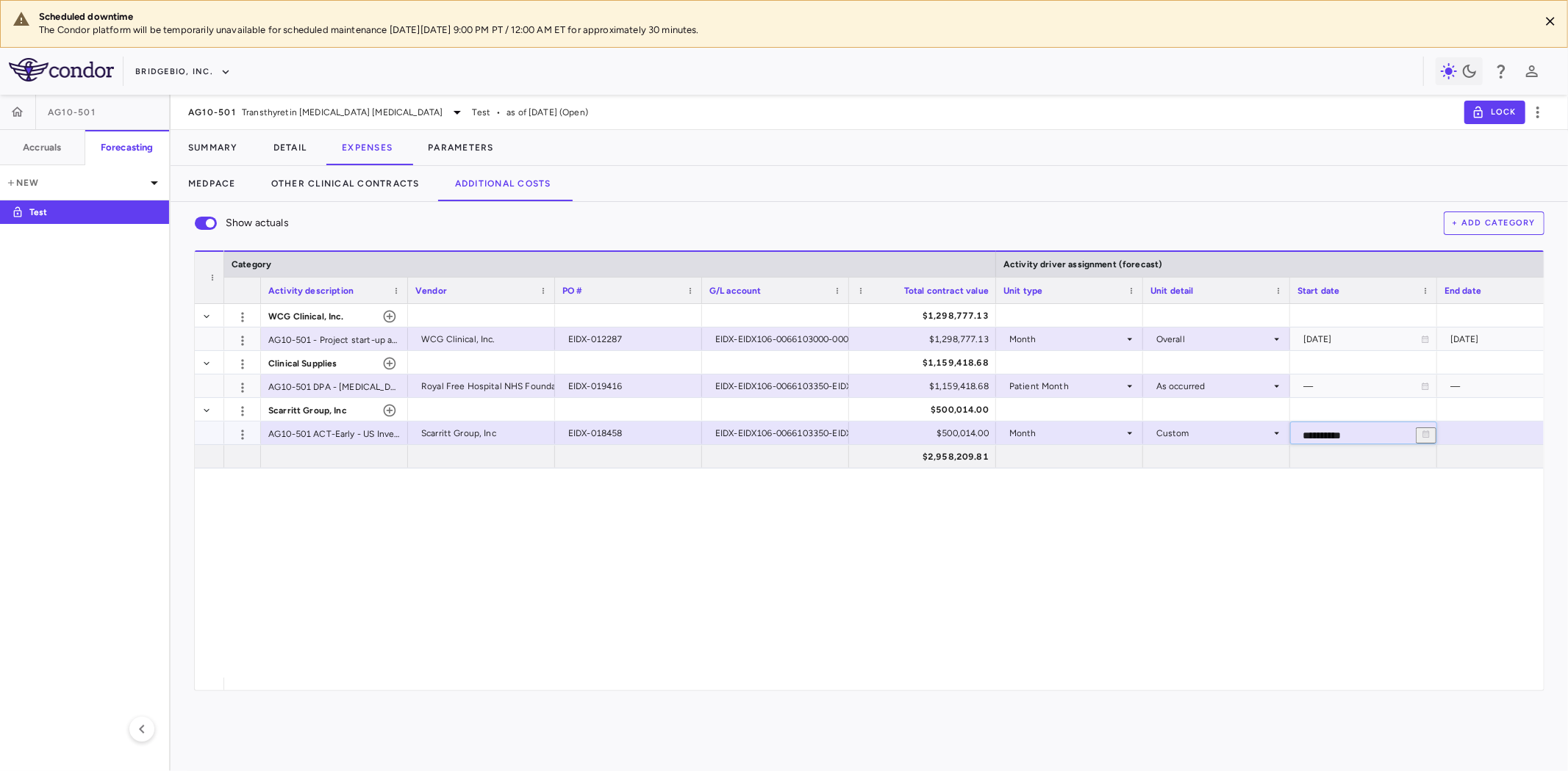
click at [1353, 432] on input "**********" at bounding box center [1350, 435] width 119 height 26
click at [1374, 432] on input "**********" at bounding box center [1350, 435] width 119 height 26
type input "**********"
click at [1498, 417] on div at bounding box center [1510, 409] width 133 height 21
click at [1470, 438] on div at bounding box center [1510, 433] width 133 height 21
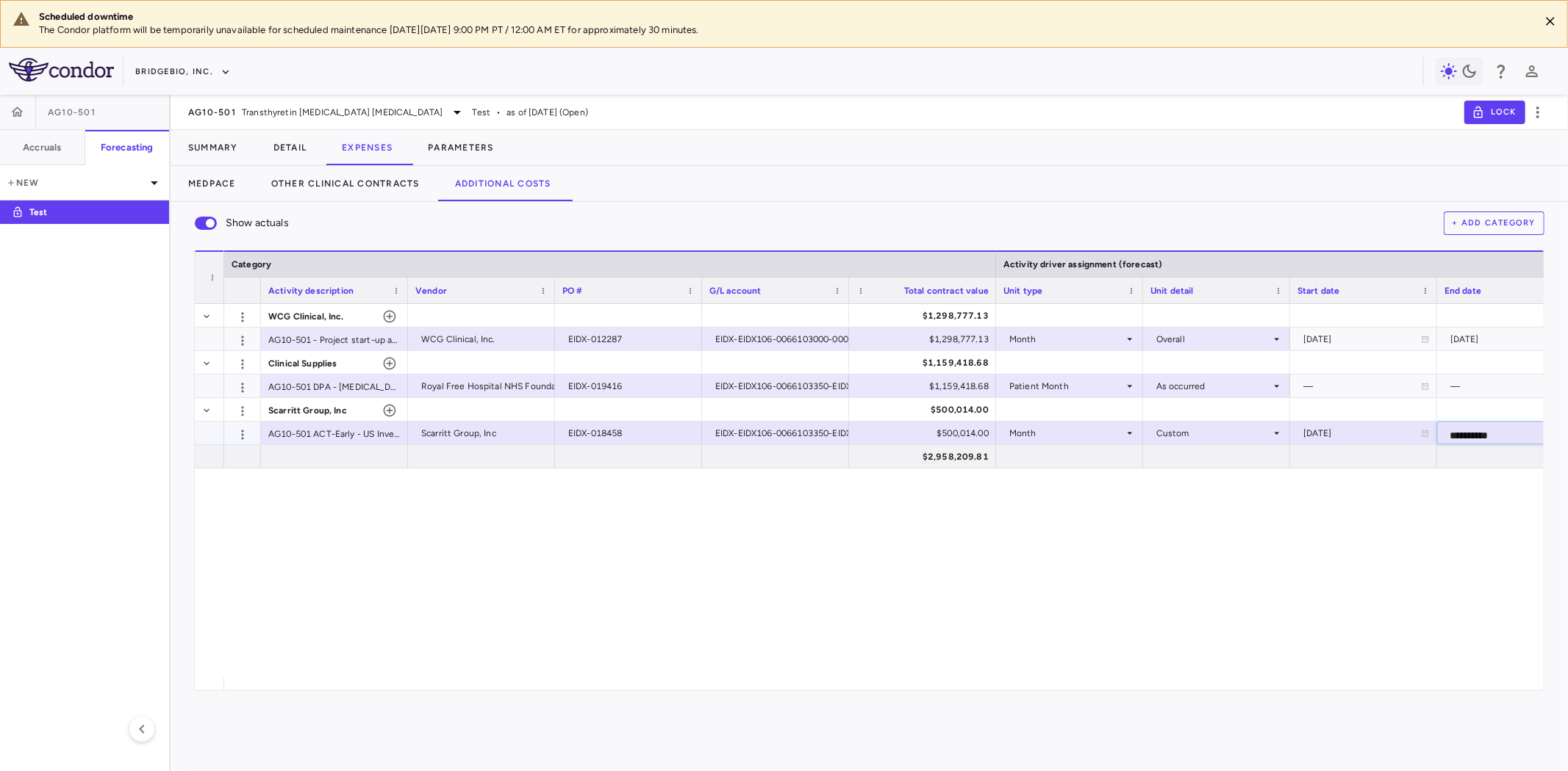
click at [1523, 433] on input "**********" at bounding box center [1497, 435] width 119 height 26
type input "**********"
click at [1481, 558] on div "**********" at bounding box center [884, 490] width 1319 height 374
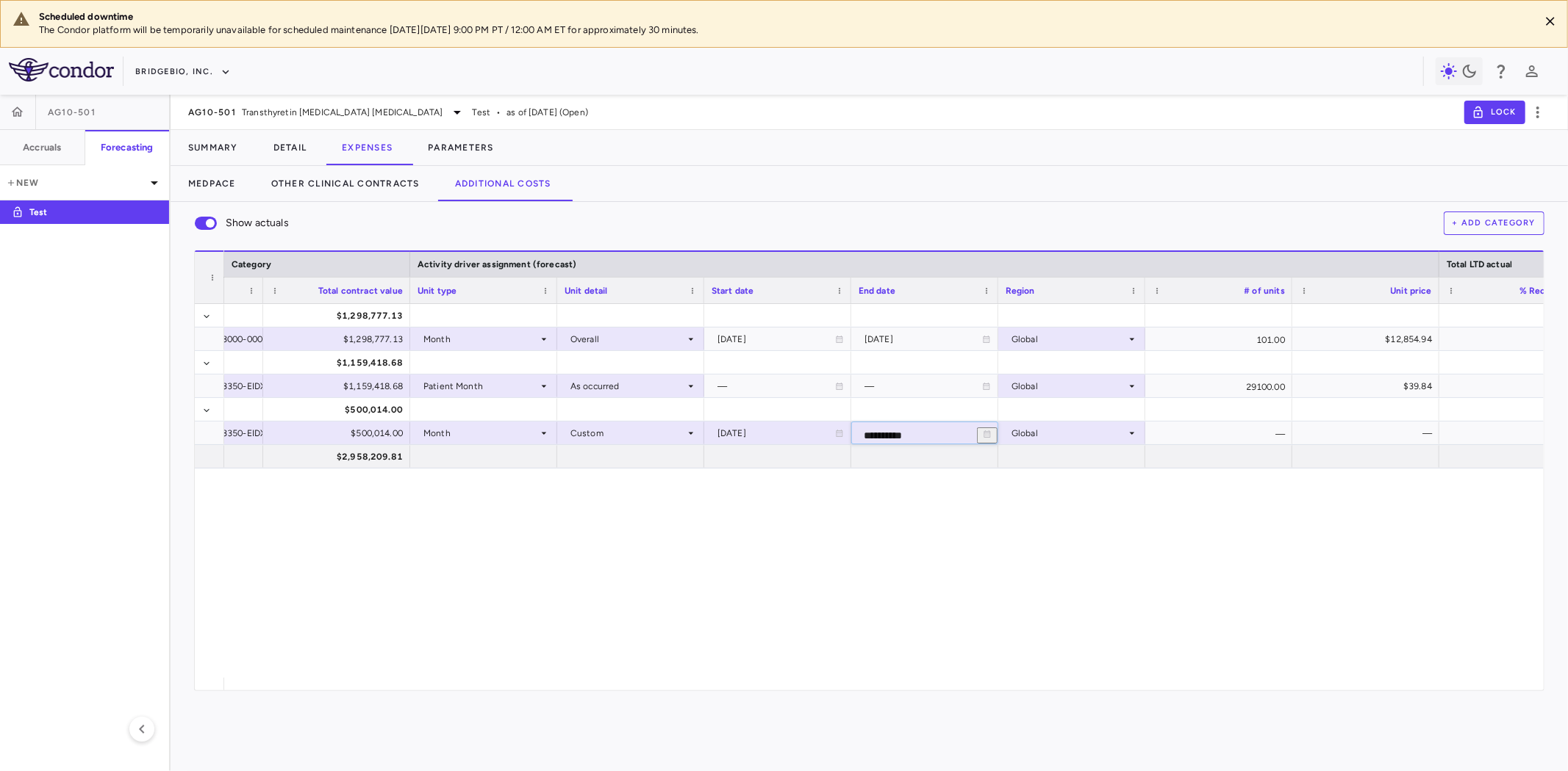
scroll to position [0, 1029]
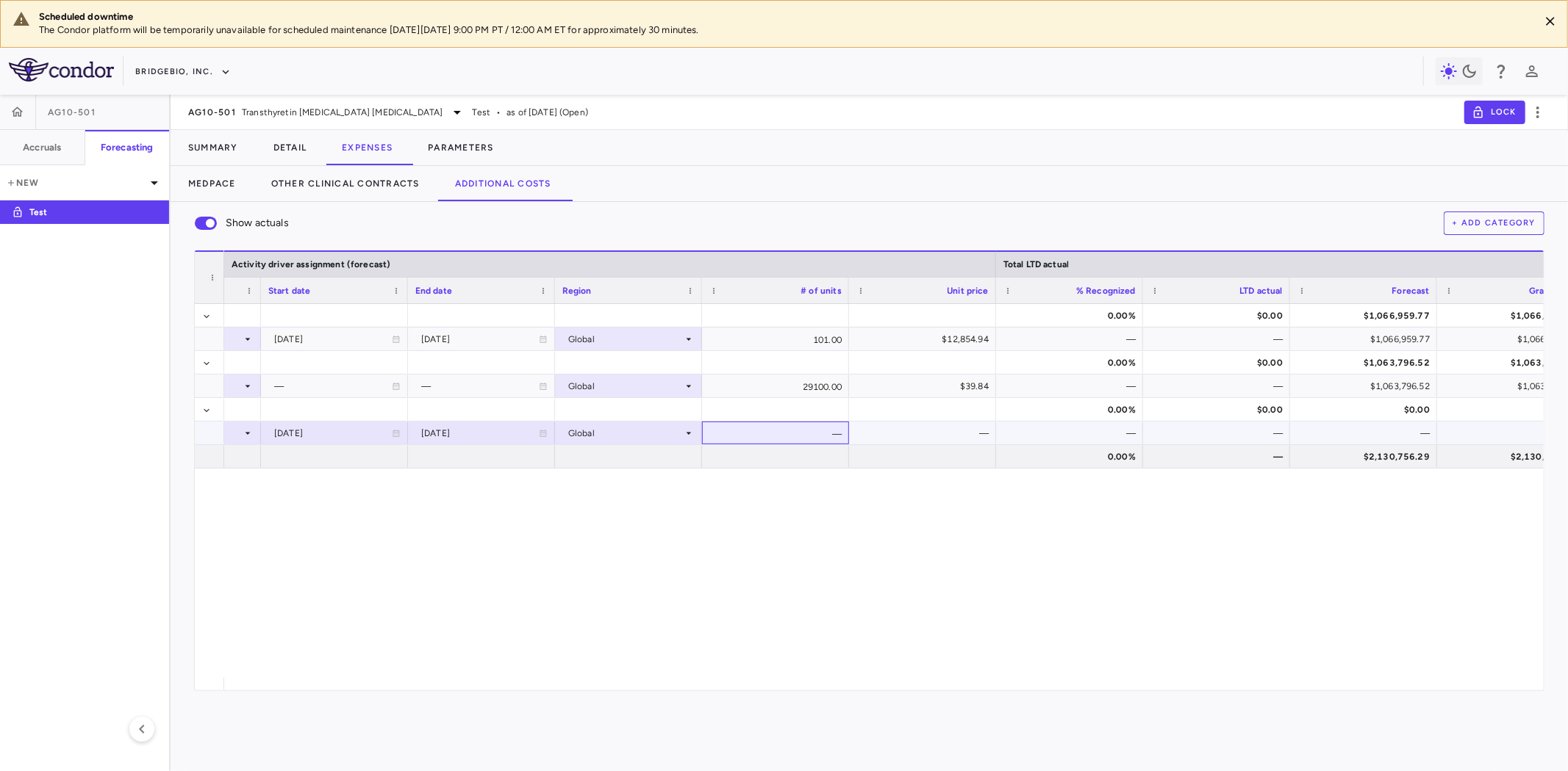
click at [787, 431] on div "—" at bounding box center [775, 433] width 147 height 23
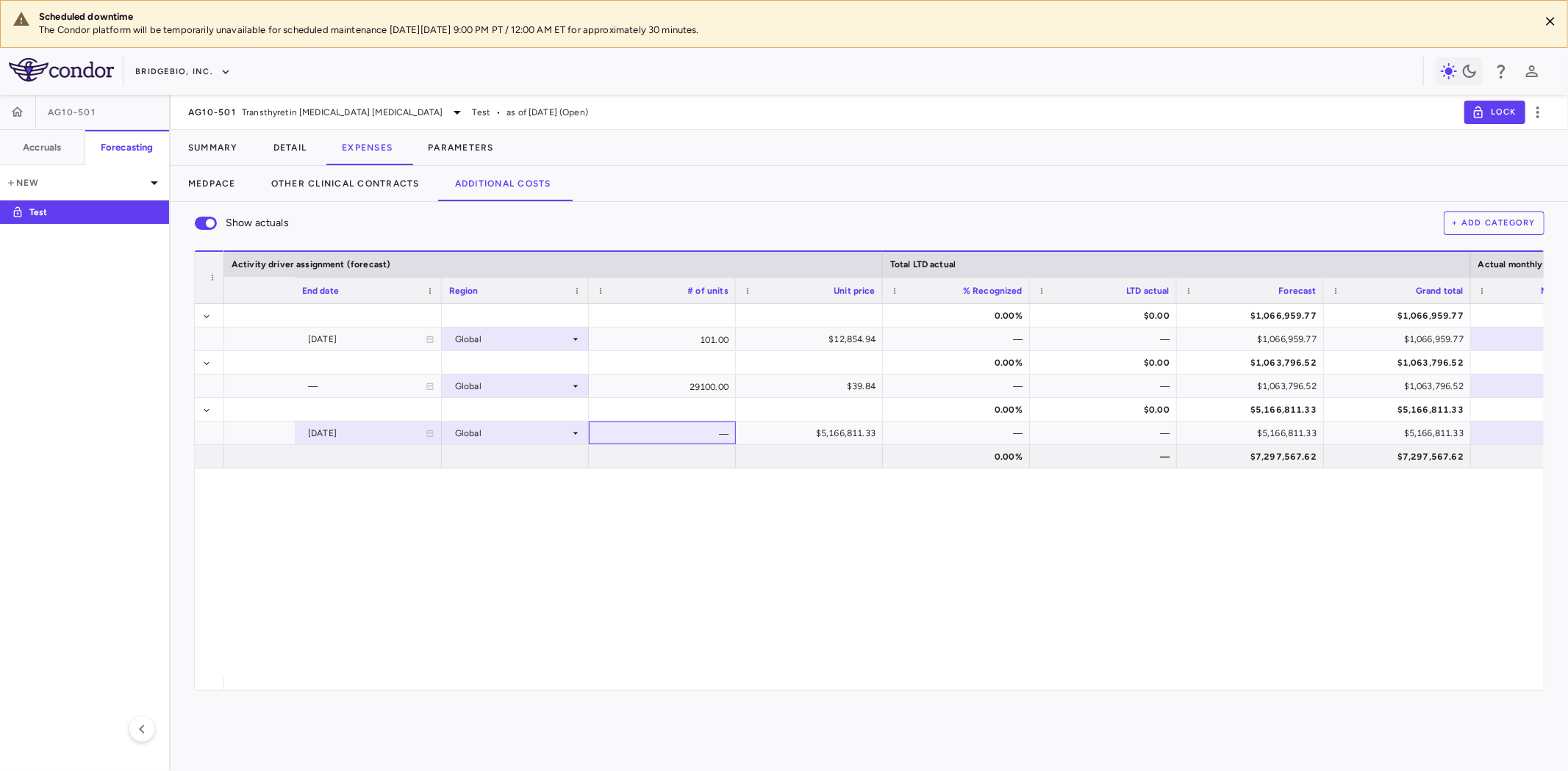
scroll to position [0, 1400]
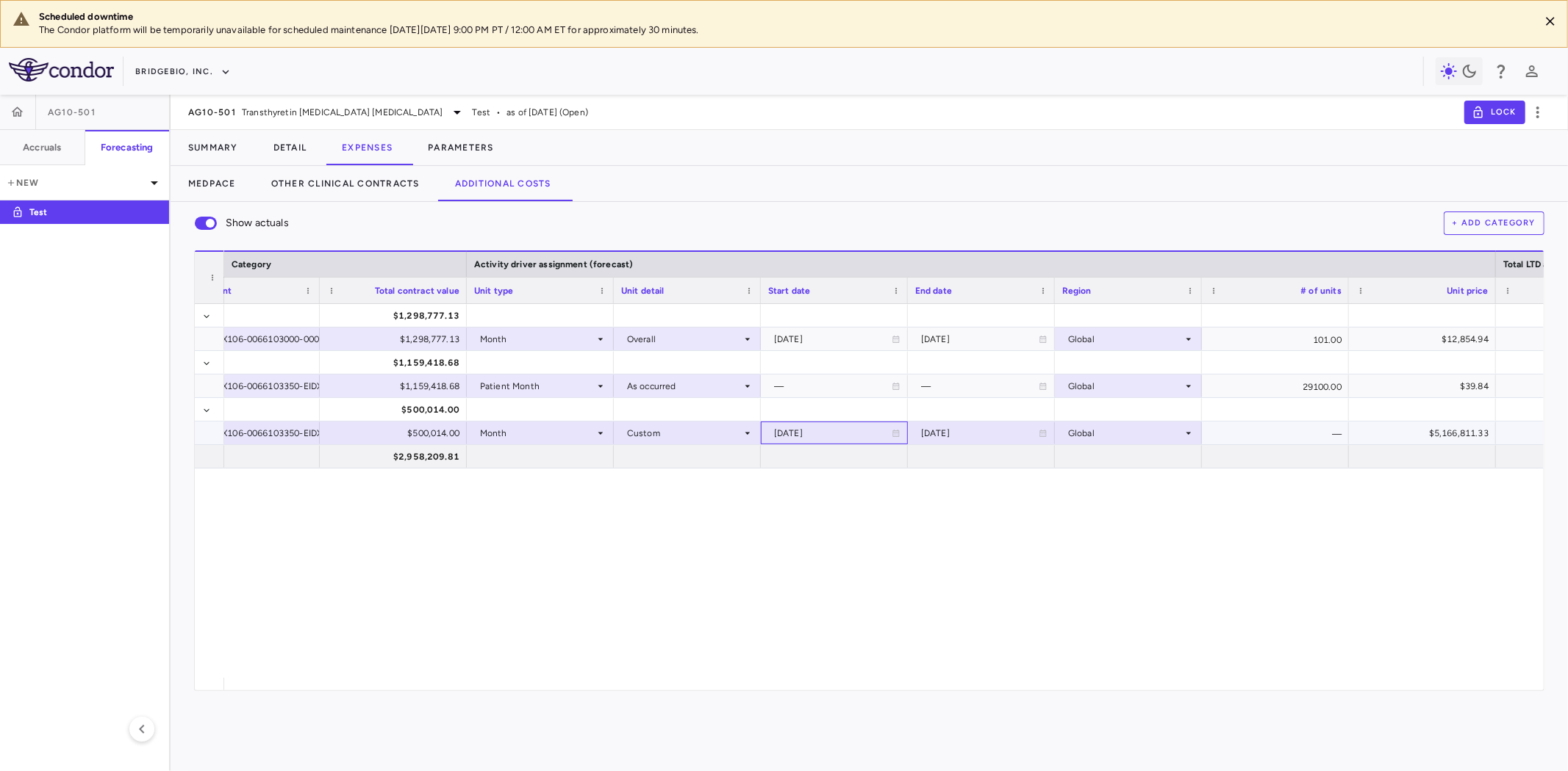
click at [821, 435] on div "[DATE]" at bounding box center [833, 433] width 118 height 23
click at [861, 434] on input "**********" at bounding box center [821, 435] width 119 height 26
type input "**********"
click at [969, 429] on div "[DATE]" at bounding box center [980, 433] width 118 height 23
click at [1013, 433] on input "**********" at bounding box center [968, 435] width 119 height 26
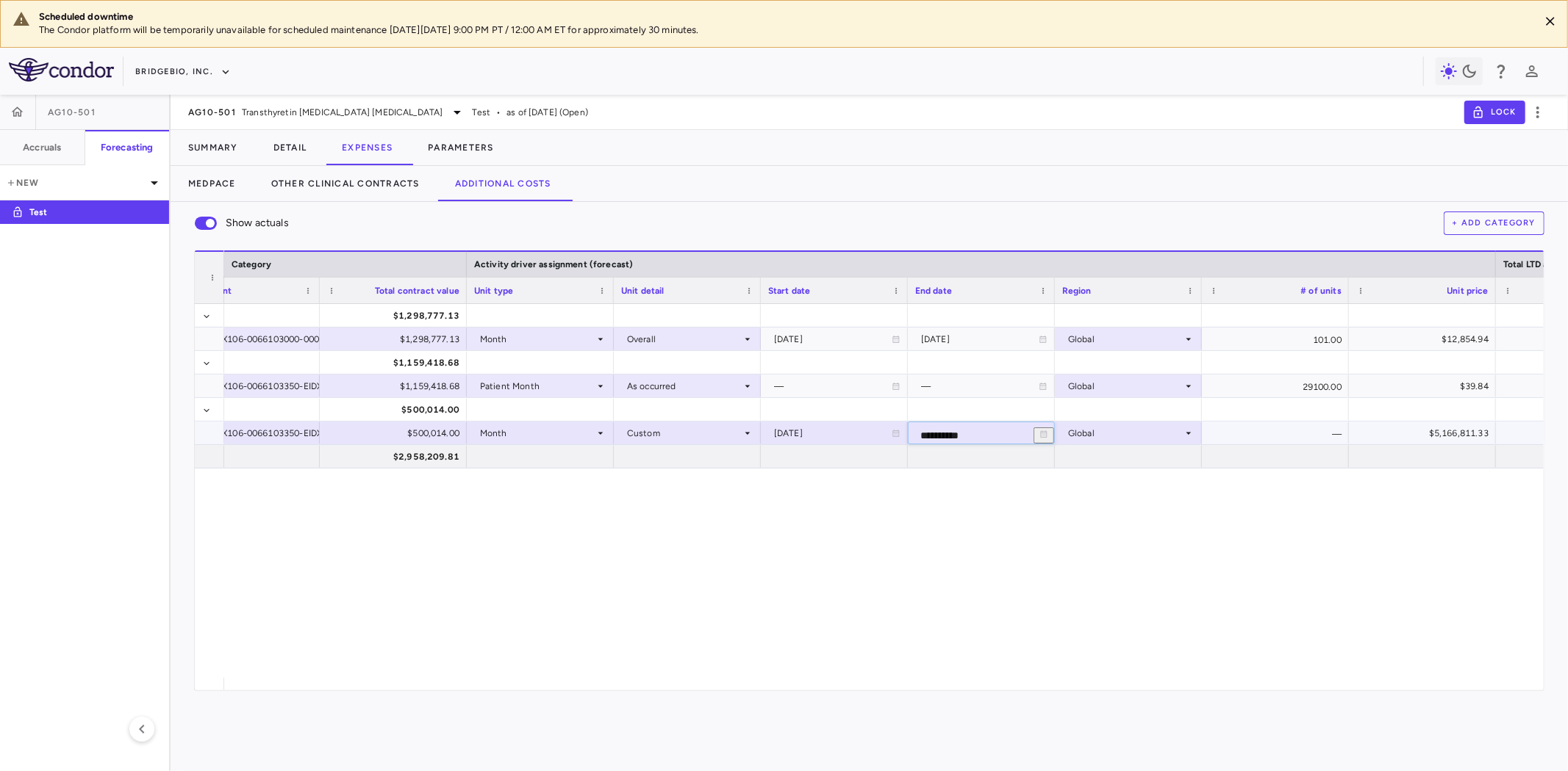
click at [1013, 433] on input "**********" at bounding box center [968, 435] width 119 height 26
click at [1013, 435] on input "**********" at bounding box center [968, 435] width 119 height 26
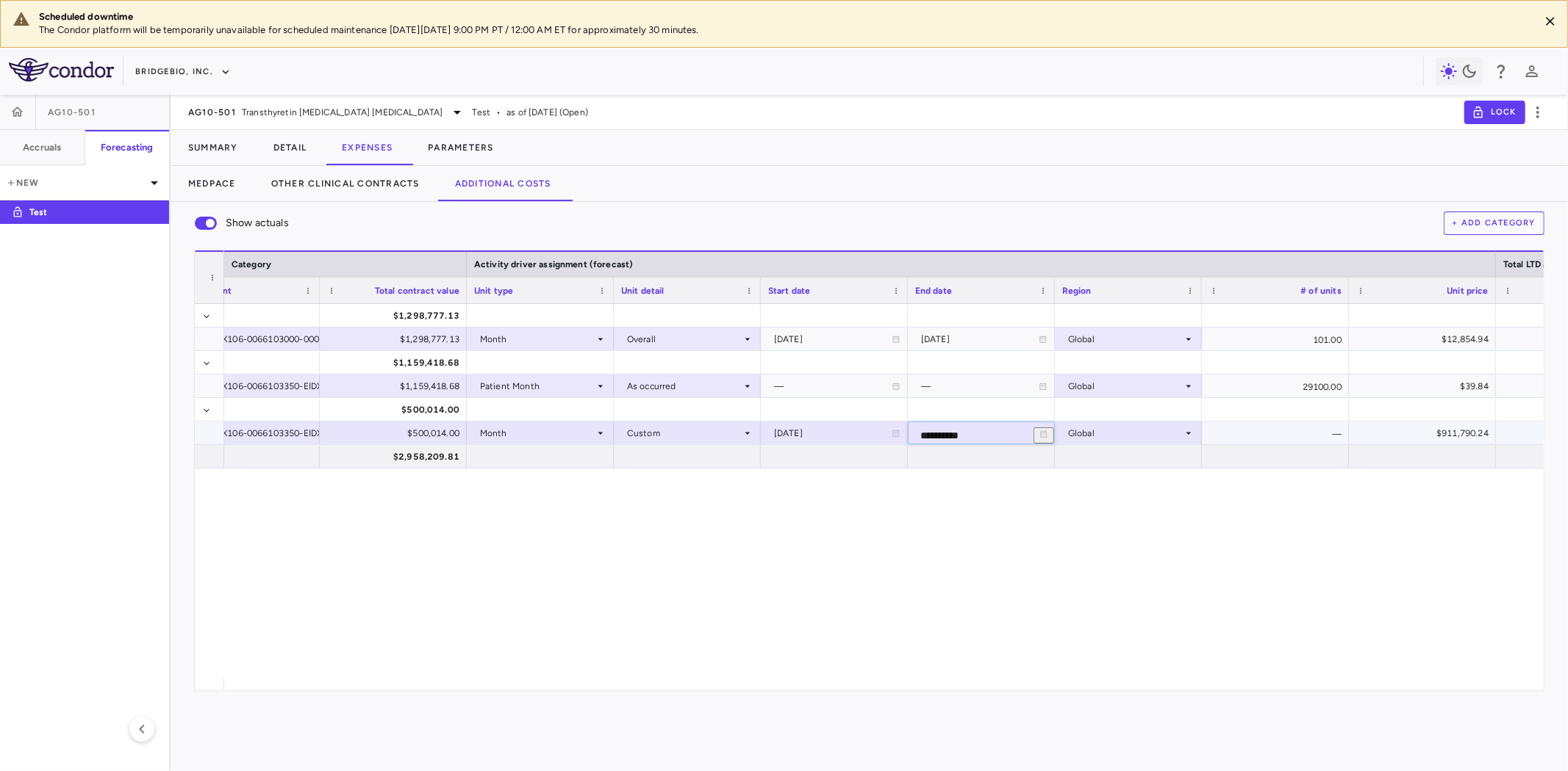
click at [1013, 435] on input "**********" at bounding box center [968, 435] width 119 height 26
click at [1026, 435] on input "**********" at bounding box center [968, 435] width 119 height 26
click at [1016, 435] on input "**********" at bounding box center [968, 435] width 119 height 26
click at [1010, 434] on input "**********" at bounding box center [968, 435] width 119 height 26
type input "**********"
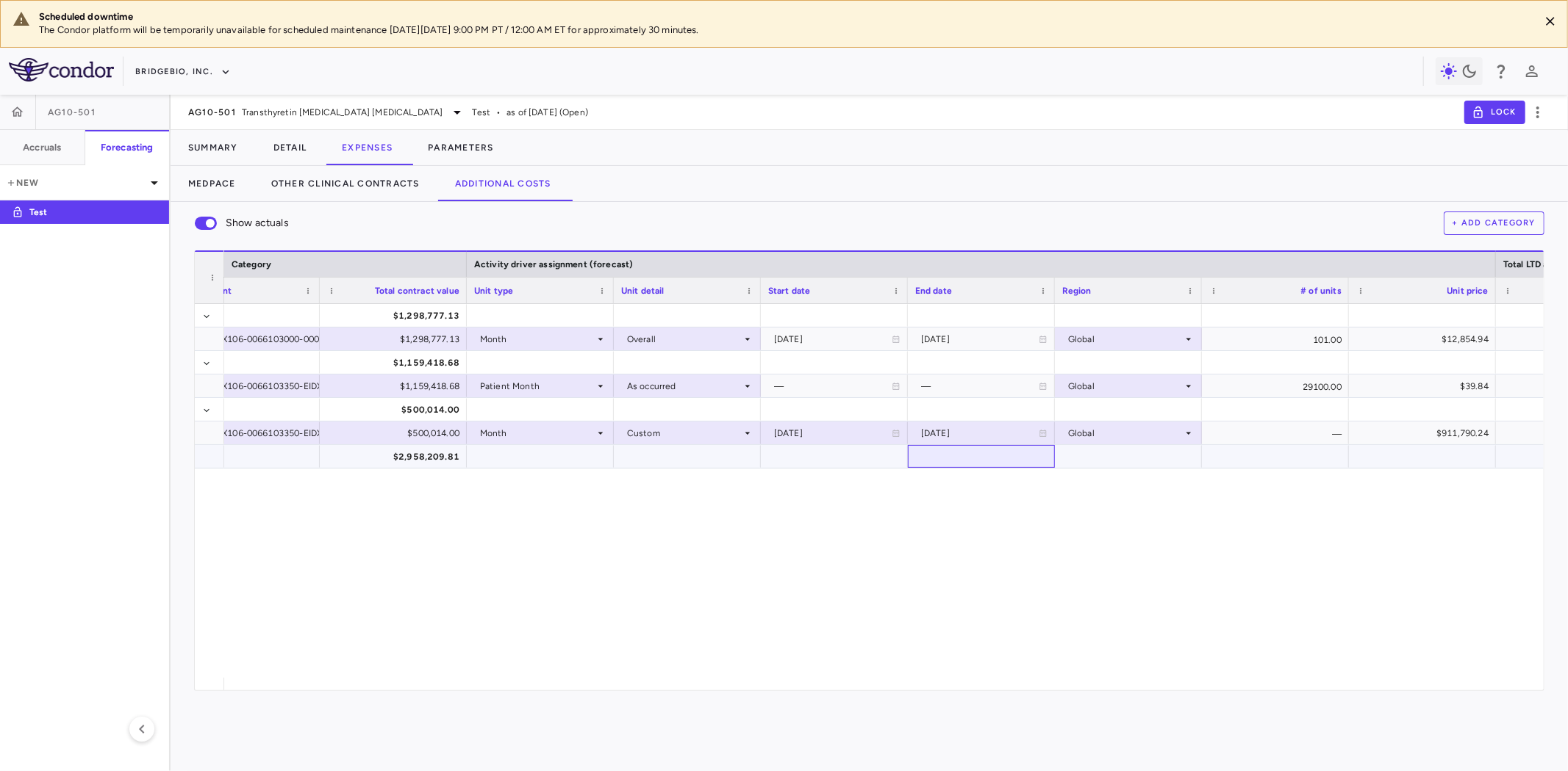
click at [971, 460] on div at bounding box center [981, 457] width 133 height 21
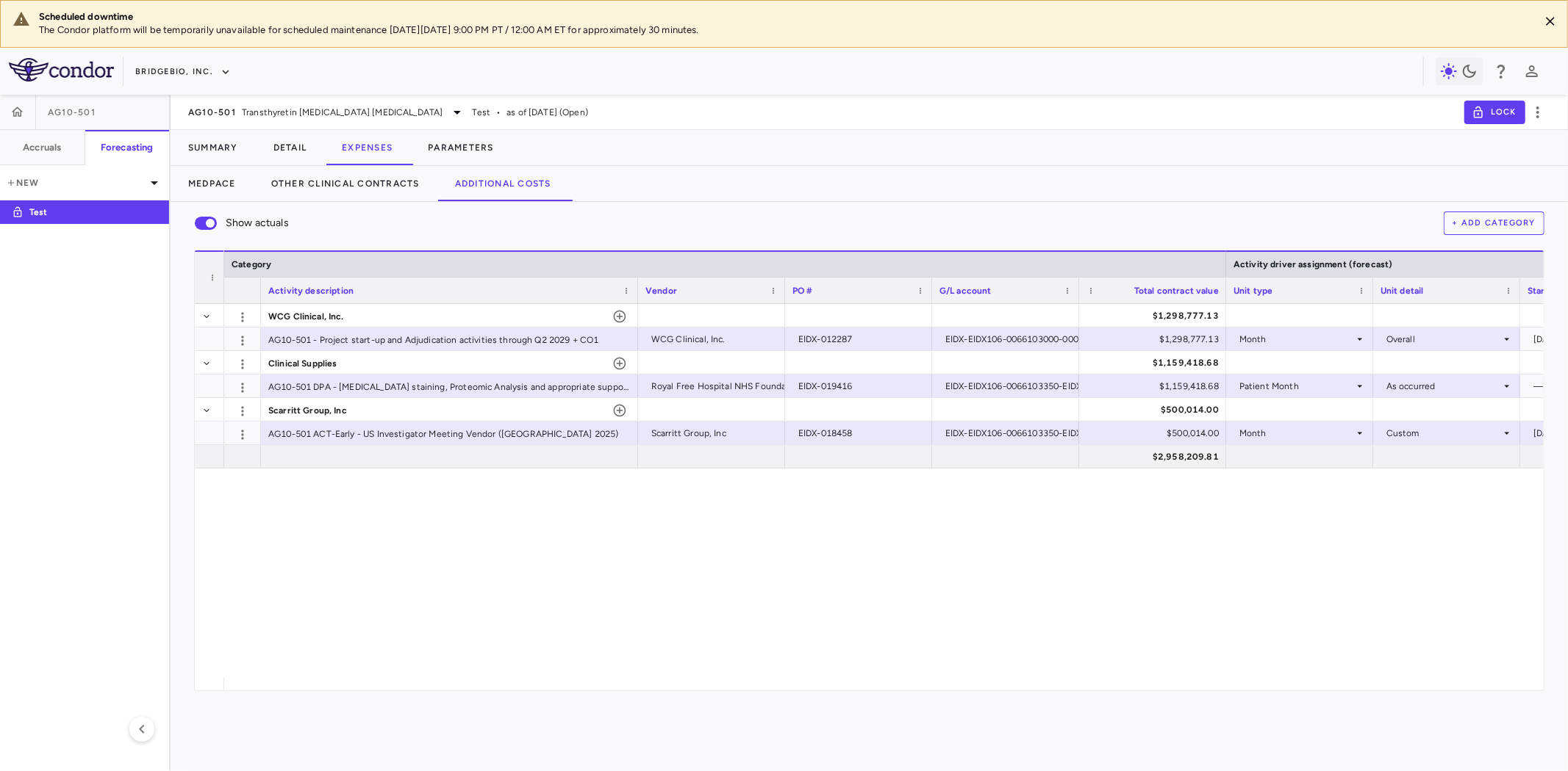
drag, startPoint x: 407, startPoint y: 288, endPoint x: 637, endPoint y: 306, distance: 230.7
click at [637, 306] on div "Category Activity driver assignment (forecast) Activity description Vendor" at bounding box center [869, 470] width 1349 height 440
click at [1230, 627] on div "WCG Clinical, Inc. $1,298,777.13 AG10-501 - Project start-up and Adjudication a…" at bounding box center [884, 490] width 1319 height 374
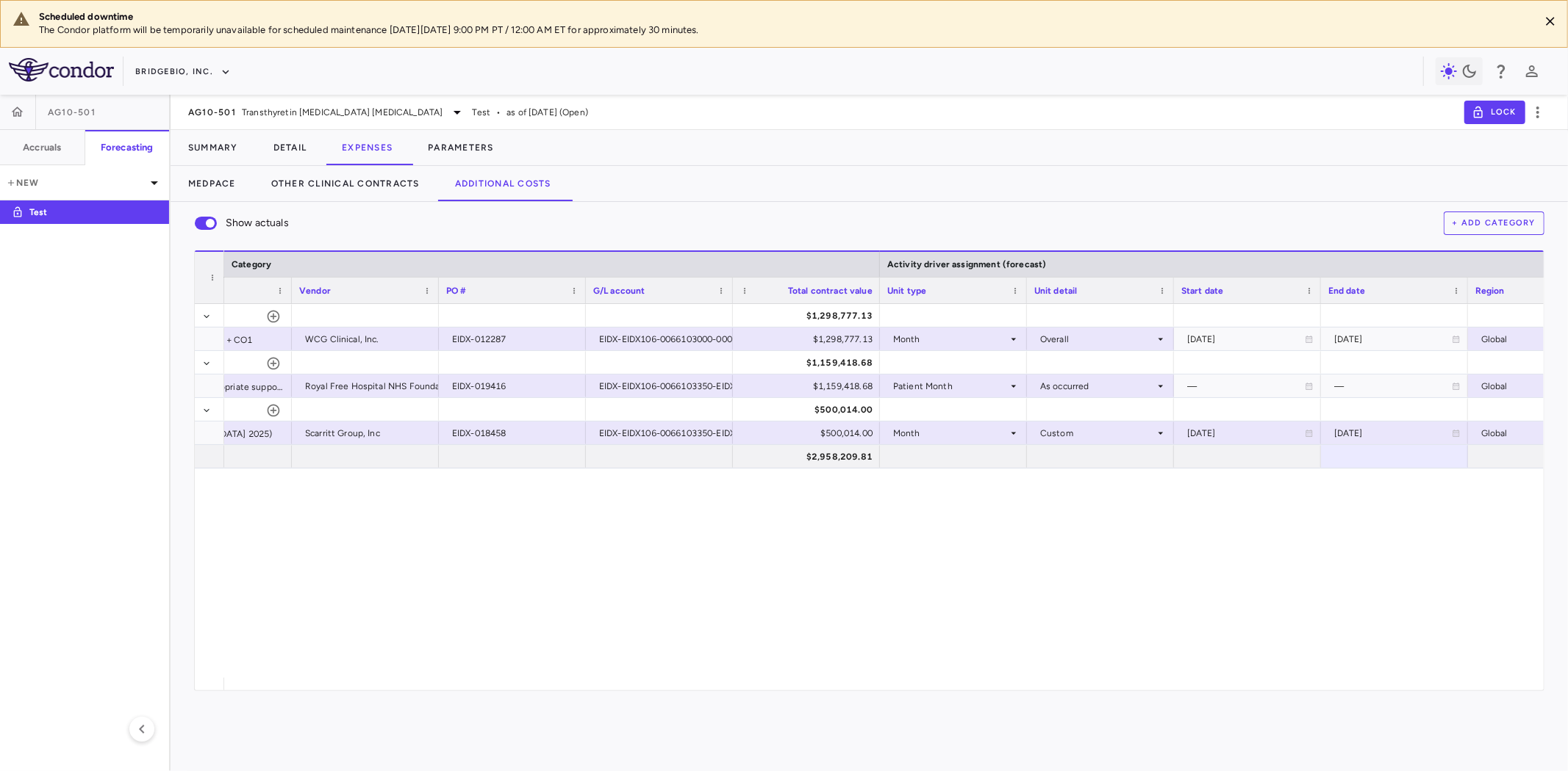
scroll to position [0, 361]
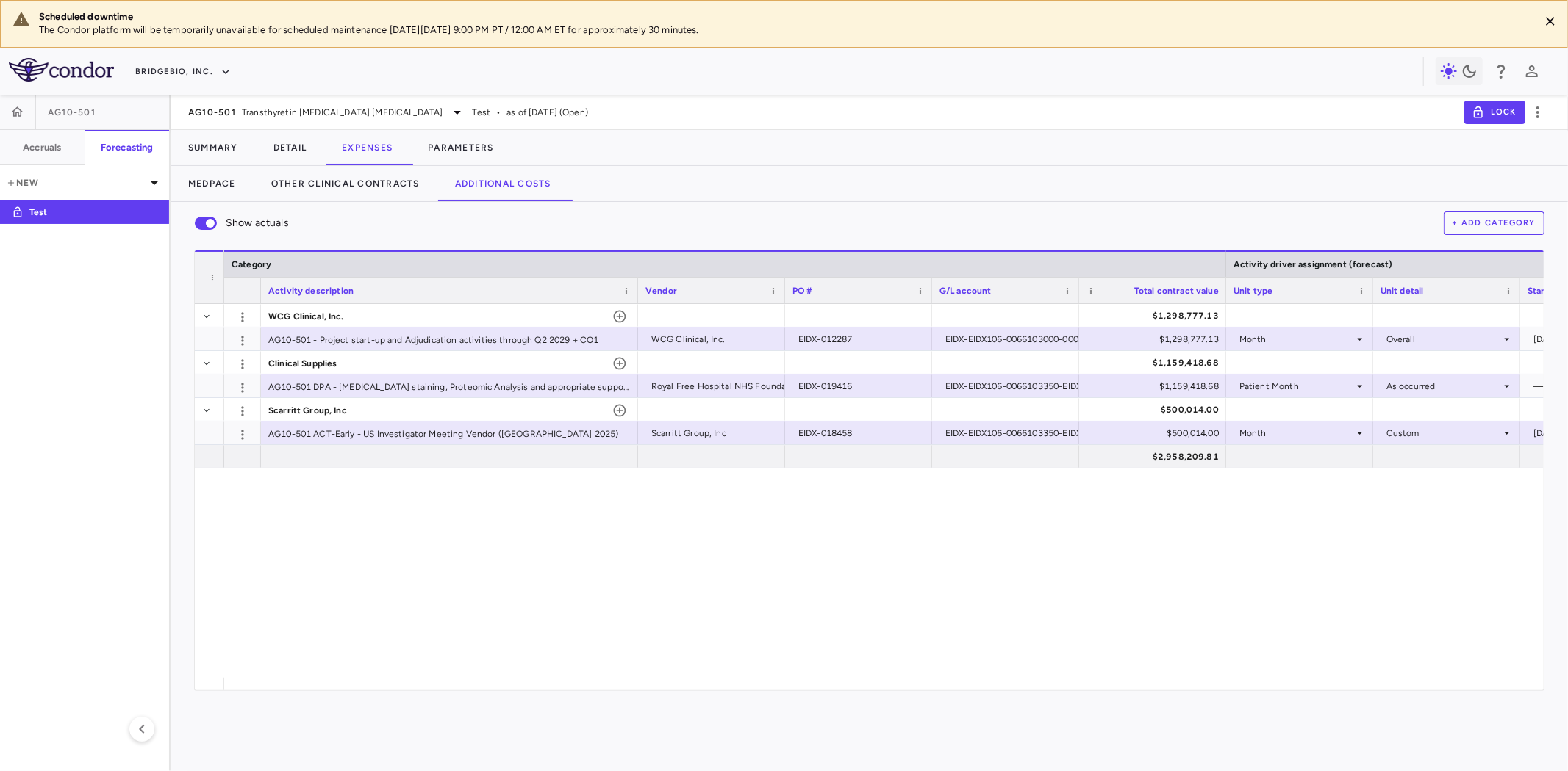
drag, startPoint x: 1176, startPoint y: 133, endPoint x: 719, endPoint y: 150, distance: 457.3
click at [1176, 133] on div "Summary Detail Expenses Parameters" at bounding box center [869, 147] width 1398 height 35
click at [282, 135] on button "Detail" at bounding box center [289, 147] width 69 height 35
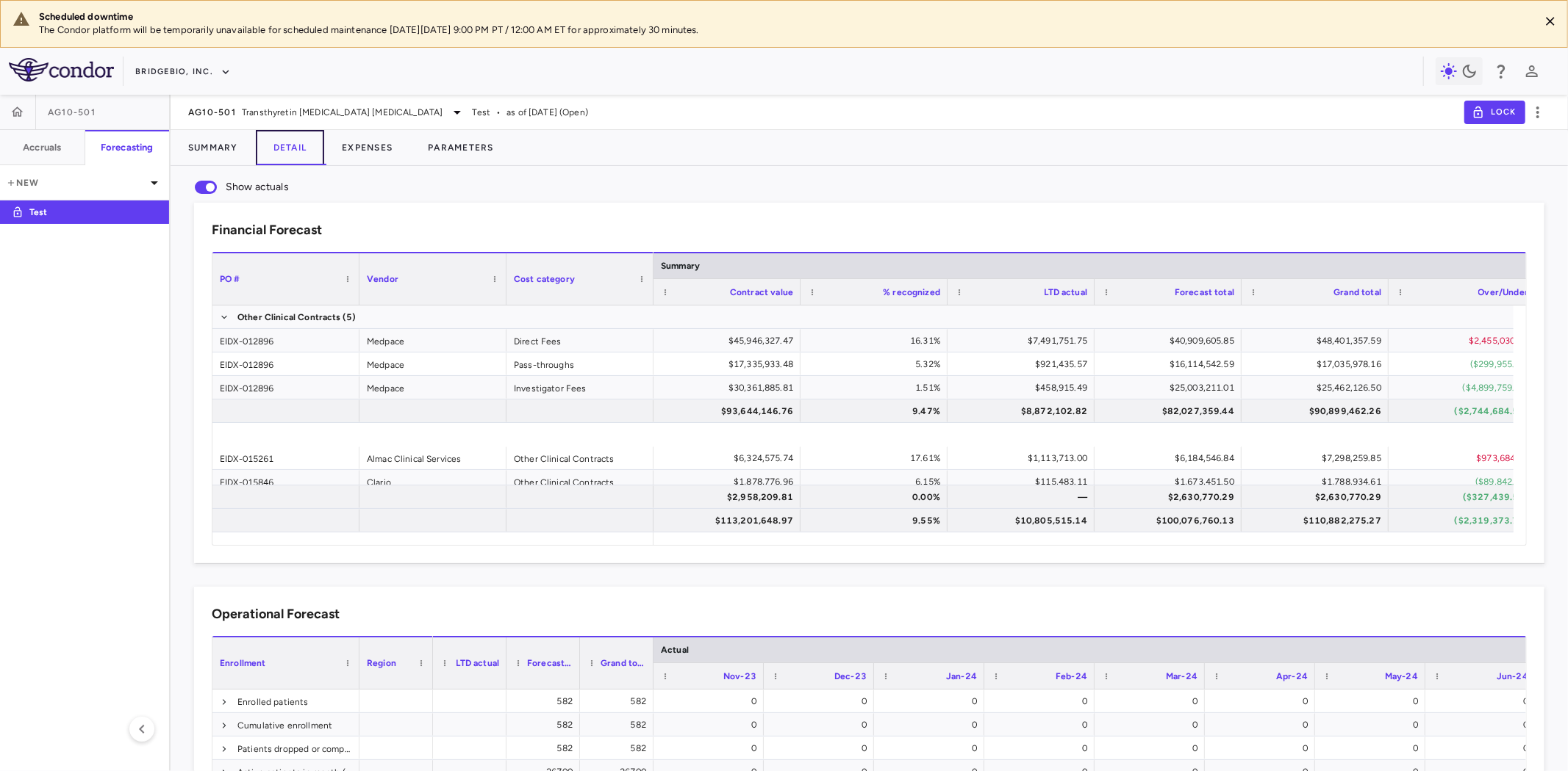
scroll to position [195, 0]
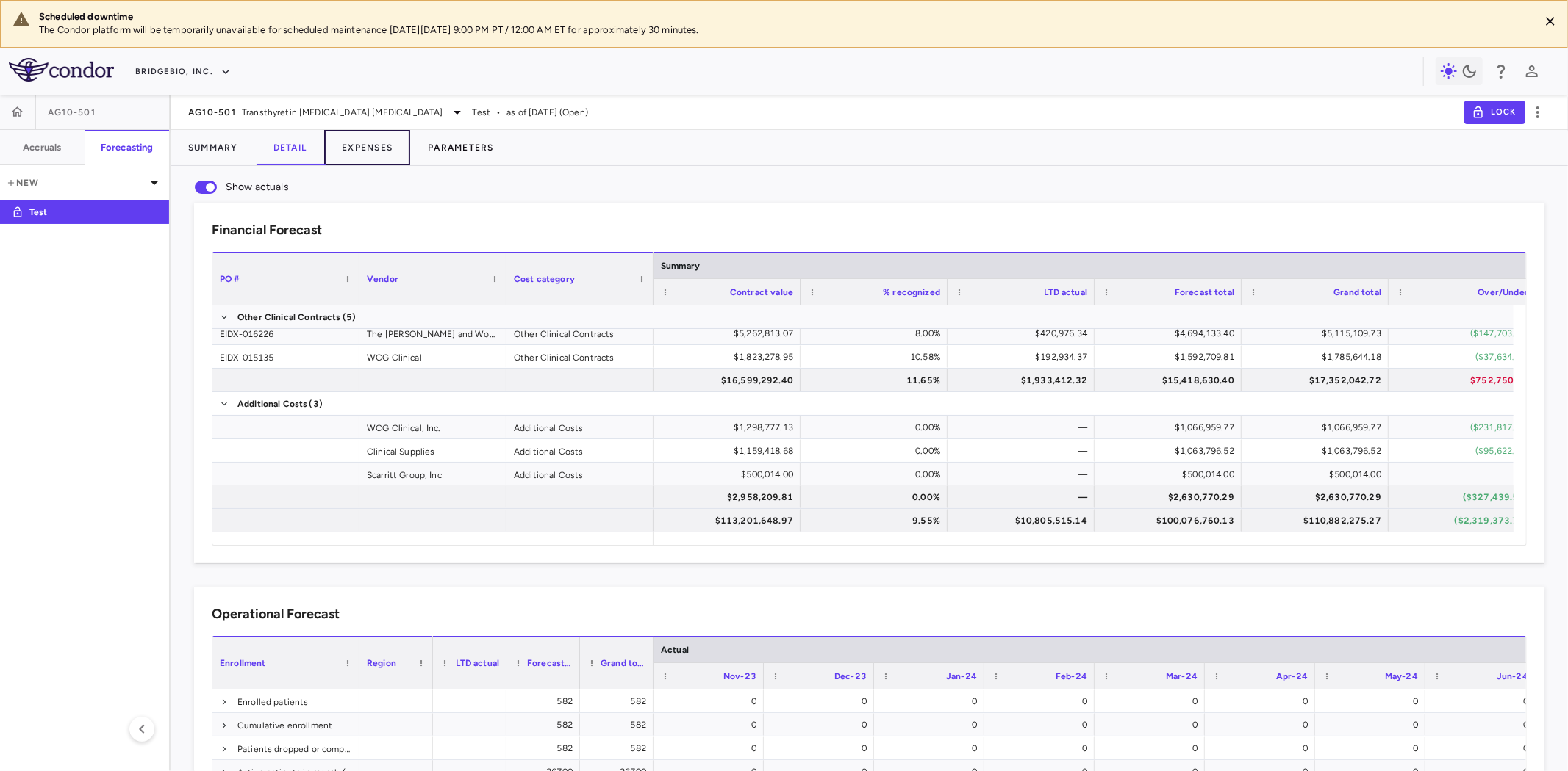
drag, startPoint x: 366, startPoint y: 147, endPoint x: 420, endPoint y: 142, distance: 54.2
click at [366, 147] on button "Expenses" at bounding box center [367, 147] width 86 height 35
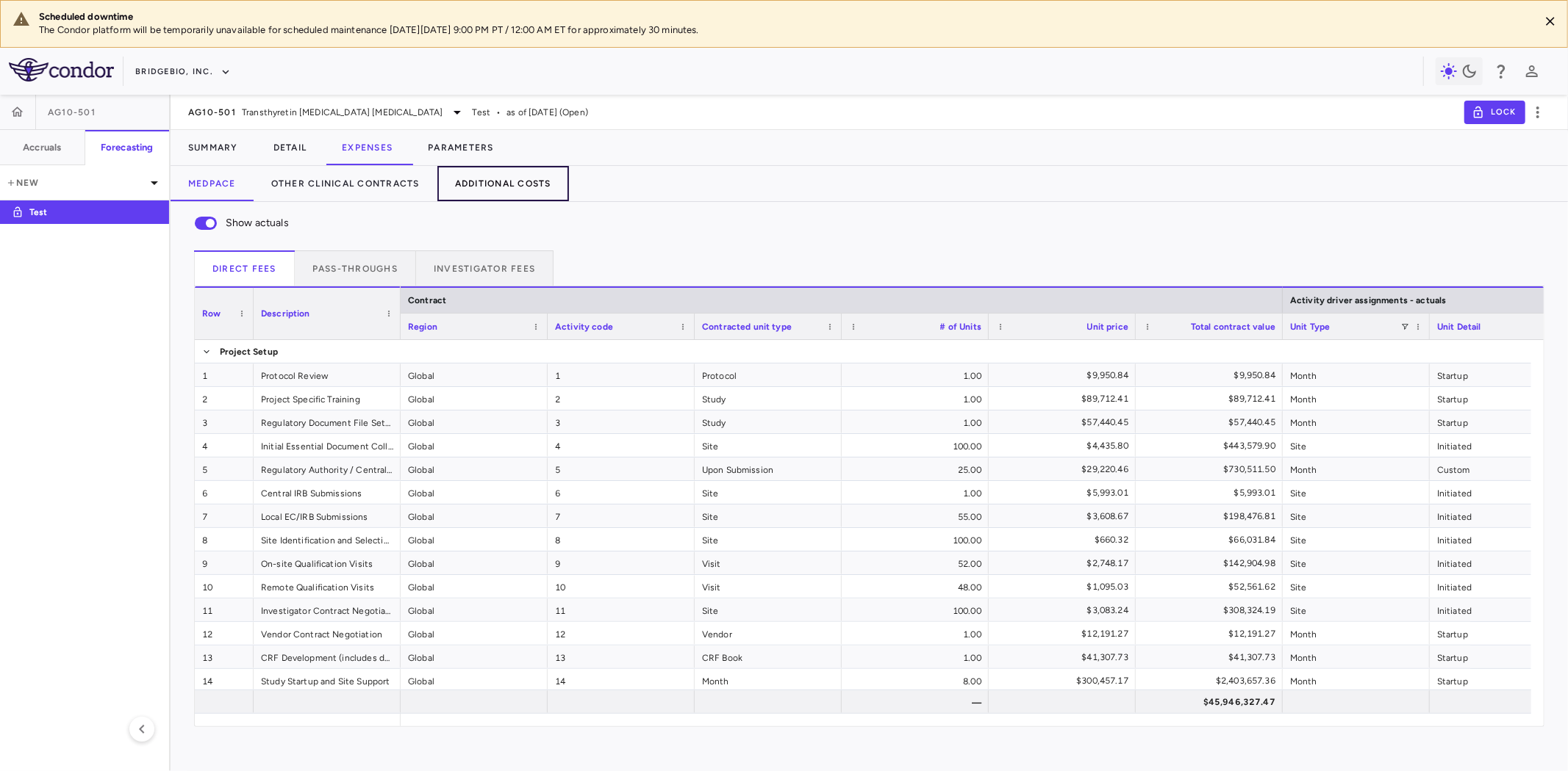
click at [469, 185] on button "Additional Costs" at bounding box center [503, 184] width 132 height 35
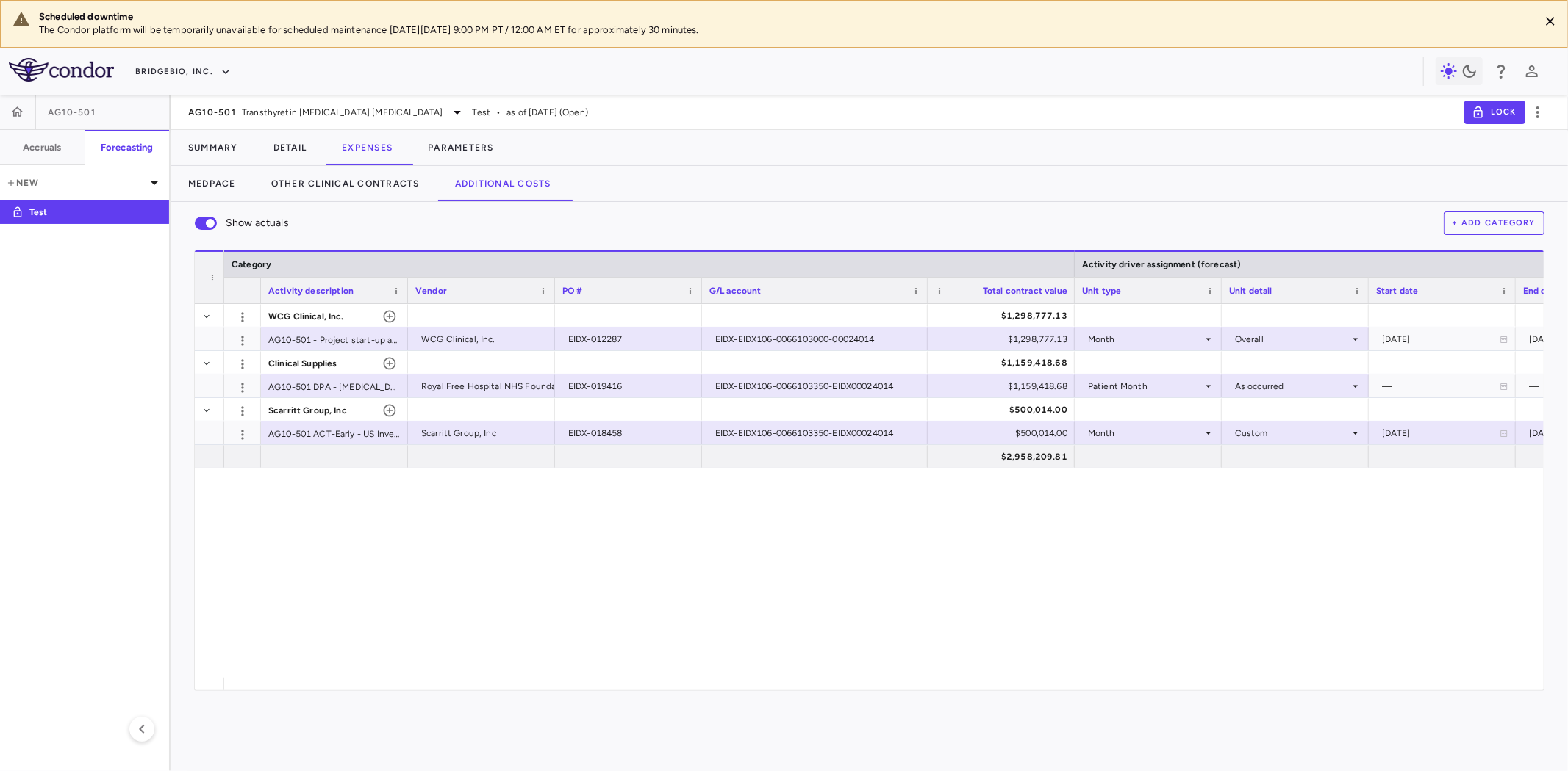
drag, startPoint x: 848, startPoint y: 290, endPoint x: 927, endPoint y: 292, distance: 79.0
click at [927, 292] on div at bounding box center [927, 290] width 6 height 26
click at [45, 137] on button "Accruals" at bounding box center [43, 147] width 85 height 35
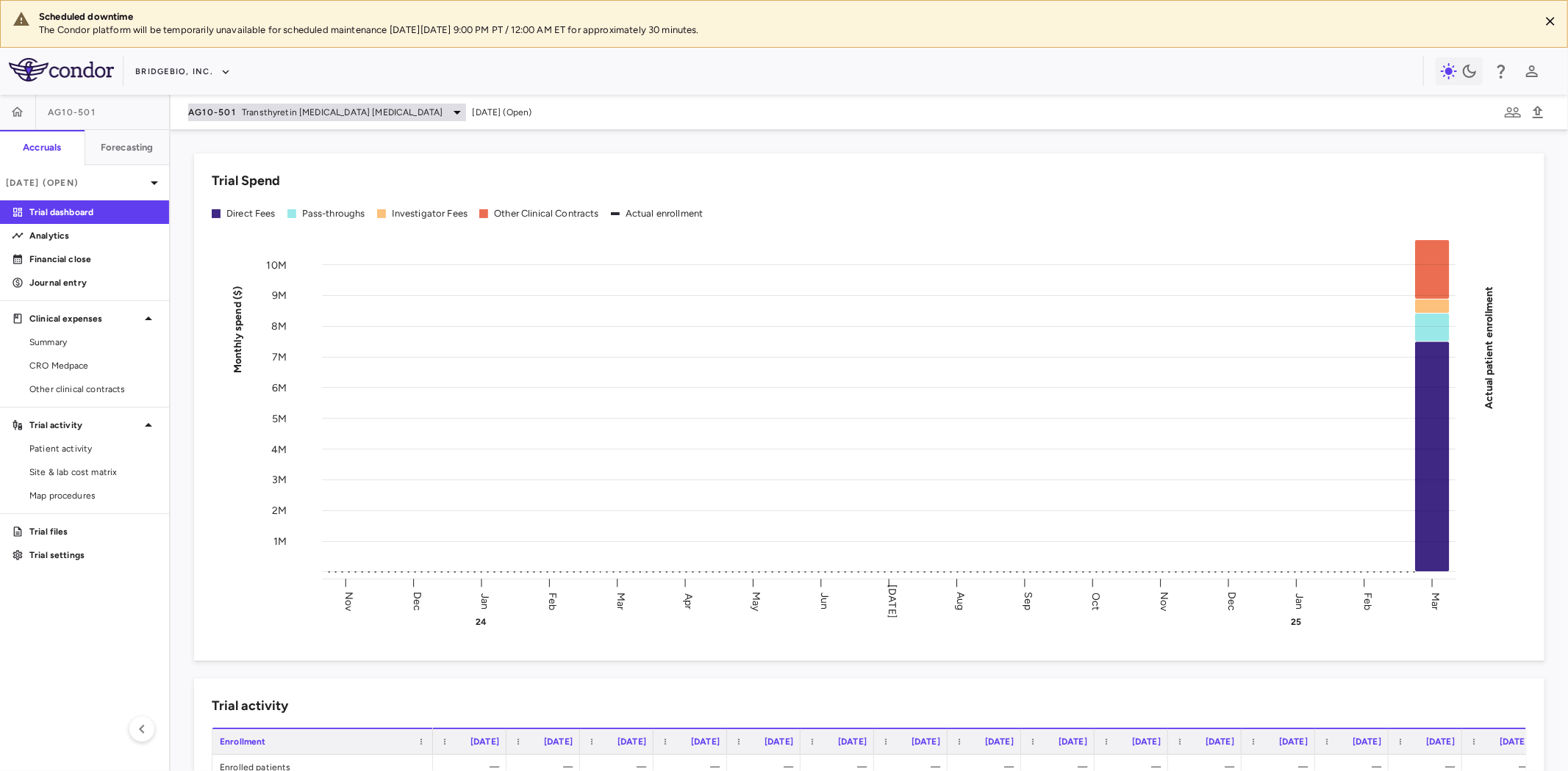
click at [269, 111] on span "Transthyretin [MEDICAL_DATA] [MEDICAL_DATA]" at bounding box center [342, 112] width 200 height 14
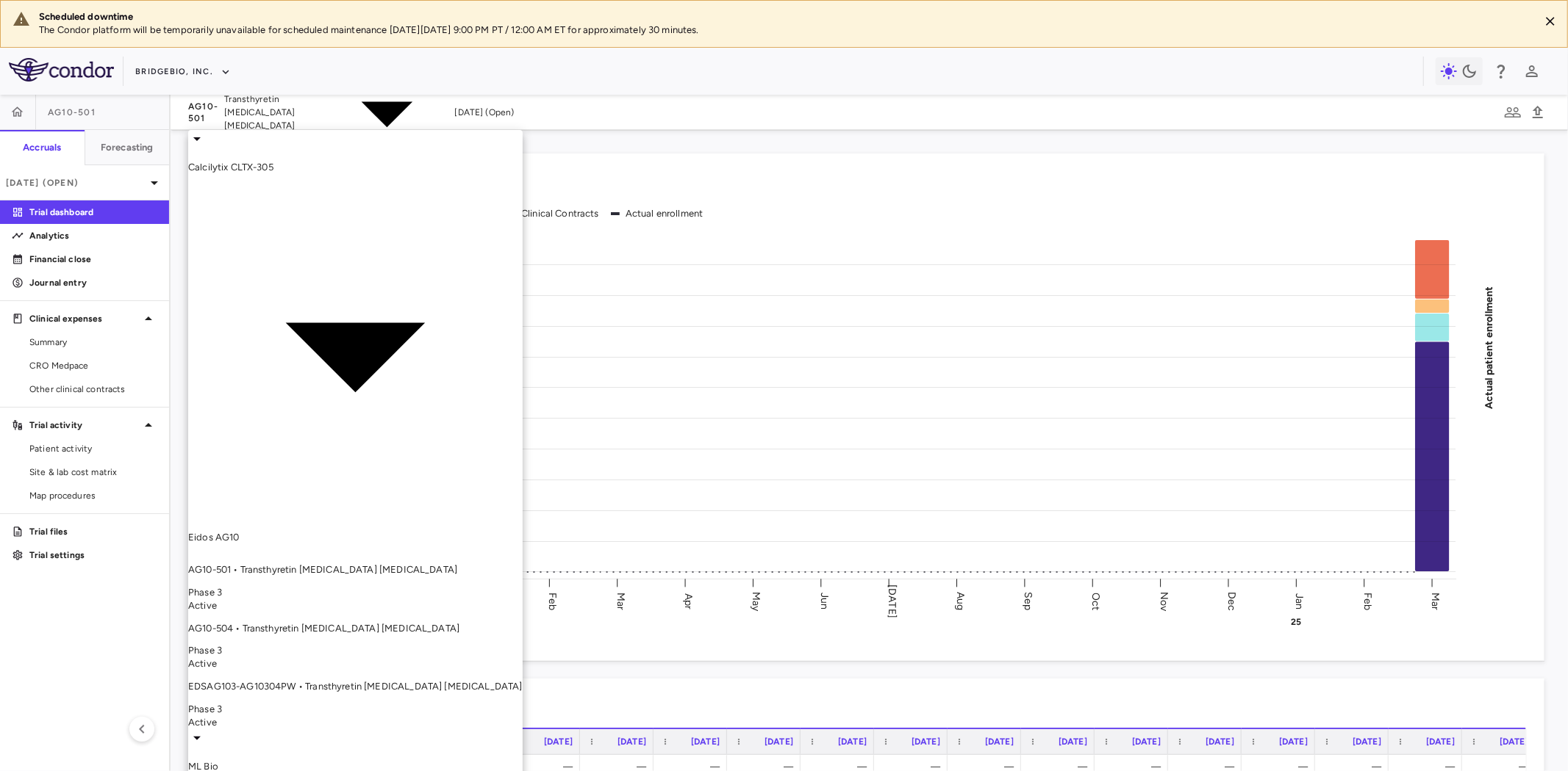
click at [276, 161] on p "Calcilytix CLTX-305" at bounding box center [355, 167] width 335 height 14
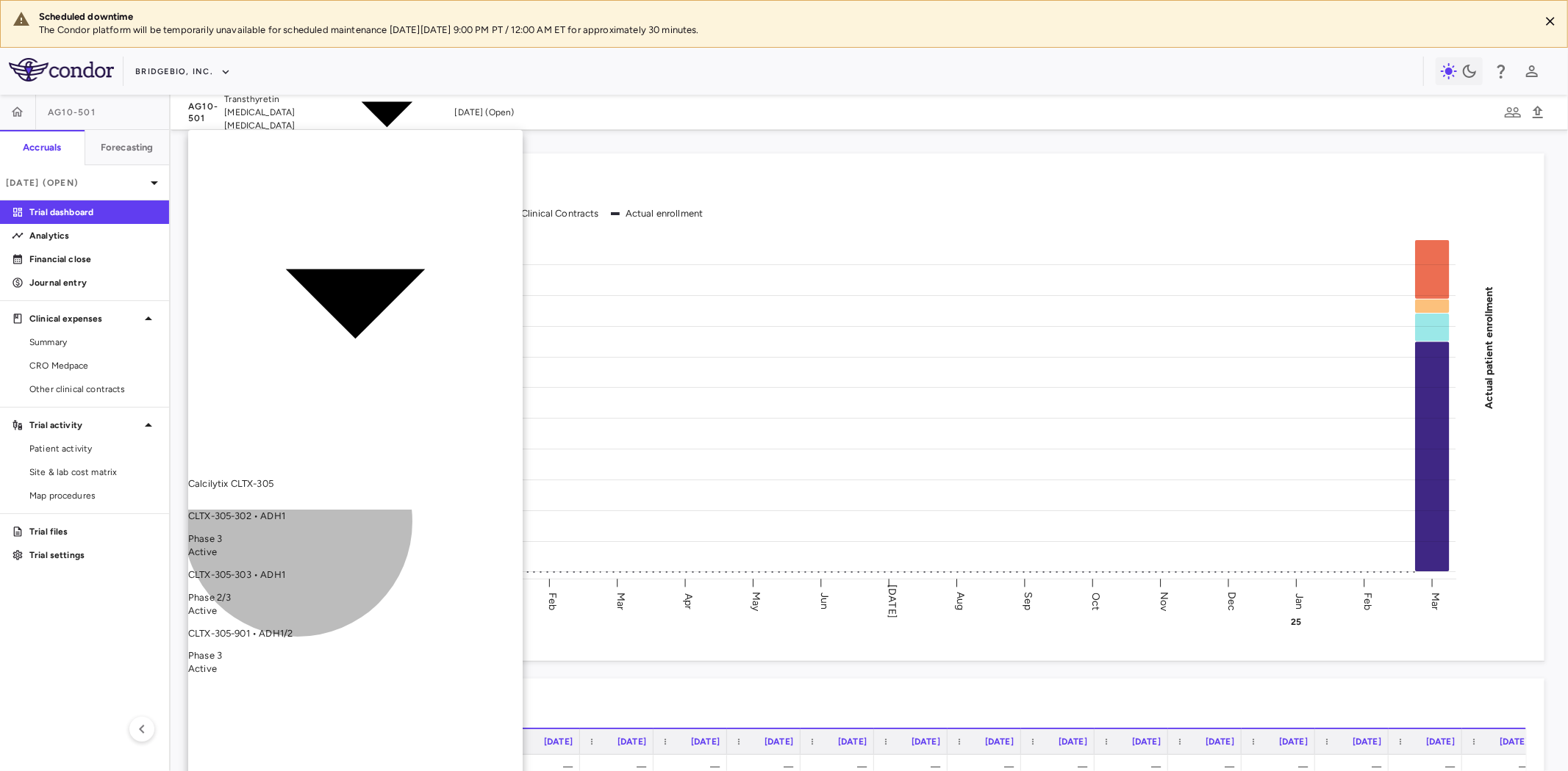
click at [298, 510] on p "CLTX-305-302 • ADH1" at bounding box center [355, 517] width 335 height 14
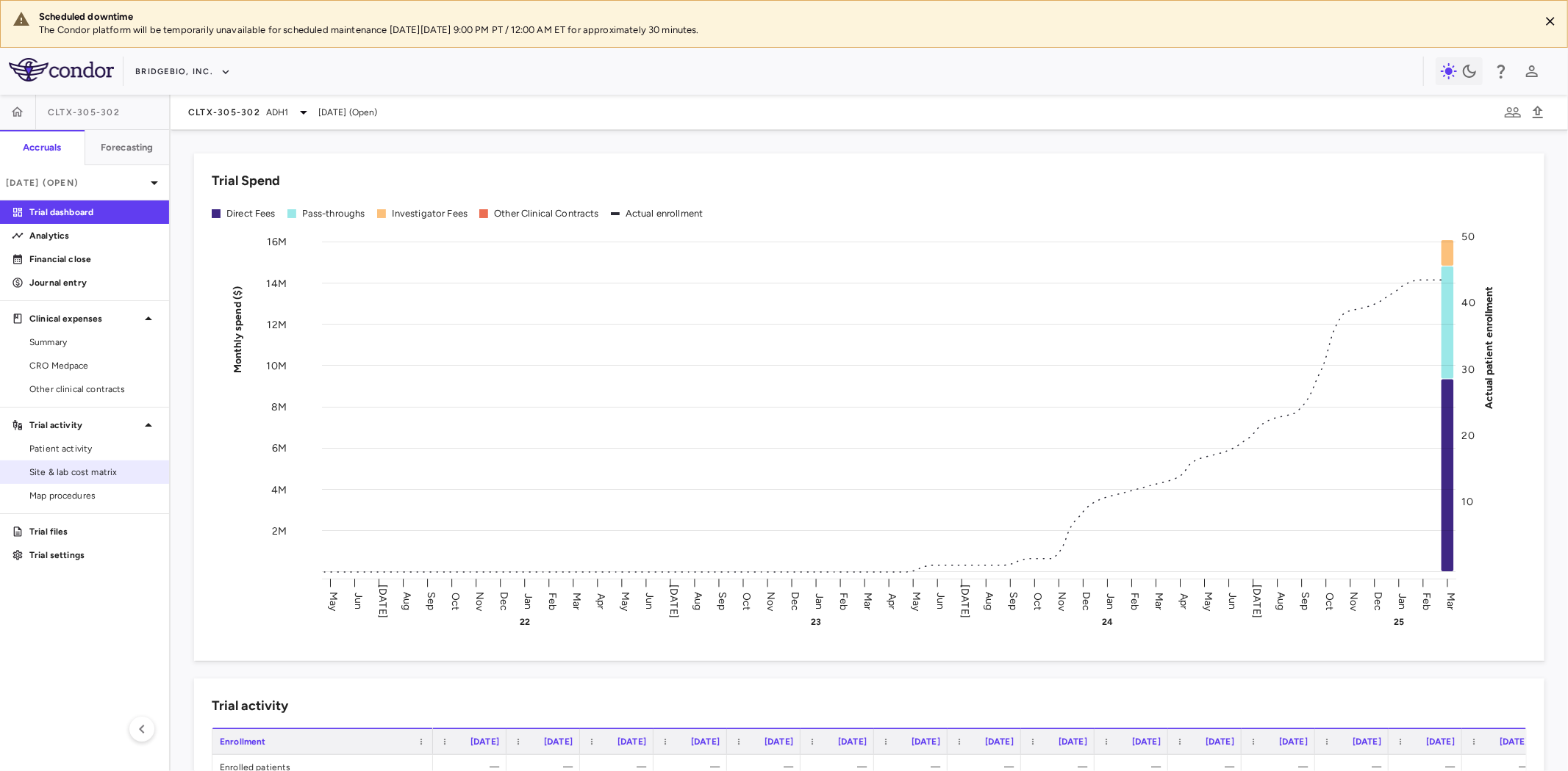
click at [90, 472] on span "Site & lab cost matrix" at bounding box center [93, 473] width 128 height 14
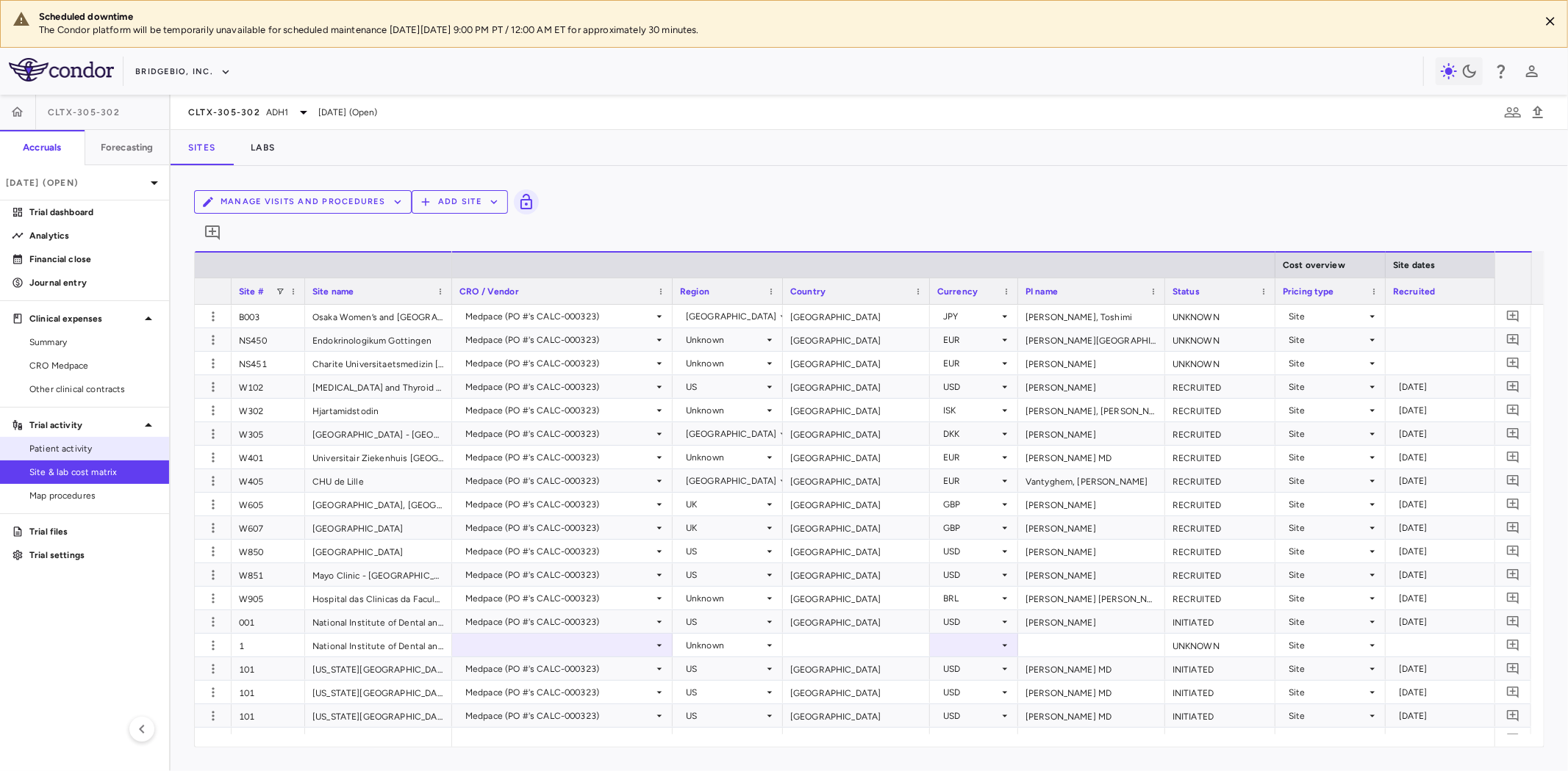
click at [107, 450] on span "Patient activity" at bounding box center [93, 449] width 128 height 14
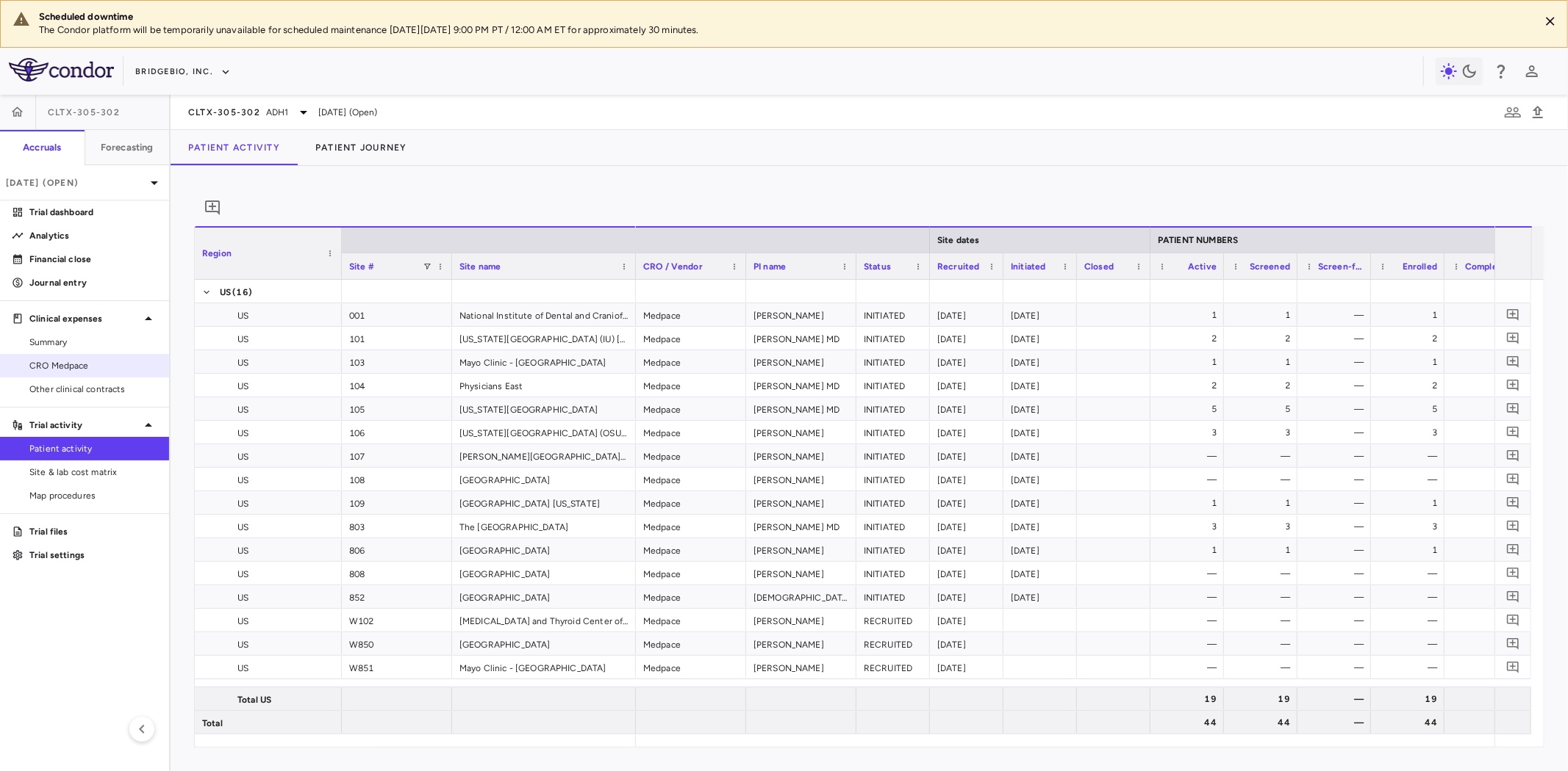
click at [99, 364] on span "CRO Medpace" at bounding box center [93, 366] width 128 height 14
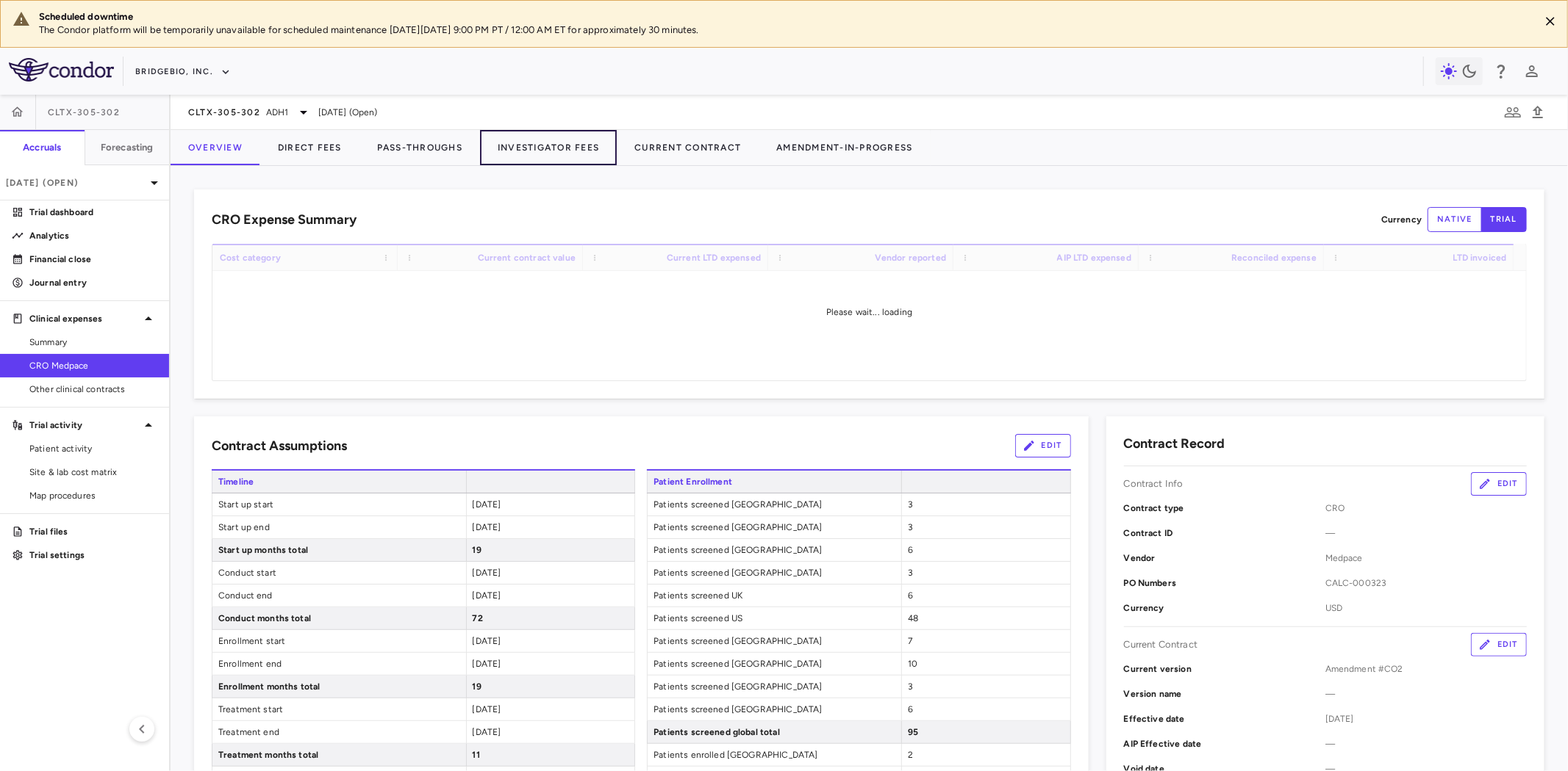
click at [562, 143] on button "Investigator Fees" at bounding box center [548, 147] width 136 height 35
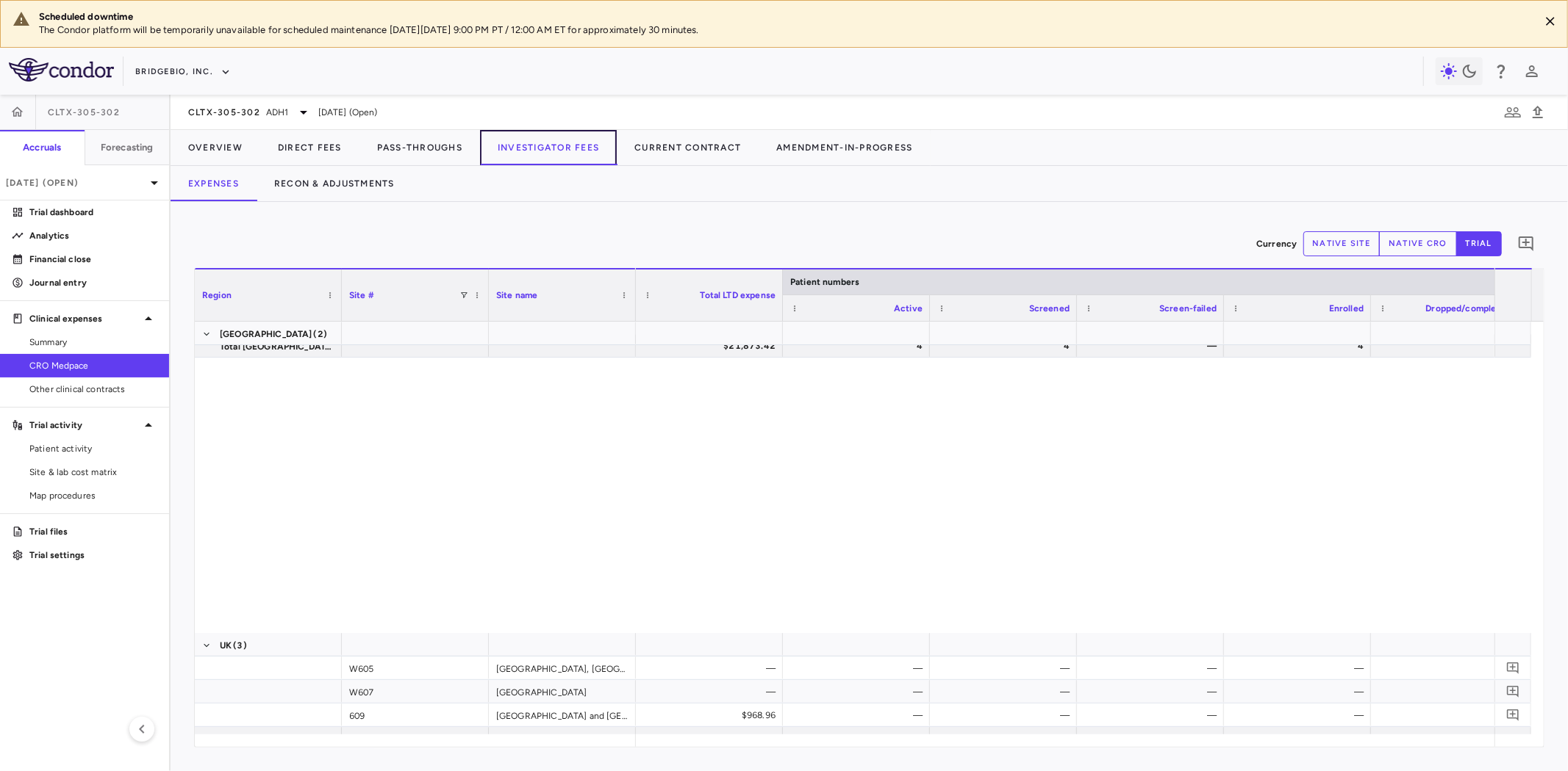
scroll to position [1209, 0]
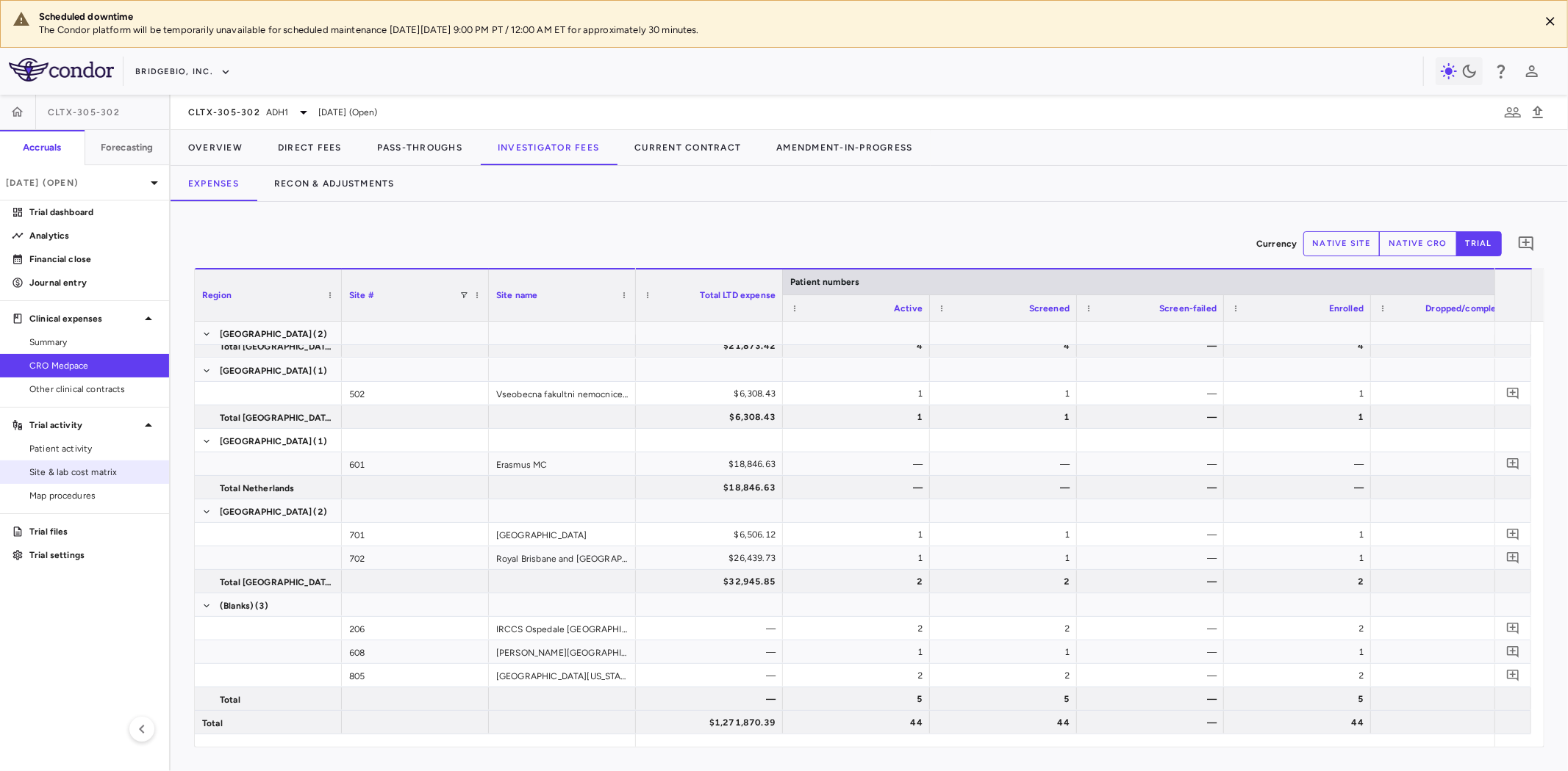
click at [81, 466] on span "Site & lab cost matrix" at bounding box center [93, 473] width 128 height 14
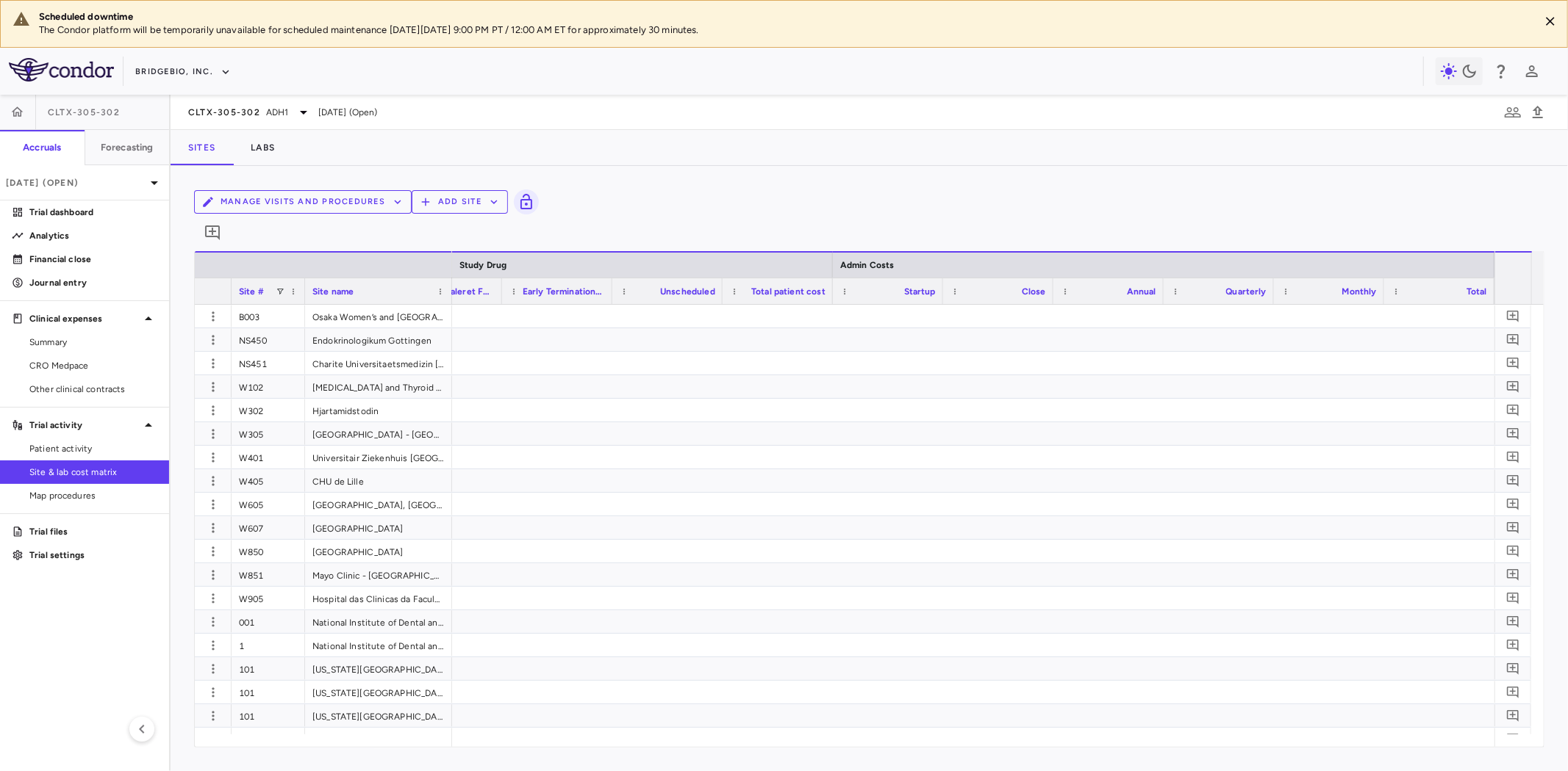
scroll to position [0, 15292]
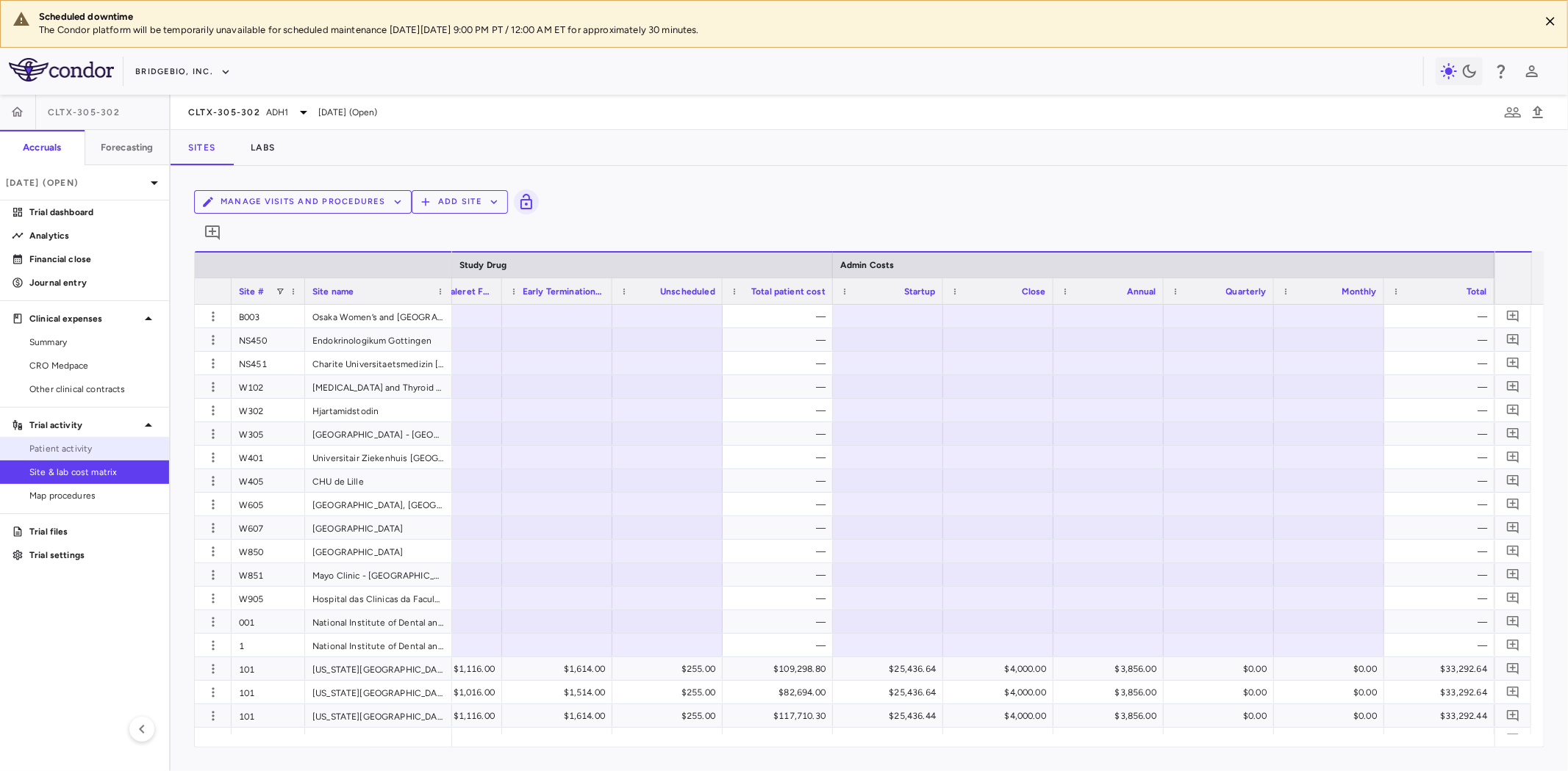
click at [96, 451] on span "Patient activity" at bounding box center [93, 449] width 128 height 14
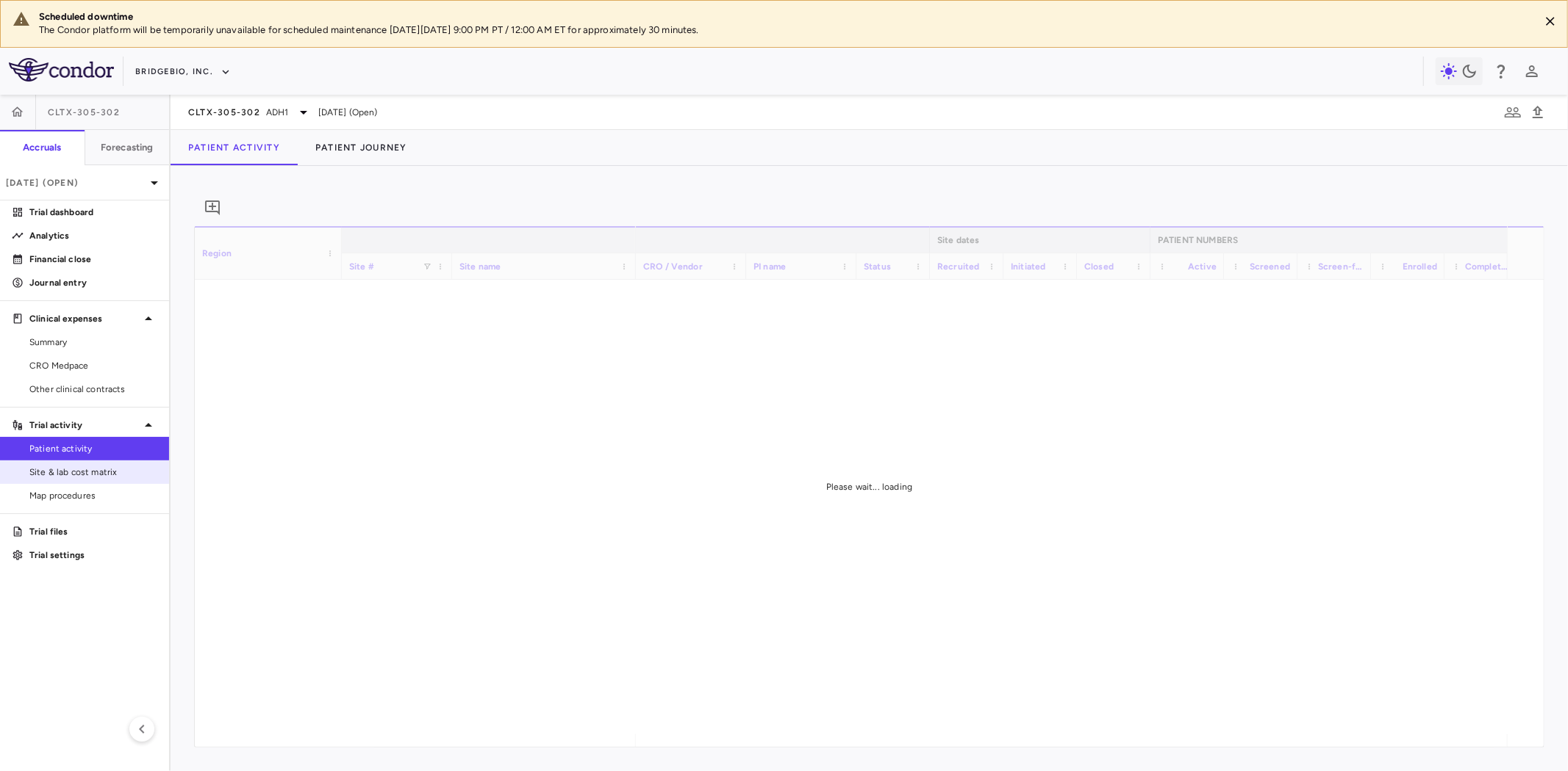
click at [93, 475] on span "Site & lab cost matrix" at bounding box center [93, 473] width 128 height 14
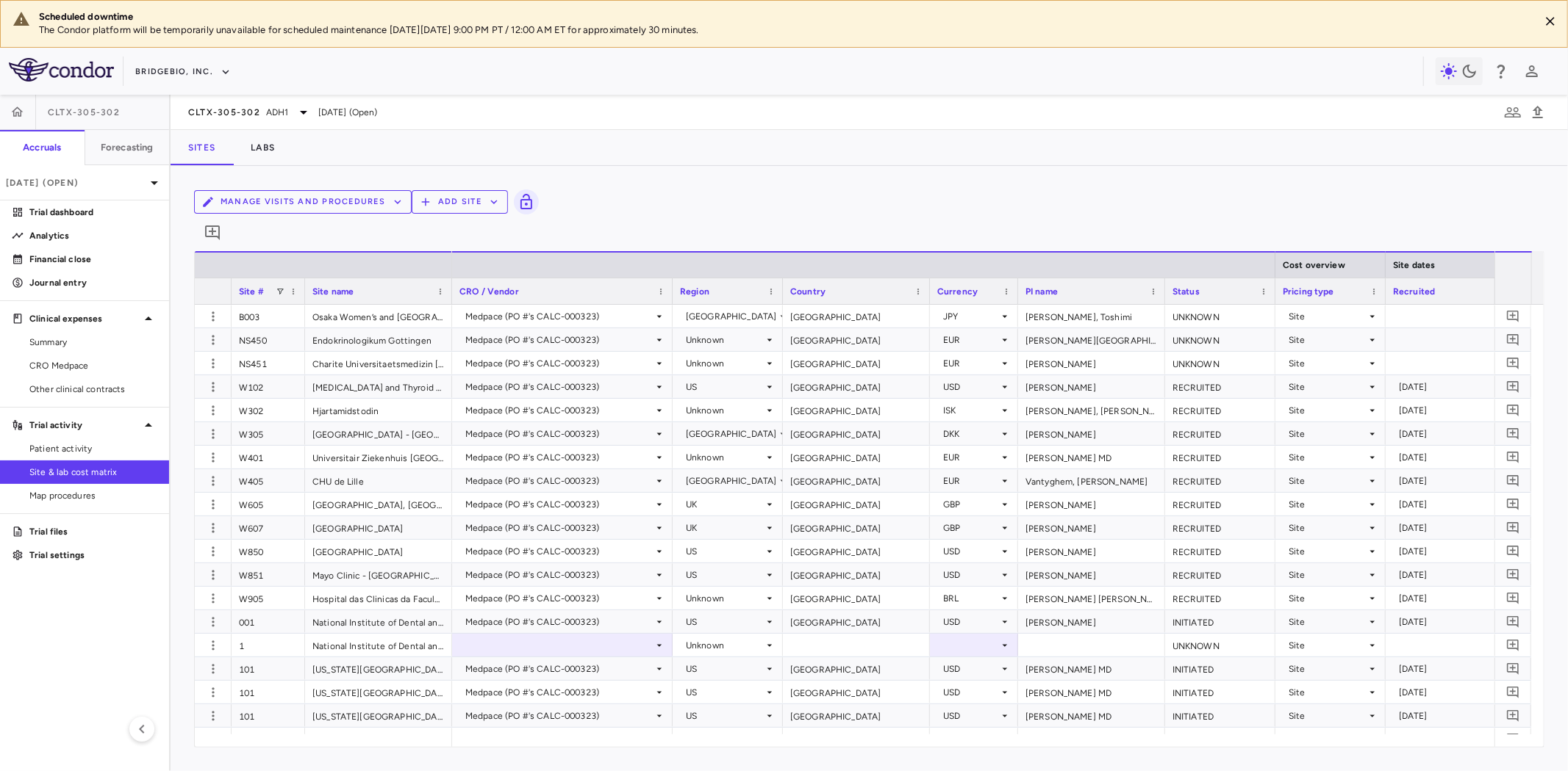
click at [411, 214] on button "Manage Visits and Procedures" at bounding box center [303, 202] width 218 height 23
click at [1206, 231] on li "Visit Schedules" at bounding box center [1244, 236] width 133 height 14
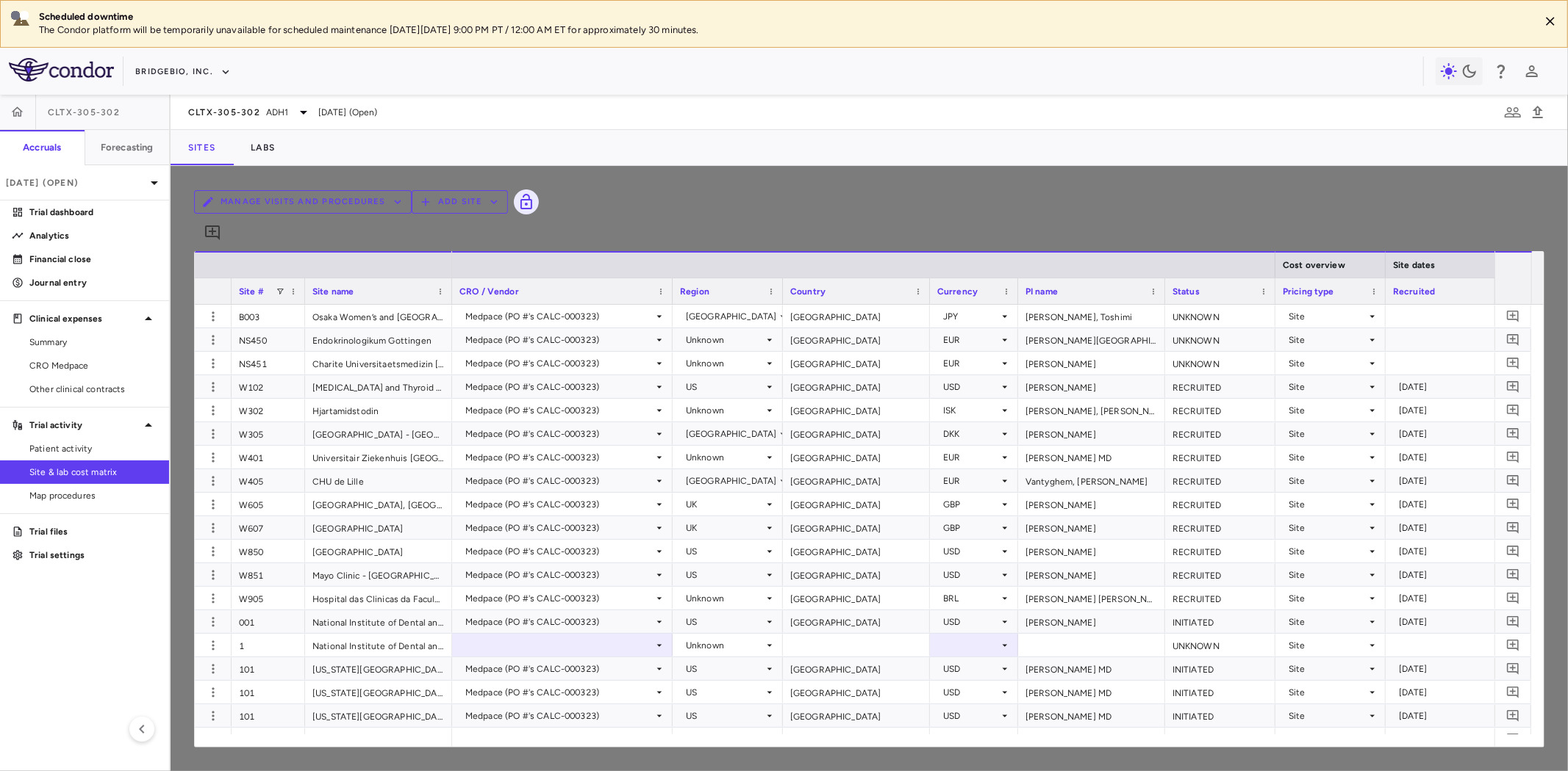
type input "***"
drag, startPoint x: 950, startPoint y: 356, endPoint x: 888, endPoint y: 379, distance: 66.1
type input "***"
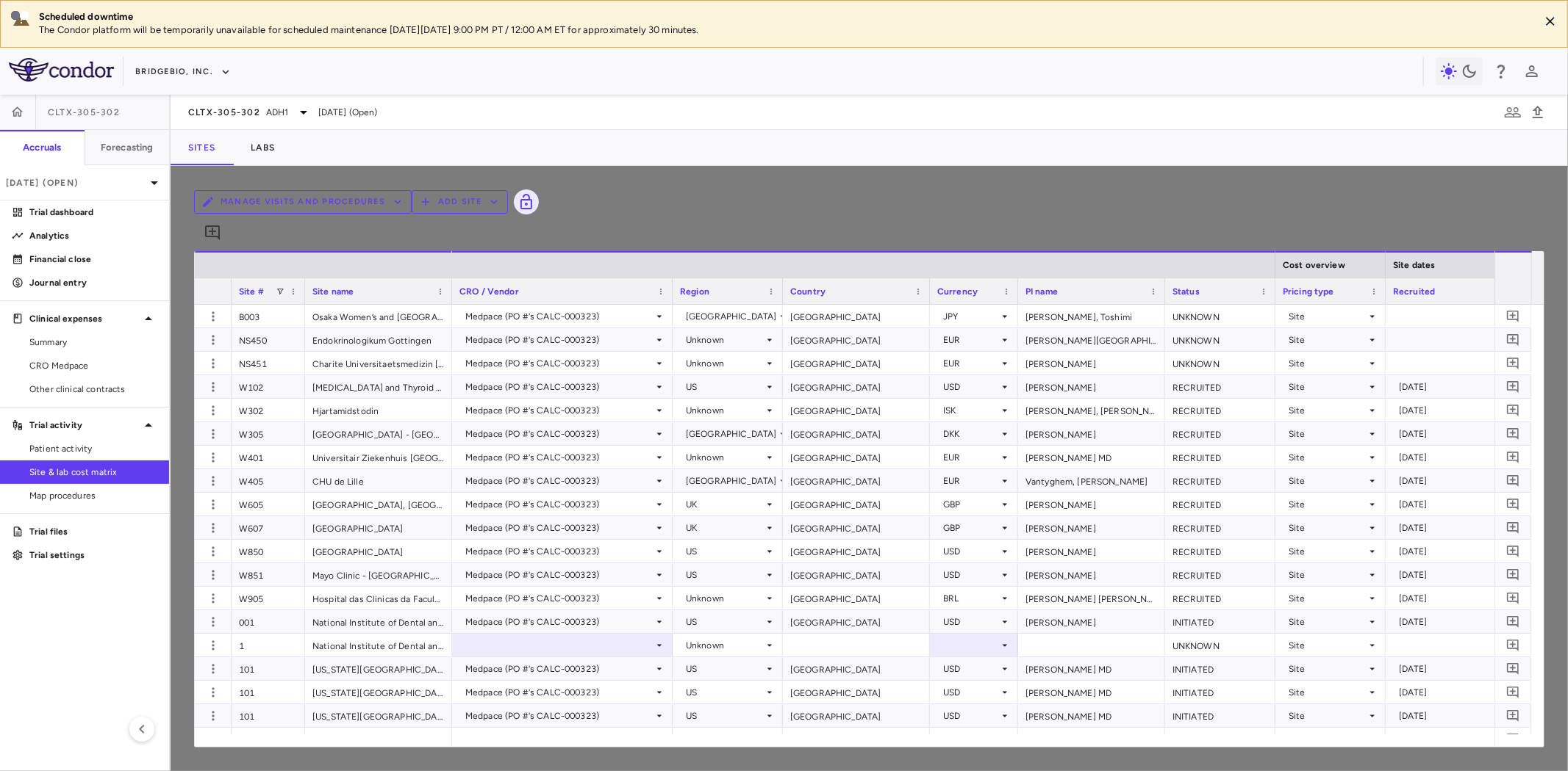
drag, startPoint x: 956, startPoint y: 404, endPoint x: 891, endPoint y: 405, distance: 65.0
type input "***"
drag, startPoint x: 943, startPoint y: 444, endPoint x: 890, endPoint y: 451, distance: 53.5
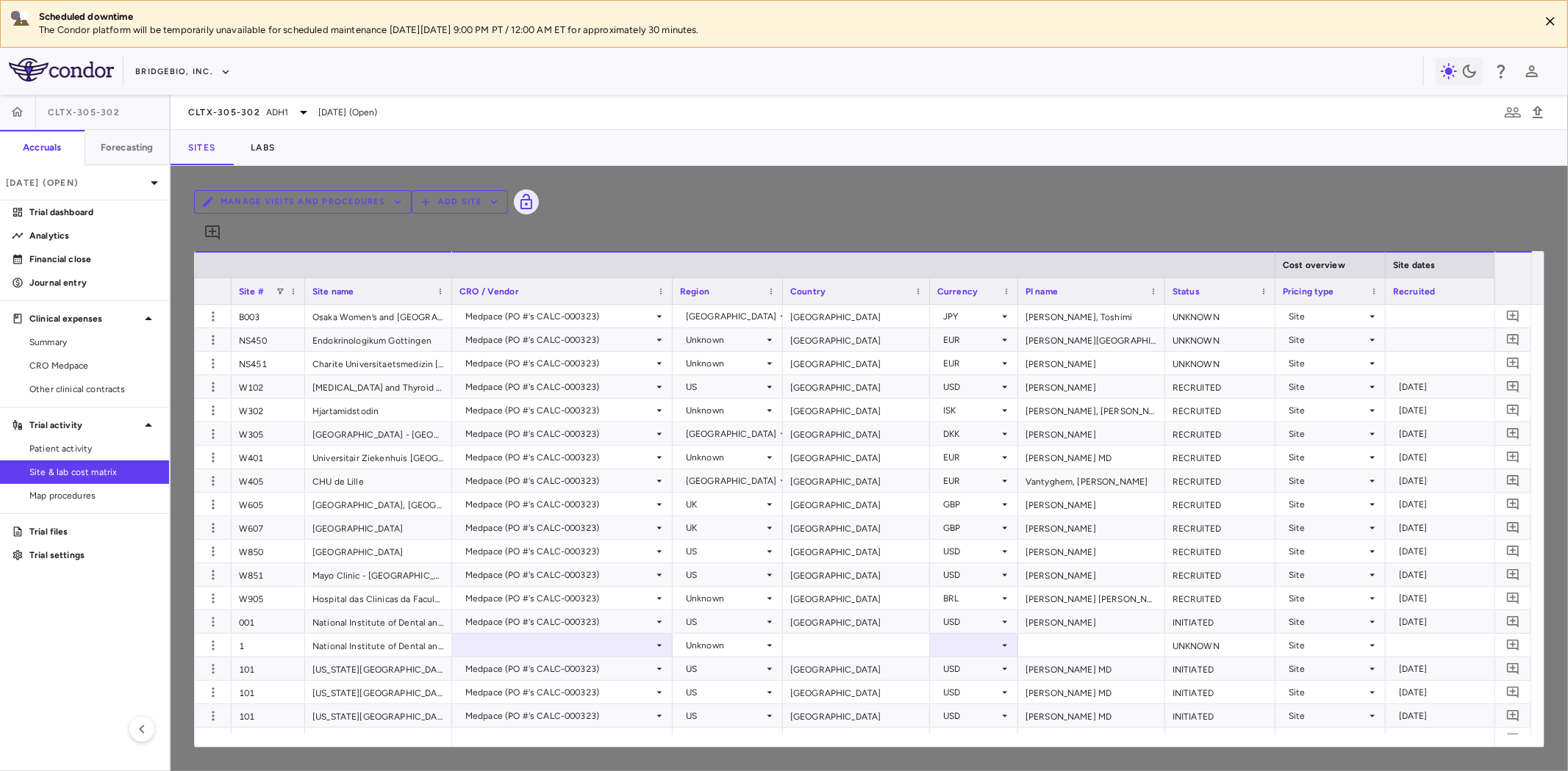
type input "***"
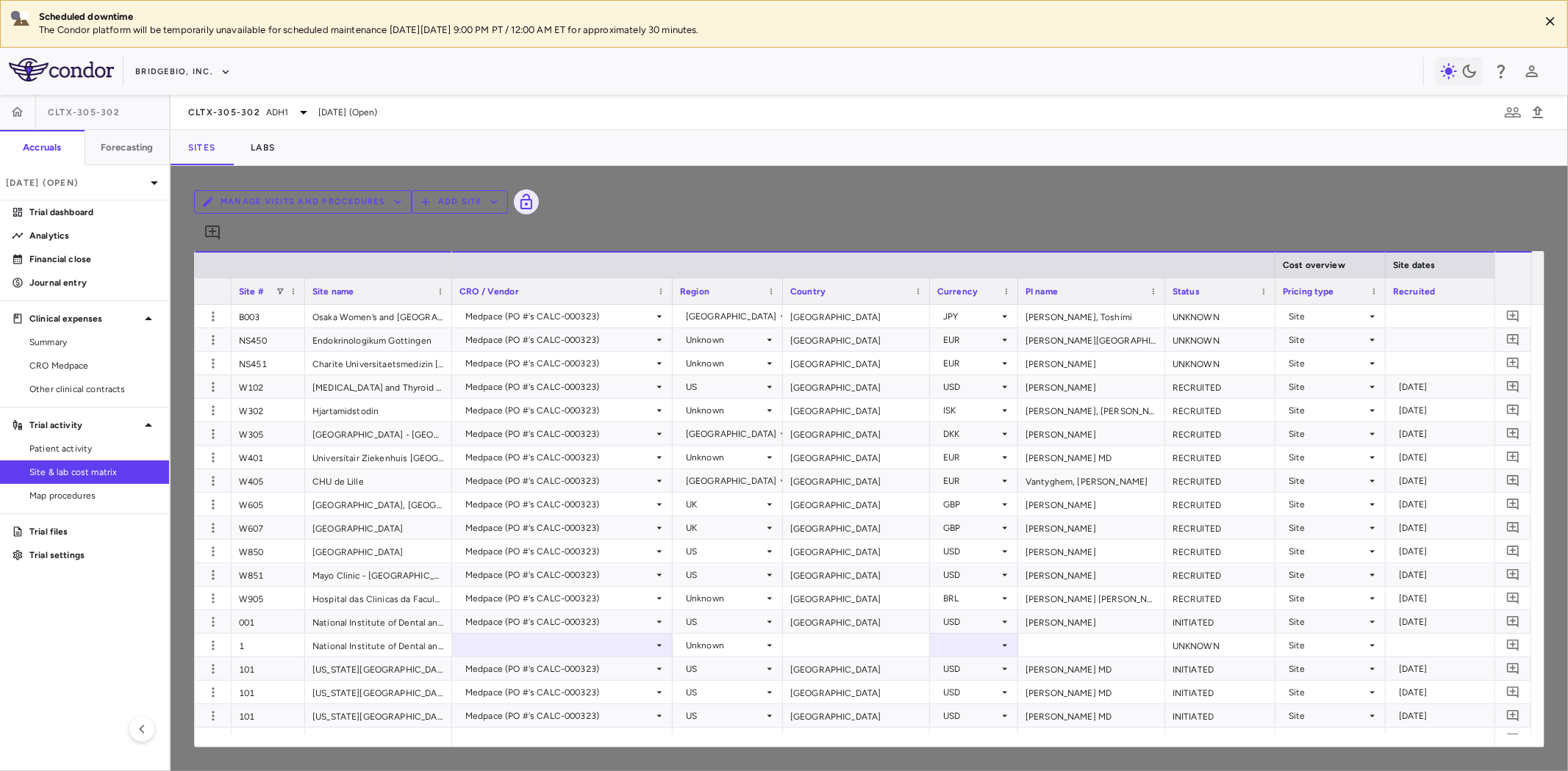
drag, startPoint x: 953, startPoint y: 570, endPoint x: 913, endPoint y: 568, distance: 40.0
type input "***"
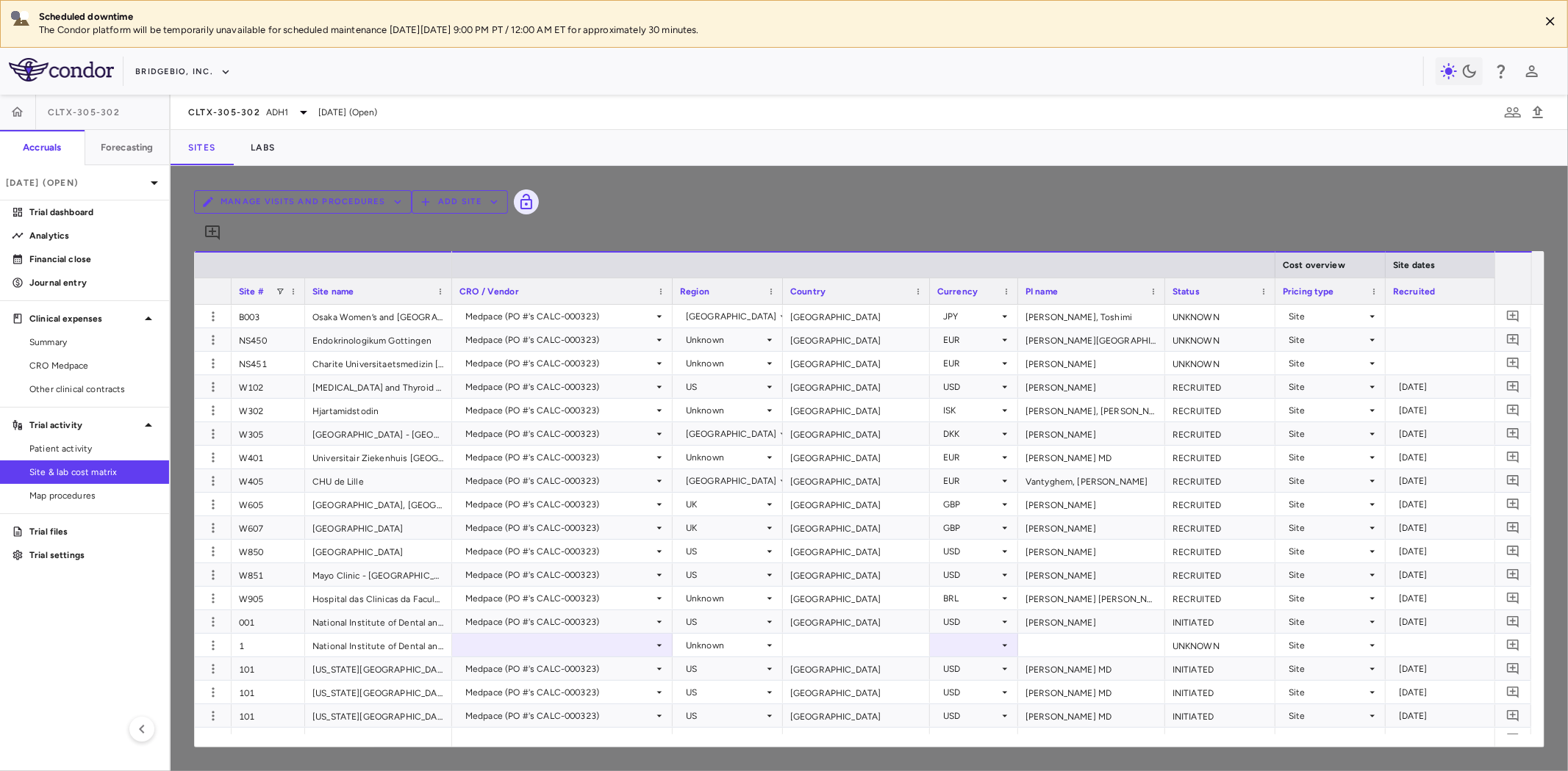
type input "***"
drag, startPoint x: 957, startPoint y: 417, endPoint x: 885, endPoint y: 417, distance: 72.0
type input "***"
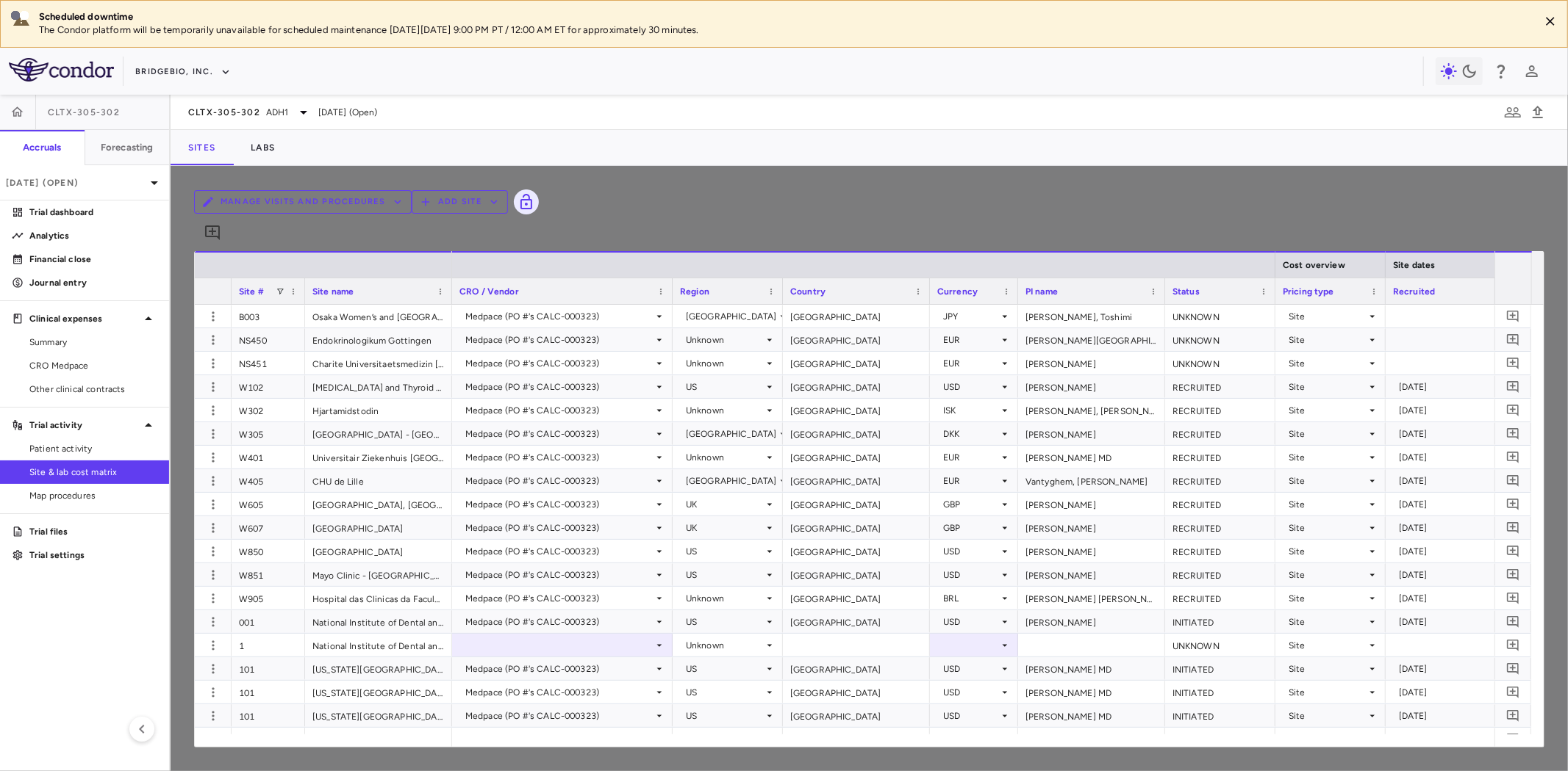
scroll to position [1387, 0]
type input "****"
drag, startPoint x: 953, startPoint y: 430, endPoint x: 897, endPoint y: 424, distance: 56.3
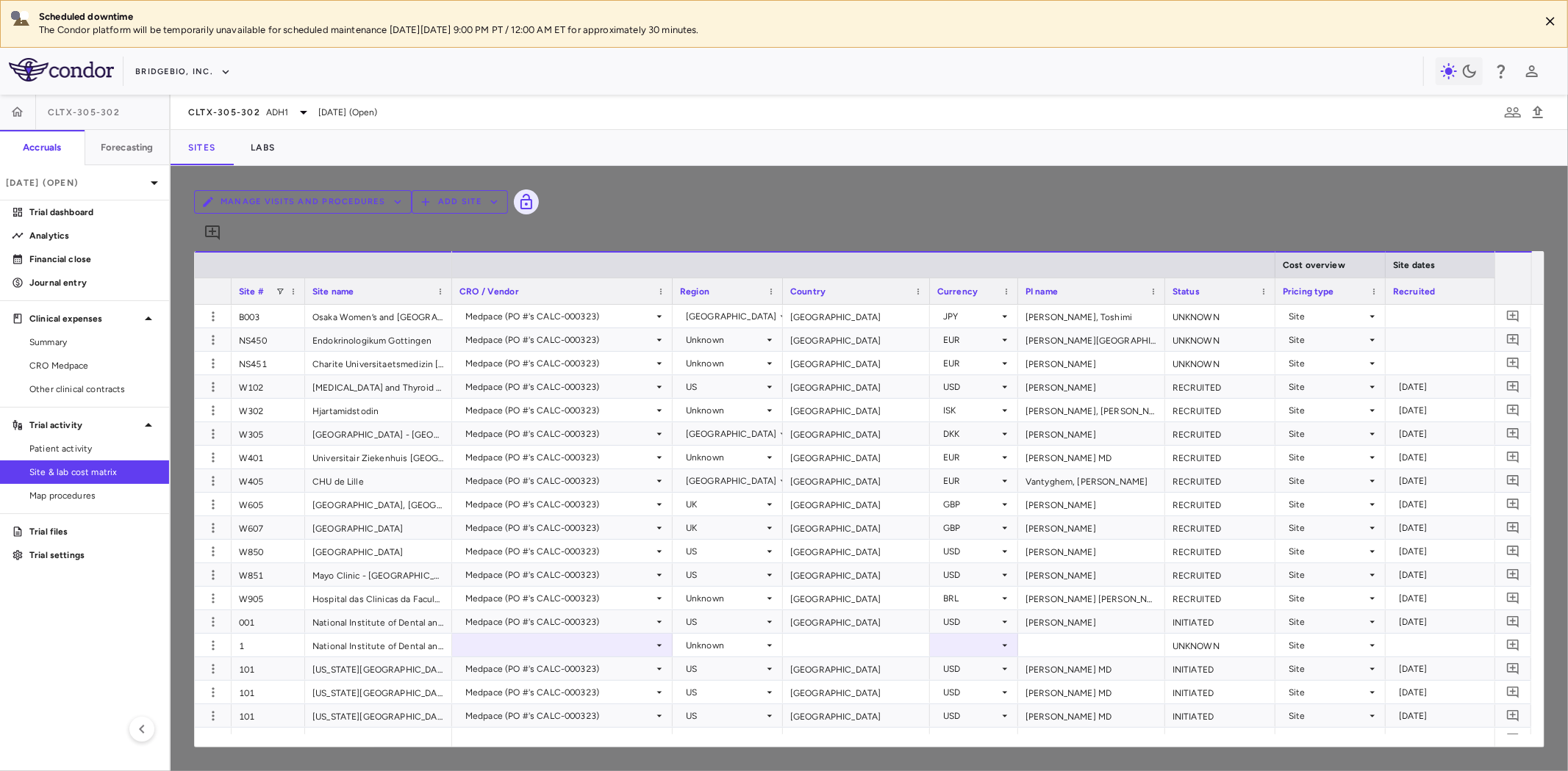
type input "****"
drag, startPoint x: 958, startPoint y: 463, endPoint x: 930, endPoint y: 466, distance: 28.2
type input "****"
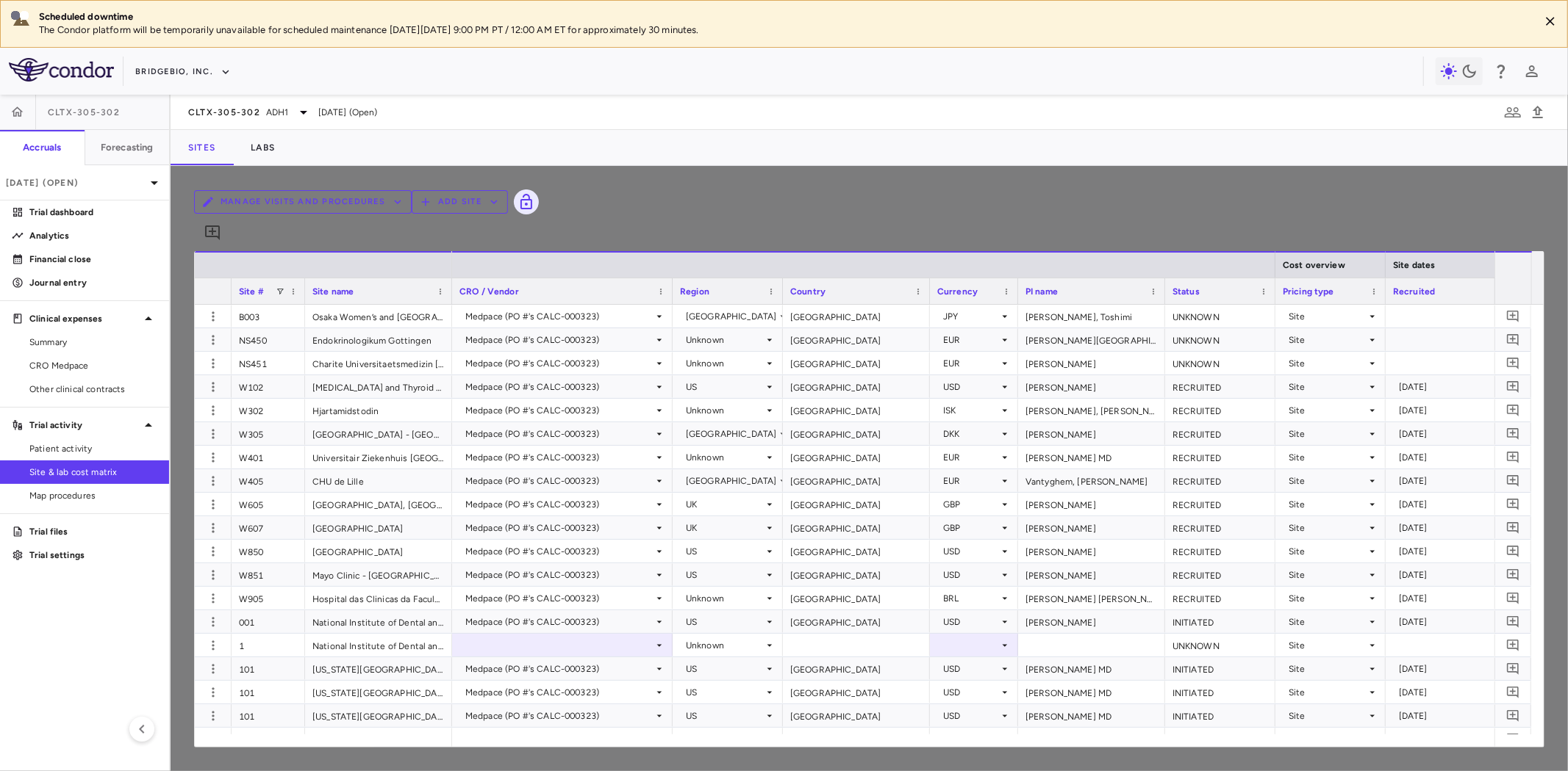
type input "****"
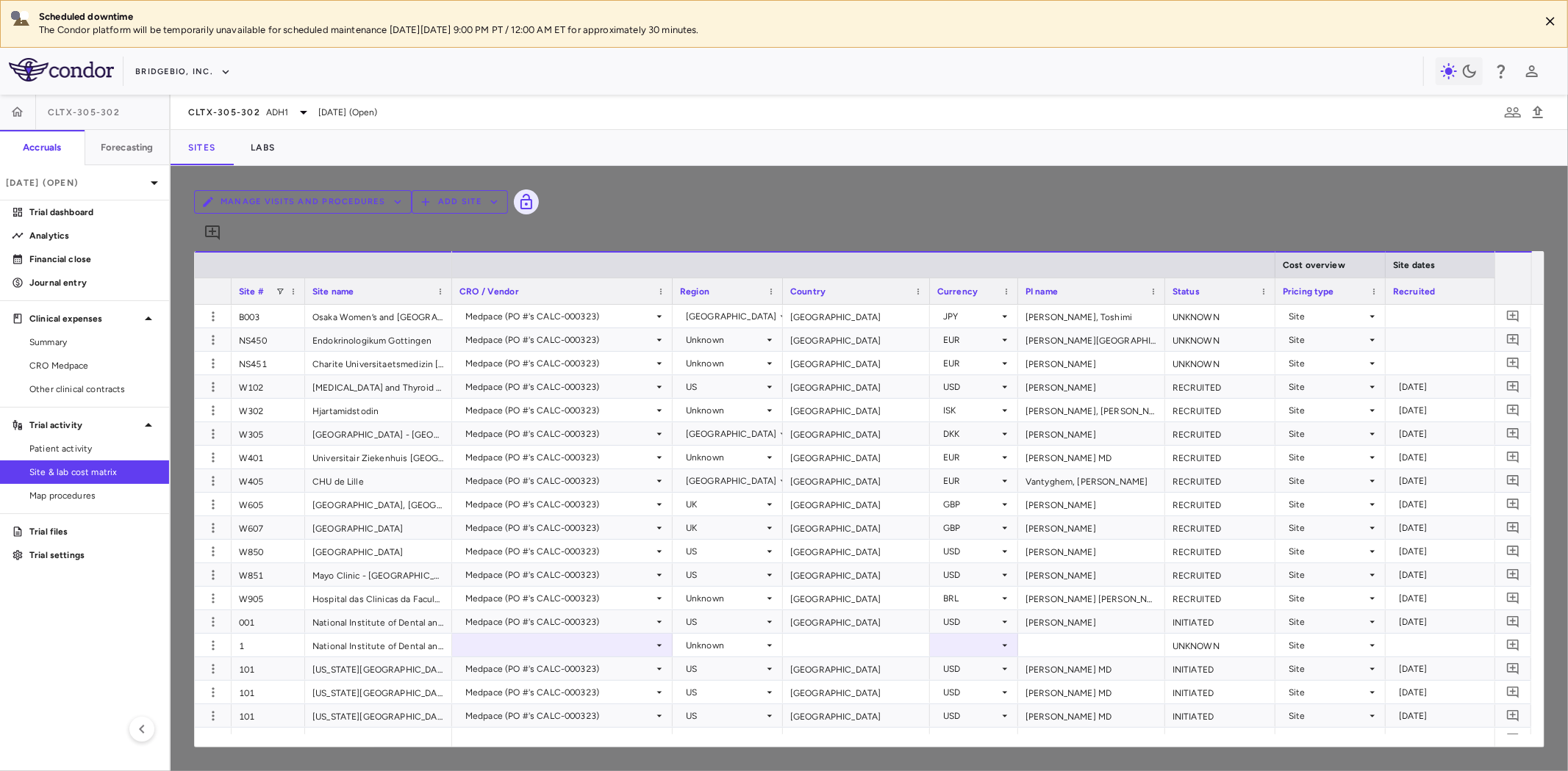
drag, startPoint x: 950, startPoint y: 597, endPoint x: 900, endPoint y: 592, distance: 50.2
type input "****"
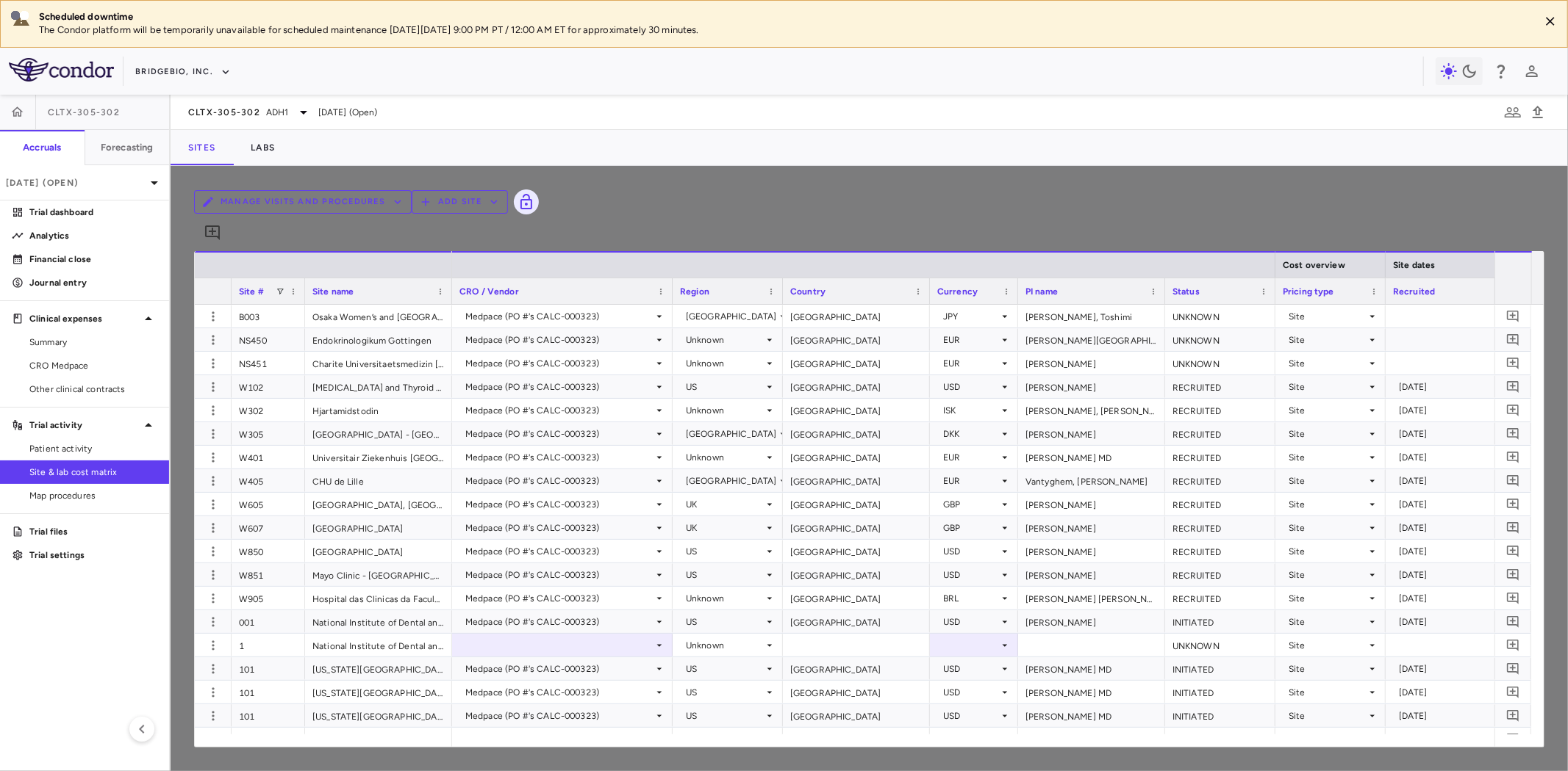
click at [628, 640] on body "Scheduled downtime The Condor platform will be temporarily unavailable for sche…" at bounding box center [784, 385] width 1568 height 771
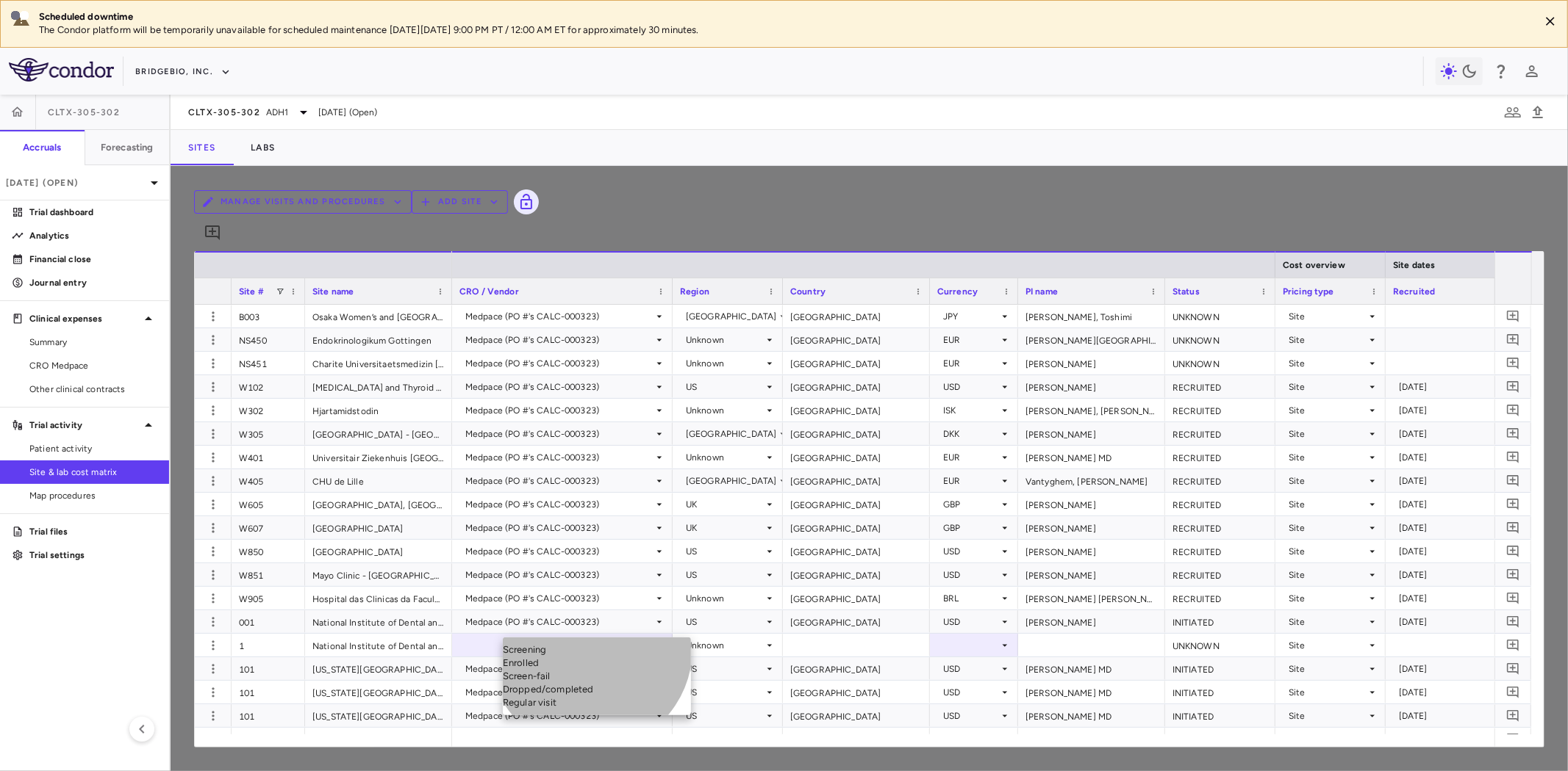
click at [590, 697] on li "Dropped/completed" at bounding box center [597, 690] width 188 height 14
type input "**********"
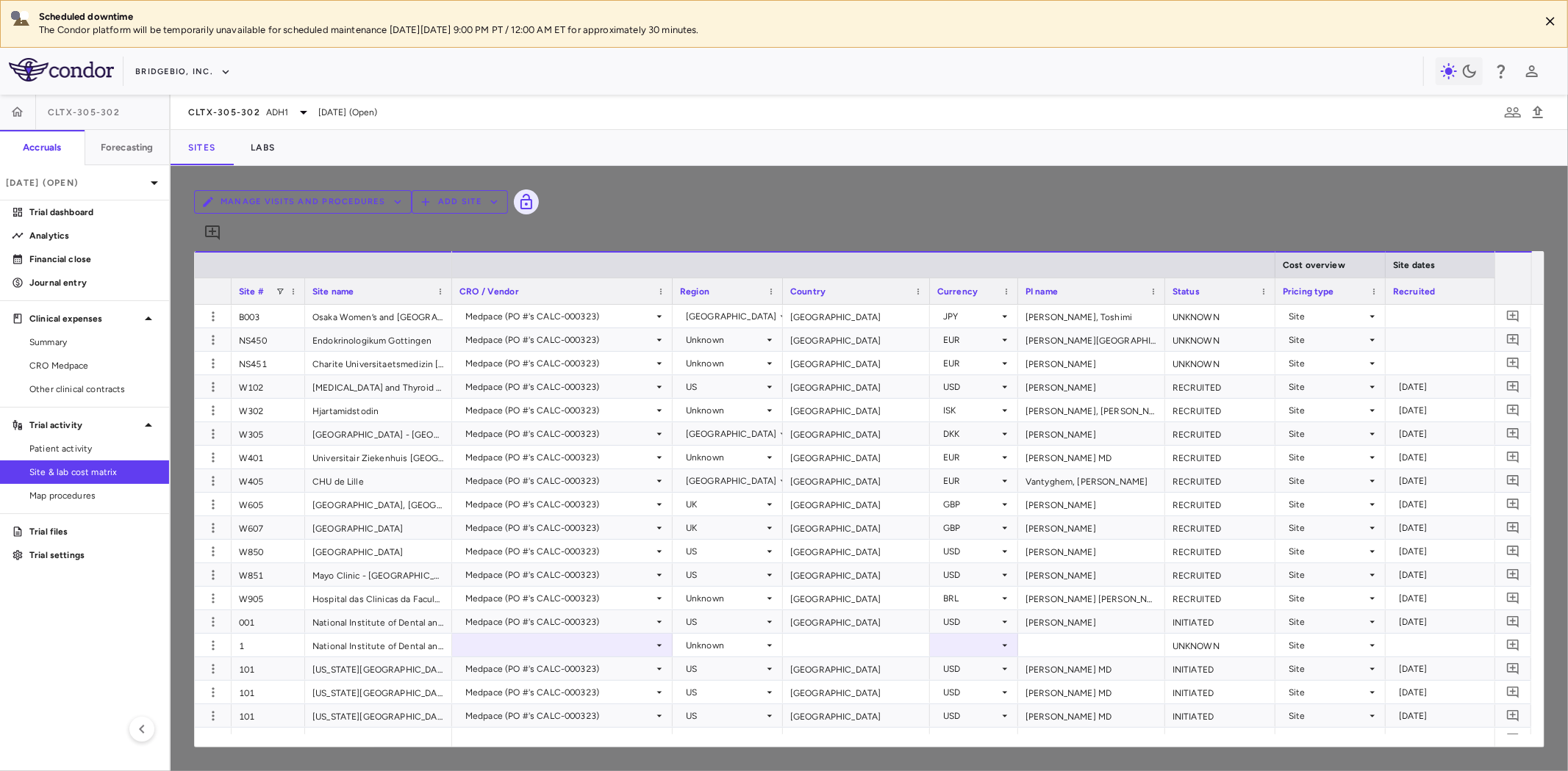
scroll to position [2244, 0]
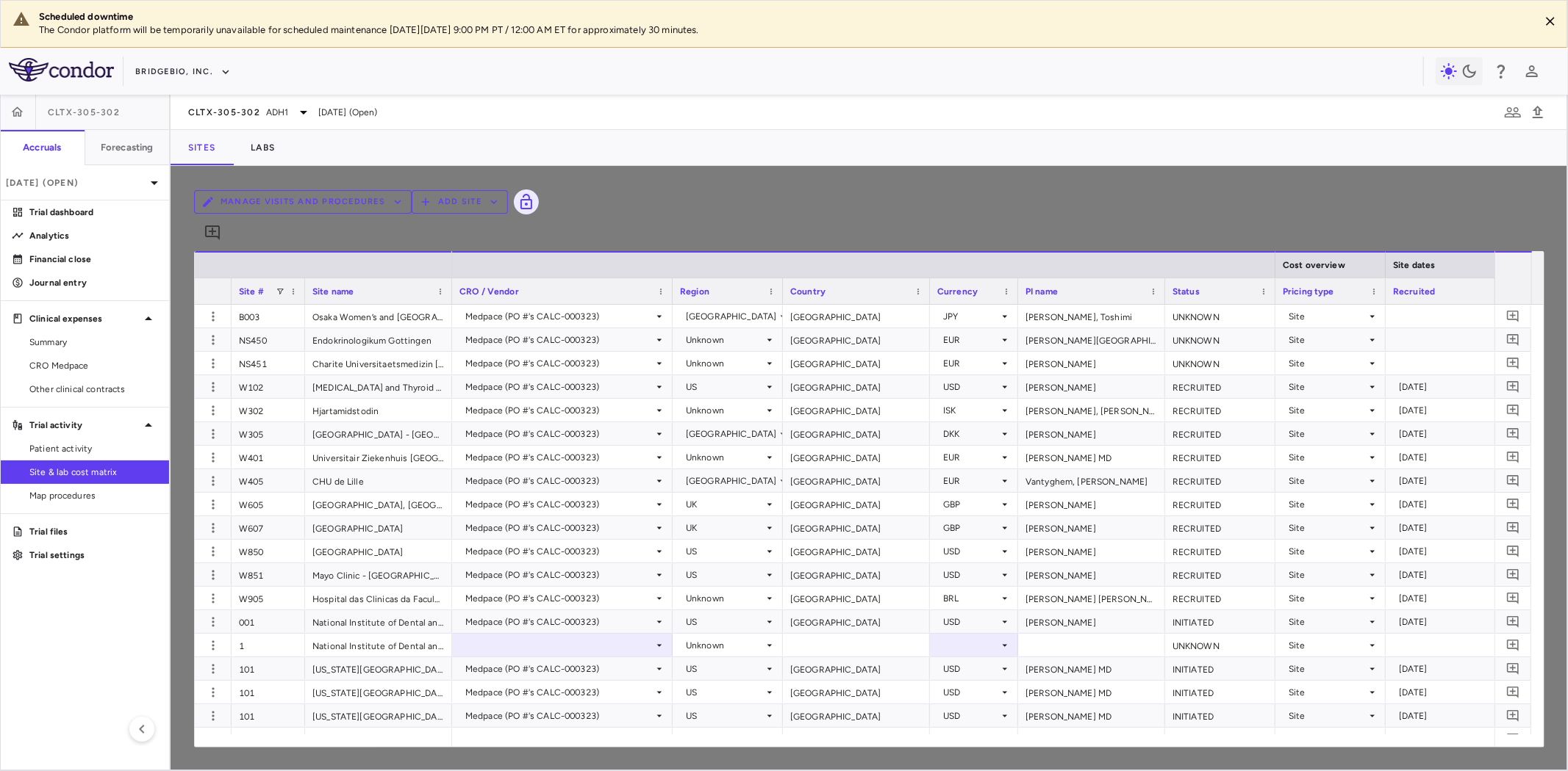
type input "**********"
type input "*********"
type input "**********"
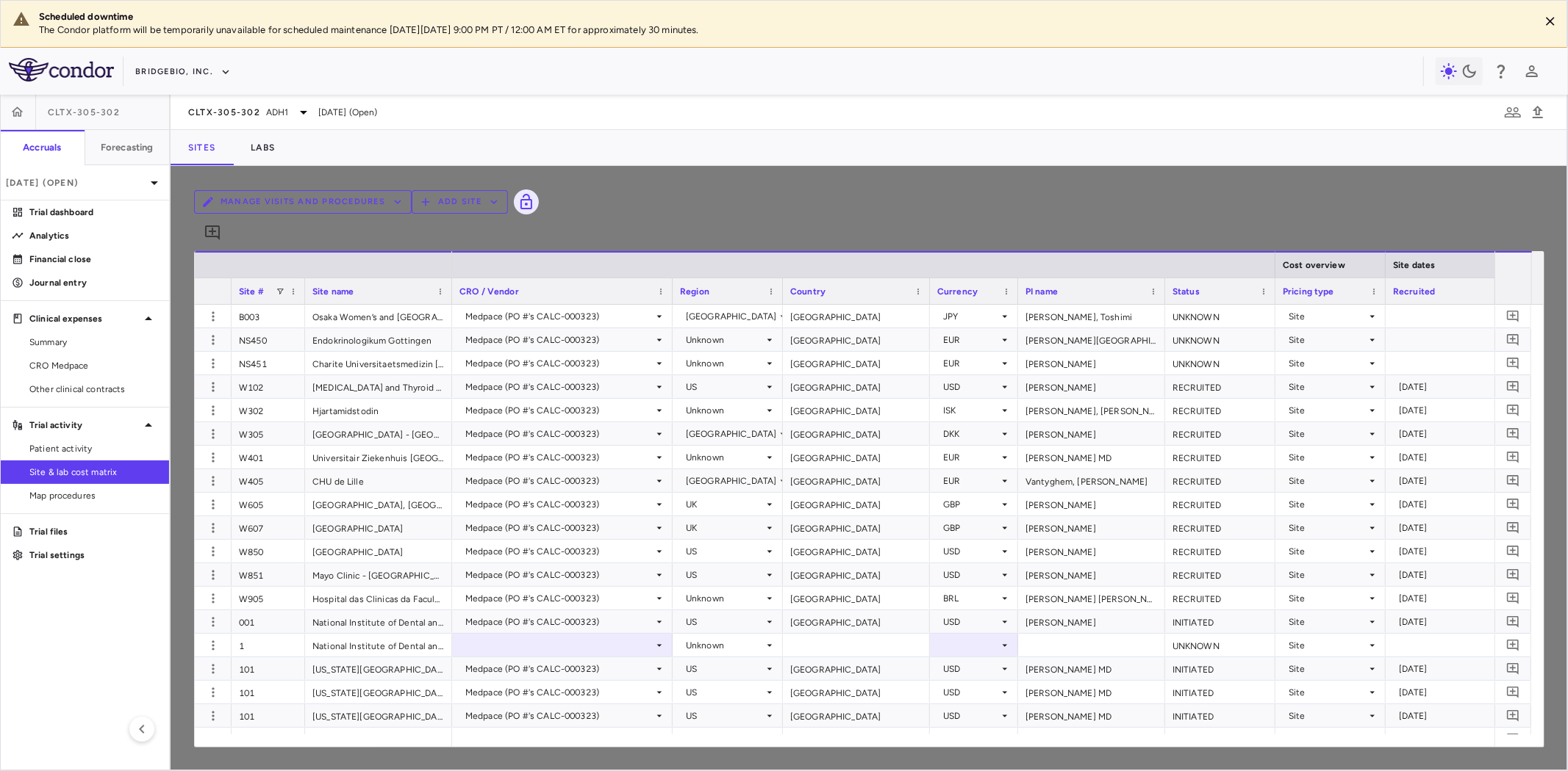
type input "**********"
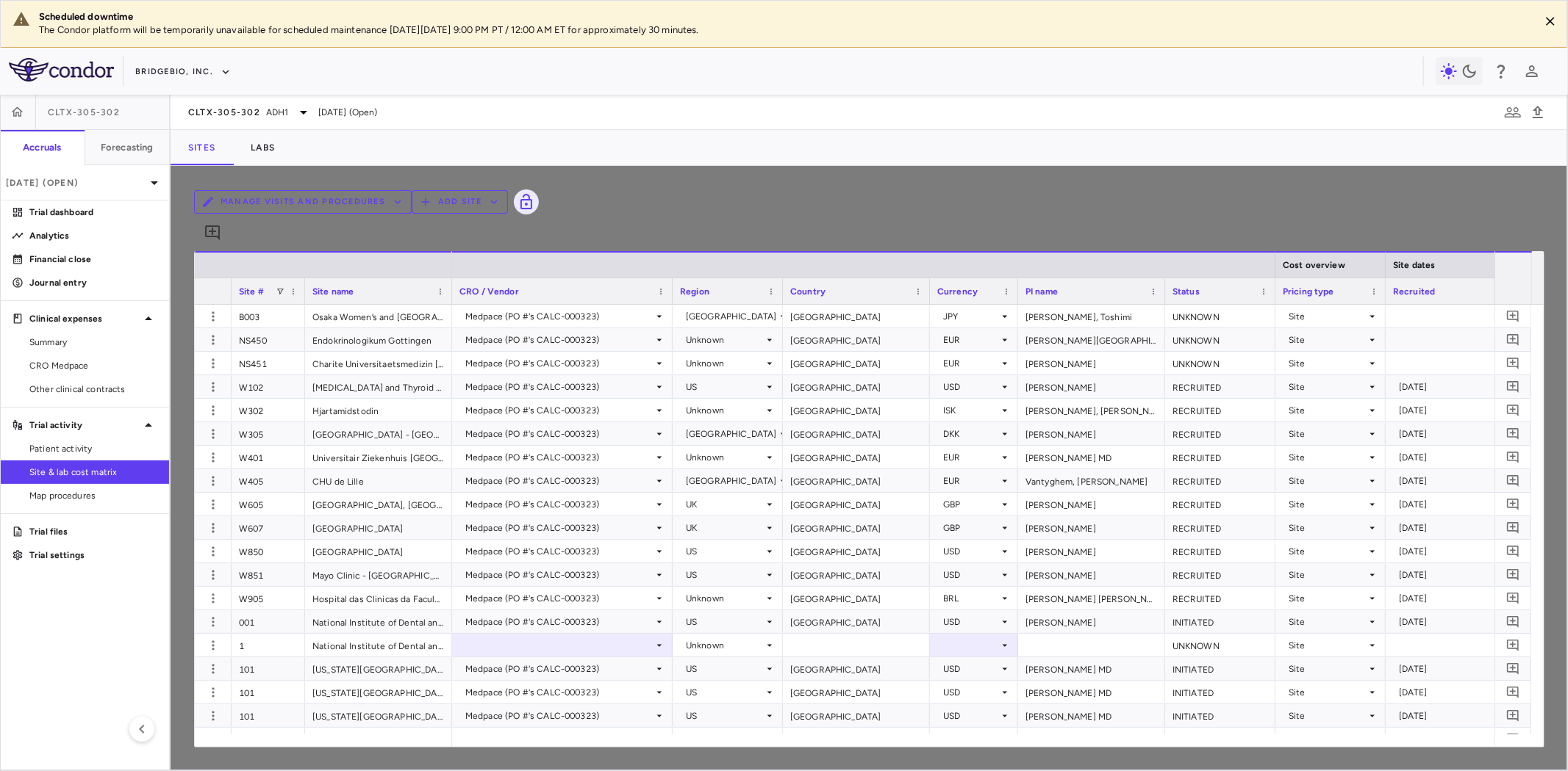
type input "**********"
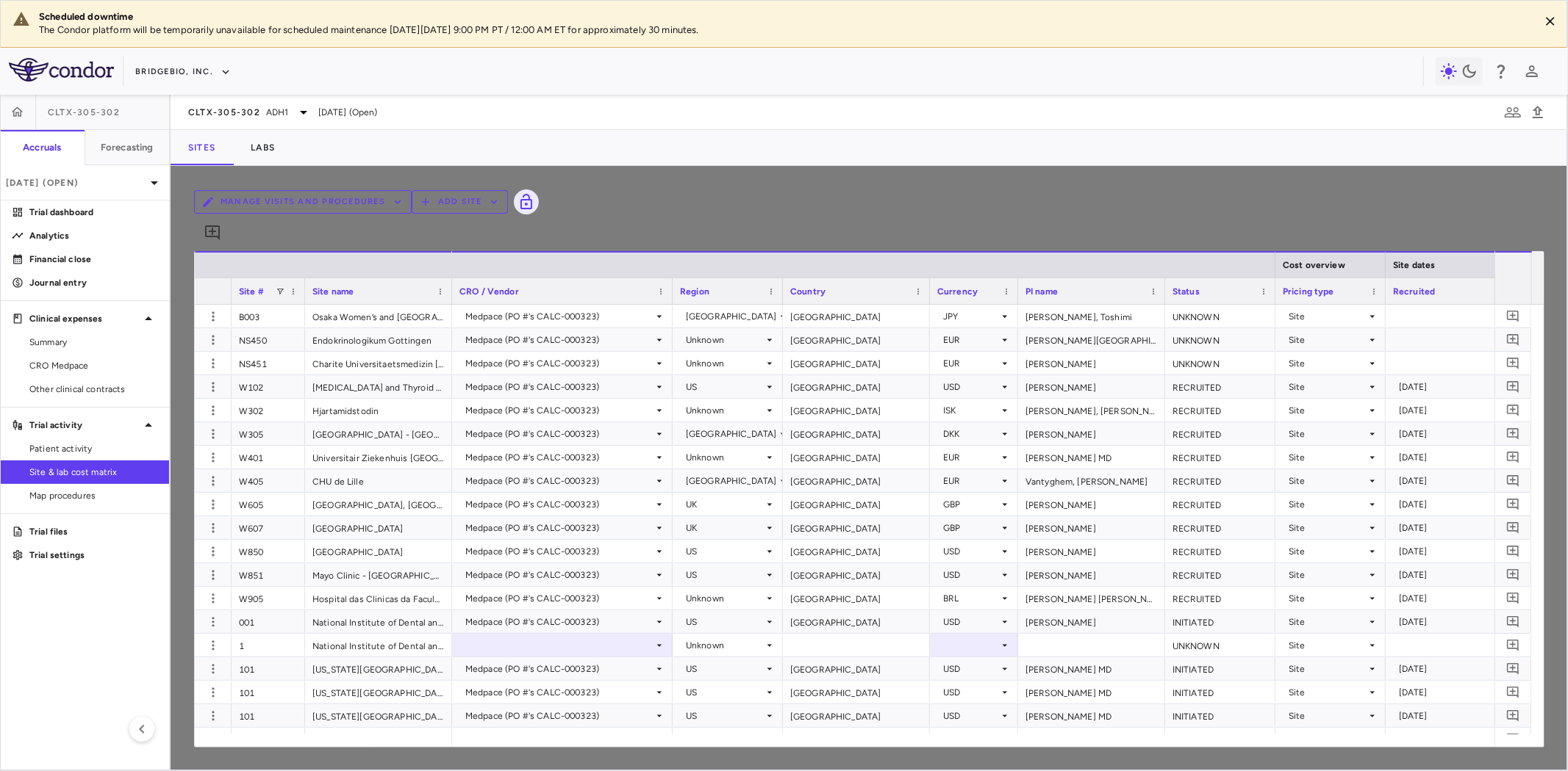
type input "**********"
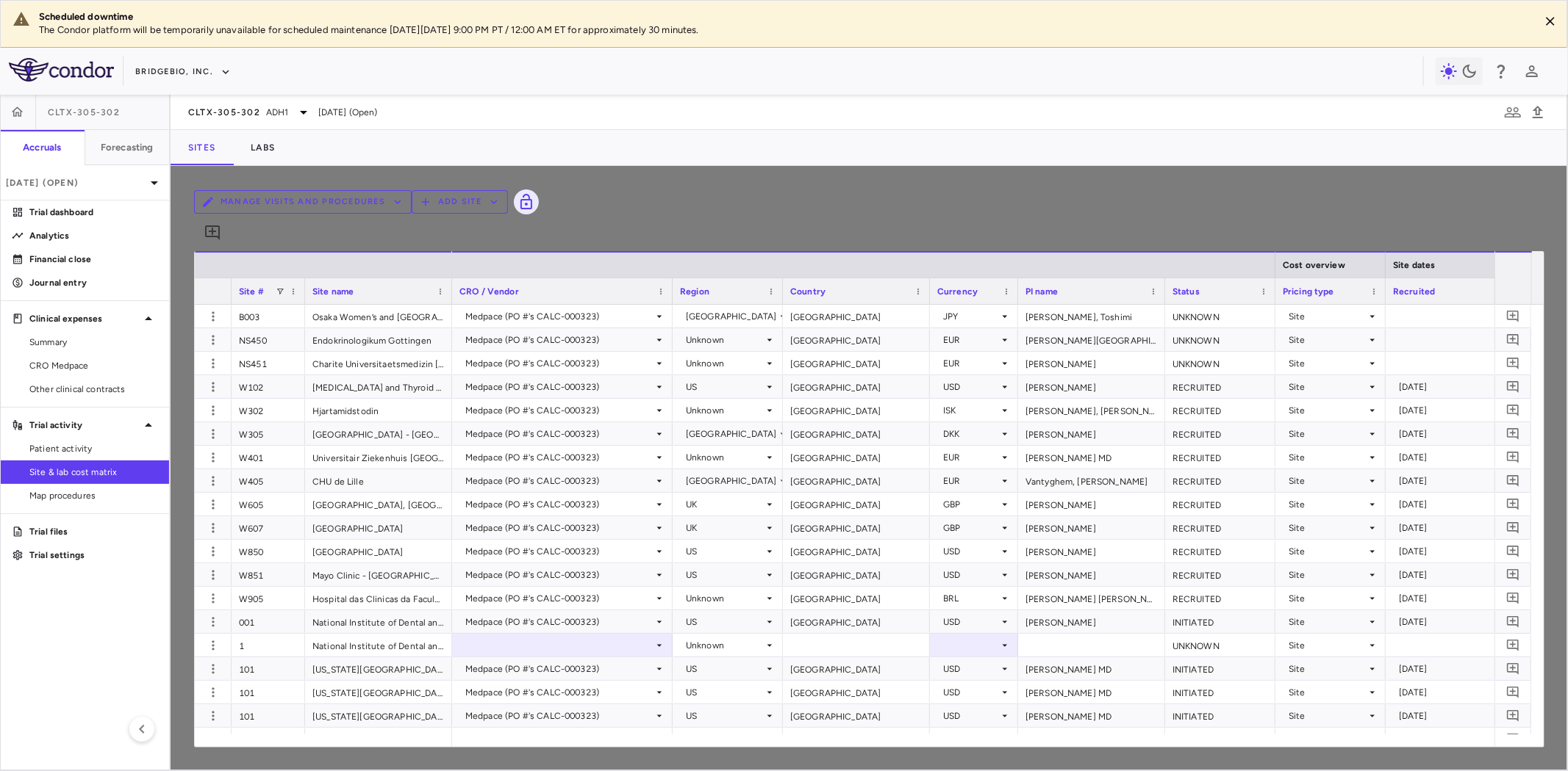
type input "**********"
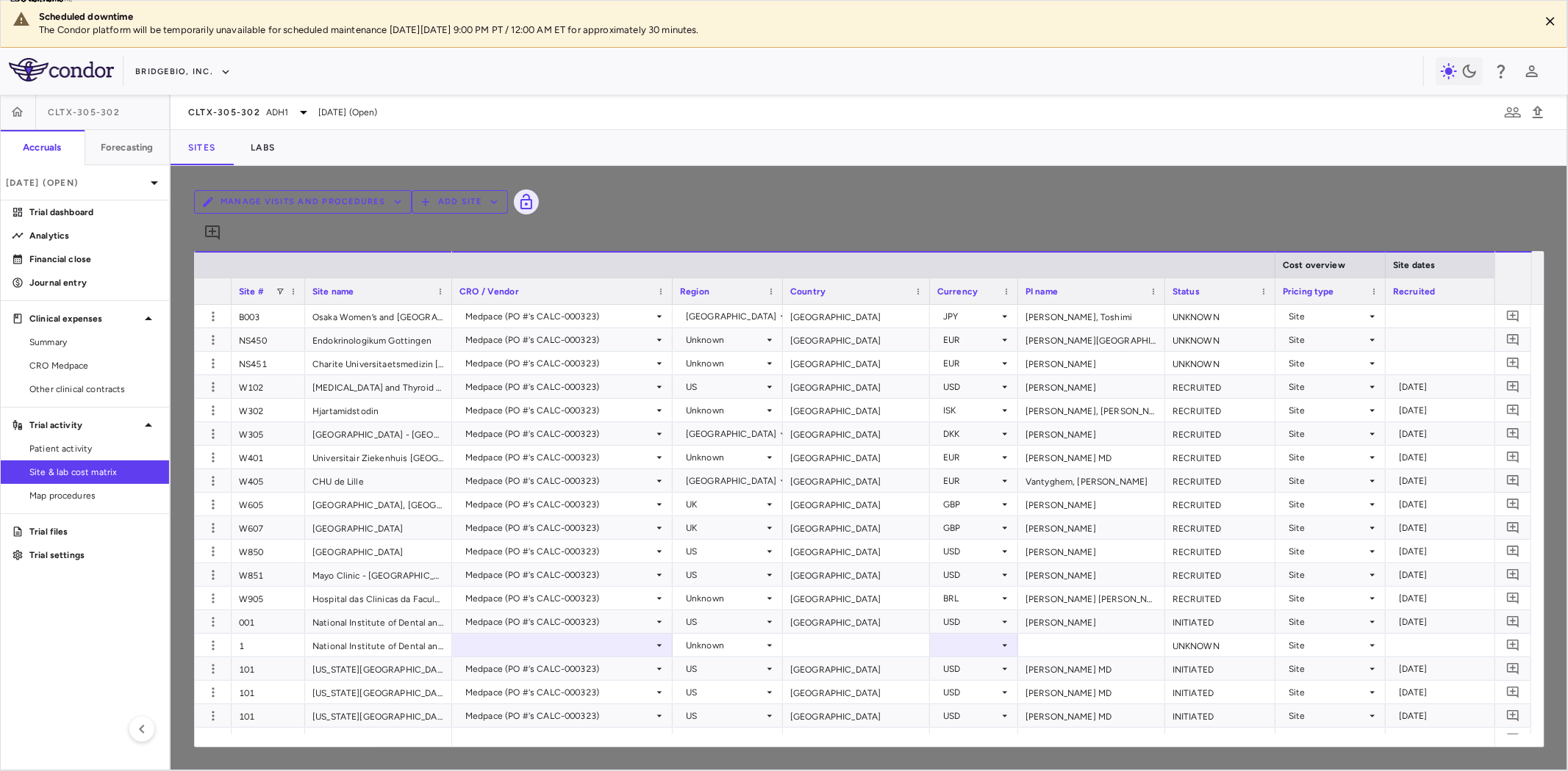
type input "*"
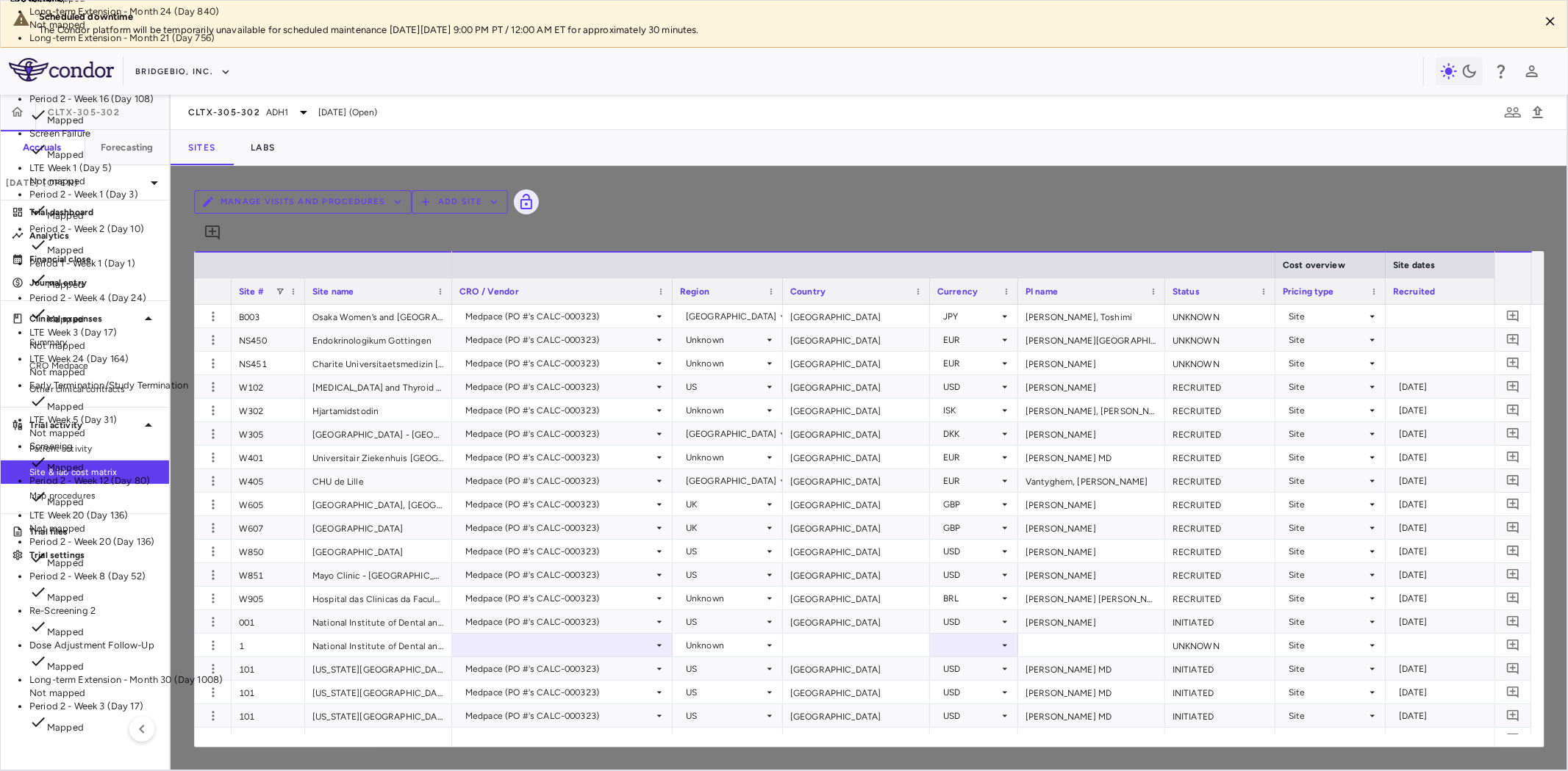
scroll to position [408, 0]
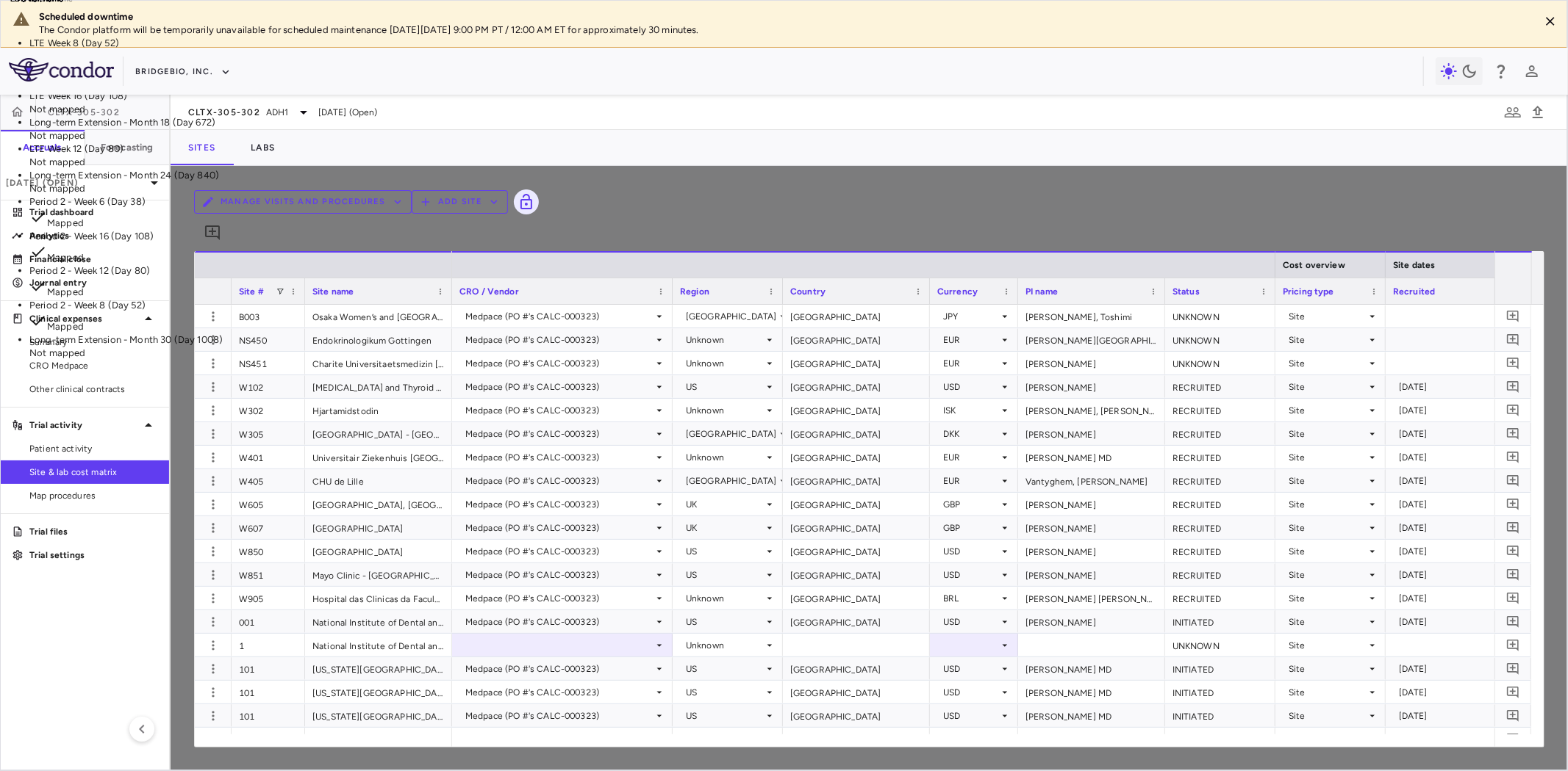
scroll to position [3, 0]
type input "*"
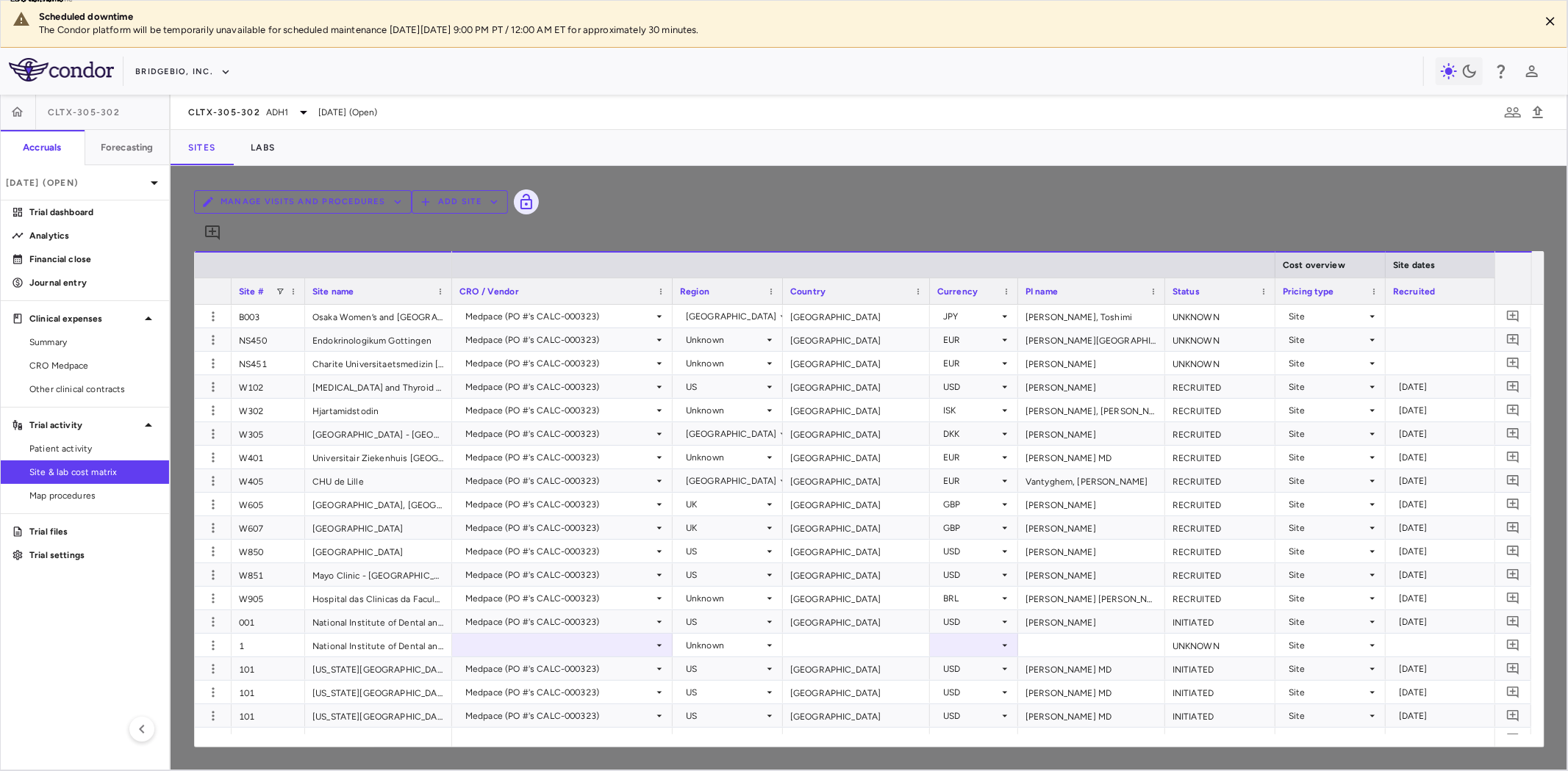
scroll to position [652, 0]
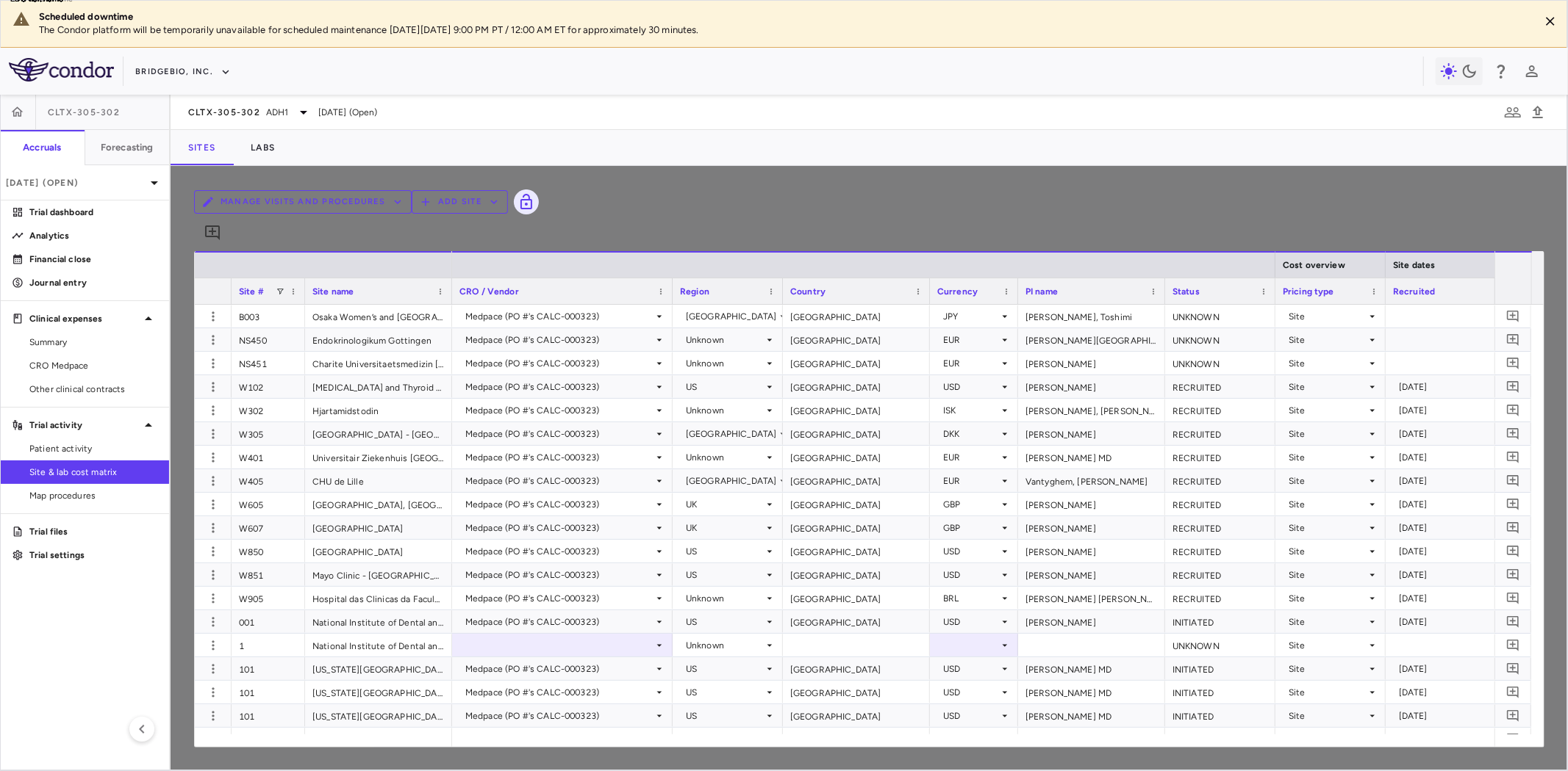
scroll to position [979, 0]
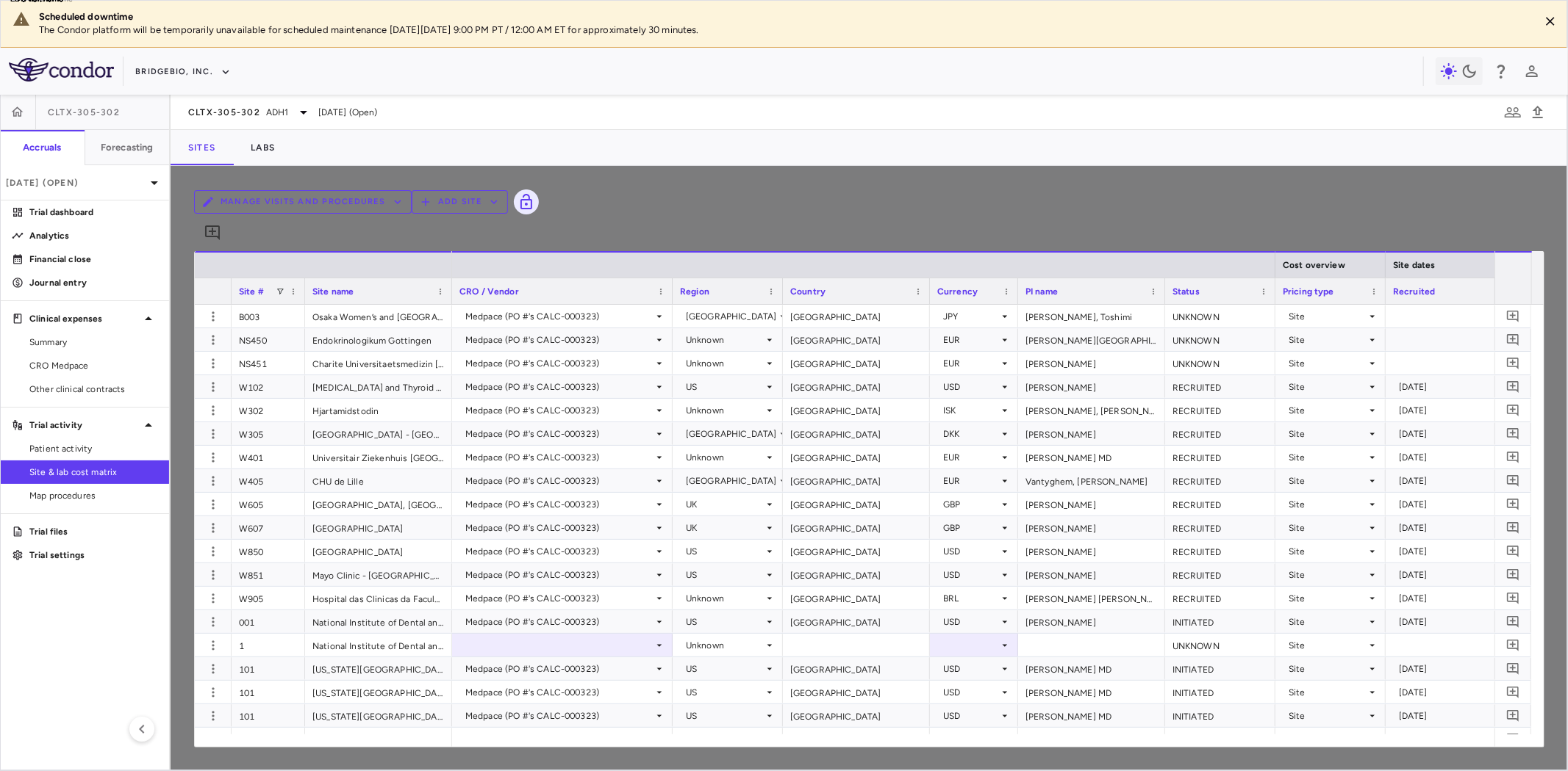
scroll to position [0, 0]
drag, startPoint x: 96, startPoint y: 111, endPoint x: 1087, endPoint y: 448, distance: 1046.7
type input "*********"
type input "**********"
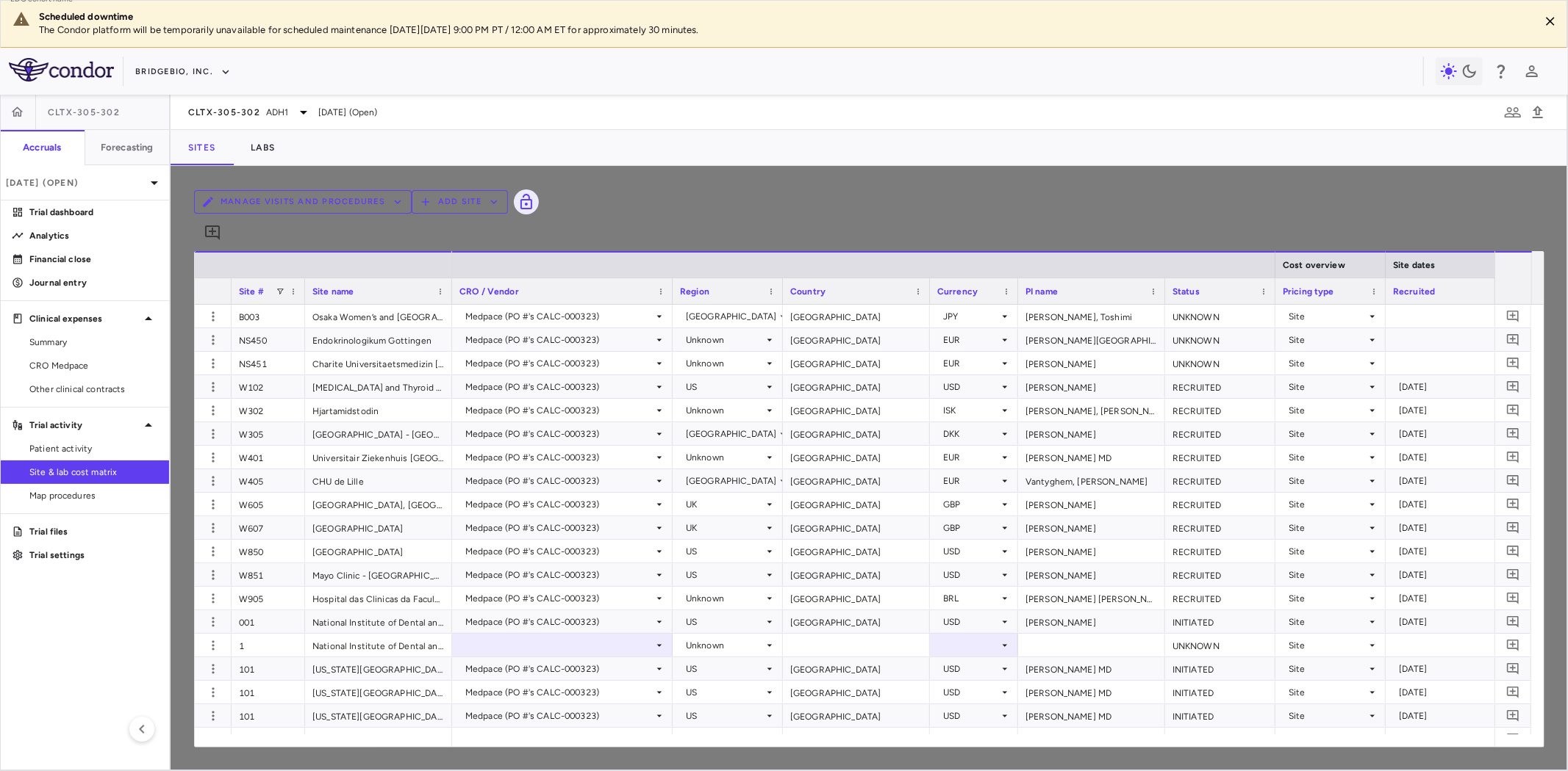
type input "**********"
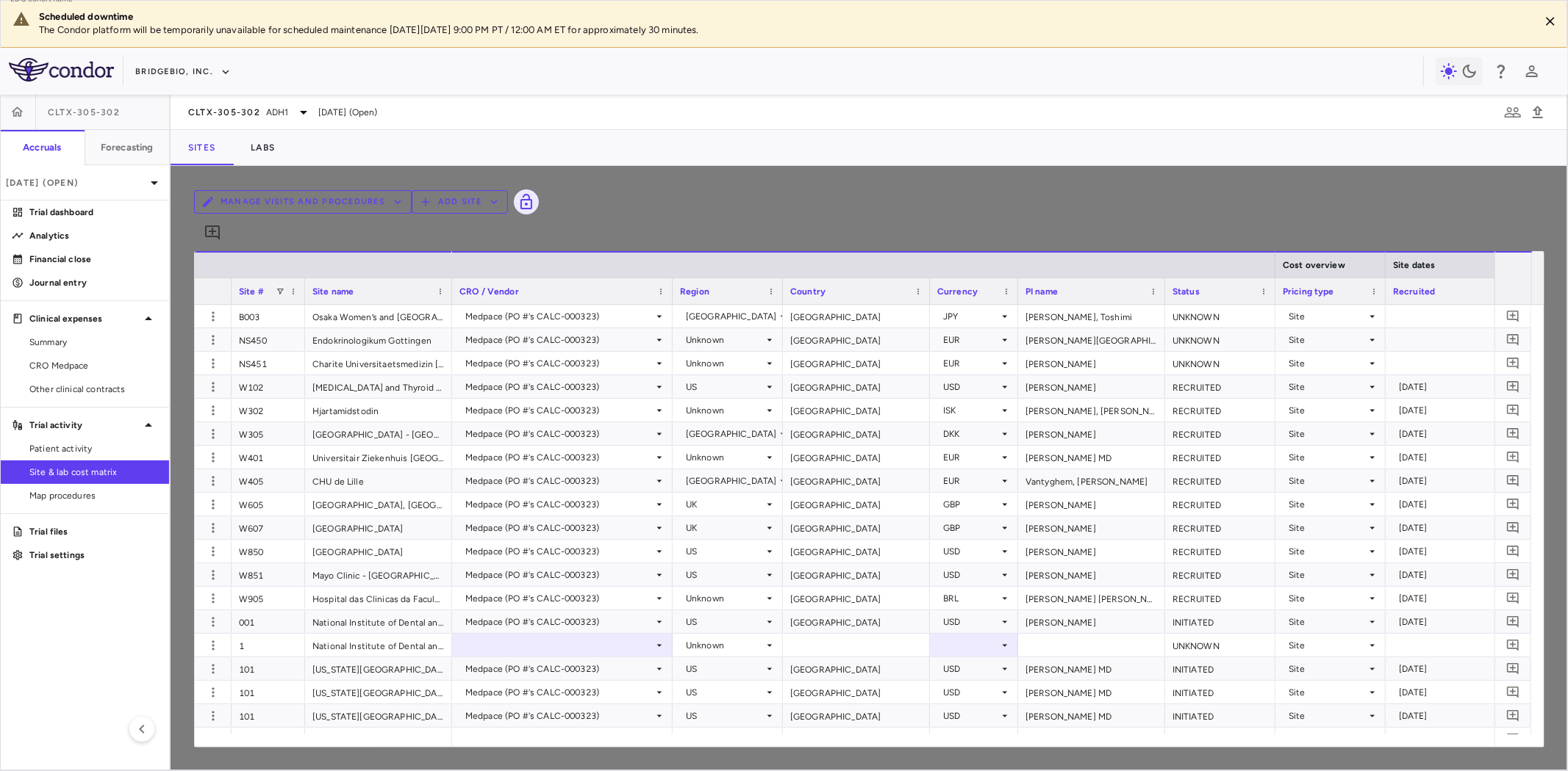
type input "**********"
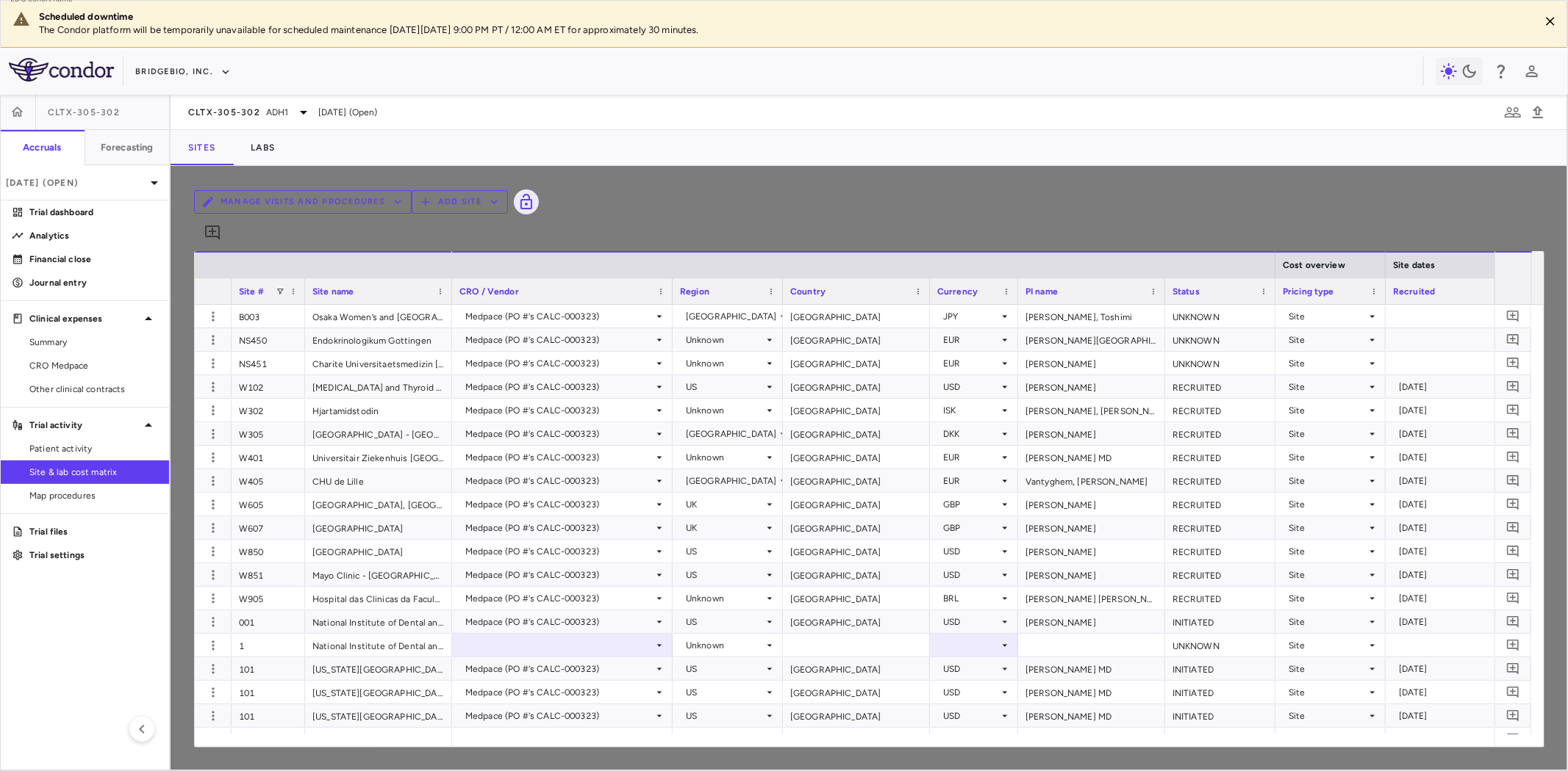
type input "**********"
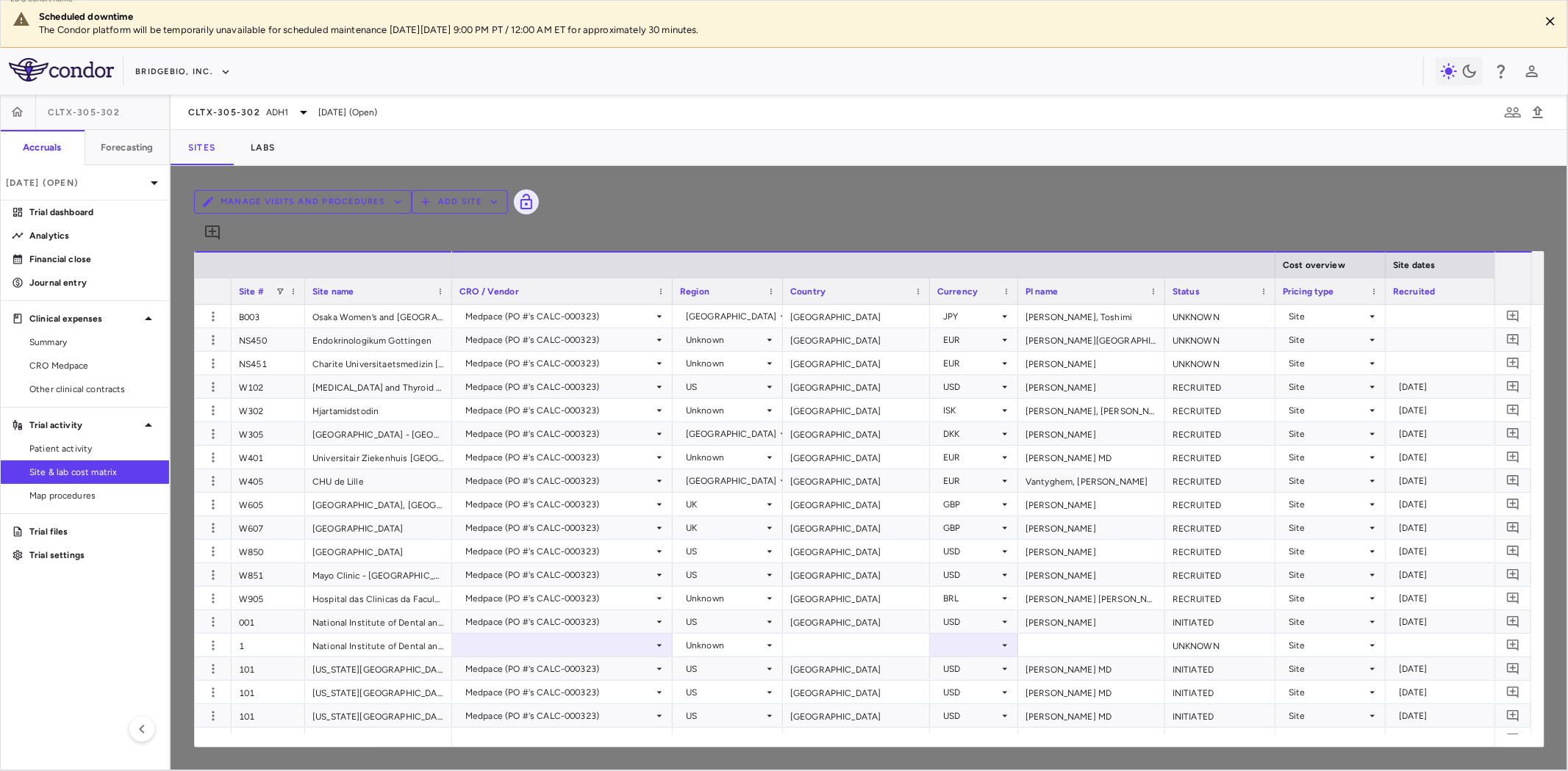
type input "**********"
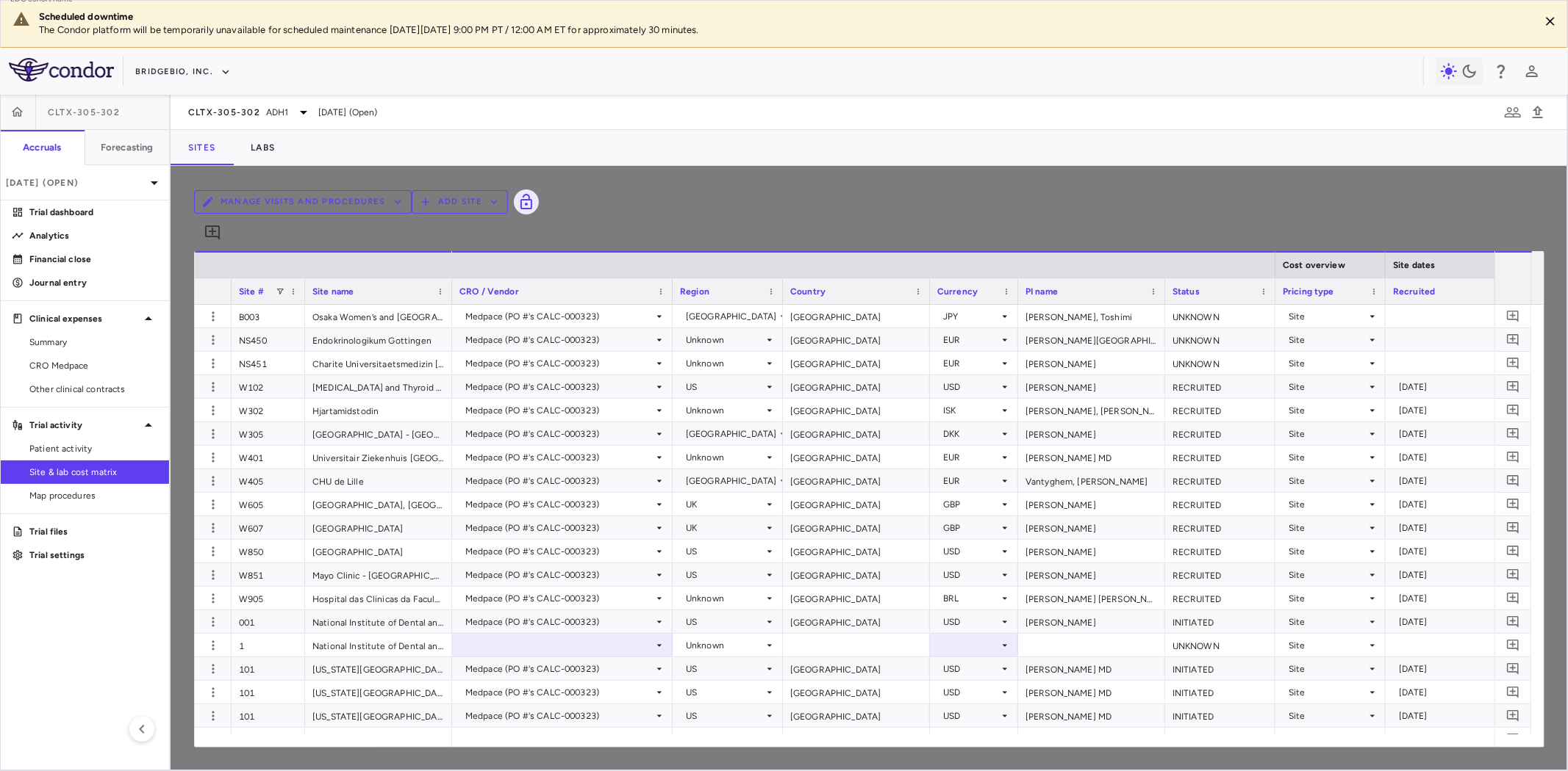
type input "**********"
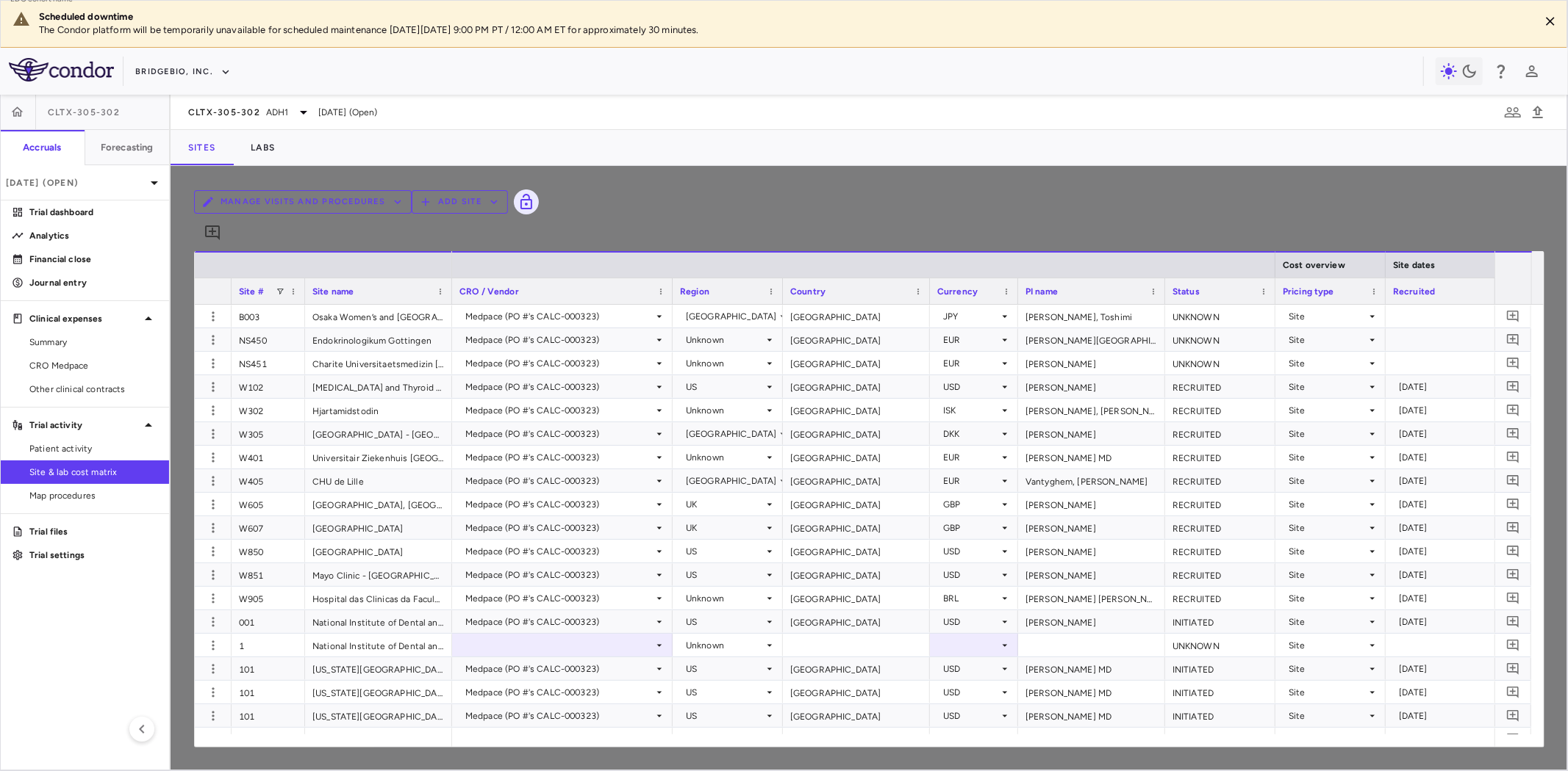
type input "**********"
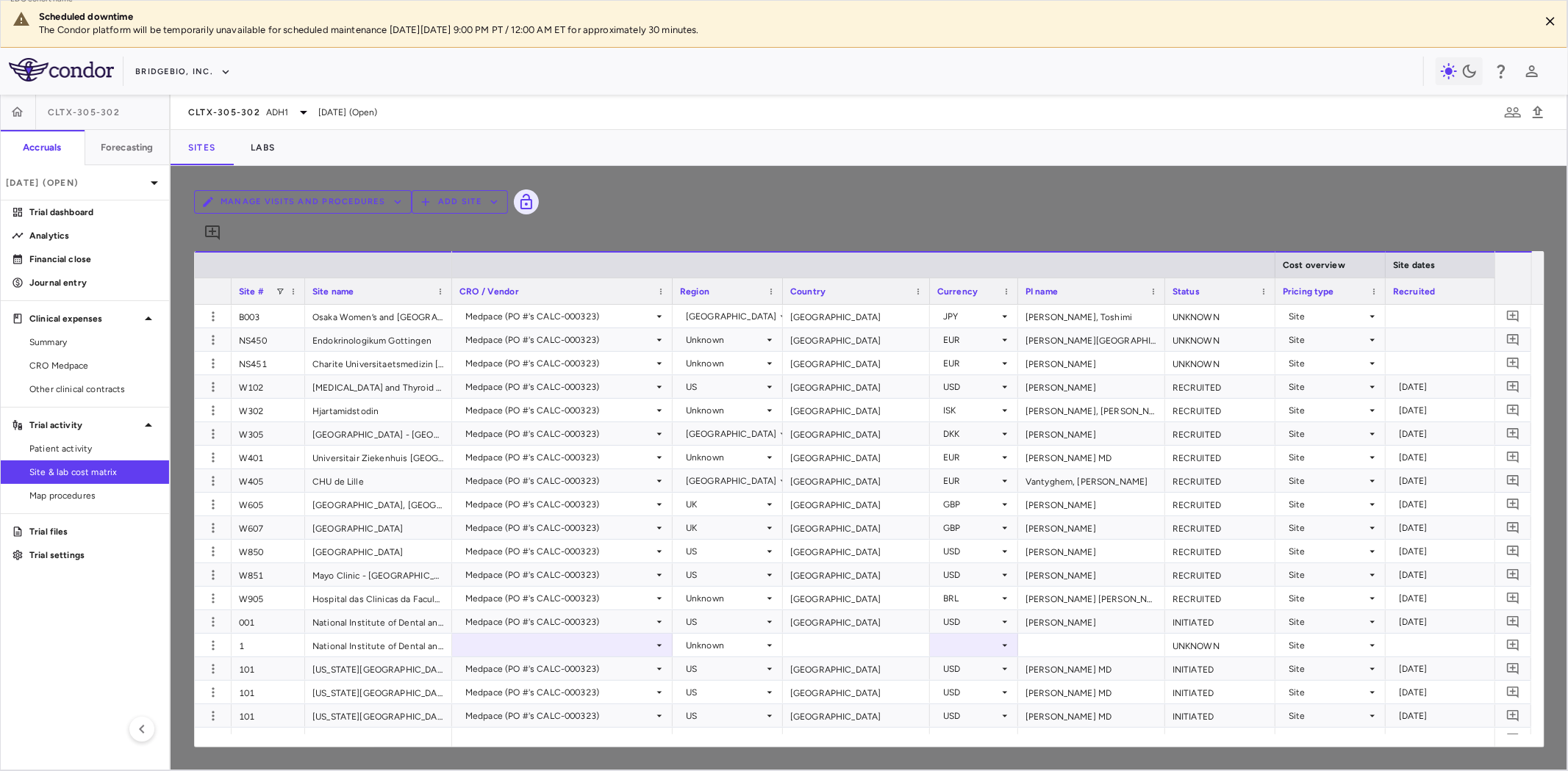
type input "**********"
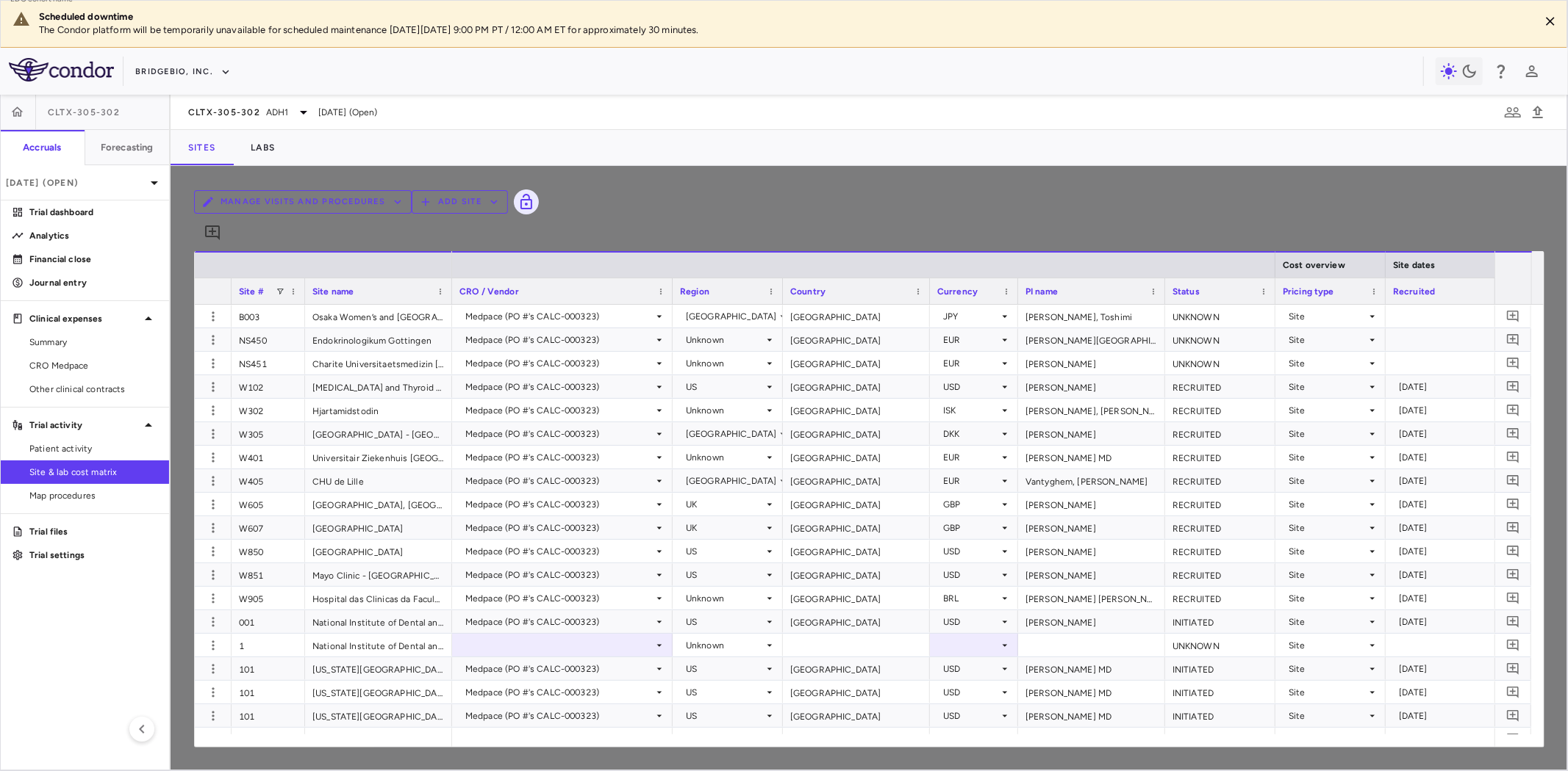
type input "**********"
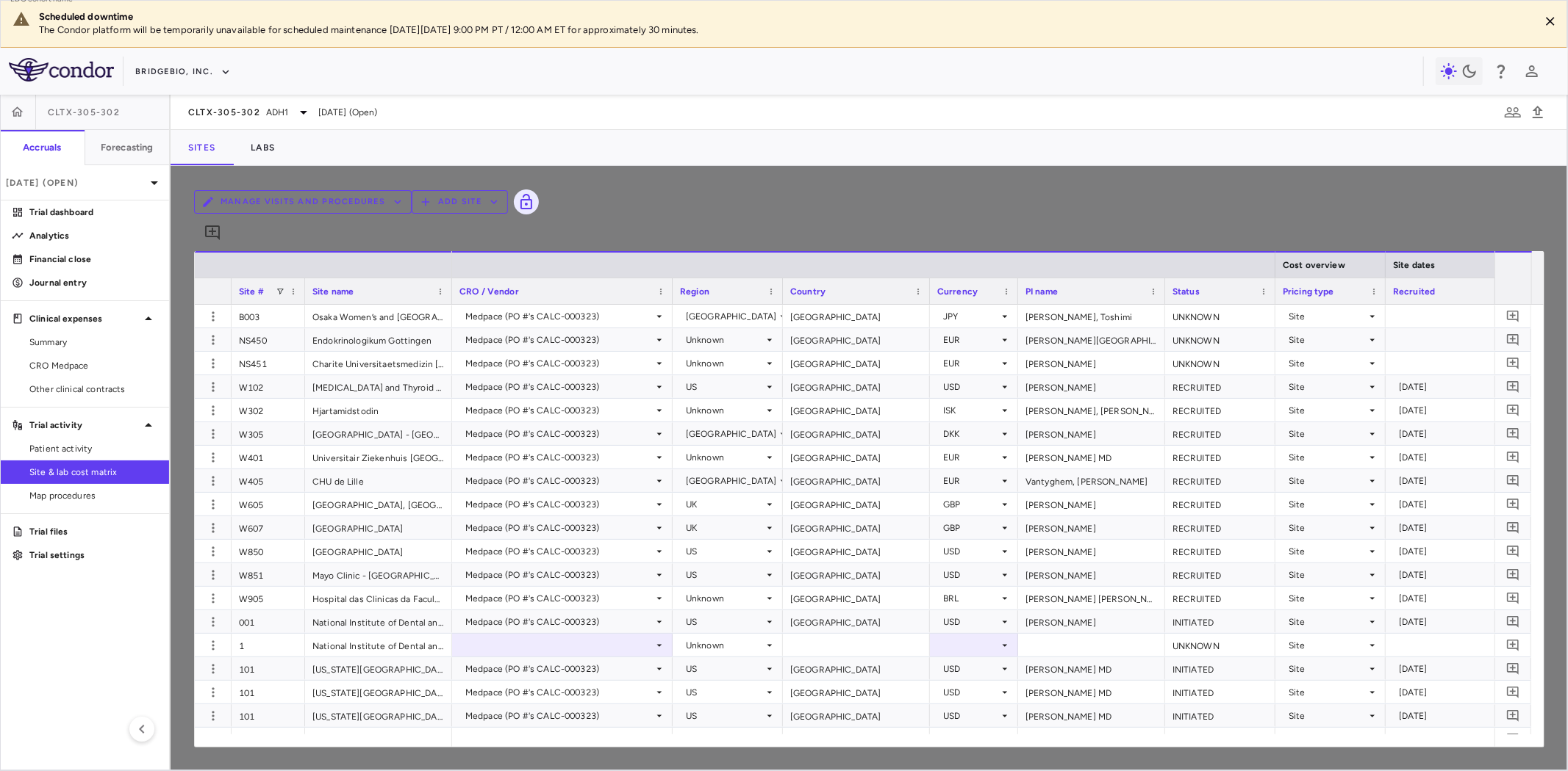
type input "**********"
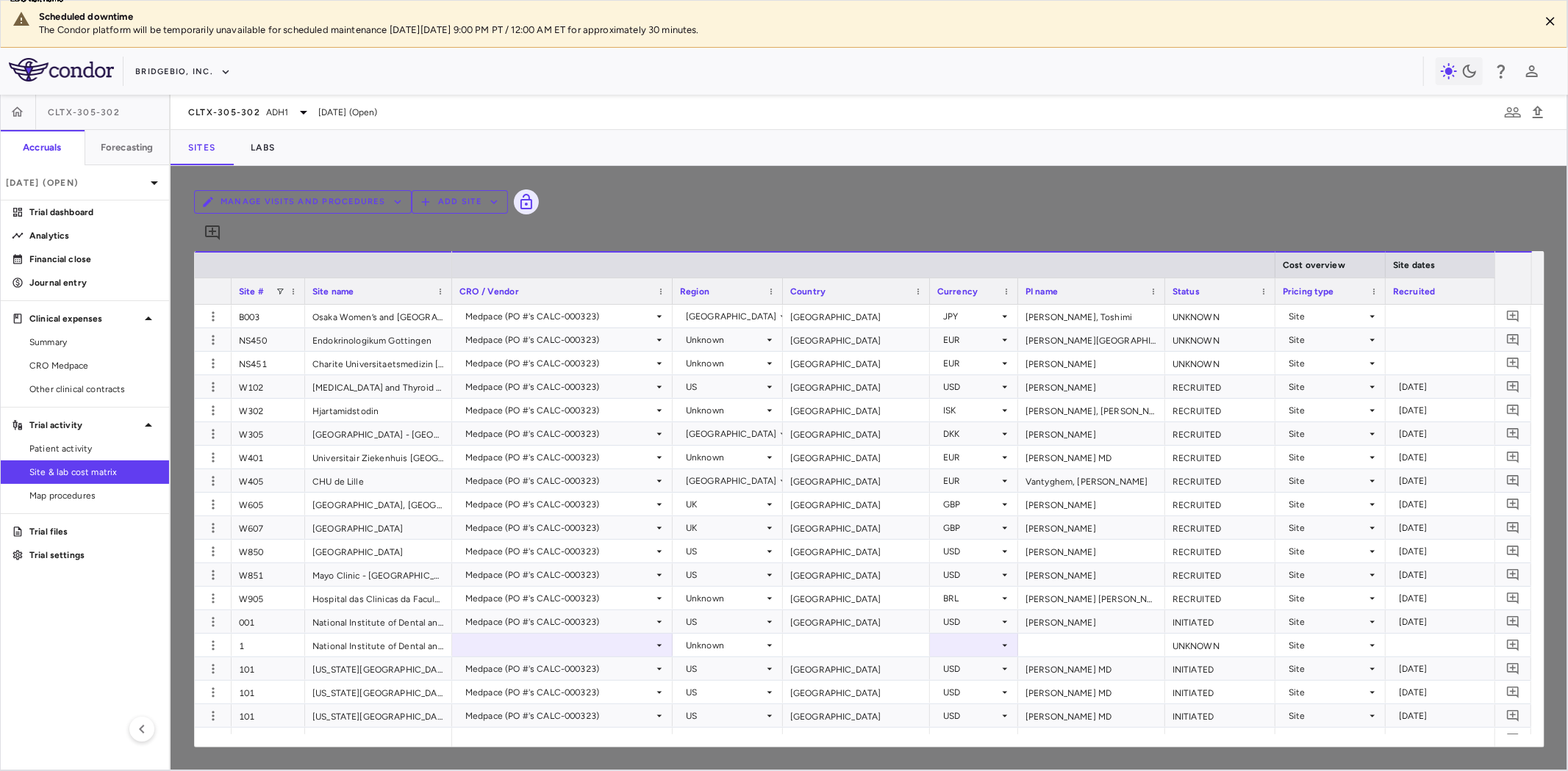
scroll to position [1878, 0]
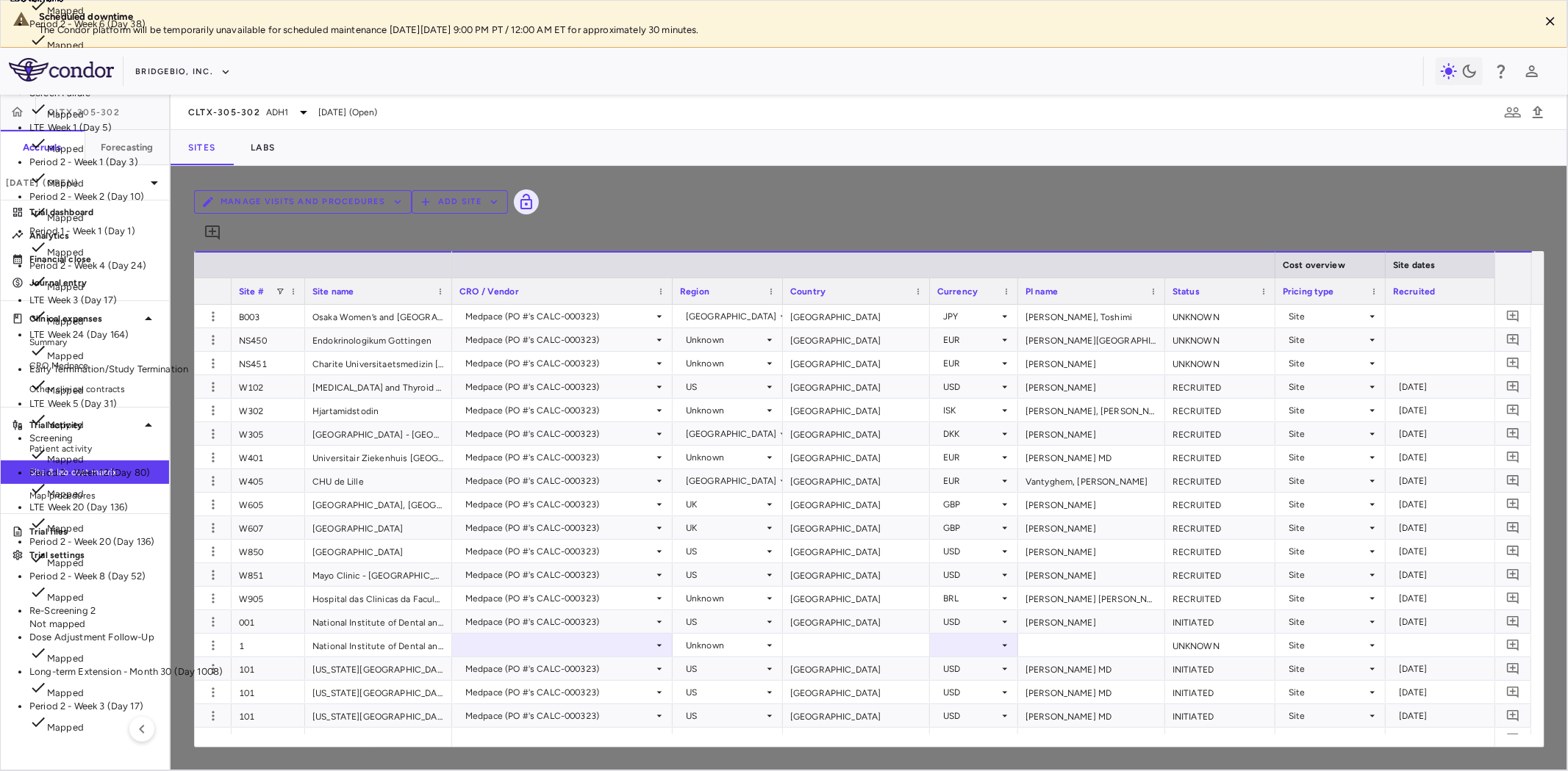
scroll to position [0, 0]
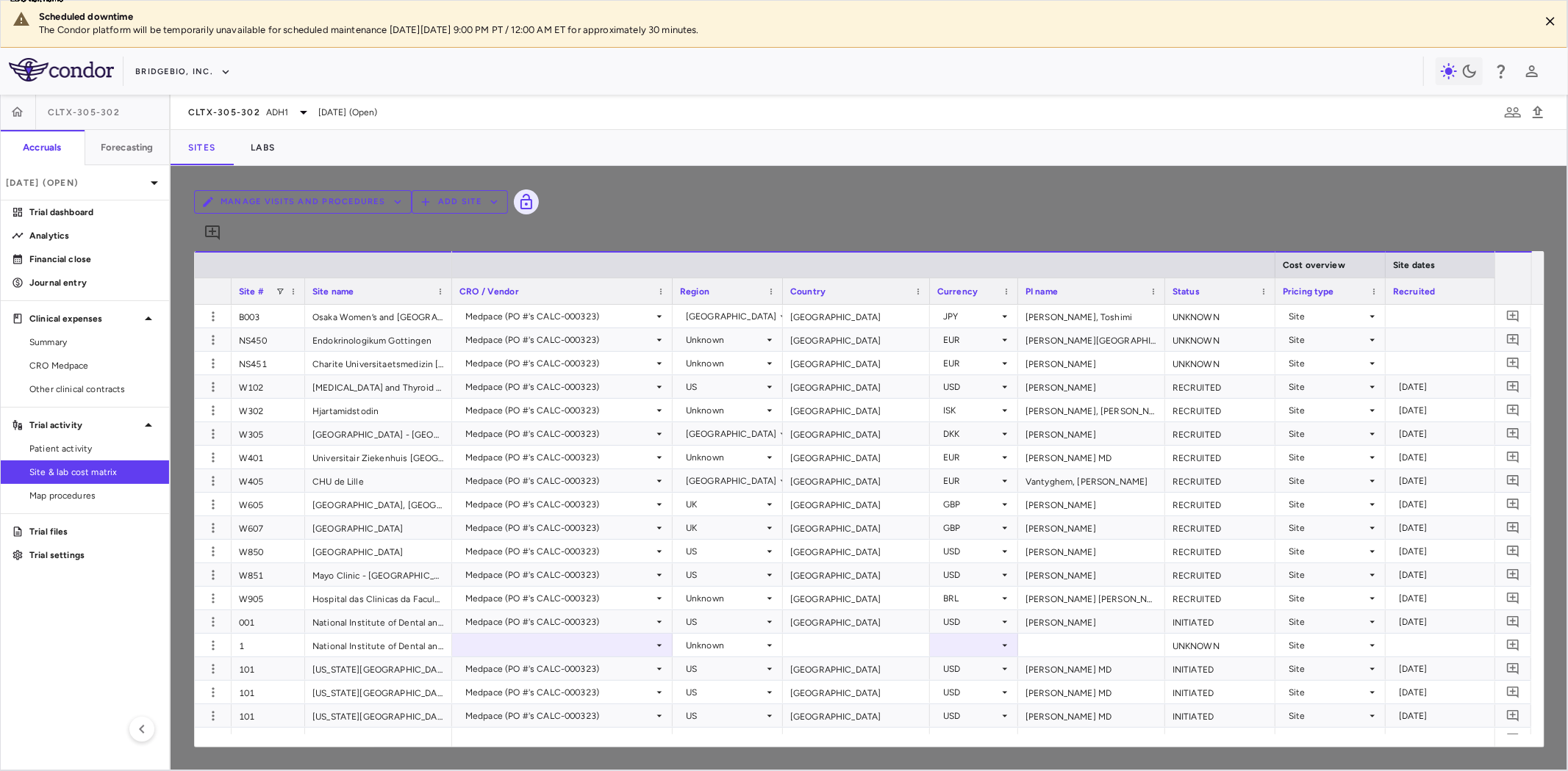
type input "**********"
type input "*"
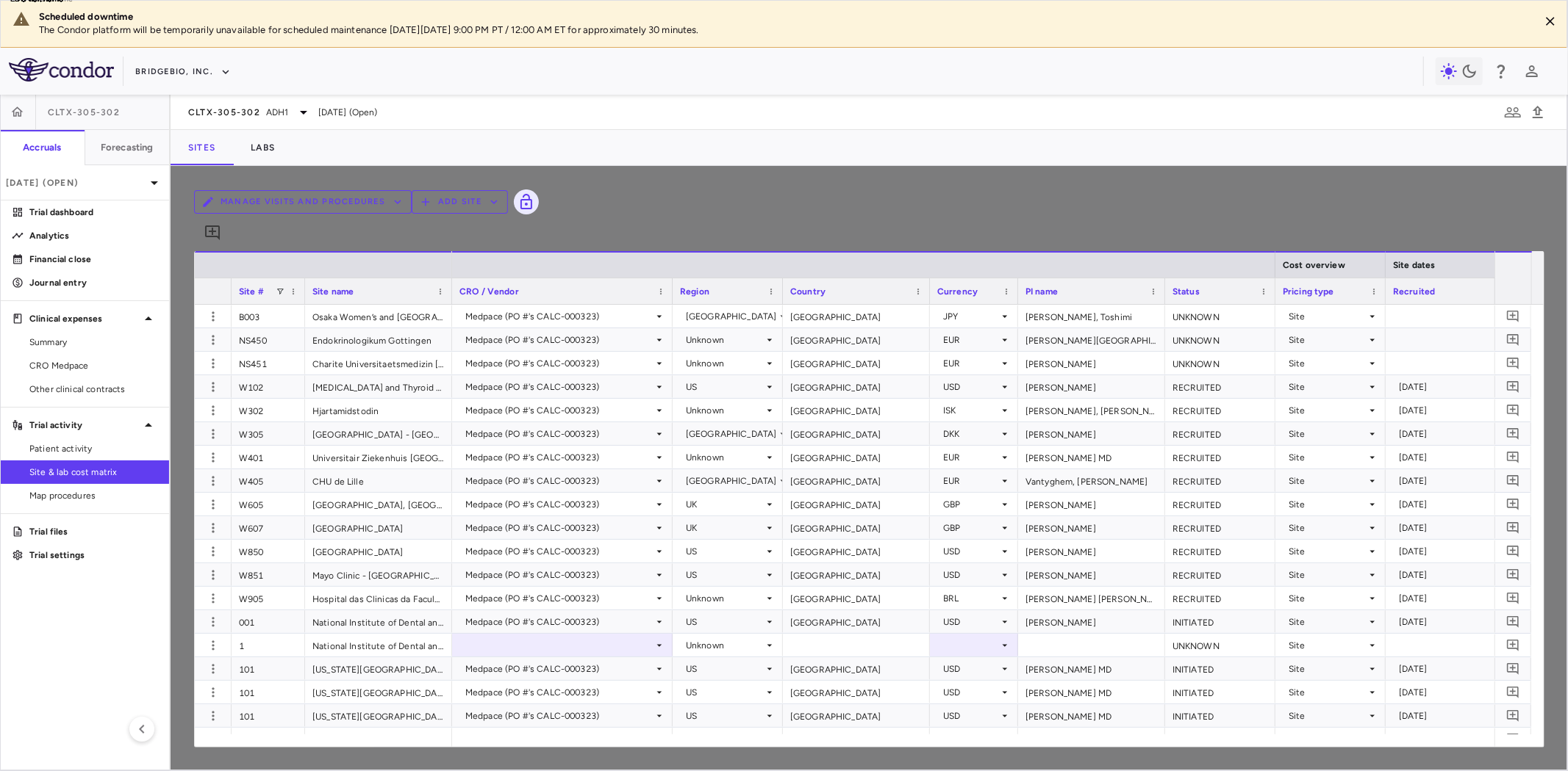
scroll to position [979, 0]
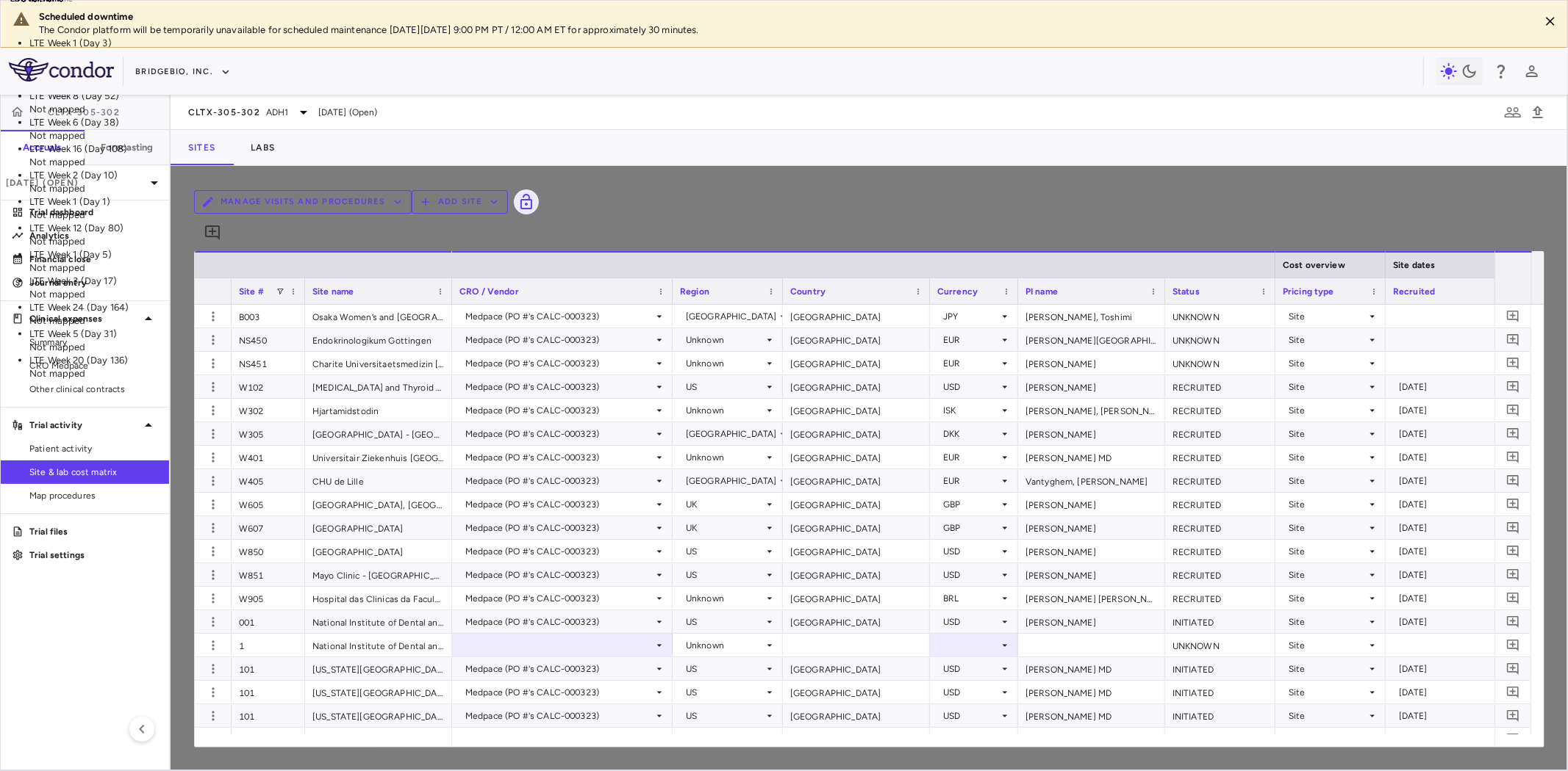
scroll to position [56, 0]
type input "***"
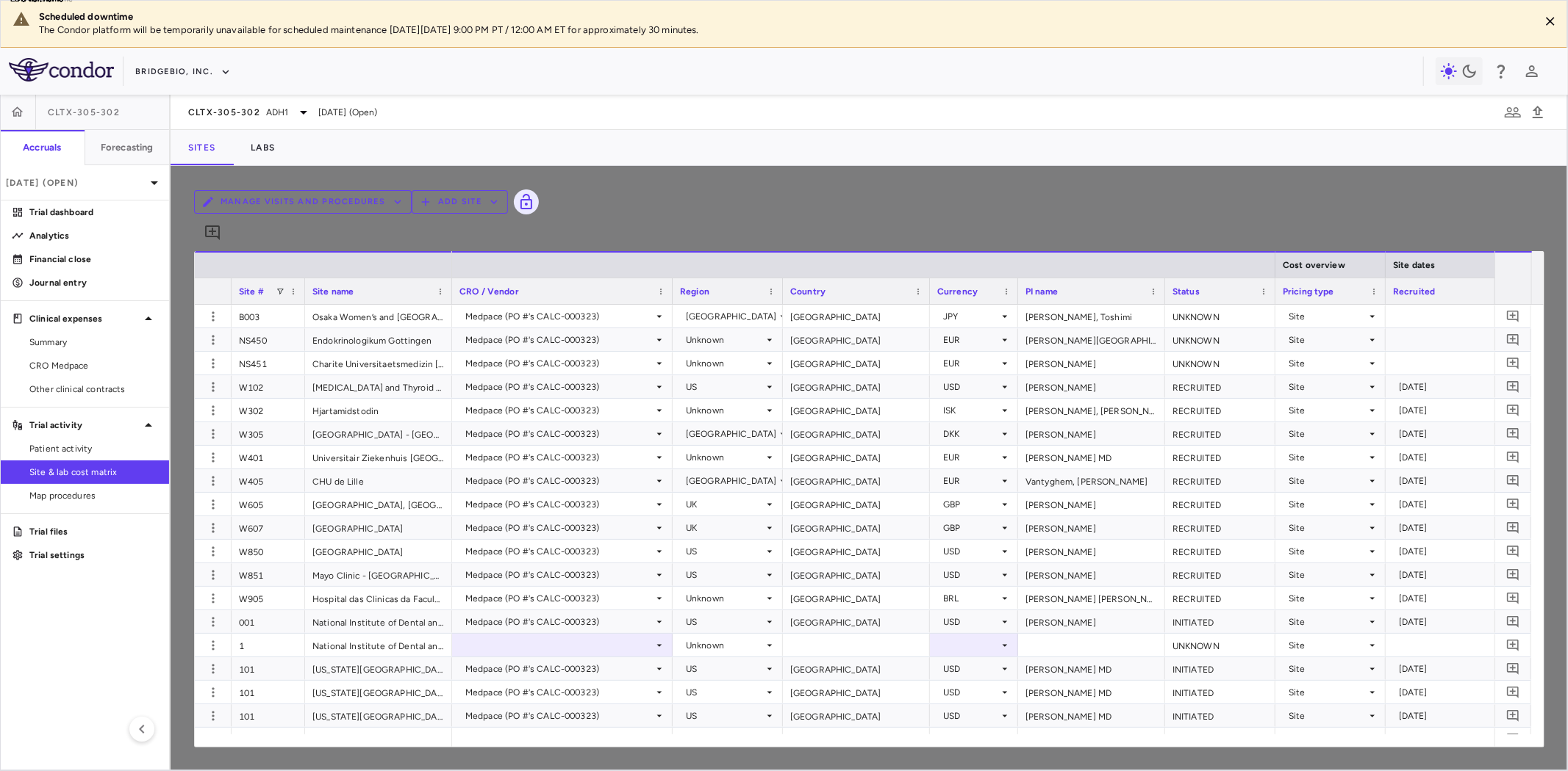
scroll to position [1624, 0]
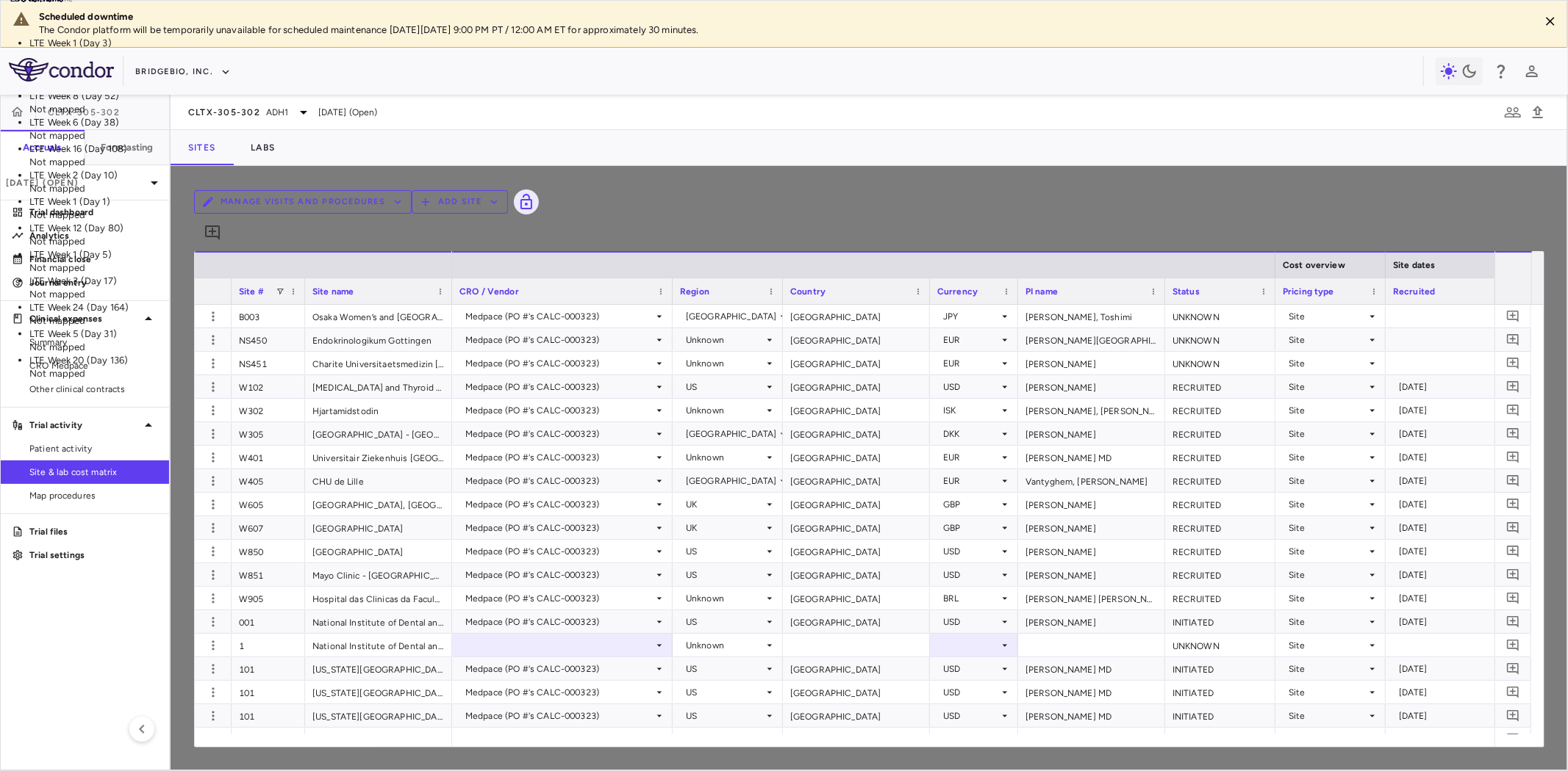
click at [351, 222] on li "LTE Week 1 (Day 1) Not mapped" at bounding box center [190, 208] width 322 height 26
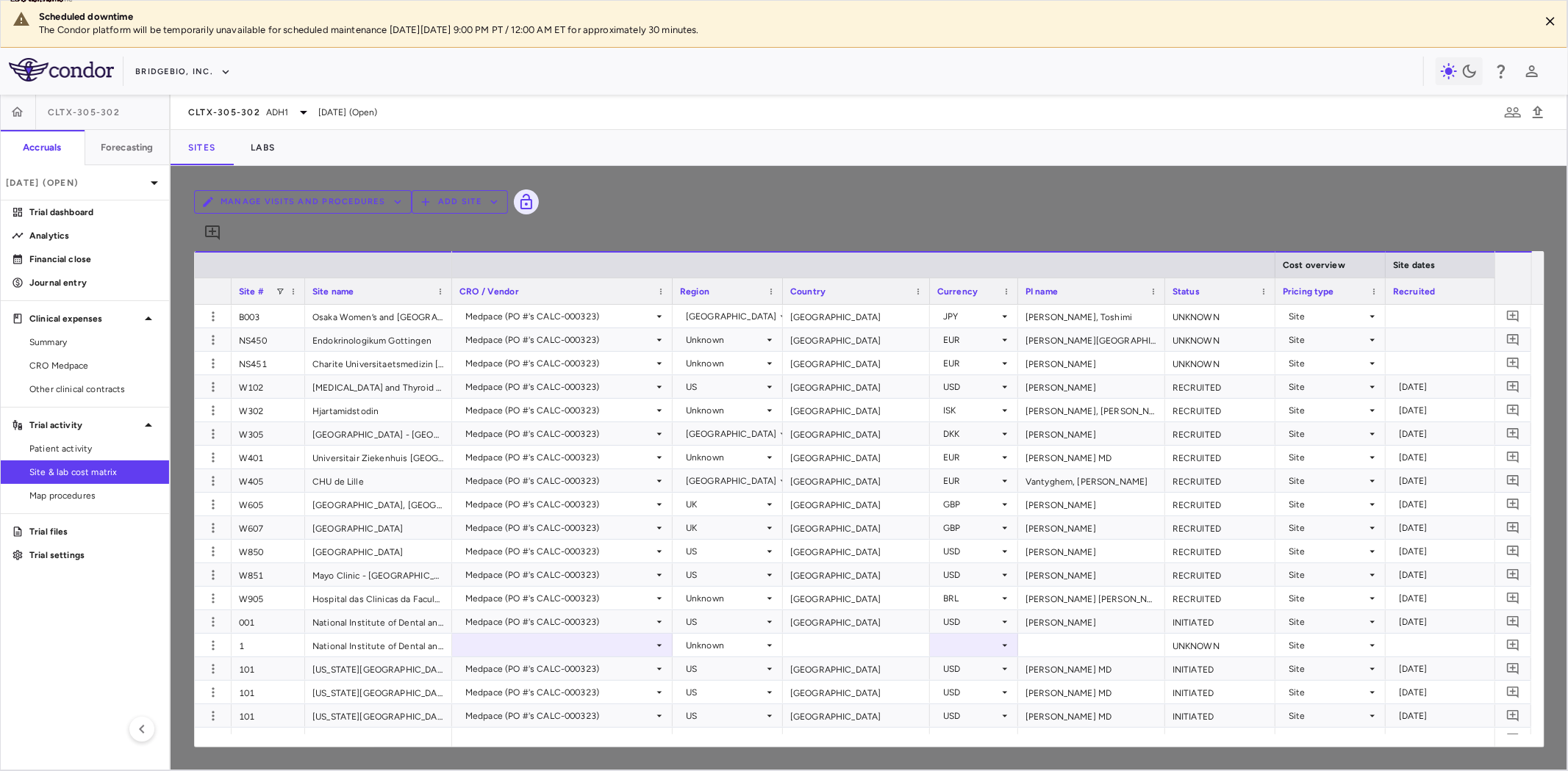
type input "**********"
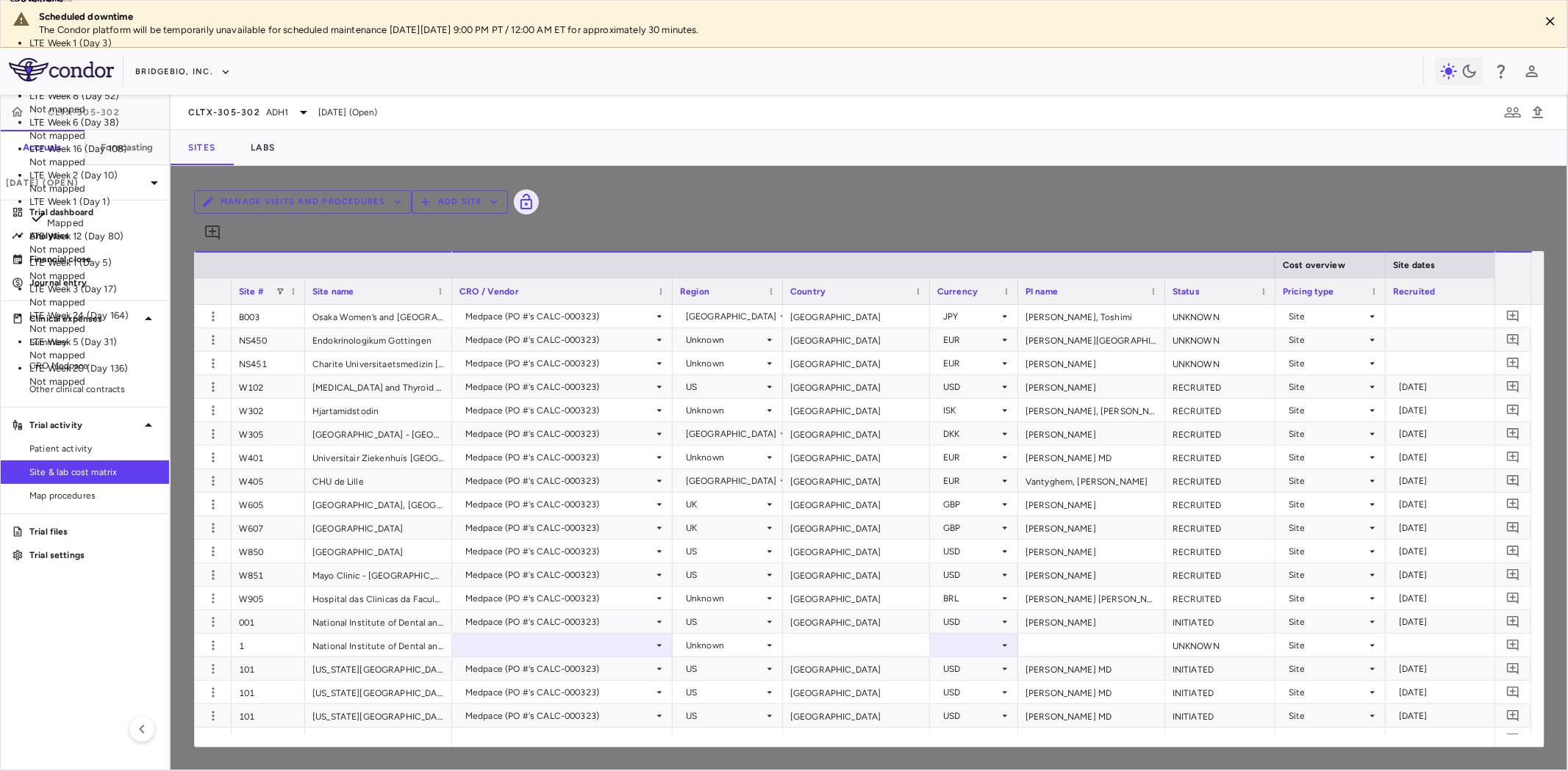
click at [351, 63] on li "LTE Week 1 (Day 3) Not mapped" at bounding box center [190, 49] width 322 height 26
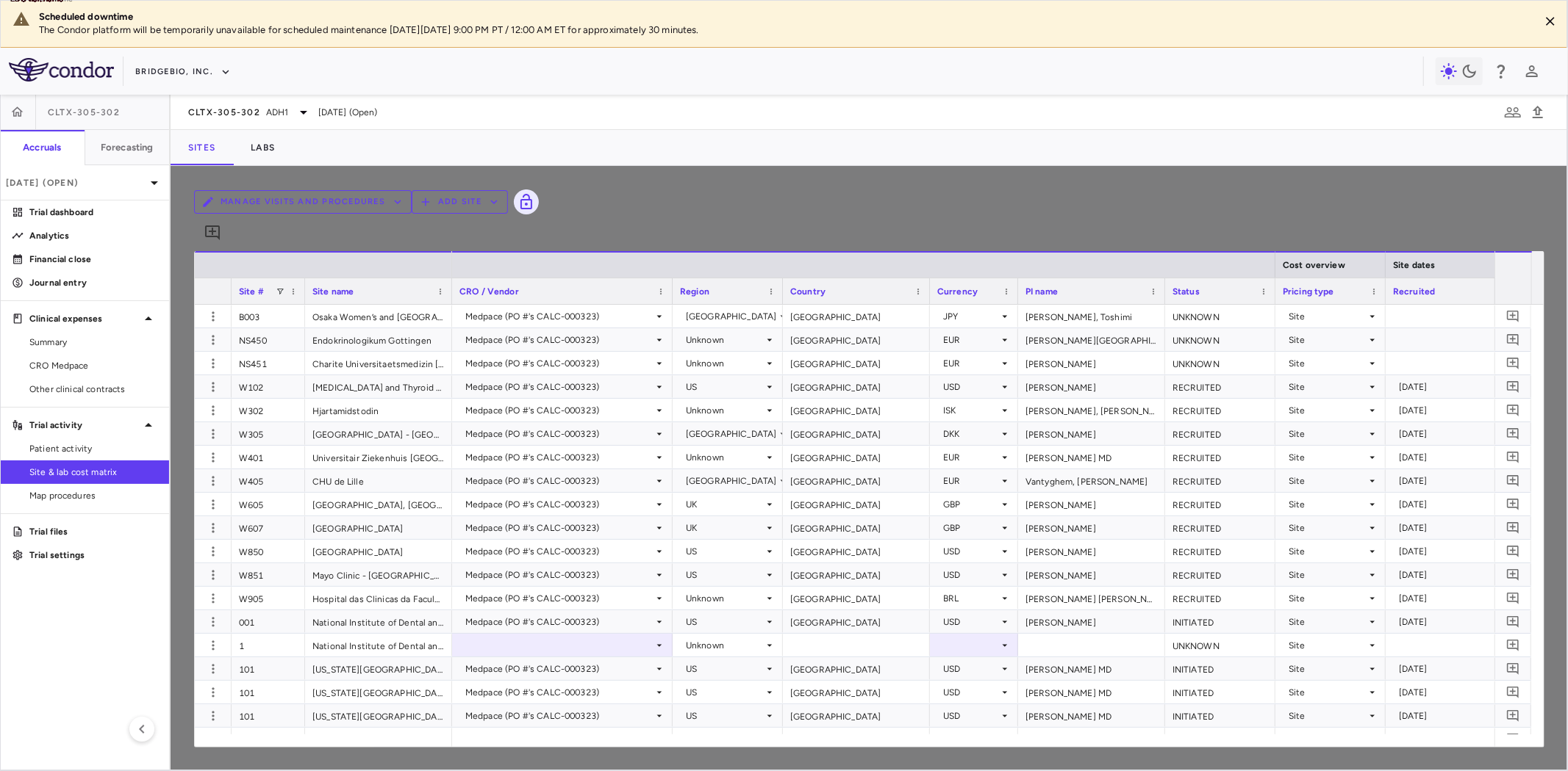
type input "**********"
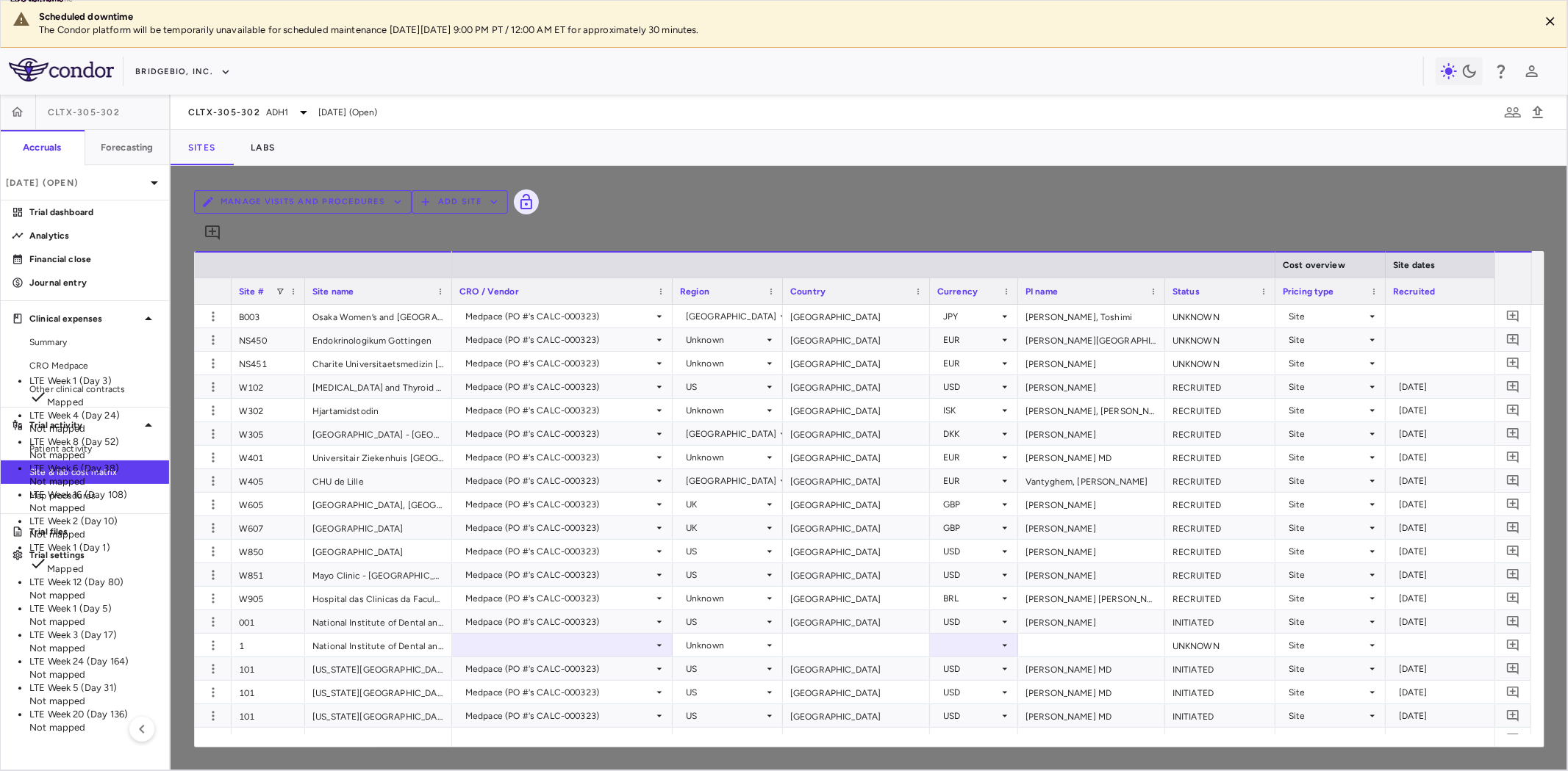
scroll to position [1541, 0]
click at [351, 603] on li "LTE Week 1 (Day 5) Not mapped" at bounding box center [190, 615] width 322 height 26
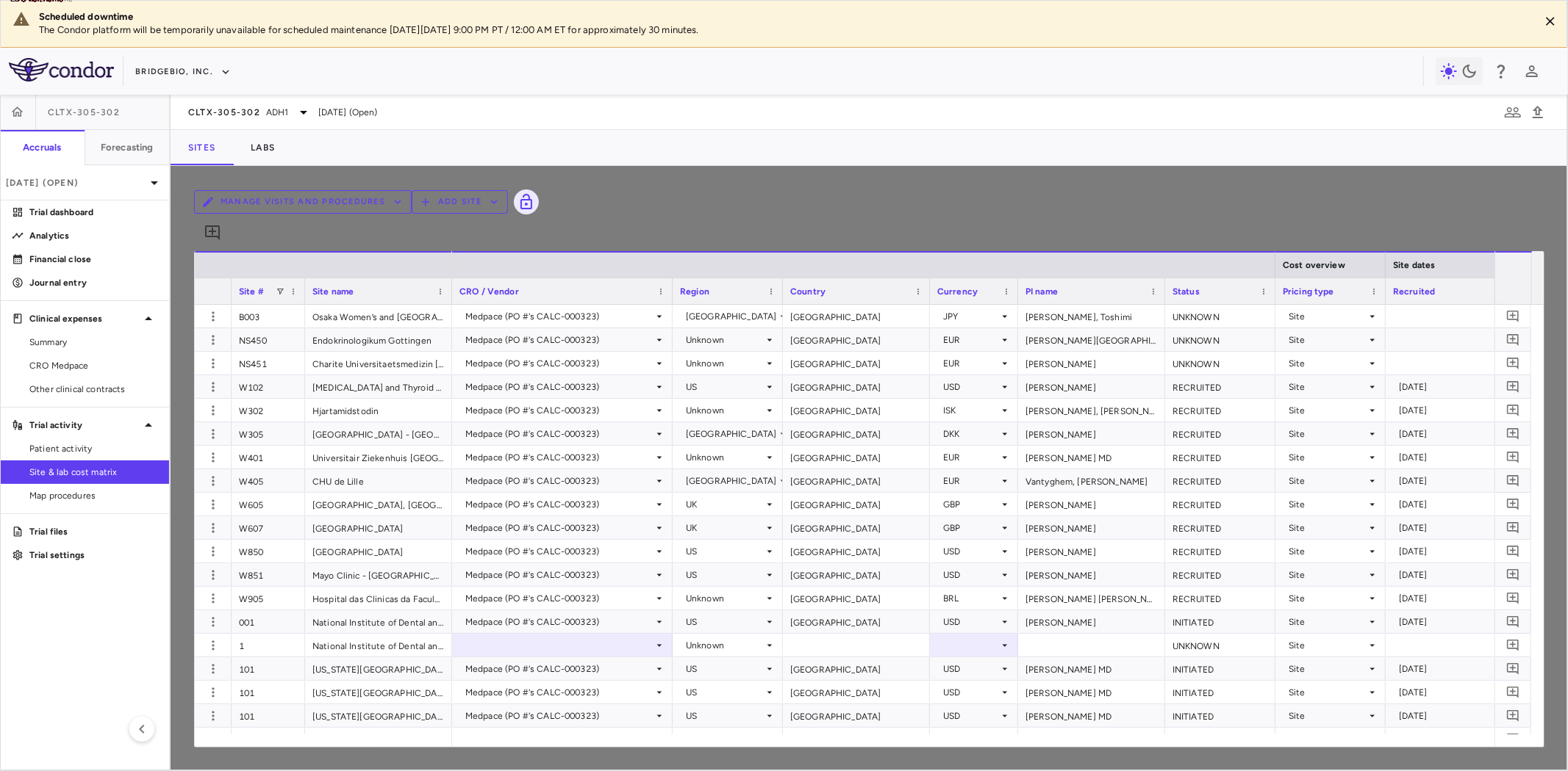
type input "**********"
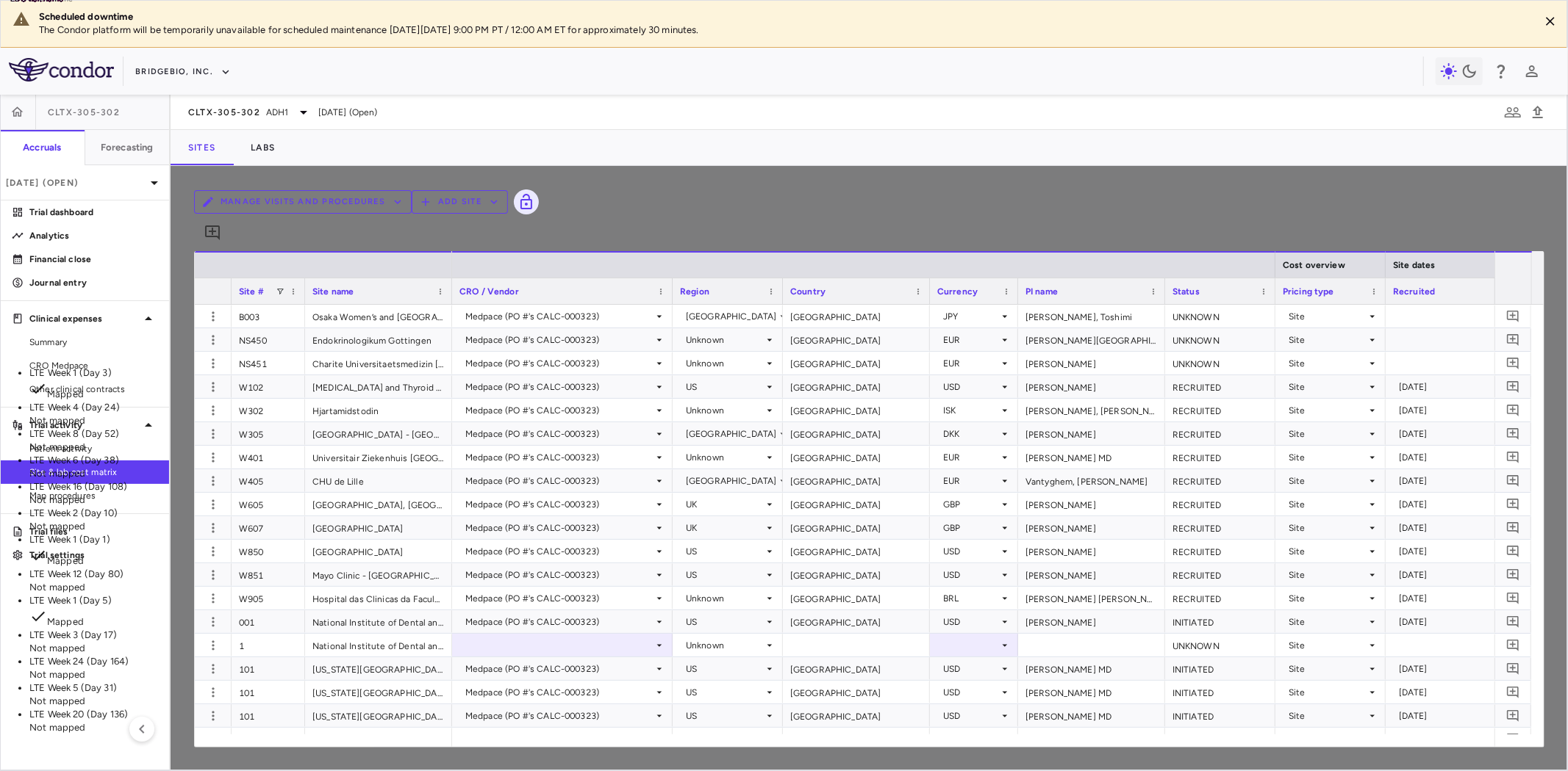
scroll to position [1460, 0]
click at [351, 507] on li "LTE Week 2 (Day 10) Not mapped" at bounding box center [190, 519] width 322 height 26
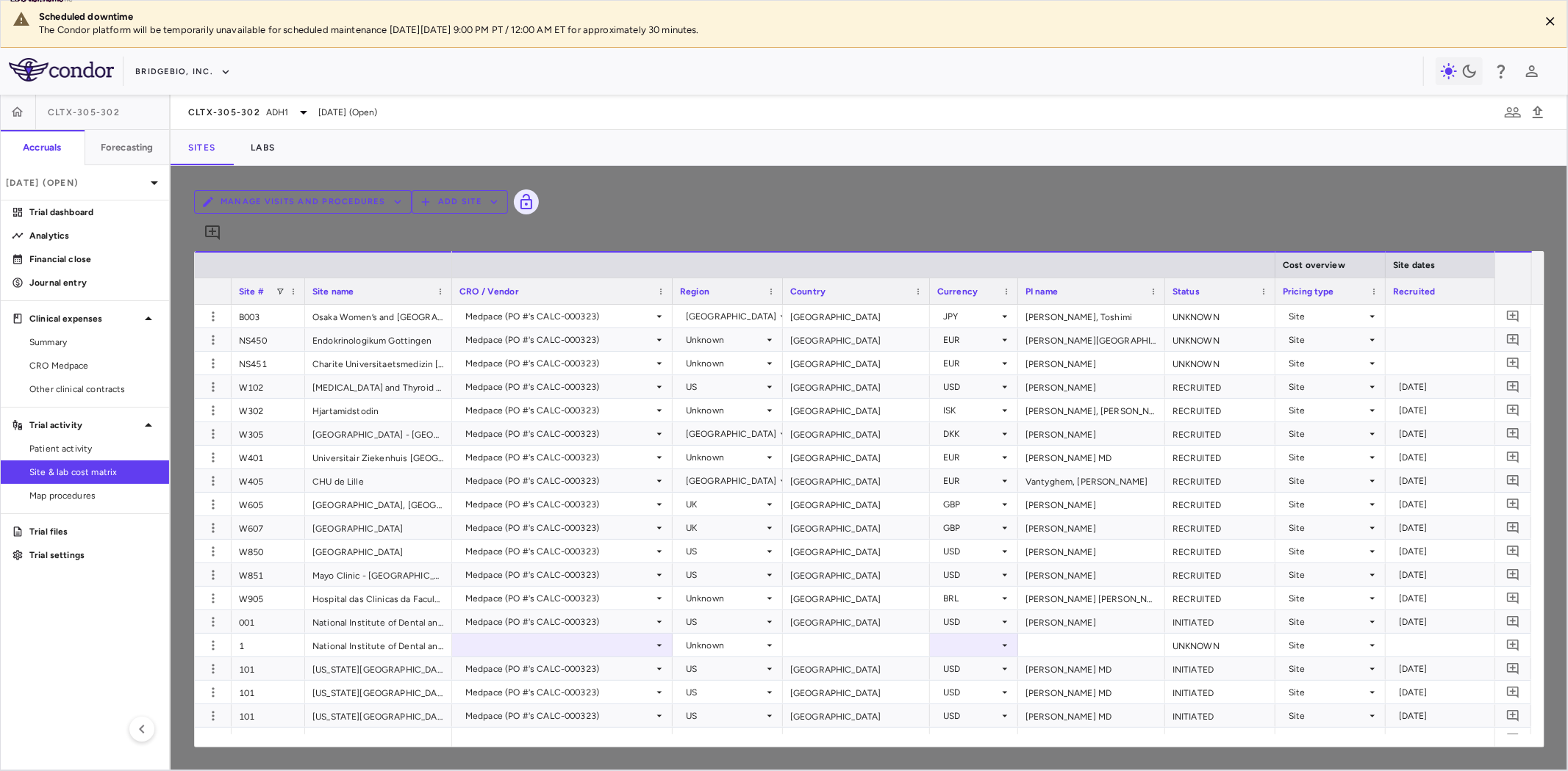
scroll to position [1705, 0]
type input "**********"
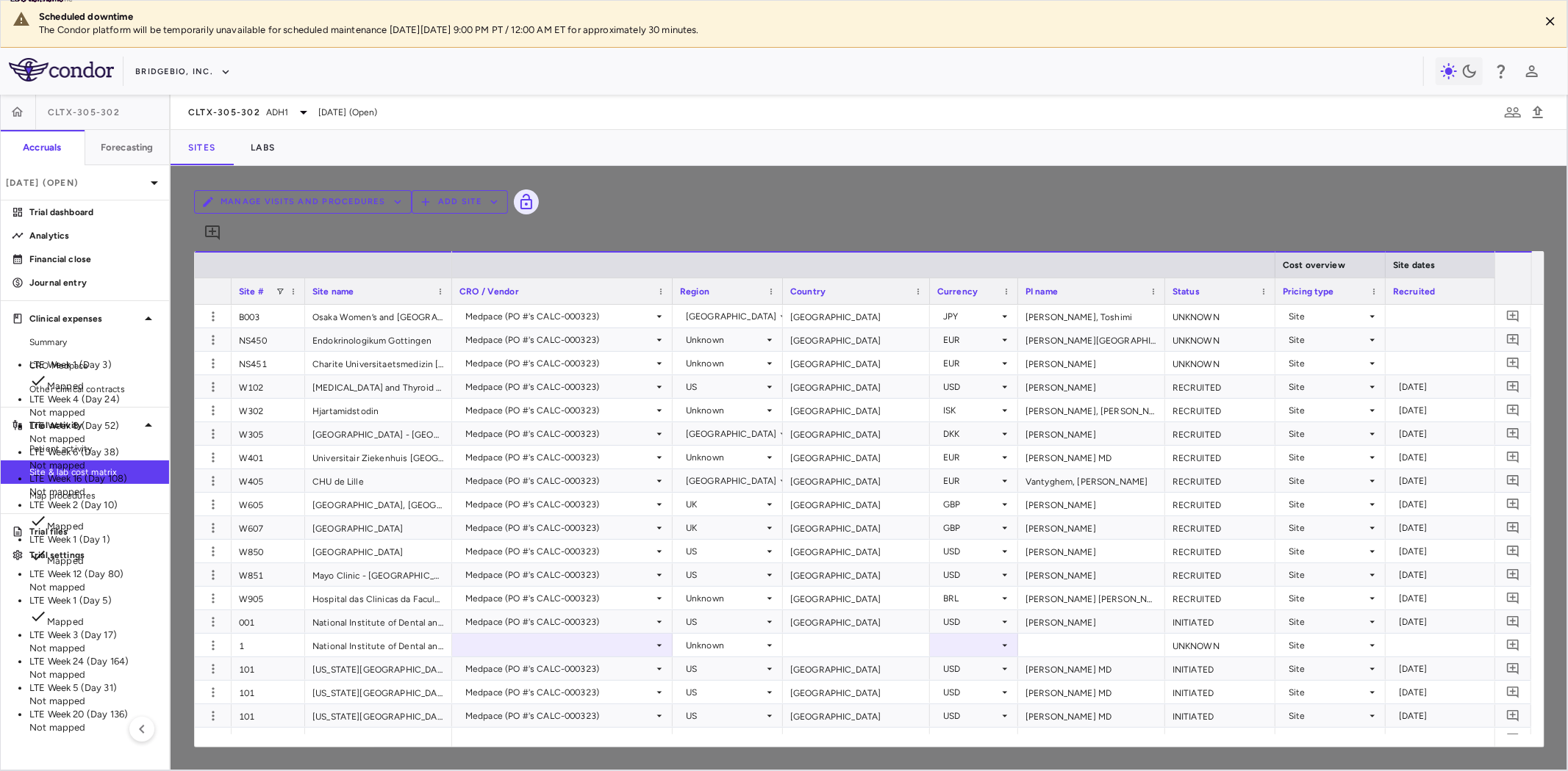
click at [351, 629] on li "LTE Week 3 (Day 17) Not mapped" at bounding box center [190, 641] width 322 height 26
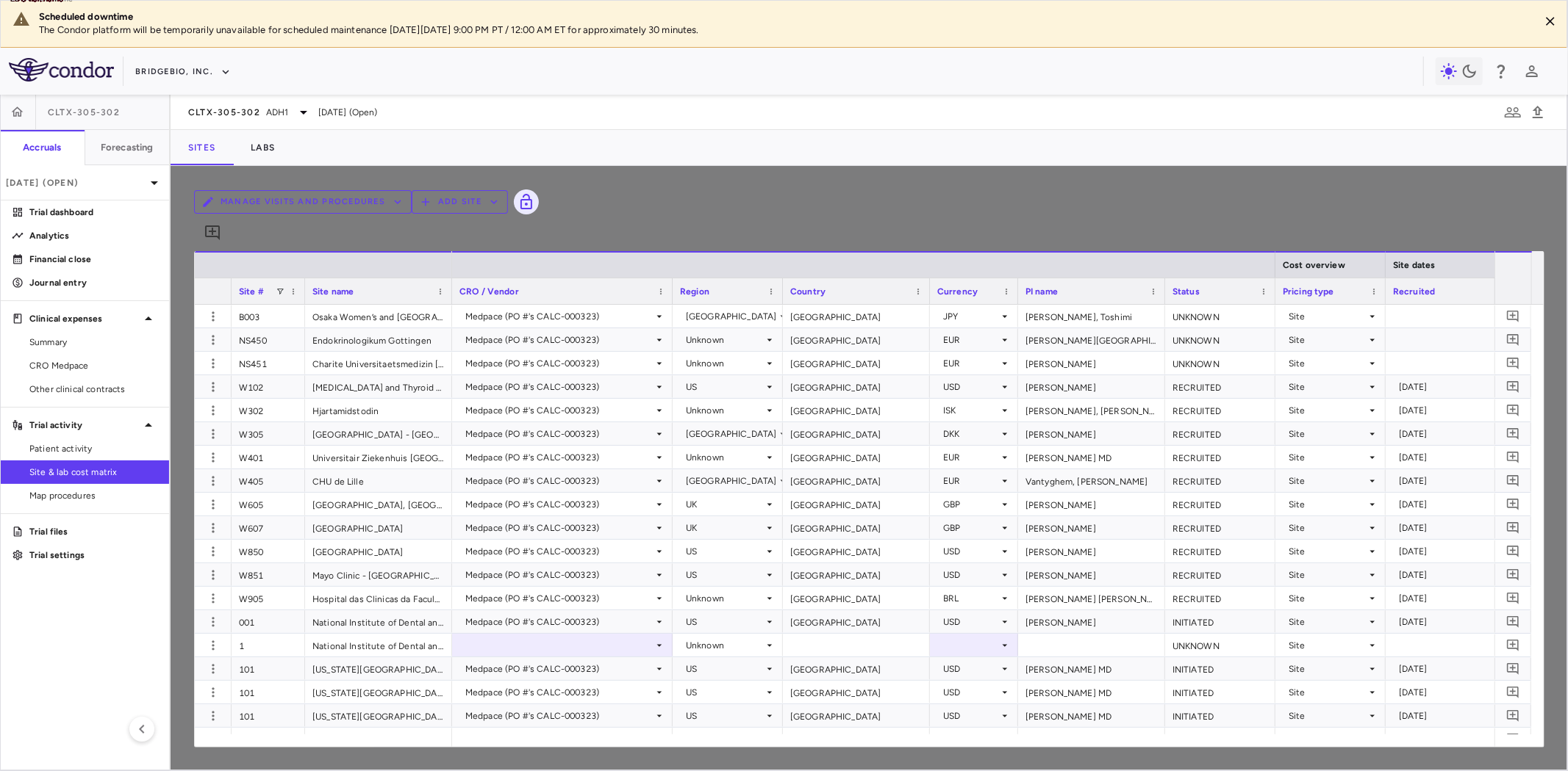
type input "**********"
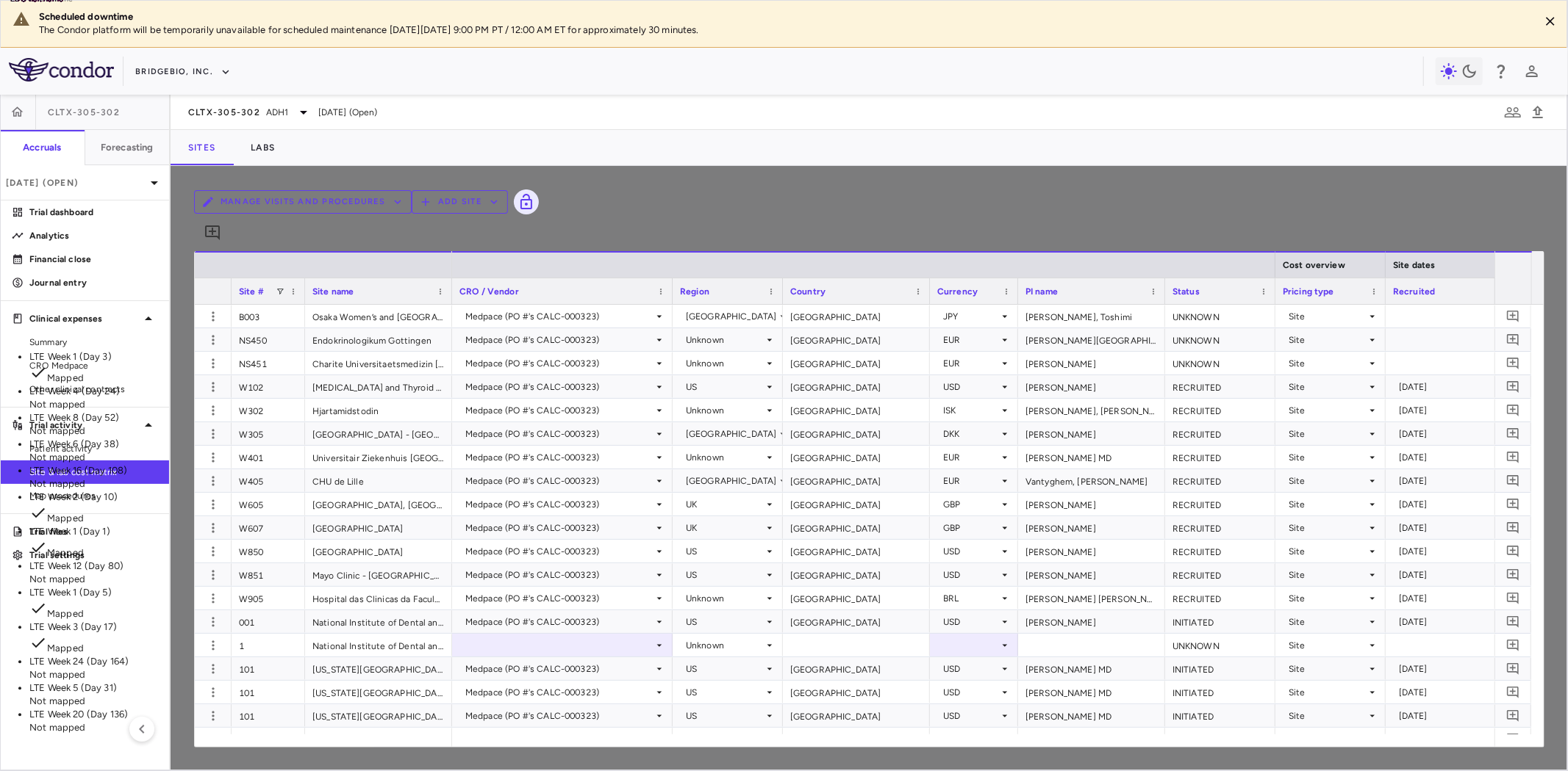
scroll to position [0, 0]
click at [351, 385] on li "LTE Week 4 (Day 24) Not mapped" at bounding box center [190, 398] width 322 height 26
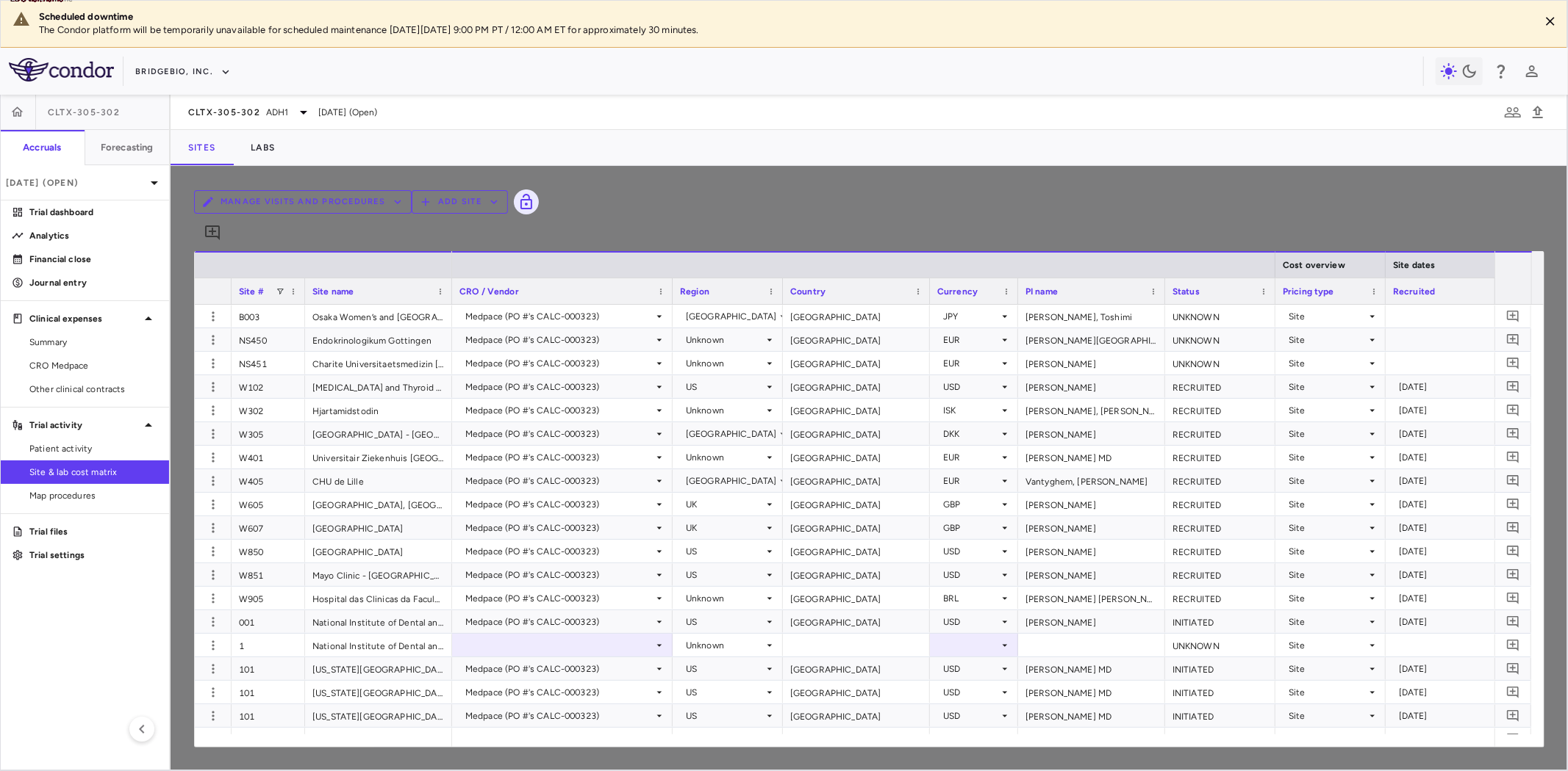
type input "**********"
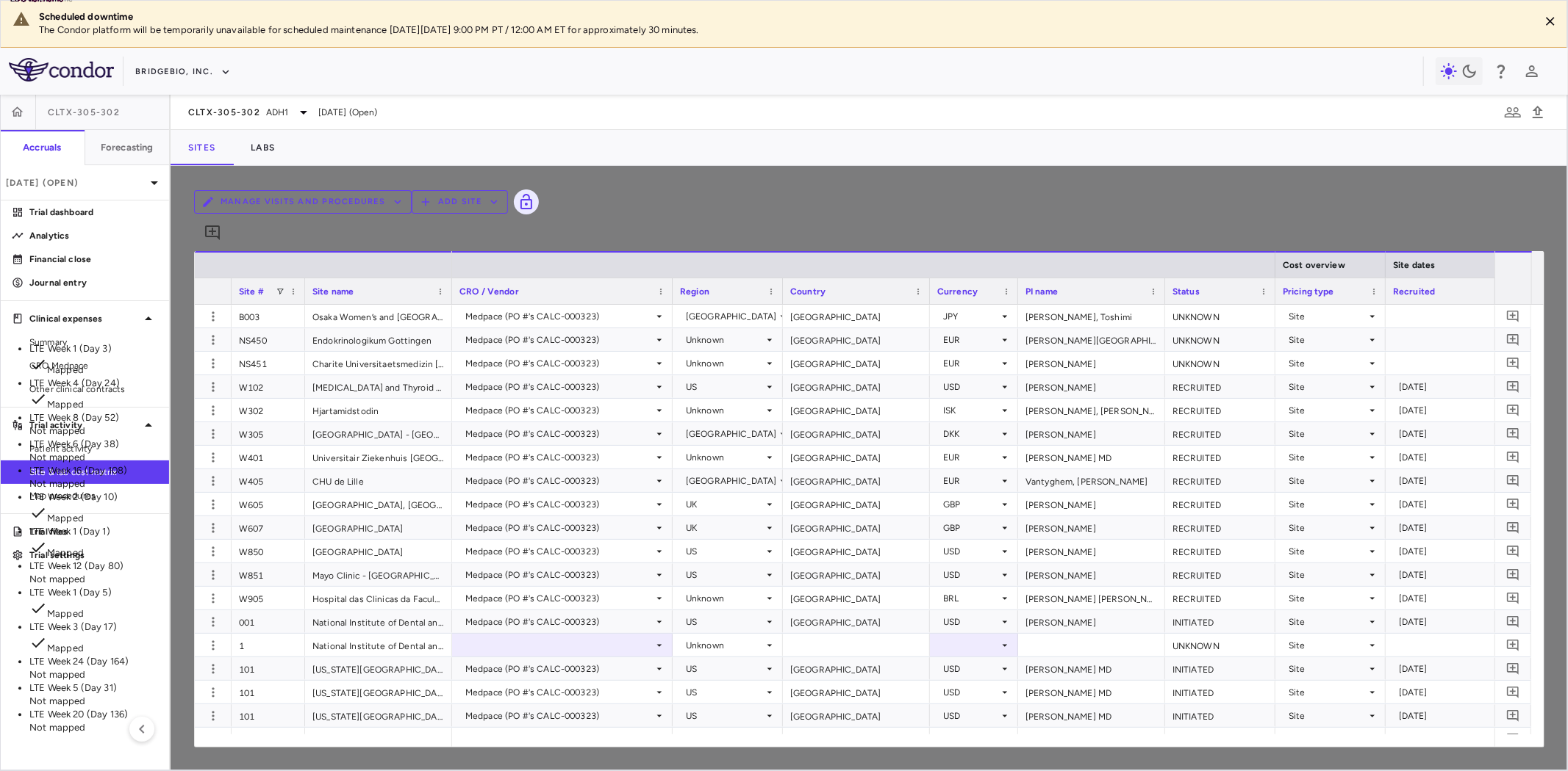
scroll to position [56, 0]
click at [351, 682] on li "LTE Week 5 (Day 31) Not mapped" at bounding box center [190, 695] width 322 height 26
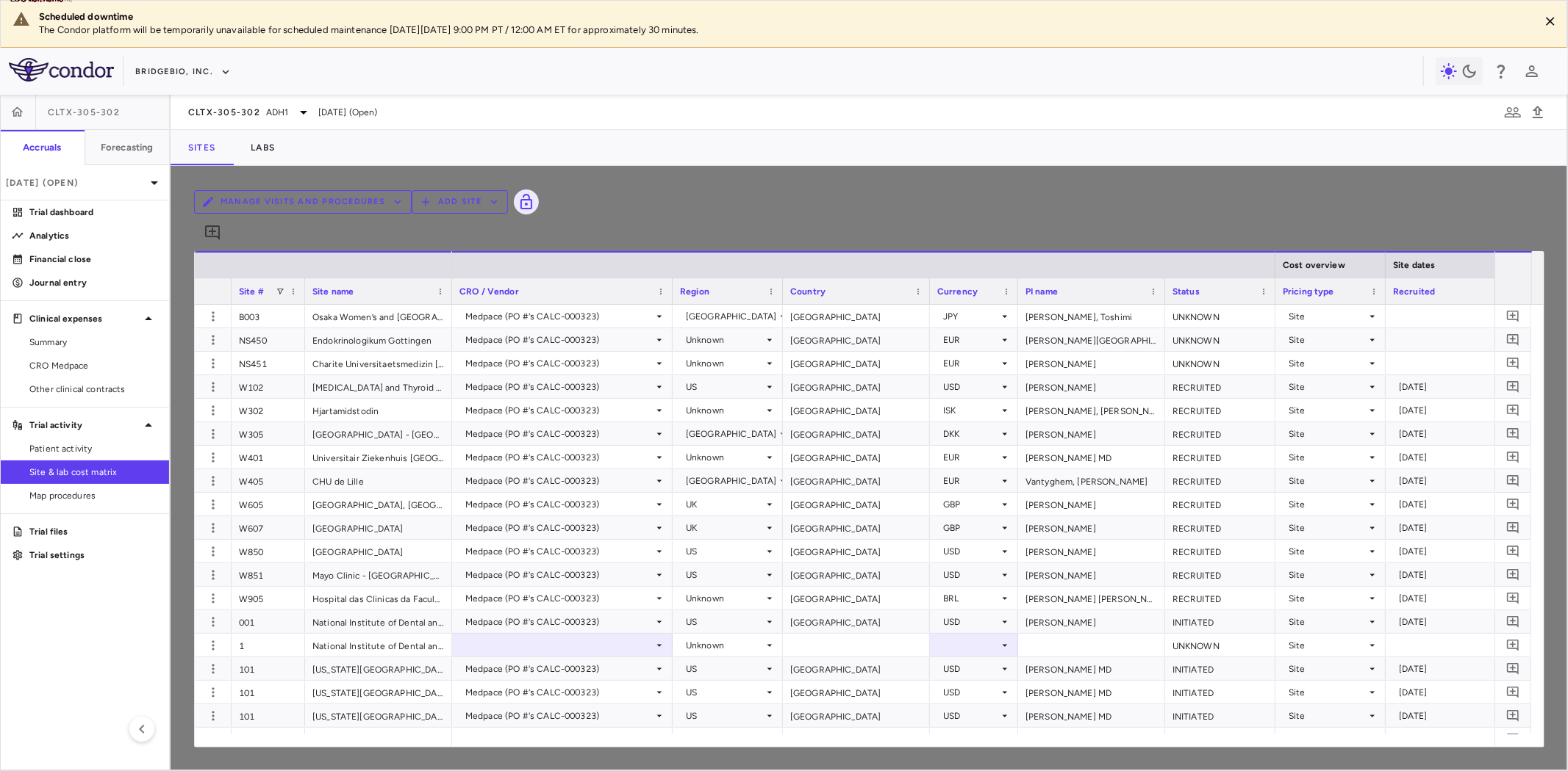
type input "**********"
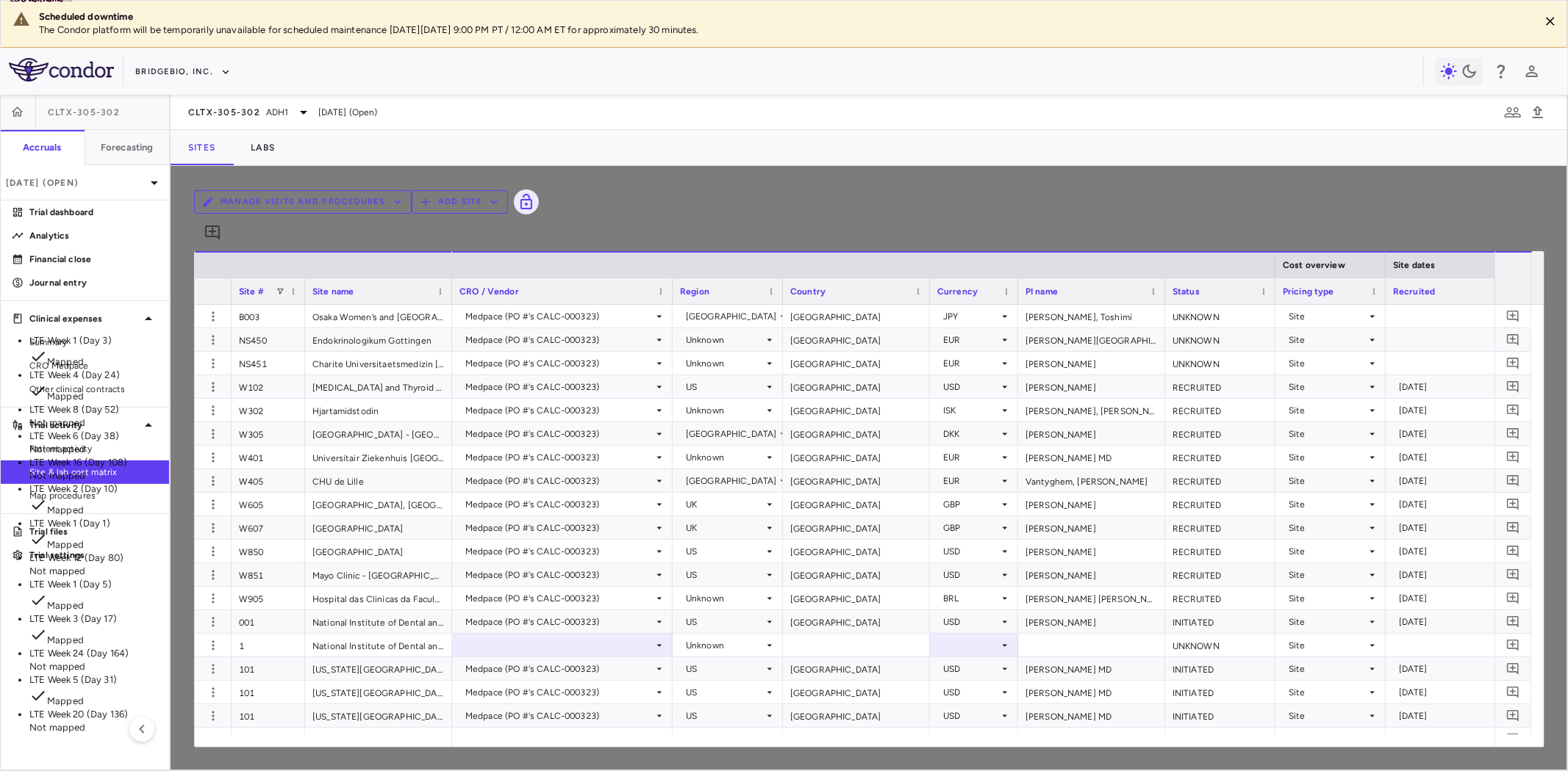
click at [351, 430] on li "LTE Week 6 (Day 38) Not mapped" at bounding box center [190, 442] width 322 height 26
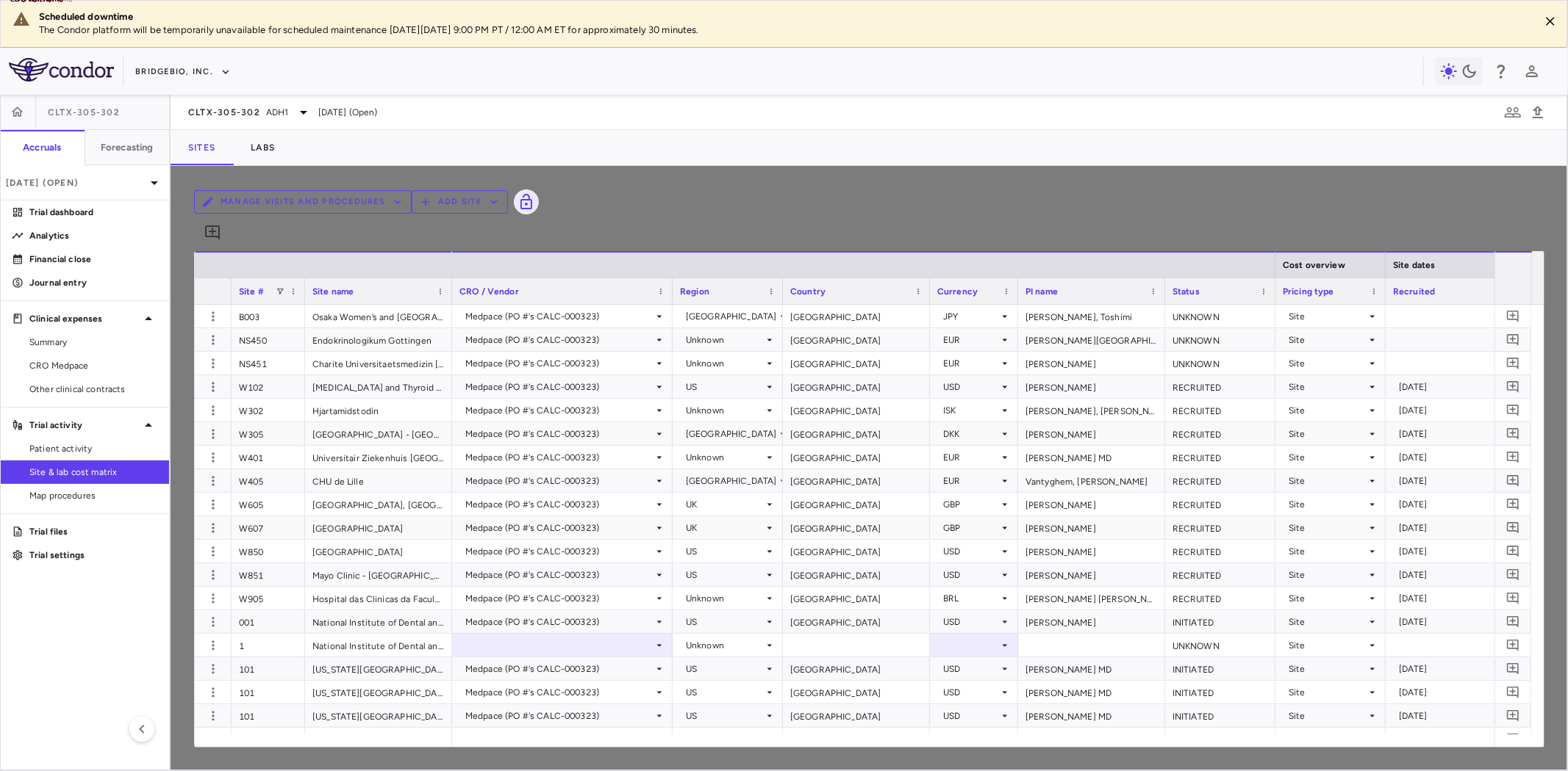
scroll to position [1868, 0]
type input "**********"
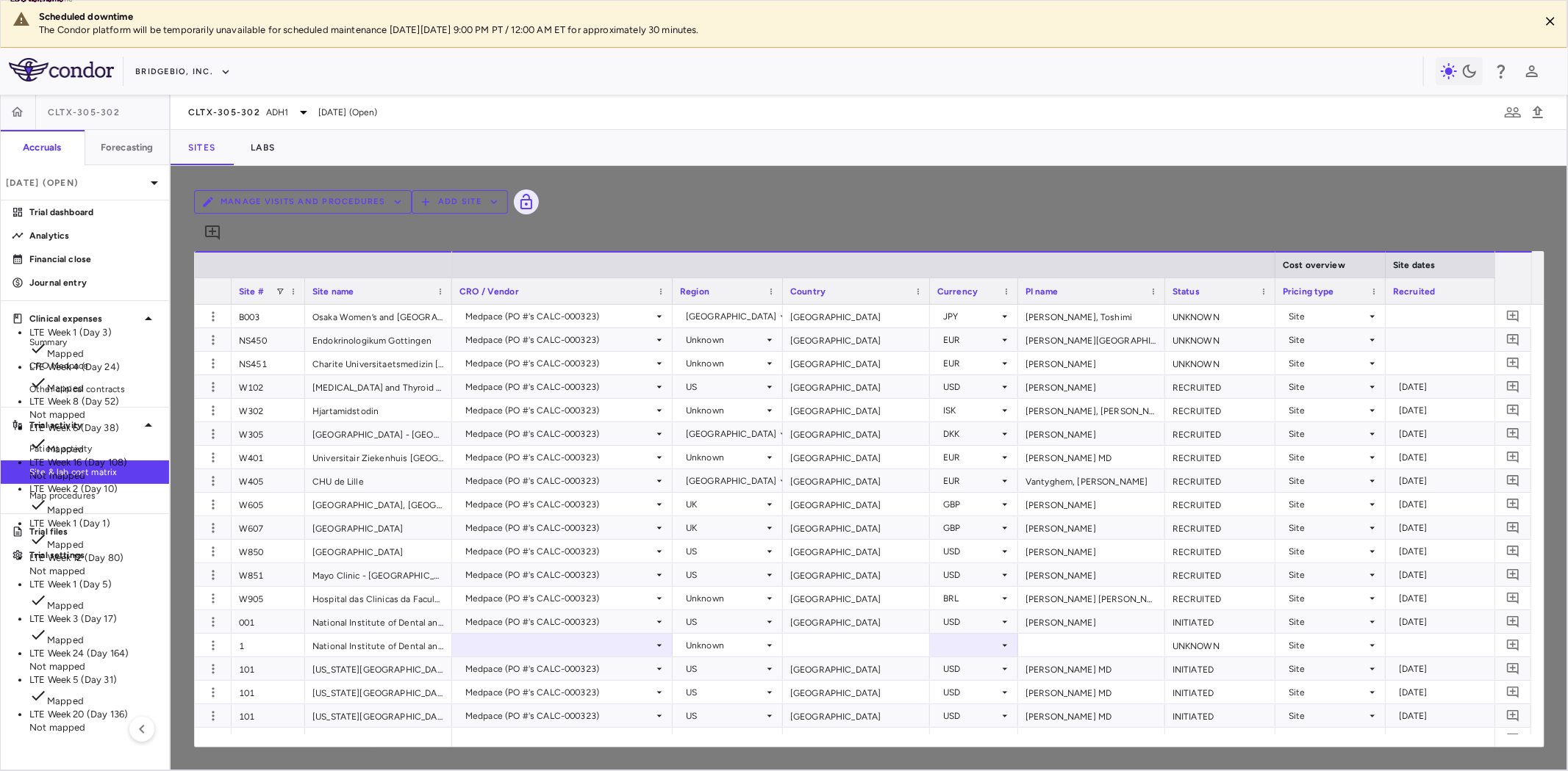
click at [351, 396] on li "LTE Week 8 (Day 52) Not mapped" at bounding box center [190, 408] width 322 height 26
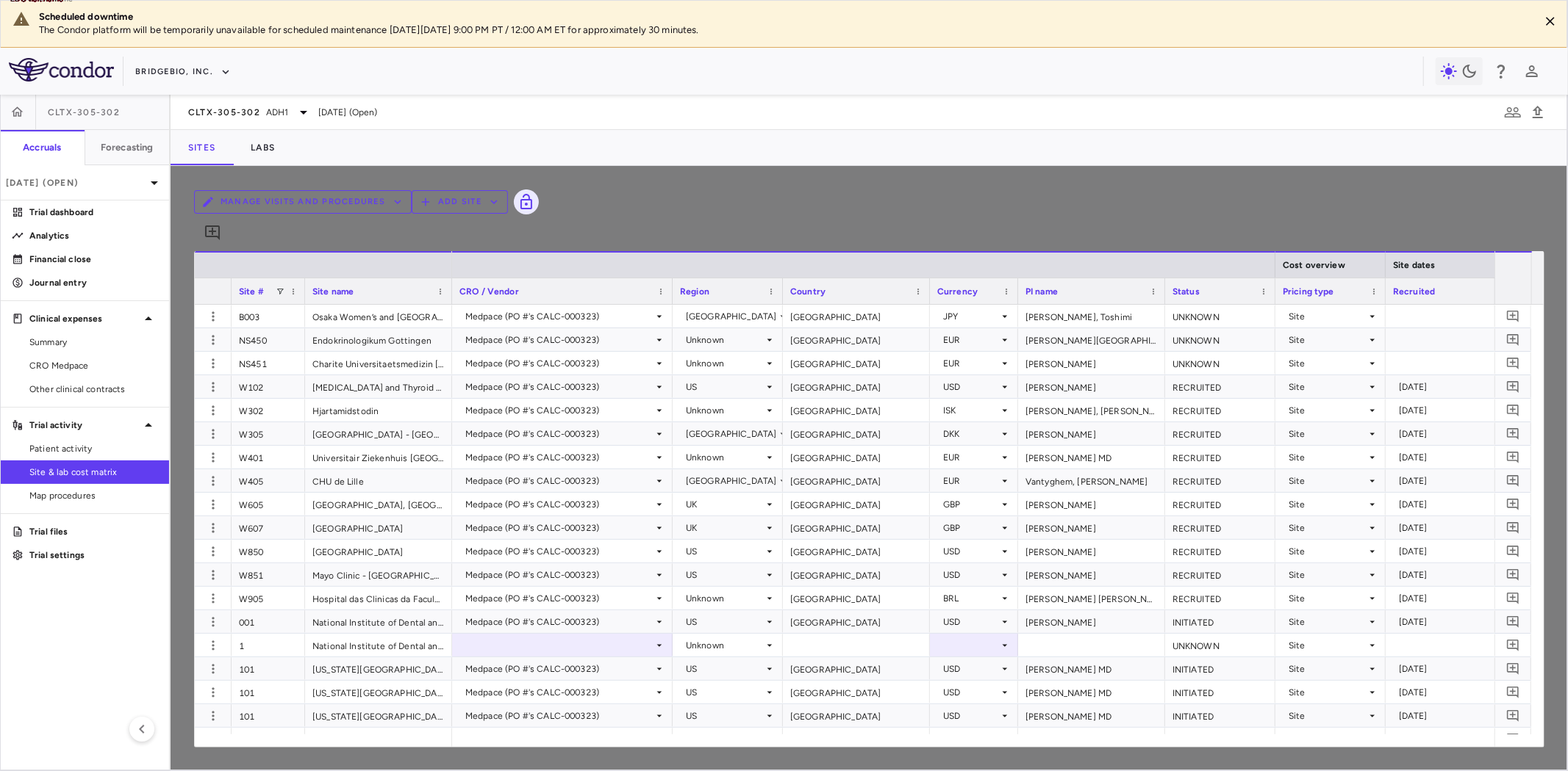
type input "**********"
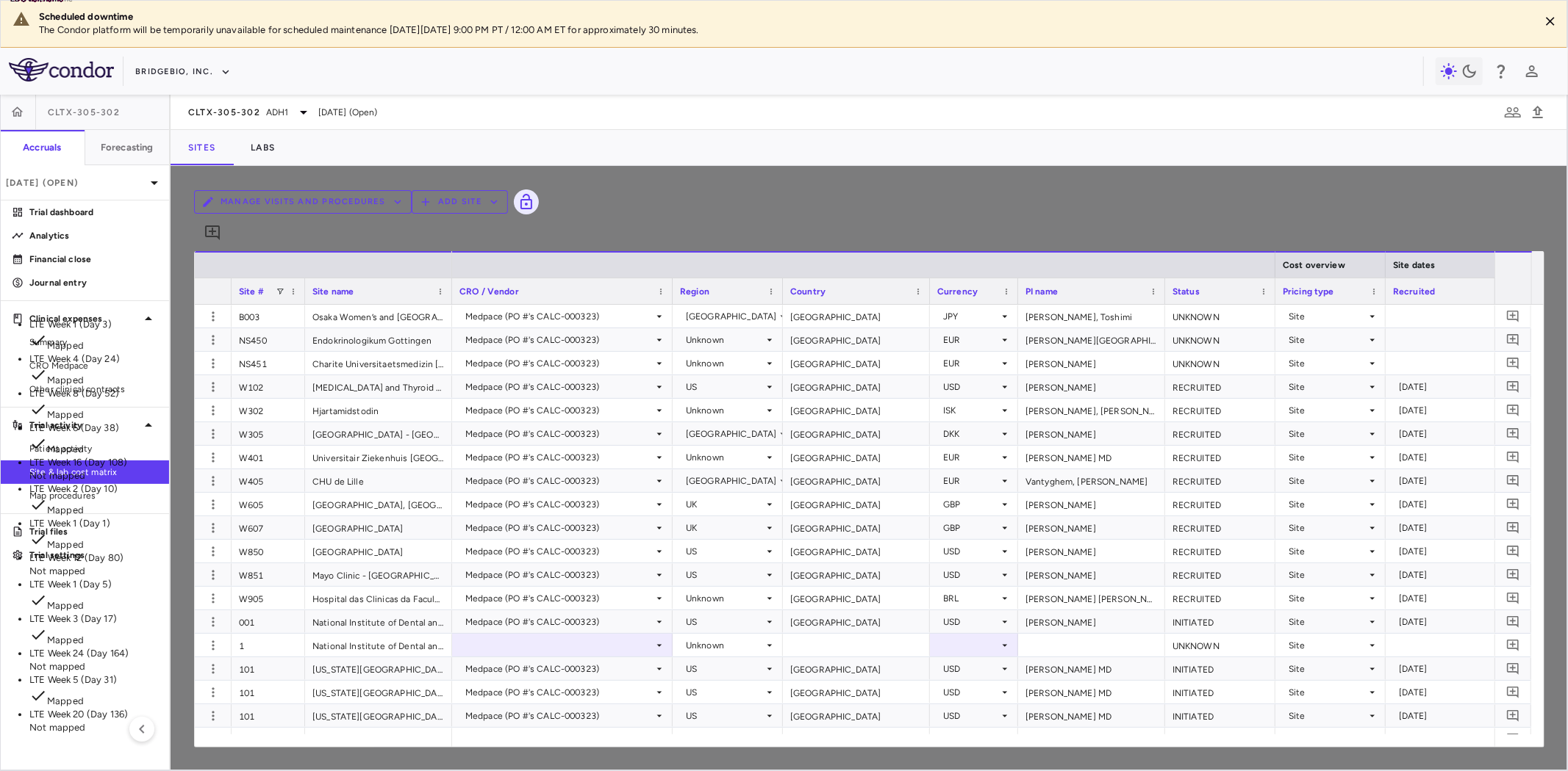
click at [351, 551] on li "LTE Week 12 (Day 80) Not mapped" at bounding box center [190, 564] width 322 height 26
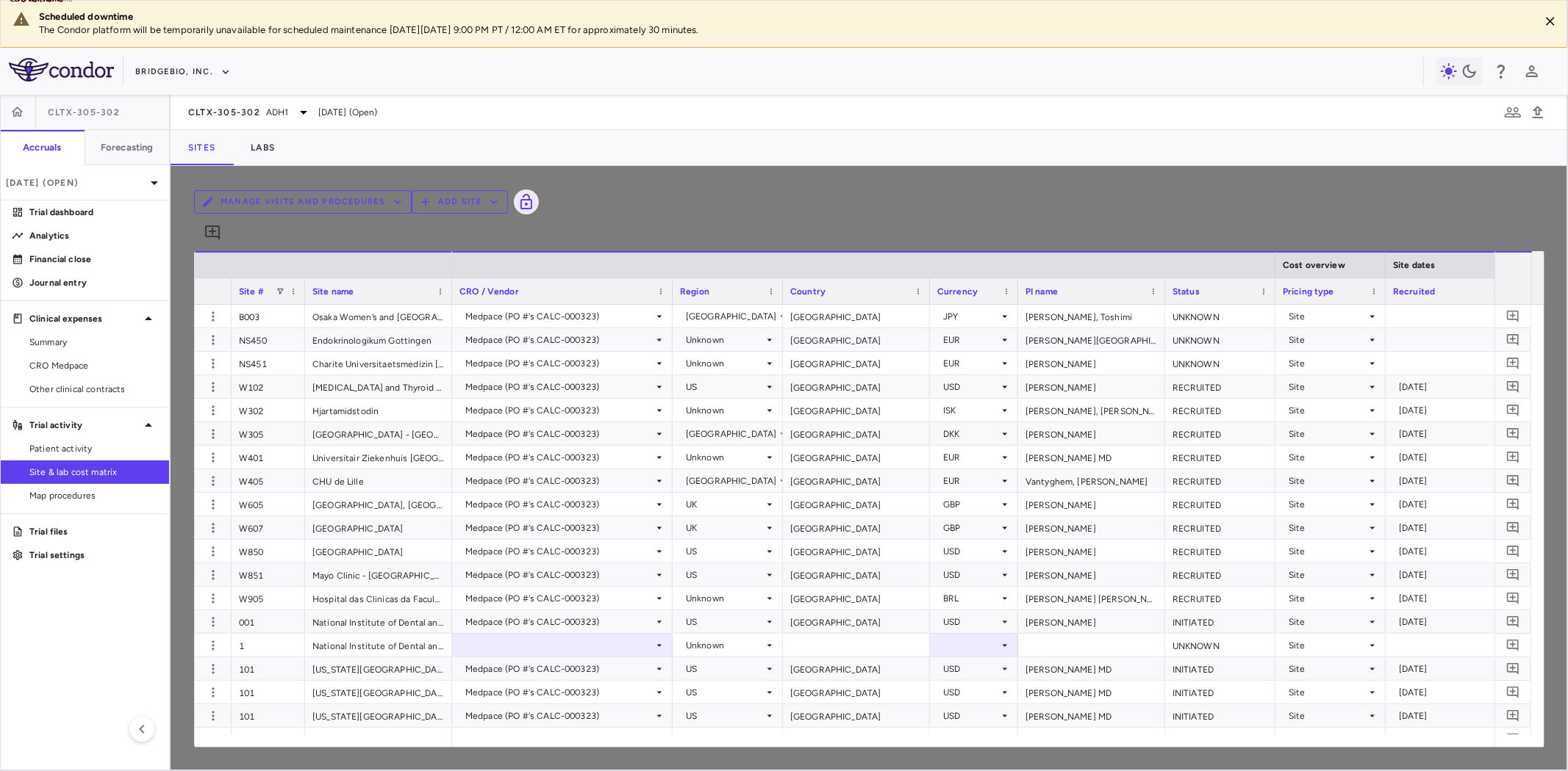
type input "**********"
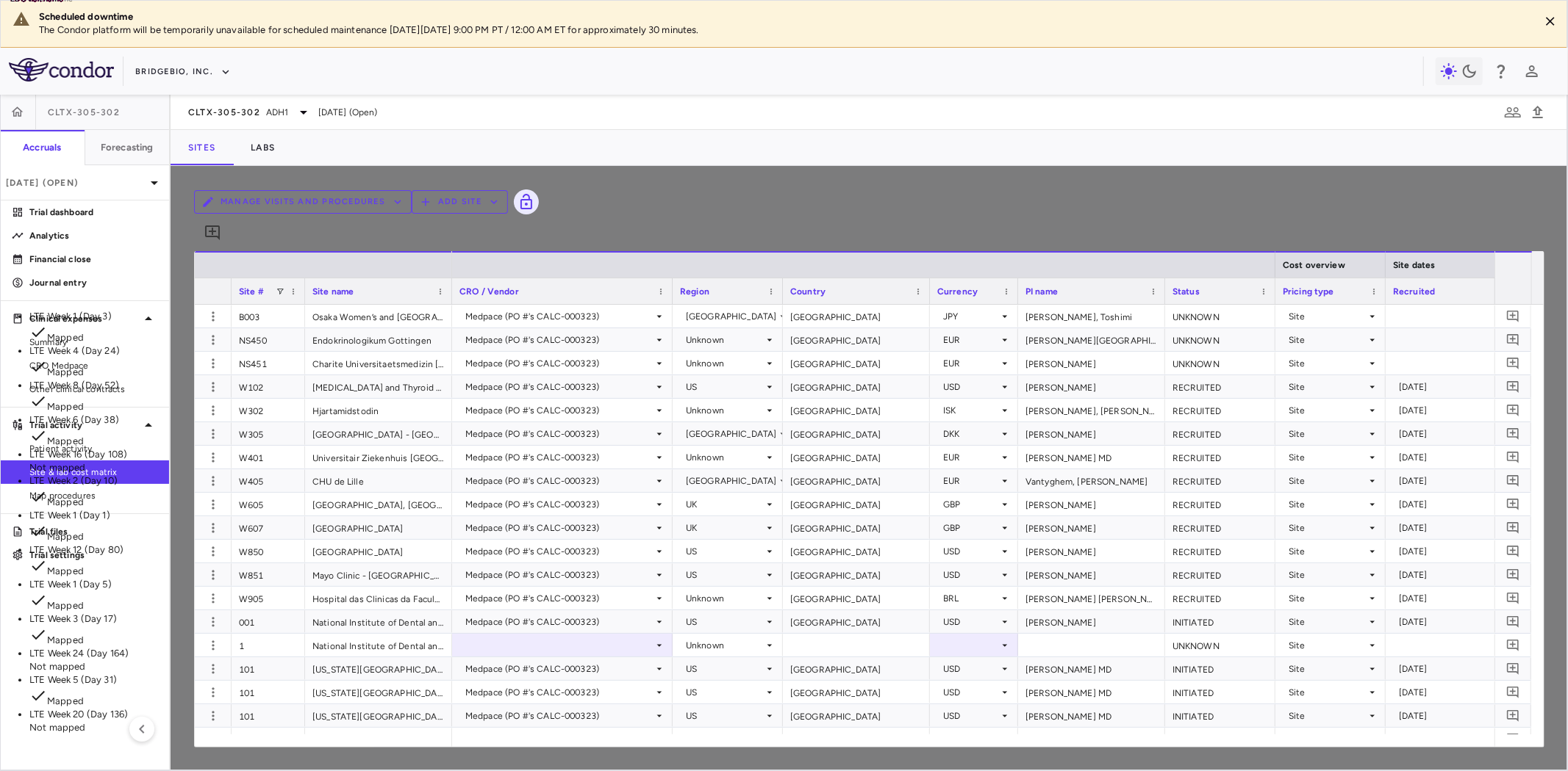
click at [351, 448] on li "LTE Week 16 (Day 108) Not mapped" at bounding box center [190, 460] width 322 height 26
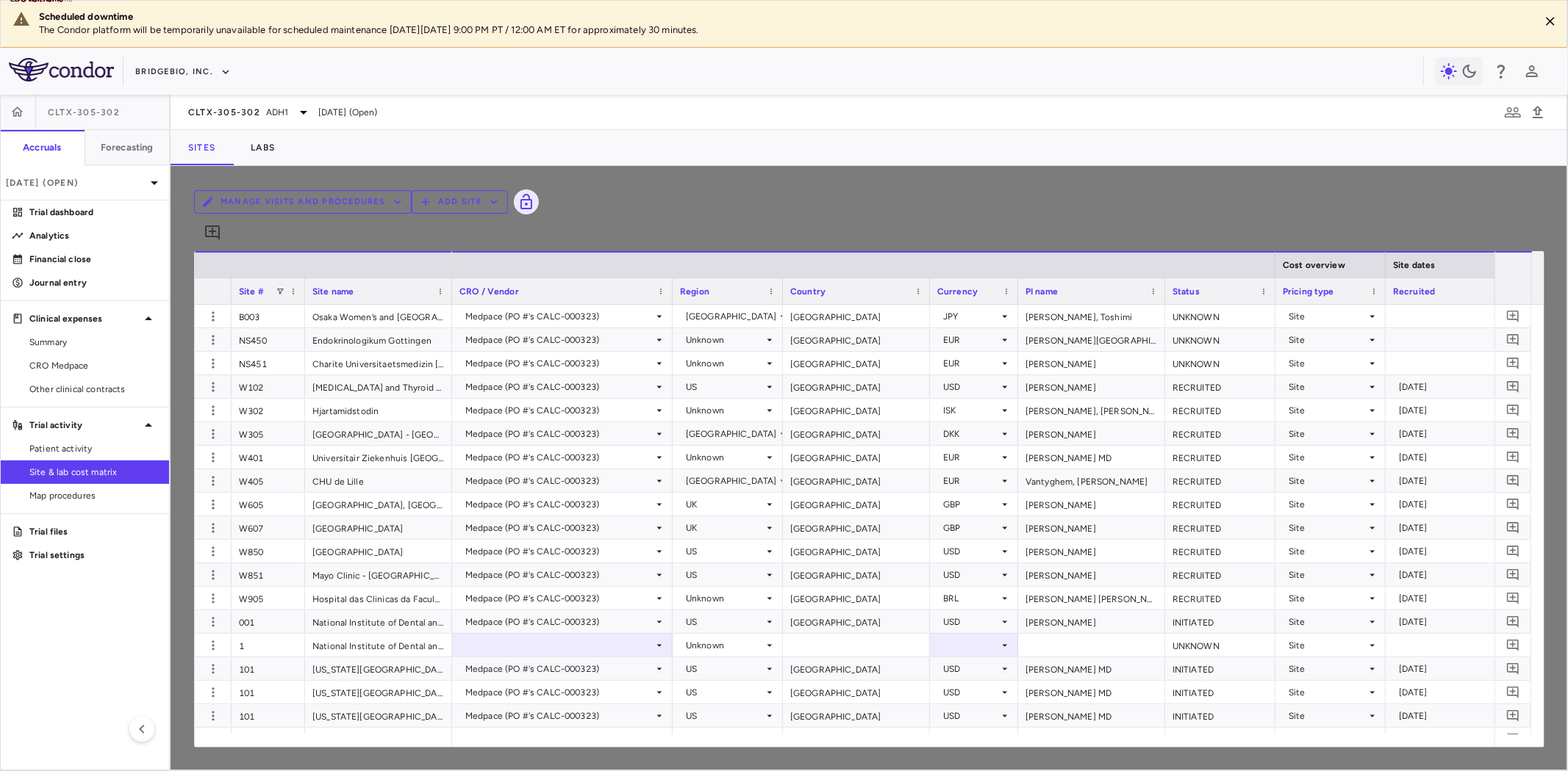
scroll to position [2113, 0]
type input "**********"
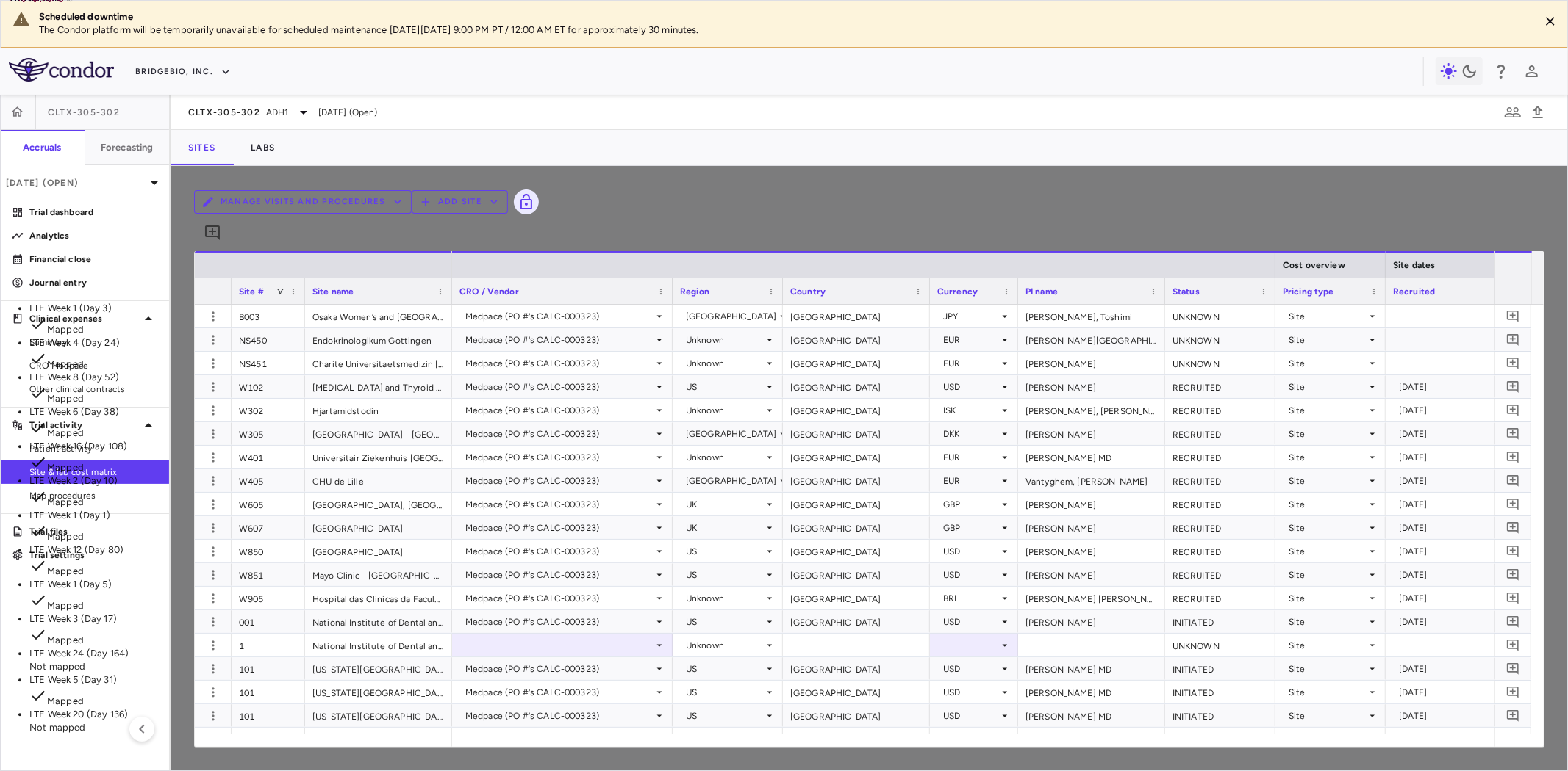
scroll to position [56, 0]
click at [351, 708] on p "LTE Week 20 (Day 136)" at bounding box center [190, 715] width 322 height 14
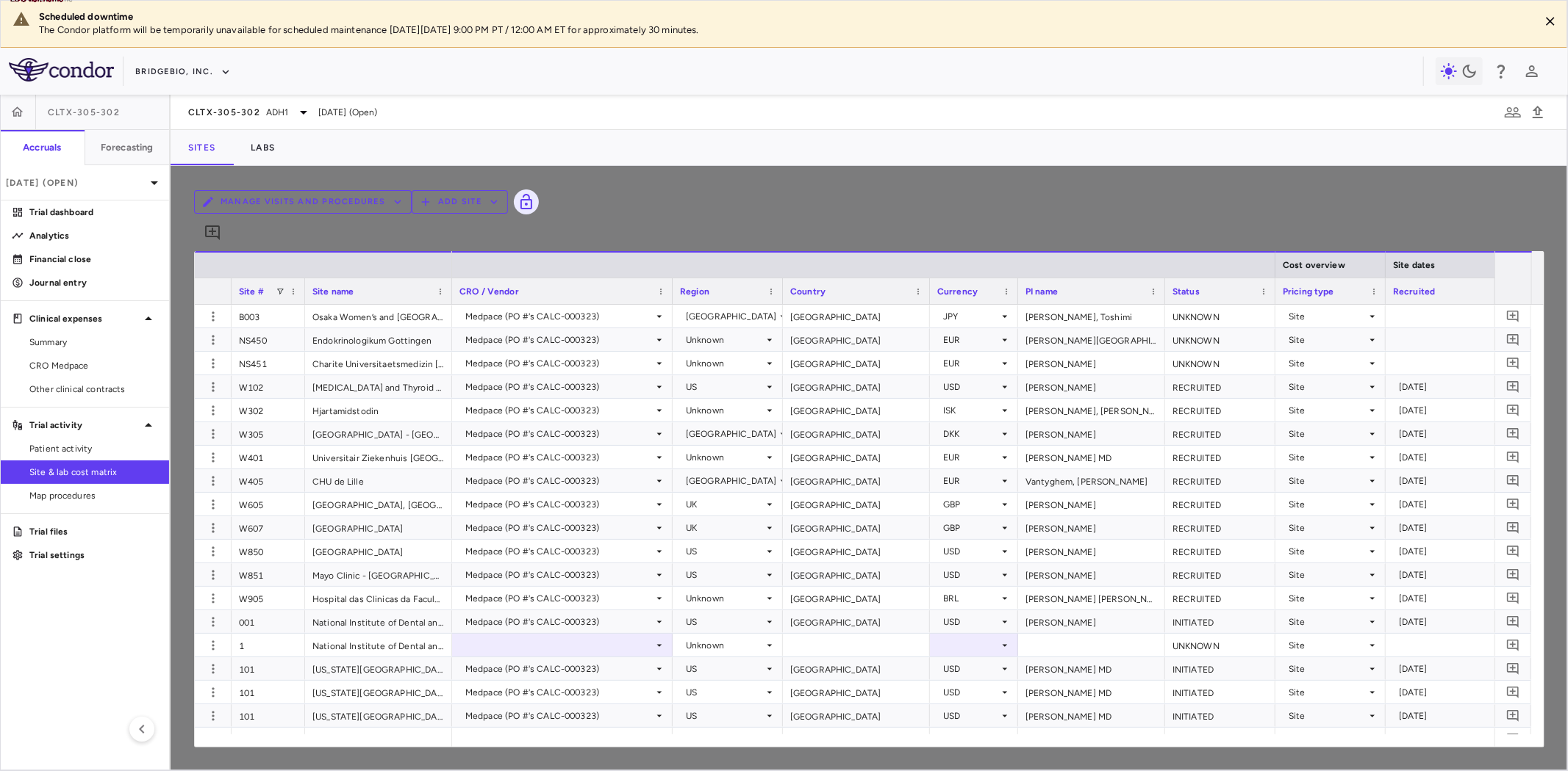
type input "**********"
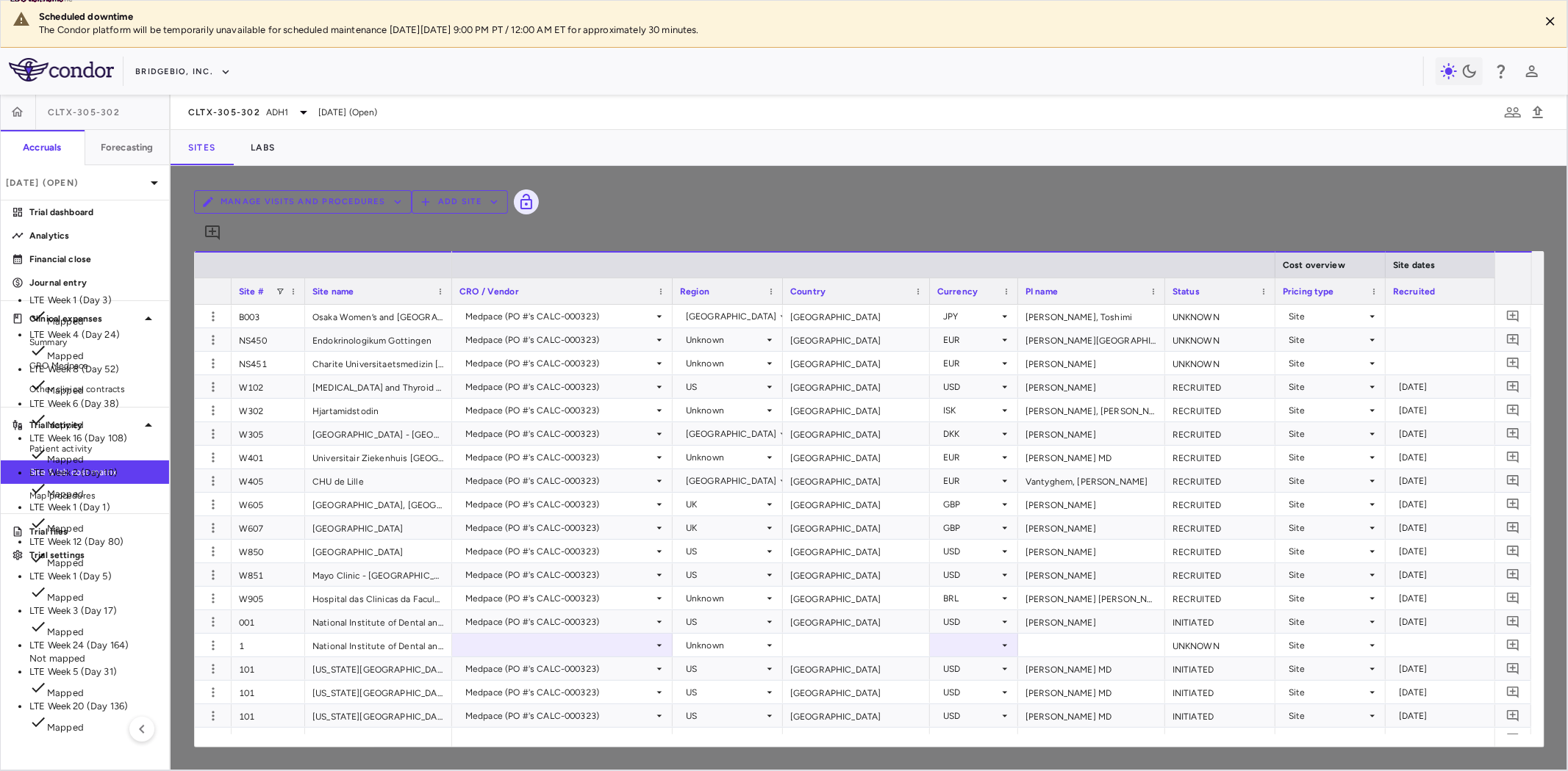
click at [351, 639] on li "LTE Week 24 (Day 164) Not mapped" at bounding box center [190, 652] width 322 height 26
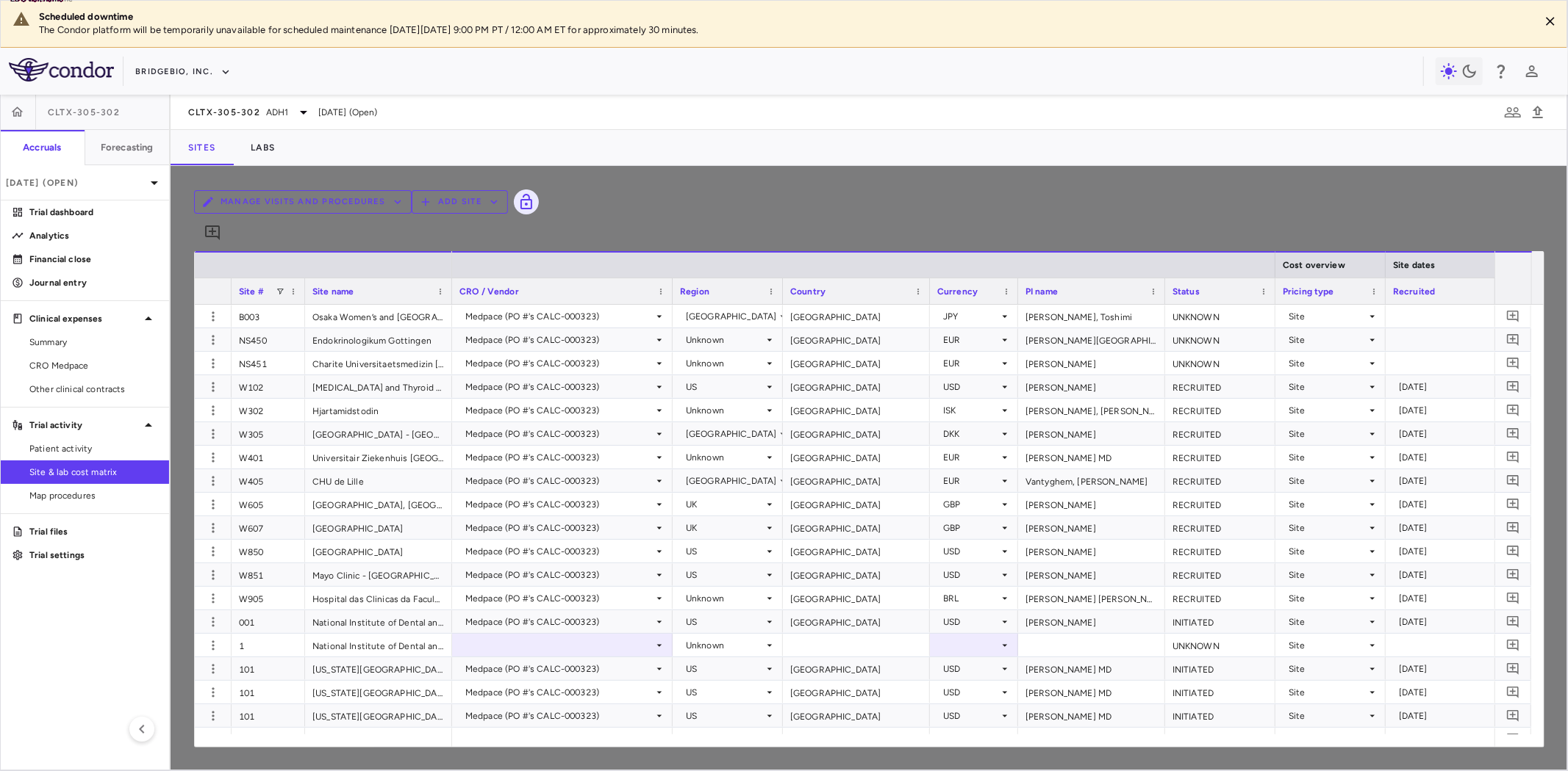
type input "**********"
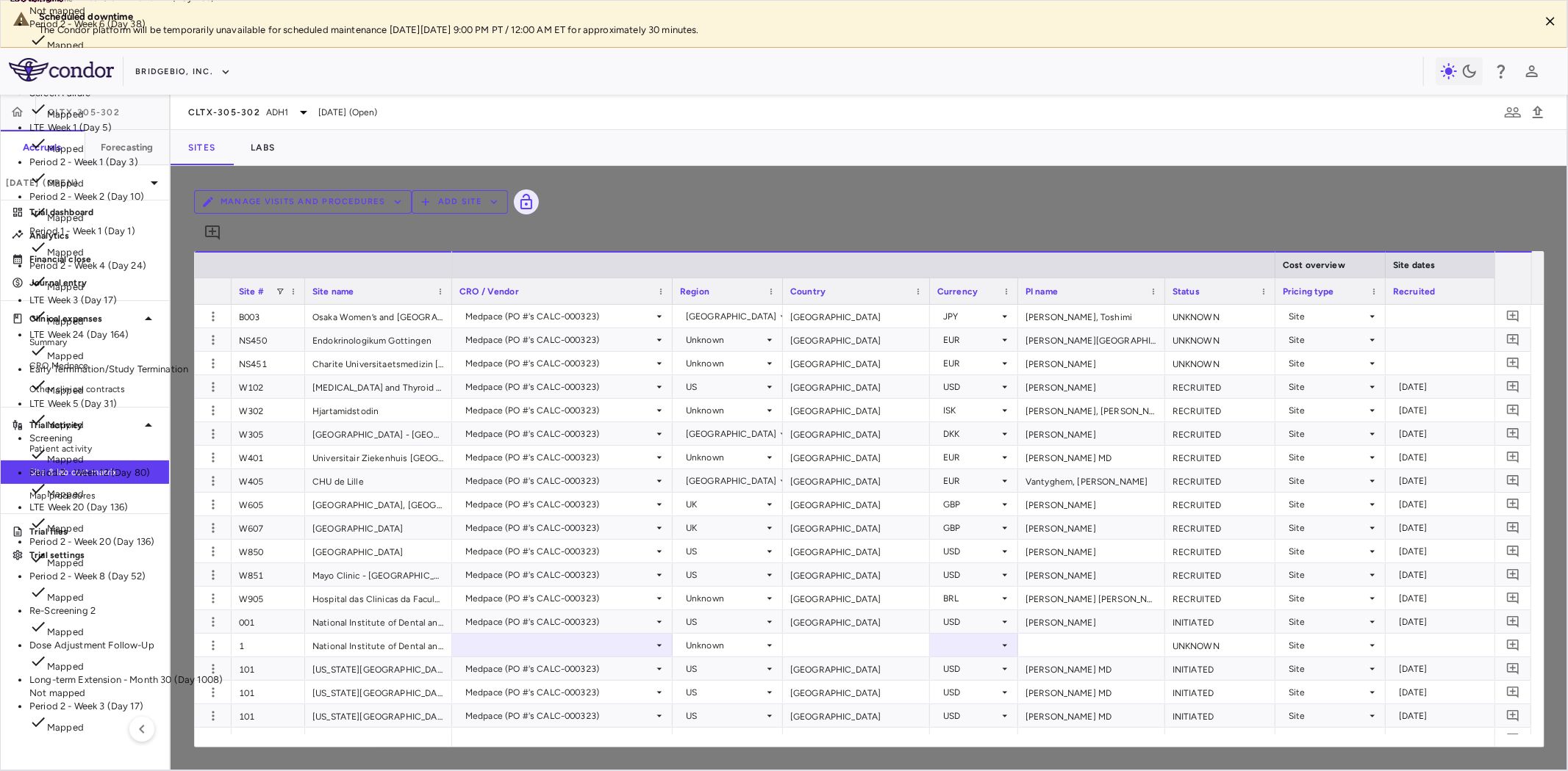
scroll to position [2031, 0]
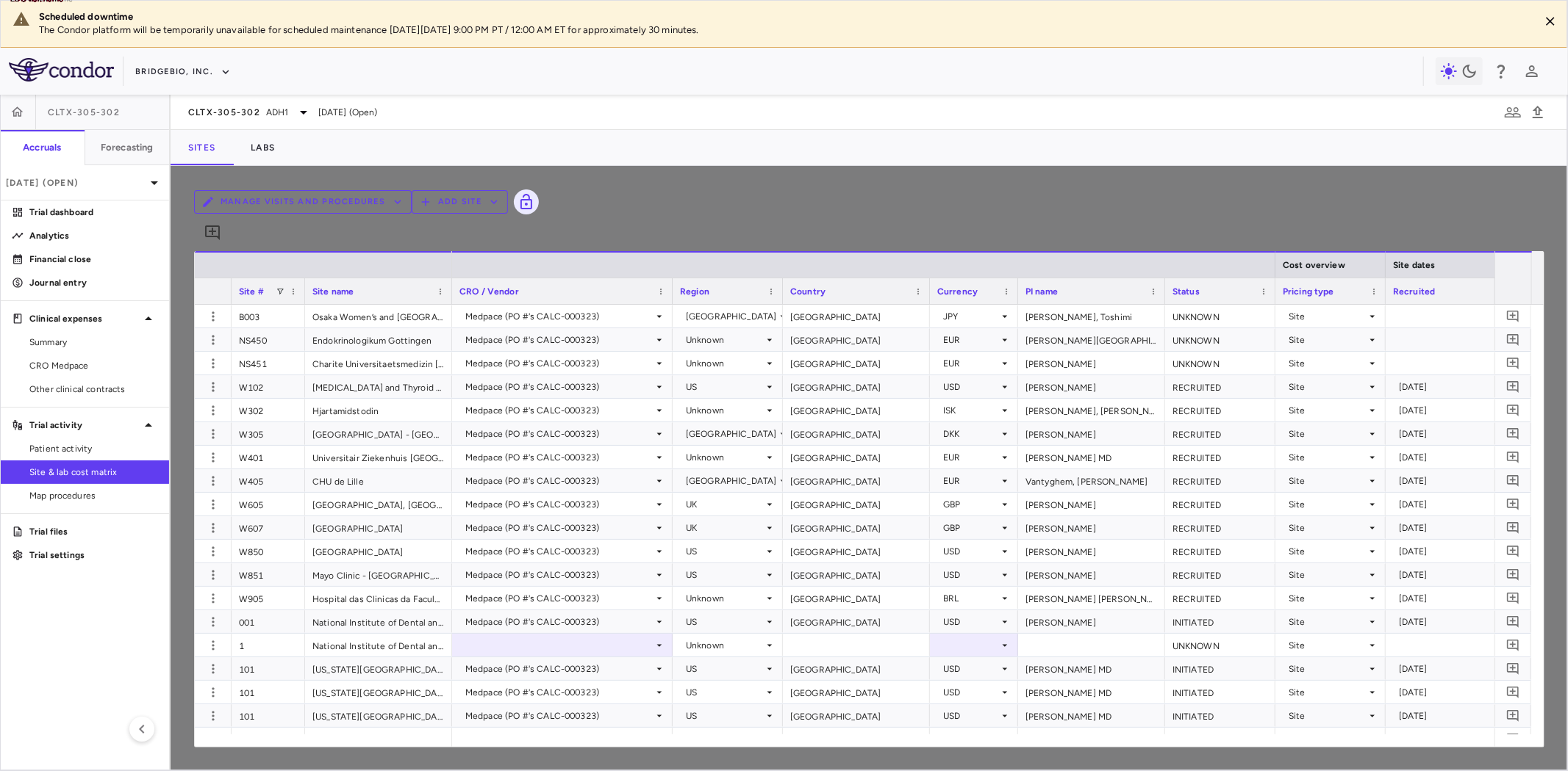
scroll to position [889, 0]
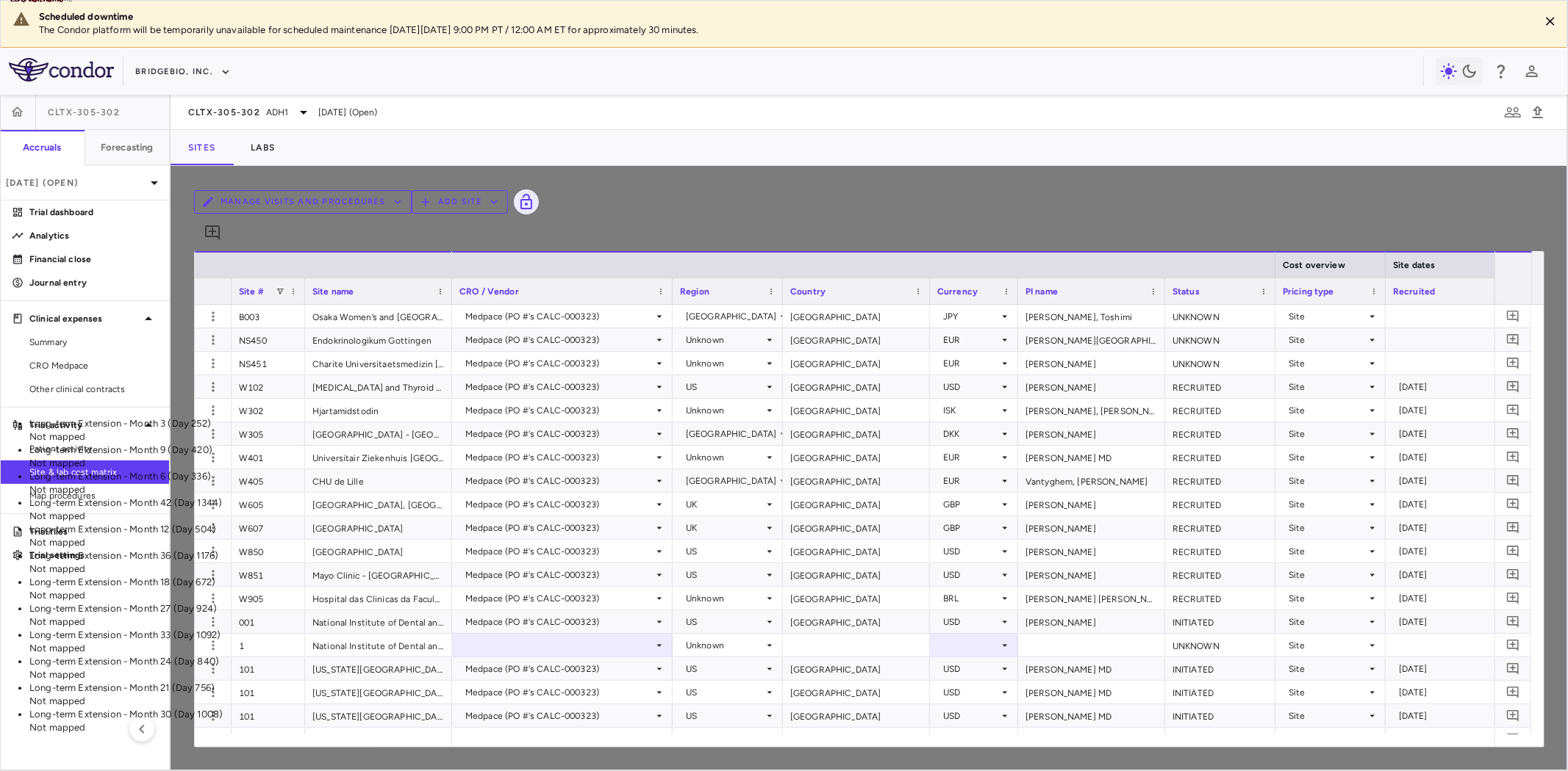
scroll to position [807, 0]
click at [351, 417] on p "Long-term Extension - Month 3 (Day 252)" at bounding box center [190, 424] width 322 height 14
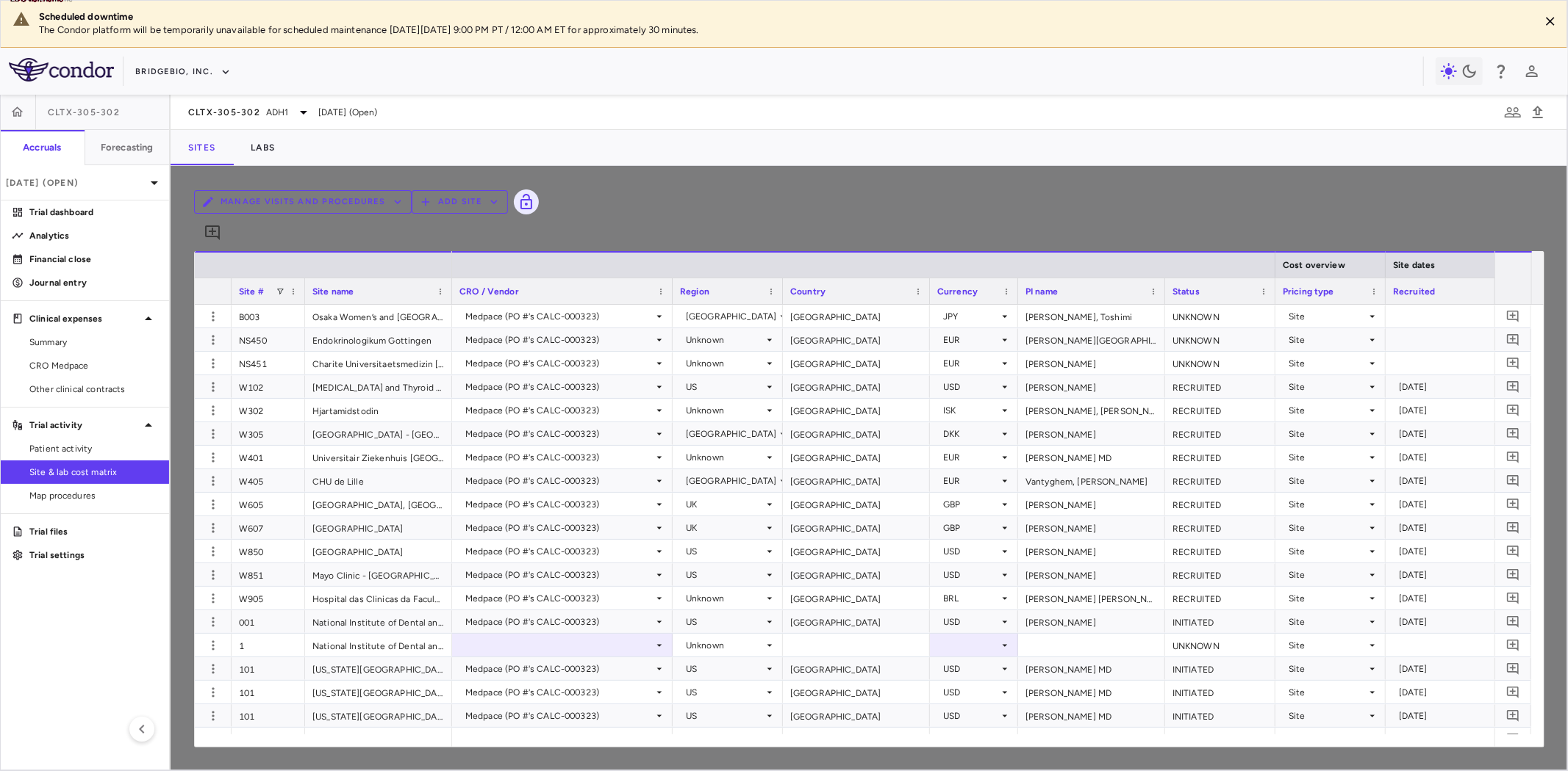
type input "**********"
click at [351, 50] on p "Long-term Extension - Month 6 (Day 336)" at bounding box center [190, 44] width 322 height 14
type input "**********"
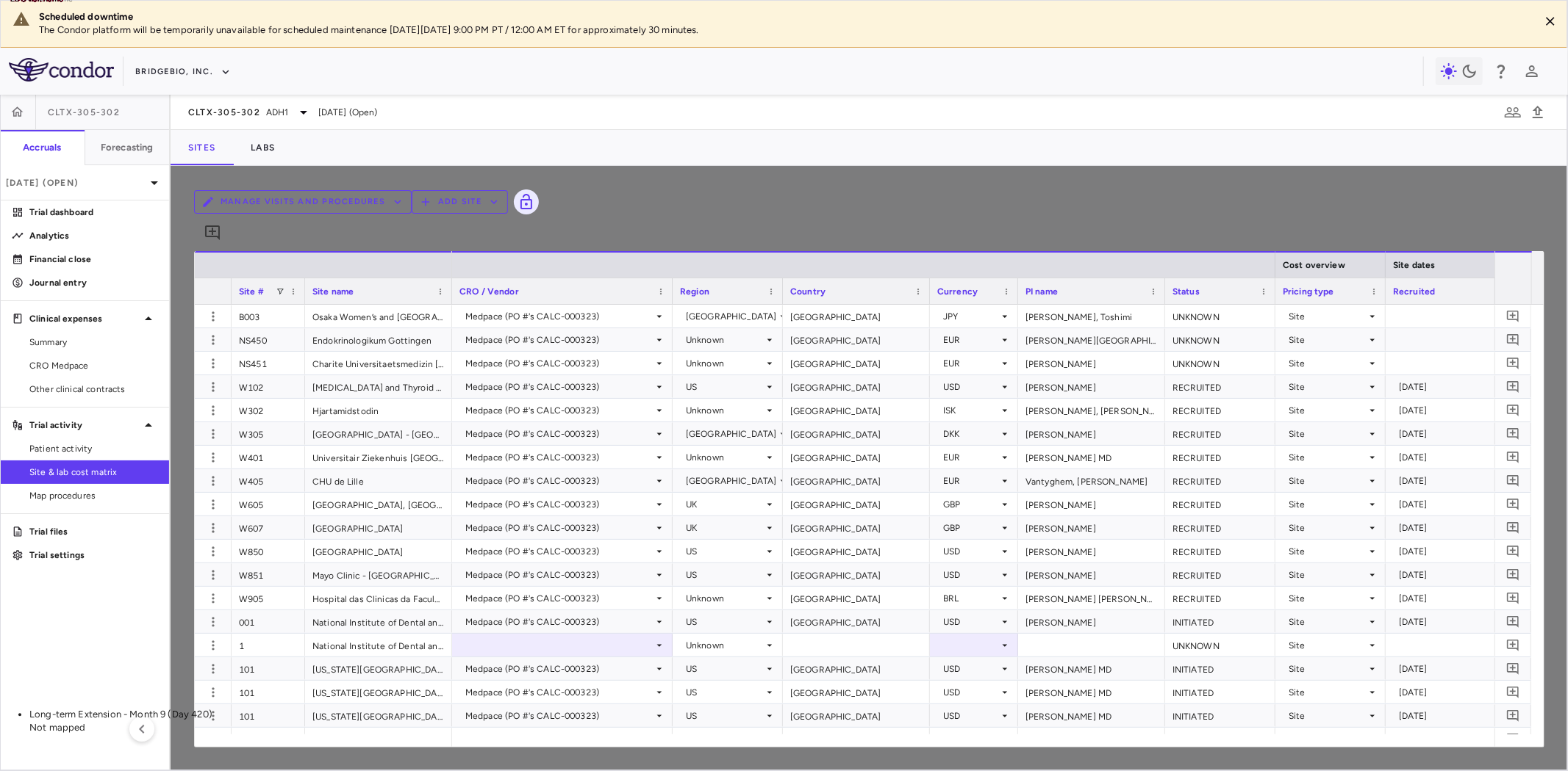
click at [351, 708] on p "Long-term Extension - Month 9 (Day 420)" at bounding box center [190, 715] width 322 height 14
type input "**********"
click at [351, 50] on p "Long-term Extension - Month 12 (Day 504)" at bounding box center [190, 44] width 322 height 14
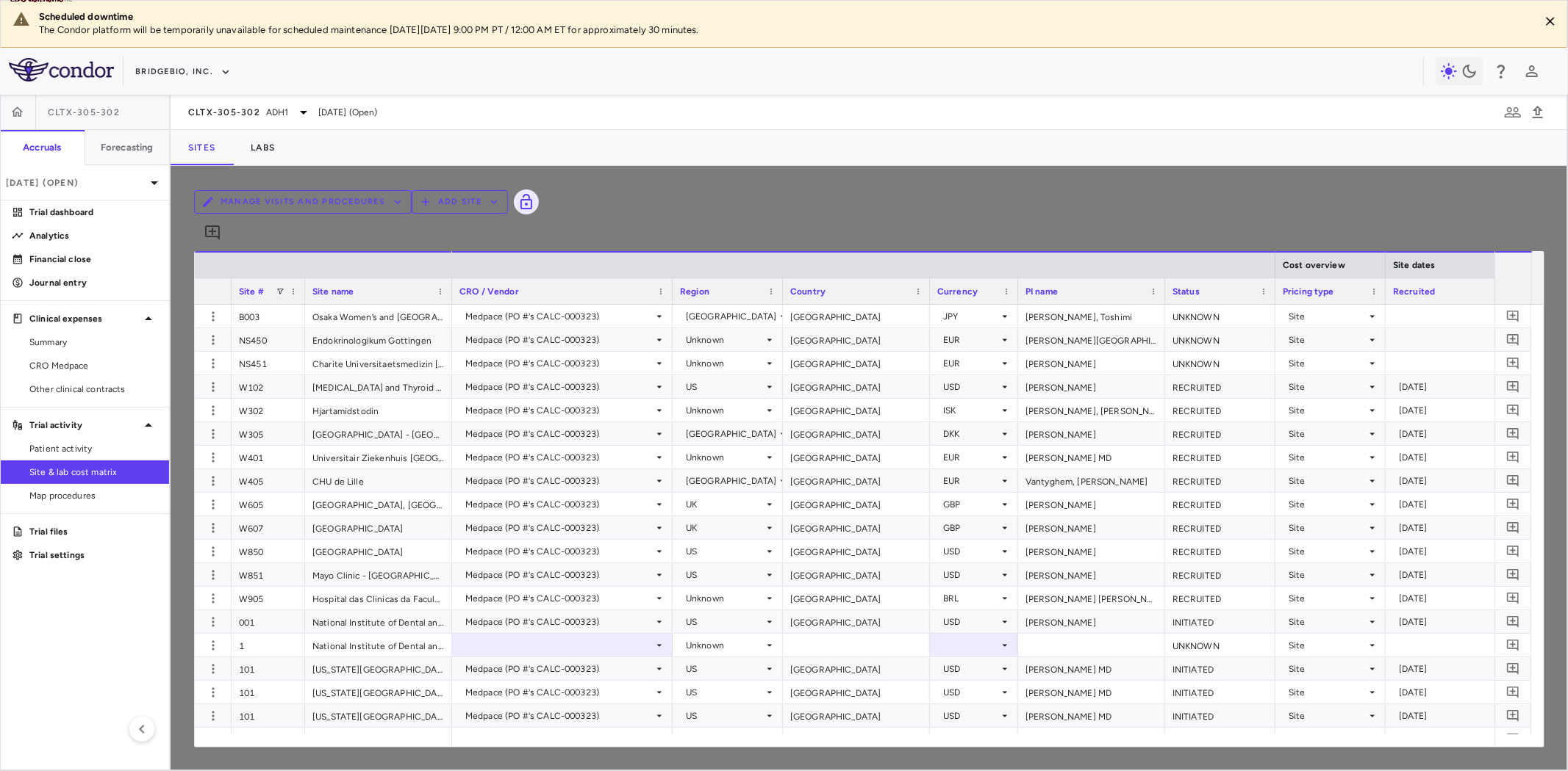
type input "**********"
type input "*"
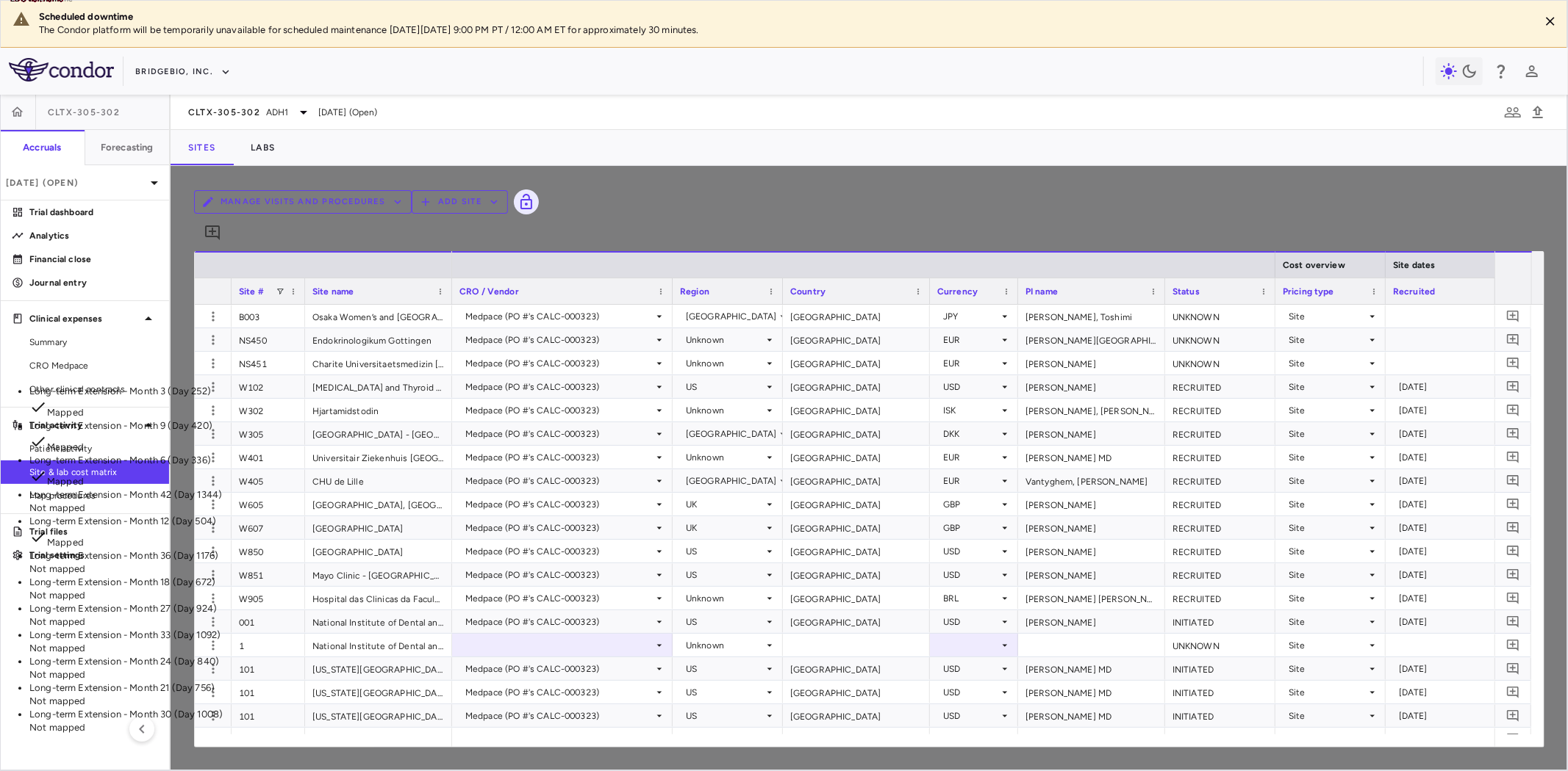
scroll to position [0, 0]
type input "****"
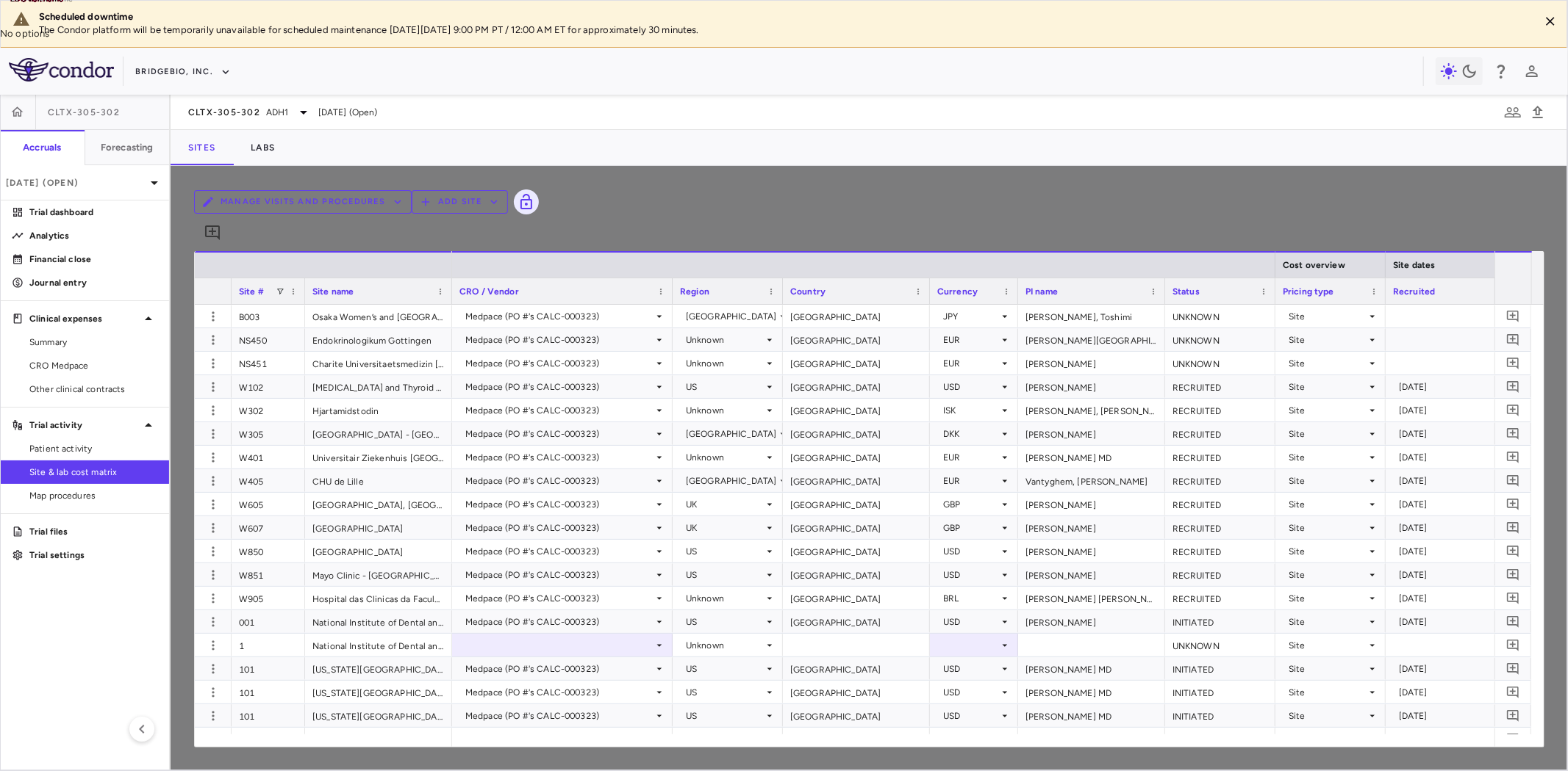
scroll to position [1215, 0]
type input "*"
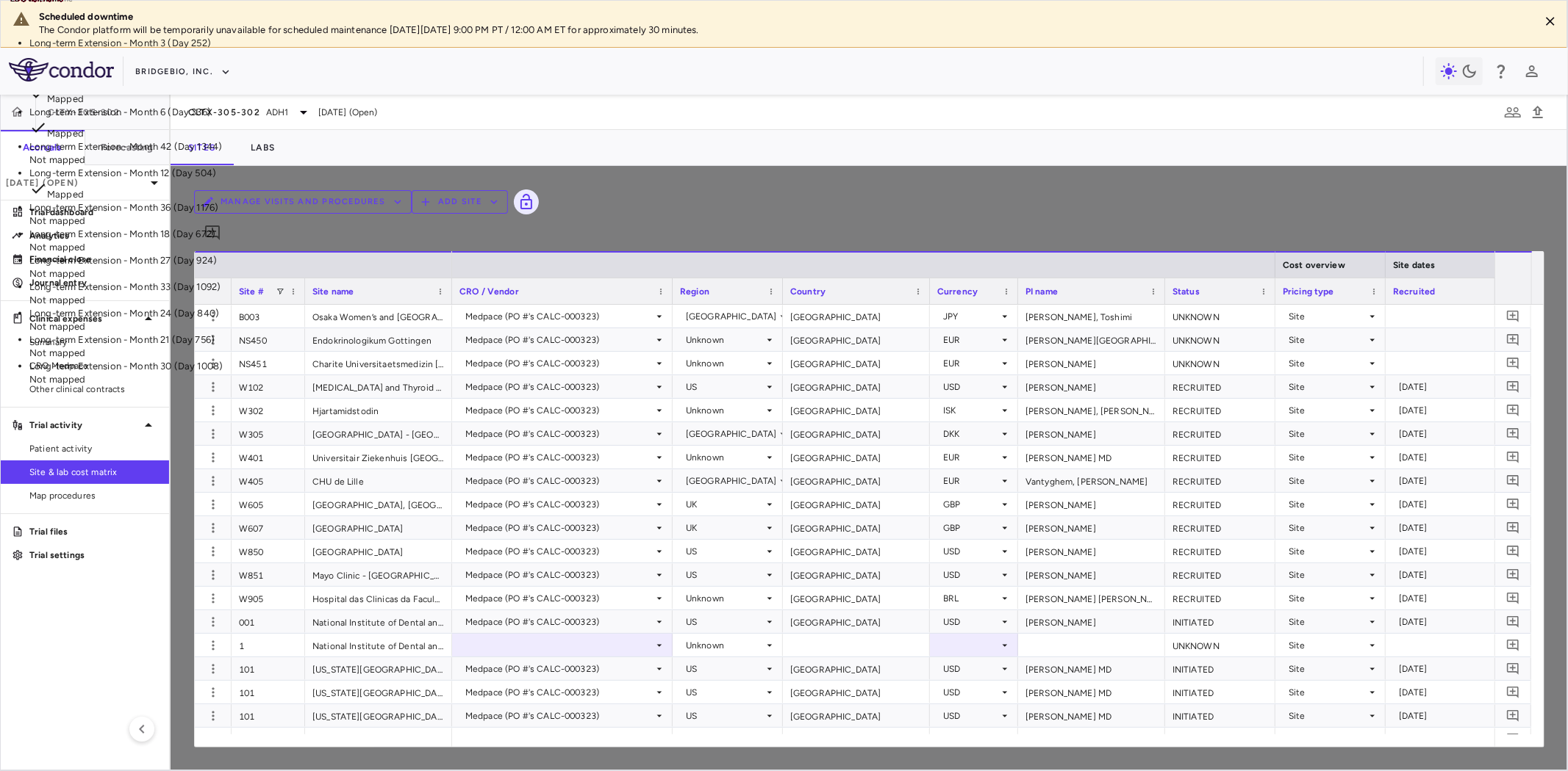
scroll to position [30, 0]
click at [351, 241] on p "Long-term Extension - Month 18 (Day 672)" at bounding box center [190, 234] width 322 height 14
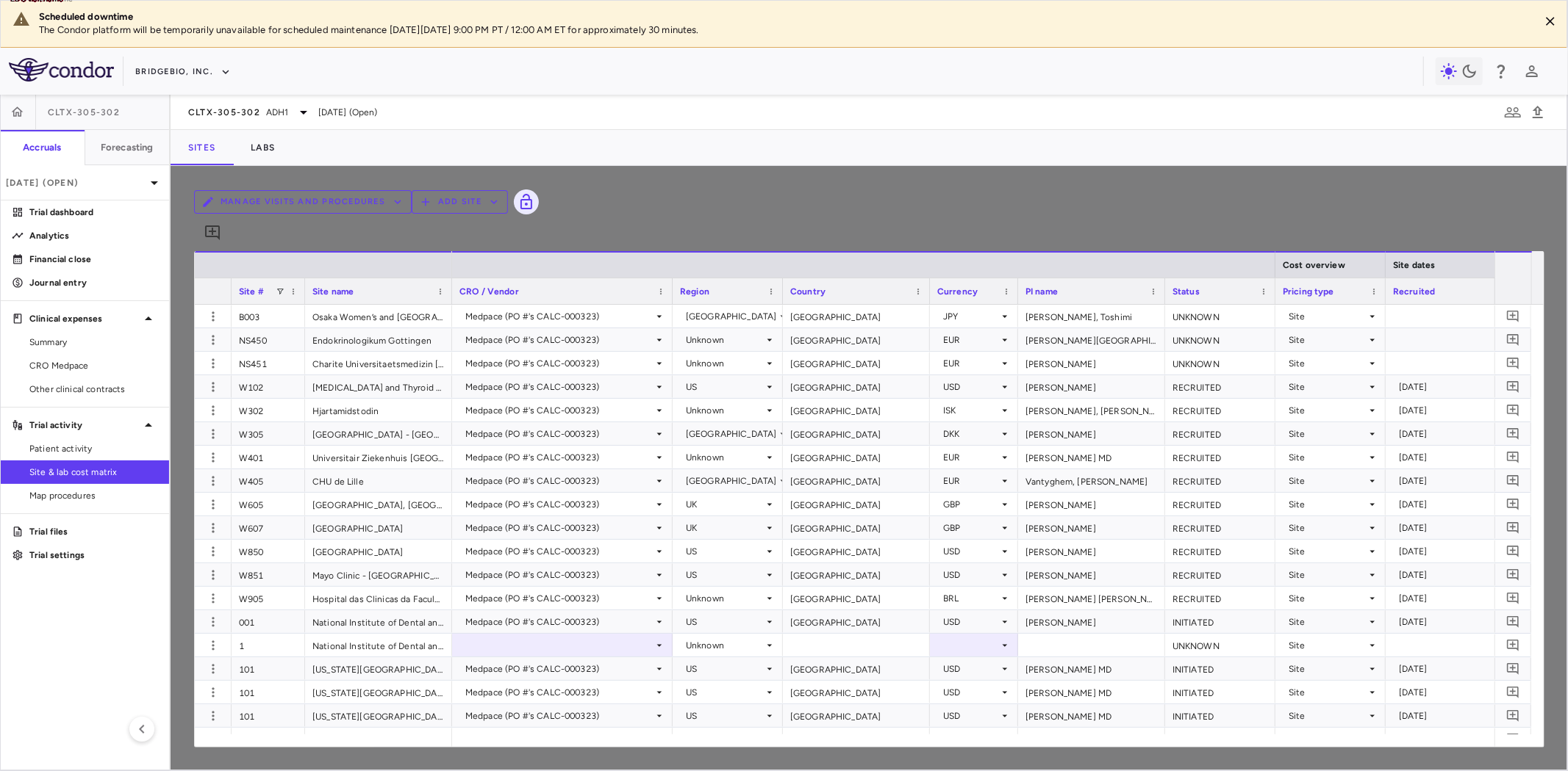
type input "**********"
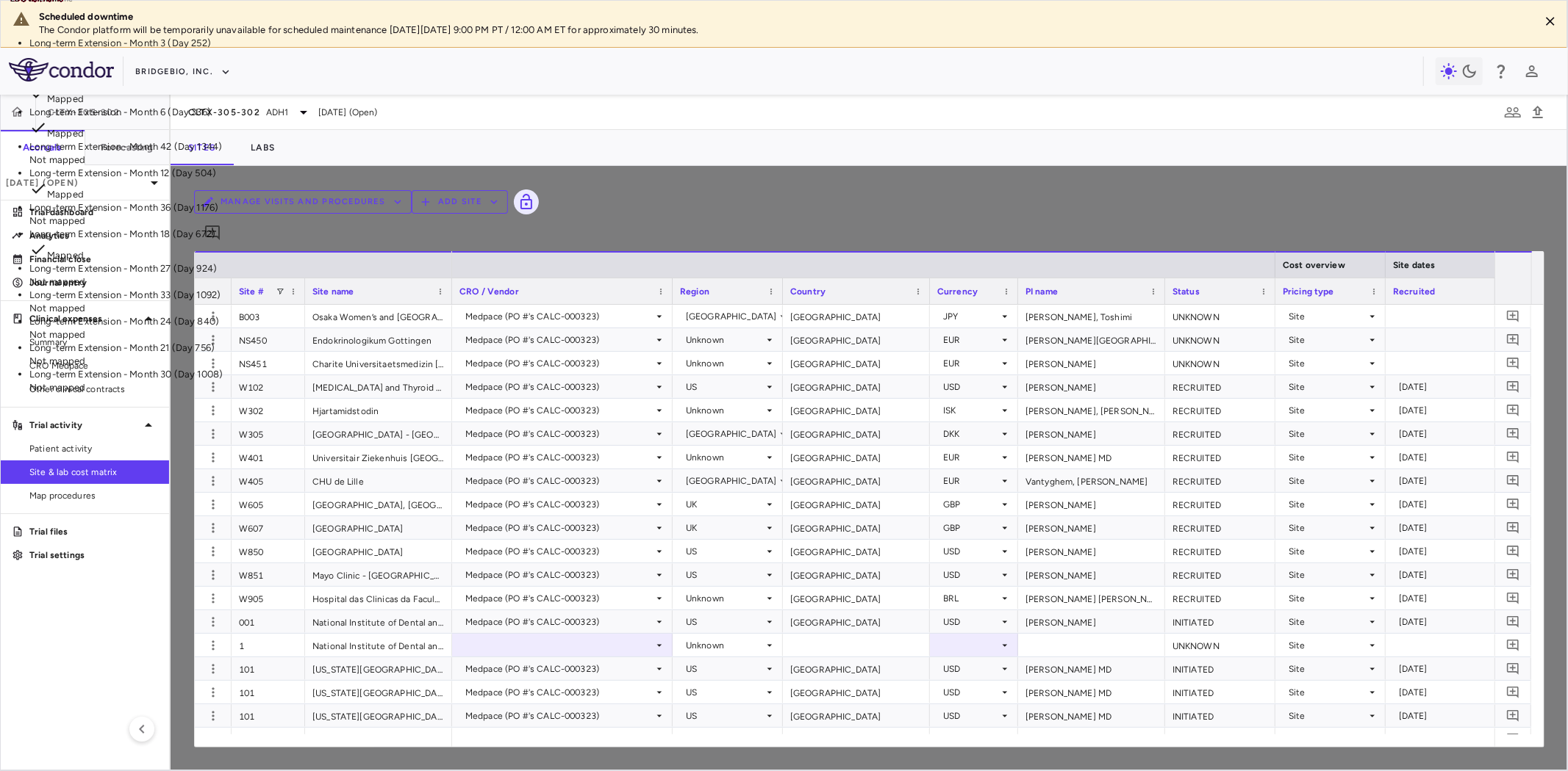
type input "****"
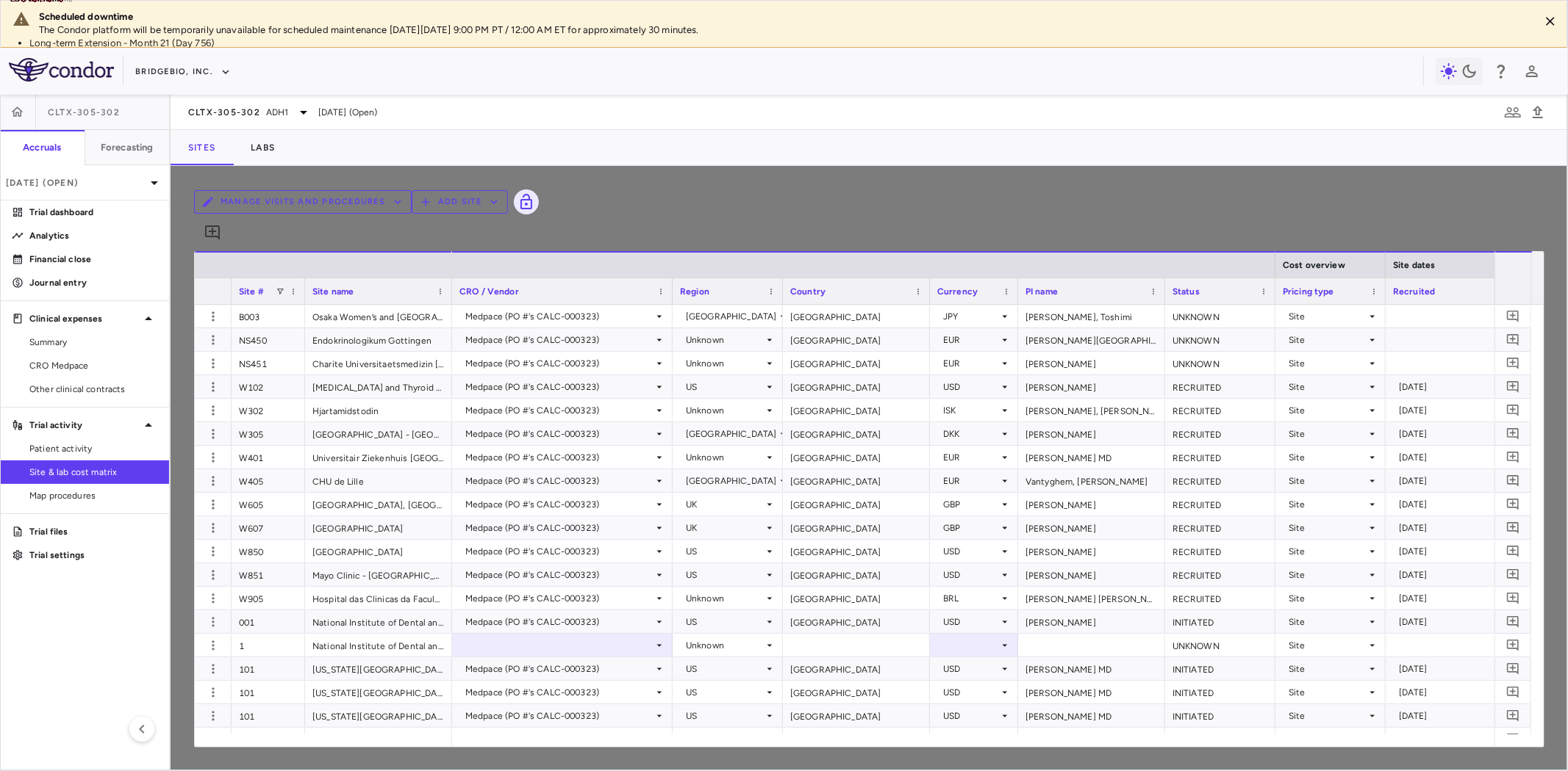
click at [351, 50] on p "Long-term Extension - Month 21 (Day 756)" at bounding box center [190, 44] width 322 height 14
type input "**********"
click at [351, 50] on p "Long-term Extension - Month 24 (Day 840)" at bounding box center [190, 44] width 322 height 14
type input "**********"
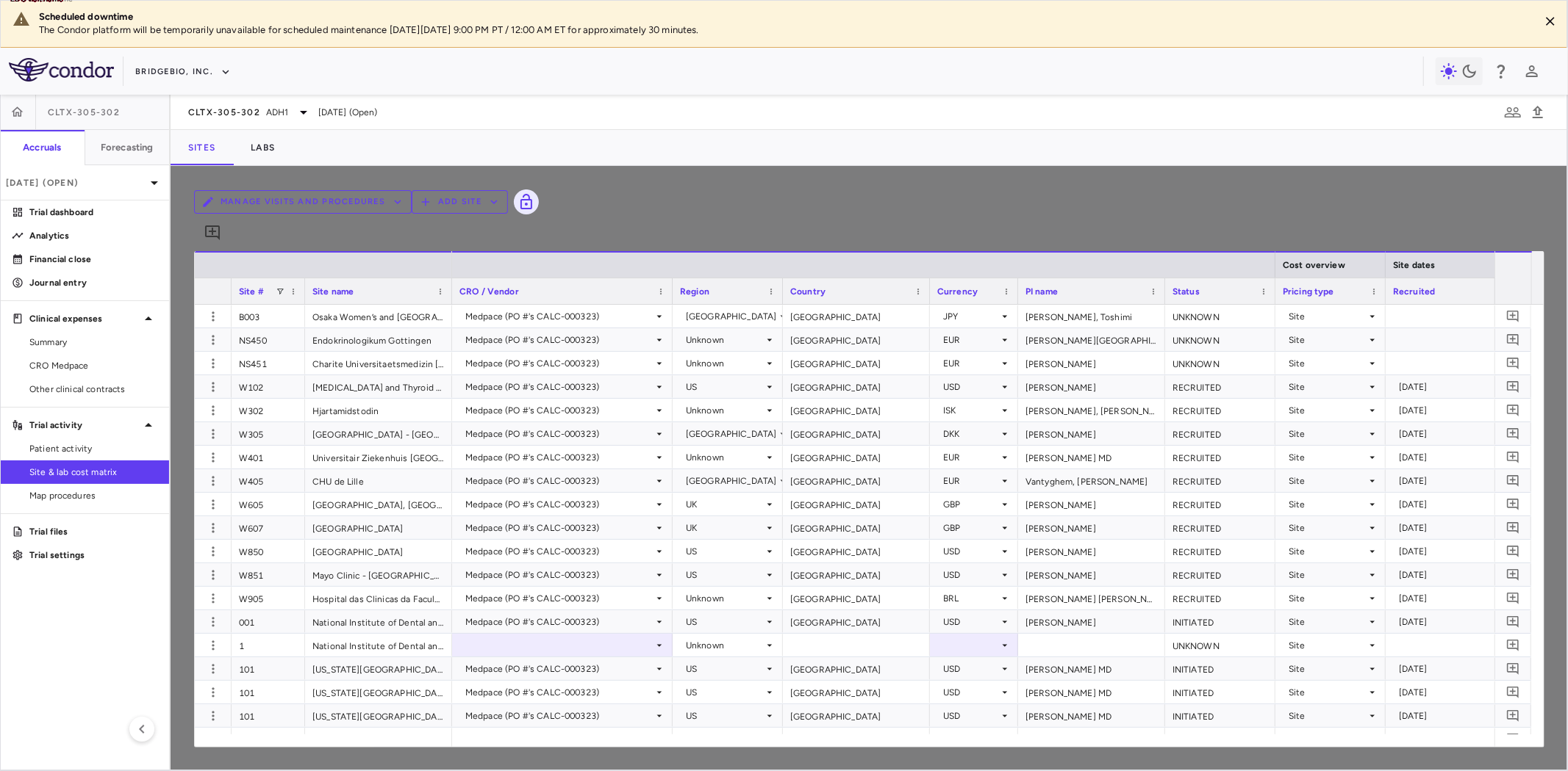
click at [351, 63] on li "Long-term Extension - Month 27 (Day 924) Not mapped" at bounding box center [190, 49] width 322 height 26
type input "**********"
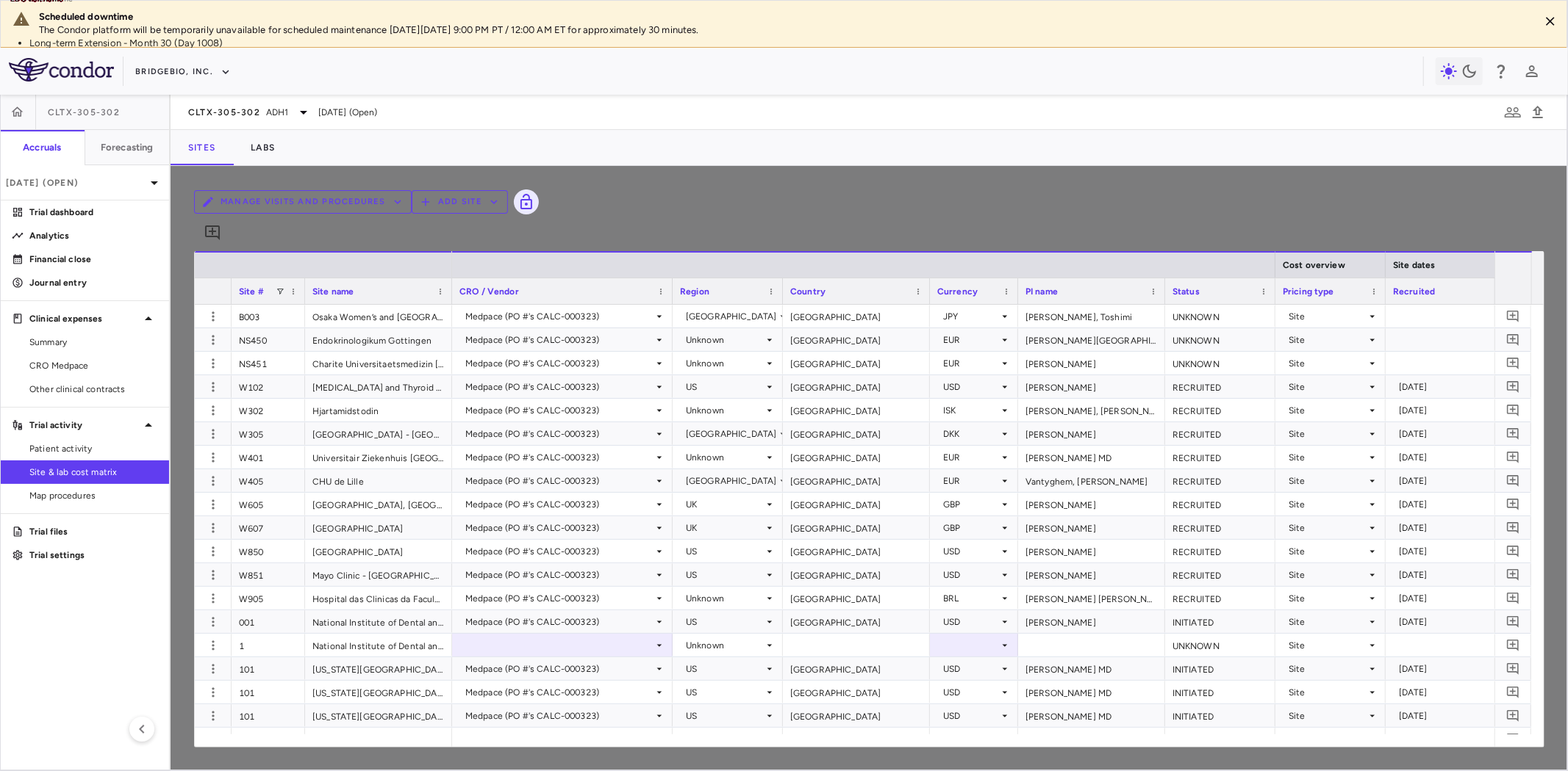
click at [351, 63] on li "Long-term Extension - Month 30 (Day 1008) Not mapped" at bounding box center [190, 49] width 322 height 26
type input "**********"
click at [351, 50] on p "Long-term Extension - Month 33 (Day 1092)" at bounding box center [190, 44] width 322 height 14
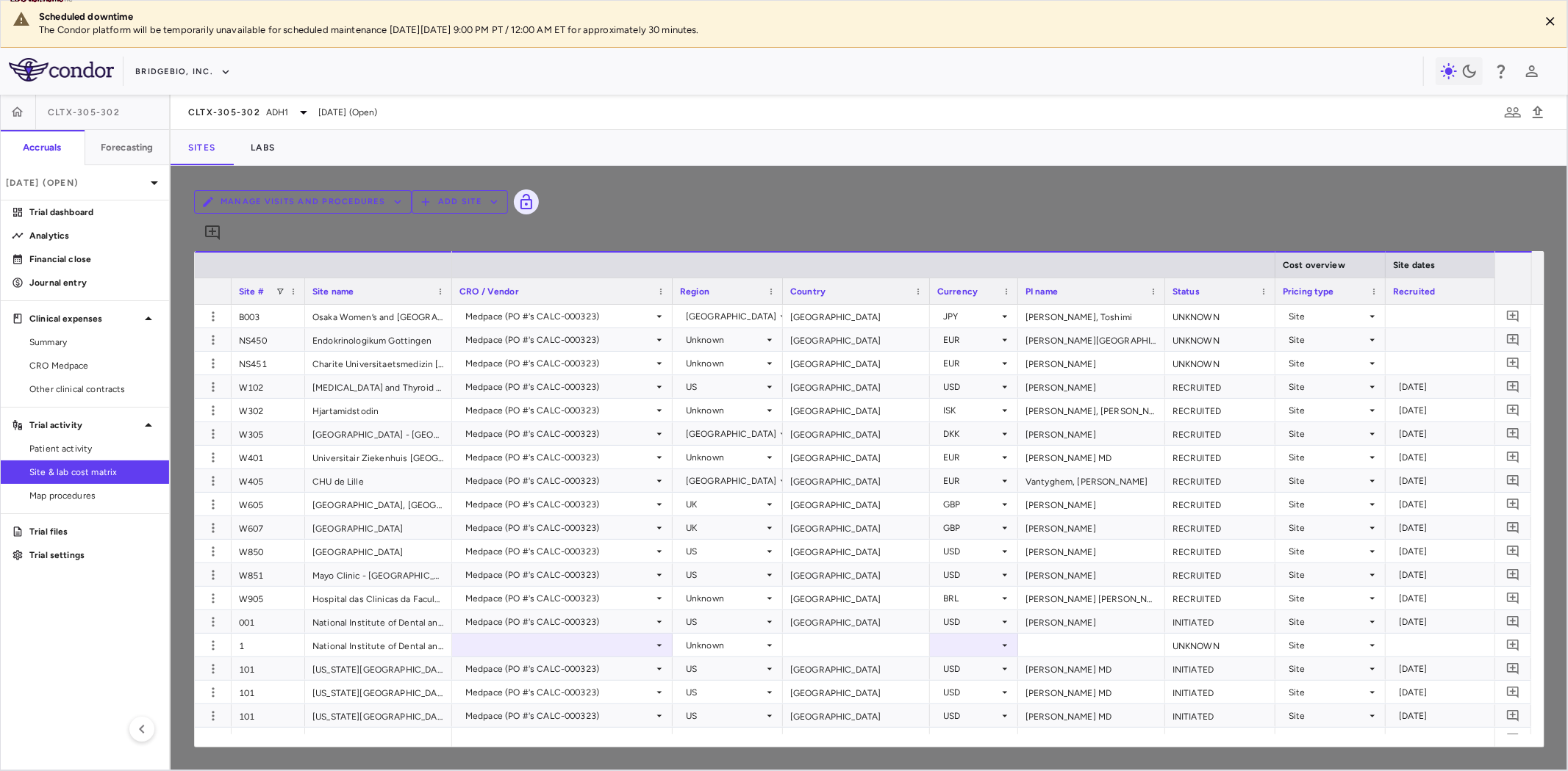
type input "**********"
click at [351, 50] on p "Long-term Extension - Month 36 (Day 1176)" at bounding box center [190, 44] width 322 height 14
type input "**********"
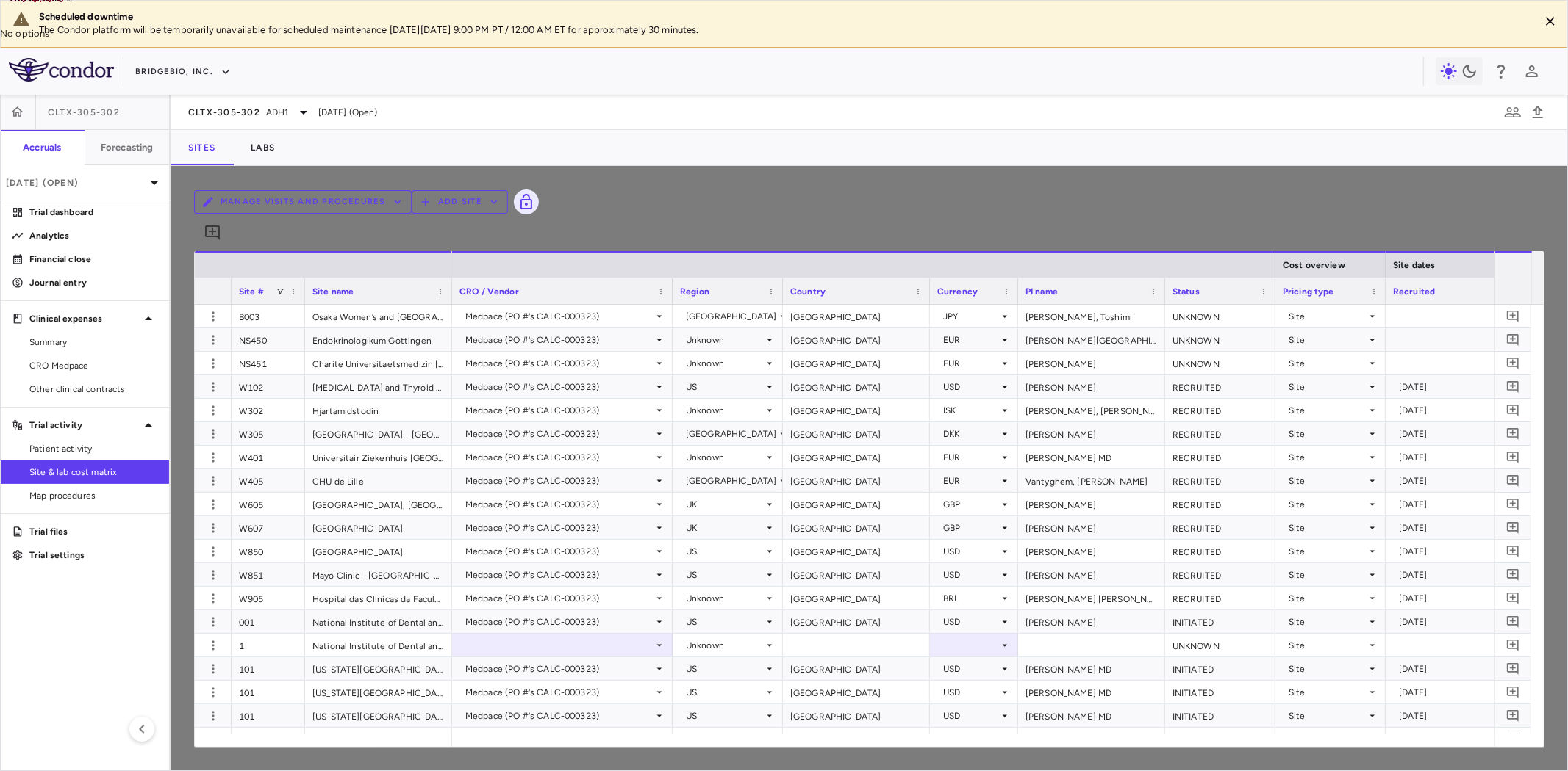
type input "*"
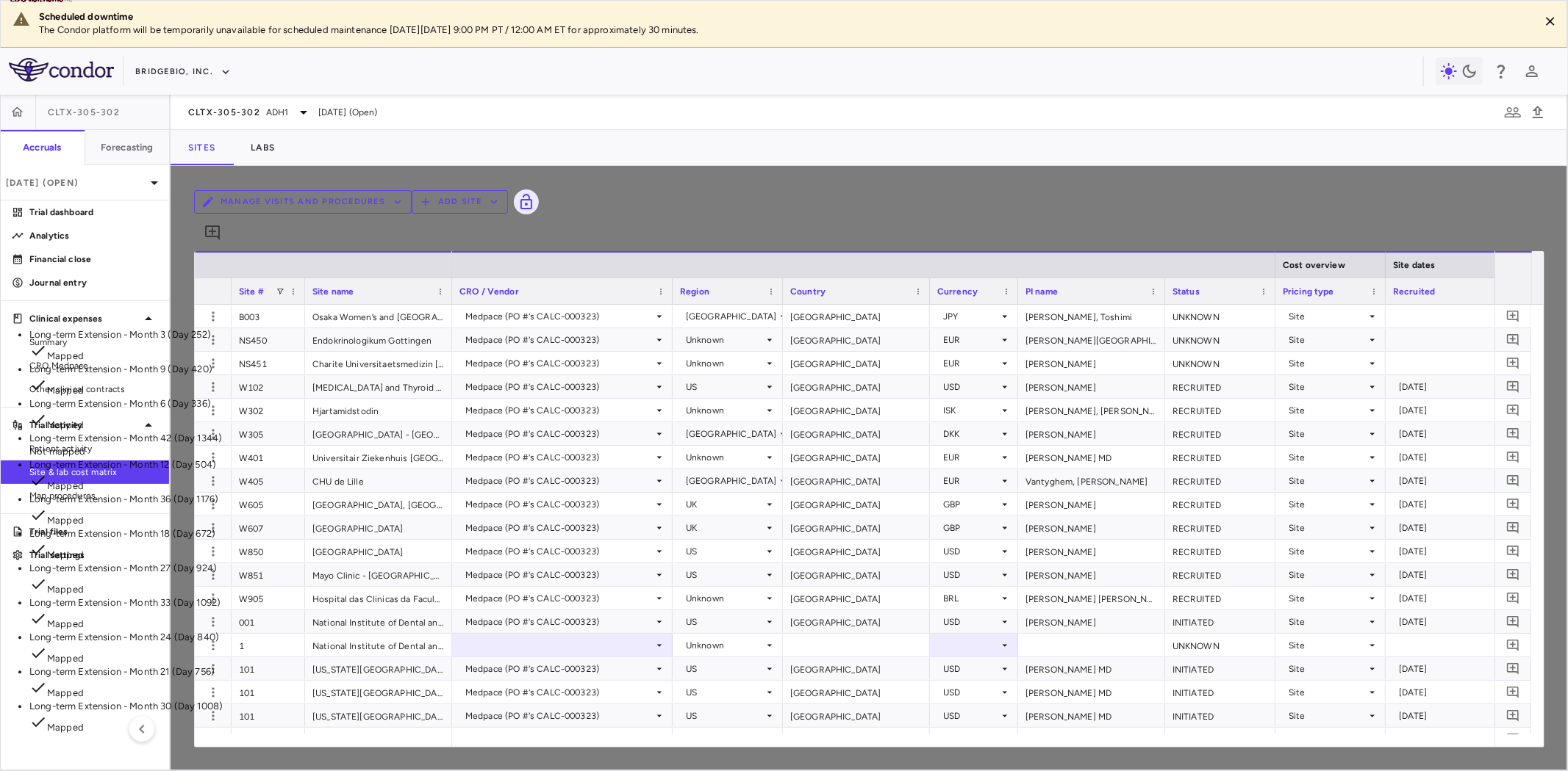
scroll to position [0, 0]
type input "****"
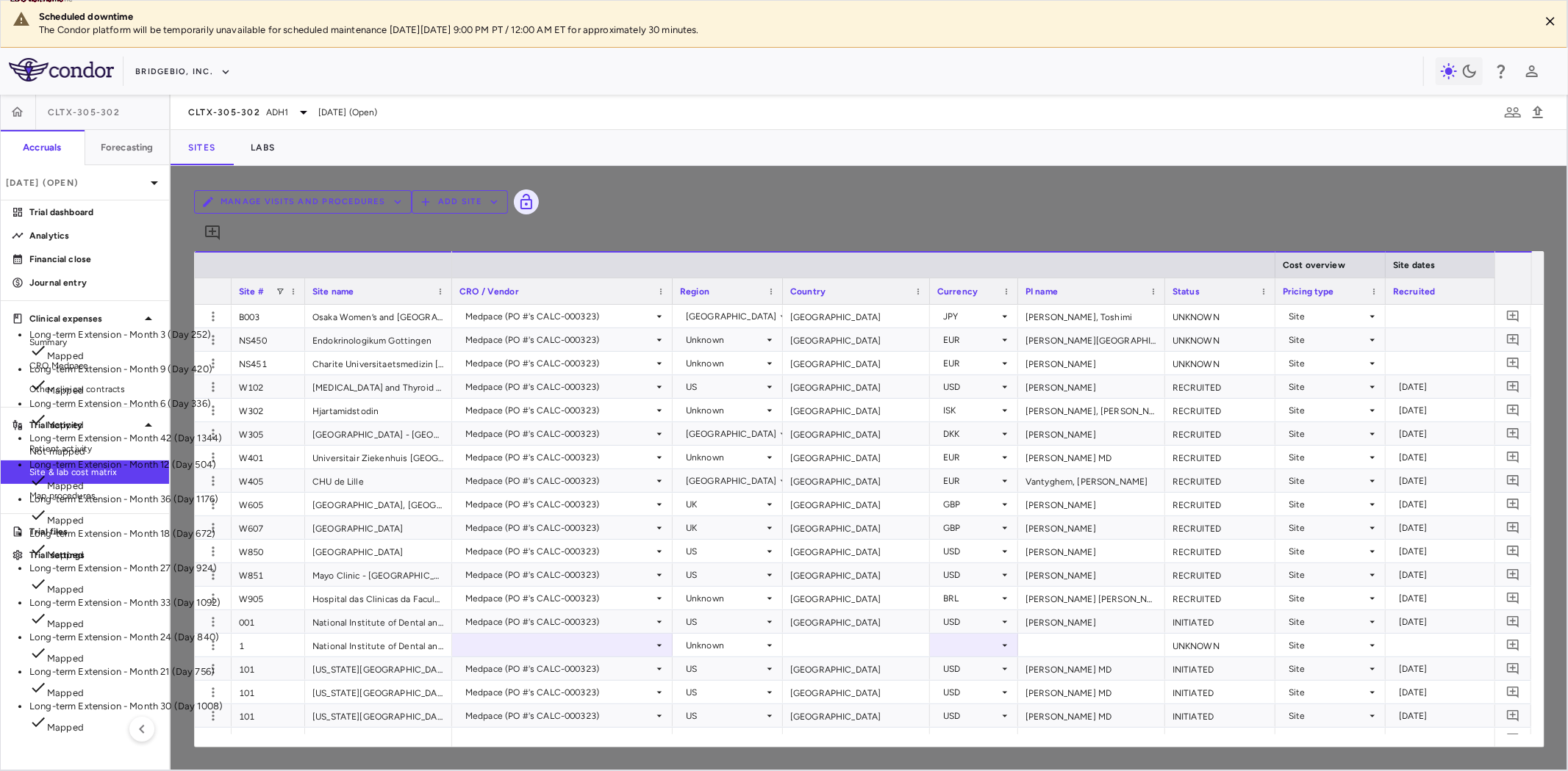
click at [351, 432] on p "Long-term Extension - Month 42 (Day 1344)" at bounding box center [190, 439] width 322 height 14
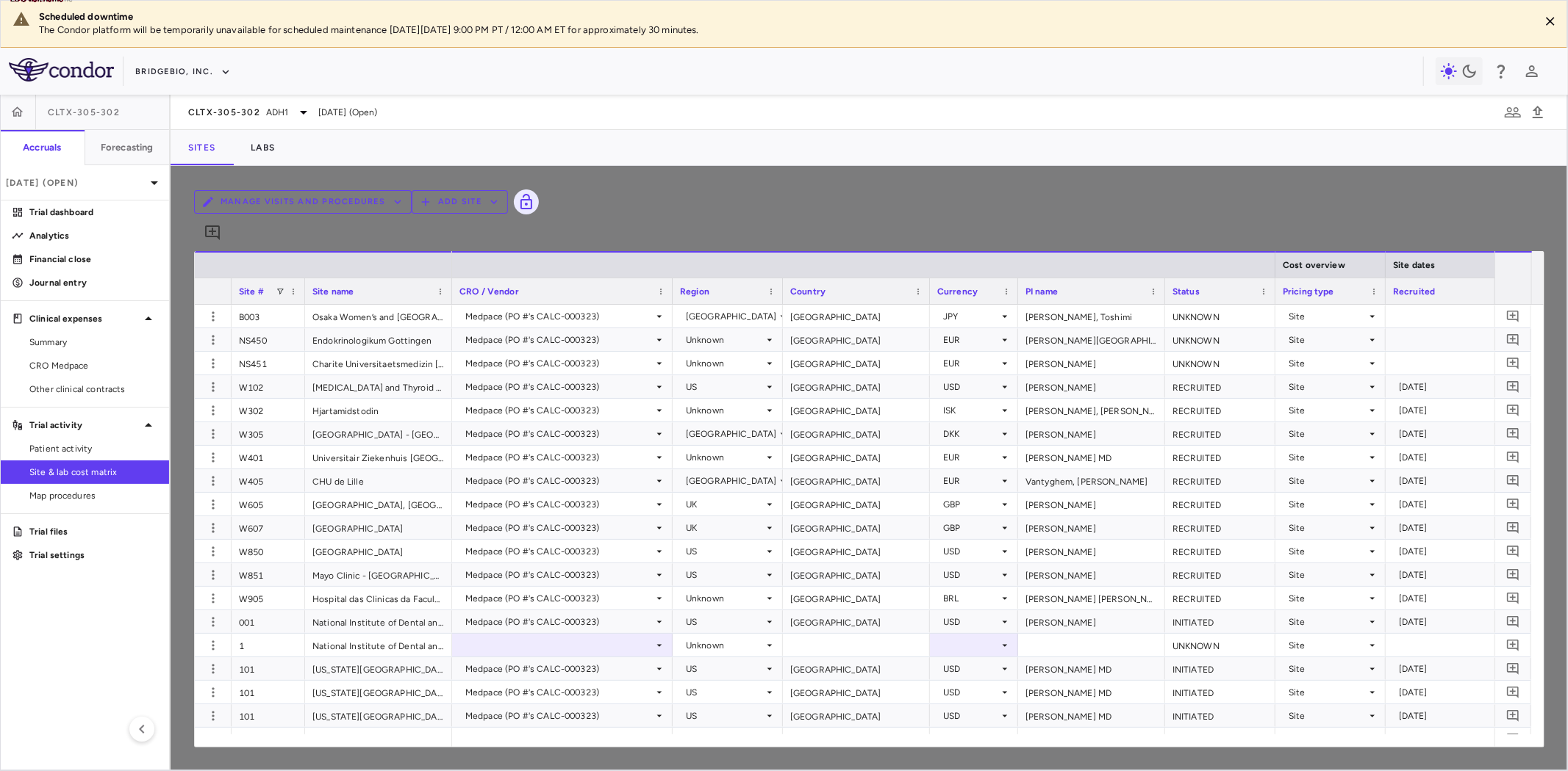
type input "**********"
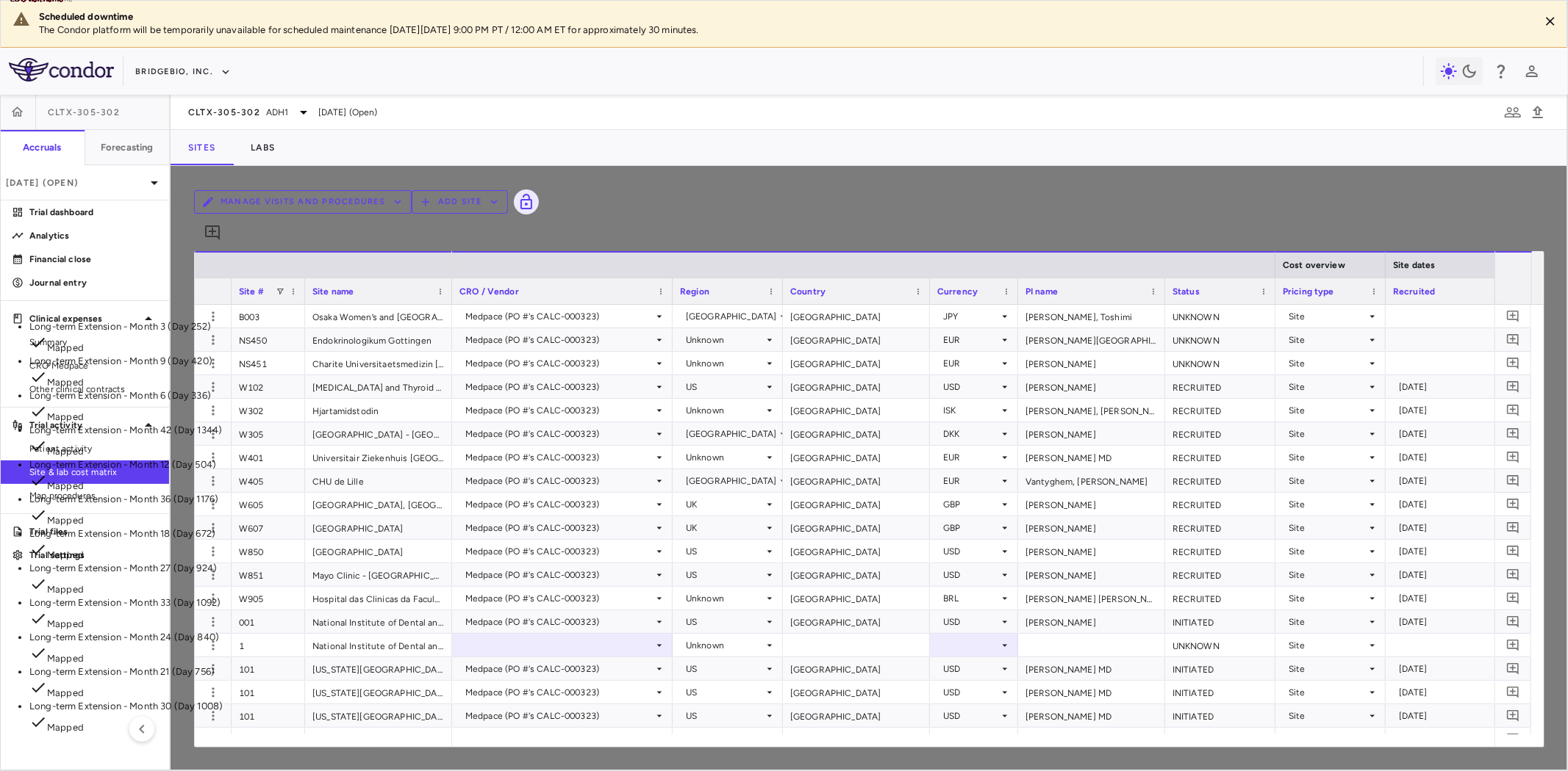
scroll to position [30, 0]
type input "****"
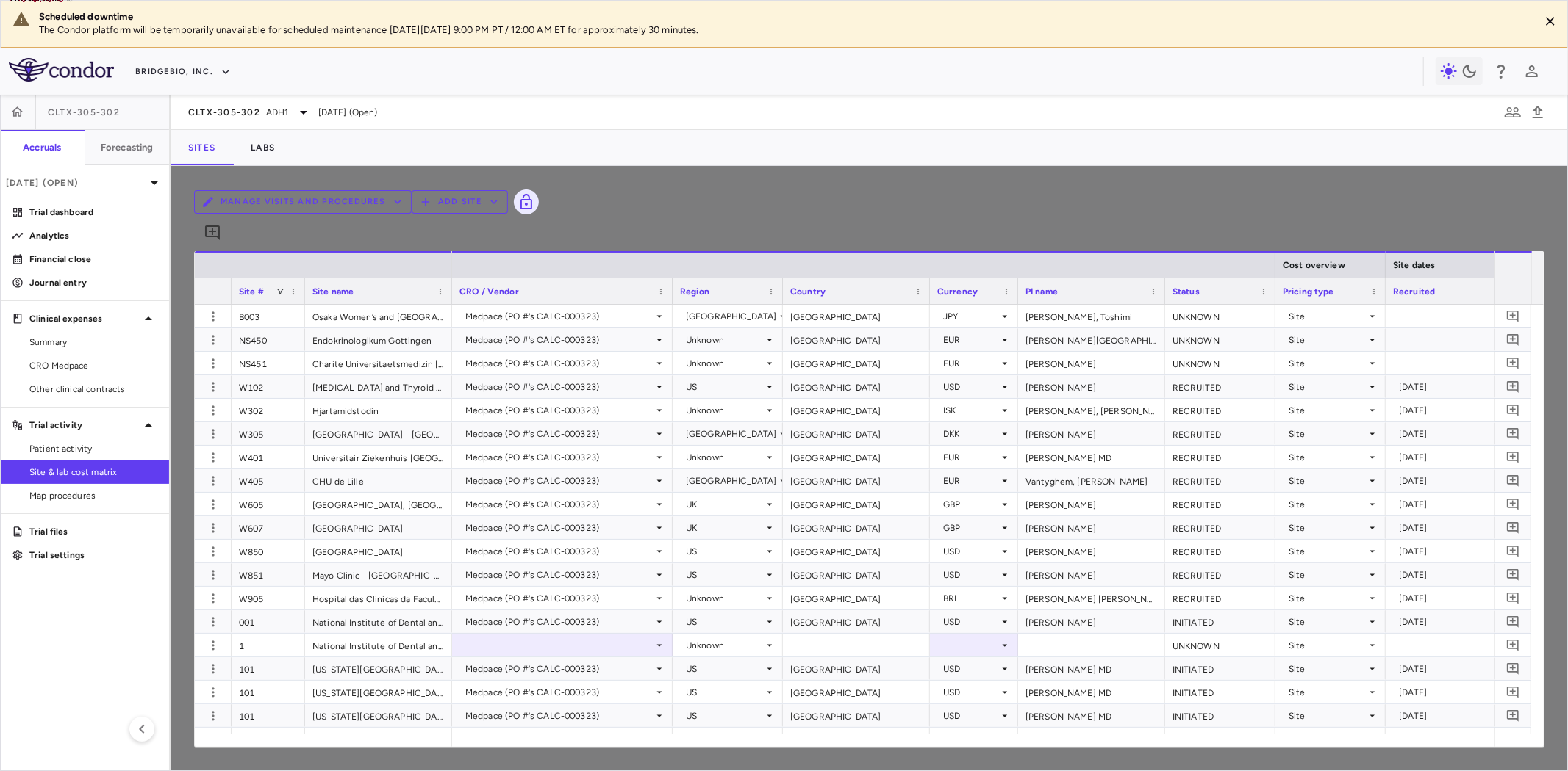
scroll to position [2387, 0]
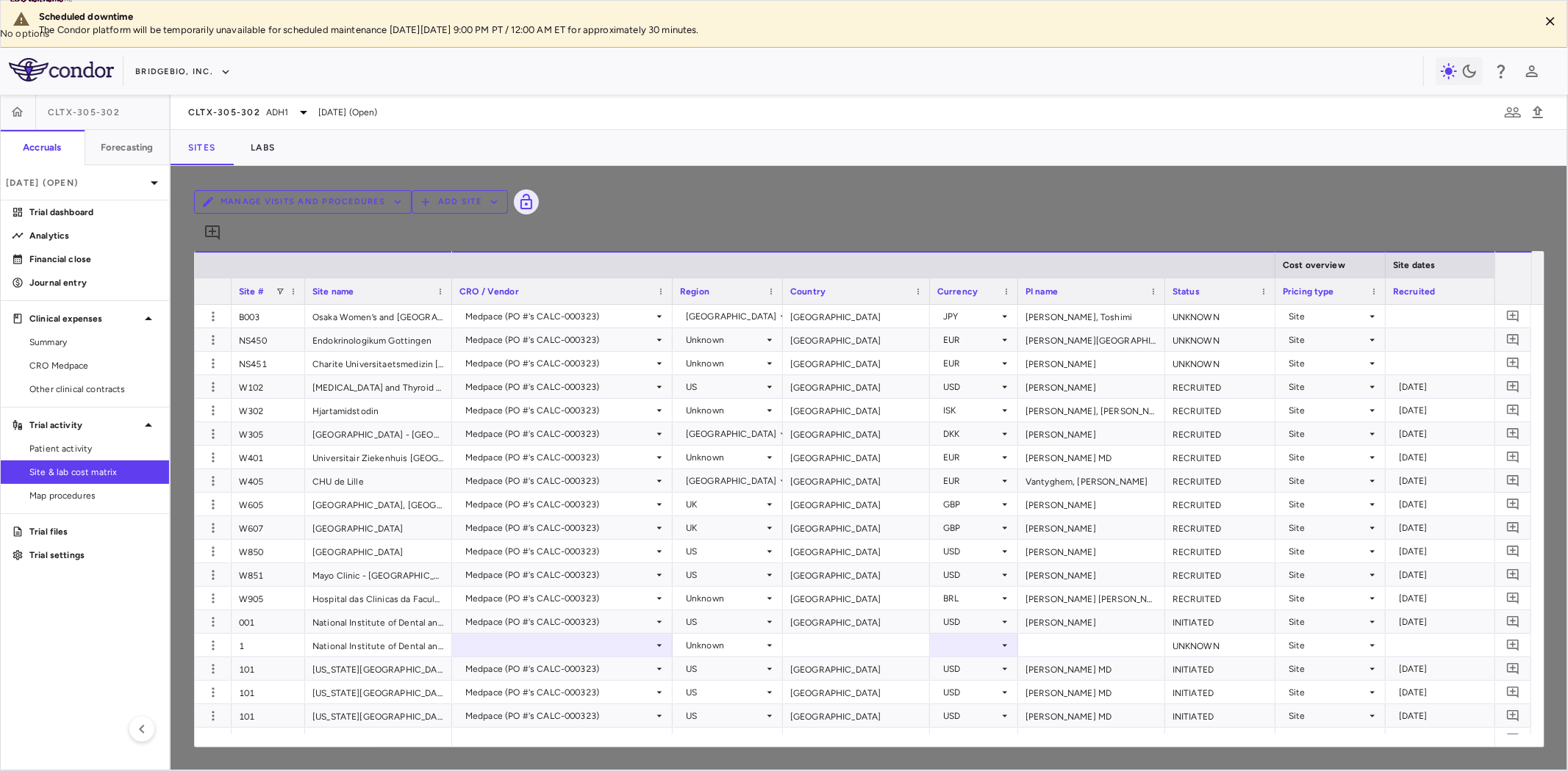
type input "*"
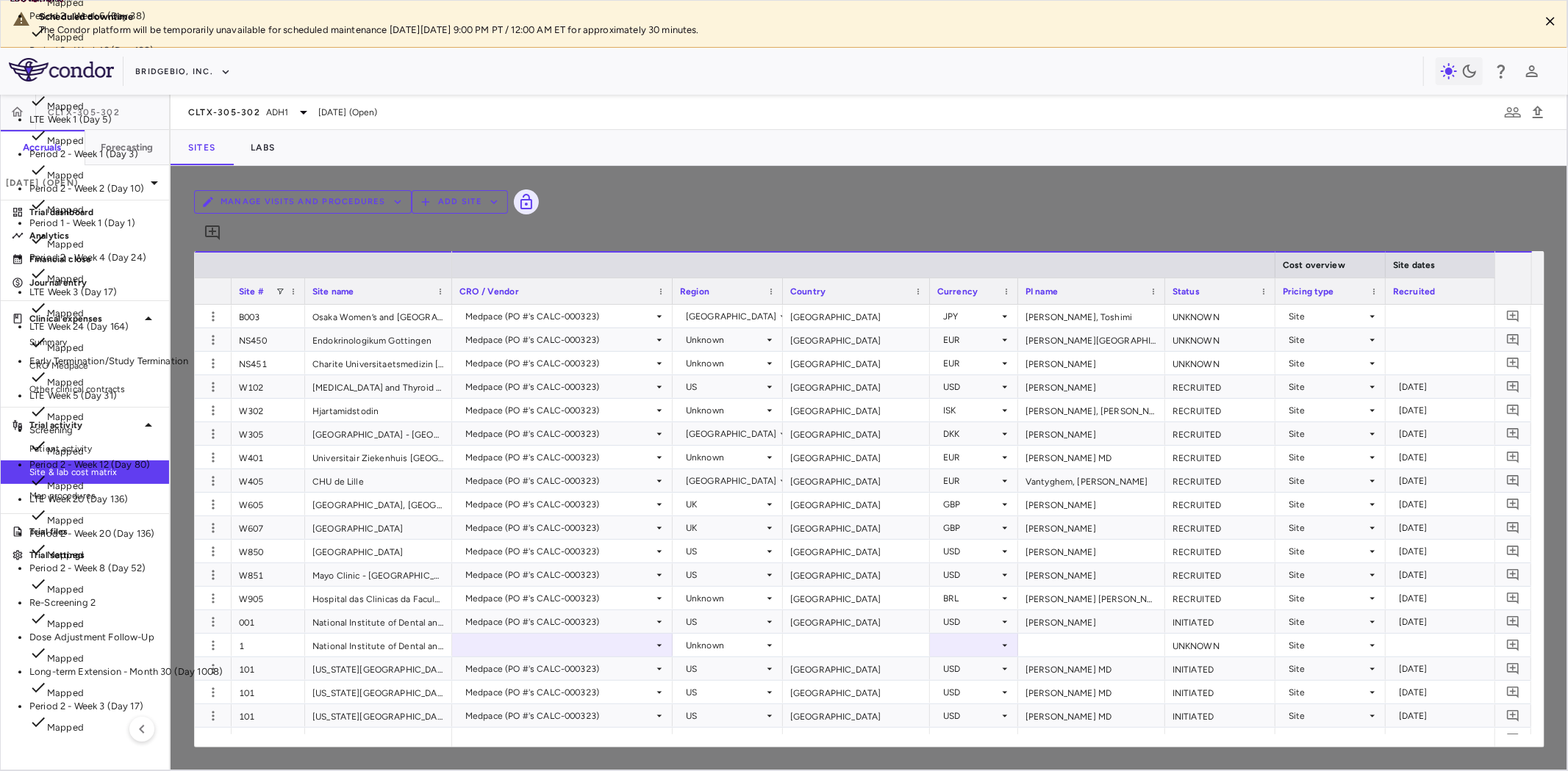
scroll to position [1038, 0]
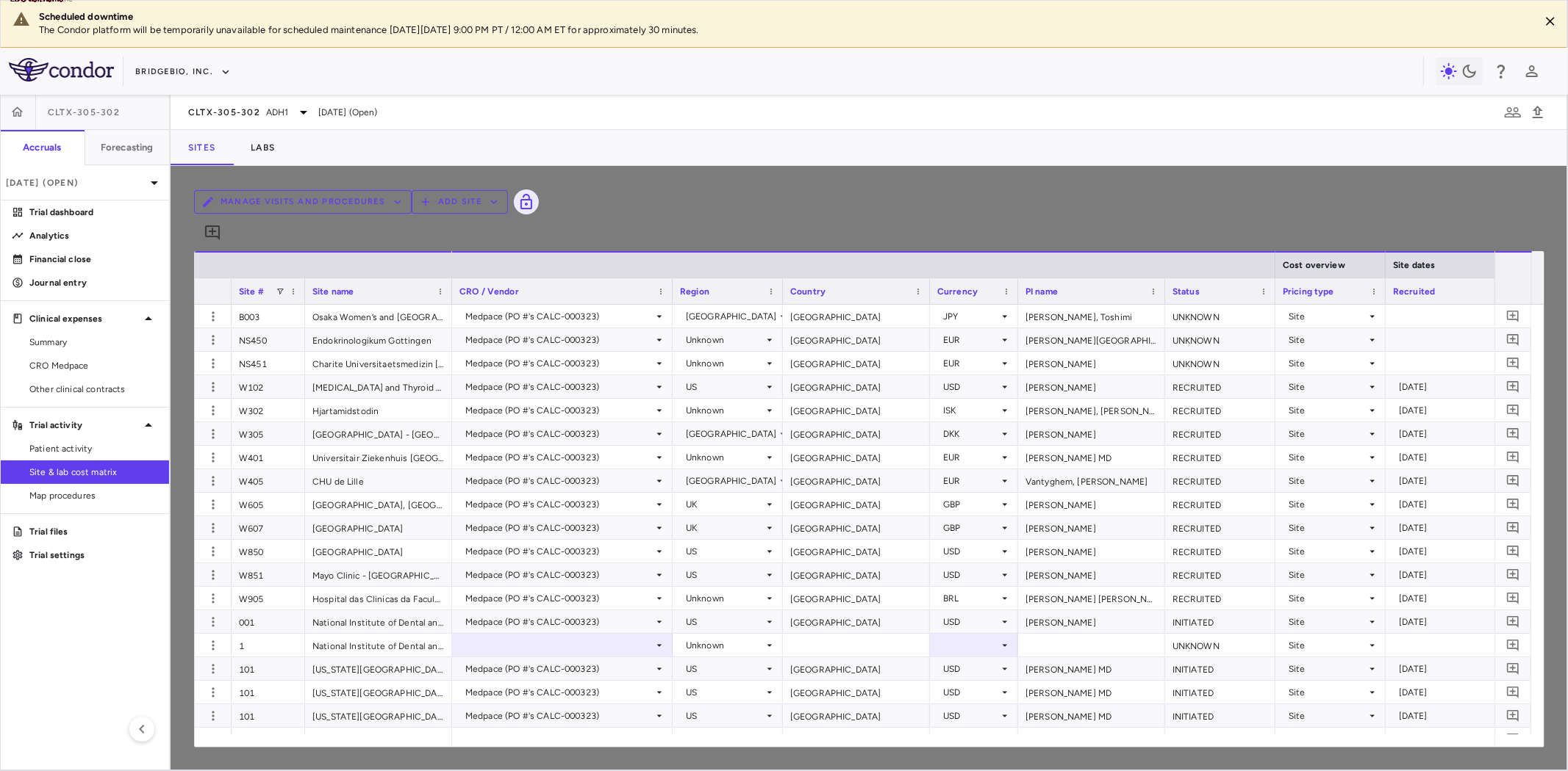
scroll to position [0, 0]
drag, startPoint x: 113, startPoint y: 114, endPoint x: 1273, endPoint y: 408, distance: 1196.7
type input "*********"
type input "**********"
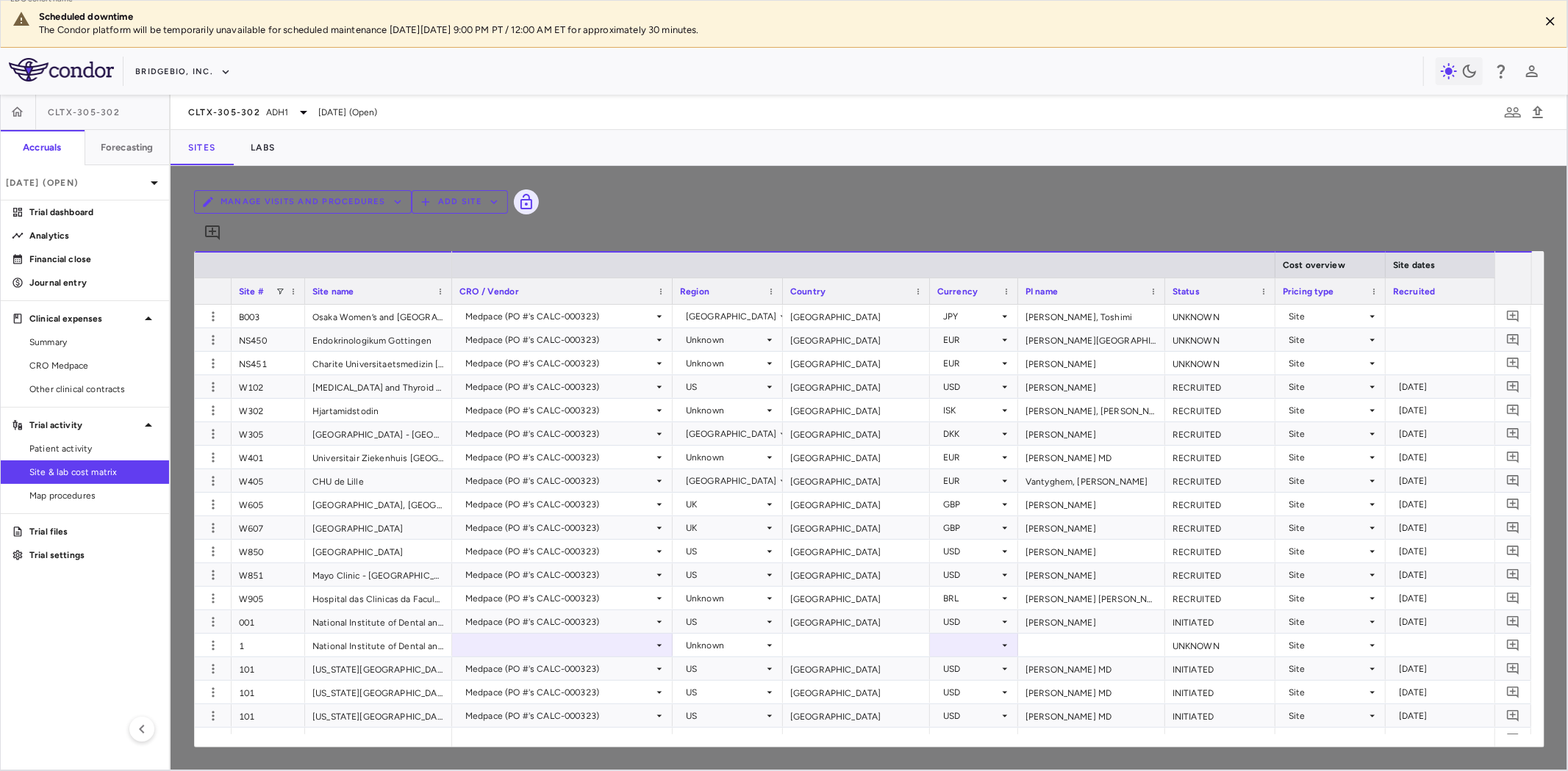
type input "**********"
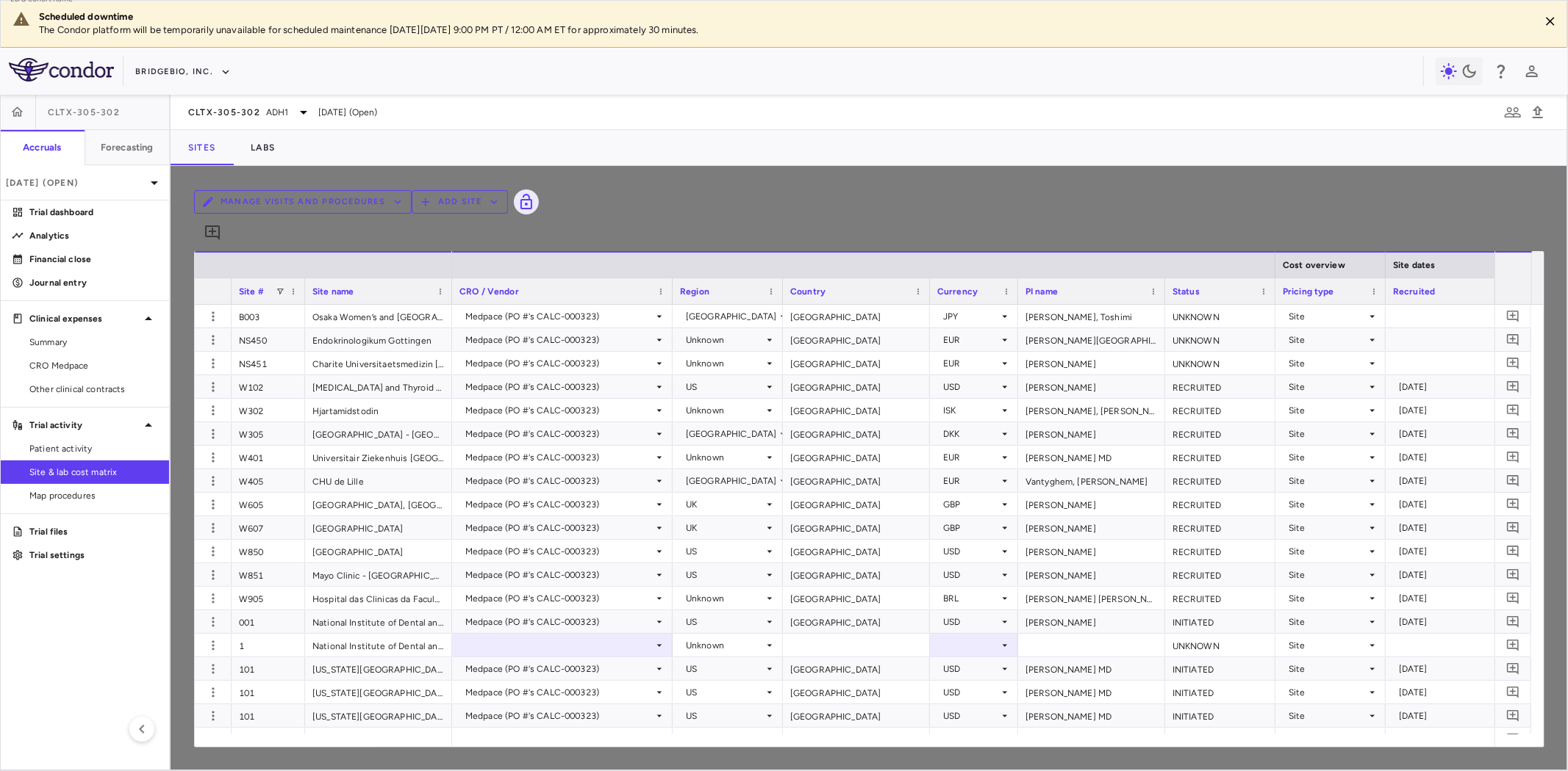
type input "**********"
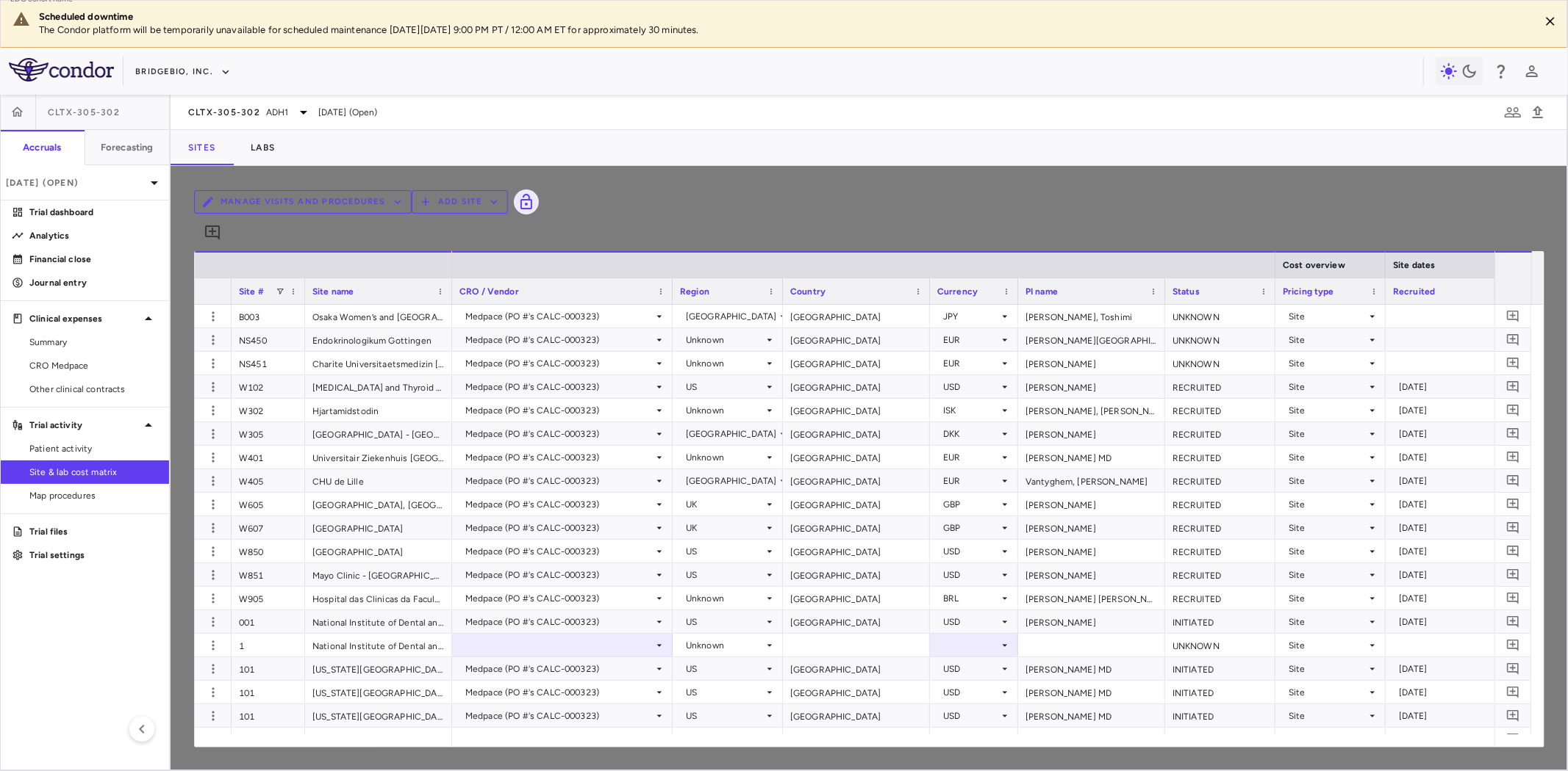
type input "**********"
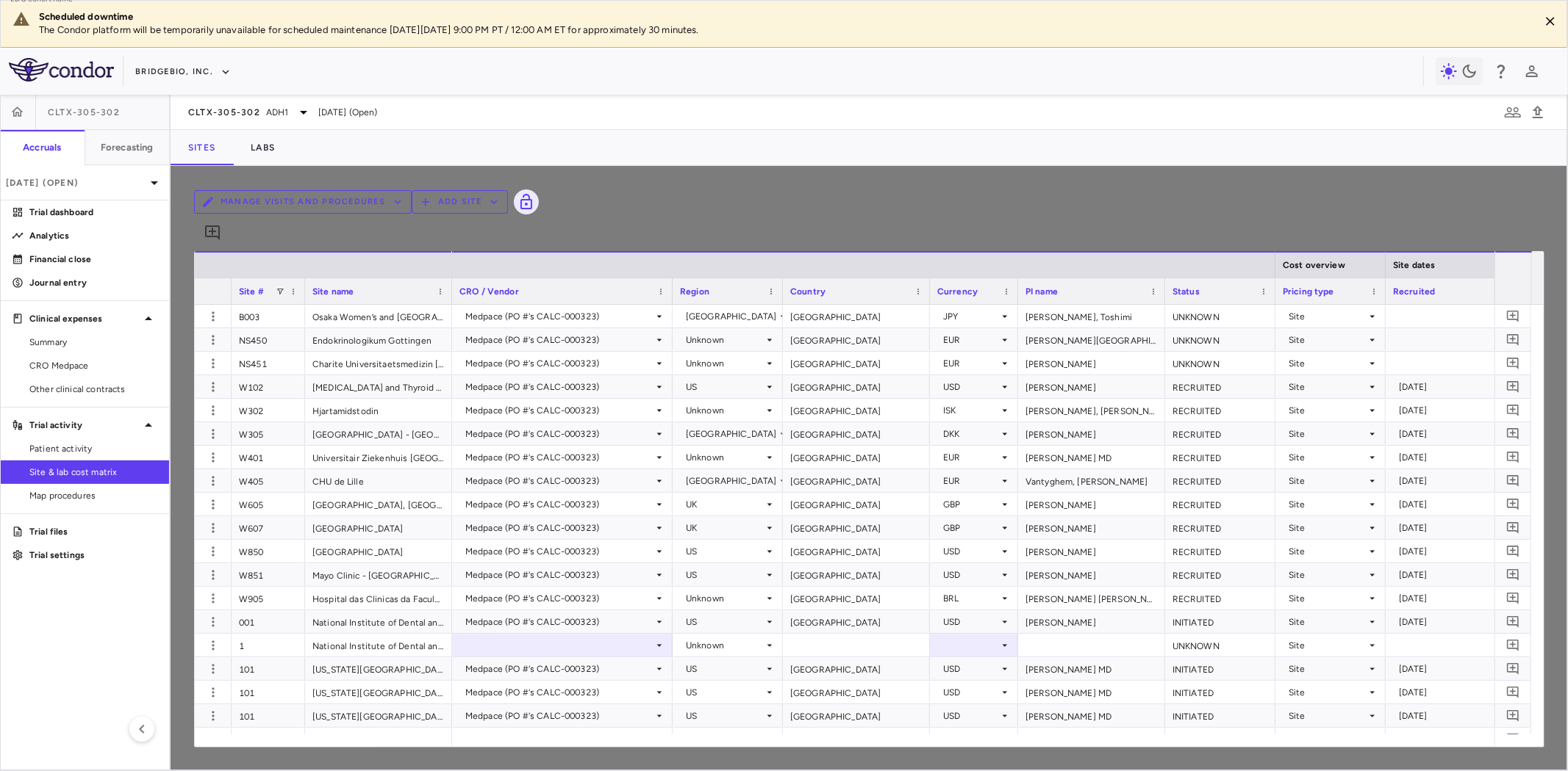
type input "**********"
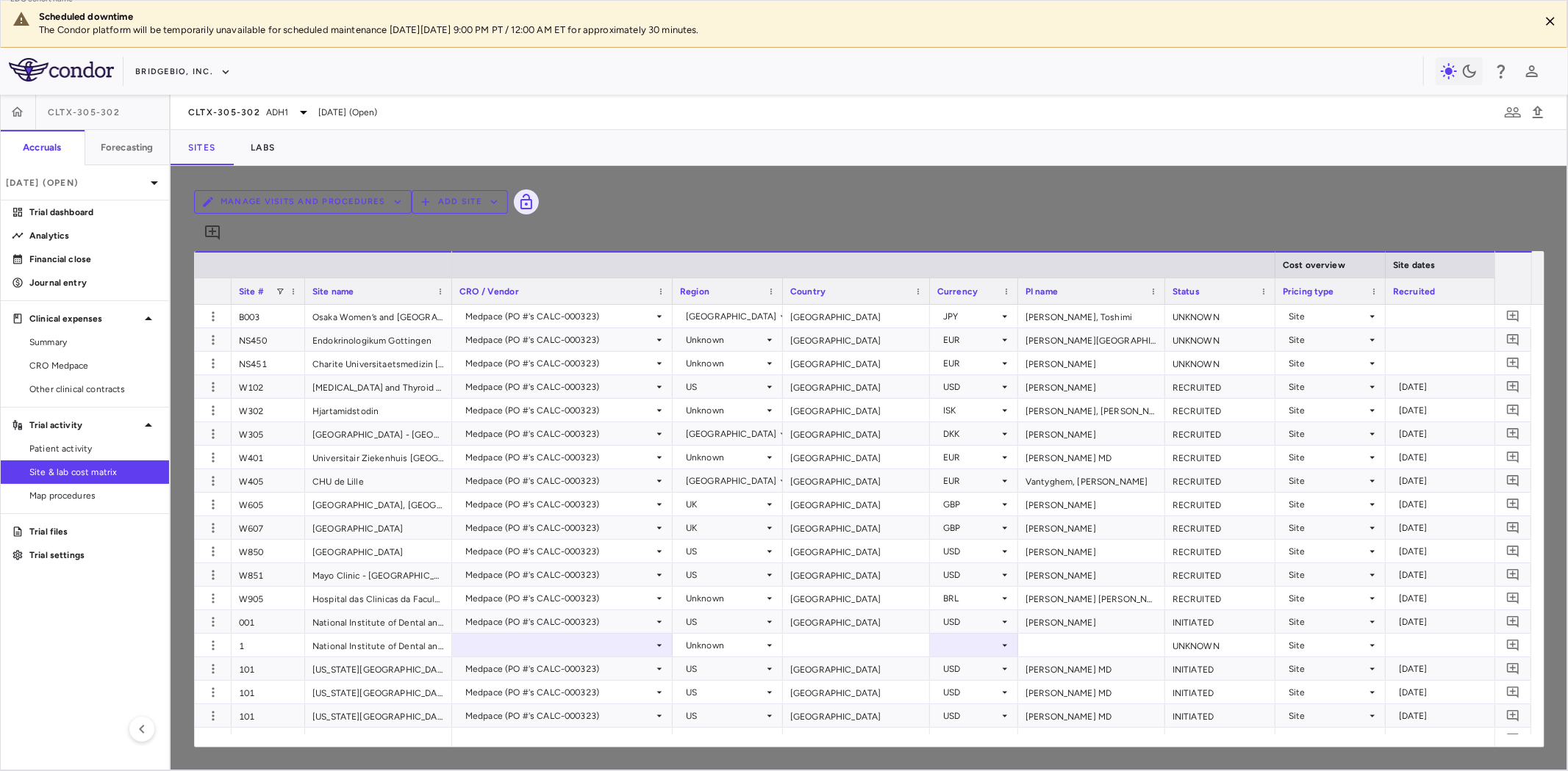
type input "**********"
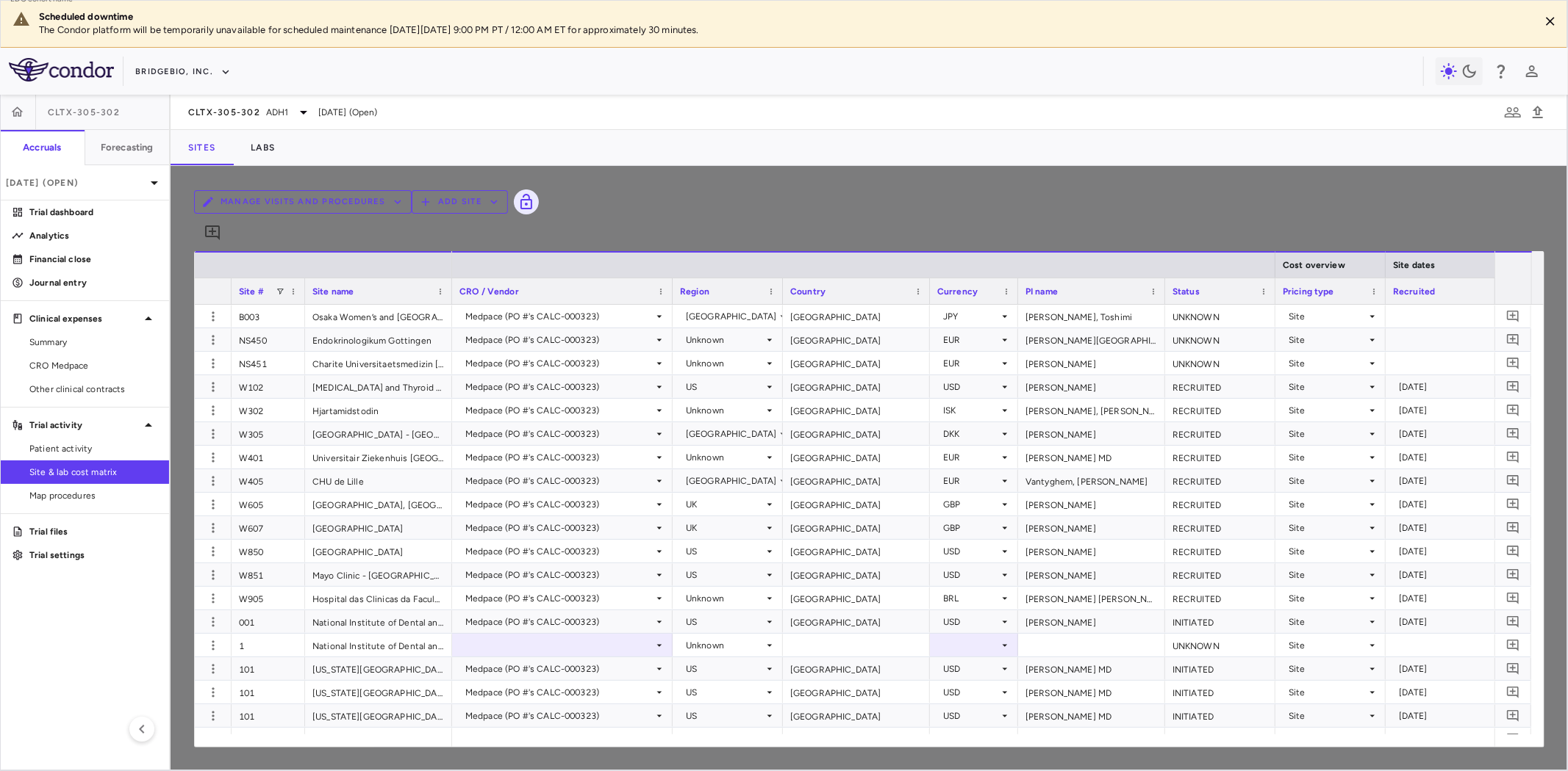
type input "**********"
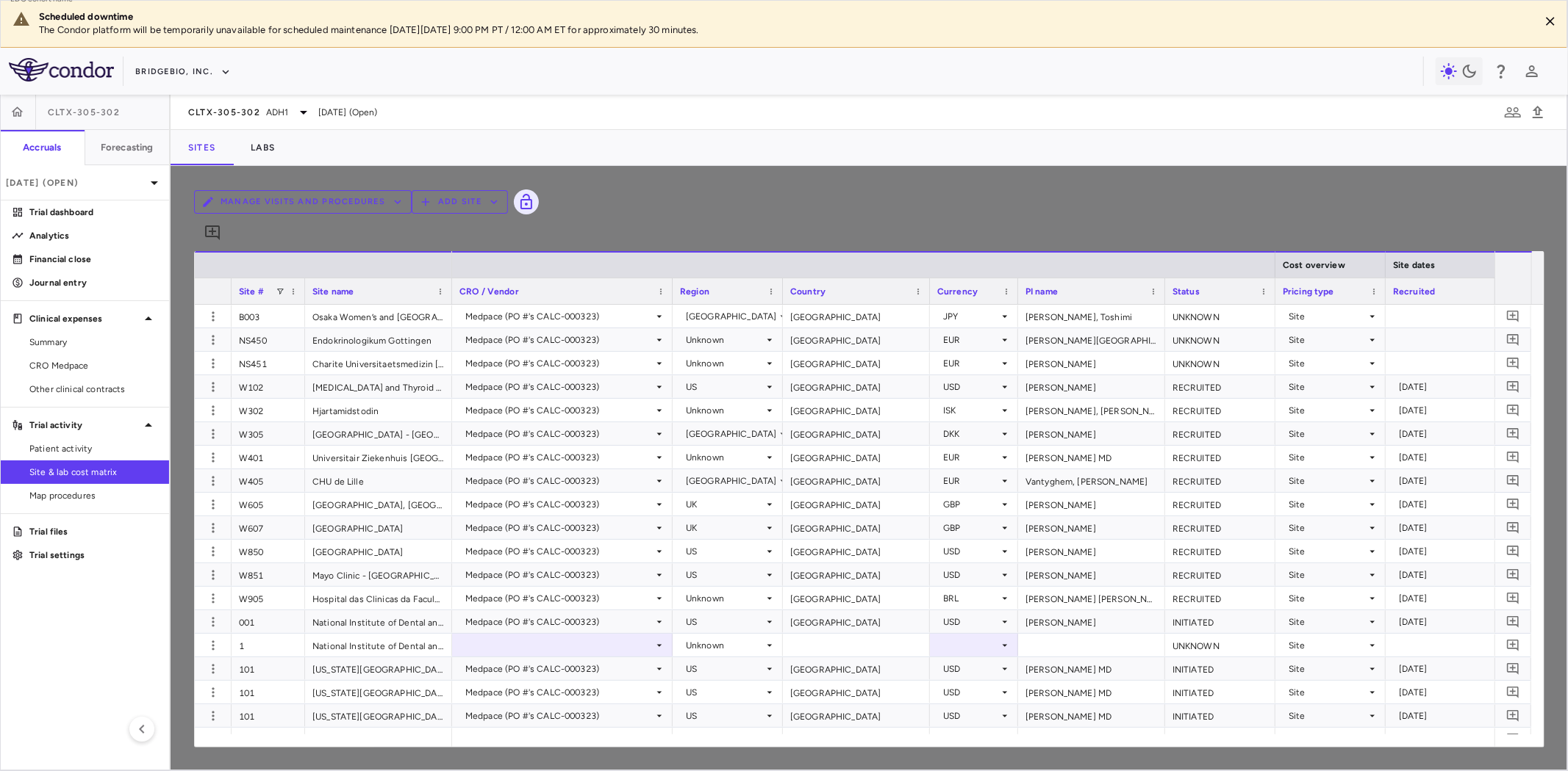
type input "**********"
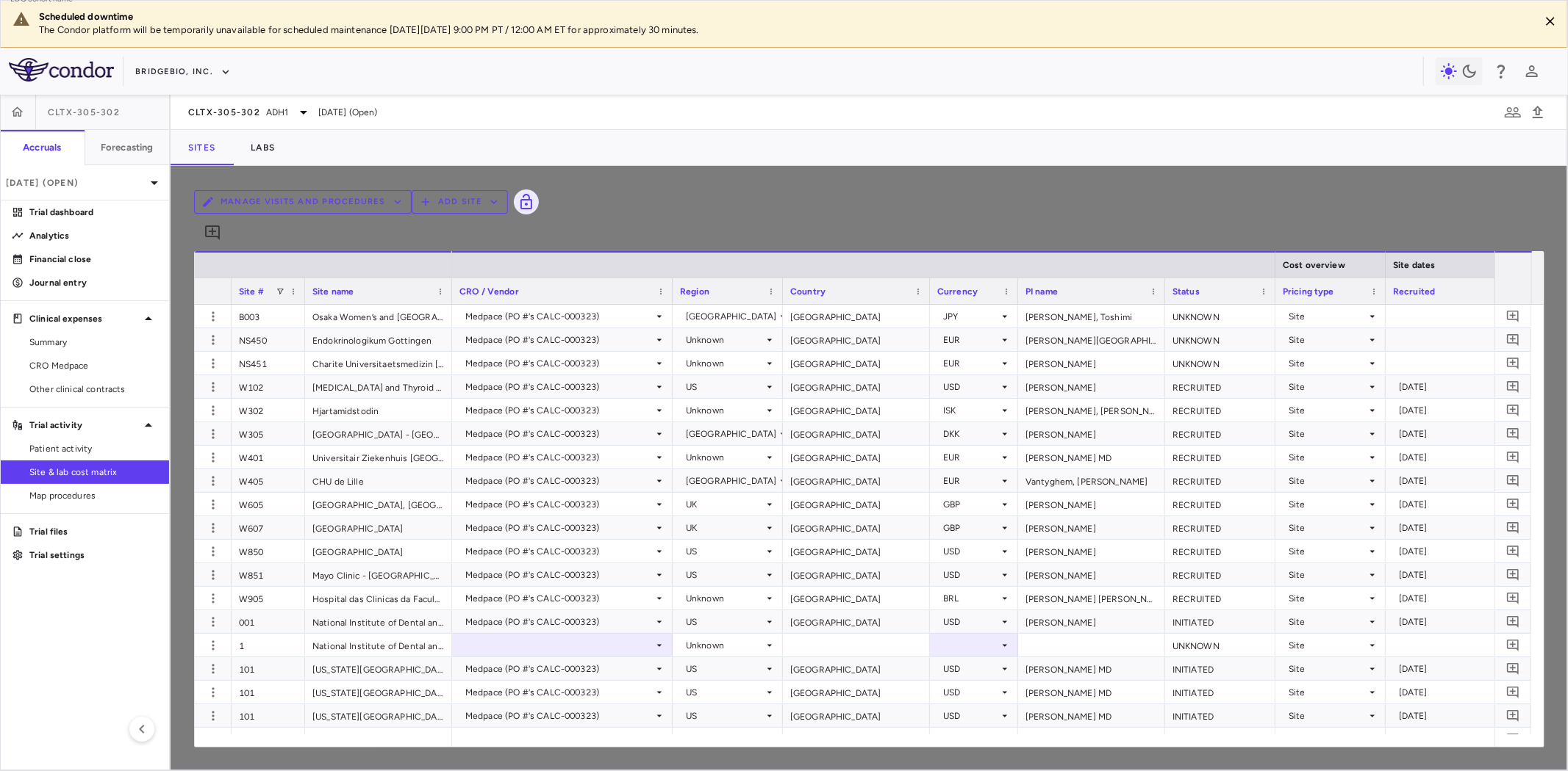
type input "**********"
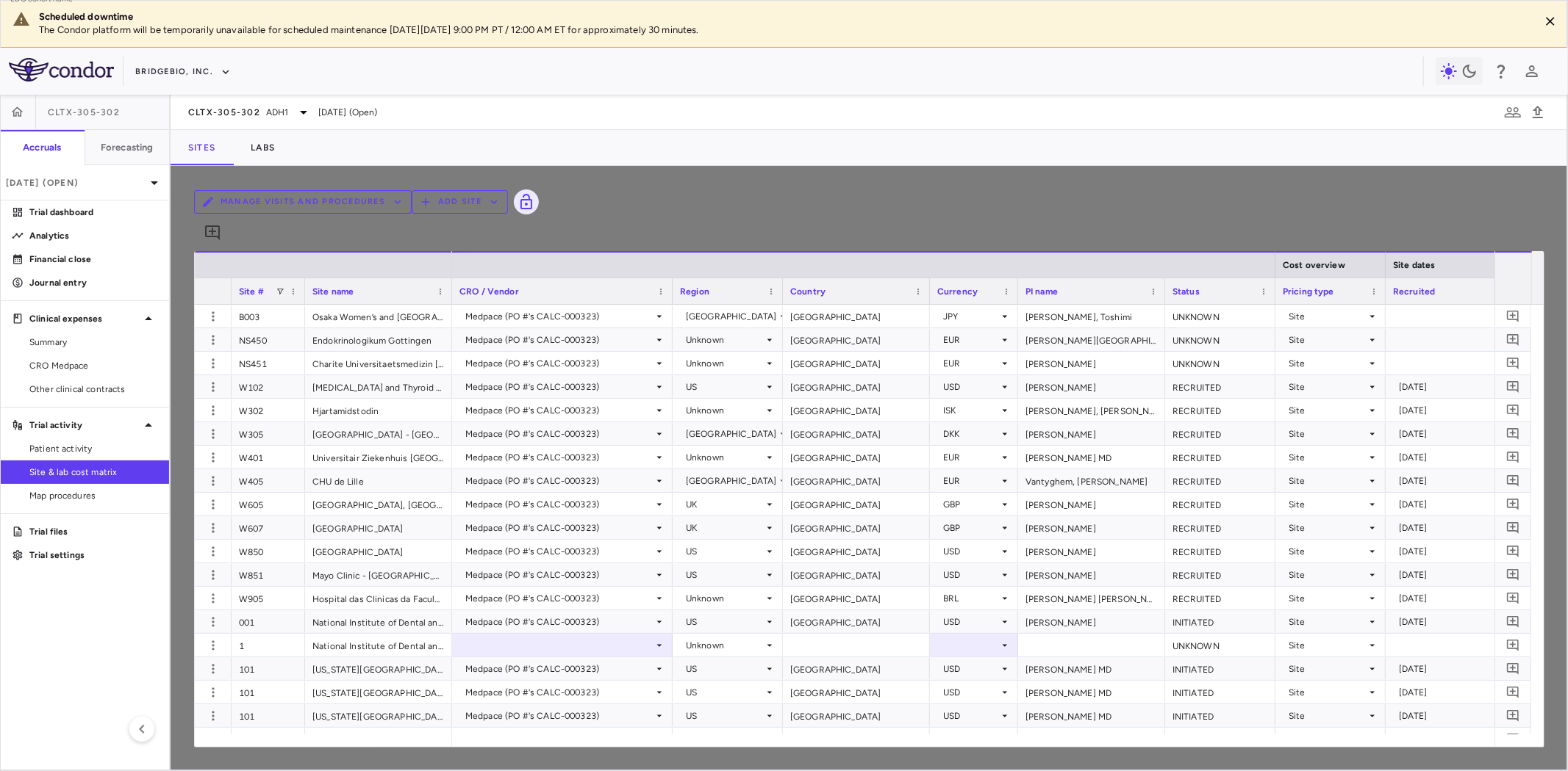
type input "**********"
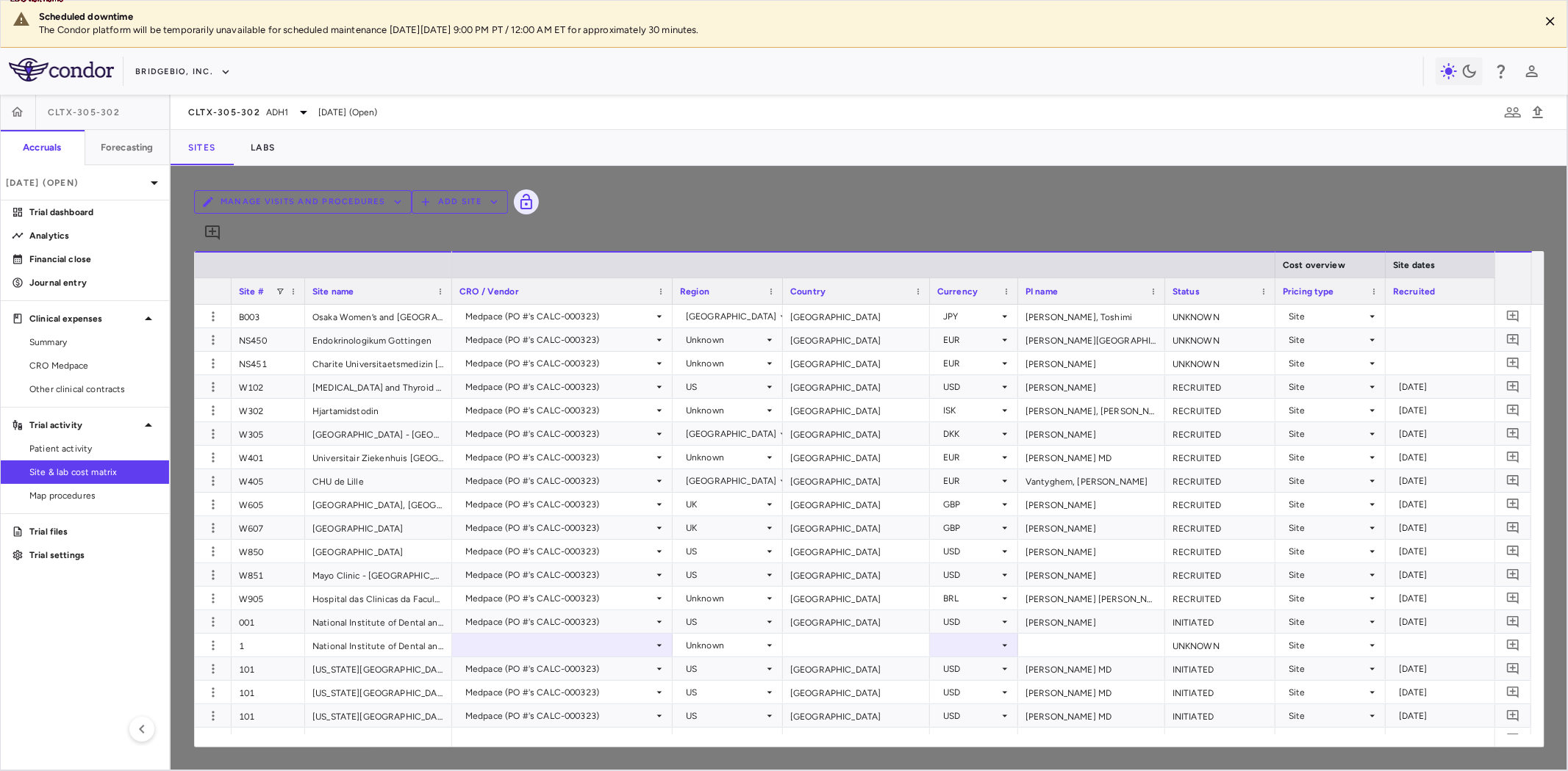
scroll to position [1795, 0]
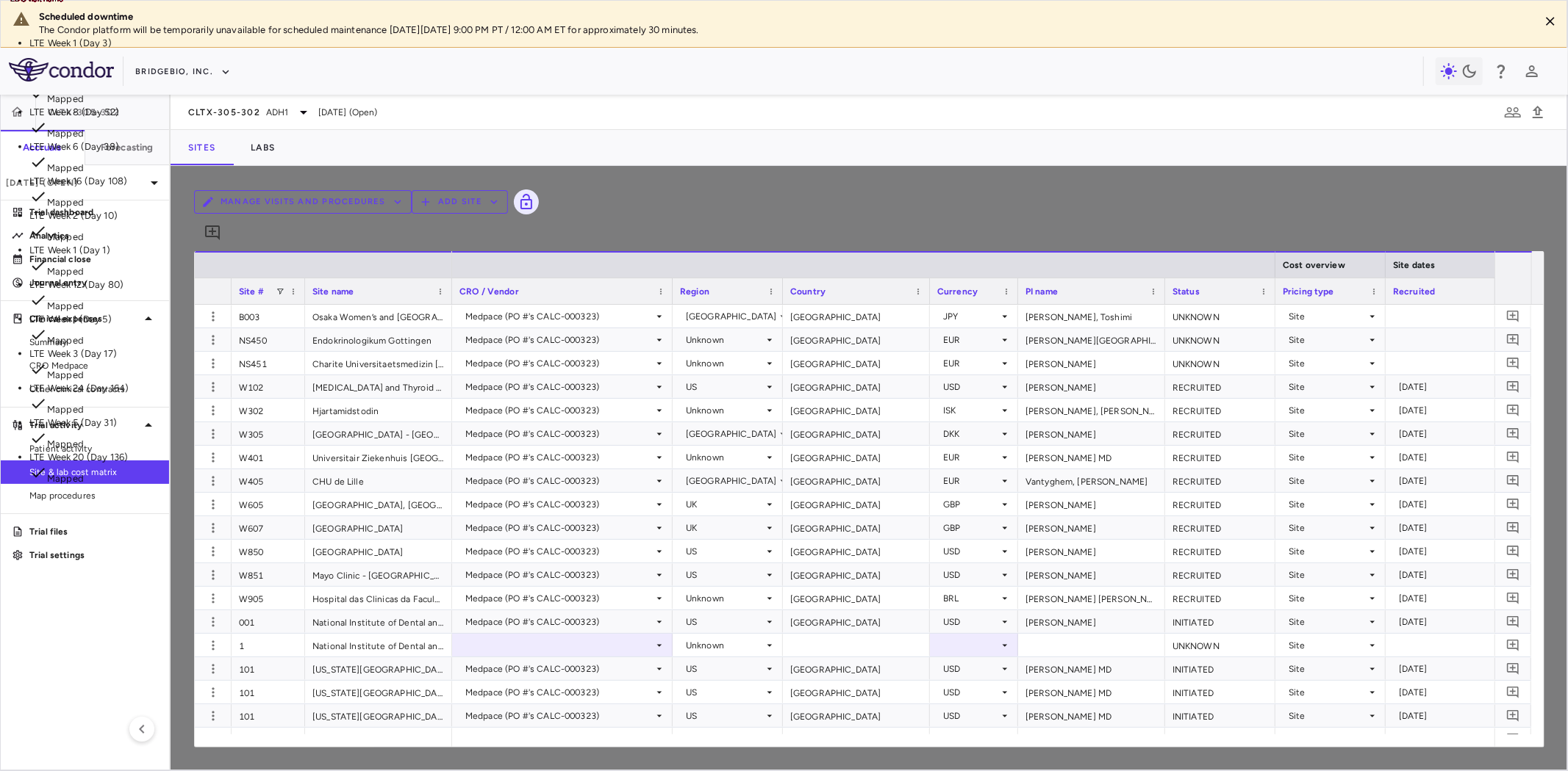
click at [351, 257] on p "LTE Week 1 (Day 1)" at bounding box center [190, 251] width 322 height 14
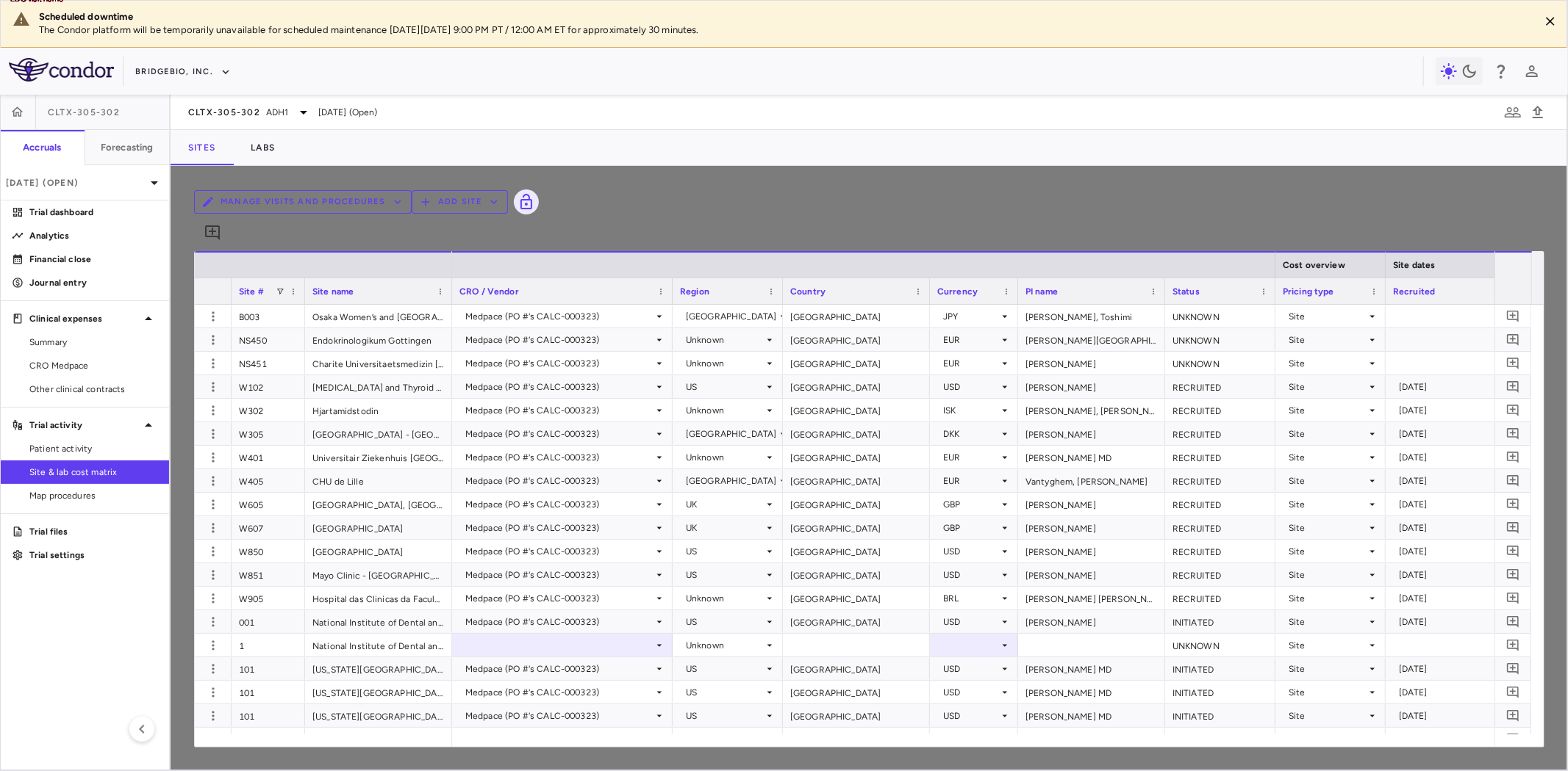
type input "**********"
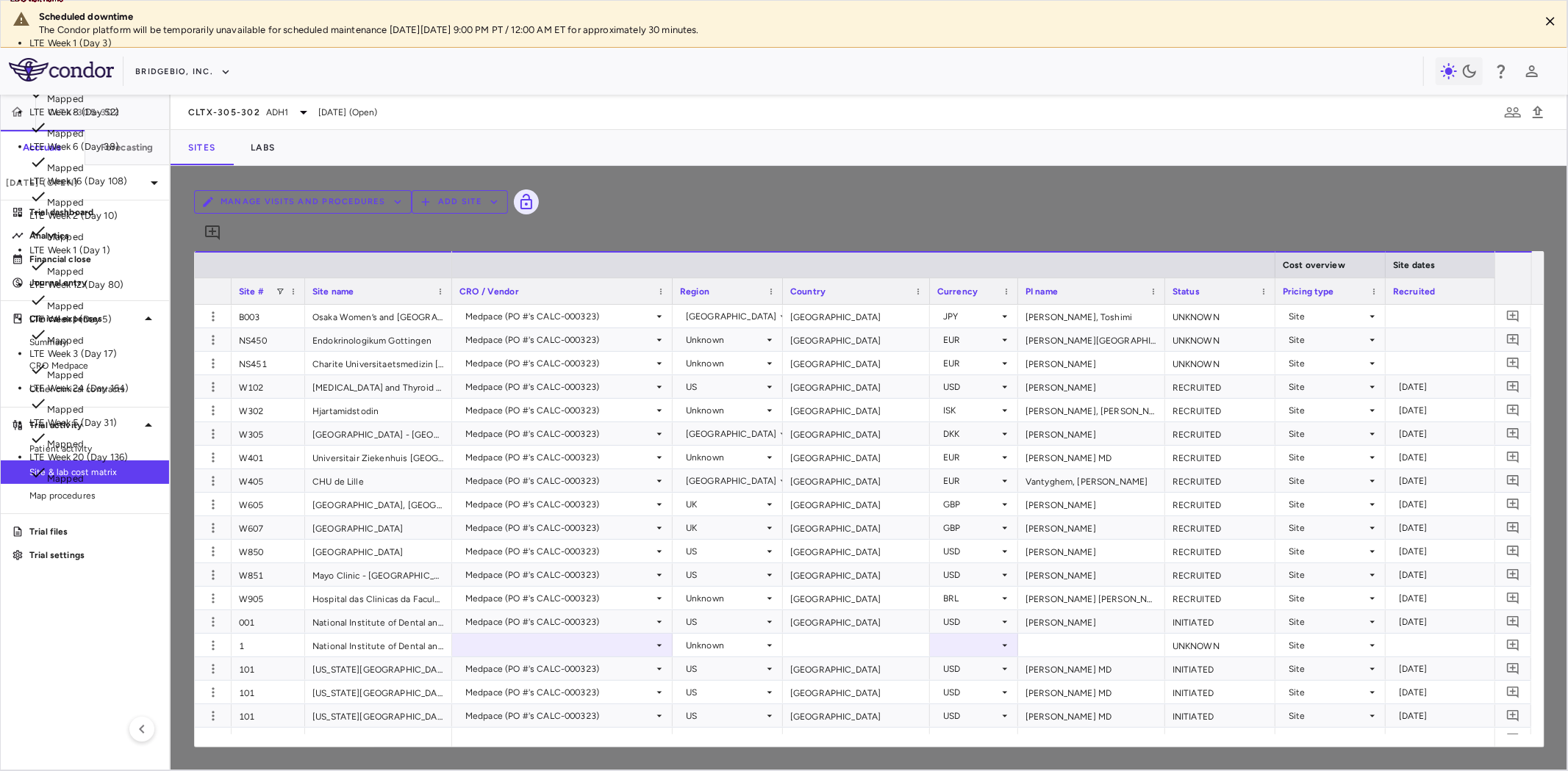
click at [351, 72] on li "LTE Week 1 (Day 3) Mapped" at bounding box center [190, 54] width 322 height 35
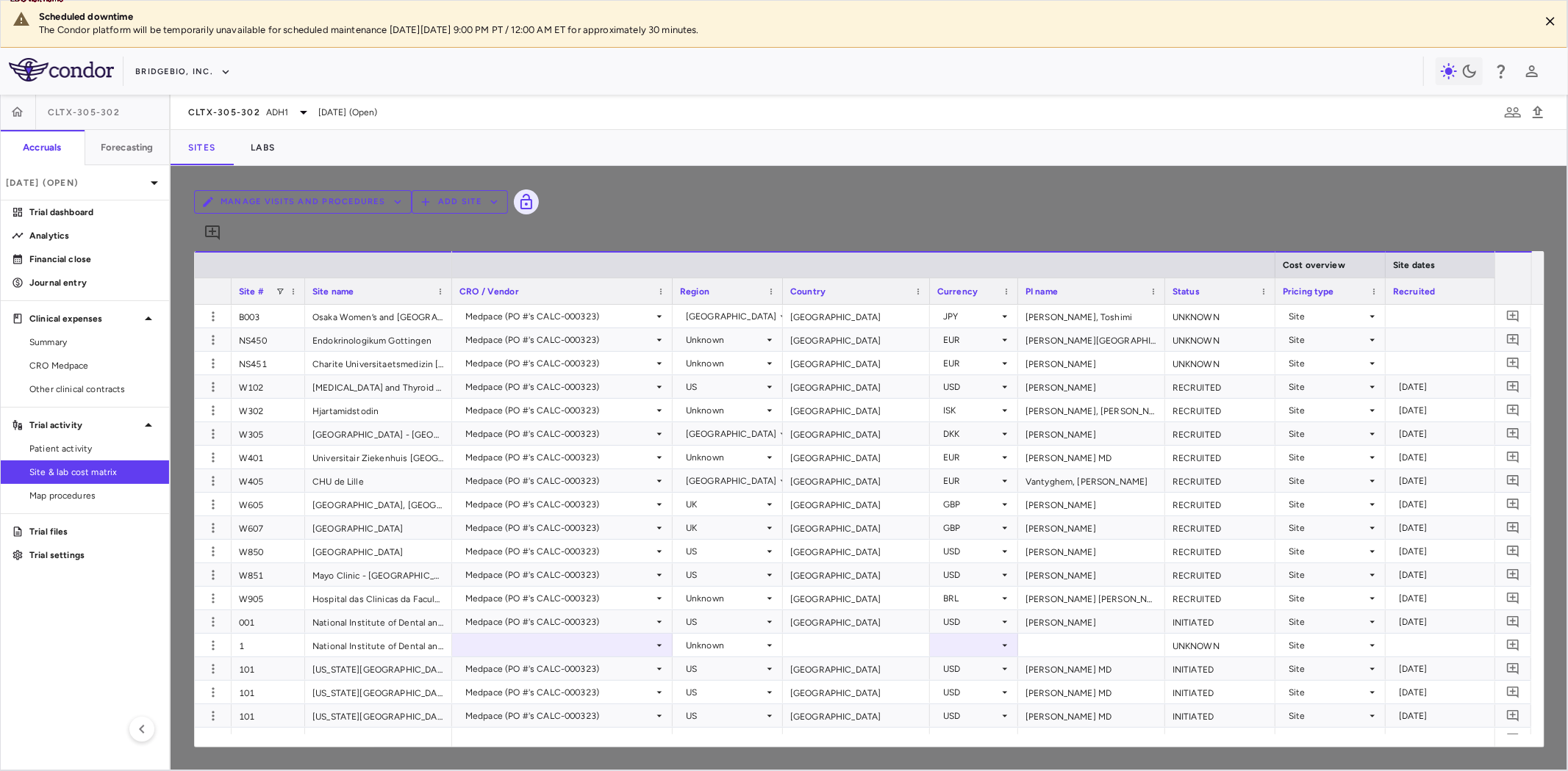
type input "**********"
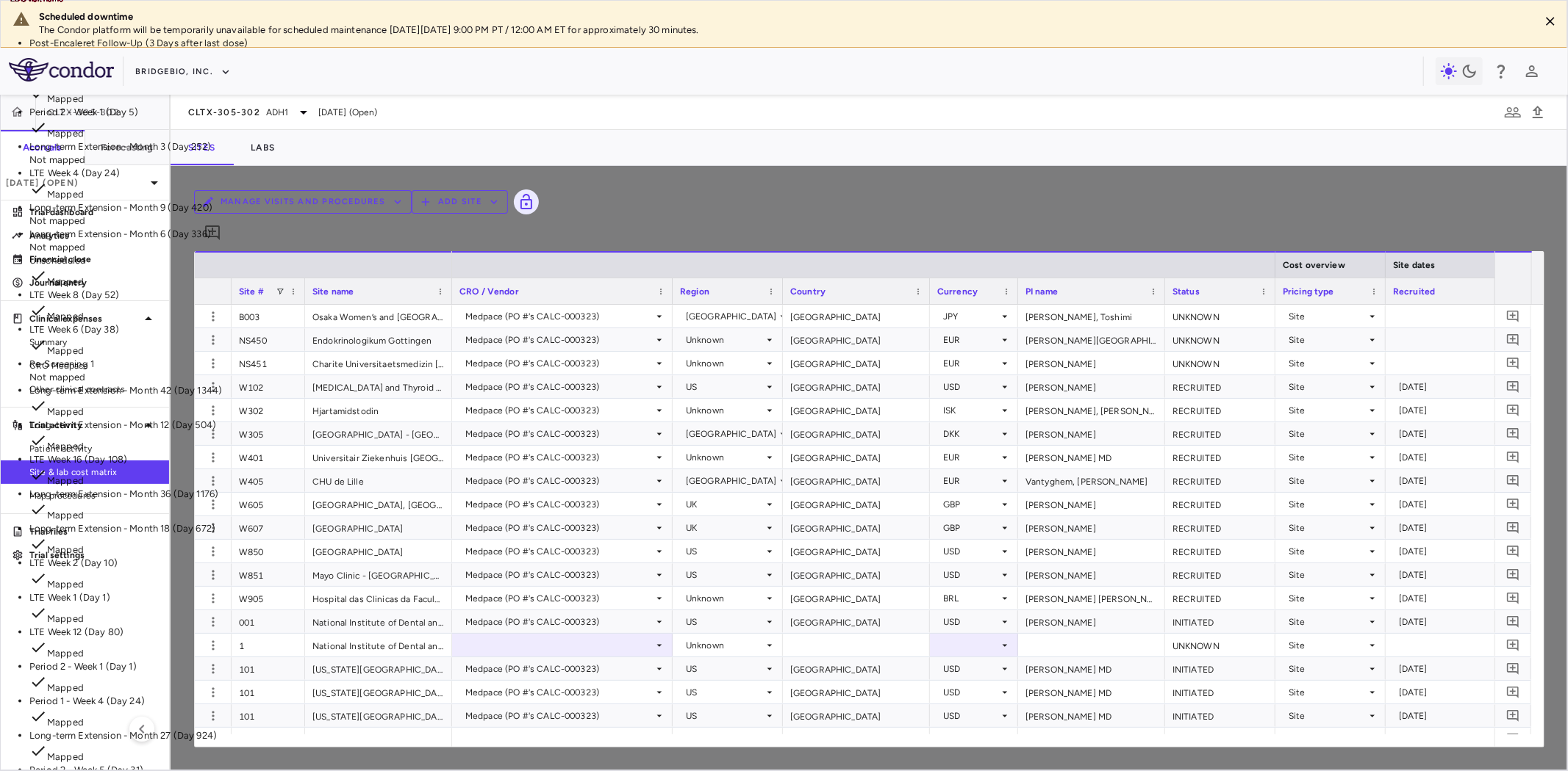
scroll to position [0, 0]
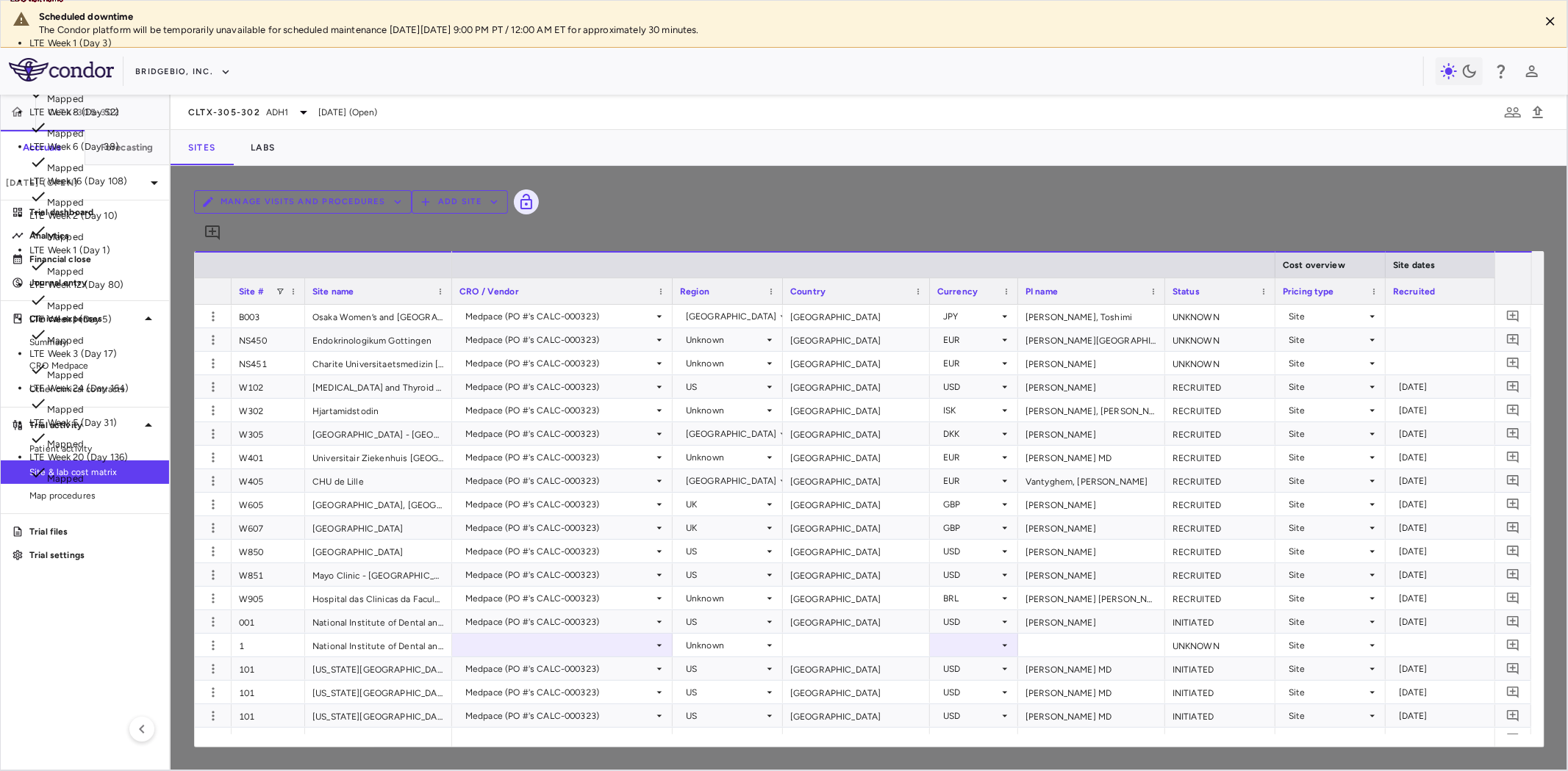
click at [351, 347] on li "LTE Week 1 (Day 5) Mapped" at bounding box center [190, 331] width 322 height 35
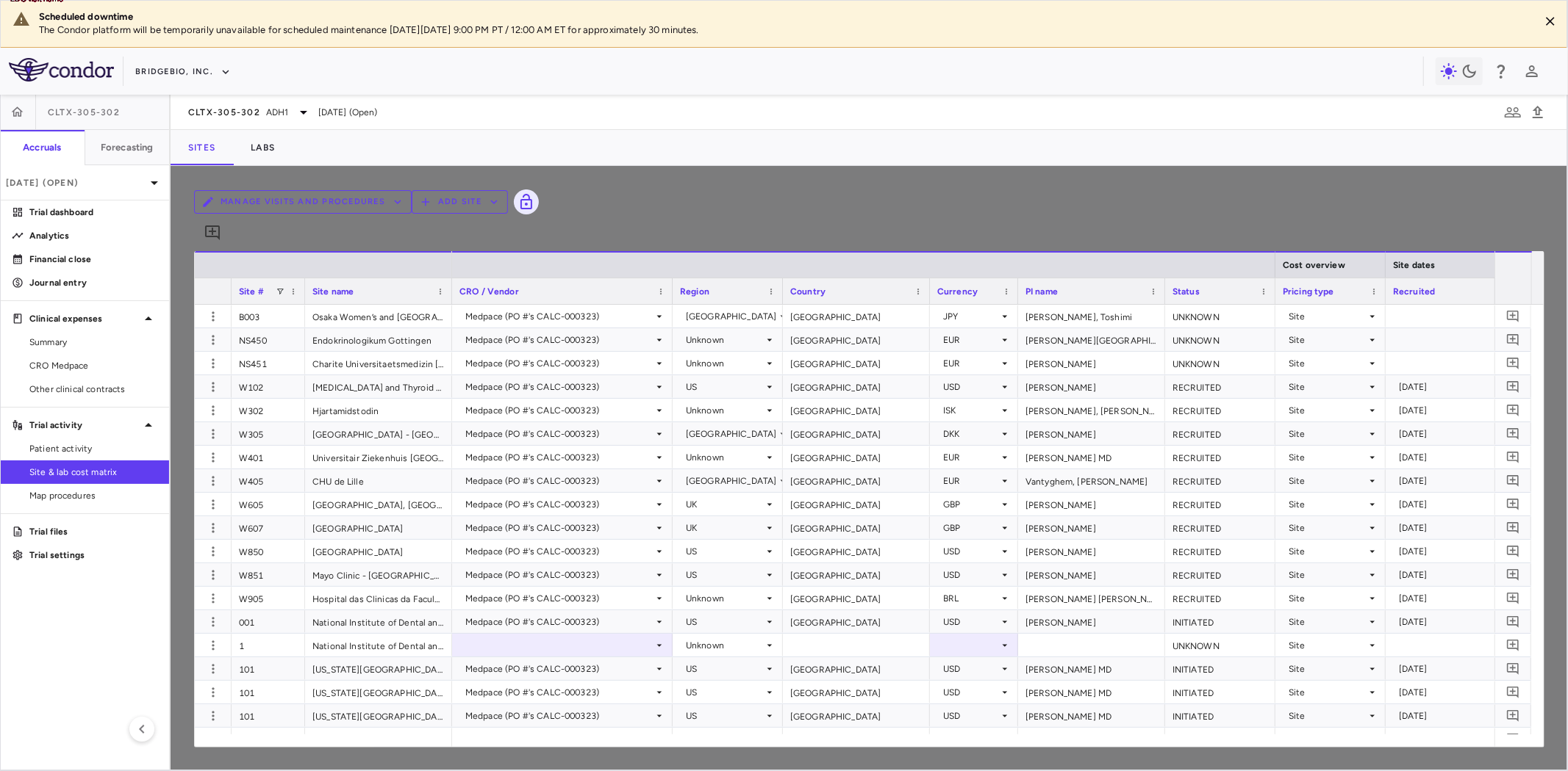
type input "**********"
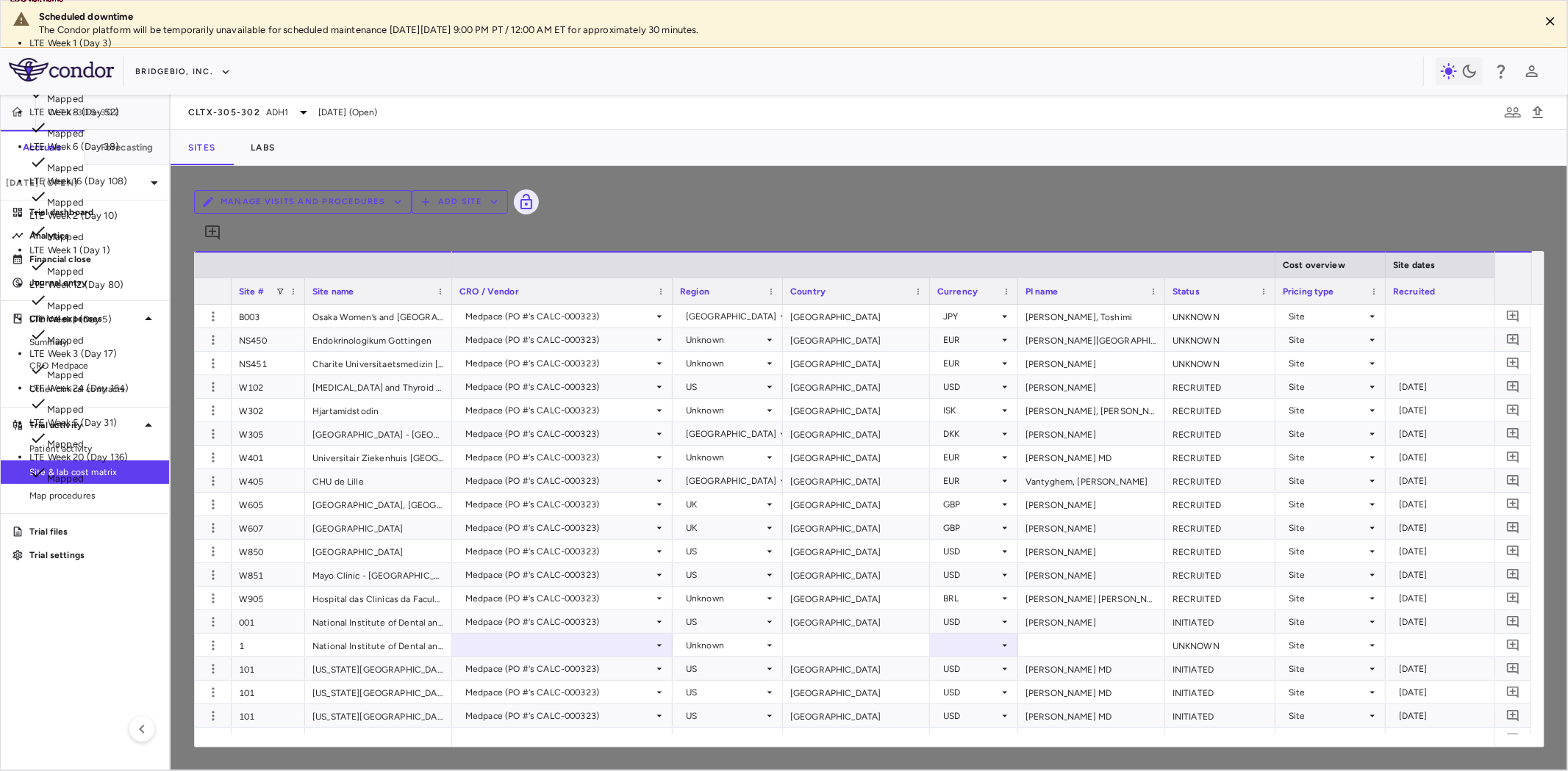
click at [351, 244] on li "LTE Week 2 (Day 10) Mapped" at bounding box center [190, 226] width 322 height 35
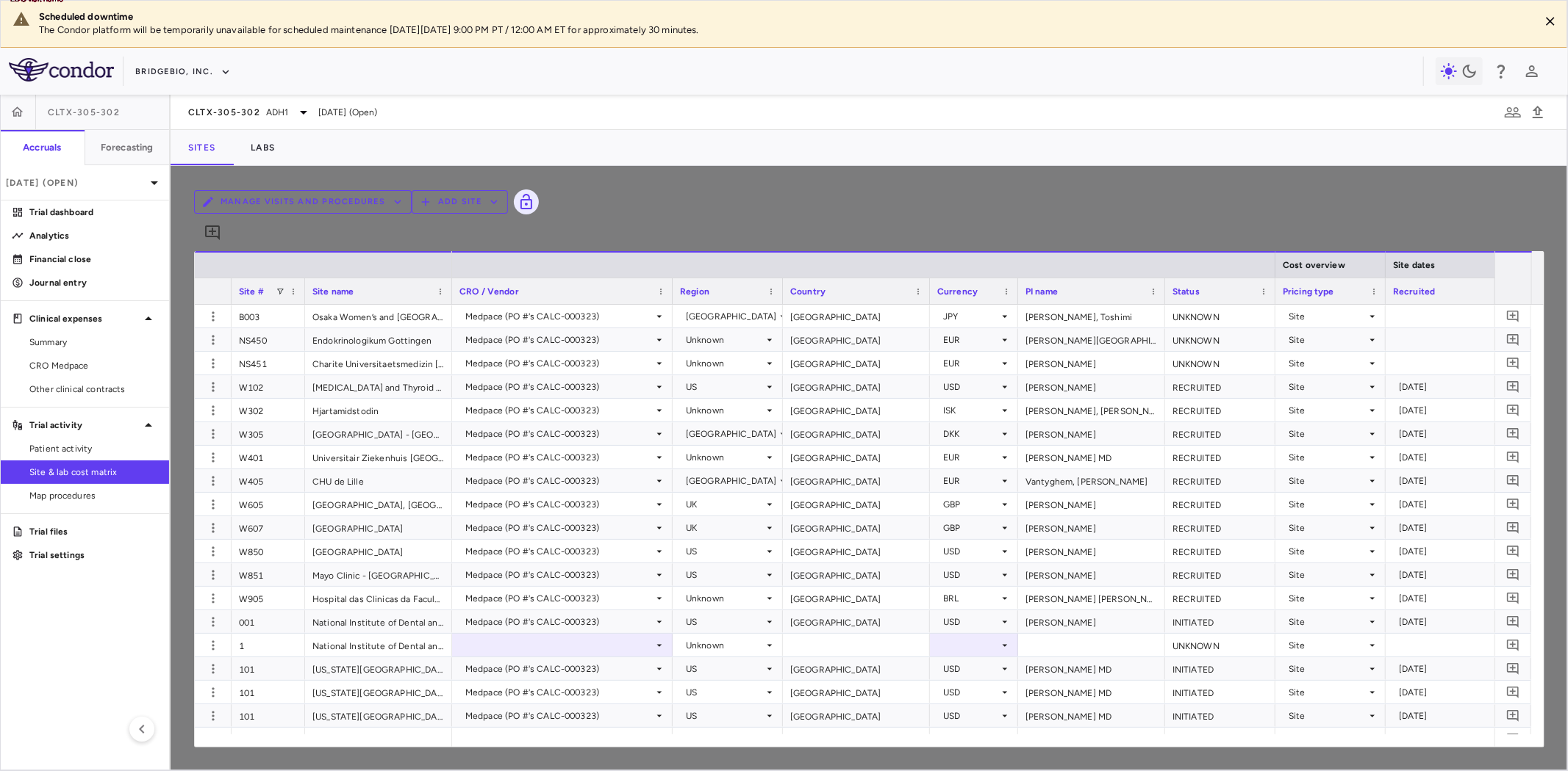
type input "**********"
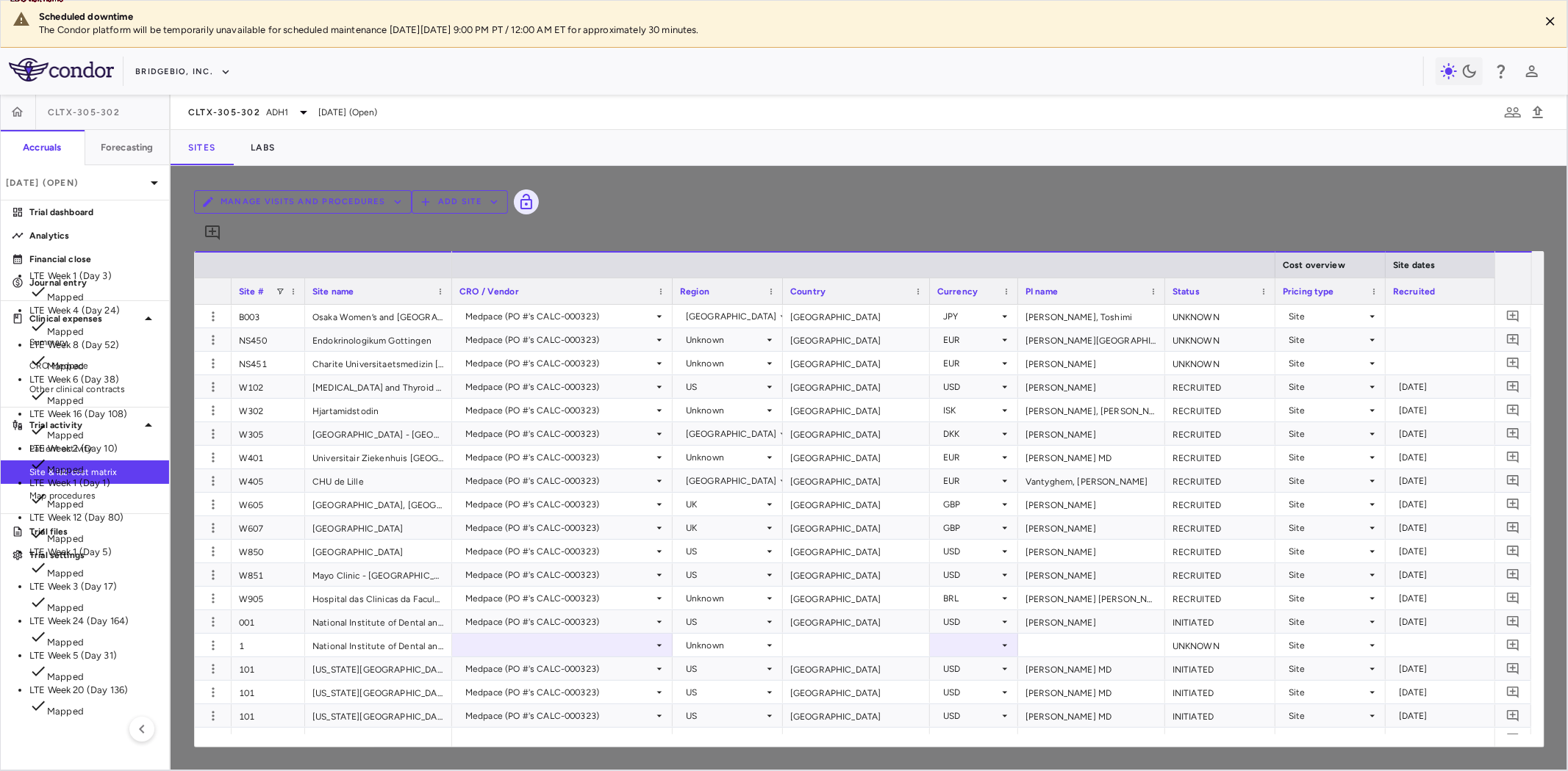
click at [351, 580] on li "LTE Week 3 (Day 17) Mapped" at bounding box center [190, 598] width 322 height 35
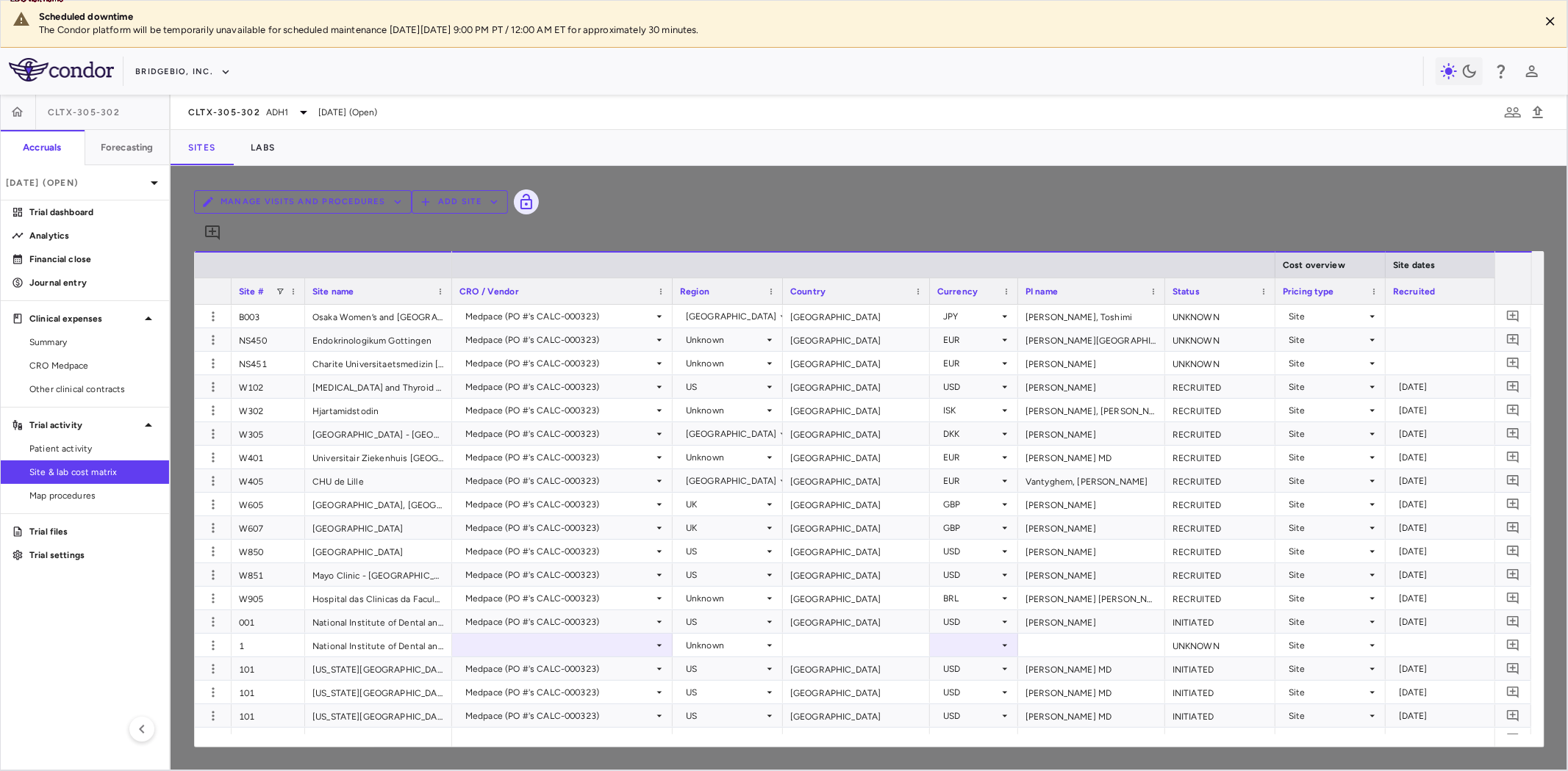
type input "**********"
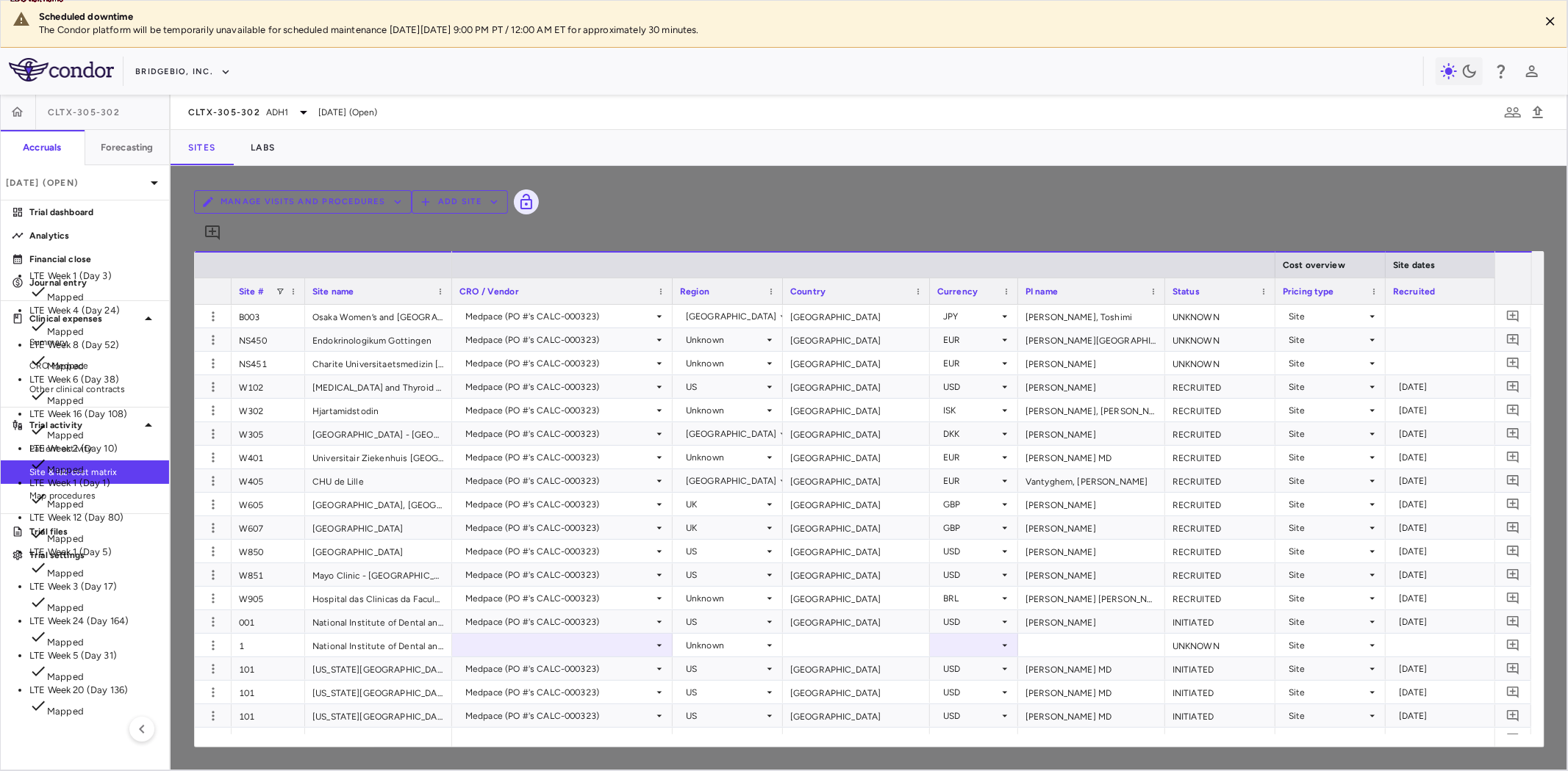
click at [351, 304] on li "LTE Week 4 (Day 24) Mapped" at bounding box center [190, 321] width 322 height 35
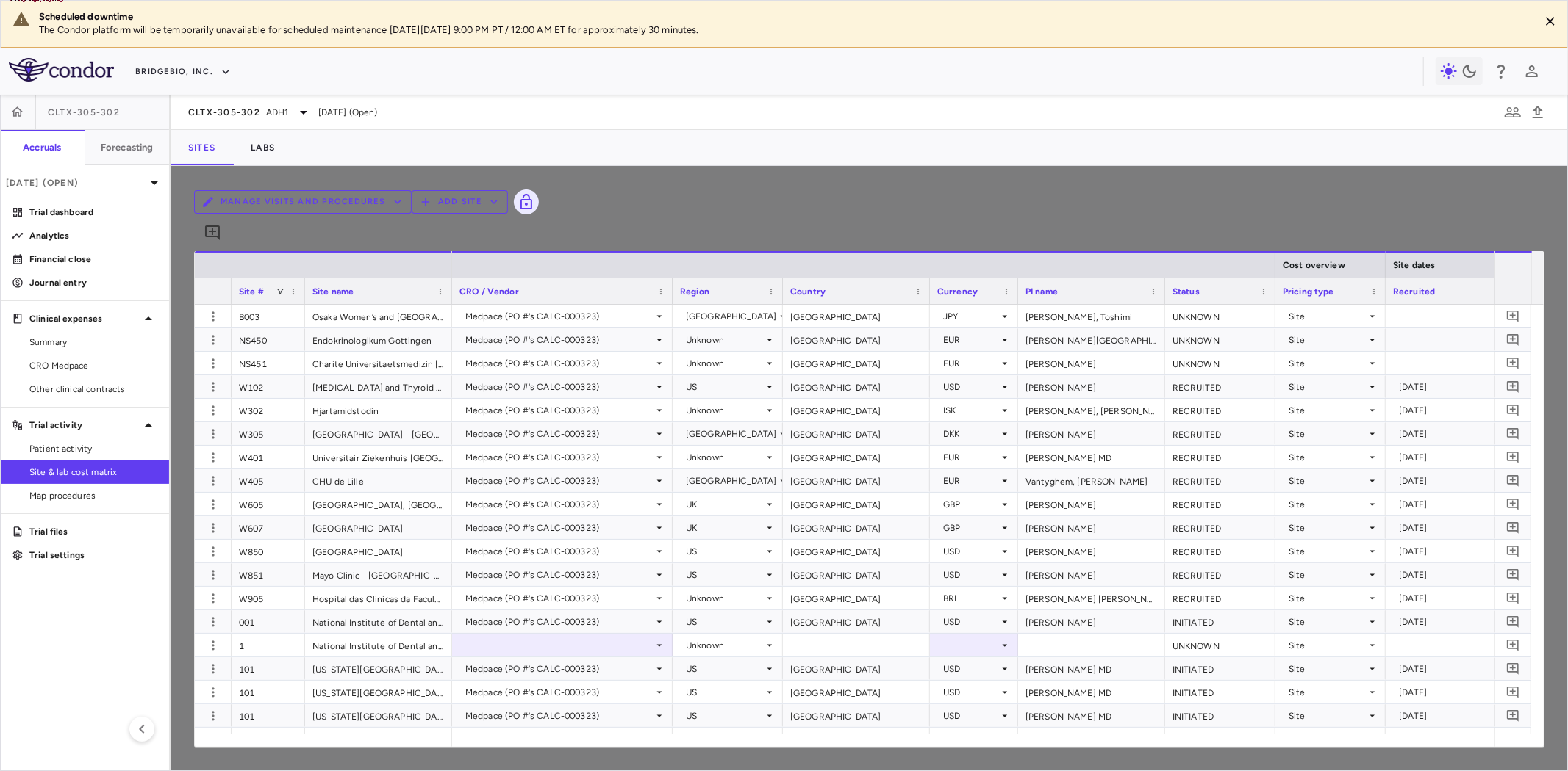
type input "**********"
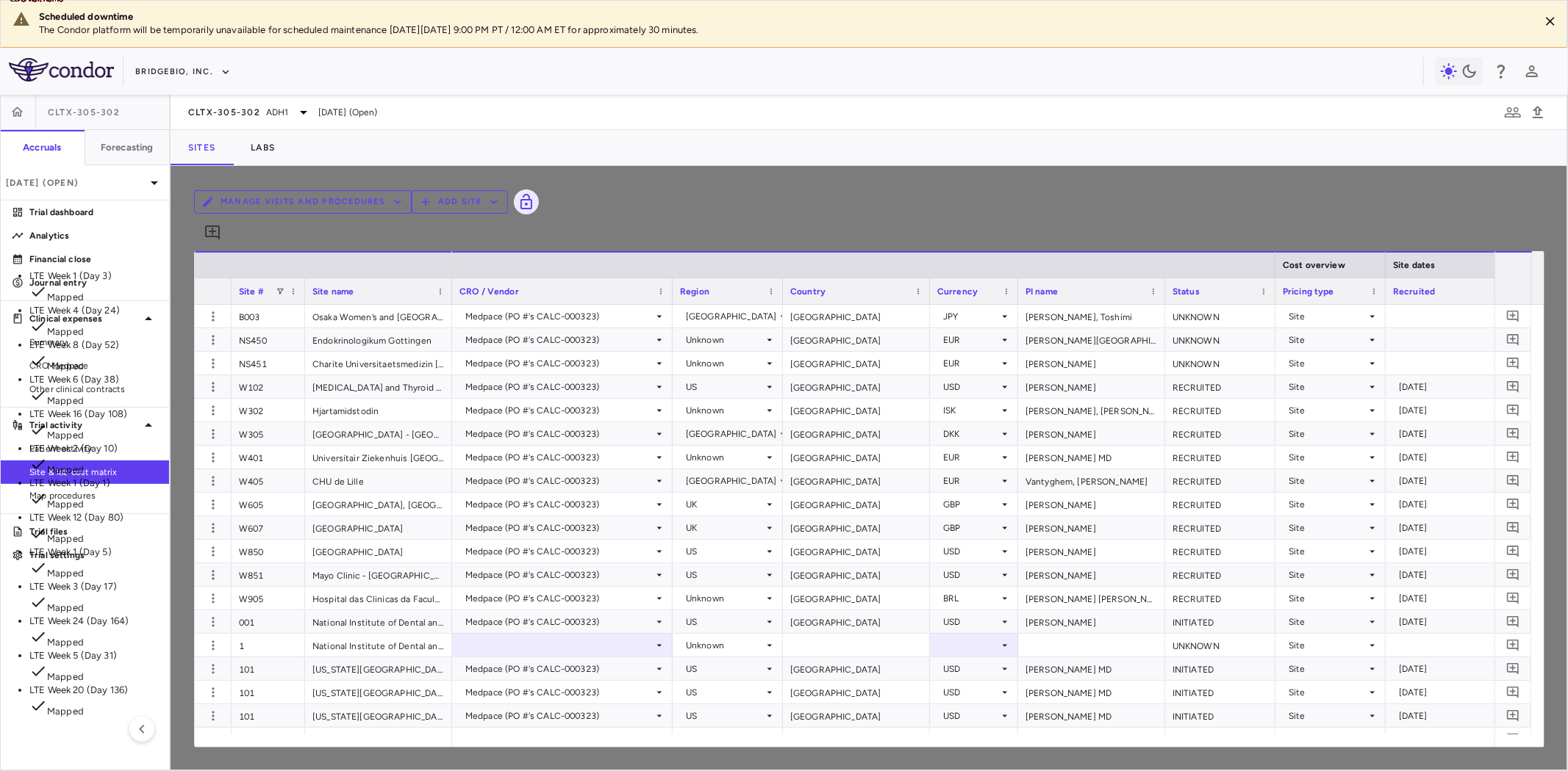
scroll to position [56, 0]
click at [351, 649] on li "LTE Week 5 (Day 31) Mapped" at bounding box center [190, 667] width 322 height 35
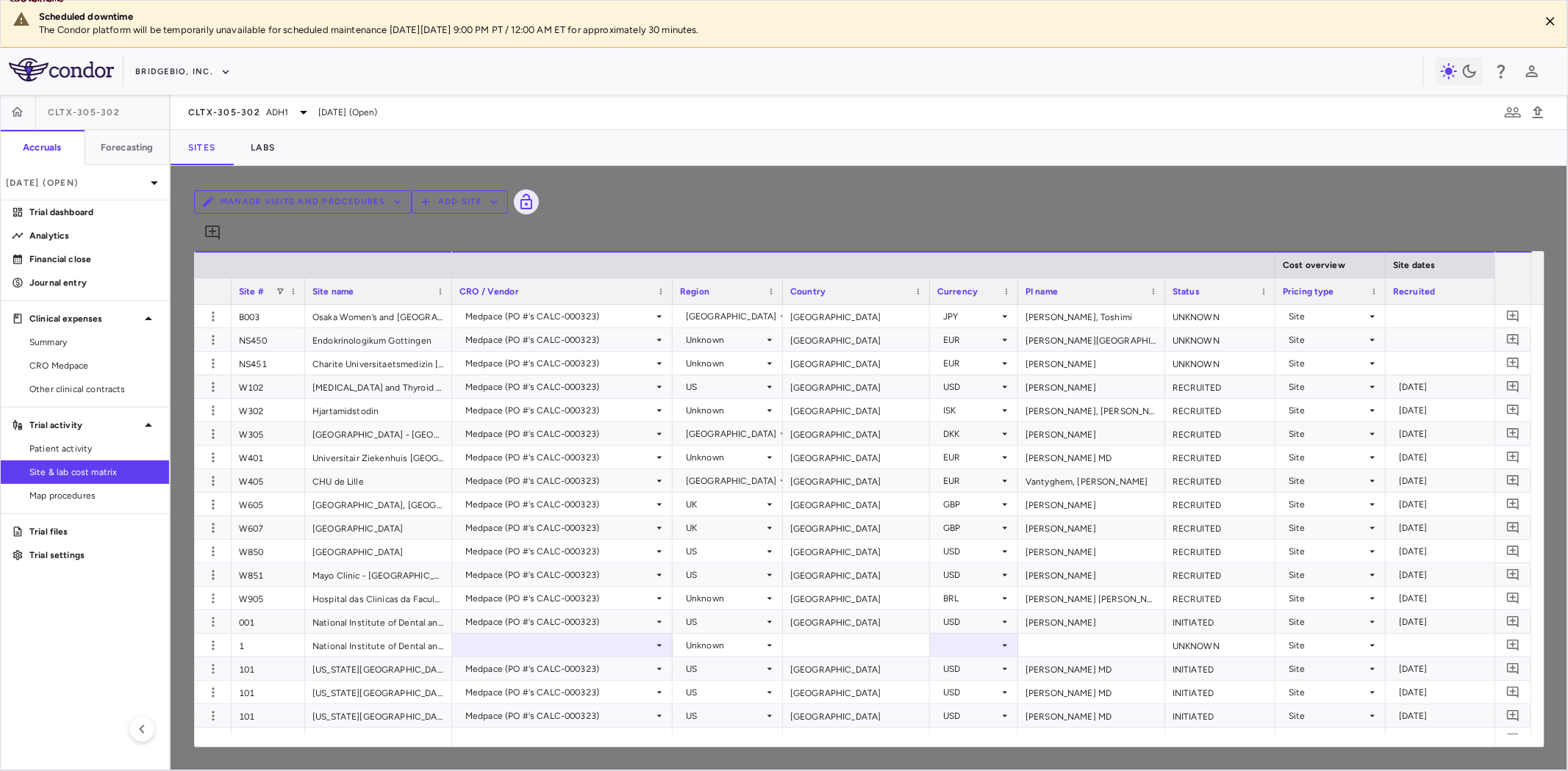
type input "**********"
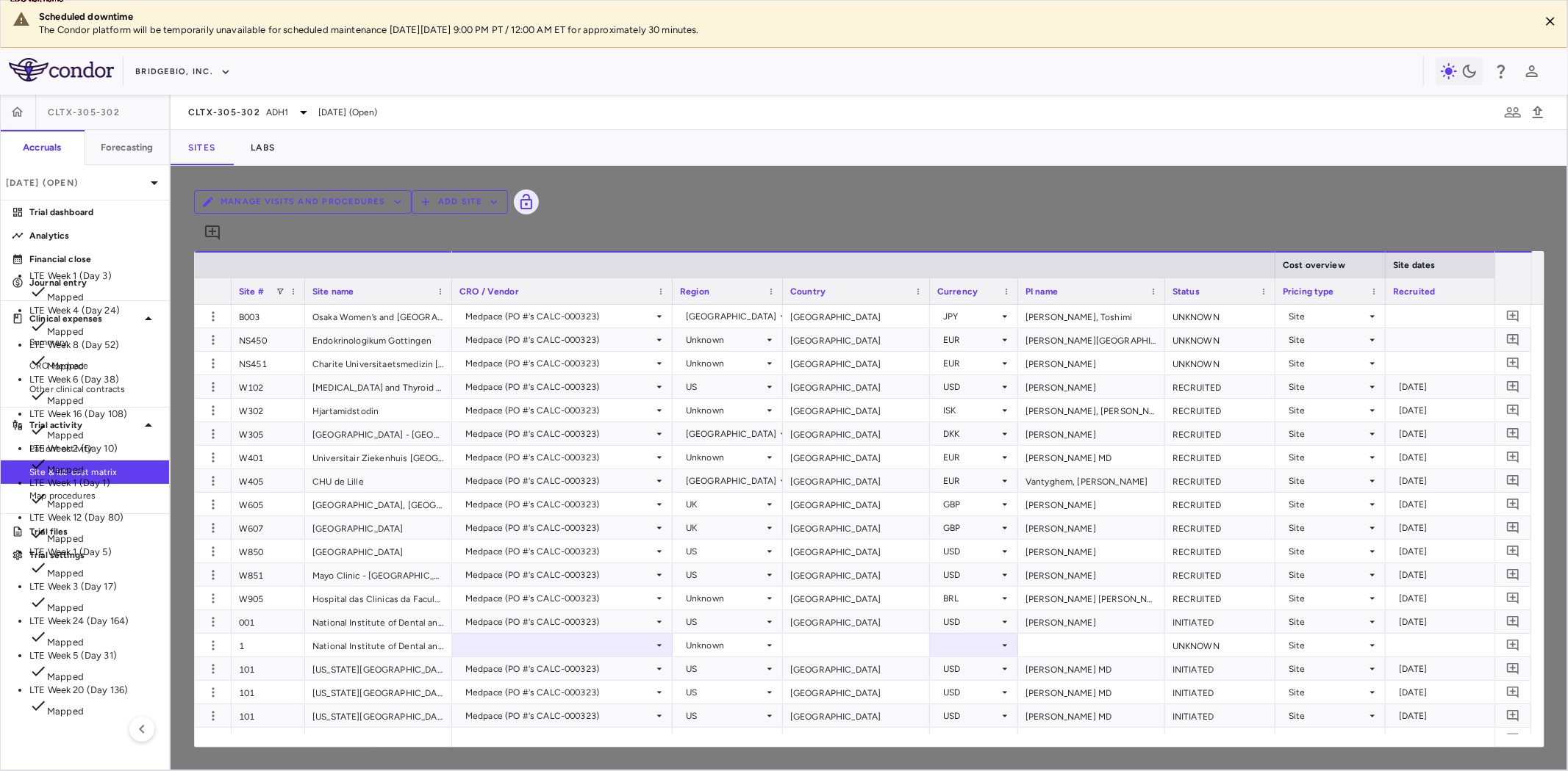
scroll to position [0, 0]
click at [351, 373] on li "LTE Week 6 (Day 38) Mapped" at bounding box center [190, 391] width 322 height 35
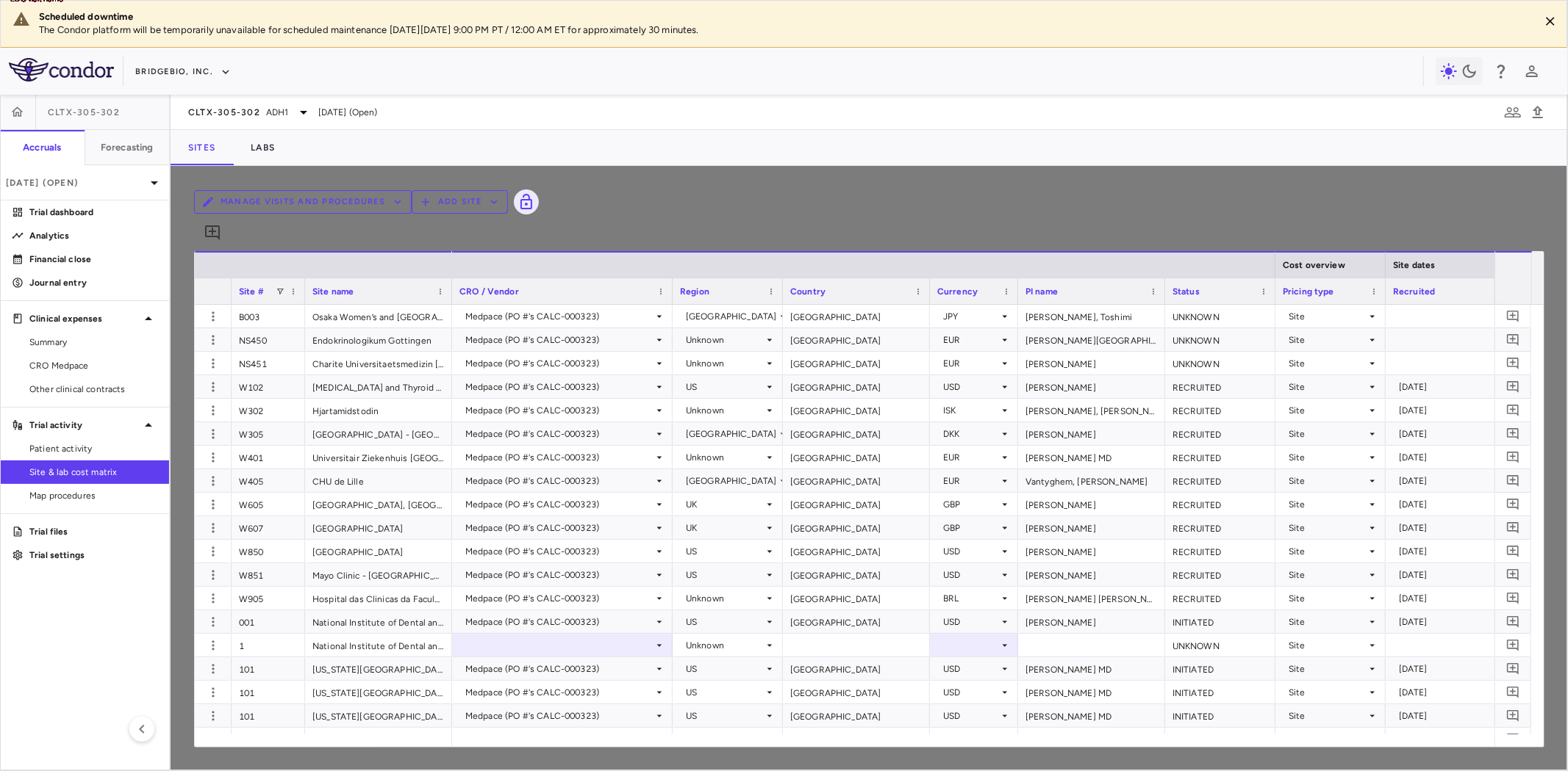
type input "**********"
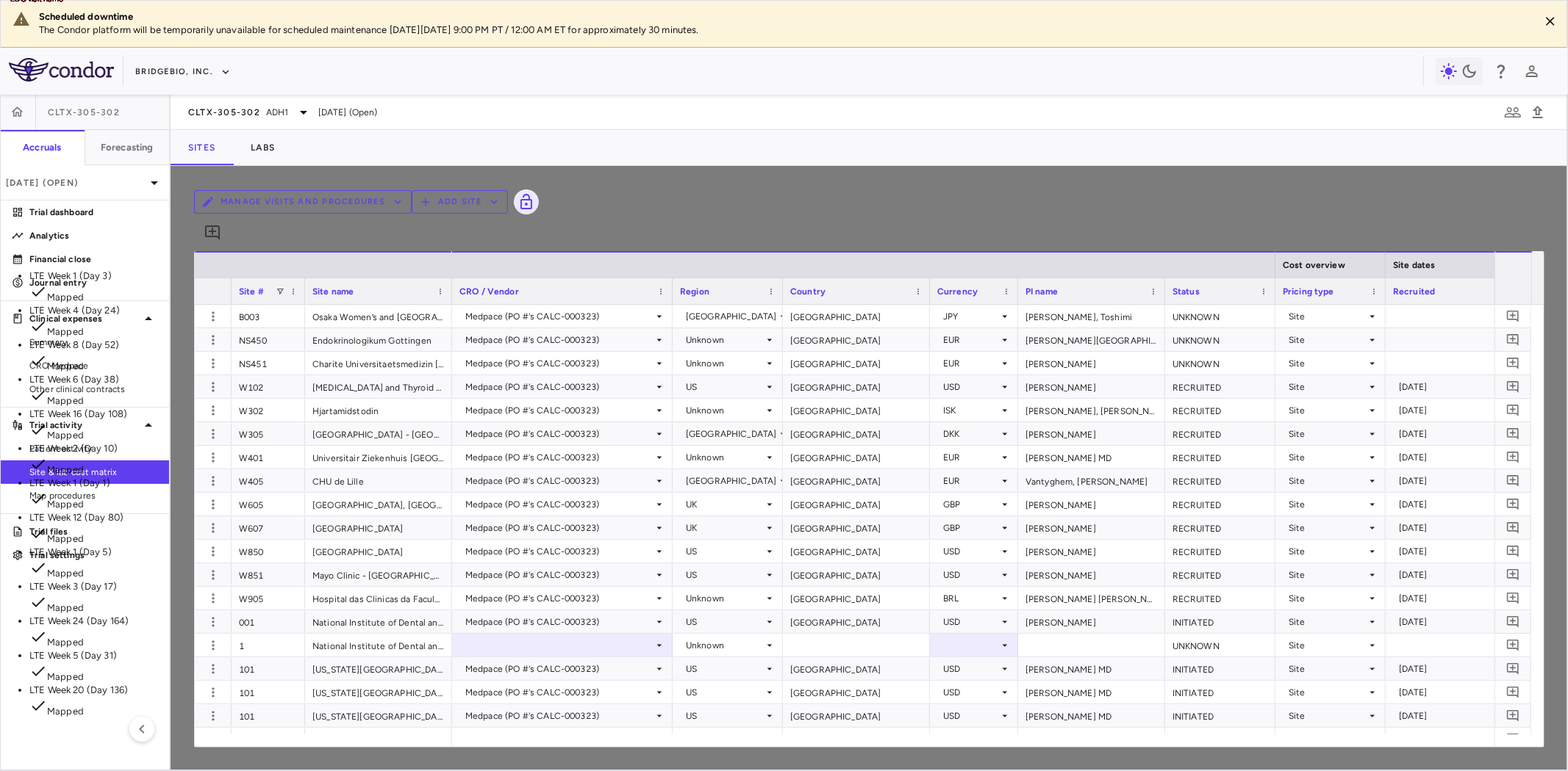
click at [351, 339] on li "LTE Week 8 (Day 52) Mapped" at bounding box center [190, 356] width 322 height 35
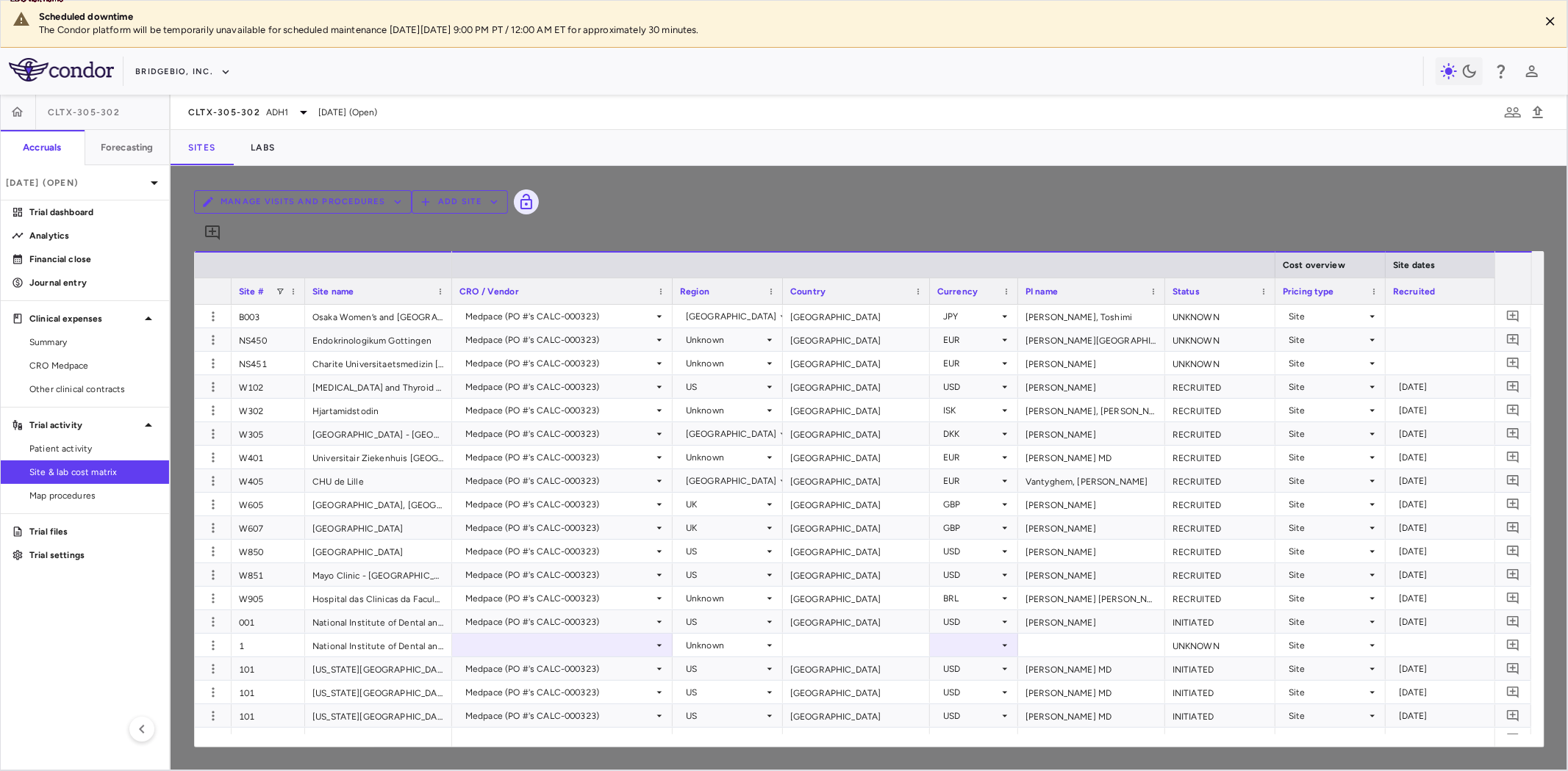
scroll to position [1959, 0]
type input "**********"
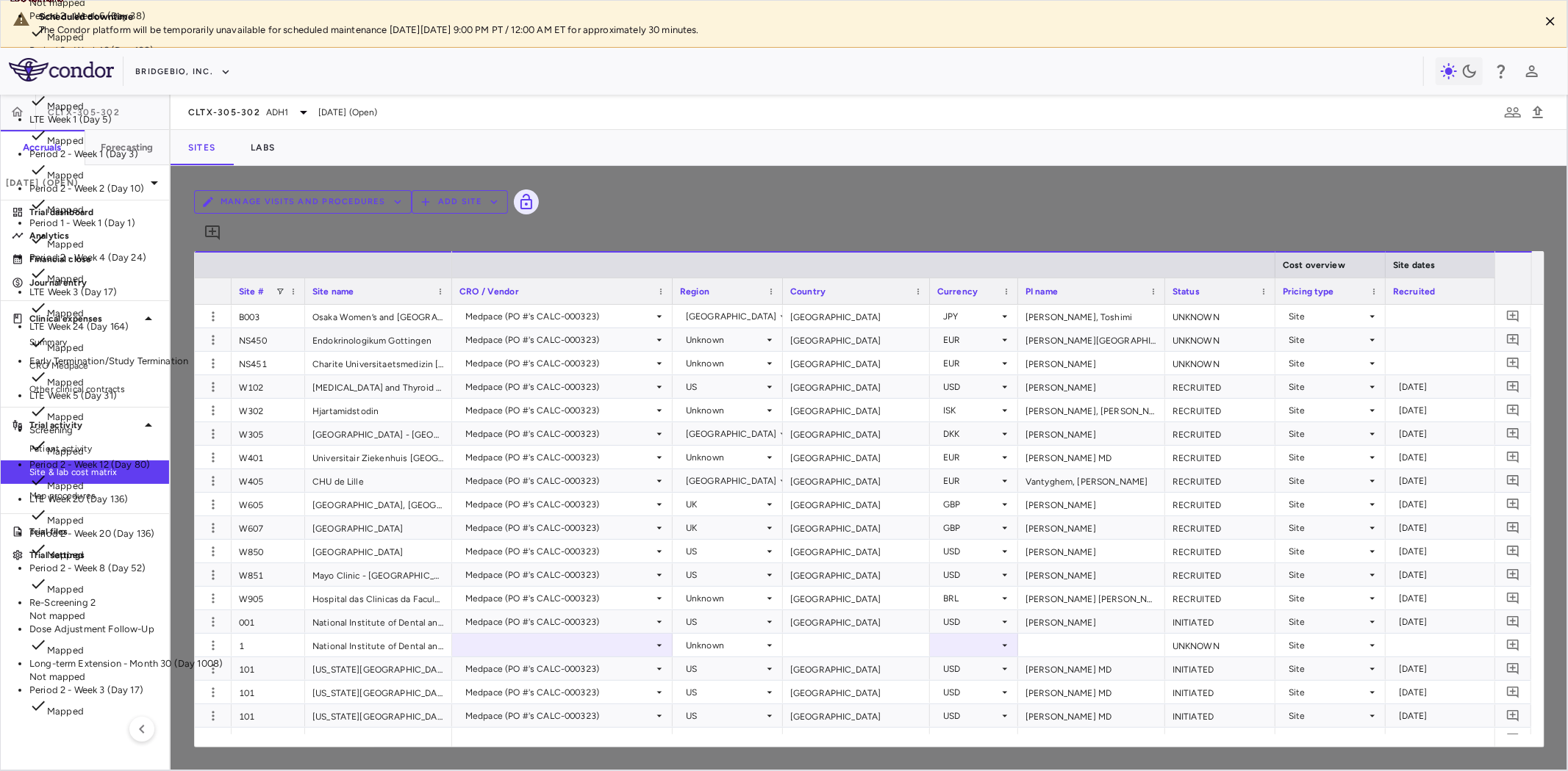
scroll to position [0, 0]
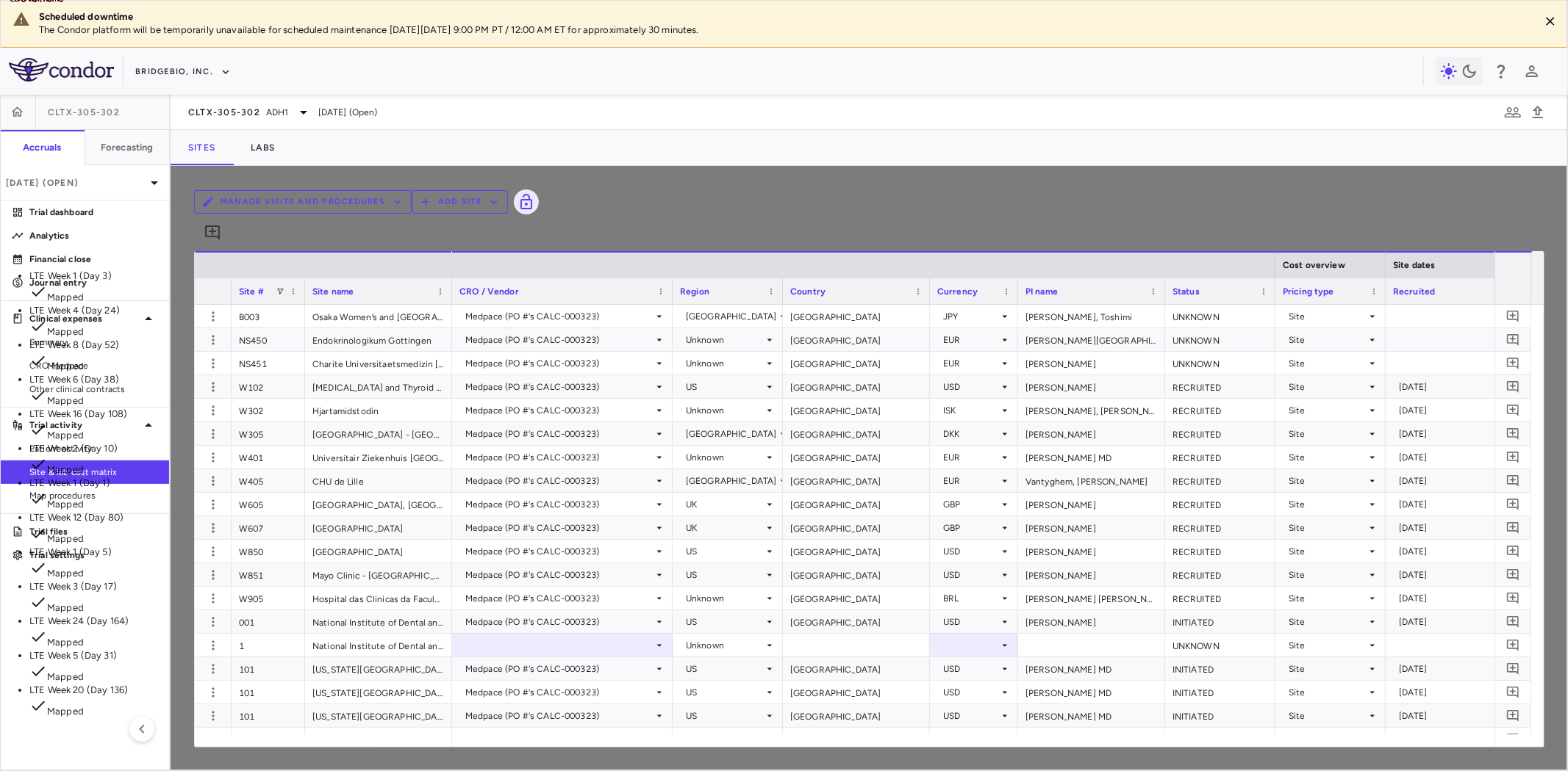
click at [351, 512] on li "LTE Week 12 (Day 80) Mapped" at bounding box center [190, 529] width 322 height 35
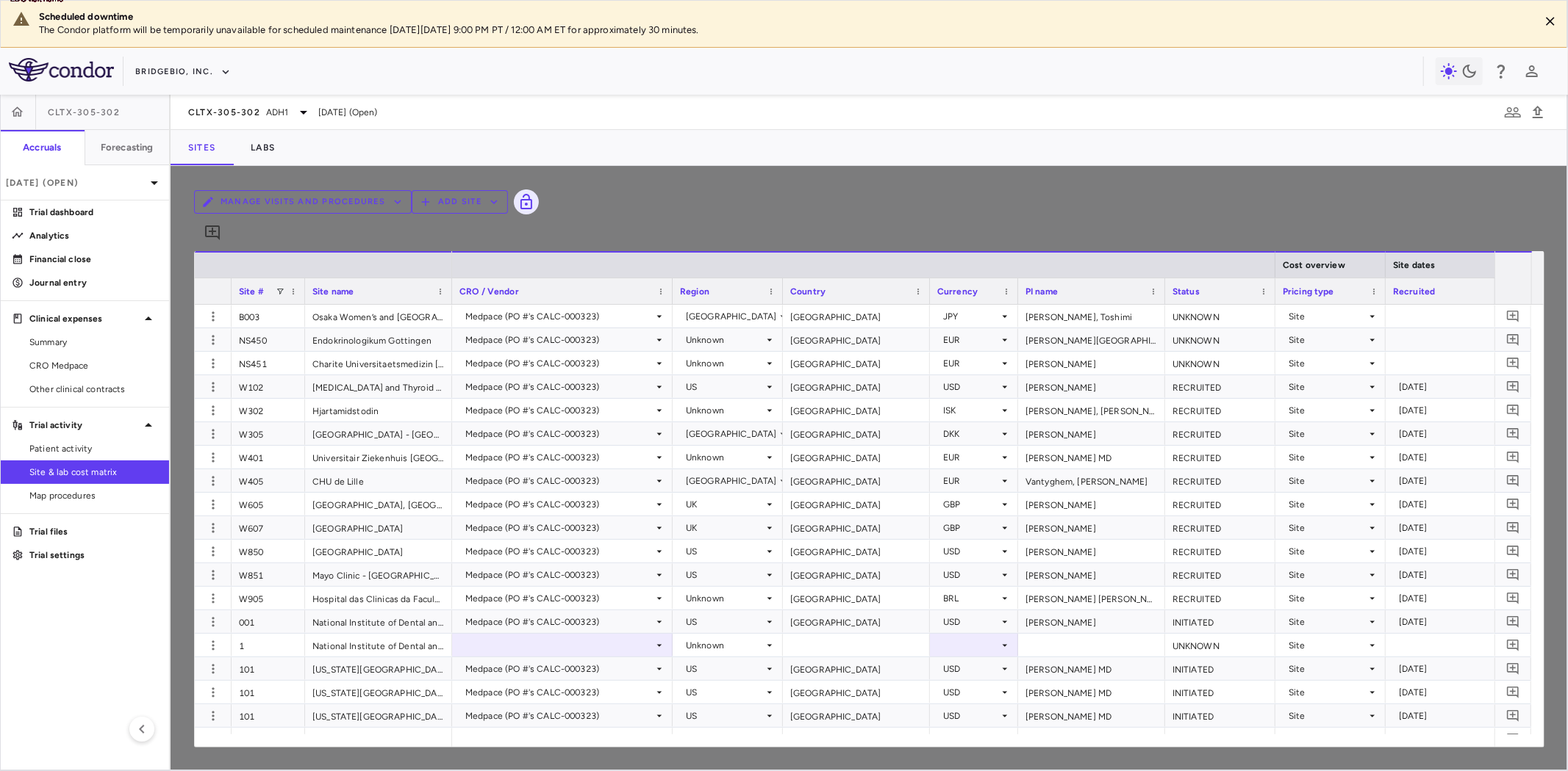
type input "**********"
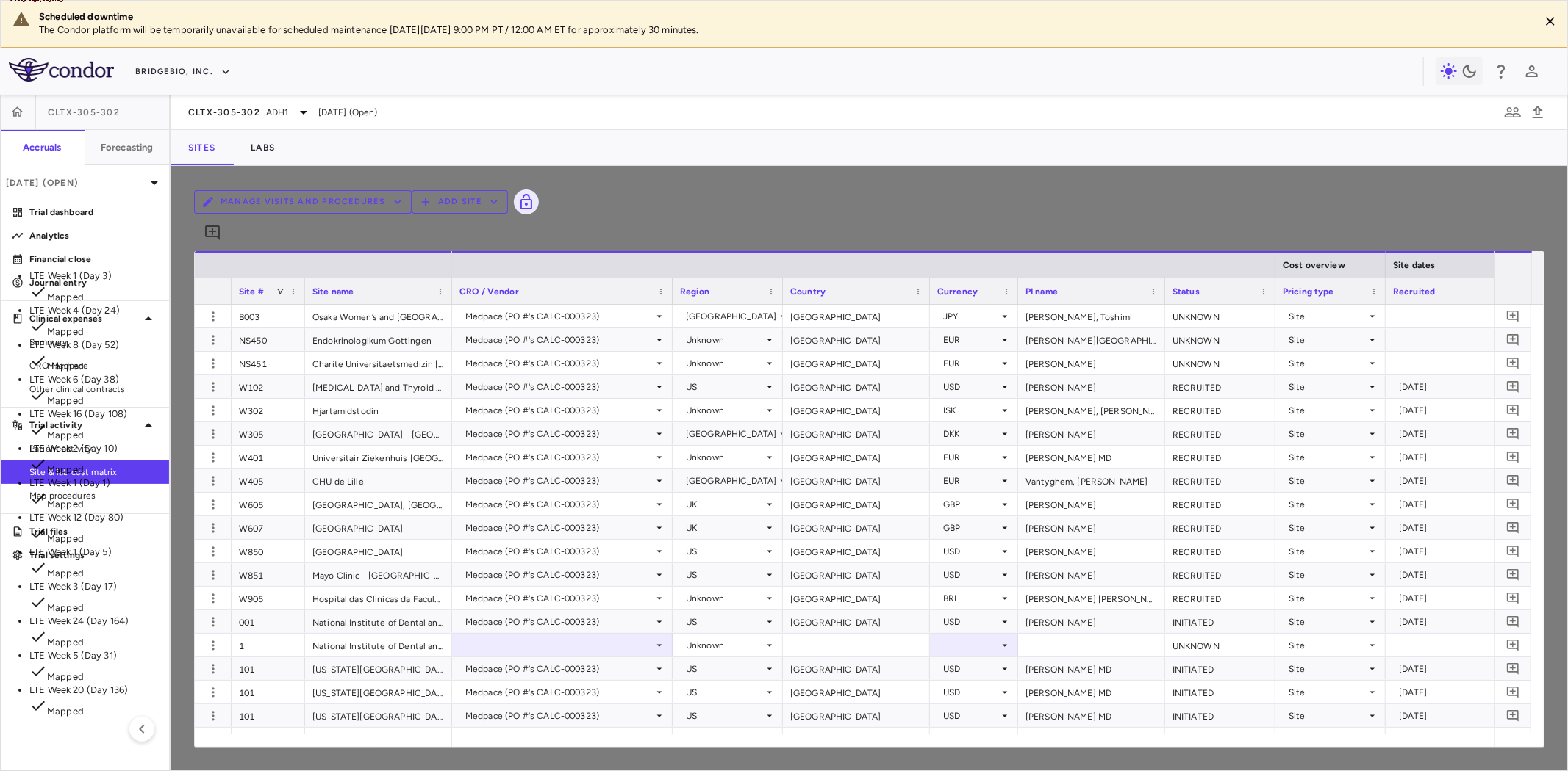
click at [351, 408] on p "LTE Week 16 (Day 108)" at bounding box center [190, 415] width 322 height 14
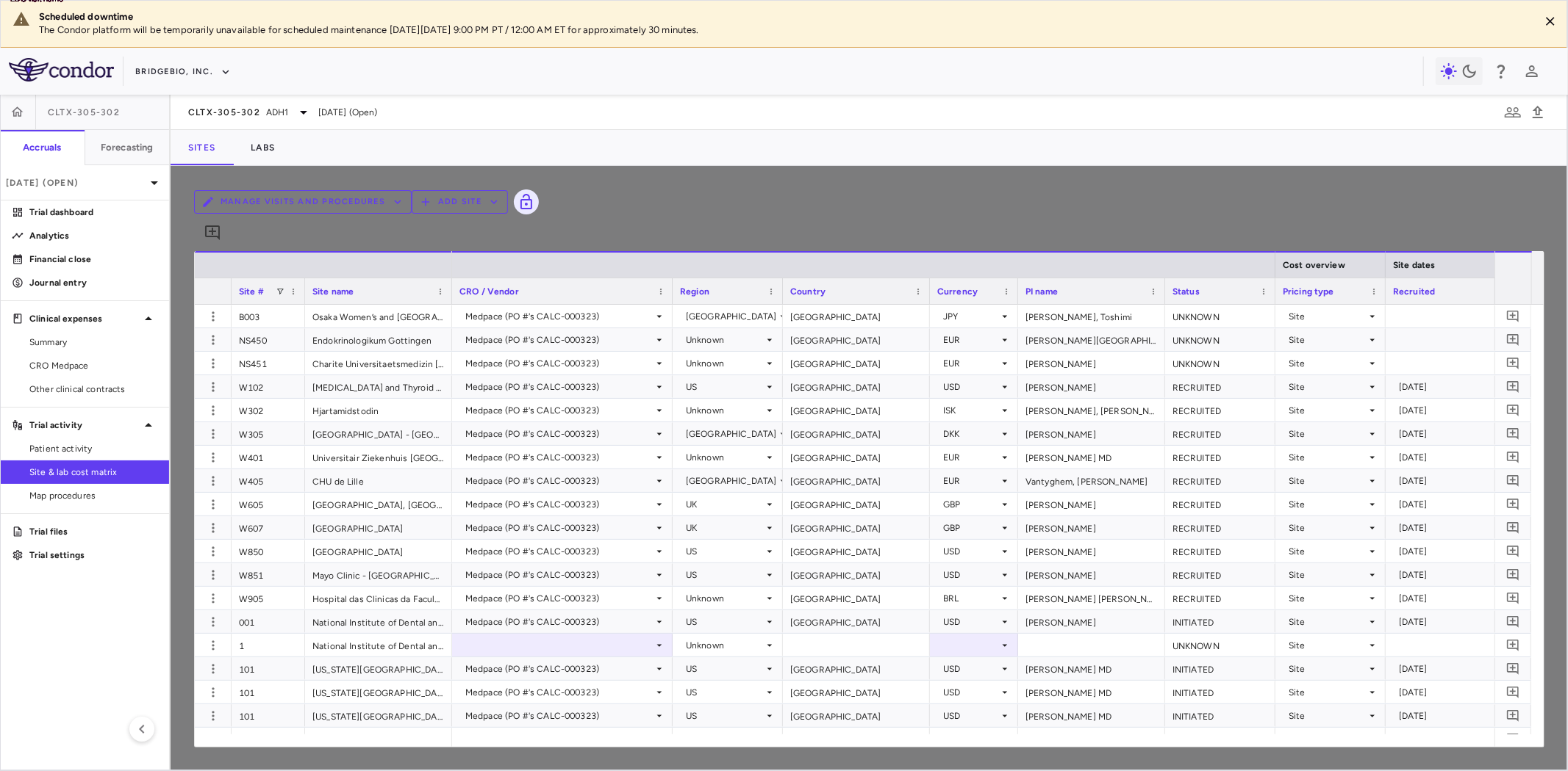
type input "**********"
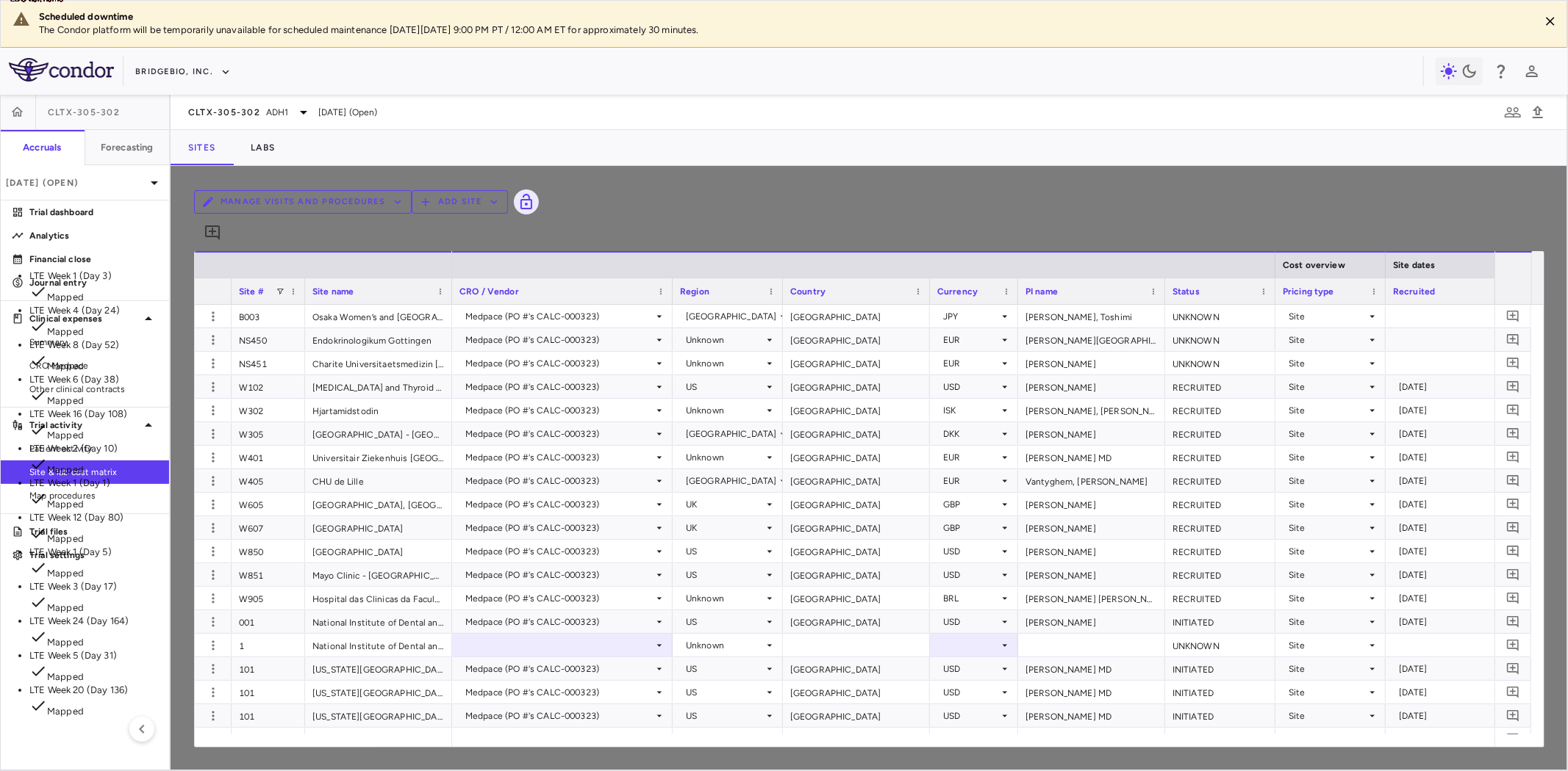
scroll to position [56, 0]
click at [351, 684] on p "LTE Week 20 (Day 136)" at bounding box center [190, 691] width 322 height 14
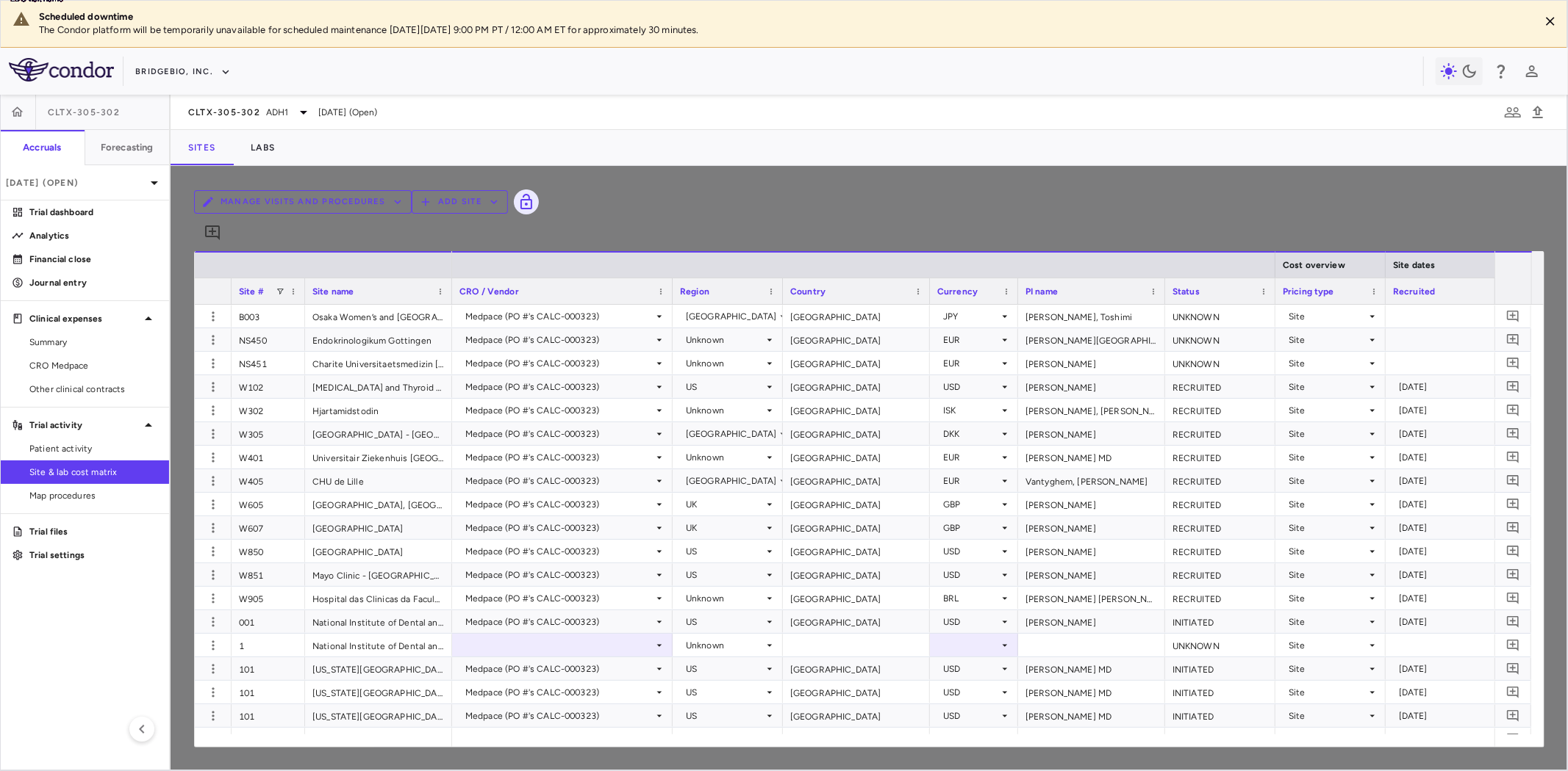
scroll to position [2171, 0]
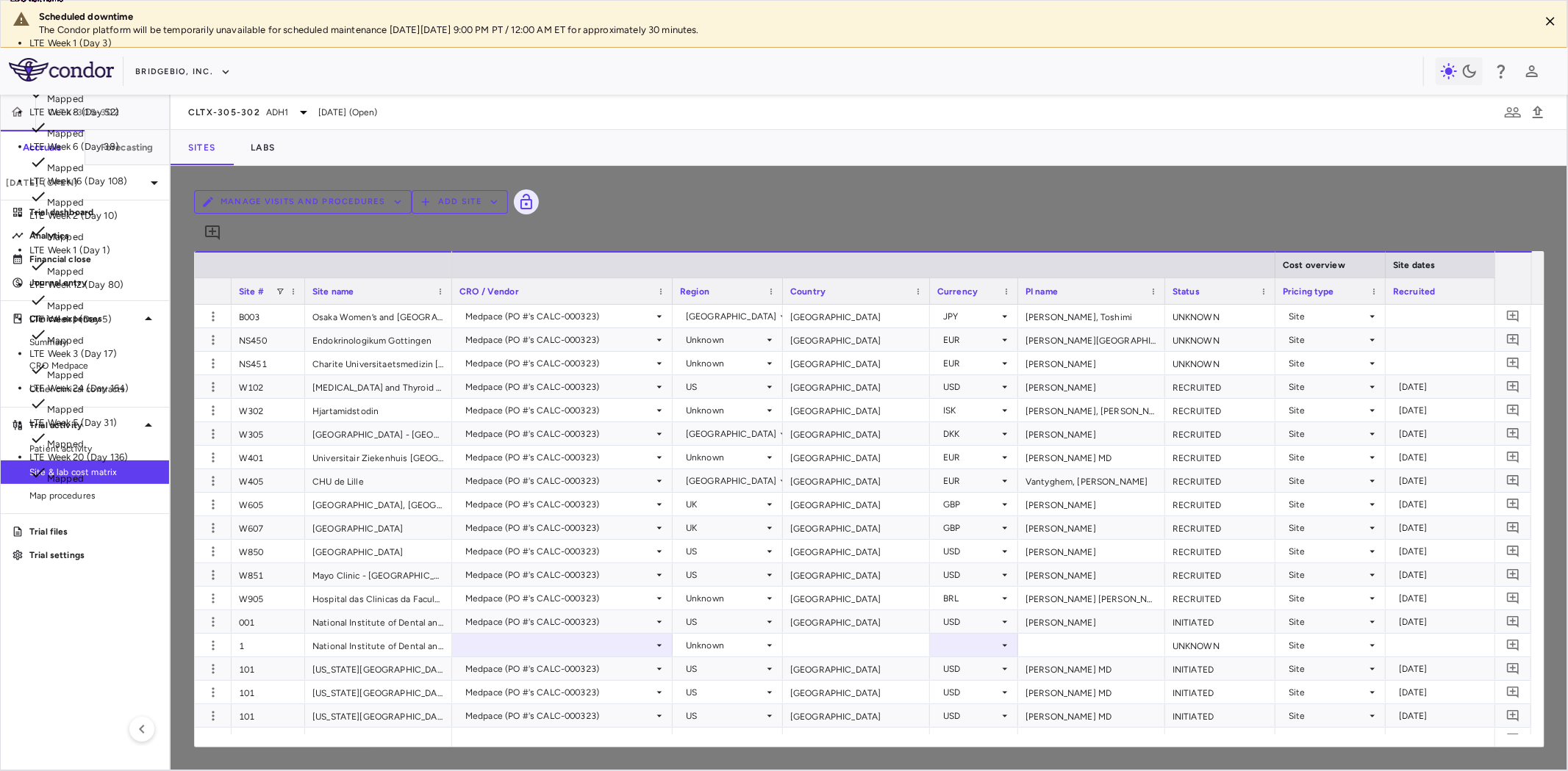
scroll to position [56, 0]
click at [351, 417] on li "LTE Week 24 (Day 164) Mapped" at bounding box center [190, 400] width 322 height 35
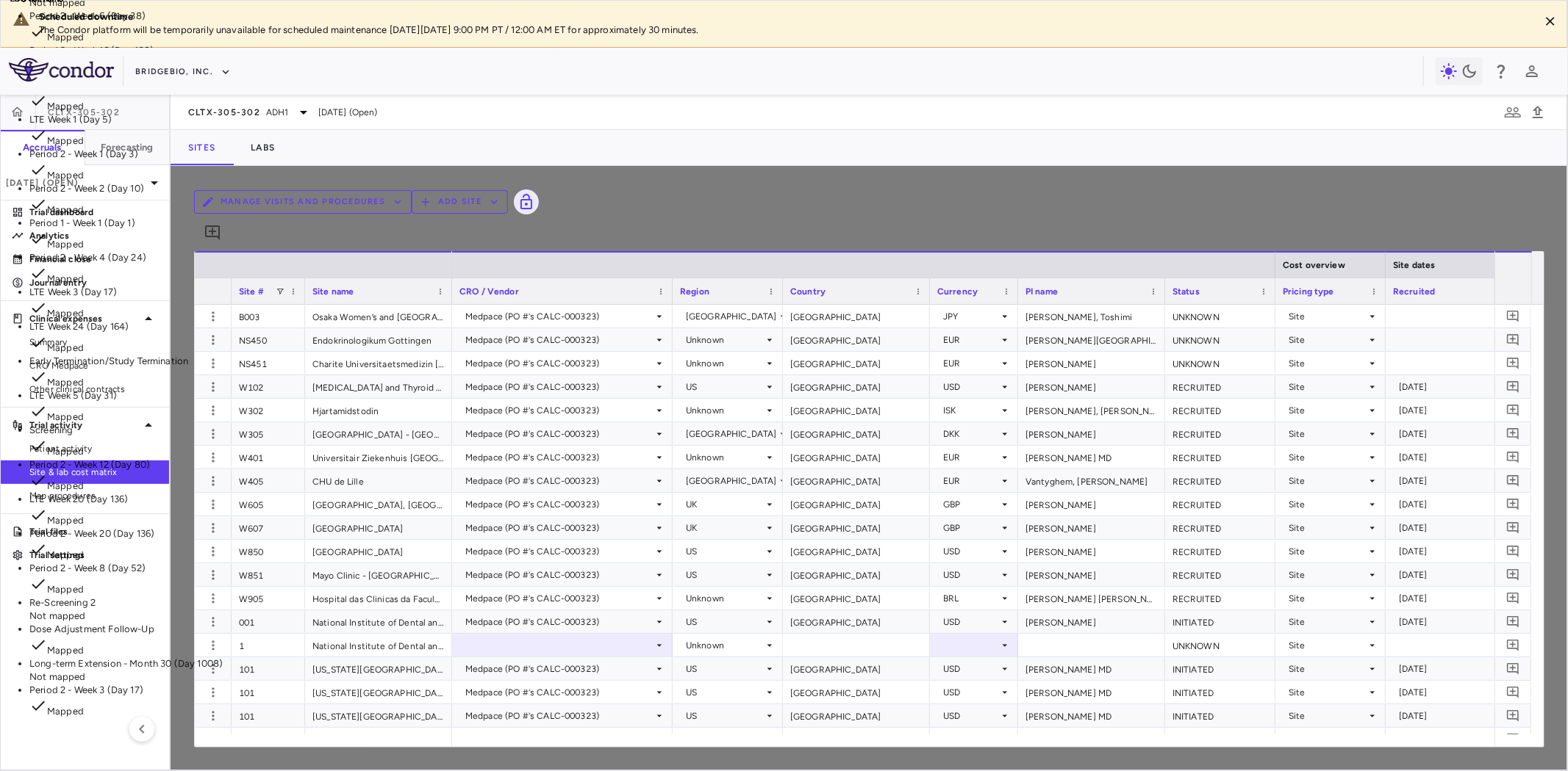
scroll to position [188, 0]
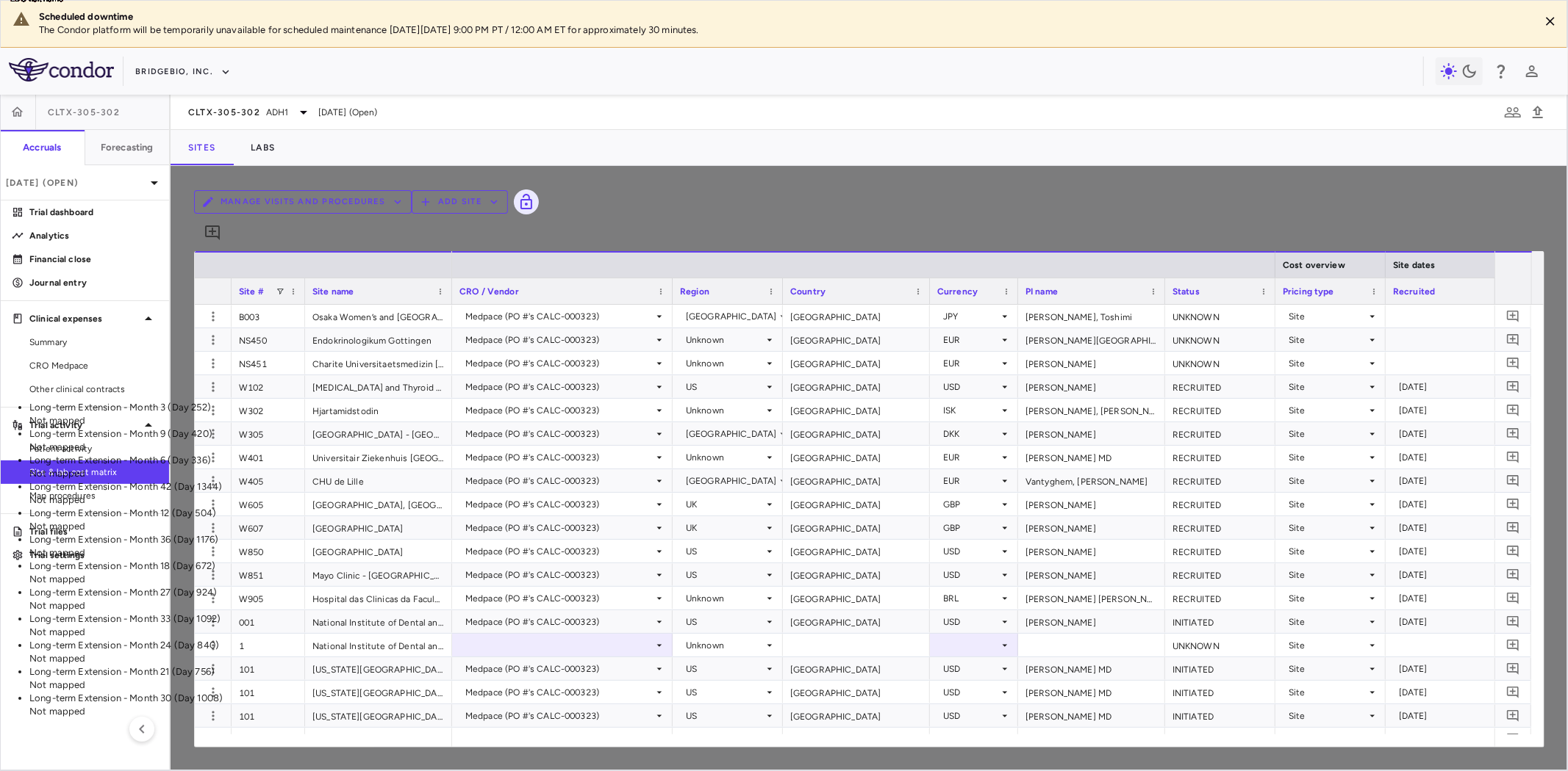
click at [351, 401] on li "Long-term Extension - Month 3 (Day 252) Not mapped" at bounding box center [190, 414] width 322 height 26
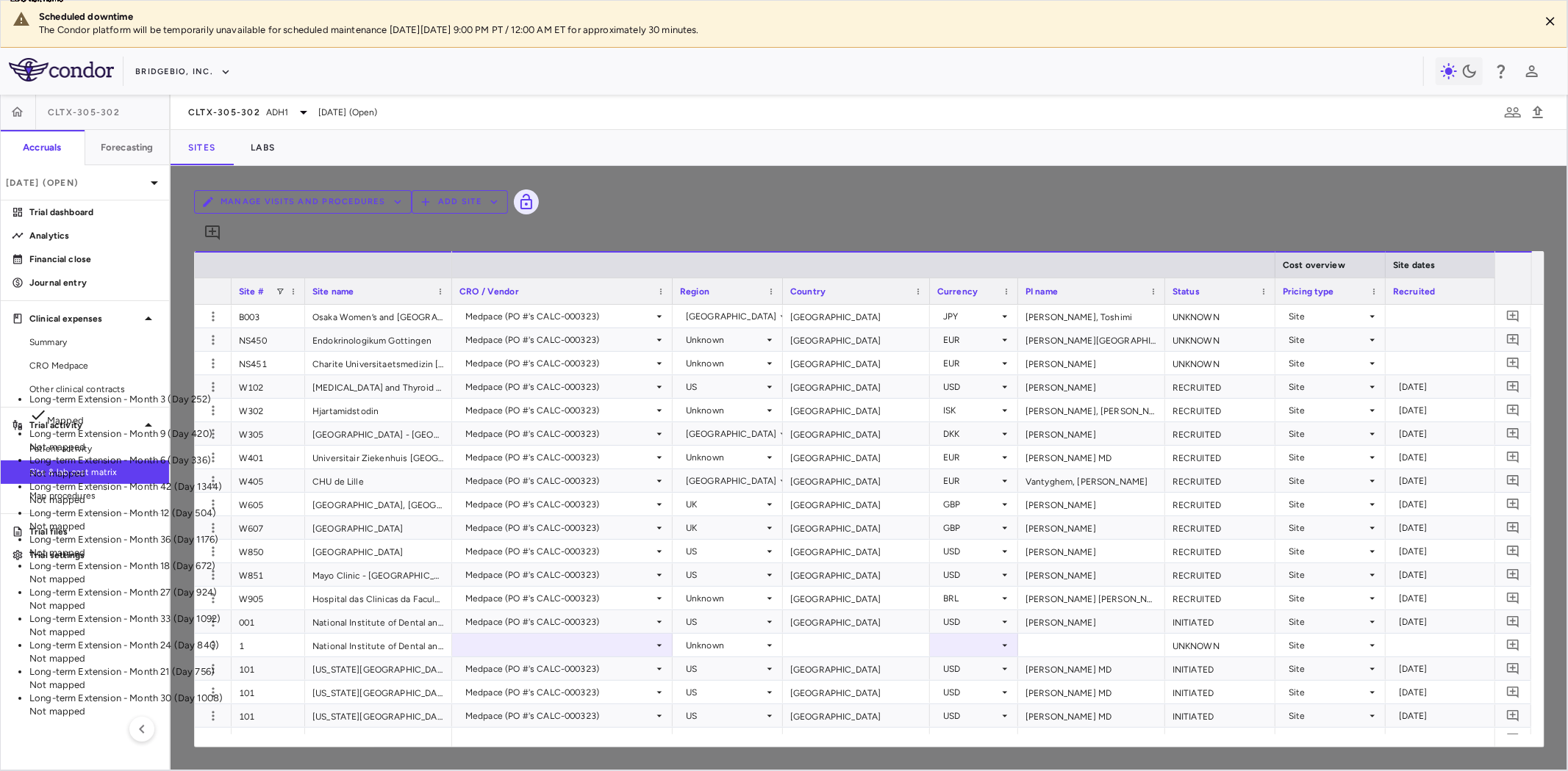
click at [351, 454] on li "Long-term Extension - Month 6 (Day 336) Not mapped" at bounding box center [190, 466] width 322 height 26
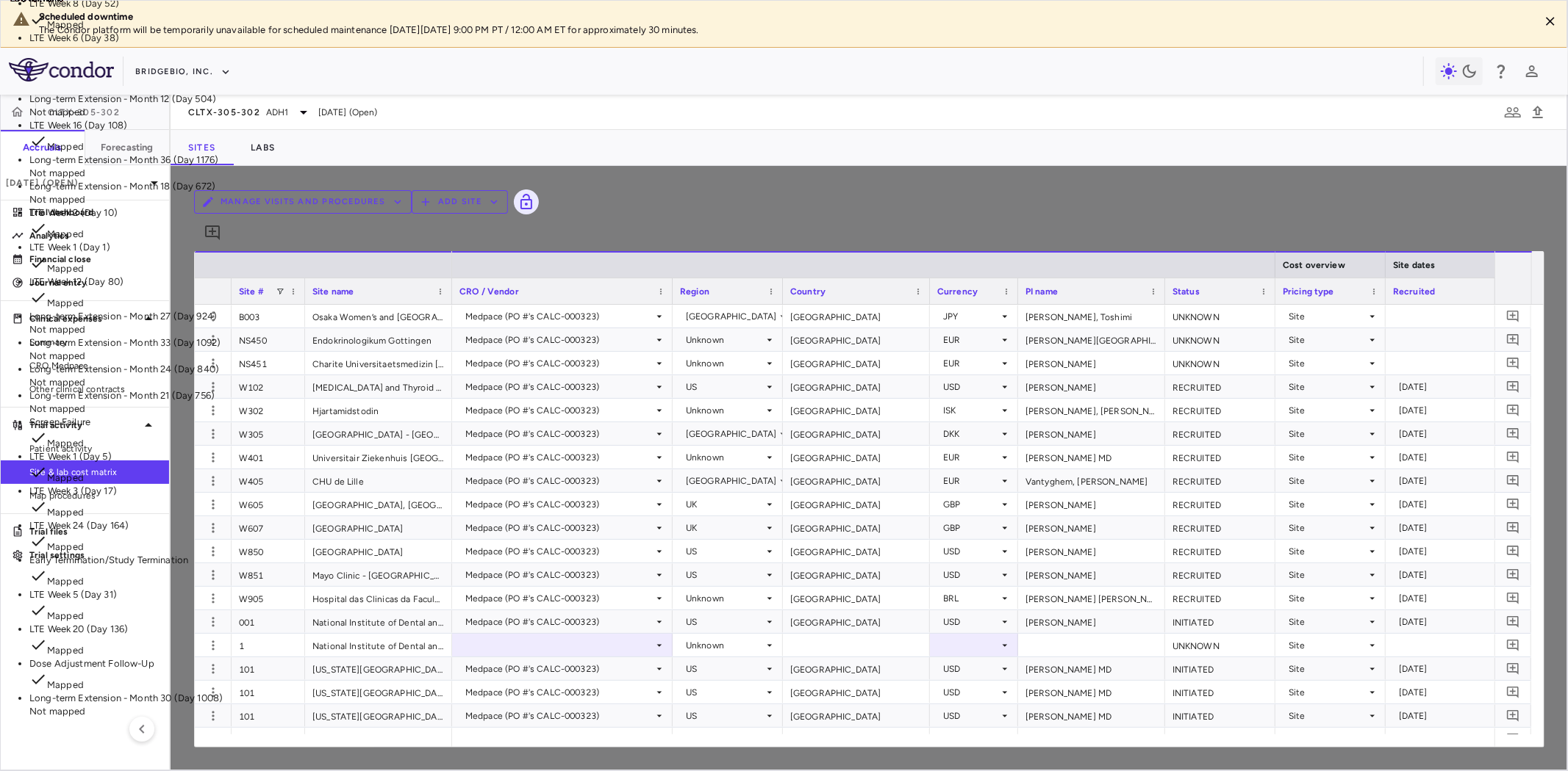
scroll to position [0, 0]
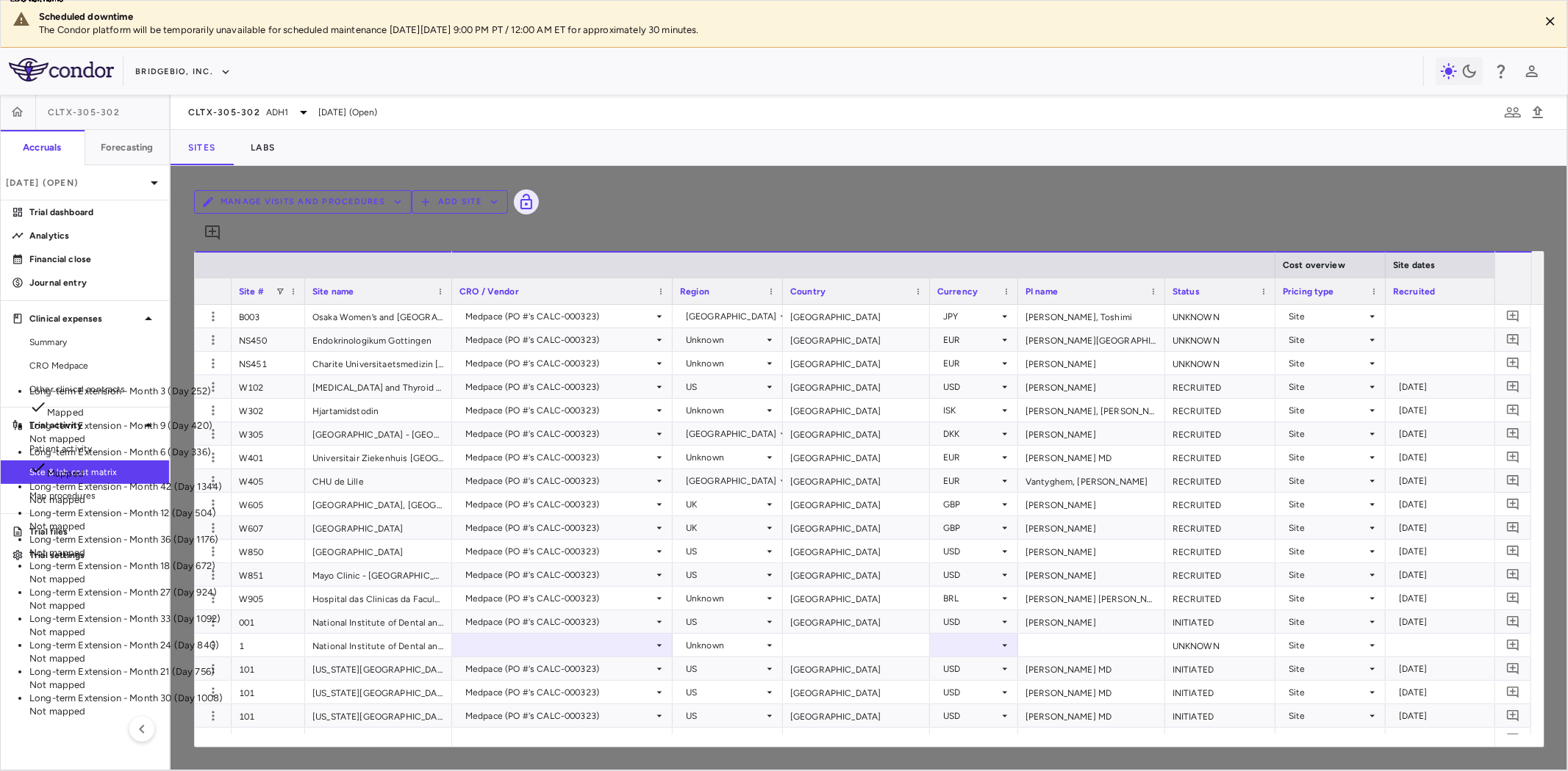
click at [351, 420] on p "Long-term Extension - Month 9 (Day 420)" at bounding box center [190, 427] width 322 height 14
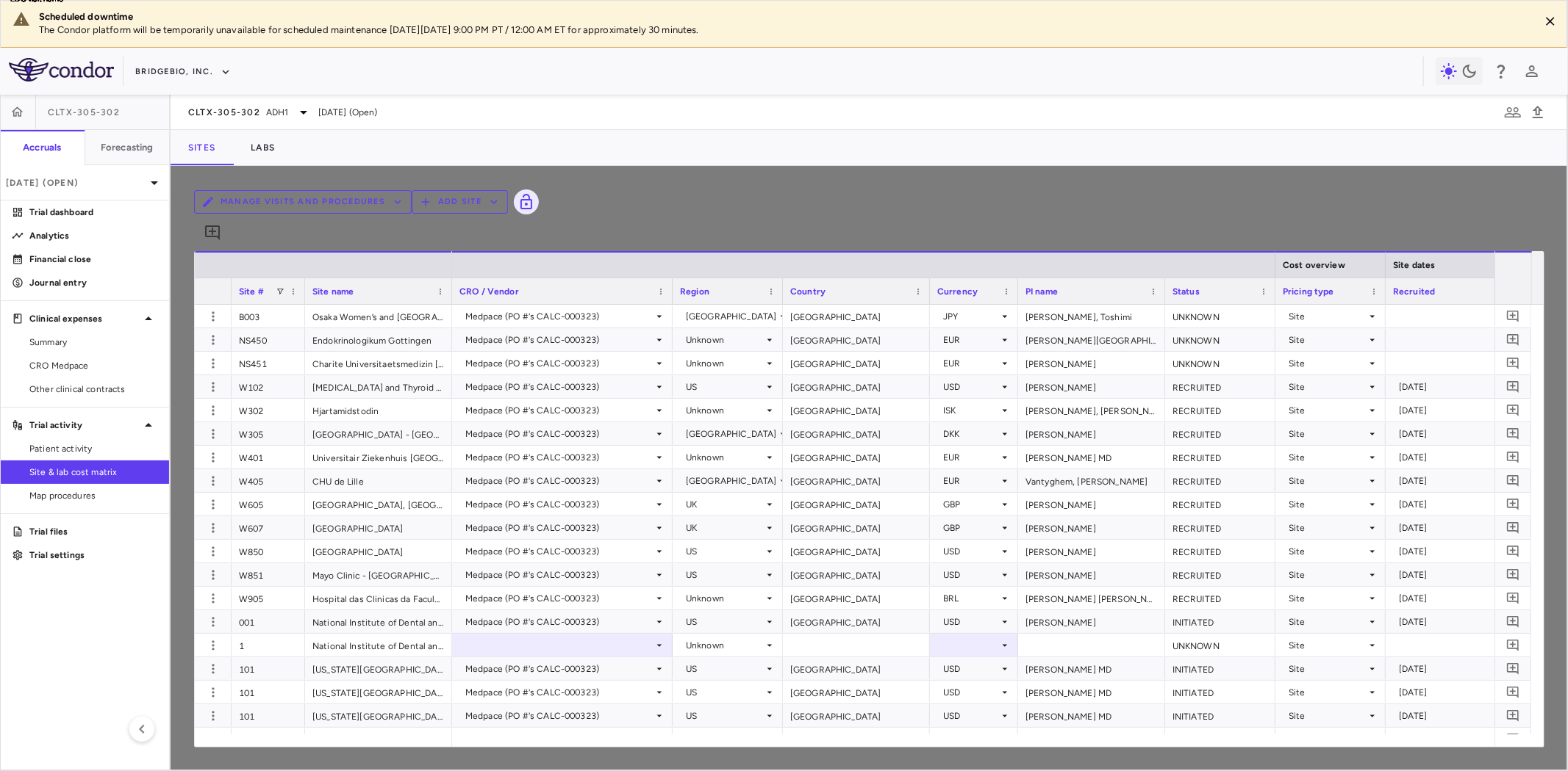
scroll to position [898, 0]
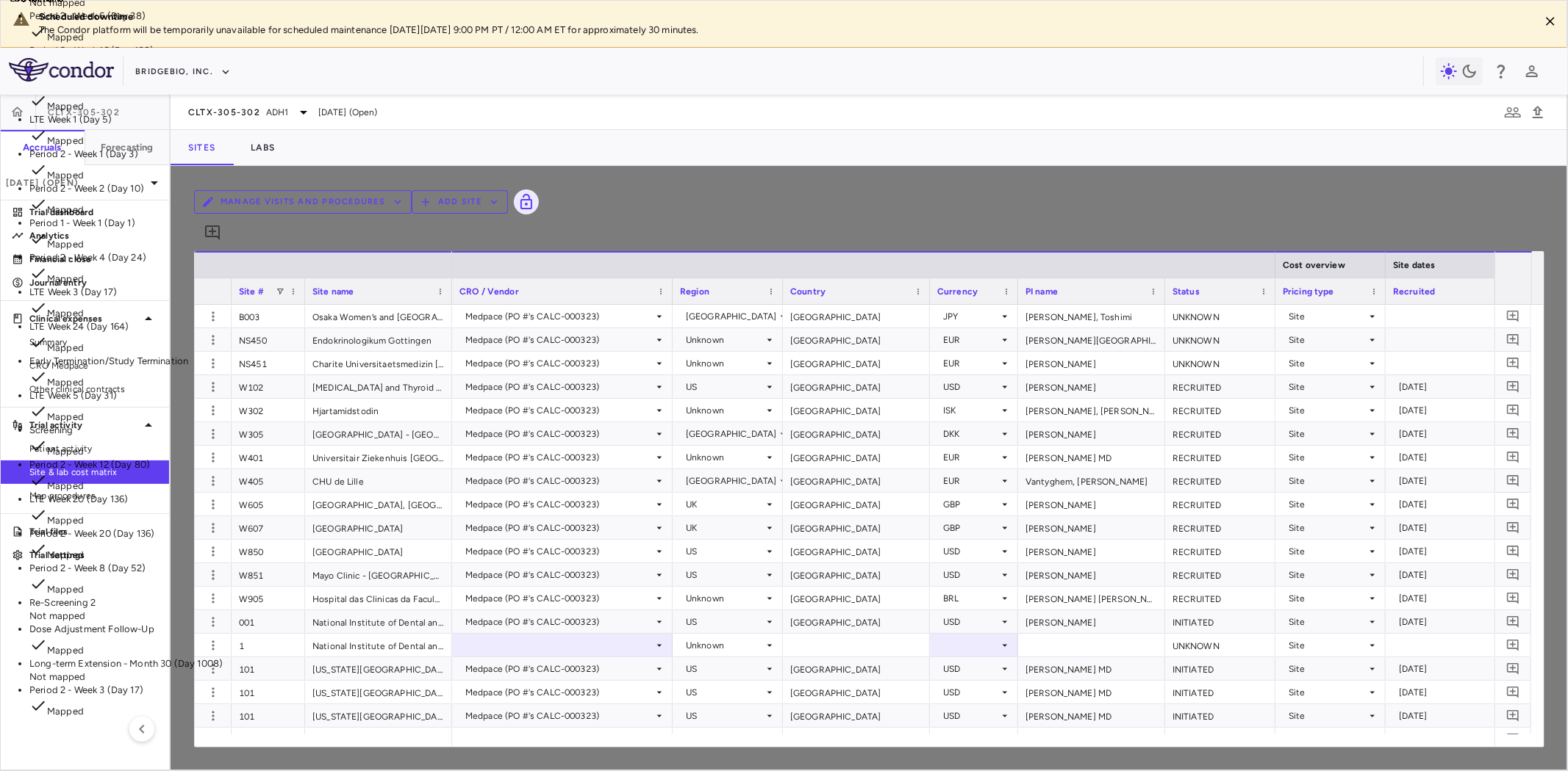
scroll to position [0, 0]
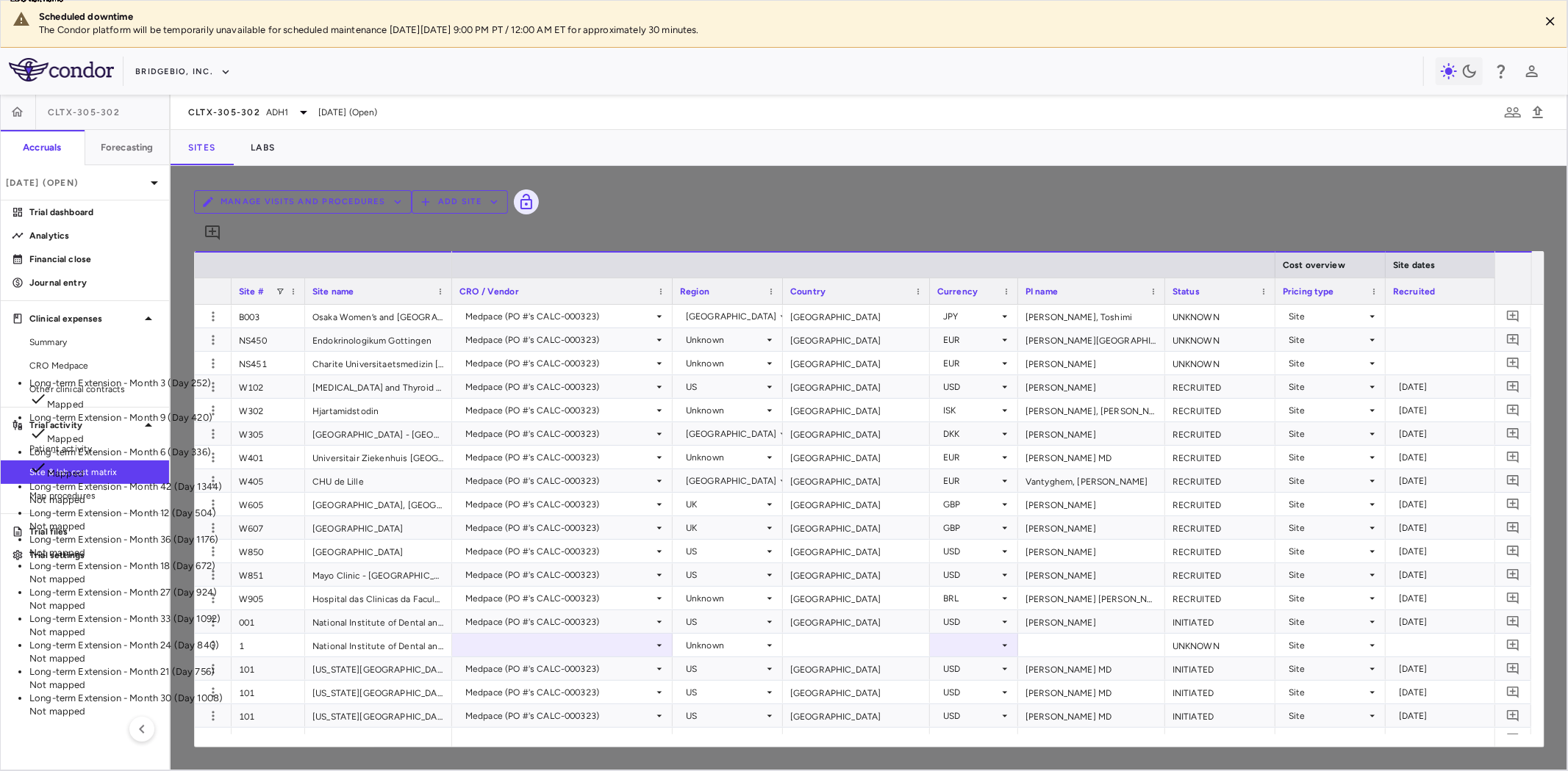
click at [351, 507] on p "Long-term Extension - Month 12 (Day 504)" at bounding box center [190, 514] width 322 height 14
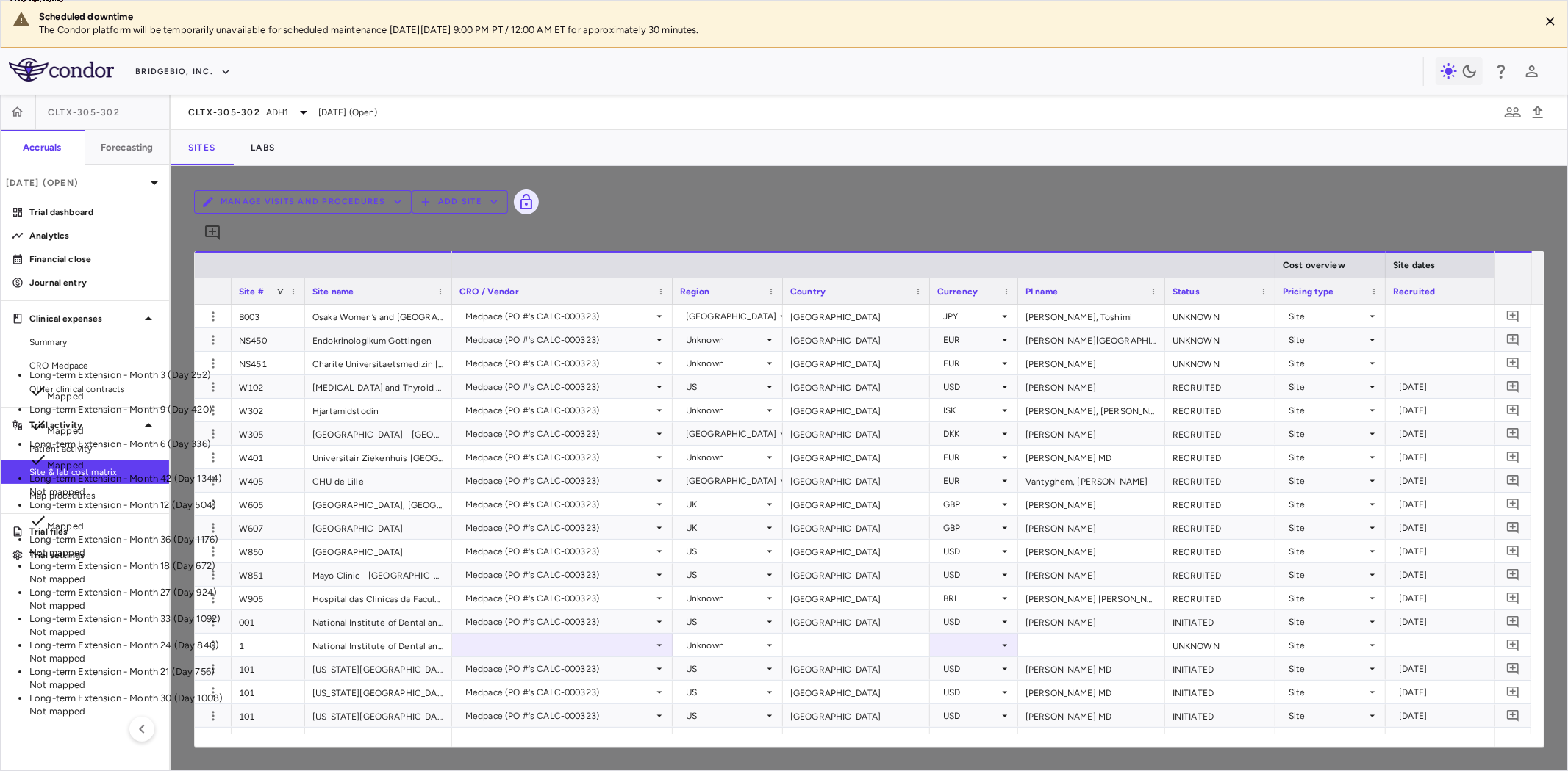
click at [351, 560] on p "Long-term Extension - Month 18 (Day 672)" at bounding box center [190, 567] width 322 height 14
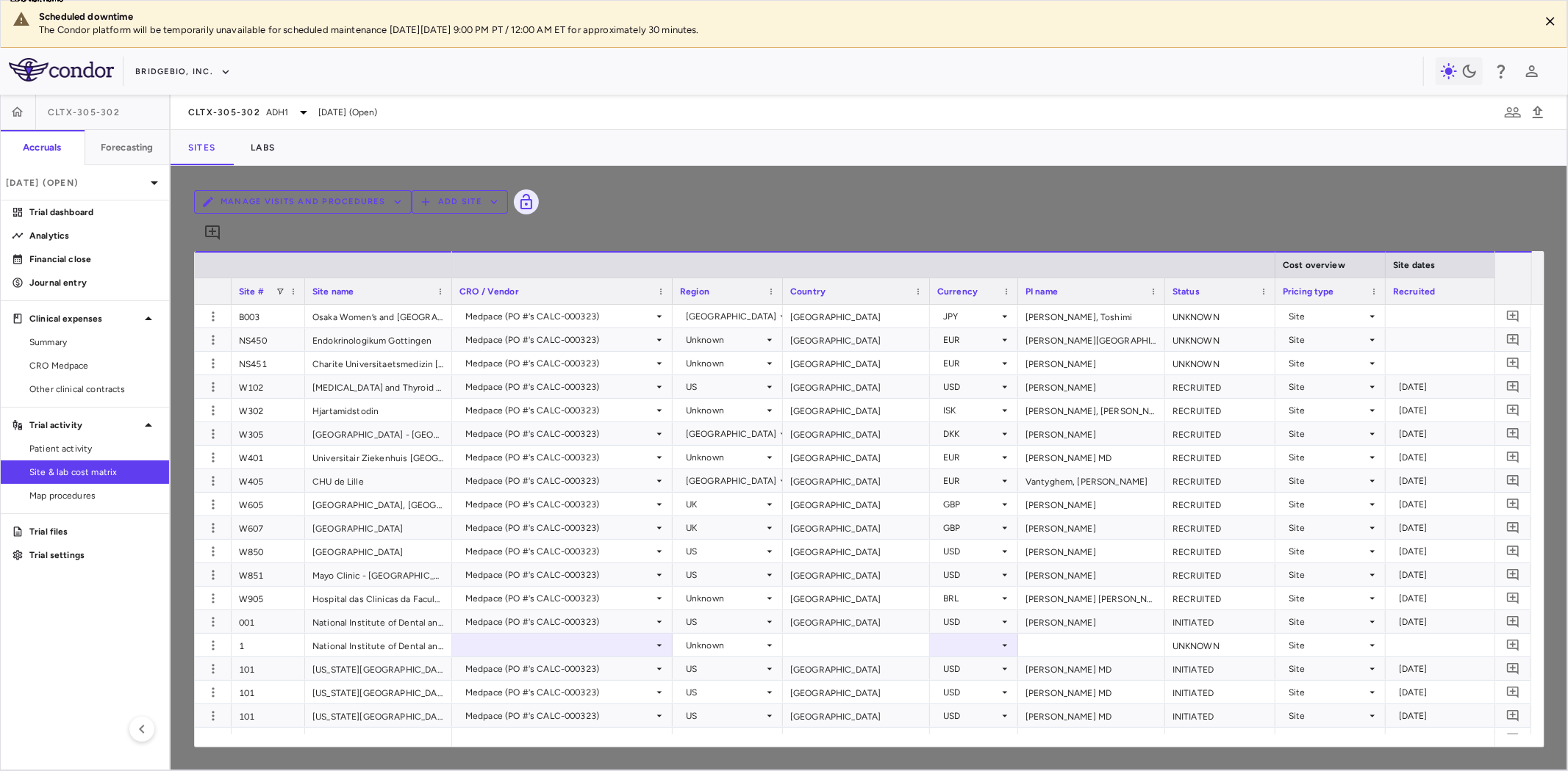
scroll to position [1061, 0]
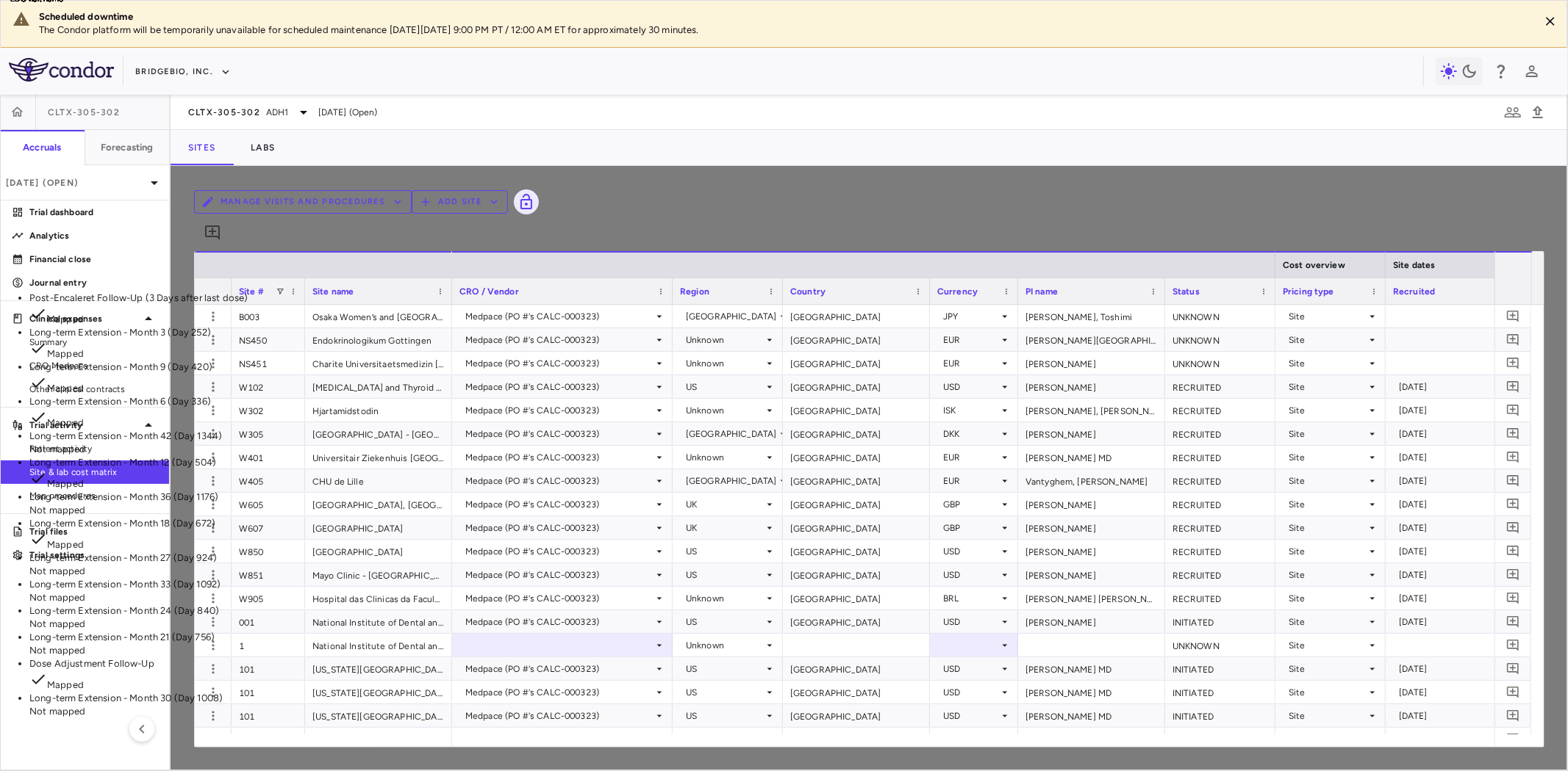
scroll to position [0, 0]
click at [351, 666] on p "Long-term Extension - Month 21 (Day 756)" at bounding box center [190, 672] width 322 height 14
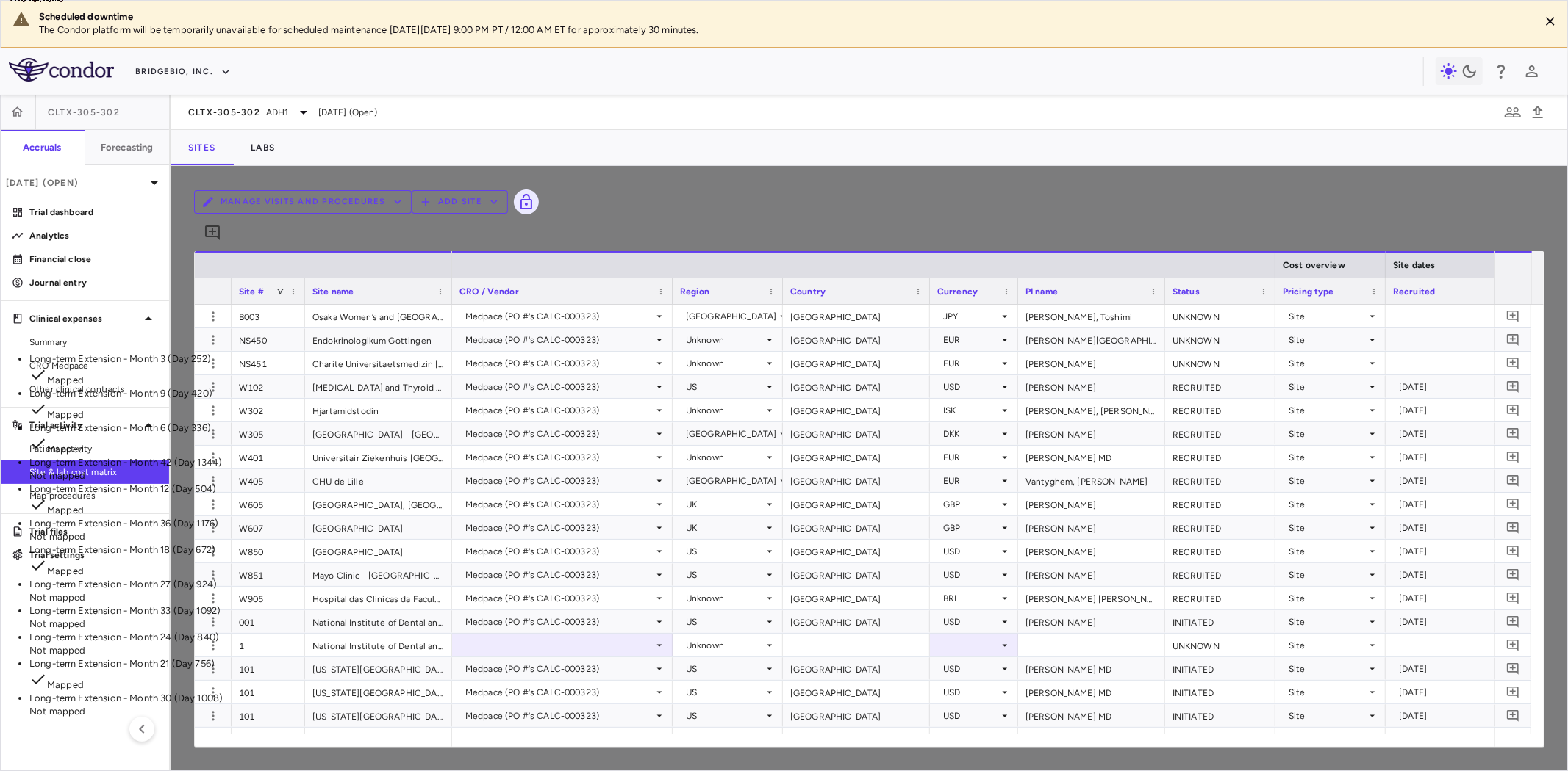
click at [351, 631] on p "Long-term Extension - Month 24 (Day 840)" at bounding box center [190, 638] width 322 height 14
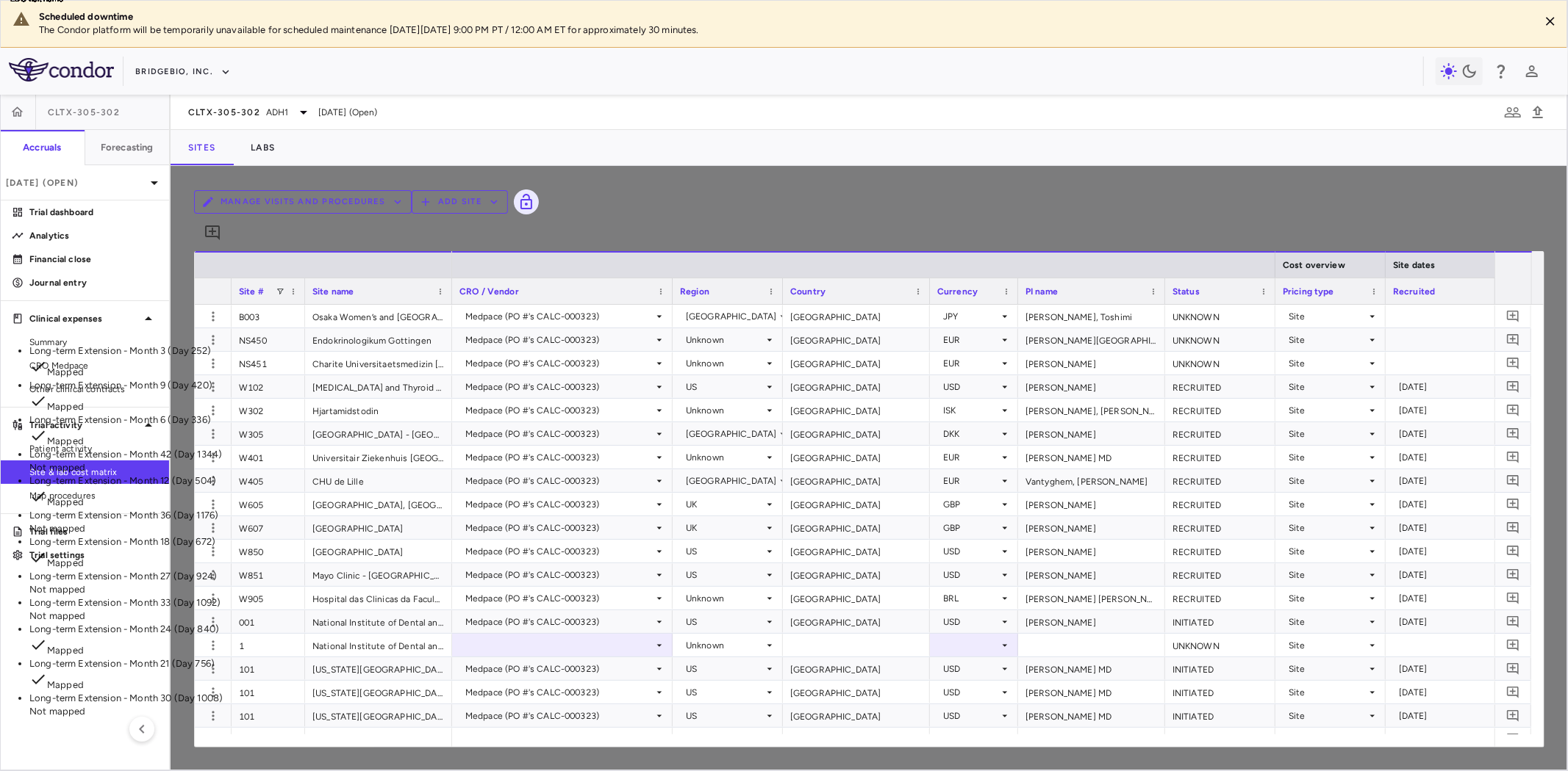
click at [351, 570] on li "Long-term Extension - Month 27 (Day 924) Not mapped" at bounding box center [190, 582] width 322 height 26
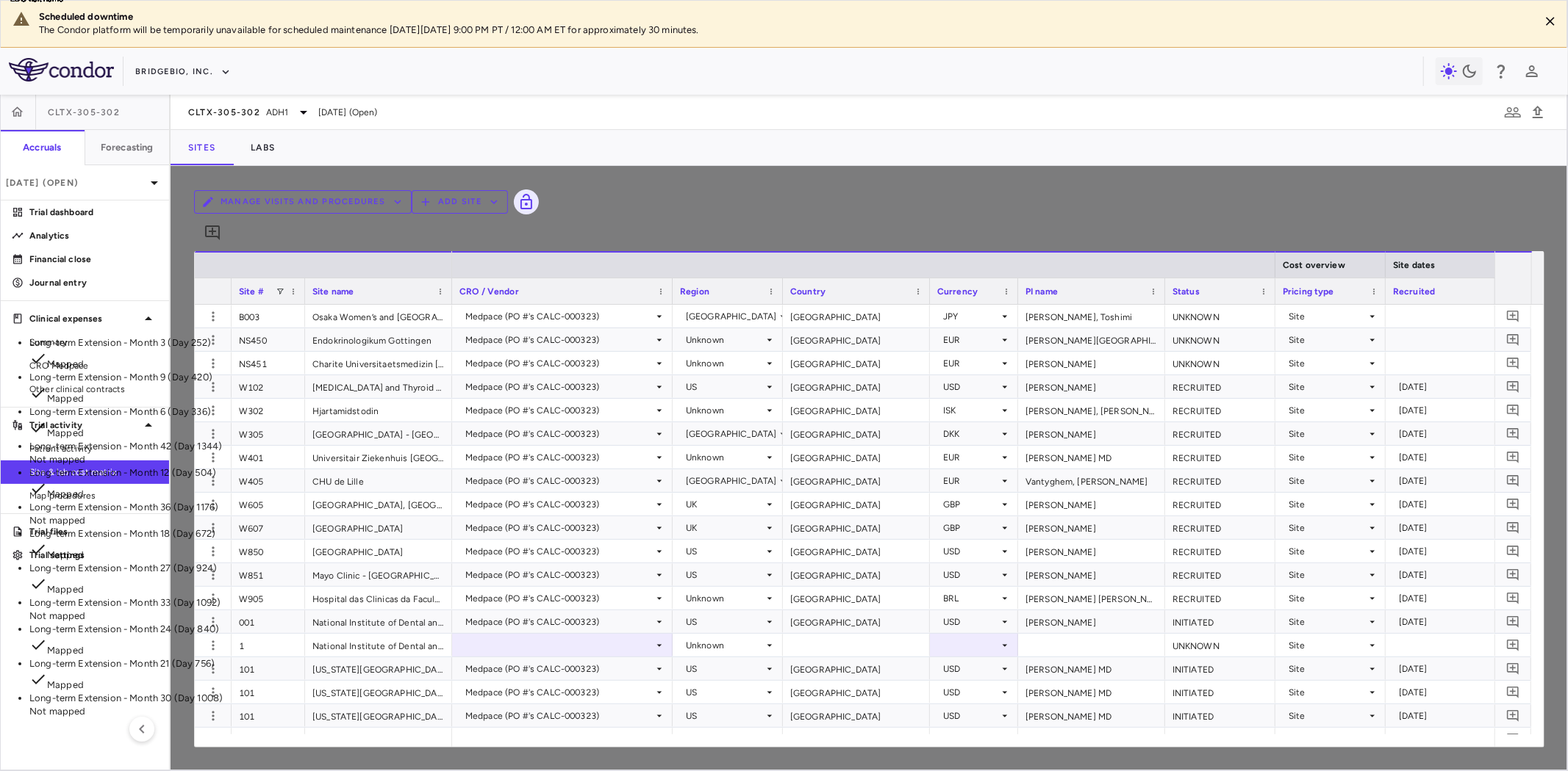
scroll to position [30, 0]
click at [351, 692] on li "Long-term Extension - Month 30 (Day 1008) Not mapped" at bounding box center [190, 704] width 322 height 26
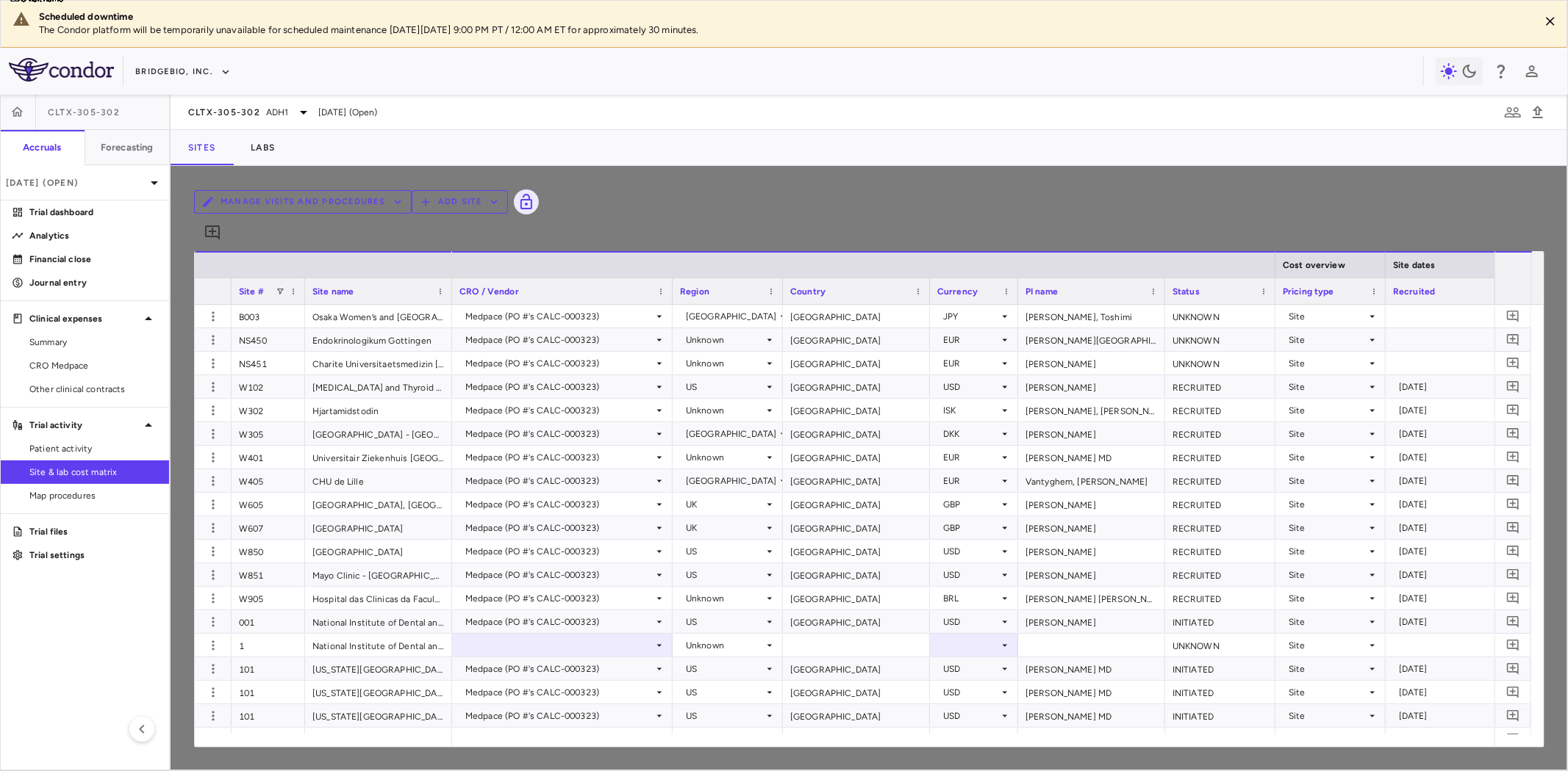
scroll to position [1224, 0]
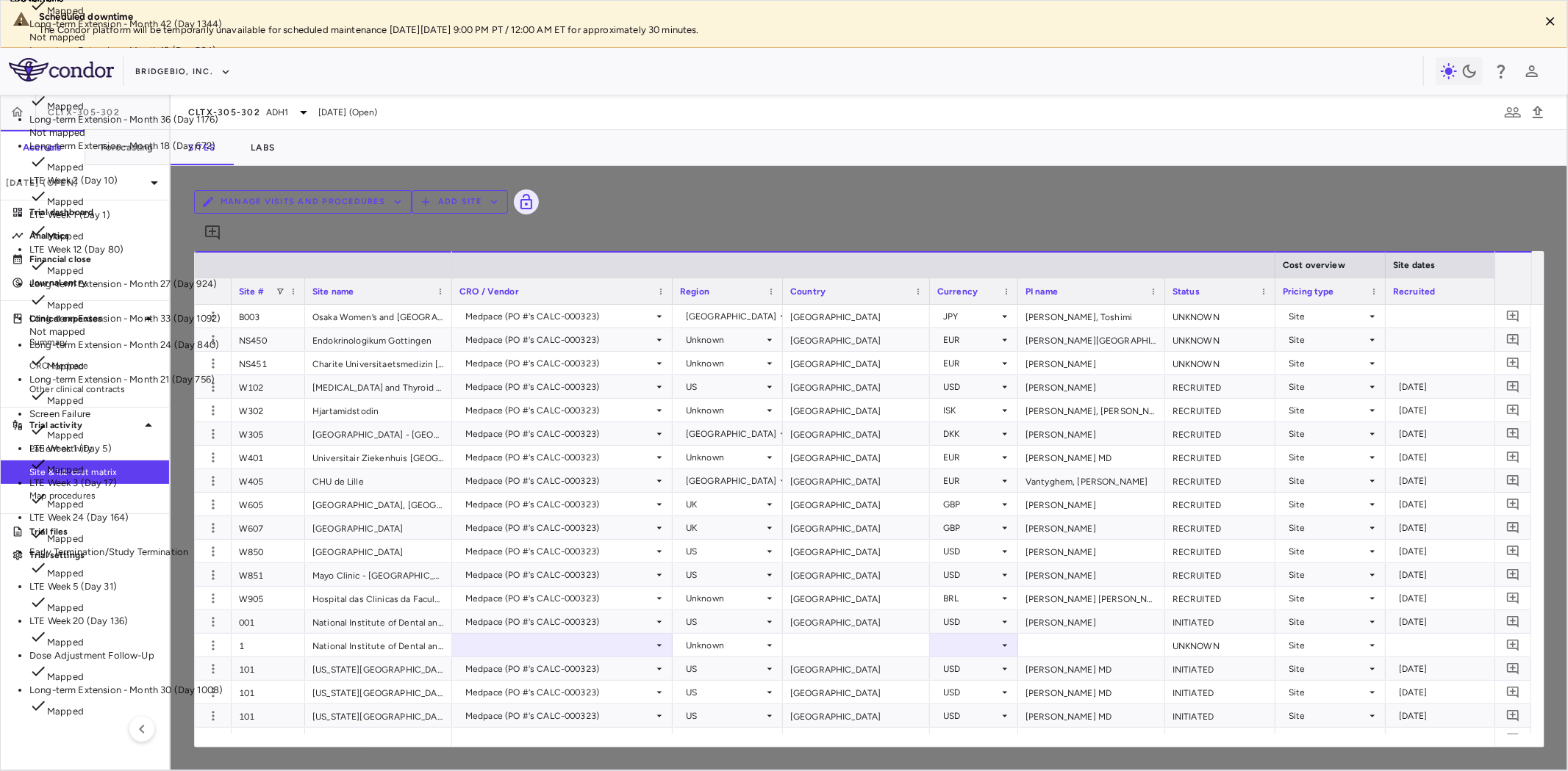
scroll to position [0, 0]
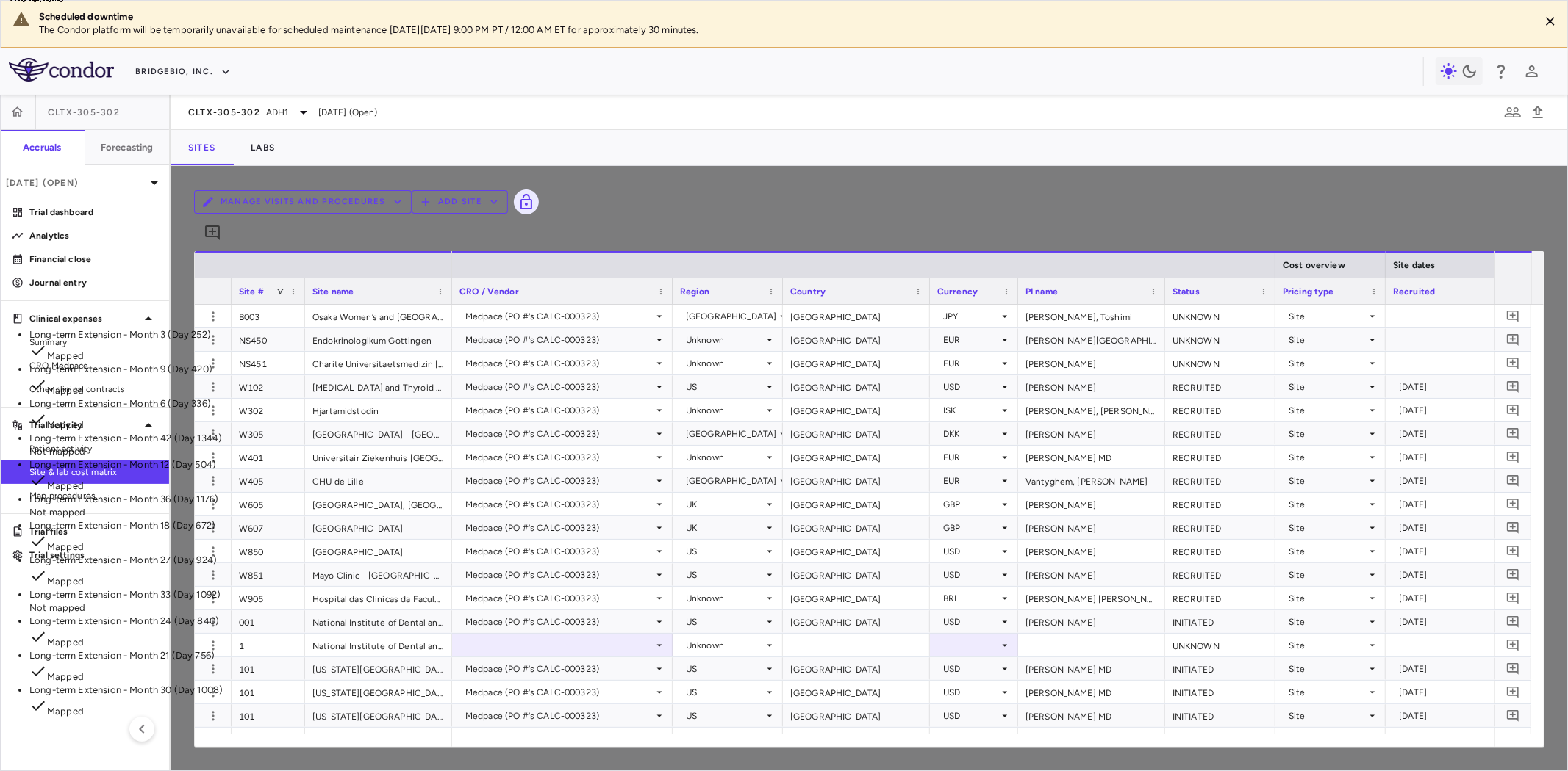
click at [351, 588] on p "Long-term Extension - Month 33 (Day 1092)" at bounding box center [190, 595] width 322 height 14
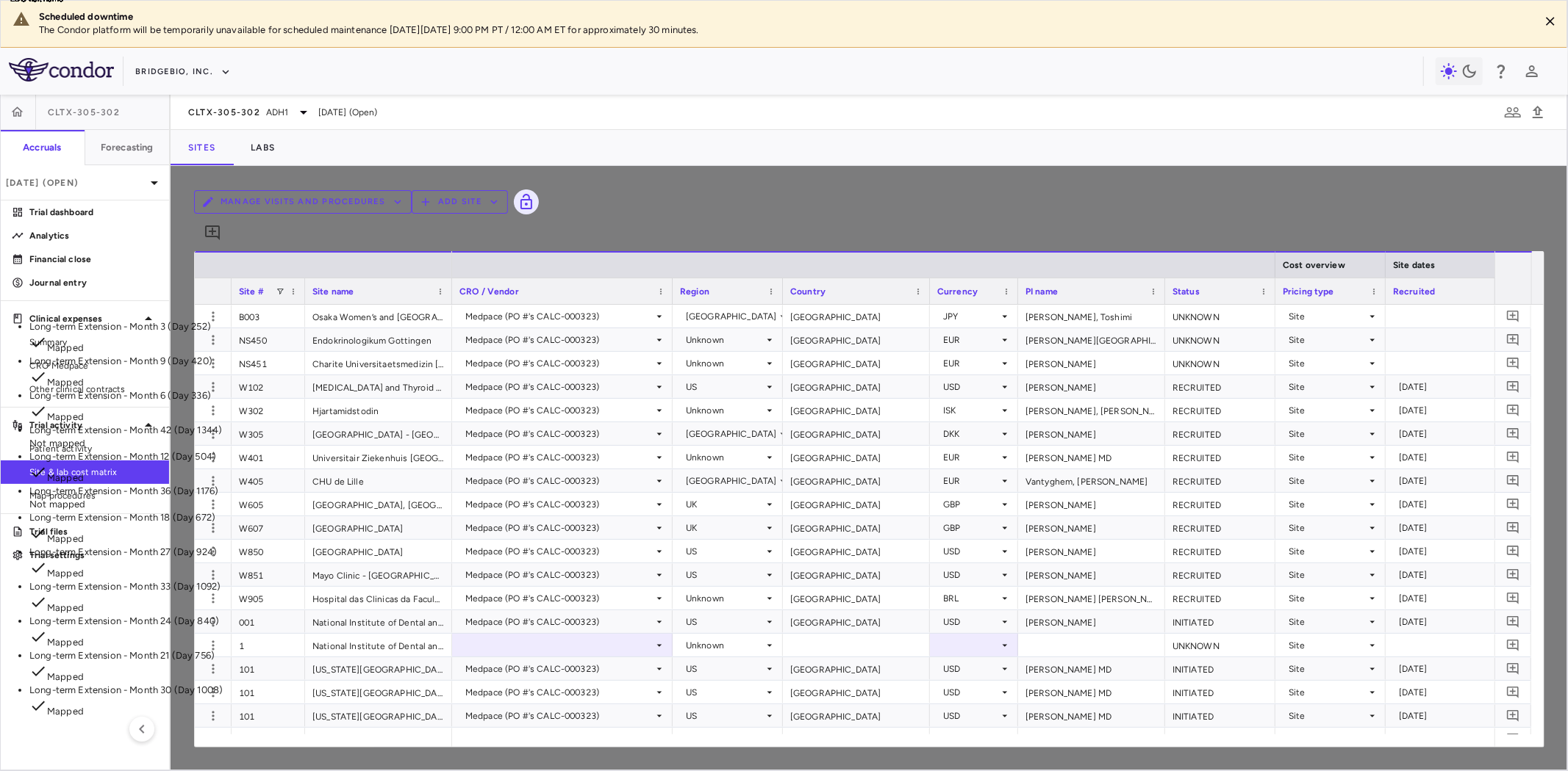
click at [351, 485] on p "Long-term Extension - Month 36 (Day 1176)" at bounding box center [190, 491] width 322 height 14
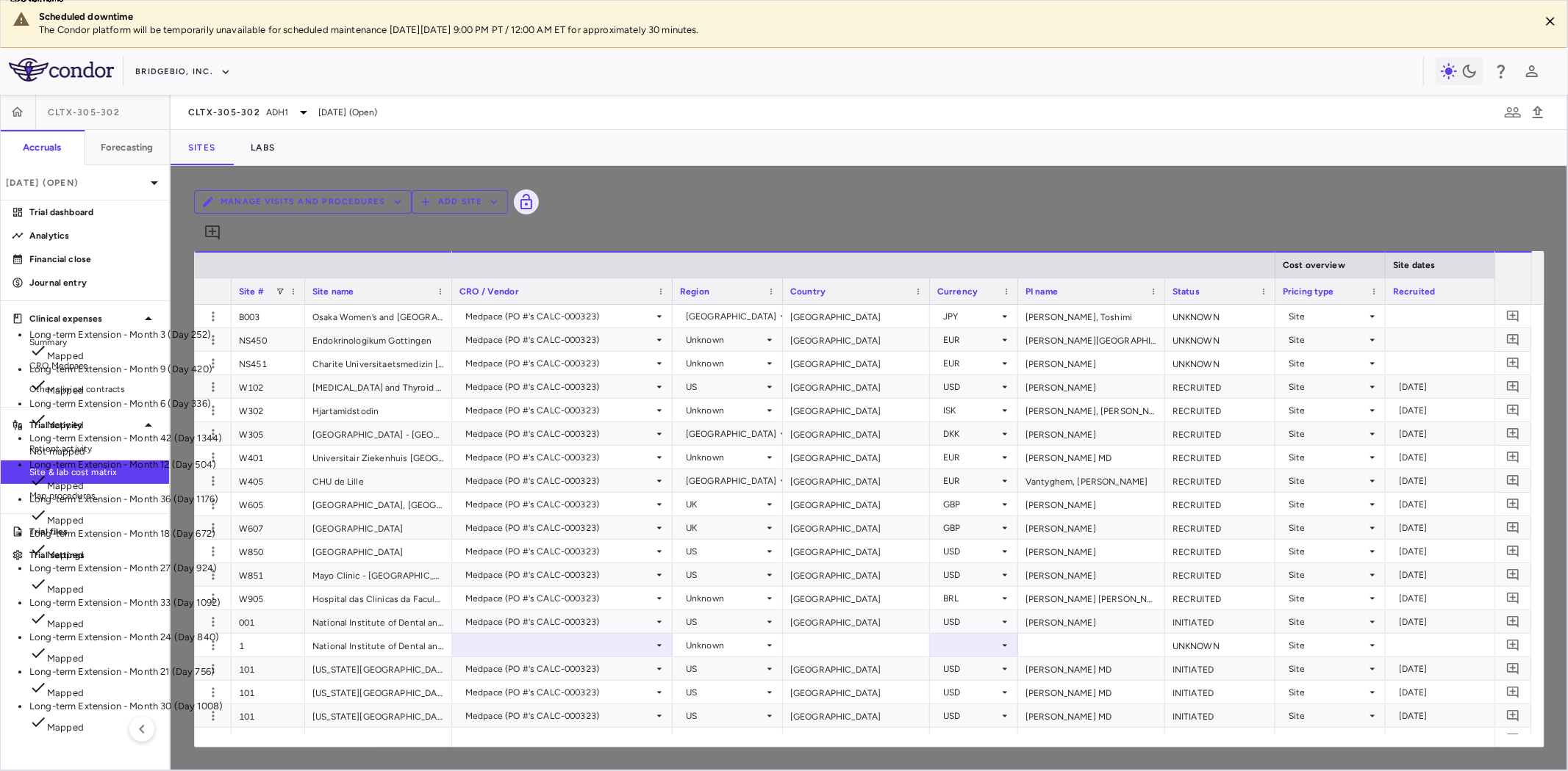
click at [351, 432] on p "Long-term Extension - Month 42 (Day 1344)" at bounding box center [190, 439] width 322 height 14
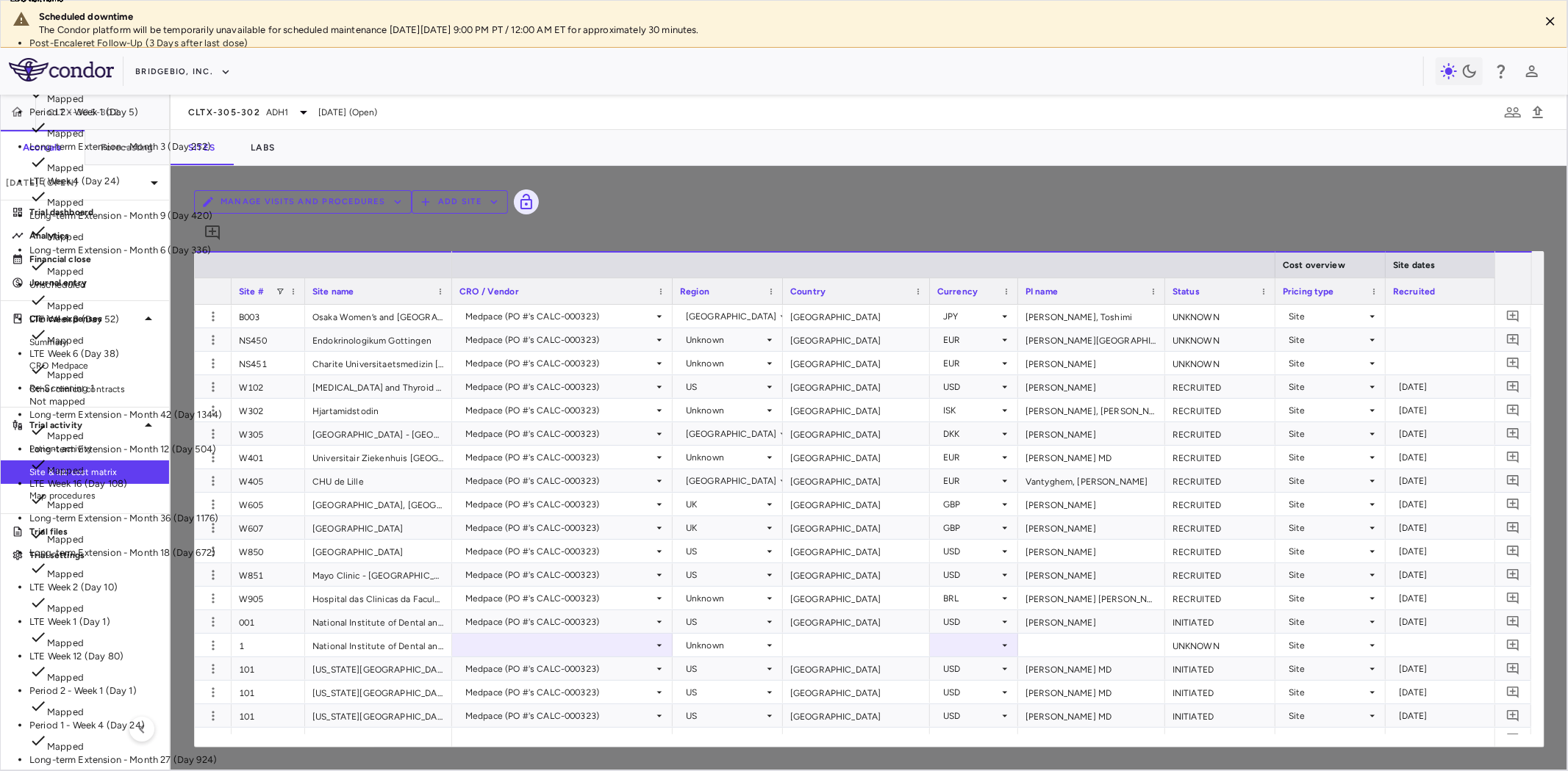
scroll to position [1633, 0]
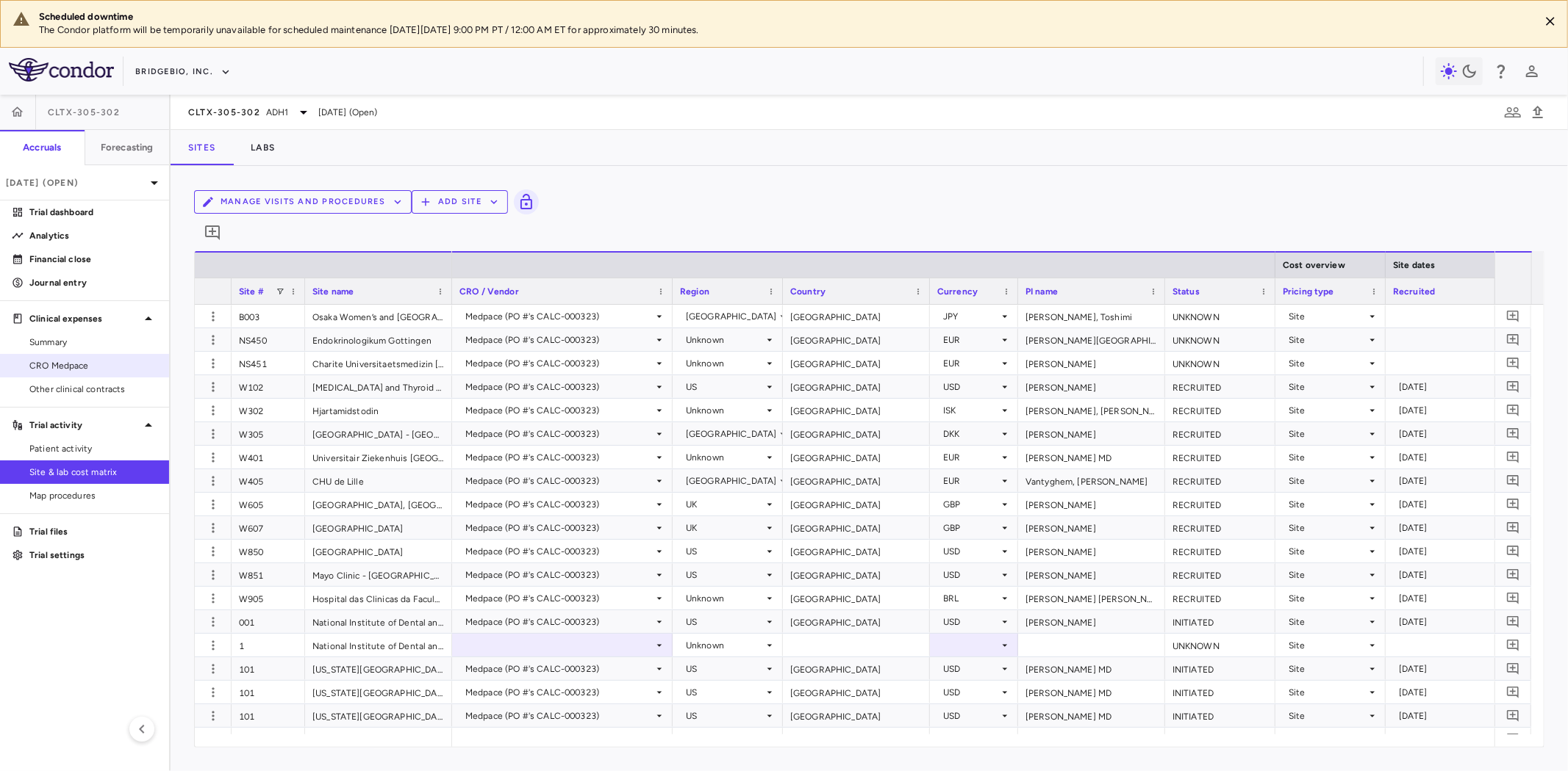
click at [75, 368] on span "CRO Medpace" at bounding box center [93, 366] width 128 height 14
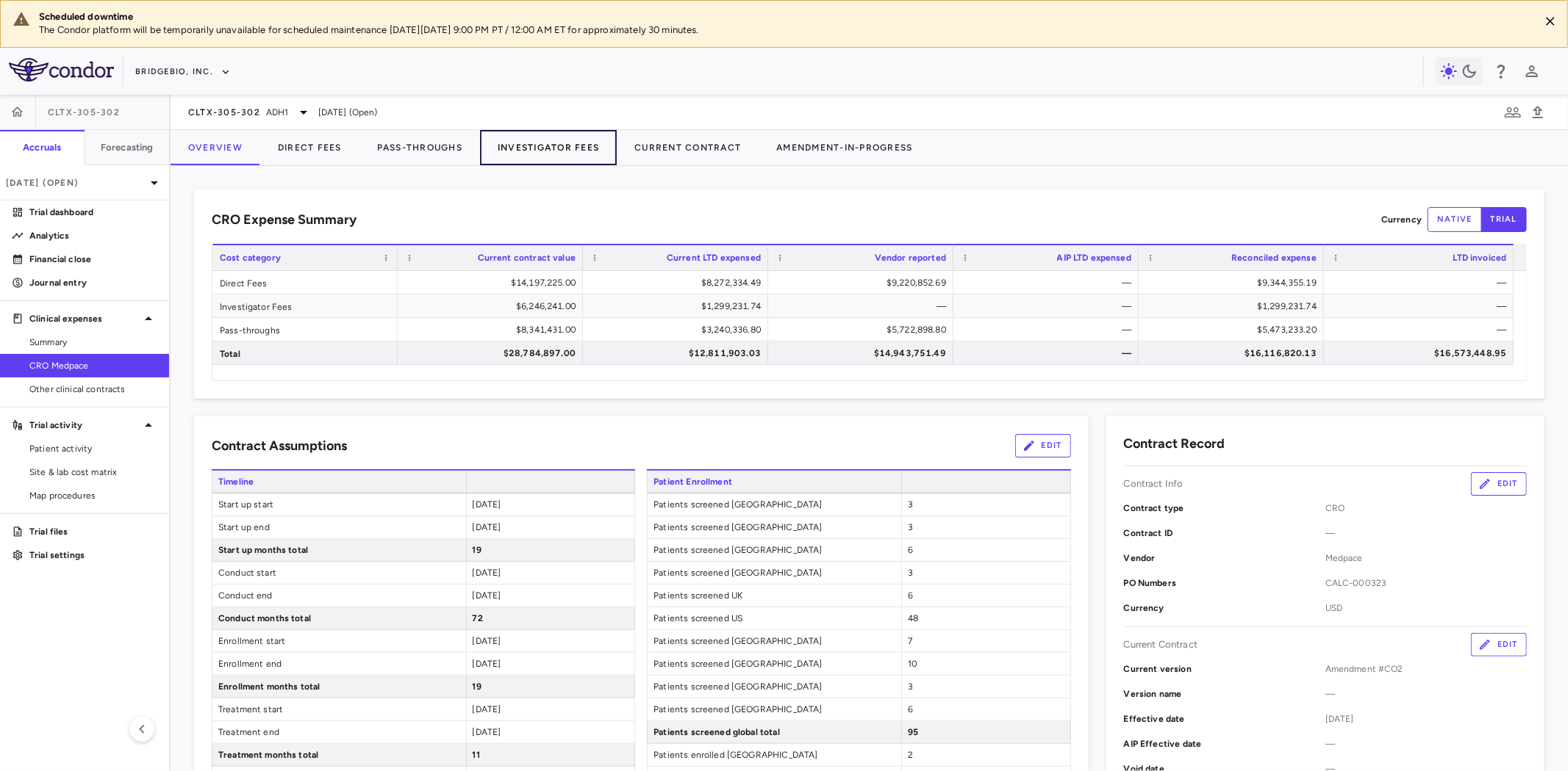
click at [549, 149] on button "Investigator Fees" at bounding box center [548, 147] width 136 height 35
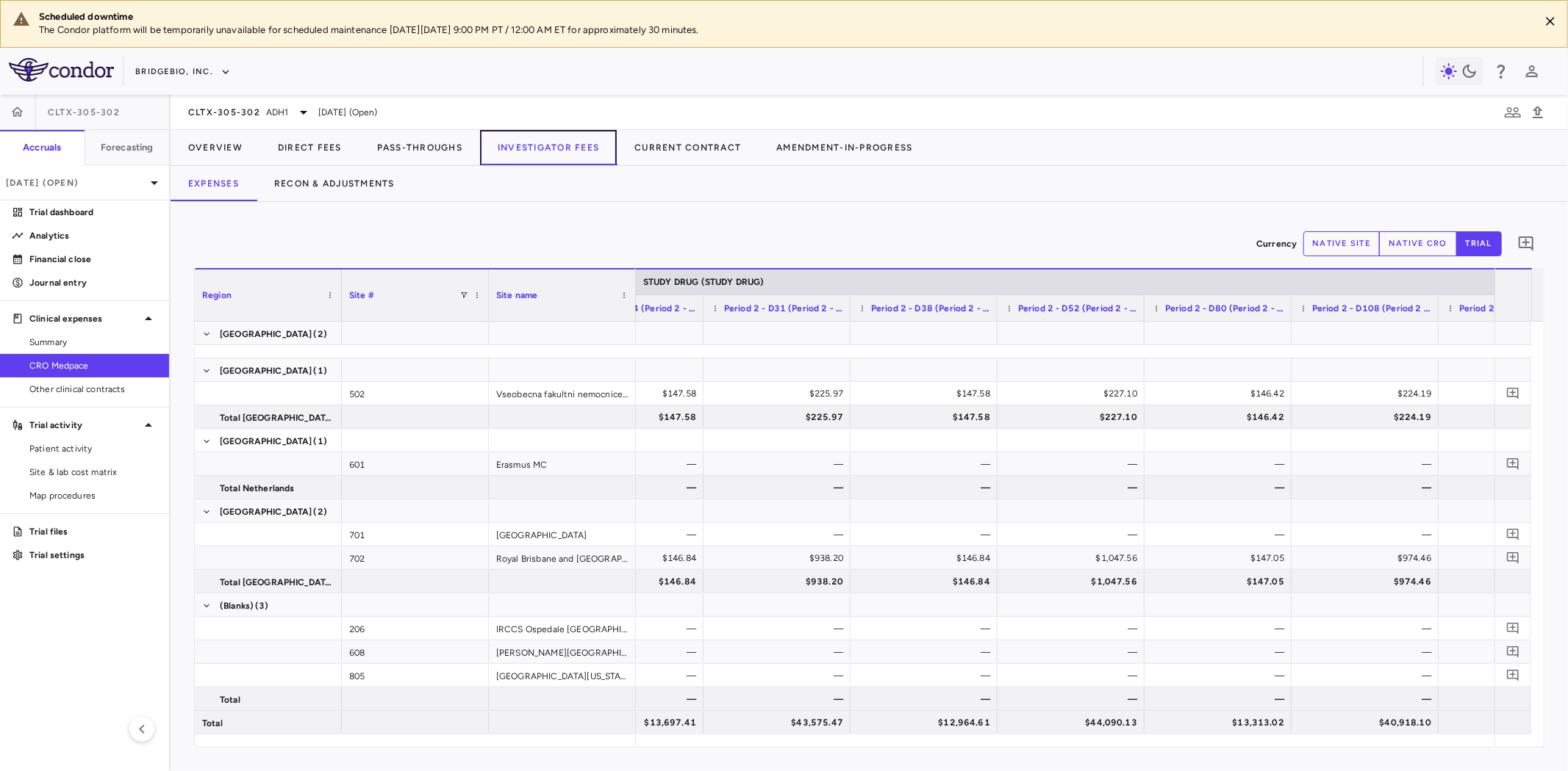
scroll to position [0, 10079]
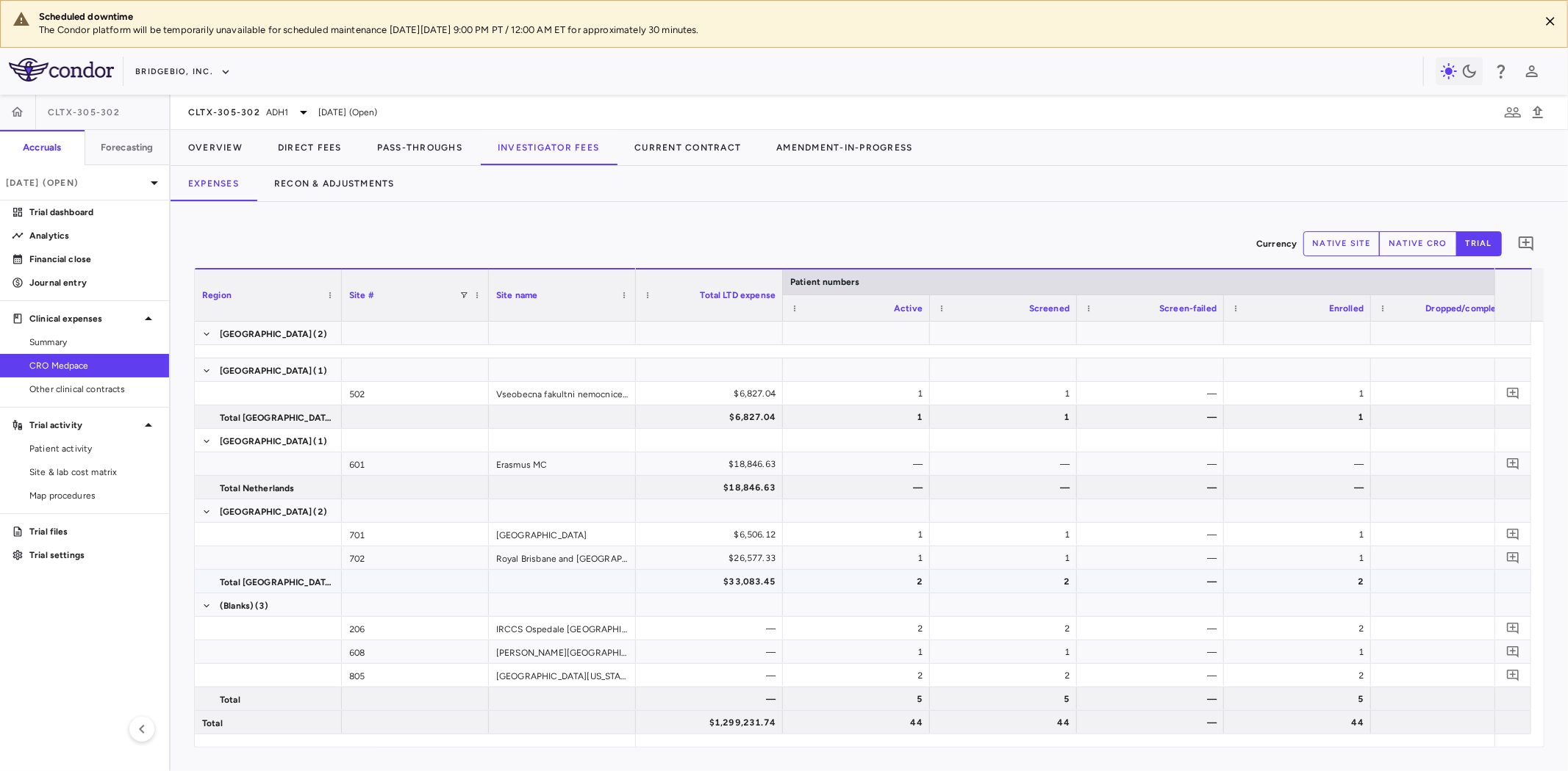
click at [725, 573] on div "$33,083.45" at bounding box center [712, 581] width 127 height 23
click at [63, 257] on p "Financial close" at bounding box center [93, 259] width 128 height 14
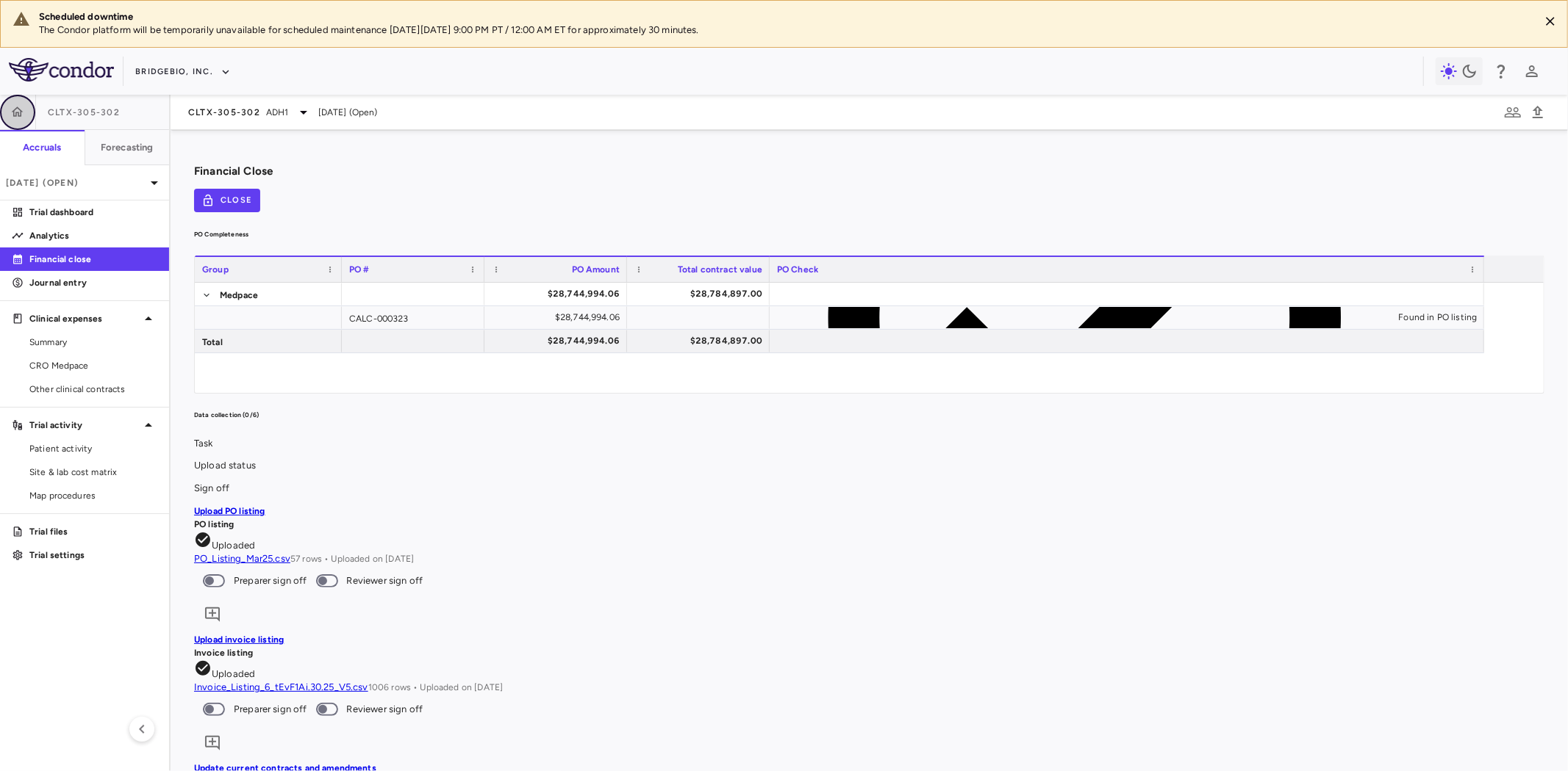
click at [15, 105] on icon "button" at bounding box center [17, 112] width 15 height 15
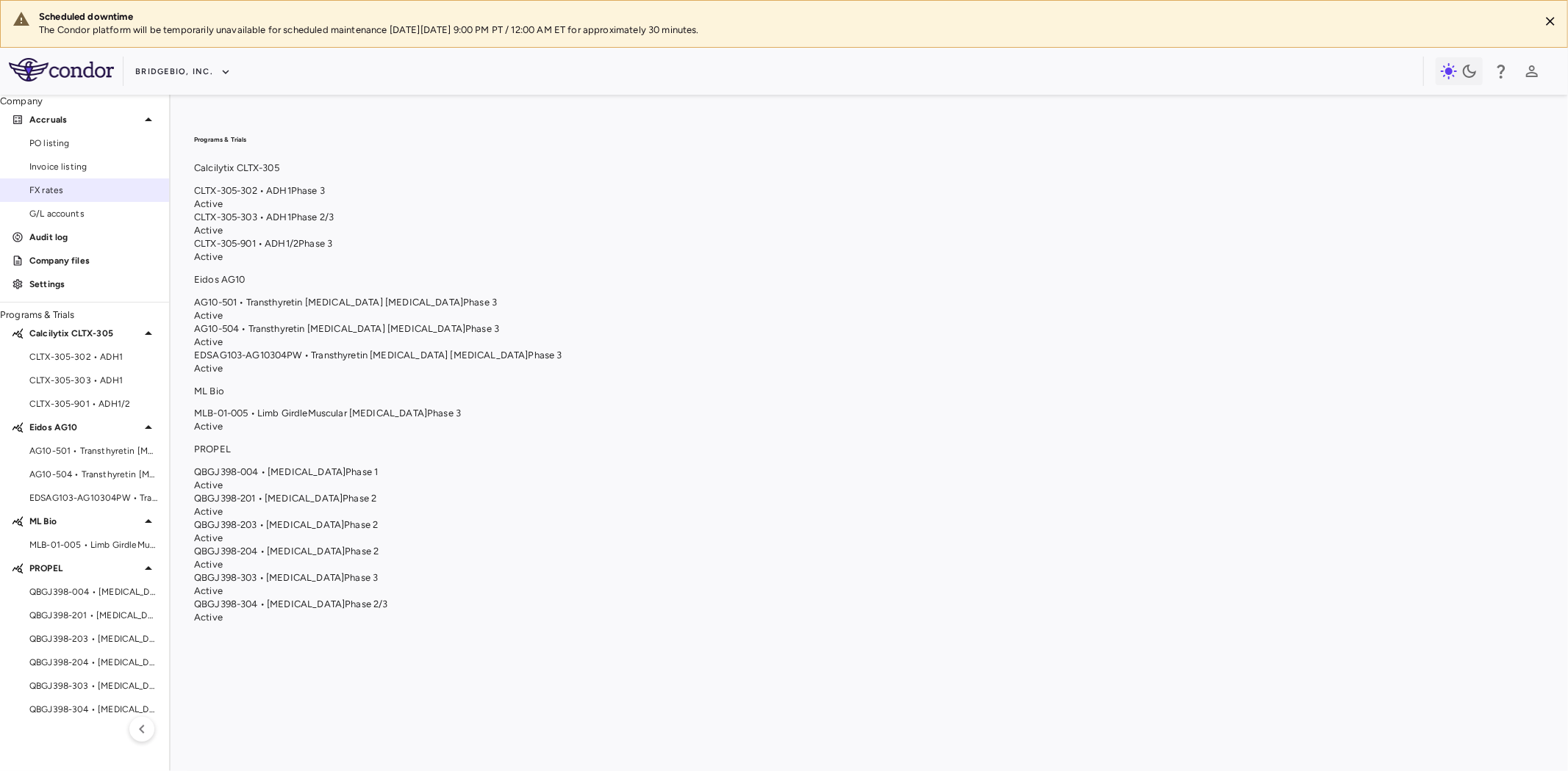
click at [56, 197] on span "FX rates" at bounding box center [93, 191] width 128 height 14
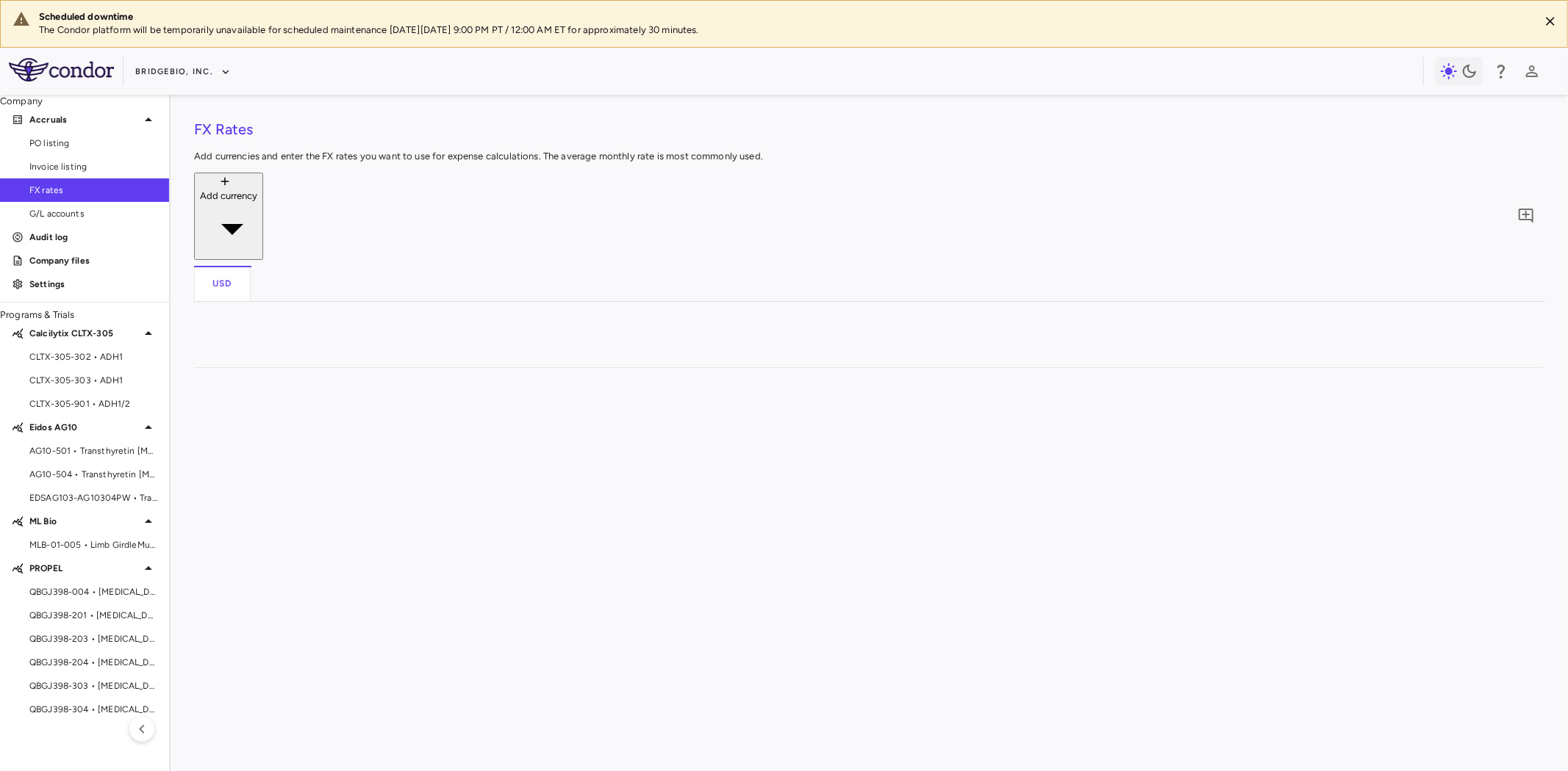
click at [1290, 628] on div "126.67000" at bounding box center [1300, 639] width 127 height 23
click at [93, 364] on span "CLTX-305-302 • ADH1" at bounding box center [93, 357] width 128 height 14
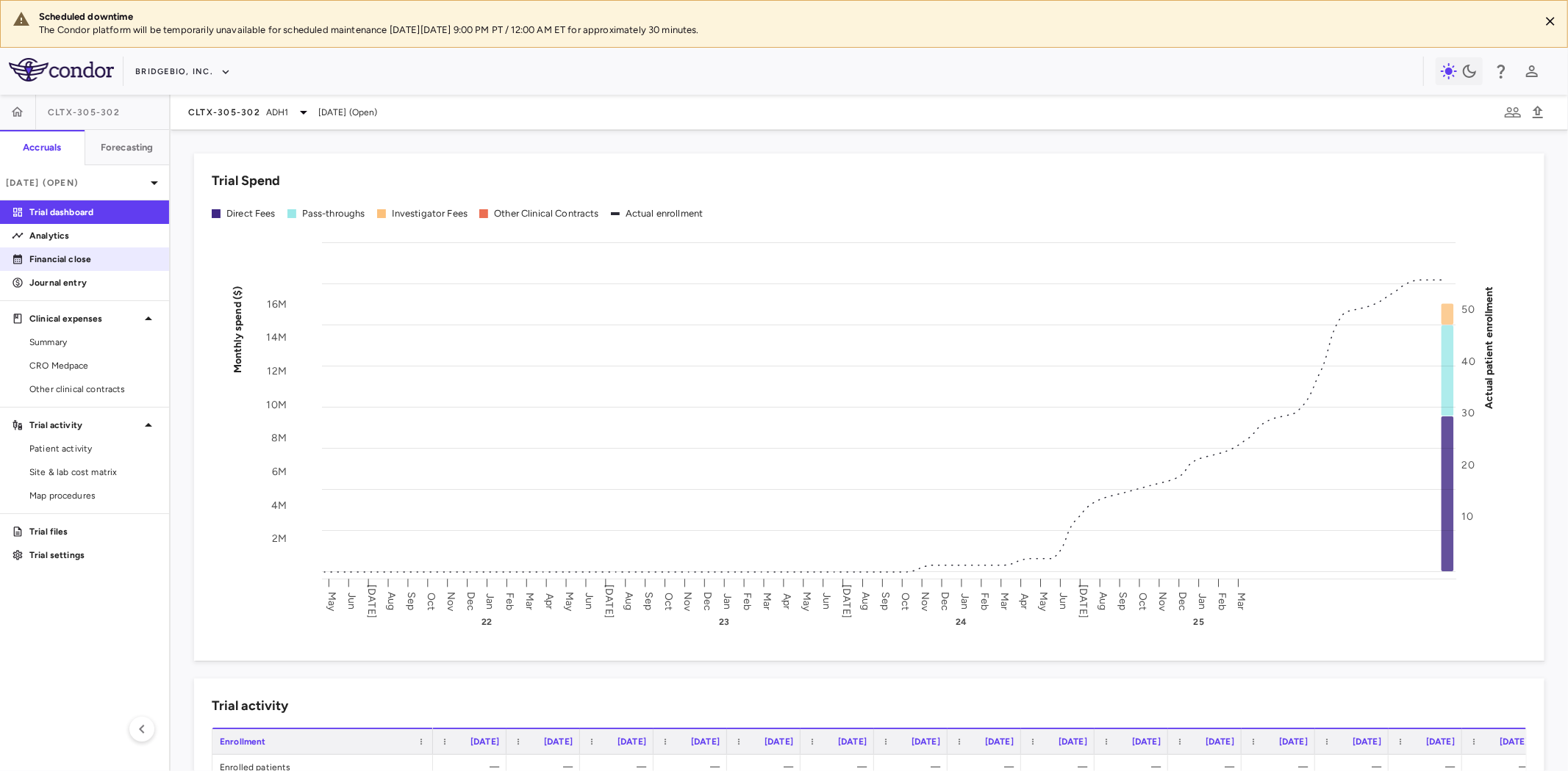
click at [84, 255] on p "Financial close" at bounding box center [93, 259] width 128 height 14
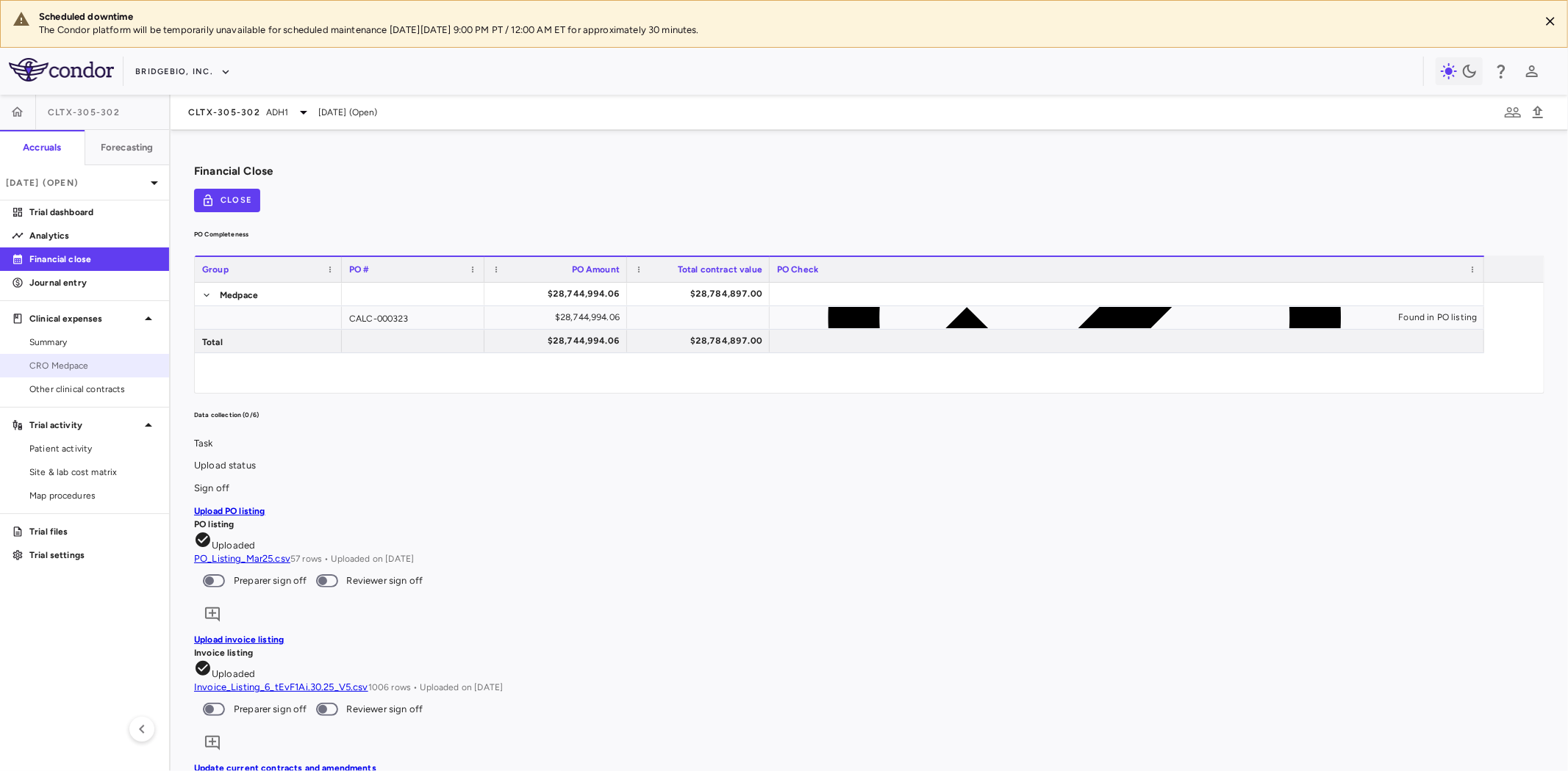
click at [78, 365] on span "CRO Medpace" at bounding box center [93, 366] width 128 height 14
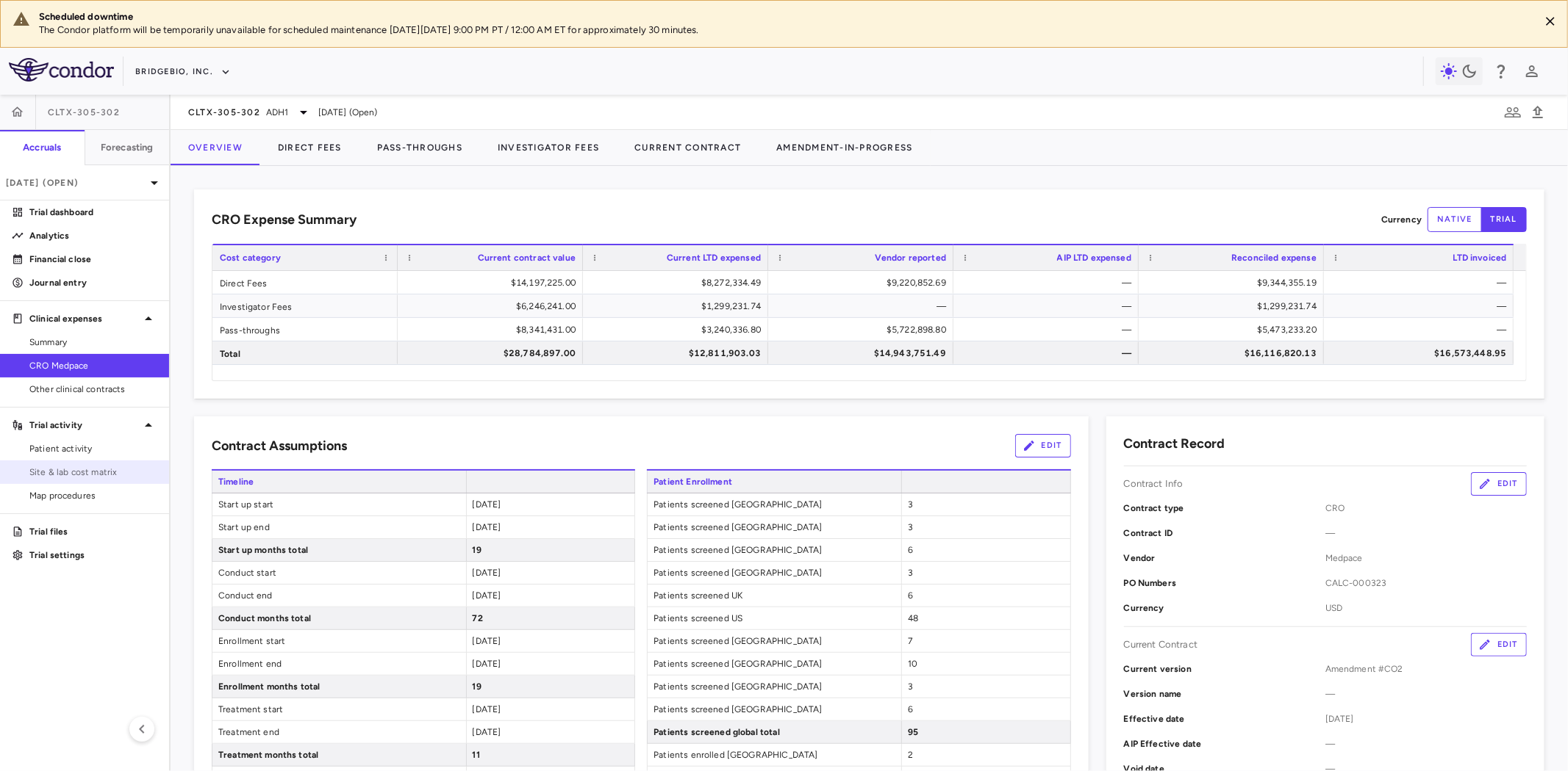
click at [106, 473] on span "Site & lab cost matrix" at bounding box center [93, 473] width 128 height 14
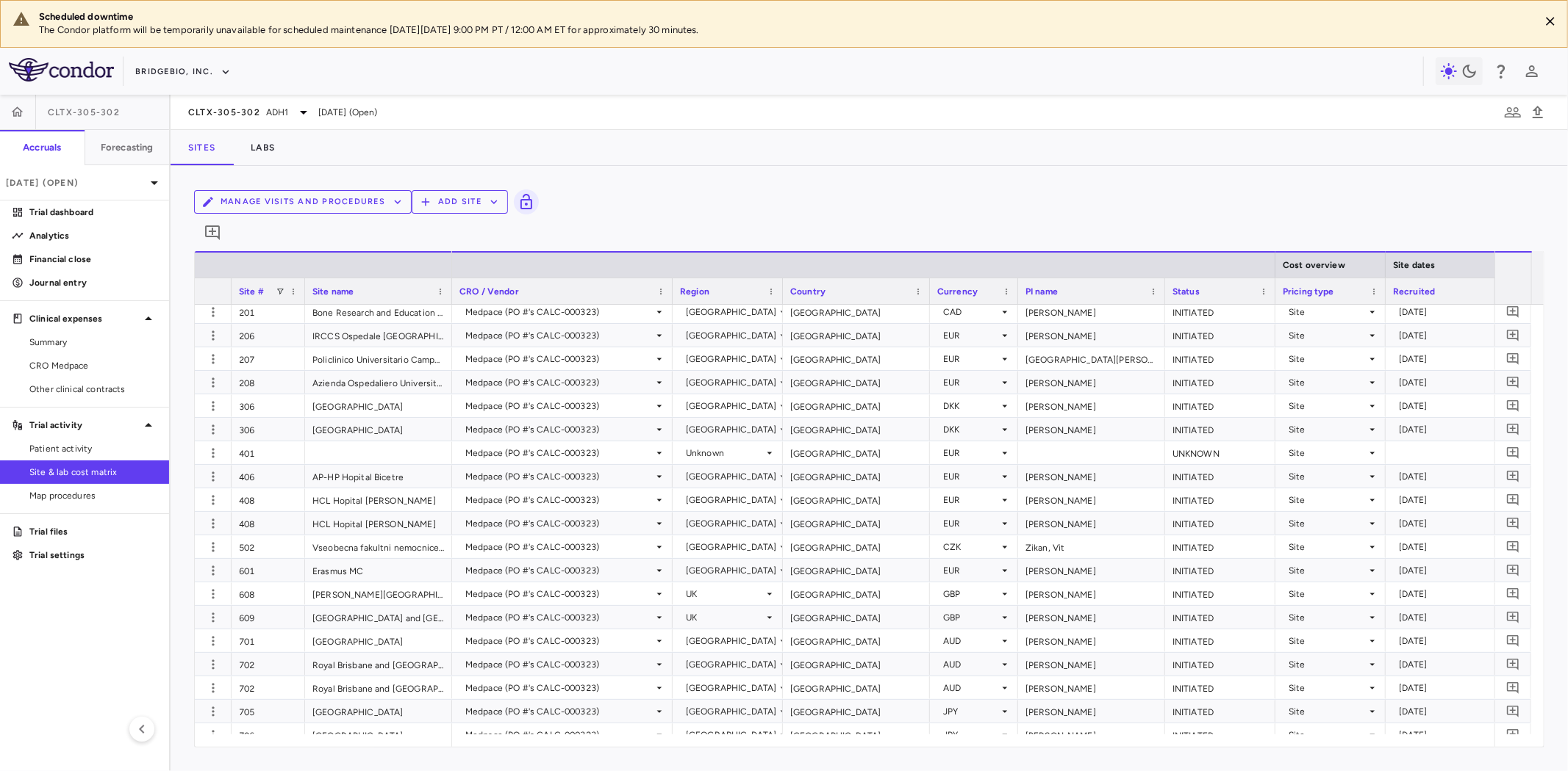
scroll to position [0, 92]
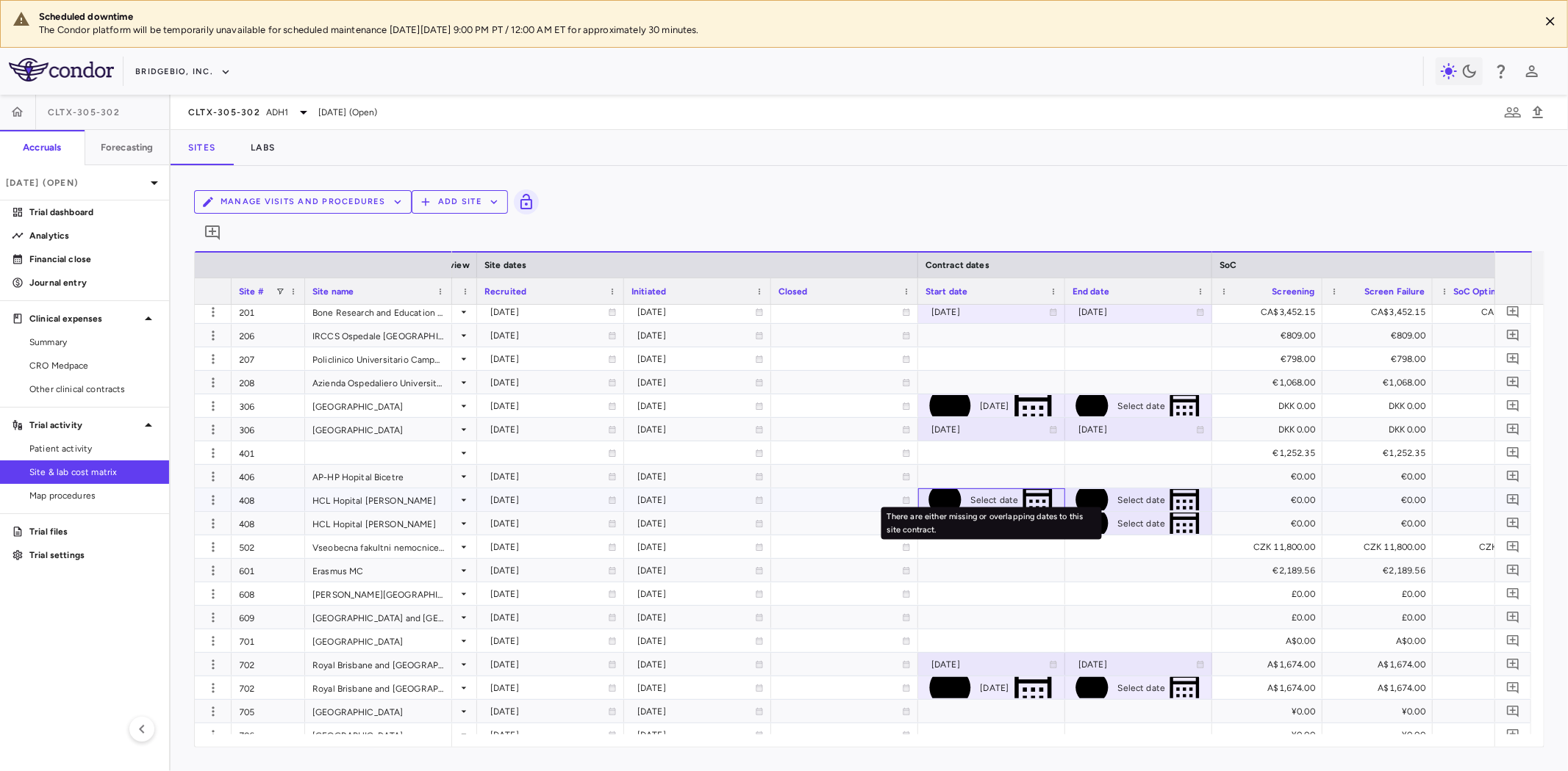
click at [971, 489] on div "Select date" at bounding box center [994, 500] width 47 height 23
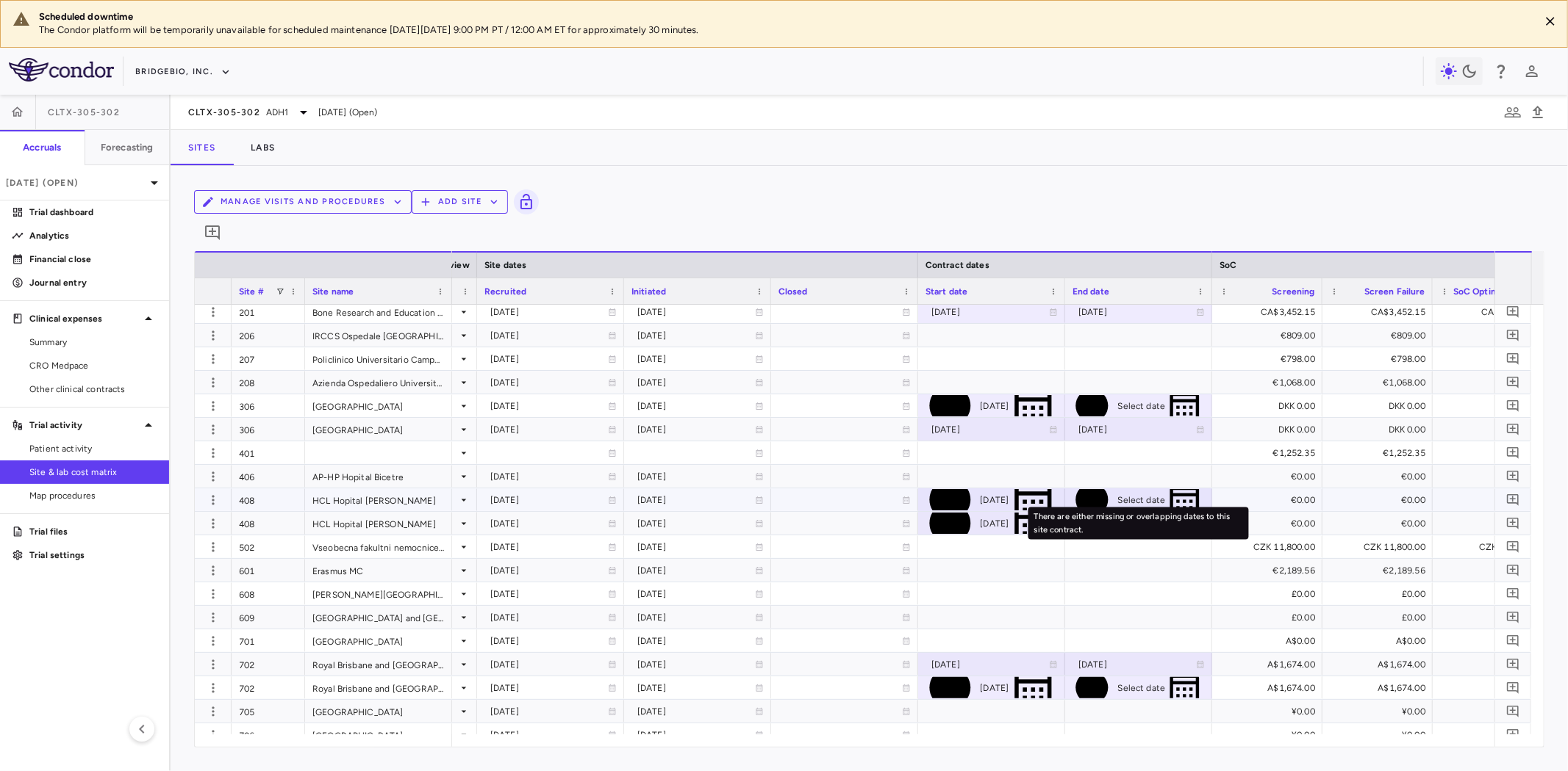
click at [1118, 489] on div "Select date" at bounding box center [1141, 500] width 47 height 23
click at [1125, 490] on input "**********" at bounding box center [1125, 502] width 119 height 26
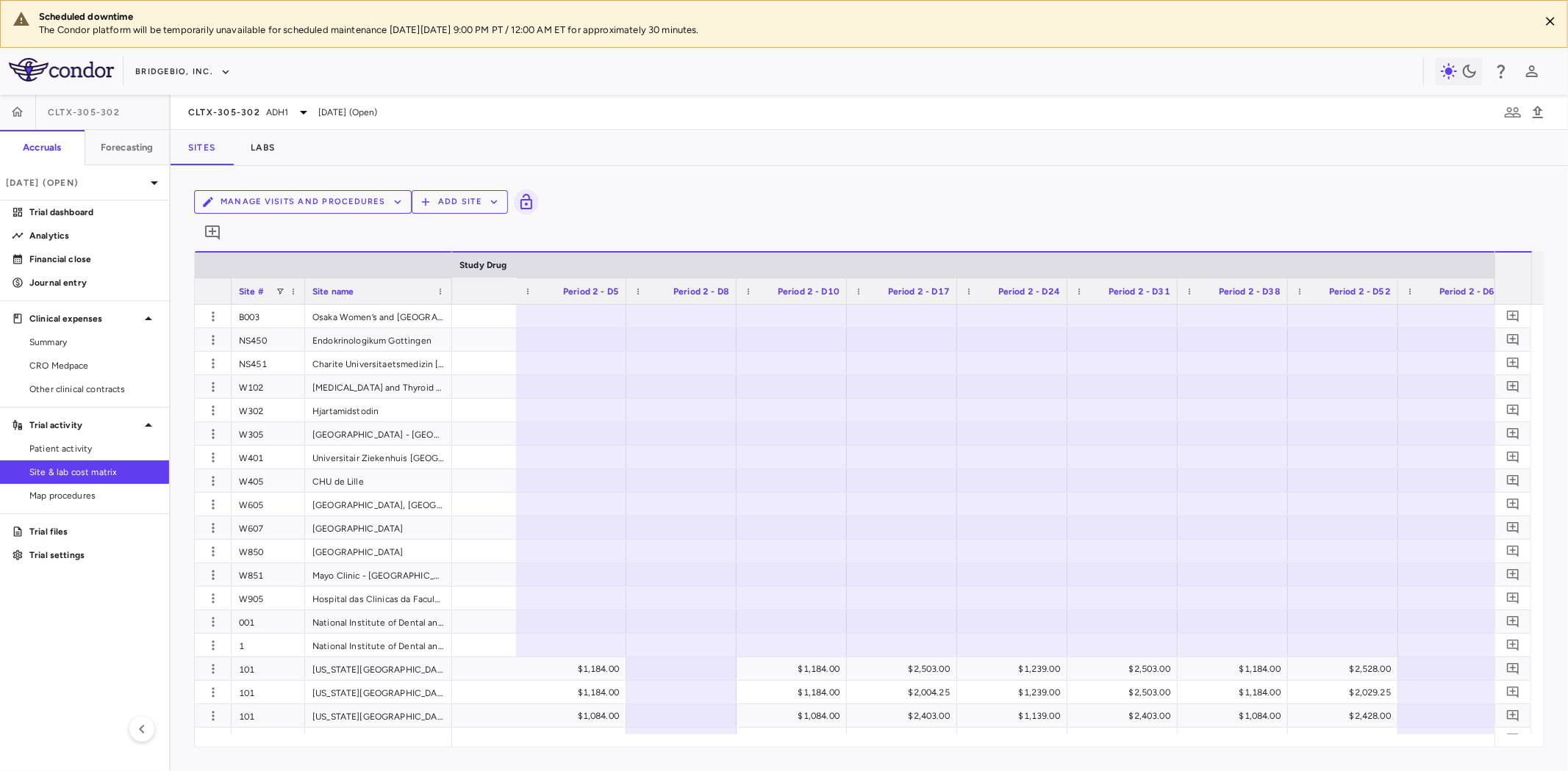
scroll to position [0, 0]
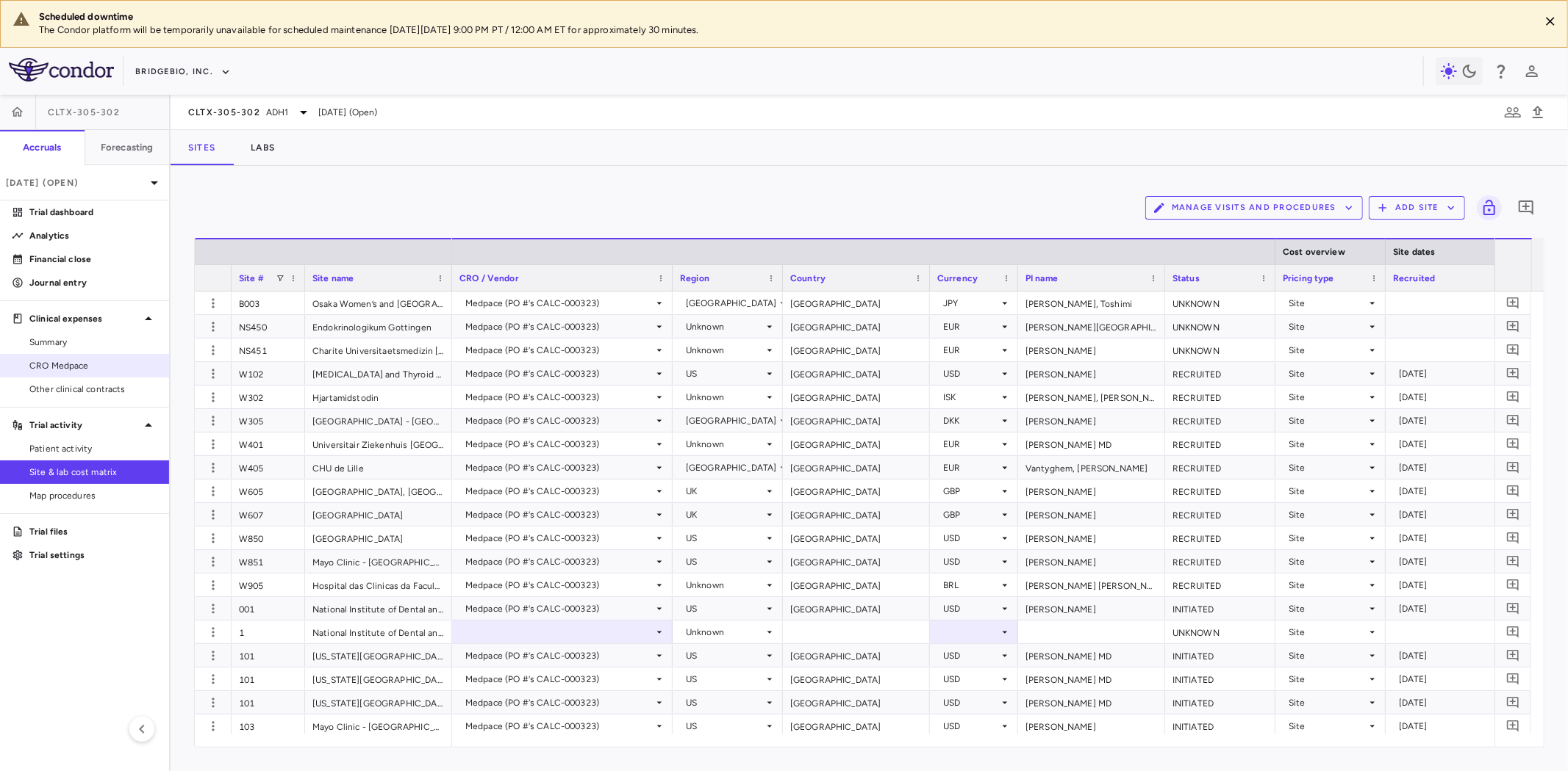
click at [77, 369] on span "CRO Medpace" at bounding box center [93, 366] width 128 height 14
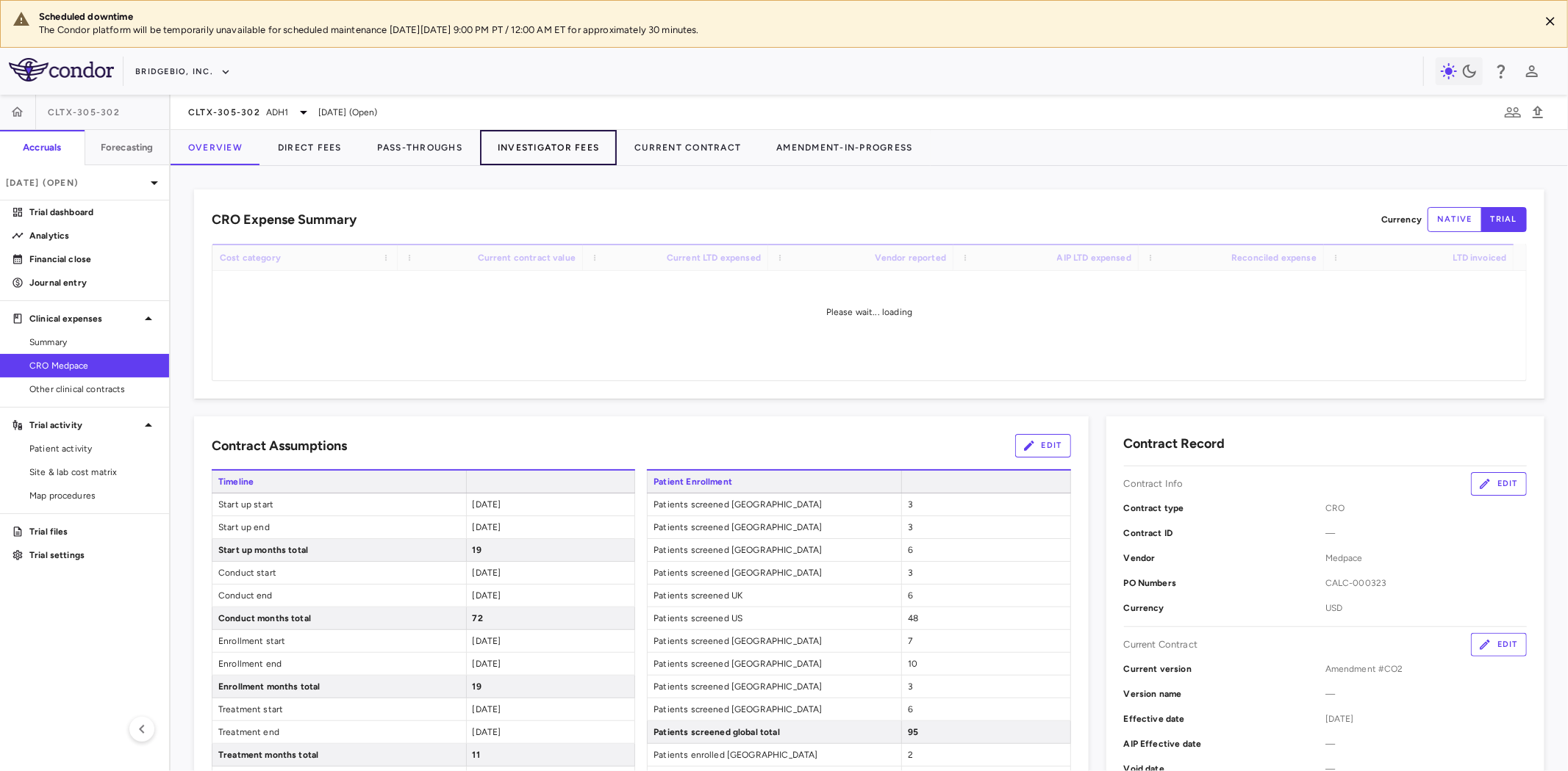
click at [515, 147] on button "Investigator Fees" at bounding box center [548, 147] width 136 height 35
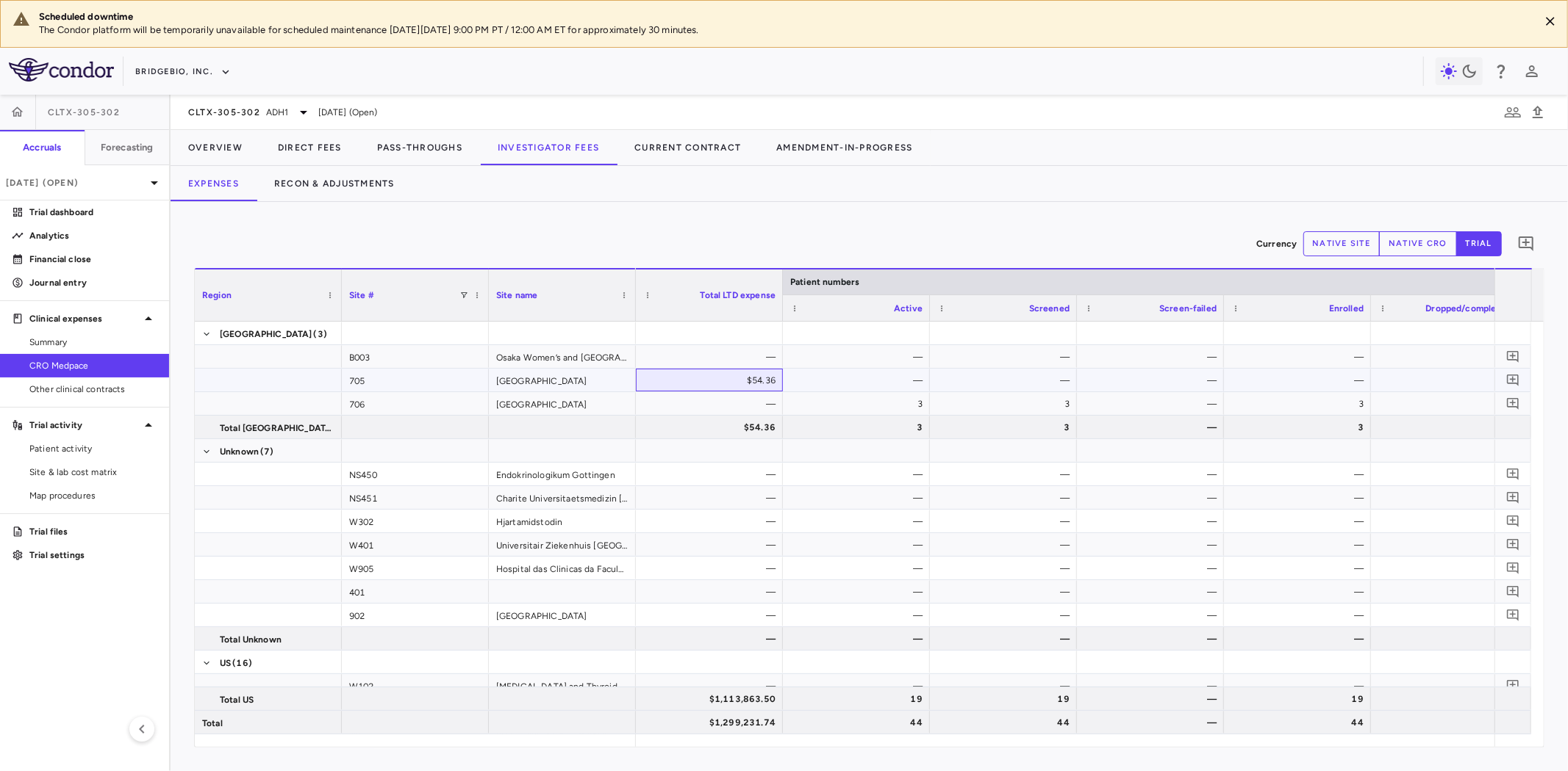
click at [747, 384] on div "$54.36" at bounding box center [712, 380] width 127 height 23
click at [732, 408] on div "—" at bounding box center [712, 404] width 127 height 23
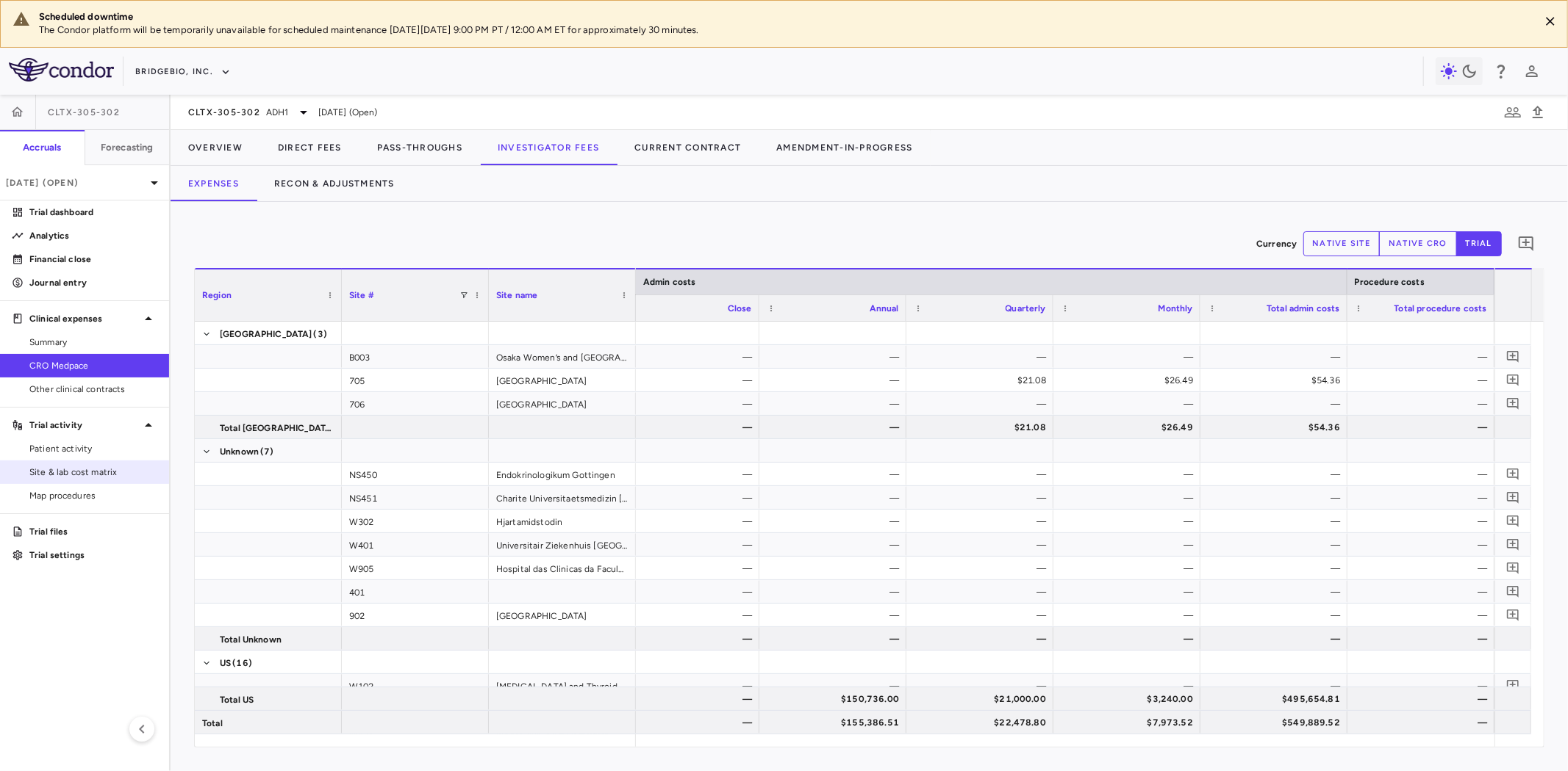
click at [90, 472] on span "Site & lab cost matrix" at bounding box center [93, 473] width 128 height 14
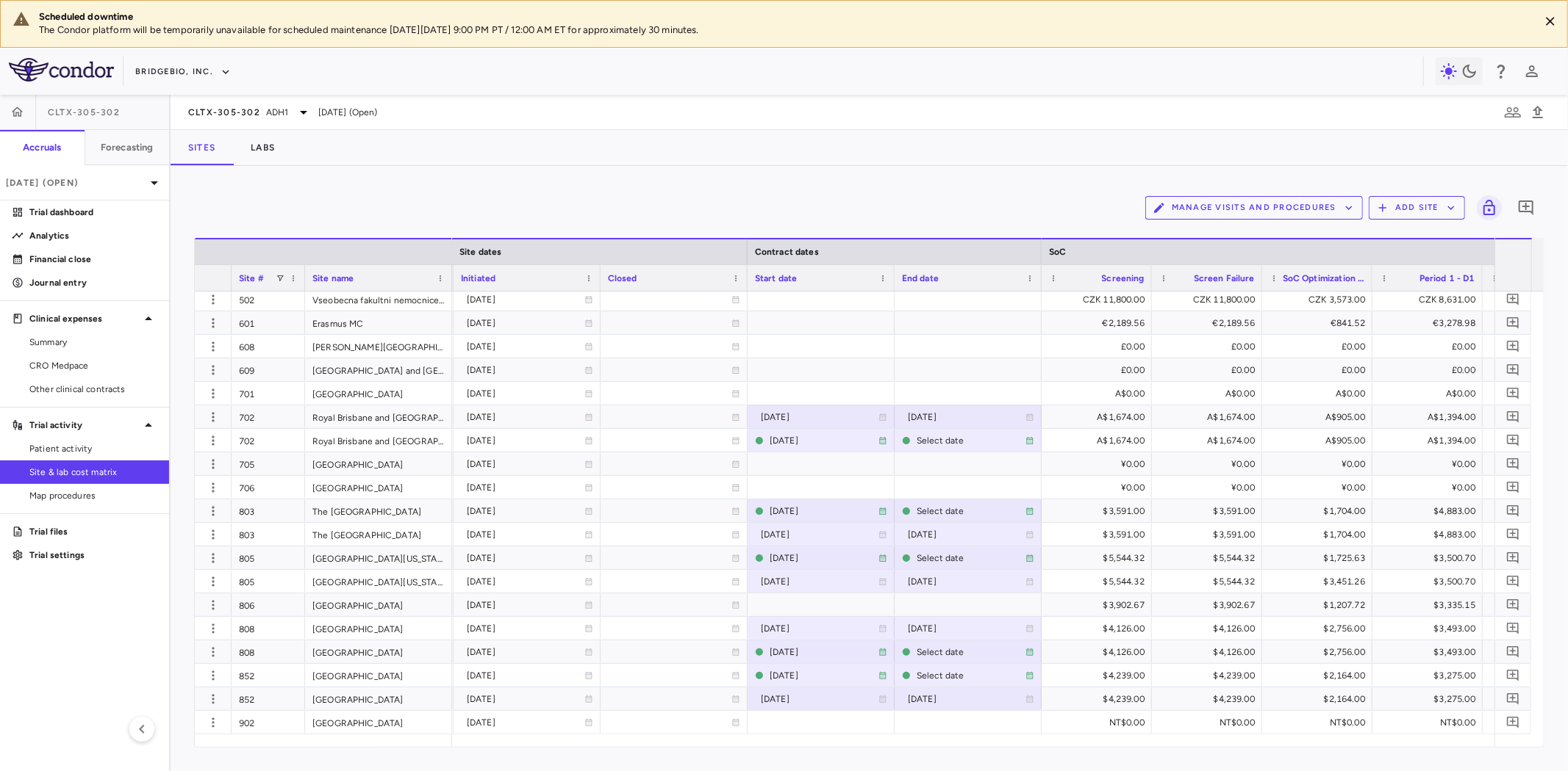
scroll to position [0, 1132]
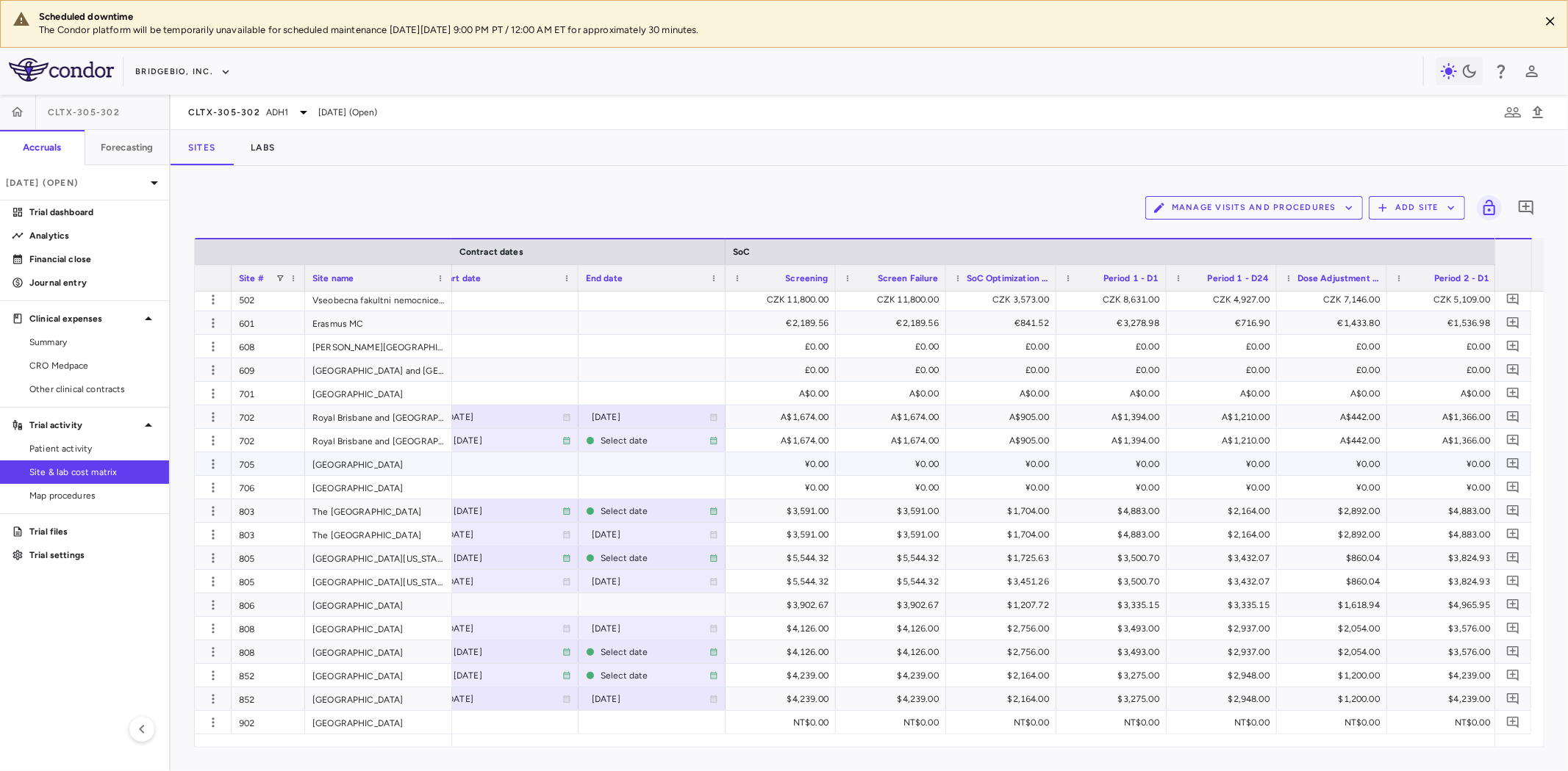
click at [790, 461] on div "¥0.00" at bounding box center [783, 464] width 90 height 23
click at [805, 462] on input "*" at bounding box center [792, 465] width 87 height 24
drag, startPoint x: 799, startPoint y: 466, endPoint x: 848, endPoint y: 468, distance: 49.0
type input "****"
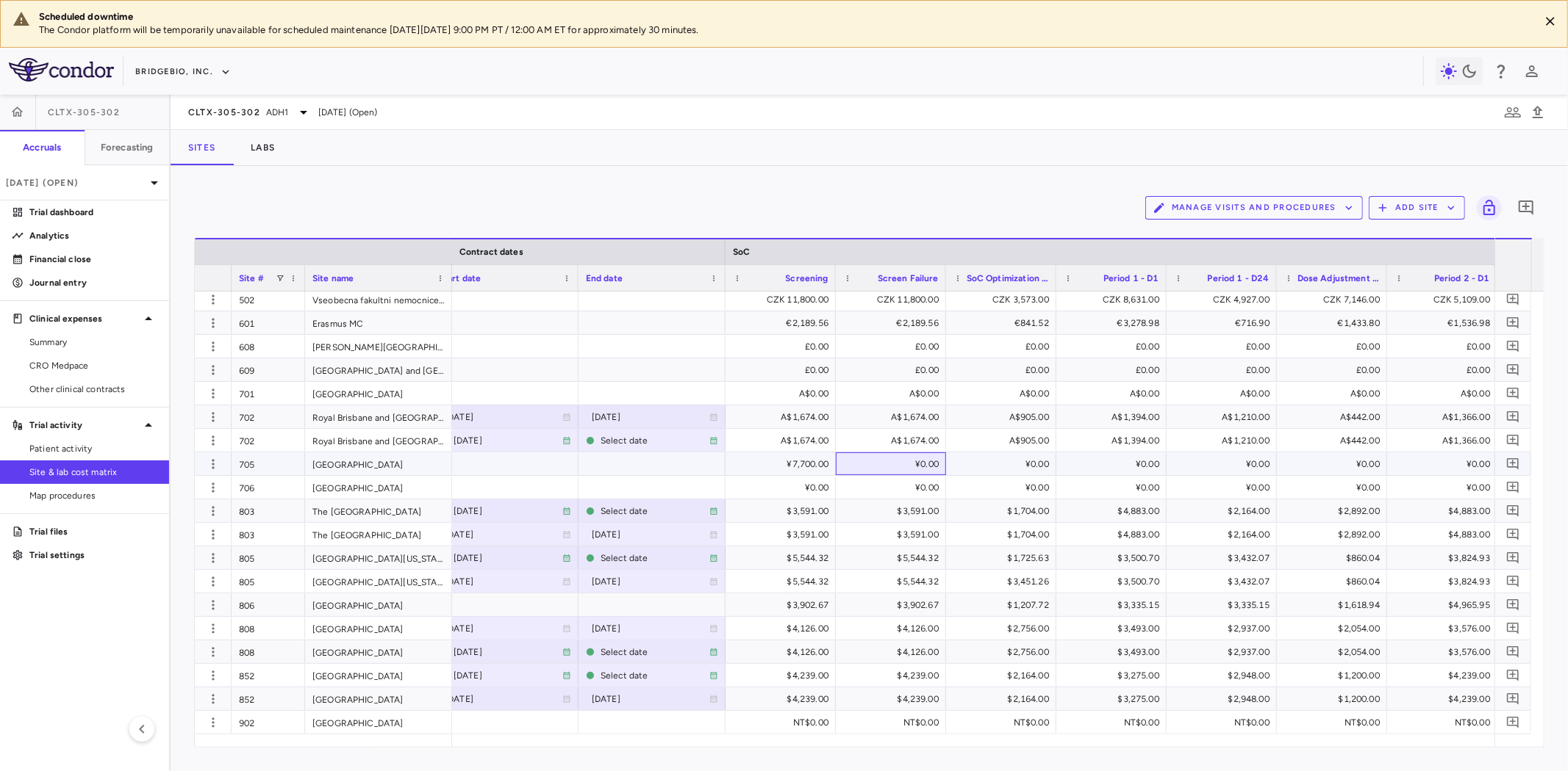
click at [869, 466] on div "¥0.00" at bounding box center [893, 464] width 90 height 23
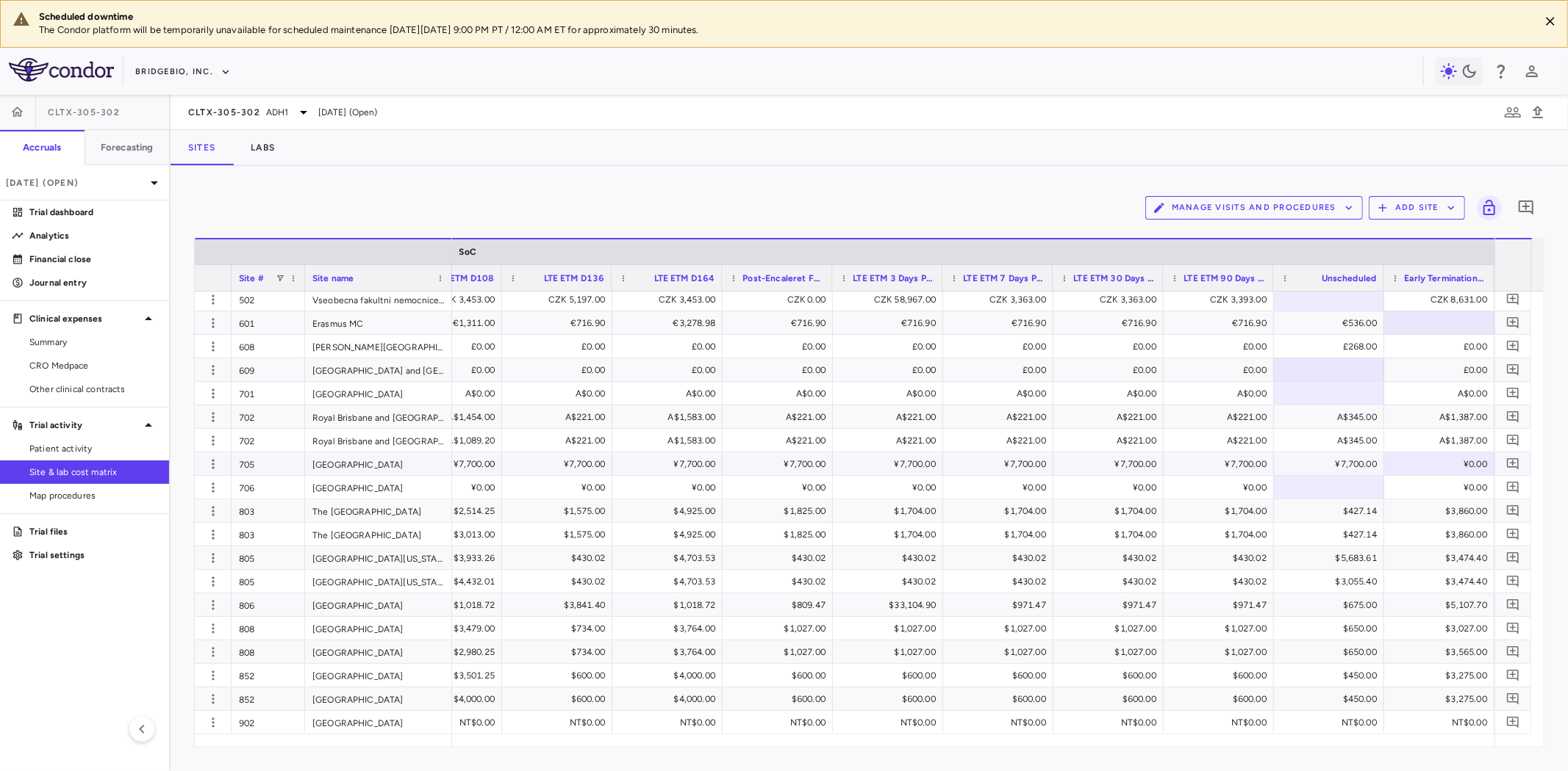
click at [1441, 457] on div "¥0.00" at bounding box center [1442, 464] width 90 height 23
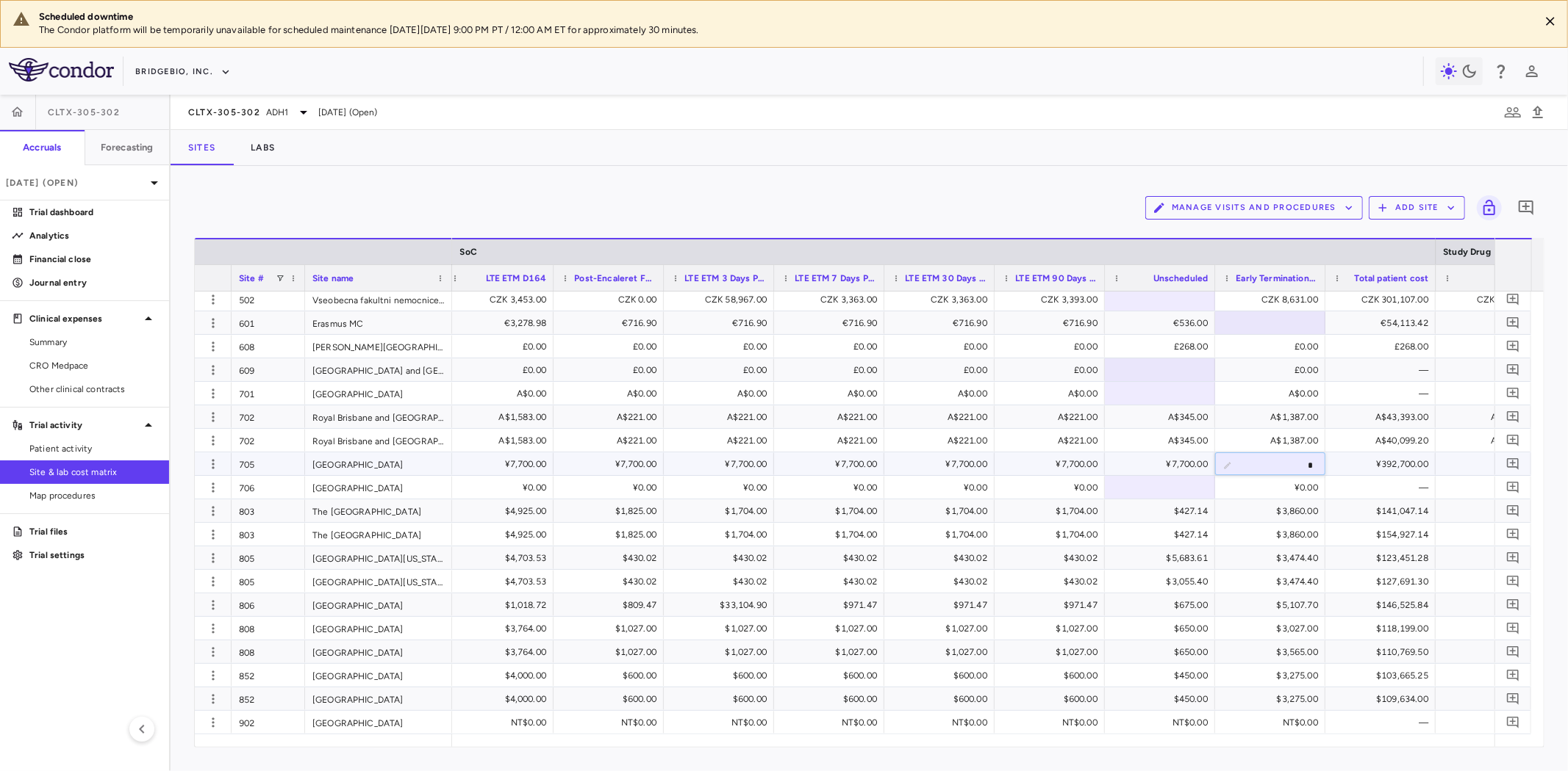
drag, startPoint x: 1460, startPoint y: 461, endPoint x: 1503, endPoint y: 466, distance: 43.3
click at [1503, 466] on div "[GEOGRAPHIC_DATA] 206 IRCCS [GEOGRAPHIC_DATA] [GEOGRAPHIC_DATA] Bio-Medico [GEO…" at bounding box center [862, 514] width 1337 height 443
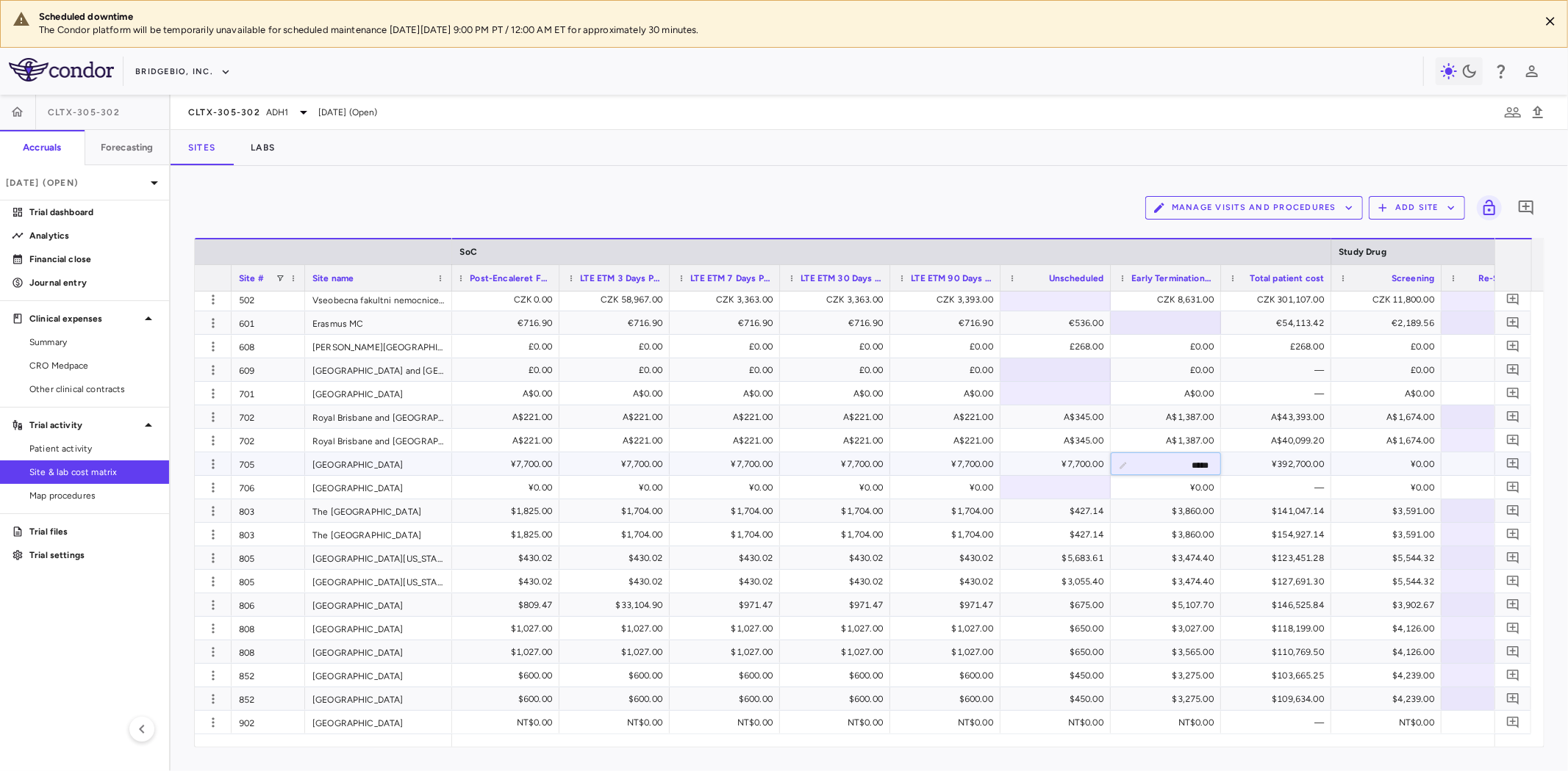
click at [1182, 460] on input "*****" at bounding box center [1177, 465] width 87 height 24
click at [1186, 462] on input "*****" at bounding box center [1177, 465] width 87 height 24
type input "******"
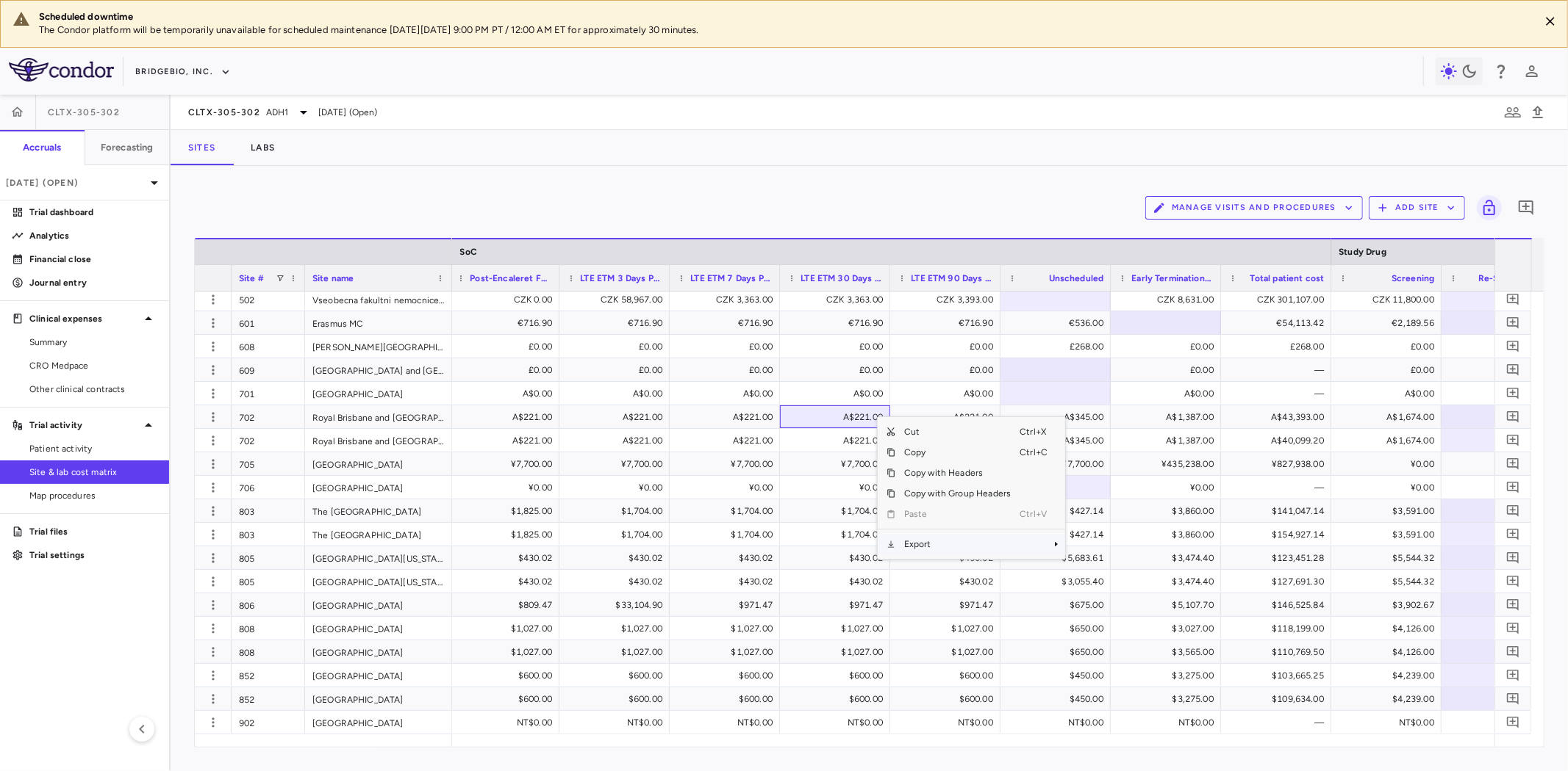
click at [927, 551] on span "Export" at bounding box center [957, 544] width 124 height 20
click at [1100, 572] on span "Excel Export" at bounding box center [1114, 570] width 69 height 20
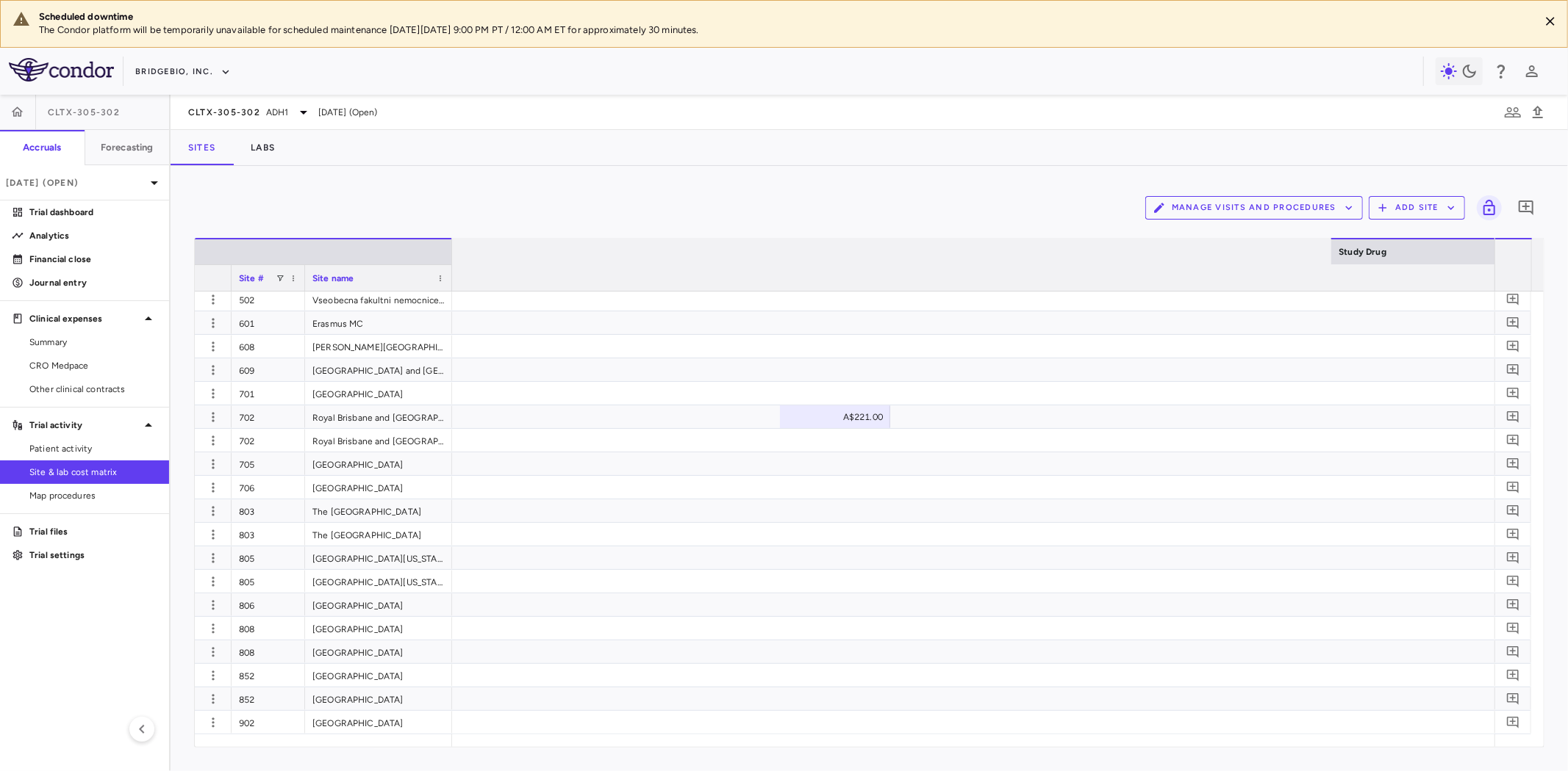
scroll to position [0, 15292]
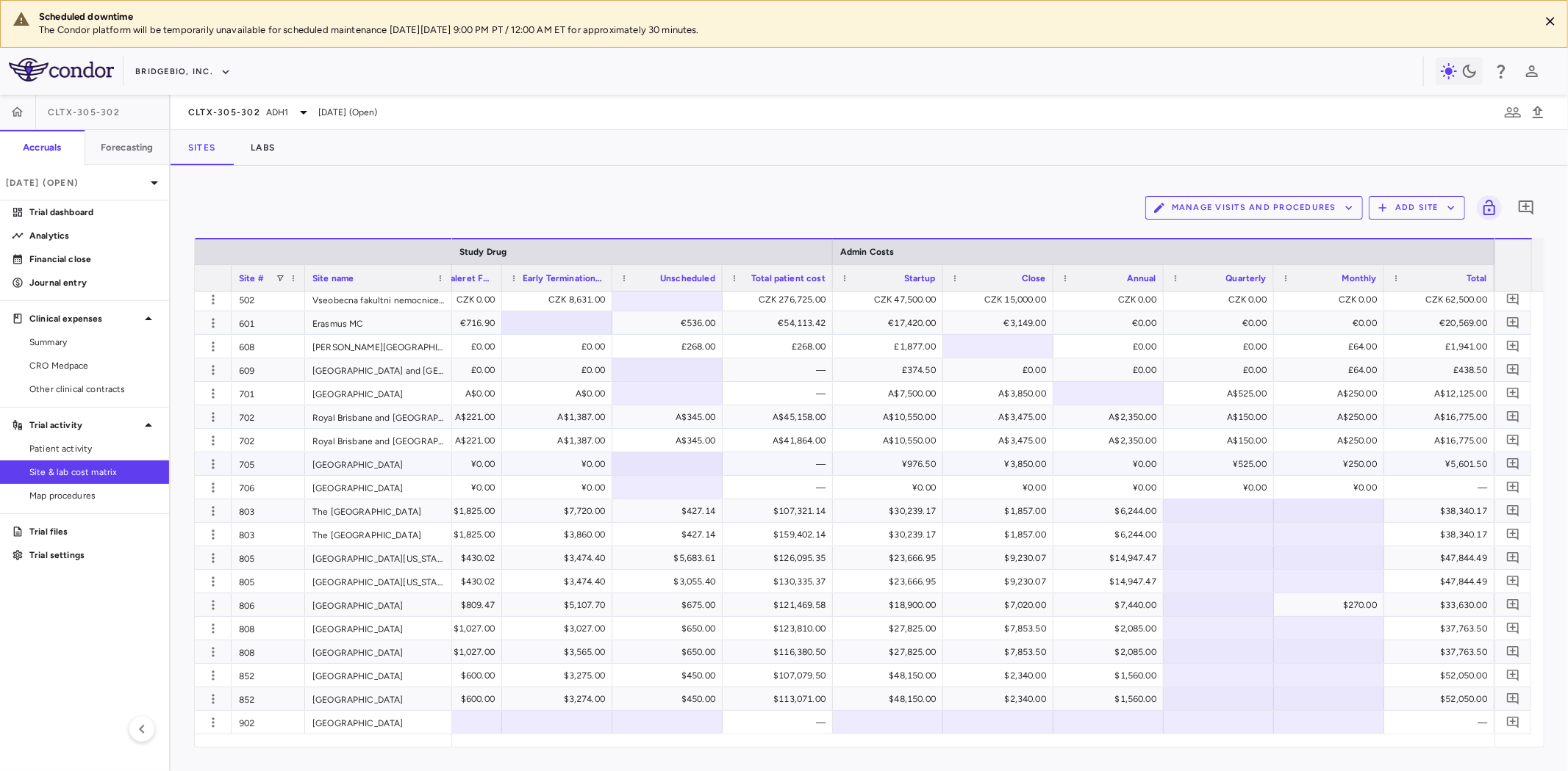
click at [906, 461] on div "¥976.50" at bounding box center [890, 464] width 90 height 23
click at [930, 472] on input "*****" at bounding box center [899, 465] width 87 height 24
type input "*******"
click at [1016, 465] on div "¥3,850.00" at bounding box center [1001, 464] width 90 height 23
drag, startPoint x: 1003, startPoint y: 462, endPoint x: 1059, endPoint y: 462, distance: 56.0
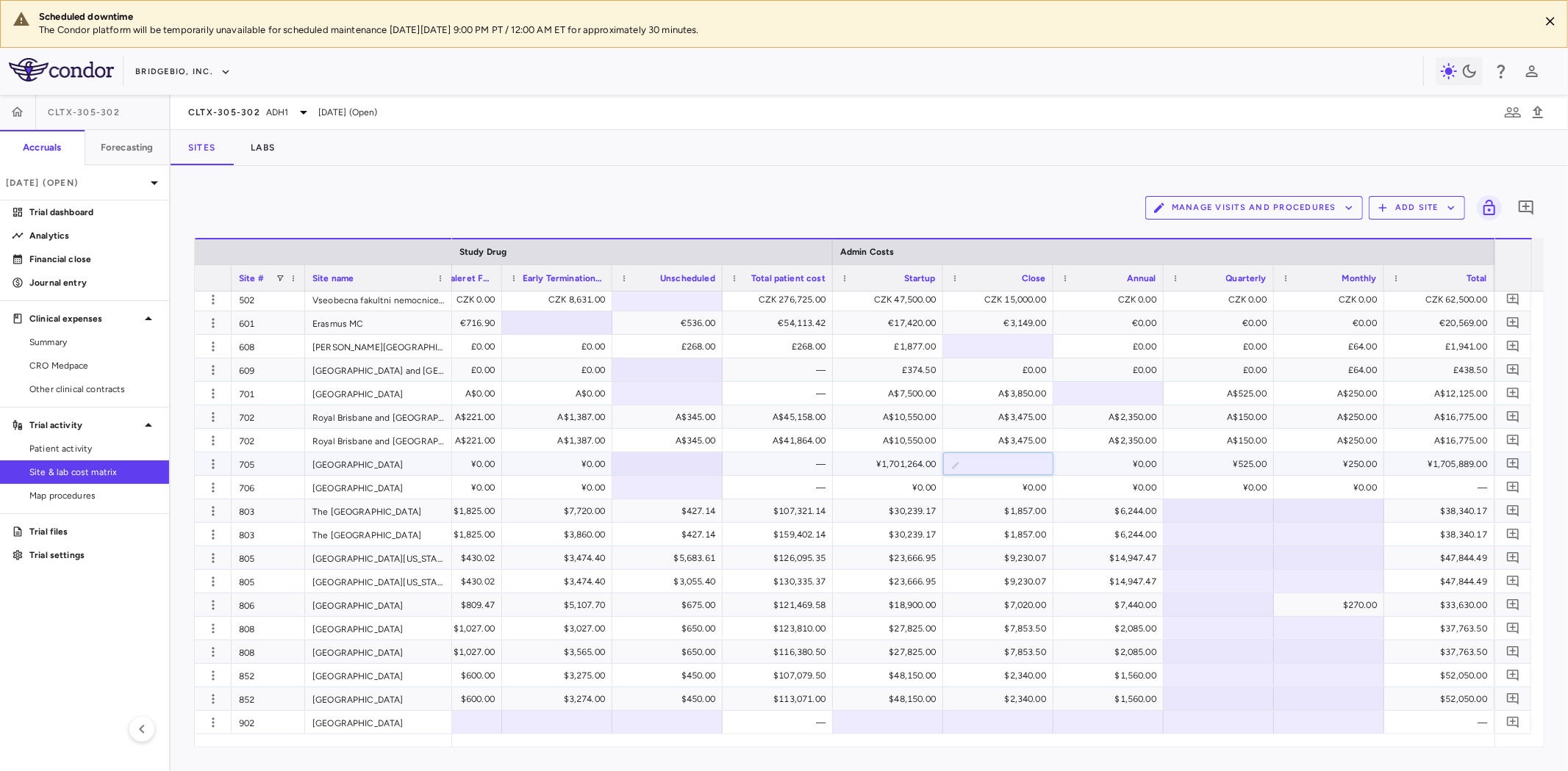
type input "*"
type input "*****"
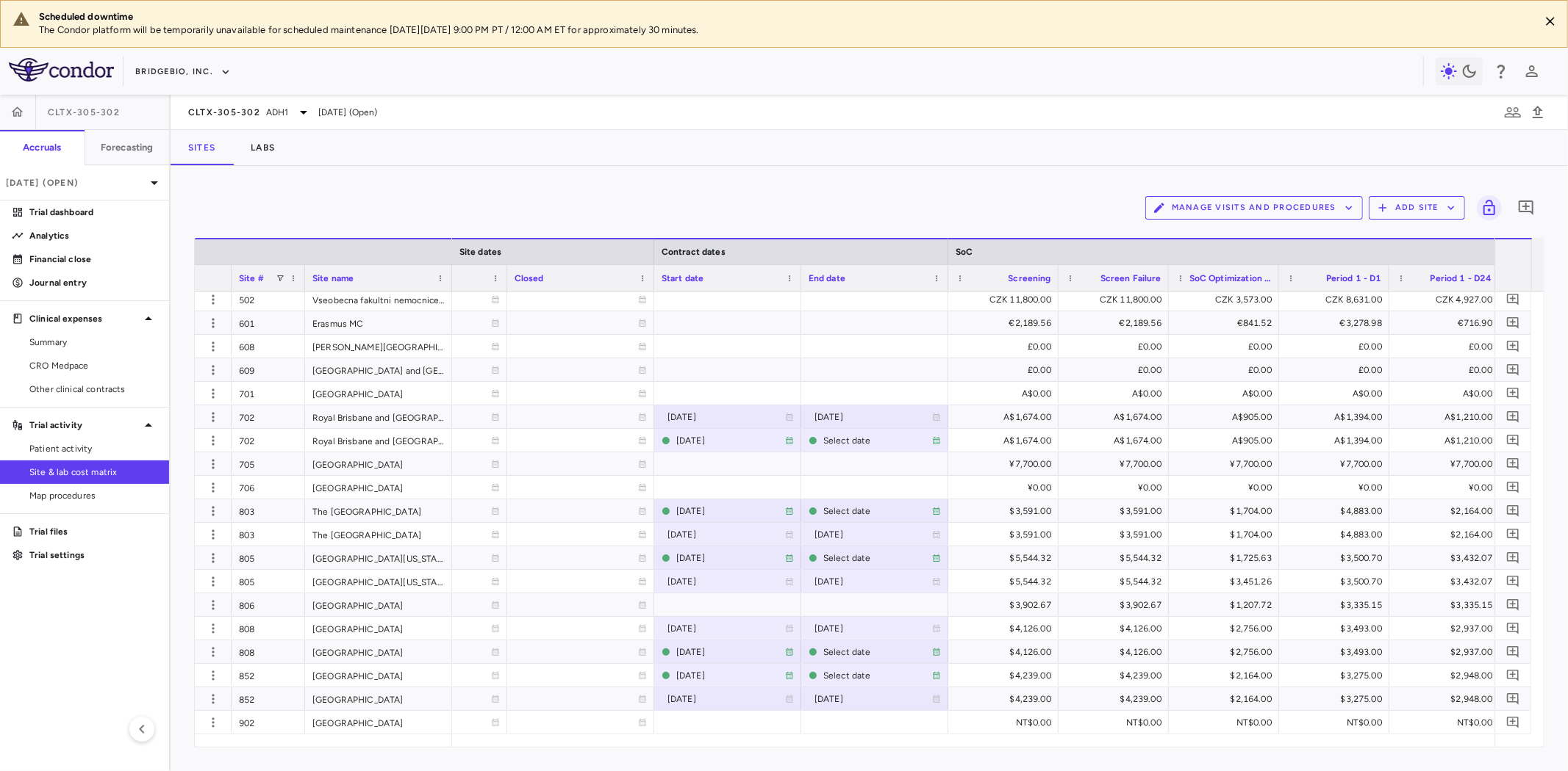
scroll to position [0, 1316]
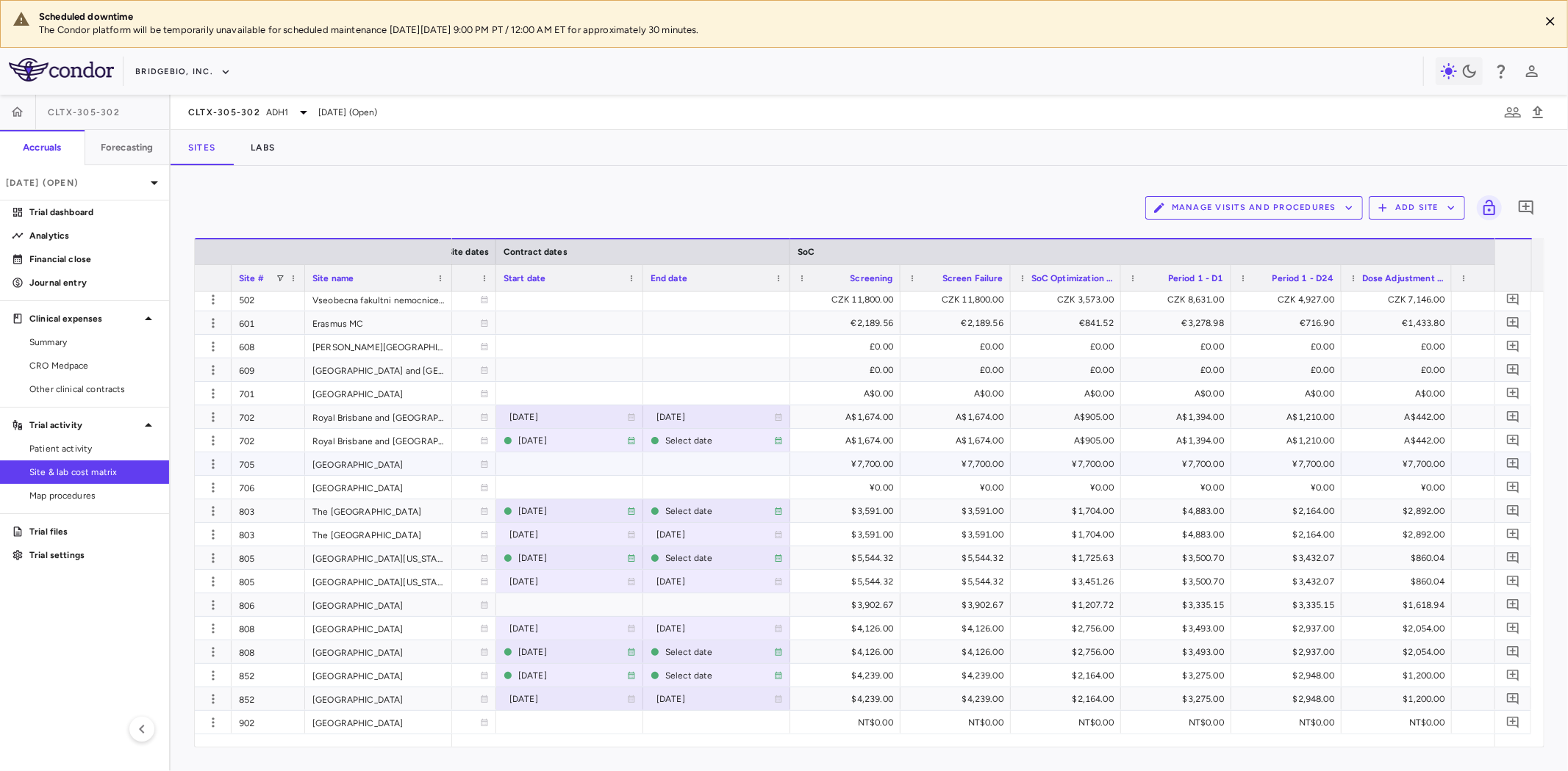
click at [858, 463] on div "¥7,700.00" at bounding box center [848, 464] width 90 height 23
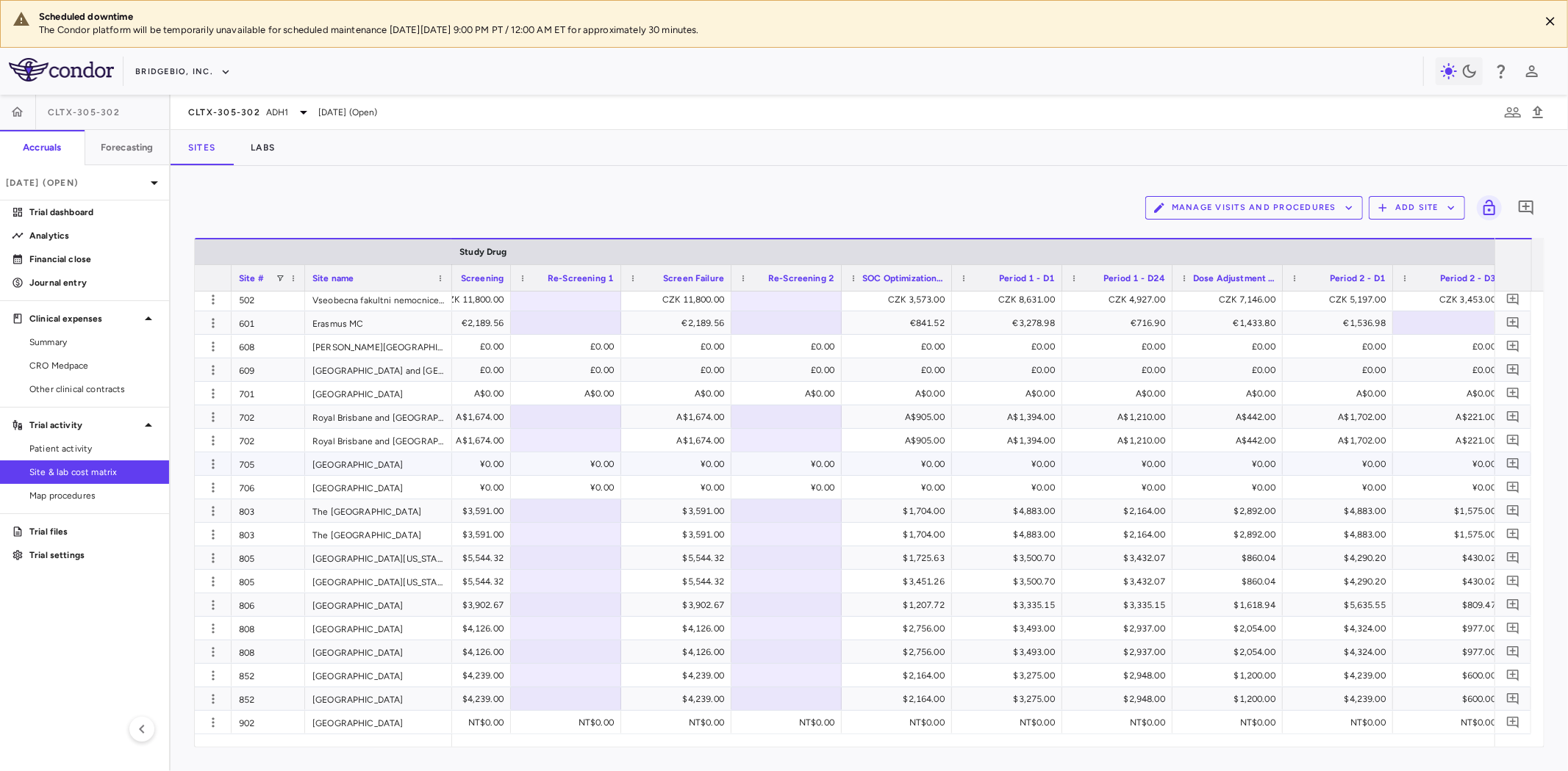
click at [488, 460] on div "¥0.00" at bounding box center [459, 464] width 90 height 23
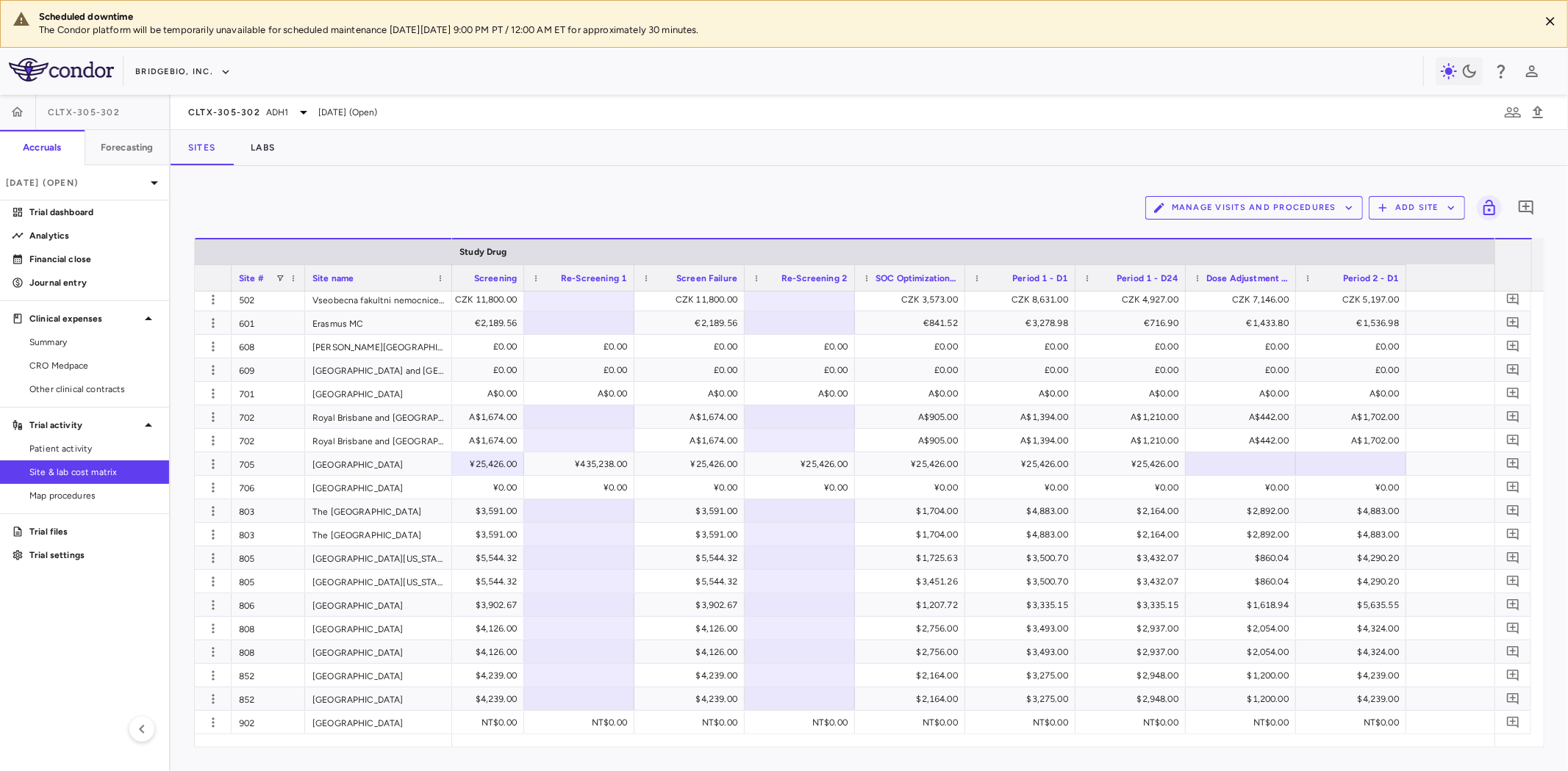
scroll to position [0, 8325]
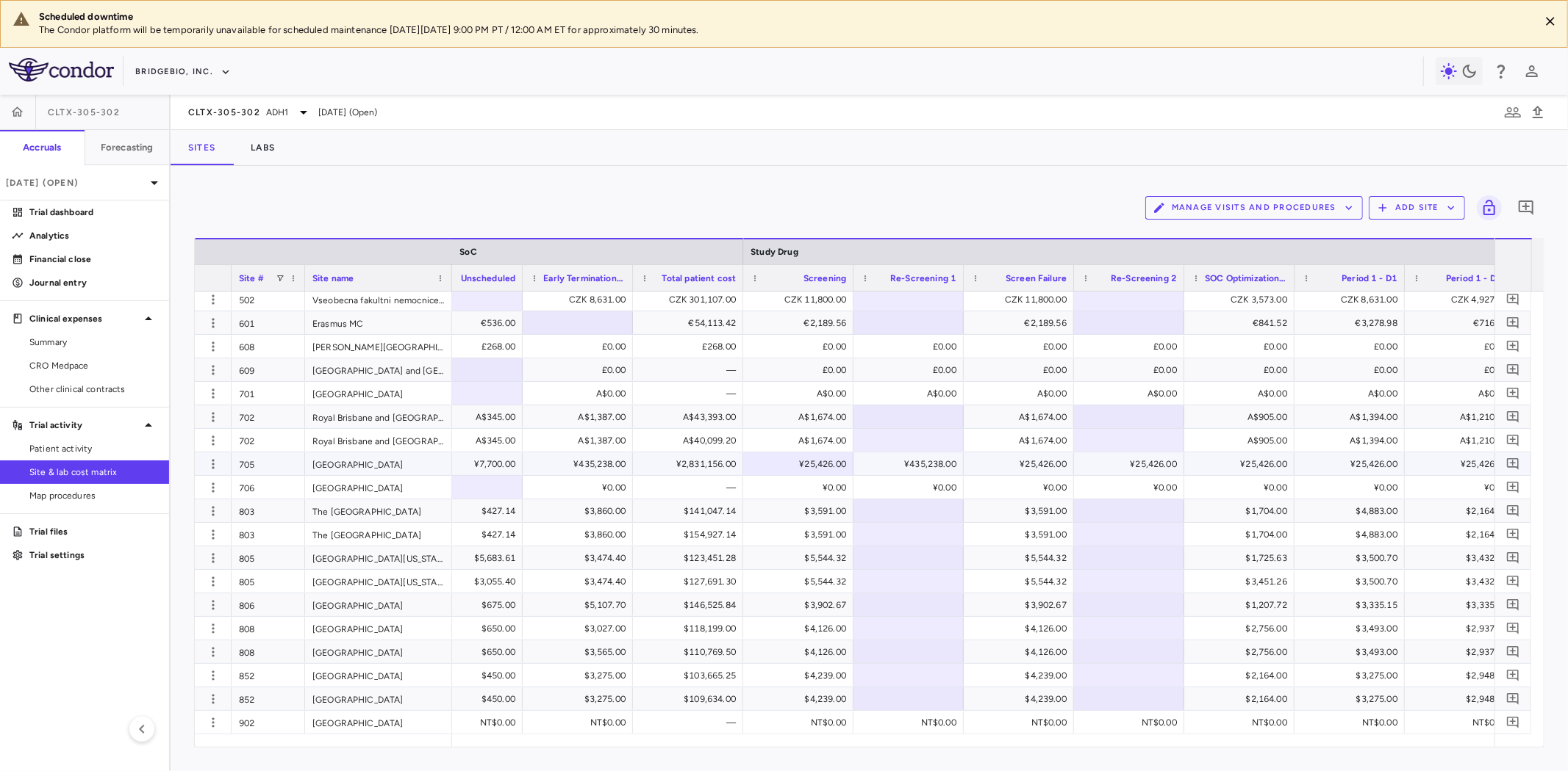
click at [805, 460] on div "¥25,426.00" at bounding box center [801, 464] width 90 height 23
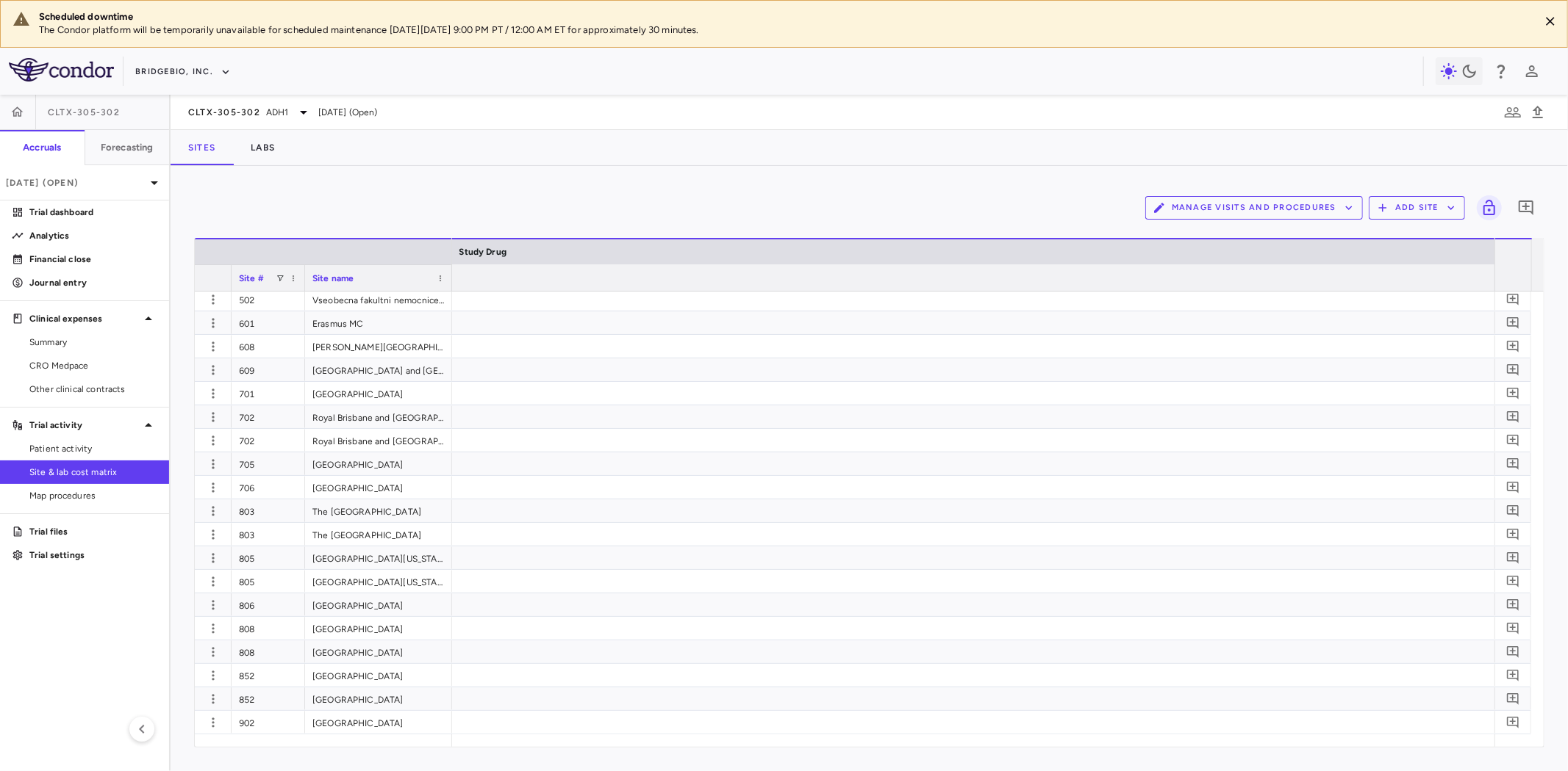
scroll to position [0, 15292]
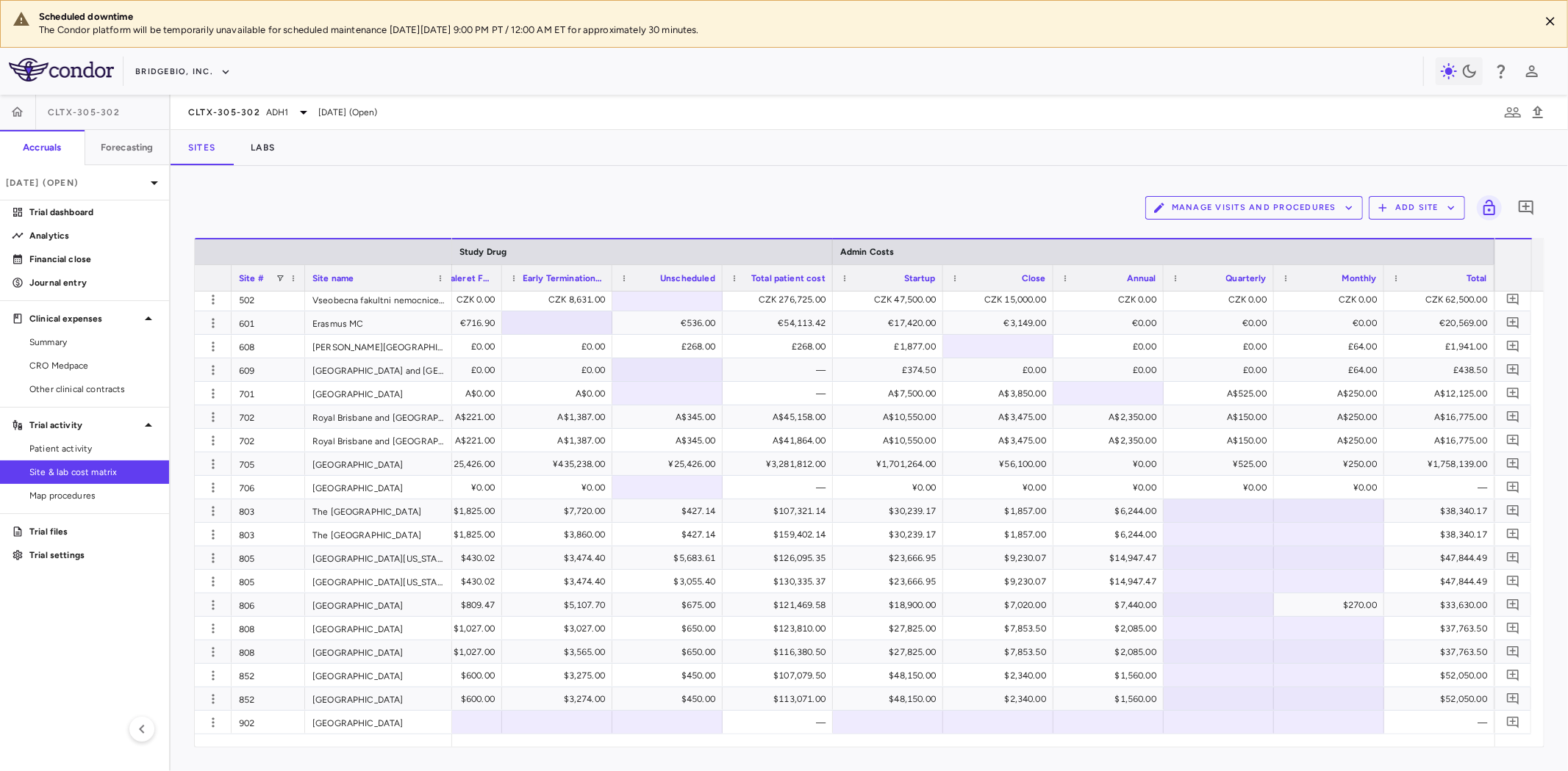
drag, startPoint x: 96, startPoint y: 373, endPoint x: 161, endPoint y: 295, distance: 101.5
click at [96, 372] on link "CRO Medpace" at bounding box center [84, 366] width 169 height 22
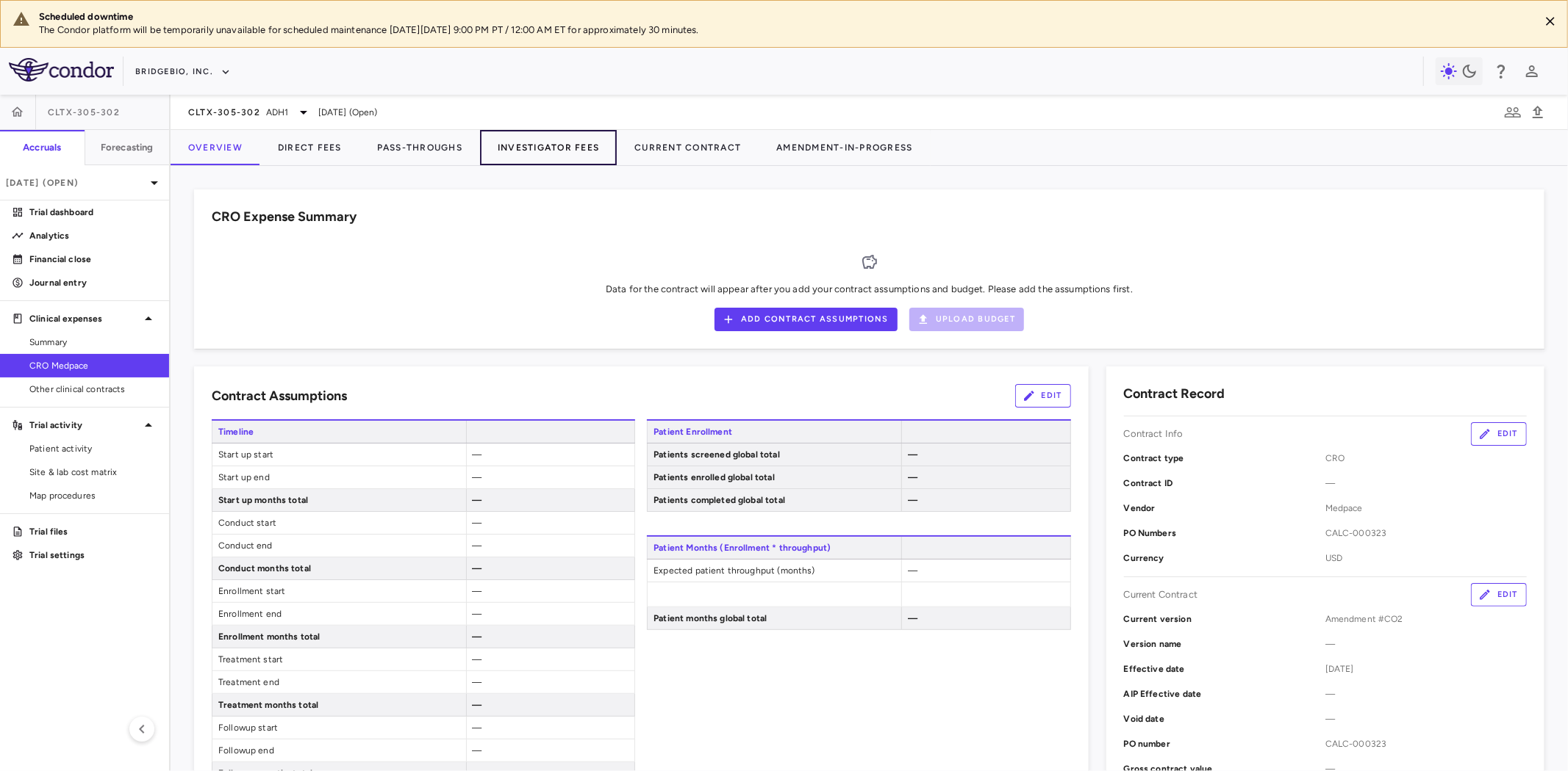
click at [556, 152] on button "Investigator Fees" at bounding box center [548, 147] width 136 height 35
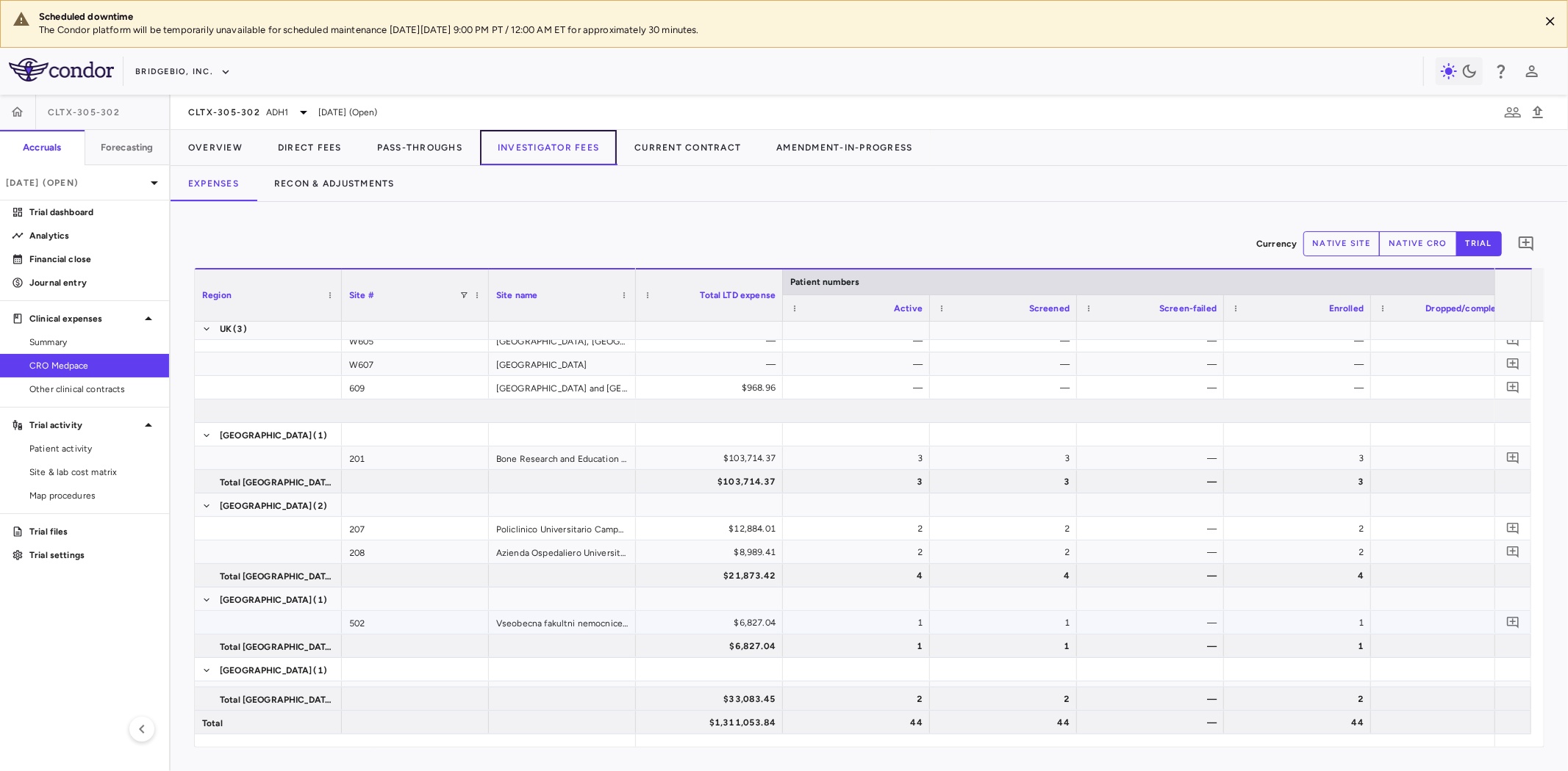
scroll to position [1082, 0]
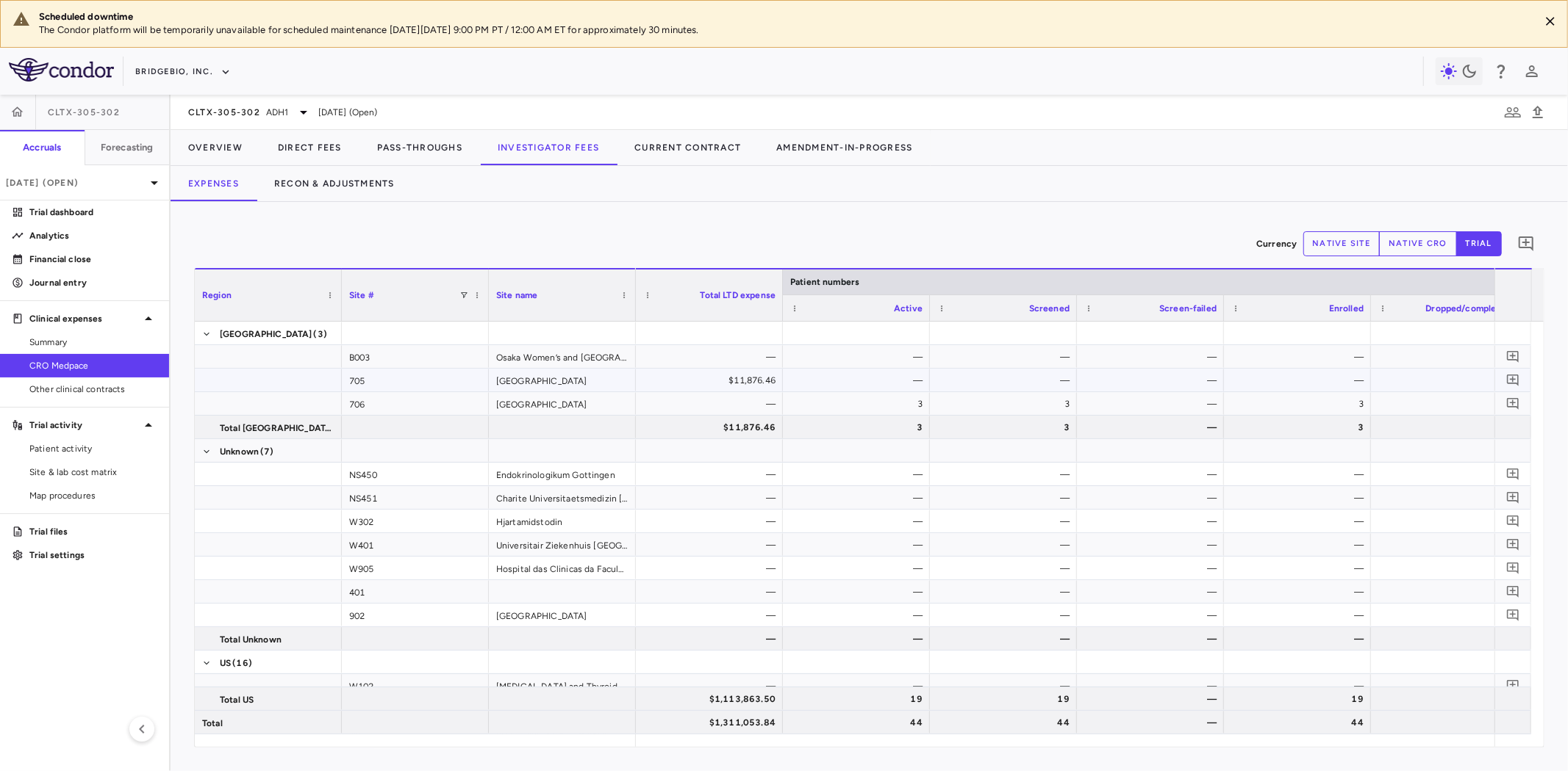
click at [763, 383] on div "$11,876.46" at bounding box center [712, 380] width 127 height 23
click at [726, 404] on div "—" at bounding box center [712, 404] width 127 height 23
click at [739, 376] on div "$11,876.46" at bounding box center [712, 380] width 127 height 23
click at [697, 400] on div "—" at bounding box center [712, 404] width 127 height 23
click at [106, 466] on span "Site & lab cost matrix" at bounding box center [93, 473] width 128 height 14
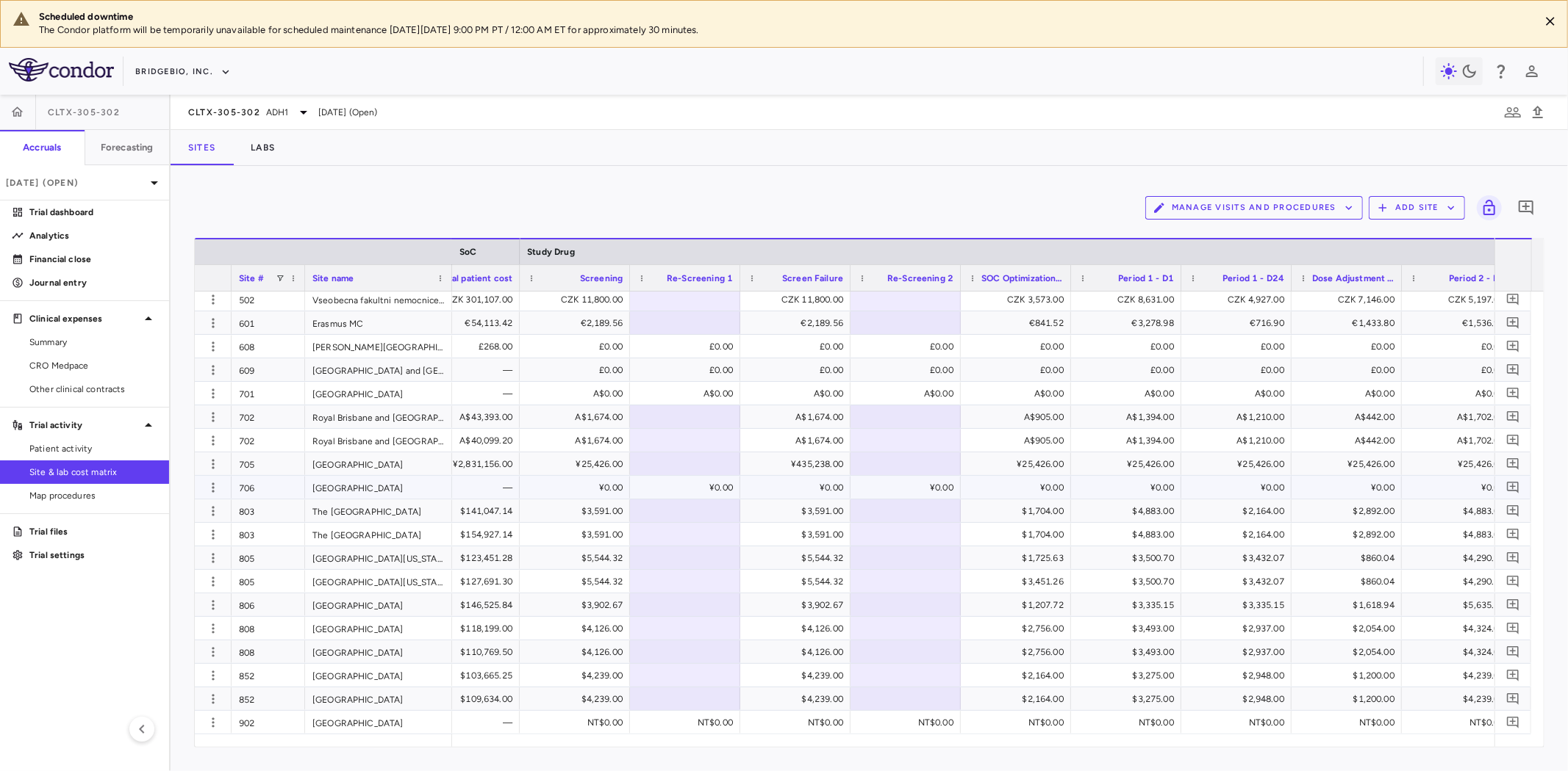
click at [583, 484] on div "¥0.00" at bounding box center [578, 488] width 90 height 23
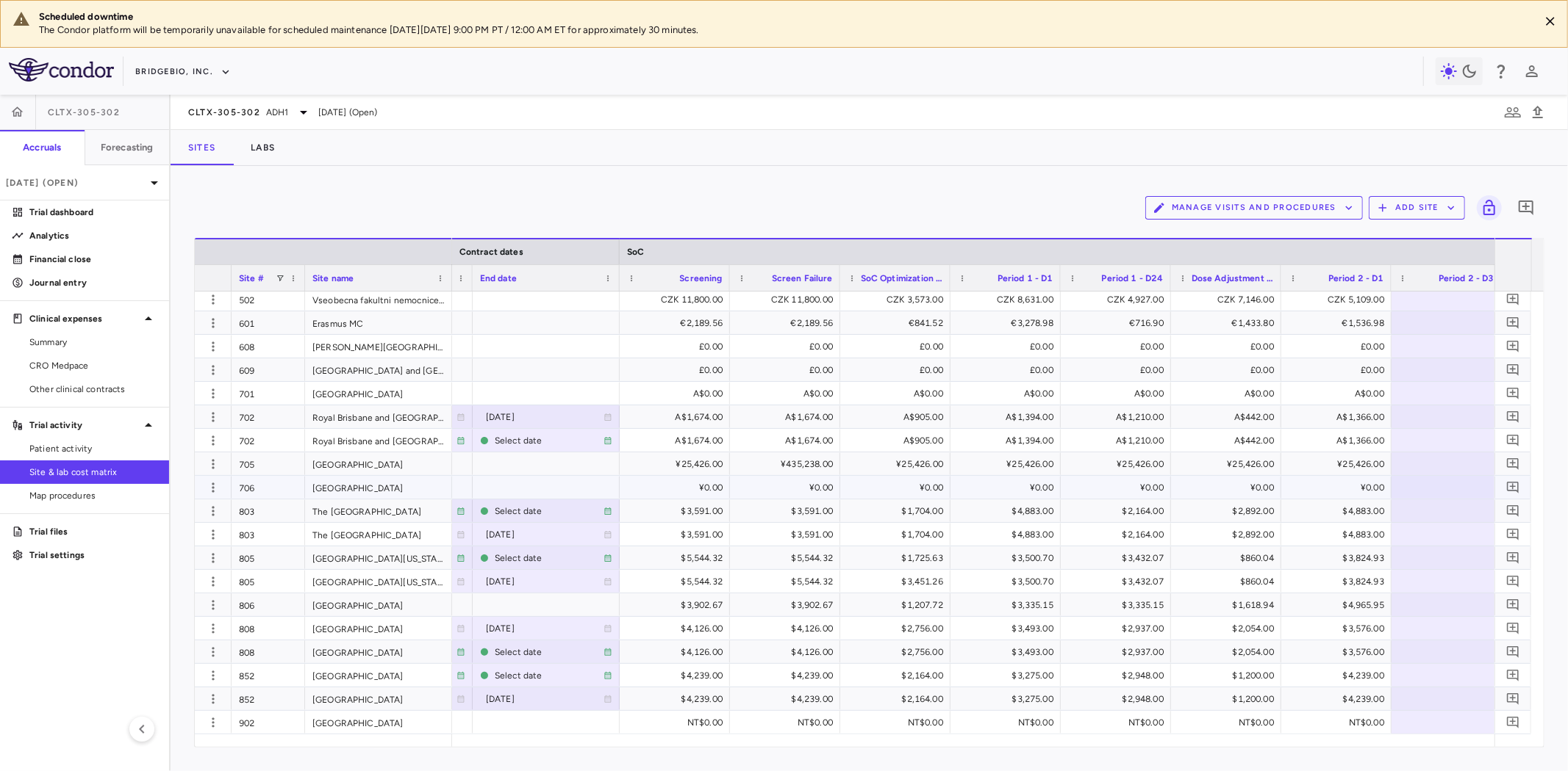
click at [674, 481] on div "¥0.00" at bounding box center [678, 488] width 90 height 23
click at [52, 369] on span "CRO Medpace" at bounding box center [93, 366] width 128 height 14
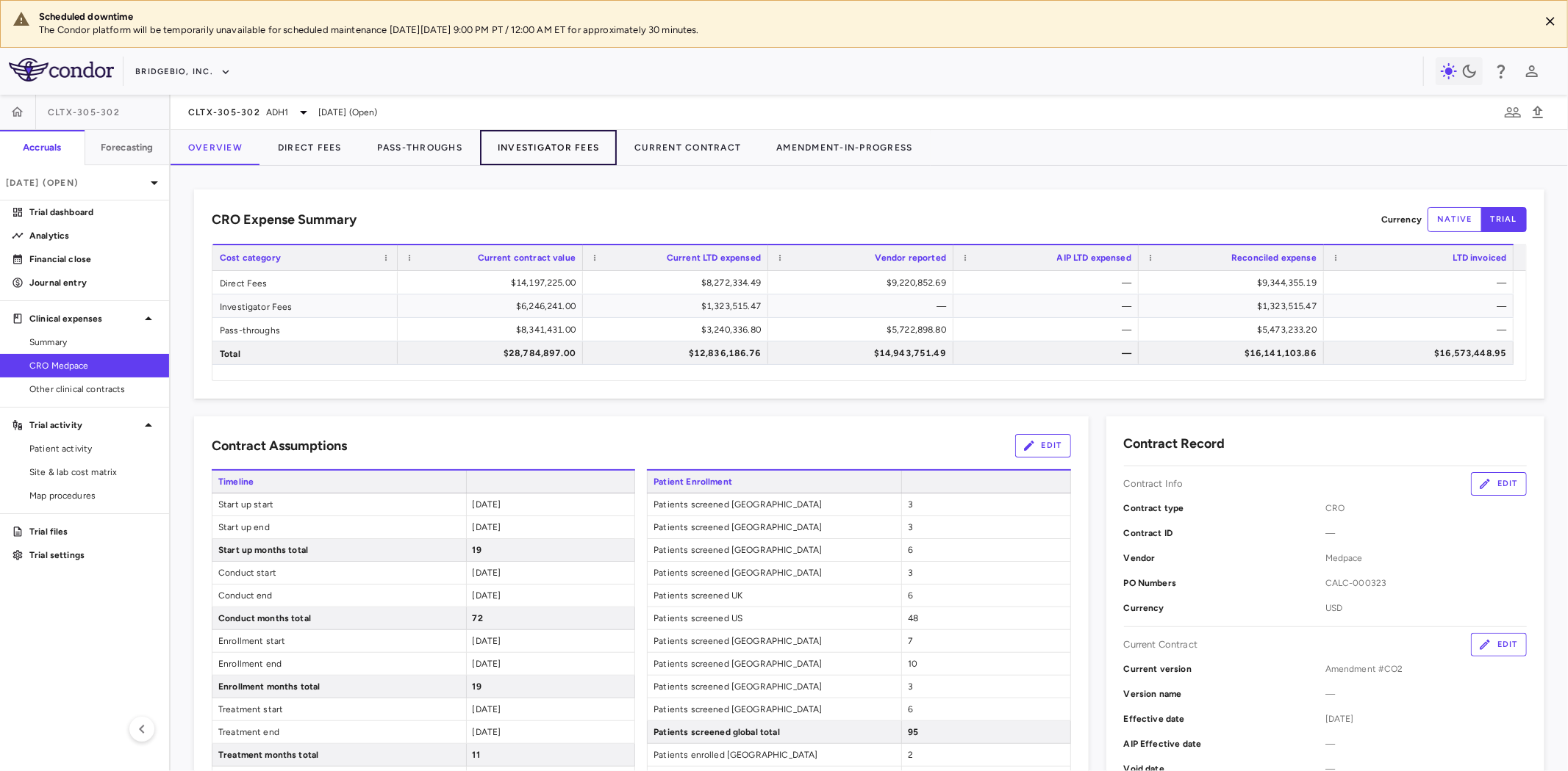
click at [564, 148] on button "Investigator Fees" at bounding box center [548, 147] width 136 height 35
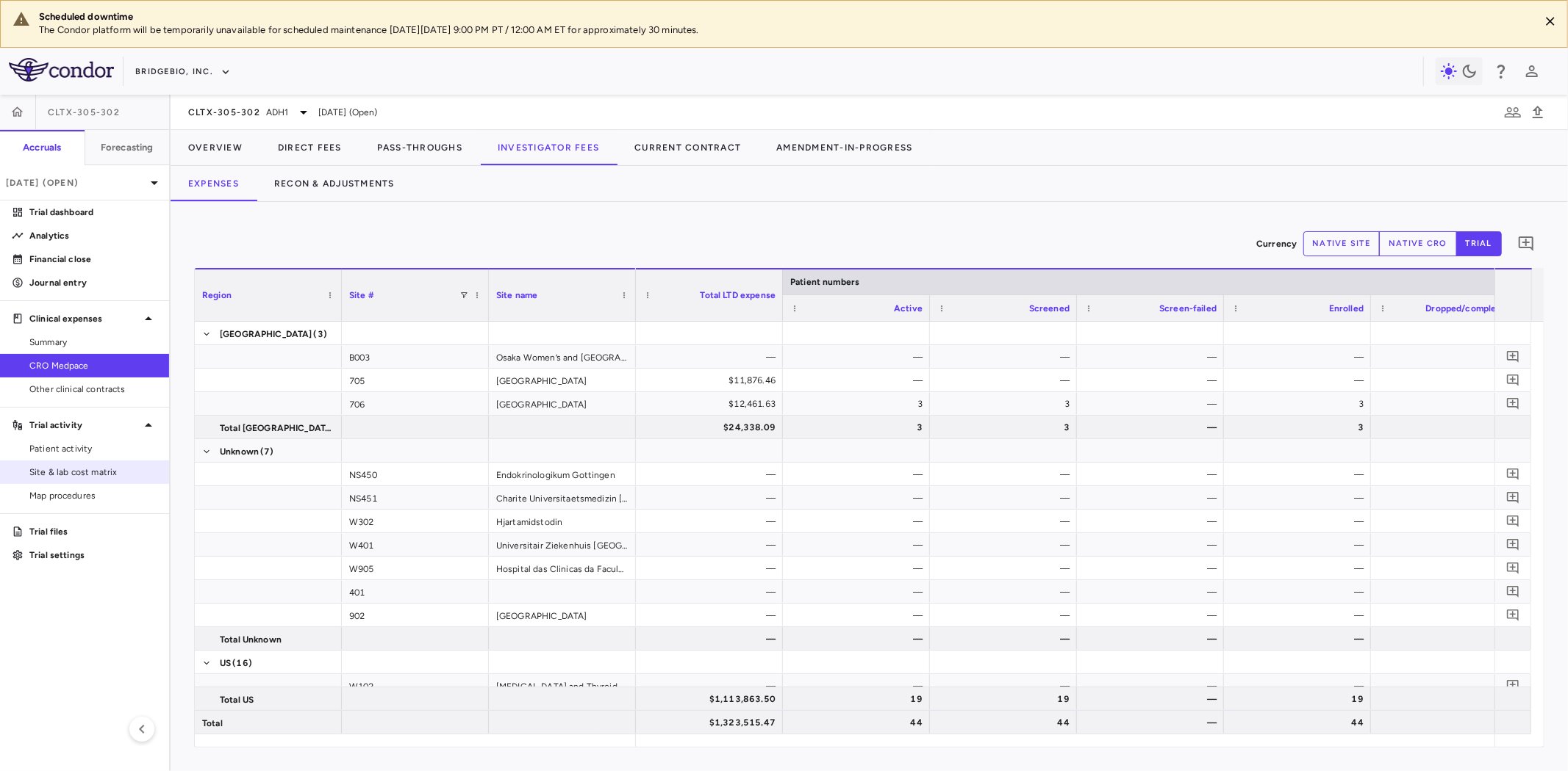
click at [102, 474] on span "Site & lab cost matrix" at bounding box center [93, 473] width 128 height 14
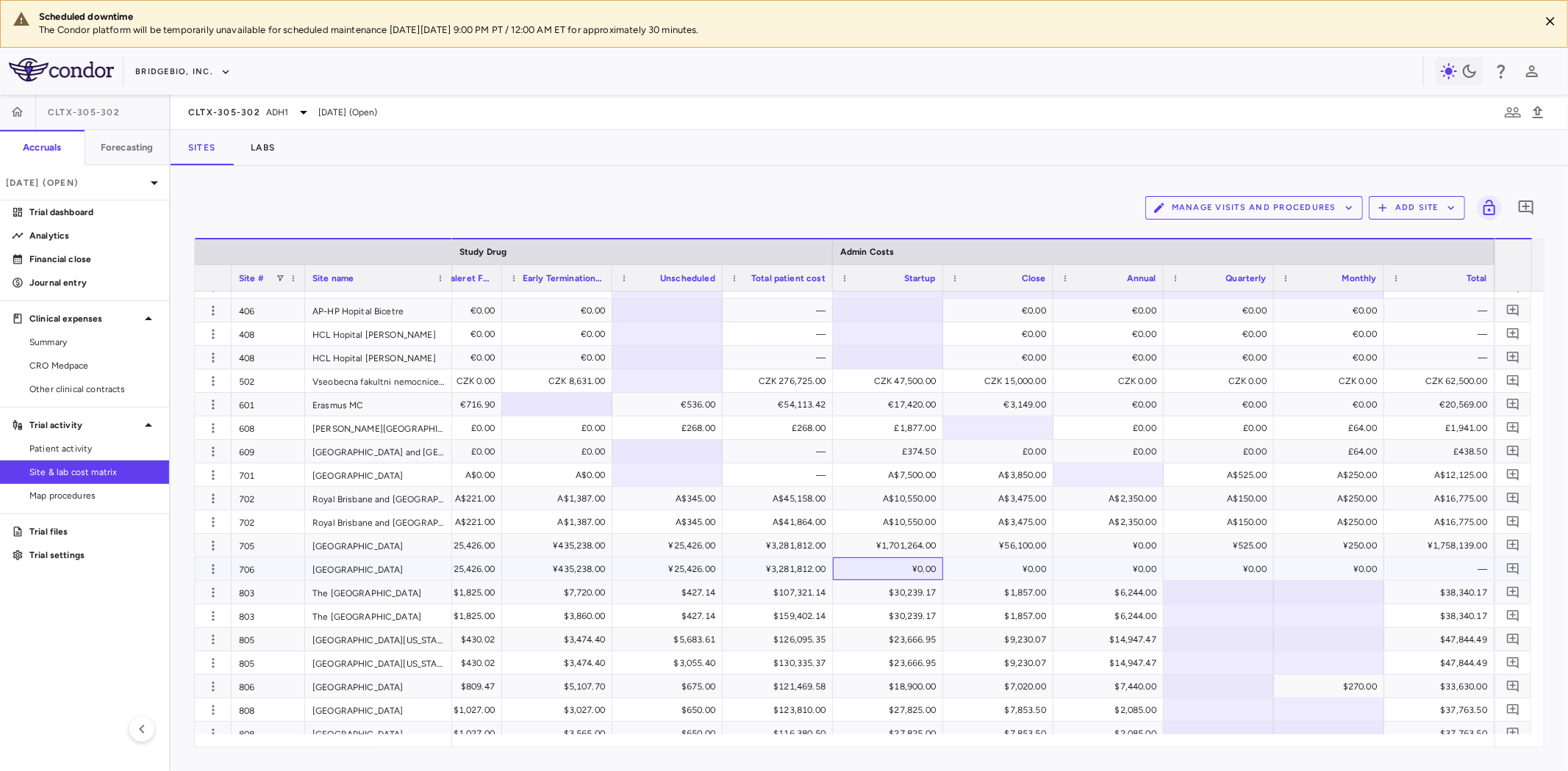
click at [910, 570] on div "¥0.00" at bounding box center [890, 569] width 90 height 23
type input "*******"
click at [1012, 569] on div "¥0.00" at bounding box center [1001, 569] width 90 height 23
drag, startPoint x: 1012, startPoint y: 569, endPoint x: 1071, endPoint y: 575, distance: 59.3
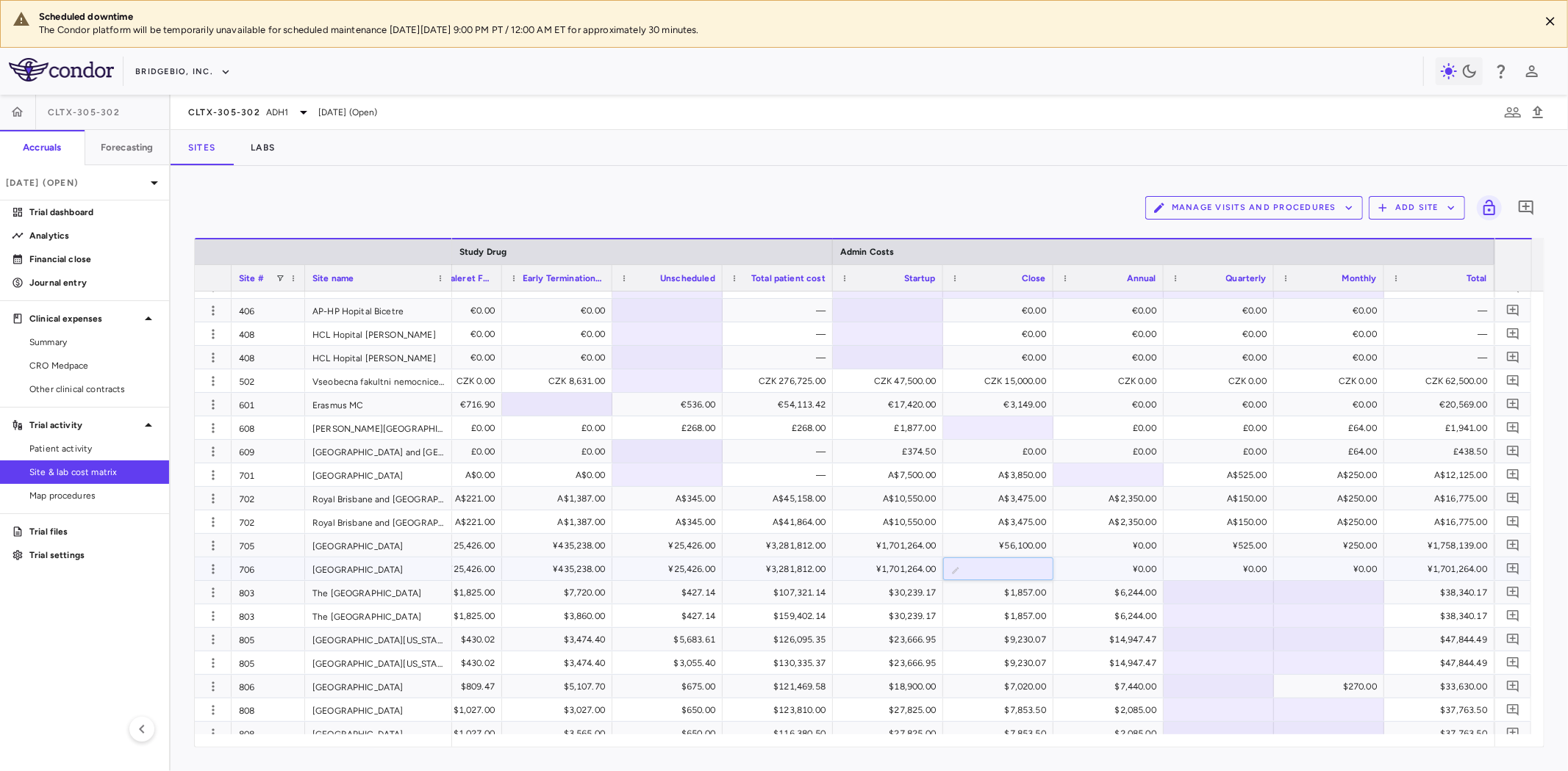
type input "*"
click at [1004, 546] on div "¥56,100.00" at bounding box center [1001, 546] width 90 height 23
click at [1052, 549] on div "¥56,100.00" at bounding box center [998, 546] width 110 height 23
click at [1026, 545] on input "*****" at bounding box center [1010, 547] width 87 height 24
click at [1011, 546] on input "*****" at bounding box center [1010, 547] width 87 height 24
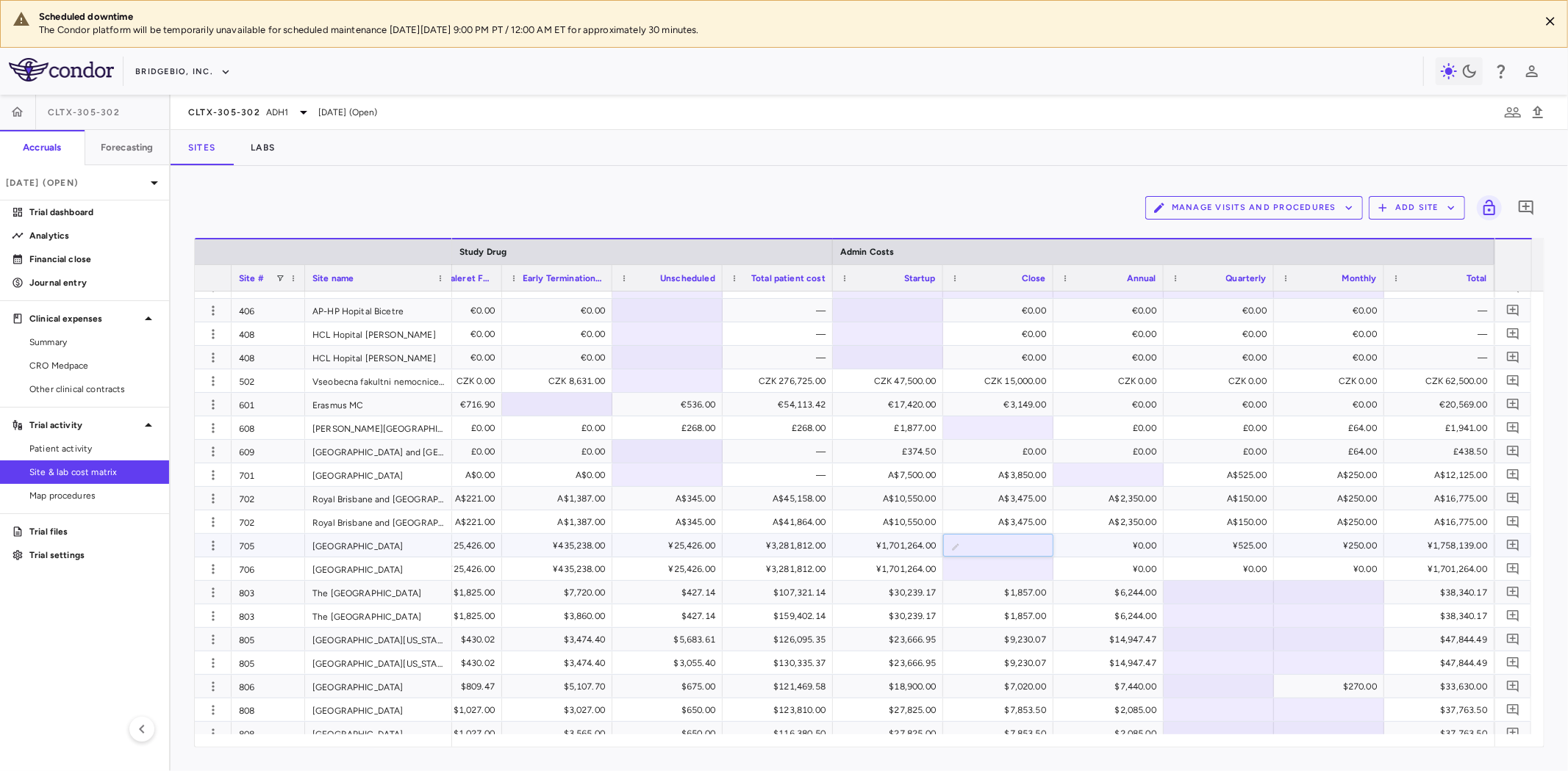
click at [1011, 546] on input "*****" at bounding box center [1010, 547] width 87 height 24
click at [1215, 546] on div "¥525.00" at bounding box center [1221, 546] width 90 height 23
click at [1123, 546] on div "¥0.00" at bounding box center [1111, 546] width 90 height 23
drag, startPoint x: 1111, startPoint y: 549, endPoint x: 1154, endPoint y: 551, distance: 43.0
click at [1154, 551] on input "*" at bounding box center [1120, 547] width 87 height 24
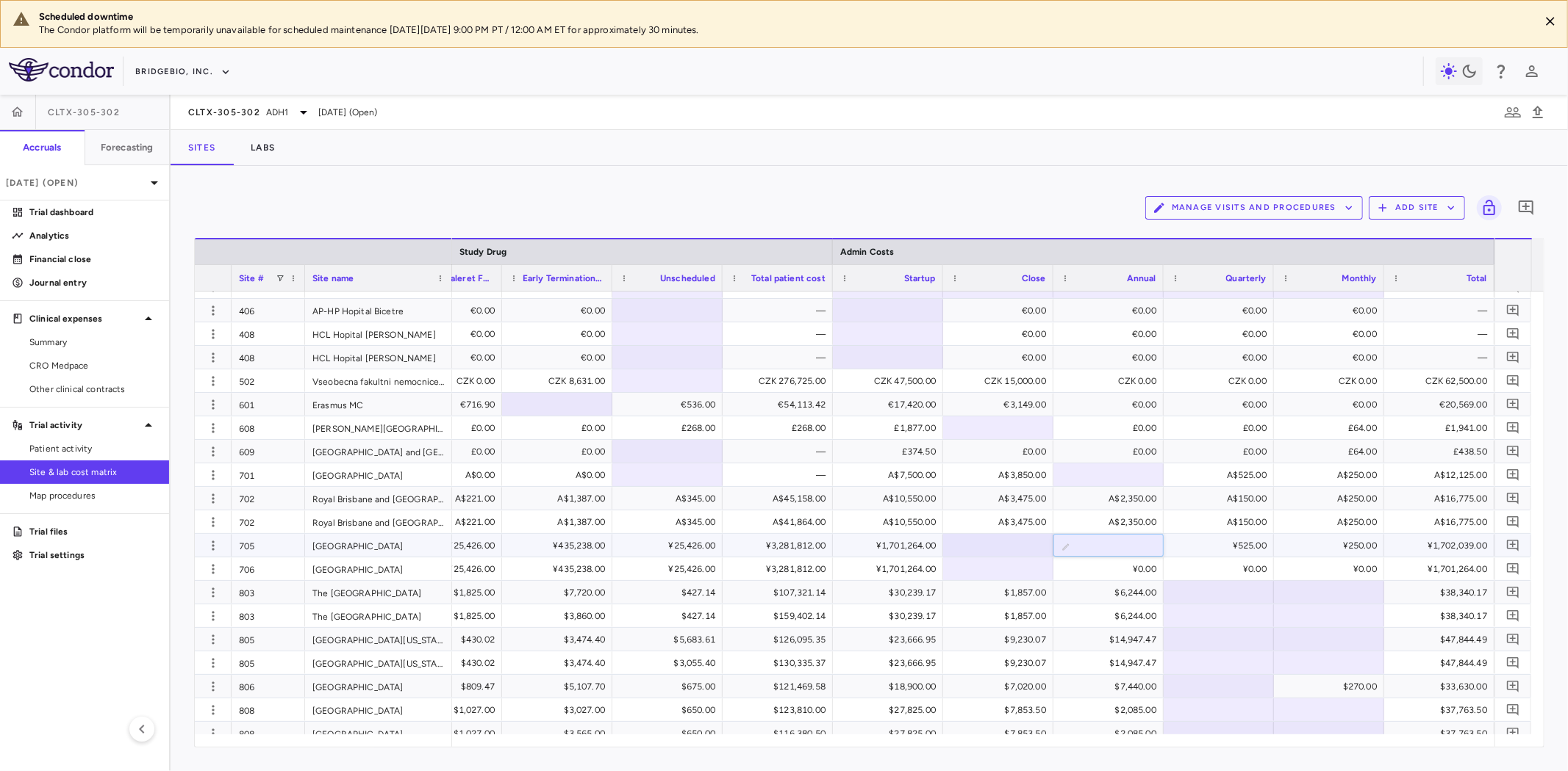
type input "*****"
click at [1127, 569] on div "¥0.00" at bounding box center [1111, 569] width 90 height 23
drag, startPoint x: 1127, startPoint y: 569, endPoint x: 1153, endPoint y: 569, distance: 26.0
click at [1153, 569] on input "*" at bounding box center [1120, 570] width 87 height 24
type input "*****"
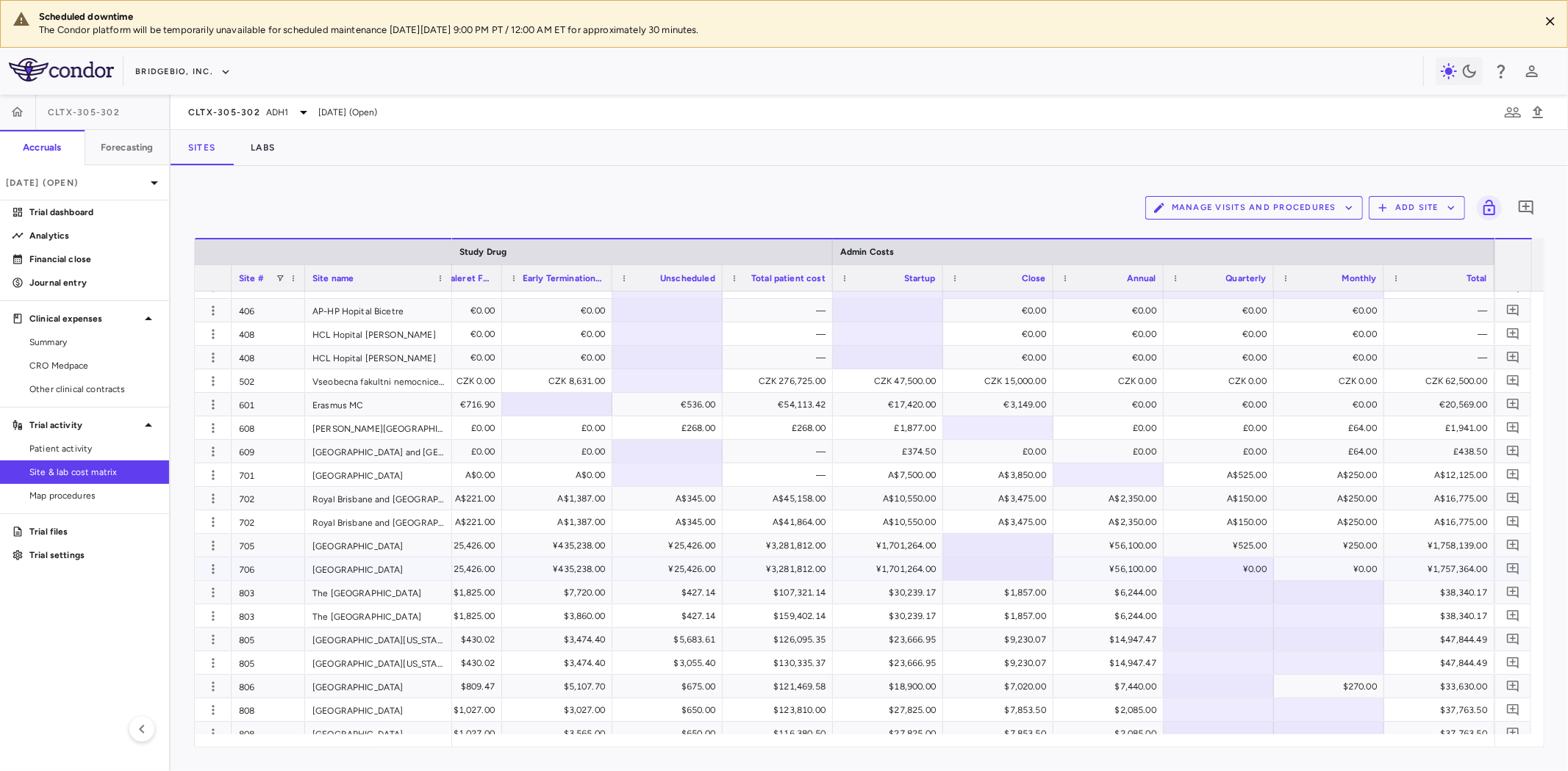
click at [1251, 569] on div "¥0.00" at bounding box center [1221, 569] width 90 height 23
drag, startPoint x: 1235, startPoint y: 569, endPoint x: 1254, endPoint y: 569, distance: 19.0
click at [1254, 569] on input "*" at bounding box center [1230, 570] width 87 height 24
click at [1404, 571] on div "¥1,757,364.00" at bounding box center [1442, 569] width 90 height 23
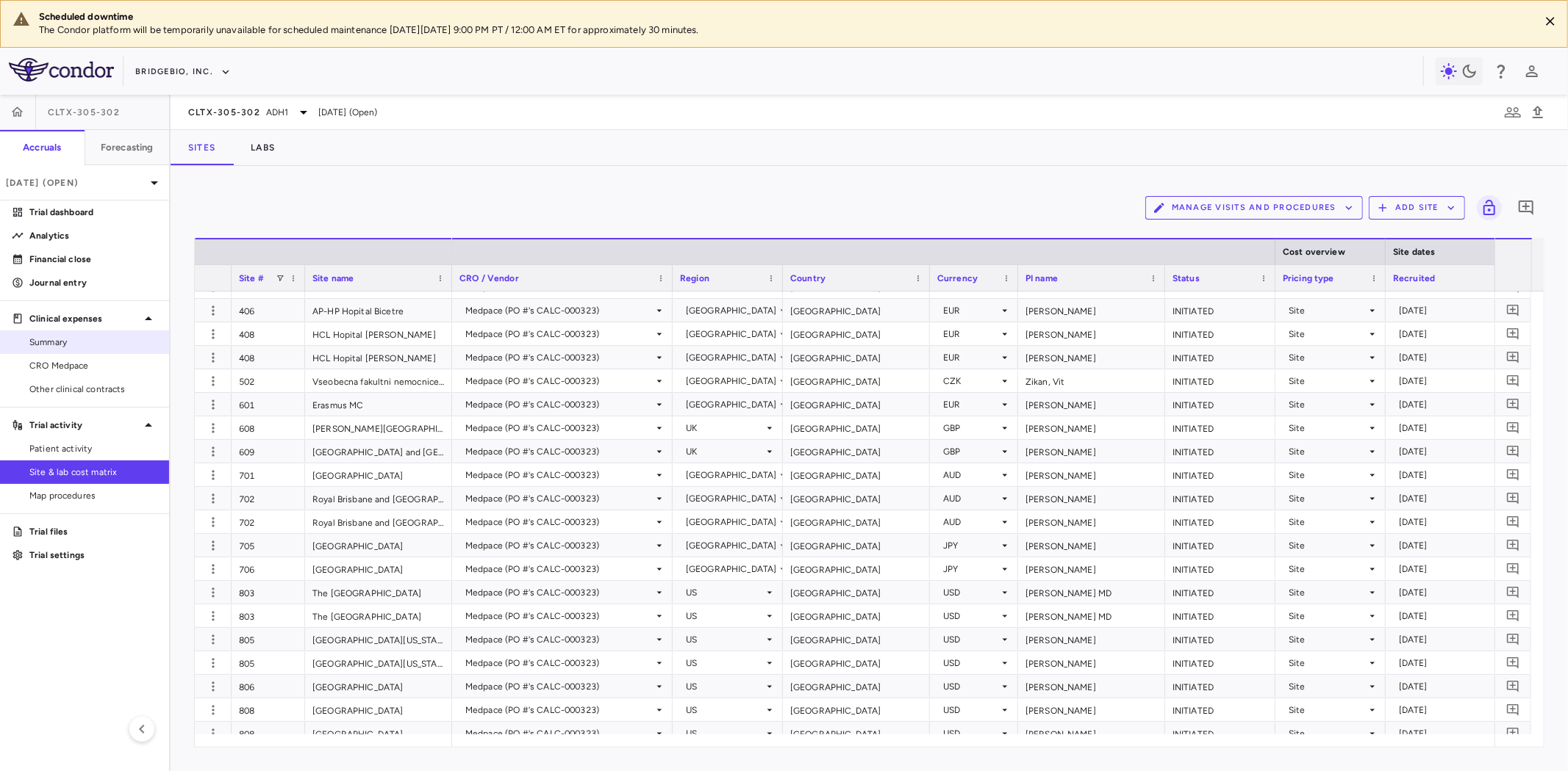
drag, startPoint x: 77, startPoint y: 369, endPoint x: 122, endPoint y: 347, distance: 50.1
click at [77, 369] on span "CRO Medpace" at bounding box center [93, 366] width 128 height 14
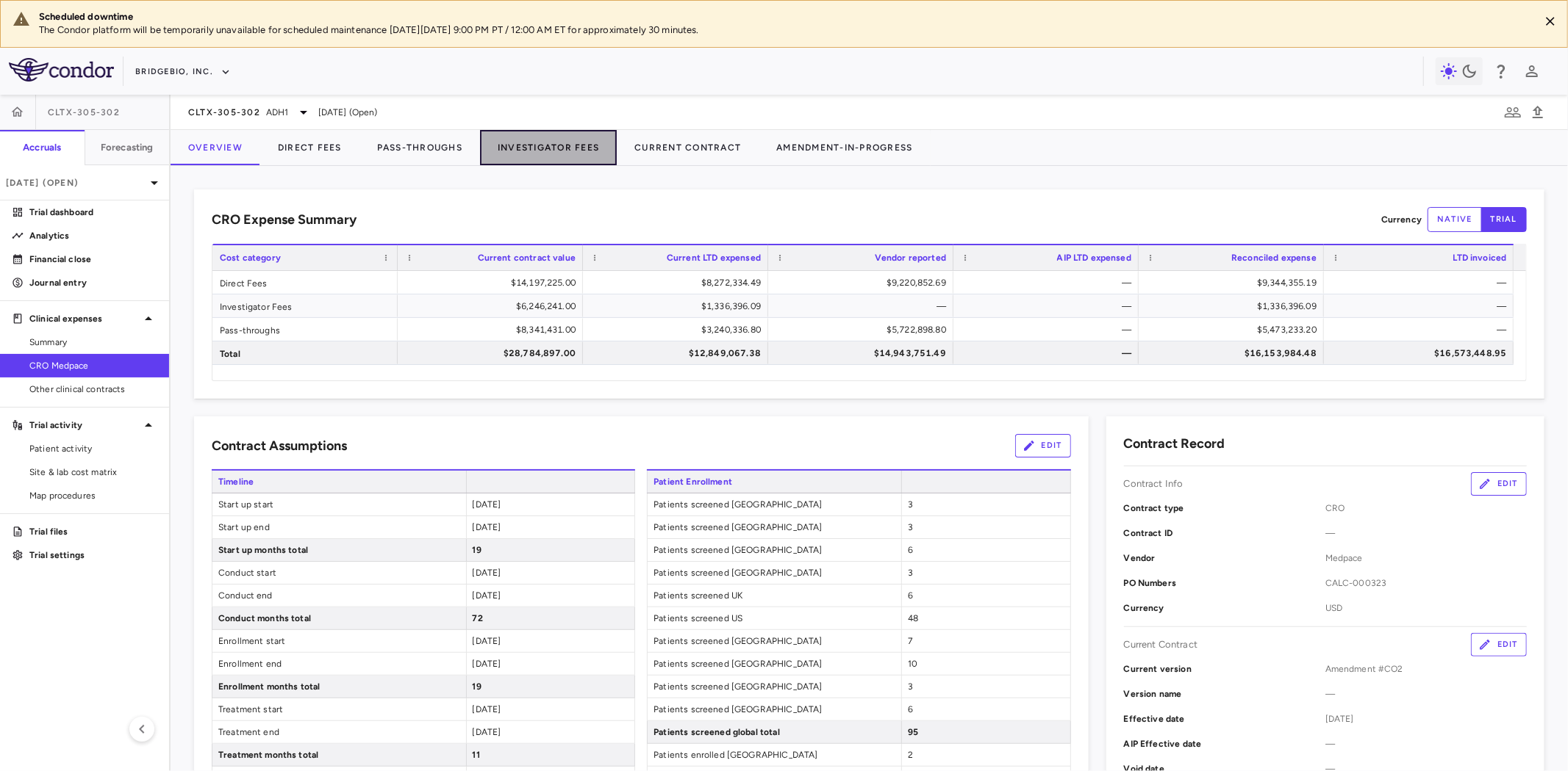
click at [557, 144] on button "Investigator Fees" at bounding box center [548, 147] width 136 height 35
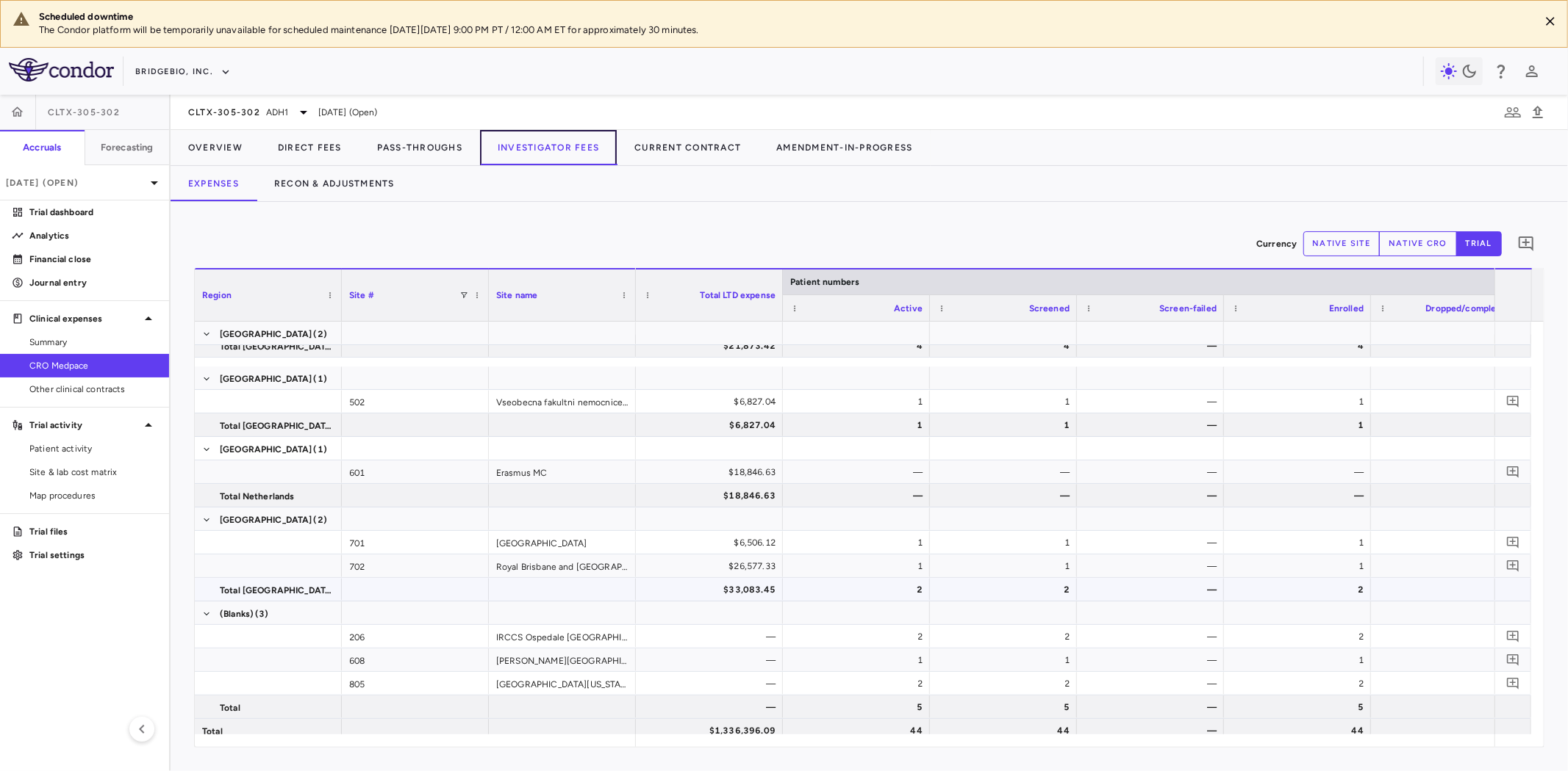
scroll to position [1209, 0]
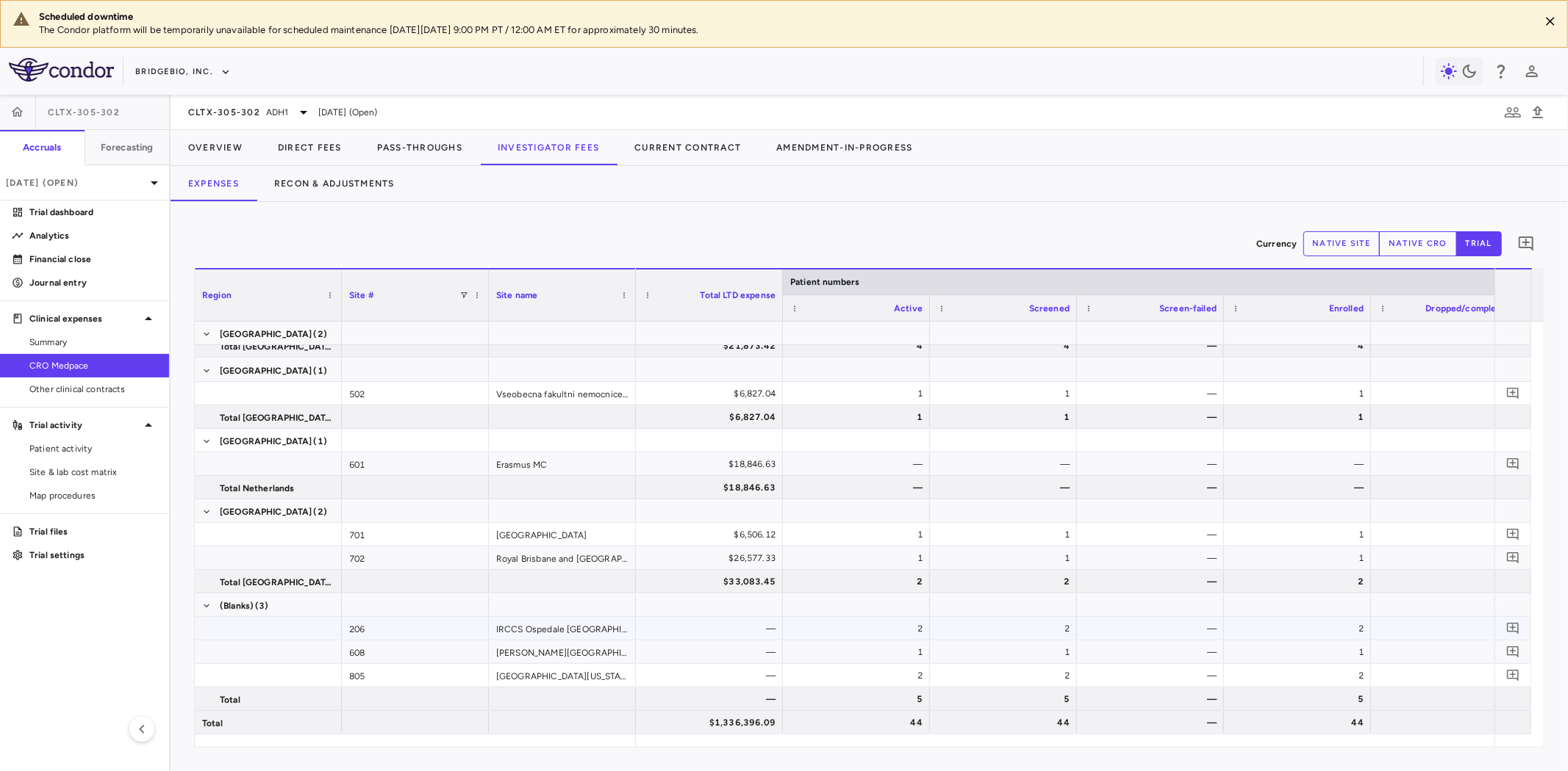
click at [417, 631] on div "206" at bounding box center [415, 629] width 147 height 23
click at [388, 655] on div "608" at bounding box center [415, 652] width 147 height 23
click at [380, 673] on div "805" at bounding box center [415, 676] width 147 height 23
click at [385, 622] on div "206" at bounding box center [415, 629] width 147 height 23
click at [377, 649] on div "608" at bounding box center [415, 652] width 147 height 23
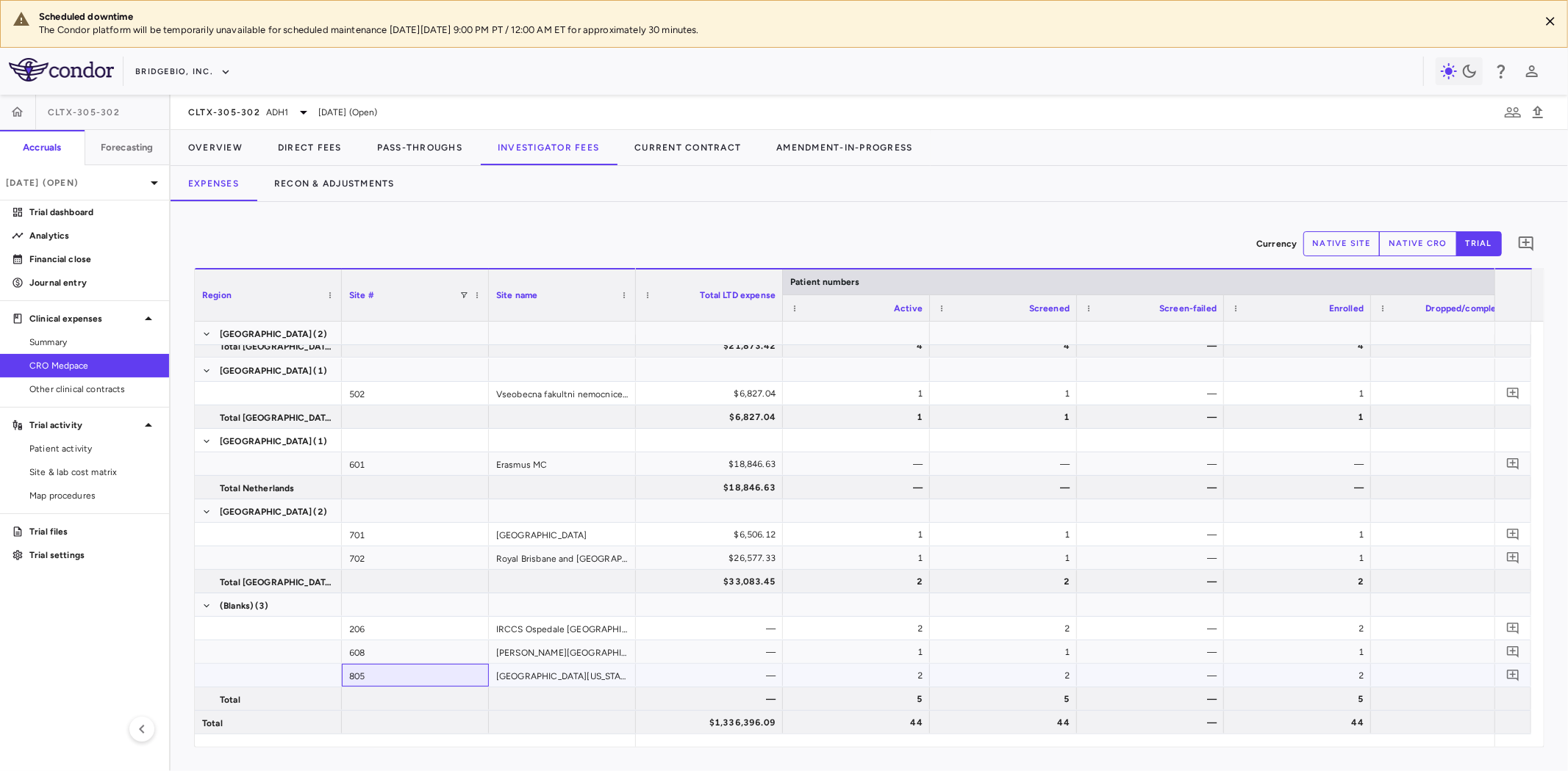
click at [373, 669] on div "805" at bounding box center [415, 676] width 147 height 23
click at [377, 647] on div "608" at bounding box center [415, 652] width 147 height 23
click at [378, 629] on div "206" at bounding box center [415, 629] width 147 height 23
click at [86, 468] on span "Site & lab cost matrix" at bounding box center [93, 473] width 128 height 14
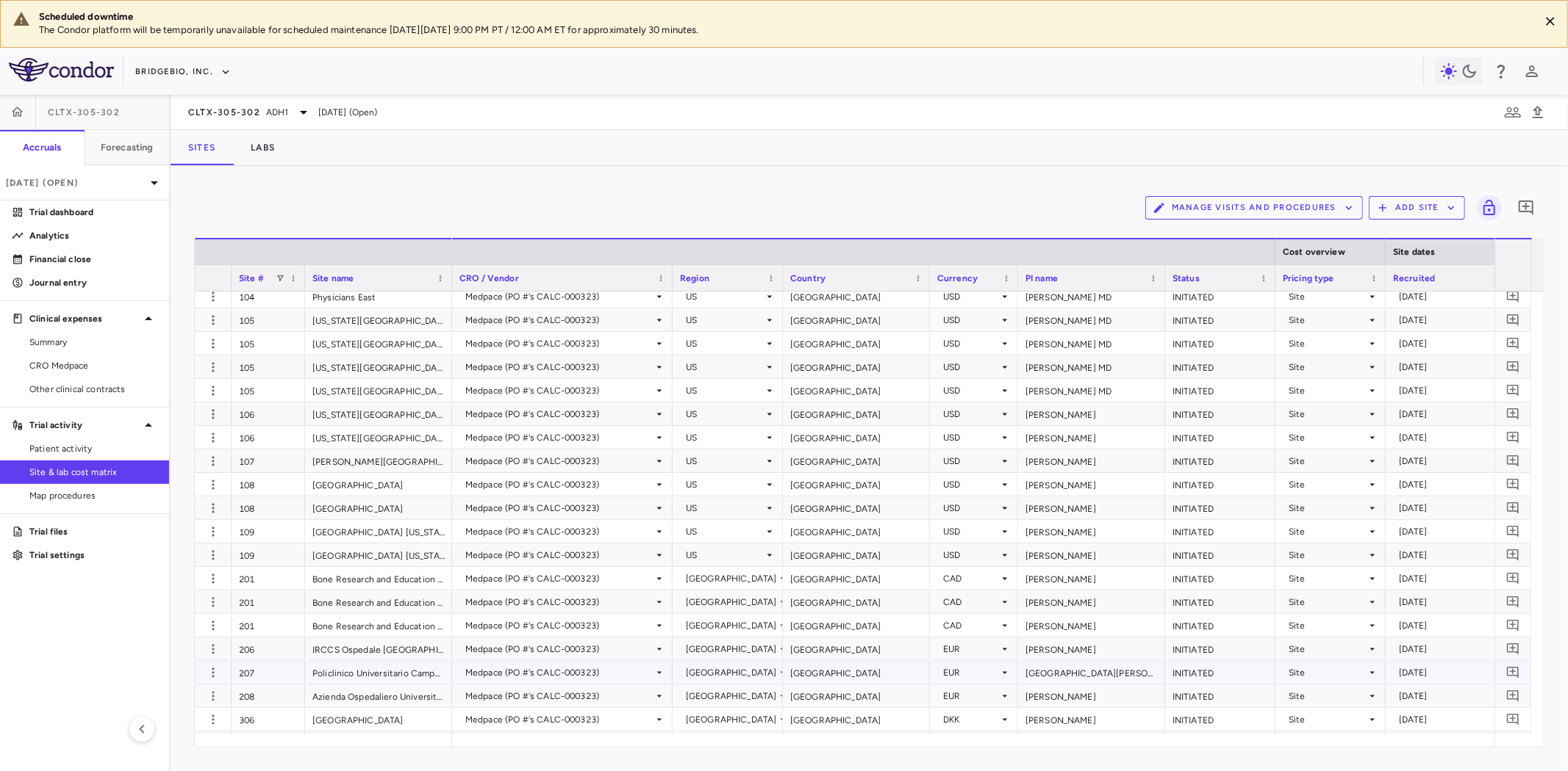
scroll to position [652, 0]
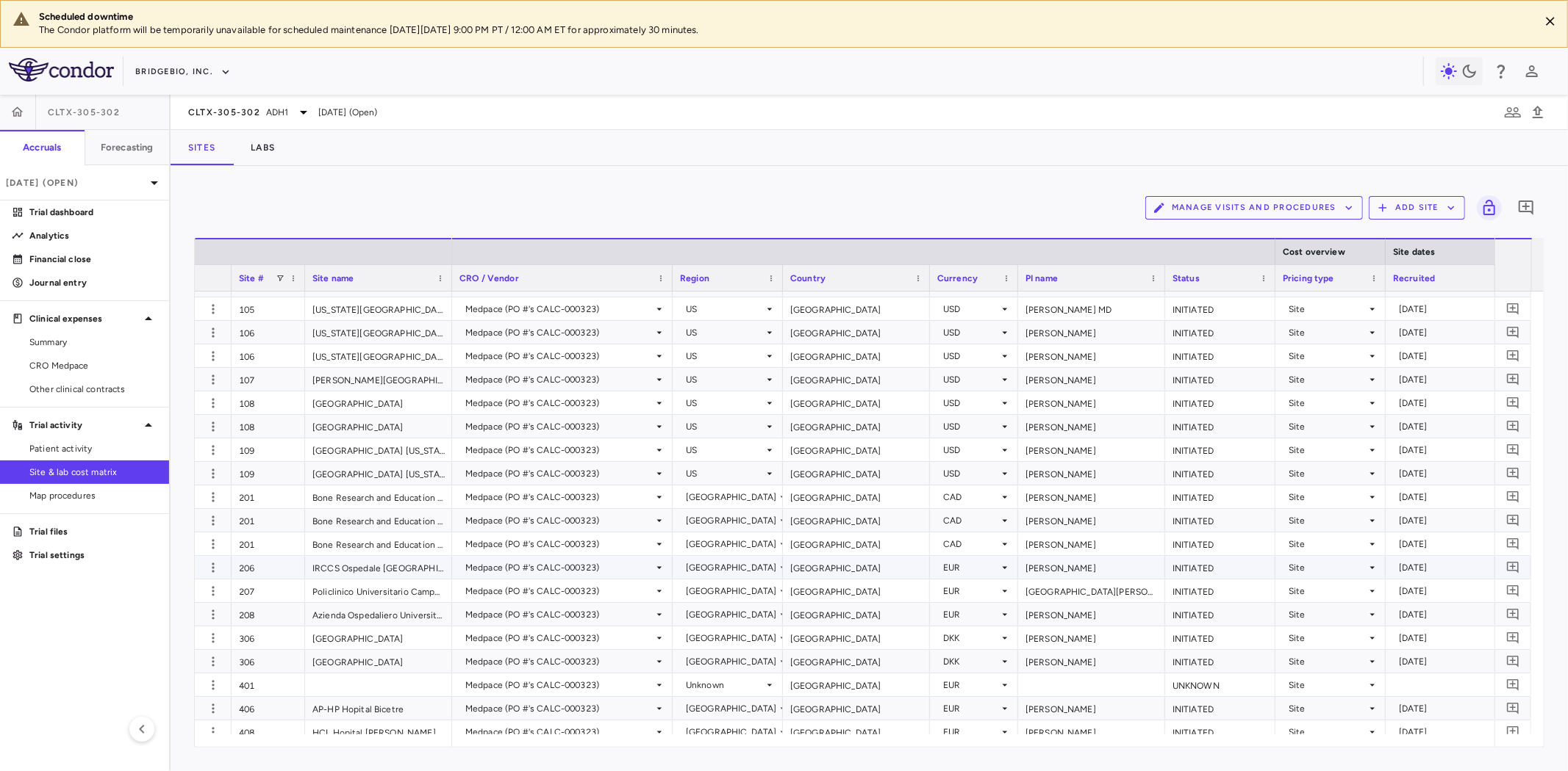
click at [260, 564] on div "206" at bounding box center [268, 568] width 74 height 23
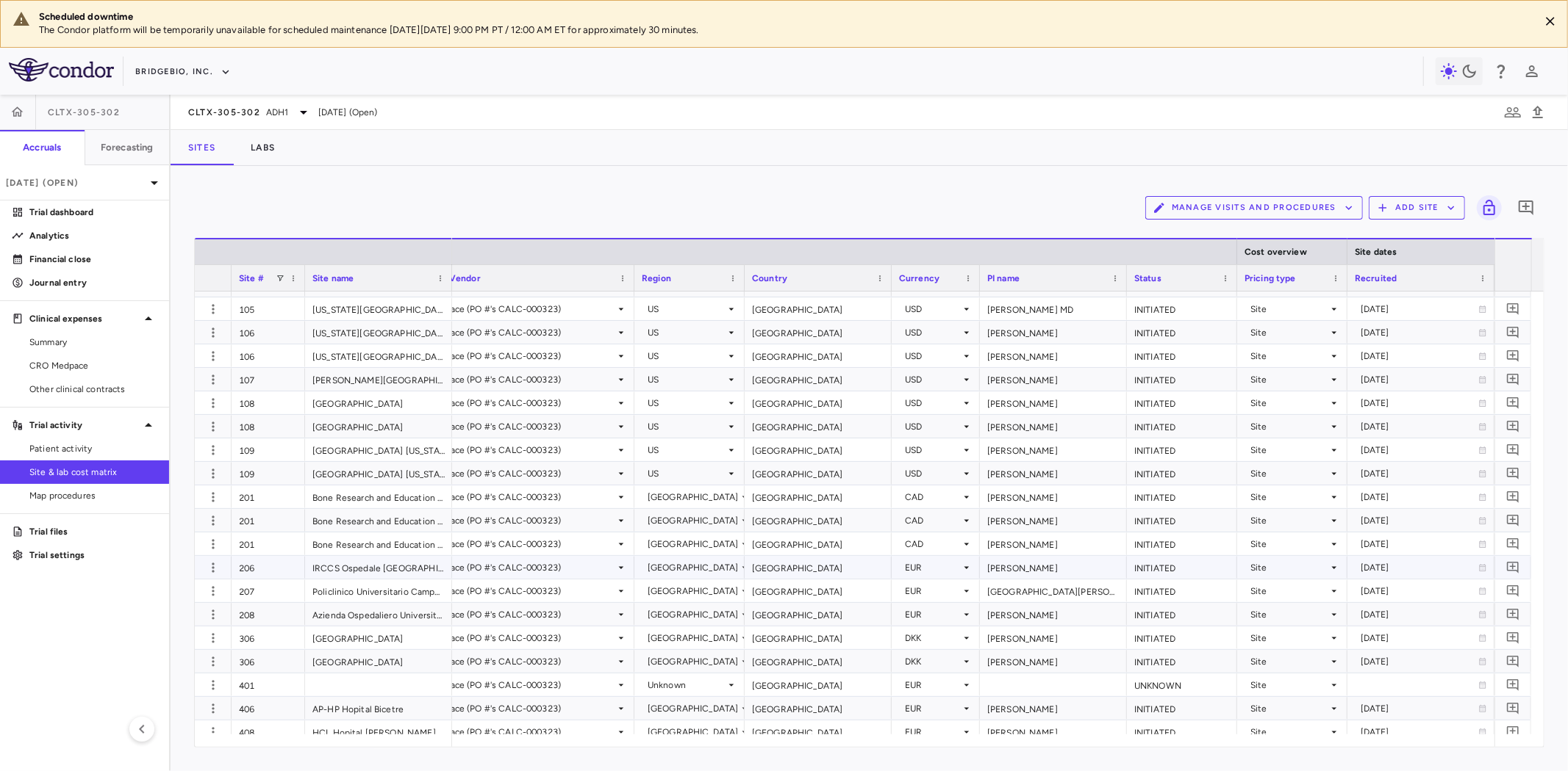
scroll to position [0, 185]
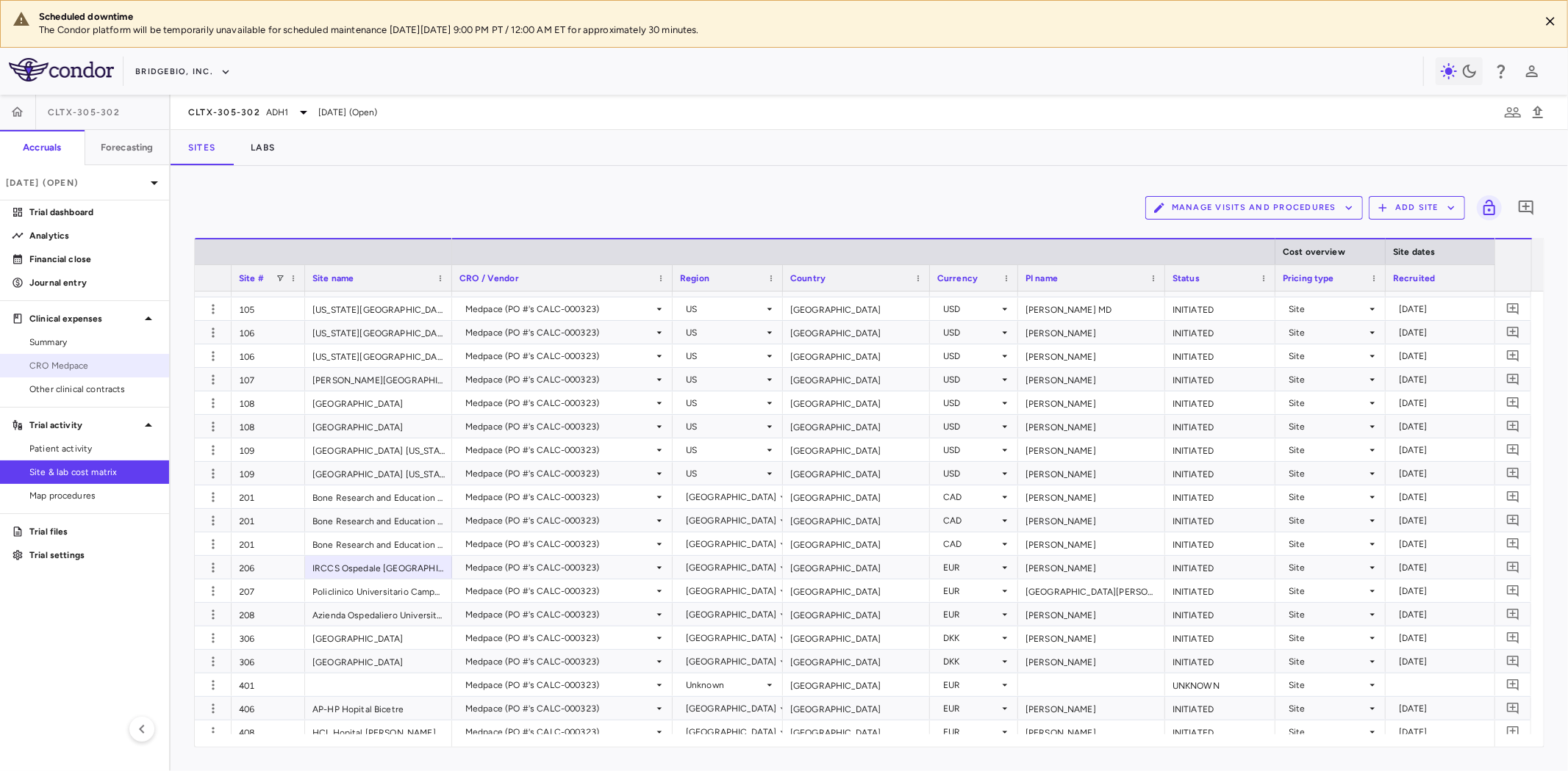
click at [64, 360] on span "CRO Medpace" at bounding box center [93, 366] width 128 height 14
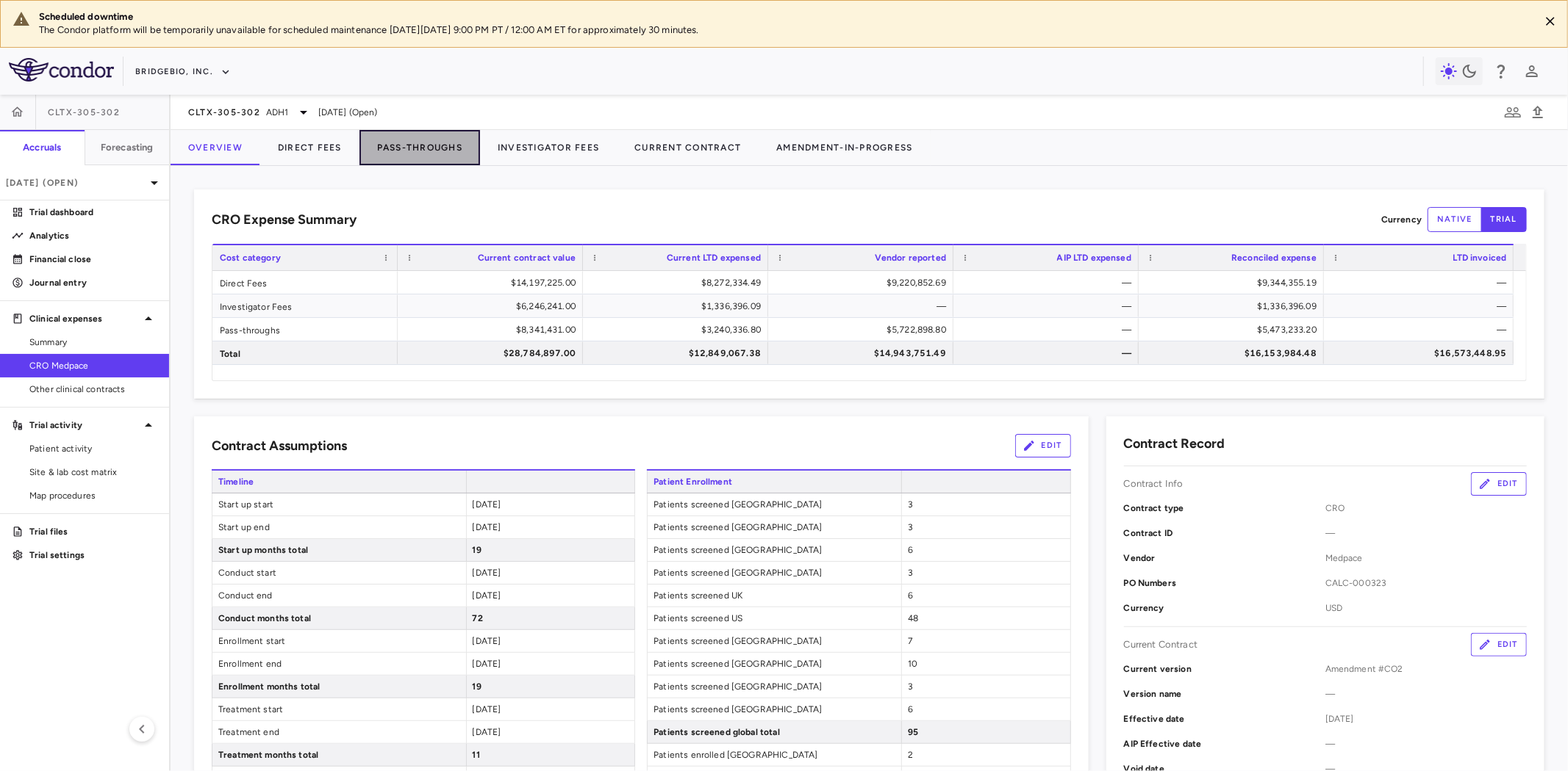
click at [414, 151] on button "Pass-Throughs" at bounding box center [419, 147] width 121 height 35
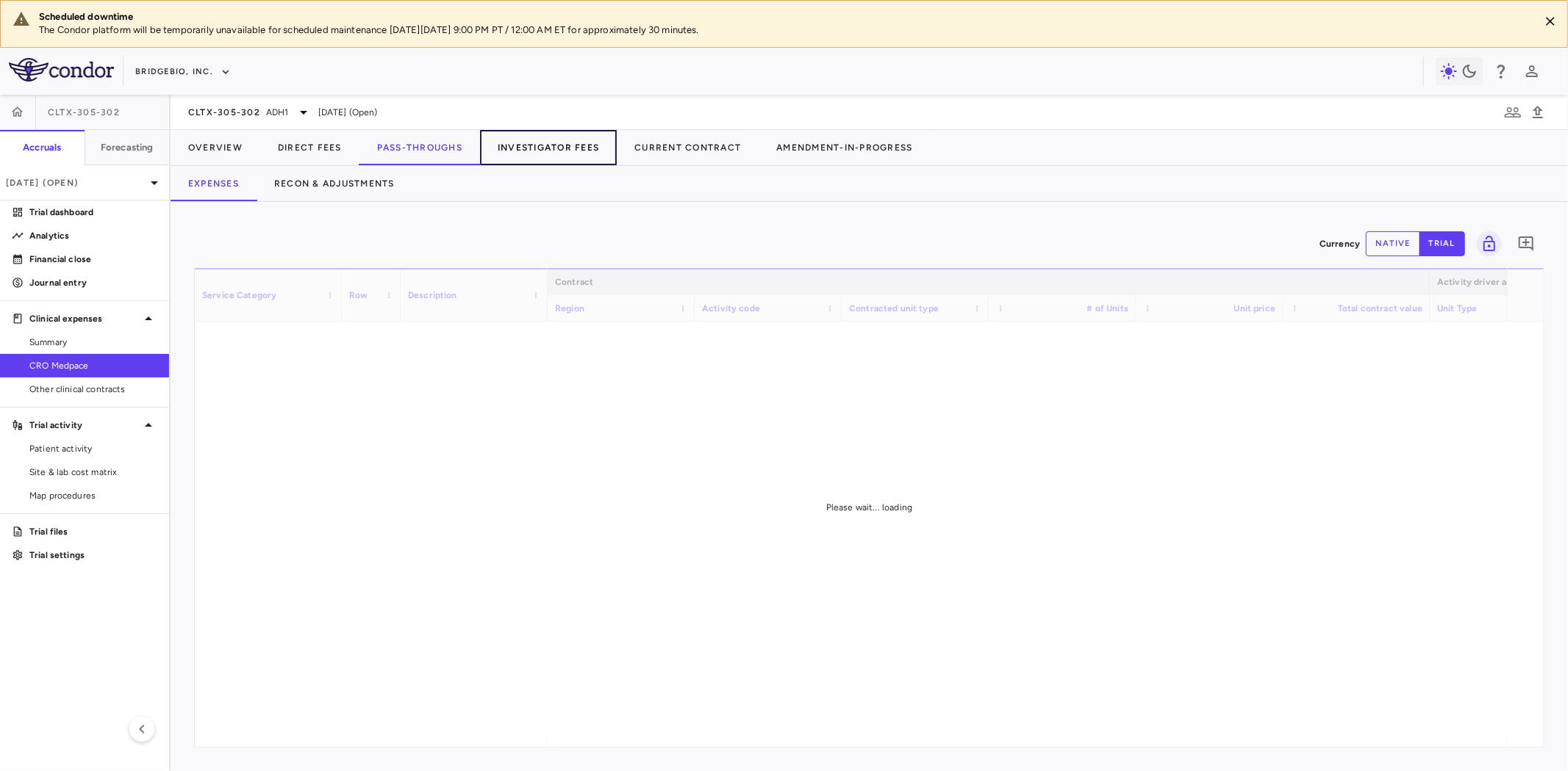
click at [555, 141] on button "Investigator Fees" at bounding box center [548, 147] width 136 height 35
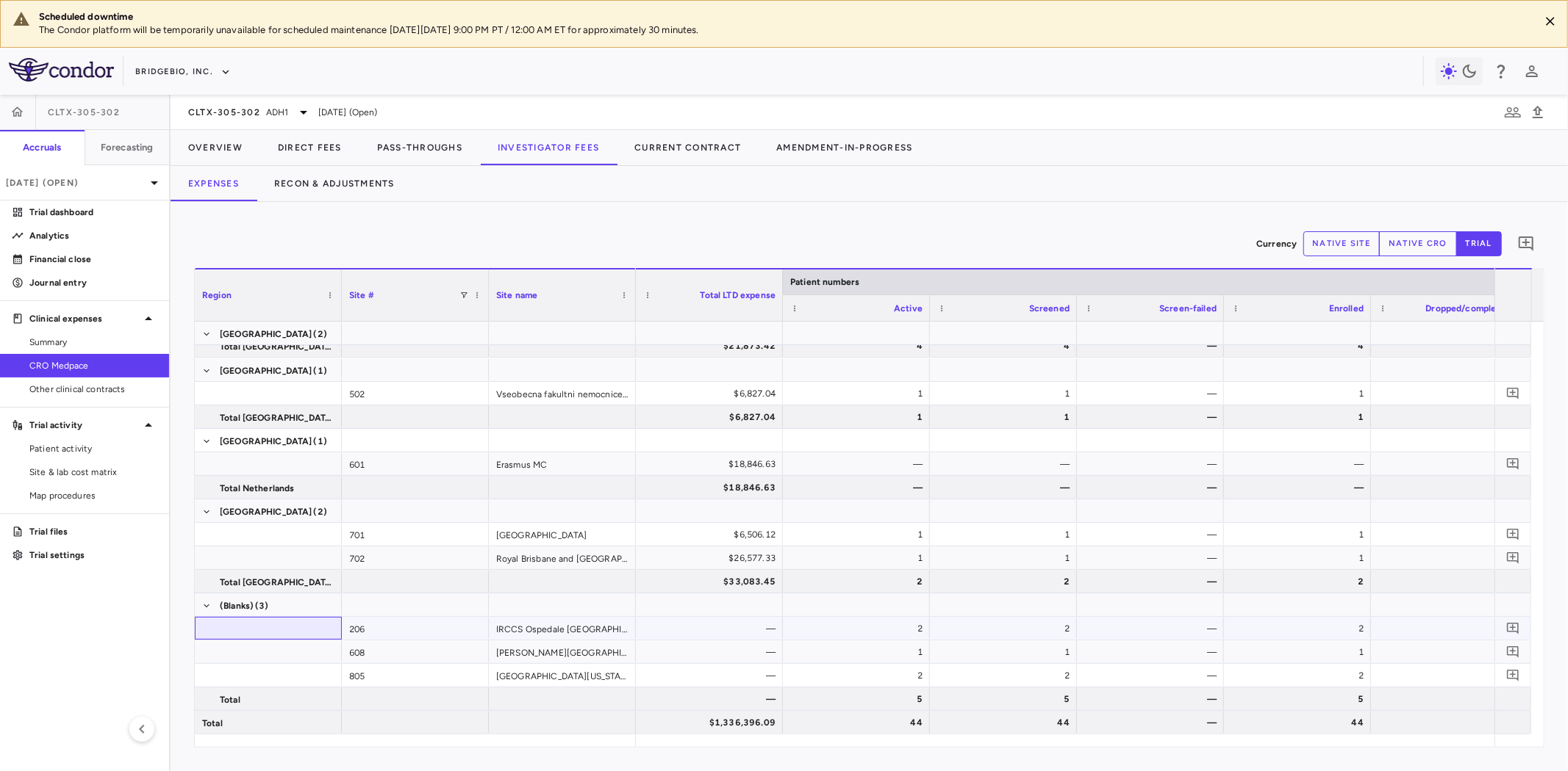
click at [270, 618] on span at bounding box center [268, 630] width 133 height 23
click at [371, 648] on div "608" at bounding box center [415, 652] width 147 height 23
click at [380, 670] on div "805" at bounding box center [415, 676] width 147 height 23
click at [427, 645] on div "608" at bounding box center [415, 652] width 147 height 23
click at [720, 634] on div "—" at bounding box center [712, 629] width 127 height 23
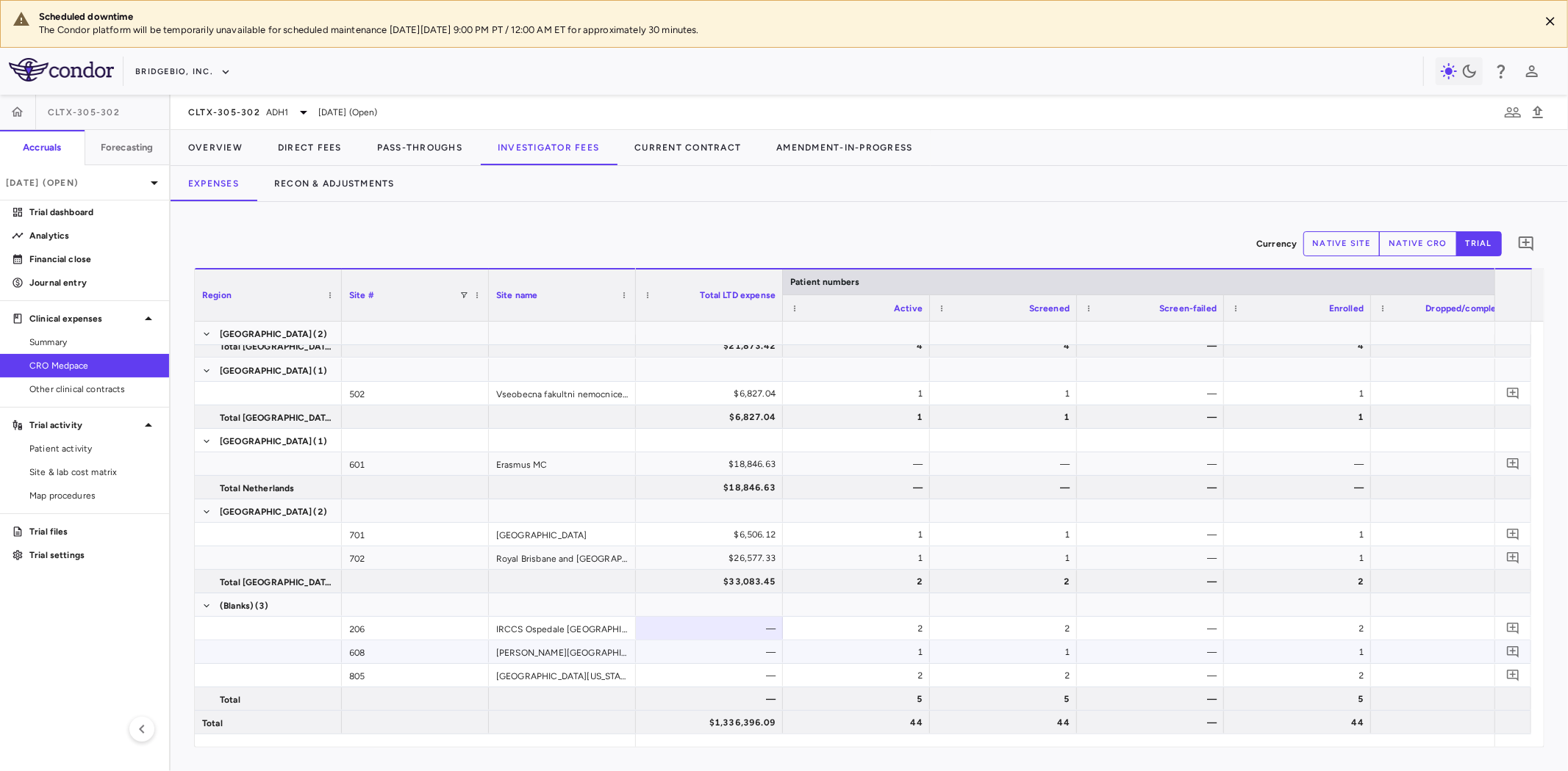
click at [723, 651] on div "—" at bounding box center [712, 652] width 127 height 23
click at [723, 671] on div "—" at bounding box center [712, 676] width 127 height 23
drag, startPoint x: 540, startPoint y: 662, endPoint x: 579, endPoint y: 682, distance: 43.8
click at [540, 662] on div "Freeman Hospital" at bounding box center [562, 652] width 147 height 23
click at [579, 682] on div "University of California, San Francisco (UCSF) - Benioff Children's Hospital - …" at bounding box center [562, 676] width 147 height 23
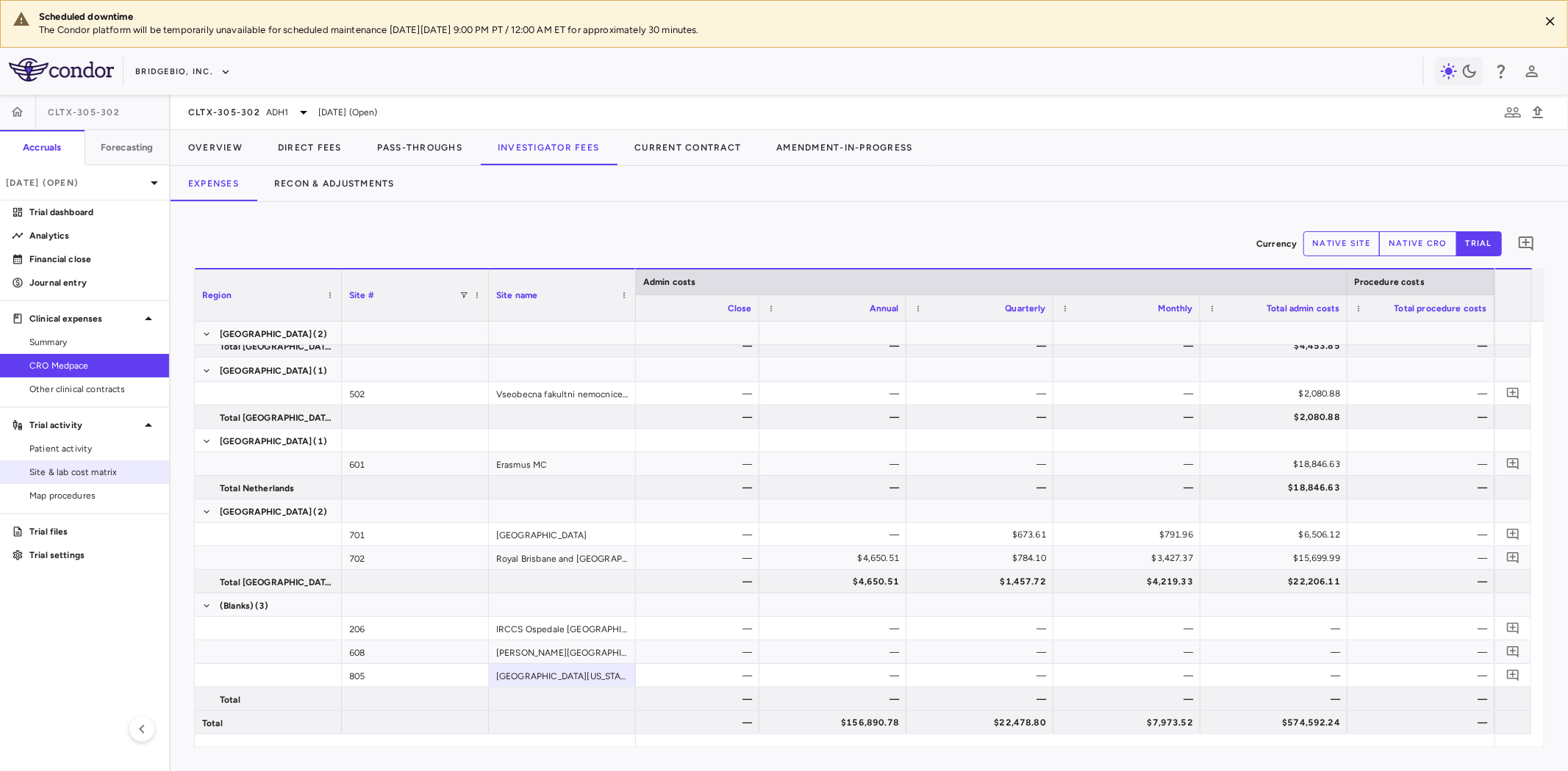
click at [69, 466] on span "Site & lab cost matrix" at bounding box center [93, 473] width 128 height 14
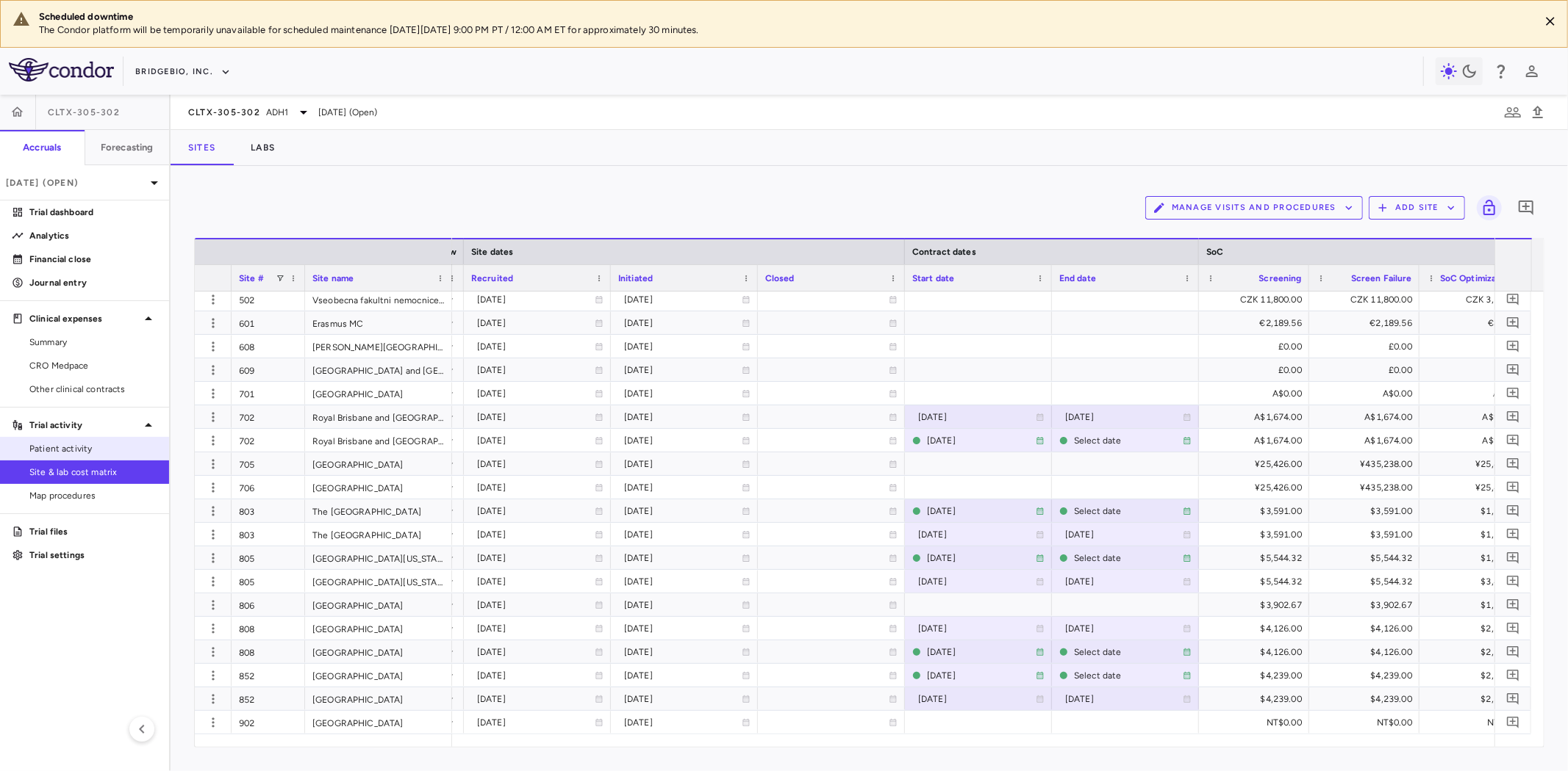
click at [93, 448] on span "Patient activity" at bounding box center [93, 449] width 128 height 14
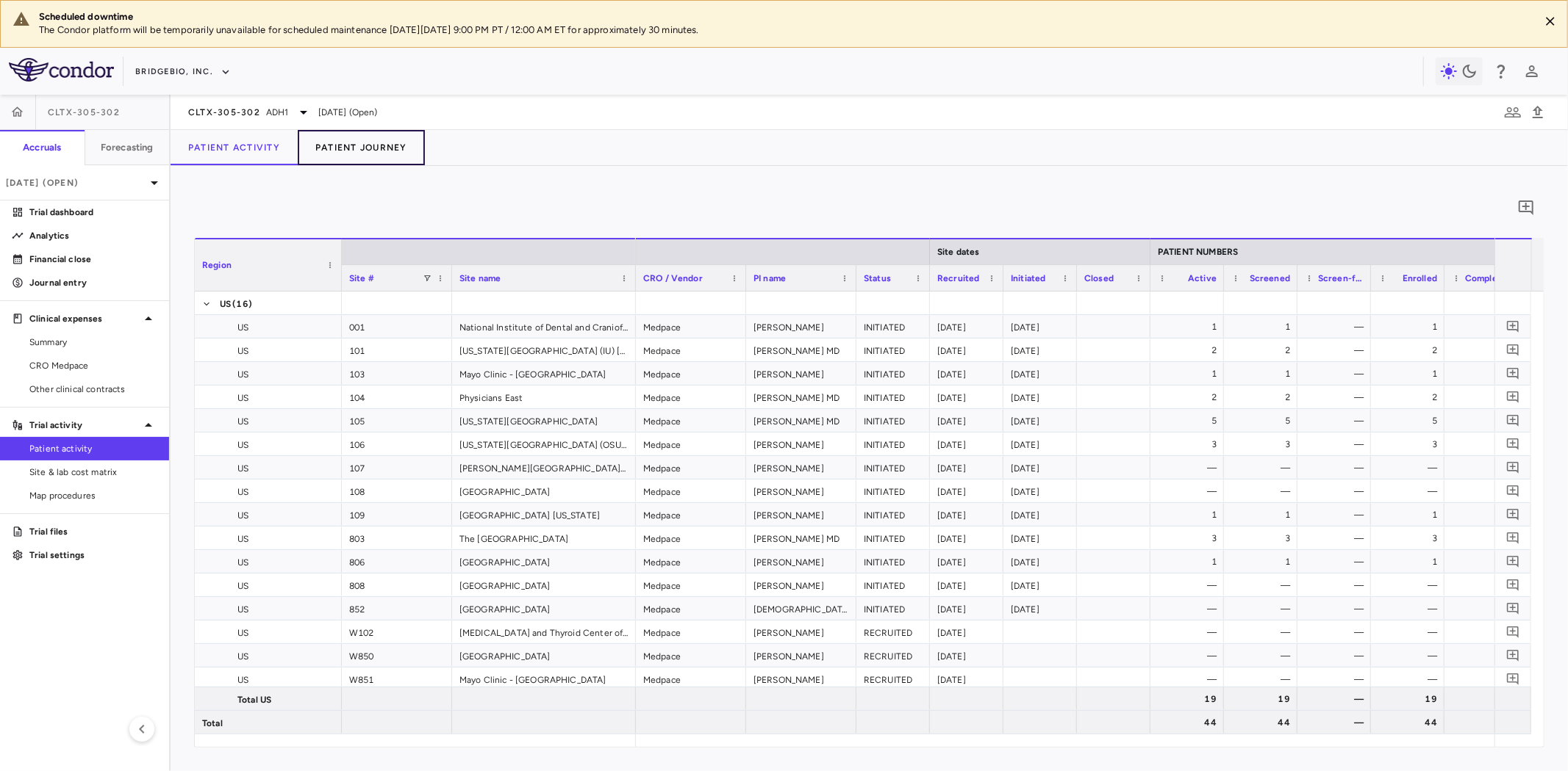
click at [366, 151] on button "Patient Journey" at bounding box center [361, 147] width 127 height 35
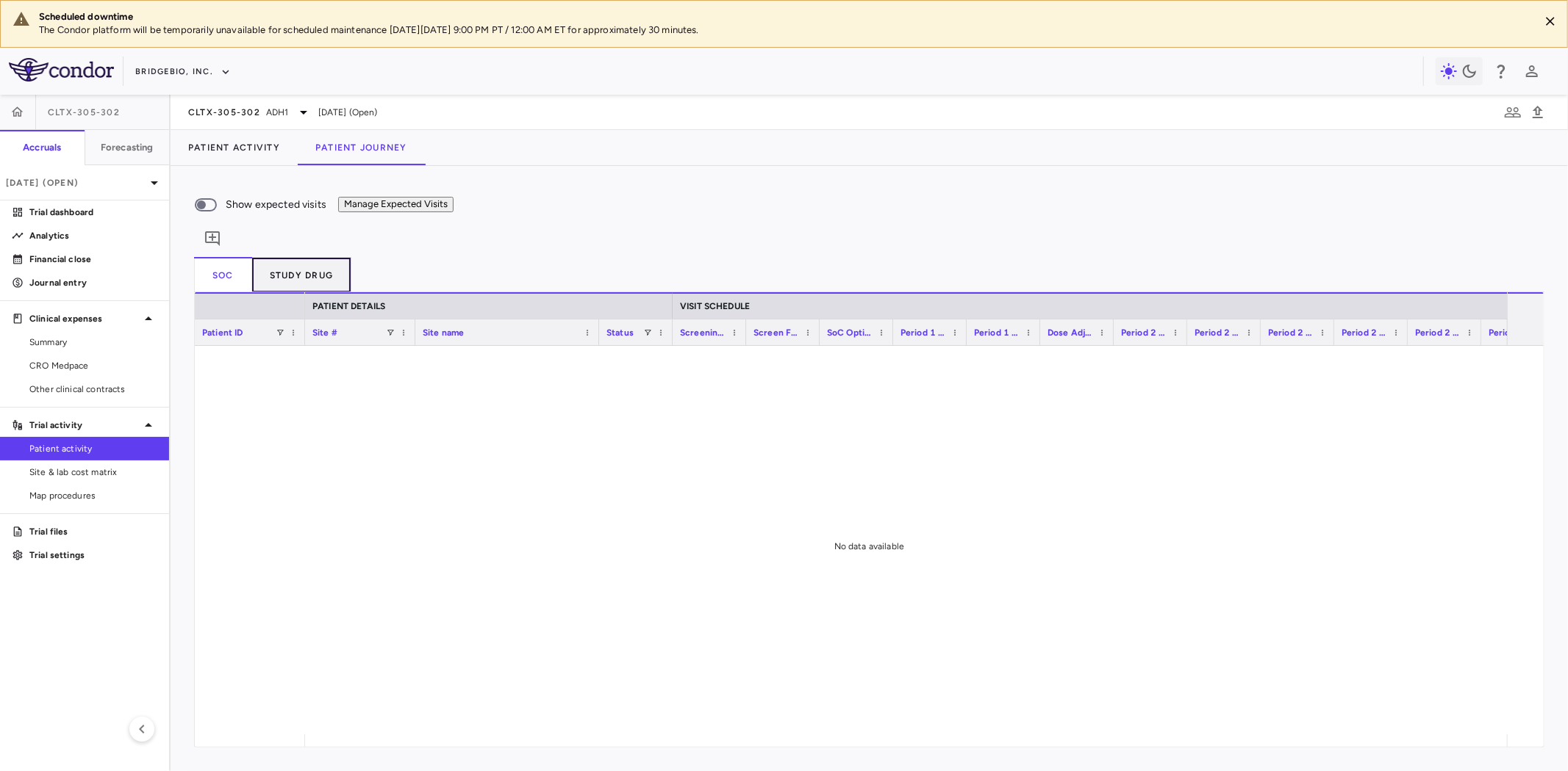
click at [328, 257] on button "Study Drug" at bounding box center [302, 275] width 100 height 35
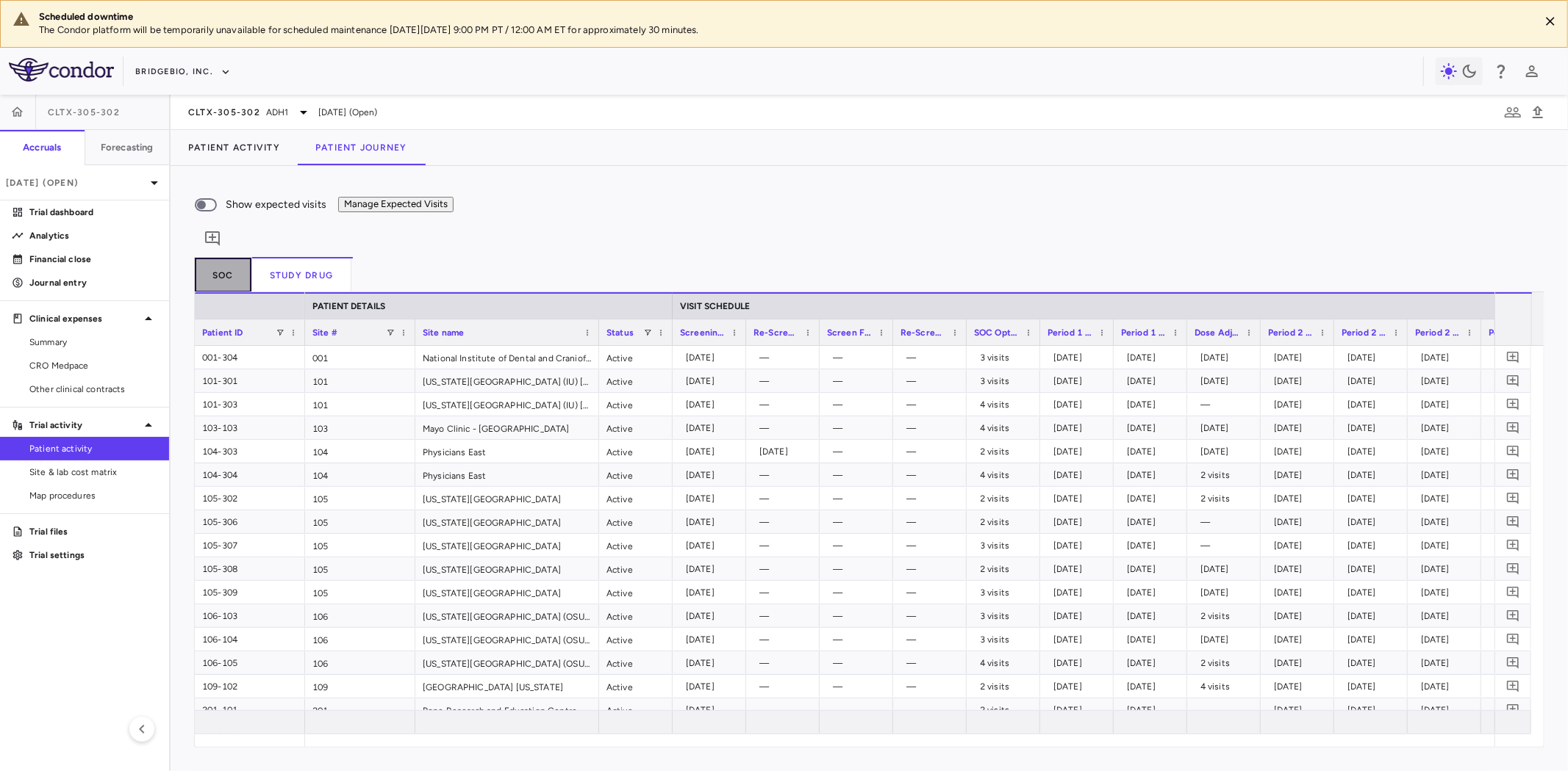
click at [230, 257] on button "SoC" at bounding box center [224, 275] width 58 height 35
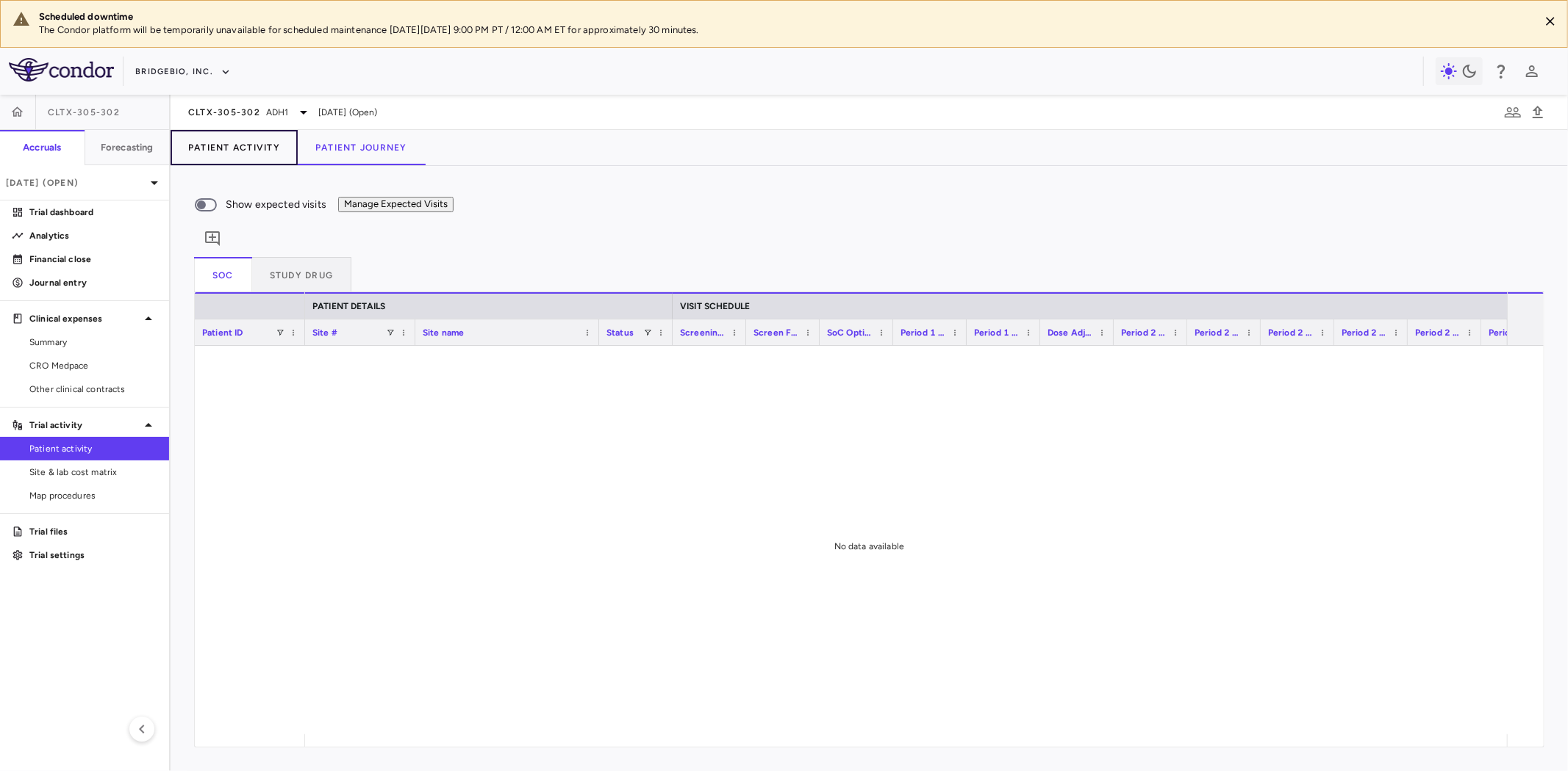
click at [268, 155] on button "Patient Activity" at bounding box center [233, 147] width 127 height 35
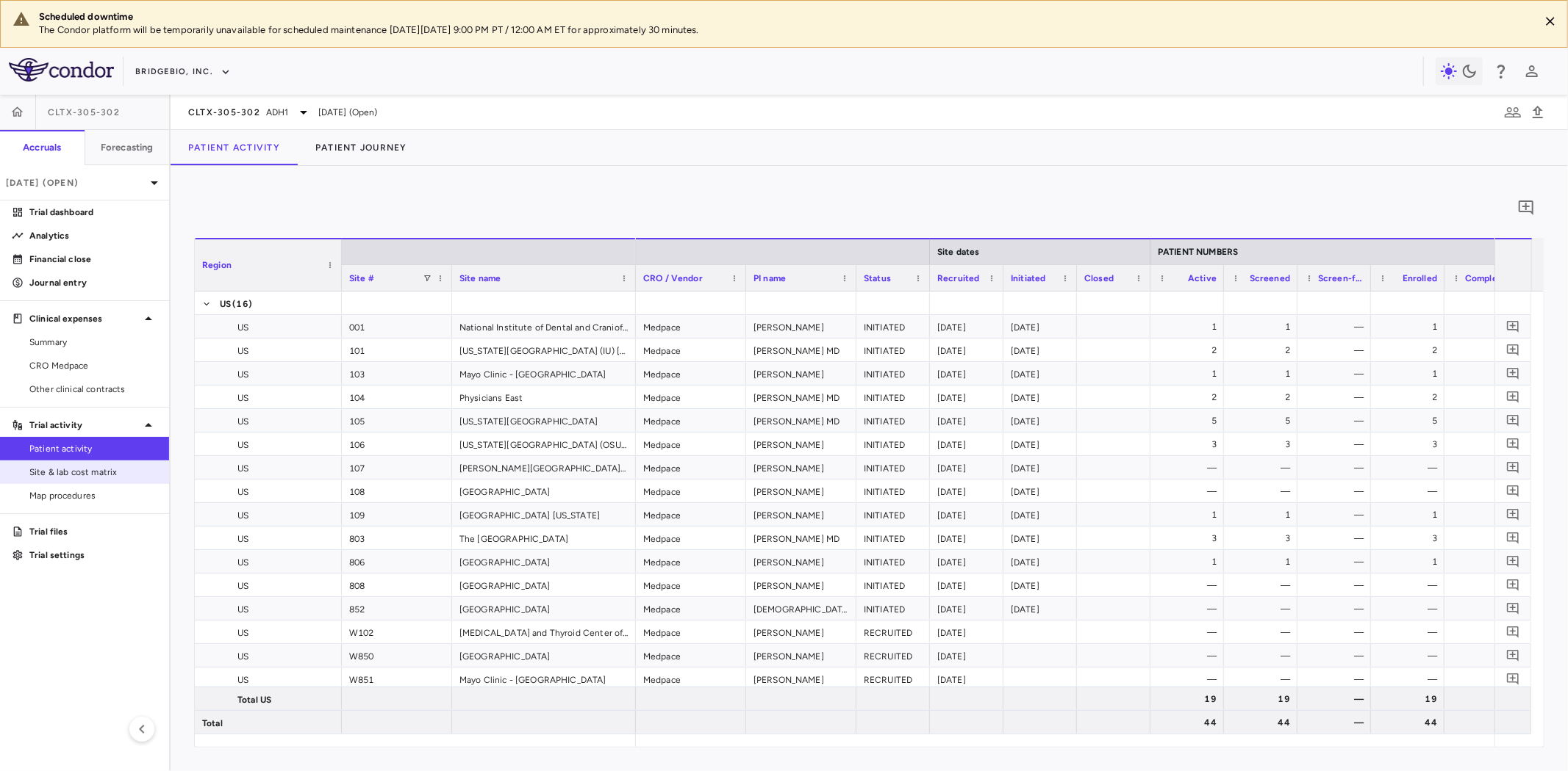
click at [108, 475] on span "Site & lab cost matrix" at bounding box center [93, 473] width 128 height 14
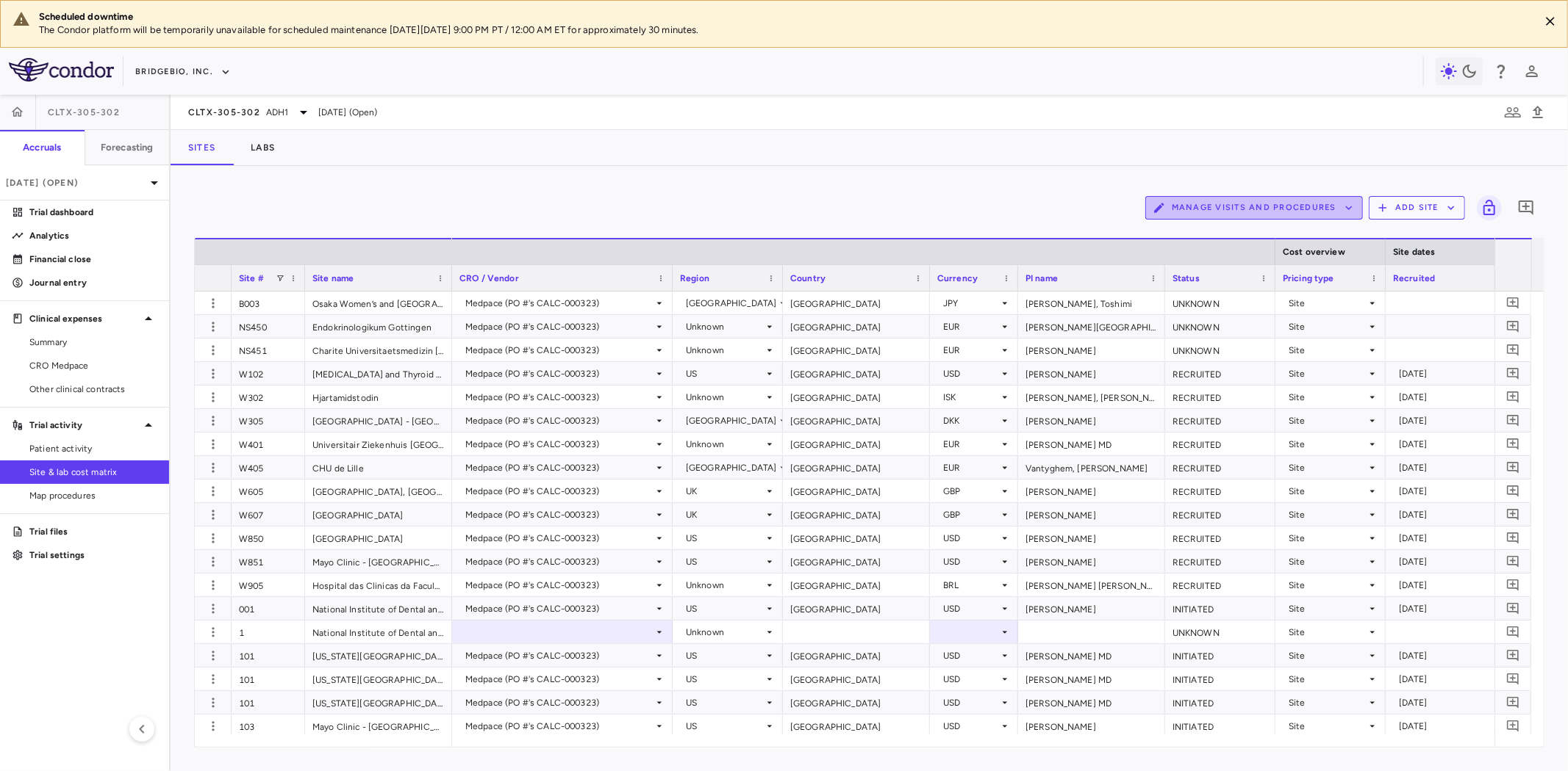
click at [1277, 210] on button "Manage Visits and Procedures" at bounding box center [1253, 208] width 218 height 23
click at [1222, 230] on li "Visit Schedules" at bounding box center [1239, 236] width 157 height 22
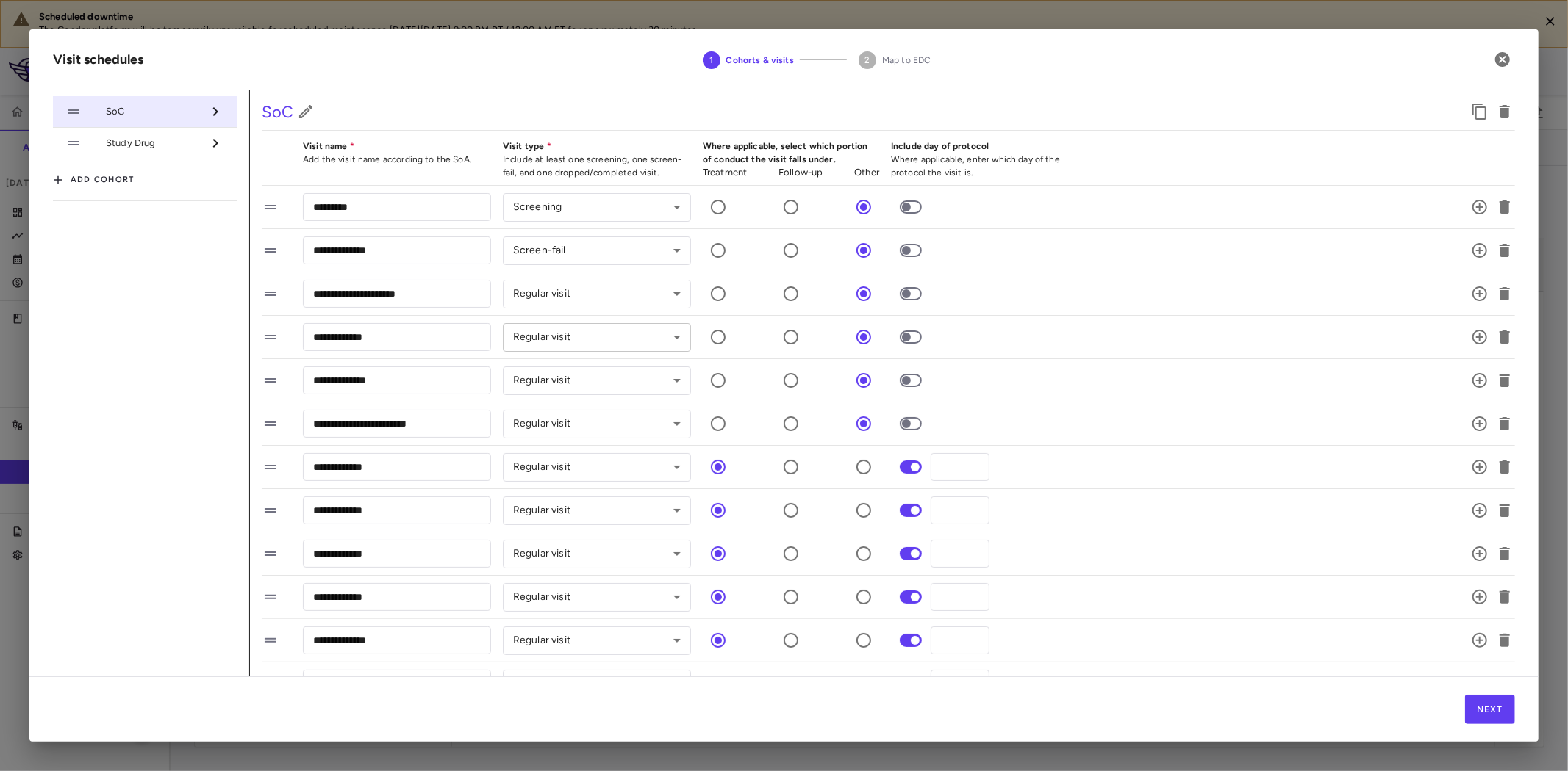
click at [564, 335] on body "Scheduled downtime The Condor platform will be temporarily unavailable for sche…" at bounding box center [784, 385] width 1568 height 771
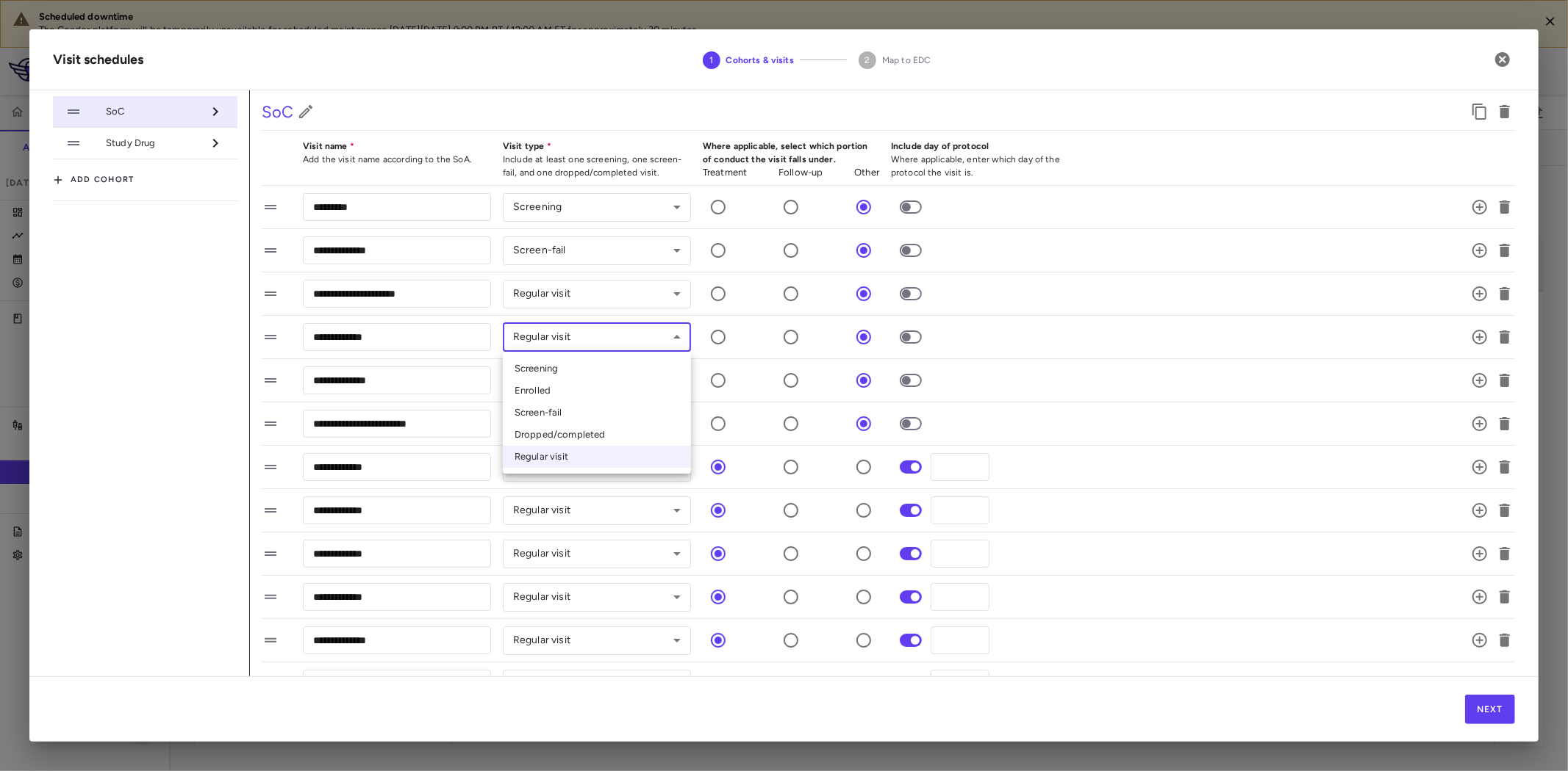
click at [549, 388] on li "Enrolled" at bounding box center [597, 391] width 188 height 22
type input "********"
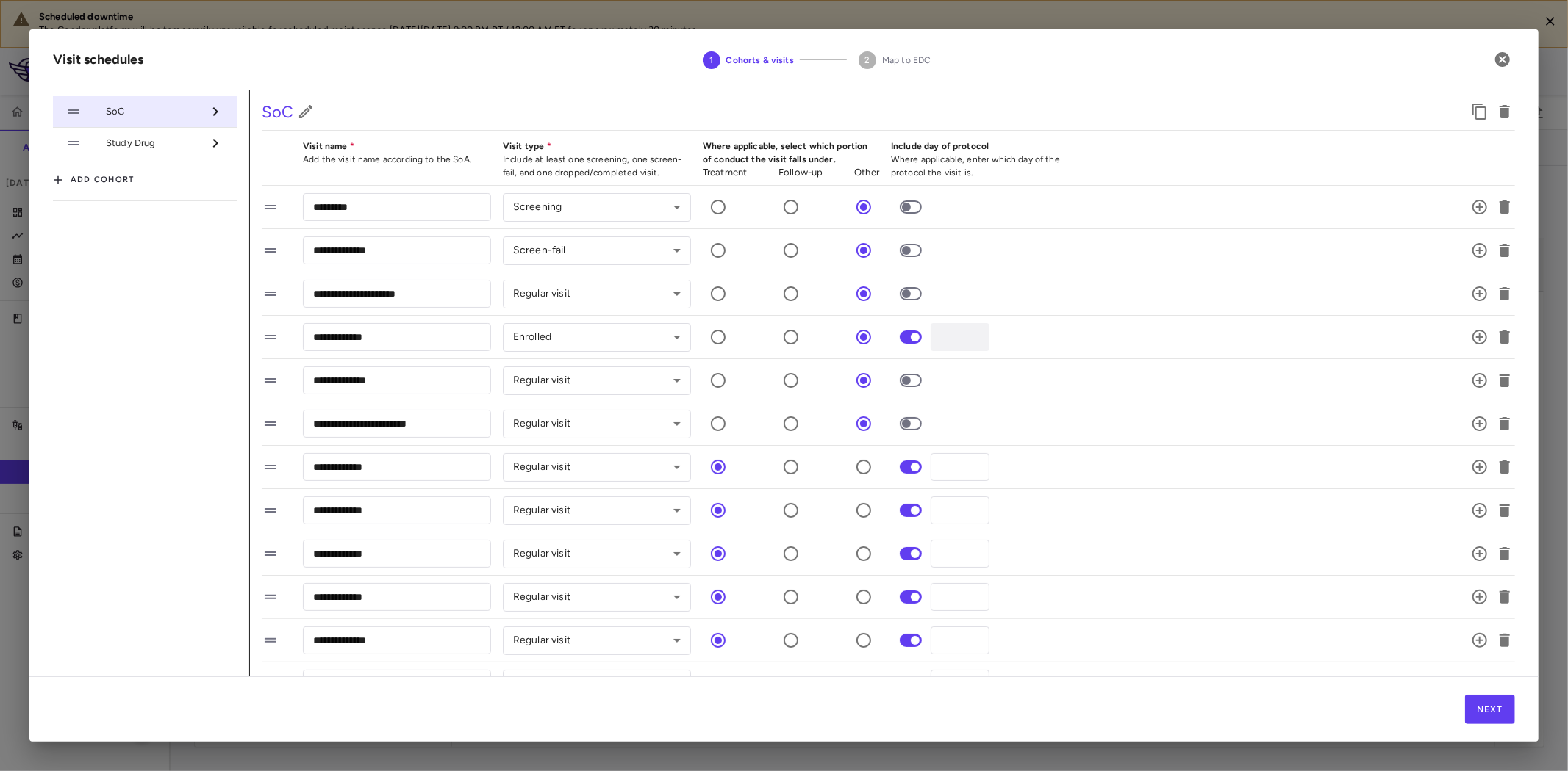
click at [1077, 390] on div "**********" at bounding box center [870, 380] width 1219 height 31
click at [151, 152] on li "Study Drug" at bounding box center [145, 143] width 185 height 32
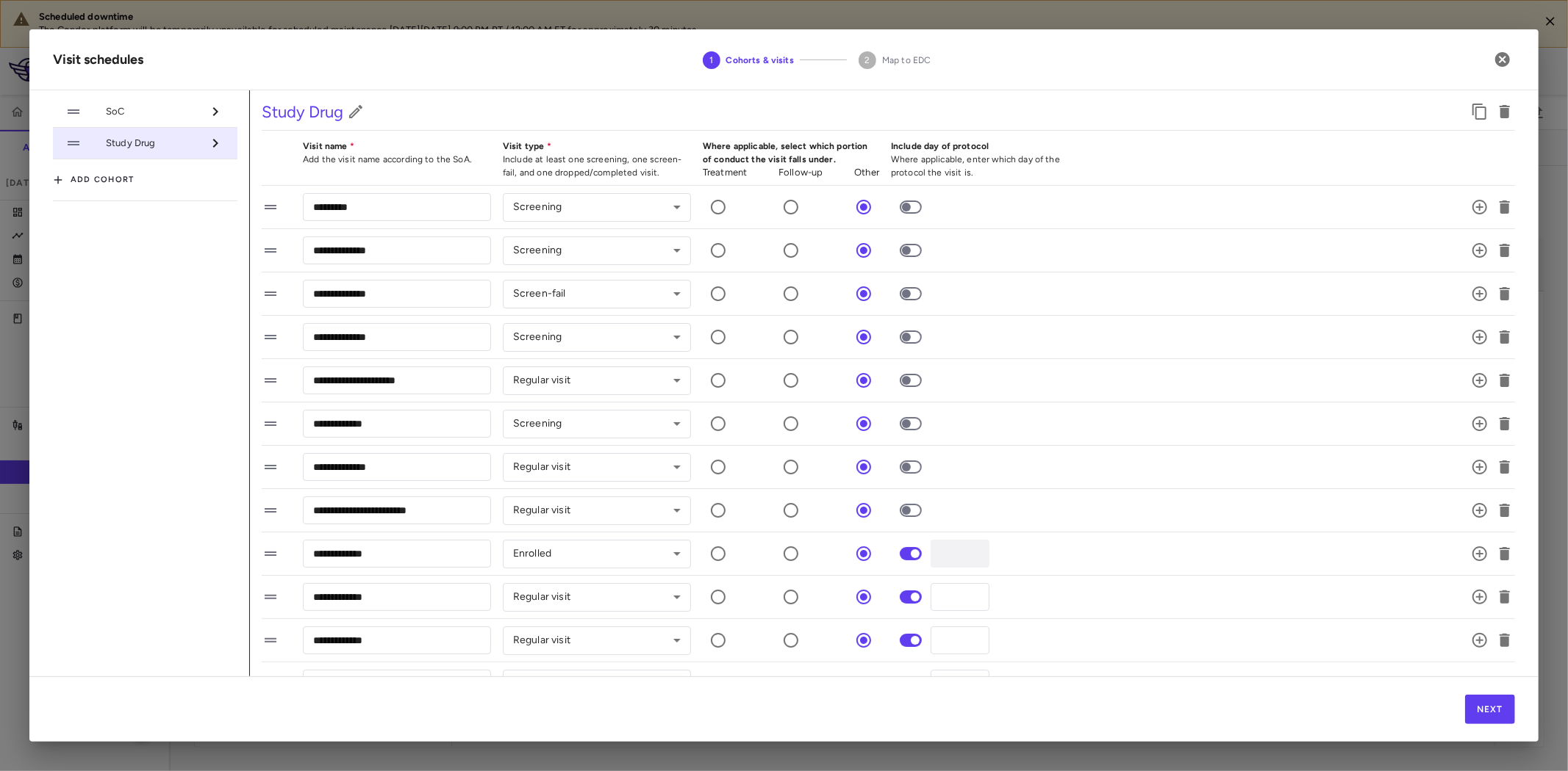
click at [162, 108] on span "SoC" at bounding box center [153, 112] width 96 height 14
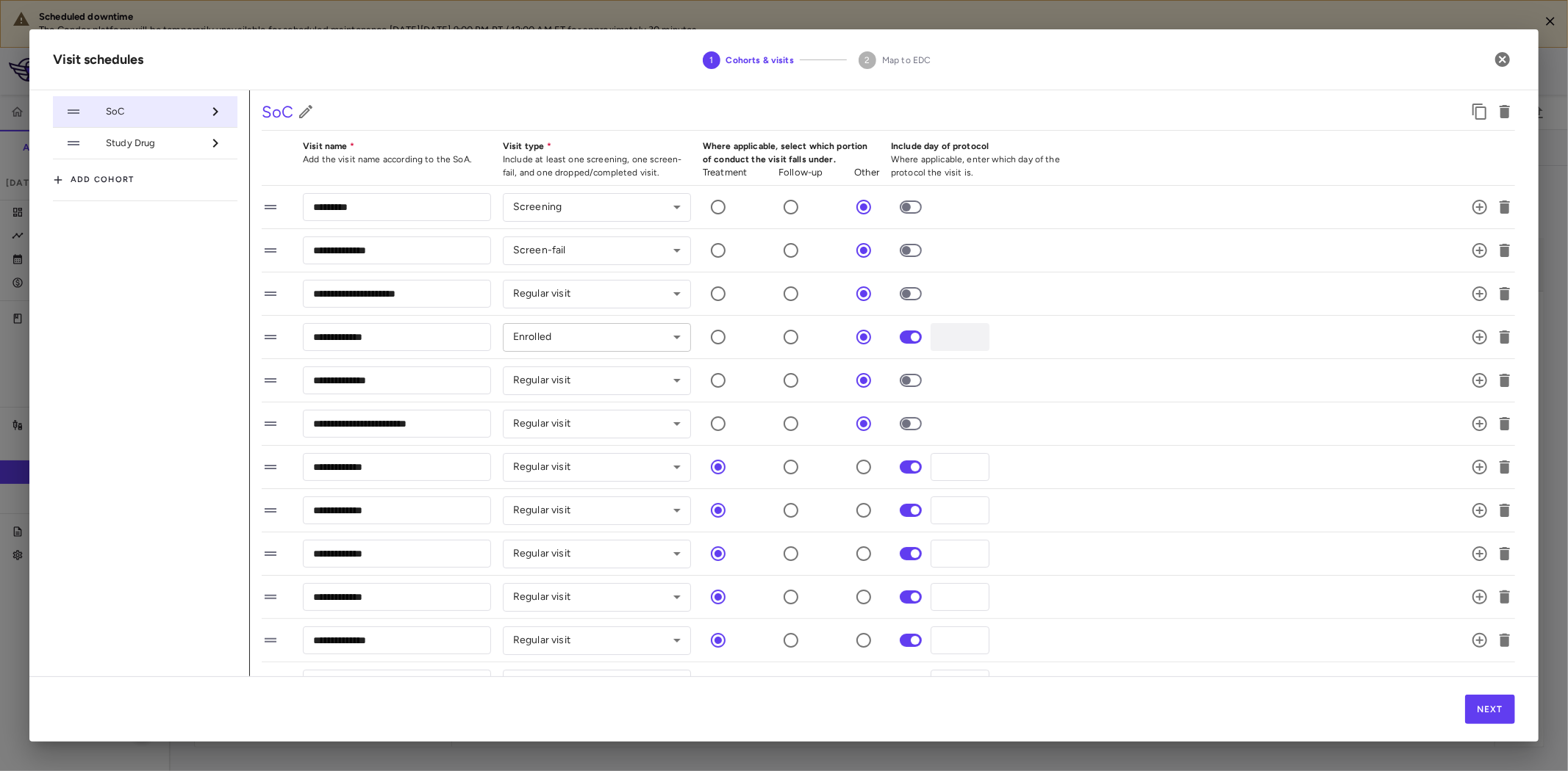
click at [581, 343] on body "Scheduled downtime The Condor platform will be temporarily unavailable for sche…" at bounding box center [784, 385] width 1568 height 771
click at [556, 456] on li "Regular visit" at bounding box center [597, 457] width 188 height 22
type input "*********"
click at [589, 473] on body "Scheduled downtime The Condor platform will be temporarily unavailable for sche…" at bounding box center [784, 385] width 1568 height 771
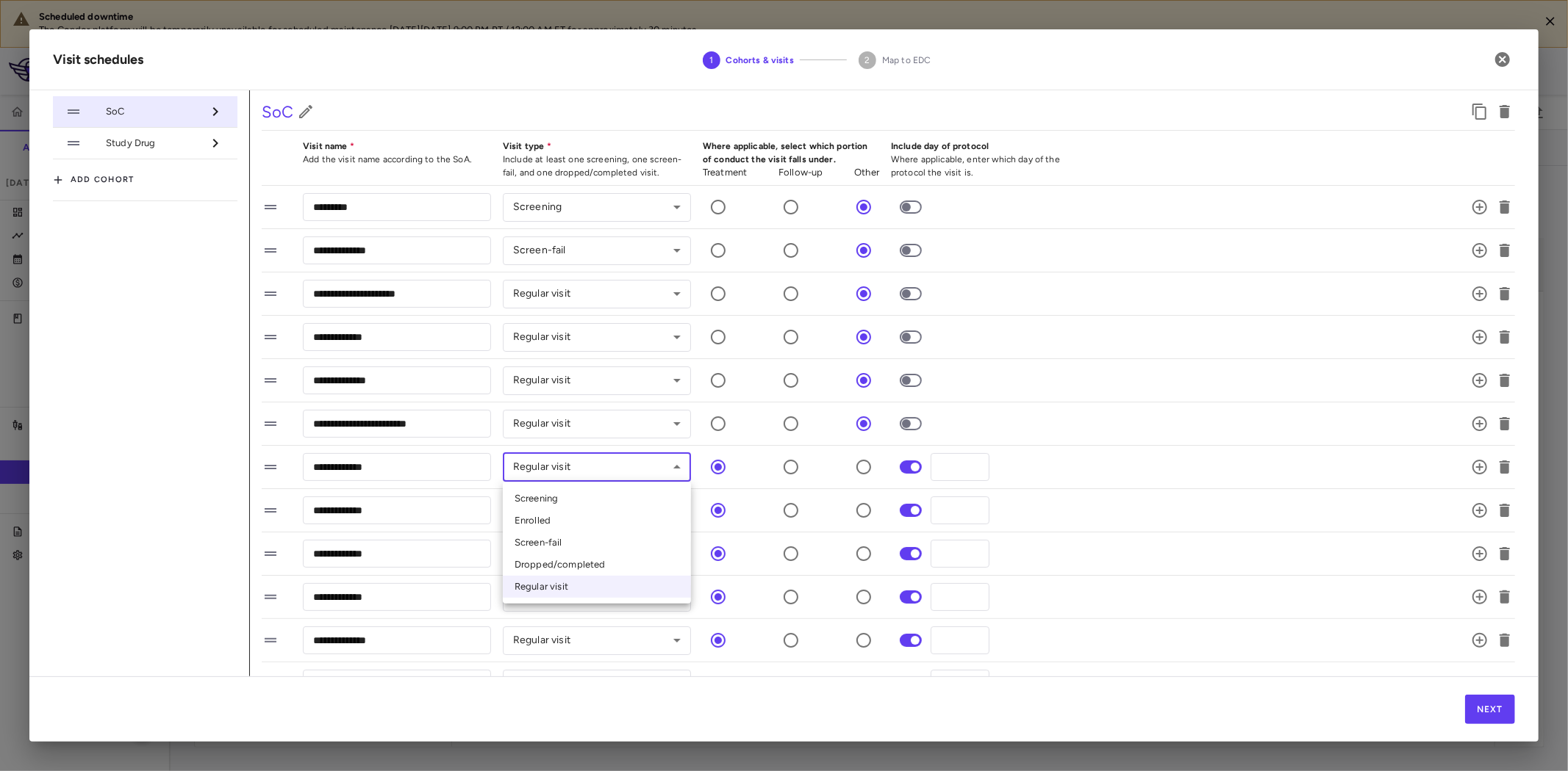
drag, startPoint x: 539, startPoint y: 515, endPoint x: 768, endPoint y: 456, distance: 236.5
click at [539, 513] on li "Enrolled" at bounding box center [597, 520] width 188 height 22
type input "********"
click at [1161, 430] on div "**********" at bounding box center [870, 424] width 1219 height 31
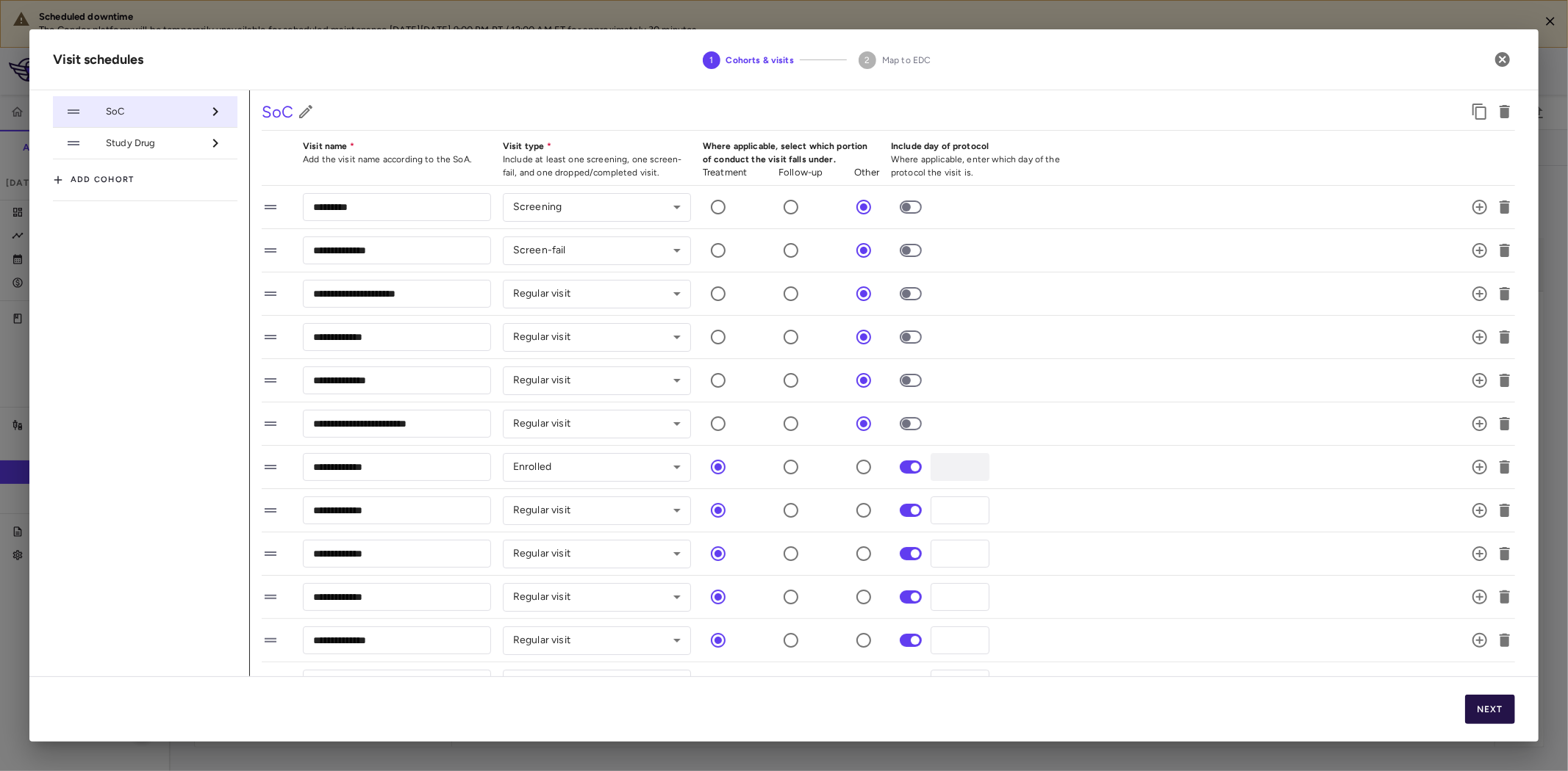
click at [1493, 710] on button "Next" at bounding box center [1491, 709] width 50 height 29
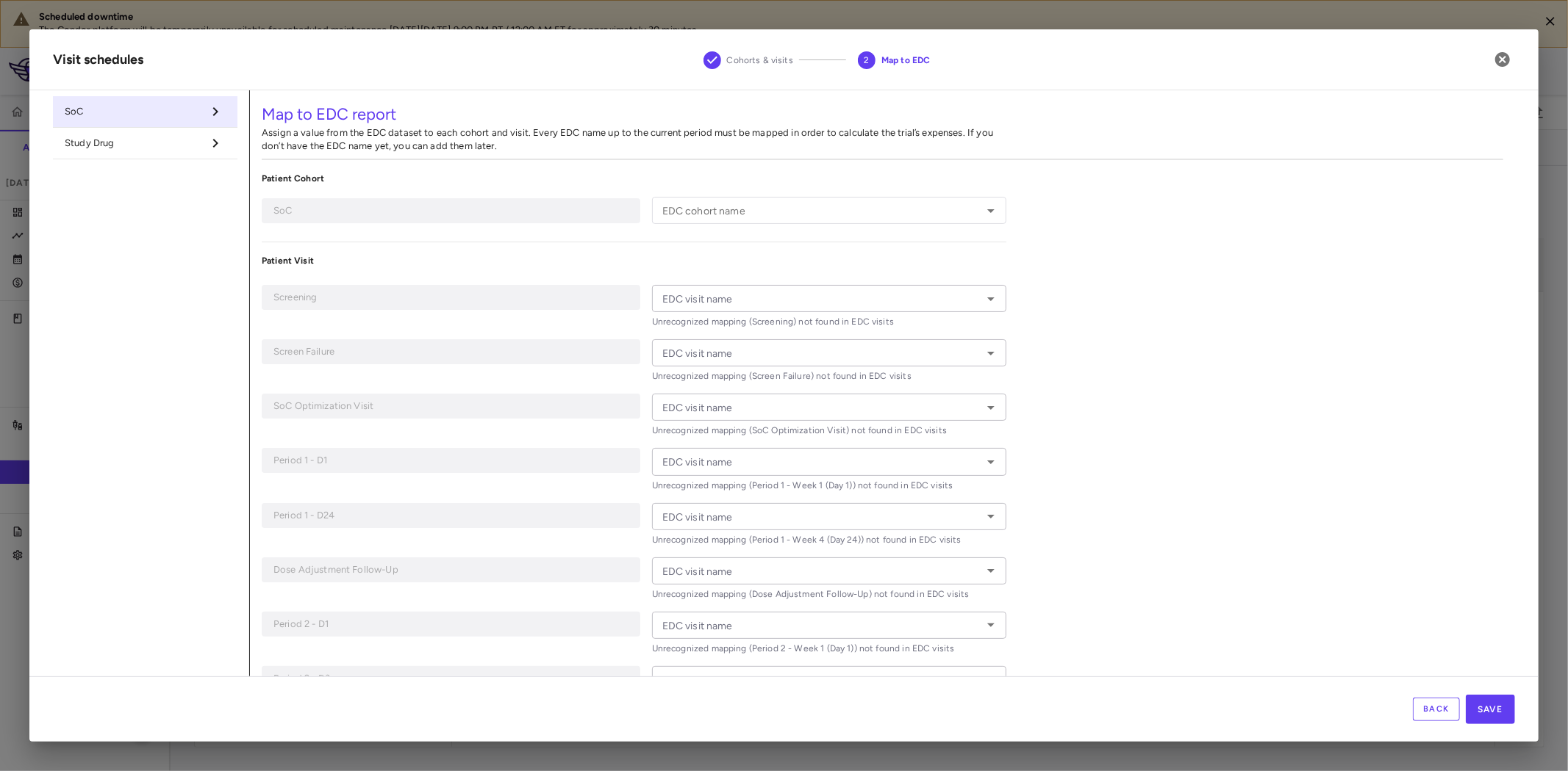
type input "*********"
type input "**********"
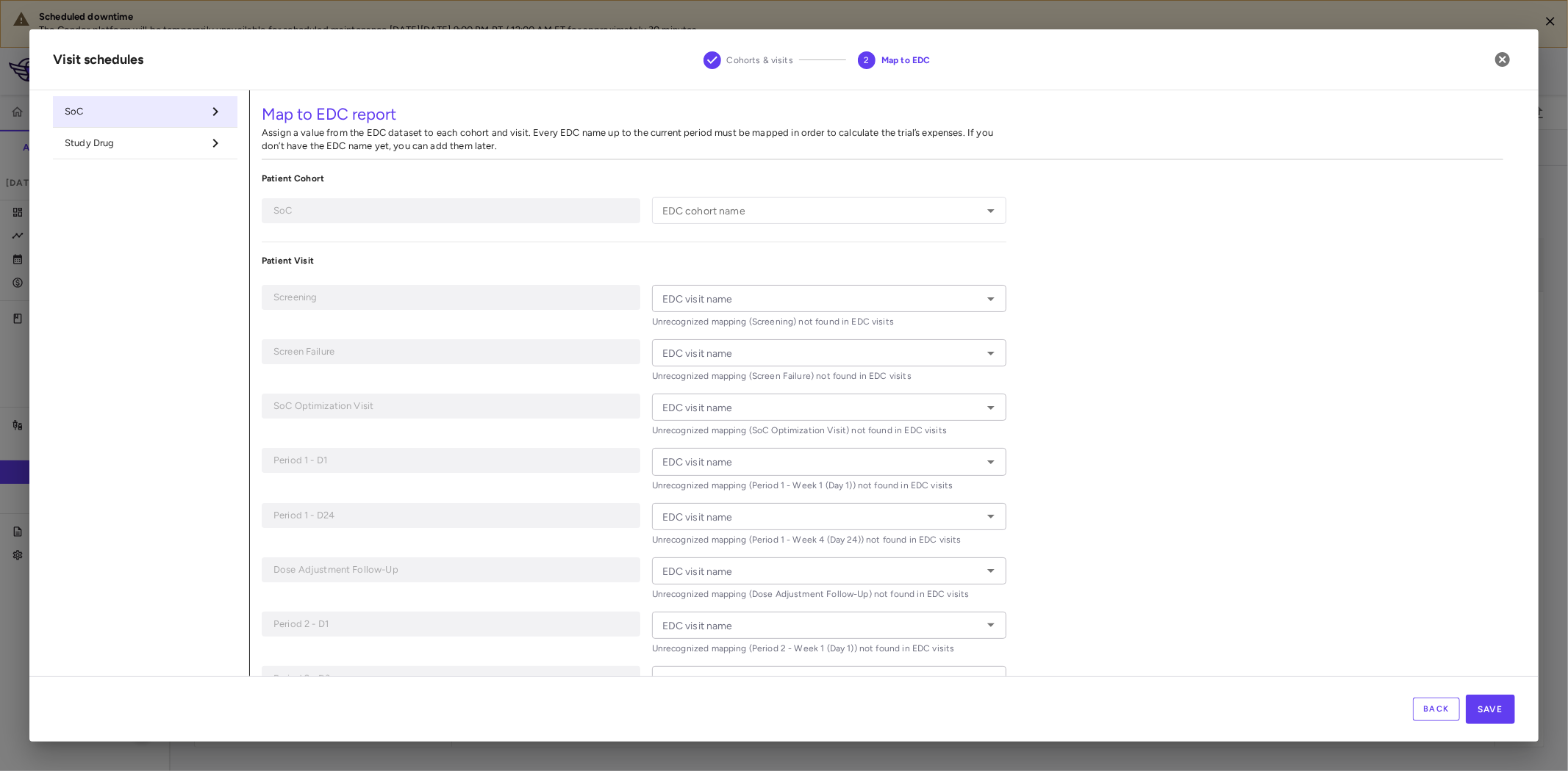
type input "**********"
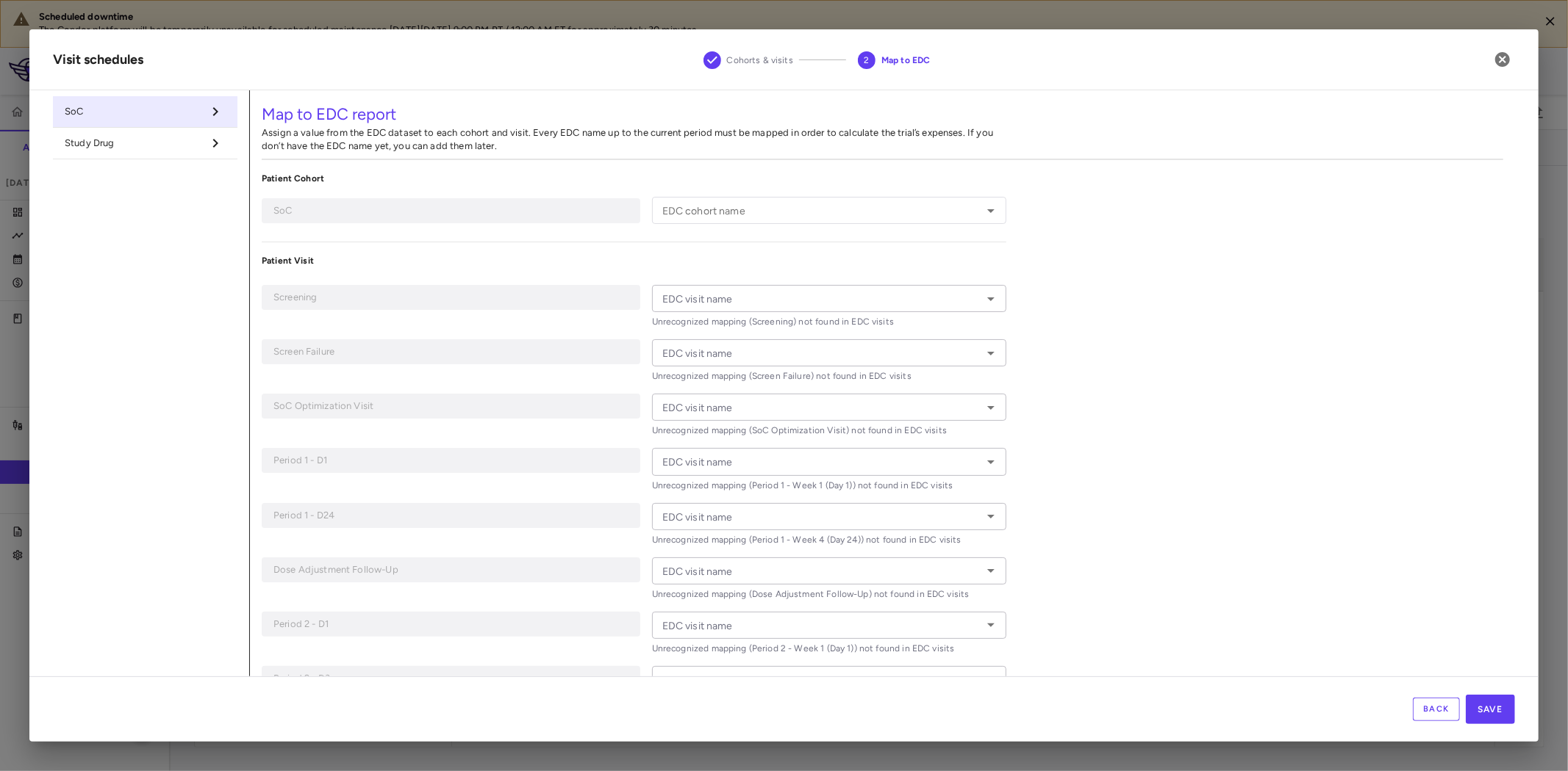
type input "**********"
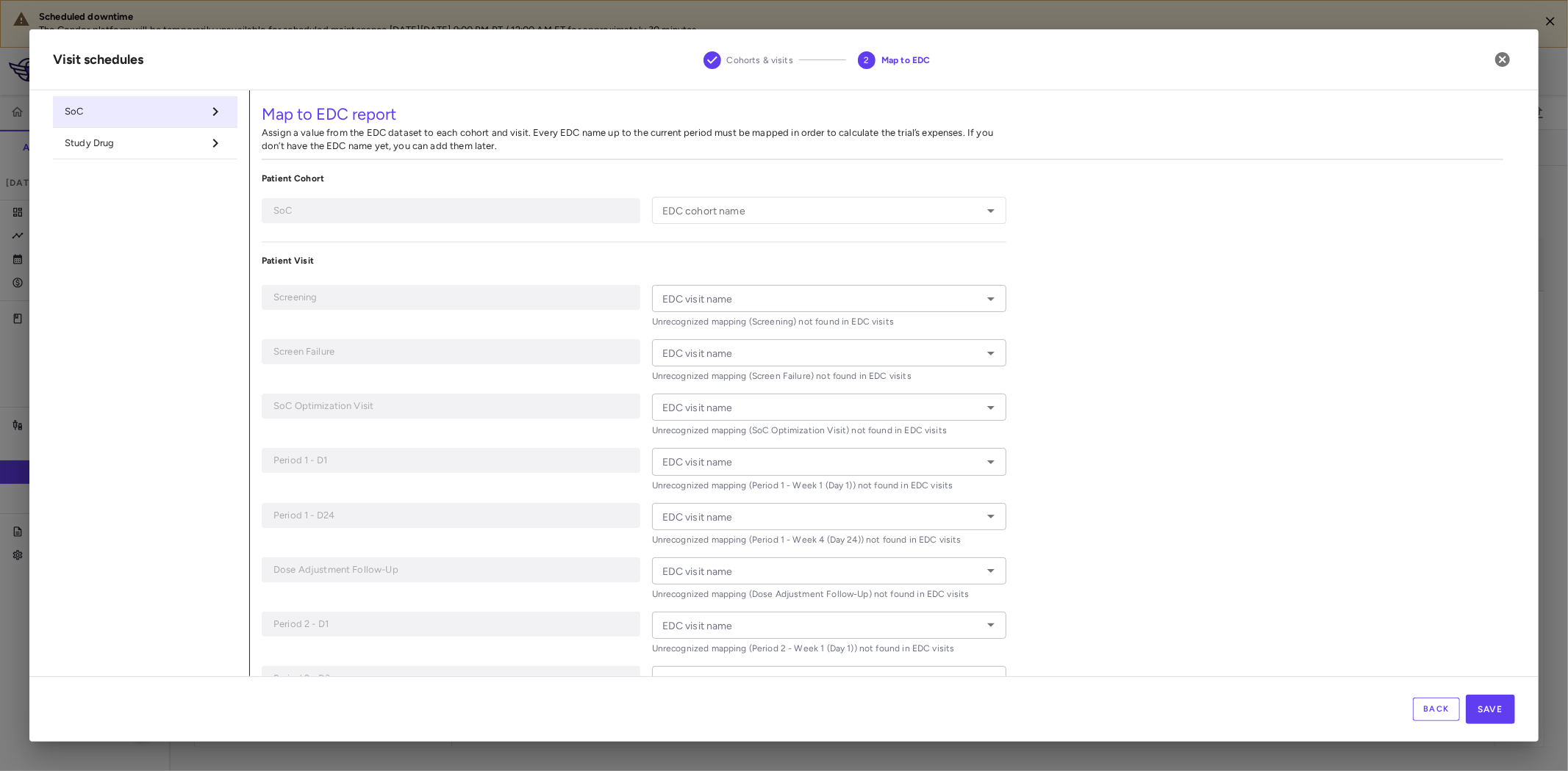
type input "**********"
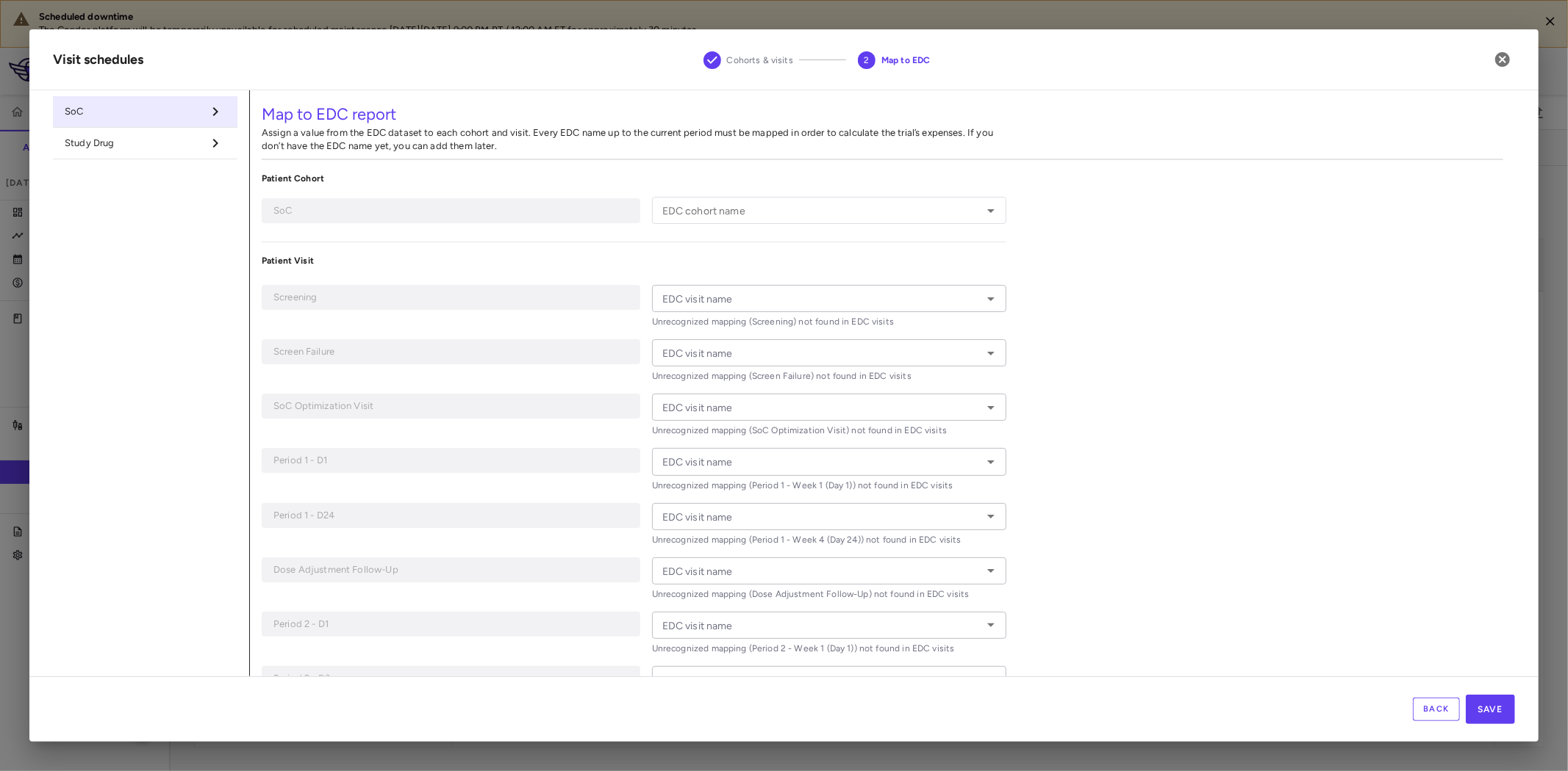
type input "**********"
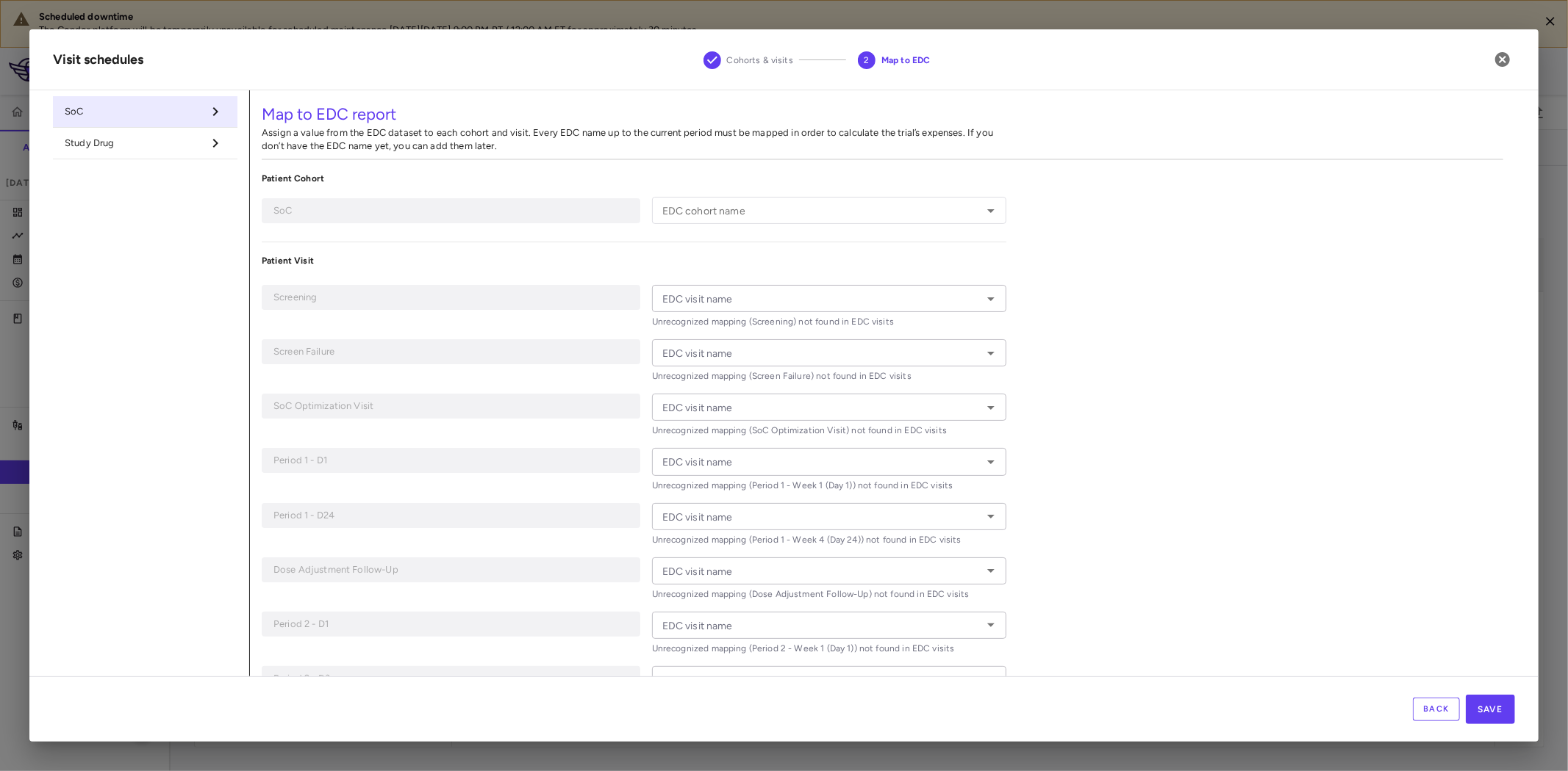
type input "**********"
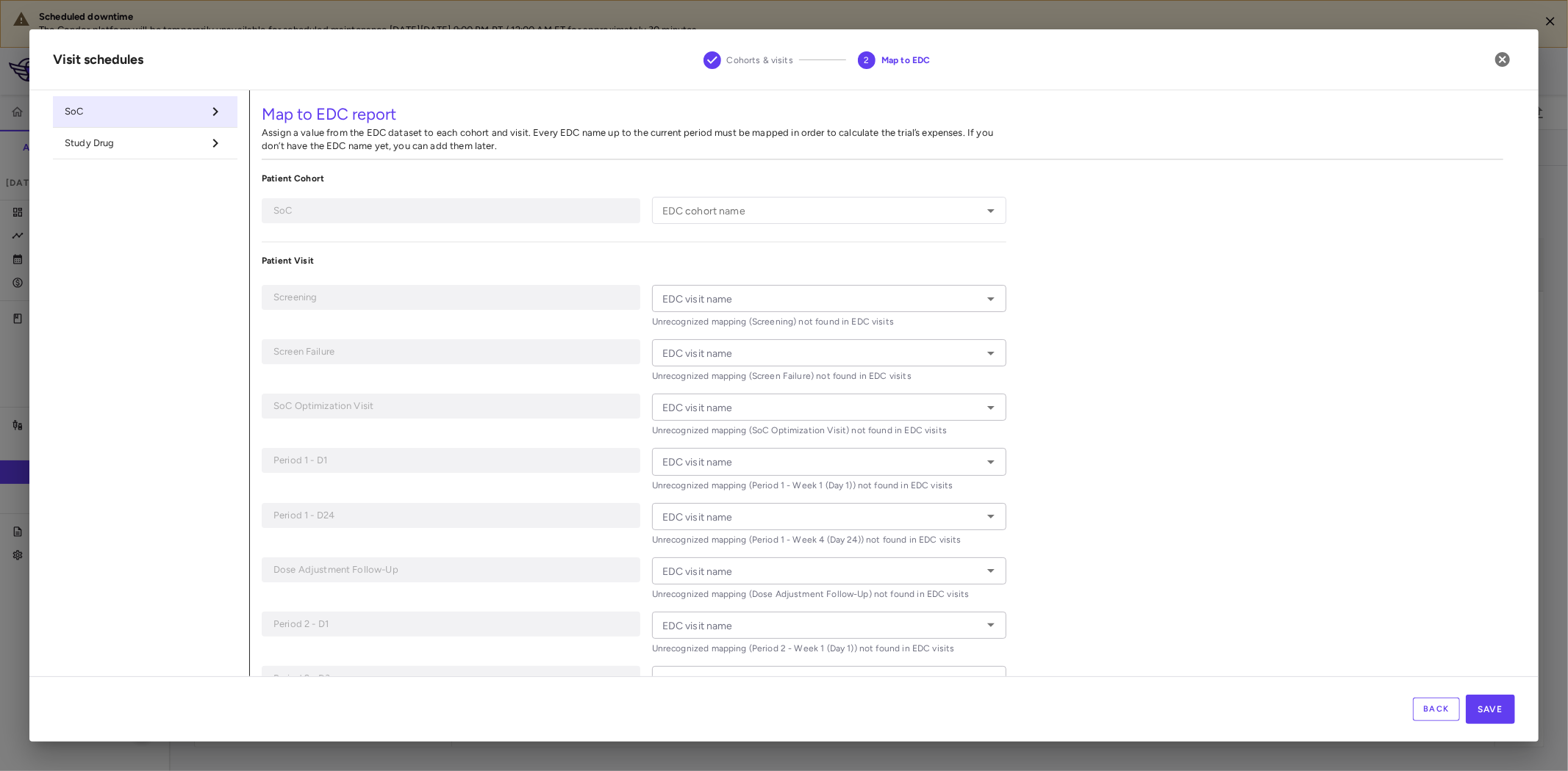
type input "**********"
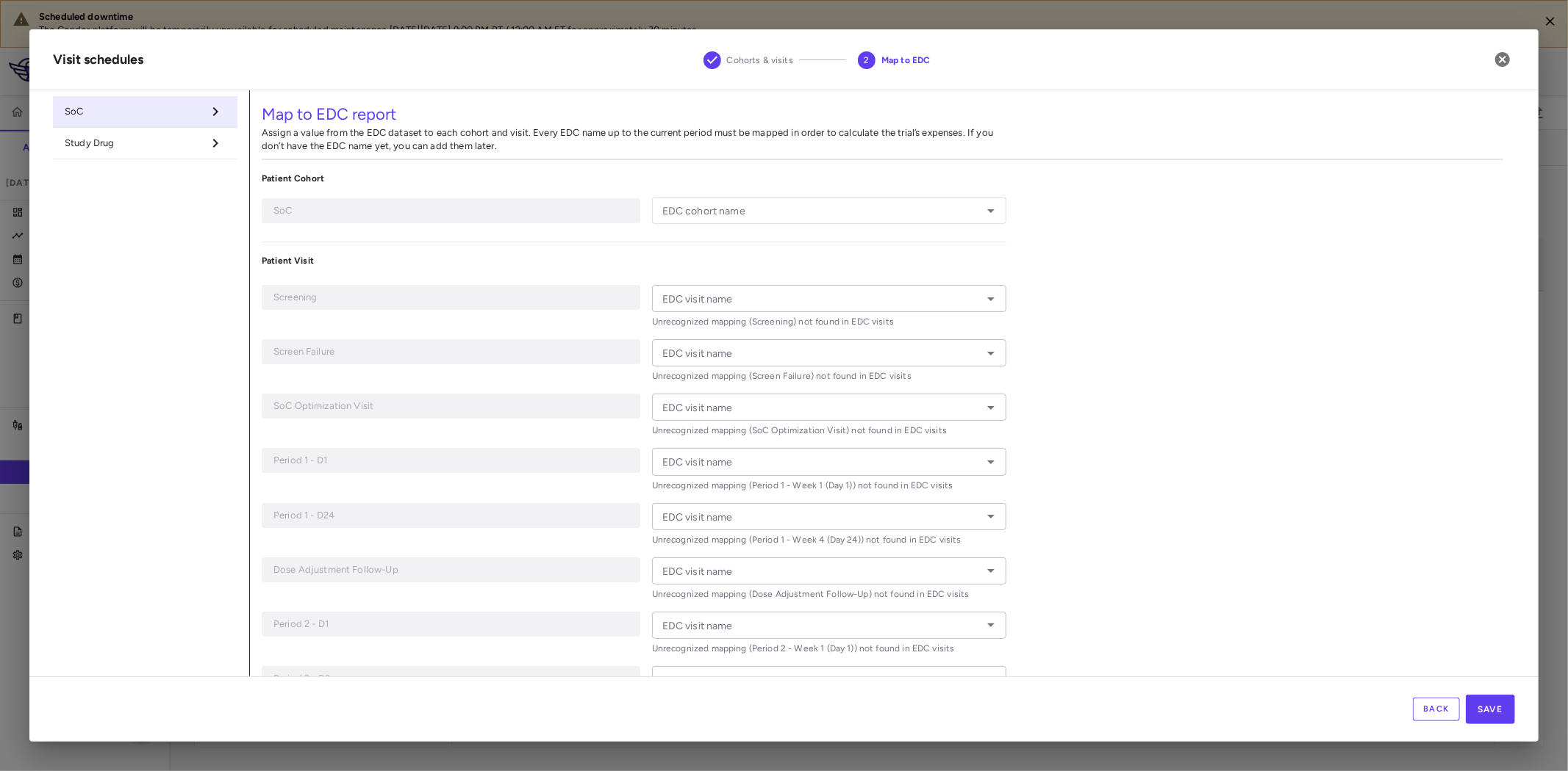
type input "**********"
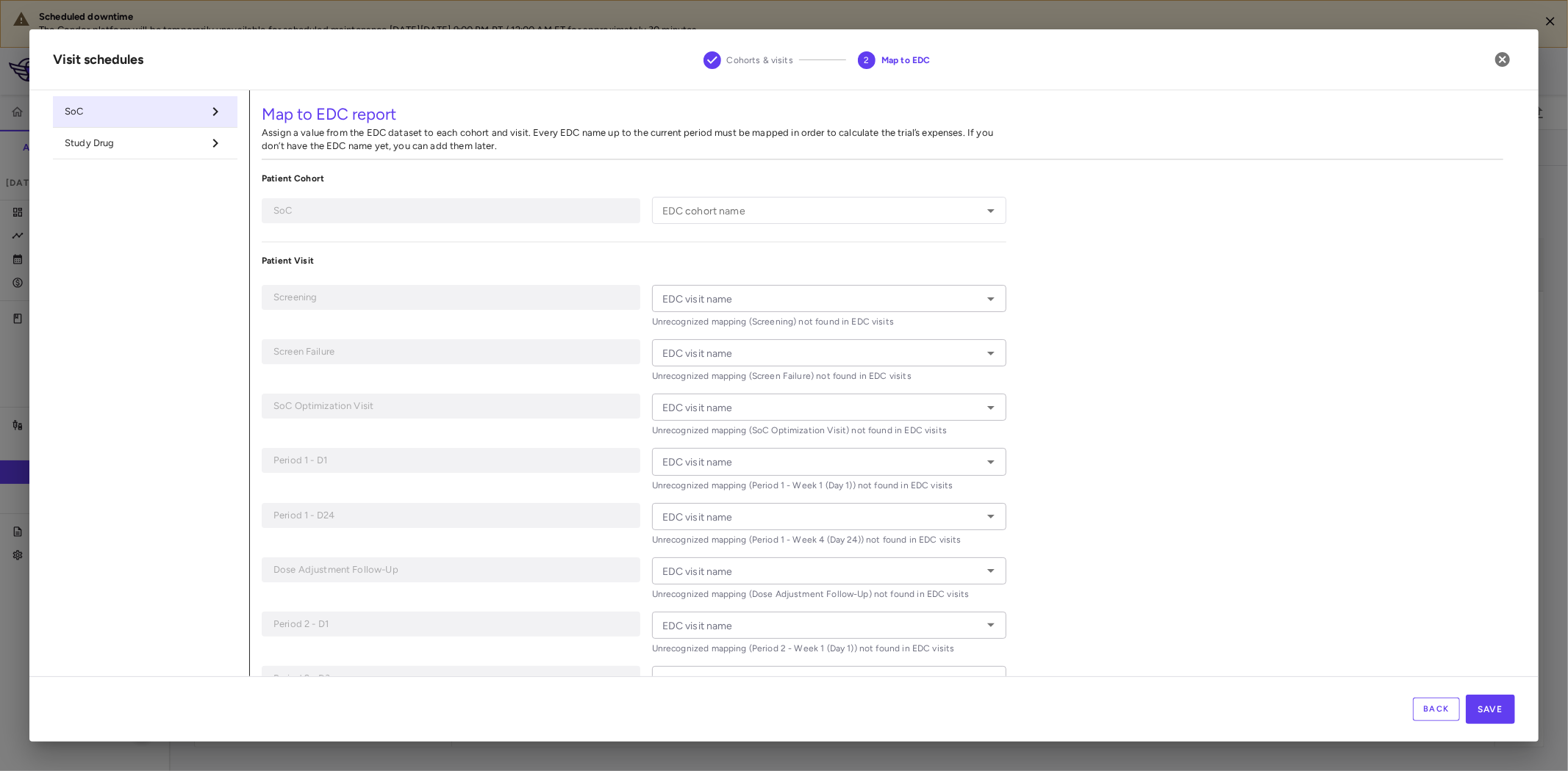
type input "**********"
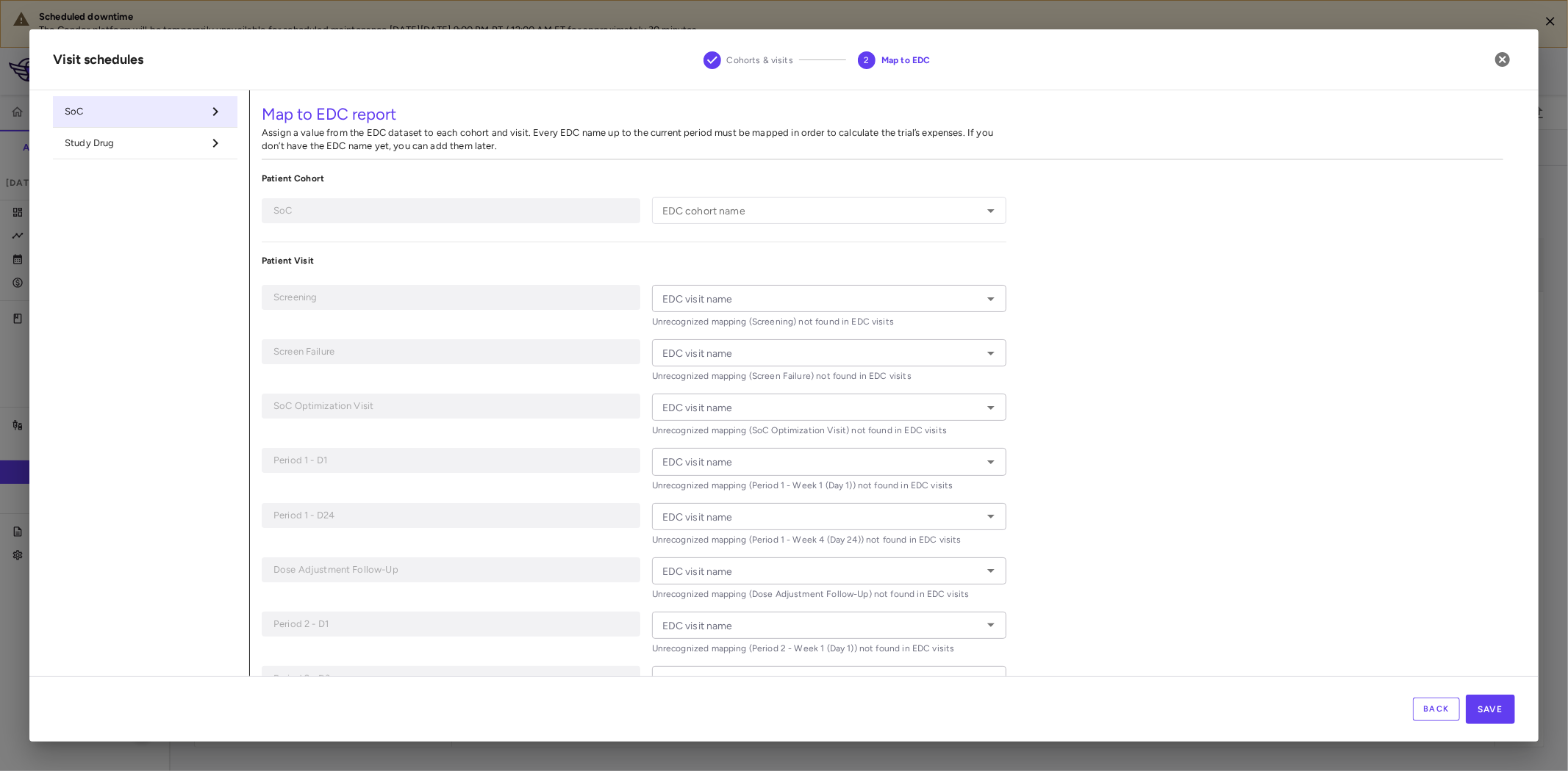
type input "**********"
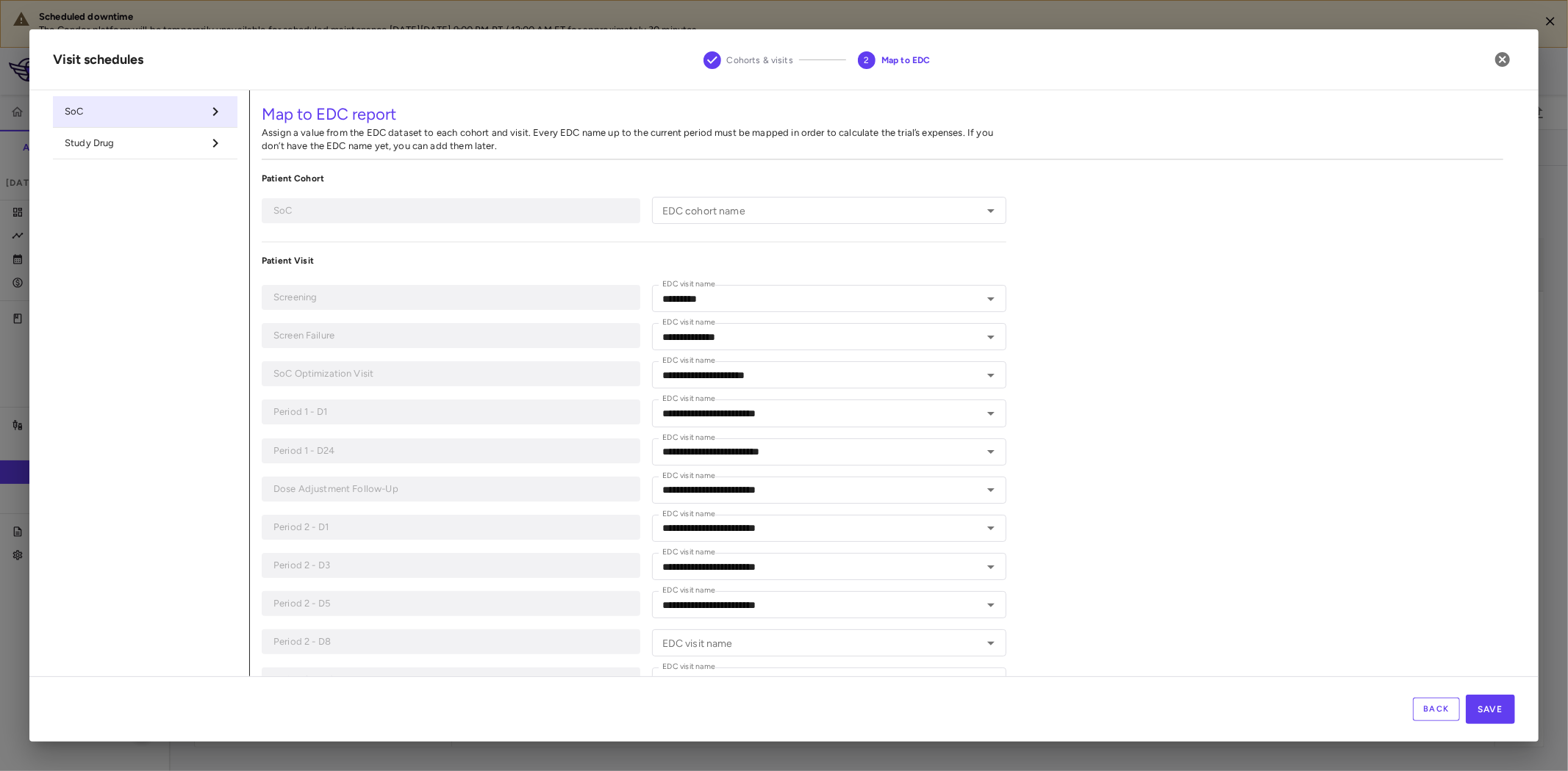
click at [710, 212] on input "EDC cohort name" at bounding box center [817, 210] width 322 height 18
click at [678, 261] on li "SOC" at bounding box center [828, 263] width 351 height 22
click at [111, 142] on span "Study Drug" at bounding box center [134, 143] width 137 height 14
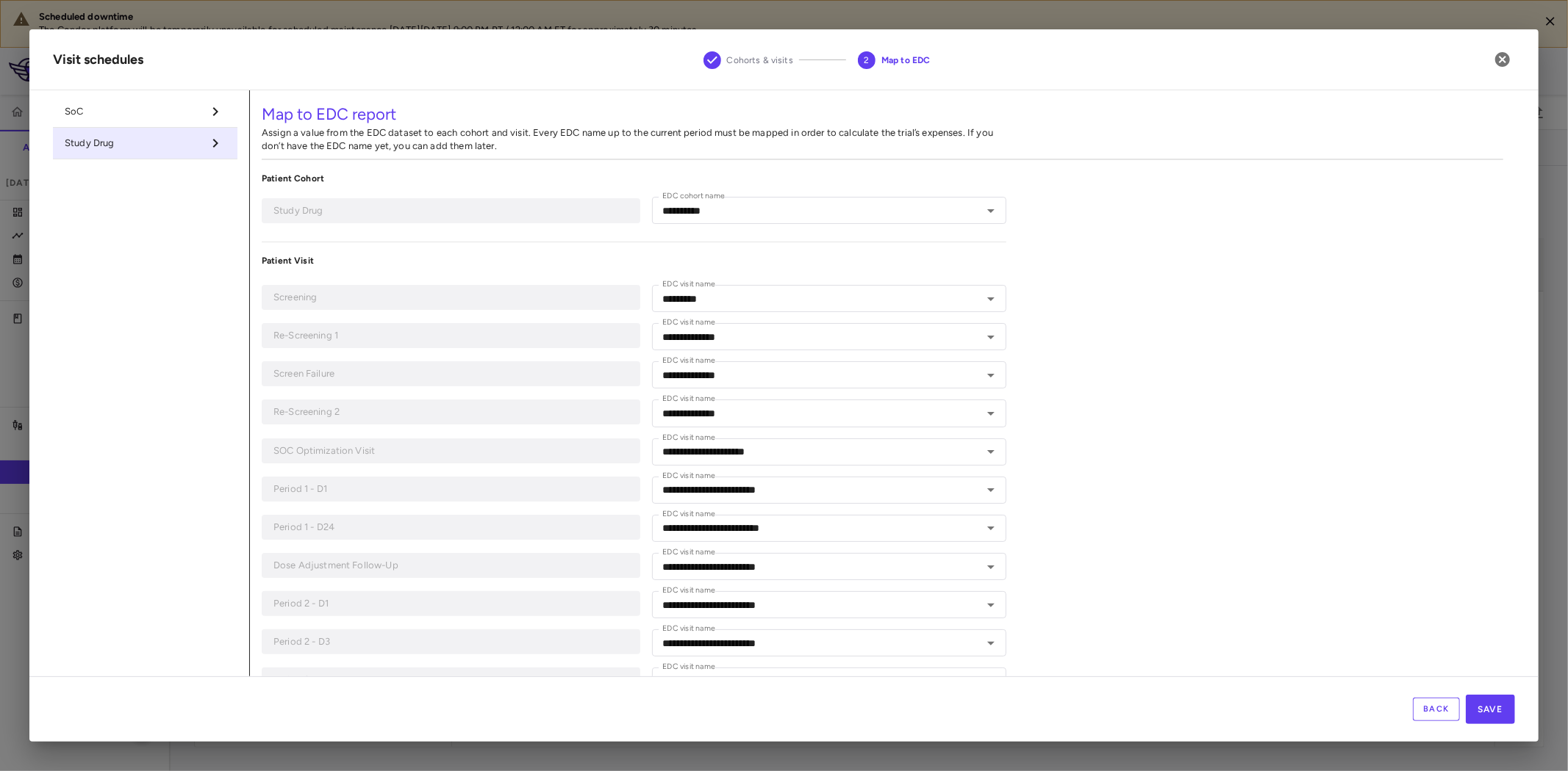
click at [140, 111] on span "SoC" at bounding box center [134, 112] width 137 height 14
type input "***"
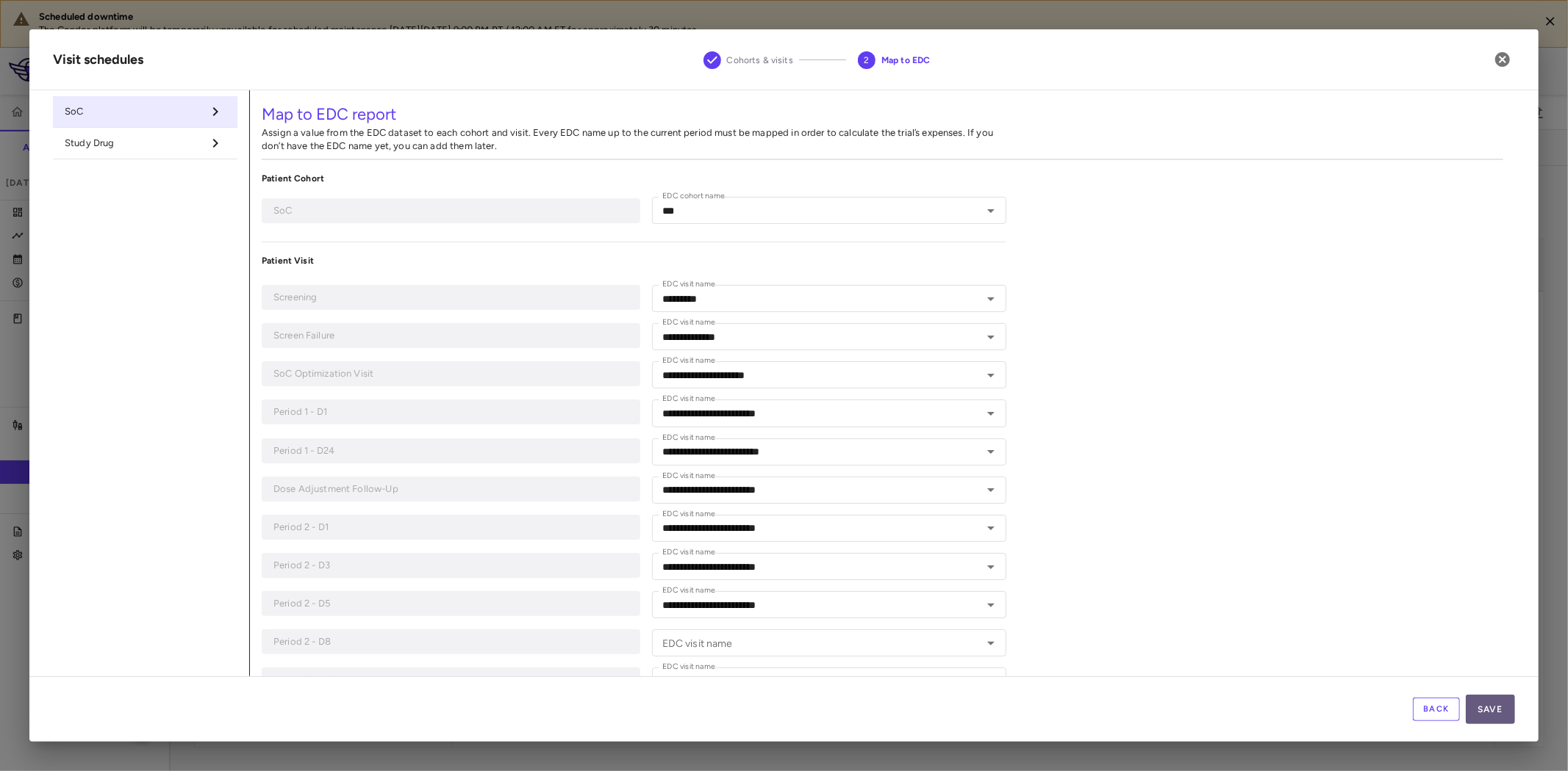
click at [1486, 703] on button "Save" at bounding box center [1490, 709] width 49 height 29
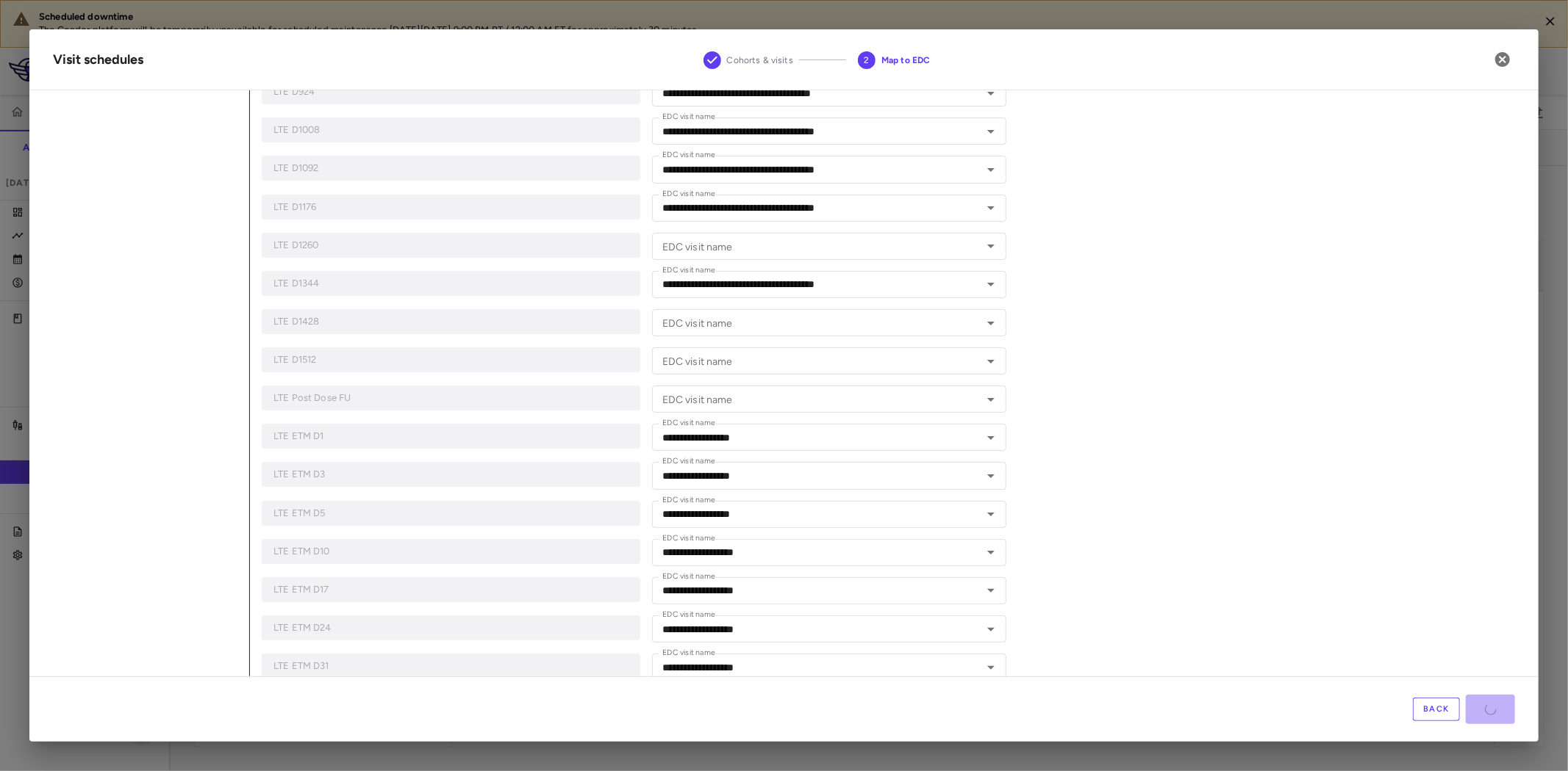
scroll to position [1994, 0]
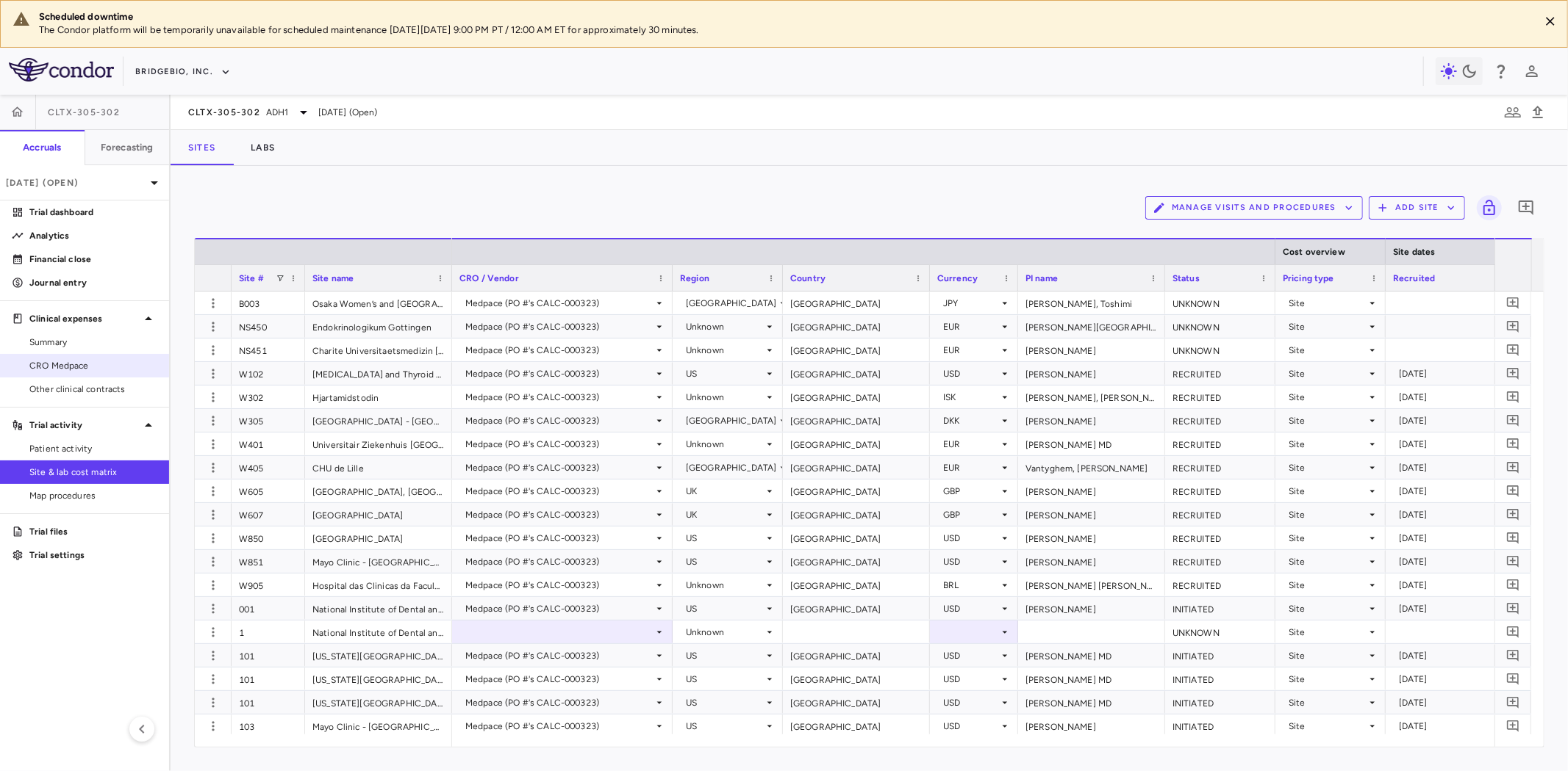
click at [90, 361] on span "CRO Medpace" at bounding box center [93, 366] width 128 height 14
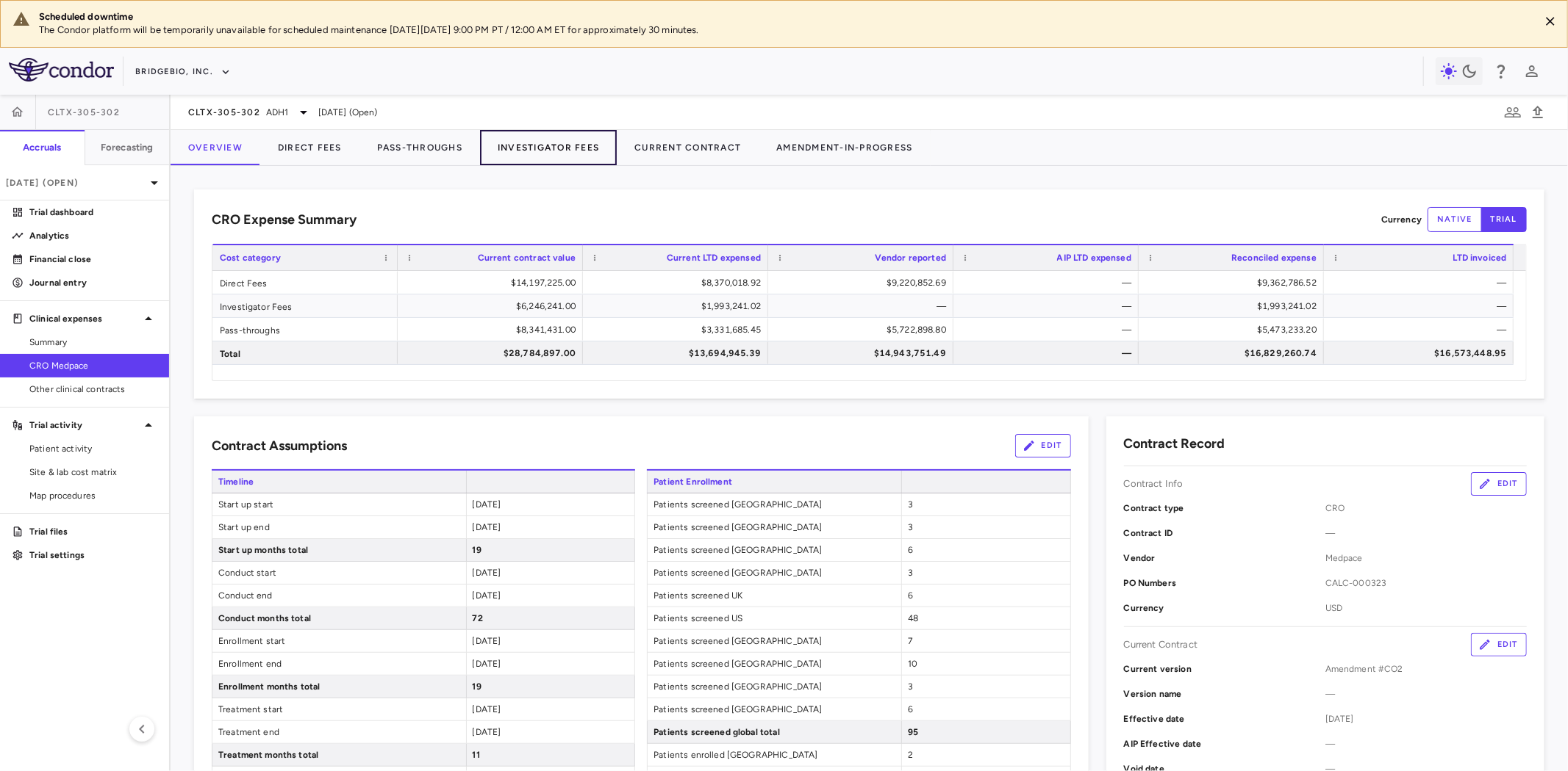
click at [574, 143] on button "Investigator Fees" at bounding box center [548, 147] width 136 height 35
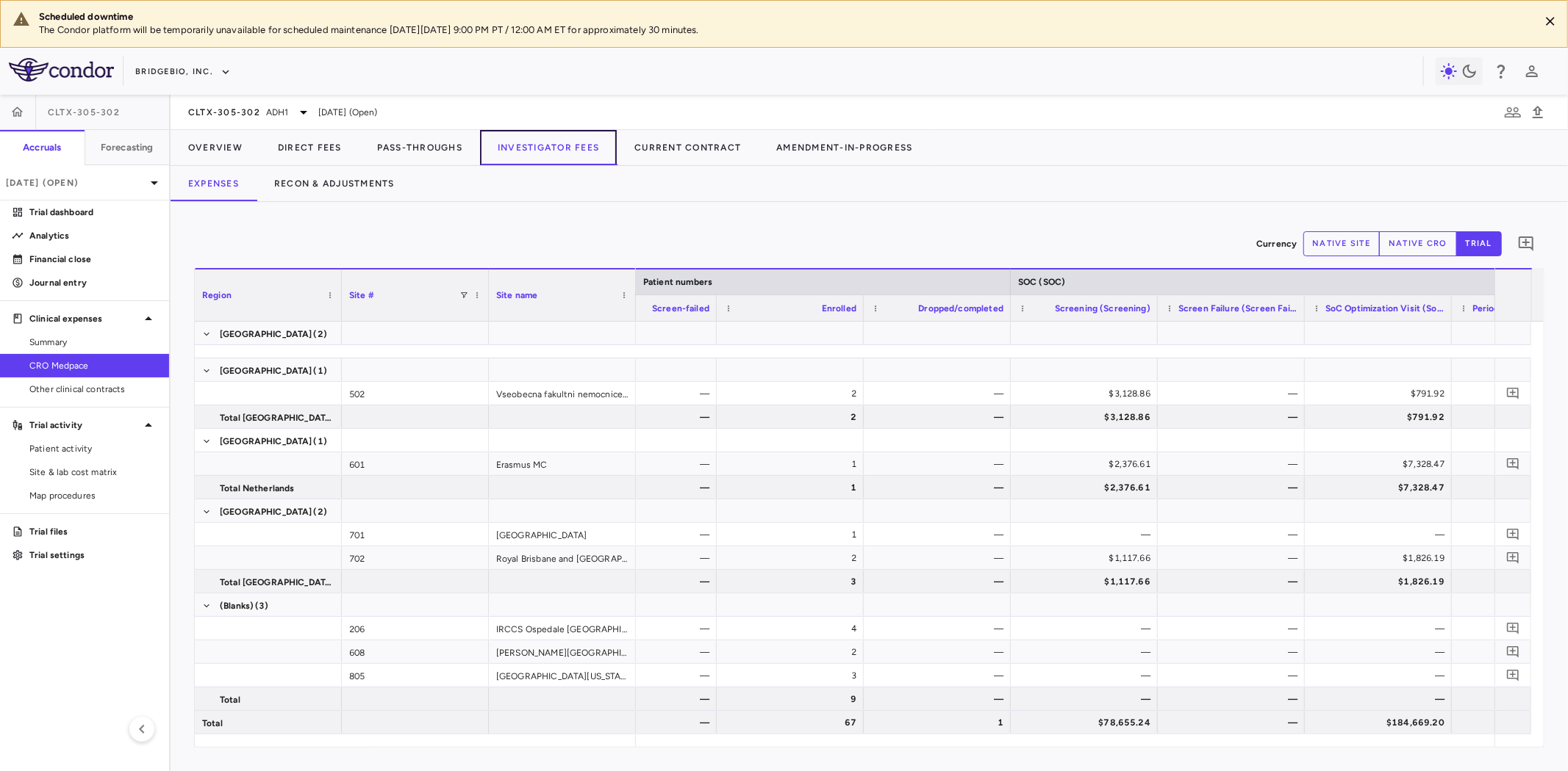
scroll to position [0, 638]
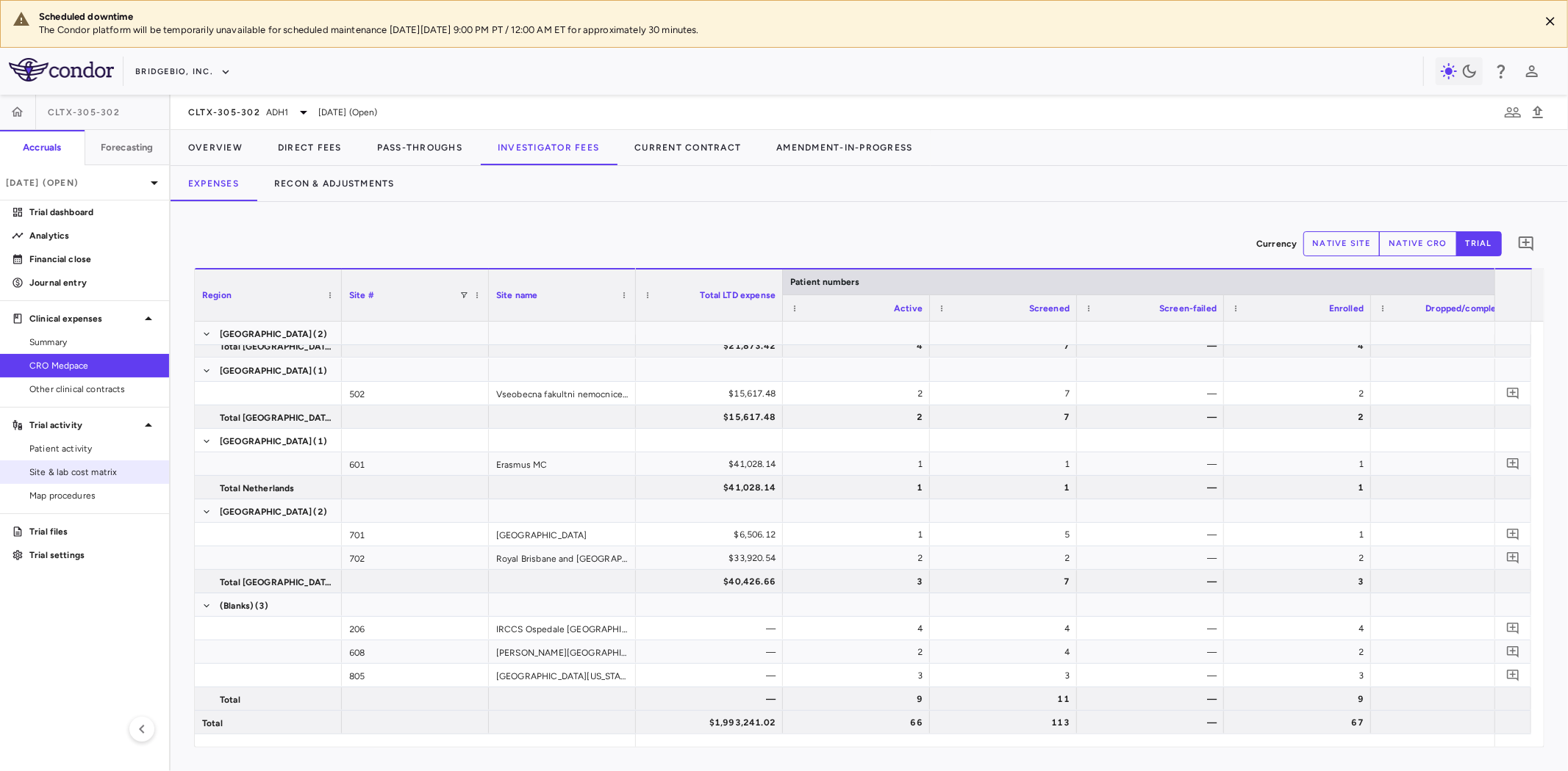
click at [93, 475] on span "Site & lab cost matrix" at bounding box center [93, 473] width 128 height 14
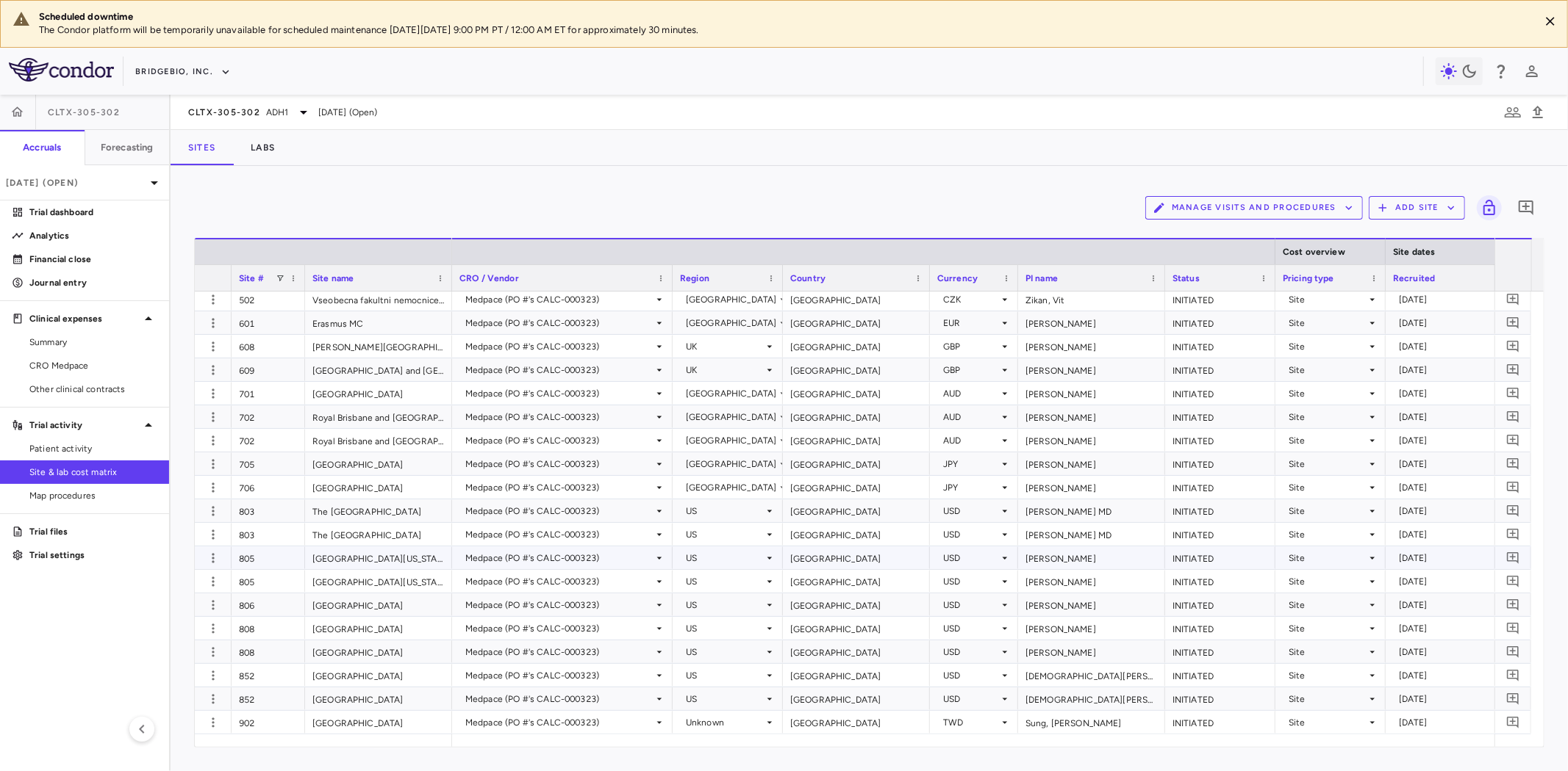
click at [253, 561] on div "805" at bounding box center [268, 558] width 74 height 23
click at [258, 578] on div "805" at bounding box center [268, 581] width 74 height 23
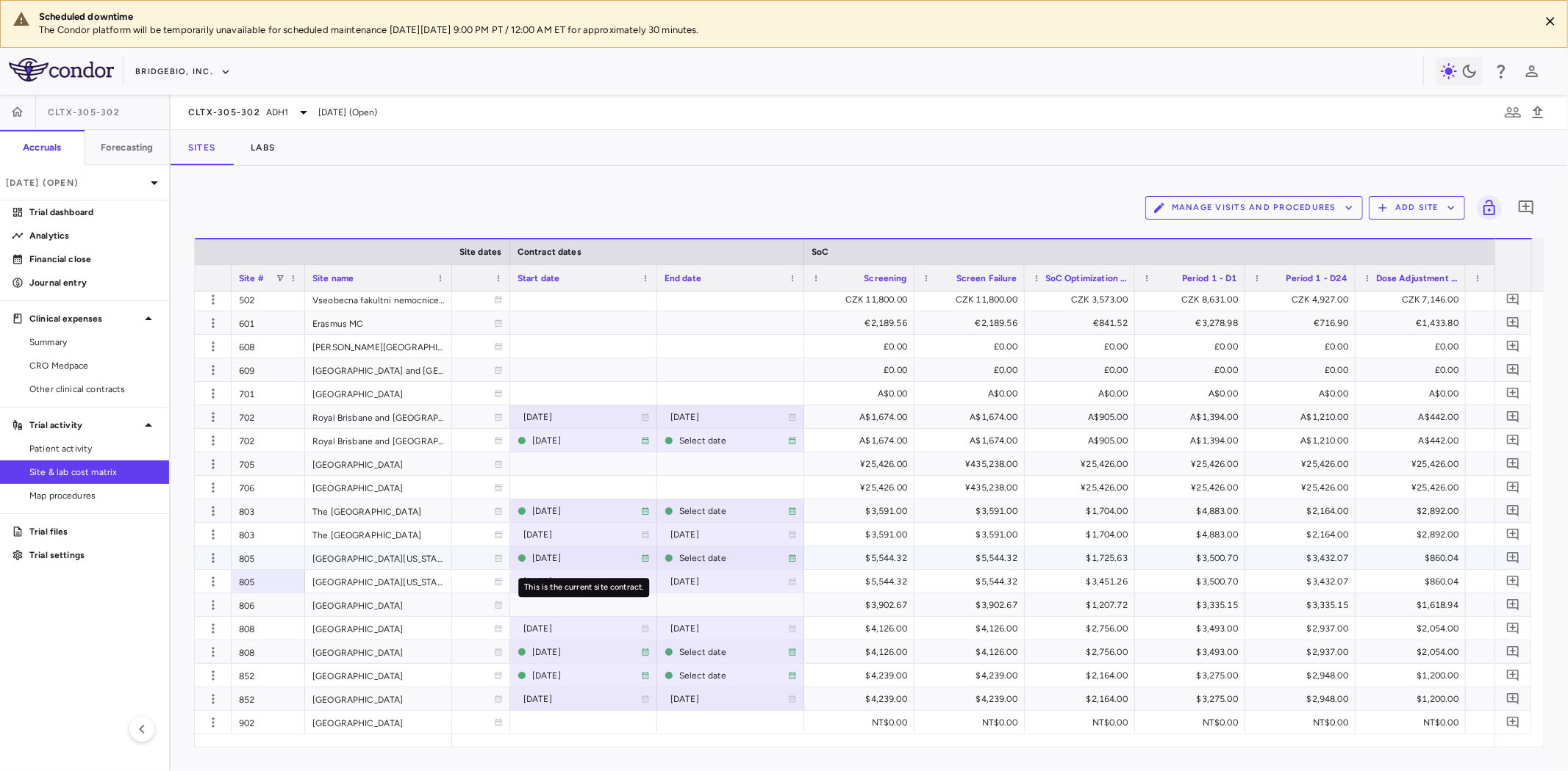
click at [546, 558] on div "2026-06-26" at bounding box center [587, 558] width 108 height 23
click at [570, 559] on input "**********" at bounding box center [570, 559] width 119 height 24
type input "**********"
click at [86, 368] on span "CRO Medpace" at bounding box center [93, 366] width 128 height 14
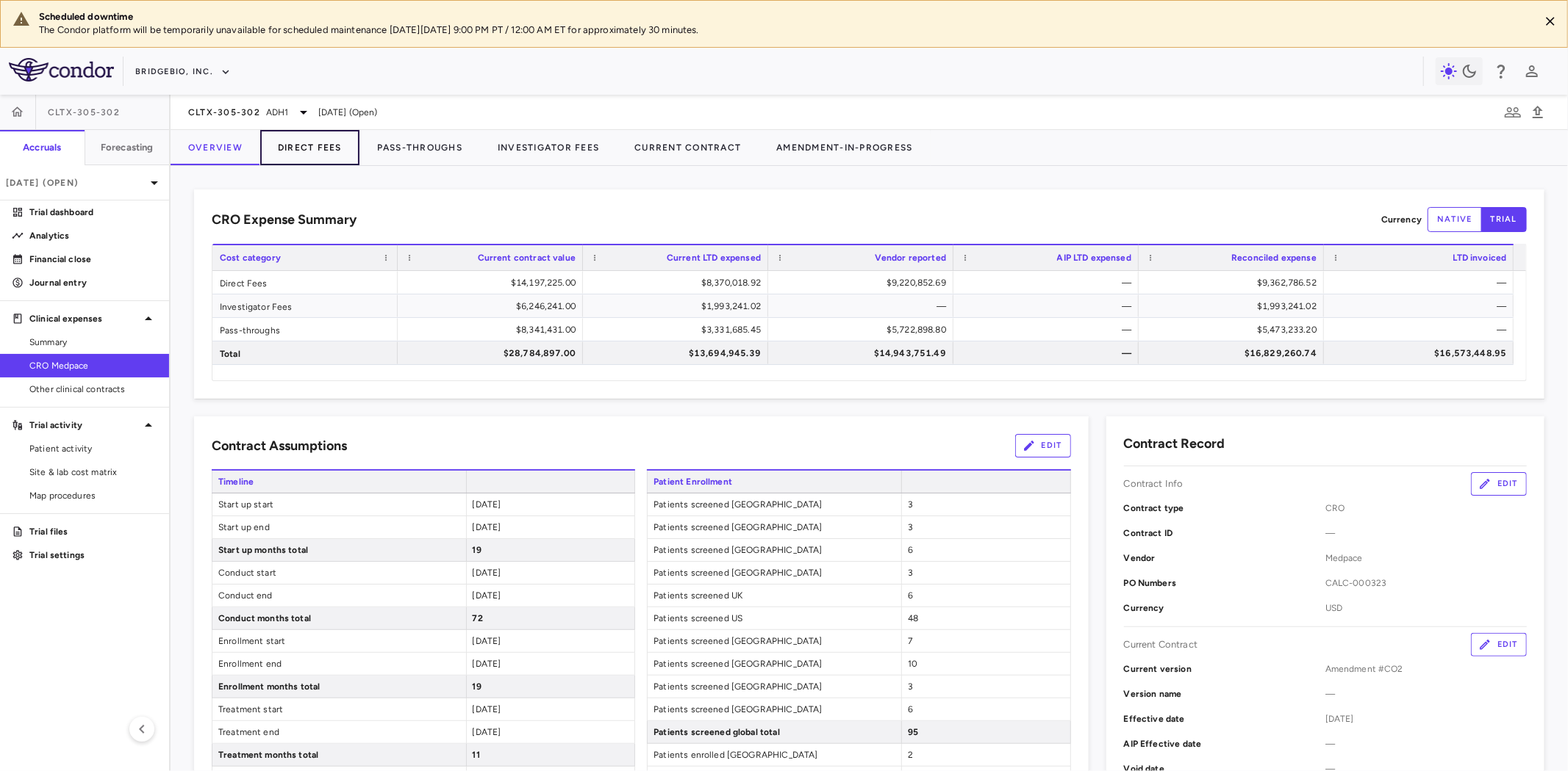
click at [326, 144] on button "Direct Fees" at bounding box center [310, 147] width 100 height 35
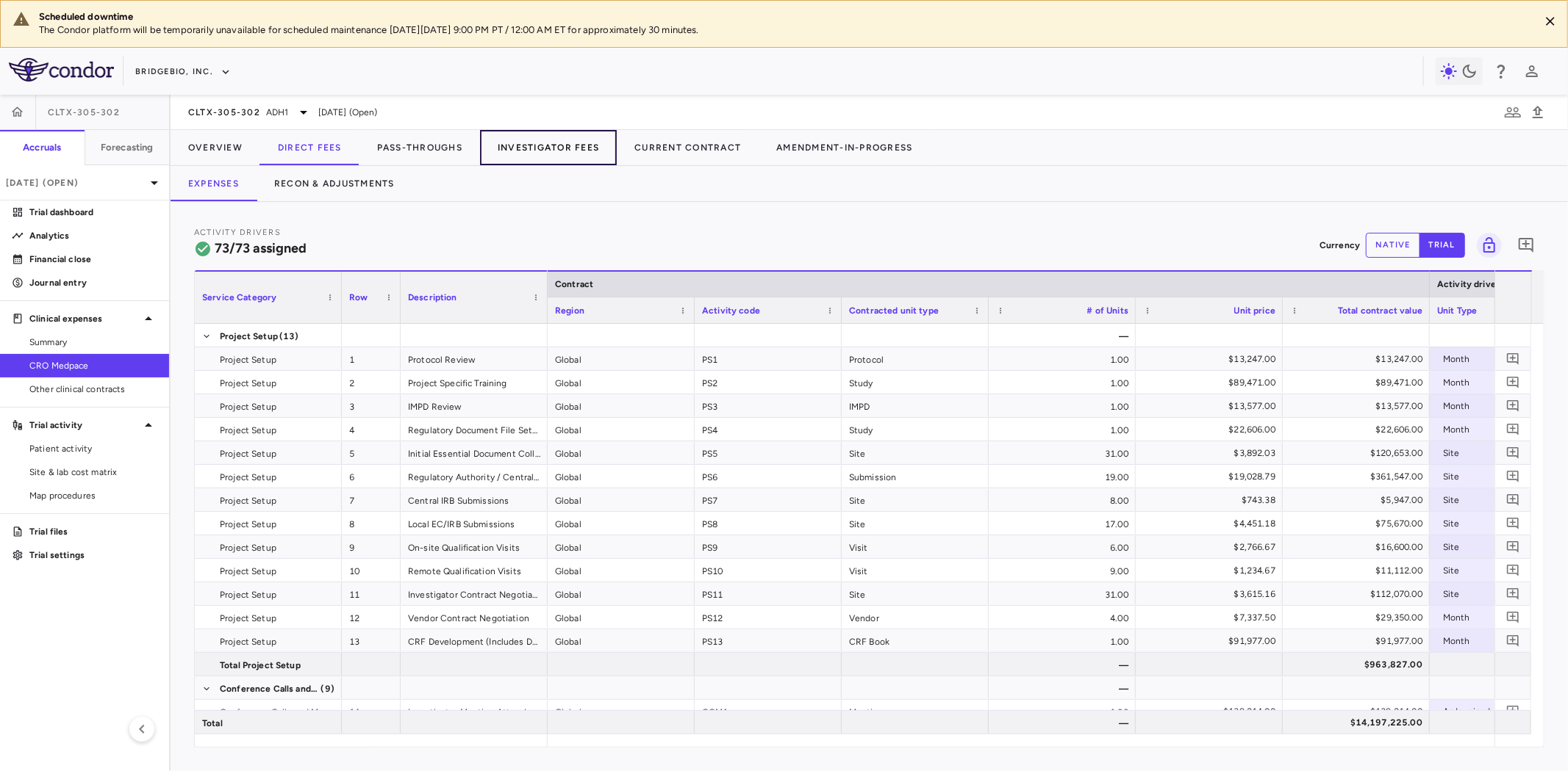
click at [538, 136] on button "Investigator Fees" at bounding box center [548, 147] width 136 height 35
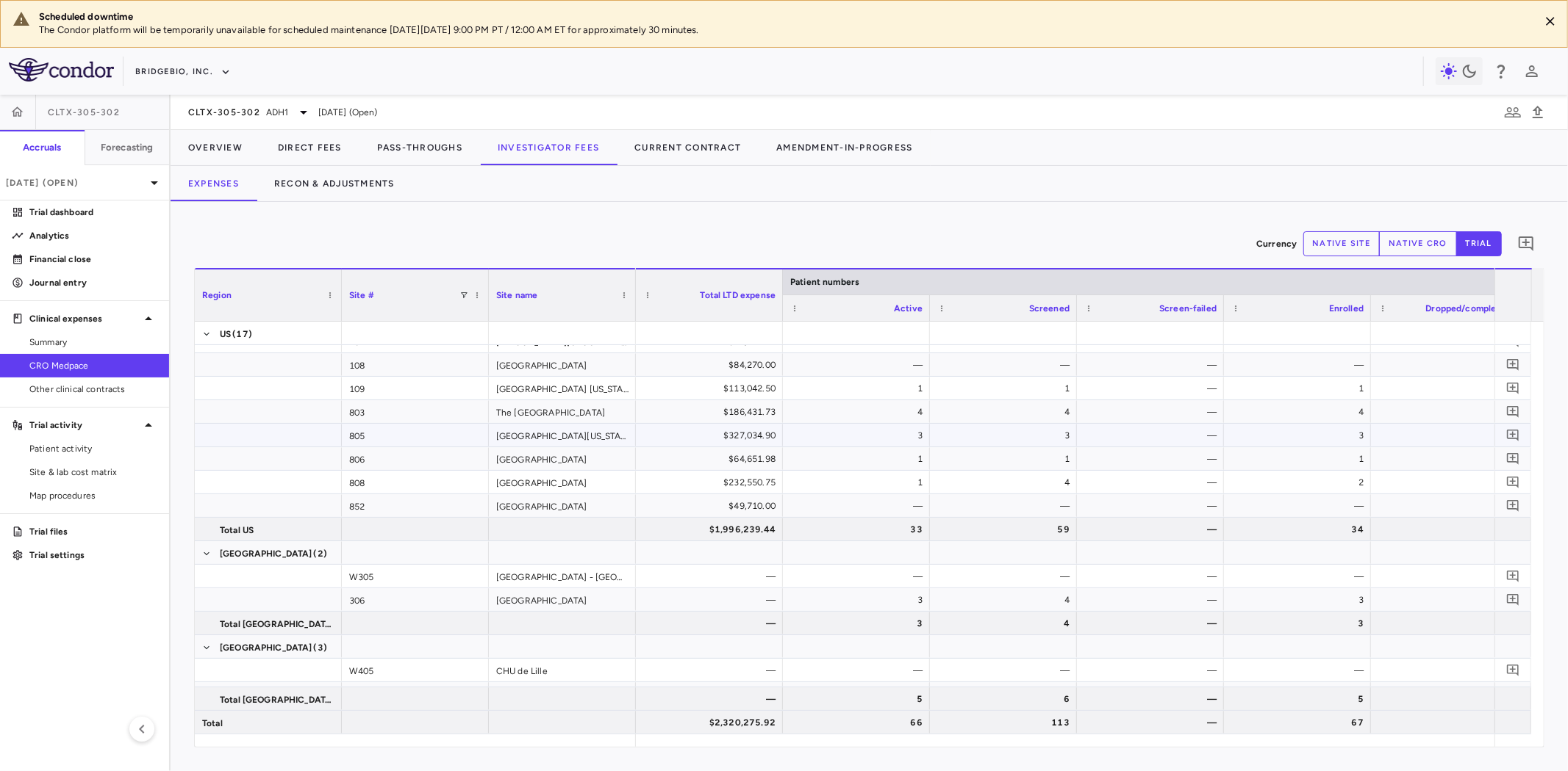
click at [729, 434] on div "$327,034.90" at bounding box center [712, 435] width 127 height 23
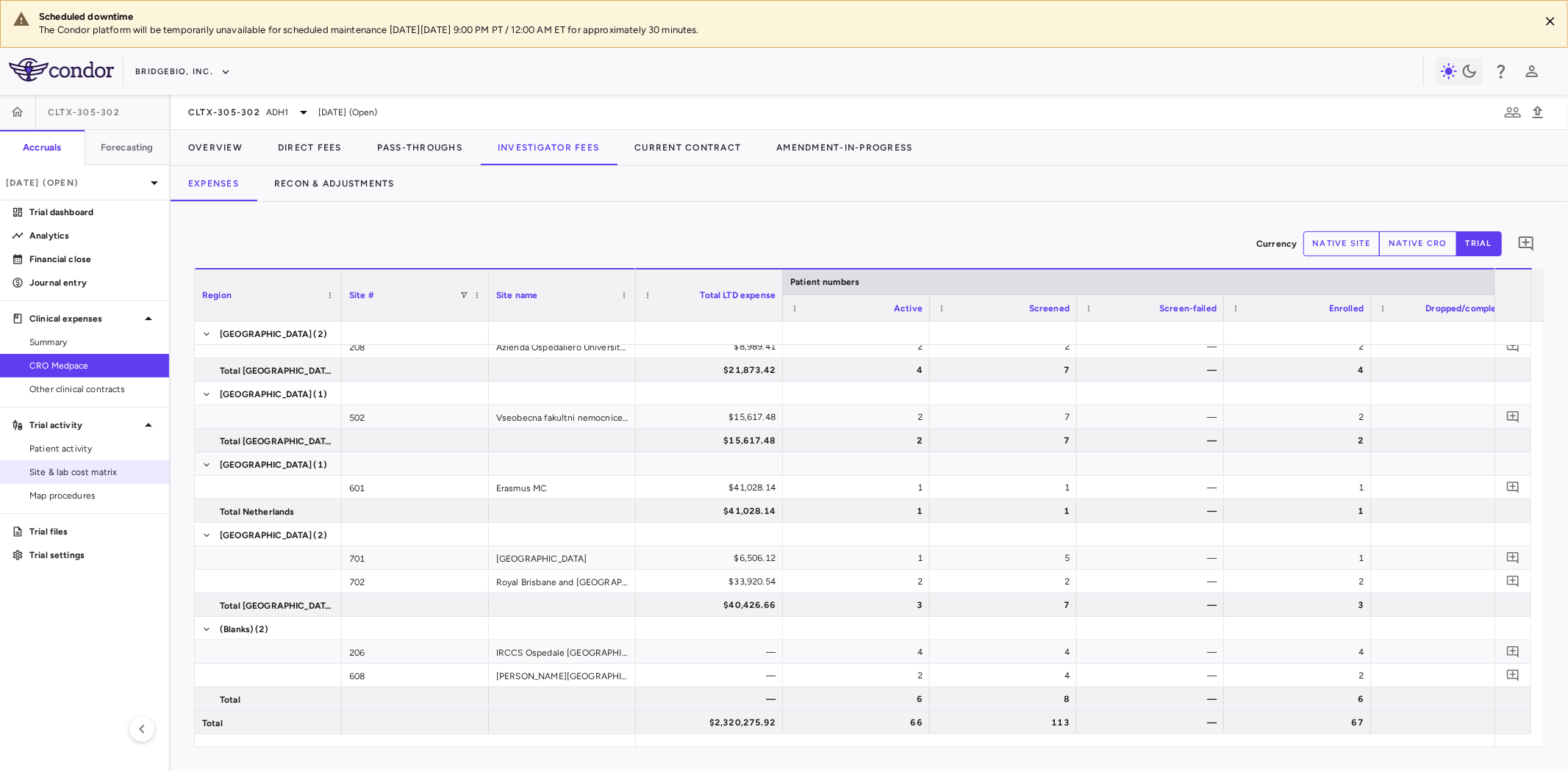
click at [104, 474] on span "Site & lab cost matrix" at bounding box center [93, 473] width 128 height 14
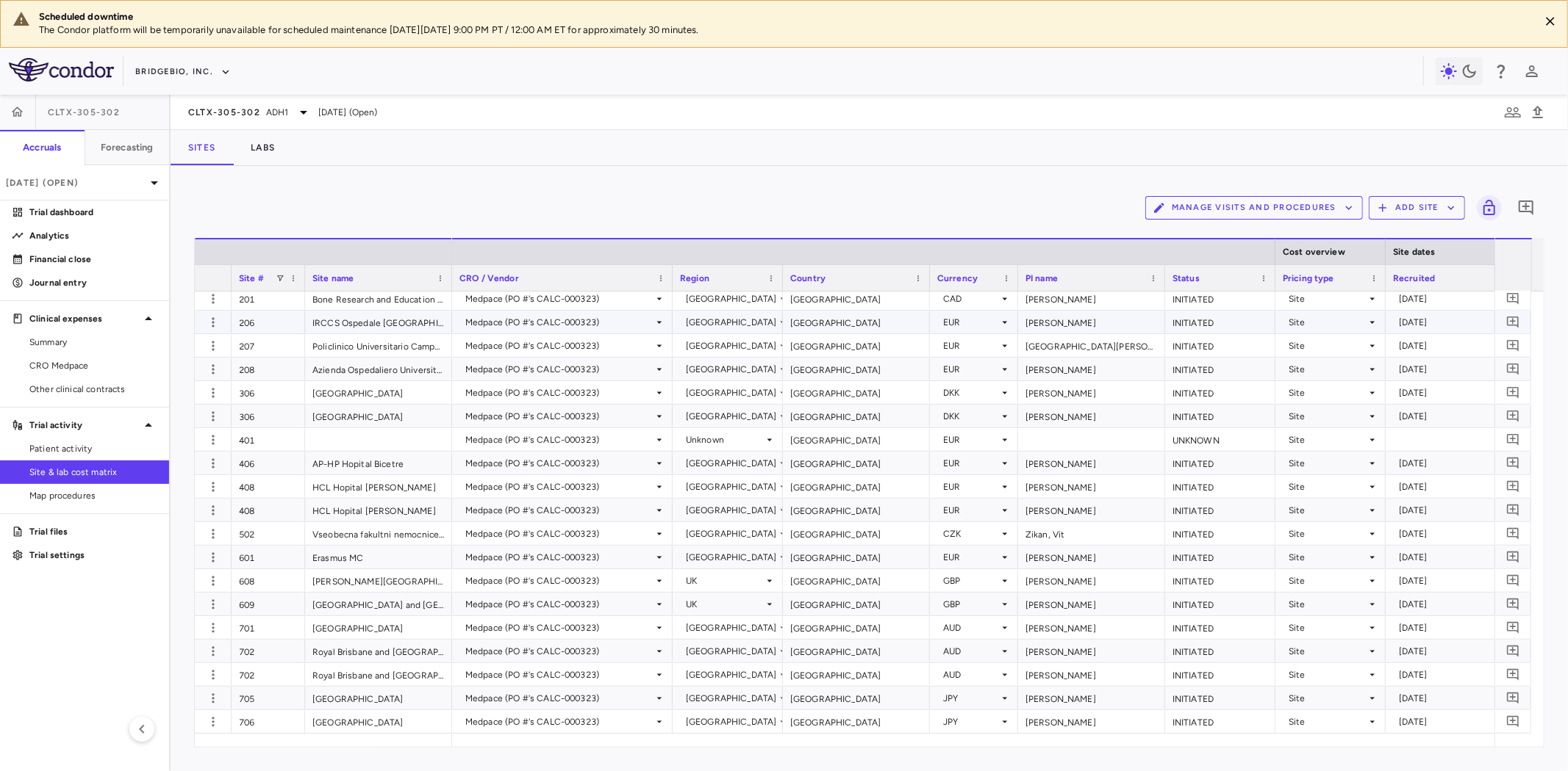
click at [581, 320] on div "Medpace (PO #'s CALC-000323)" at bounding box center [559, 322] width 188 height 23
click at [1094, 327] on div at bounding box center [784, 385] width 1568 height 771
click at [1338, 319] on div "Site" at bounding box center [1327, 322] width 78 height 23
click at [1316, 324] on div at bounding box center [784, 385] width 1568 height 771
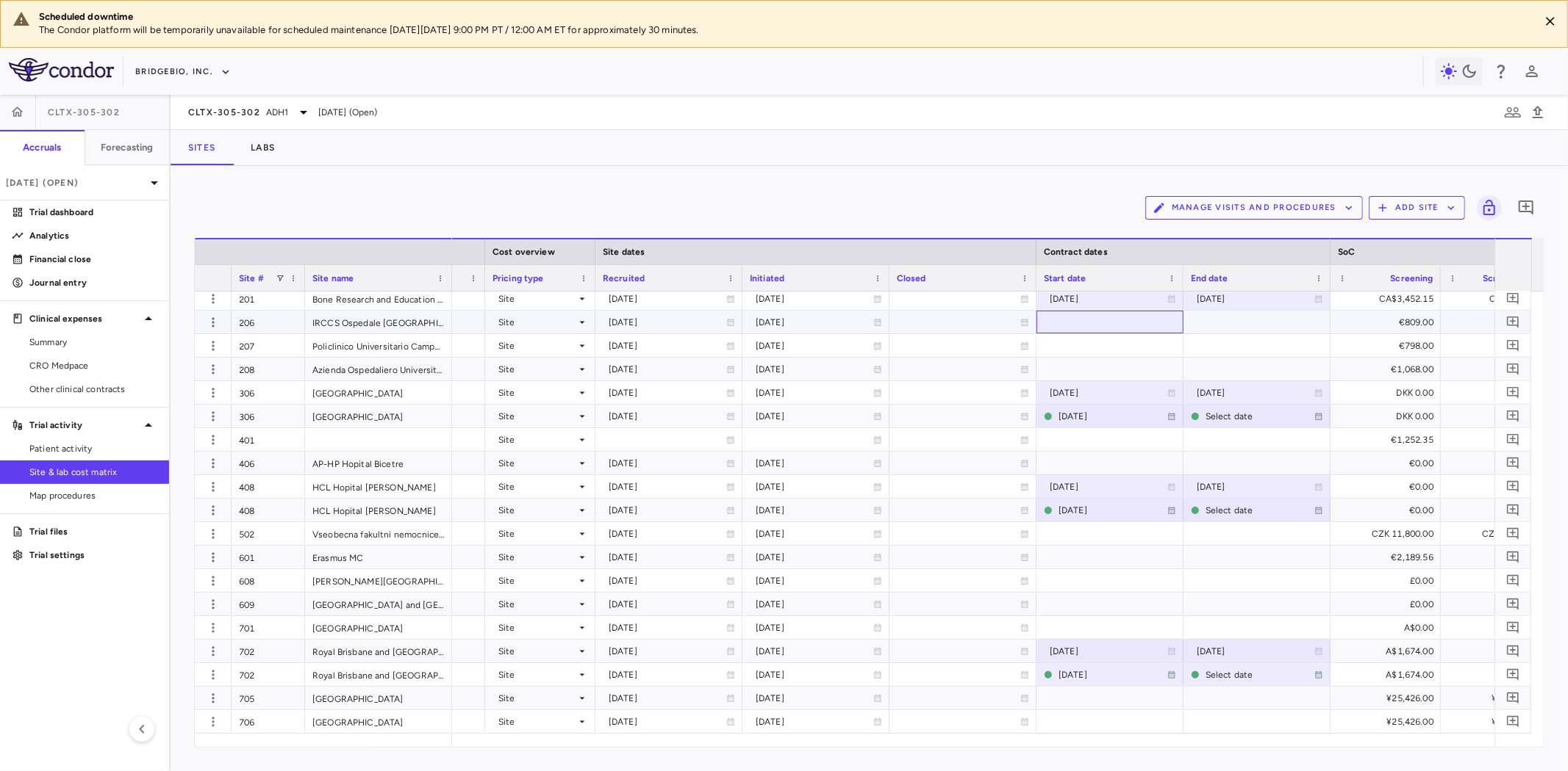
click at [1096, 329] on div at bounding box center [1110, 322] width 147 height 23
click at [1092, 324] on div at bounding box center [1110, 322] width 147 height 23
click at [1077, 324] on div at bounding box center [1110, 322] width 147 height 23
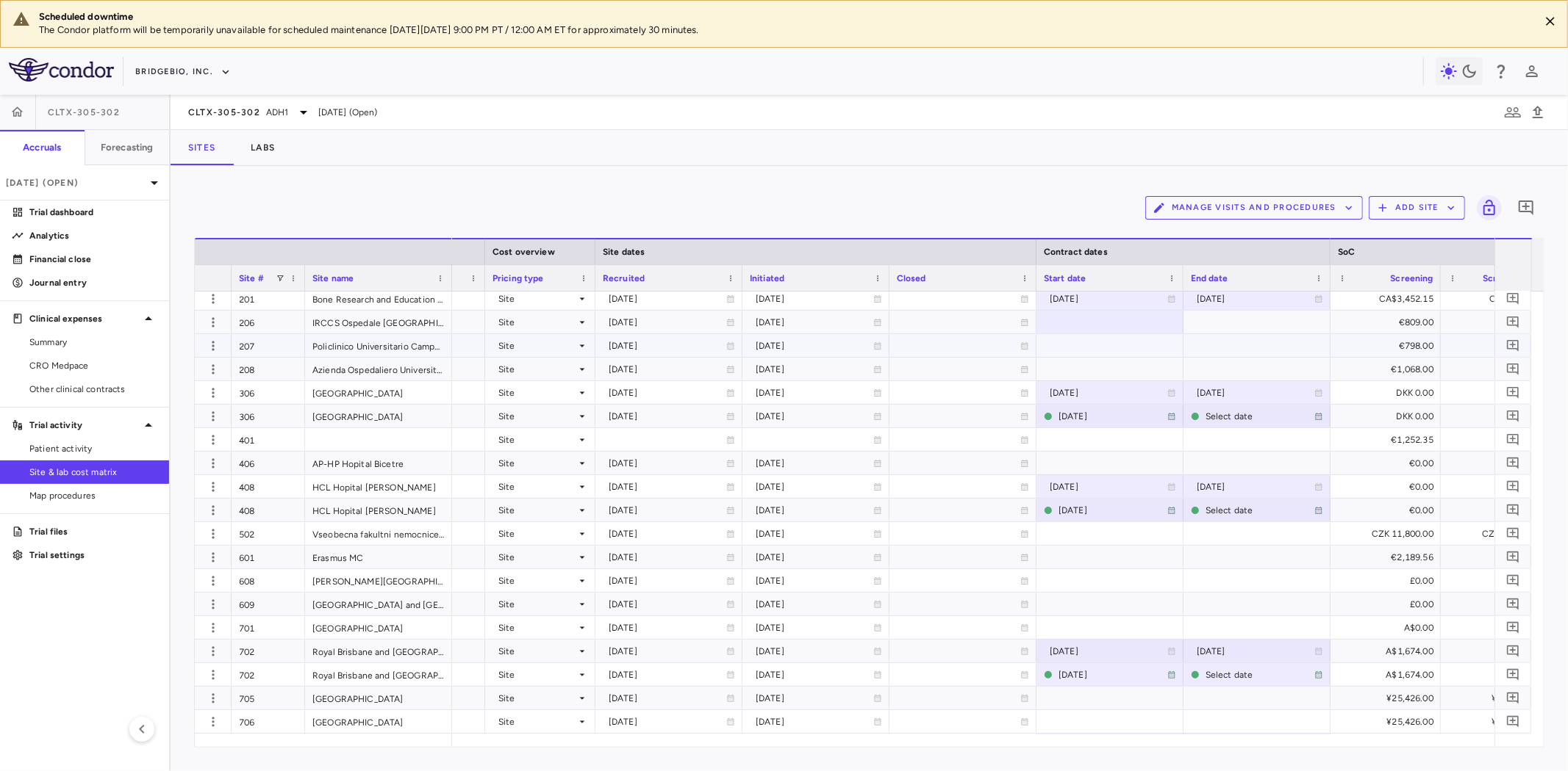
click at [1076, 346] on div at bounding box center [1110, 346] width 147 height 23
click at [1086, 320] on div at bounding box center [1110, 322] width 147 height 23
click at [52, 369] on span "CRO Medpace" at bounding box center [93, 366] width 128 height 14
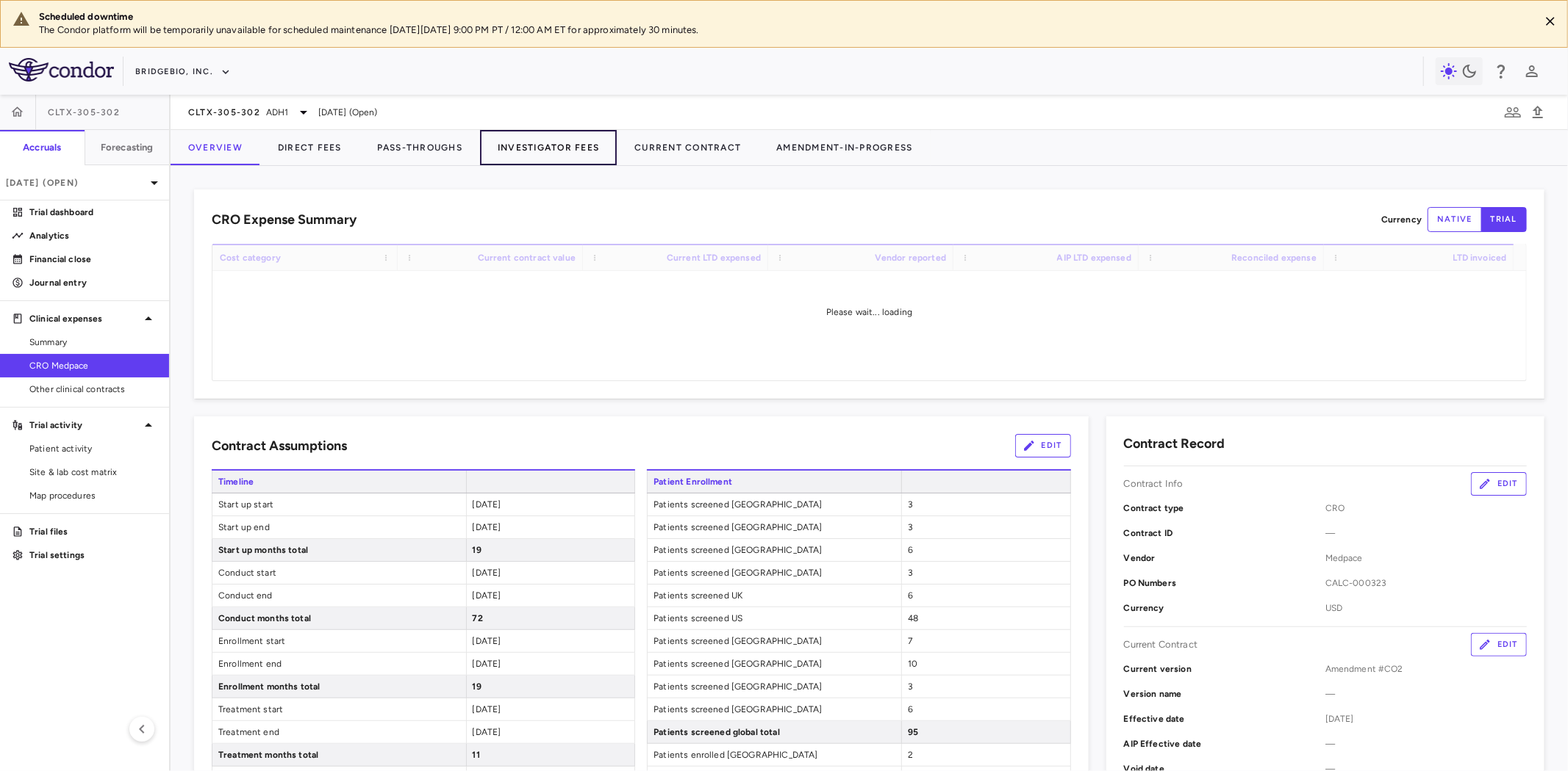
click at [532, 137] on button "Investigator Fees" at bounding box center [548, 147] width 136 height 35
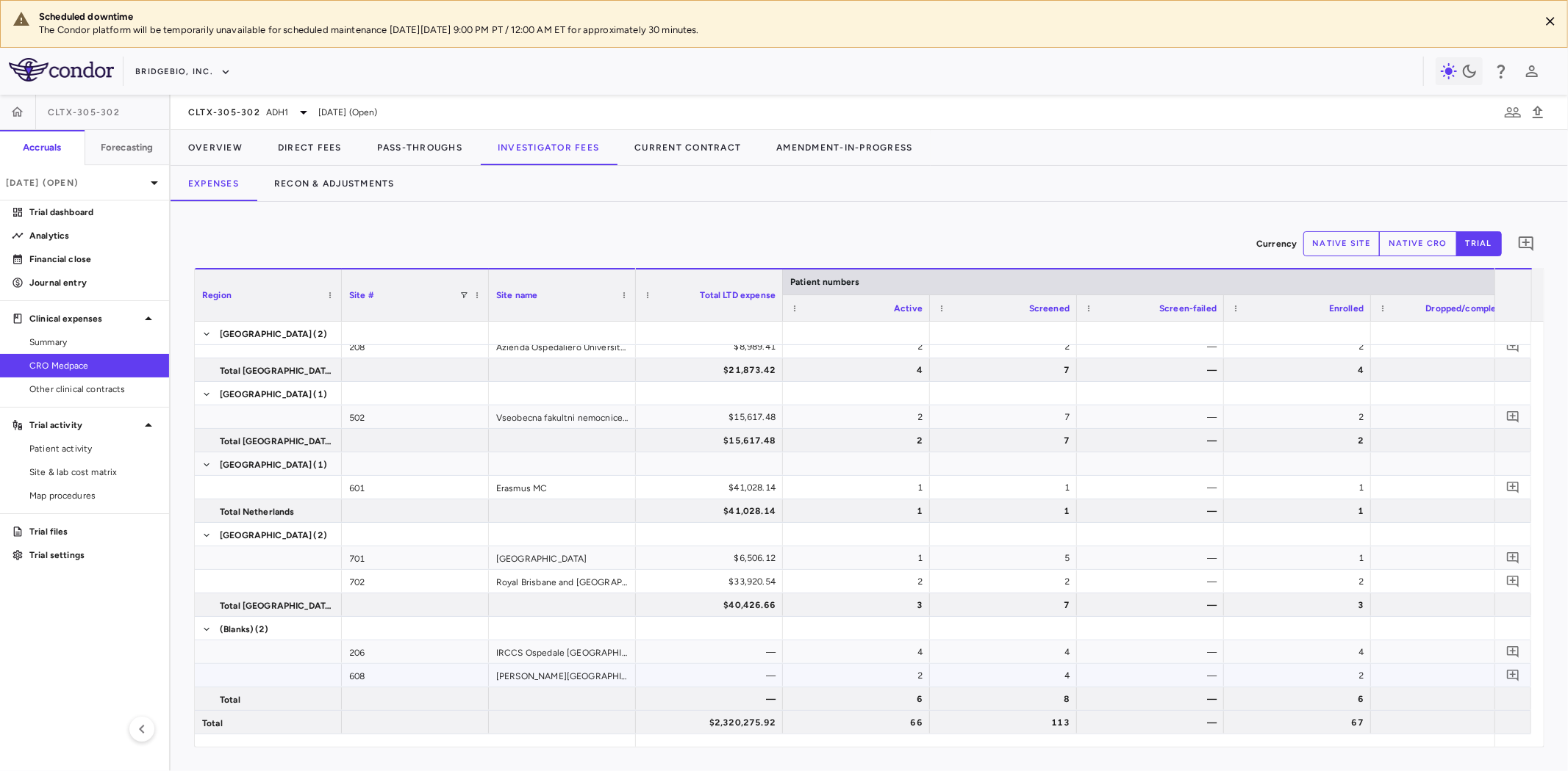
click at [391, 673] on div "608" at bounding box center [415, 676] width 147 height 23
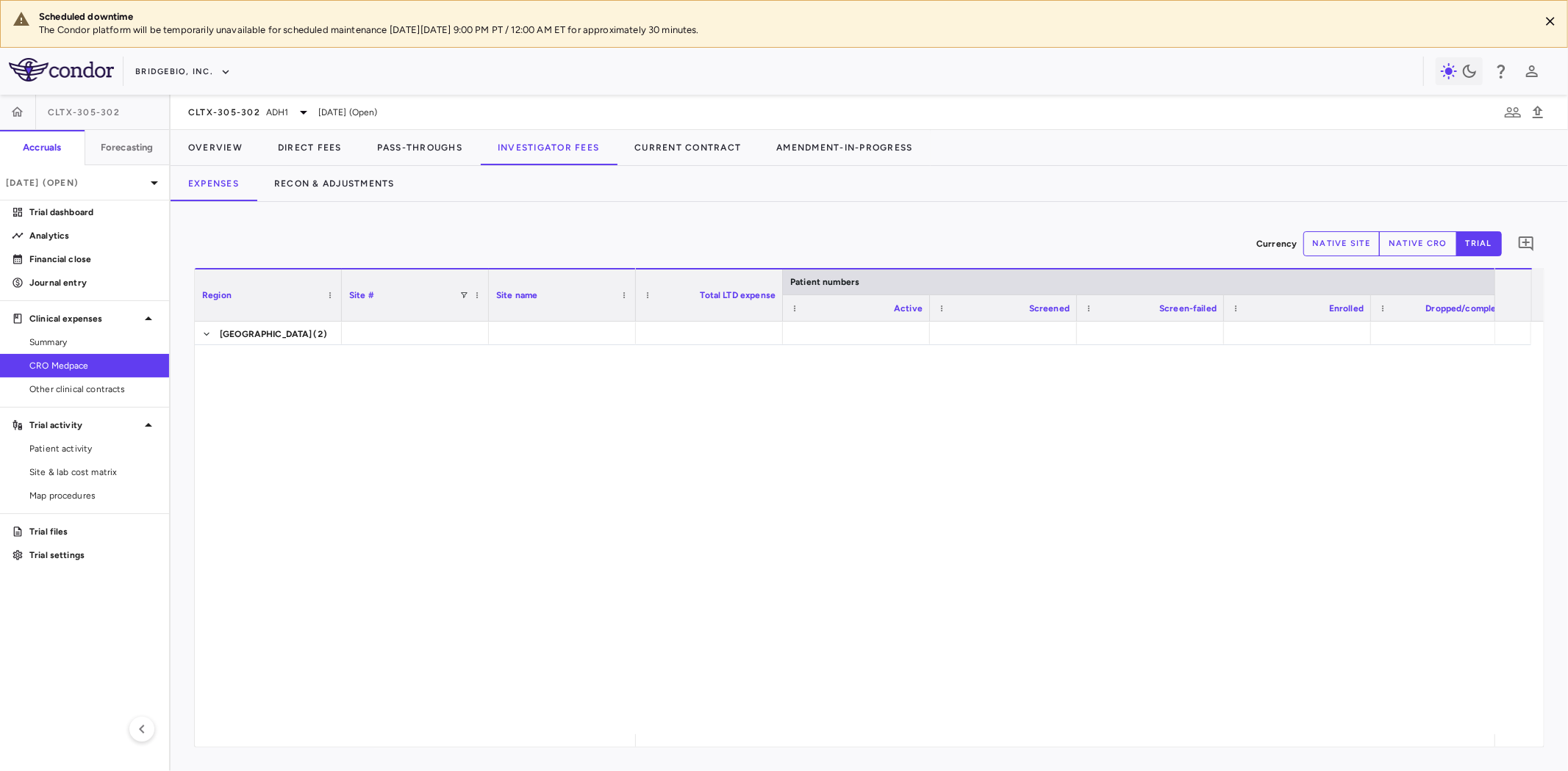
scroll to position [1209, 0]
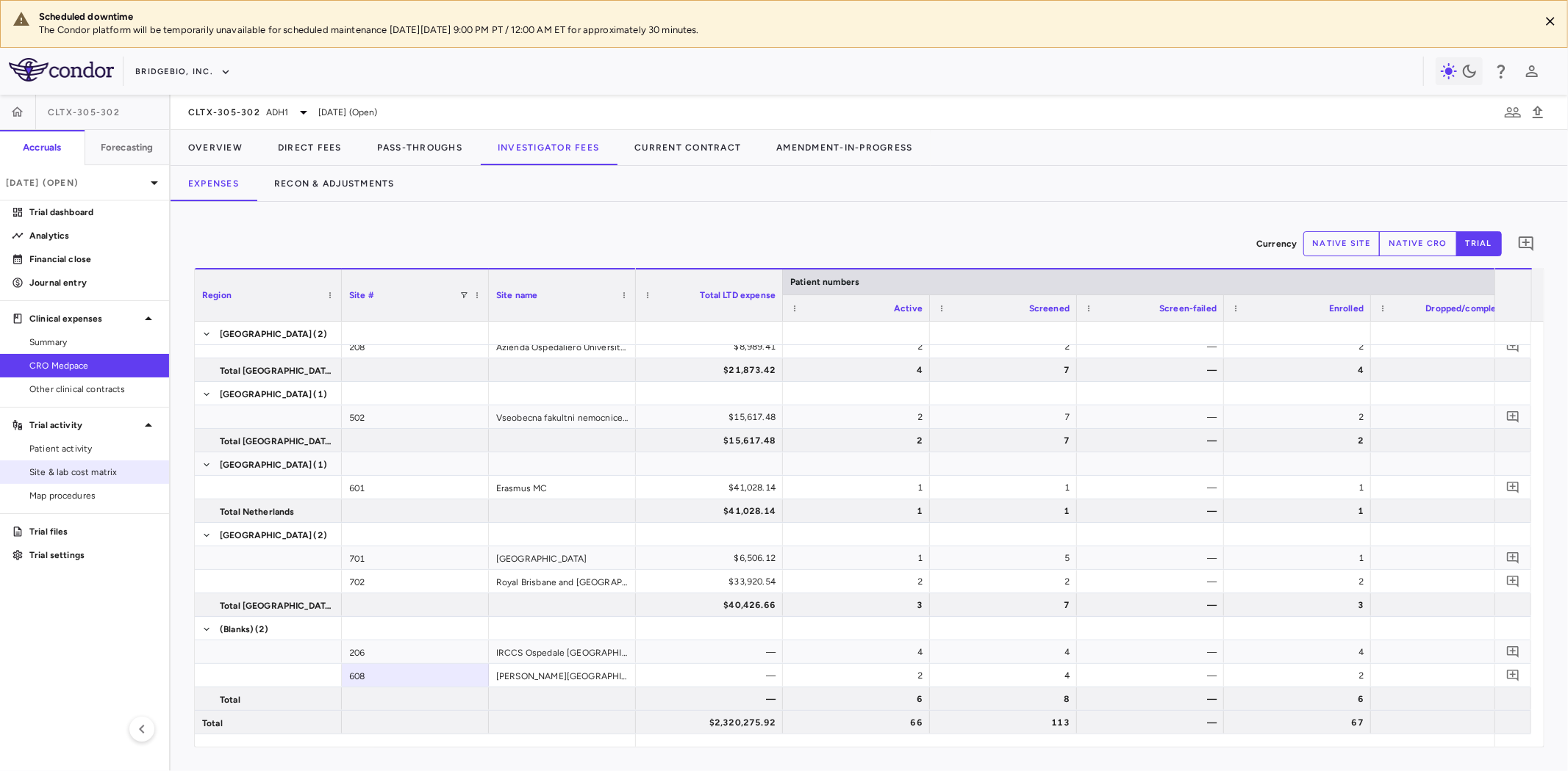
click at [72, 472] on span "Site & lab cost matrix" at bounding box center [93, 473] width 128 height 14
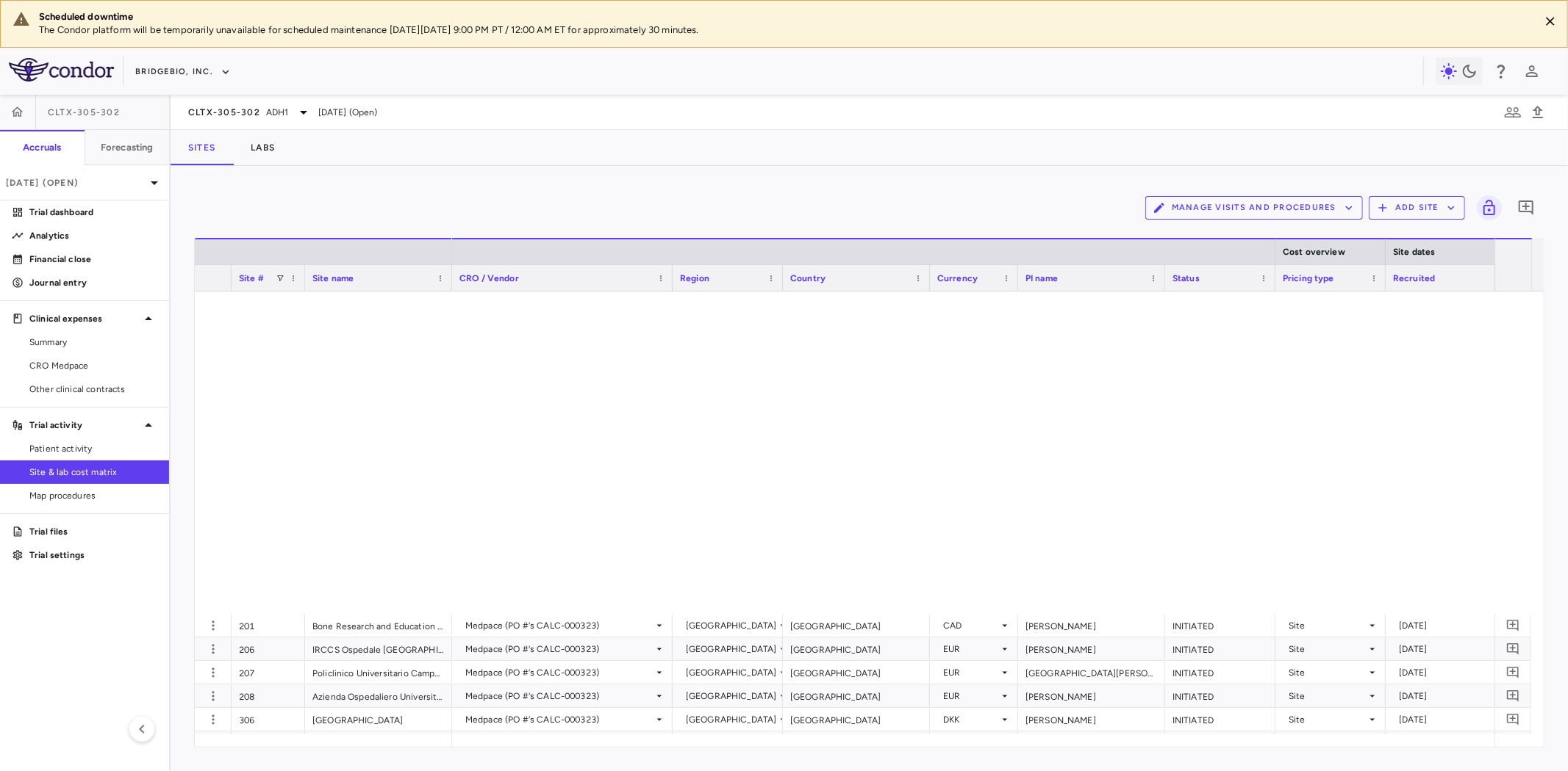
scroll to position [1132, 0]
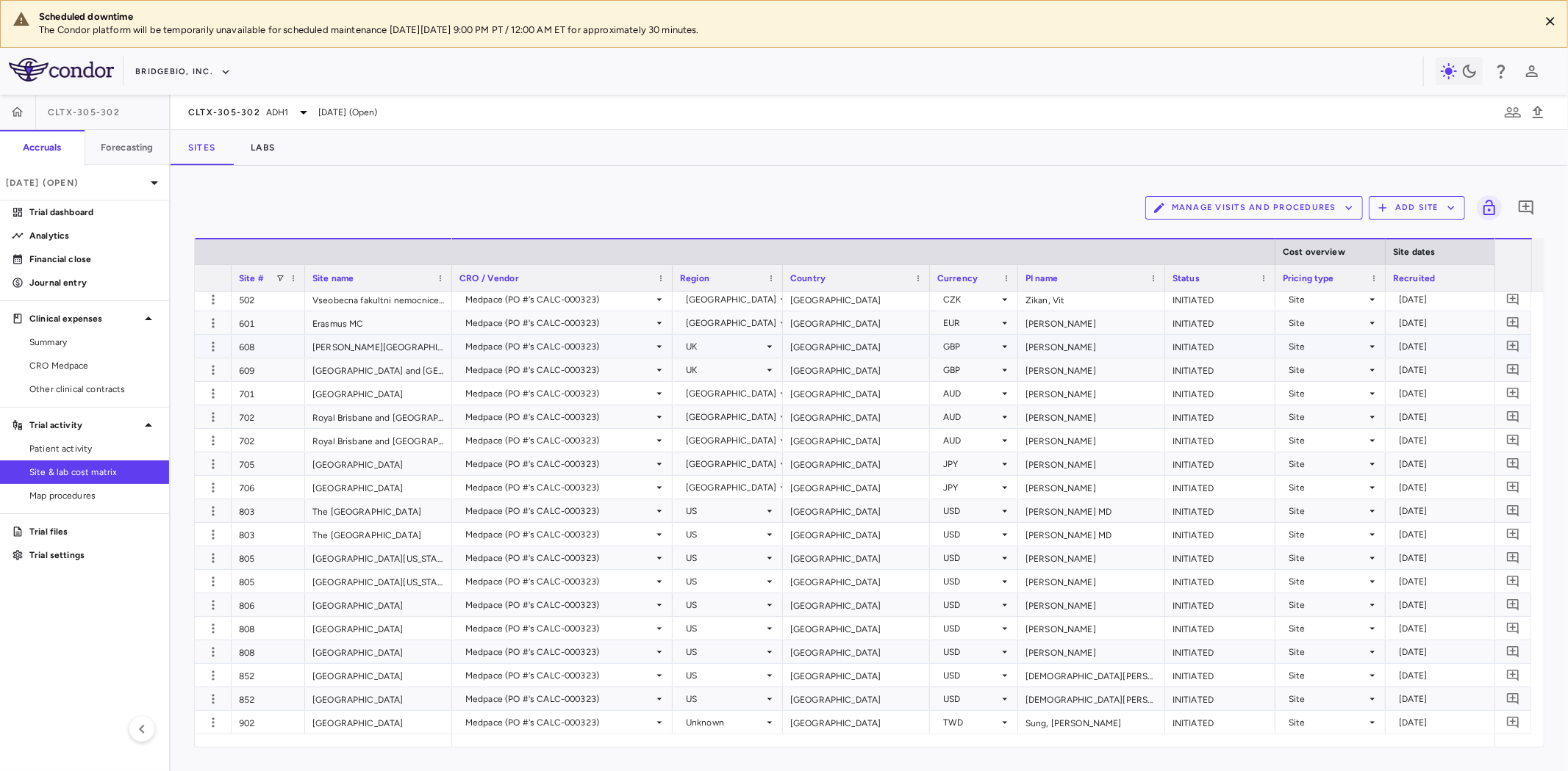
click at [868, 345] on div "[GEOGRAPHIC_DATA]" at bounding box center [857, 346] width 147 height 23
click at [1216, 345] on div "INITIATED" at bounding box center [1221, 346] width 110 height 23
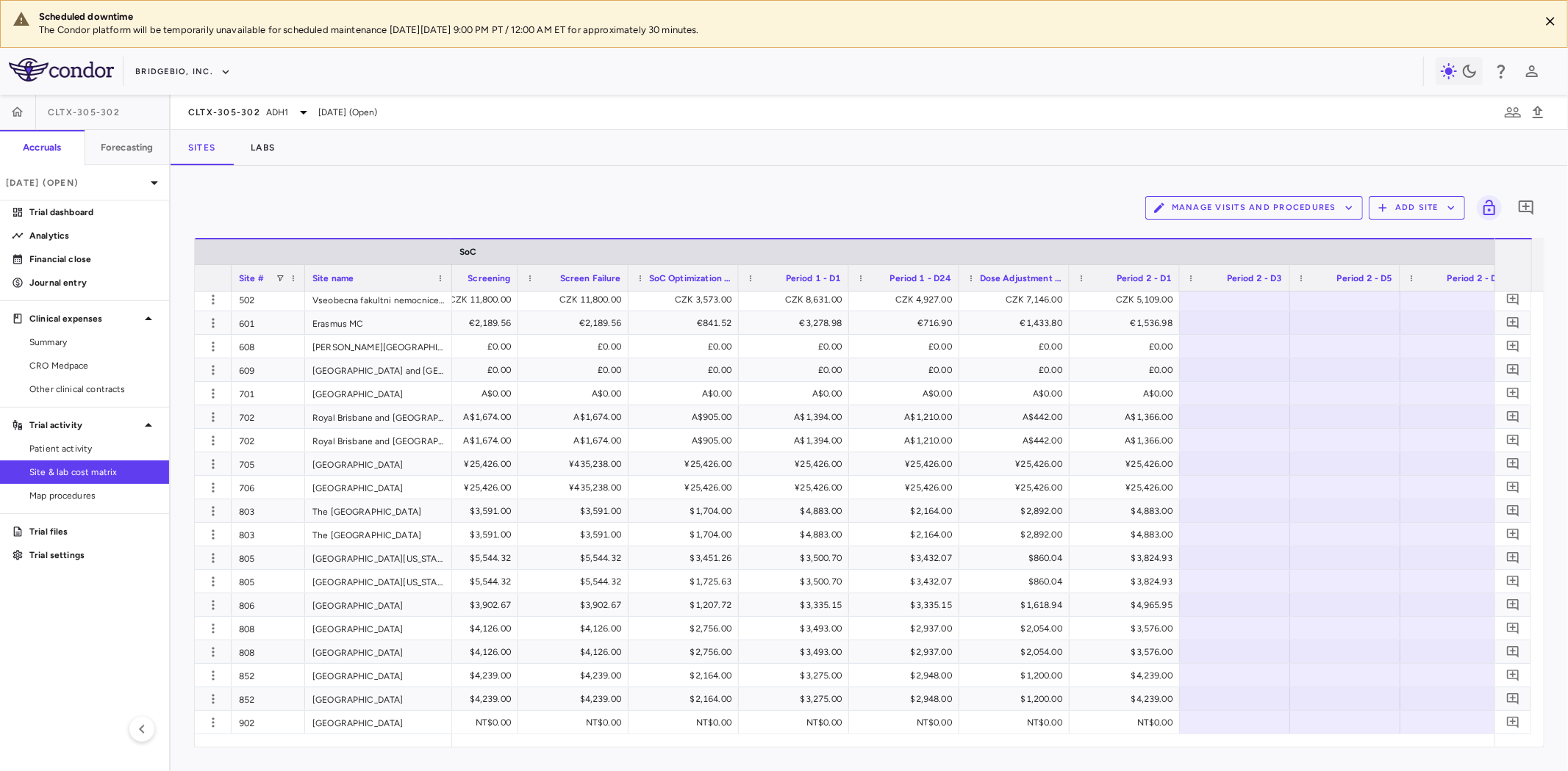
scroll to position [0, 1646]
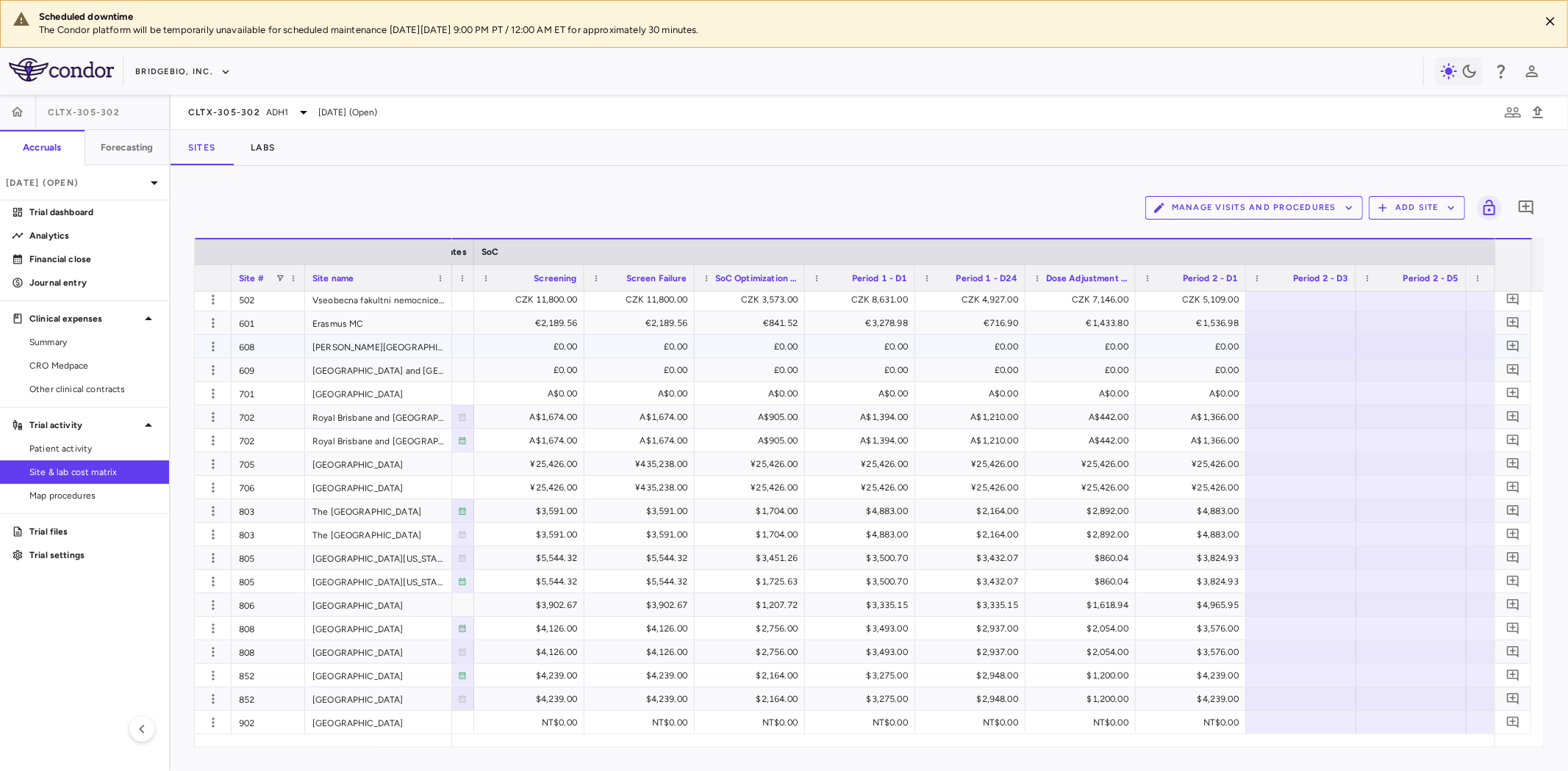
click at [526, 343] on div "£0.00" at bounding box center [532, 346] width 90 height 23
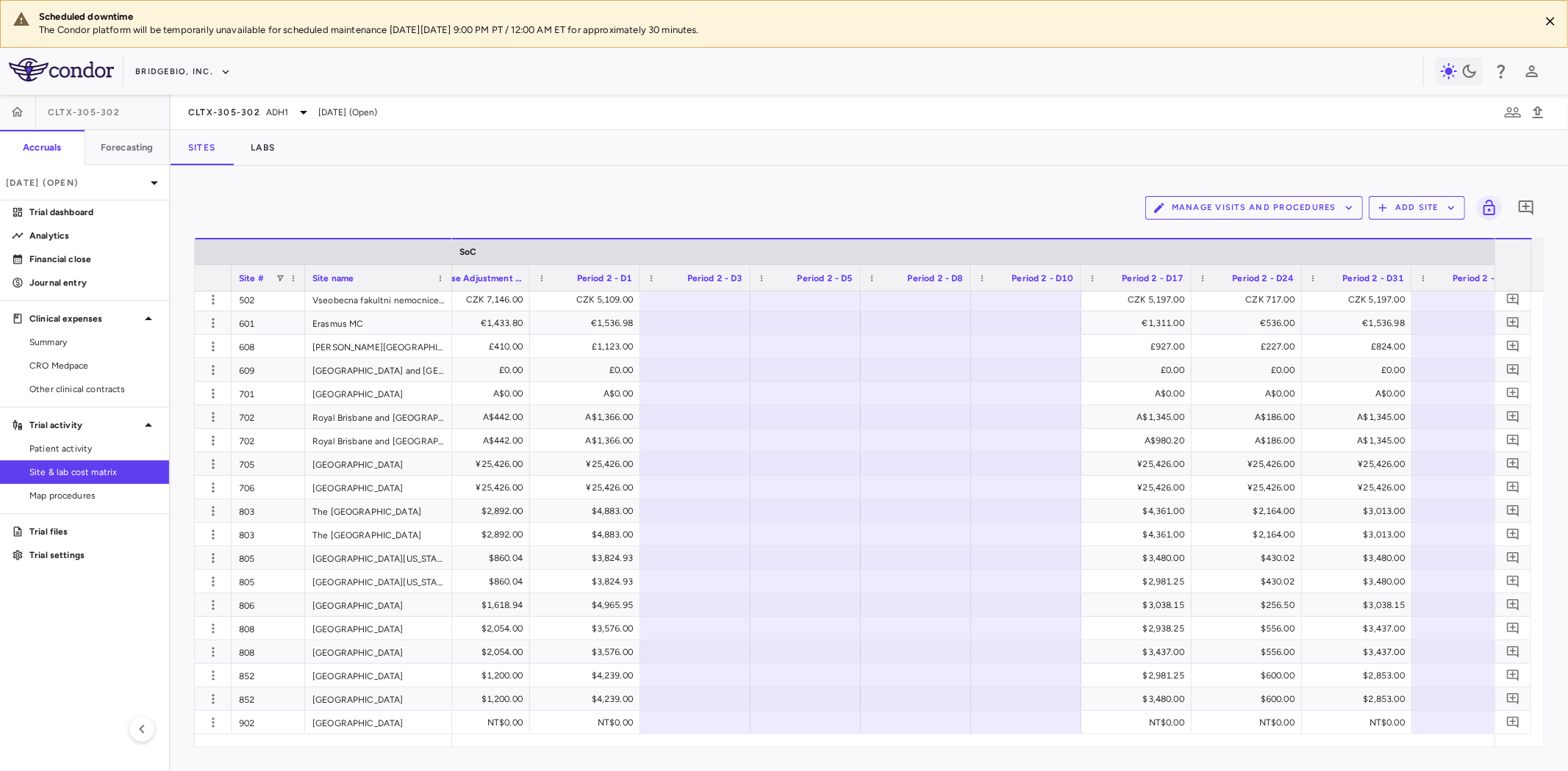
scroll to position [0, 2450]
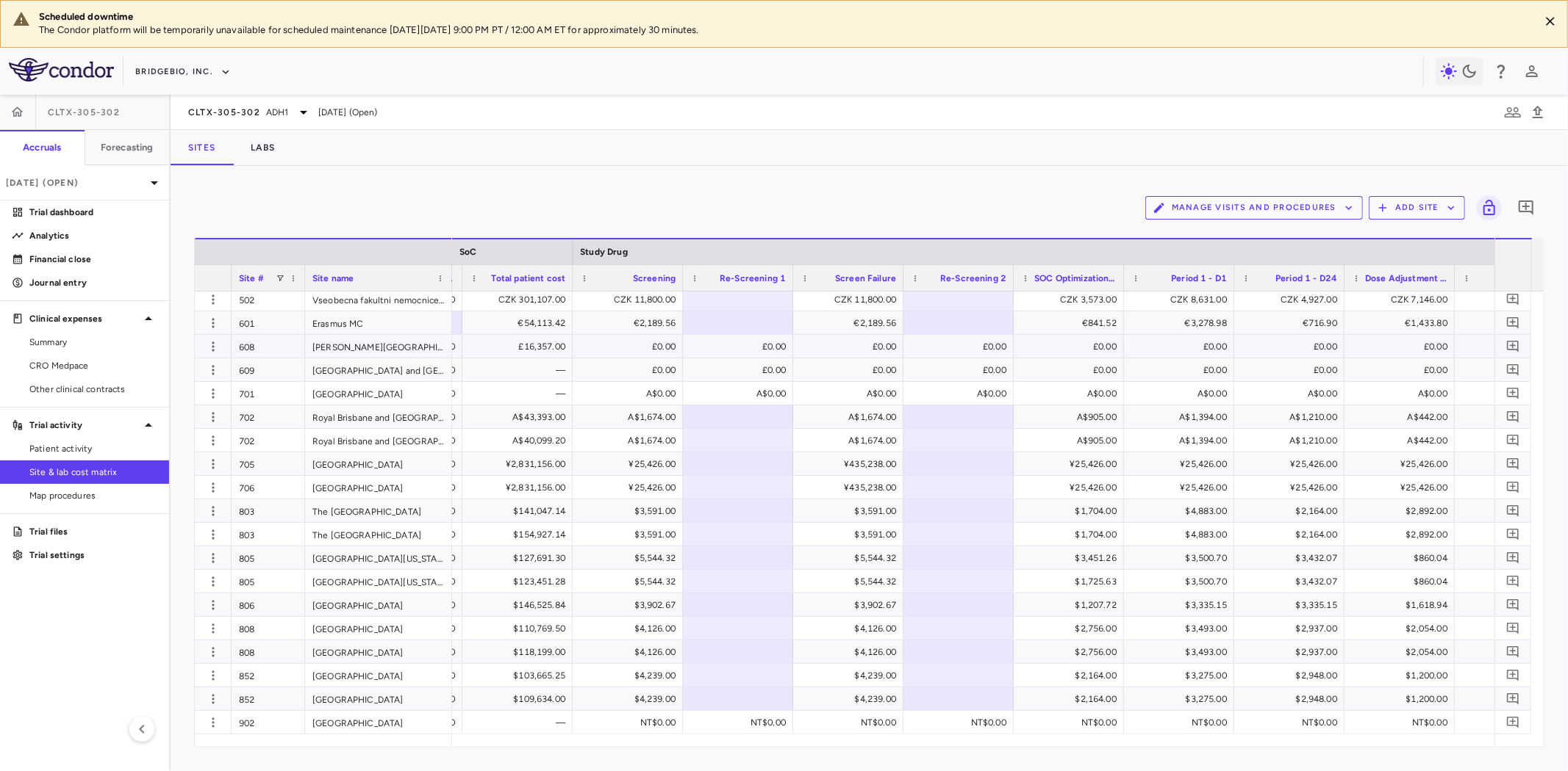
click at [618, 350] on div "£0.00" at bounding box center [630, 346] width 90 height 23
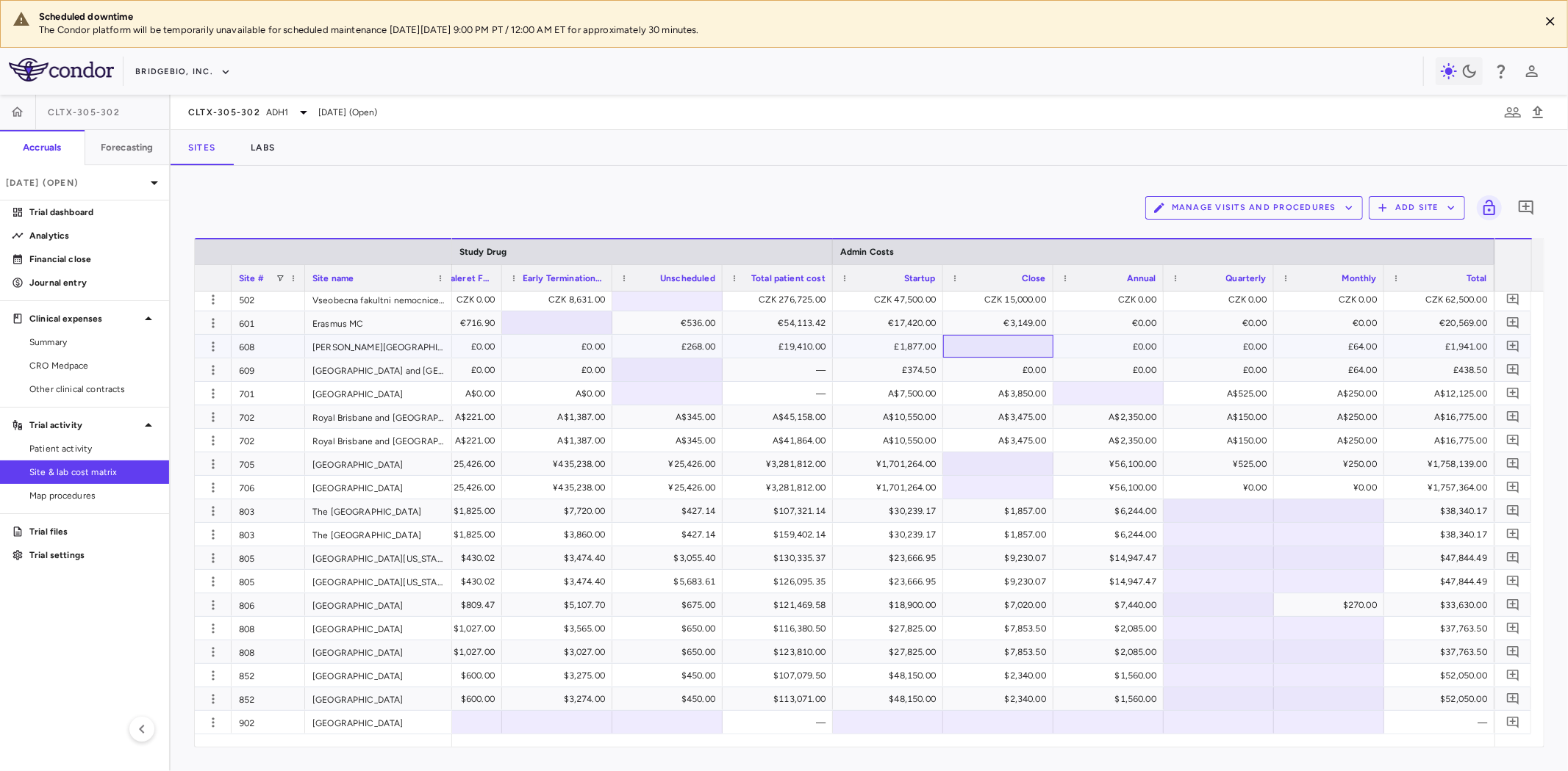
click at [1010, 341] on div at bounding box center [998, 346] width 96 height 21
click at [901, 349] on div "£1,877.00" at bounding box center [890, 346] width 90 height 23
drag, startPoint x: 881, startPoint y: 346, endPoint x: 941, endPoint y: 350, distance: 60.1
click at [941, 350] on input "****" at bounding box center [899, 347] width 87 height 24
type input "****"
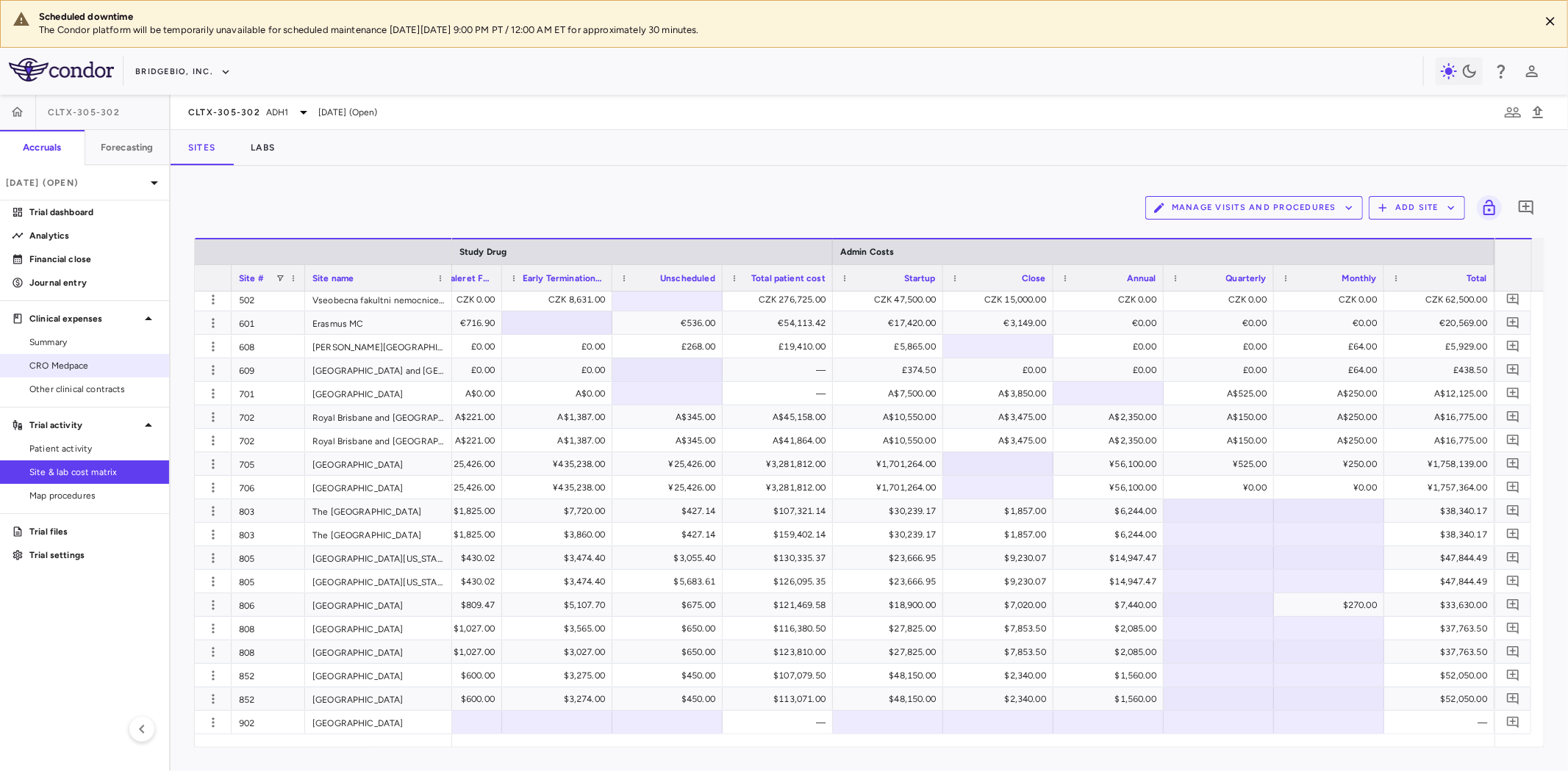
click at [69, 363] on span "CRO Medpace" at bounding box center [93, 366] width 128 height 14
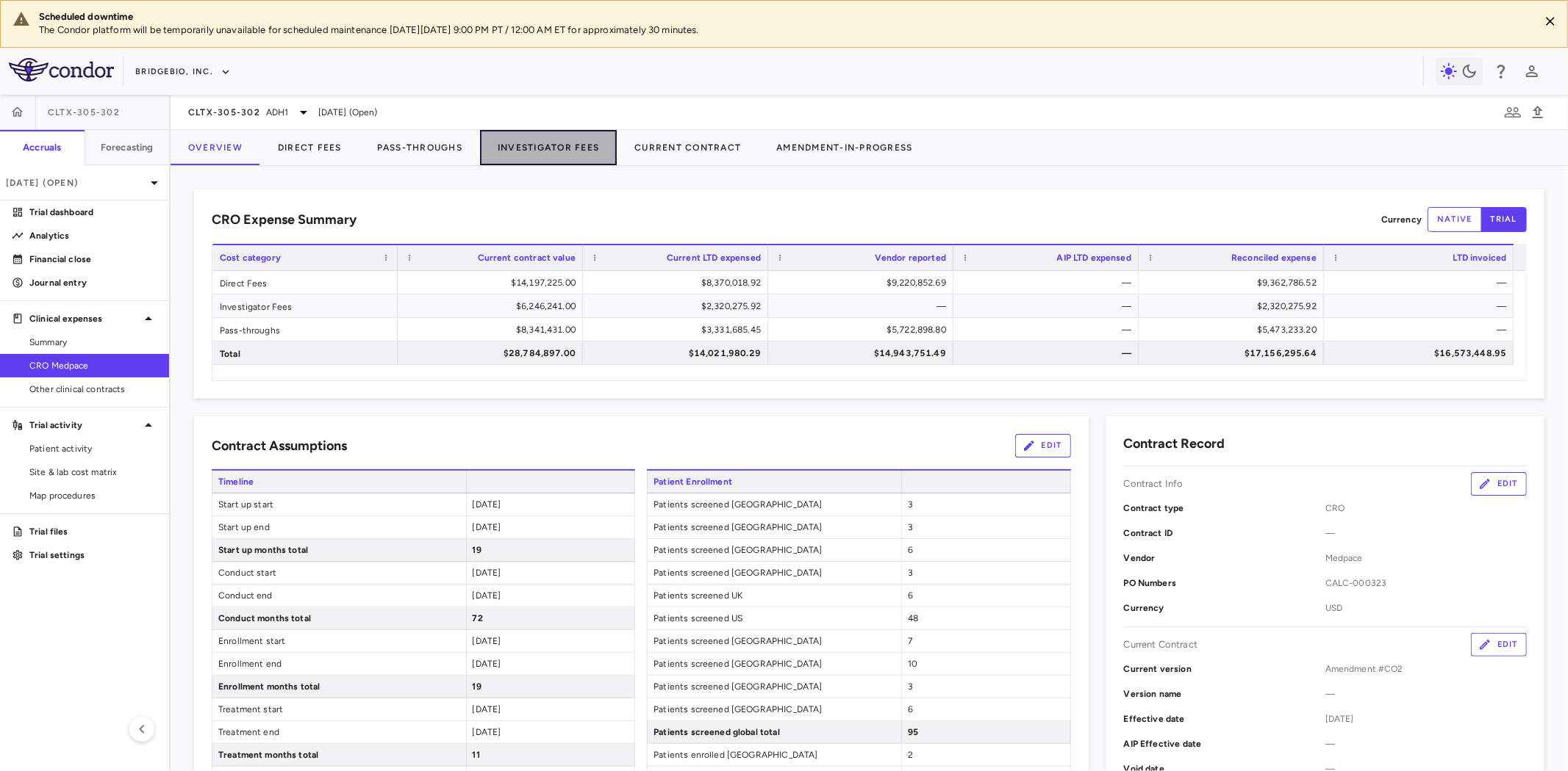
click at [563, 148] on button "Investigator Fees" at bounding box center [548, 147] width 136 height 35
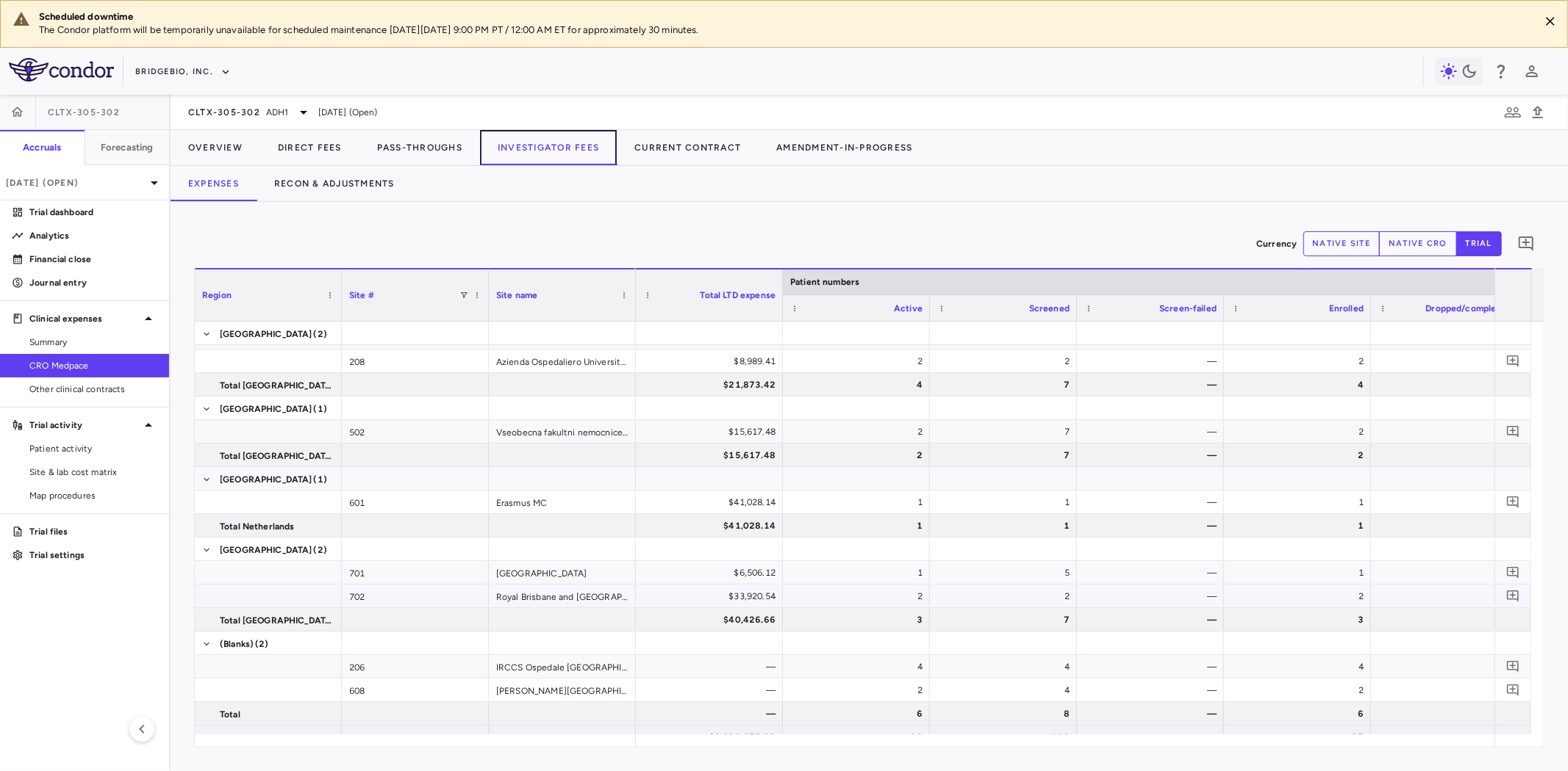
scroll to position [1209, 0]
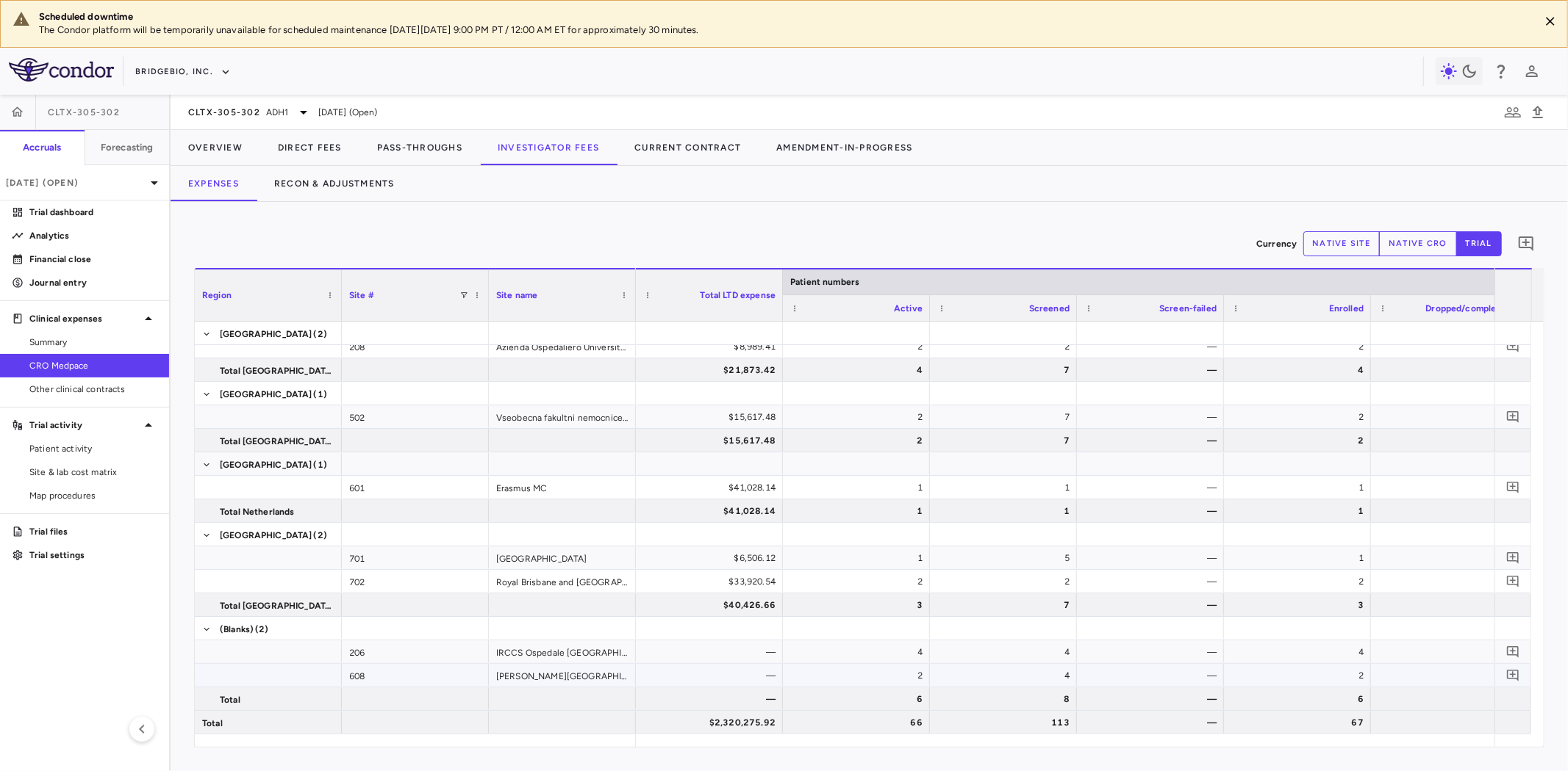
click at [511, 671] on div "Freeman Hospital" at bounding box center [562, 676] width 147 height 23
click at [417, 673] on div "608" at bounding box center [415, 676] width 147 height 23
click at [306, 676] on span at bounding box center [268, 676] width 133 height 23
click at [408, 665] on div "608" at bounding box center [415, 676] width 147 height 23
click at [92, 467] on span "Site & lab cost matrix" at bounding box center [93, 473] width 128 height 14
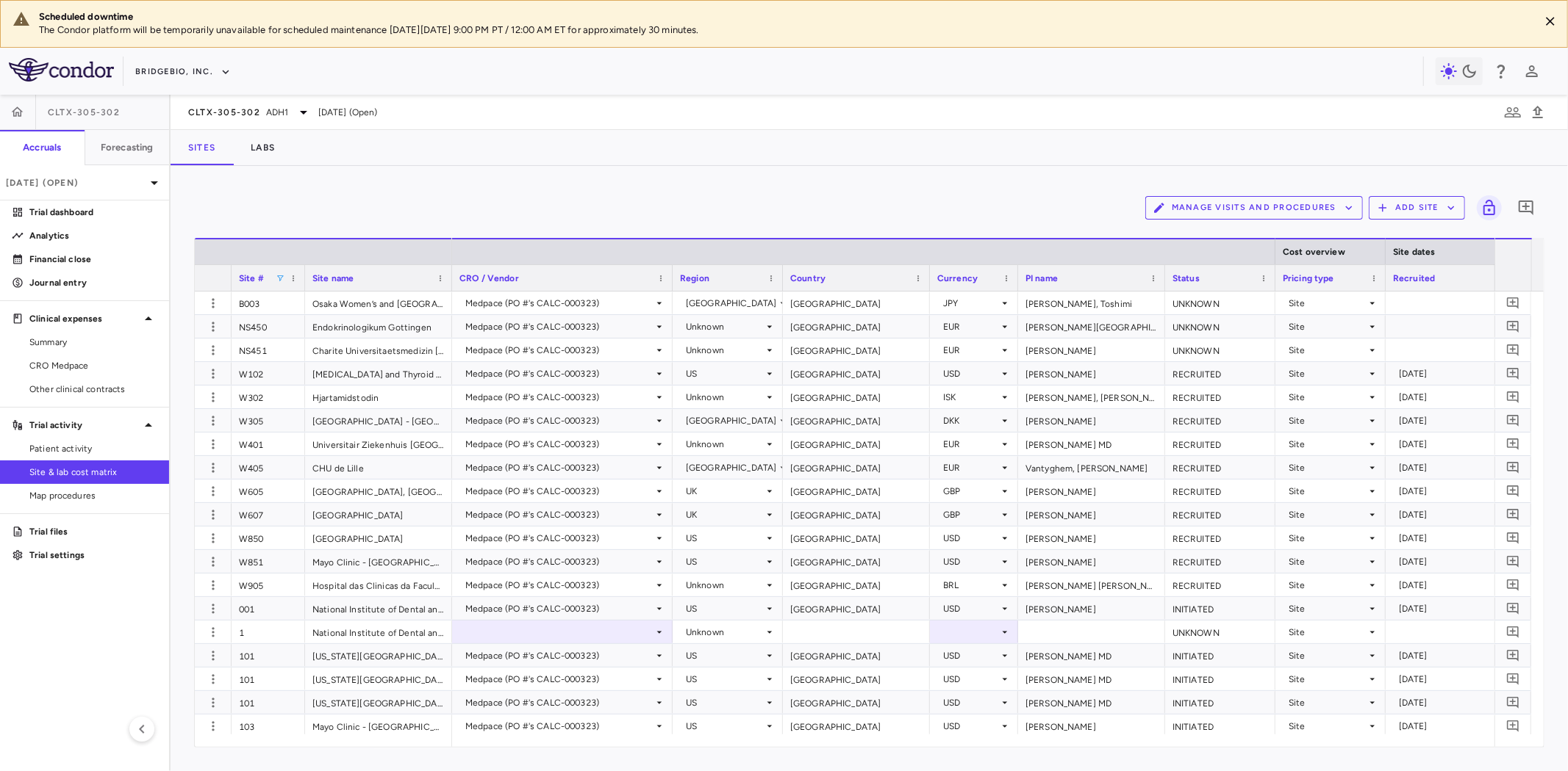
click at [281, 277] on span at bounding box center [280, 278] width 9 height 9
type input "***"
click at [622, 439] on div "Medpace (PO #'s CALC-000323)" at bounding box center [559, 444] width 188 height 23
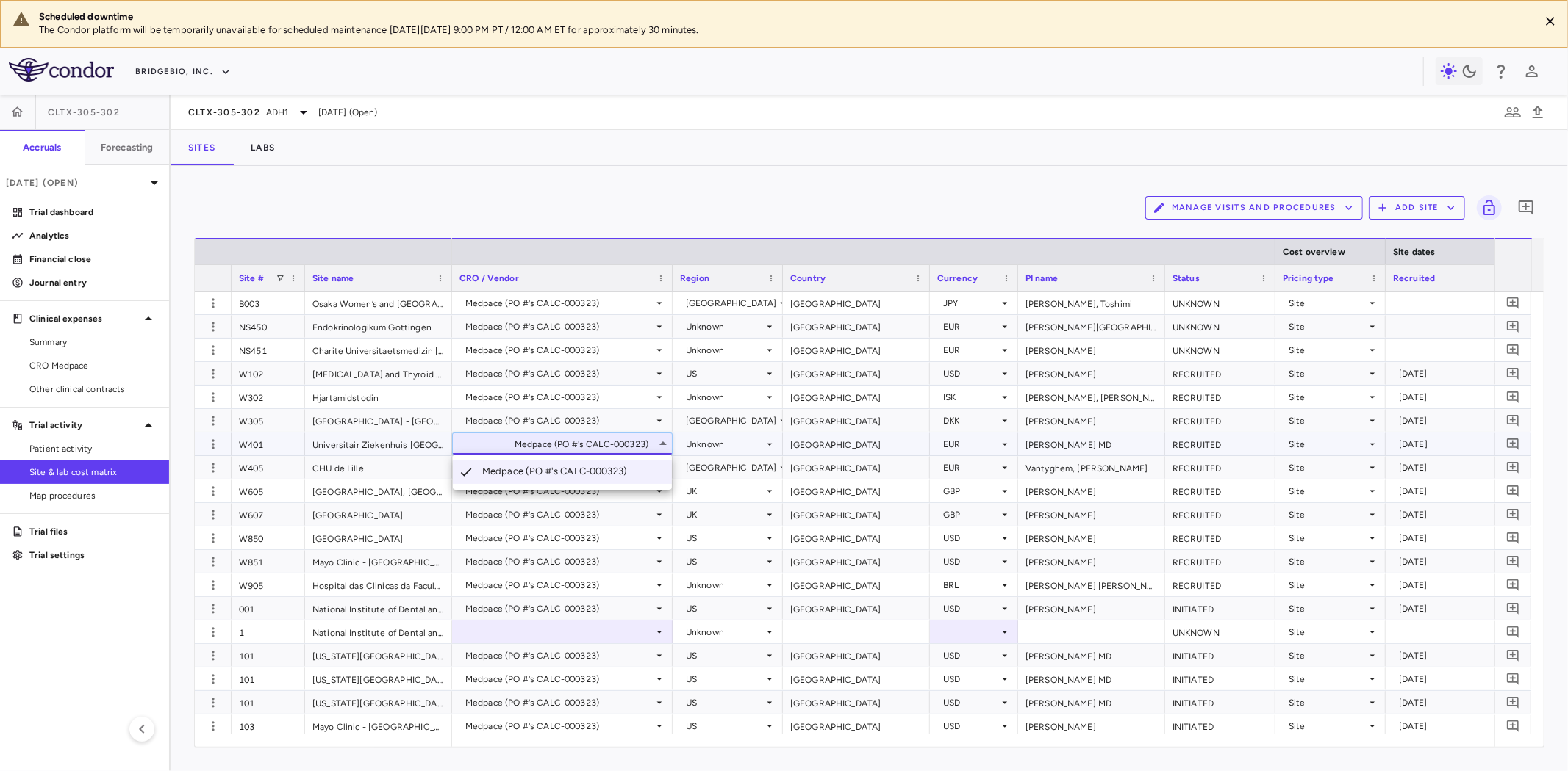
click at [372, 276] on div at bounding box center [784, 385] width 1568 height 771
click at [280, 275] on span at bounding box center [280, 278] width 9 height 9
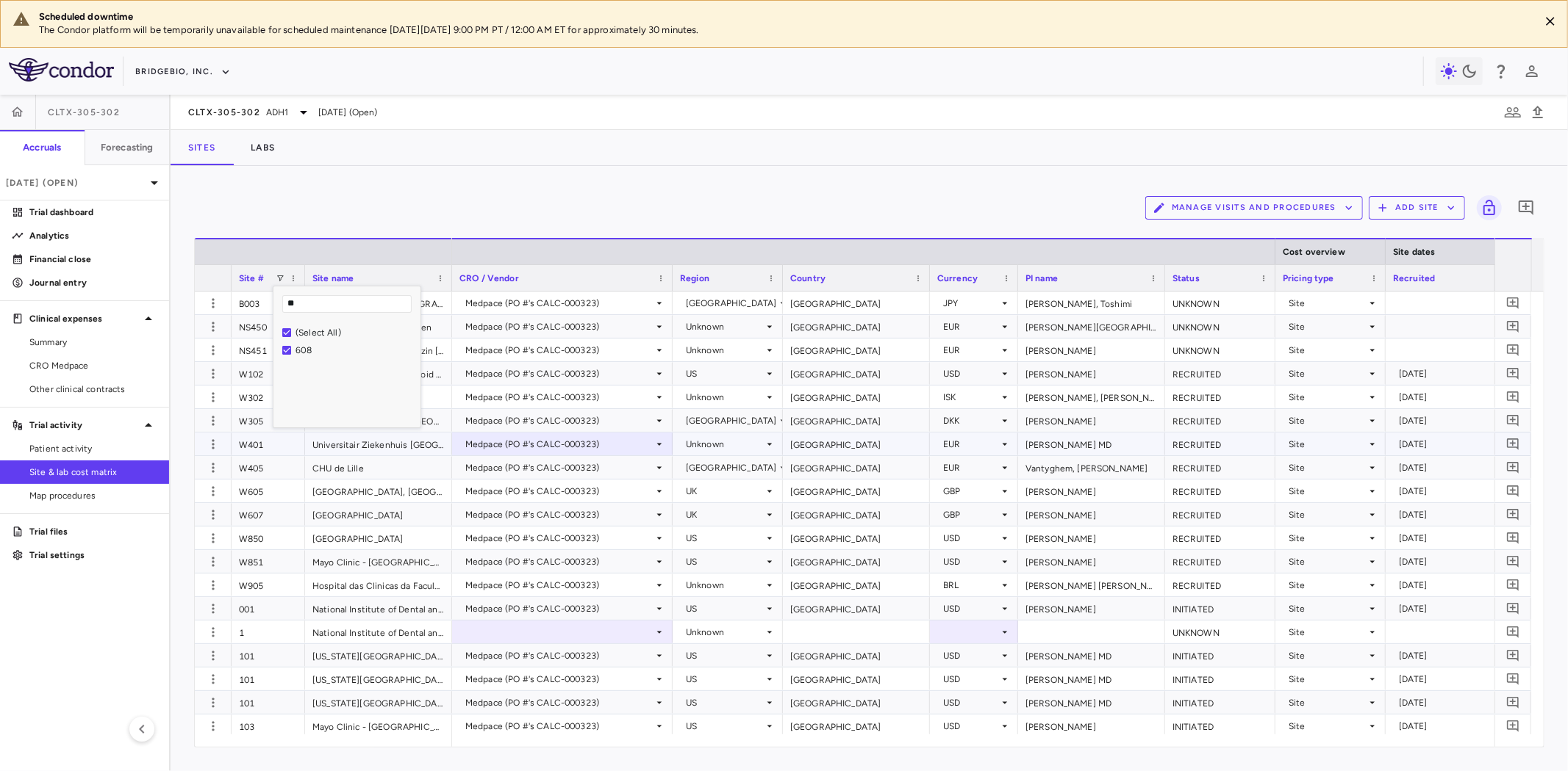
type input "*"
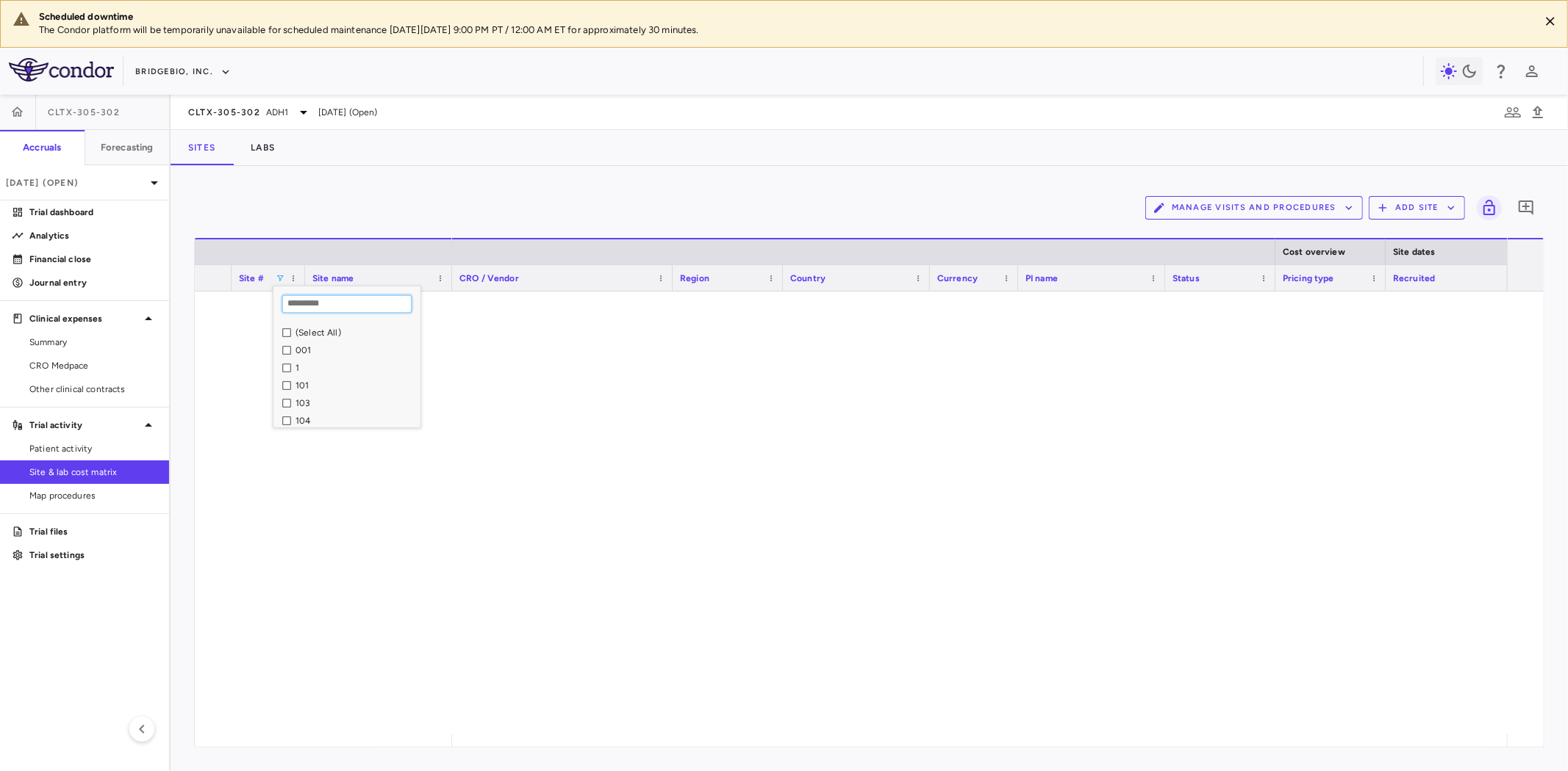
click at [317, 304] on input "Search filter values" at bounding box center [347, 304] width 130 height 17
type input "***"
click at [338, 503] on div "608 Freeman Hospital Medpace (PO #'s CALC-000323) UK United Kingdom GBP Sayer, …" at bounding box center [869, 514] width 1349 height 443
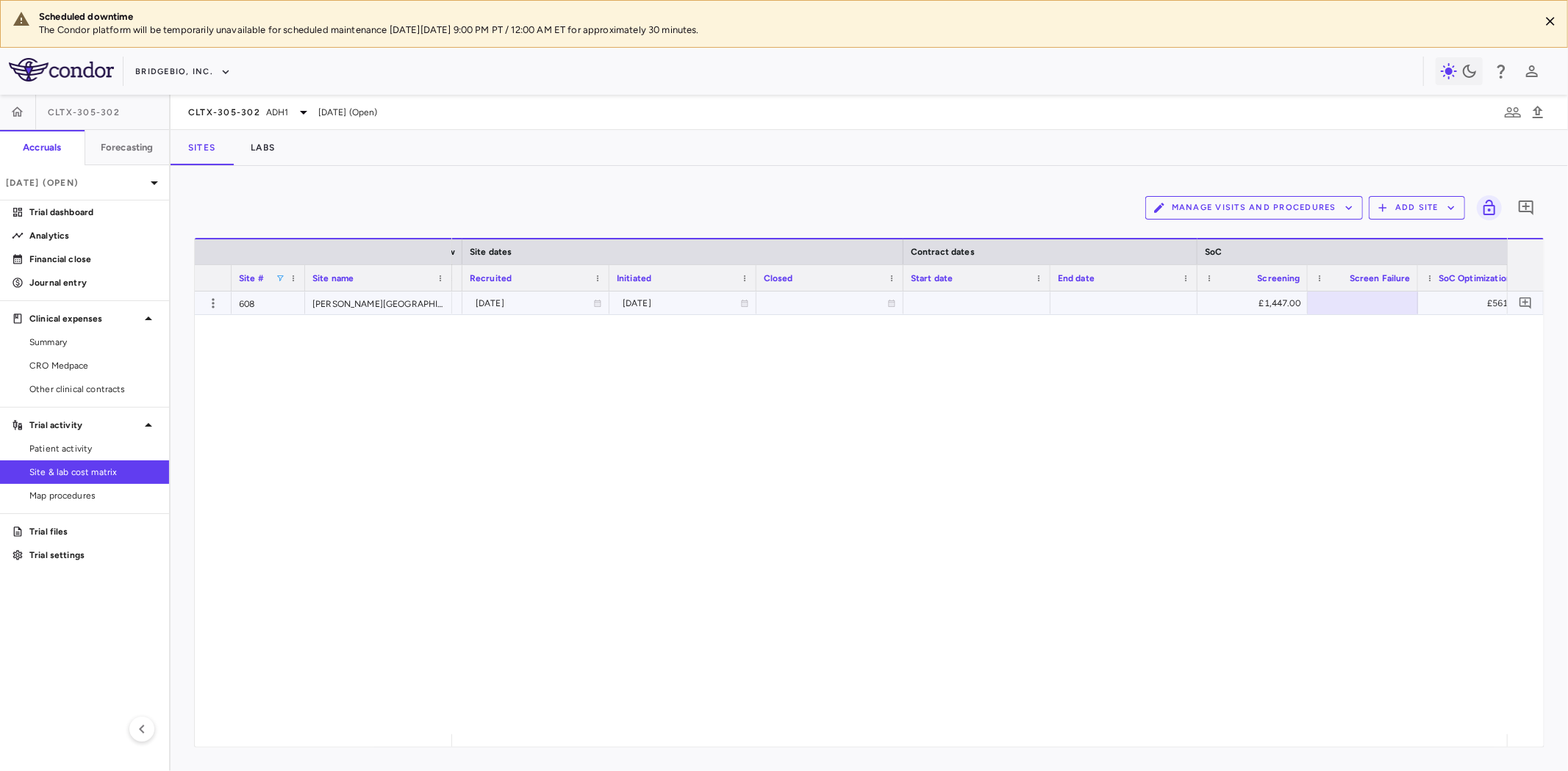
click at [939, 311] on div at bounding box center [977, 304] width 147 height 23
click at [1041, 417] on div "INITIATED Site 2023-10-19 2024-05-08 £1,447.00 £561.00 £922.00 £848.00" at bounding box center [980, 514] width 1055 height 443
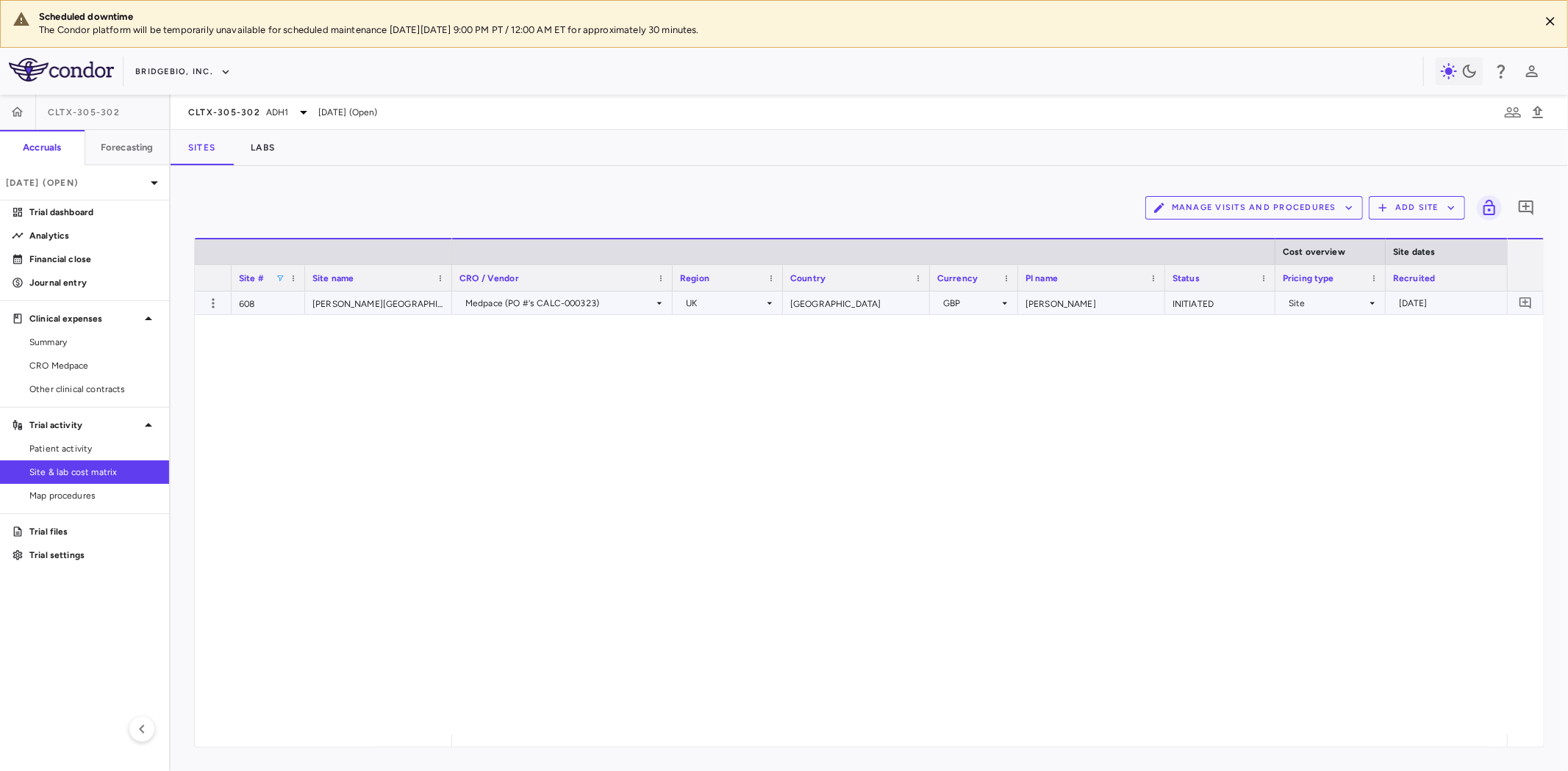
click at [567, 300] on div "Medpace (PO #'s CALC-000323)" at bounding box center [559, 304] width 188 height 23
click at [567, 300] on div at bounding box center [784, 385] width 1568 height 771
click at [734, 300] on div "UK" at bounding box center [725, 304] width 78 height 23
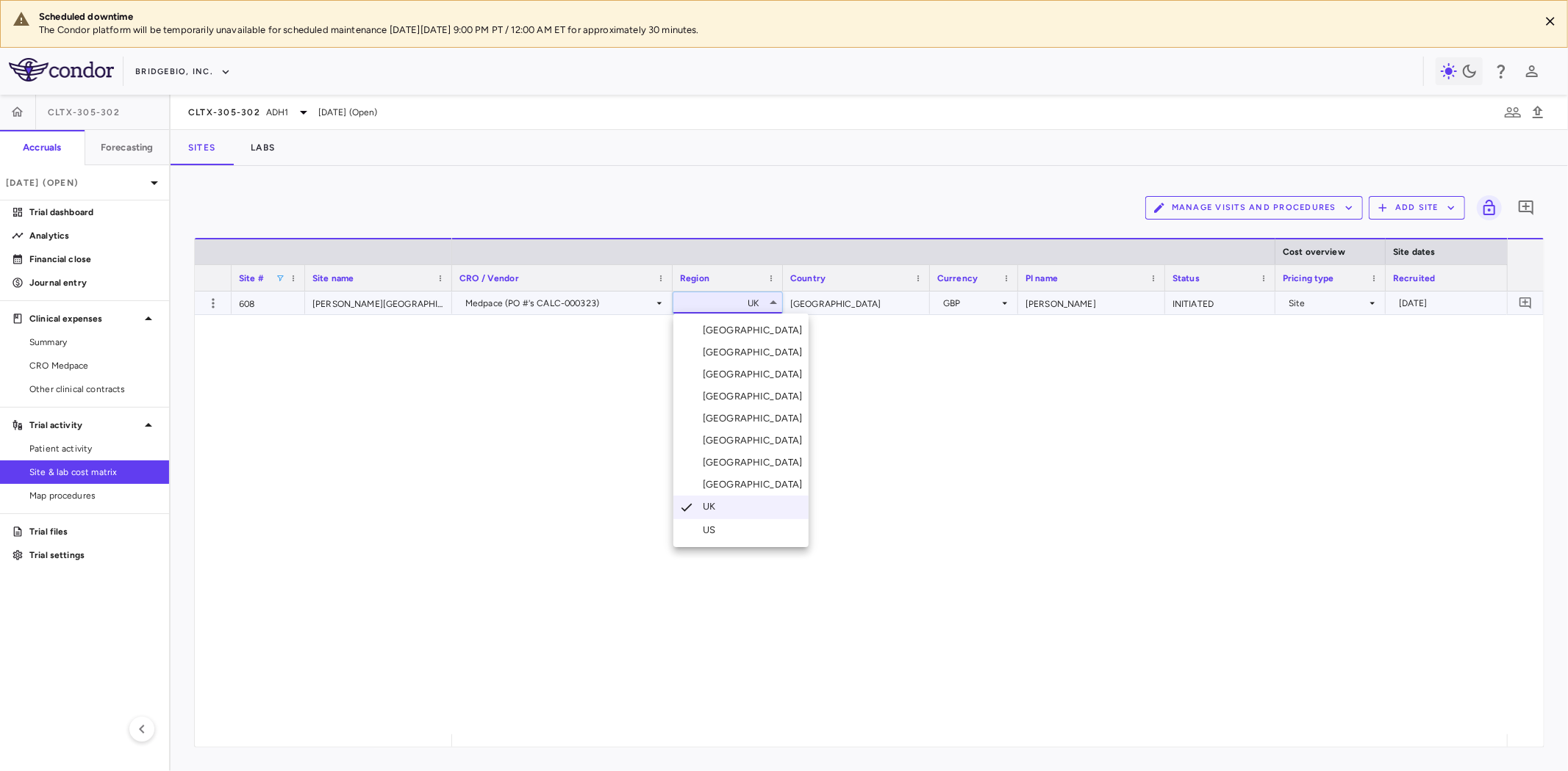
click at [734, 300] on div at bounding box center [784, 385] width 1568 height 771
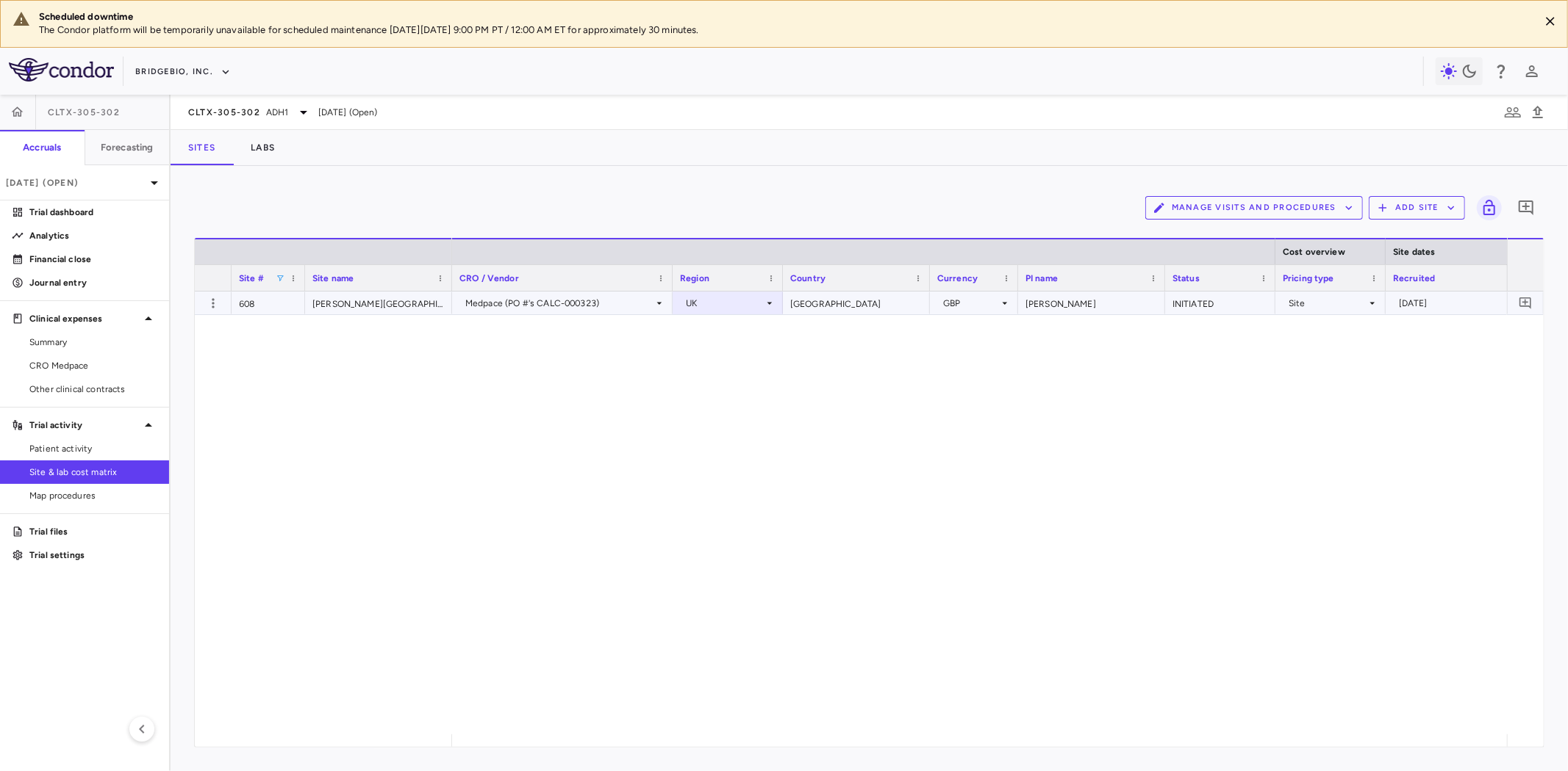
click at [861, 298] on div "[GEOGRAPHIC_DATA]" at bounding box center [857, 304] width 147 height 23
click at [920, 401] on div "Medpace (PO #'s CALC-000323) UK United Kingdom GBP Sayer, John INITIATED Site 2…" at bounding box center [980, 514] width 1055 height 443
drag, startPoint x: 533, startPoint y: 559, endPoint x: 516, endPoint y: 686, distance: 128.1
click at [533, 559] on div "Medpace (PO #'s CALC-000323) UK United Kingdom GBP Sayer, John INITIATED Site 2…" at bounding box center [980, 514] width 1055 height 443
click at [215, 298] on icon "button" at bounding box center [213, 303] width 15 height 15
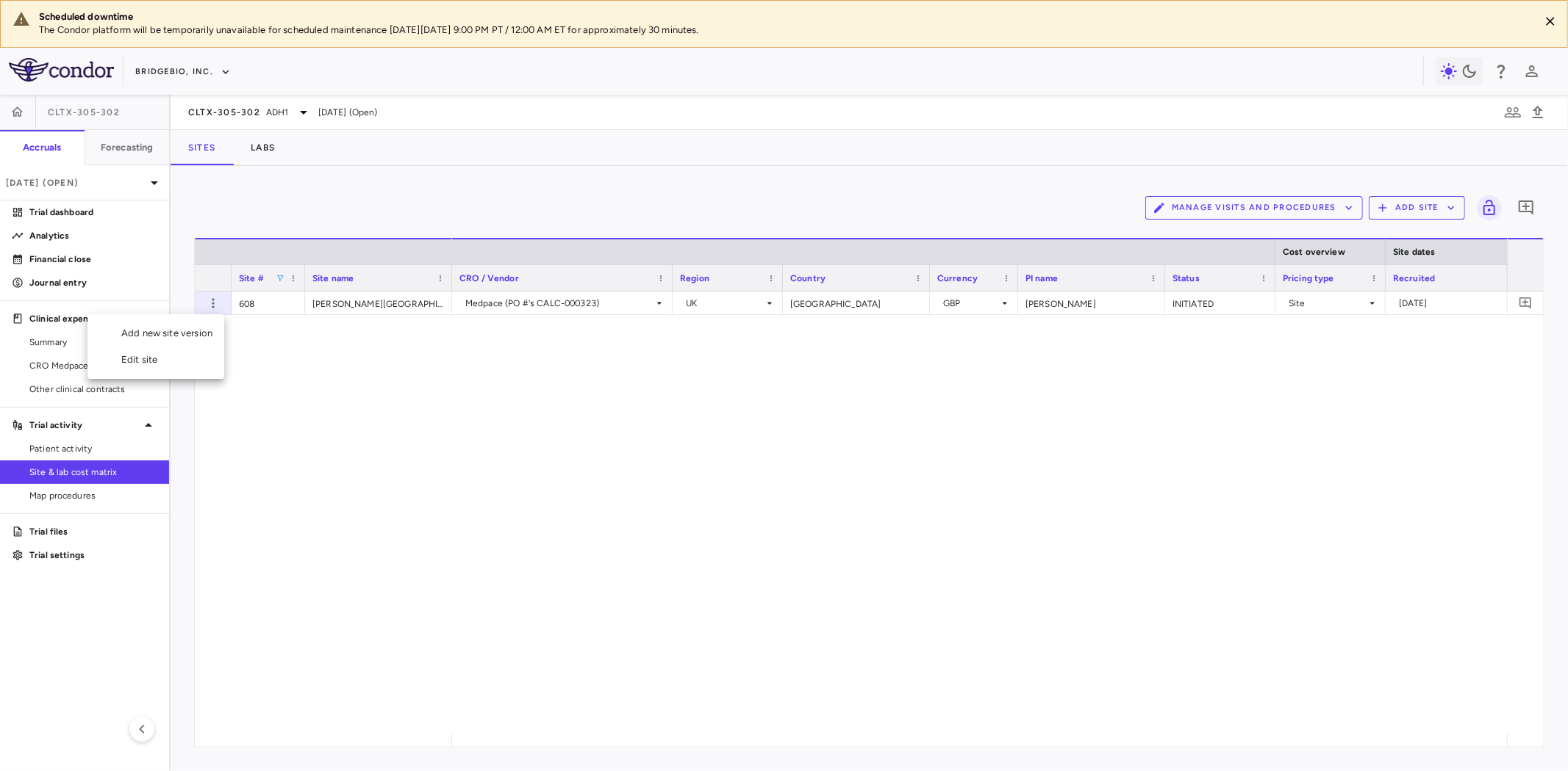
click at [166, 351] on div "Edit site" at bounding box center [155, 359] width 136 height 26
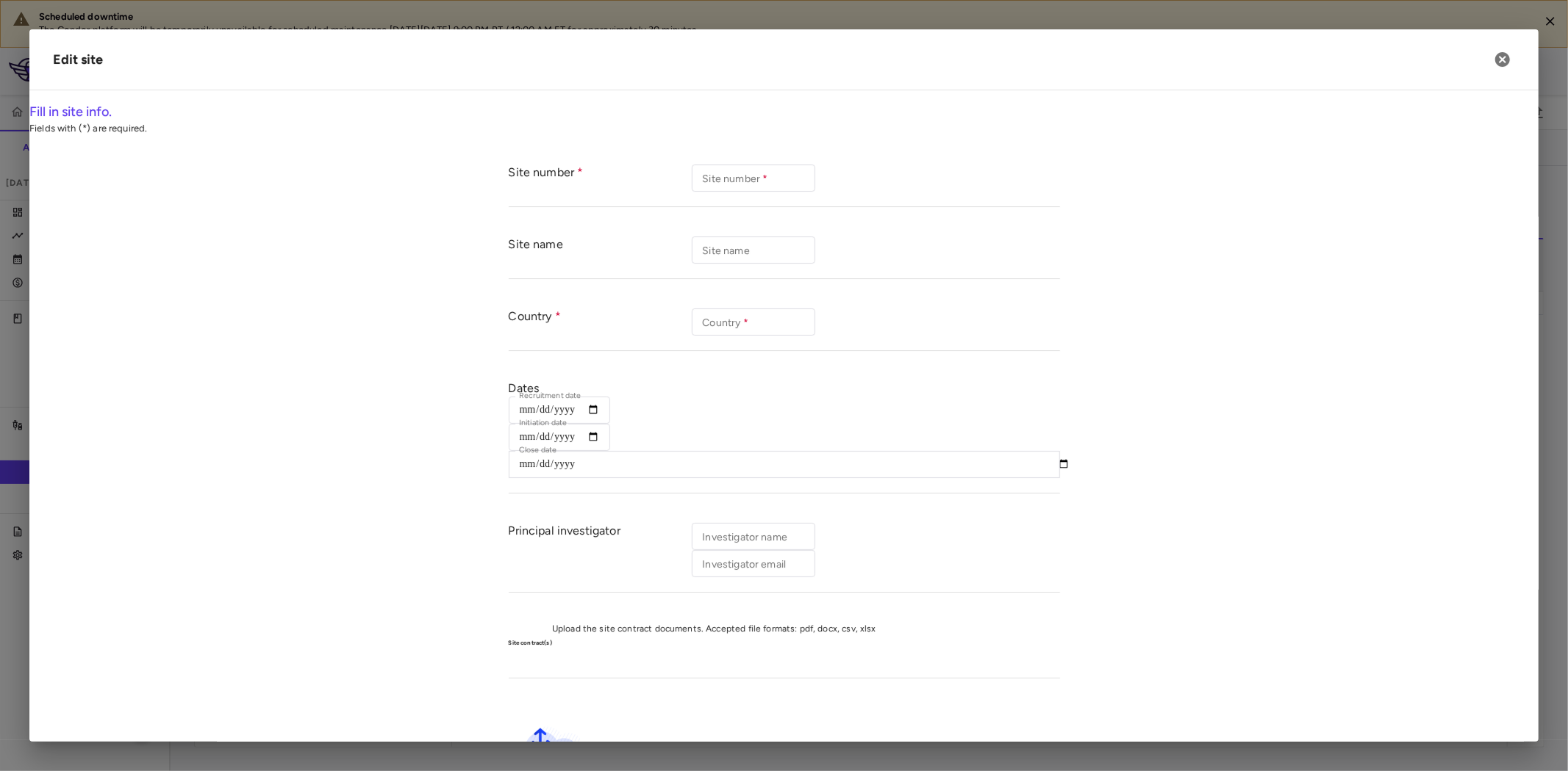
type input "***"
type input "**********"
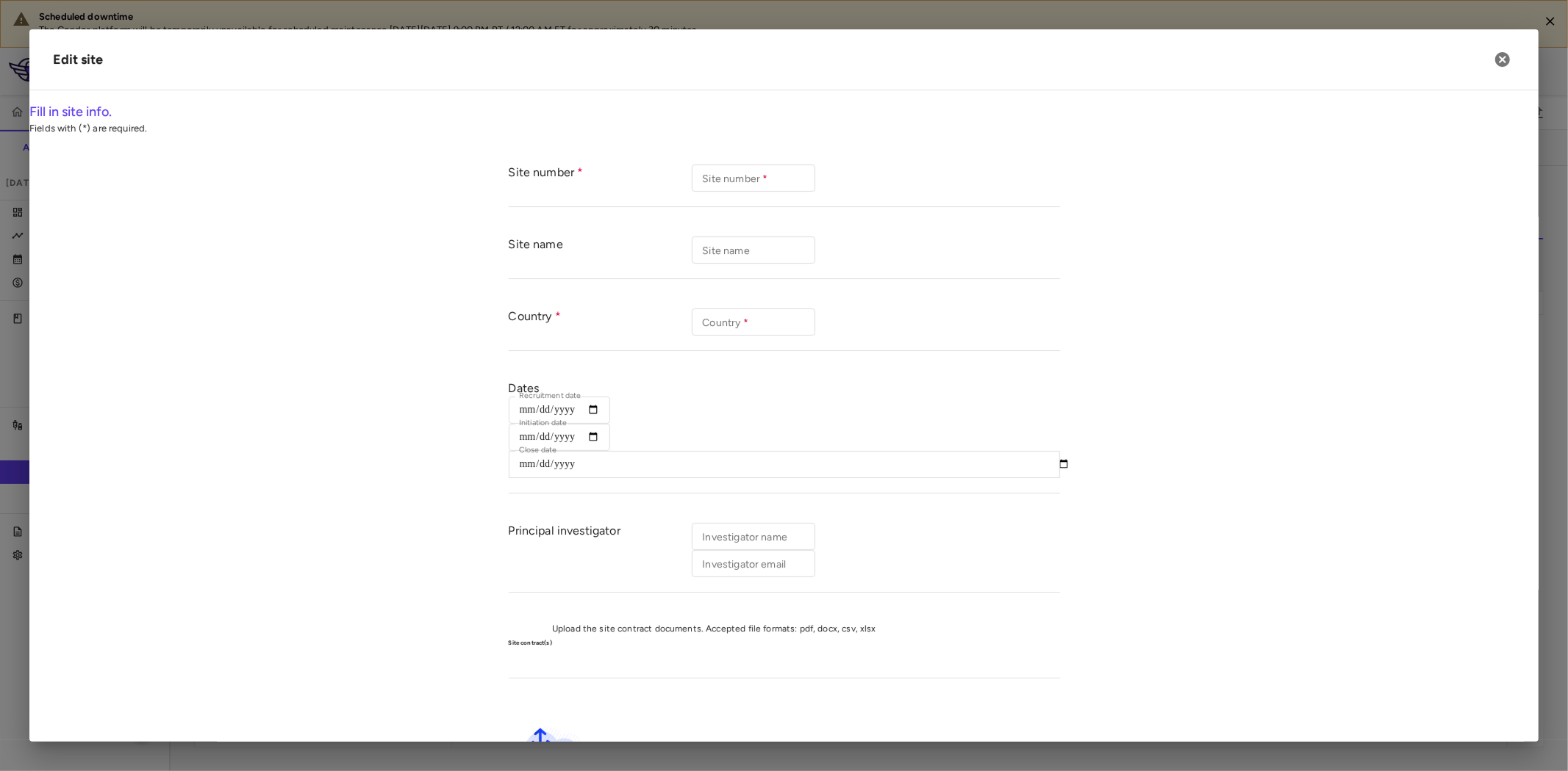
type input "**********"
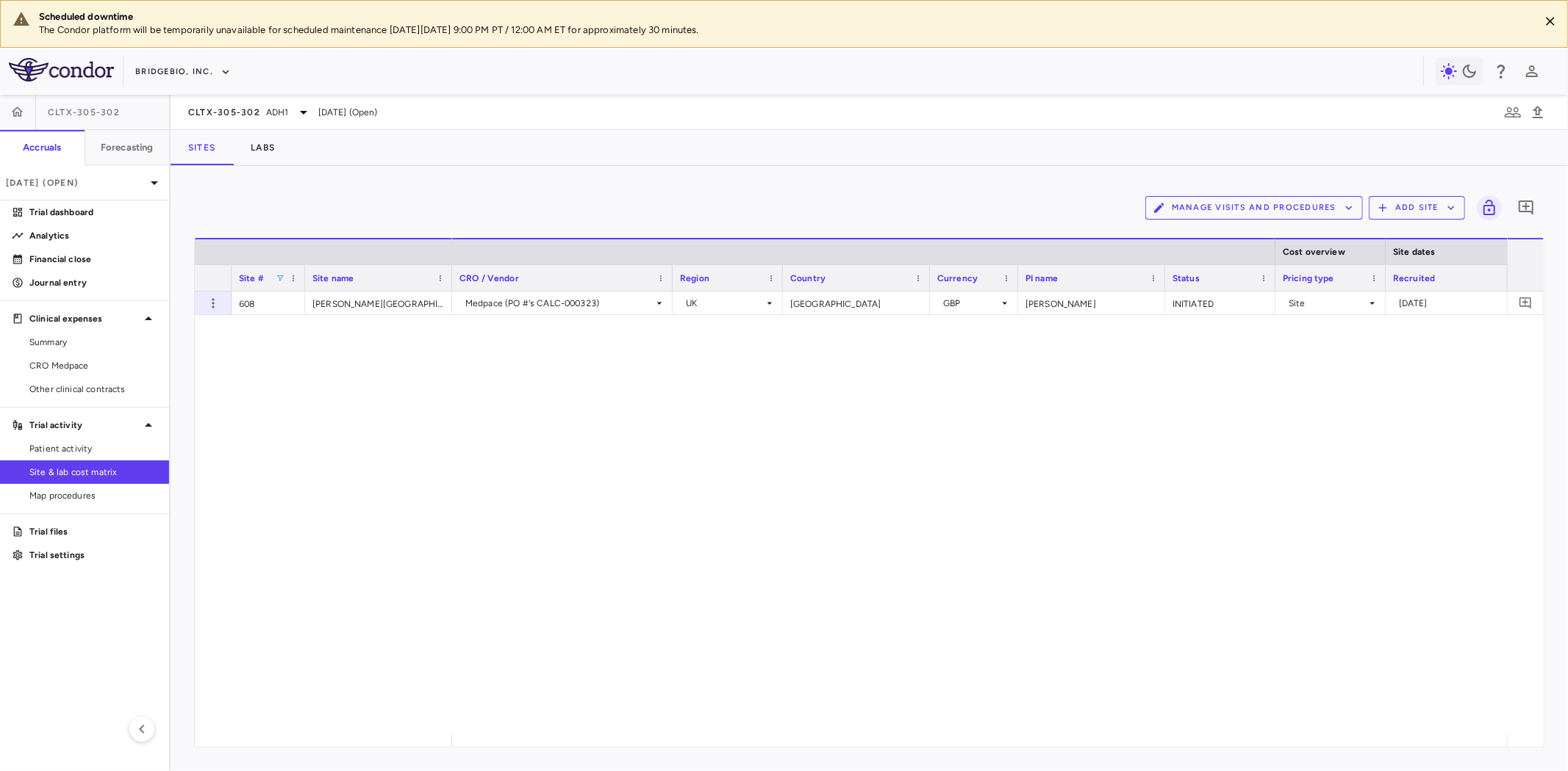
click at [390, 450] on div "608 Freeman Hospital Medpace (PO #'s CALC-000323) UK United Kingdom GBP Sayer, …" at bounding box center [869, 514] width 1349 height 443
click at [592, 303] on div "Medpace (PO #'s CALC-000323)" at bounding box center [559, 304] width 188 height 23
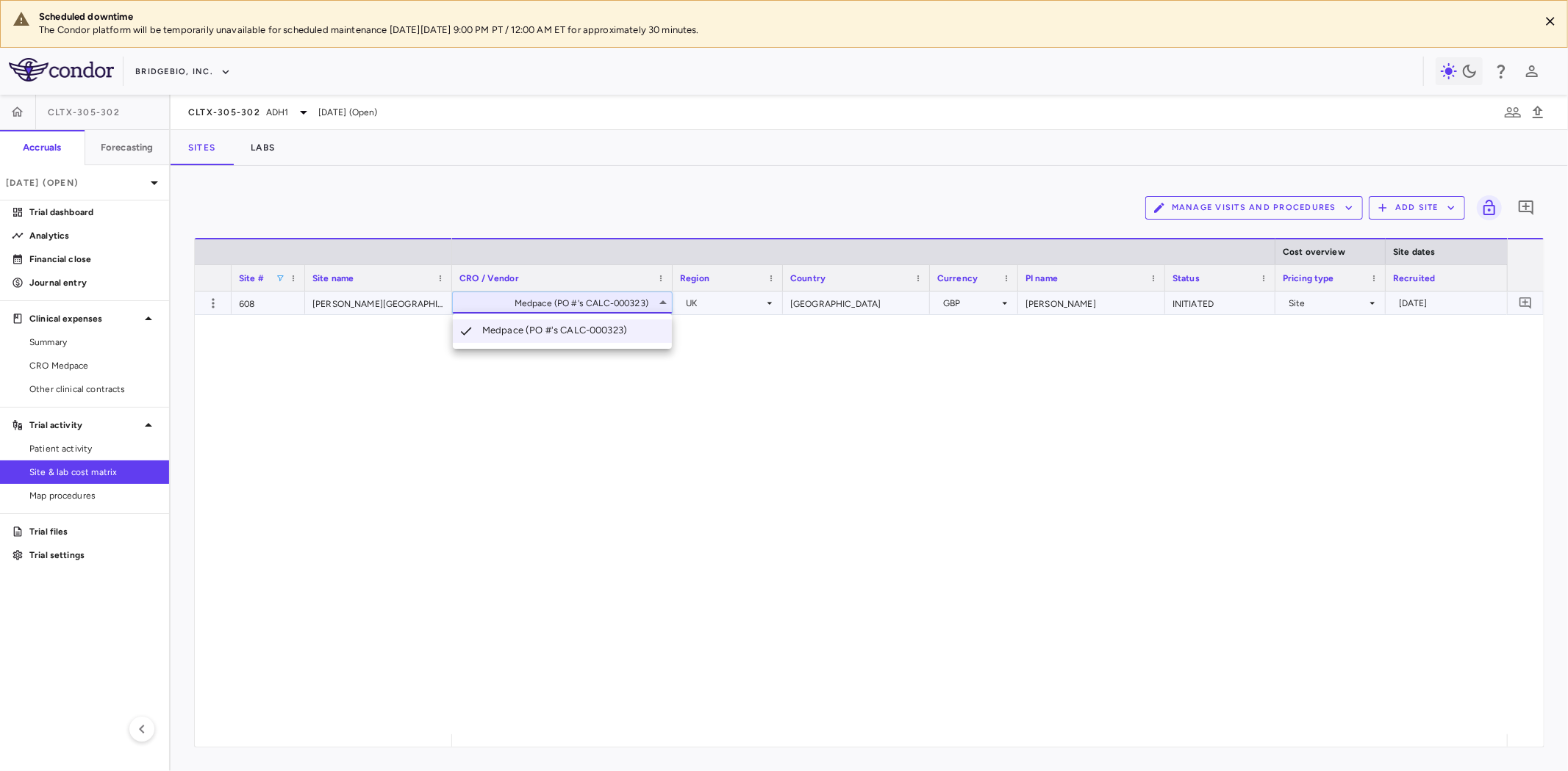
click at [763, 306] on div at bounding box center [784, 385] width 1568 height 771
click at [753, 304] on div "UK" at bounding box center [725, 304] width 78 height 23
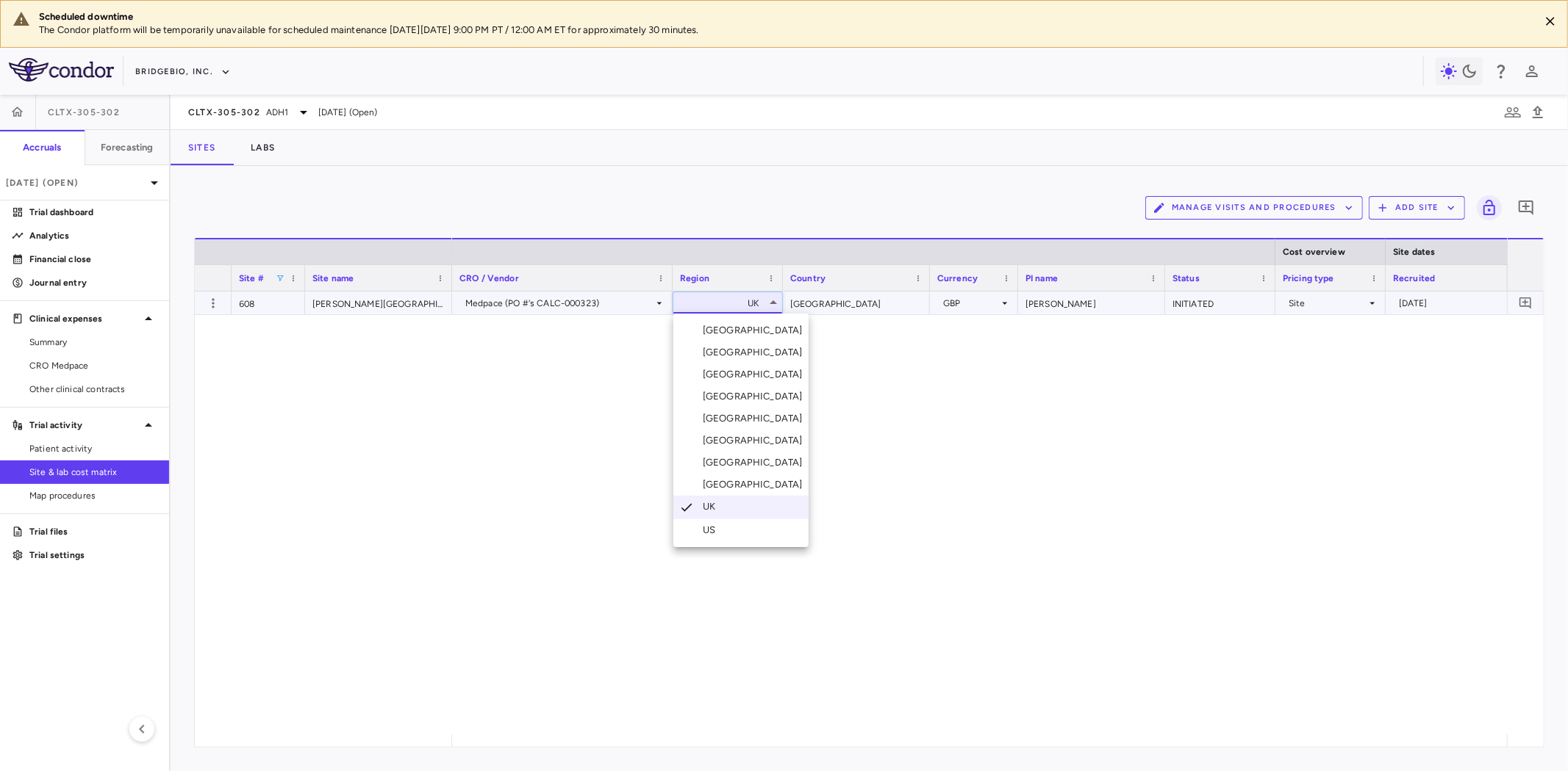
click at [718, 527] on div "US" at bounding box center [711, 531] width 18 height 14
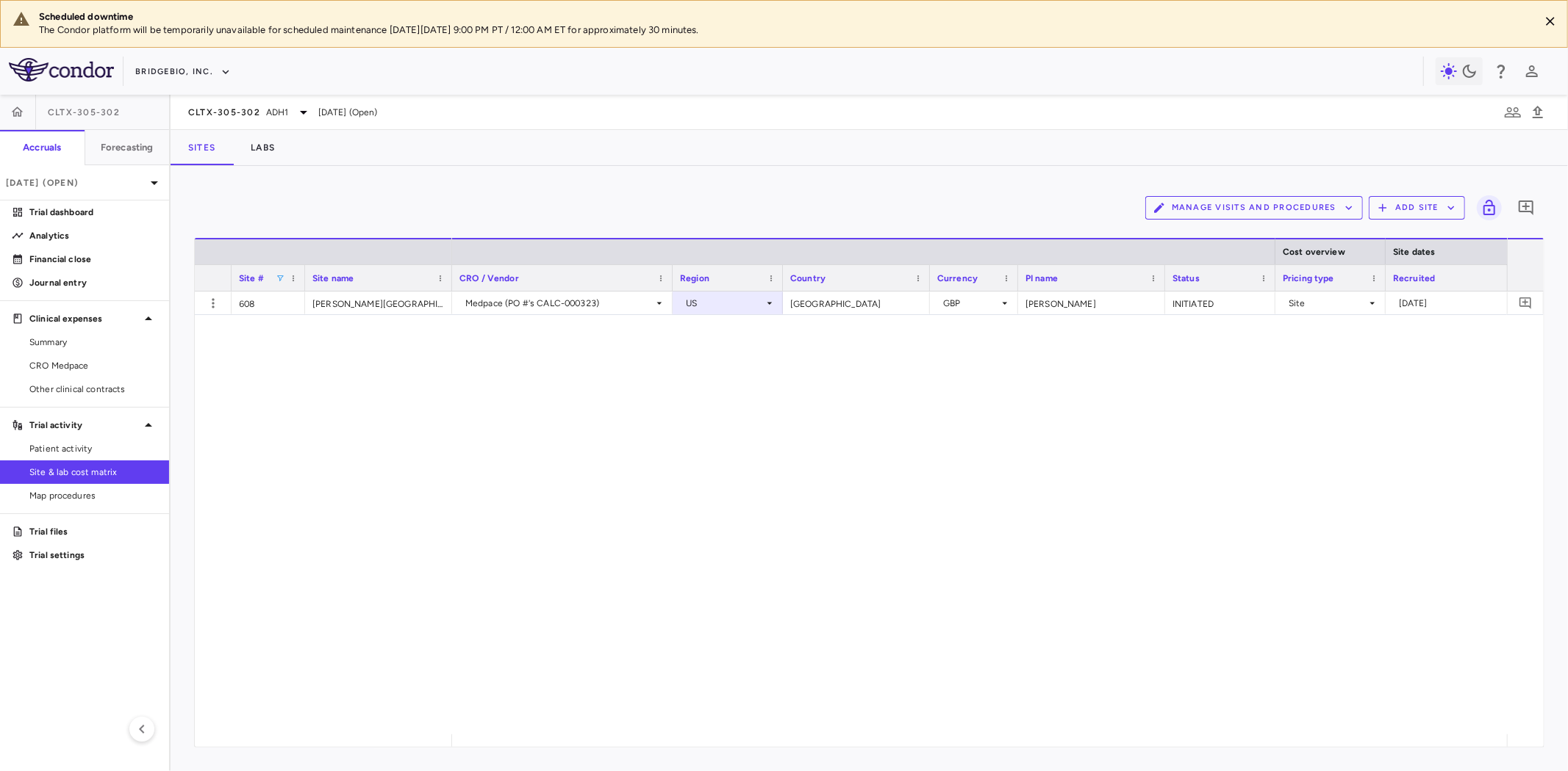
click at [618, 441] on div "Medpace (PO #'s CALC-000323) US United Kingdom GBP Sayer, John INITIATED Site 2…" at bounding box center [980, 514] width 1055 height 443
click at [737, 301] on div "US" at bounding box center [725, 304] width 78 height 23
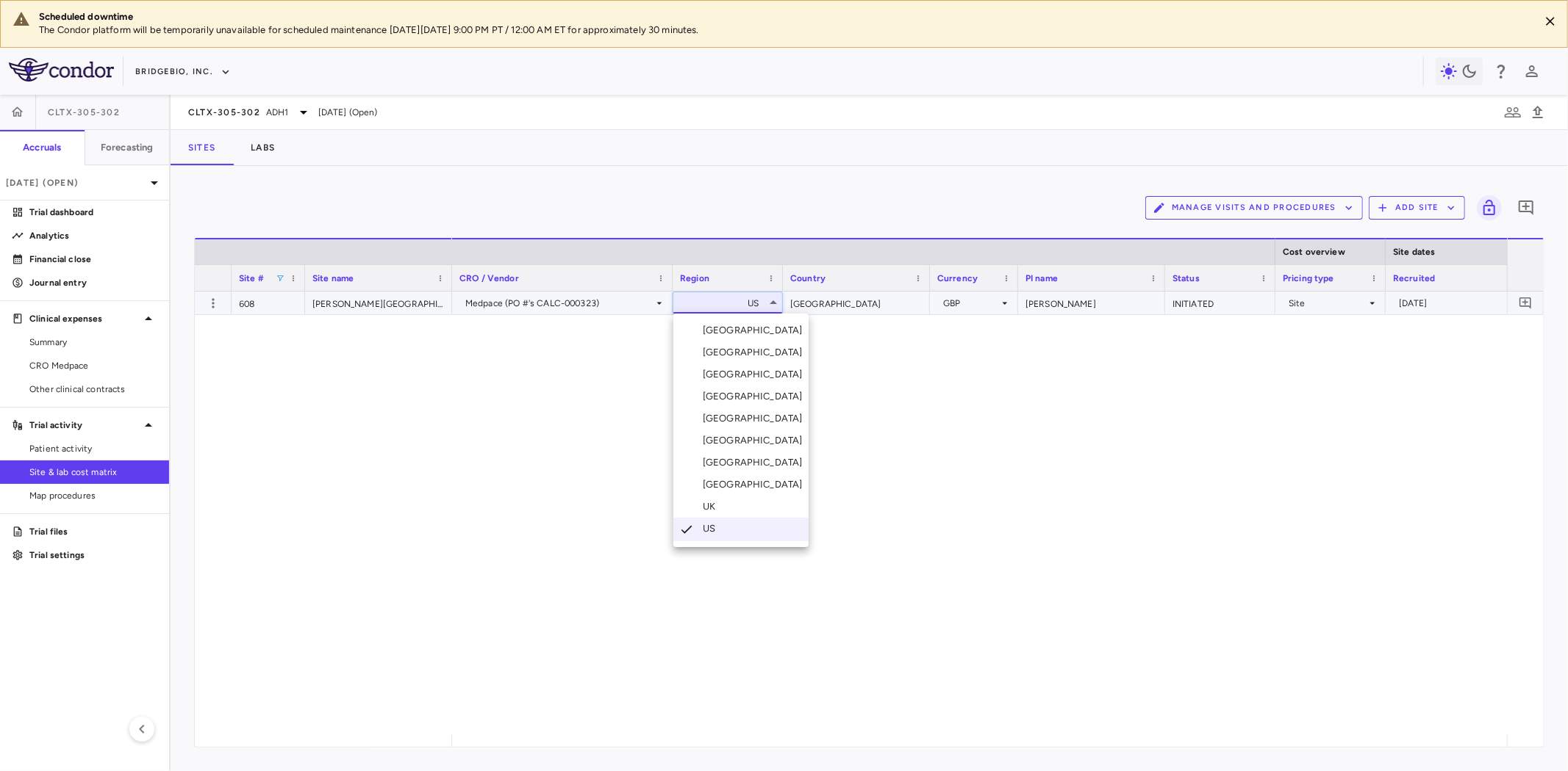
click at [710, 506] on div "UK" at bounding box center [711, 507] width 18 height 14
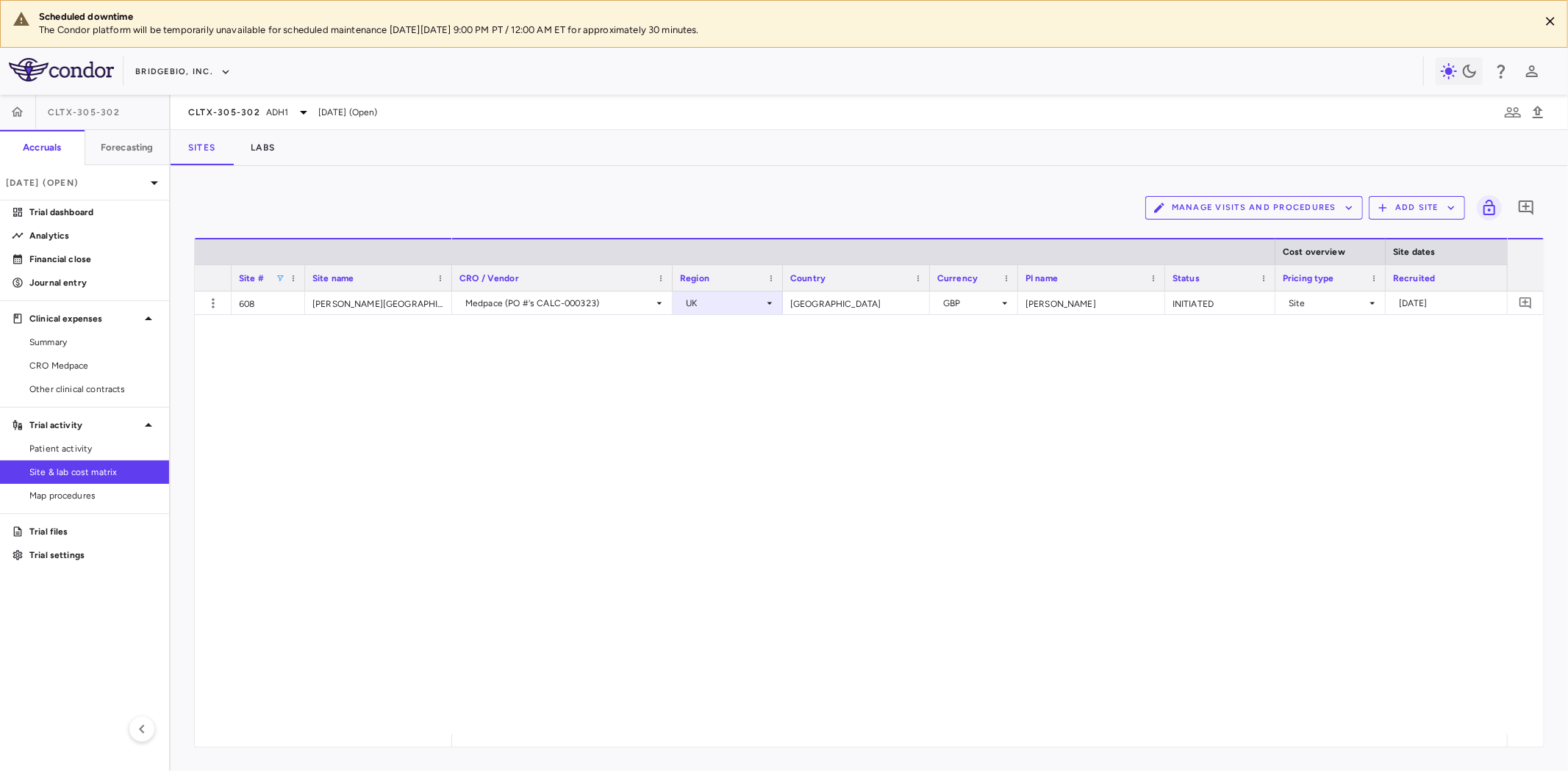
click at [419, 481] on div "608 Freeman Hospital Medpace (PO #'s CALC-000323) UK United Kingdom GBP Sayer, …" at bounding box center [869, 514] width 1349 height 443
click at [280, 277] on span at bounding box center [280, 278] width 9 height 9
drag, startPoint x: 319, startPoint y: 304, endPoint x: 275, endPoint y: 306, distance: 44.0
click at [275, 306] on div "Loading... *** No matches. (Select All) 608" at bounding box center [347, 357] width 147 height 141
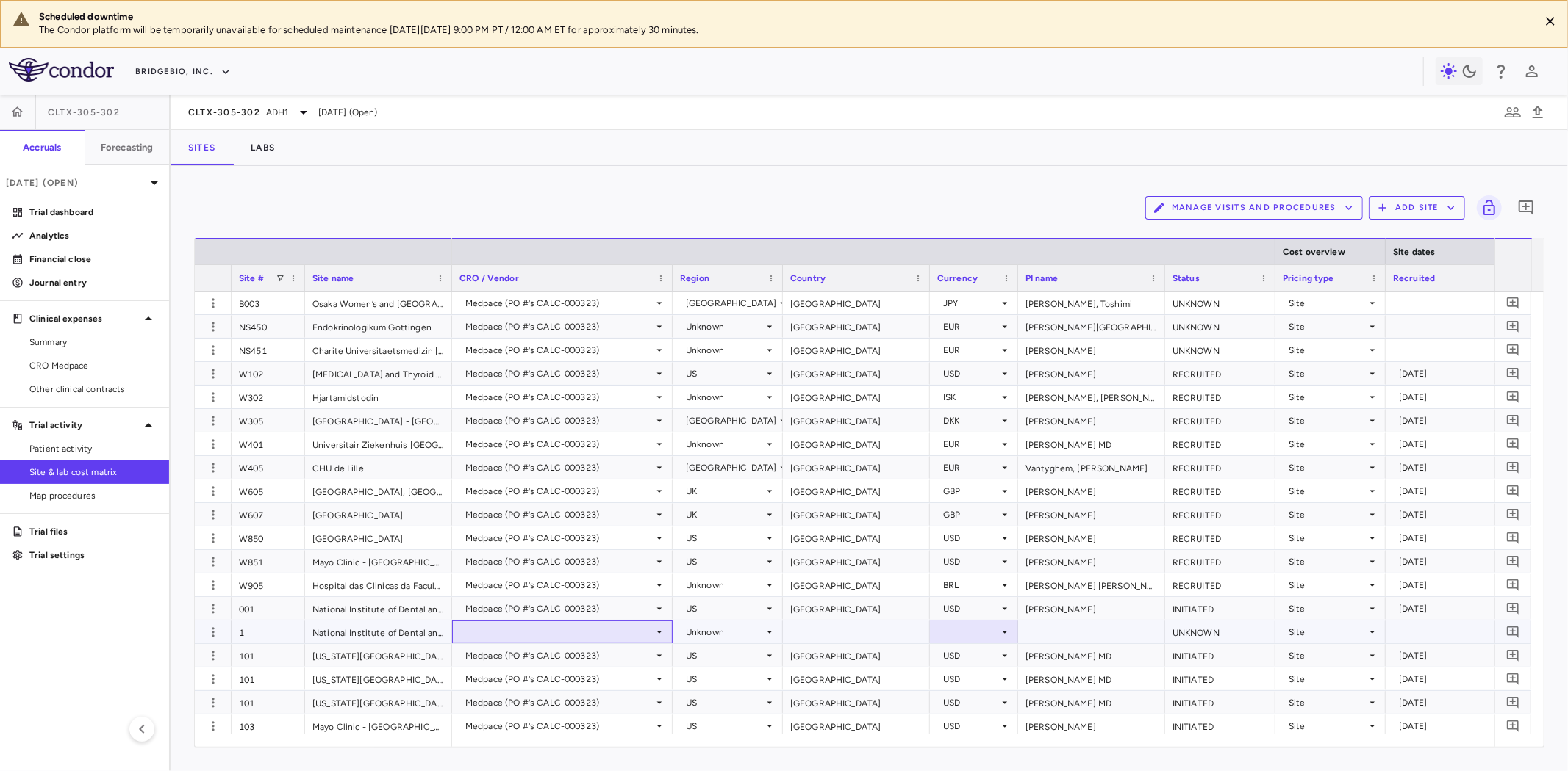
click at [632, 640] on div at bounding box center [562, 633] width 206 height 21
click at [599, 628] on div at bounding box center [784, 385] width 1568 height 771
click at [281, 559] on div "W851" at bounding box center [268, 562] width 74 height 23
click at [84, 369] on span "CRO Medpace" at bounding box center [93, 366] width 128 height 14
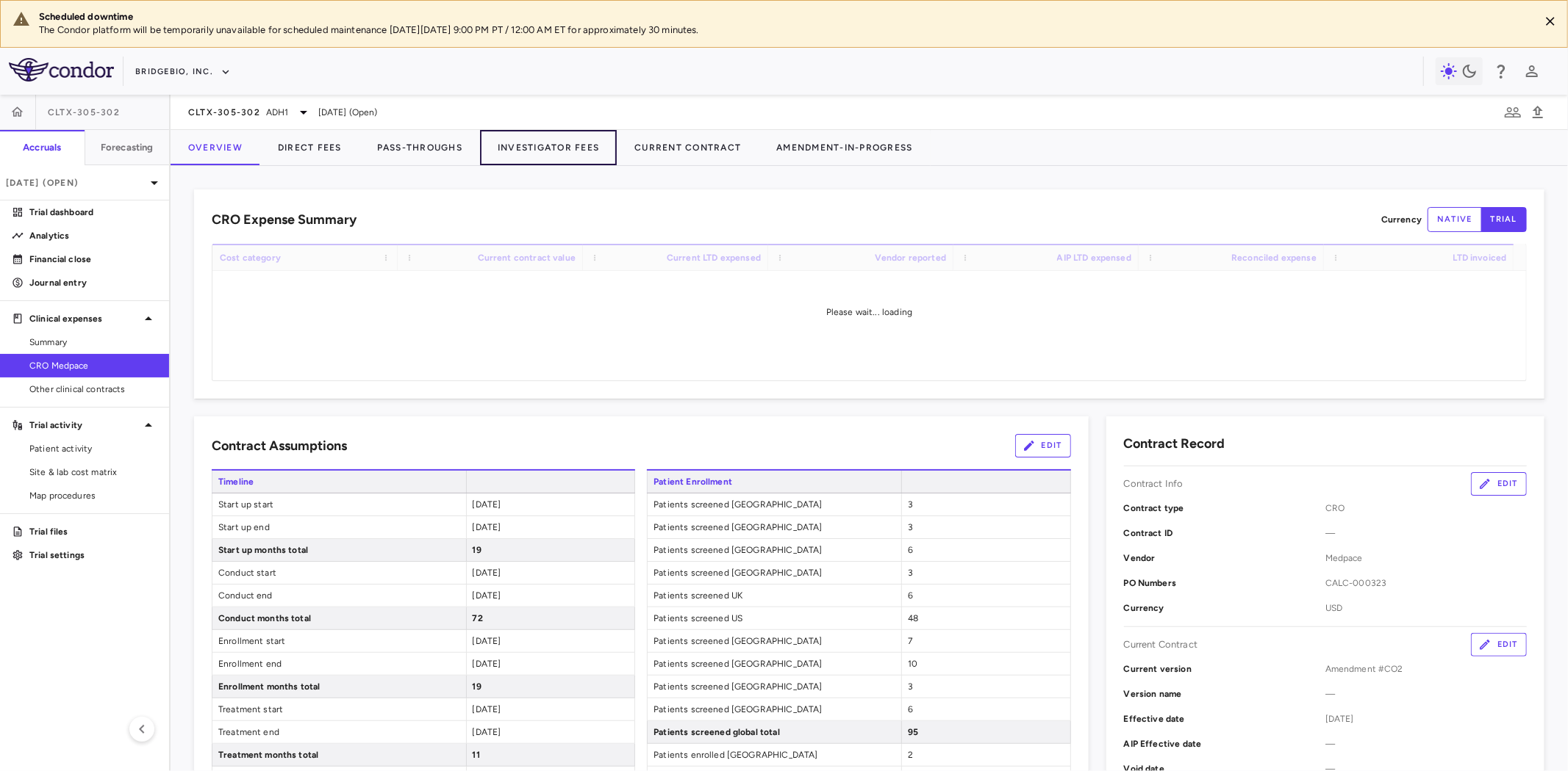
click at [552, 140] on button "Investigator Fees" at bounding box center [548, 147] width 136 height 35
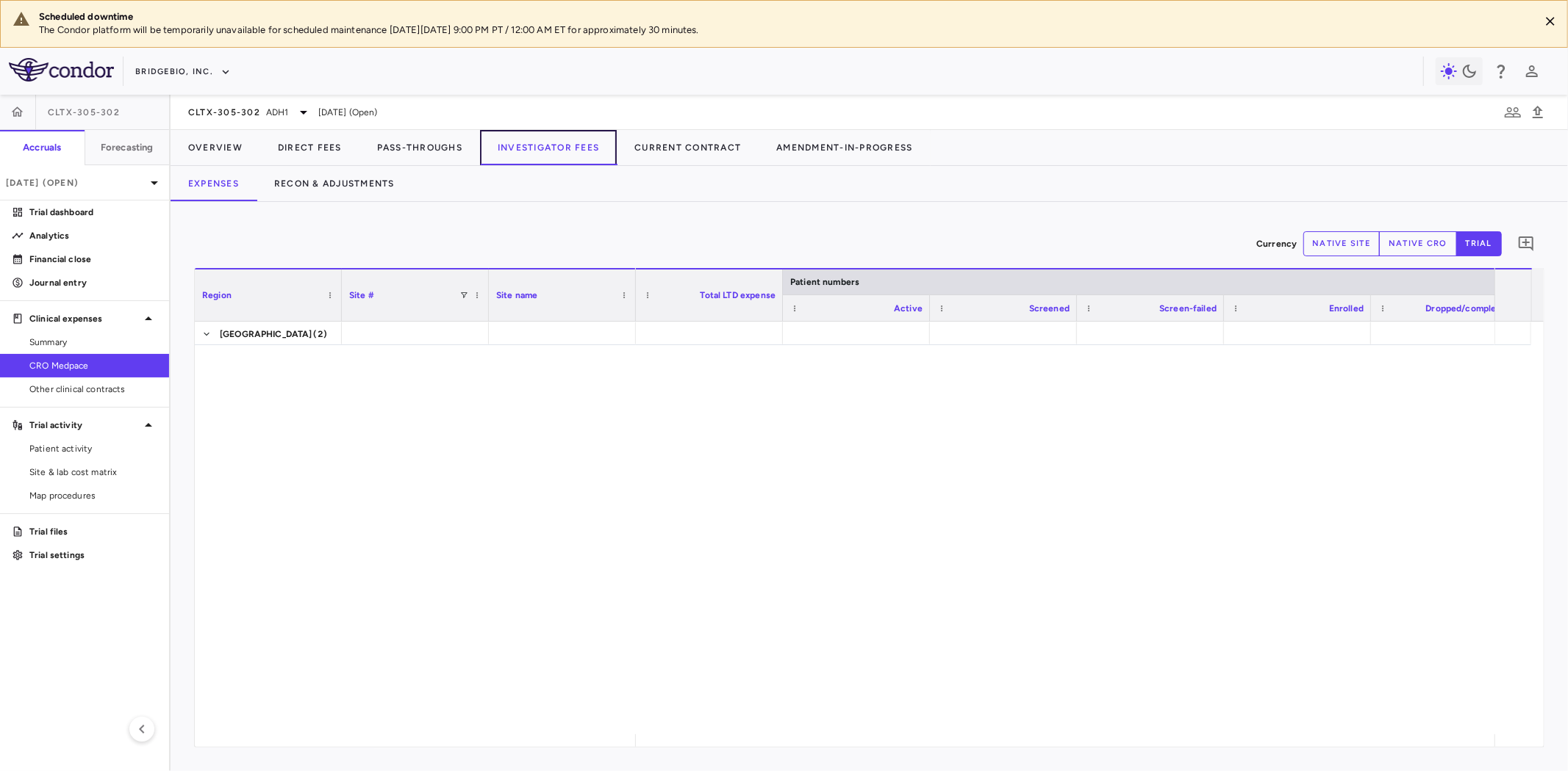
scroll to position [1209, 0]
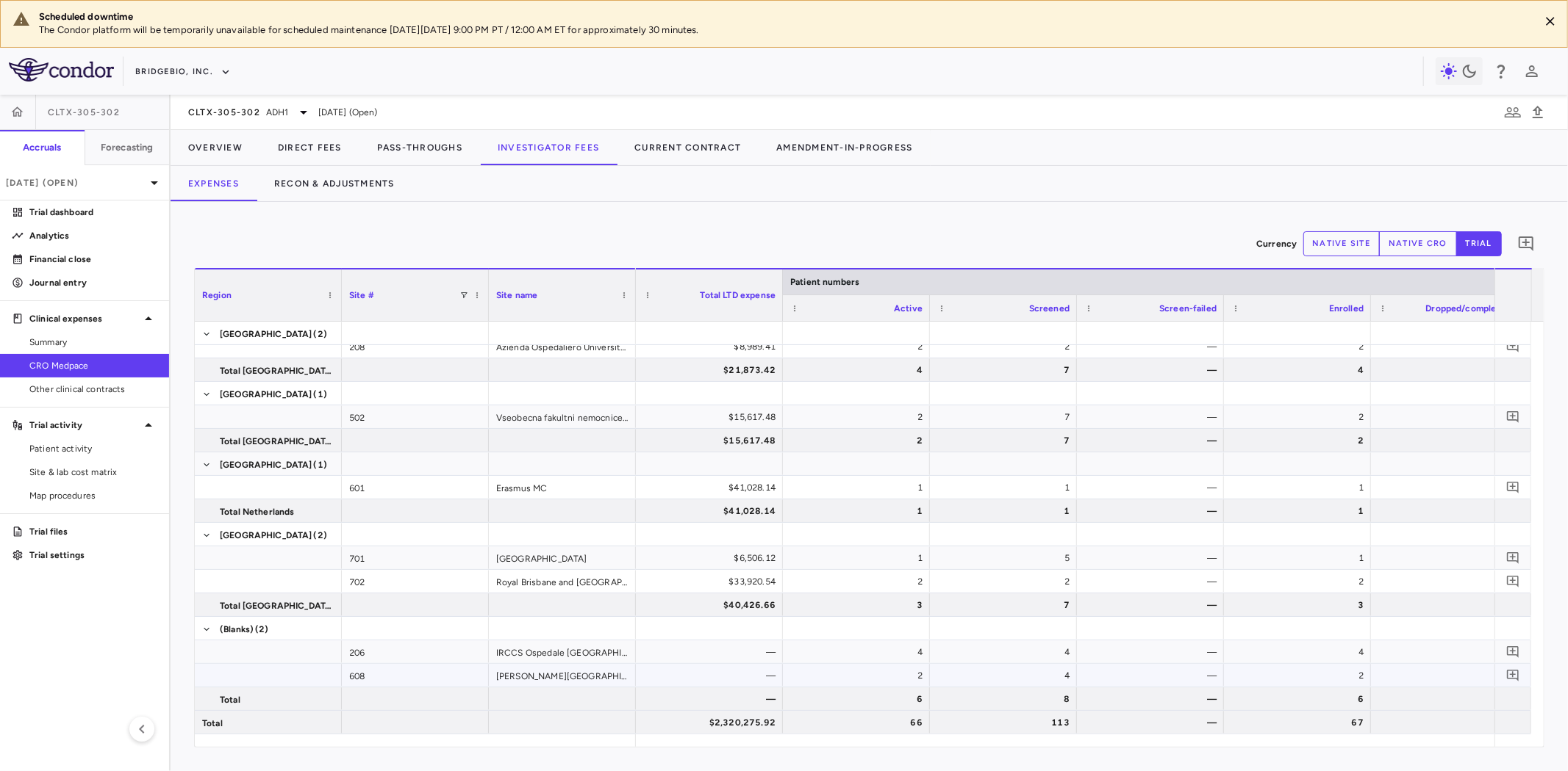
click at [567, 678] on div "Freeman Hospital" at bounding box center [562, 676] width 147 height 23
click at [760, 654] on div "—" at bounding box center [712, 652] width 127 height 23
click at [763, 681] on div "—" at bounding box center [712, 676] width 127 height 23
click at [723, 649] on div "—" at bounding box center [712, 652] width 127 height 23
click at [106, 473] on span "Site & lab cost matrix" at bounding box center [93, 473] width 128 height 14
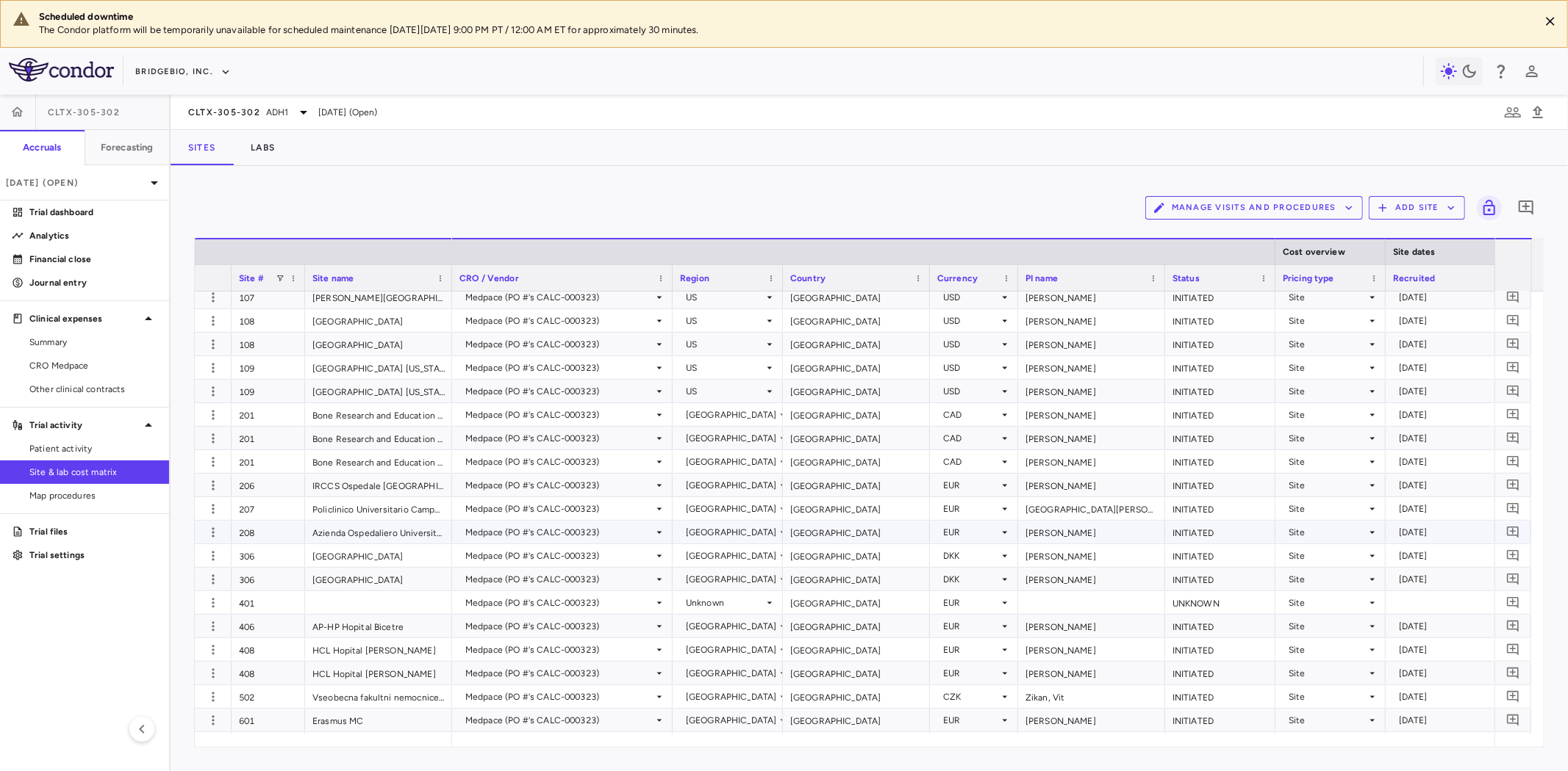
scroll to position [735, 0]
click at [259, 492] on div "206" at bounding box center [268, 486] width 74 height 23
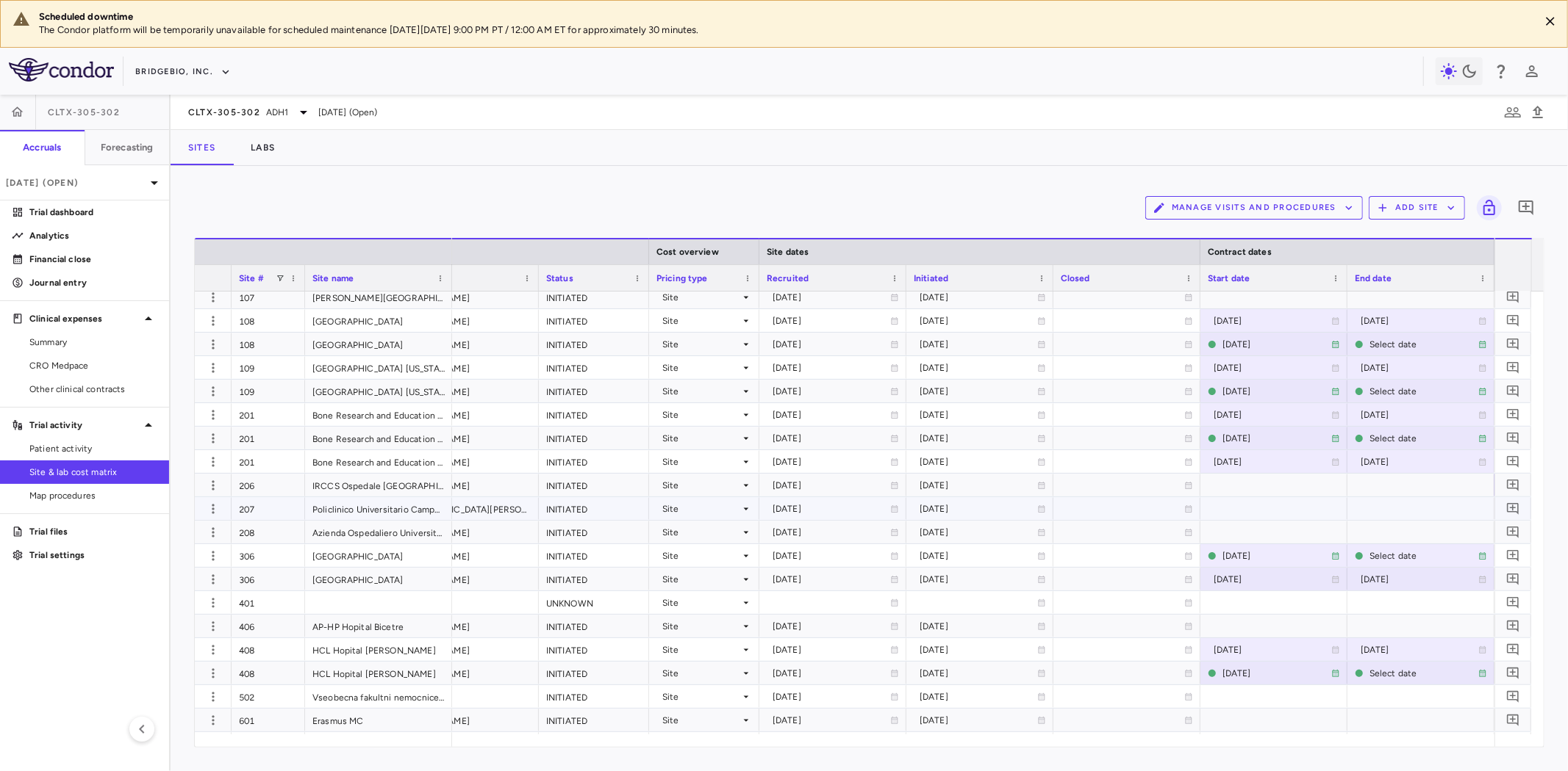
scroll to position [0, 737]
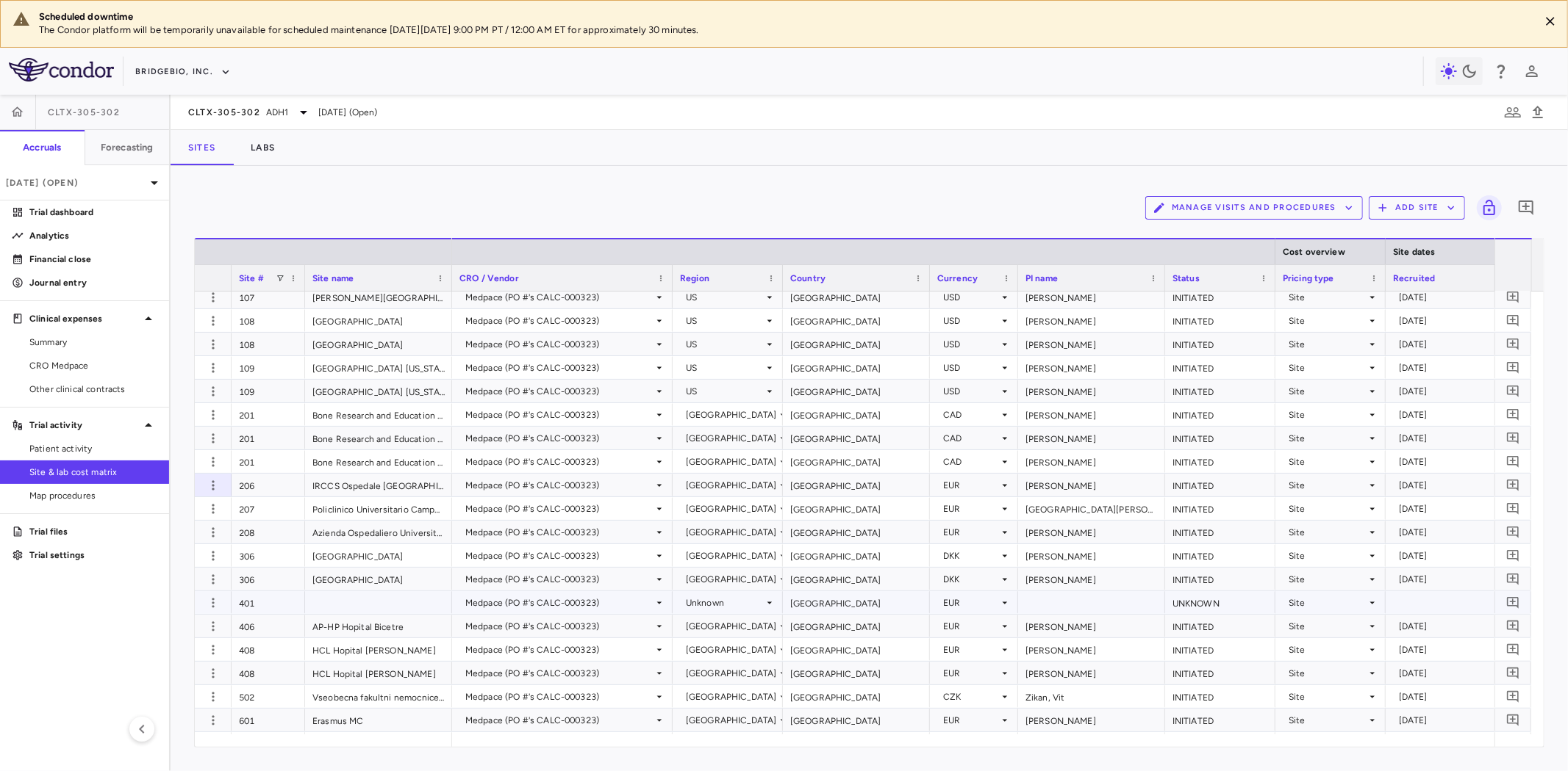
click at [356, 607] on div at bounding box center [378, 603] width 147 height 23
click at [348, 487] on div "IRCCS Ospedale San Raffaele" at bounding box center [378, 486] width 147 height 23
click at [829, 486] on div "[GEOGRAPHIC_DATA]" at bounding box center [857, 486] width 147 height 23
click at [1069, 486] on div "Giustina, Andrea" at bounding box center [1092, 486] width 147 height 23
drag, startPoint x: 57, startPoint y: 364, endPoint x: 166, endPoint y: 331, distance: 113.9
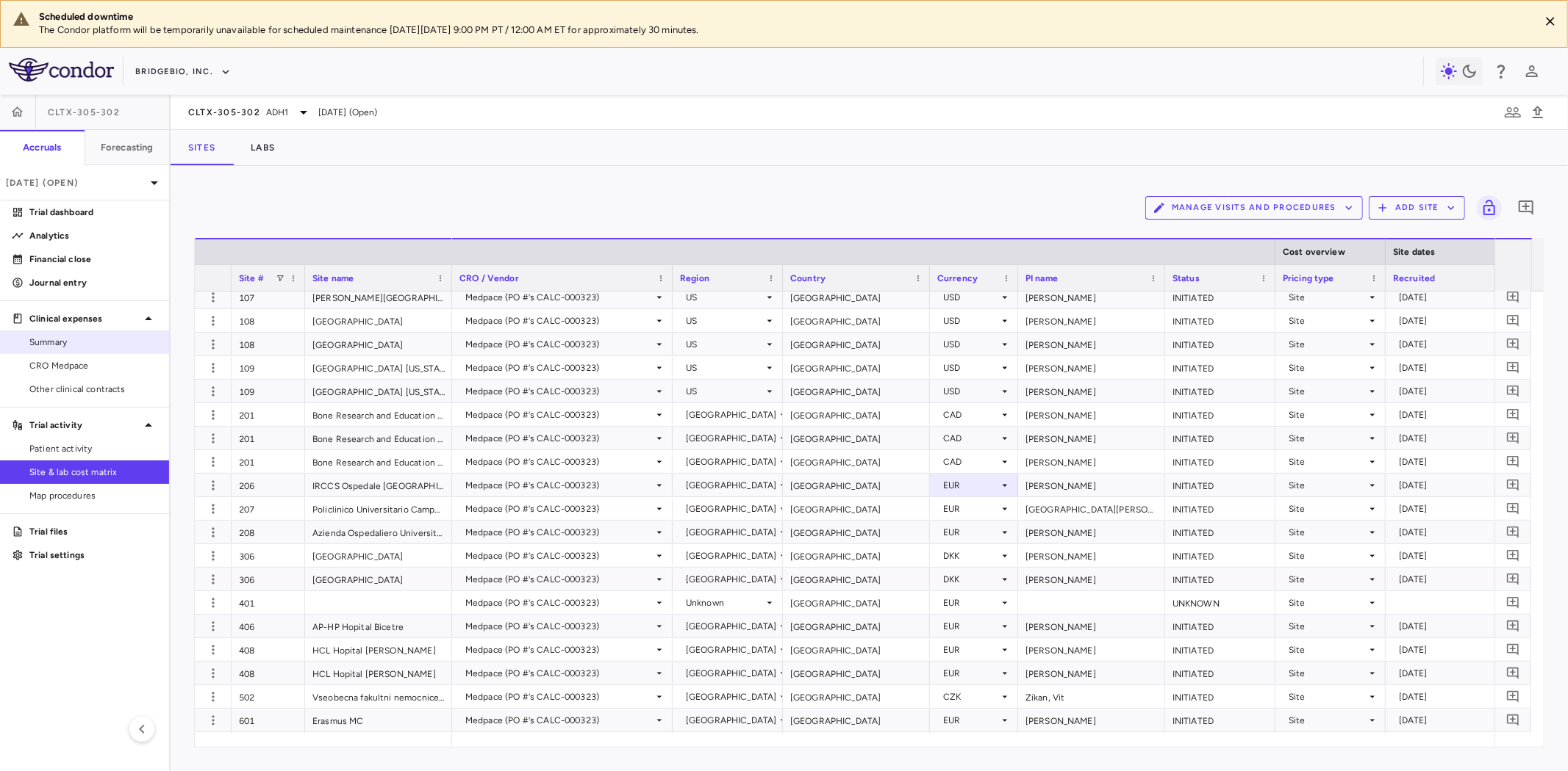
click at [57, 364] on span "CRO Medpace" at bounding box center [93, 366] width 128 height 14
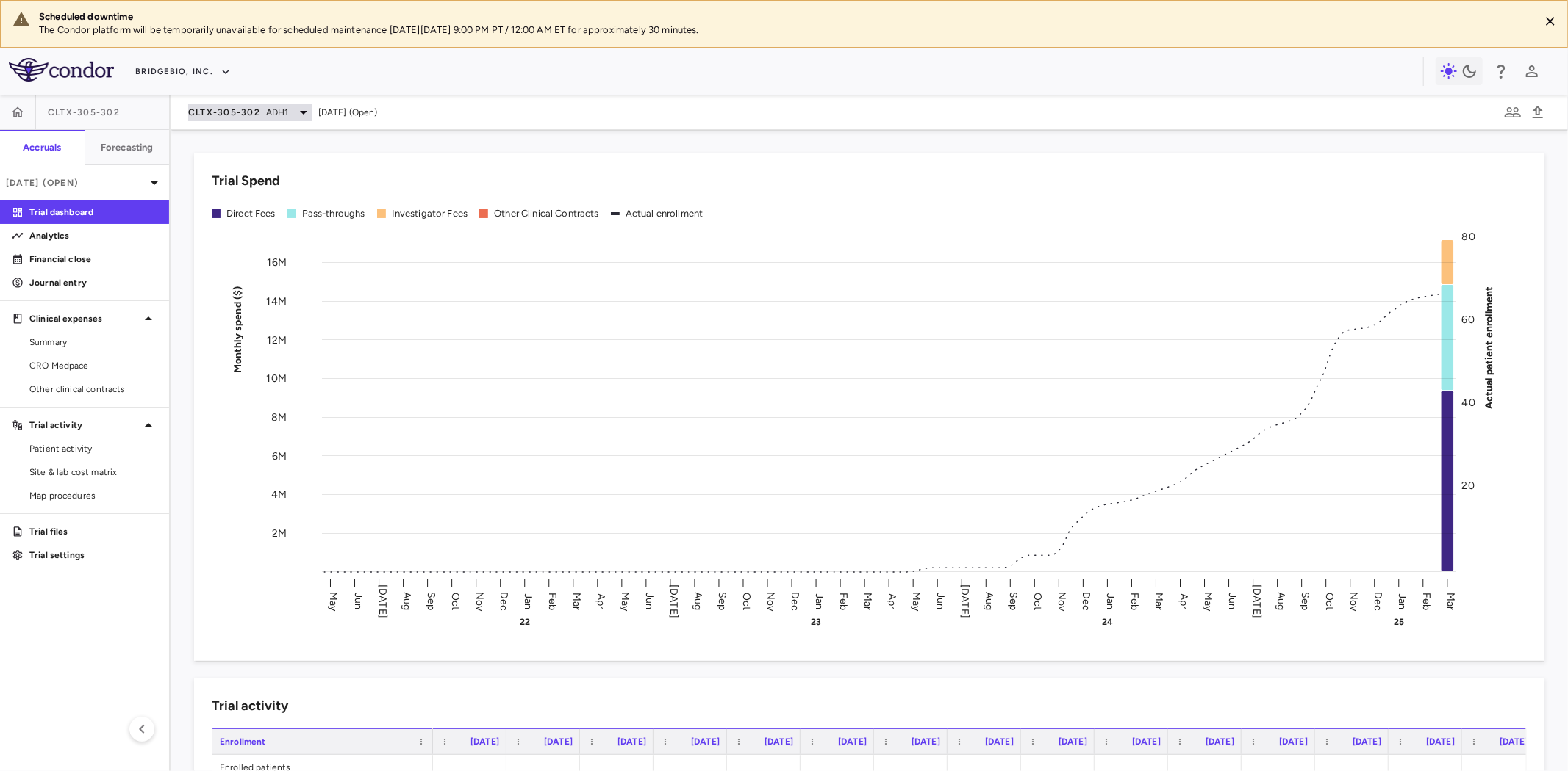
click at [260, 108] on div "CLTX-305-302 ADH1" at bounding box center [250, 112] width 124 height 17
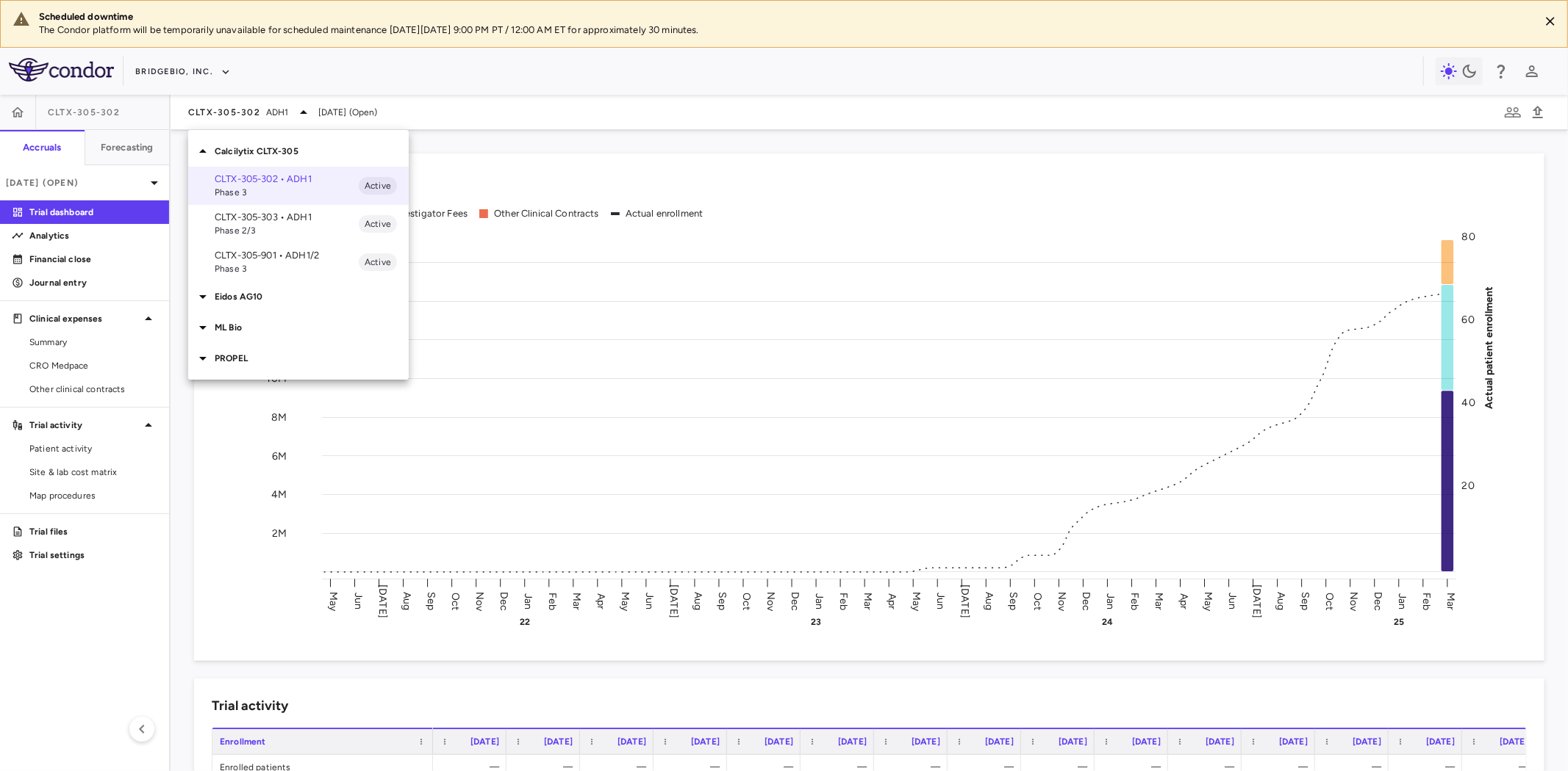
click at [228, 353] on p "PROPEL" at bounding box center [312, 359] width 195 height 14
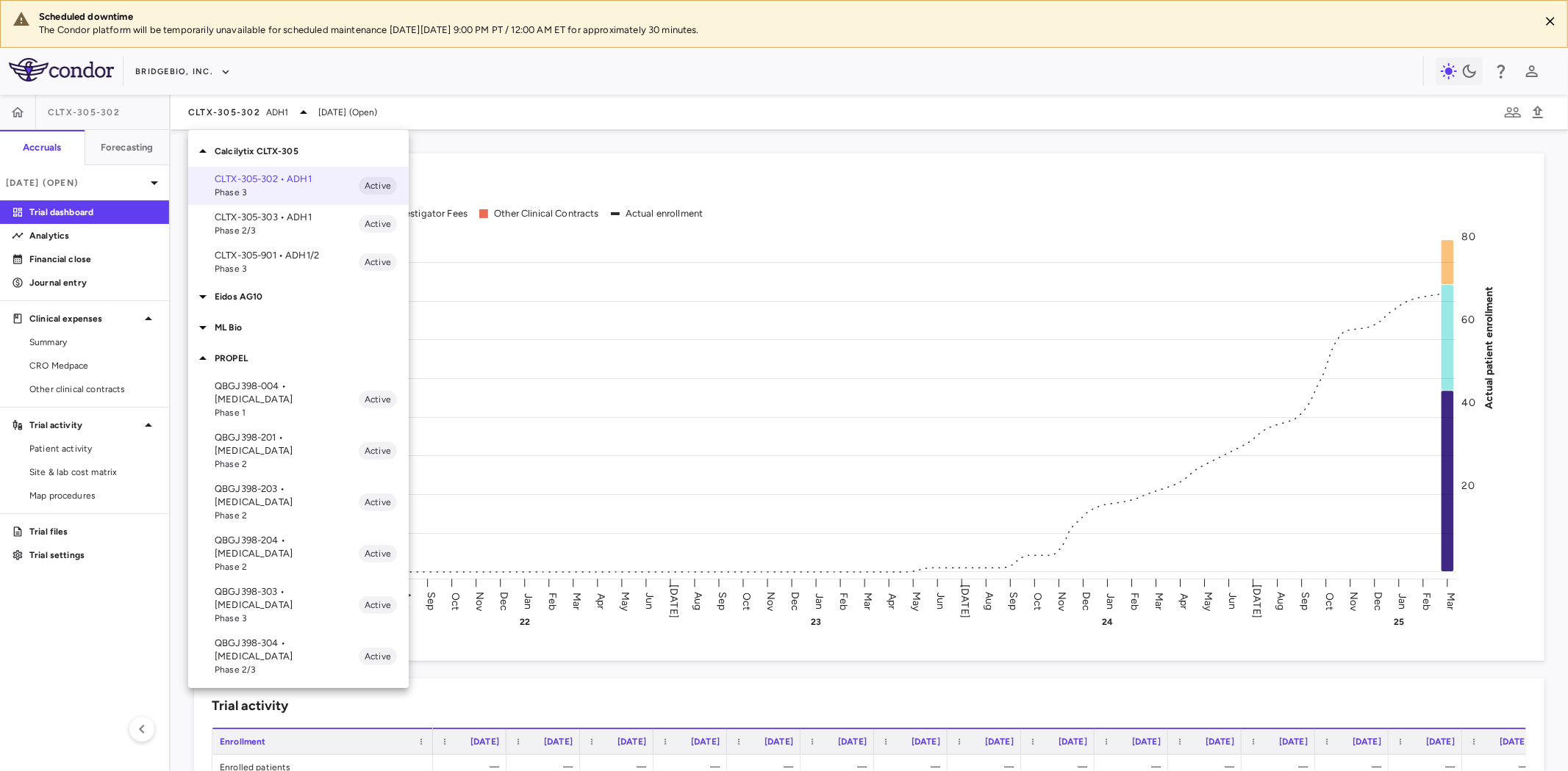
click at [273, 396] on p "QBGJ398-004 • [MEDICAL_DATA]" at bounding box center [286, 393] width 144 height 26
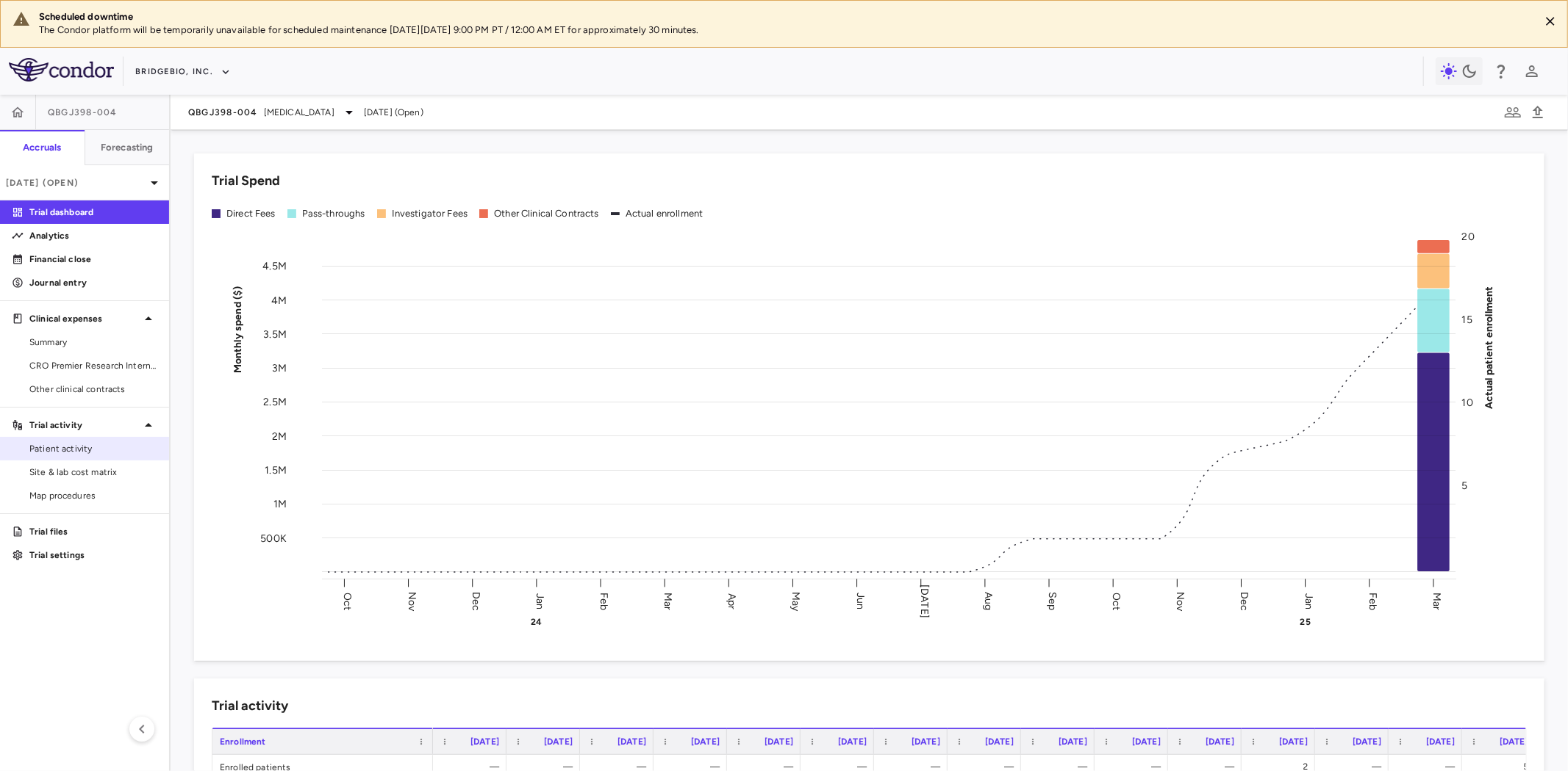
drag, startPoint x: 91, startPoint y: 474, endPoint x: 0, endPoint y: 457, distance: 92.6
click at [91, 474] on span "Site & lab cost matrix" at bounding box center [93, 473] width 128 height 14
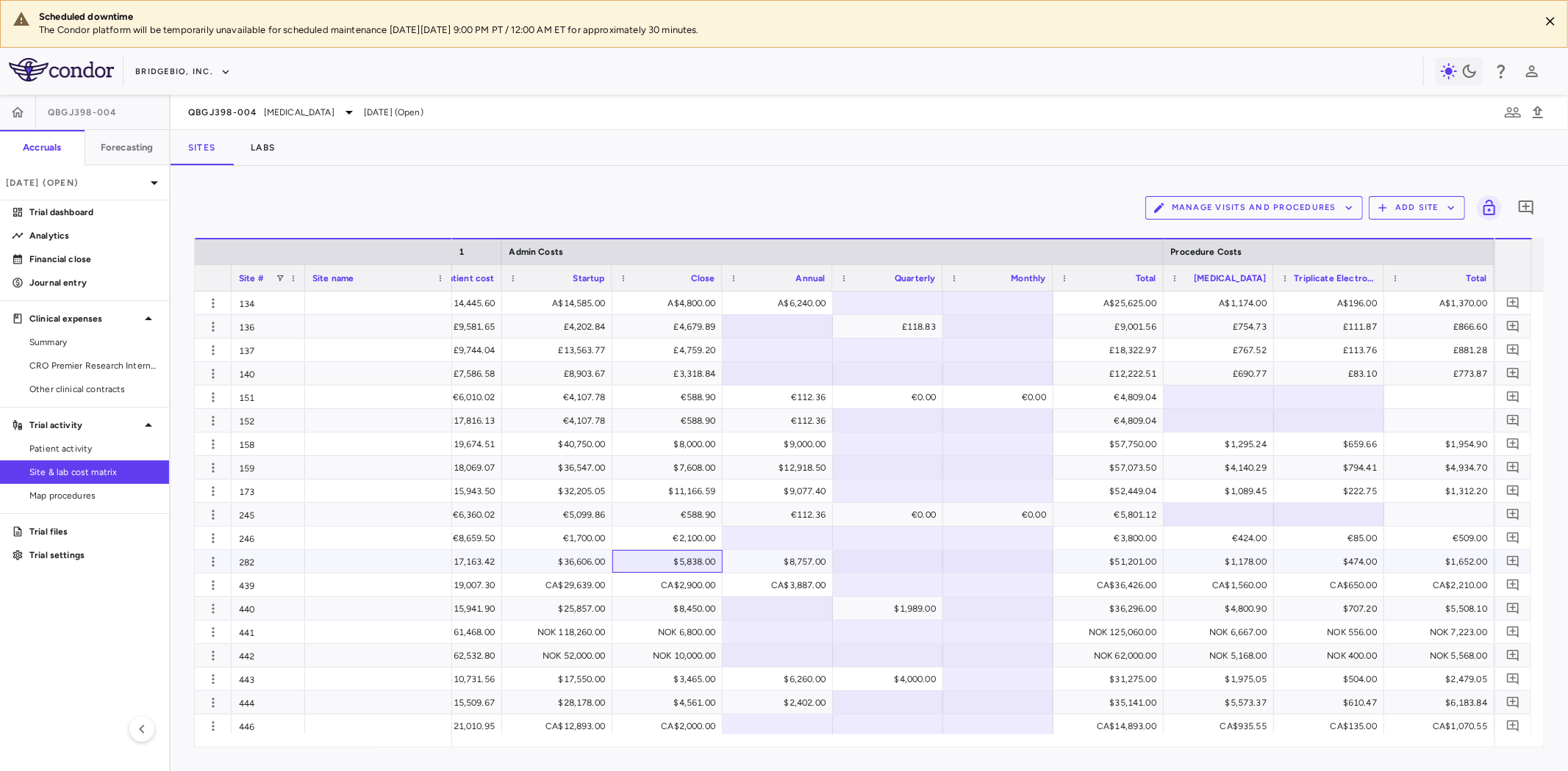
click at [683, 558] on div "$5,838.00" at bounding box center [670, 562] width 90 height 23
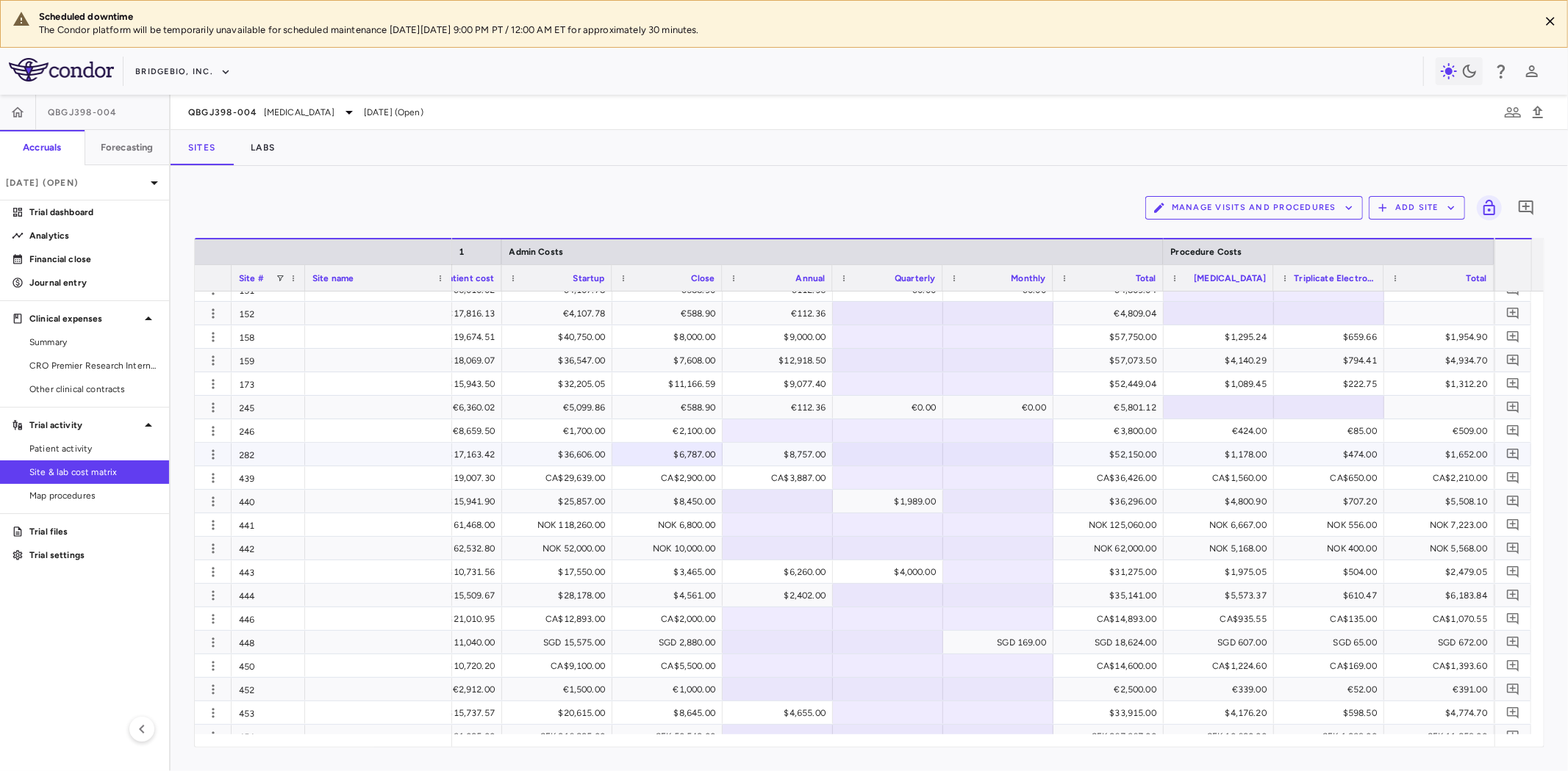
scroll to position [144, 0]
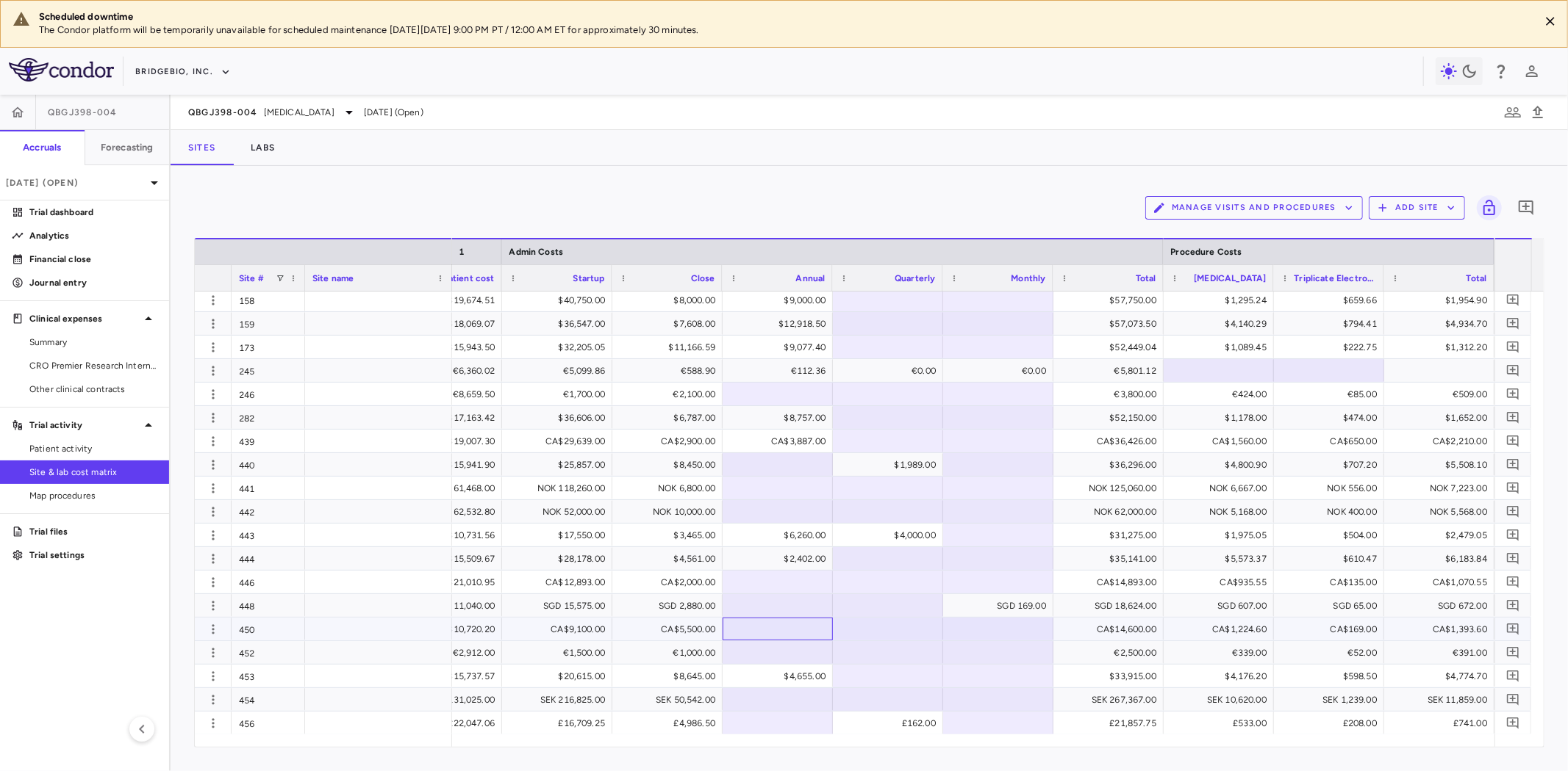
click at [801, 628] on div at bounding box center [777, 630] width 96 height 21
type input "***"
click at [92, 449] on span "Patient activity" at bounding box center [93, 449] width 128 height 14
click at [106, 476] on span "Site & lab cost matrix" at bounding box center [93, 473] width 128 height 14
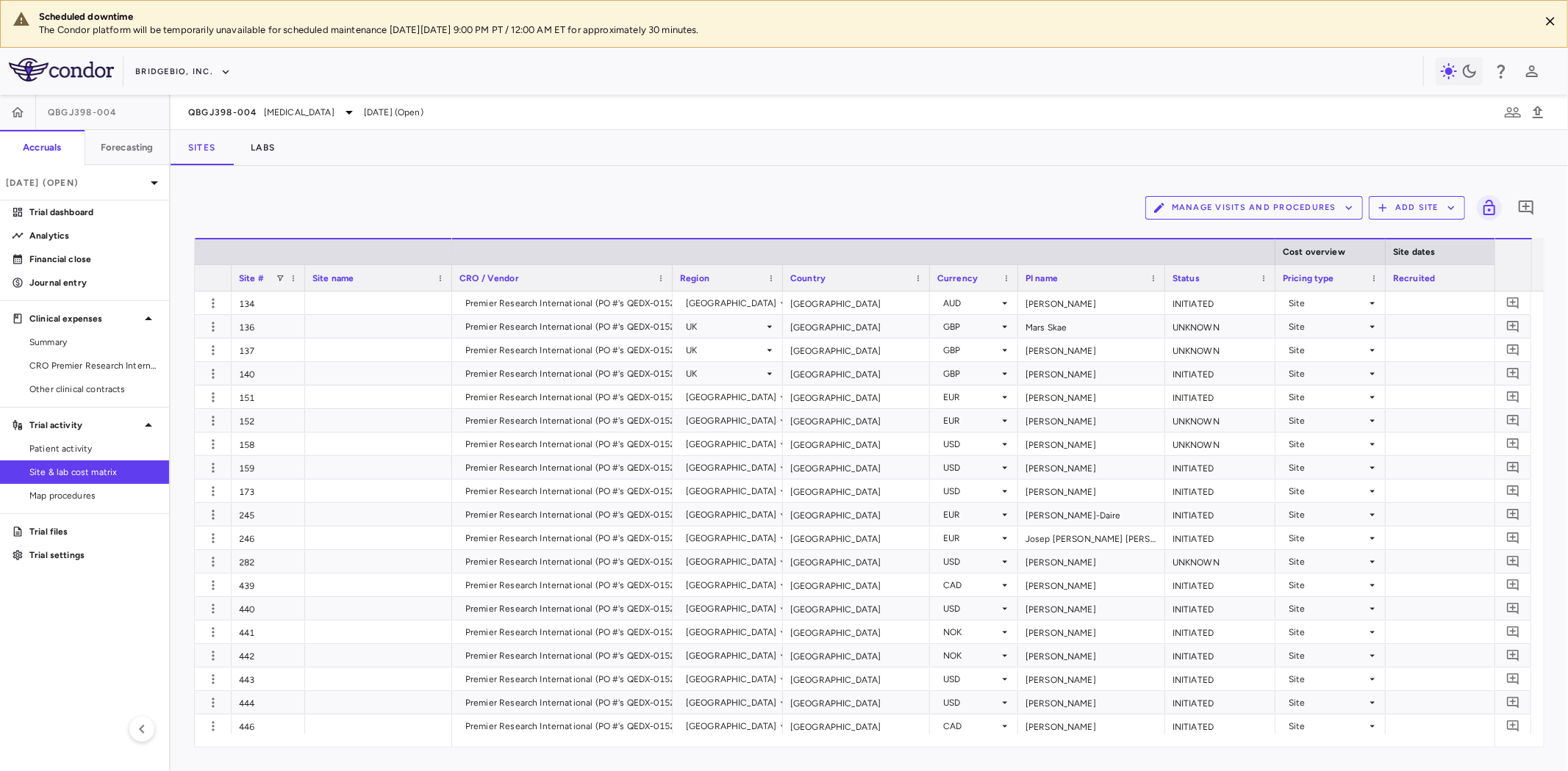
click at [1253, 206] on button "Manage Visits and Procedures" at bounding box center [1253, 208] width 218 height 23
click at [1200, 240] on li "Visit Schedules" at bounding box center [1239, 236] width 157 height 22
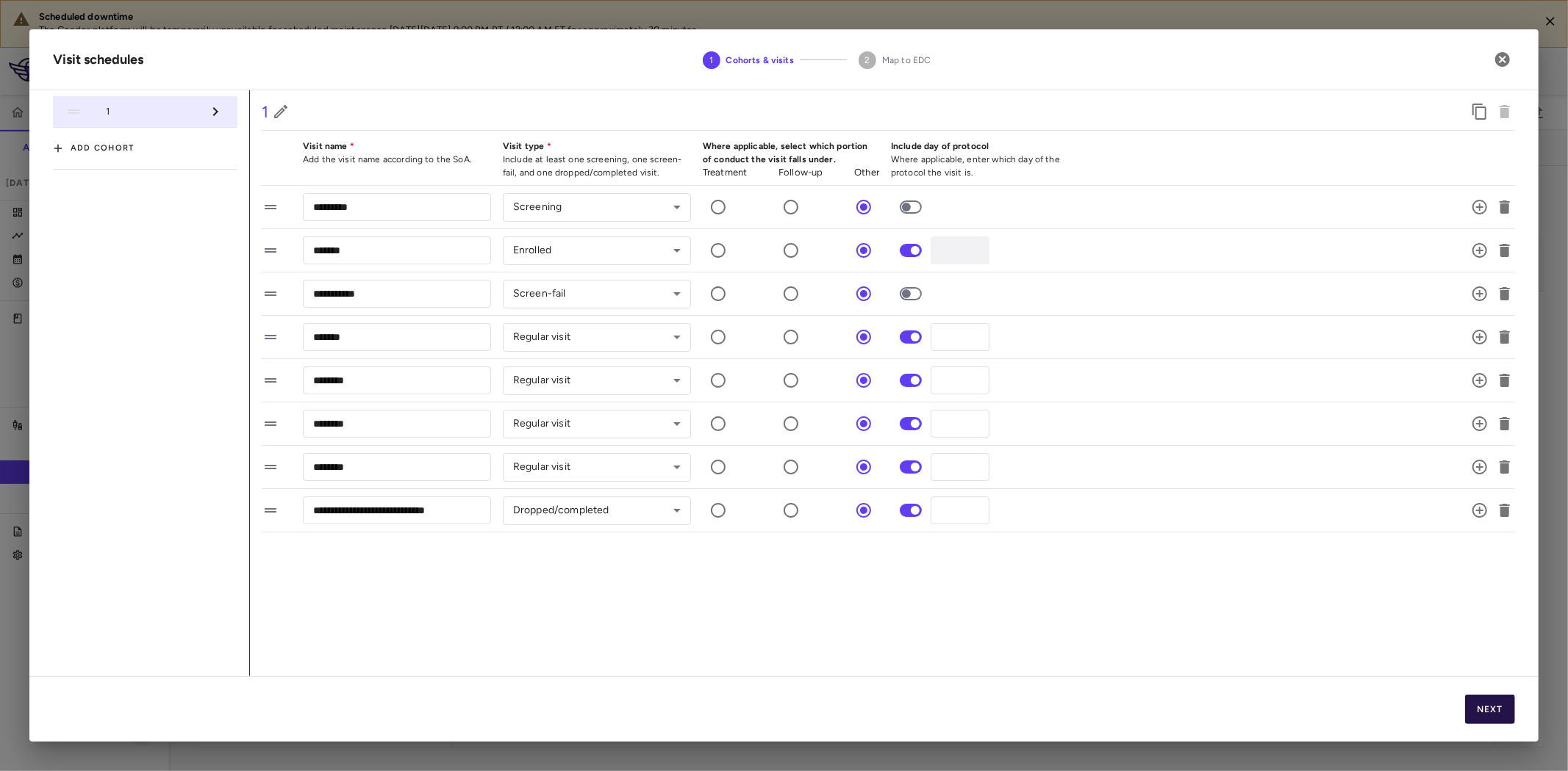
click at [1490, 707] on button "Next" at bounding box center [1491, 709] width 50 height 29
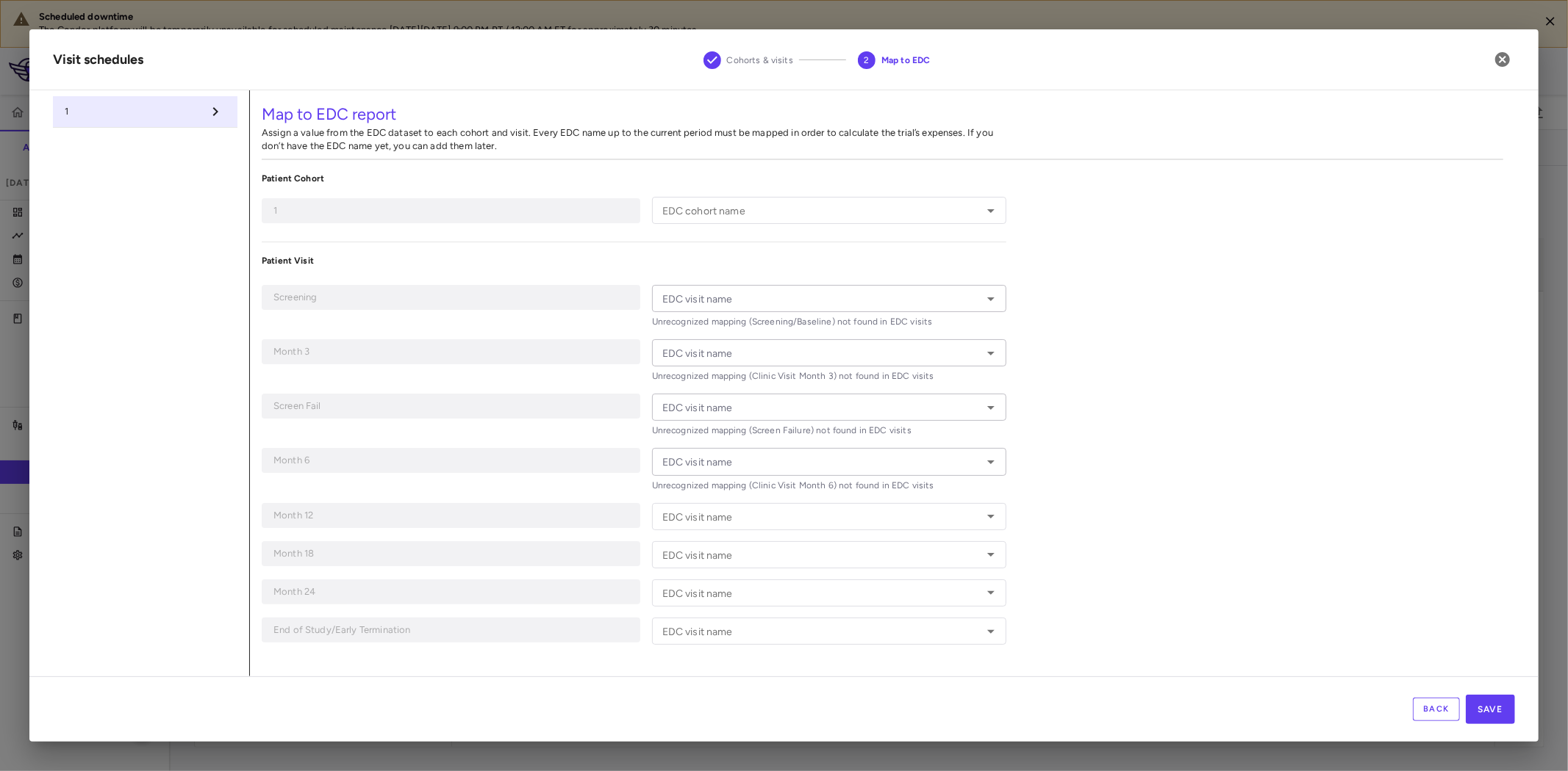
type input "*"
type input "**********"
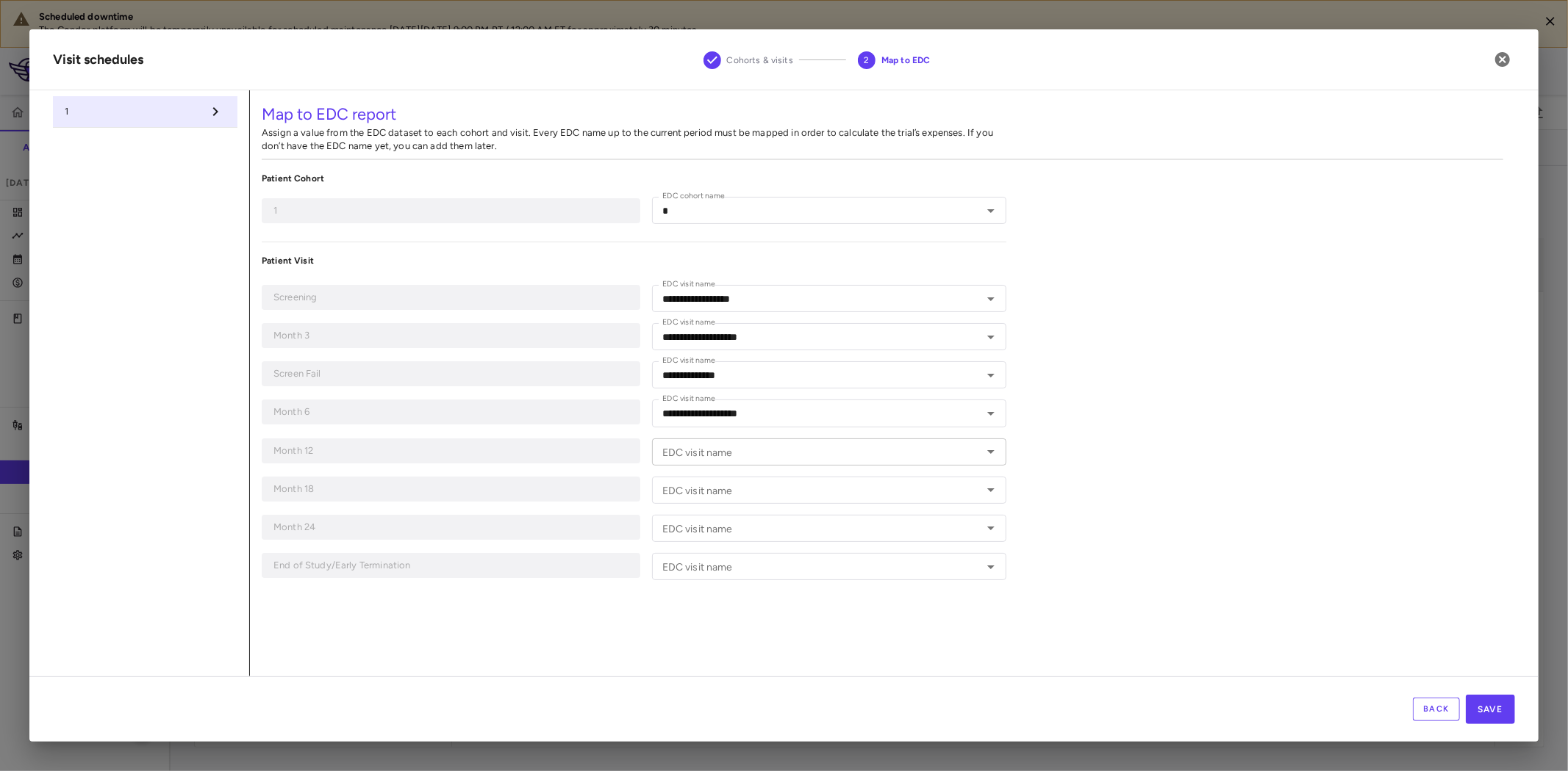
click at [821, 438] on div "EDC visit name" at bounding box center [829, 452] width 355 height 27
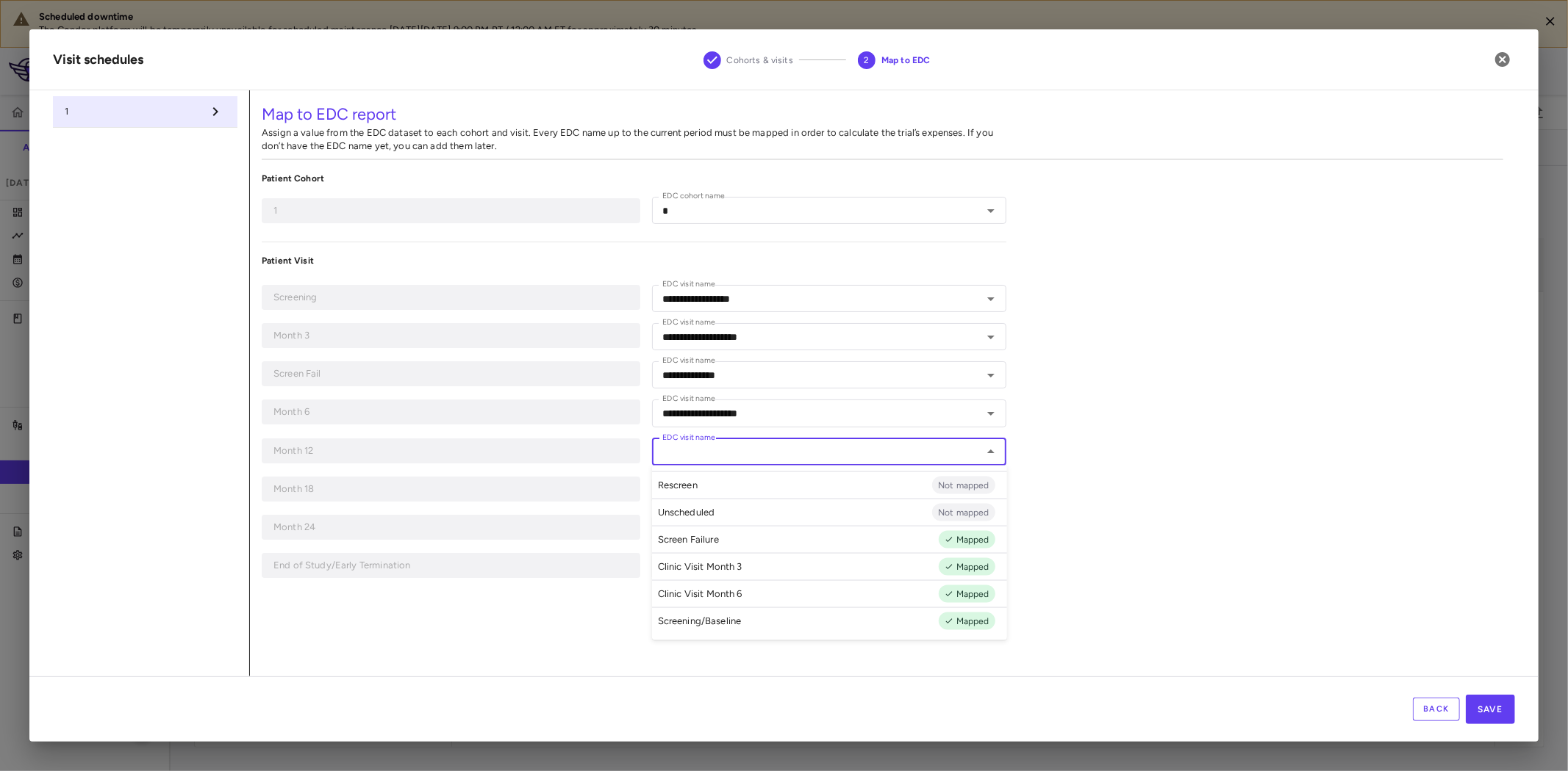
click at [1200, 464] on div "**********" at bounding box center [882, 383] width 1265 height 586
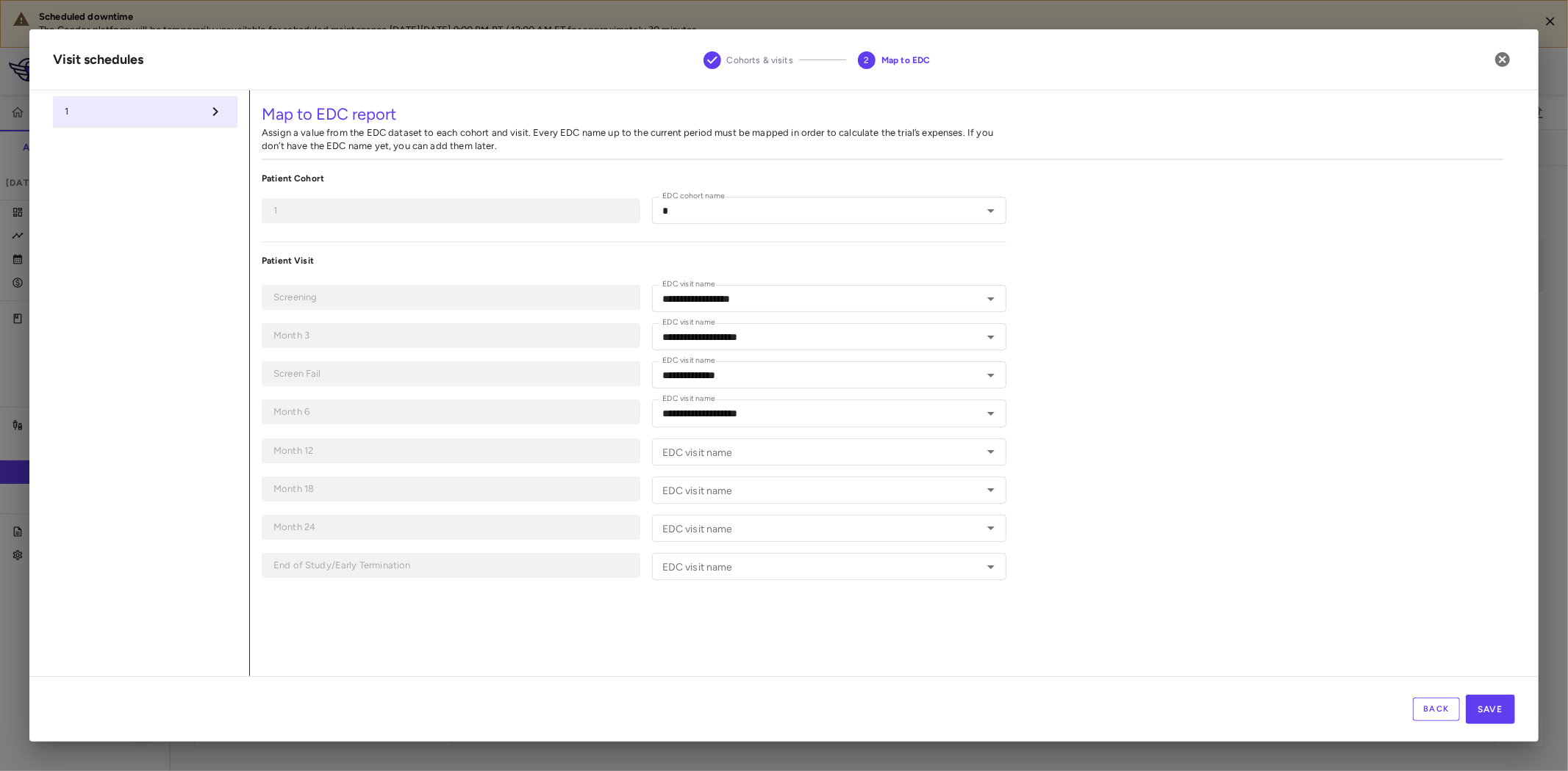
click at [1275, 474] on div "**********" at bounding box center [882, 383] width 1265 height 586
click at [1502, 61] on icon "button" at bounding box center [1502, 59] width 17 height 17
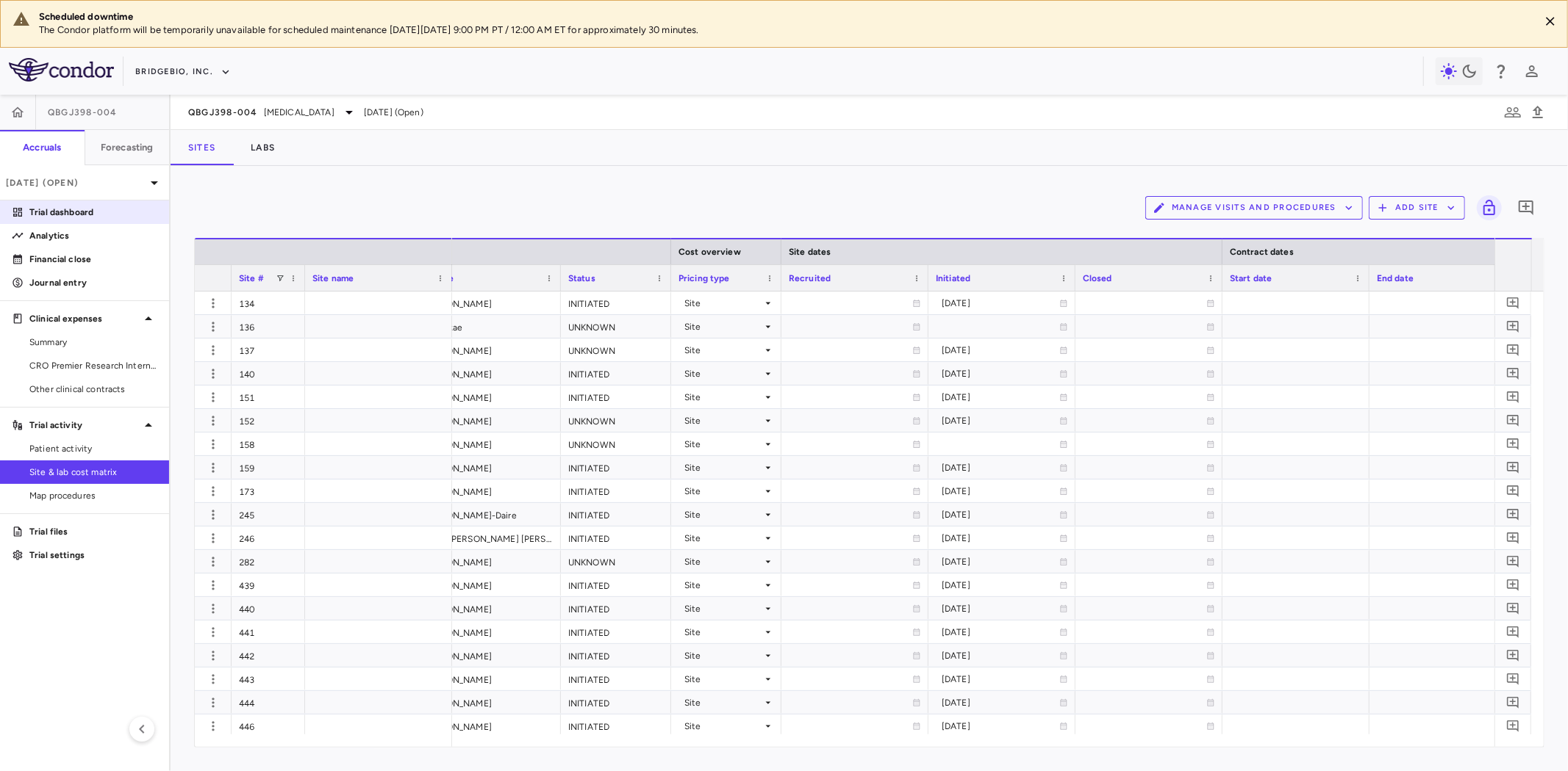
click at [125, 215] on p "Trial dashboard" at bounding box center [93, 213] width 128 height 14
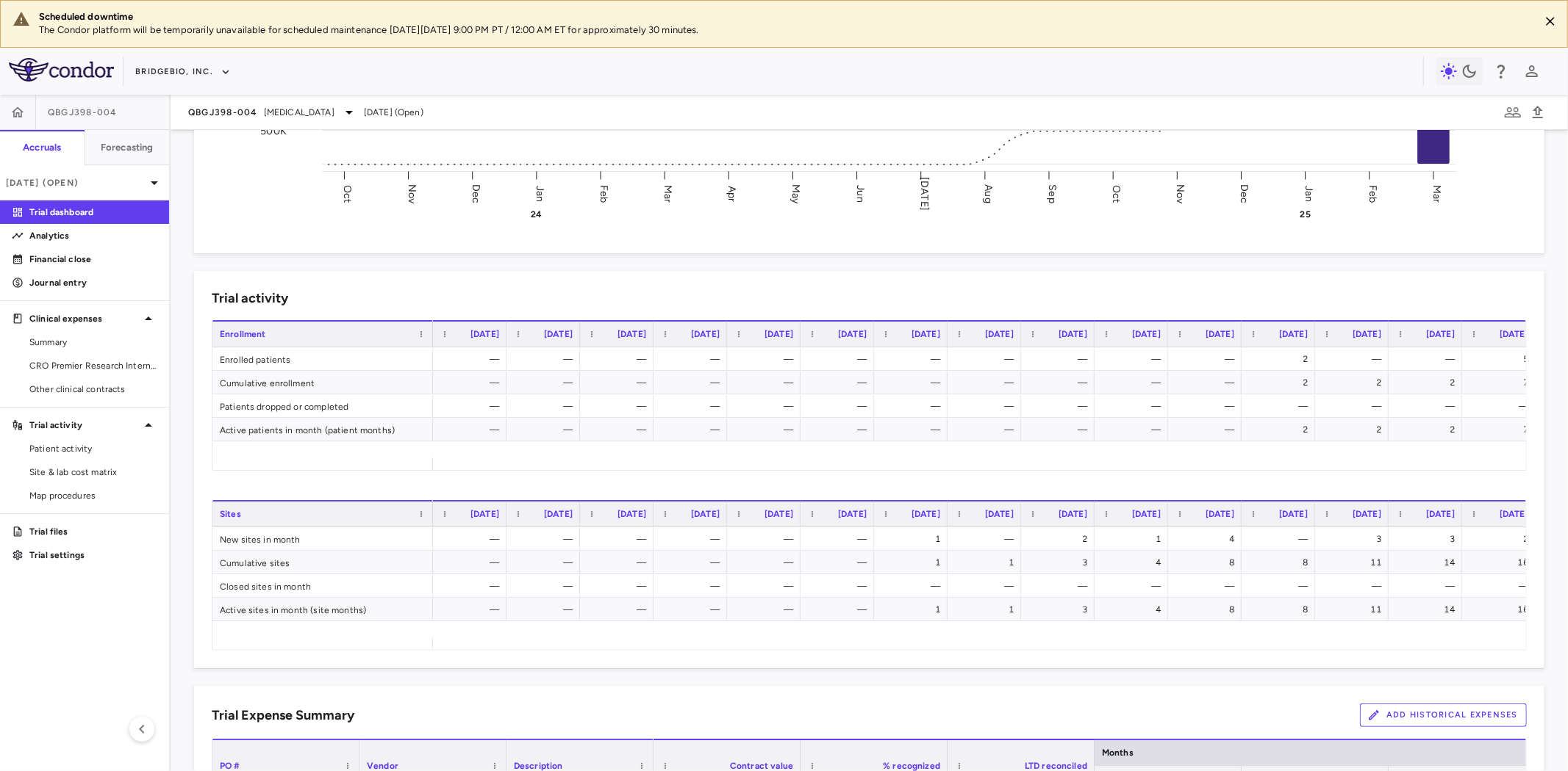
scroll to position [0, 315]
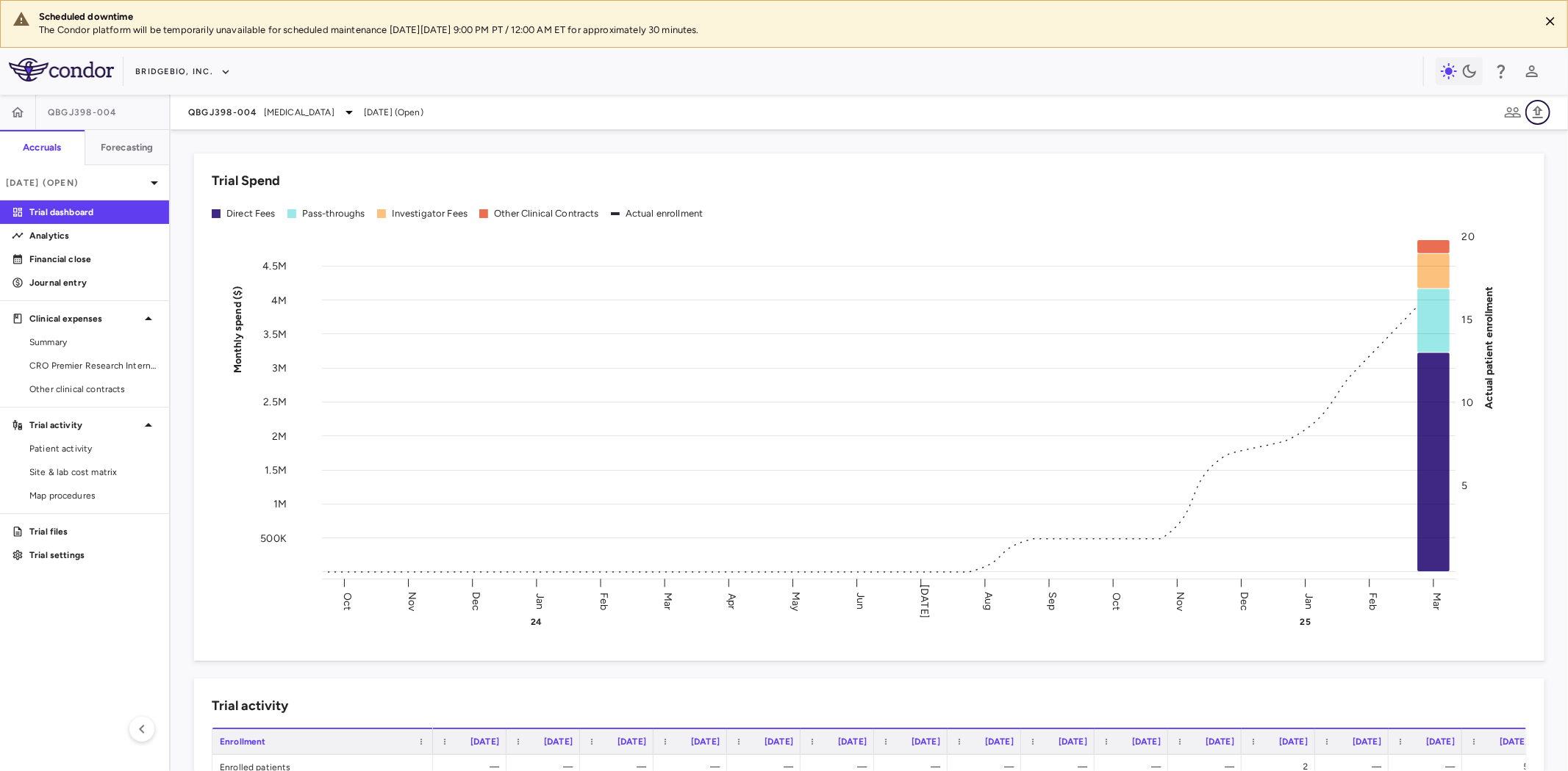
click at [1549, 112] on button "button" at bounding box center [1538, 112] width 25 height 25
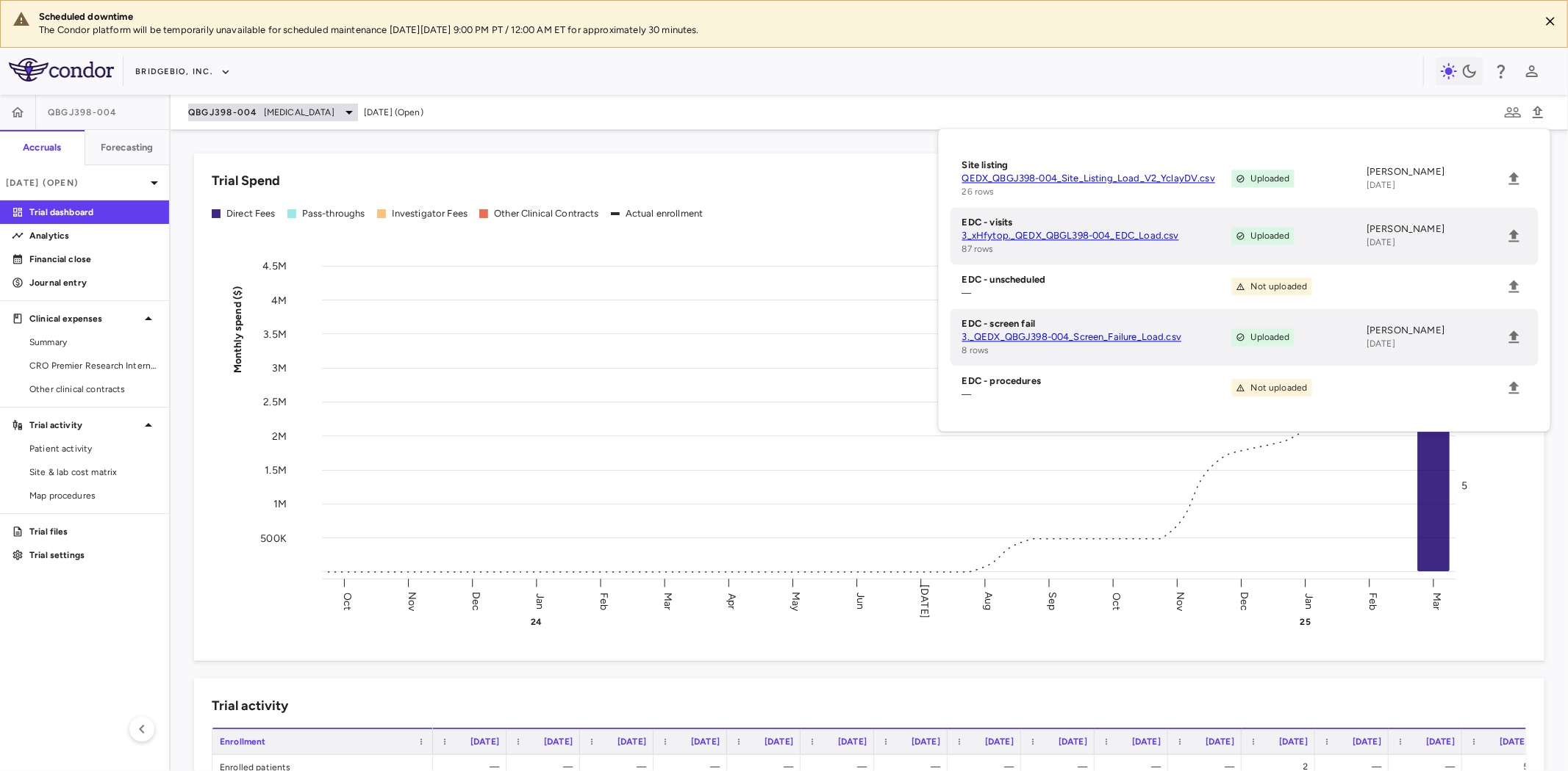
click at [252, 111] on span "QBGJ398-004" at bounding box center [223, 112] width 70 height 12
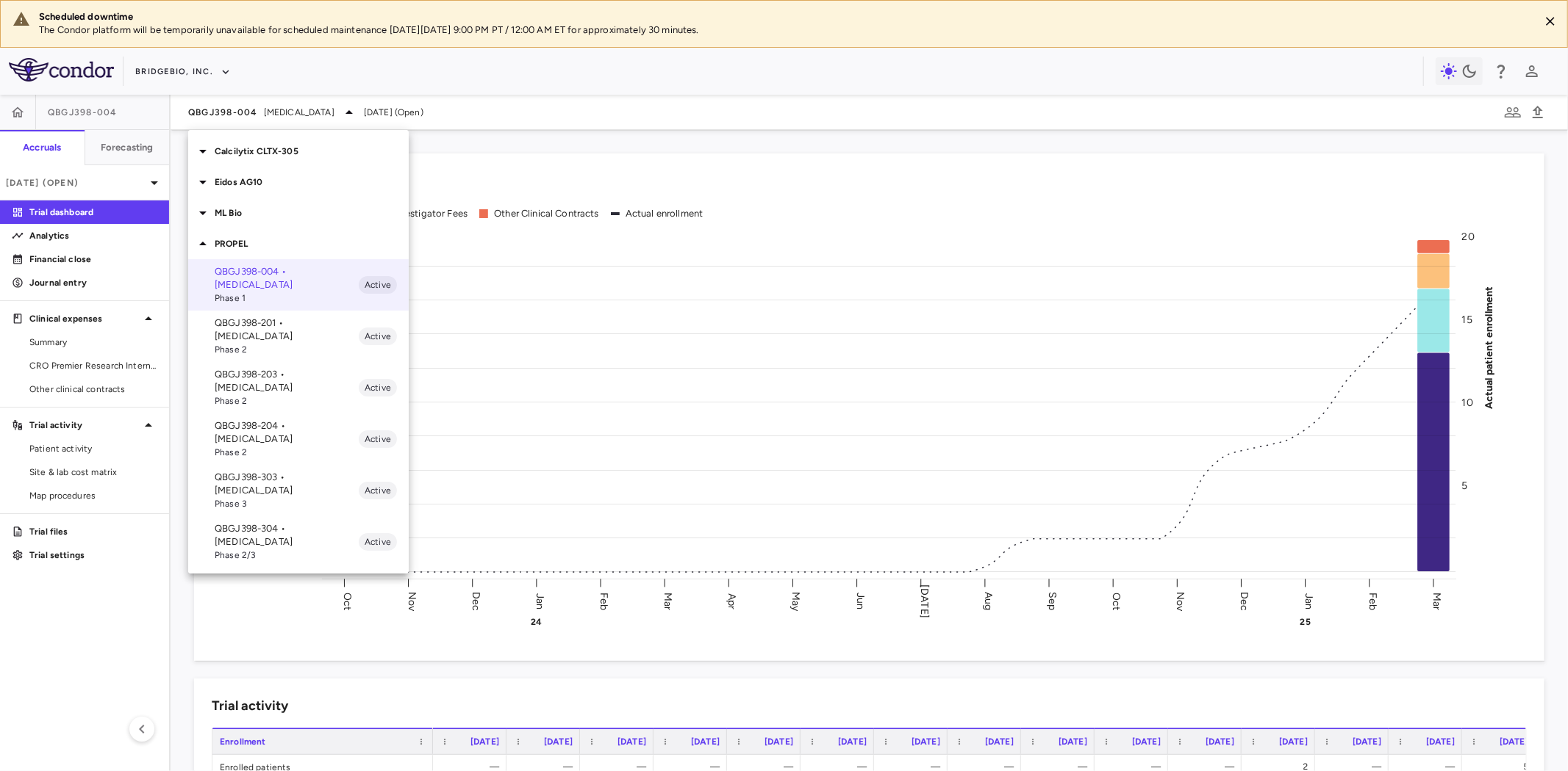
click at [236, 211] on p "ML Bio" at bounding box center [312, 213] width 195 height 14
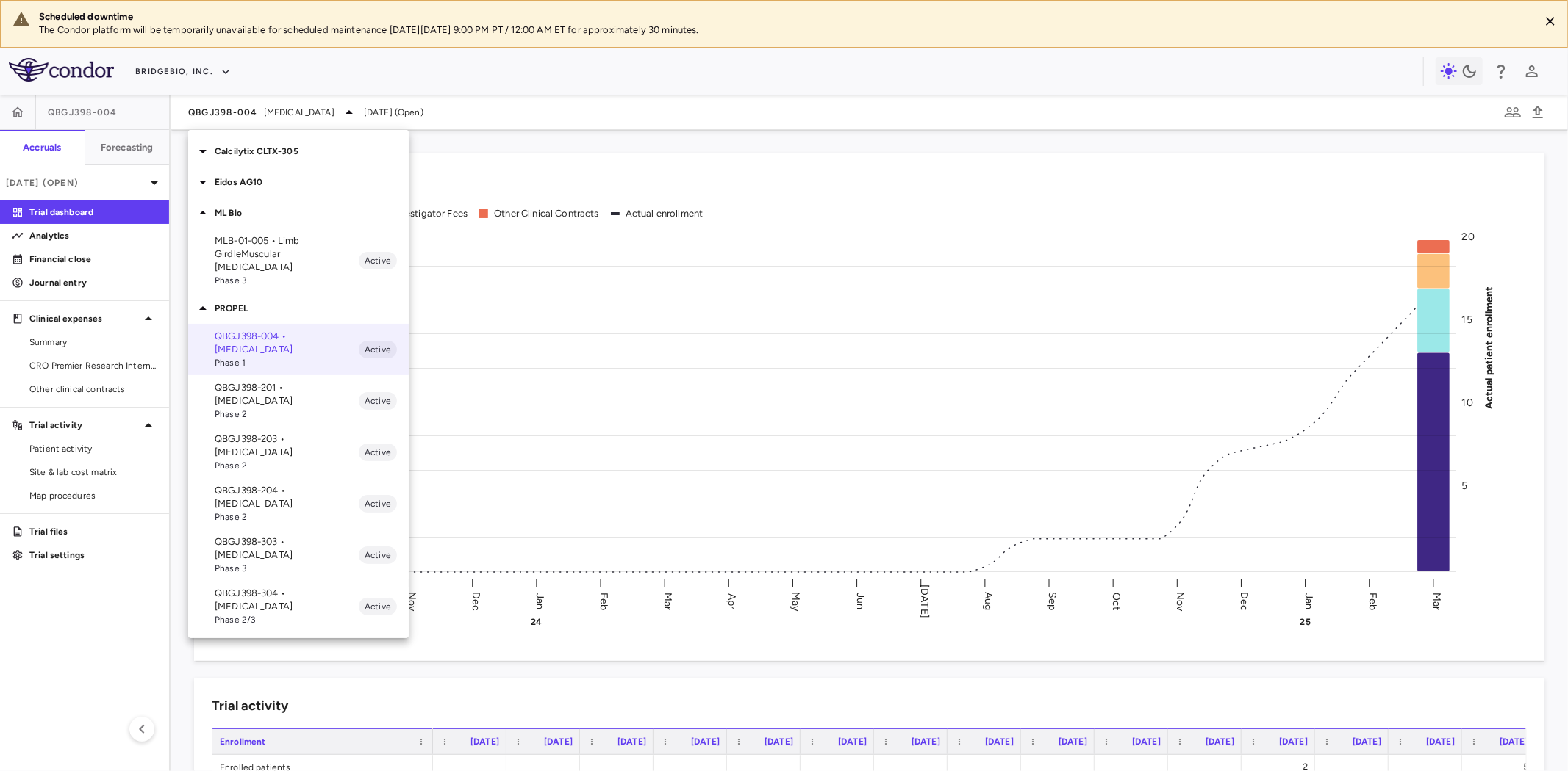
click at [267, 243] on p "MLB-01-005 • Limb GirdleMuscular [MEDICAL_DATA]" at bounding box center [286, 253] width 144 height 40
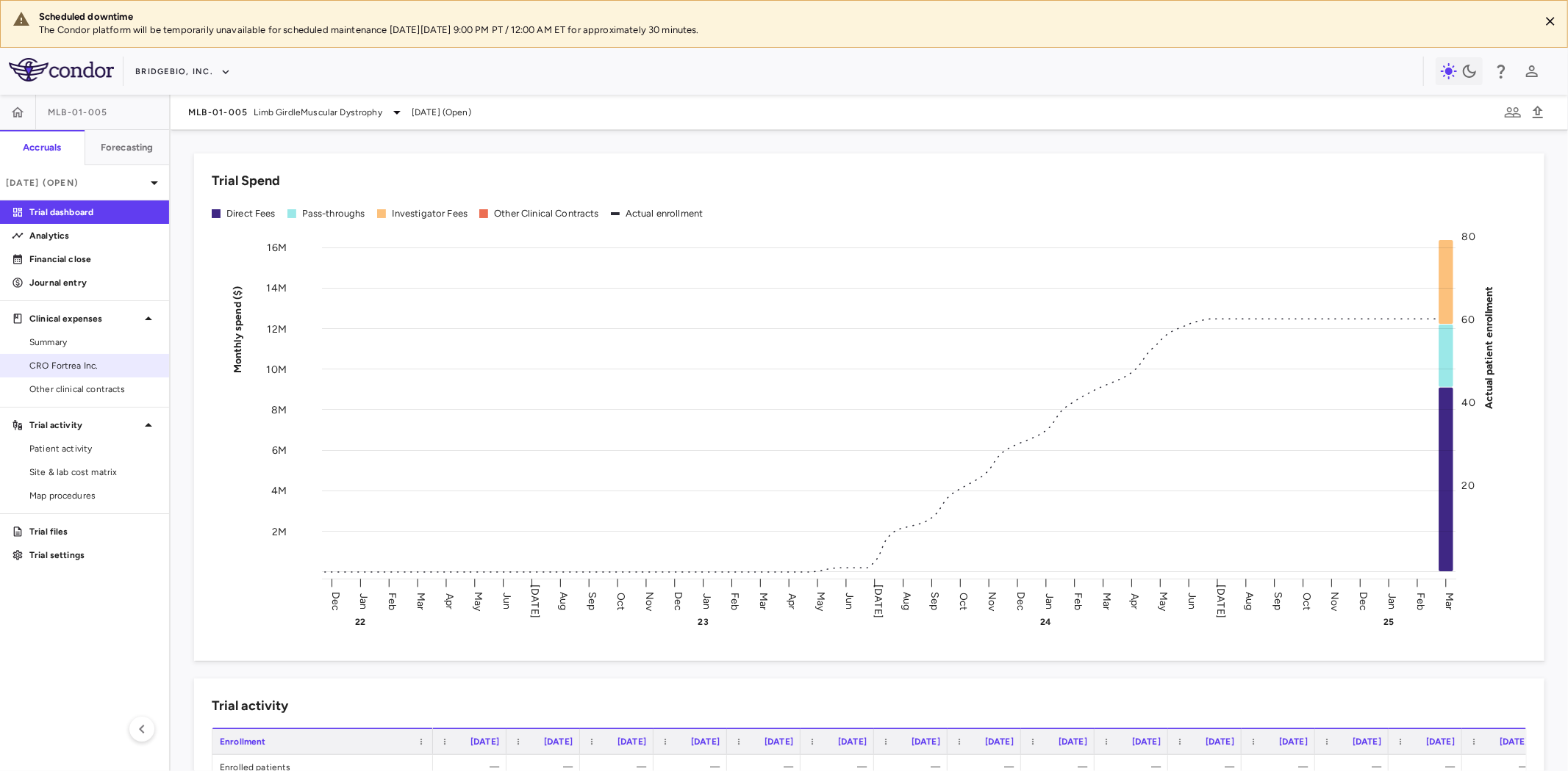
click at [69, 364] on span "CRO Fortrea Inc." at bounding box center [93, 366] width 128 height 14
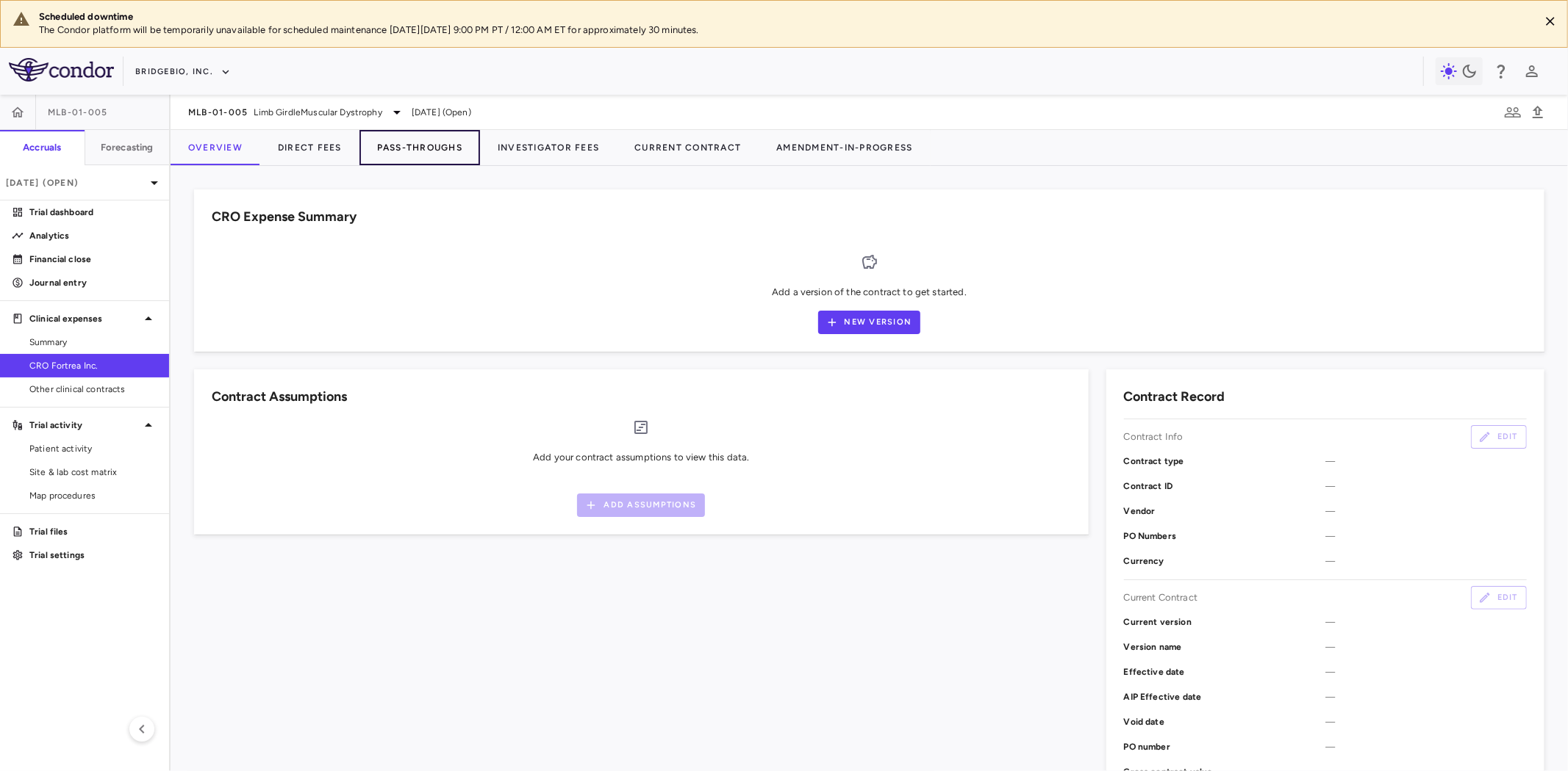
click at [424, 150] on button "Pass-Throughs" at bounding box center [419, 147] width 121 height 35
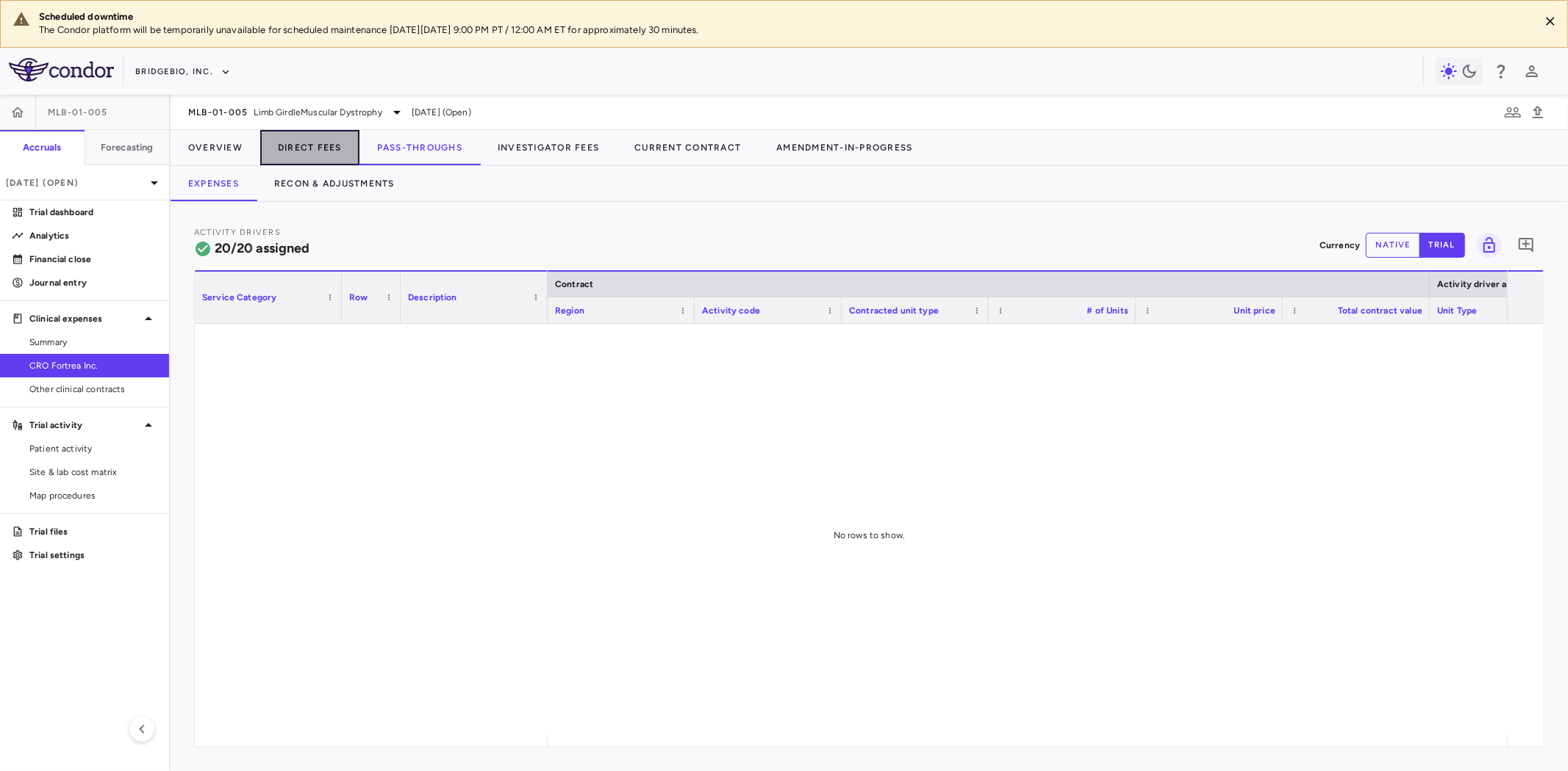
click at [311, 147] on button "Direct Fees" at bounding box center [310, 147] width 100 height 35
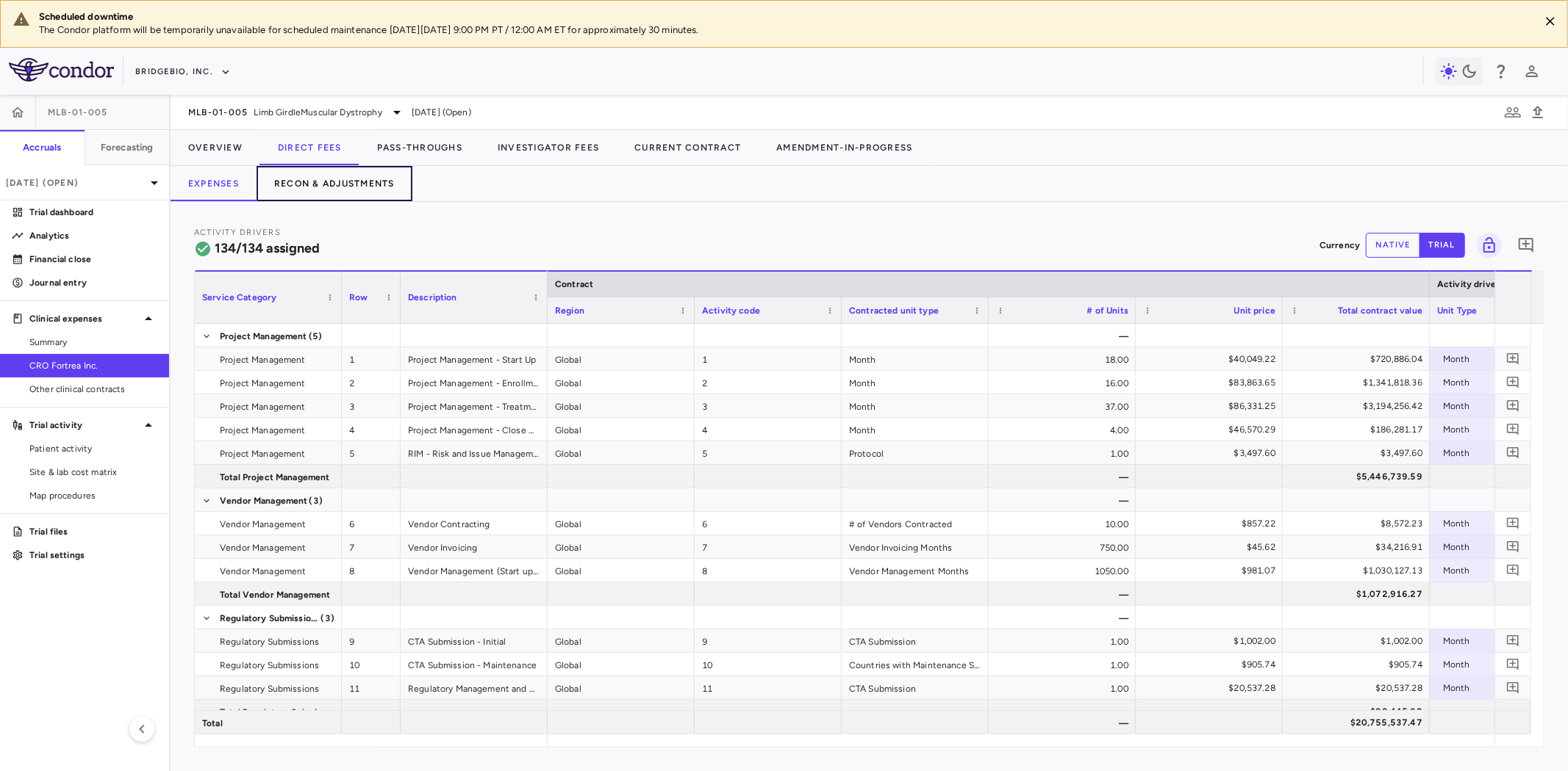
click at [349, 188] on button "Recon & Adjustments" at bounding box center [334, 184] width 156 height 35
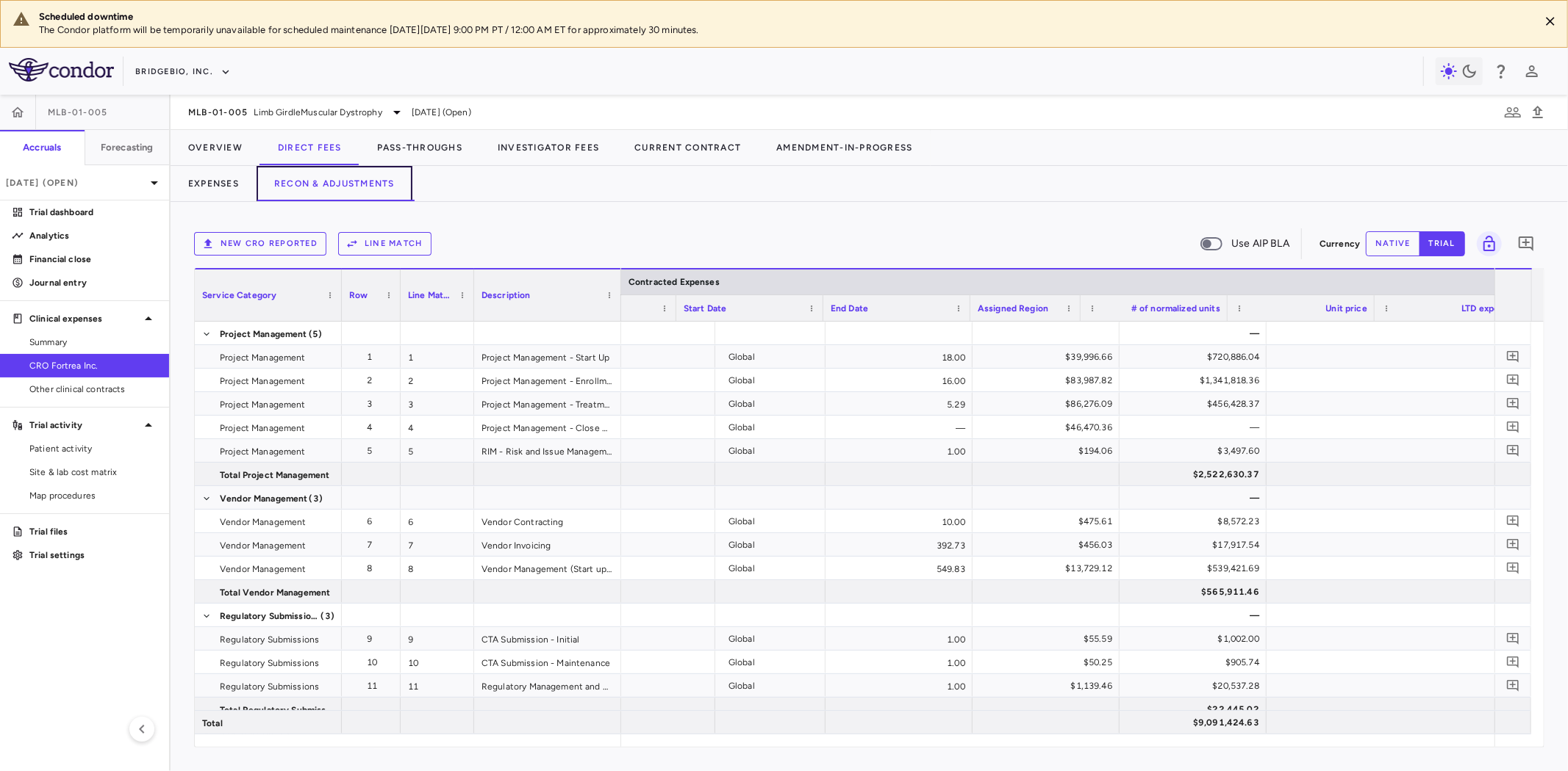
scroll to position [0, 817]
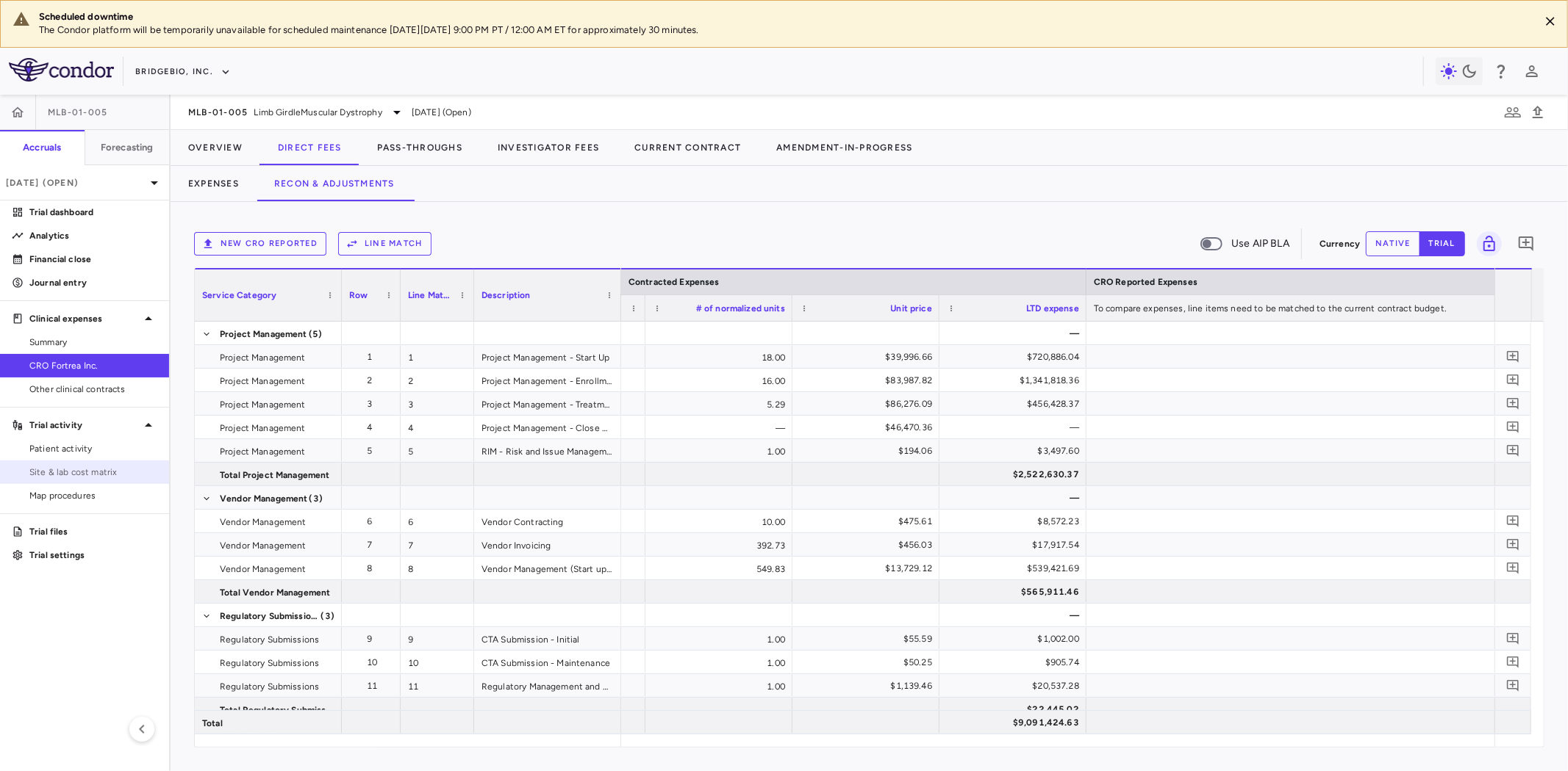
click at [67, 467] on span "Site & lab cost matrix" at bounding box center [93, 473] width 128 height 14
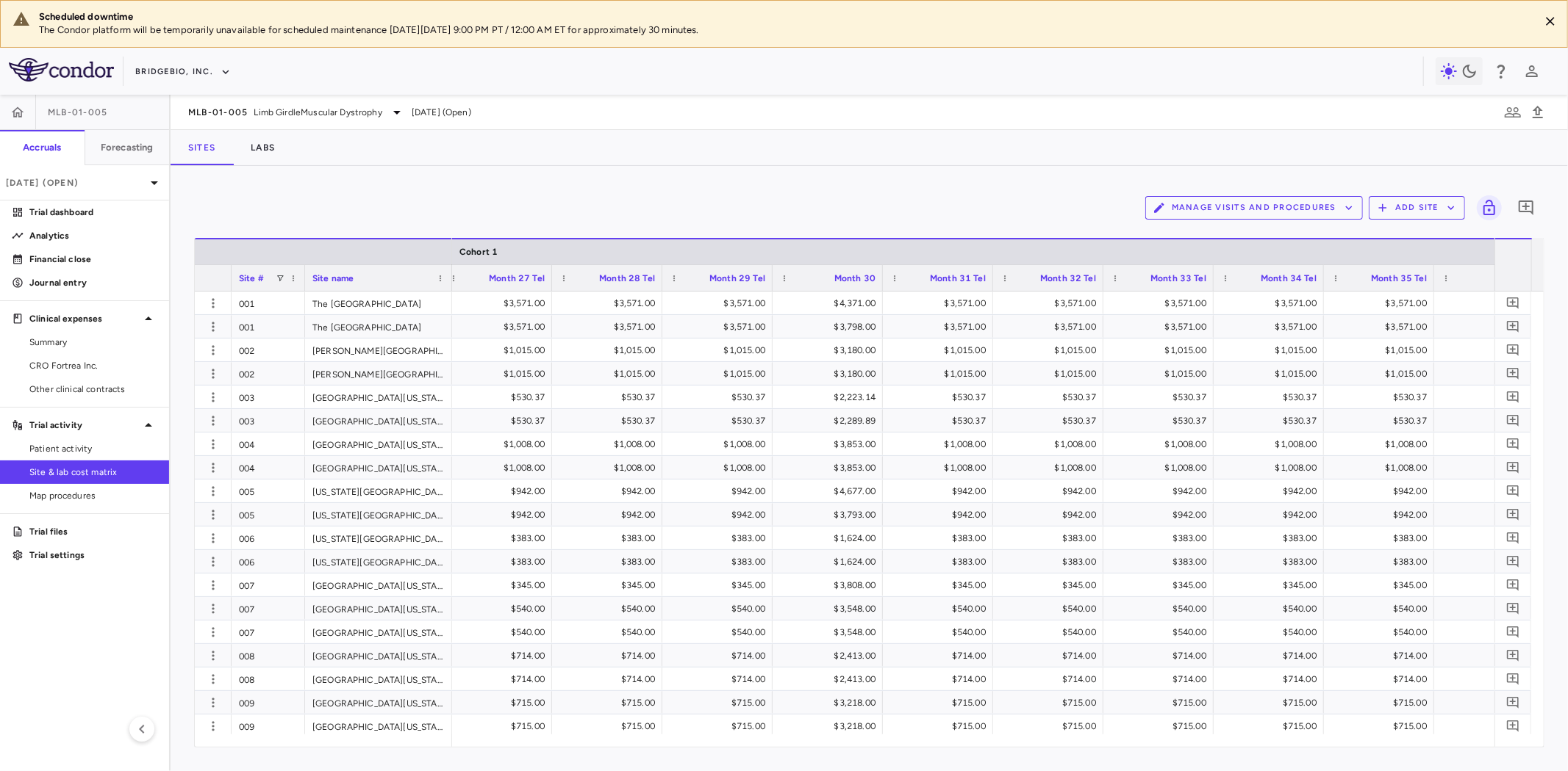
scroll to position [0, 5111]
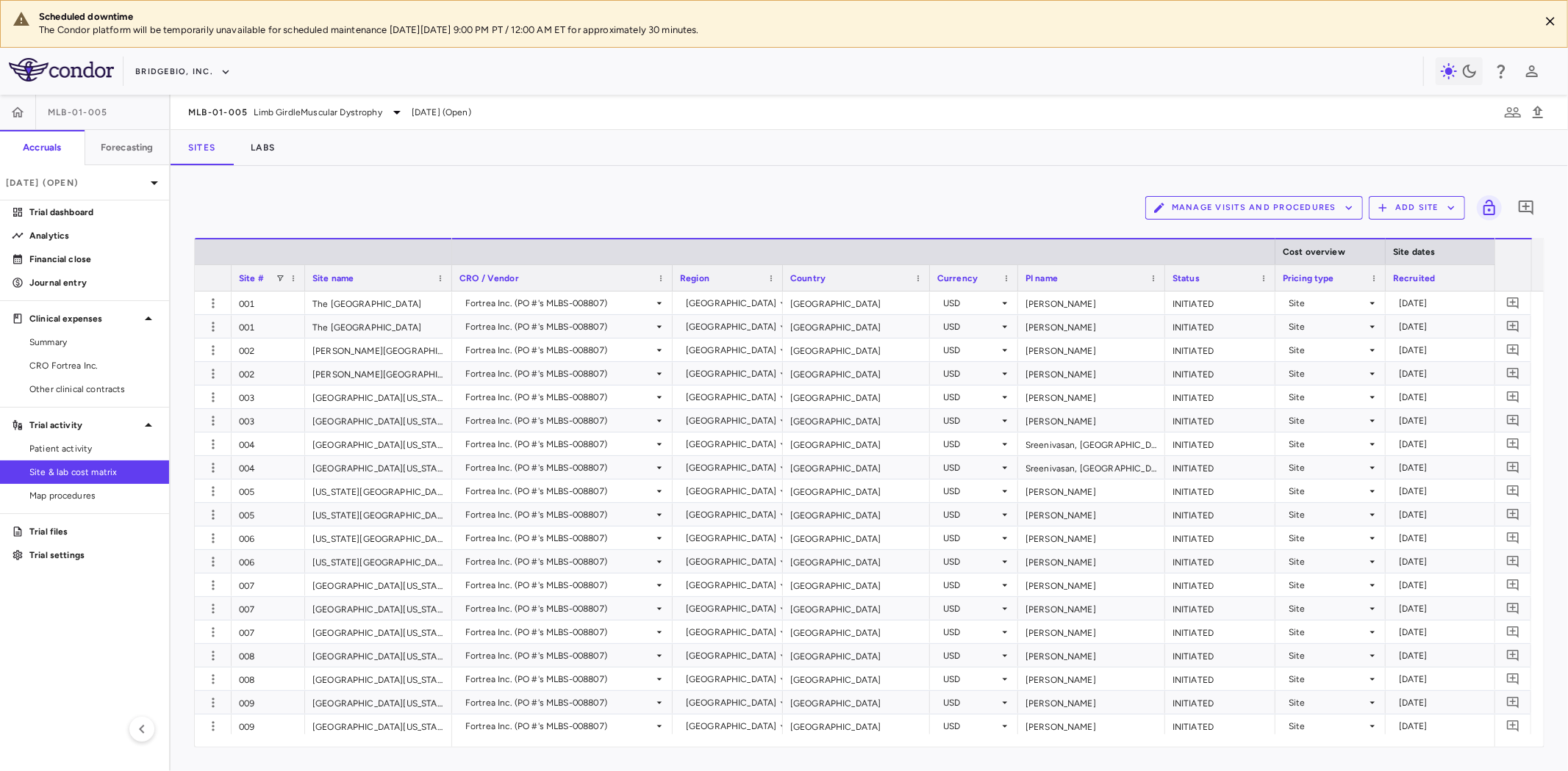
click at [1284, 212] on button "Manage Visits and Procedures" at bounding box center [1253, 208] width 218 height 23
click at [1202, 237] on li "Visit Schedules" at bounding box center [1239, 236] width 157 height 22
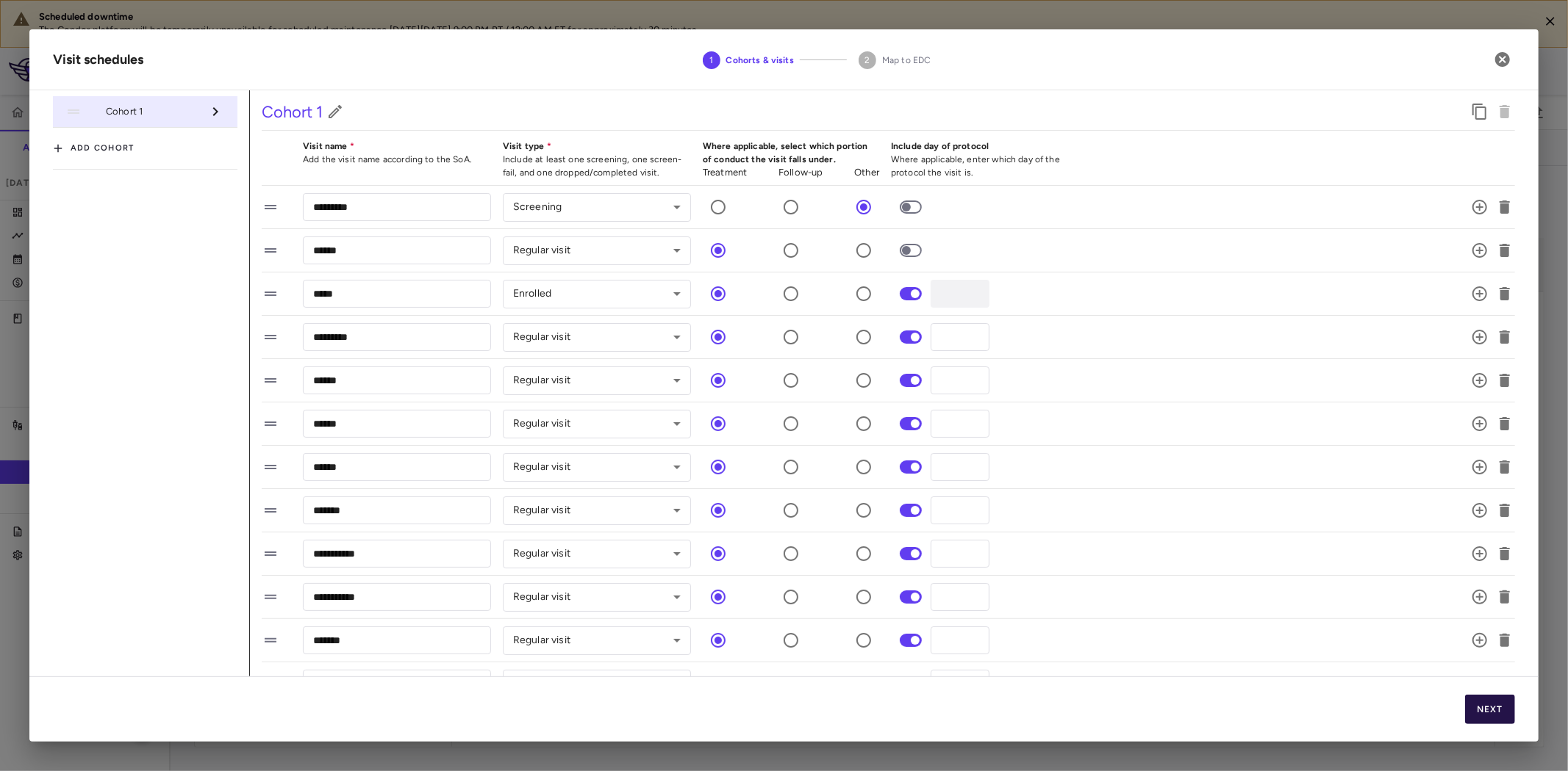
click at [1501, 704] on button "Next" at bounding box center [1491, 709] width 50 height 29
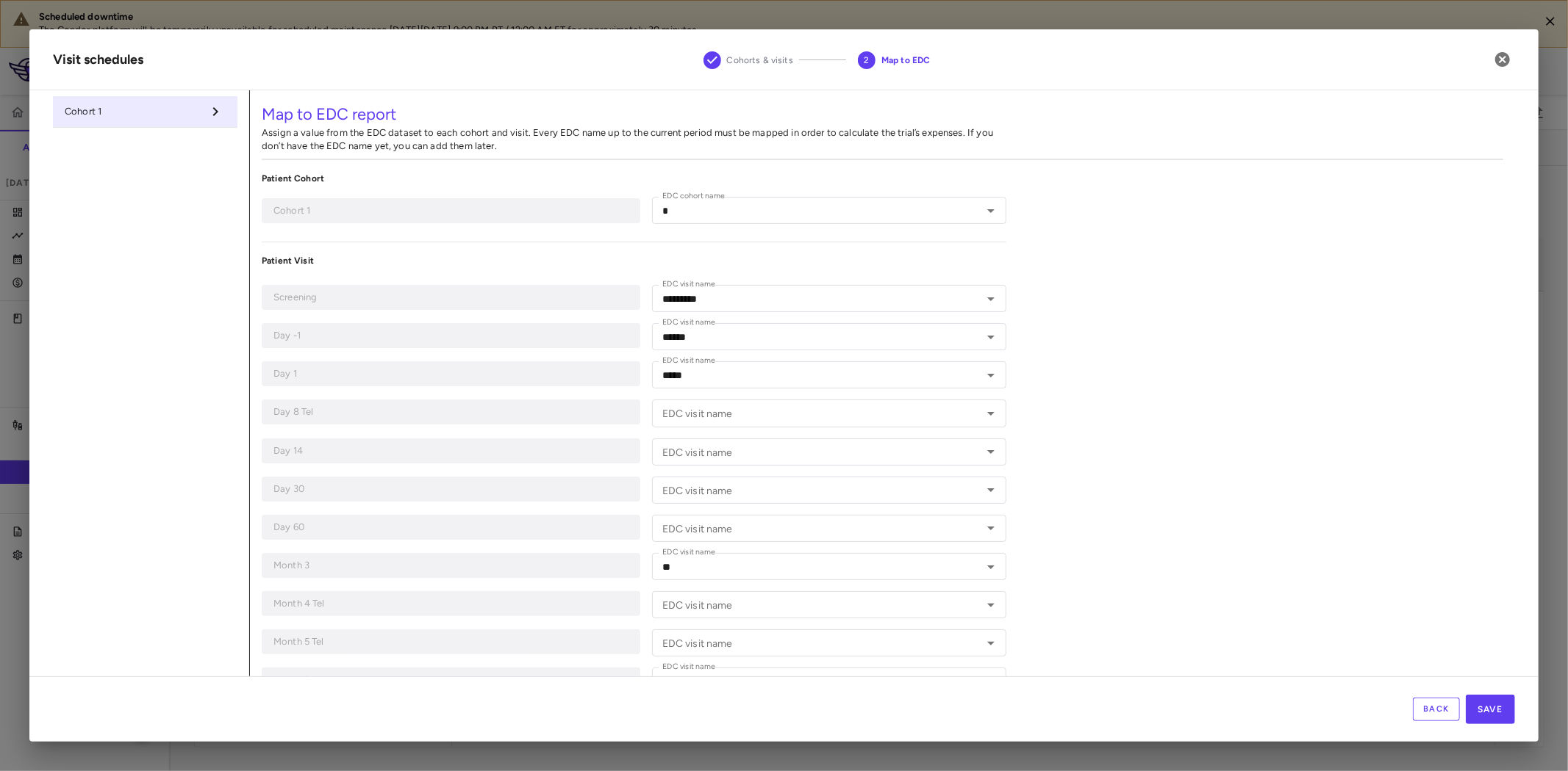
type input "*"
type input "*********"
type input "******"
type input "*****"
type input "**"
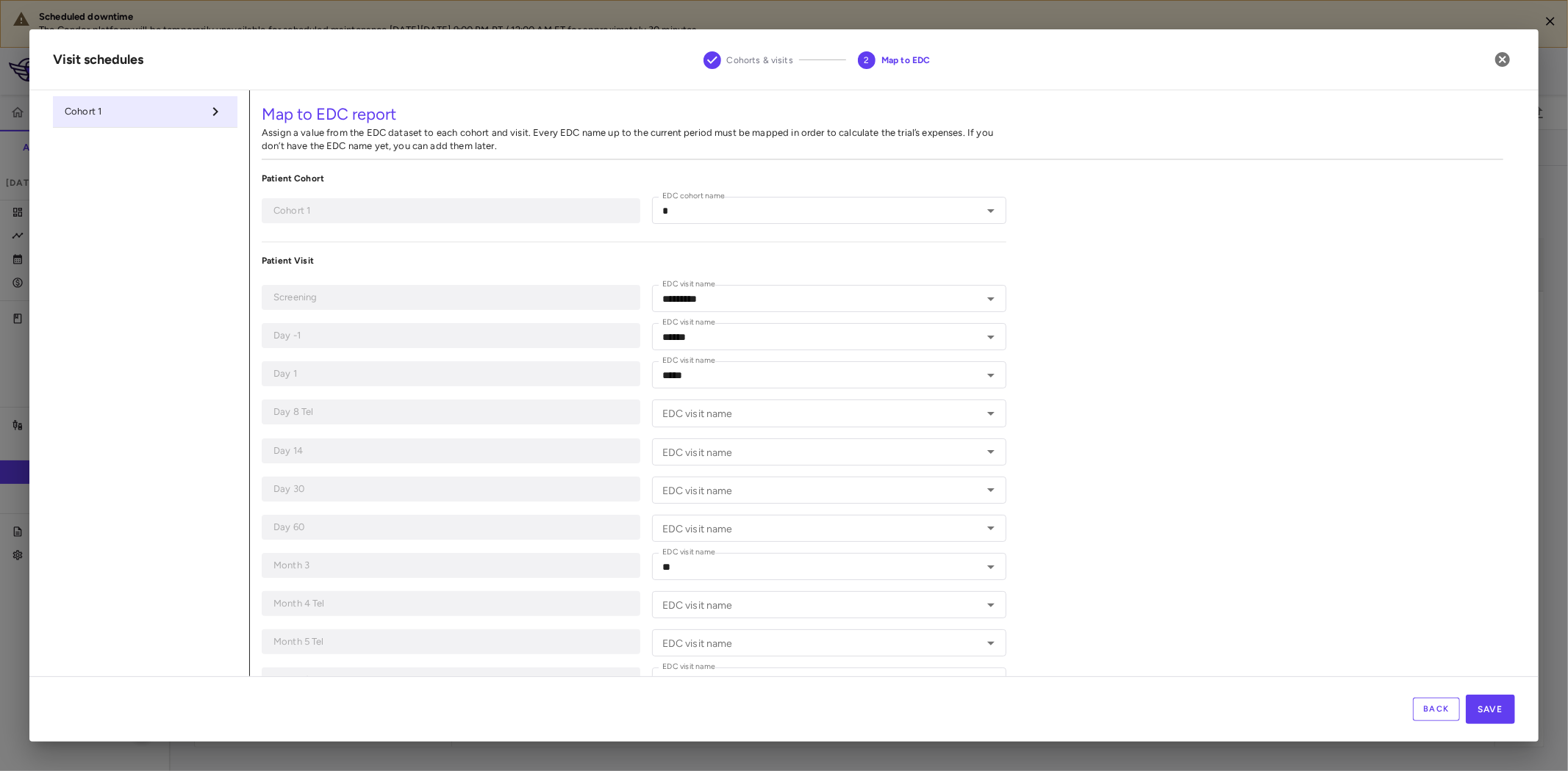
type input "**"
type input "***"
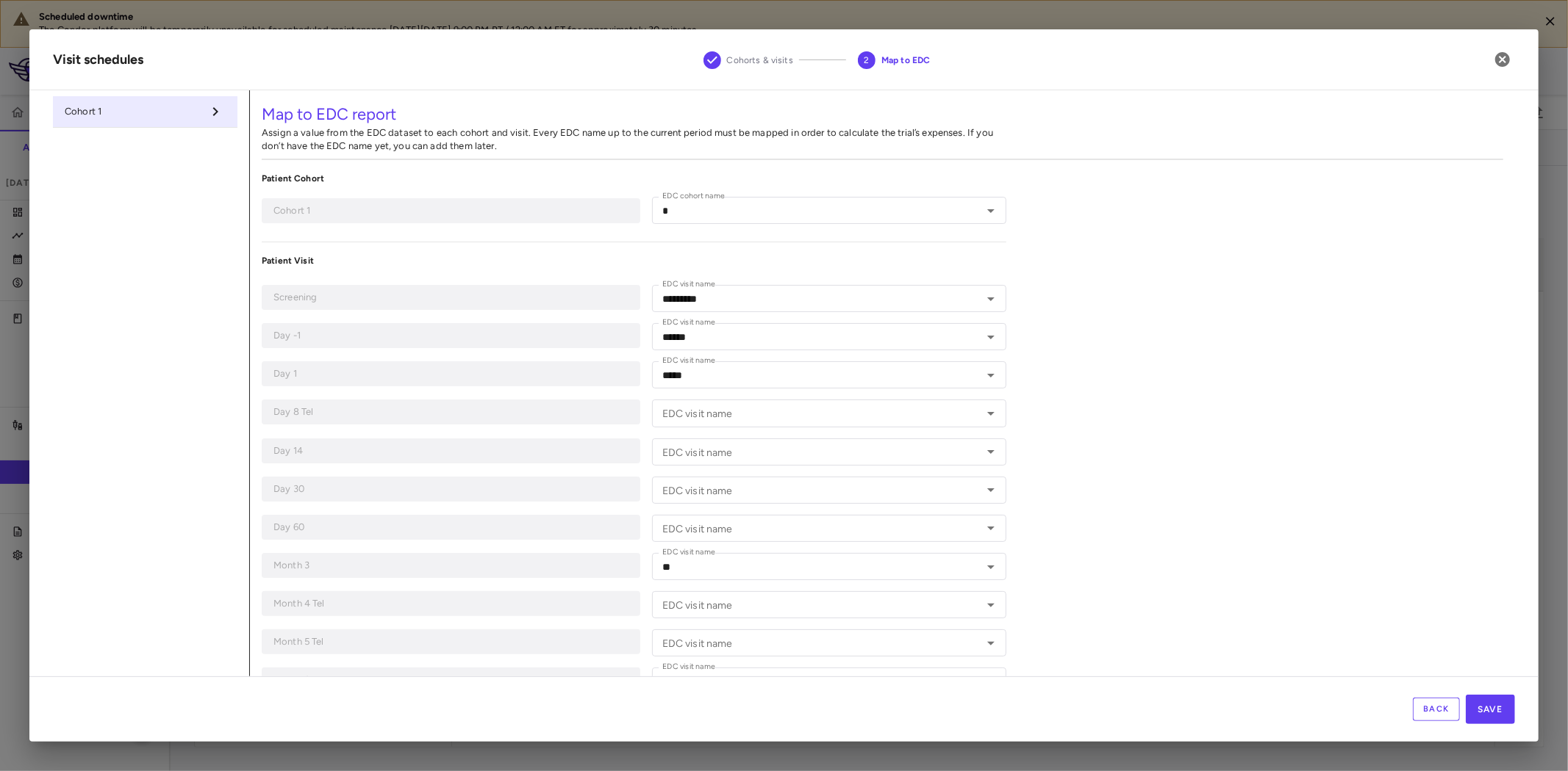
type input "**********"
type input "********"
type input "**********"
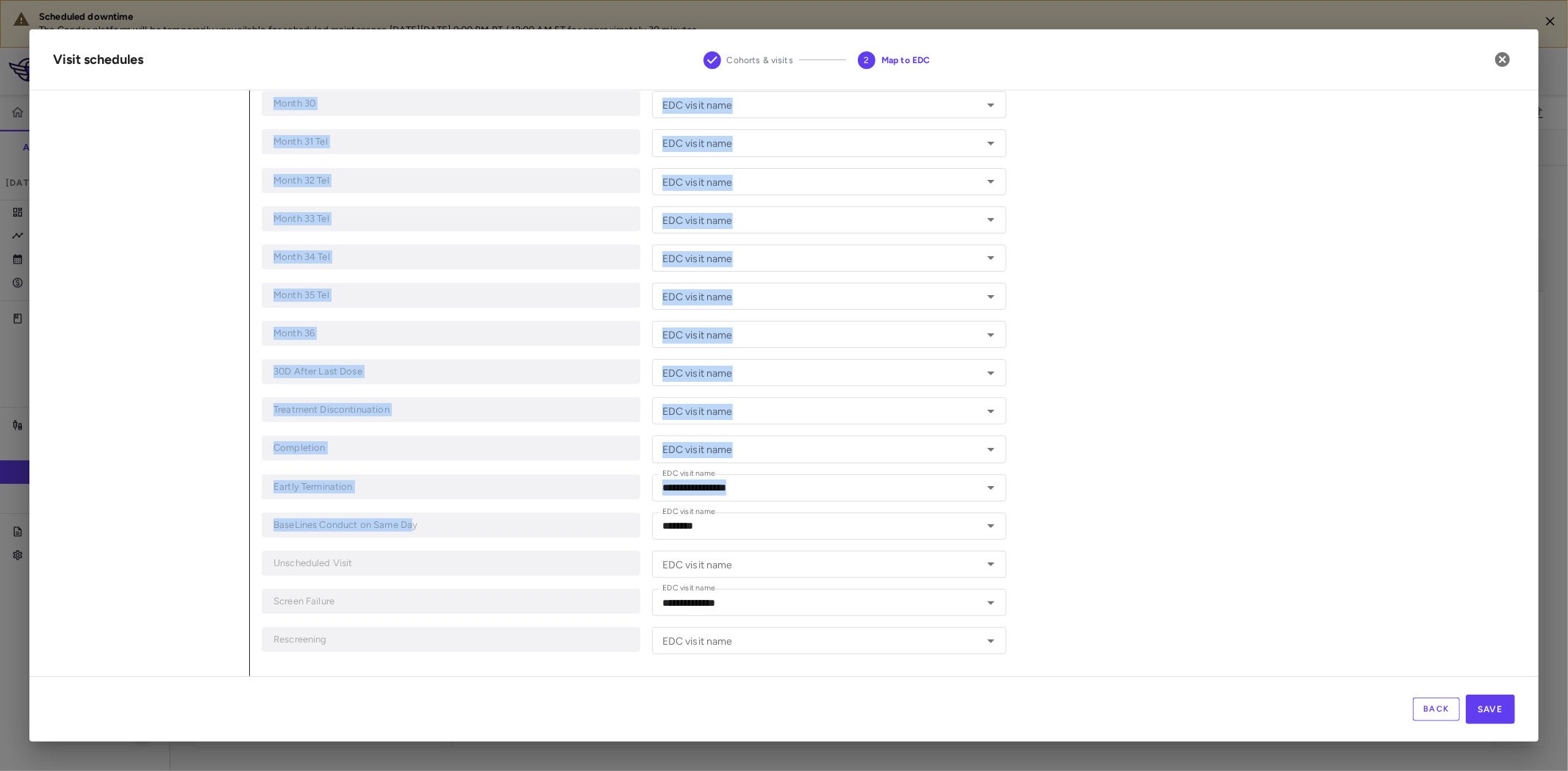
drag, startPoint x: 413, startPoint y: 526, endPoint x: 328, endPoint y: 519, distance: 85.3
click at [368, 523] on p "BaseLines Conduct on Same Day" at bounding box center [451, 525] width 355 height 14
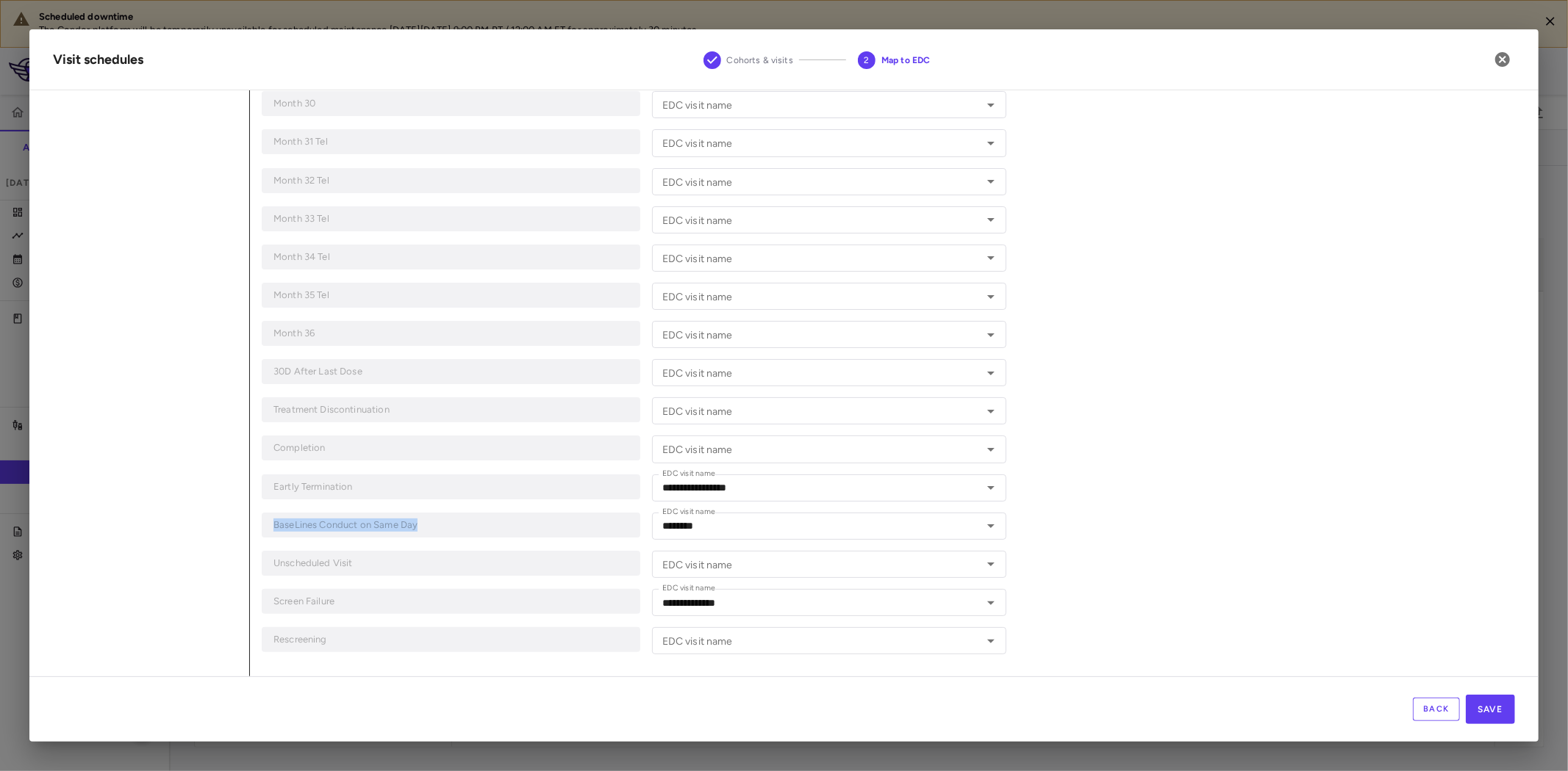
drag, startPoint x: 427, startPoint y: 525, endPoint x: 274, endPoint y: 532, distance: 153.2
click at [274, 532] on div "BaseLines Conduct on Same Day" at bounding box center [450, 525] width 378 height 25
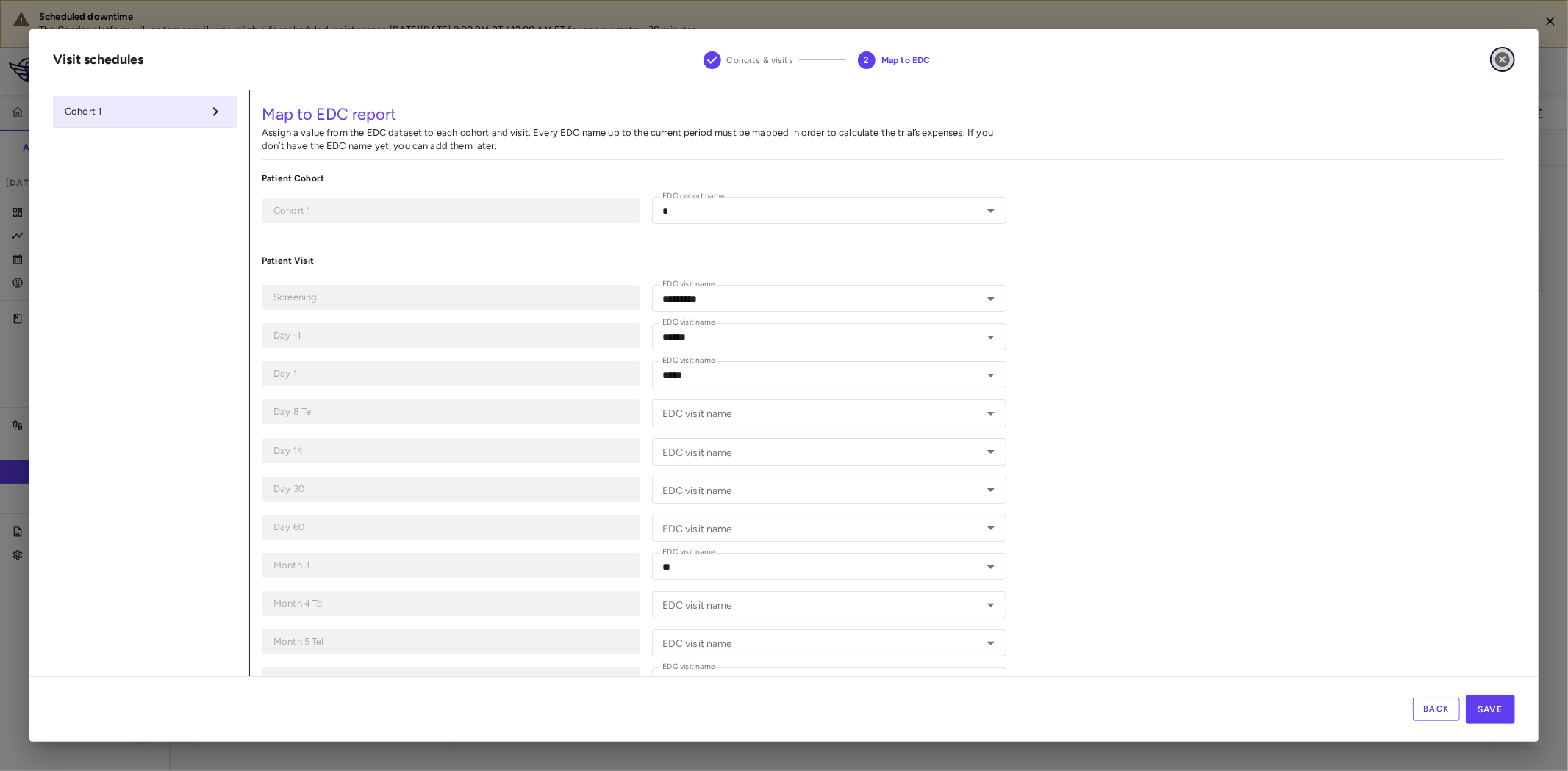
click at [1500, 60] on icon "button" at bounding box center [1502, 59] width 15 height 15
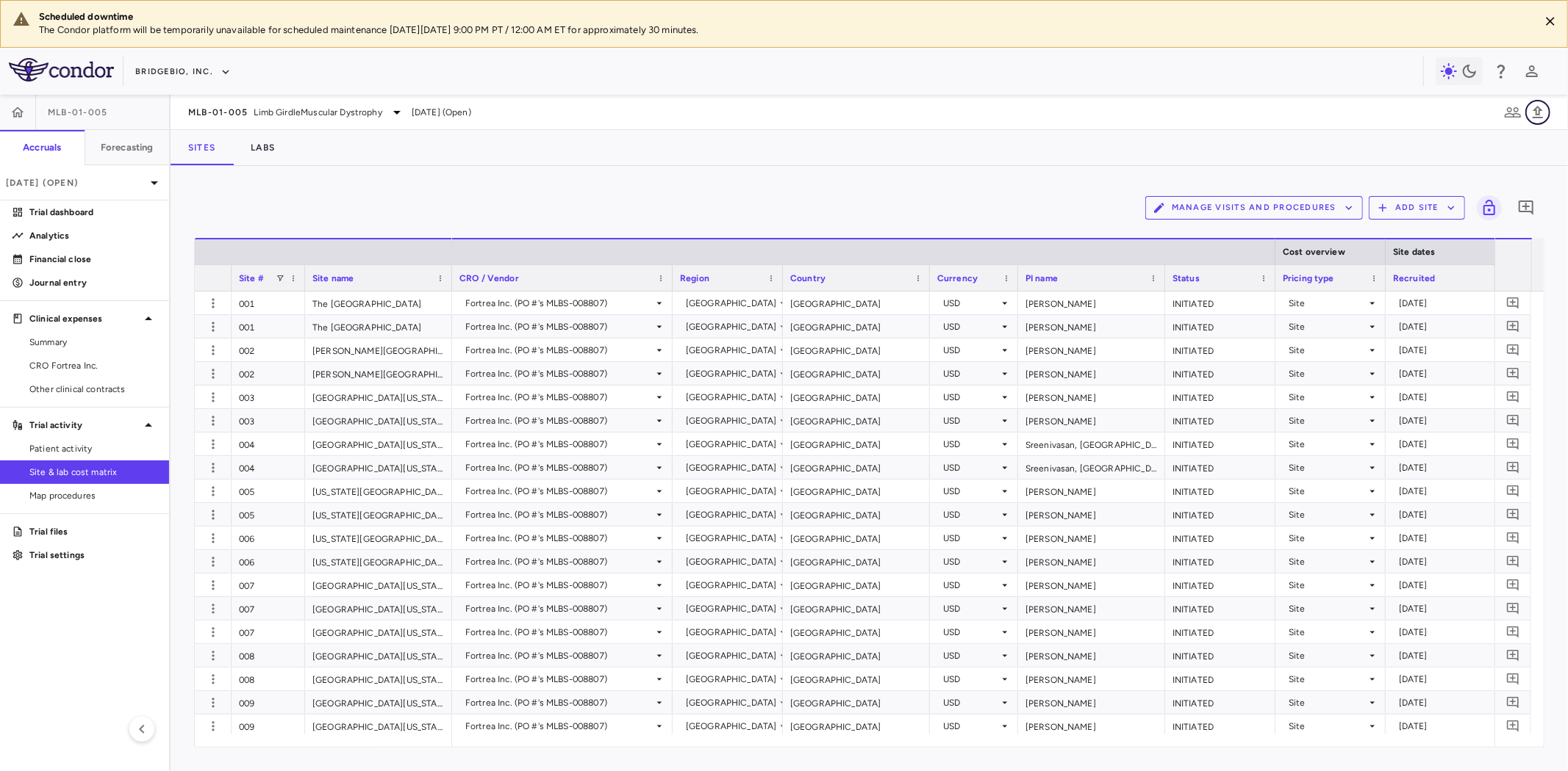
click at [1541, 114] on icon "button" at bounding box center [1538, 112] width 17 height 17
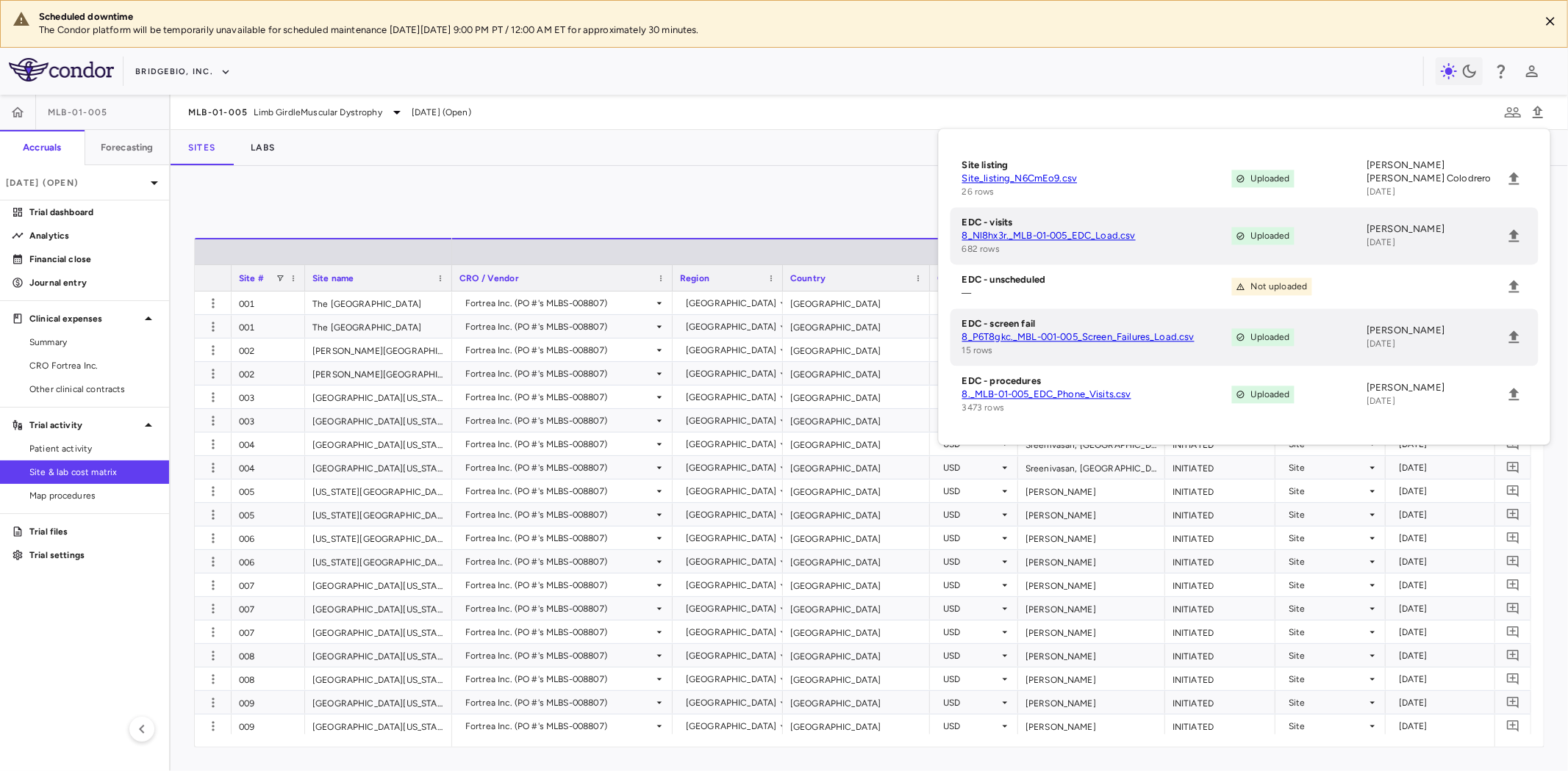
click at [408, 200] on div "Manage Visits and Procedures Add Site 0" at bounding box center [869, 208] width 1350 height 37
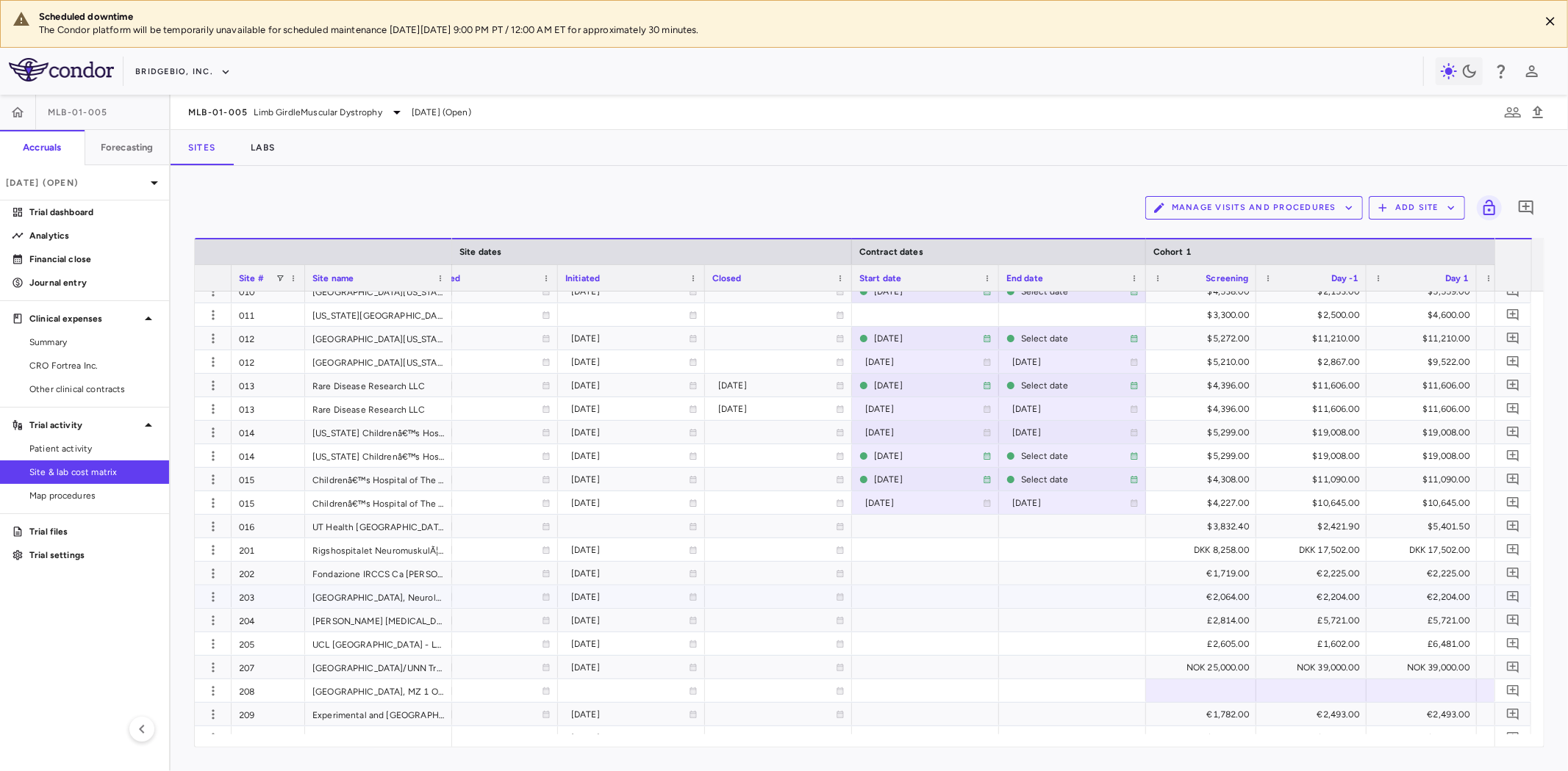
scroll to position [520, 0]
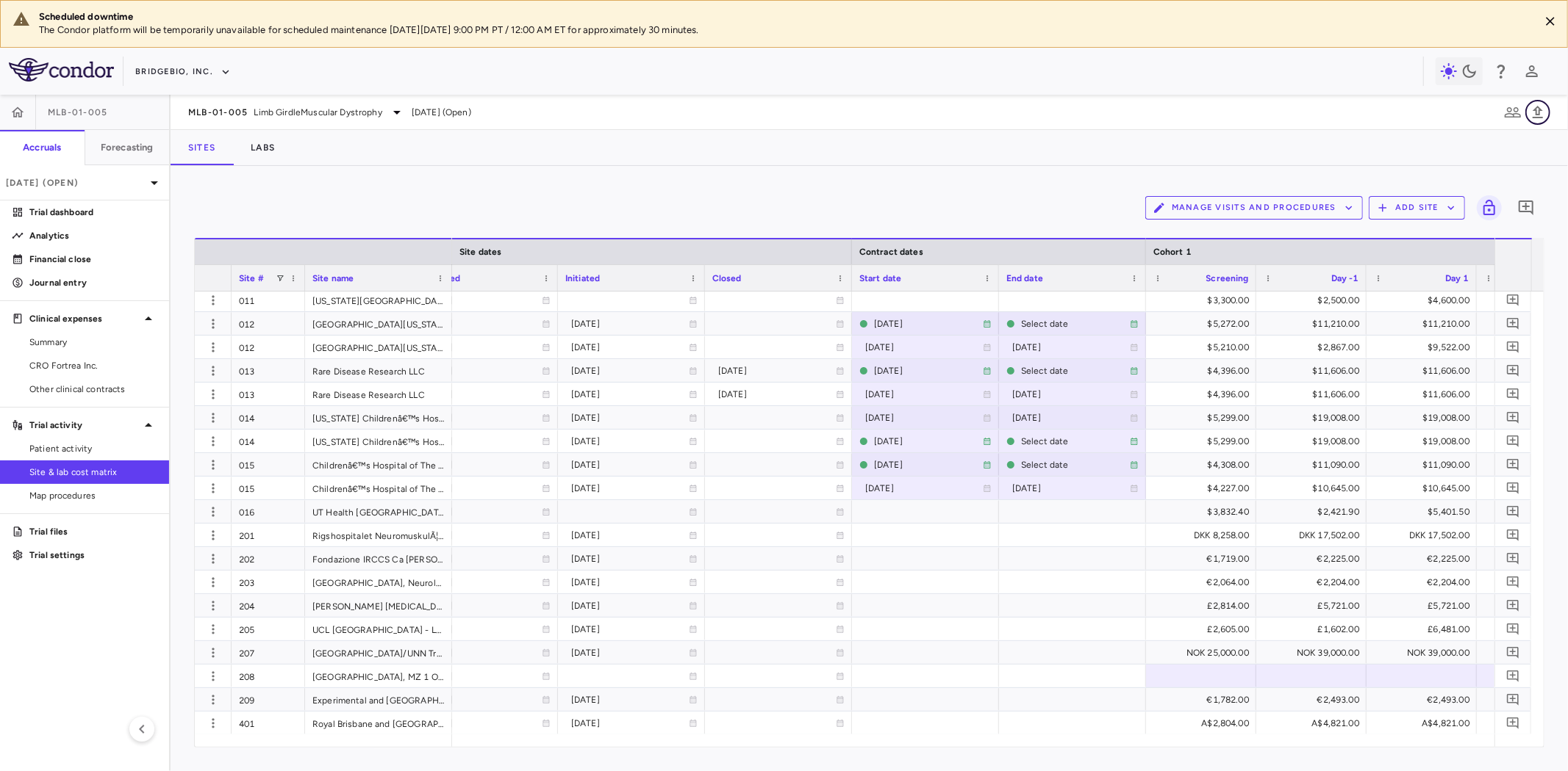
click at [1541, 110] on icon "button" at bounding box center [1538, 111] width 11 height 13
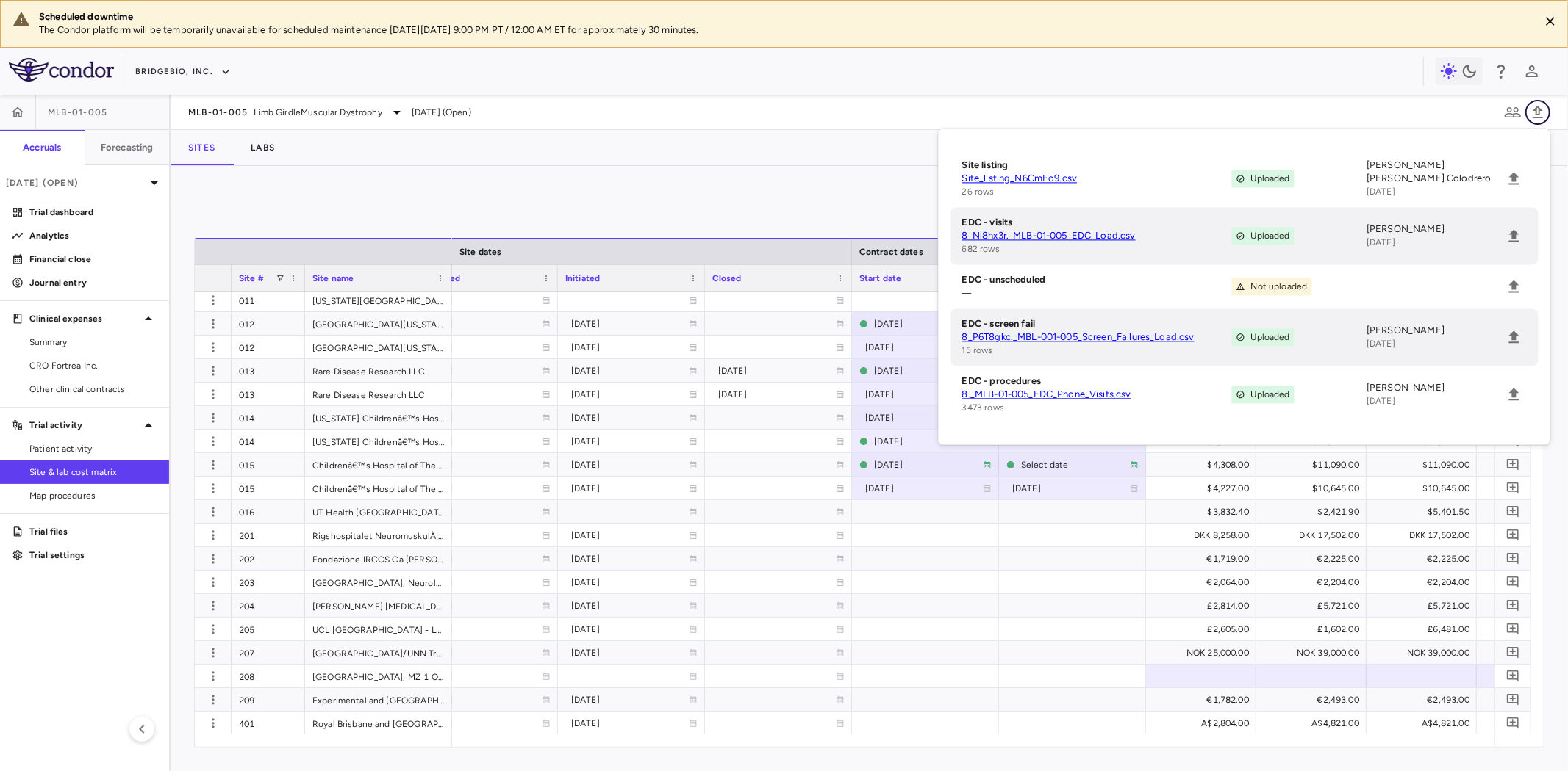
click at [1540, 112] on icon "button" at bounding box center [1538, 112] width 17 height 17
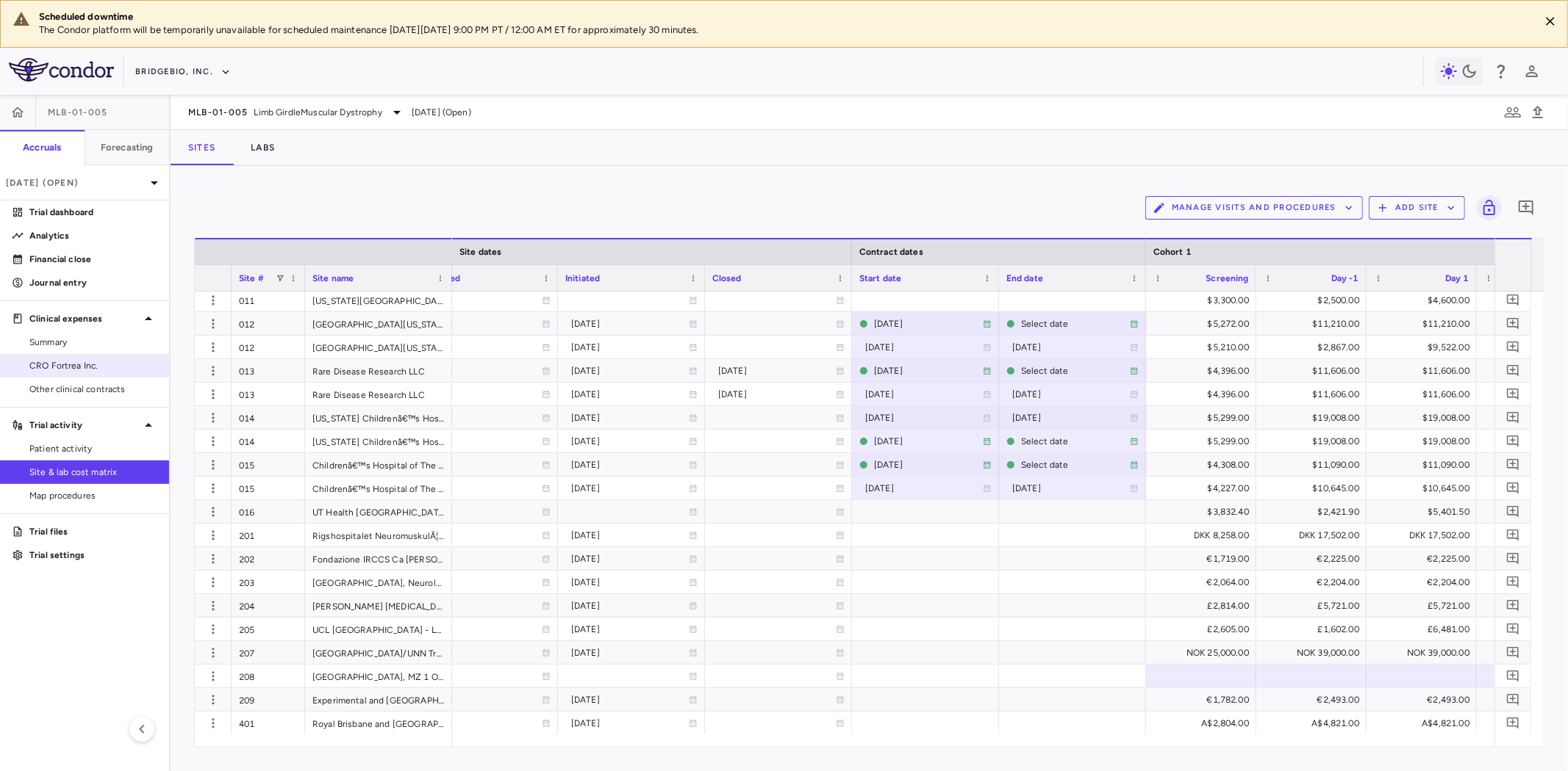
click at [72, 365] on span "CRO Fortrea Inc." at bounding box center [93, 366] width 128 height 14
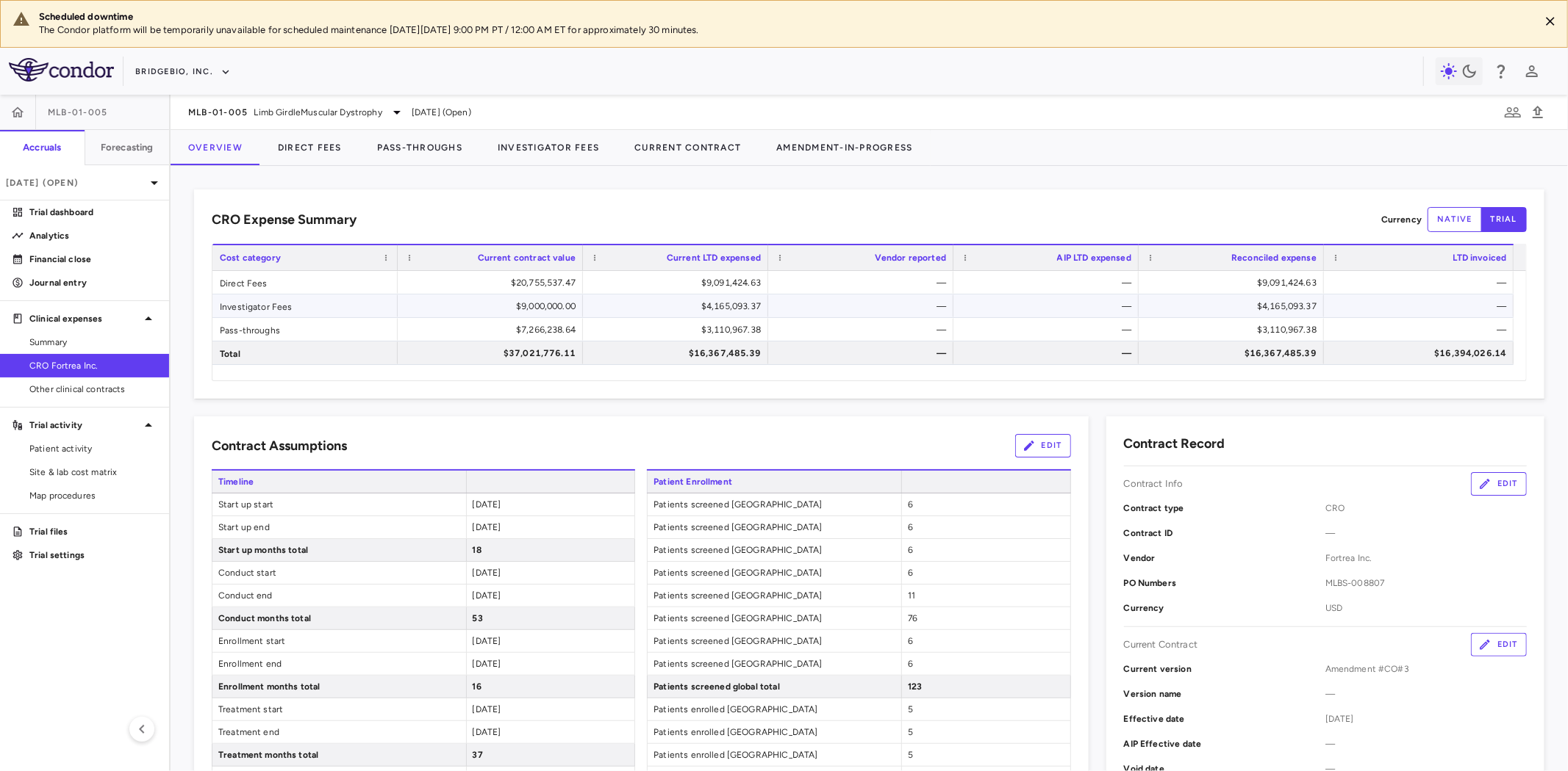
click at [710, 311] on div "$4,165,093.37" at bounding box center [678, 307] width 165 height 23
click at [575, 152] on button "Investigator Fees" at bounding box center [548, 147] width 136 height 35
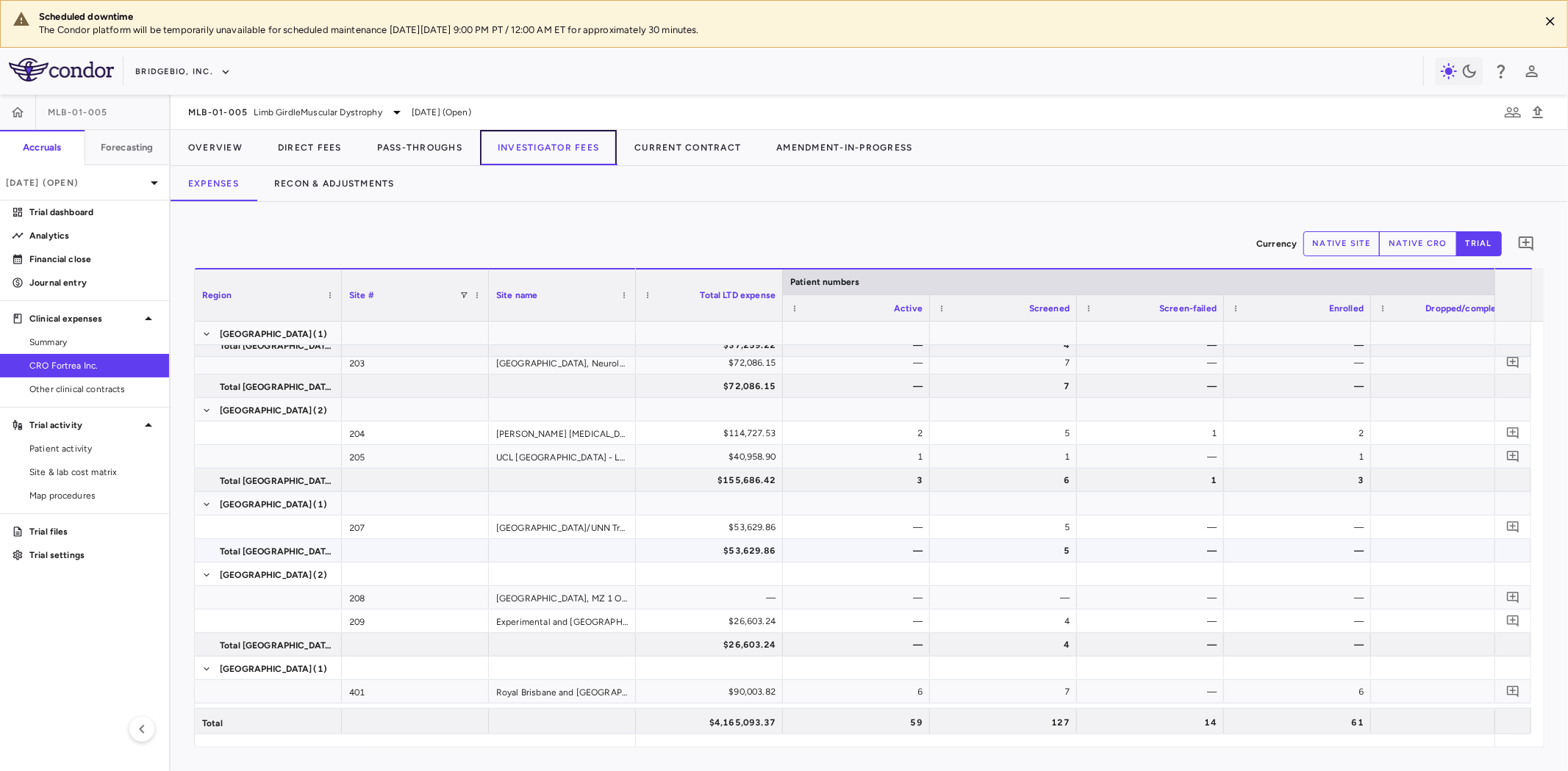
scroll to position [572, 0]
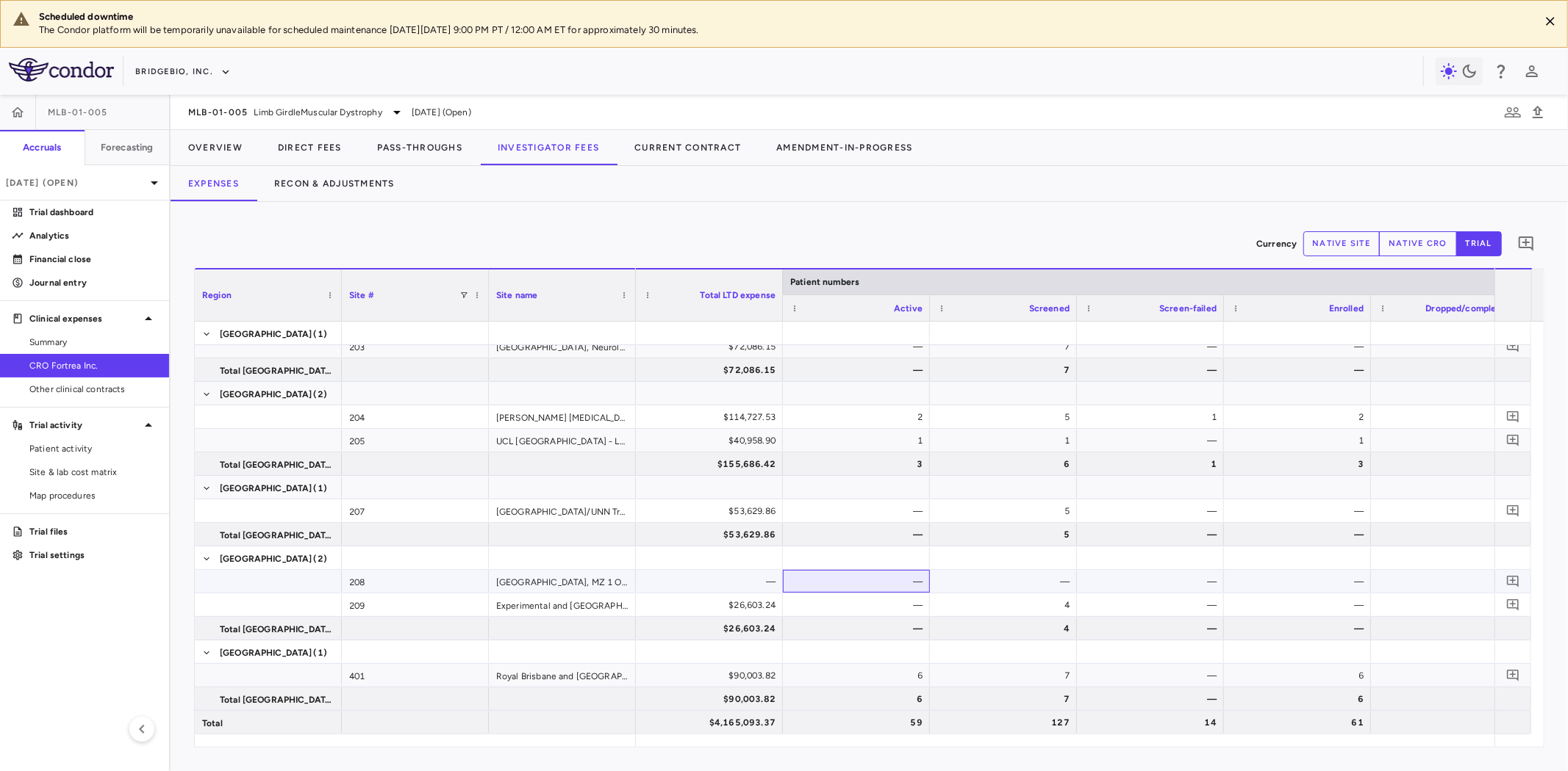
click at [904, 586] on div "—" at bounding box center [859, 581] width 127 height 23
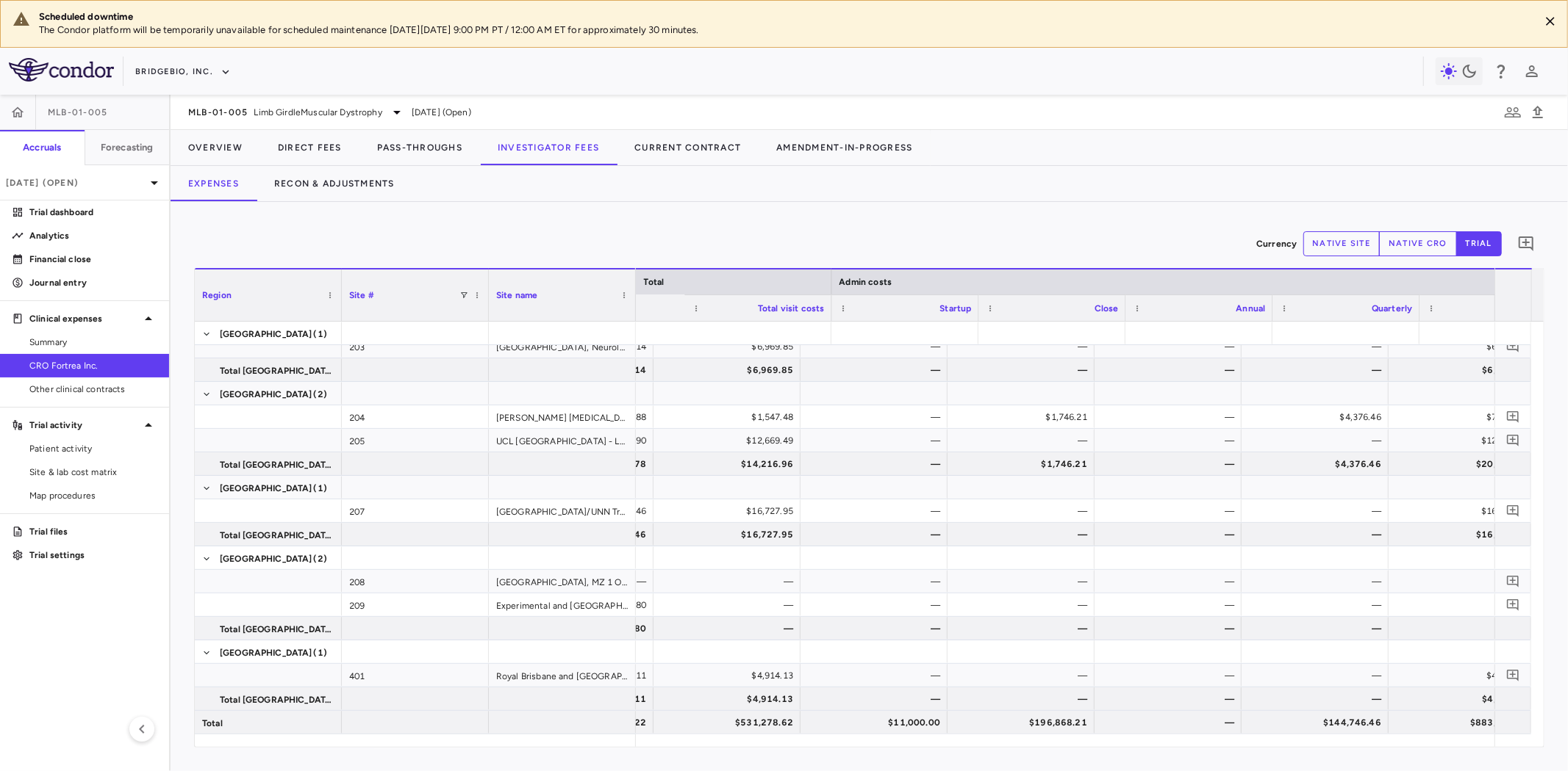
scroll to position [0, 3434]
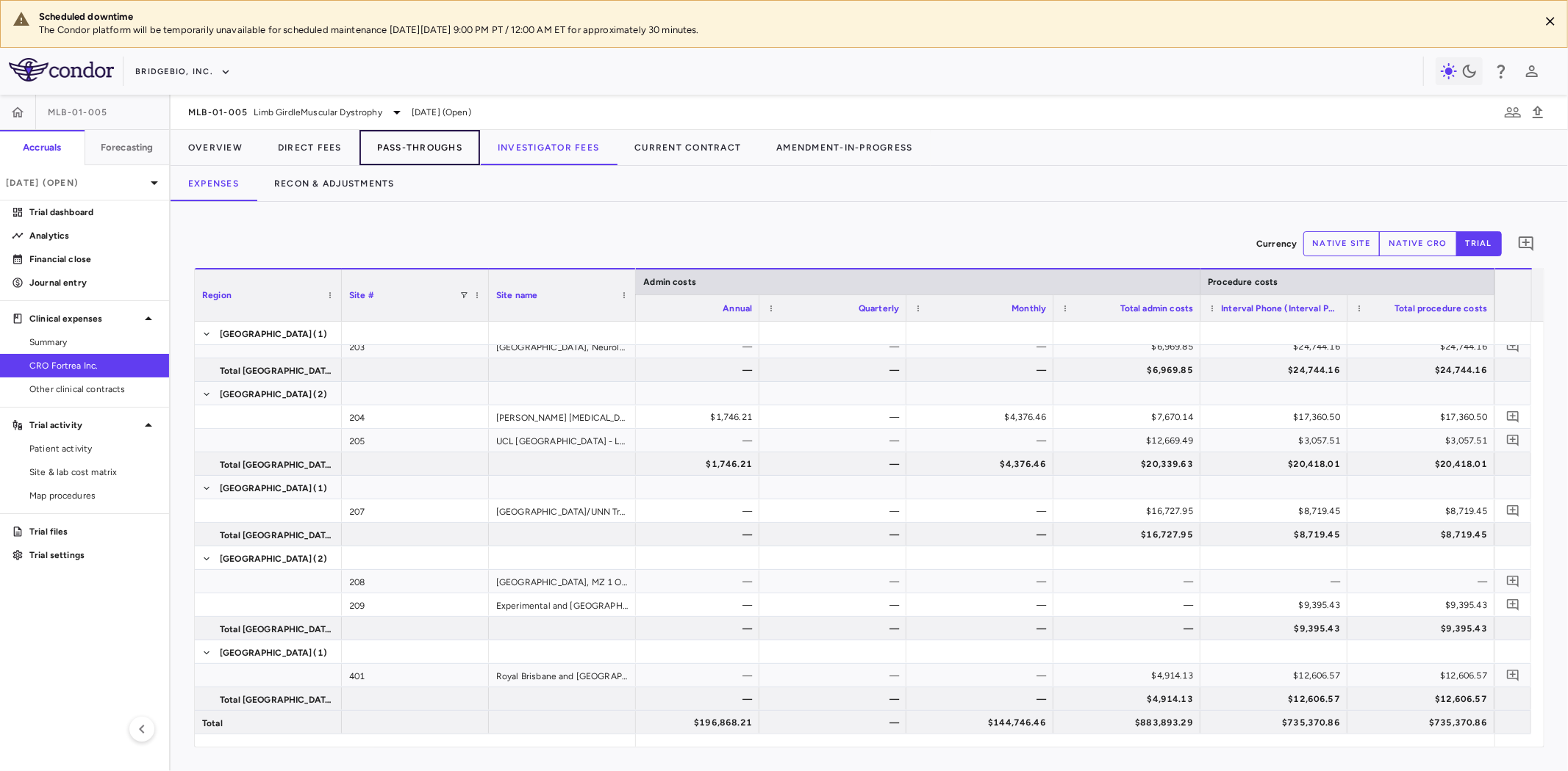
click at [416, 148] on button "Pass-Throughs" at bounding box center [419, 147] width 121 height 35
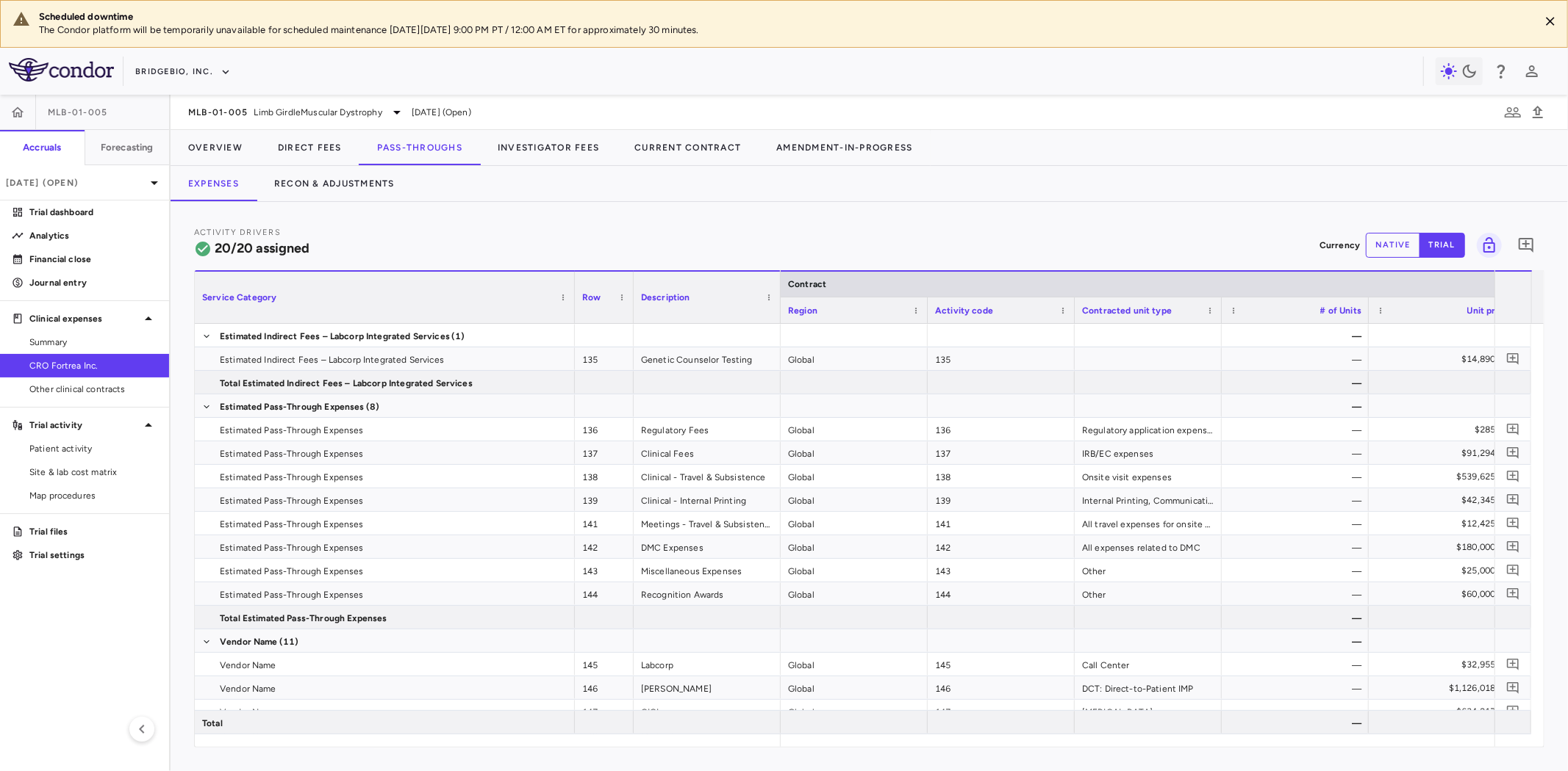
drag, startPoint x: 341, startPoint y: 283, endPoint x: 576, endPoint y: 295, distance: 235.3
click at [576, 295] on div at bounding box center [574, 297] width 6 height 51
drag, startPoint x: 444, startPoint y: 335, endPoint x: 319, endPoint y: 335, distance: 125.0
click at [319, 335] on span "Estimated Indirect Fees – Labcorp Integrated Services" at bounding box center [335, 337] width 230 height 23
click at [347, 356] on span "Estimated Indirect Fees – Labcorp Integrated Services" at bounding box center [332, 360] width 225 height 23
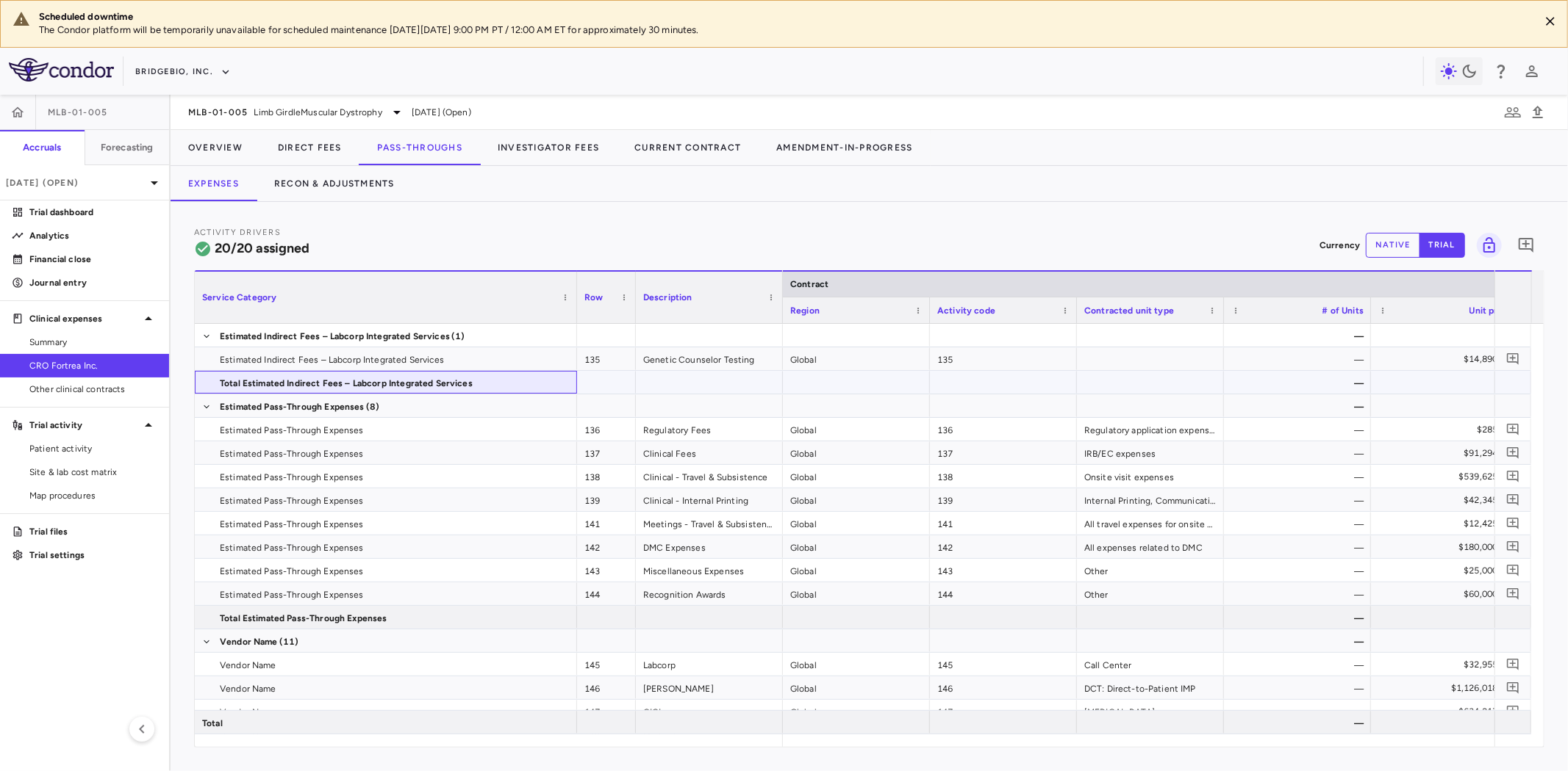
click at [332, 383] on span "Total Estimated Indirect Fees – Labcorp Integrated Services" at bounding box center [346, 383] width 253 height 23
drag, startPoint x: 340, startPoint y: 622, endPoint x: 362, endPoint y: 618, distance: 22.4
click at [340, 622] on span "Total Estimated Pass-Through Expenses" at bounding box center [303, 618] width 167 height 23
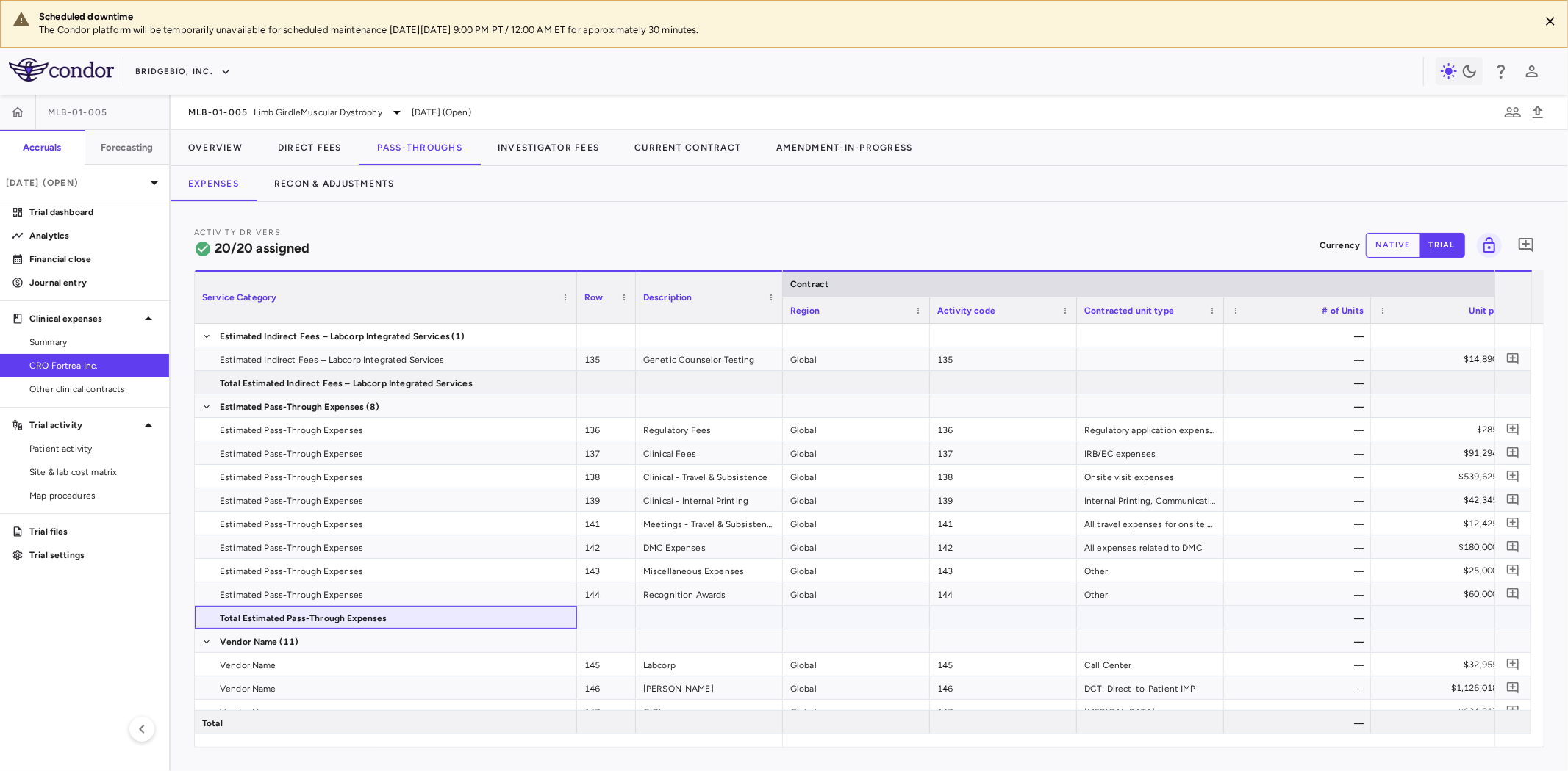
drag, startPoint x: 300, startPoint y: 615, endPoint x: 289, endPoint y: 614, distance: 11.0
click at [289, 614] on span "Total Estimated Pass-Through Expenses" at bounding box center [395, 618] width 350 height 23
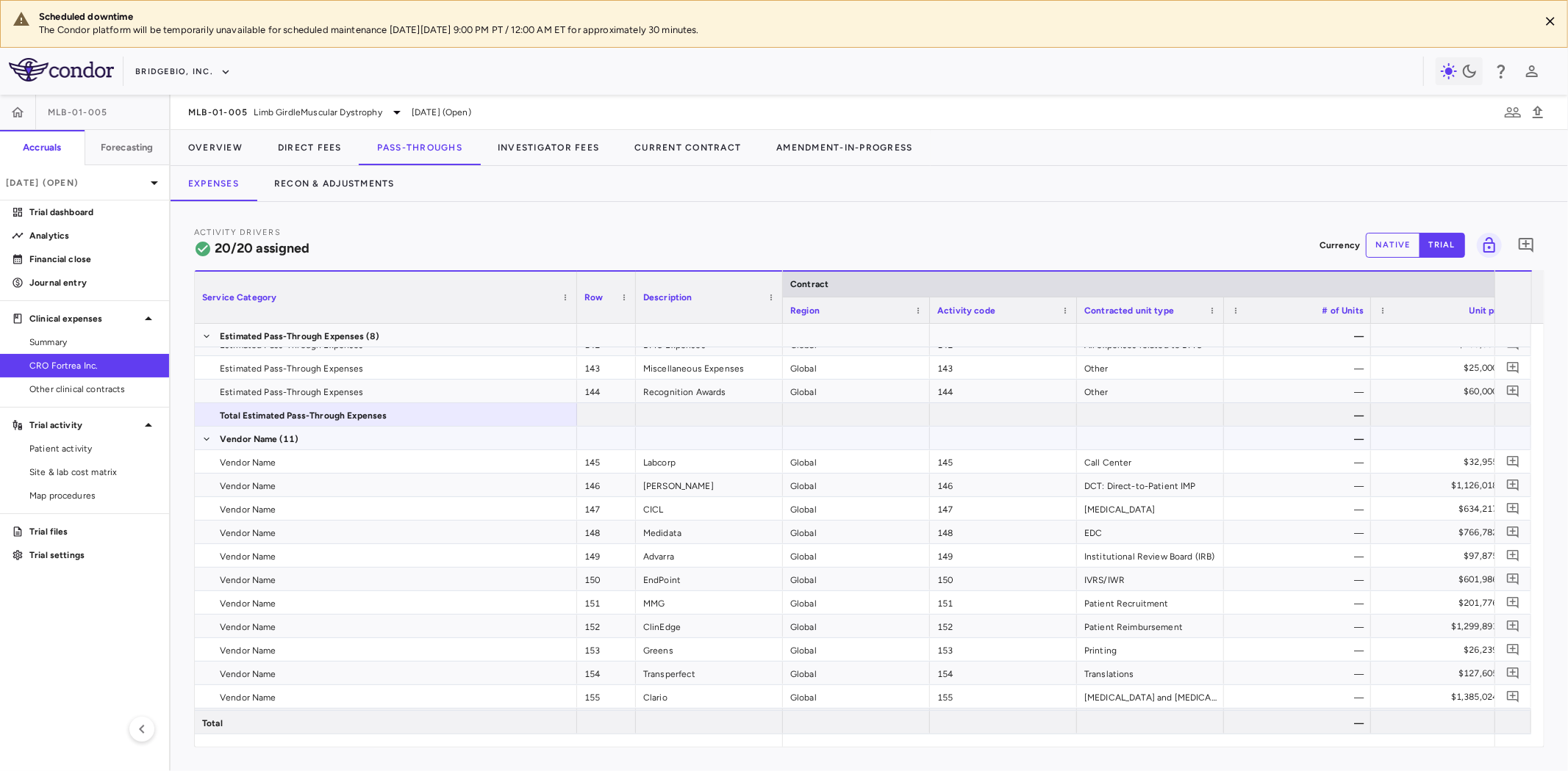
scroll to position [224, 0]
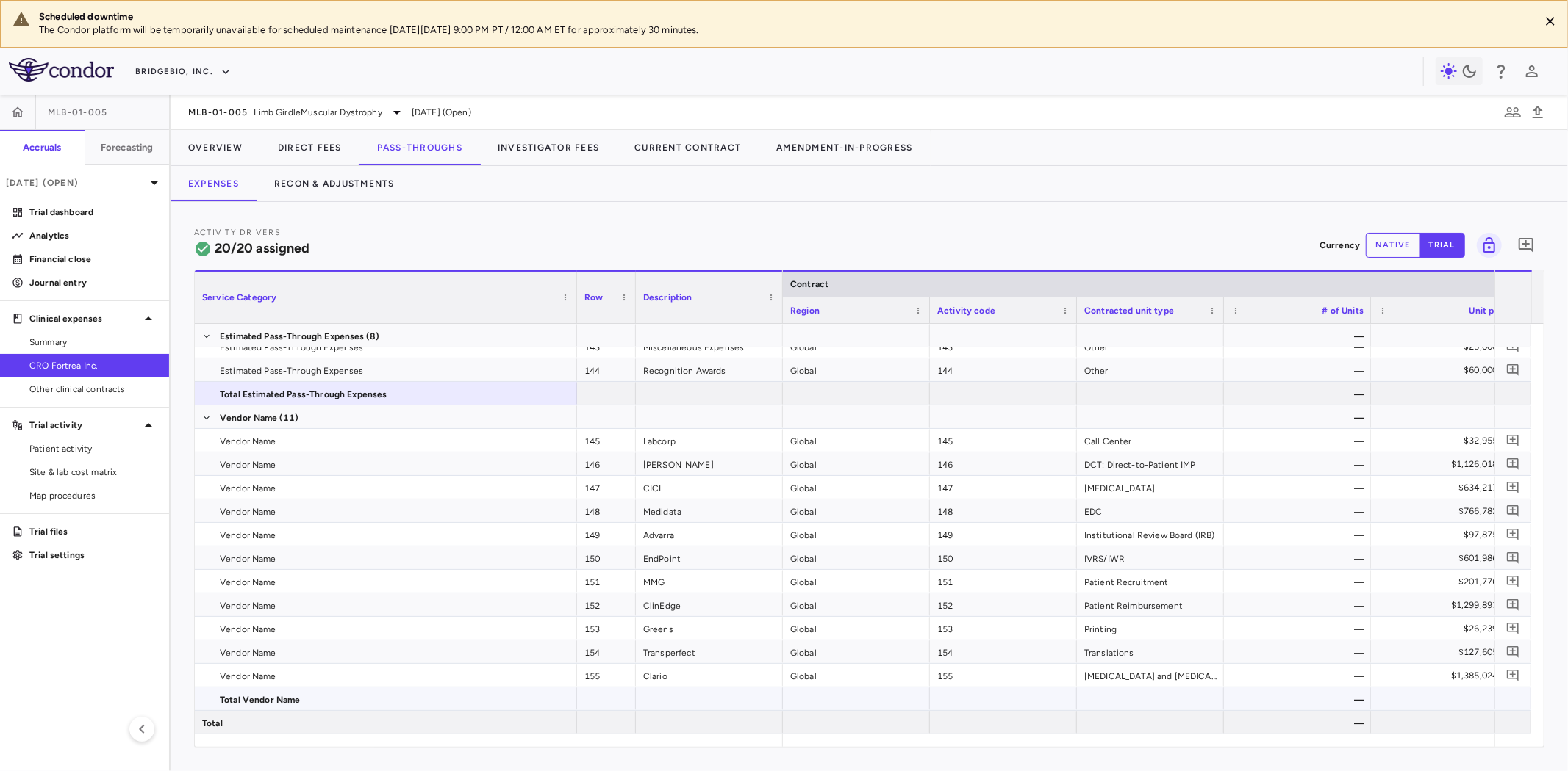
click at [286, 700] on span "Total Vendor Name" at bounding box center [260, 700] width 81 height 23
click at [303, 700] on span "Total Vendor Name" at bounding box center [395, 700] width 350 height 23
drag, startPoint x: 307, startPoint y: 700, endPoint x: 252, endPoint y: 696, distance: 55.1
click at [252, 696] on span "Total Vendor Name" at bounding box center [395, 700] width 350 height 23
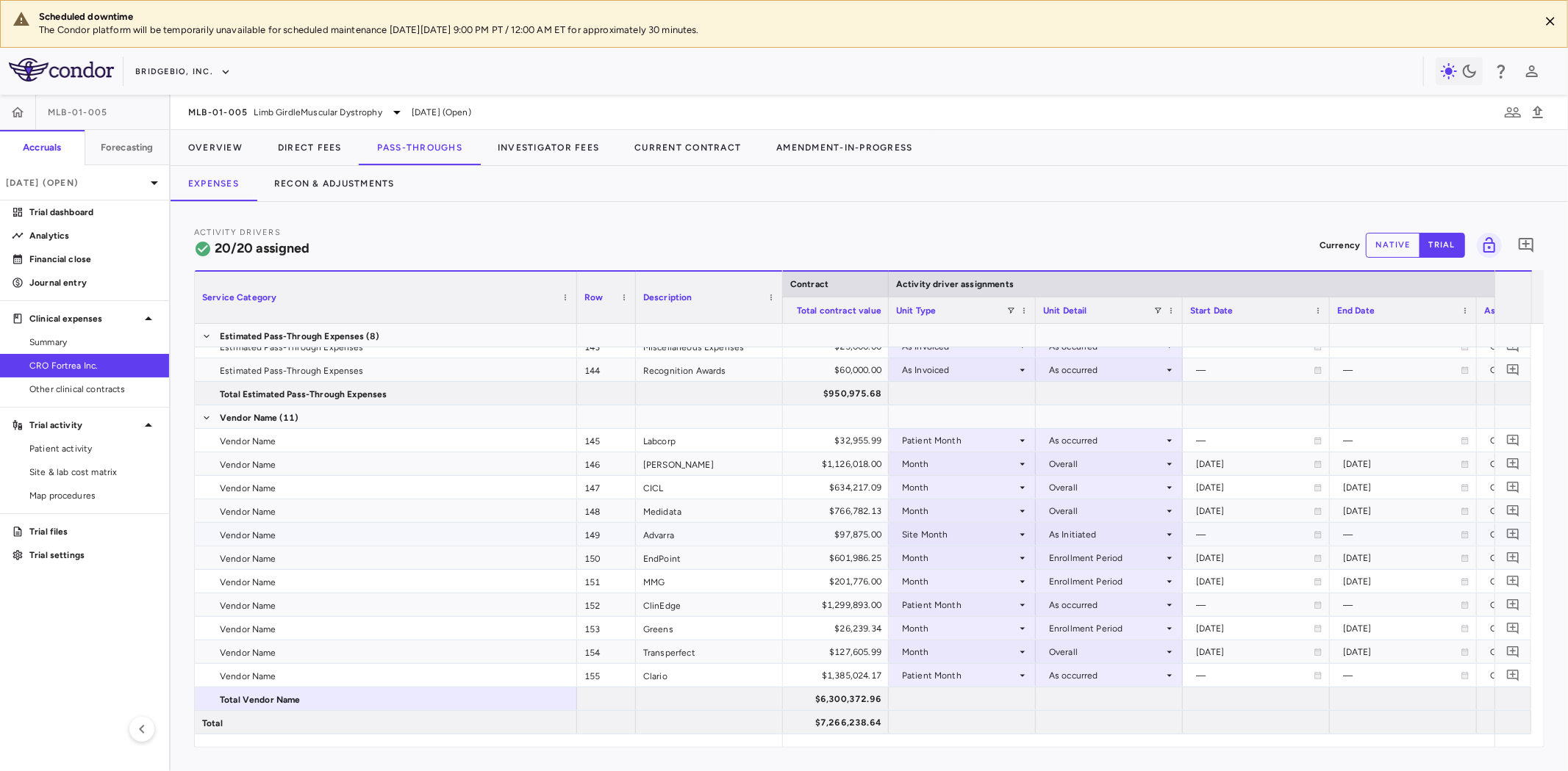
scroll to position [0, 0]
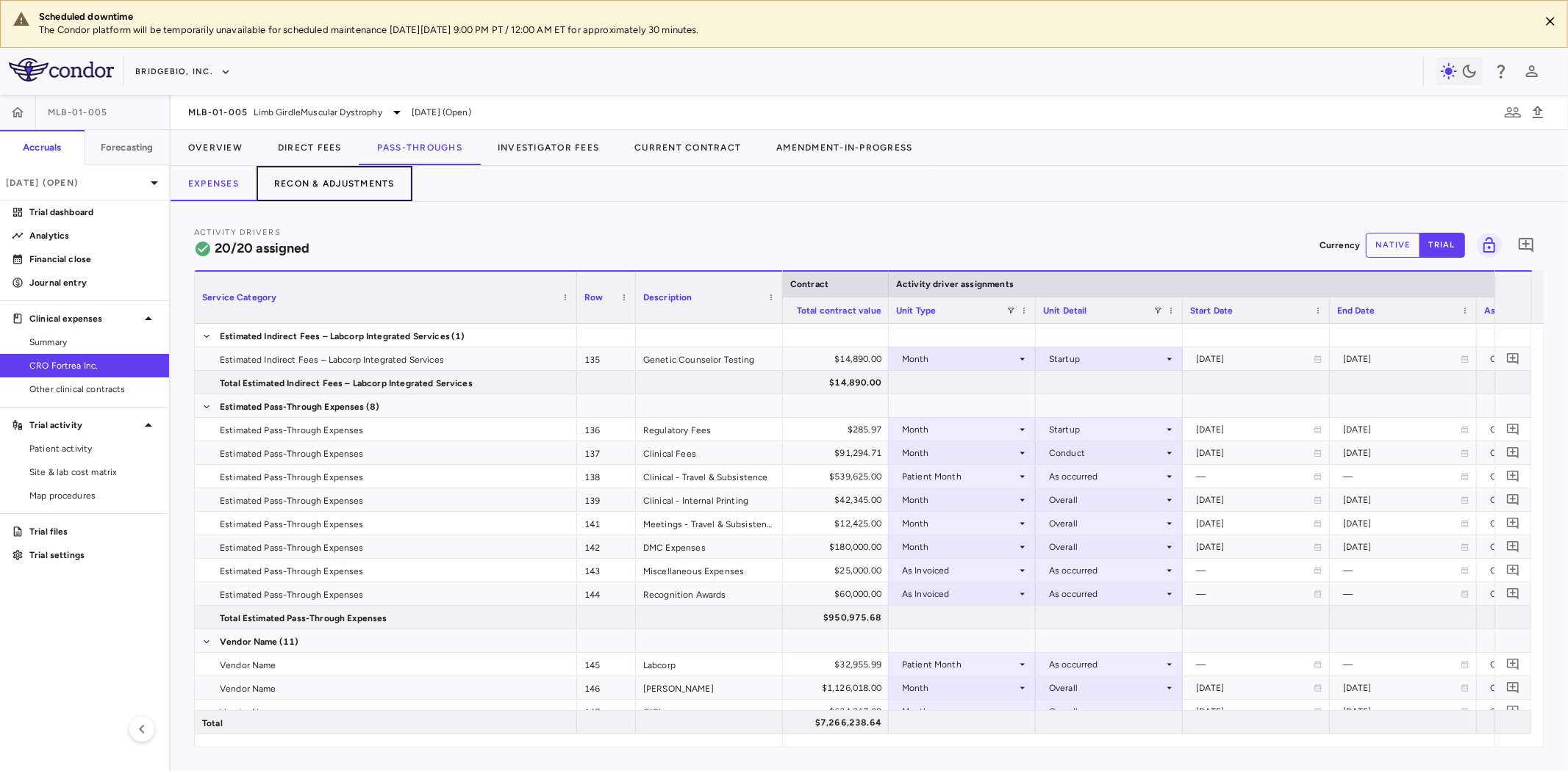
click at [372, 177] on button "Recon & Adjustments" at bounding box center [334, 184] width 156 height 35
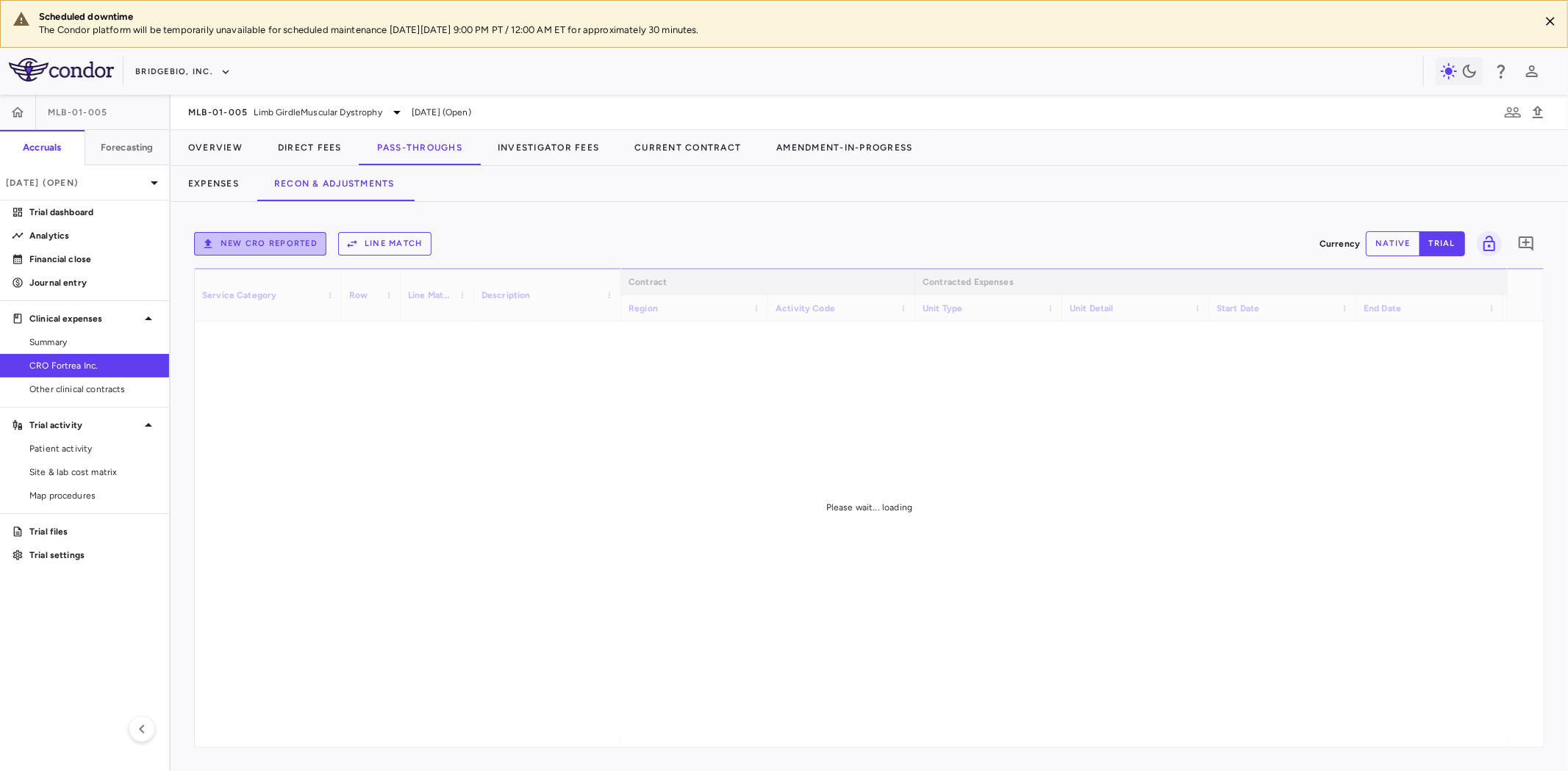
click at [286, 241] on button "New CRO reported" at bounding box center [260, 244] width 133 height 23
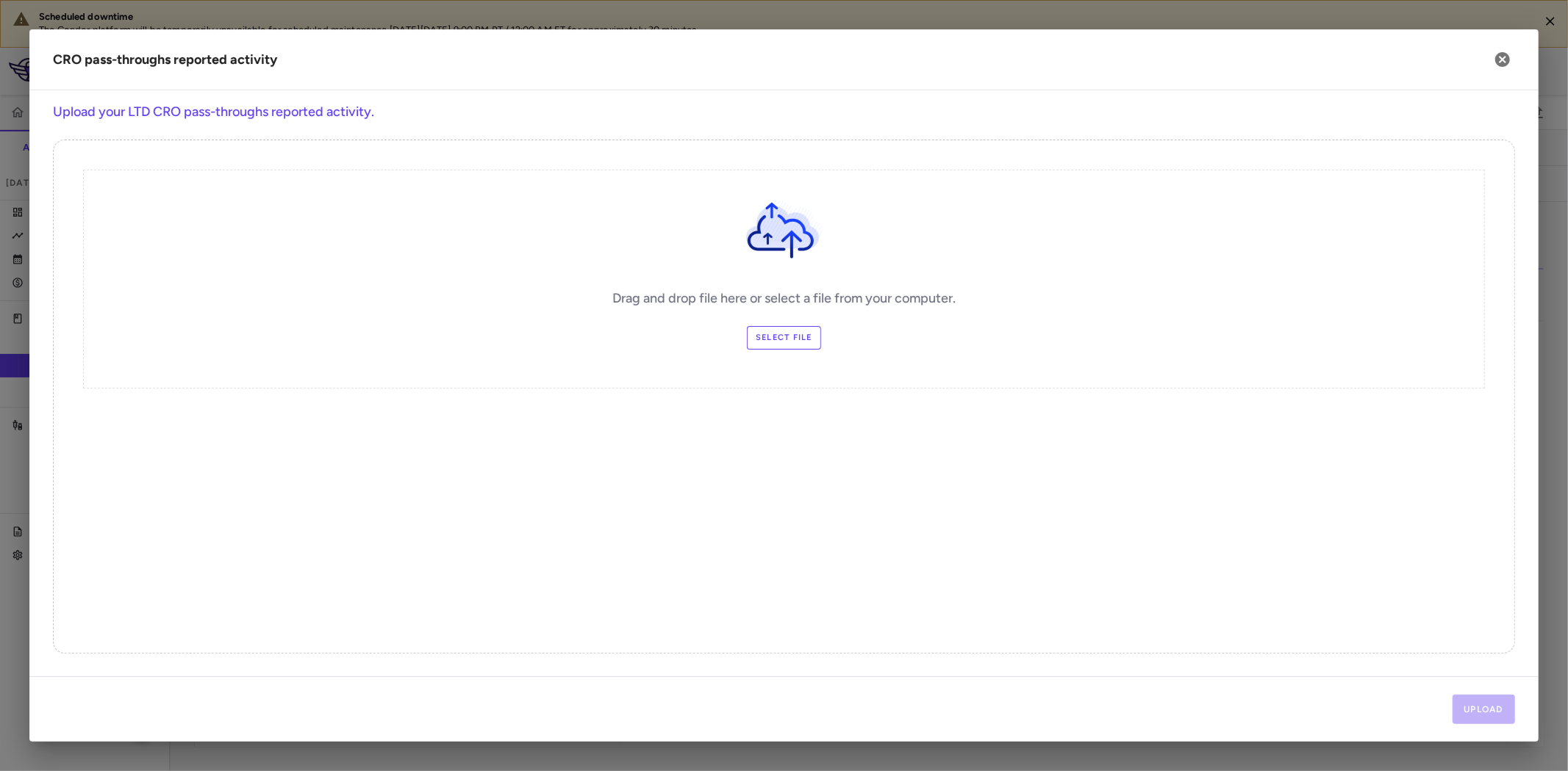
click at [798, 341] on label "Select file" at bounding box center [784, 338] width 75 height 23
click at [0, 0] on input "Select file" at bounding box center [0, 0] width 0 height 0
click at [1481, 708] on button "Upload" at bounding box center [1484, 709] width 63 height 29
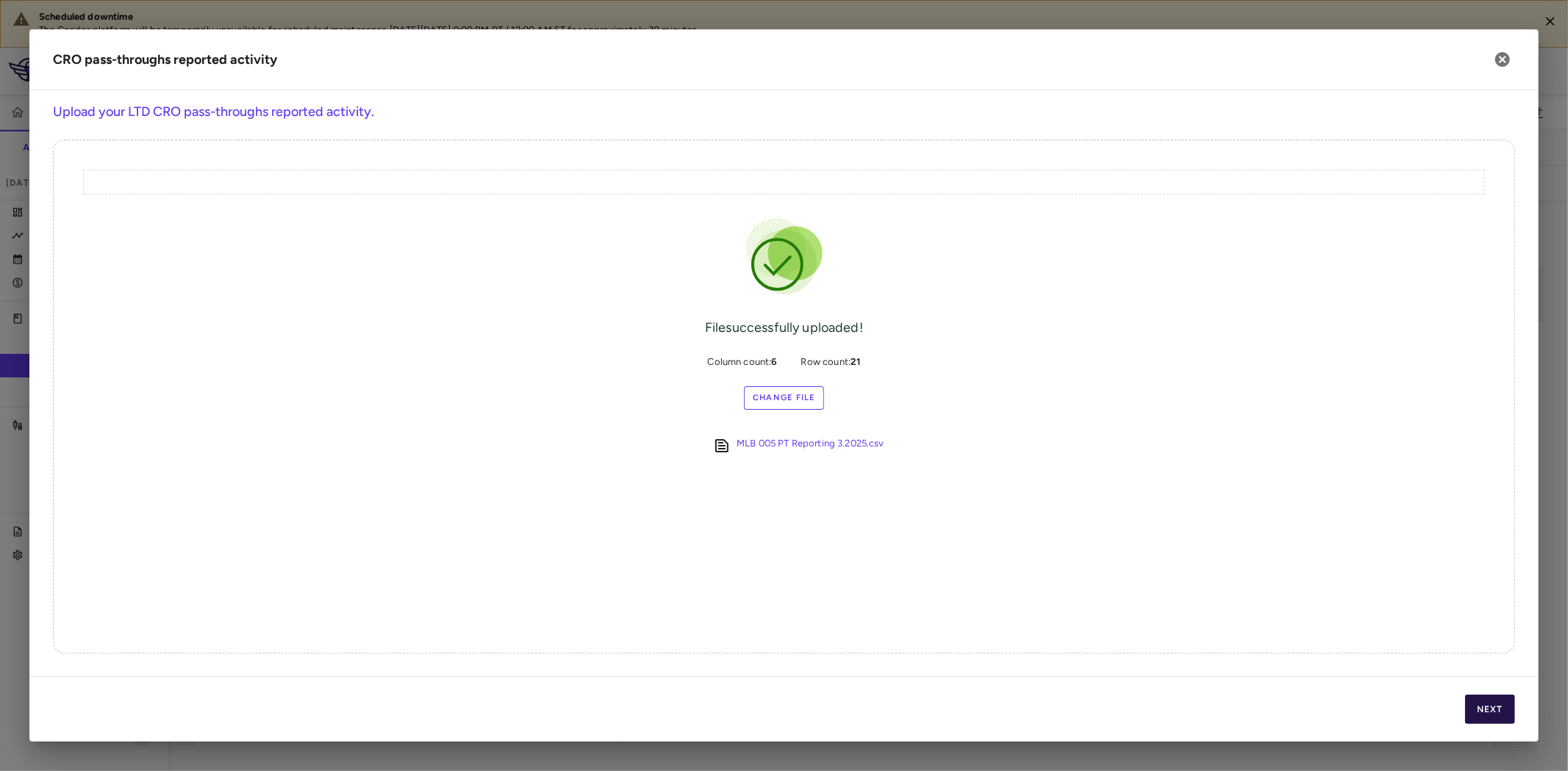
click at [1481, 707] on button "Next" at bounding box center [1491, 709] width 50 height 29
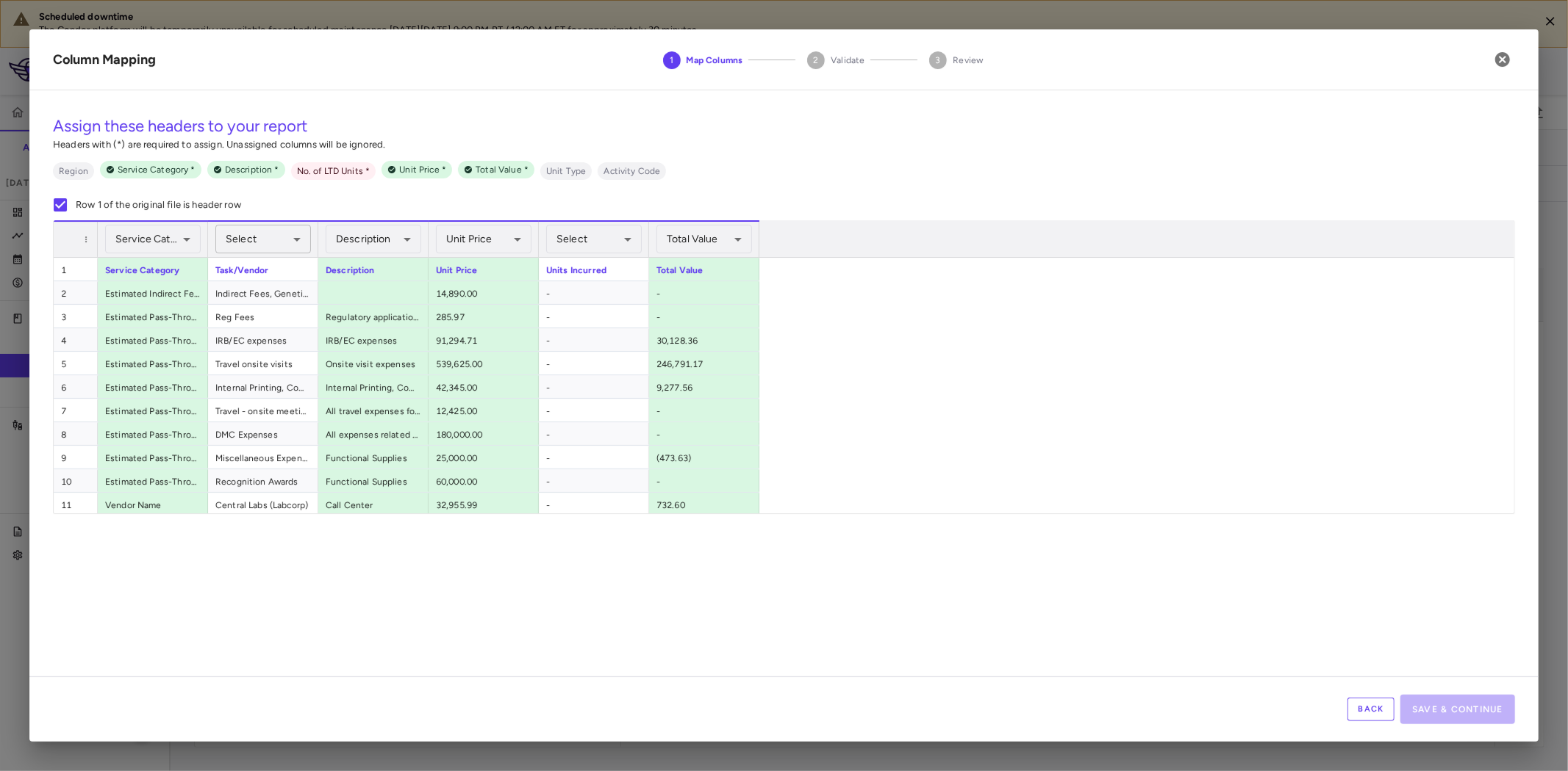
click at [263, 246] on body "Scheduled downtime The Condor platform will be temporarily unavailable for sche…" at bounding box center [784, 385] width 1568 height 771
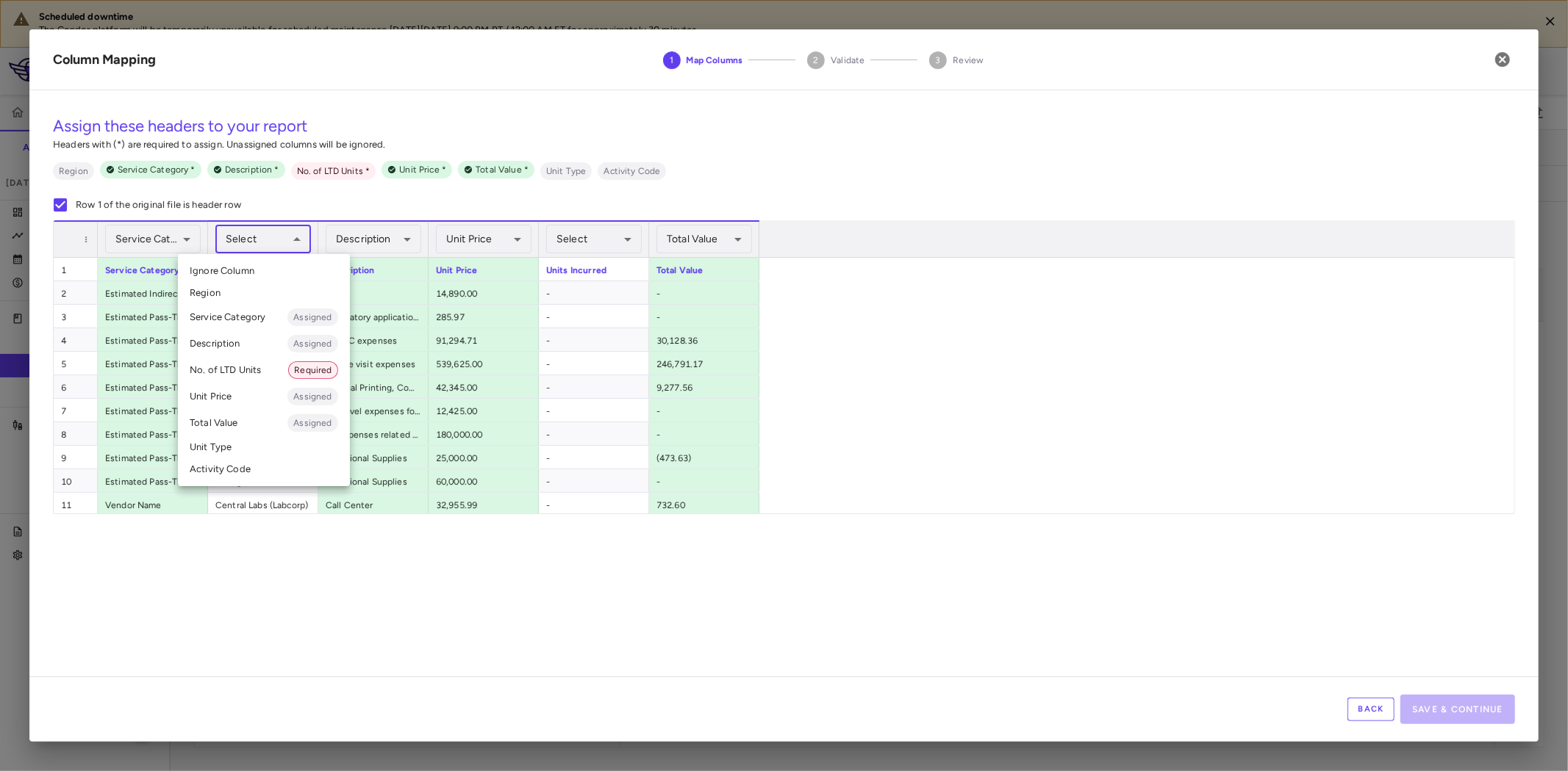
click at [380, 288] on div at bounding box center [784, 385] width 1568 height 771
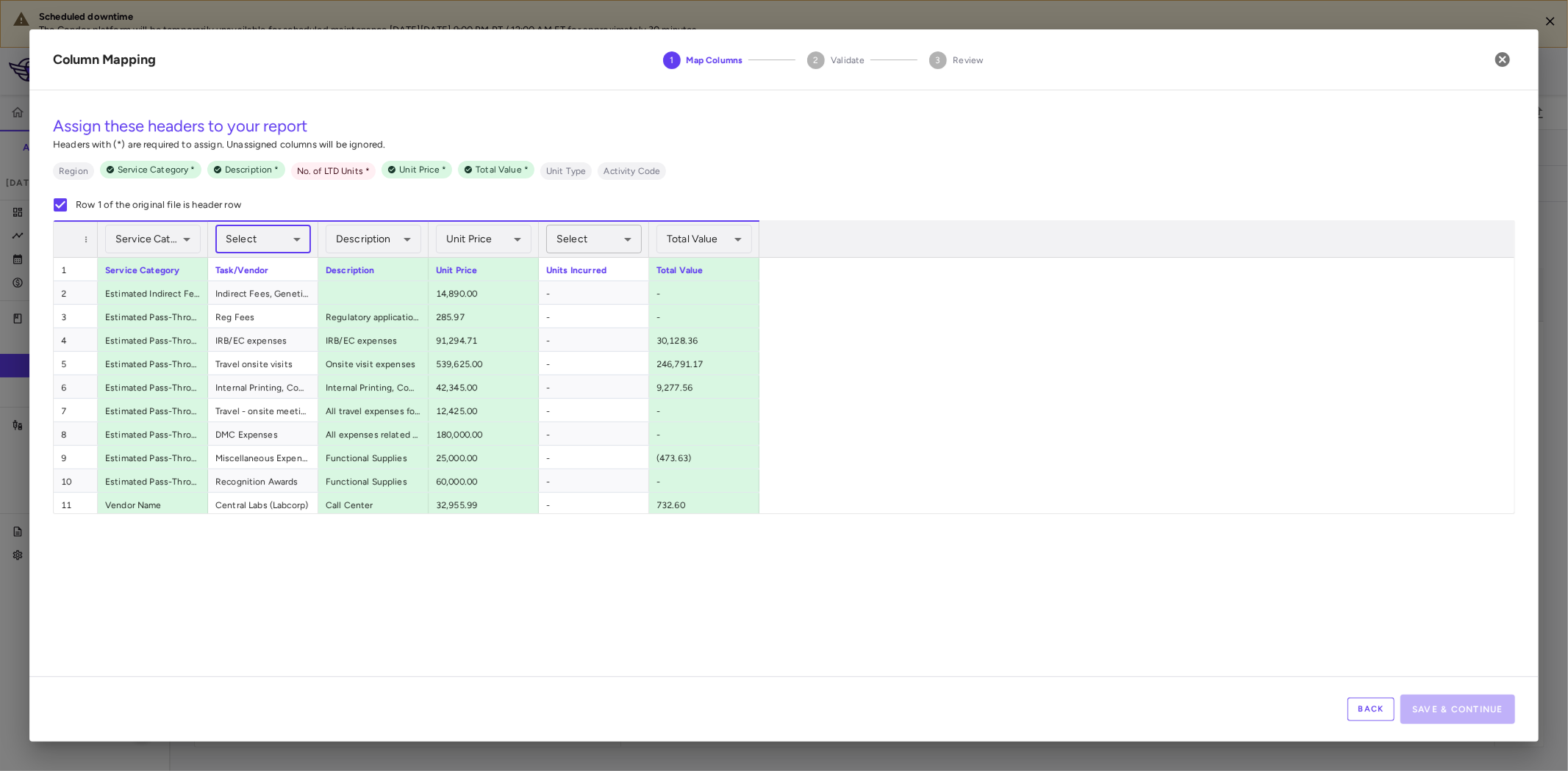
click at [589, 241] on body "Scheduled downtime The Condor platform will be temporarily unavailable for sche…" at bounding box center [784, 385] width 1568 height 771
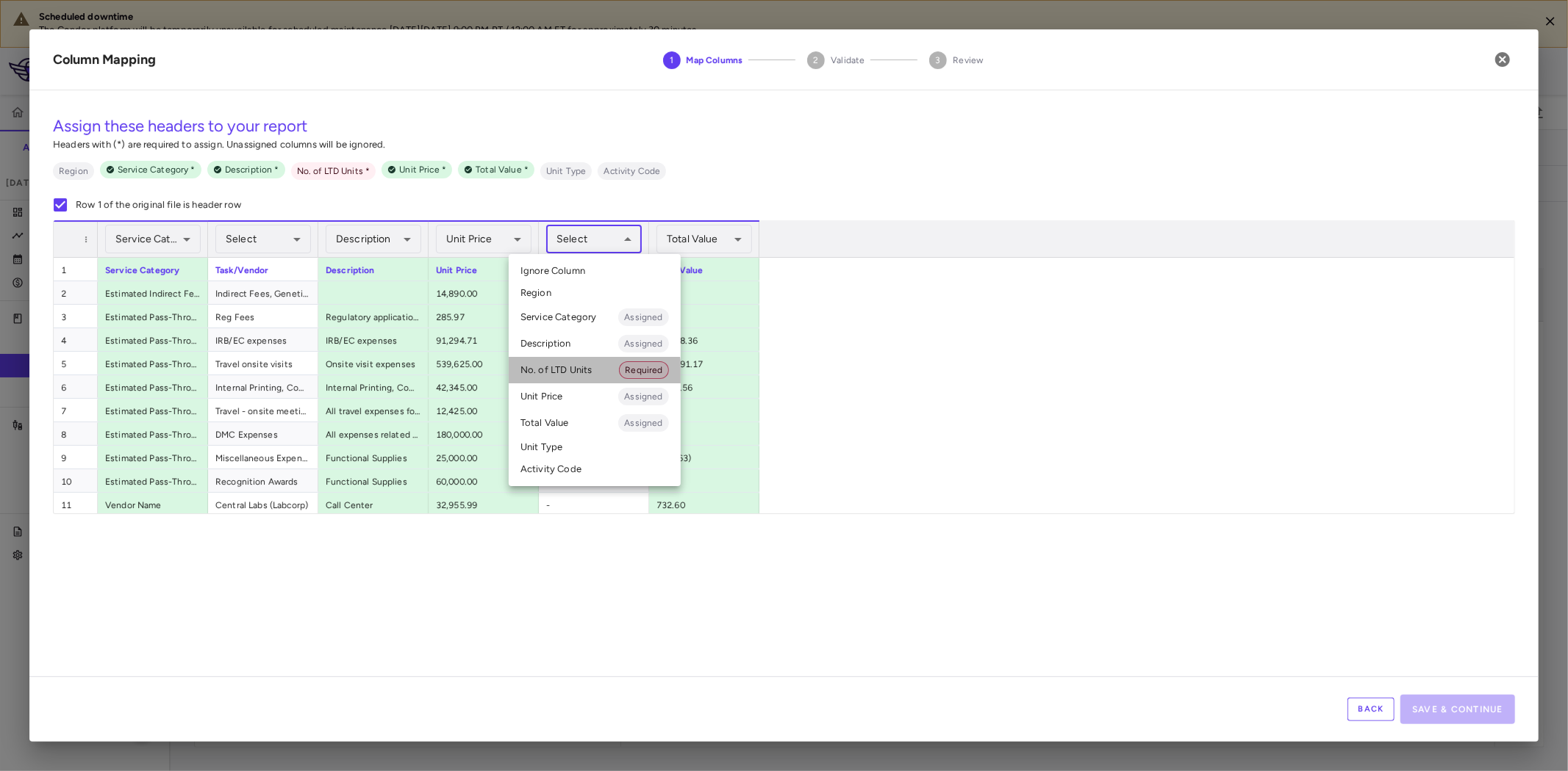
click at [586, 372] on li "No. of LTD Units Required" at bounding box center [595, 370] width 172 height 26
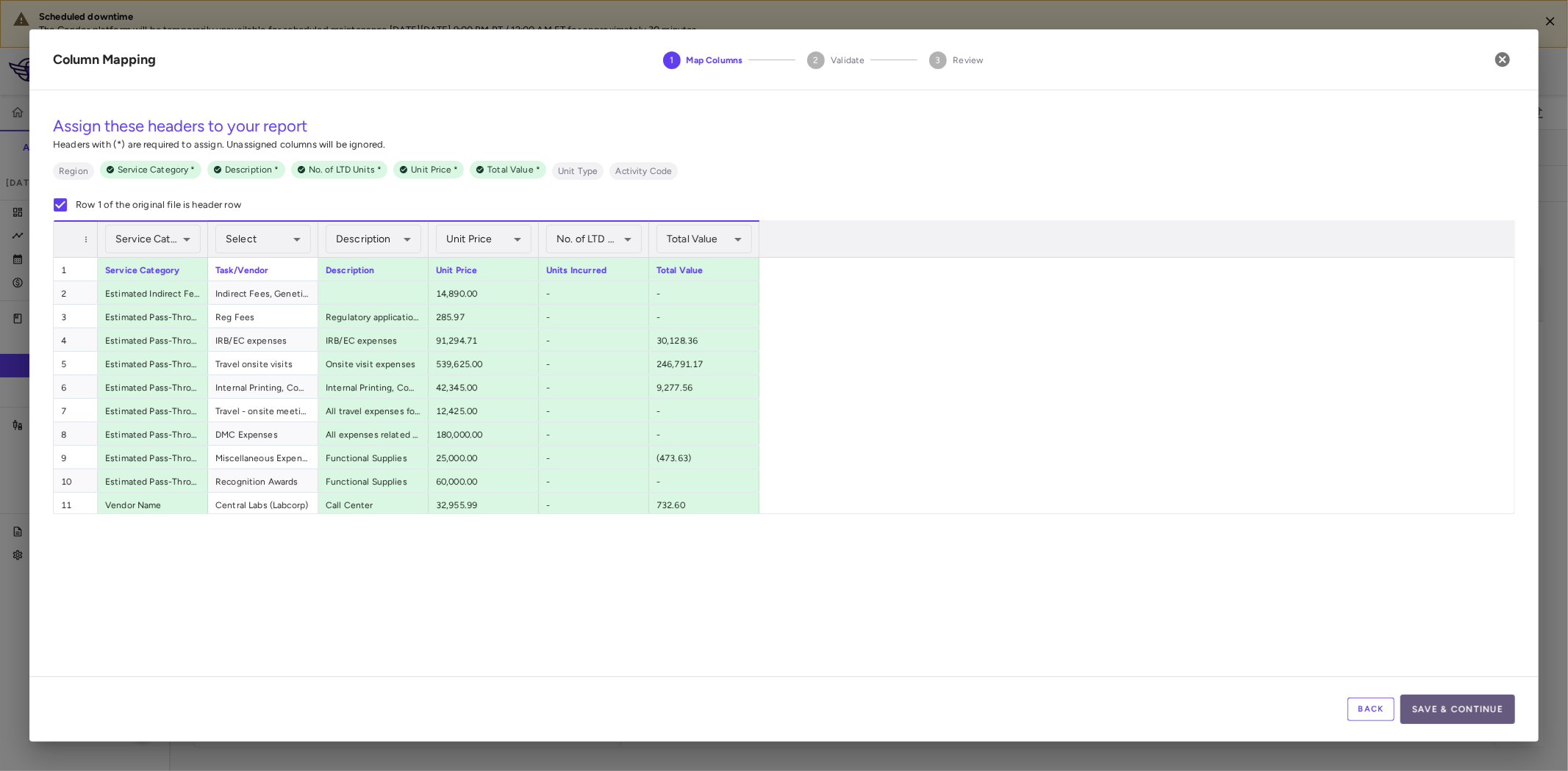
click at [1505, 707] on button "Save & Continue" at bounding box center [1458, 709] width 114 height 29
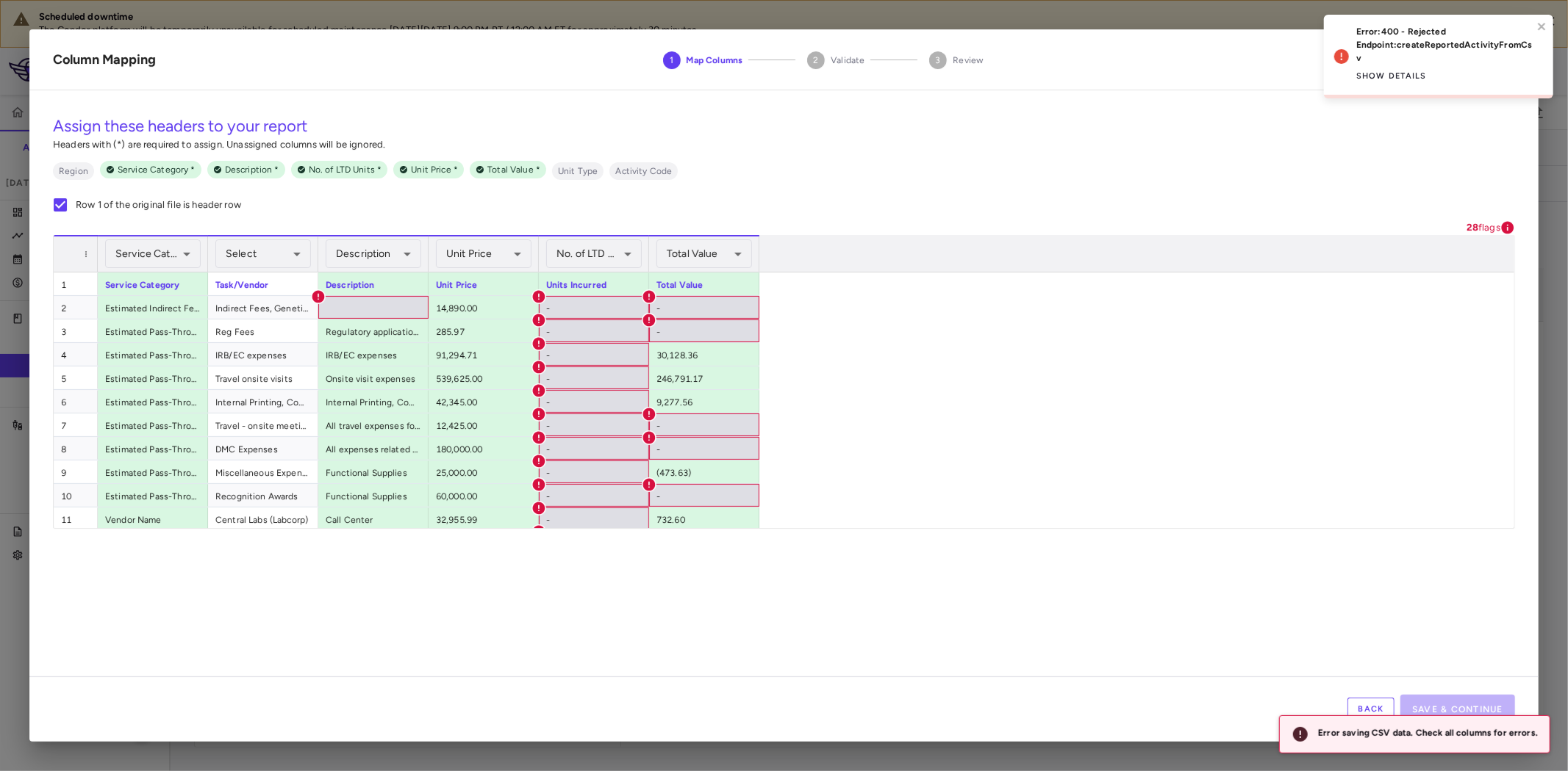
click at [1374, 700] on button "Back" at bounding box center [1371, 710] width 47 height 23
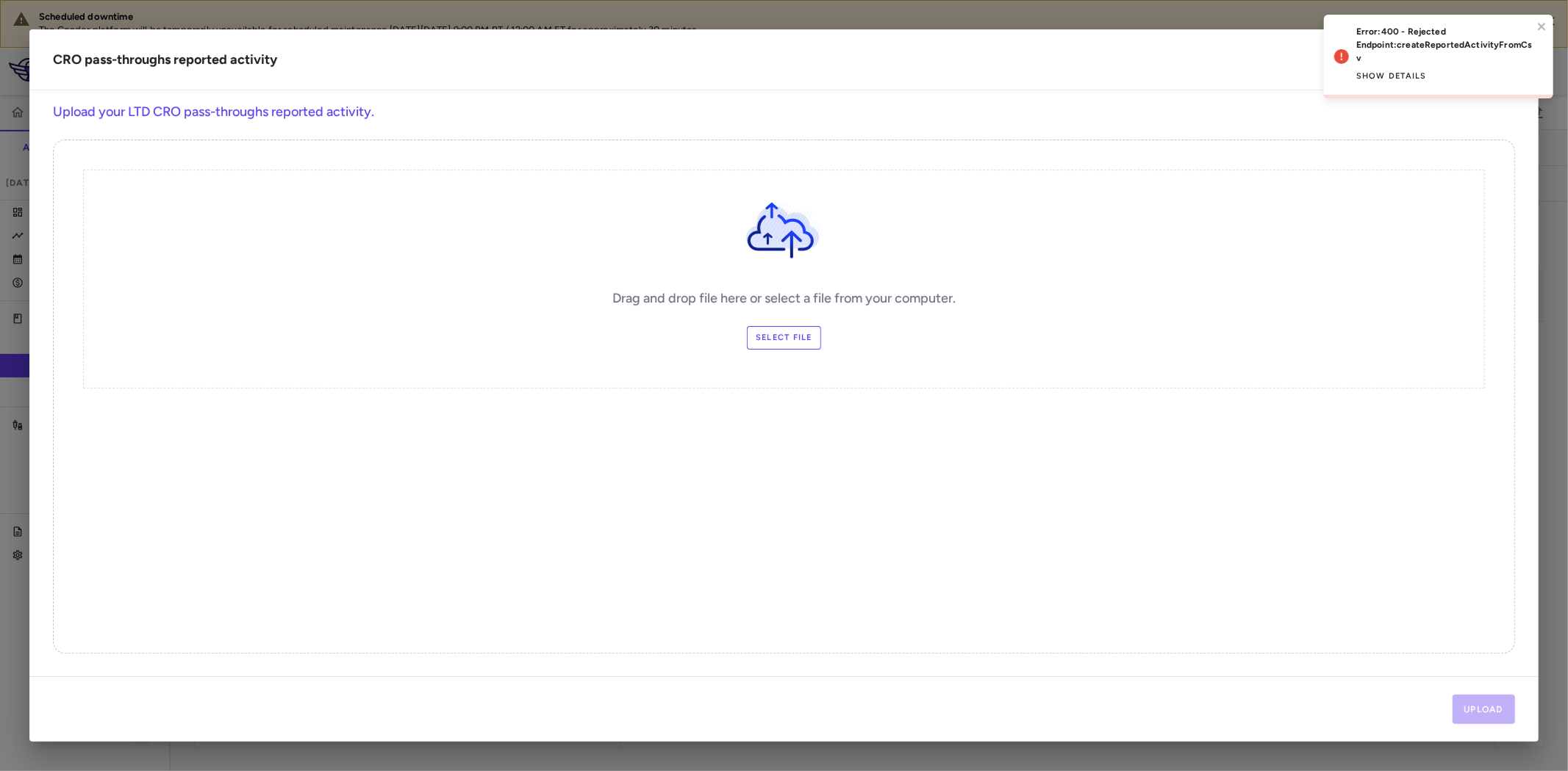
click at [791, 332] on label "Select file" at bounding box center [784, 338] width 75 height 23
click at [0, 0] on input "Select file" at bounding box center [0, 0] width 0 height 0
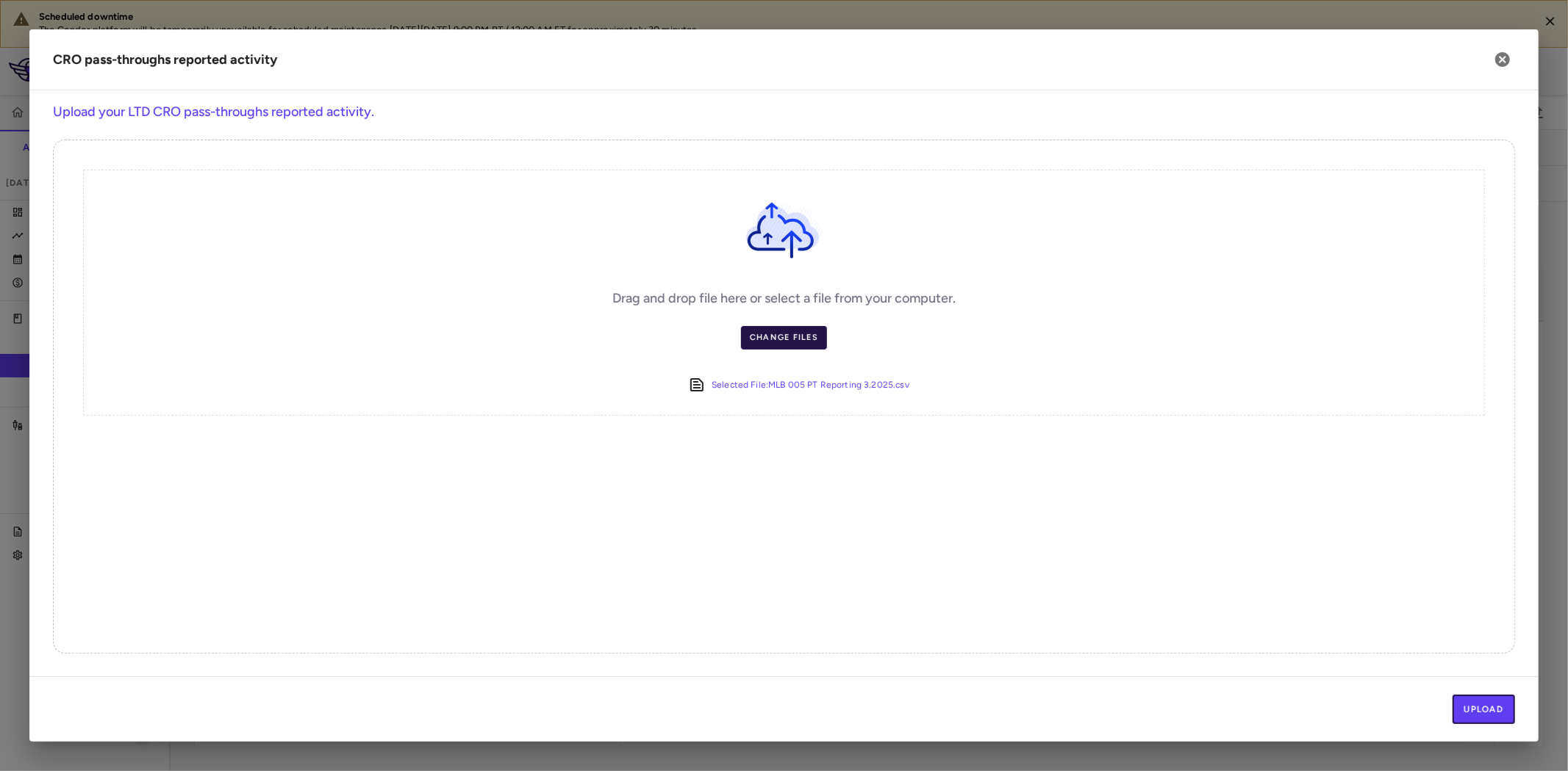
click at [1481, 709] on button "Upload" at bounding box center [1484, 709] width 63 height 29
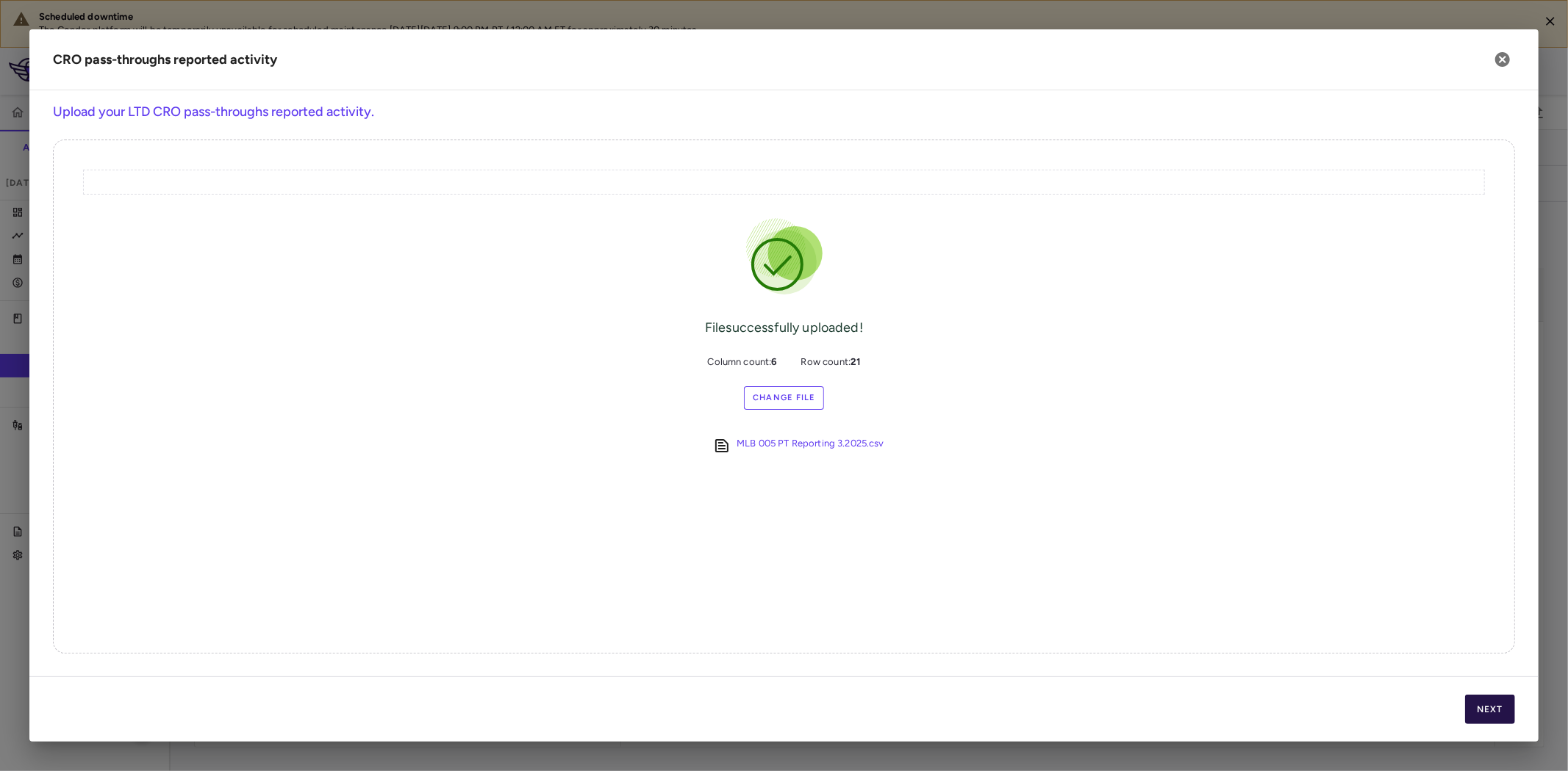
click at [1481, 709] on button "Next" at bounding box center [1491, 709] width 50 height 29
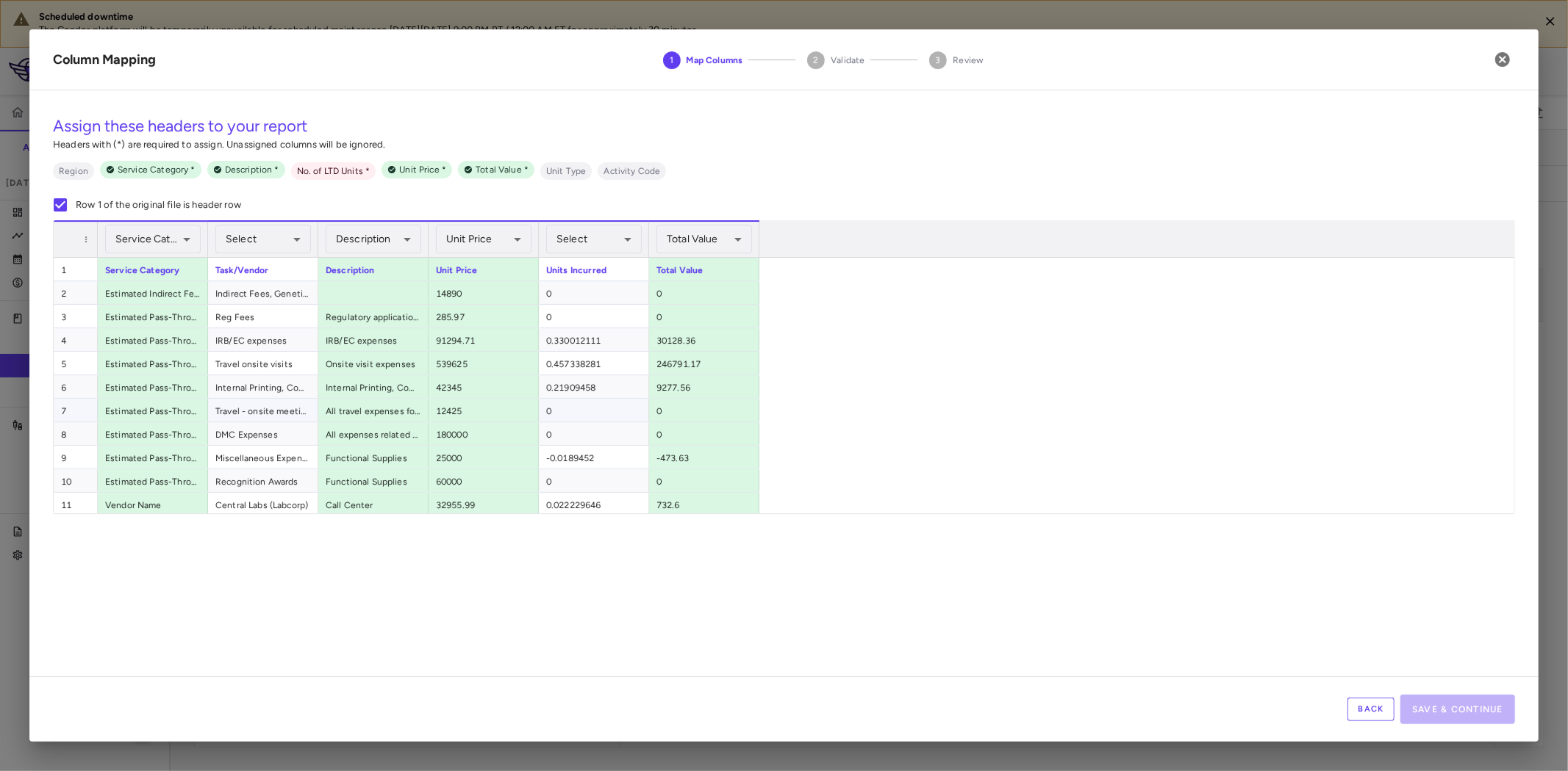
scroll to position [237, 0]
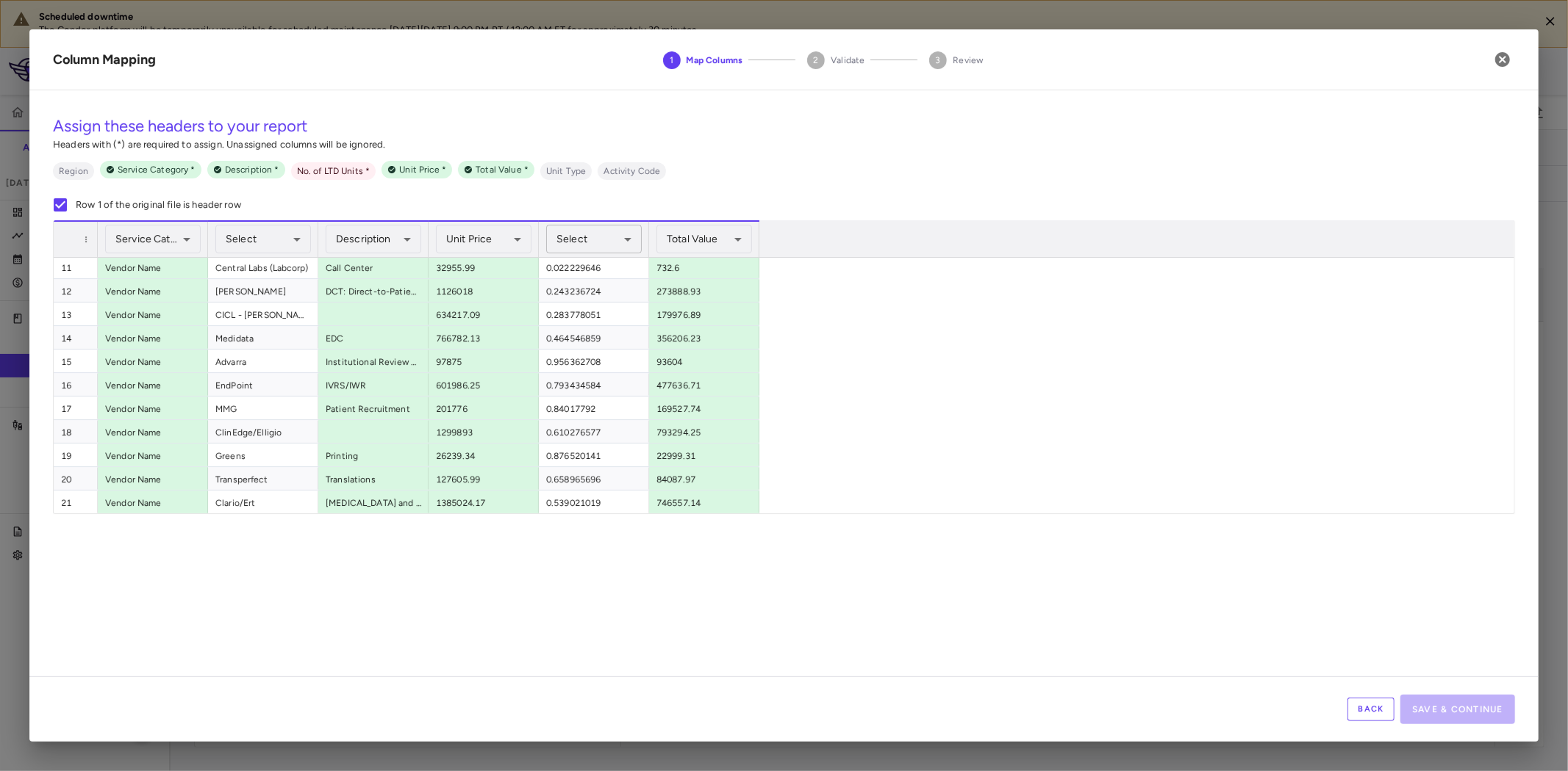
click at [583, 245] on body "Scheduled downtime The Condor platform will be temporarily unavailable for sche…" at bounding box center [784, 385] width 1568 height 771
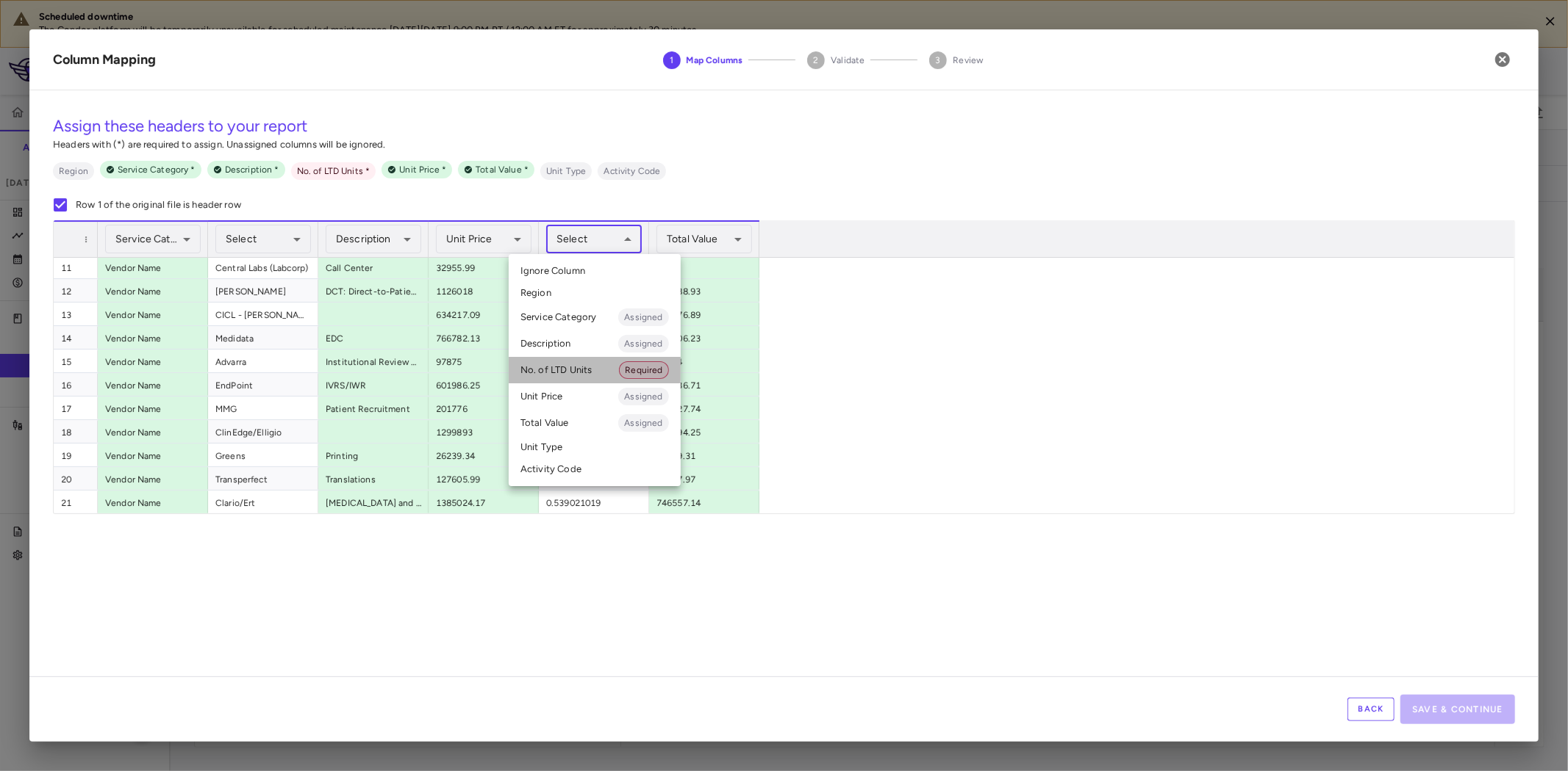
click at [581, 369] on li "No. of LTD Units Required" at bounding box center [595, 370] width 172 height 26
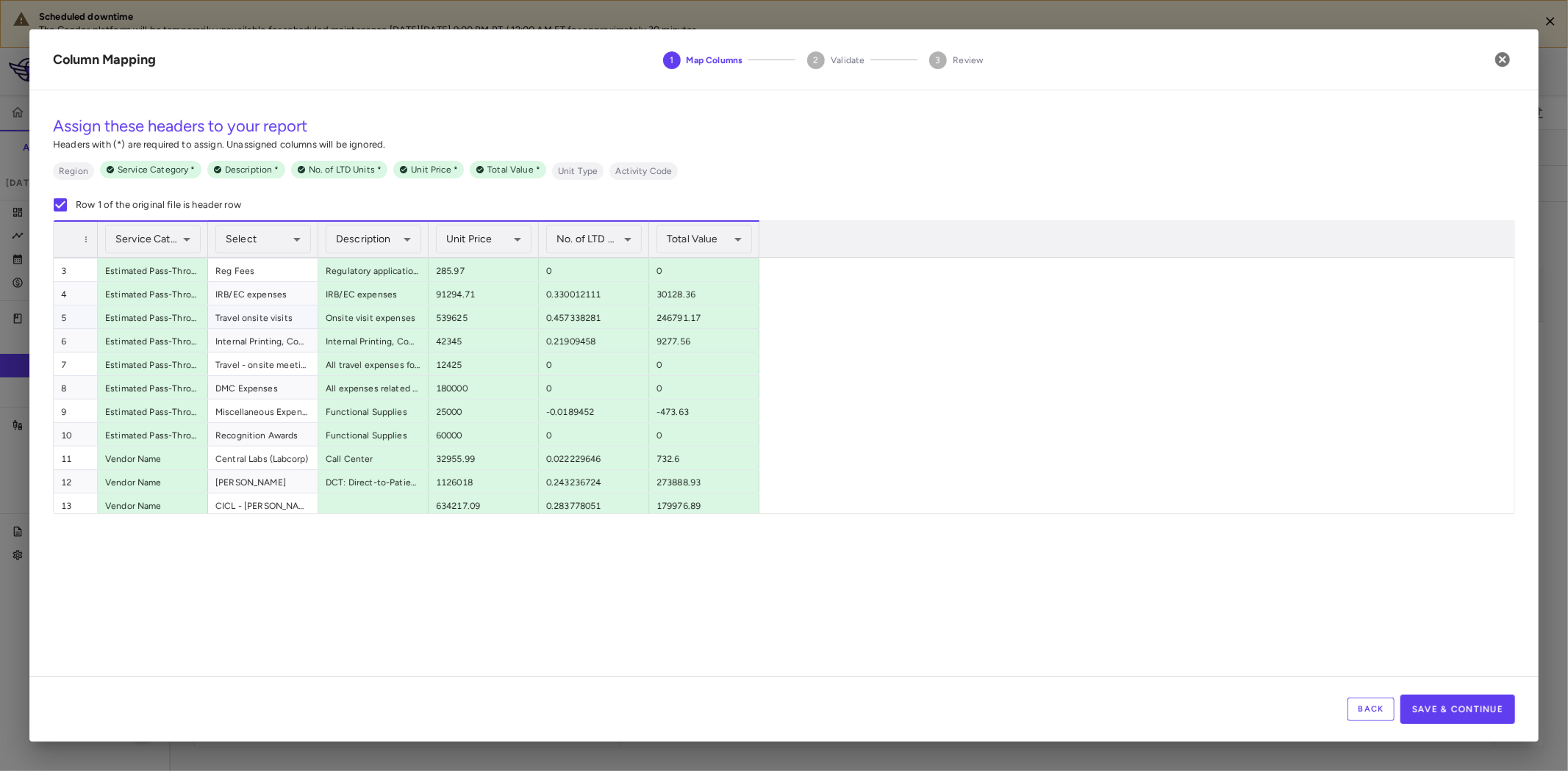
scroll to position [0, 0]
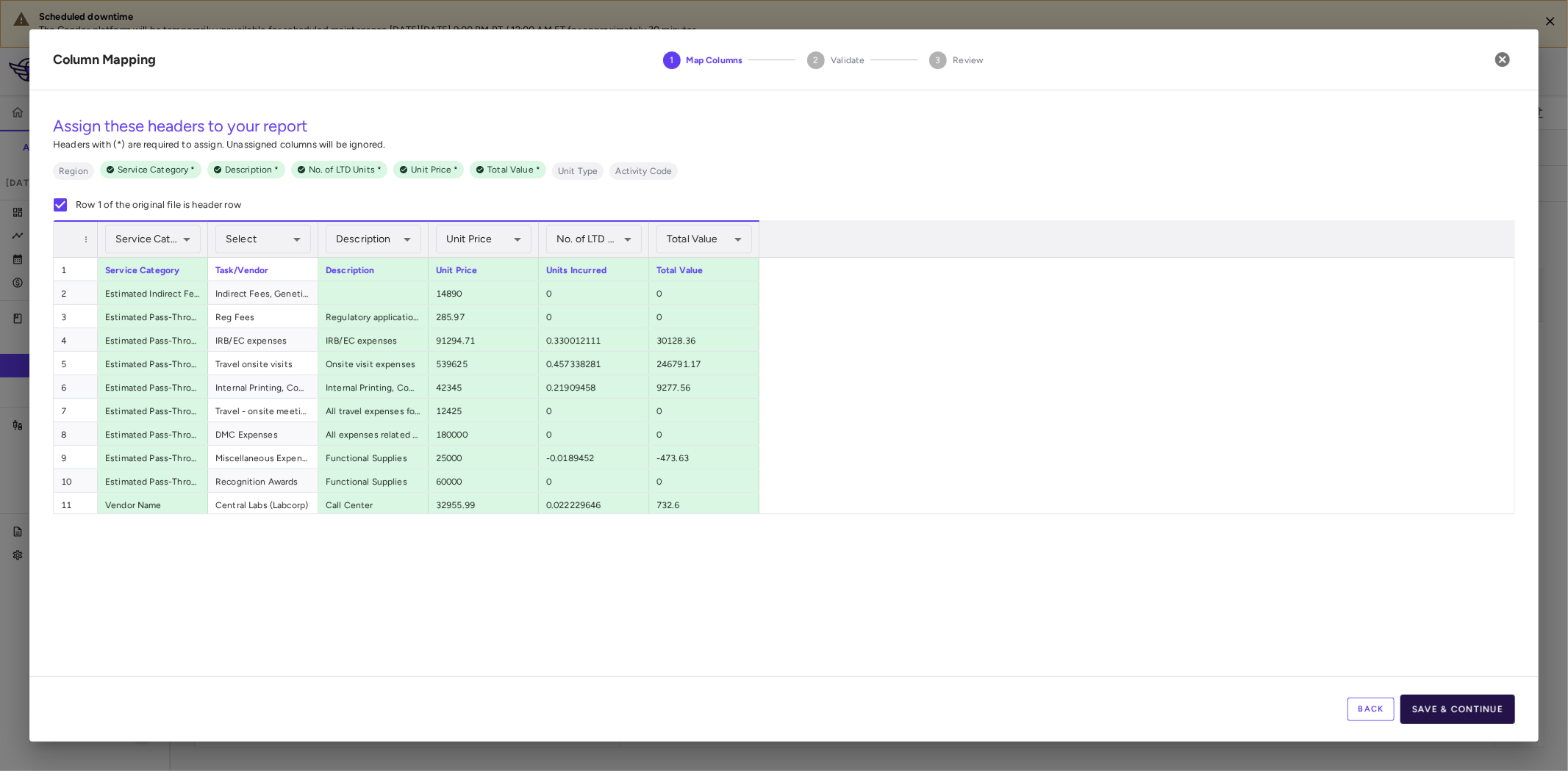
click at [1483, 707] on button "Save & Continue" at bounding box center [1458, 709] width 114 height 29
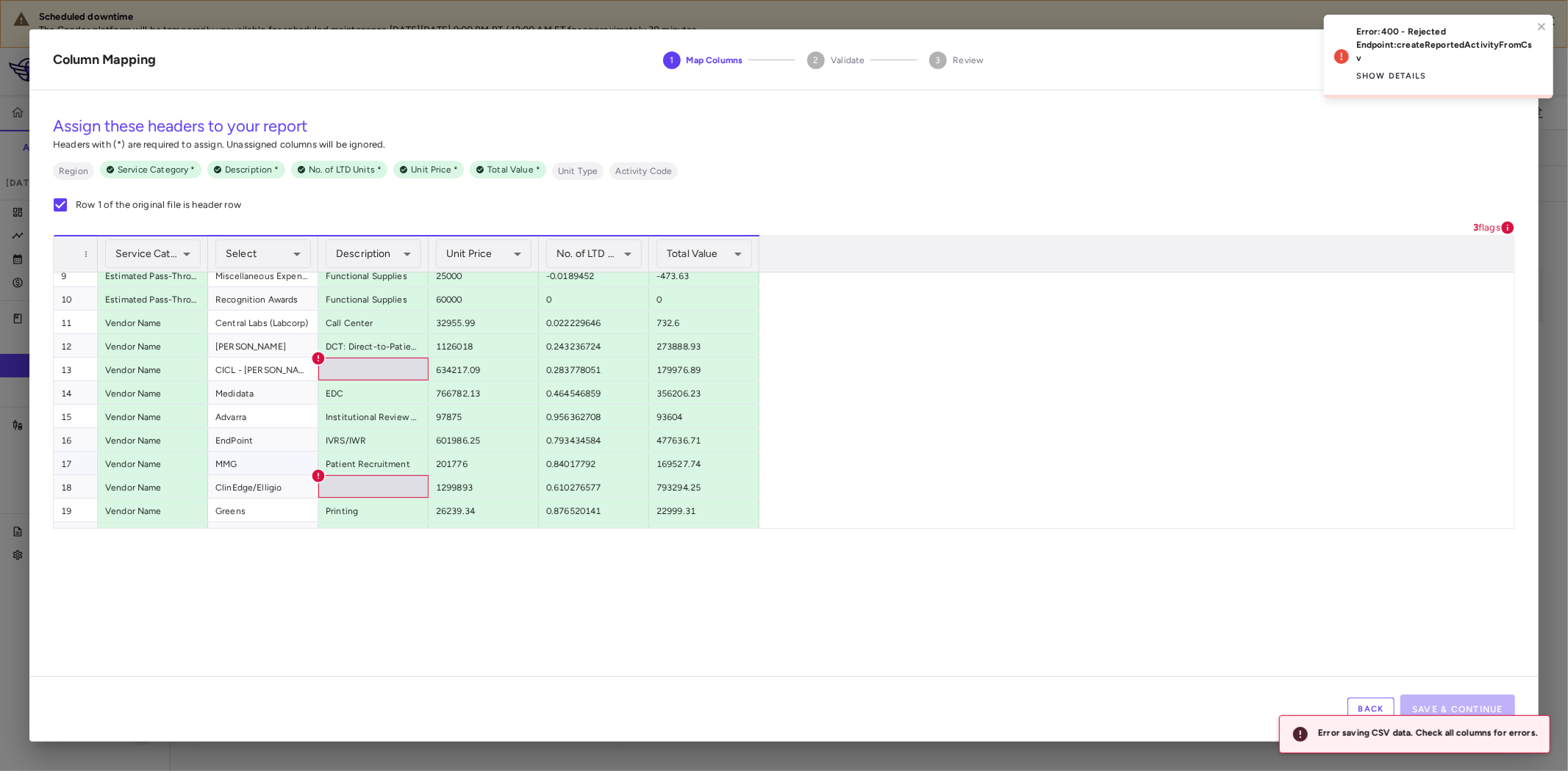
scroll to position [237, 0]
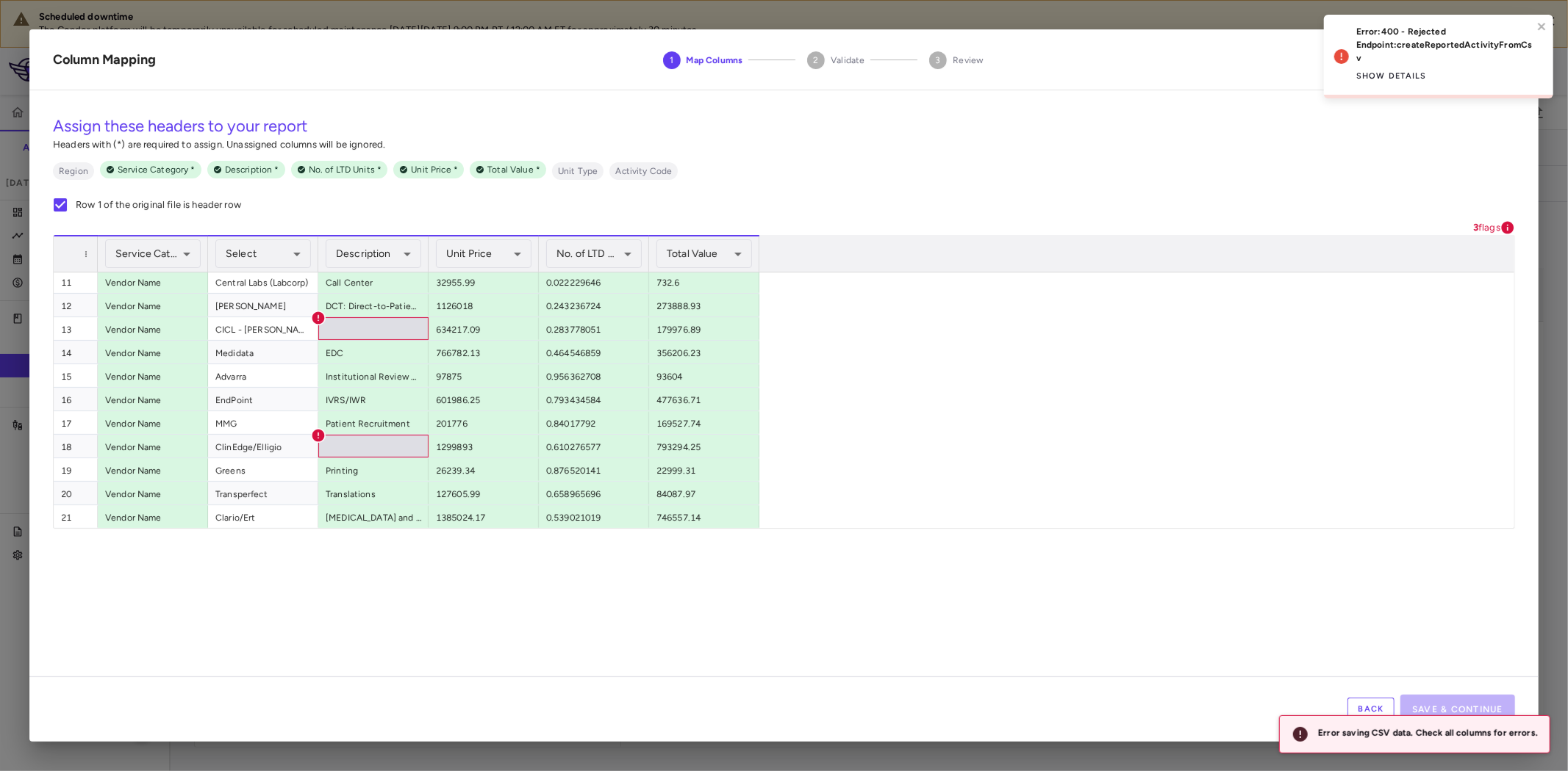
click at [1362, 699] on button "Back" at bounding box center [1371, 710] width 47 height 23
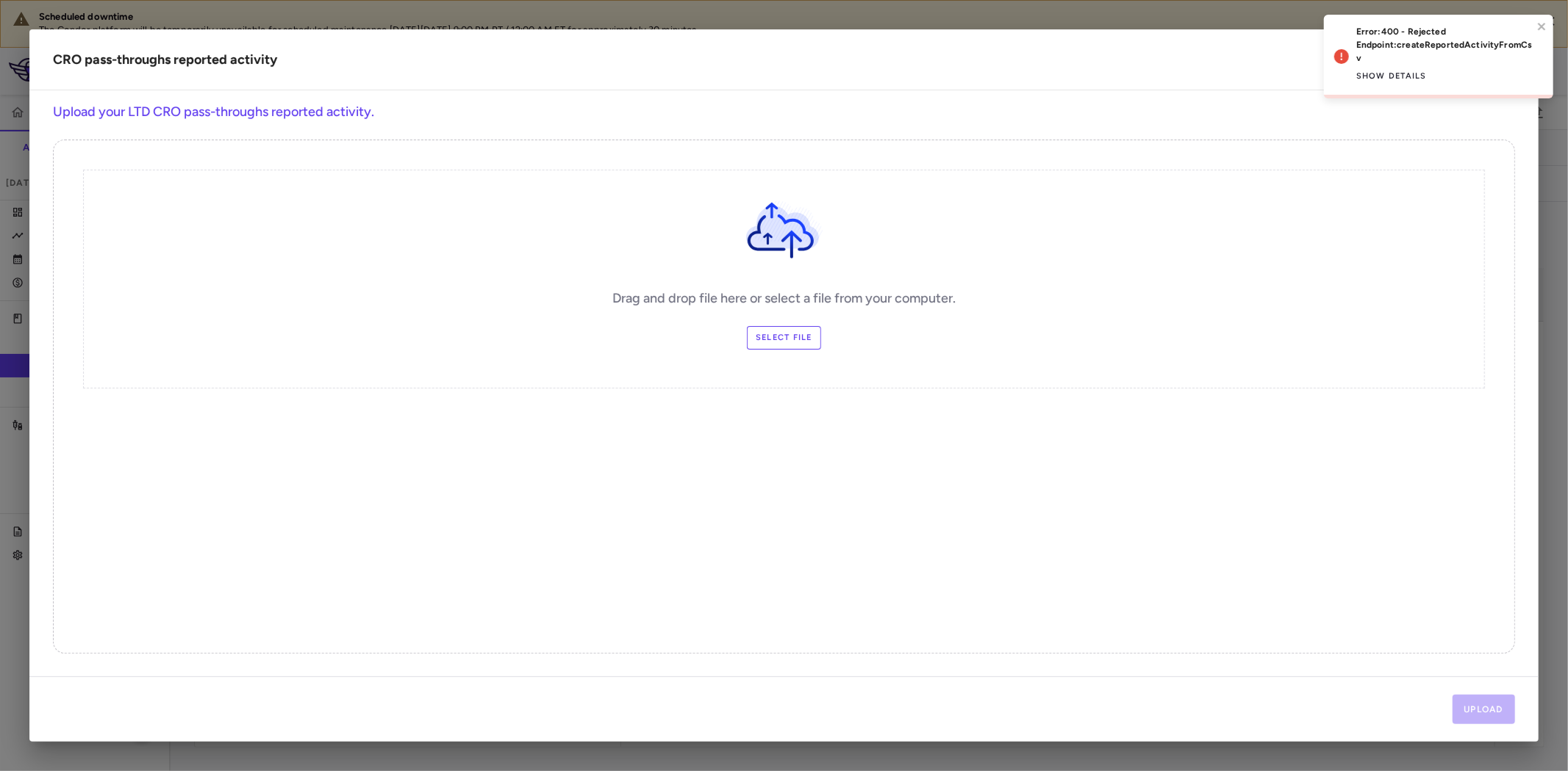
click at [775, 335] on label "Select file" at bounding box center [784, 338] width 75 height 23
click at [0, 0] on input "Select file" at bounding box center [0, 0] width 0 height 0
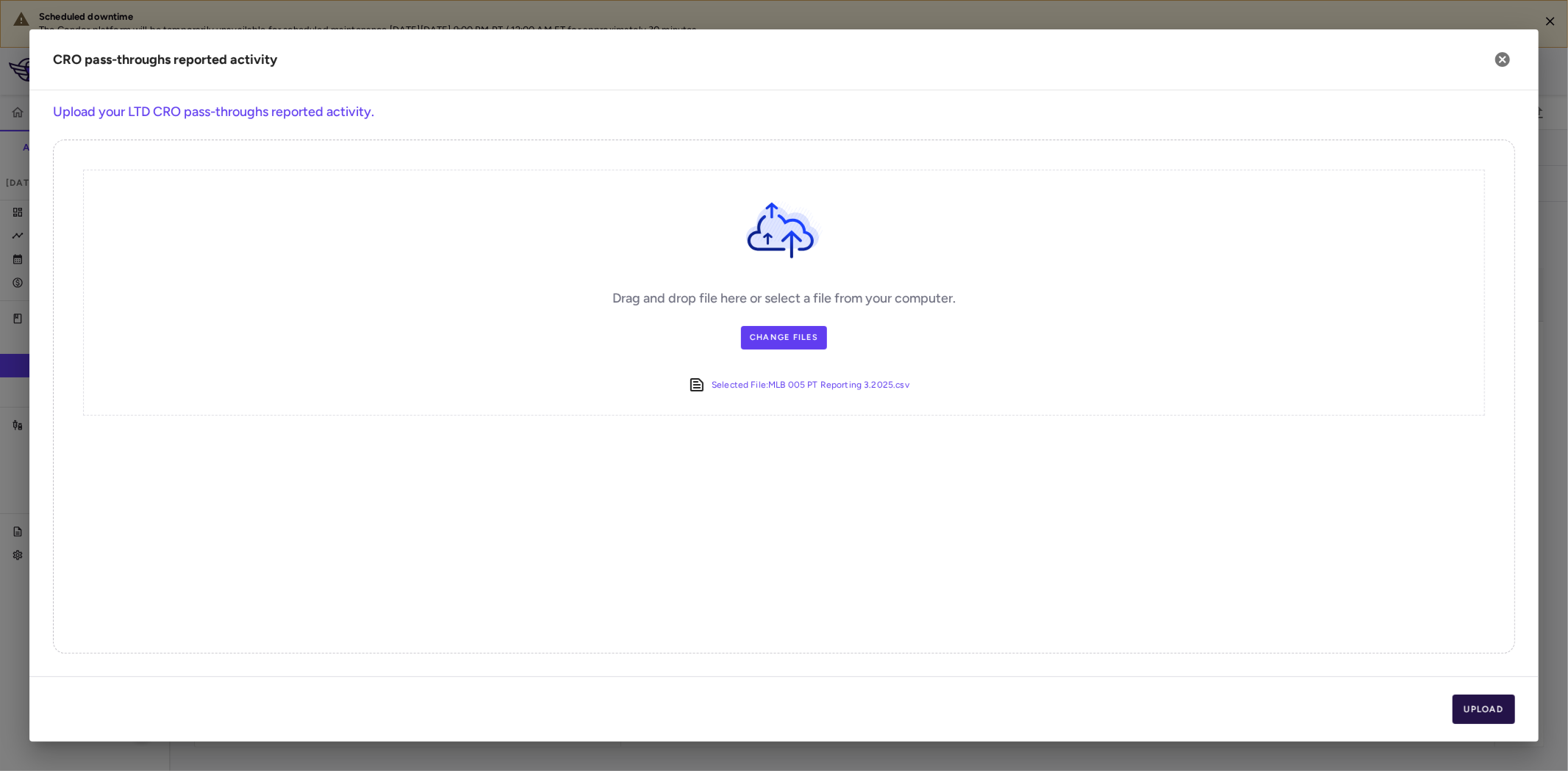
click at [1482, 708] on button "Upload" at bounding box center [1484, 709] width 63 height 29
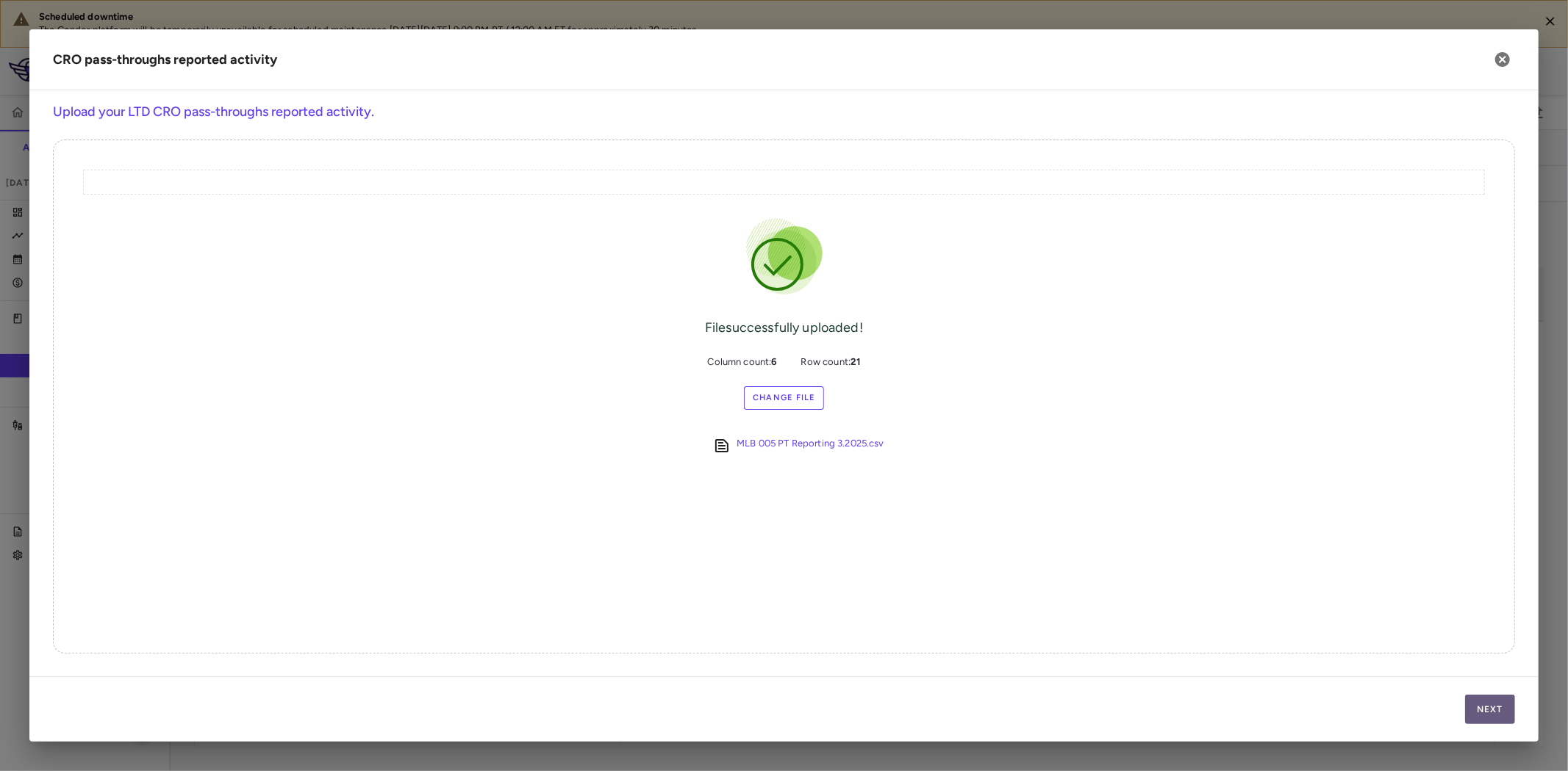
click at [1500, 705] on button "Next" at bounding box center [1491, 709] width 50 height 29
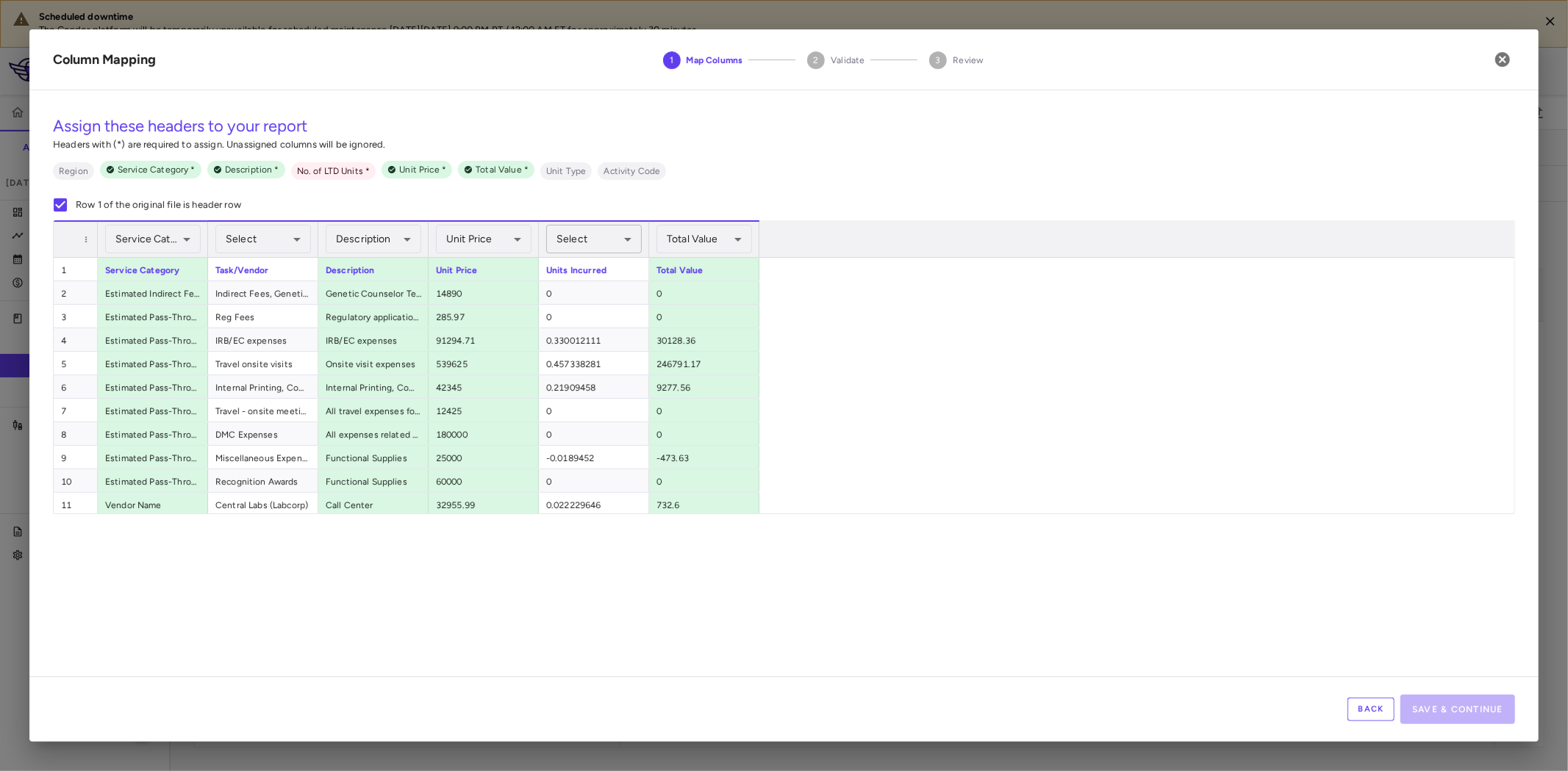
click at [591, 230] on body "Scheduled downtime The Condor platform will be temporarily unavailable for sche…" at bounding box center [784, 385] width 1568 height 771
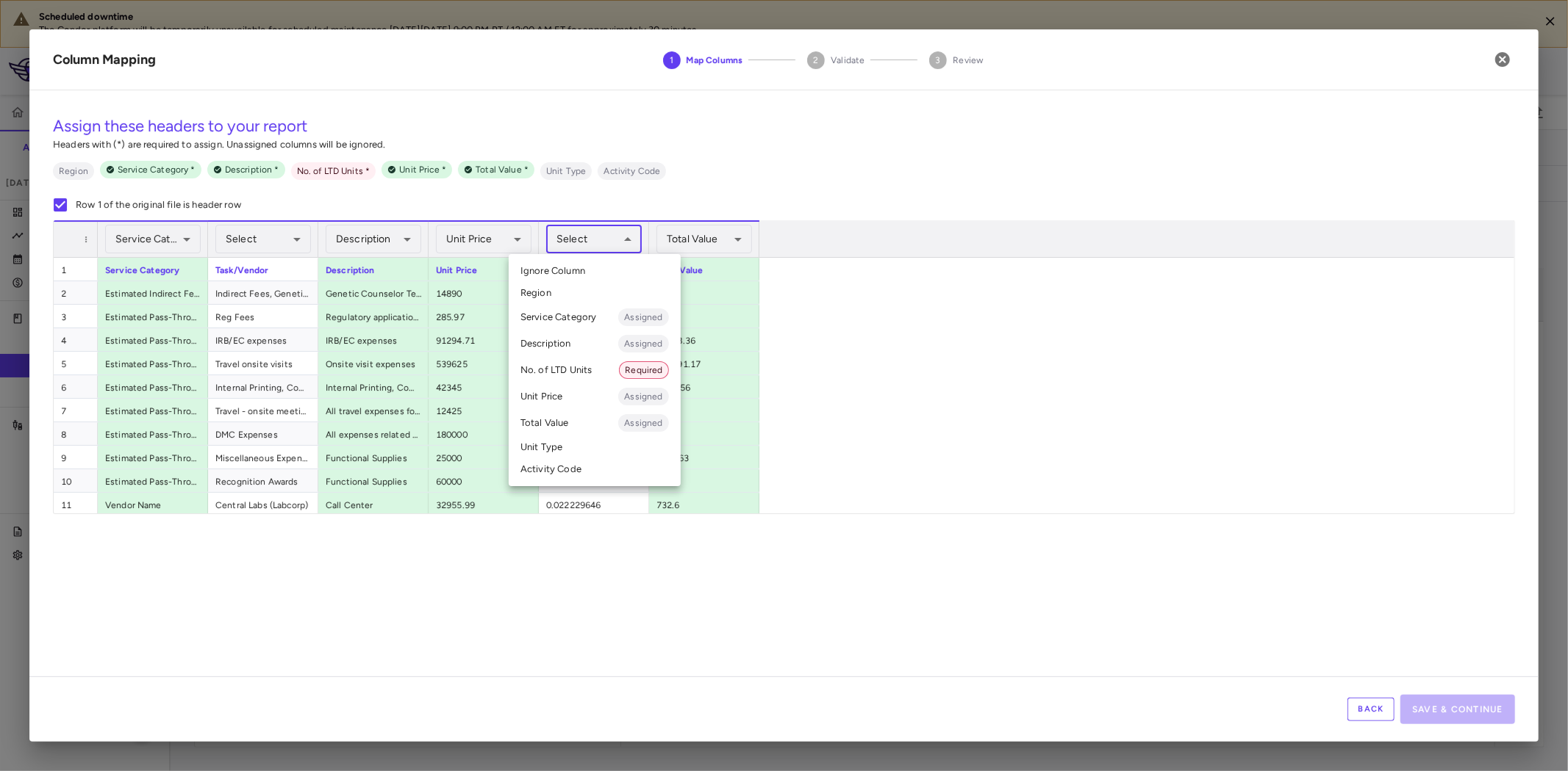
click at [588, 369] on li "No. of LTD Units Required" at bounding box center [595, 370] width 172 height 26
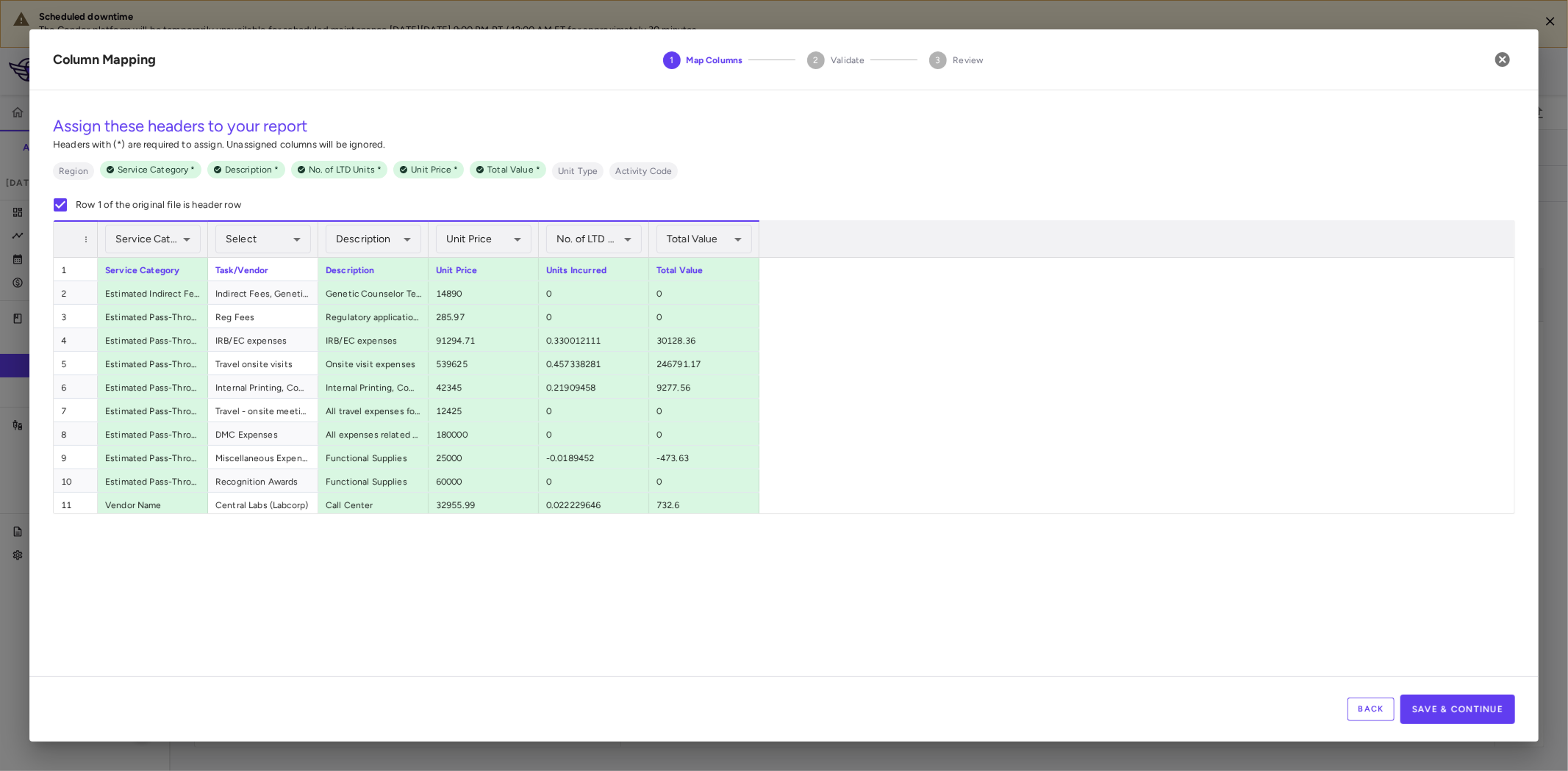
click at [1085, 448] on div "1 Service Category Task/Vendor Description Unit Price Units Incurred Total Valu…" at bounding box center [777, 505] width 1448 height 493
click at [1481, 716] on button "Save & Continue" at bounding box center [1458, 709] width 114 height 29
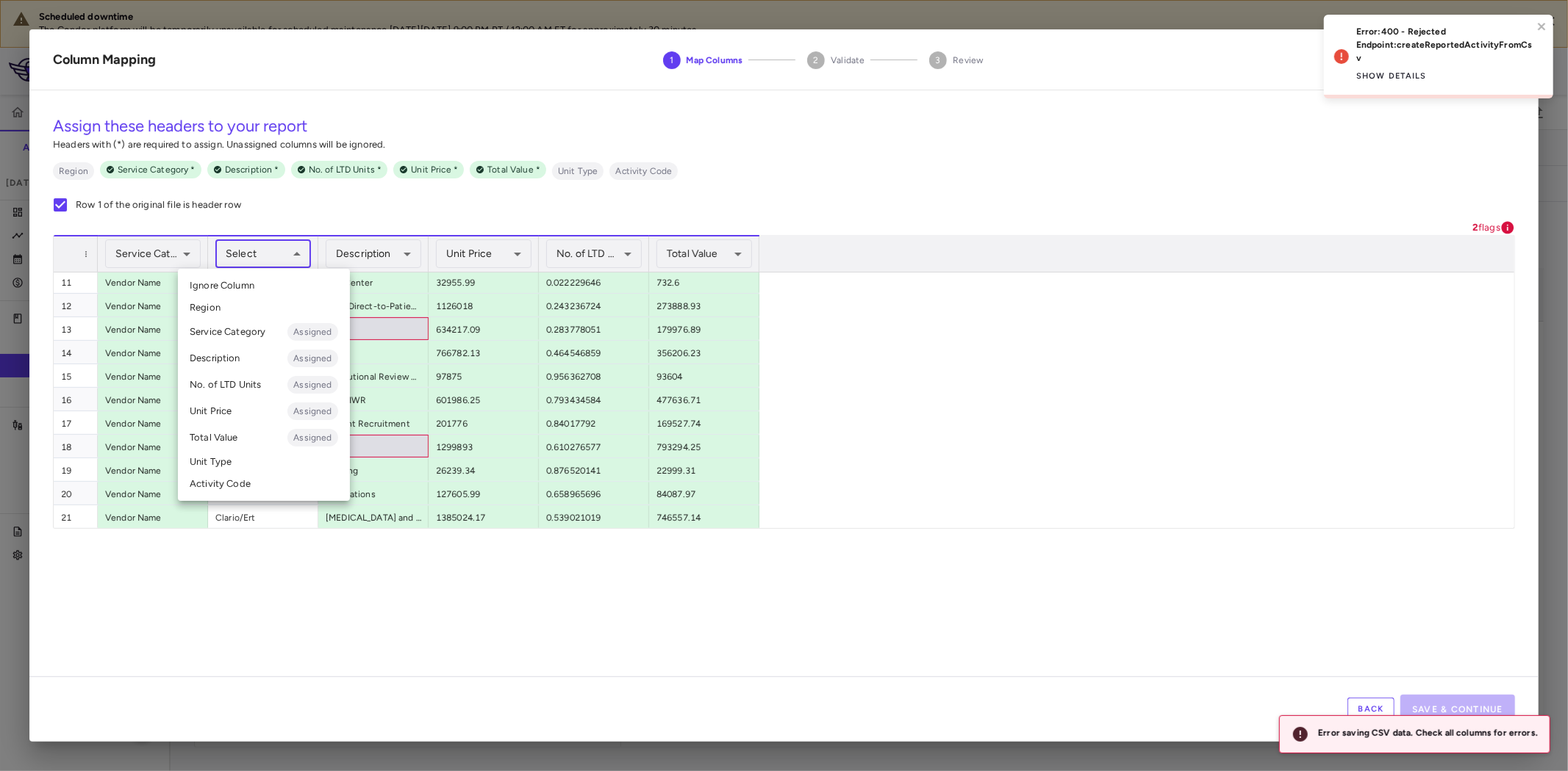
click at [285, 255] on body "Scheduled downtime The Condor platform will be temporarily unavailable for sche…" at bounding box center [784, 385] width 1568 height 771
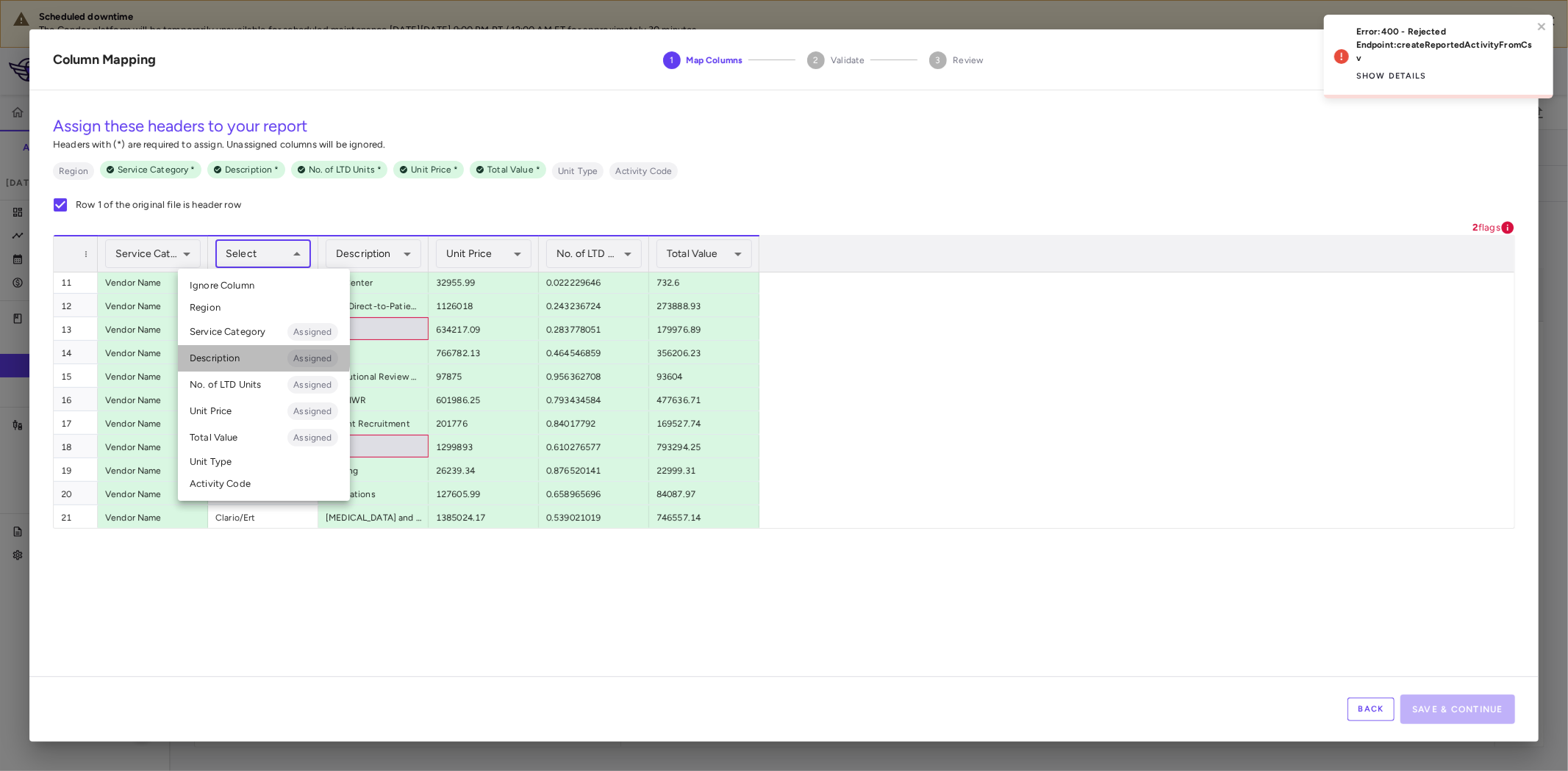
click at [228, 353] on li "Description Assigned" at bounding box center [264, 358] width 172 height 26
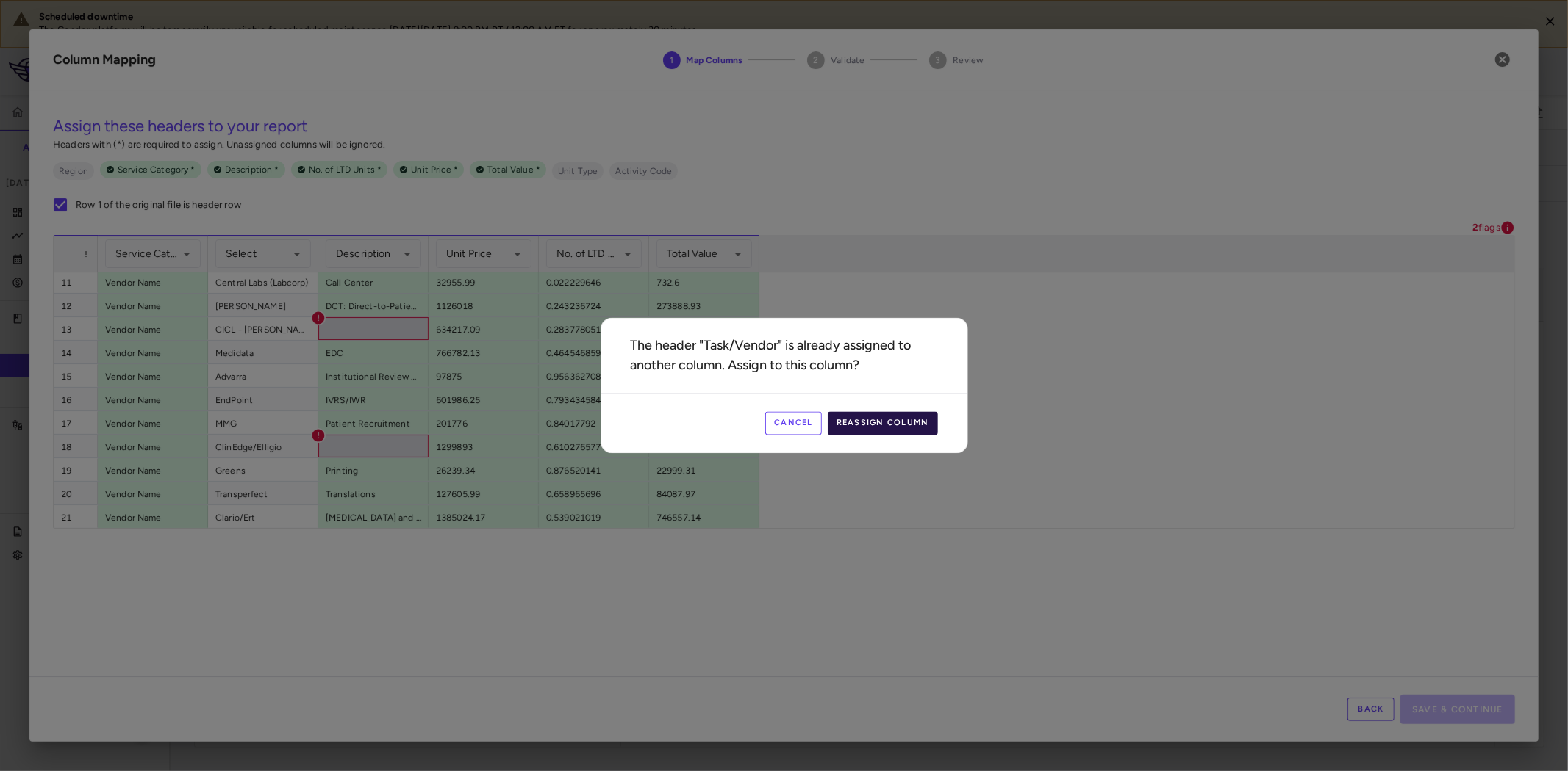
click at [897, 419] on button "Reassign Column" at bounding box center [883, 424] width 110 height 23
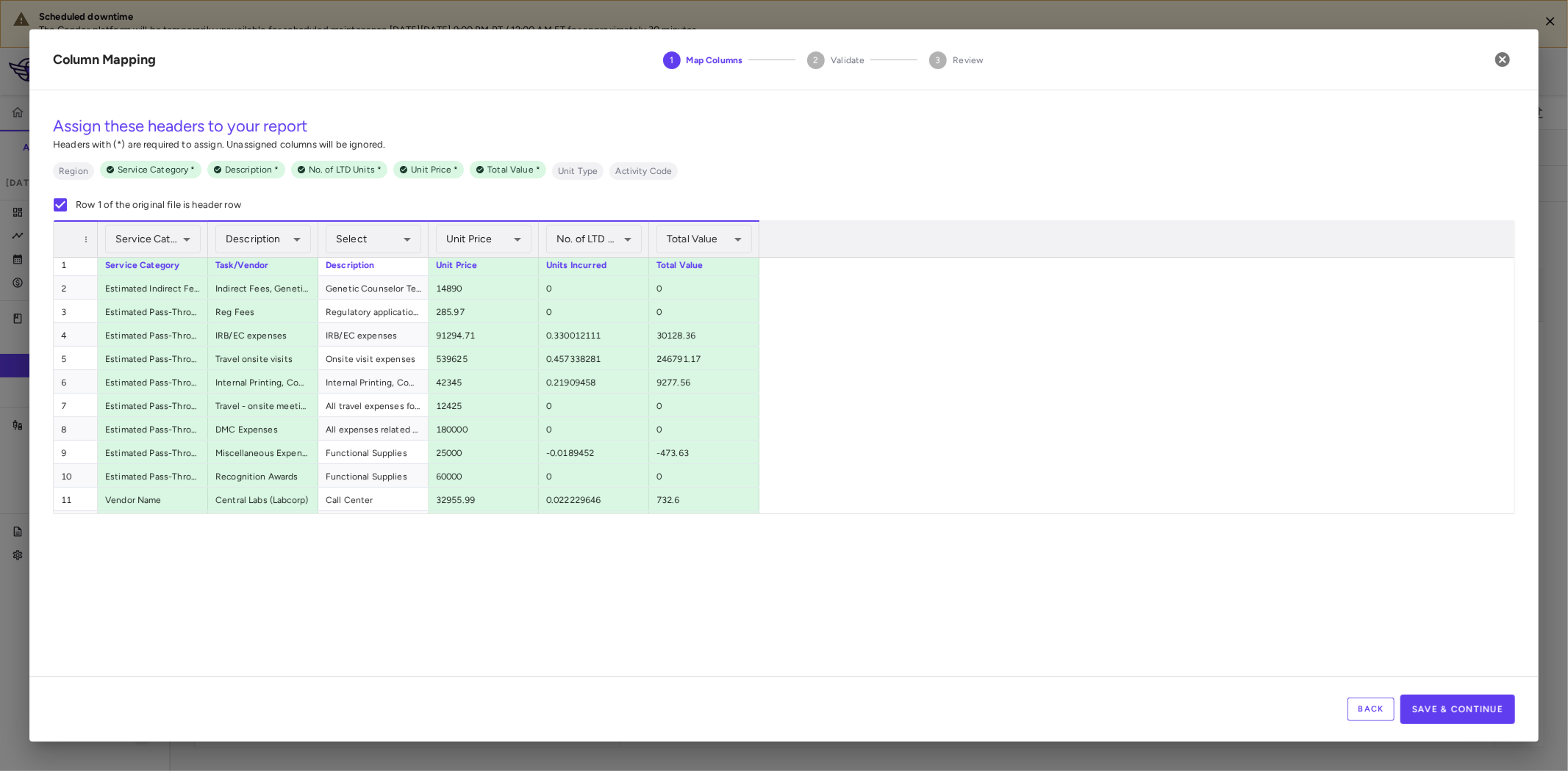
scroll to position [0, 0]
click at [1480, 708] on button "Save & Continue" at bounding box center [1458, 709] width 114 height 29
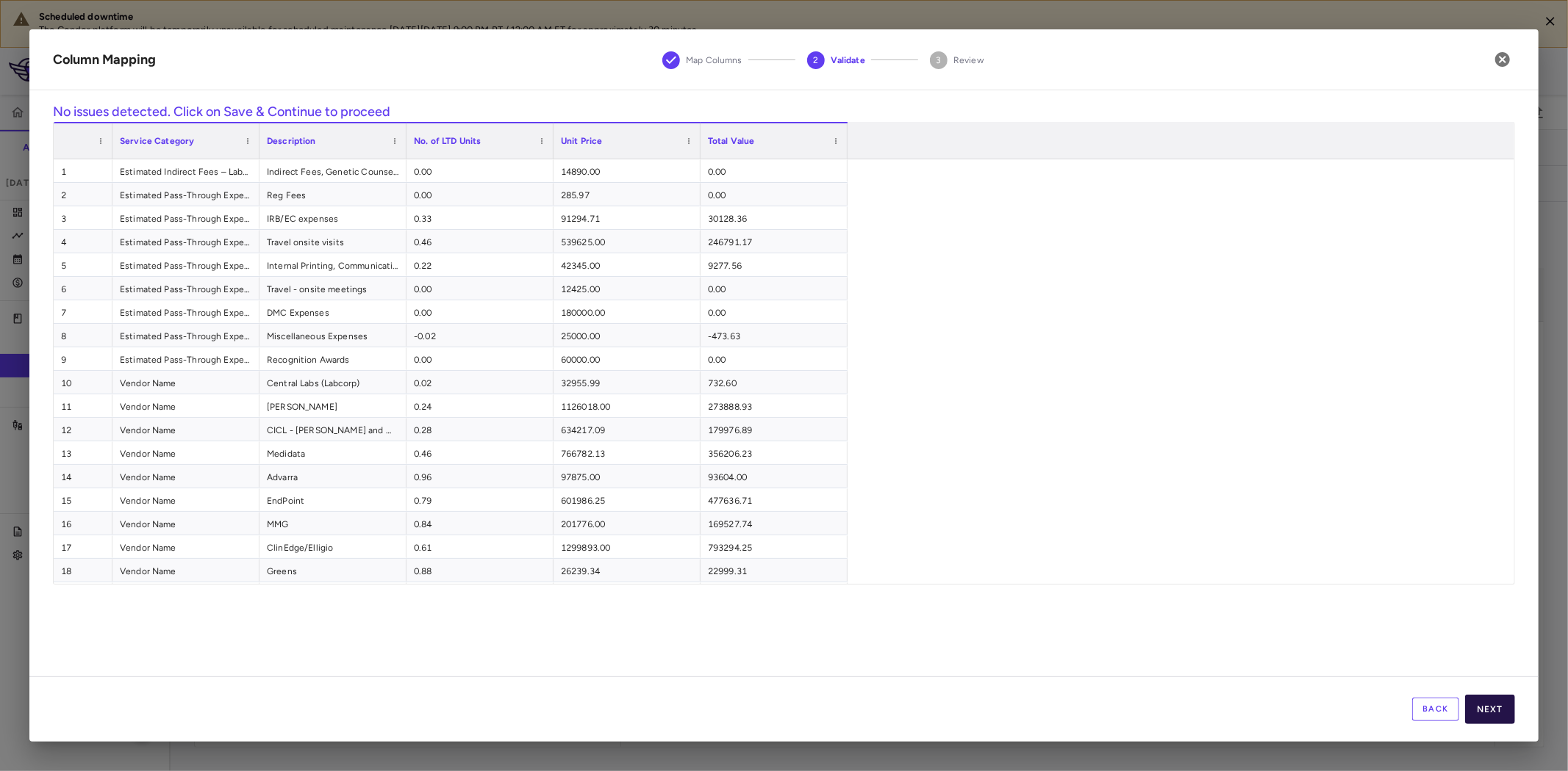
click at [1494, 707] on button "Next" at bounding box center [1491, 709] width 50 height 29
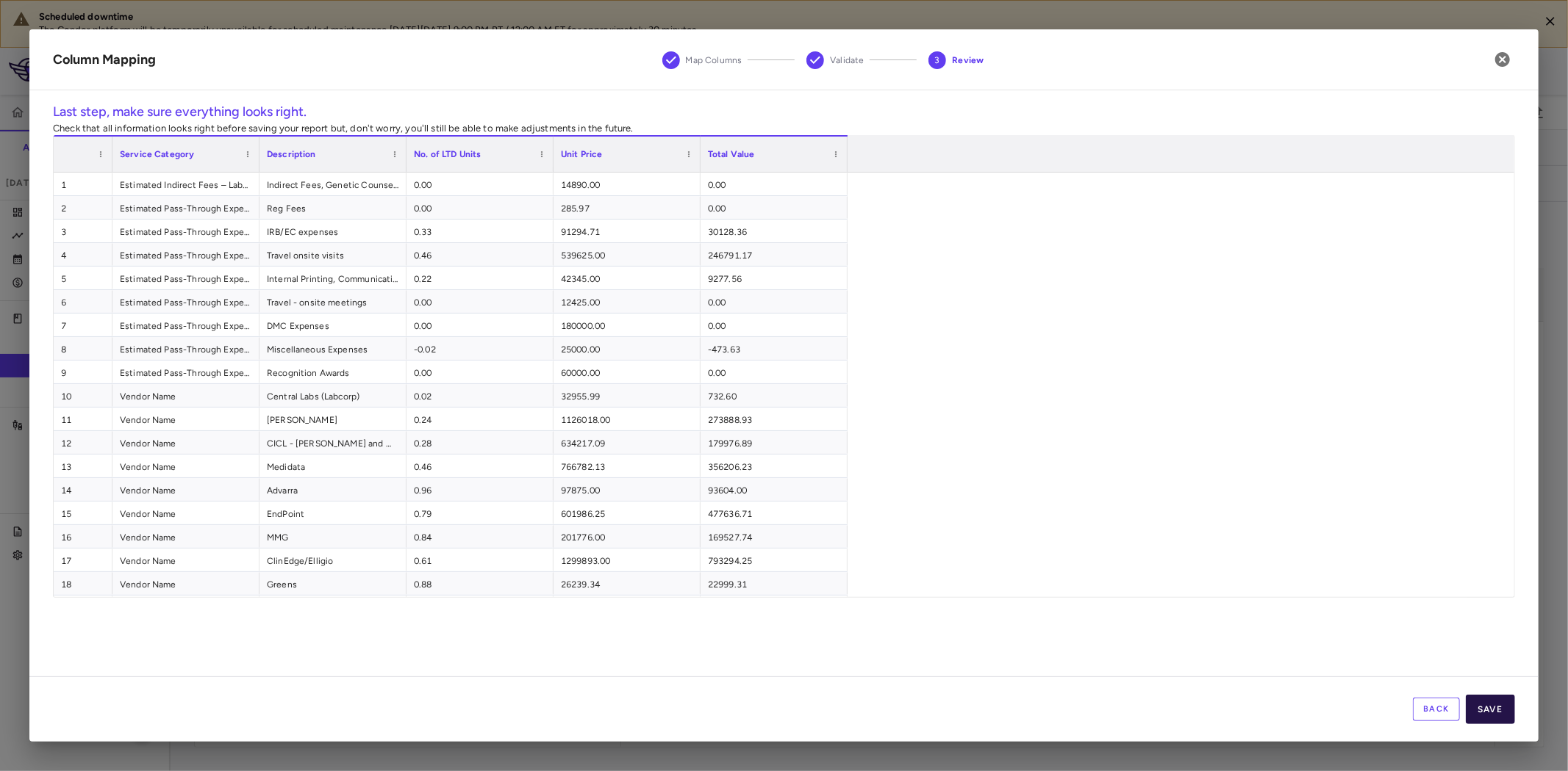
click at [1496, 711] on button "Save" at bounding box center [1490, 709] width 49 height 29
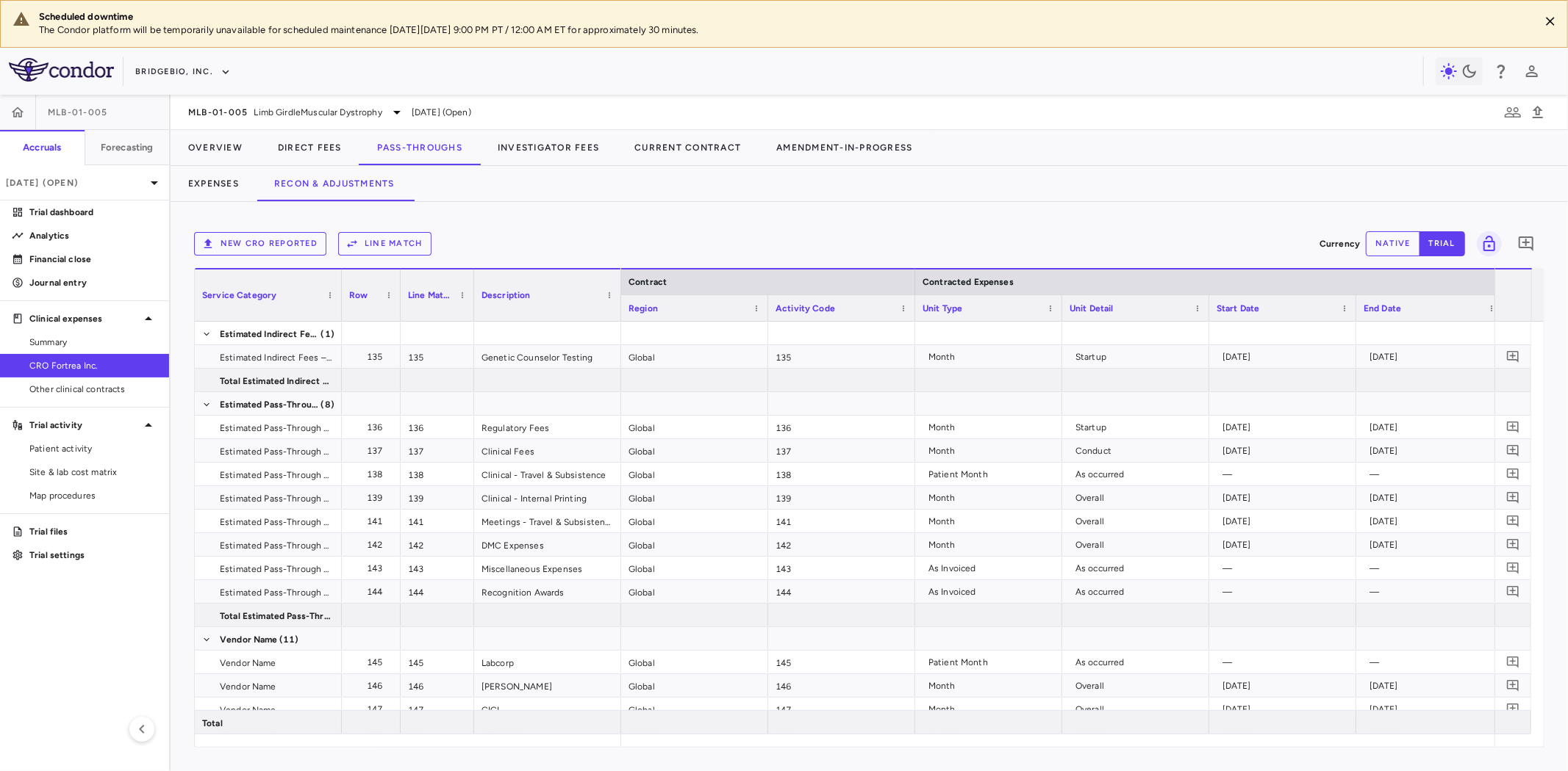
click at [383, 246] on button "Line Match" at bounding box center [384, 244] width 93 height 23
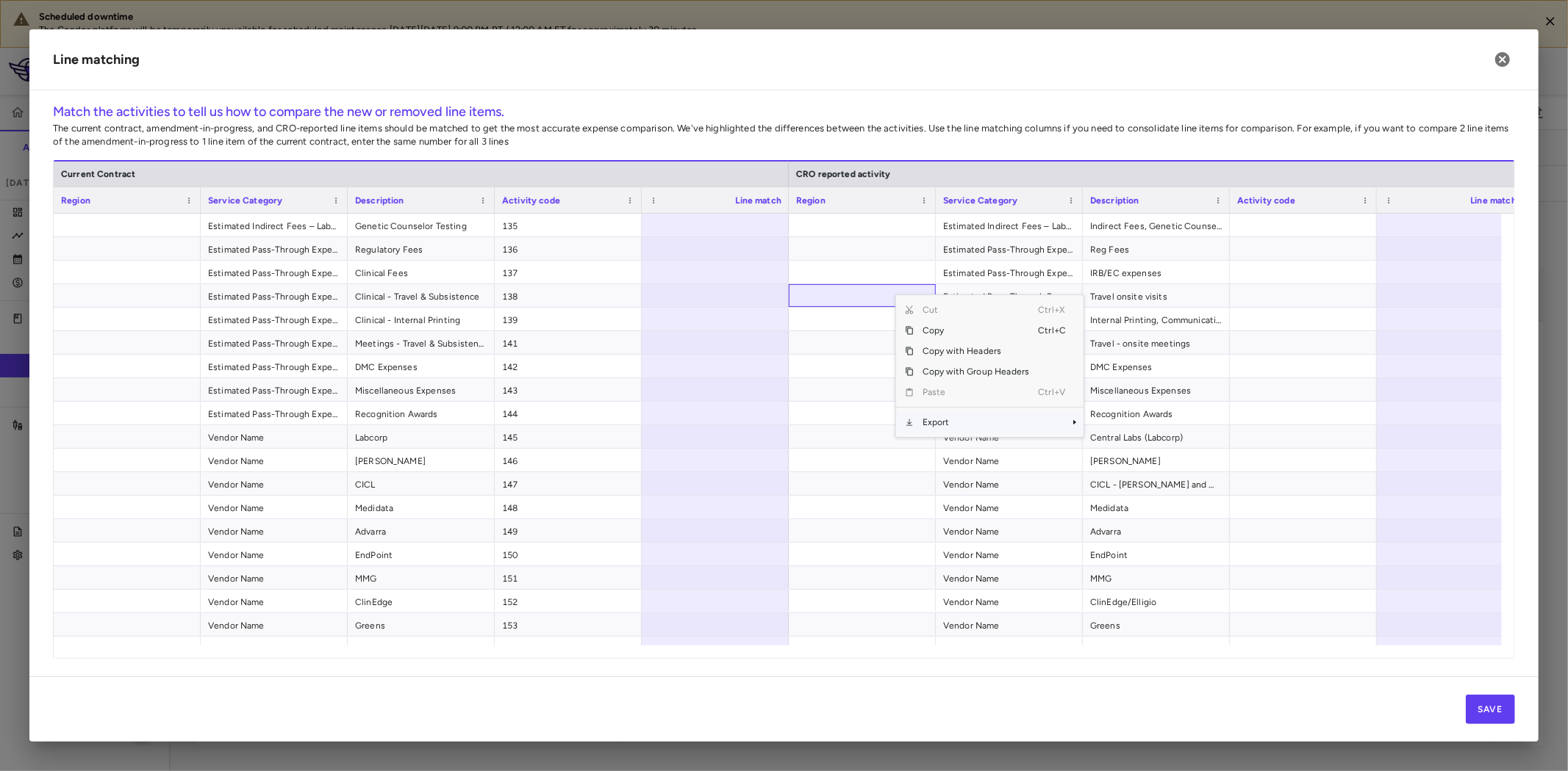
click at [921, 427] on span "Export" at bounding box center [976, 422] width 124 height 20
click at [1049, 414] on span "Context Menu" at bounding box center [1053, 422] width 32 height 20
drag, startPoint x: 1074, startPoint y: 432, endPoint x: 1127, endPoint y: 451, distance: 56.3
click at [1127, 451] on span "Excel Export" at bounding box center [1132, 448] width 69 height 20
click at [701, 225] on div at bounding box center [715, 225] width 147 height 23
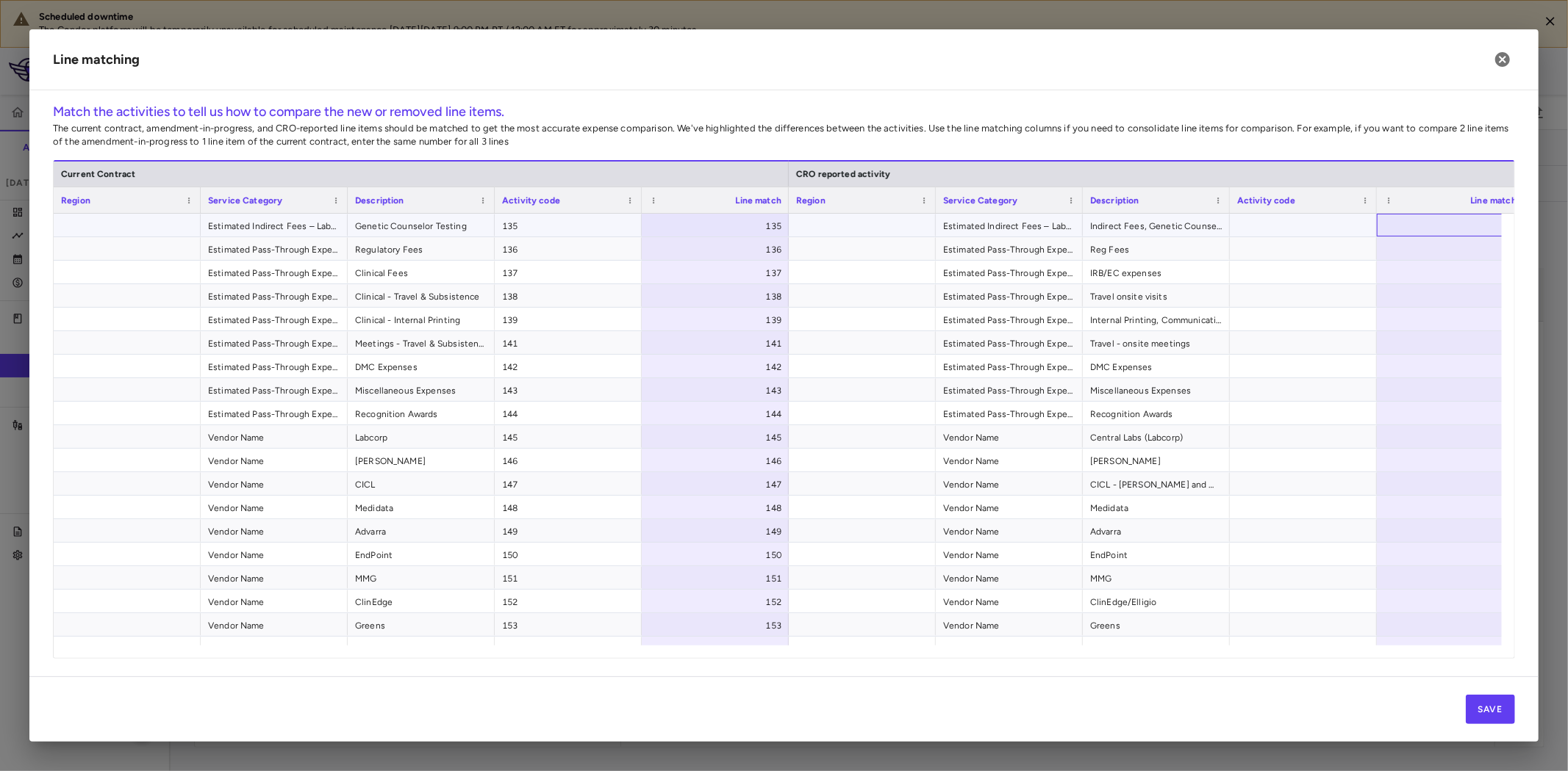
click at [1411, 224] on div at bounding box center [1451, 225] width 147 height 23
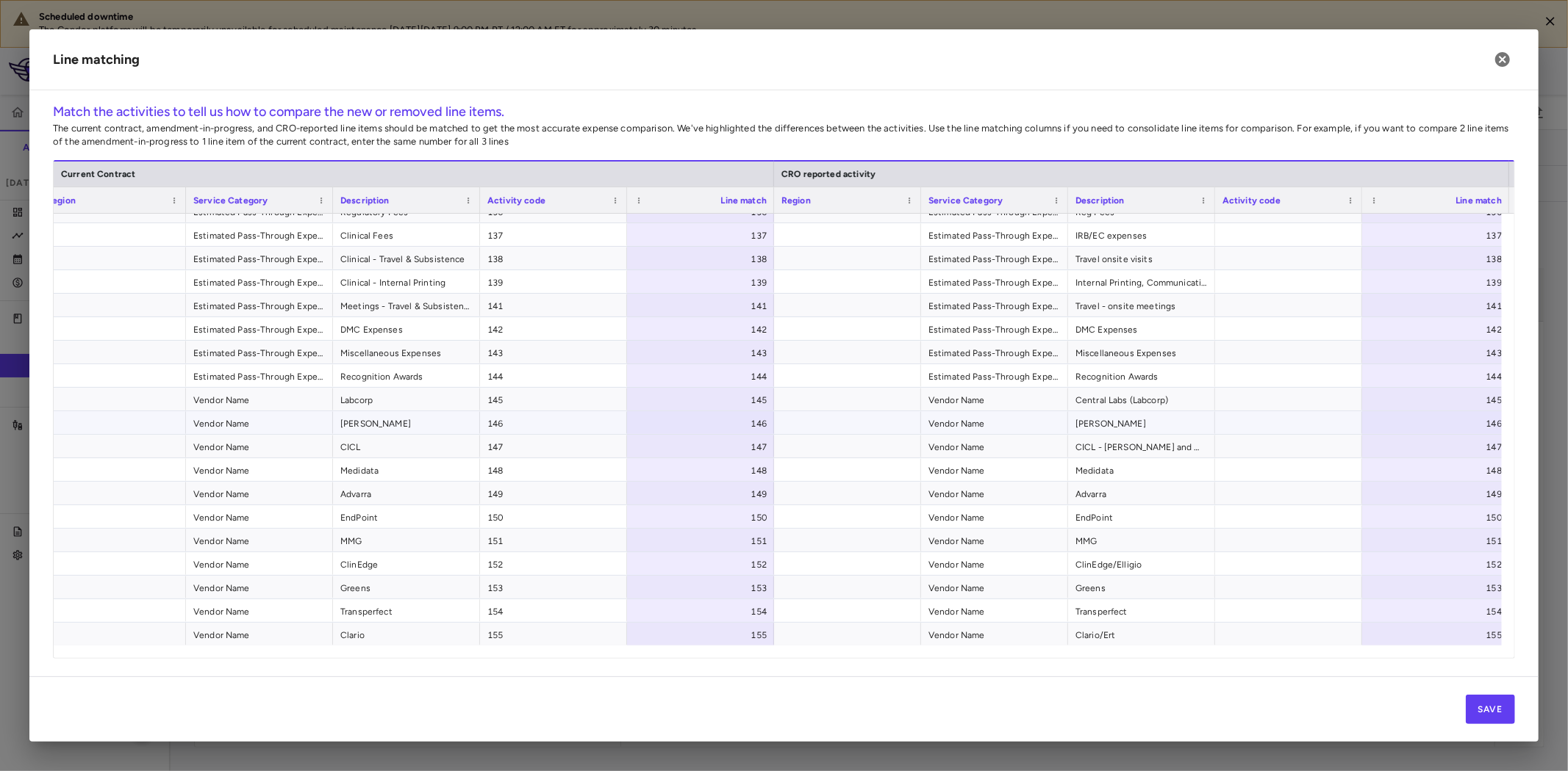
scroll to position [38, 0]
click at [1496, 710] on button "Save" at bounding box center [1490, 709] width 49 height 29
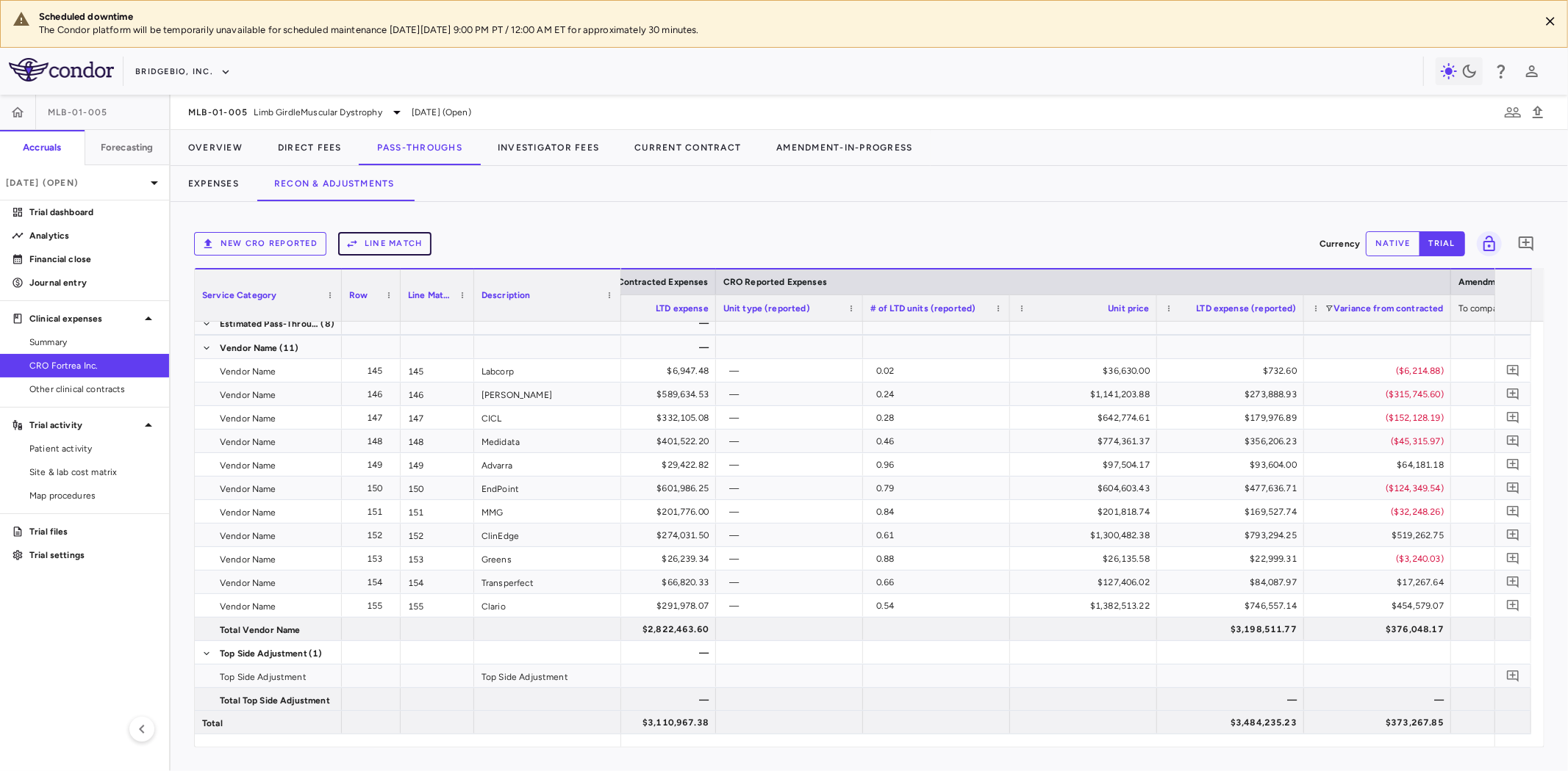
scroll to position [0, 1341]
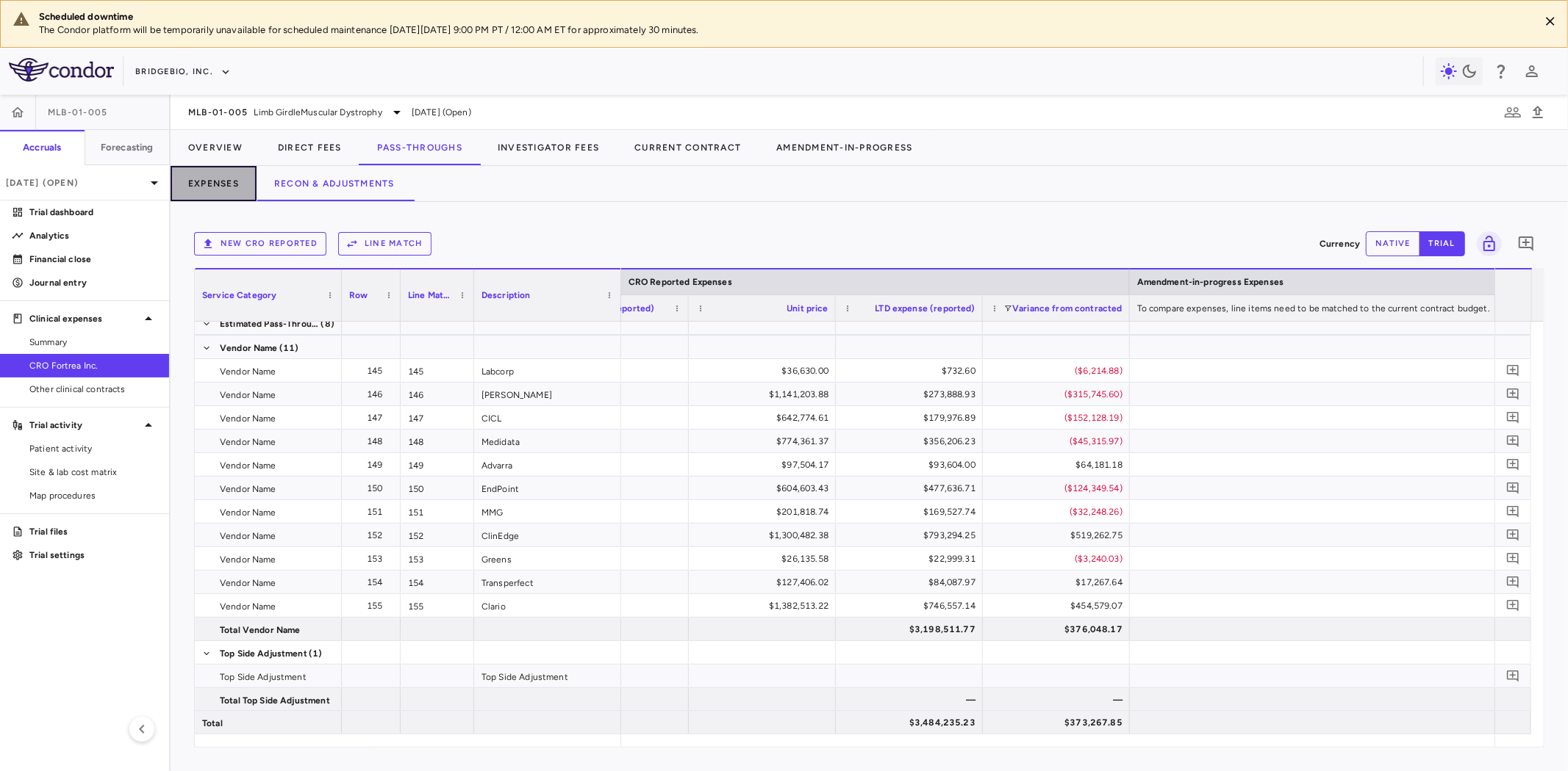
click at [222, 182] on button "Expenses" at bounding box center [213, 184] width 86 height 35
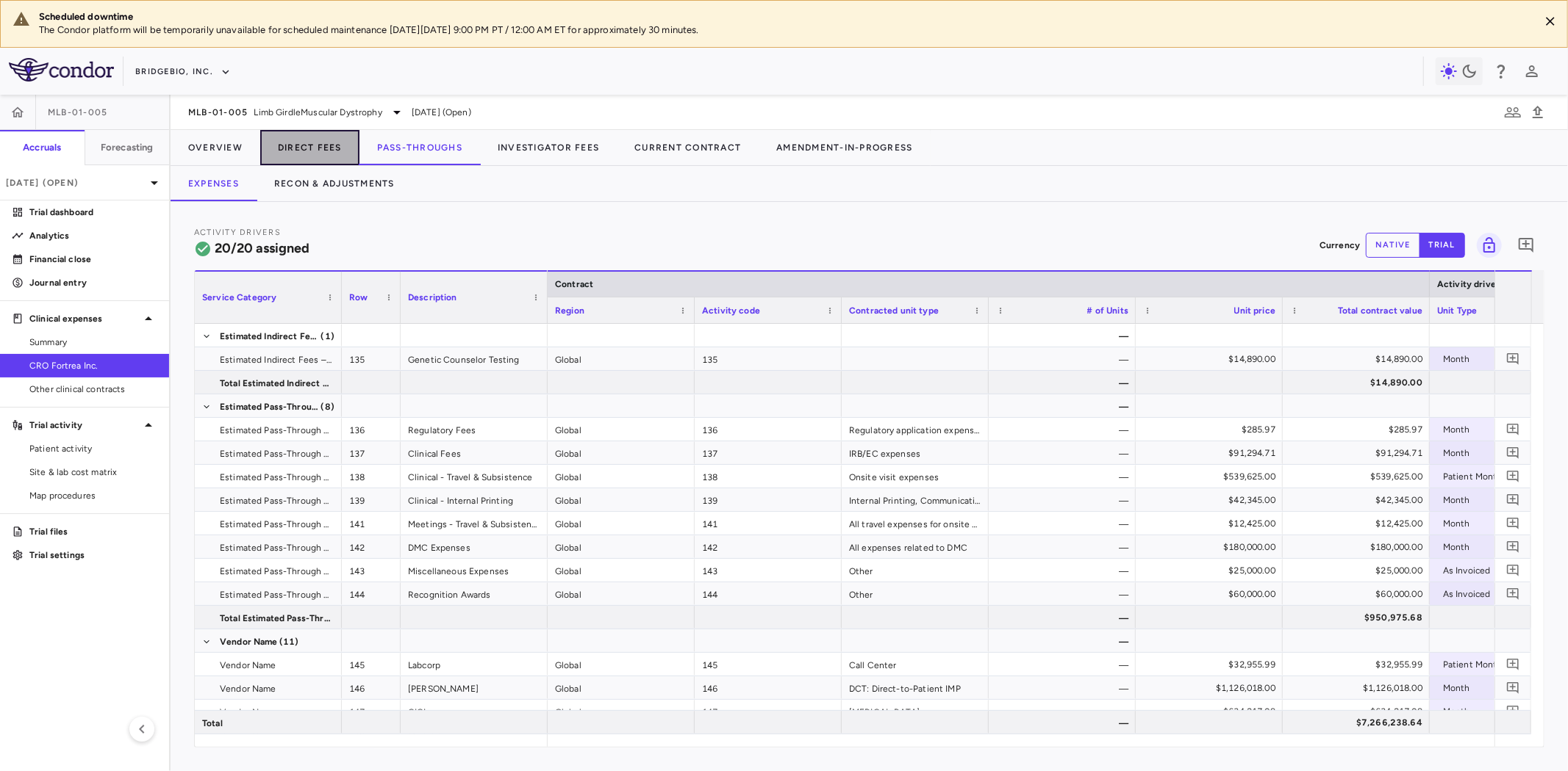
click at [312, 149] on button "Direct Fees" at bounding box center [310, 147] width 100 height 35
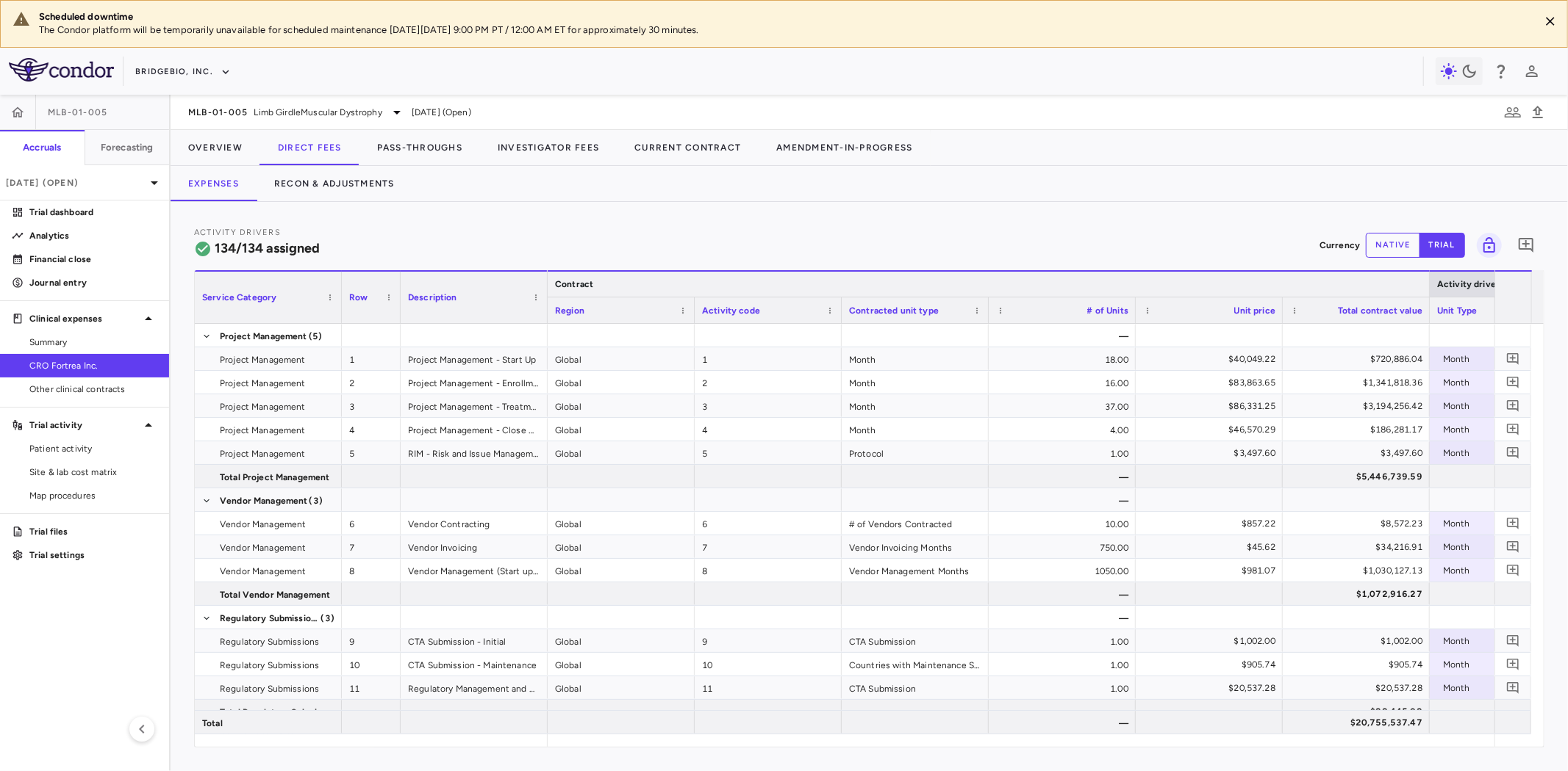
click at [548, 280] on div "Contract" at bounding box center [988, 282] width 882 height 26
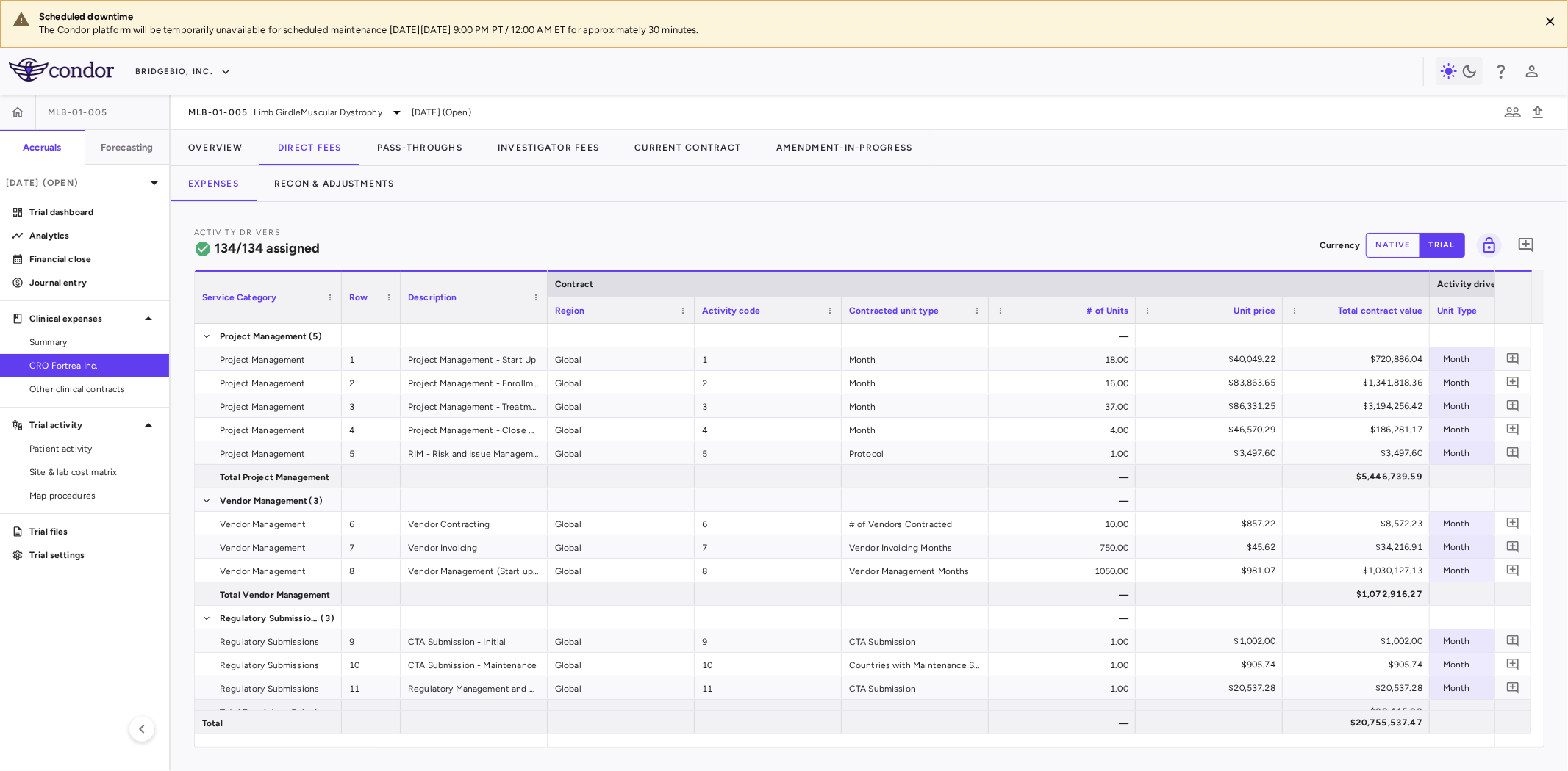
click at [542, 282] on div "Description" at bounding box center [474, 296] width 147 height 53
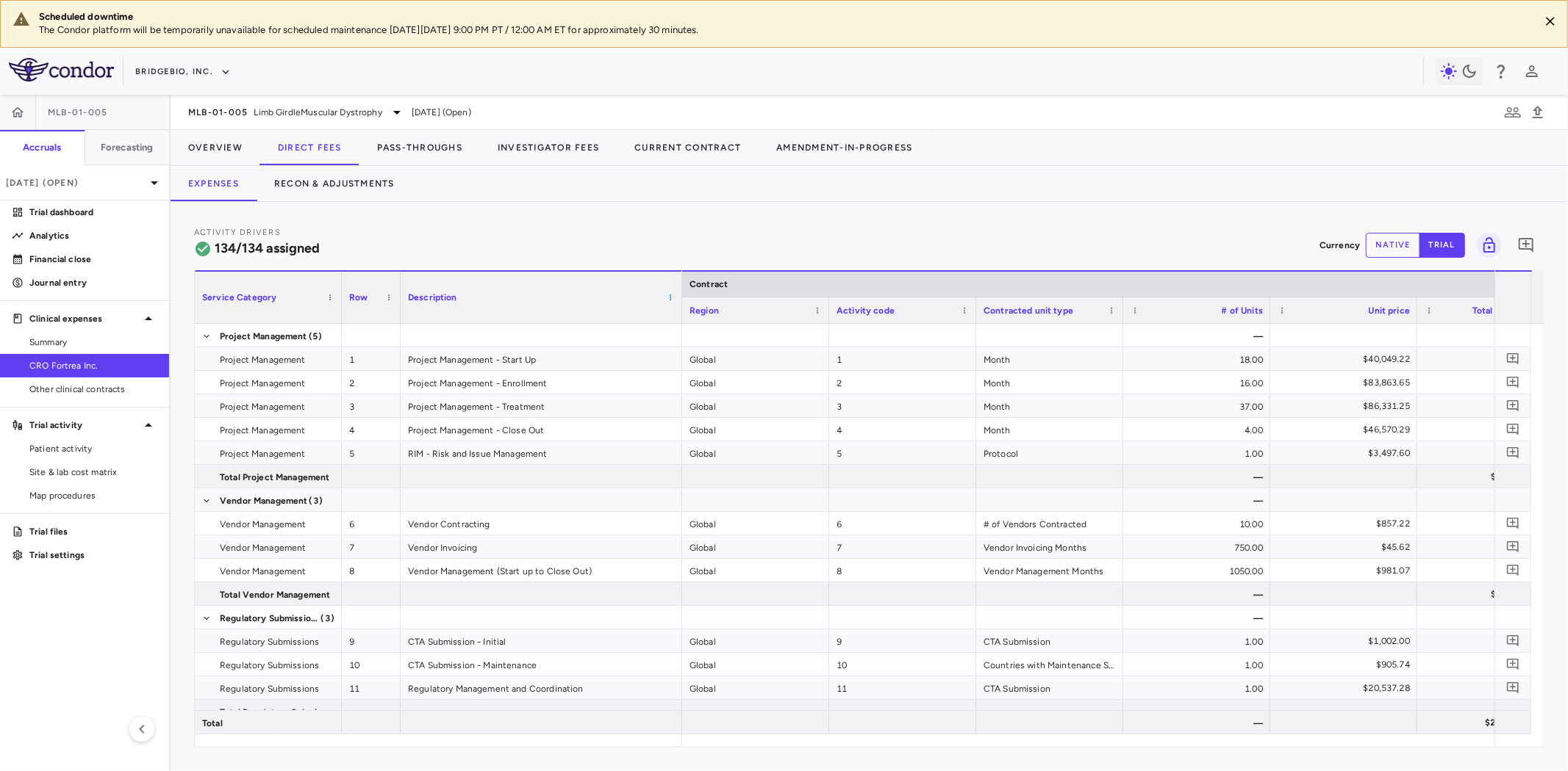
drag, startPoint x: 545, startPoint y: 283, endPoint x: 674, endPoint y: 296, distance: 129.7
click at [678, 296] on div at bounding box center [681, 297] width 6 height 51
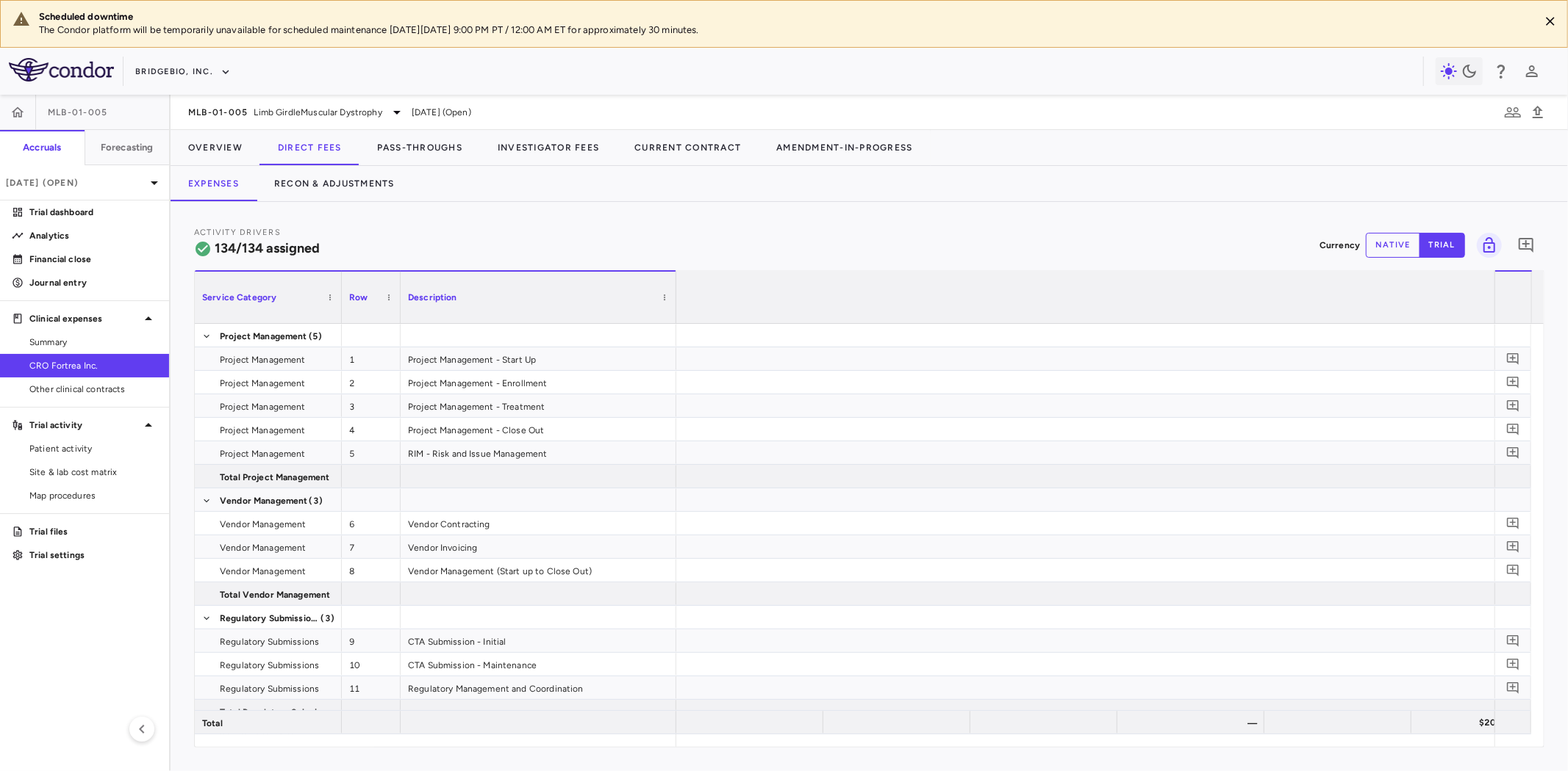
scroll to position [0, 2811]
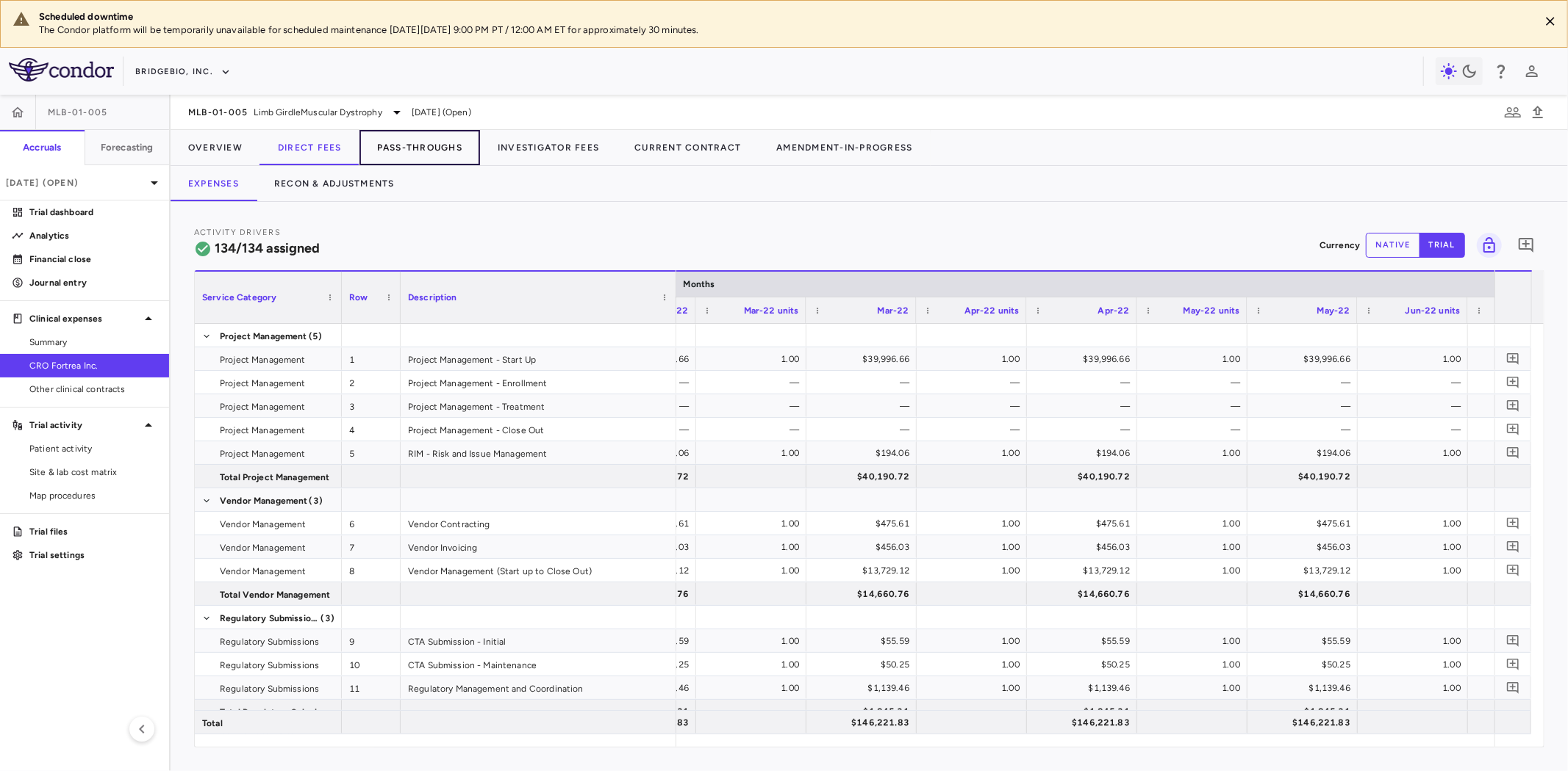
click at [430, 151] on button "Pass-Throughs" at bounding box center [419, 147] width 121 height 35
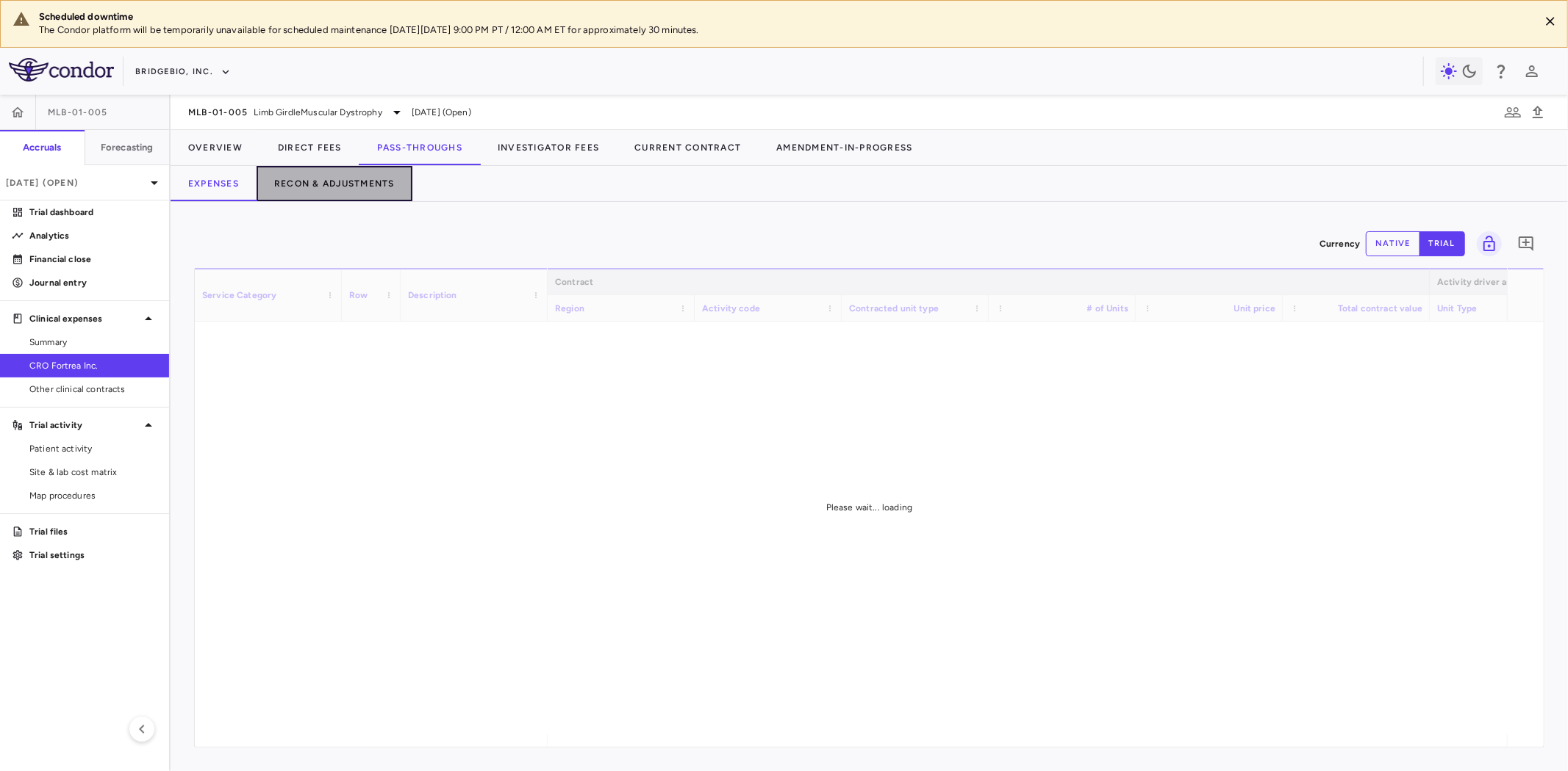
click at [360, 188] on button "Recon & Adjustments" at bounding box center [334, 184] width 156 height 35
